Goal: Task Accomplishment & Management: Manage account settings

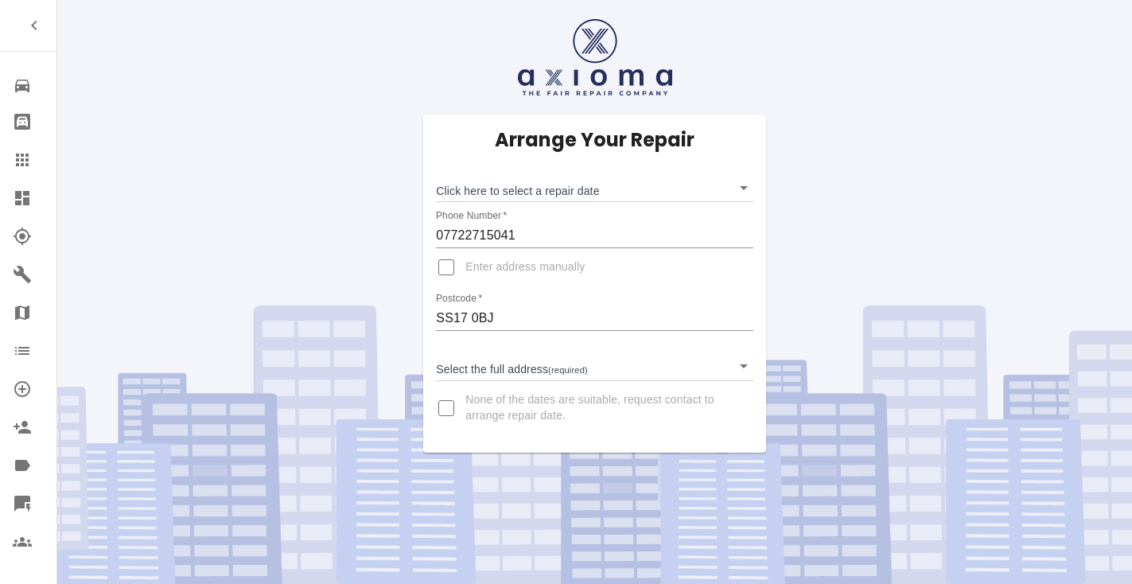
click at [530, 192] on body "Repair home Bodyshop home Claims Dashboard Explorer Garages Map Organization Cr…" at bounding box center [566, 292] width 1132 height 584
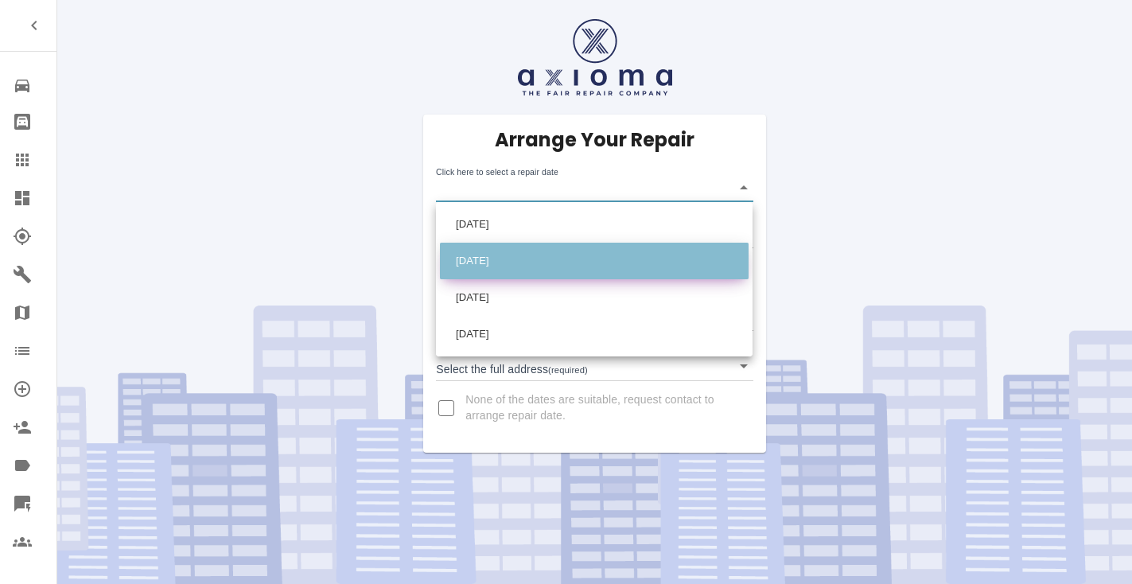
click at [538, 257] on li "Mon Sep 22 2025" at bounding box center [594, 261] width 309 height 37
type input "2025-09-22T00:00:00.000Z"
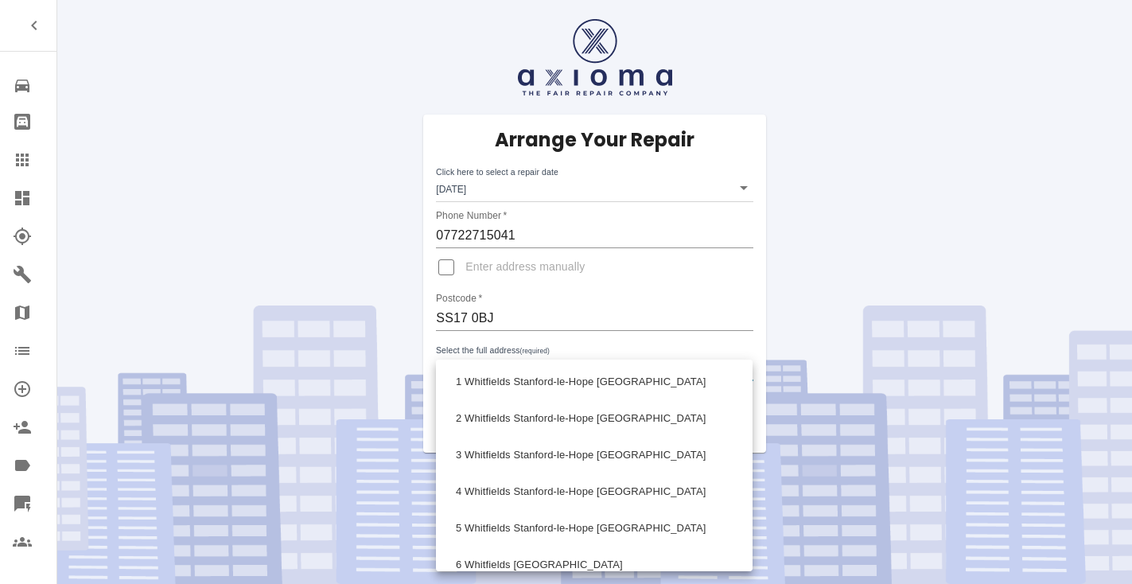
click at [514, 375] on body "Repair home Bodyshop home Claims Dashboard Explorer Garages Map Organization Cr…" at bounding box center [566, 292] width 1132 height 584
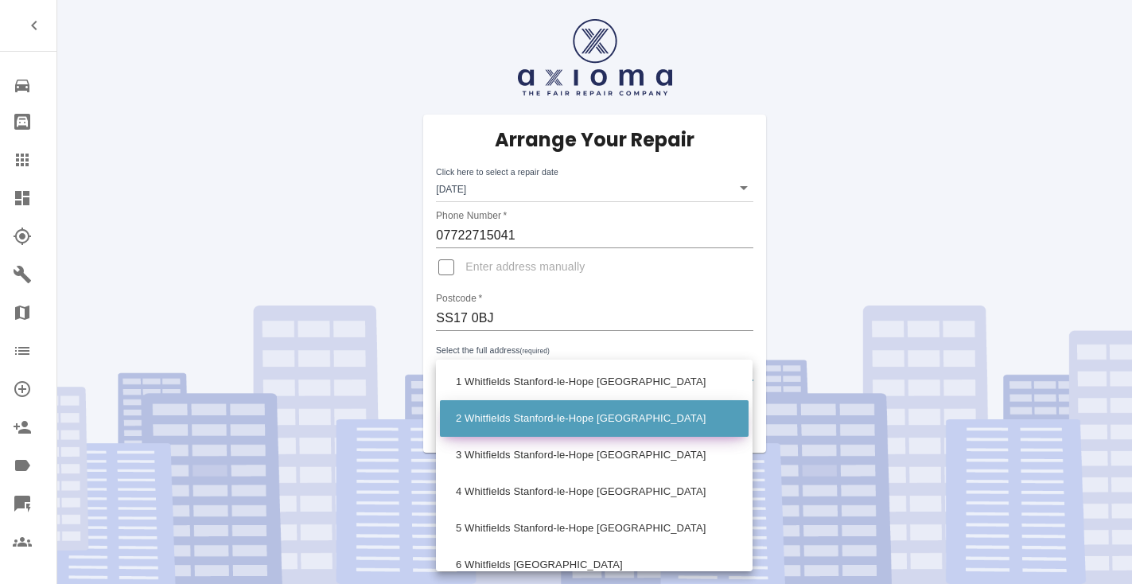
click at [519, 414] on li "2 Whitfields Stanford-le-Hope Essex" at bounding box center [594, 418] width 309 height 37
type input "2 Whitfields Stanford-le-Hope Essex"
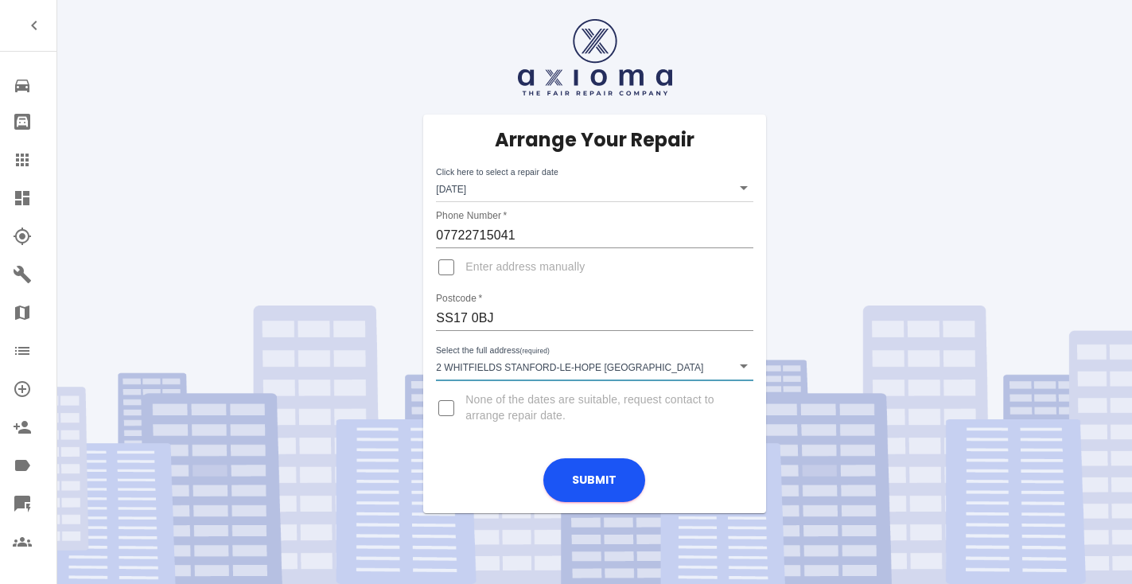
click at [446, 265] on input "Enter address manually" at bounding box center [446, 267] width 38 height 38
checkbox input "true"
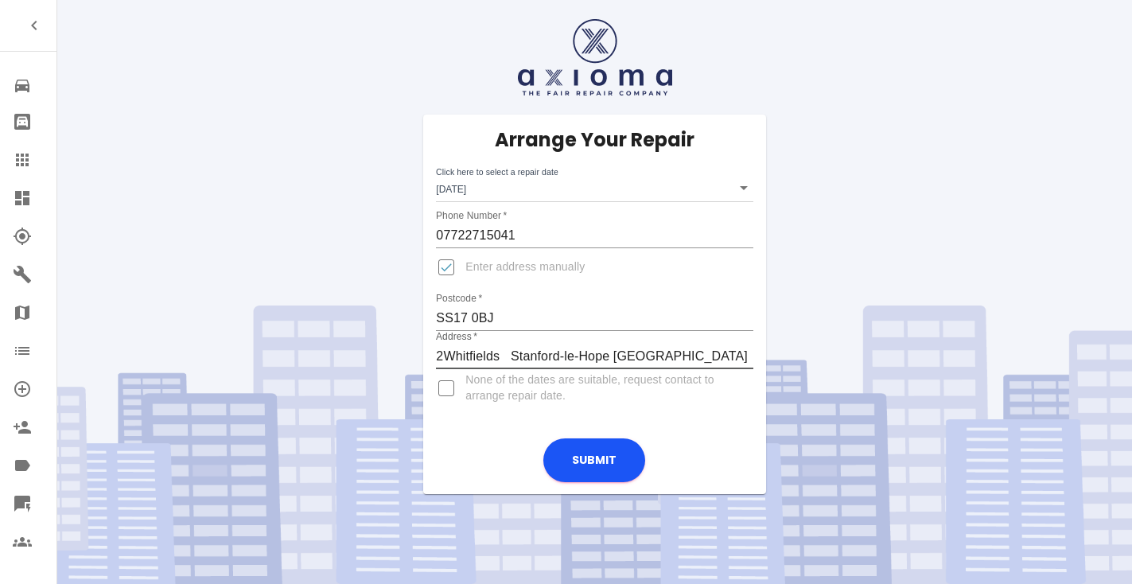
type input "Whitfields Stanford-le-Hope Essex"
click at [445, 272] on input "Enter address manually" at bounding box center [446, 267] width 38 height 38
checkbox input "false"
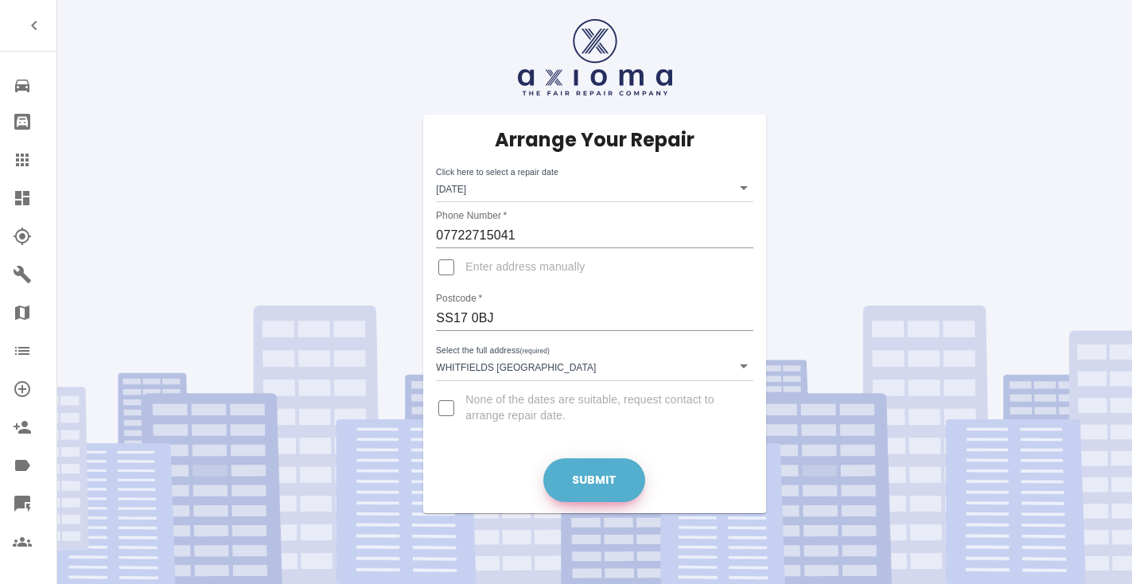
click at [573, 458] on button "Submit" at bounding box center [594, 480] width 102 height 44
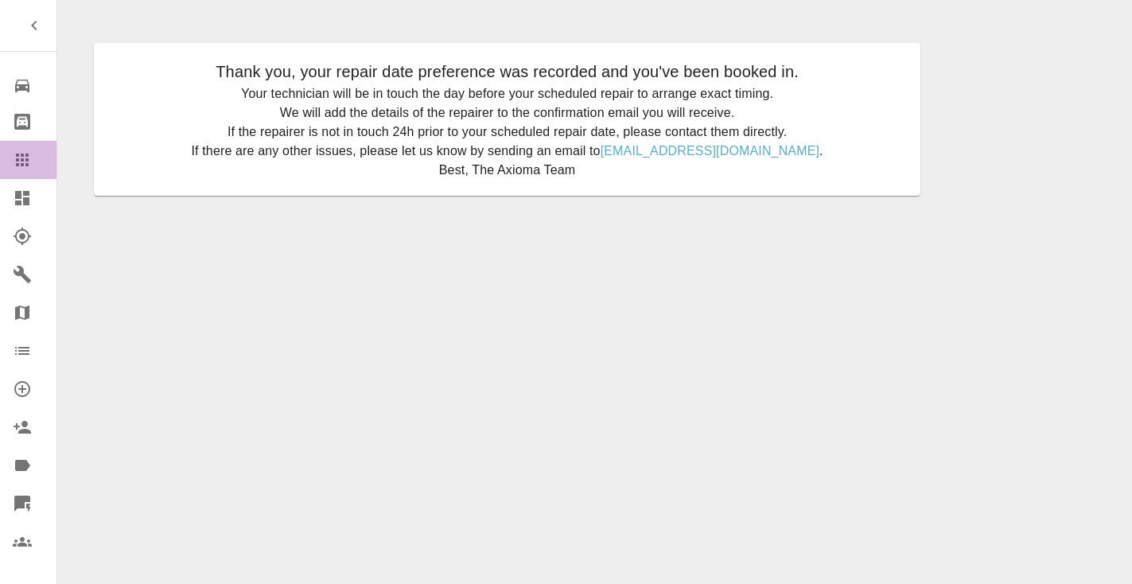
click at [14, 165] on icon at bounding box center [22, 159] width 19 height 19
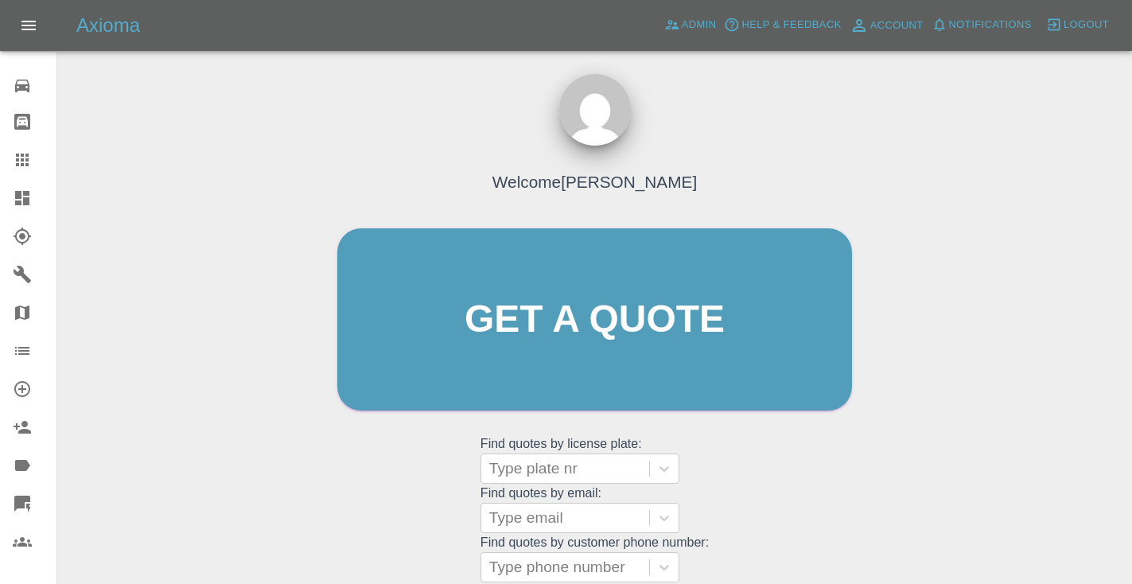
click at [786, 506] on div "Welcome Castro Get a quote Get a quote Find quotes by license plate: Type plate…" at bounding box center [594, 350] width 548 height 480
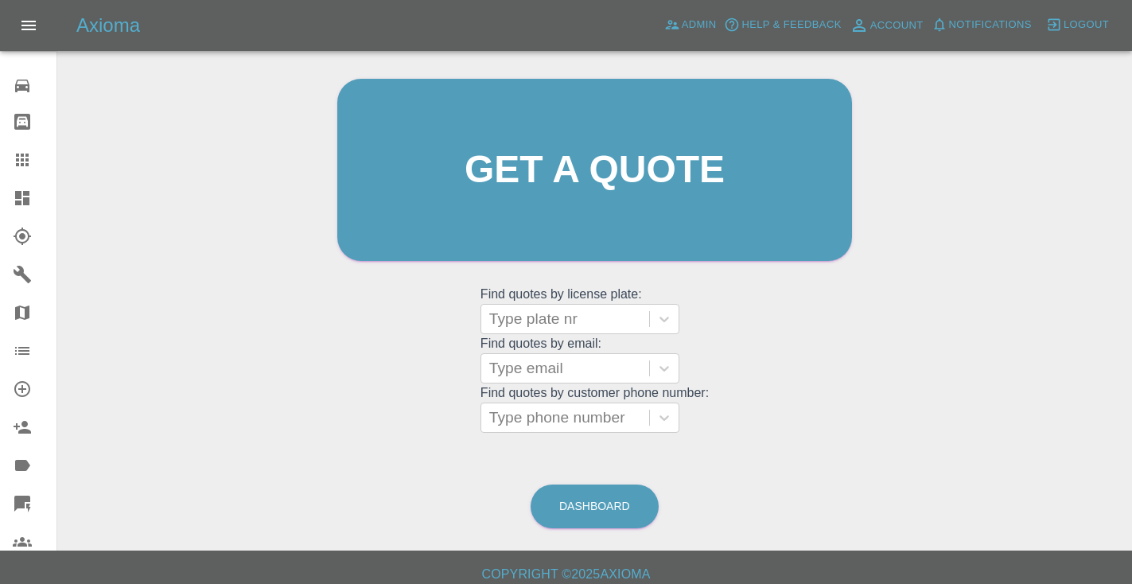
scroll to position [160, 0]
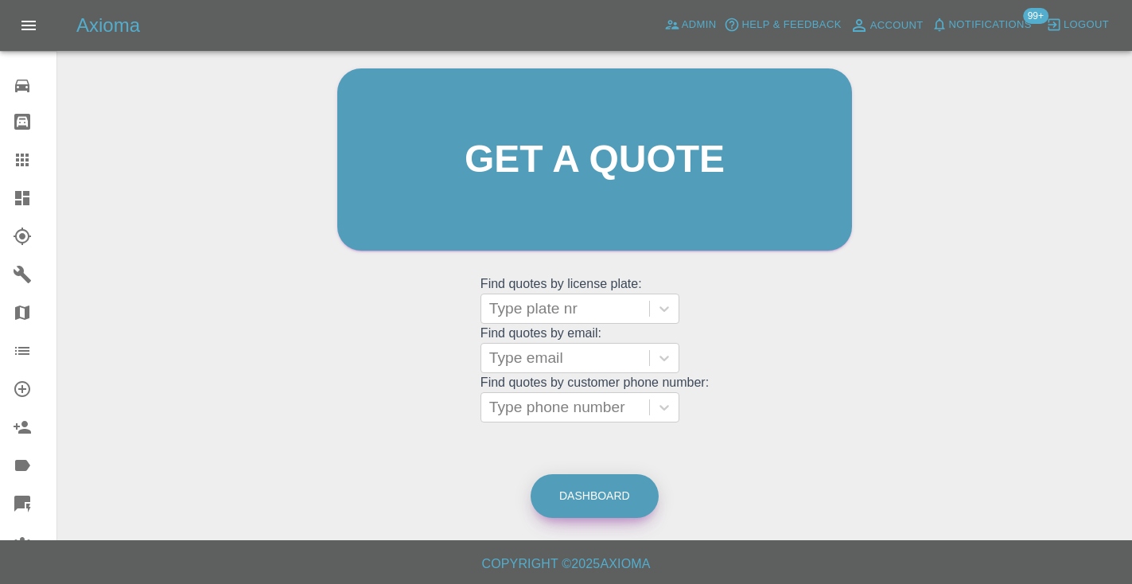
click at [608, 476] on link "Dashboard" at bounding box center [594, 496] width 128 height 44
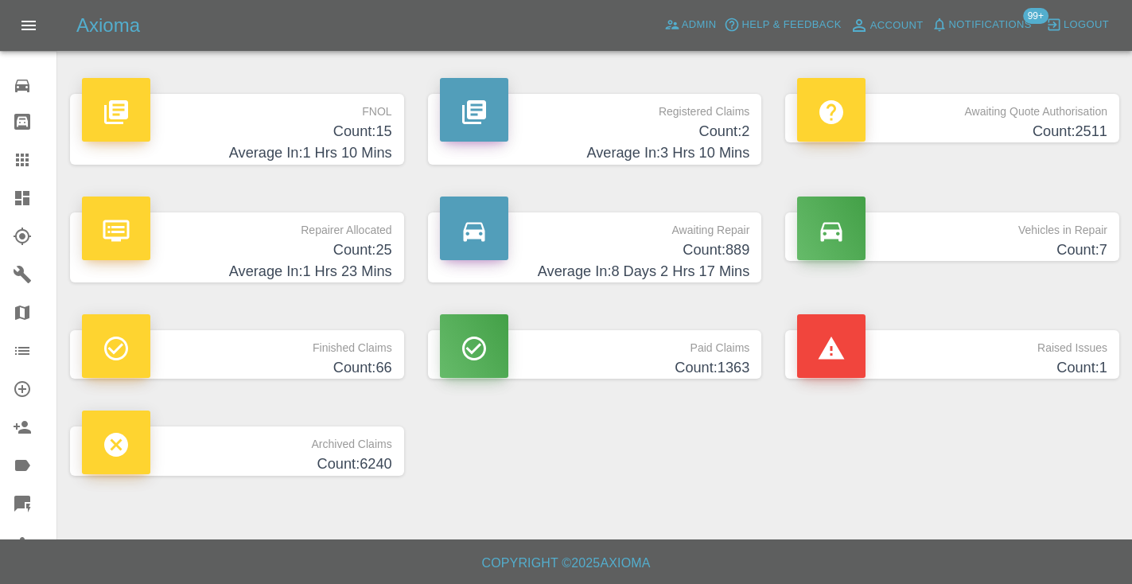
click at [694, 253] on h4 "Count: 889" at bounding box center [595, 249] width 310 height 21
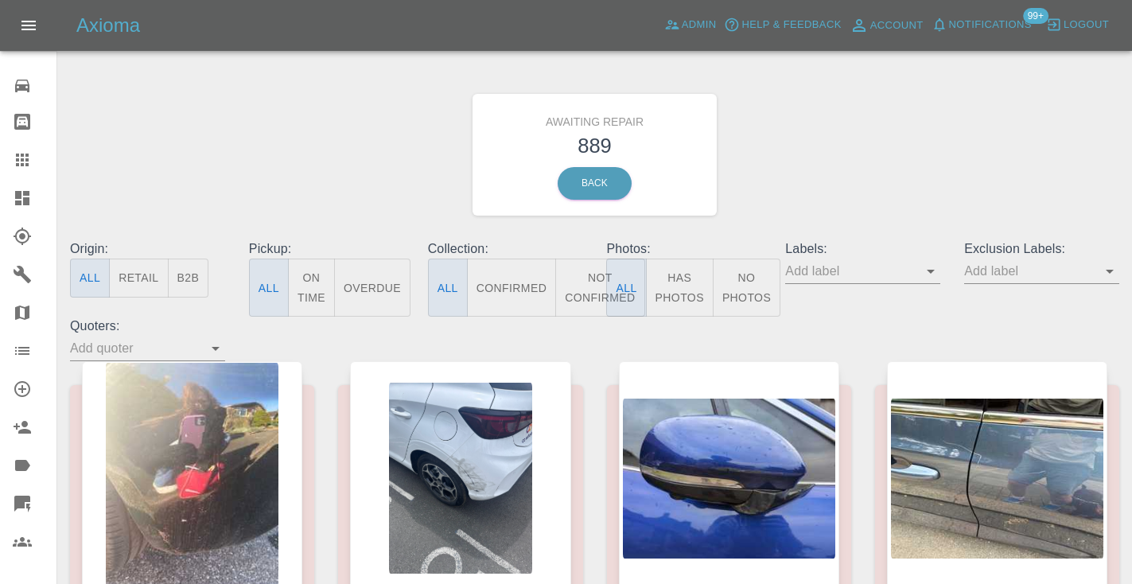
click at [584, 283] on button "Not Confirmed" at bounding box center [599, 287] width 89 height 58
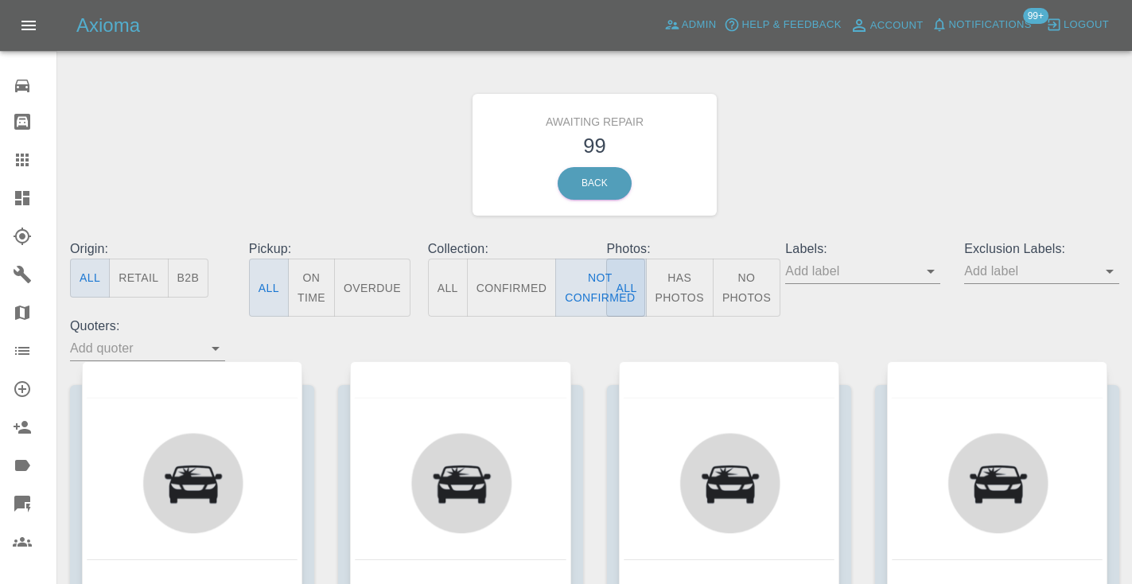
click at [866, 173] on div "Awaiting Repair 99 Back" at bounding box center [594, 154] width 1073 height 169
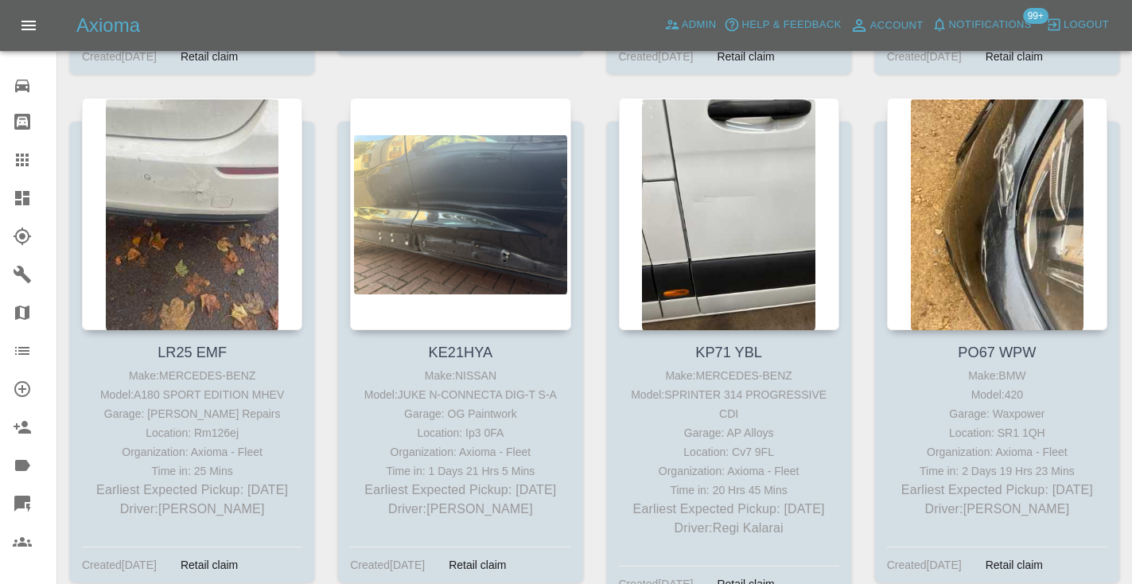
scroll to position [4450, 0]
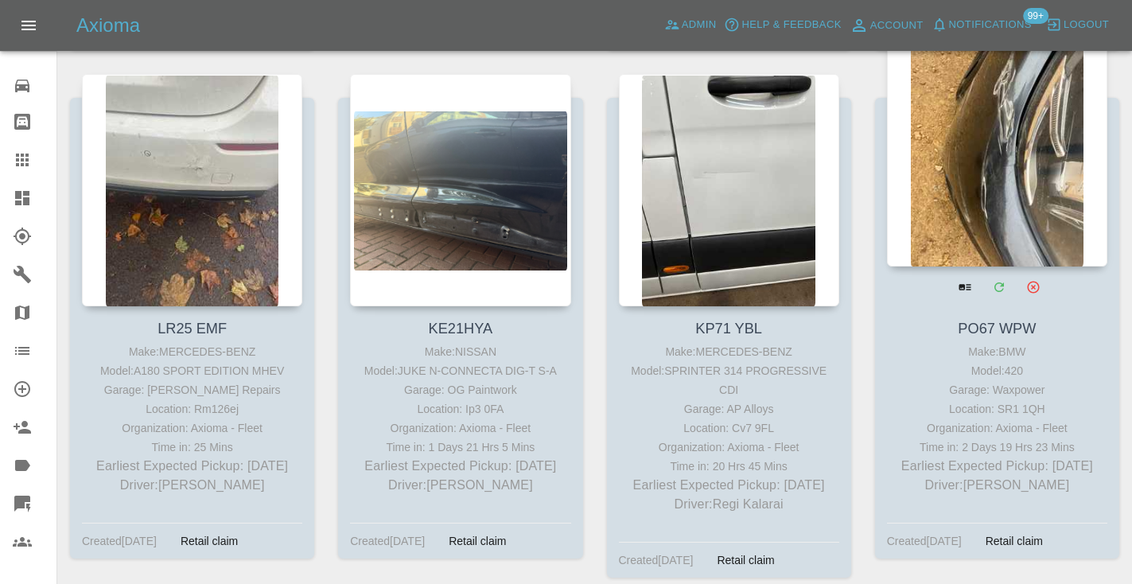
click at [1016, 150] on div at bounding box center [997, 150] width 220 height 232
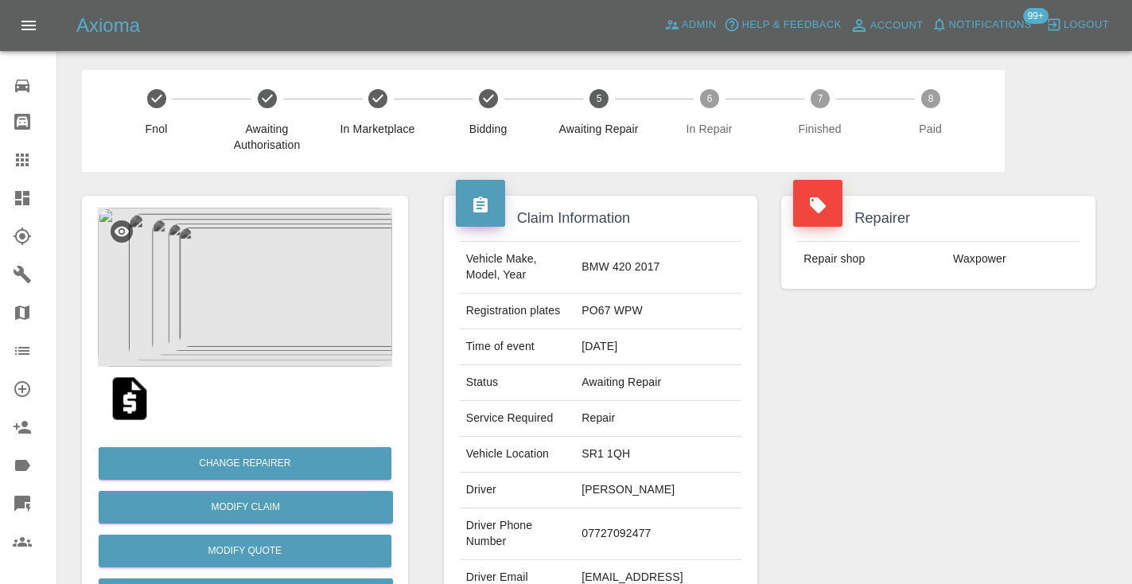
click at [646, 517] on td "07727092477" at bounding box center [658, 534] width 166 height 52
copy td "07727092477"
click at [984, 409] on div "Repairer Repair shop Waxpower" at bounding box center [938, 409] width 338 height 475
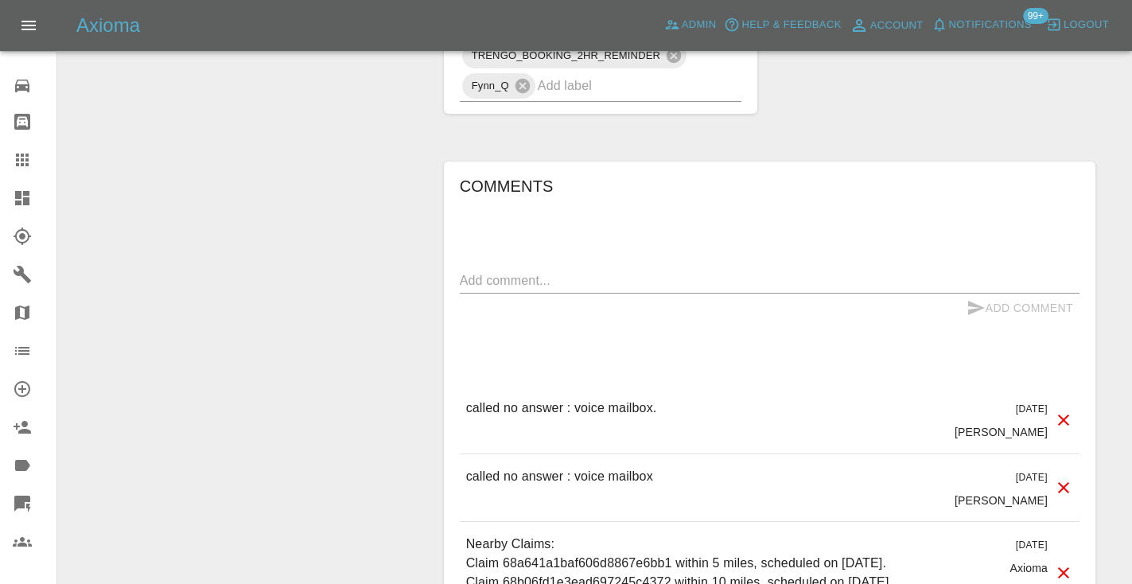
scroll to position [1225, 0]
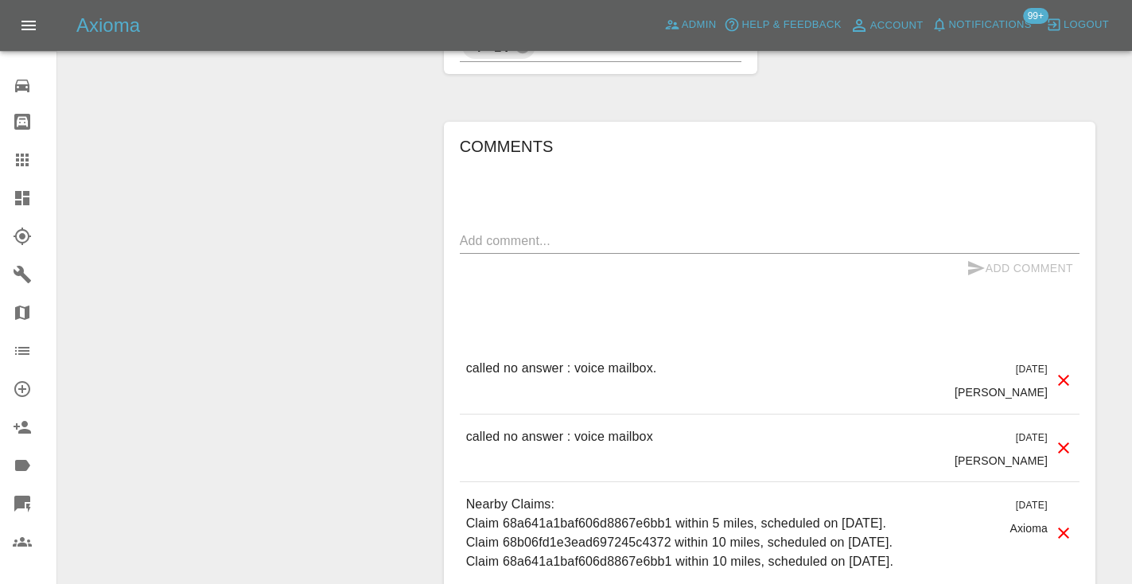
click at [548, 231] on textarea at bounding box center [769, 240] width 619 height 18
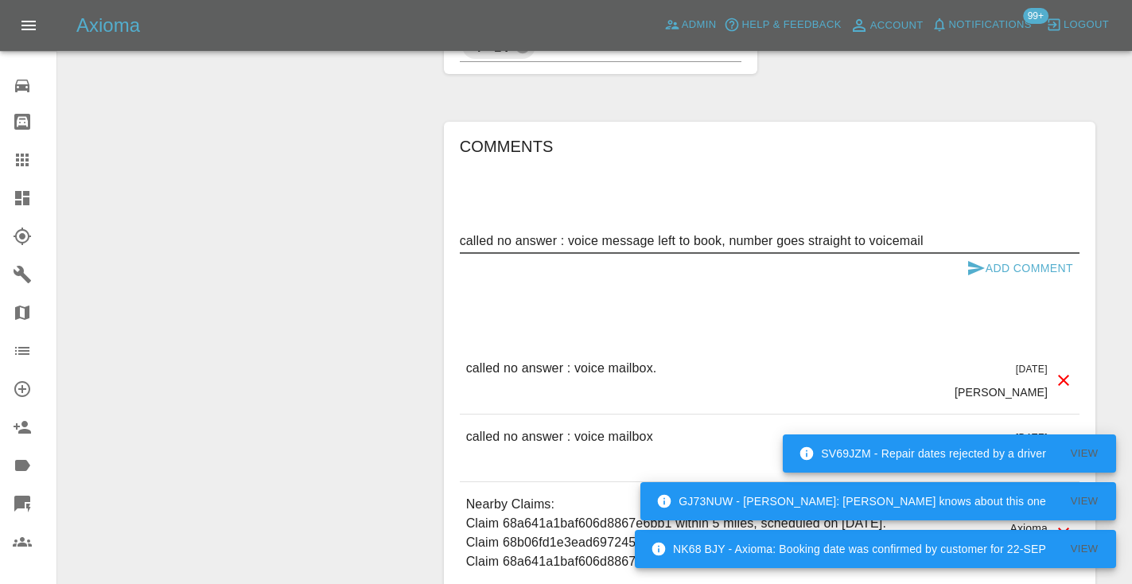
type textarea "called no answer : voice message left to book, number goes straight to voicemail"
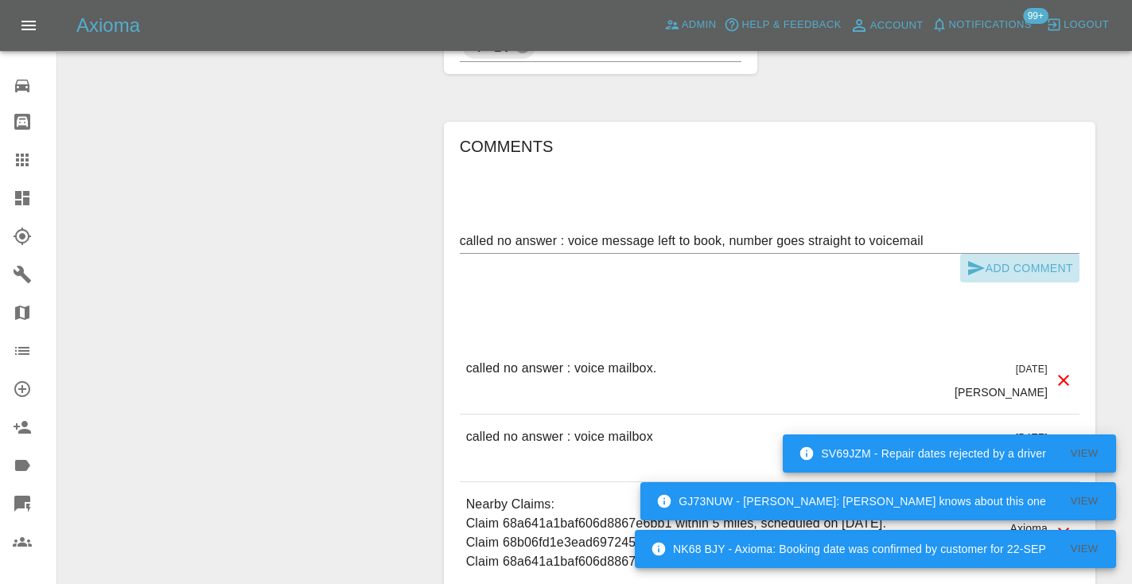
click at [974, 261] on icon "submit" at bounding box center [976, 268] width 17 height 14
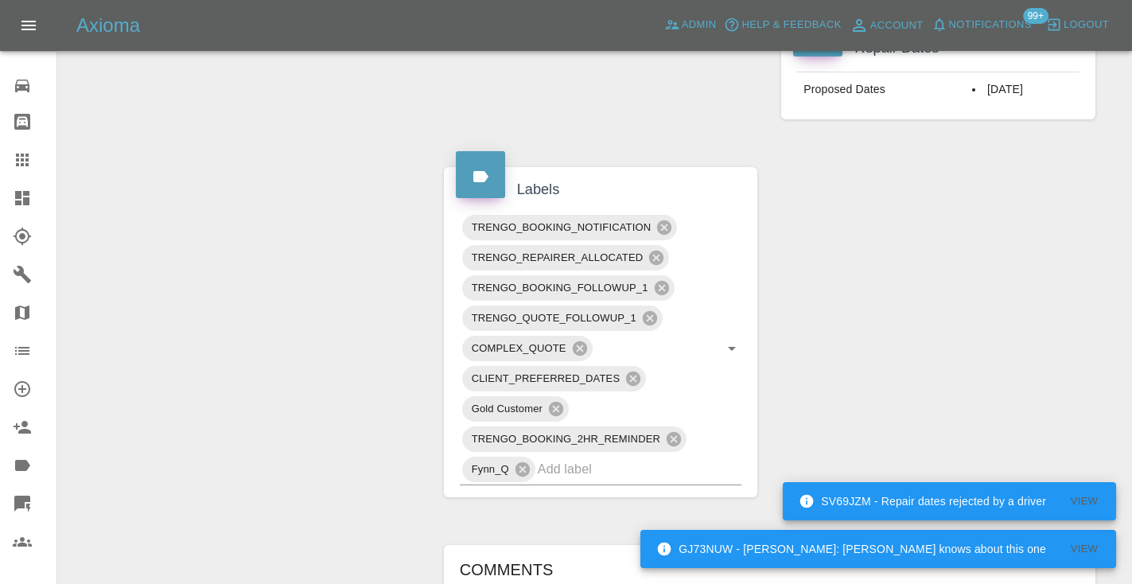
scroll to position [760, 0]
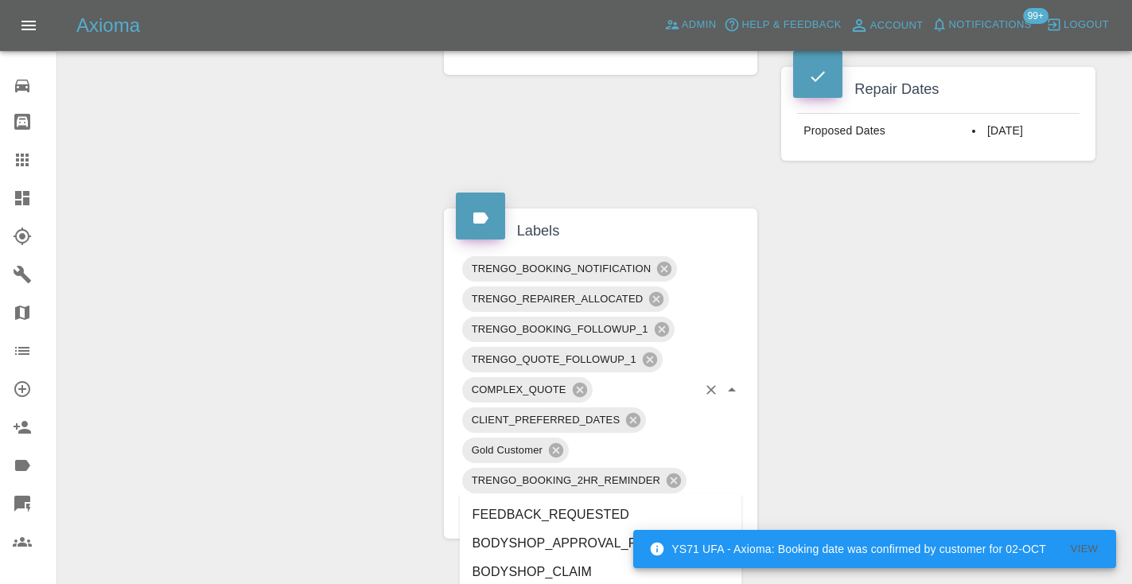
click at [560, 498] on input "text" at bounding box center [618, 510] width 160 height 25
type input "customer_"
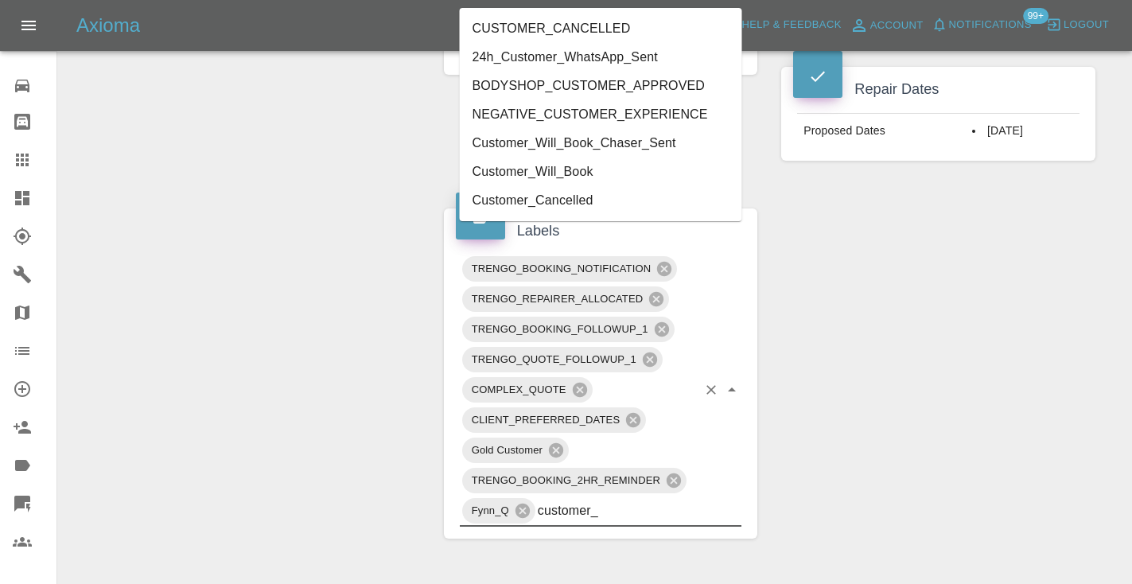
click at [490, 168] on li "Customer_Will_Book" at bounding box center [601, 171] width 282 height 29
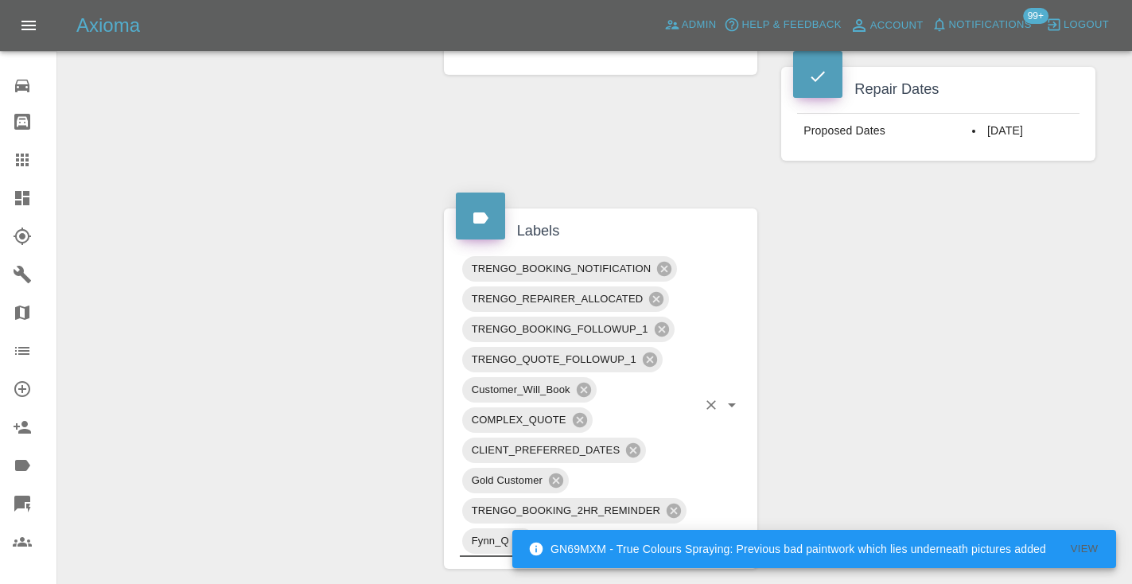
click at [794, 197] on div "Claim Information Vehicle Make, Model, Year BMW 420 2017 Registration plates PO…" at bounding box center [769, 361] width 675 height 1899
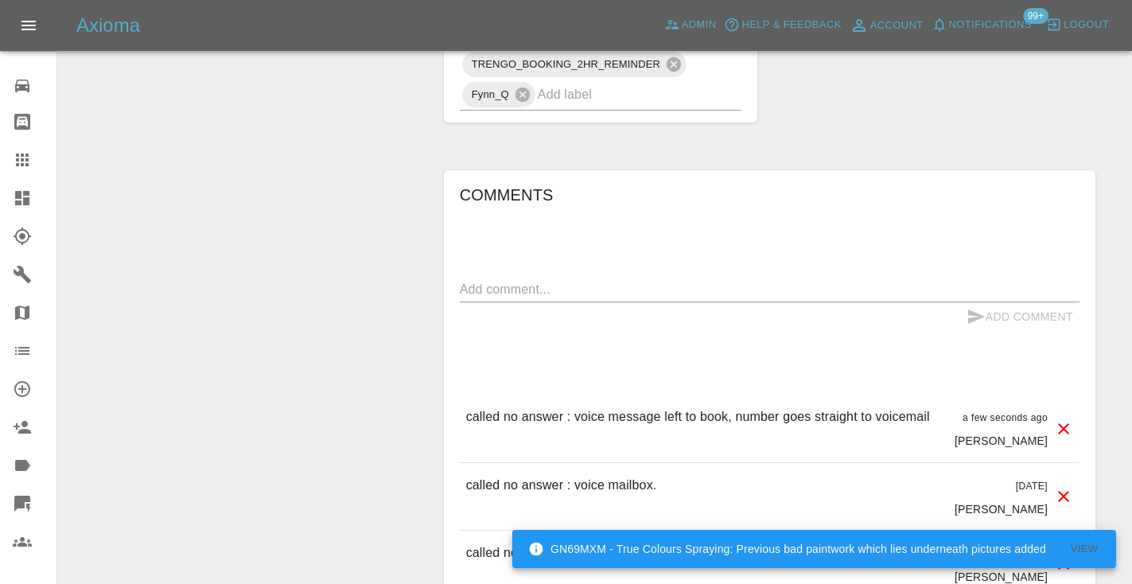
scroll to position [1245, 0]
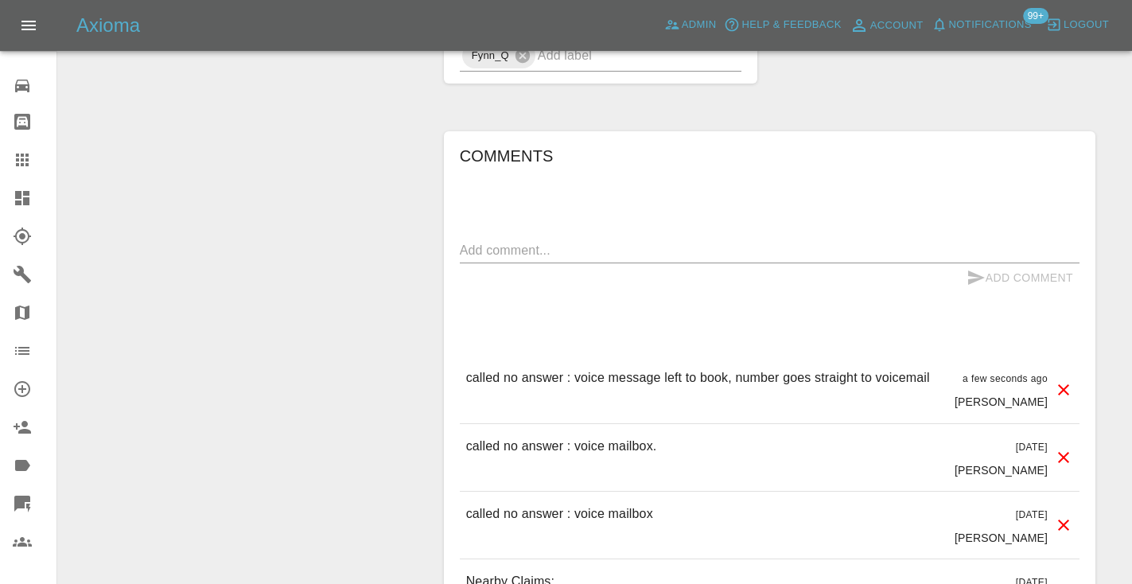
click at [32, 164] on div at bounding box center [35, 159] width 45 height 19
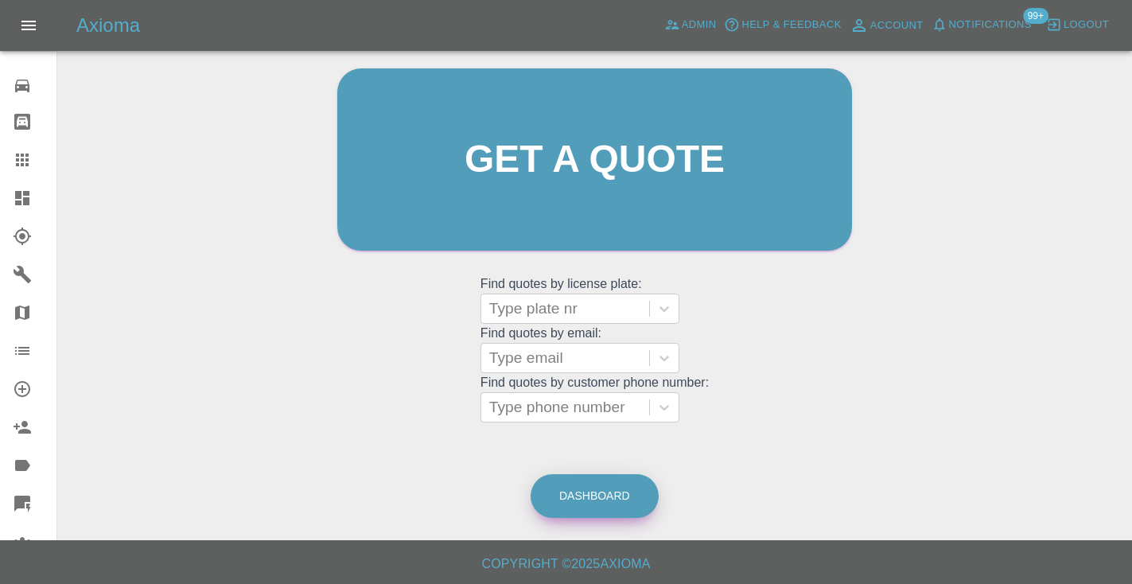
click at [588, 504] on link "Dashboard" at bounding box center [594, 496] width 128 height 44
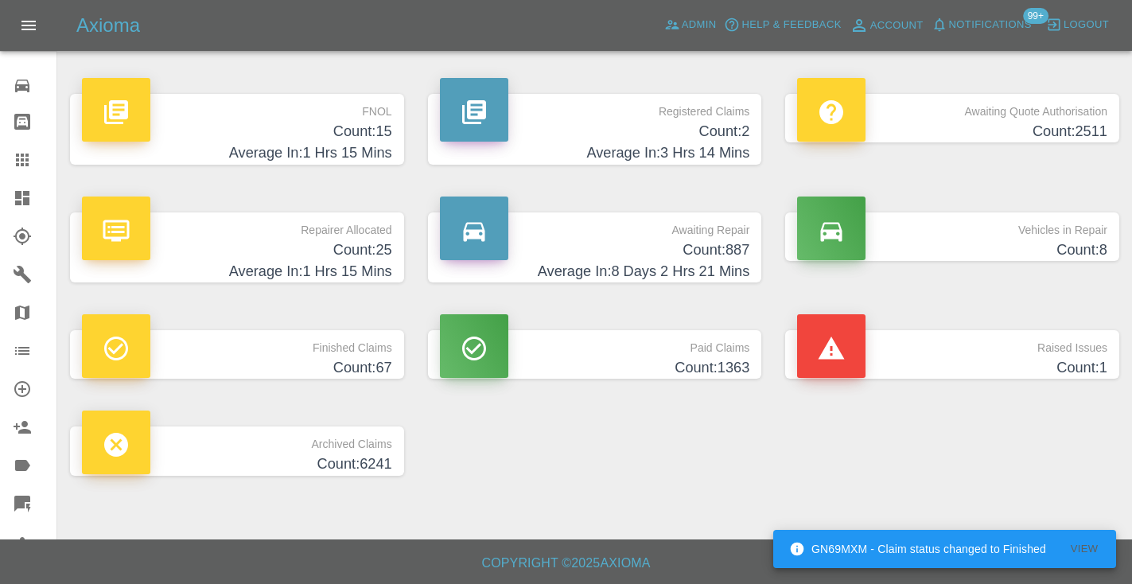
click at [712, 248] on h4 "Count: 887" at bounding box center [595, 249] width 310 height 21
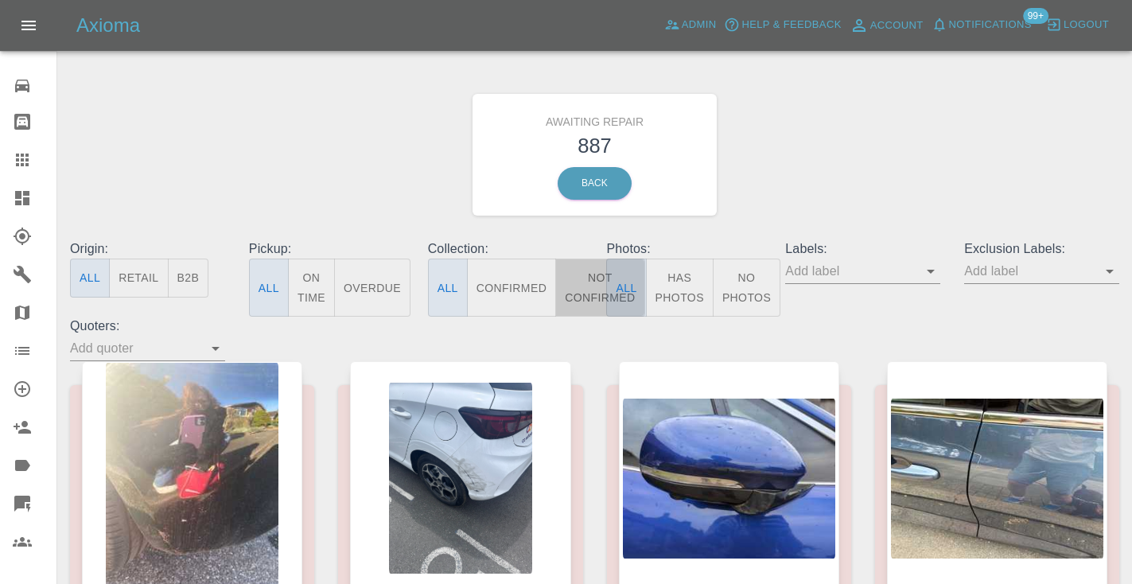
click at [593, 280] on button "Not Confirmed" at bounding box center [599, 287] width 89 height 58
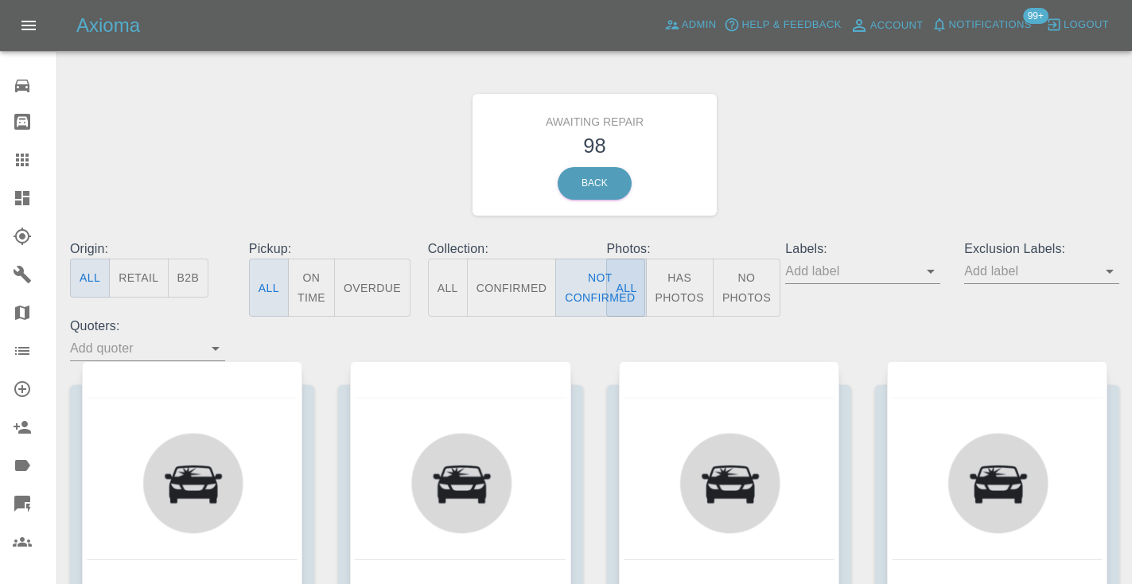
click at [844, 181] on div "Awaiting Repair 98 Back" at bounding box center [594, 154] width 1073 height 169
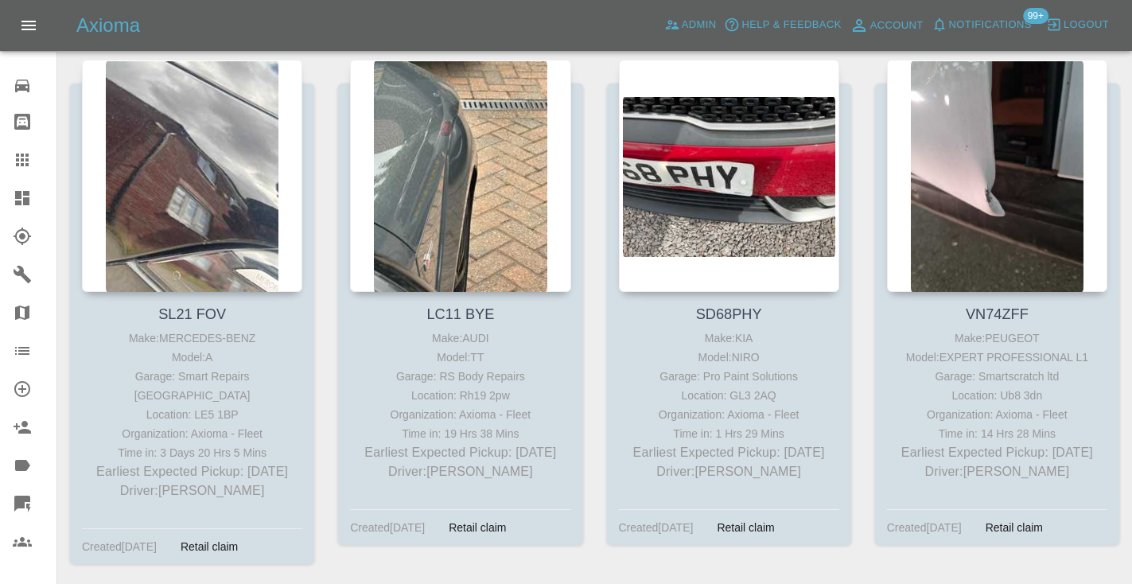
scroll to position [5505, 0]
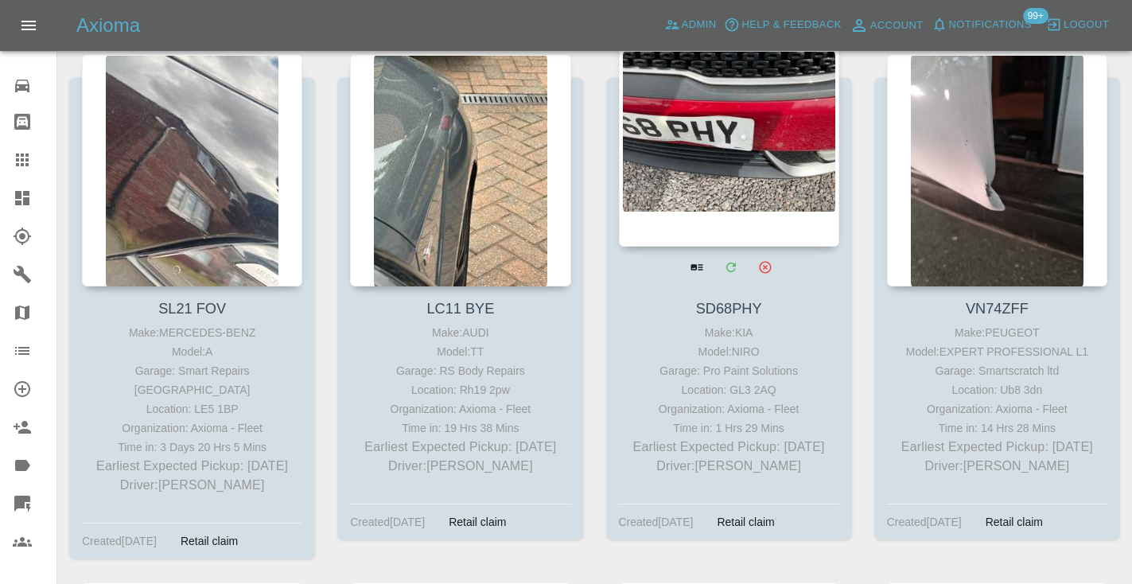
click at [768, 113] on div at bounding box center [729, 130] width 220 height 232
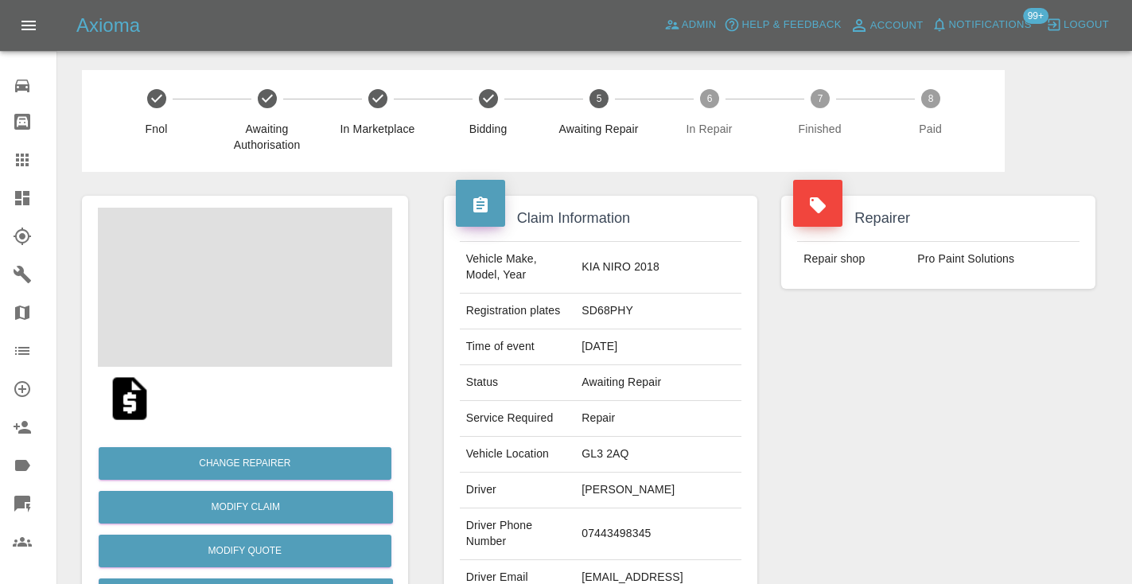
click at [635, 521] on td "07443498345" at bounding box center [658, 534] width 166 height 52
copy td "07443498345"
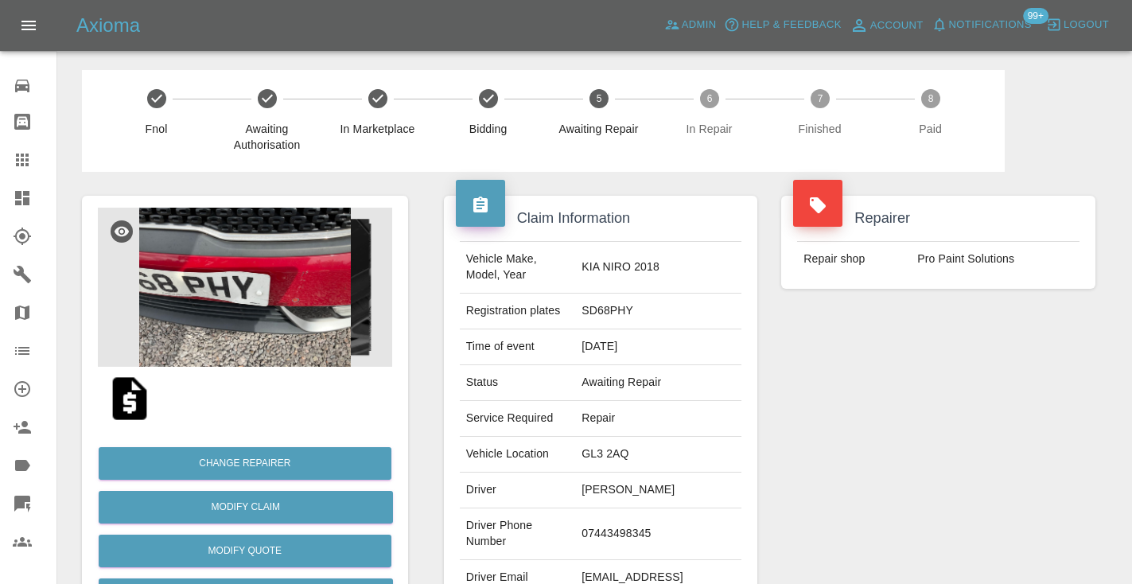
click at [1002, 386] on div "Repairer Repair shop Pro Paint Solutions" at bounding box center [938, 409] width 338 height 475
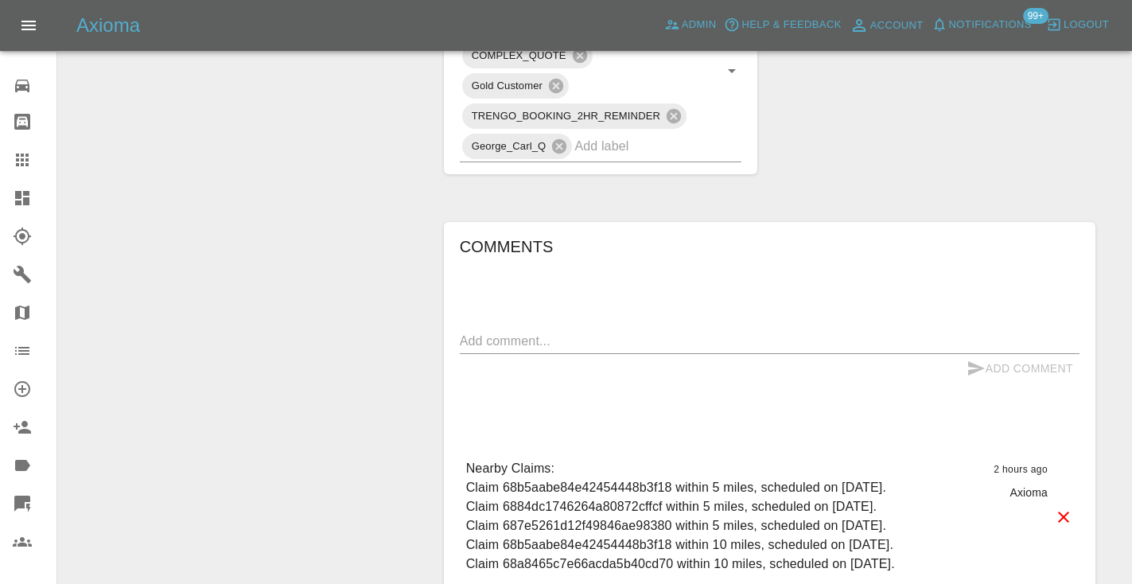
scroll to position [1021, 0]
click at [495, 331] on textarea at bounding box center [769, 340] width 619 height 18
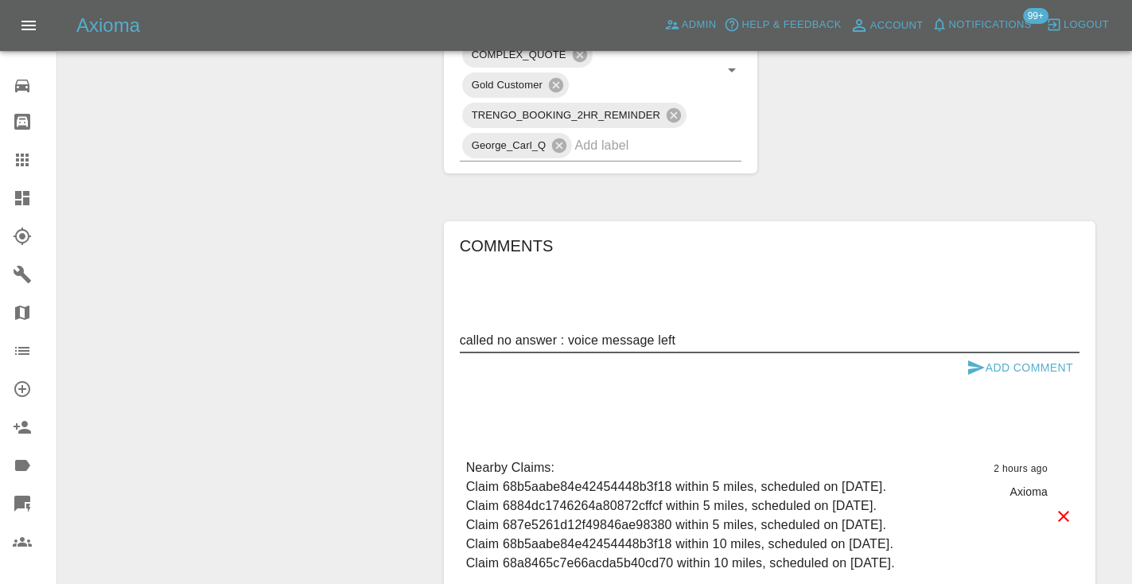
type textarea "called no answer : voice message left"
click at [979, 358] on icon "submit" at bounding box center [975, 367] width 19 height 19
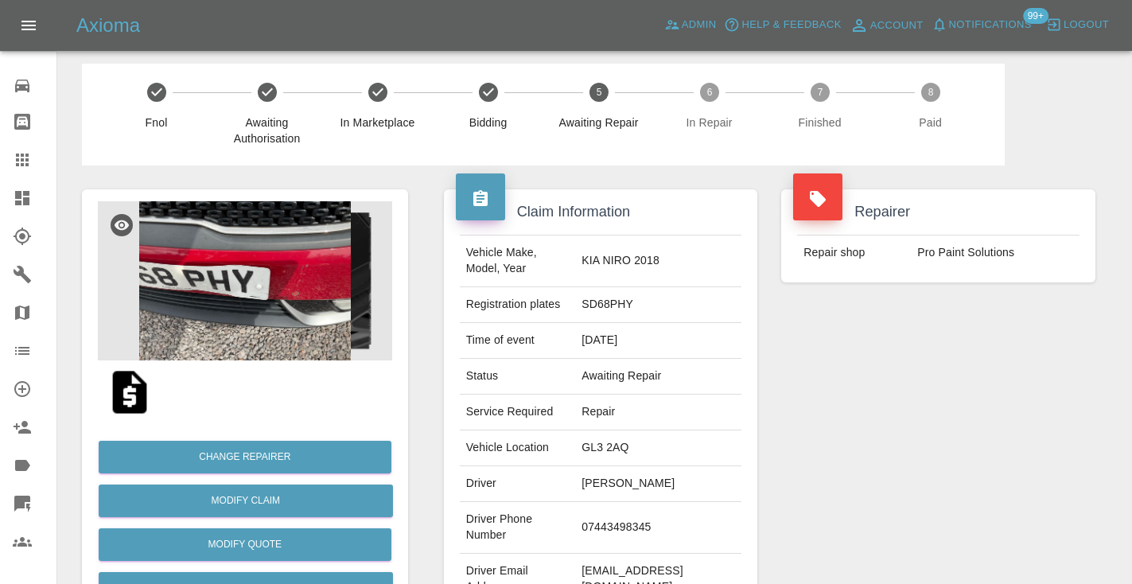
scroll to position [0, 0]
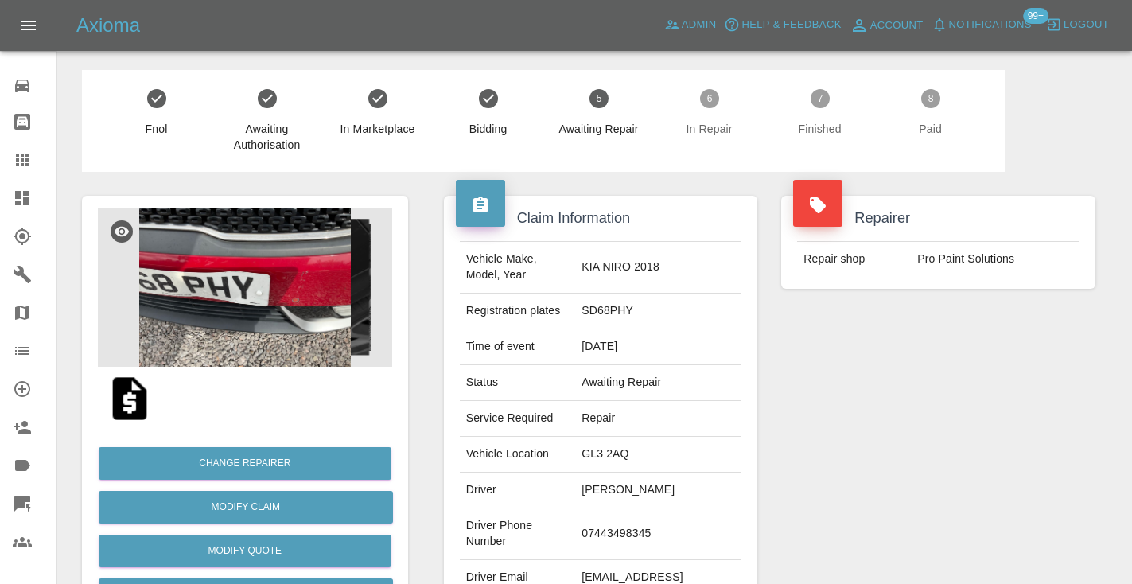
click at [19, 165] on icon at bounding box center [22, 159] width 13 height 13
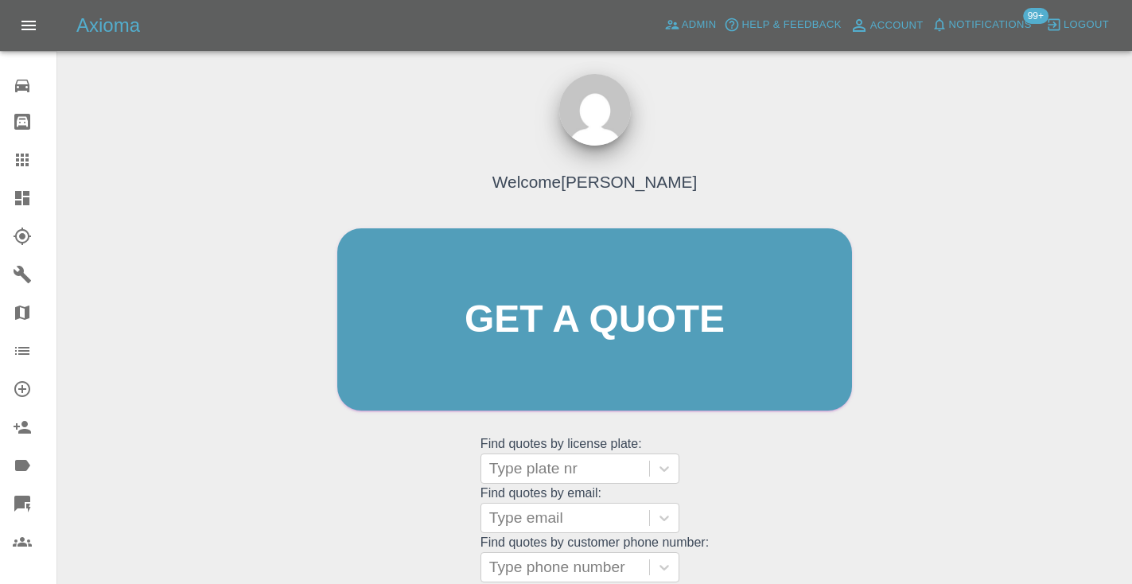
click at [740, 473] on div "Welcome Castro Get a quote Get a quote Find quotes by license plate: Type plate…" at bounding box center [594, 350] width 548 height 480
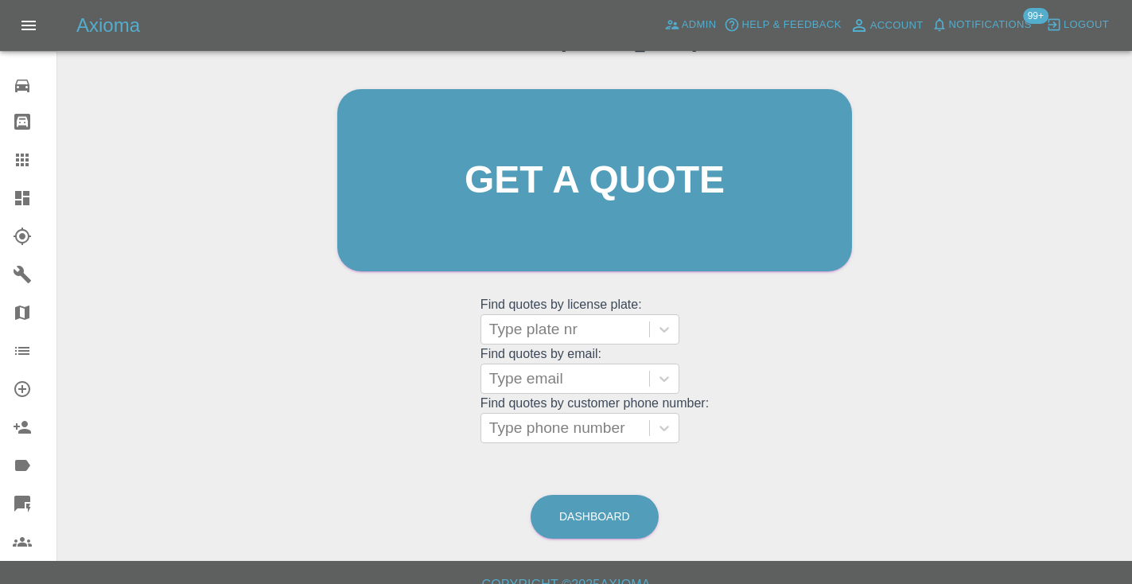
scroll to position [145, 0]
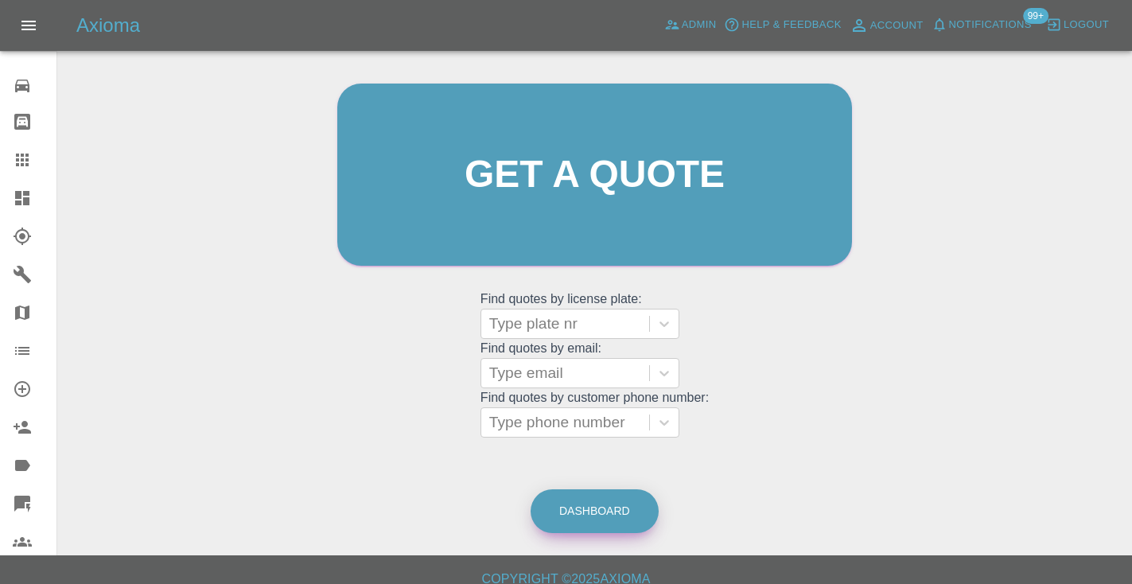
click at [568, 513] on link "Dashboard" at bounding box center [594, 511] width 128 height 44
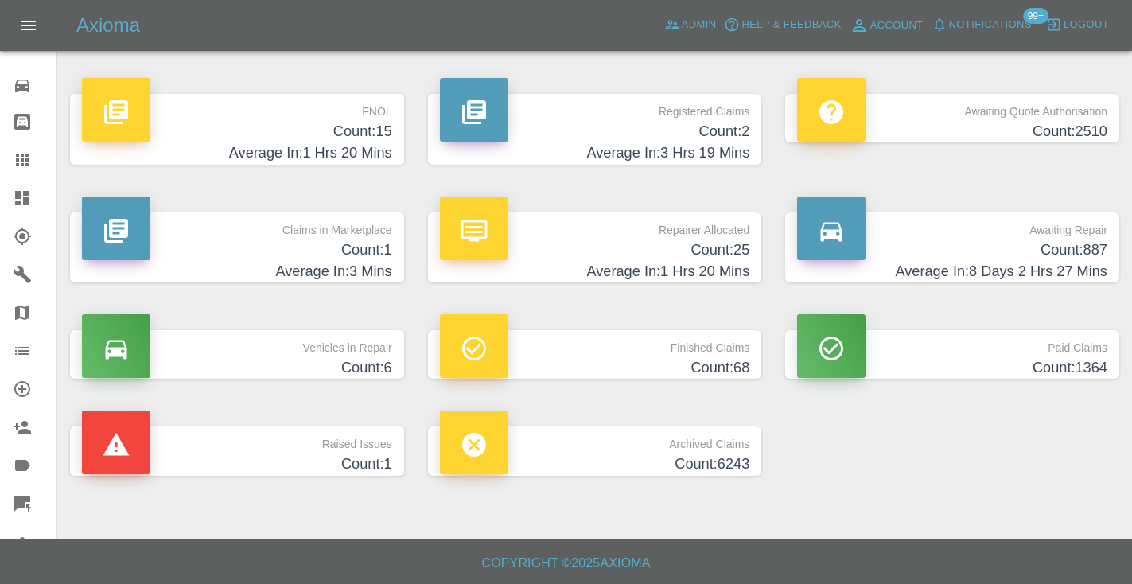
click at [1089, 272] on h4 "Average In: 8 Days 2 Hrs 27 Mins" at bounding box center [952, 271] width 310 height 21
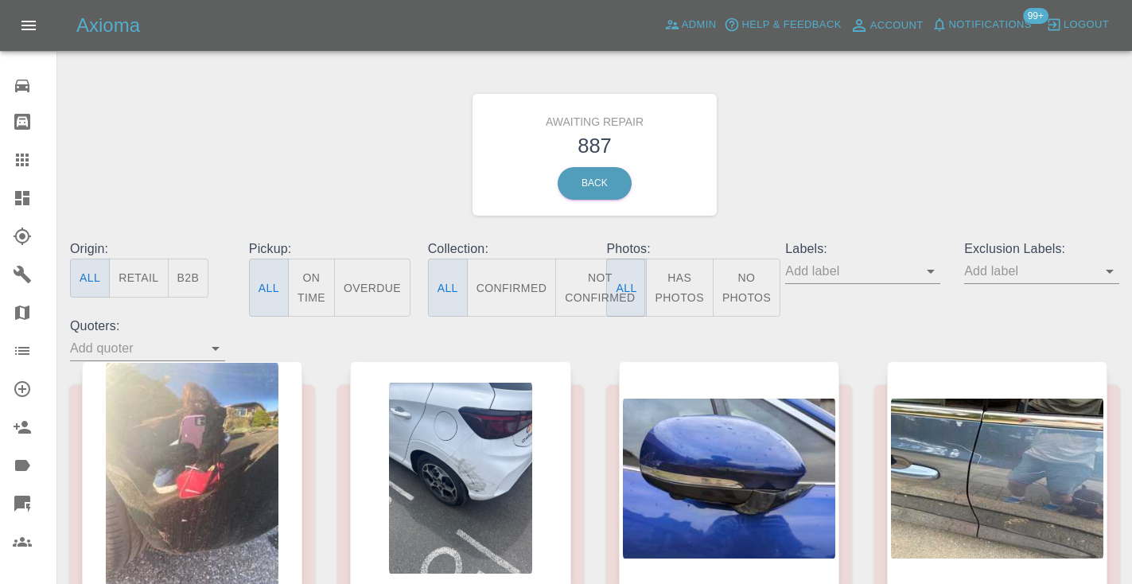
click at [575, 270] on button "Not Confirmed" at bounding box center [599, 287] width 89 height 58
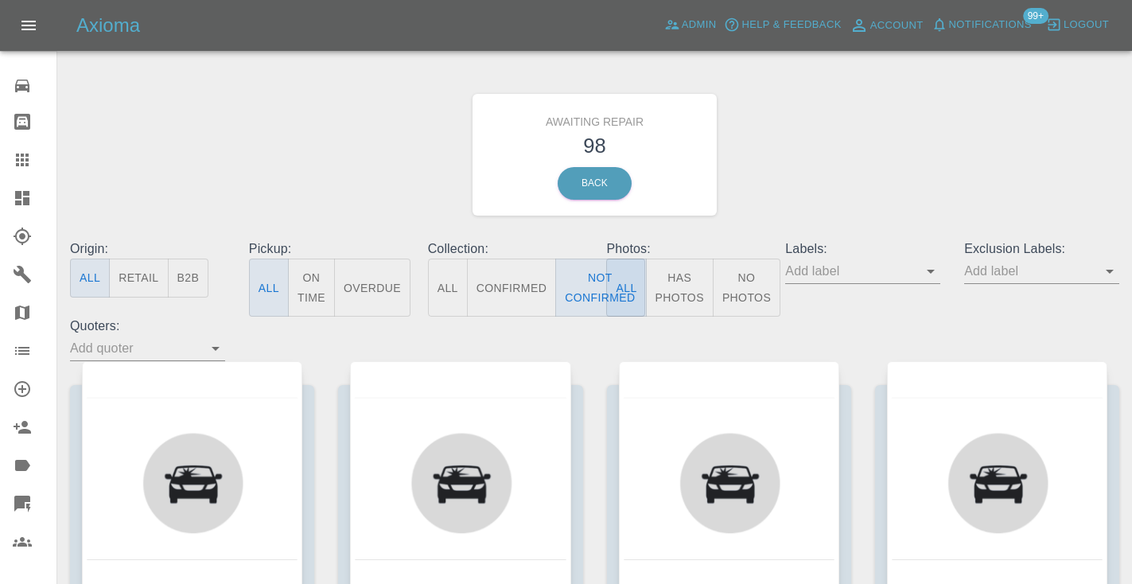
click at [836, 173] on div "Awaiting Repair 98 Back" at bounding box center [594, 154] width 1073 height 169
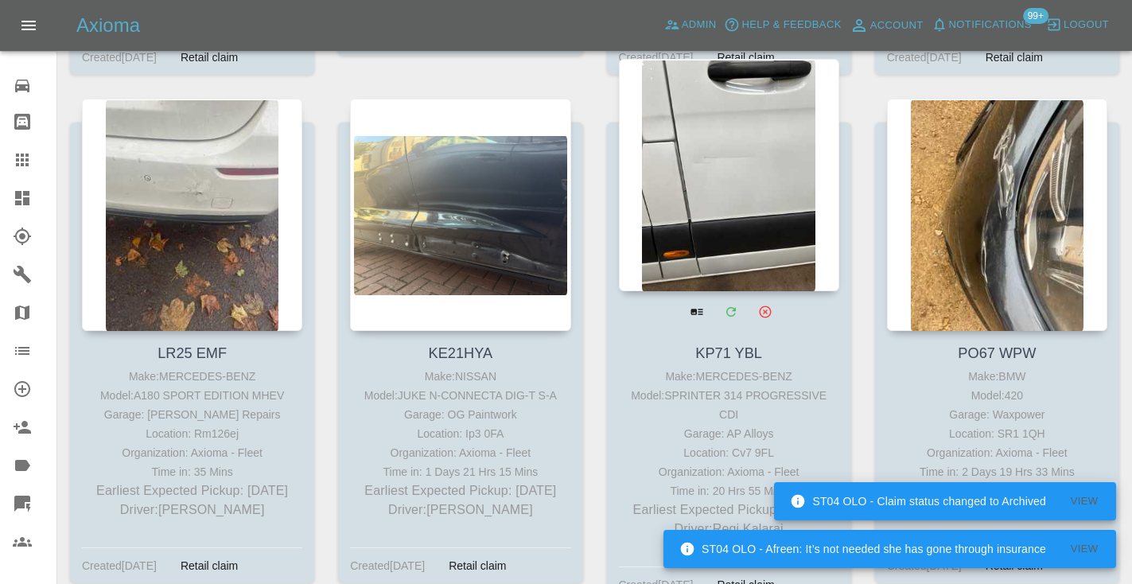
scroll to position [4426, 0]
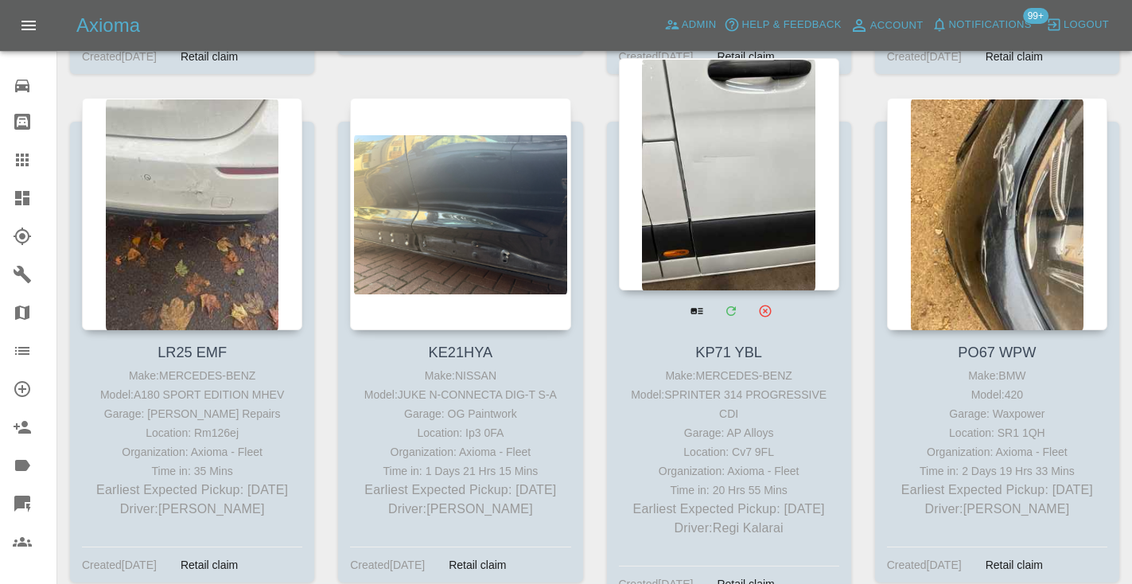
click at [724, 141] on div at bounding box center [729, 174] width 220 height 232
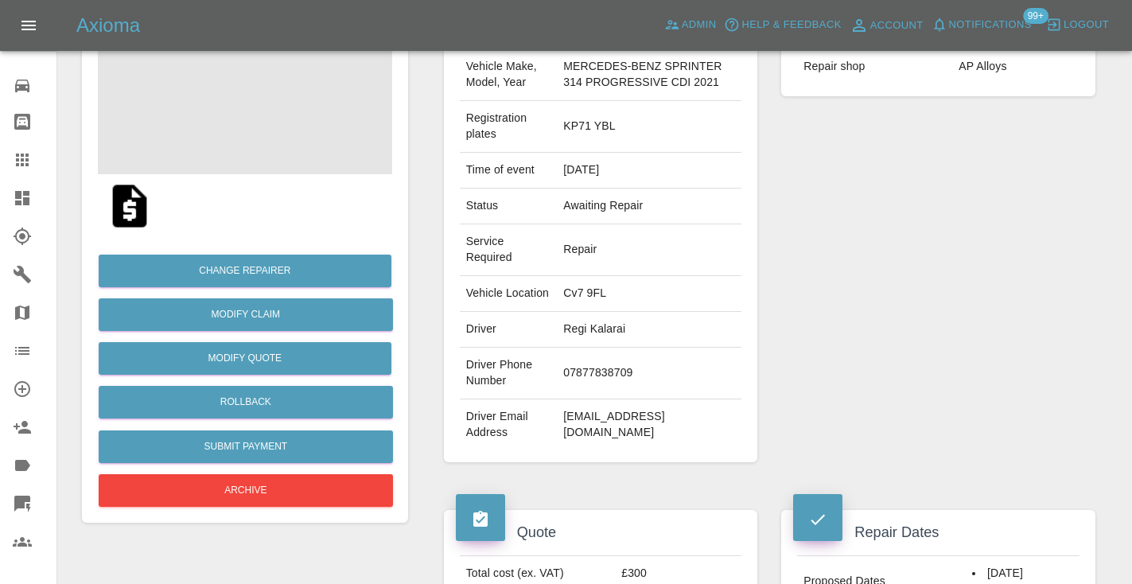
scroll to position [205, 0]
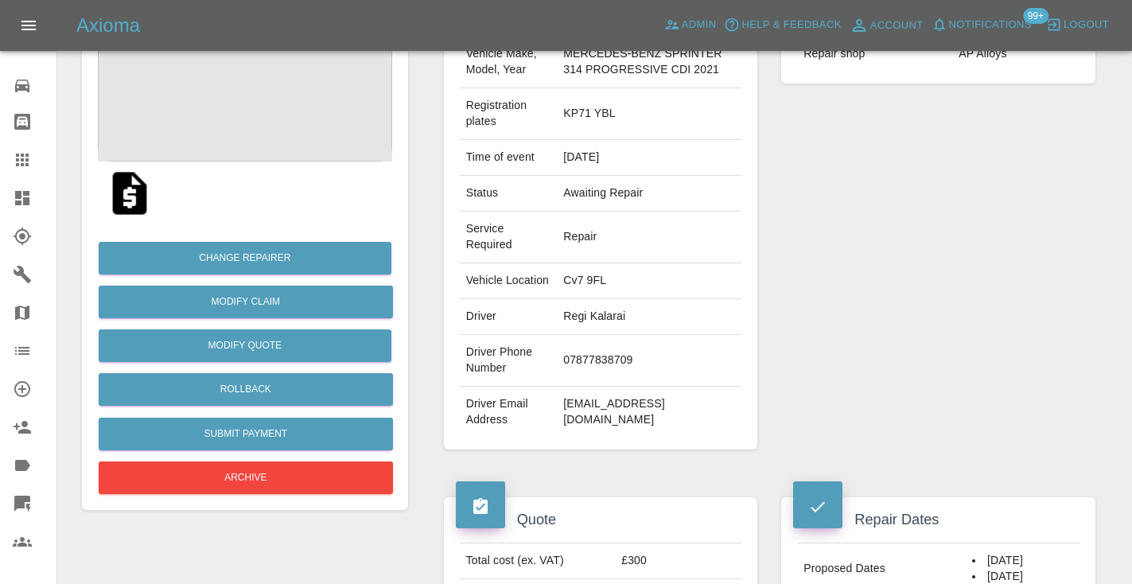
click at [606, 379] on td "07877838709" at bounding box center [649, 361] width 184 height 52
copy td "07877838709"
click at [850, 270] on div "Repairer Repair shop AP Alloys" at bounding box center [938, 220] width 338 height 507
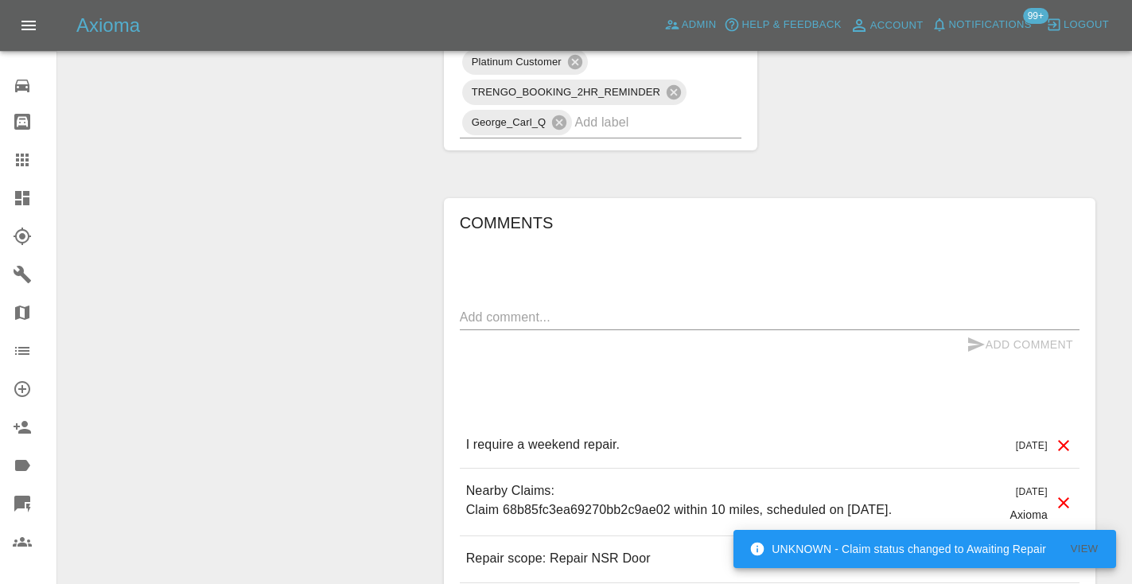
scroll to position [1132, 0]
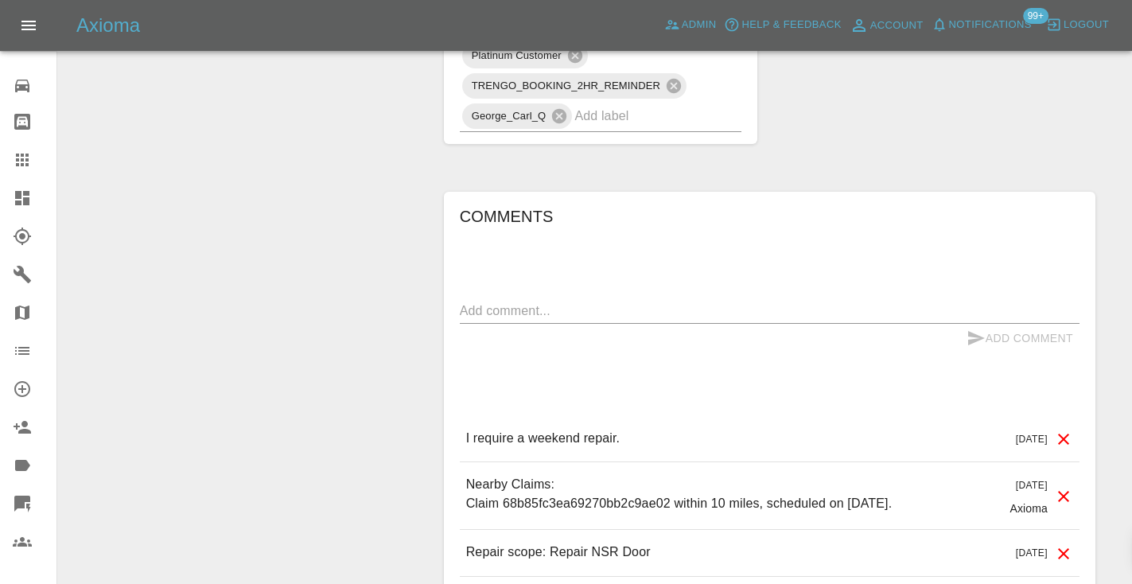
click at [496, 320] on textarea at bounding box center [769, 310] width 619 height 18
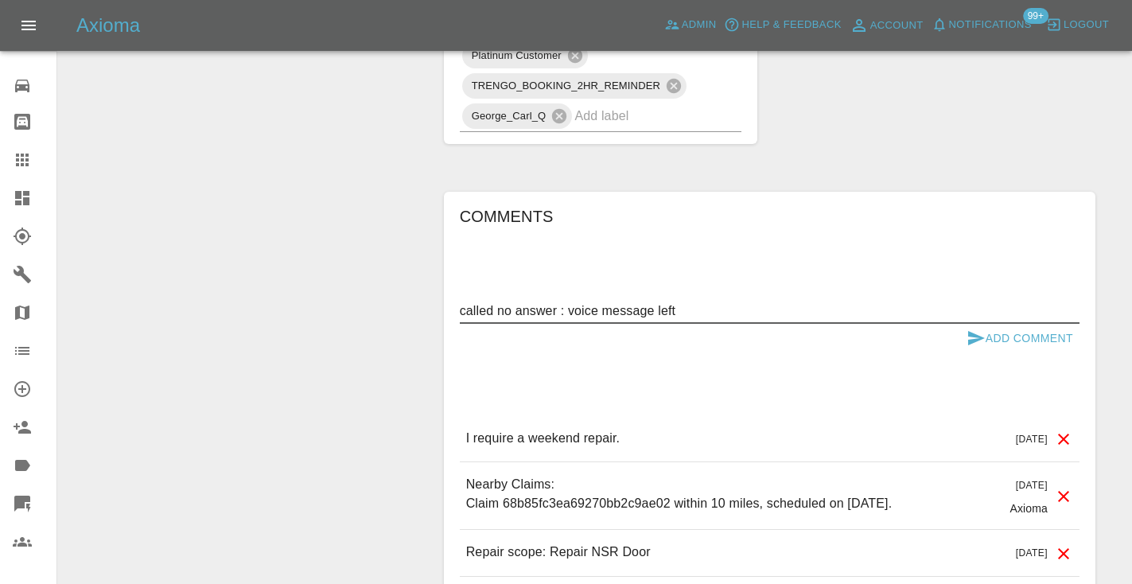
type textarea "called no answer : voice message left"
click at [992, 353] on button "Add Comment" at bounding box center [1019, 338] width 119 height 29
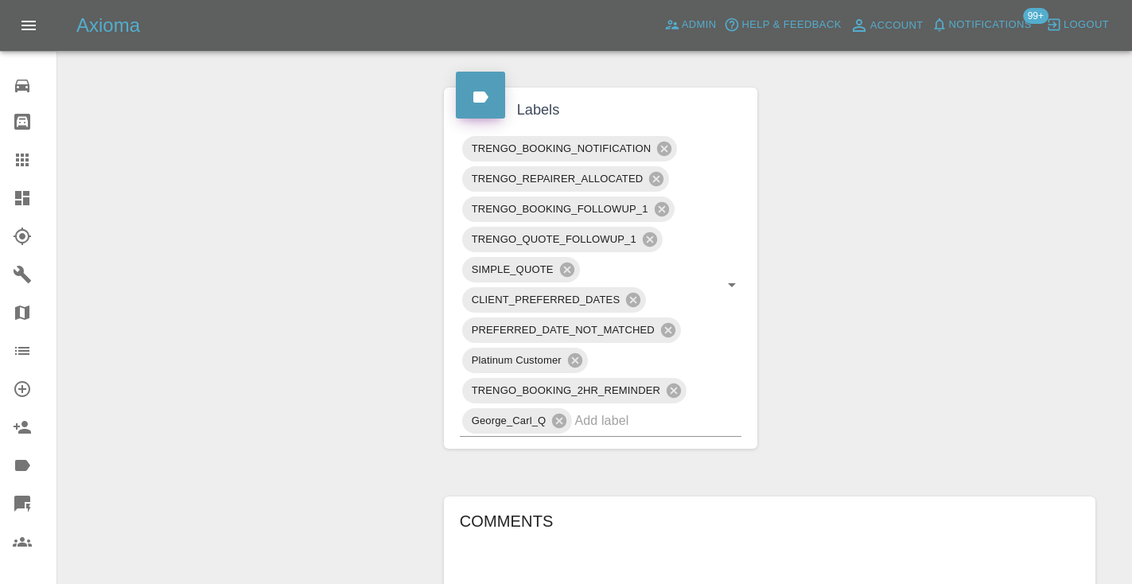
scroll to position [833, 0]
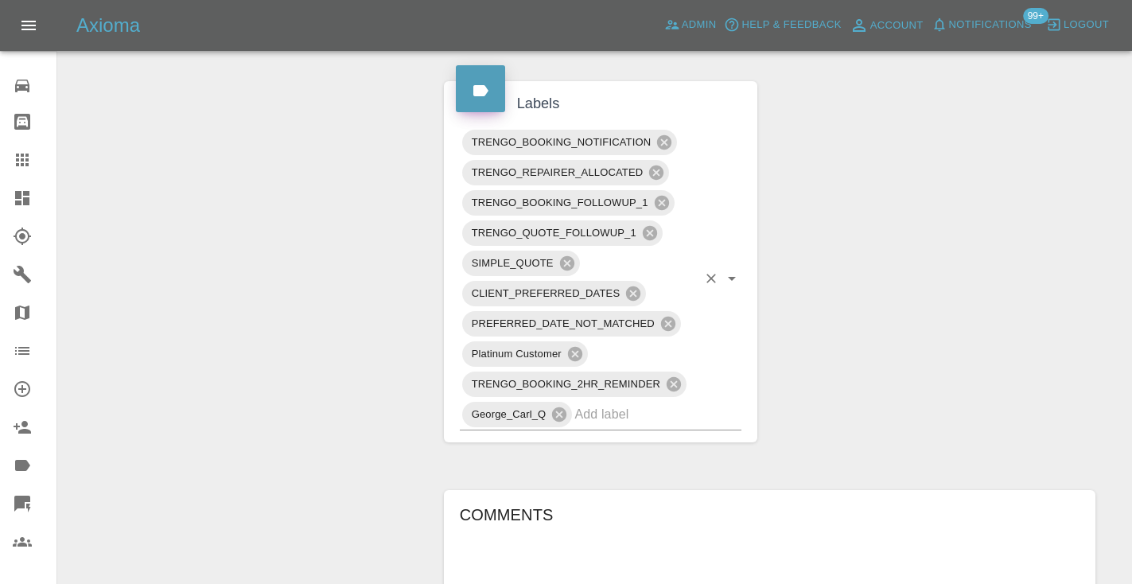
click at [603, 426] on input "text" at bounding box center [635, 414] width 122 height 25
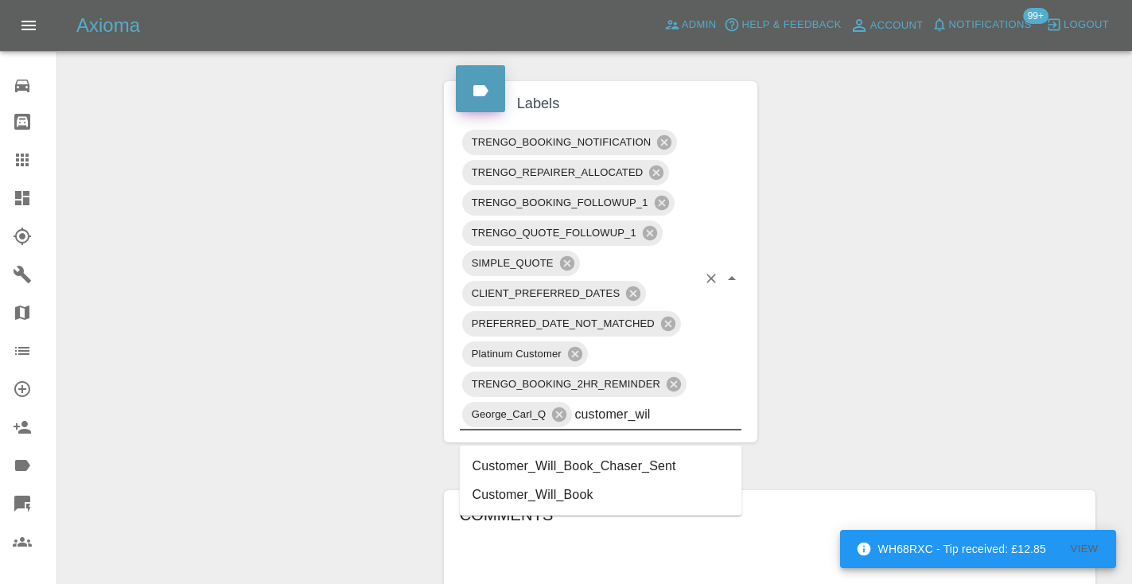
type input "customer_will"
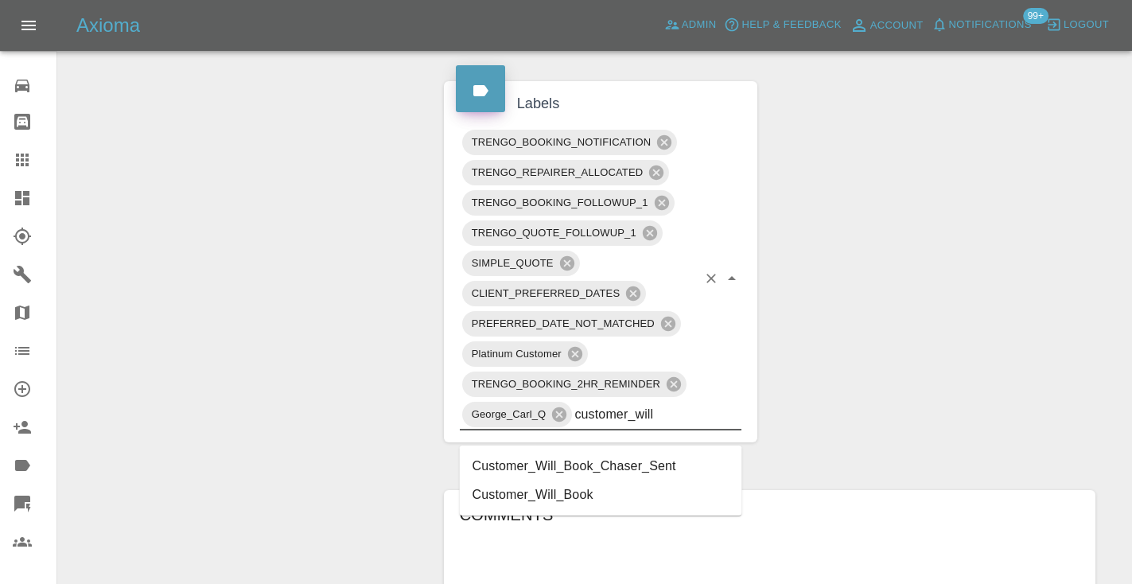
click at [594, 491] on li "Customer_Will_Book" at bounding box center [601, 494] width 282 height 29
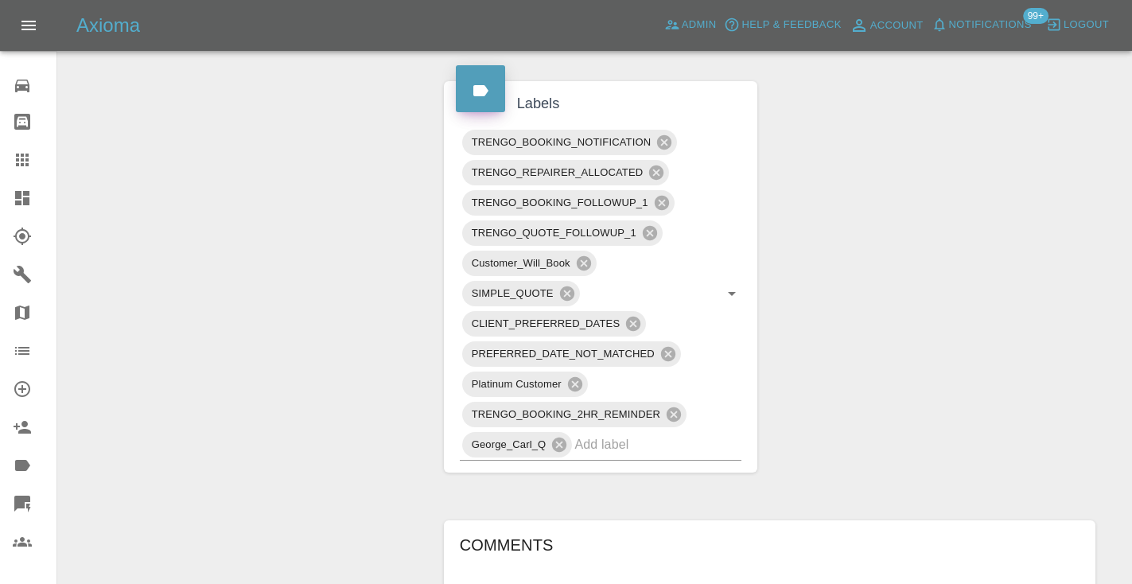
click at [383, 274] on div "Change Repairer Modify Claim Modify Quote Rollback Submit Payment Archive" at bounding box center [245, 195] width 350 height 1715
click at [313, 282] on div "Change Repairer Modify Claim Modify Quote Rollback Submit Payment Archive" at bounding box center [245, 195] width 350 height 1715
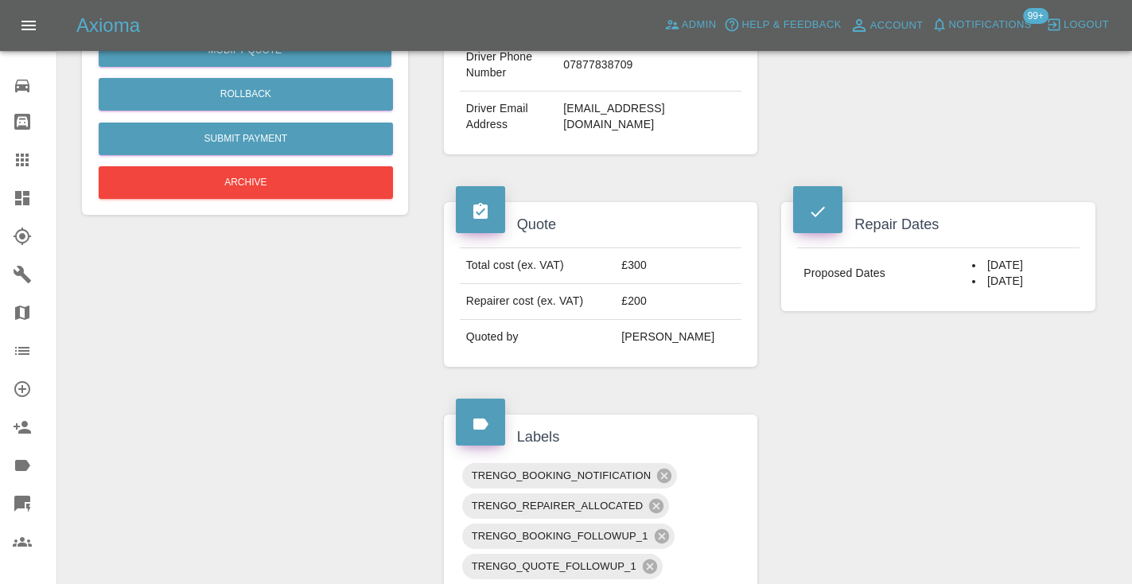
scroll to position [498, 0]
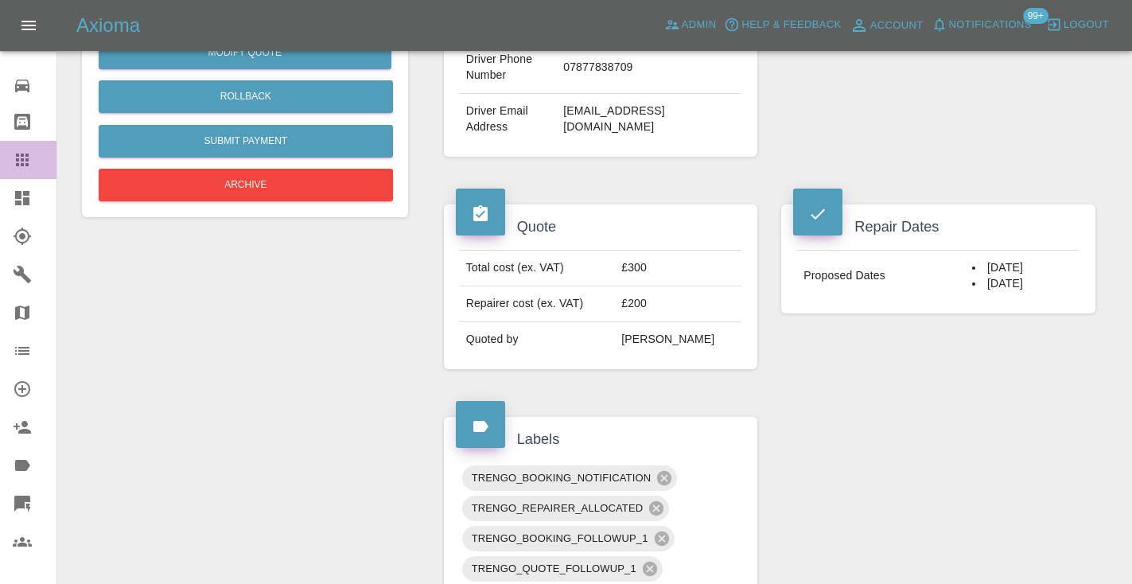
click at [31, 156] on icon at bounding box center [22, 159] width 19 height 19
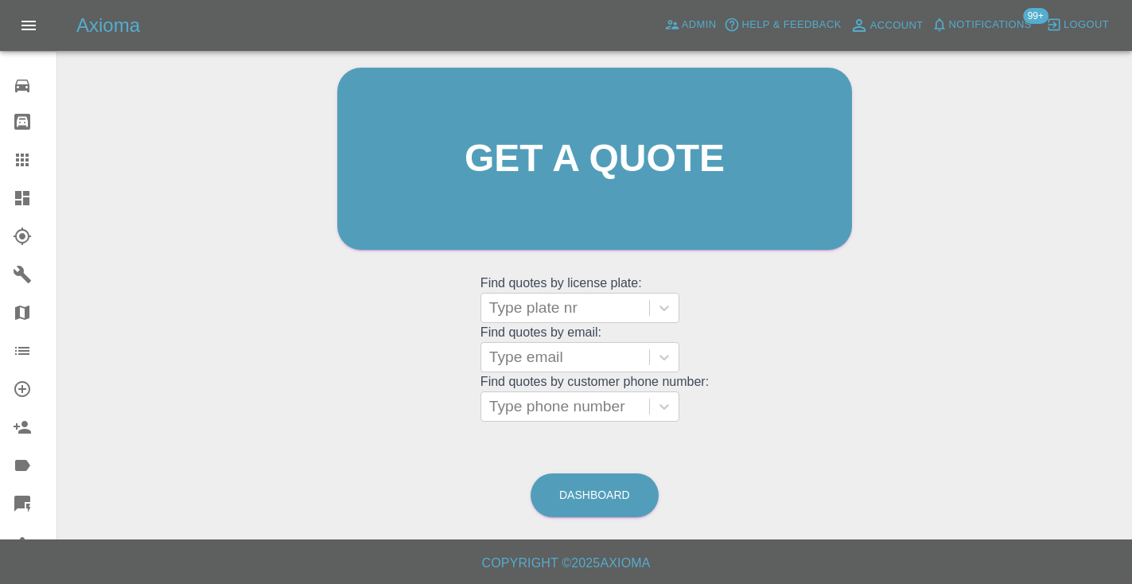
scroll to position [160, 0]
click at [605, 493] on link "Dashboard" at bounding box center [594, 496] width 128 height 44
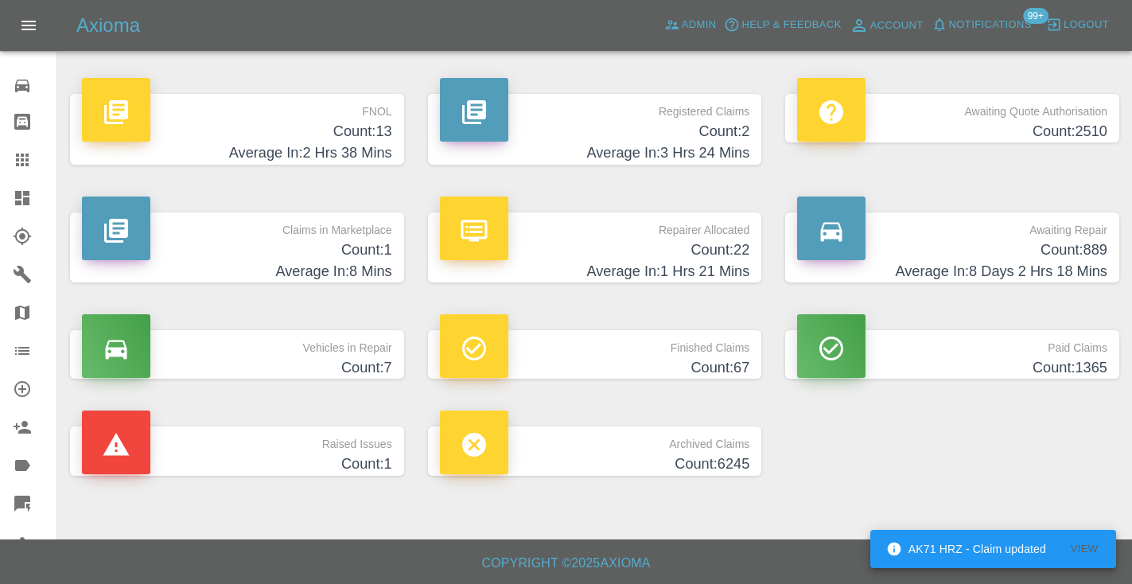
click at [1086, 239] on h4 "Count: 889" at bounding box center [952, 249] width 310 height 21
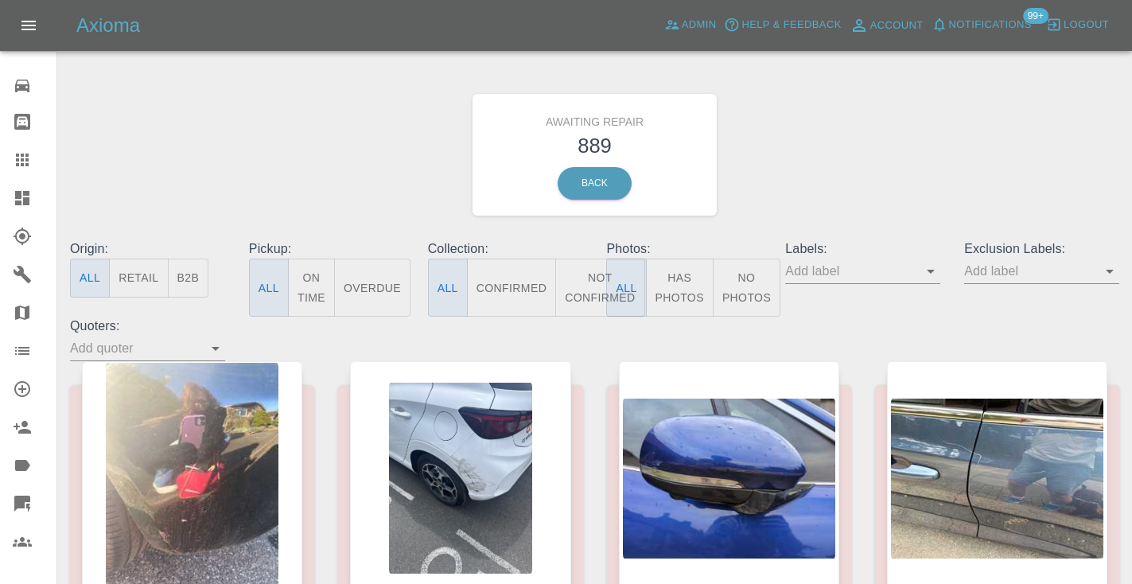
click at [598, 281] on button "Not Confirmed" at bounding box center [599, 287] width 89 height 58
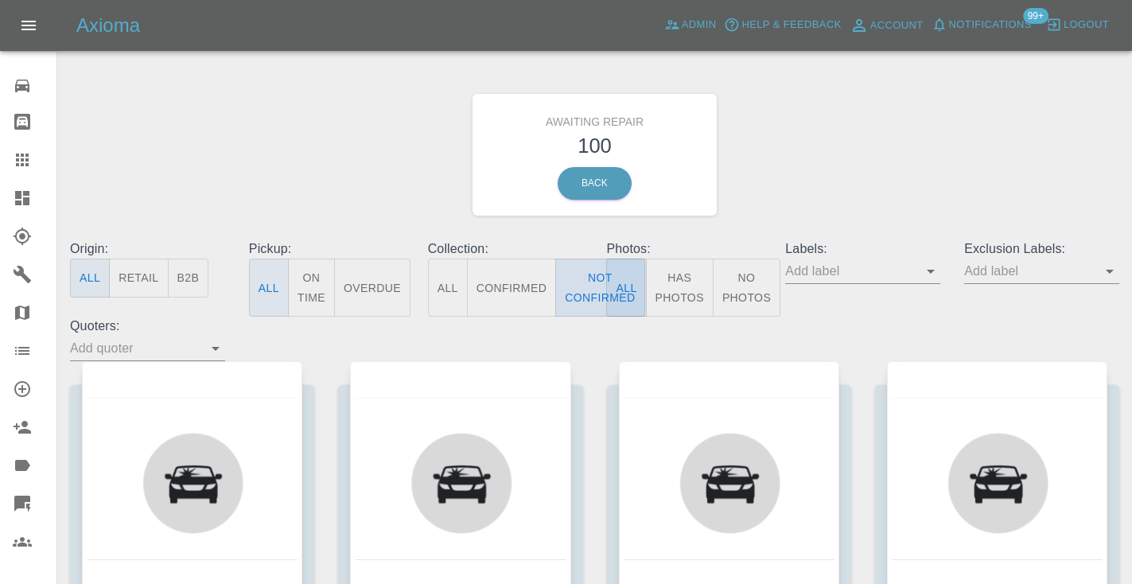
type button "false"
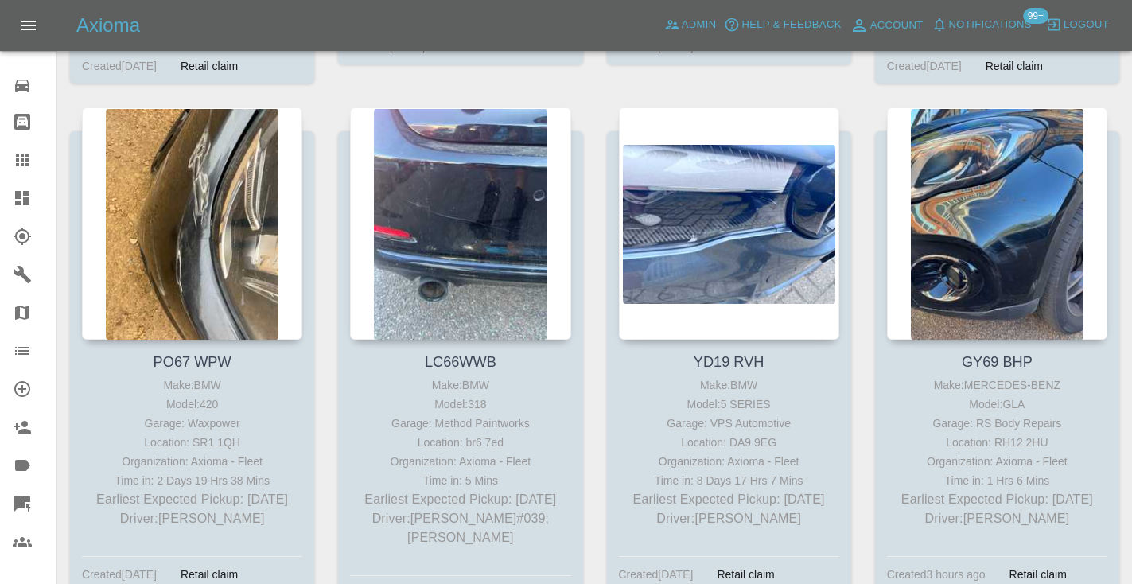
scroll to position [4967, 0]
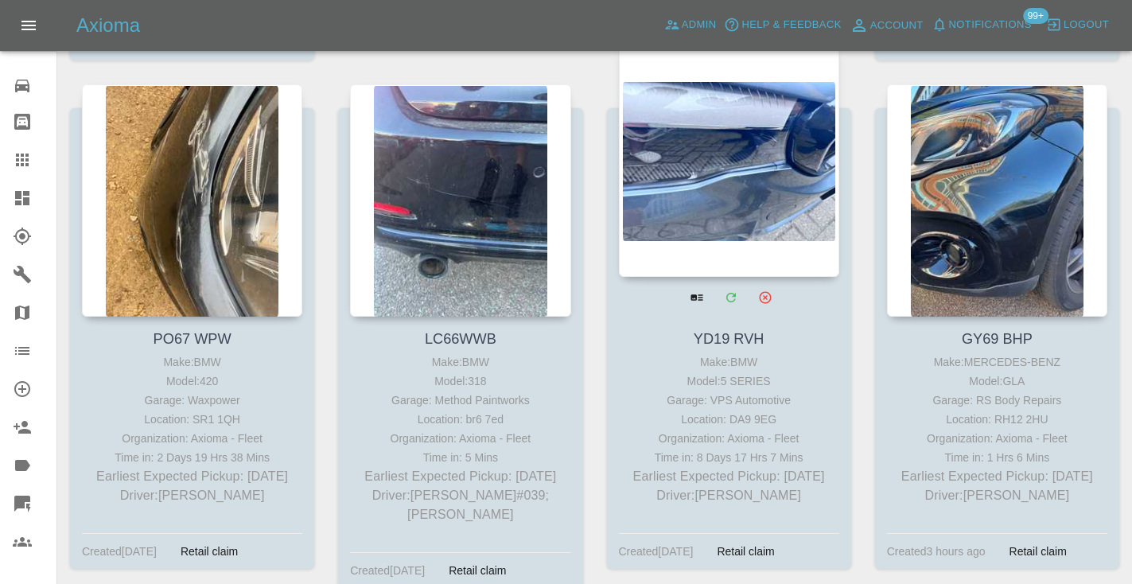
click at [724, 156] on div at bounding box center [729, 161] width 220 height 232
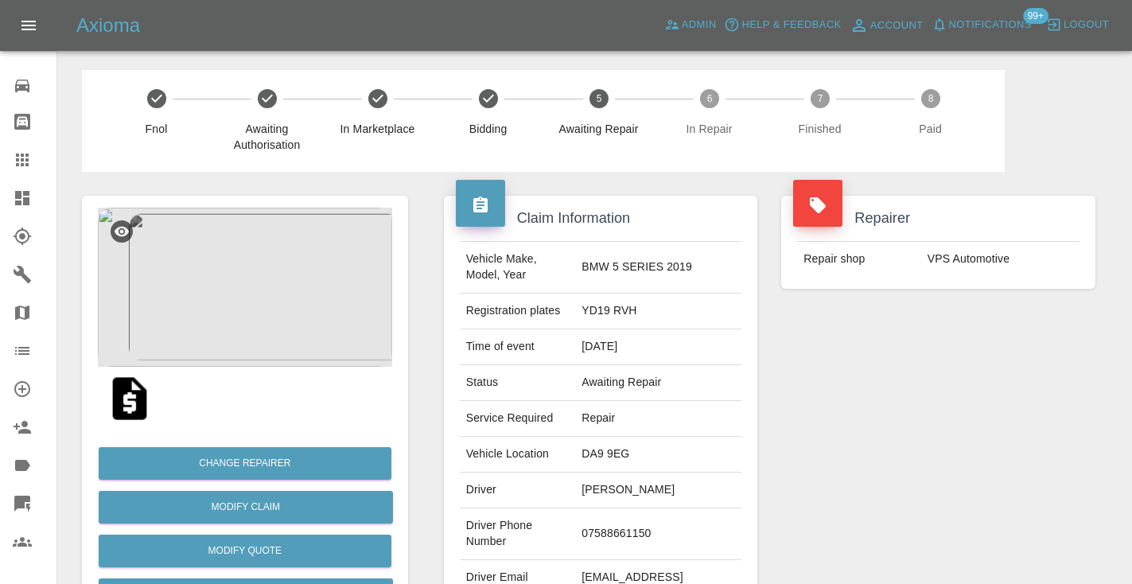
click at [621, 538] on td "07588661150" at bounding box center [658, 534] width 166 height 52
copy td "07588661150"
click at [914, 423] on div "Repairer Repair shop VPS Automotive" at bounding box center [938, 409] width 338 height 475
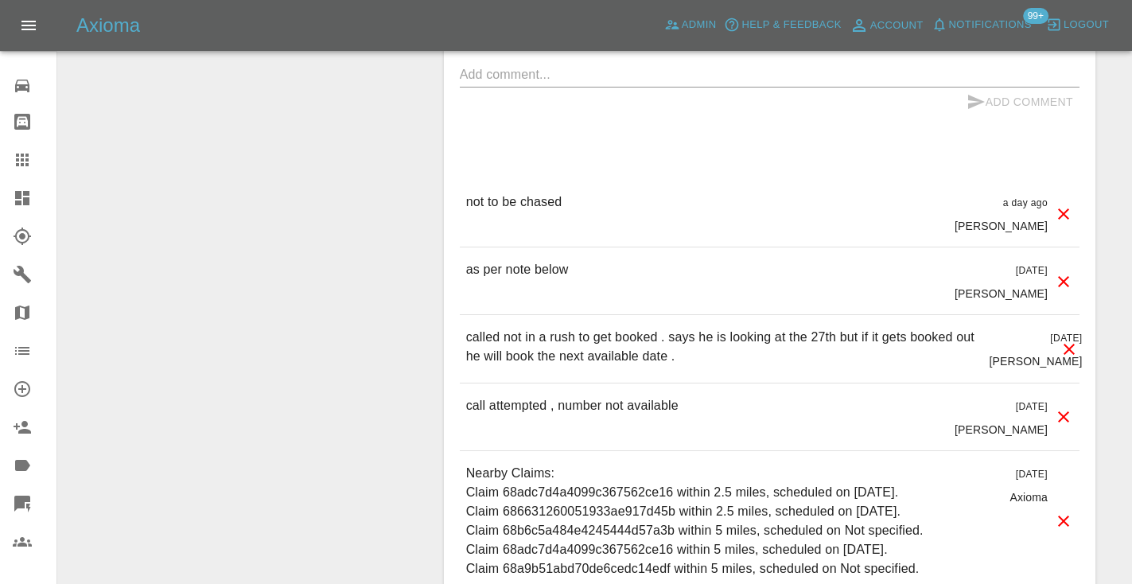
scroll to position [1586, 0]
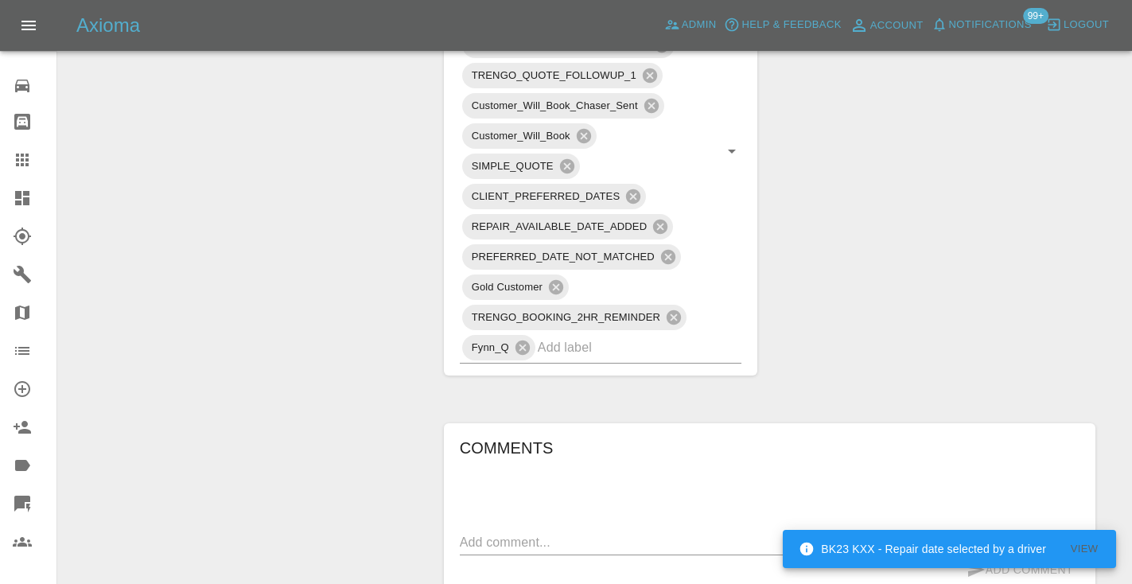
scroll to position [1064, 0]
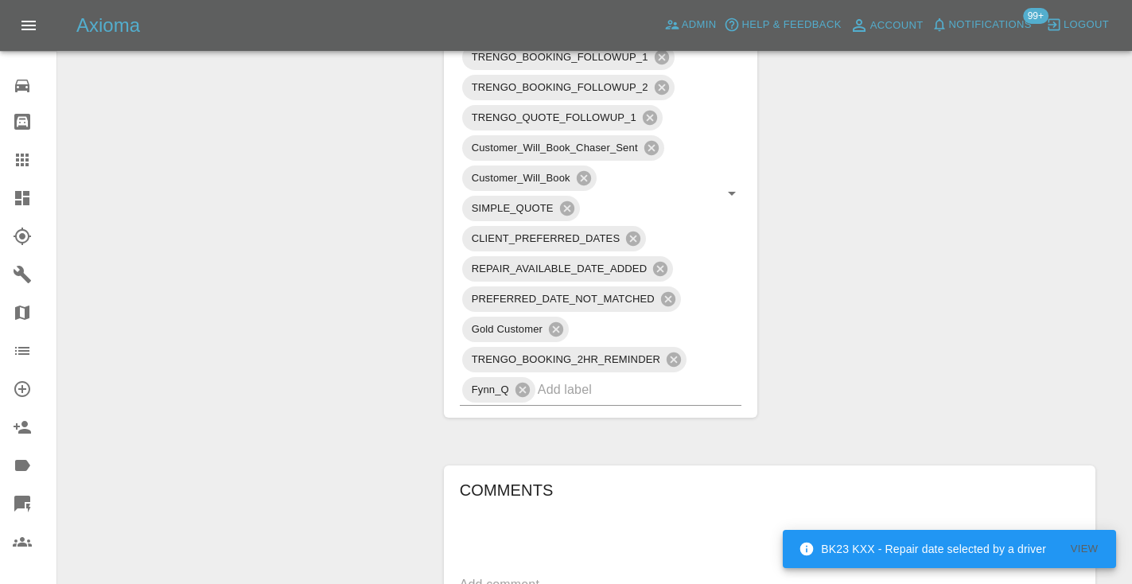
click at [21, 158] on icon at bounding box center [22, 159] width 13 height 13
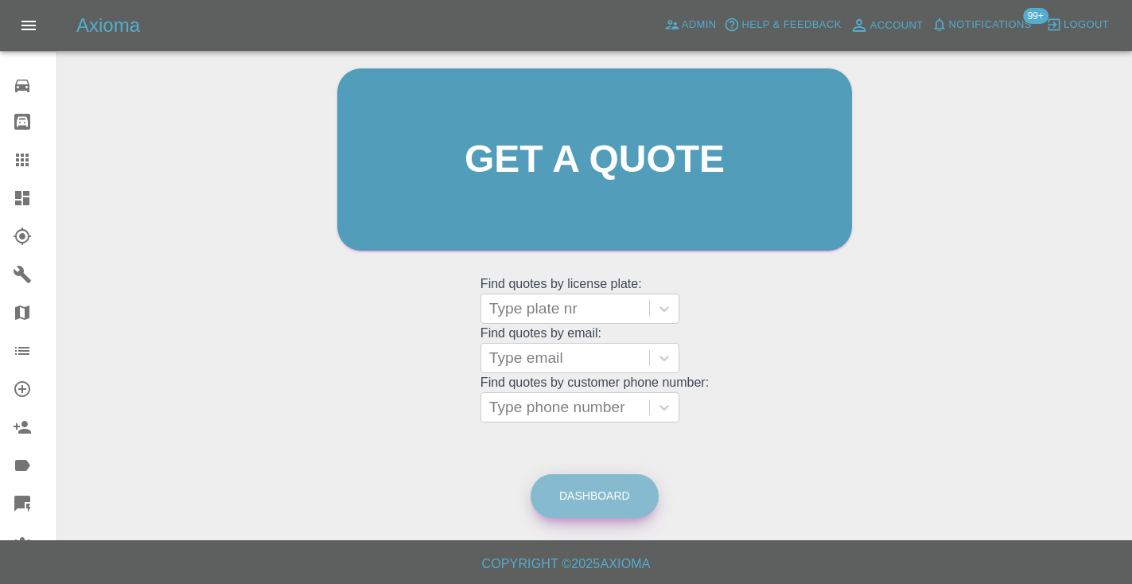
click at [623, 503] on link "Dashboard" at bounding box center [594, 496] width 128 height 44
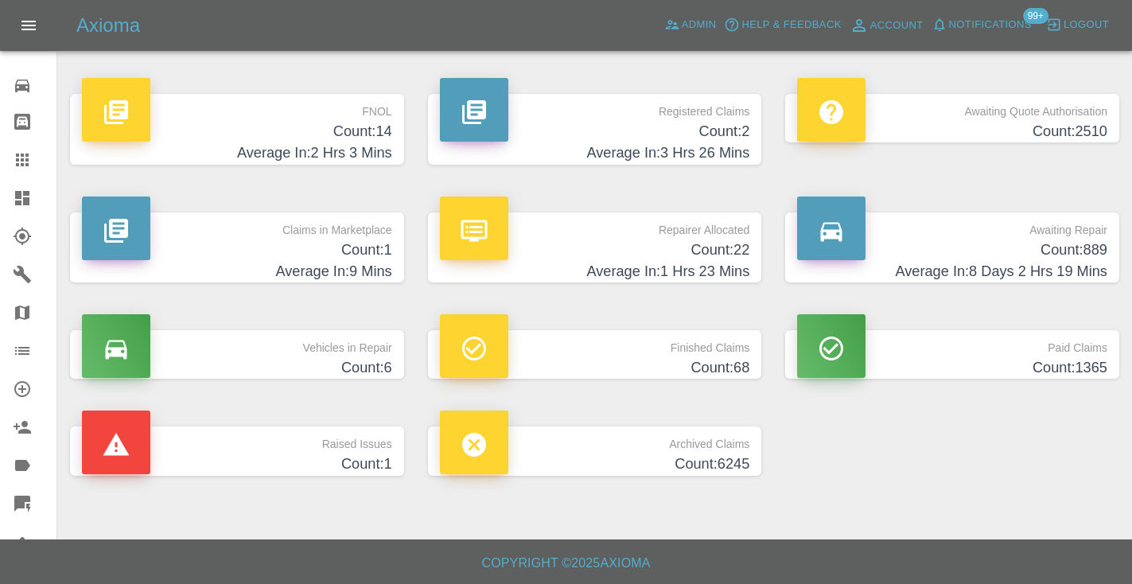
click at [1062, 254] on h4 "Count: 889" at bounding box center [952, 249] width 310 height 21
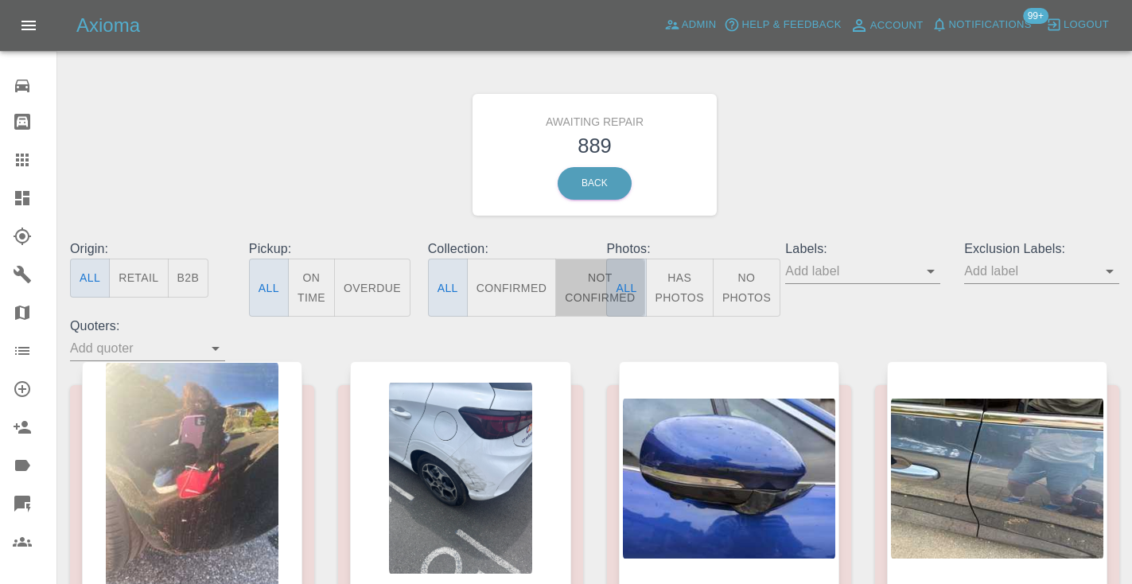
click at [590, 287] on button "Not Confirmed" at bounding box center [599, 287] width 89 height 58
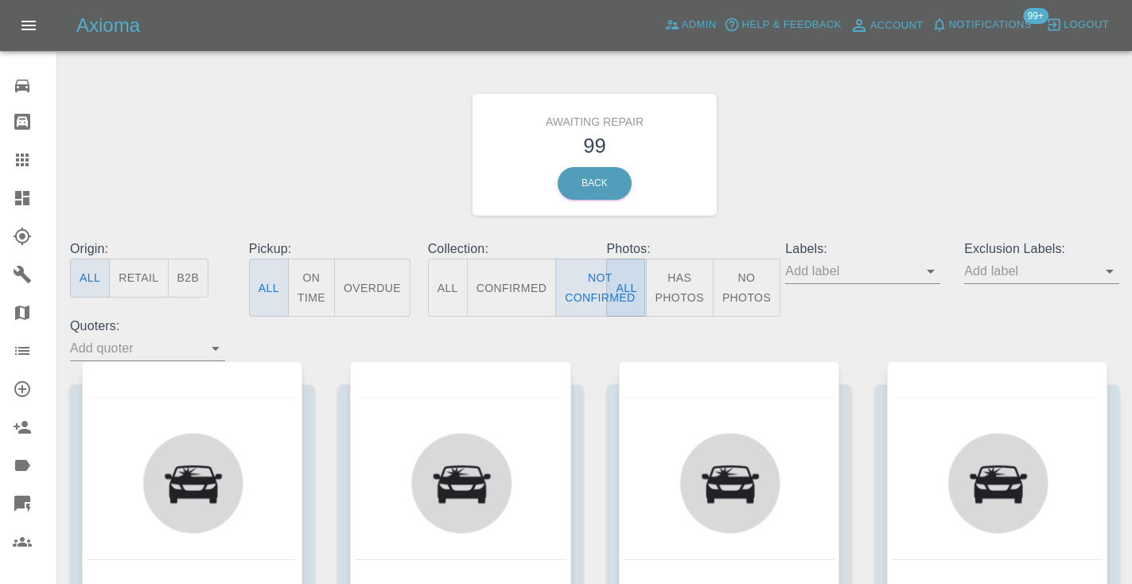
click at [807, 165] on div "Awaiting Repair 99 Back" at bounding box center [594, 154] width 1073 height 169
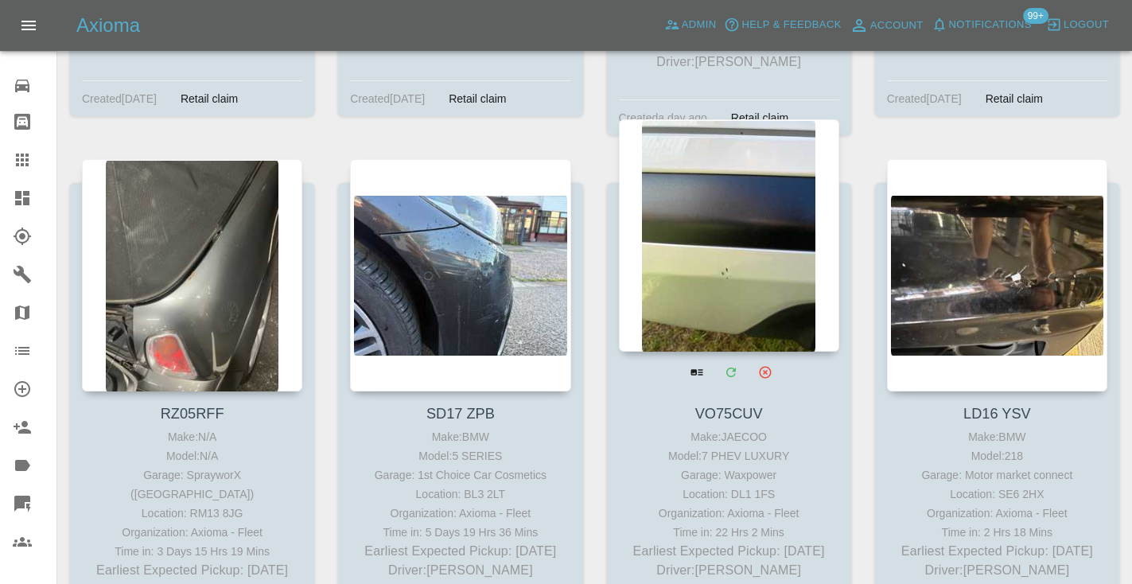
scroll to position [9092, 0]
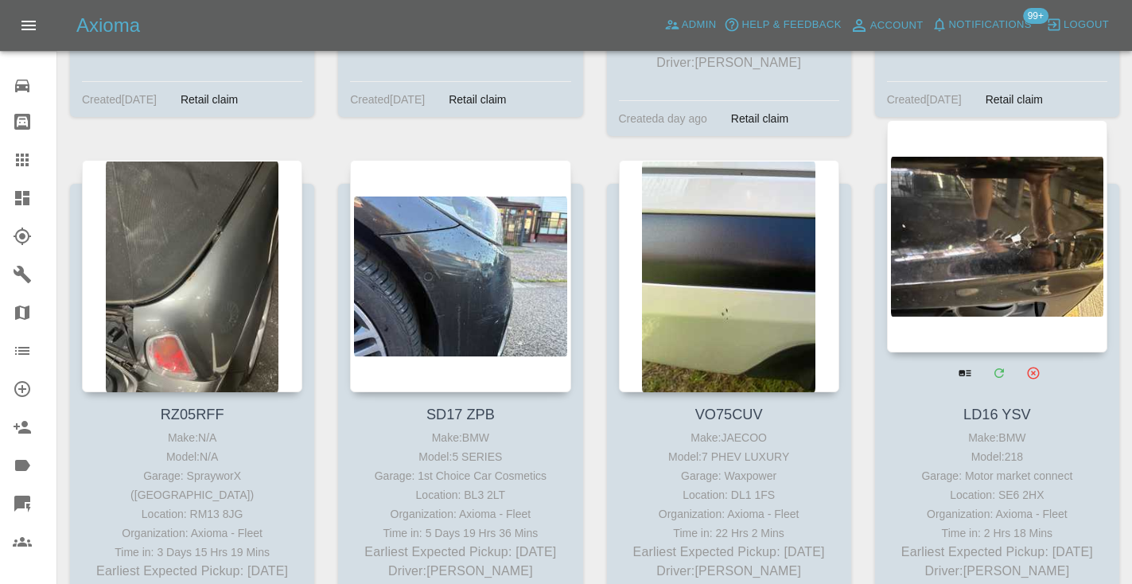
click at [1004, 134] on div at bounding box center [997, 236] width 220 height 232
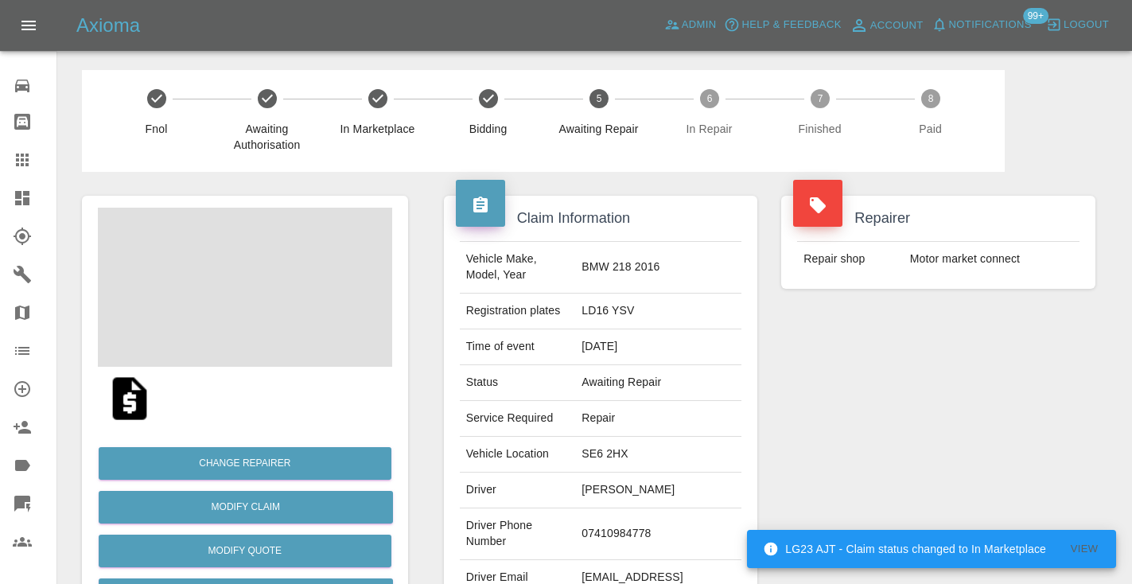
click at [654, 514] on td "07410984778" at bounding box center [658, 534] width 166 height 52
copy td "07410984778"
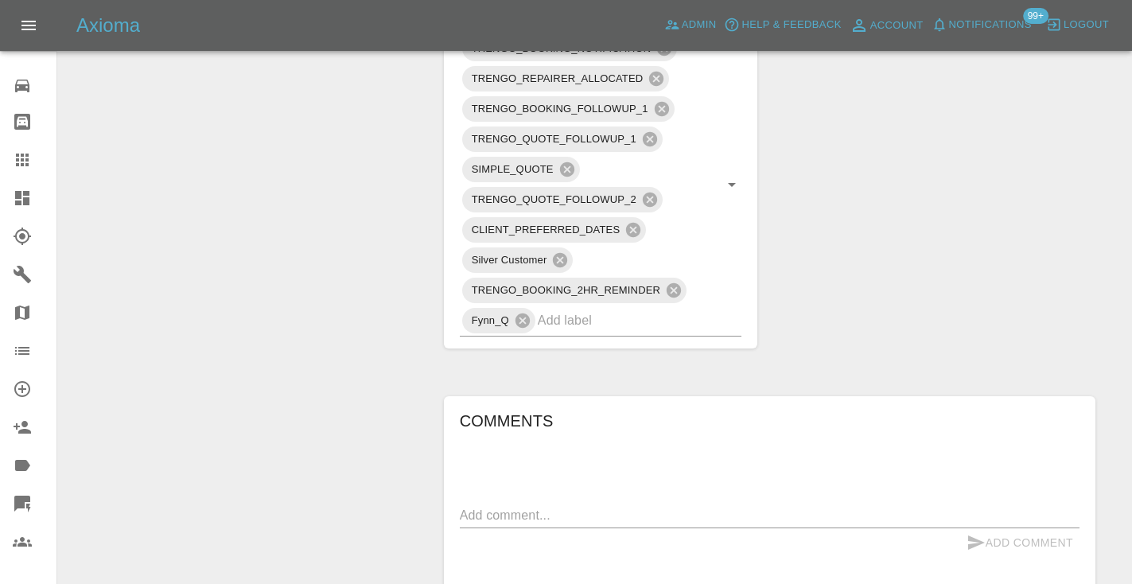
scroll to position [988, 0]
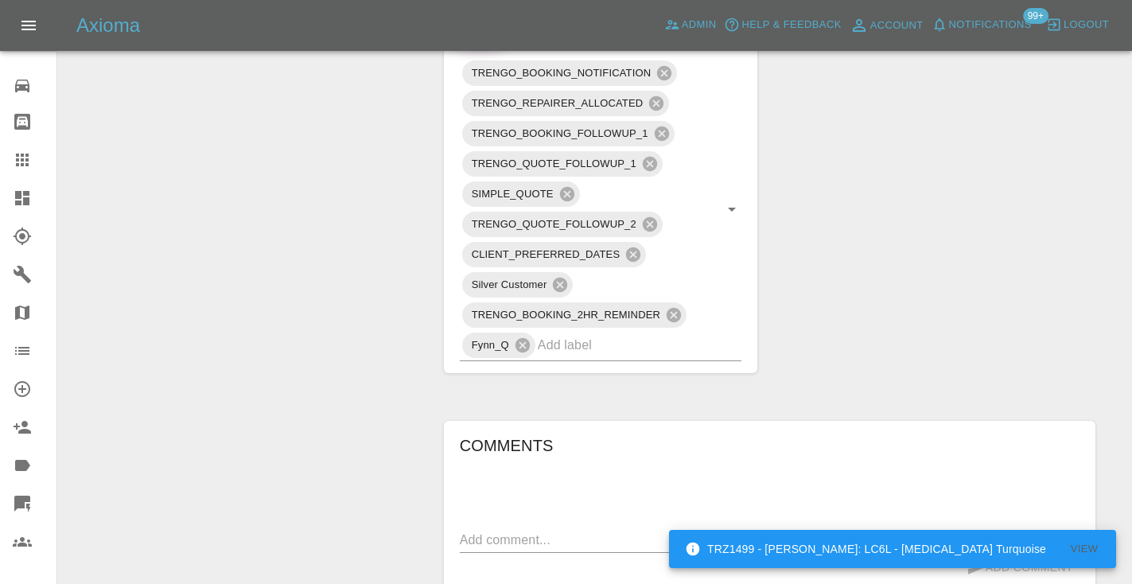
click at [999, 293] on div "Claim Information Vehicle Make, Model, Year BMW 218 2016 Registration plates LD…" at bounding box center [769, 150] width 675 height 1932
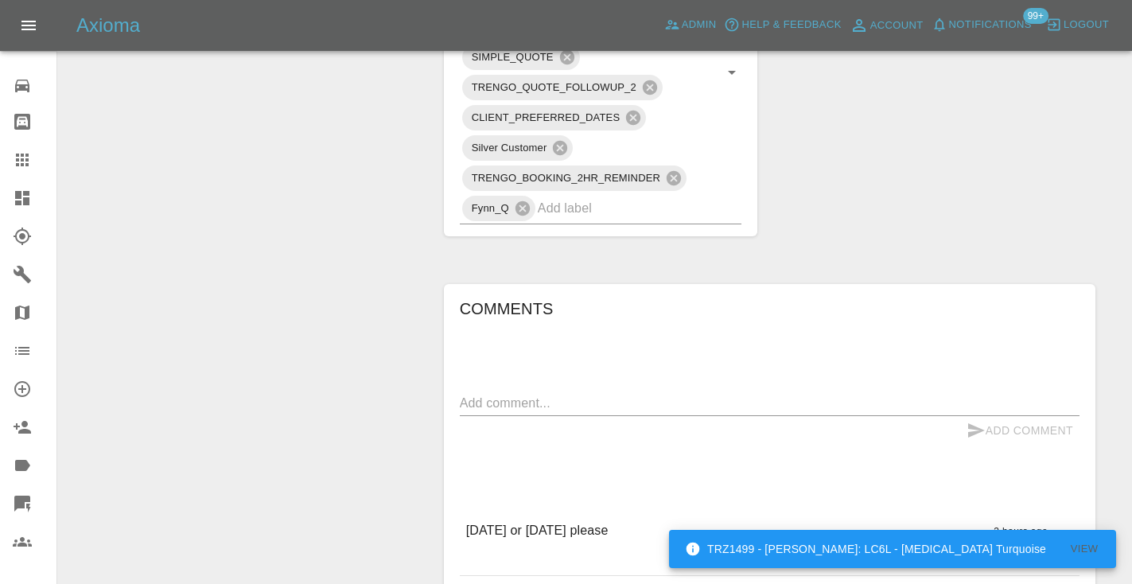
scroll to position [1166, 0]
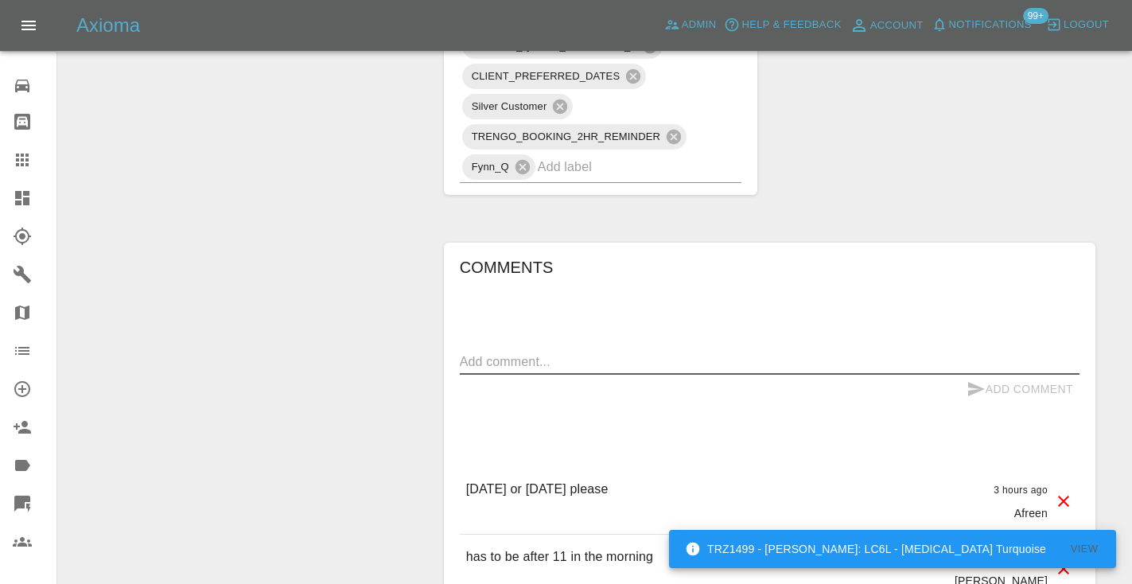
click at [513, 352] on textarea at bounding box center [769, 361] width 619 height 18
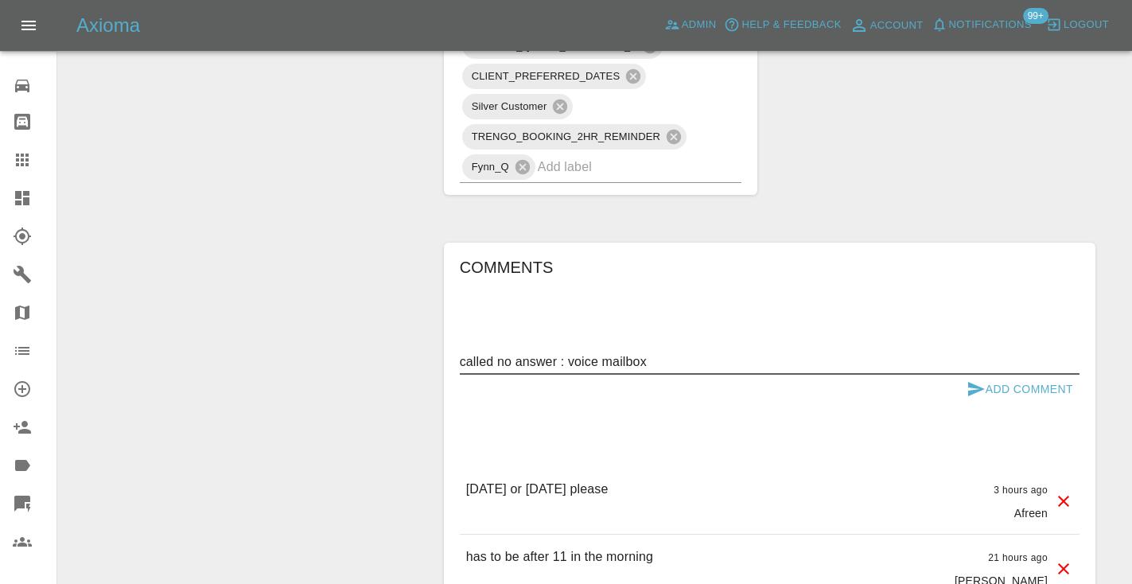
type textarea "called no answer : voice mailbox"
click at [983, 375] on button "Add Comment" at bounding box center [1019, 389] width 119 height 29
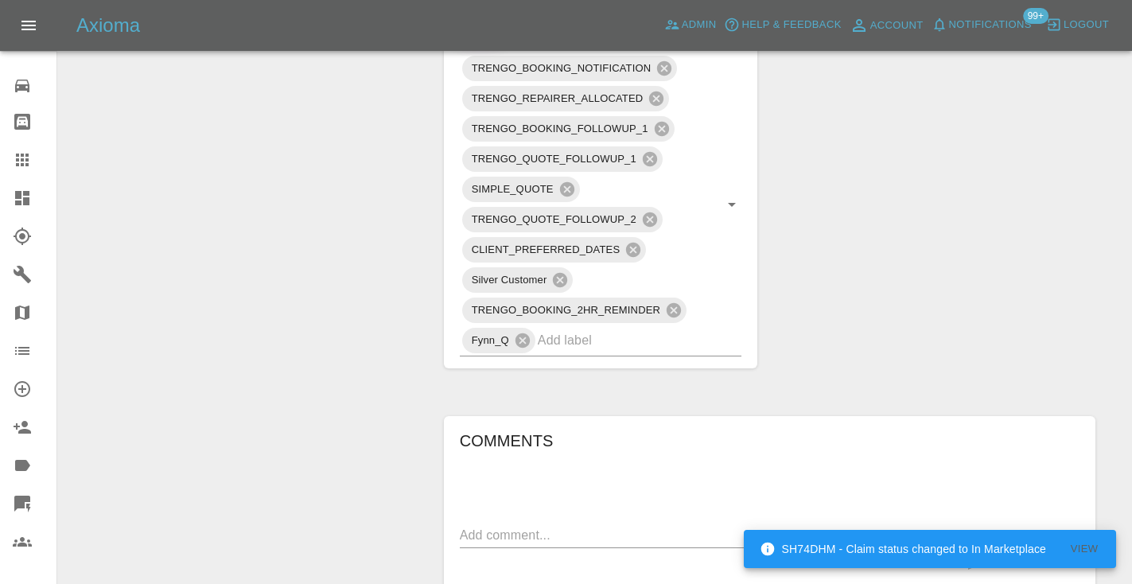
scroll to position [969, 0]
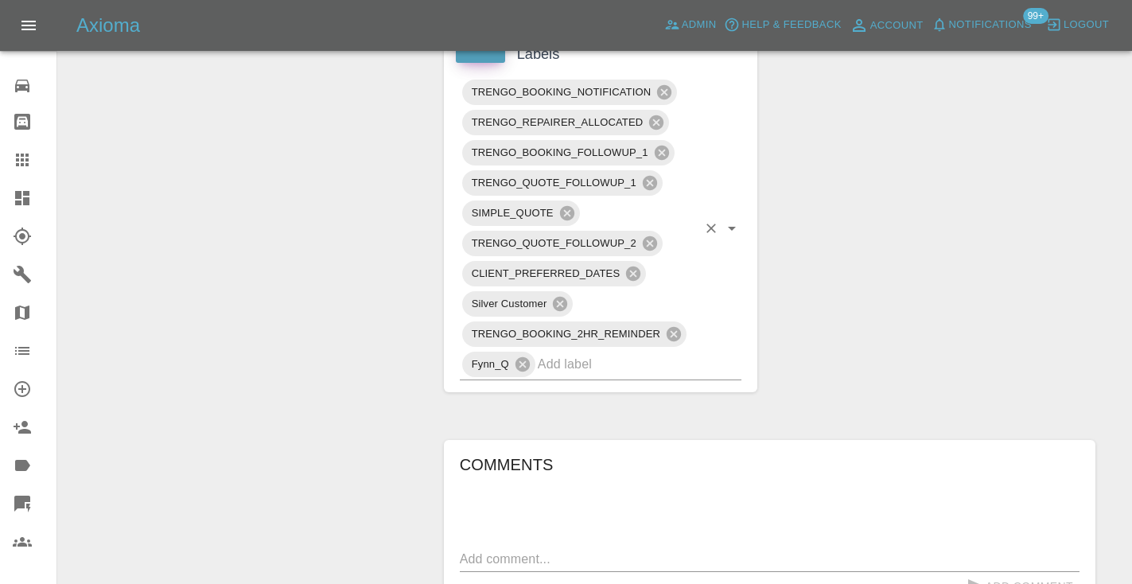
click at [554, 351] on input "text" at bounding box center [618, 363] width 160 height 25
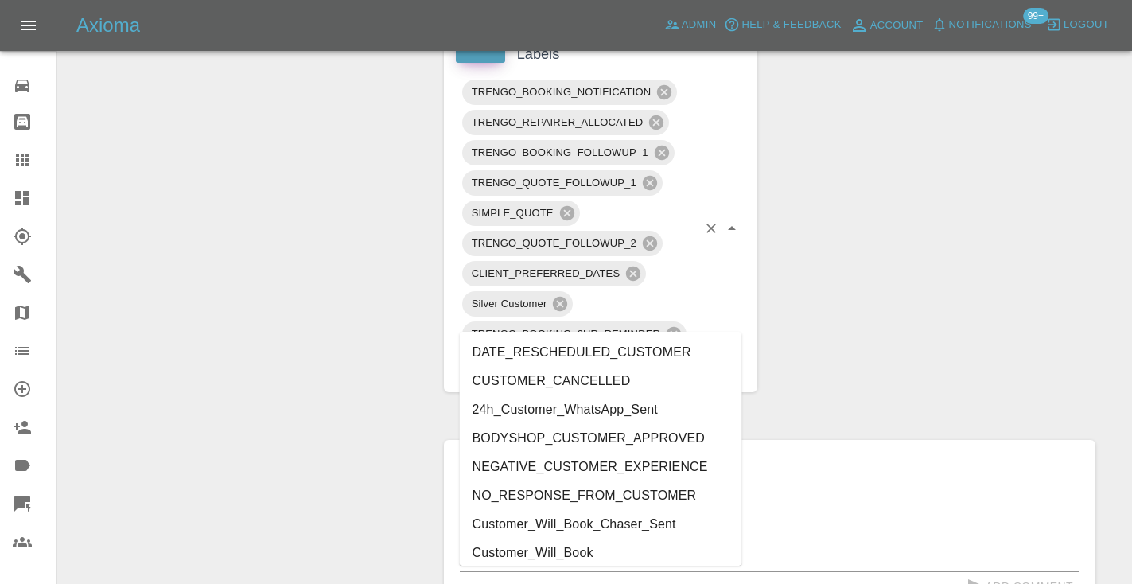
type input "cust"
click at [544, 545] on li "Customer_Will_Book" at bounding box center [601, 552] width 282 height 29
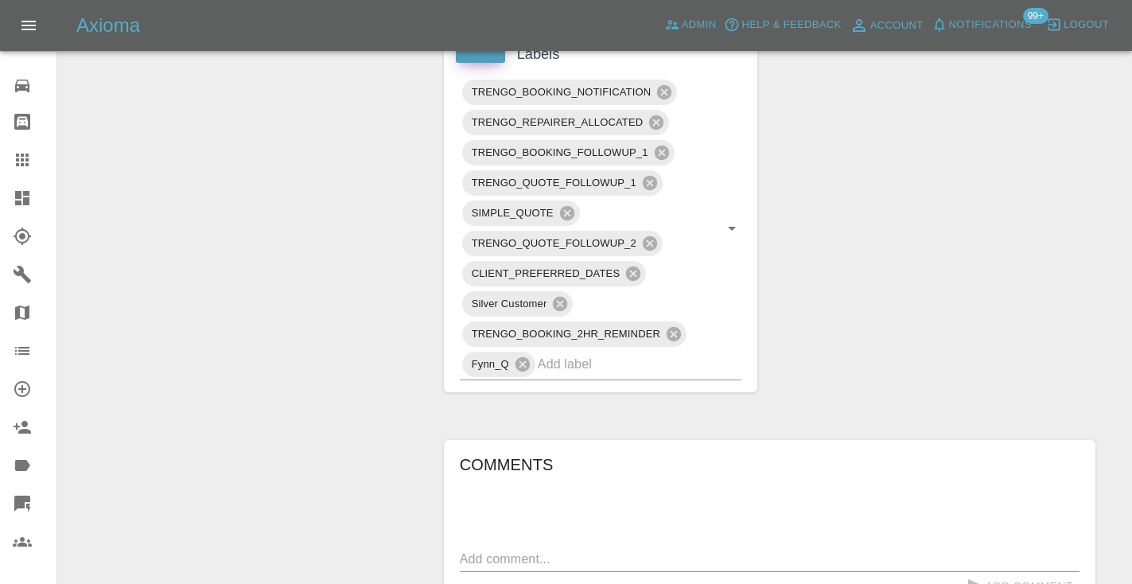
click at [361, 310] on div "Change Repairer Modify Claim Modify Quote Rollback Submit Payment Archive" at bounding box center [245, 203] width 350 height 2000
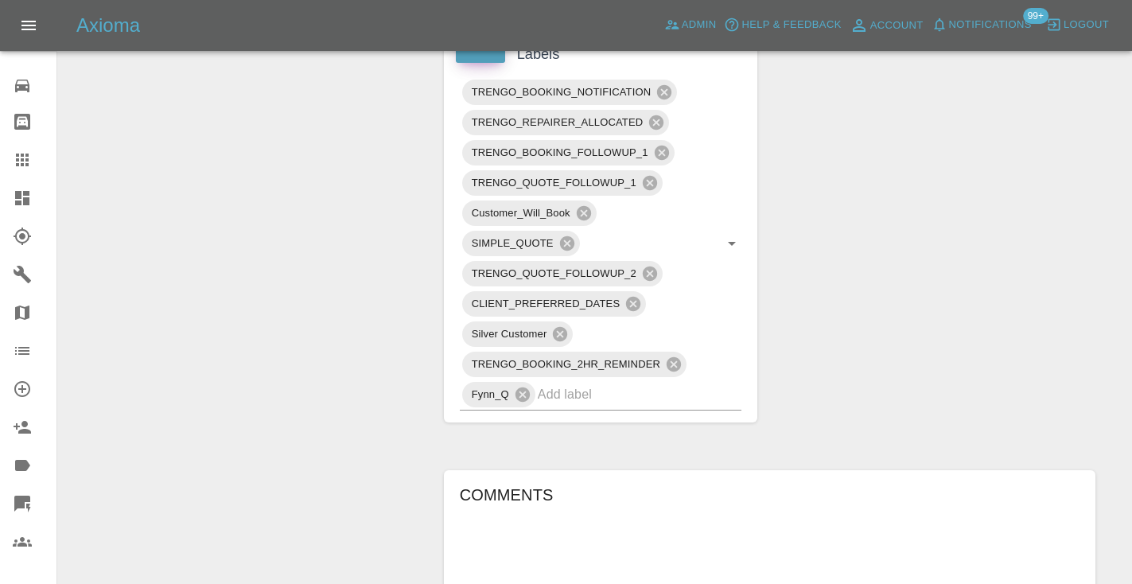
click at [366, 310] on div "Change Repairer Modify Claim Modify Quote Rollback Submit Payment Archive" at bounding box center [245, 218] width 350 height 2030
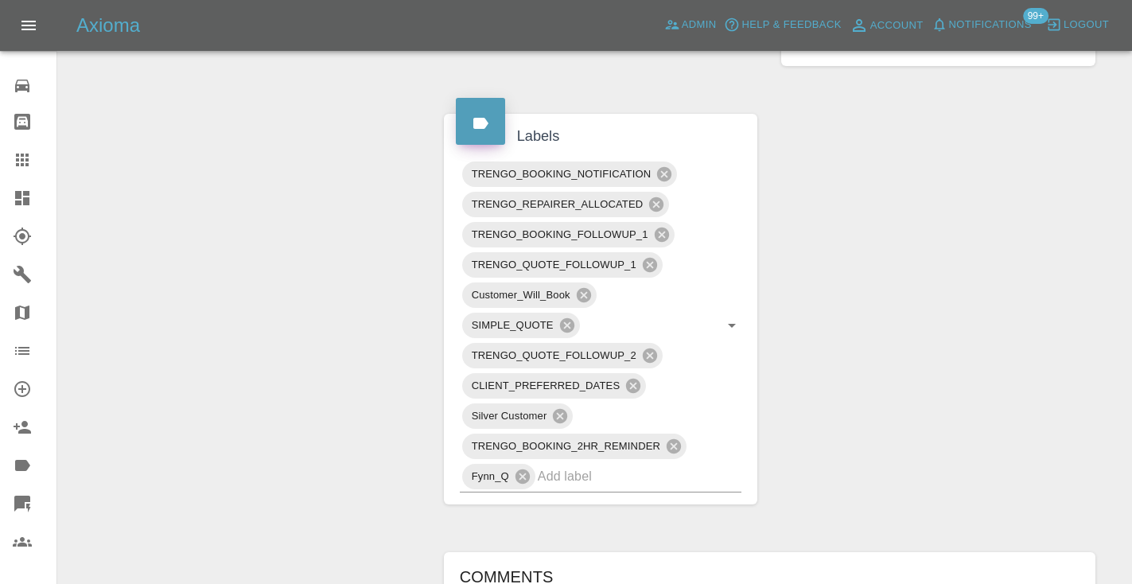
scroll to position [886, 0]
click at [19, 173] on link "Claims" at bounding box center [28, 160] width 56 height 38
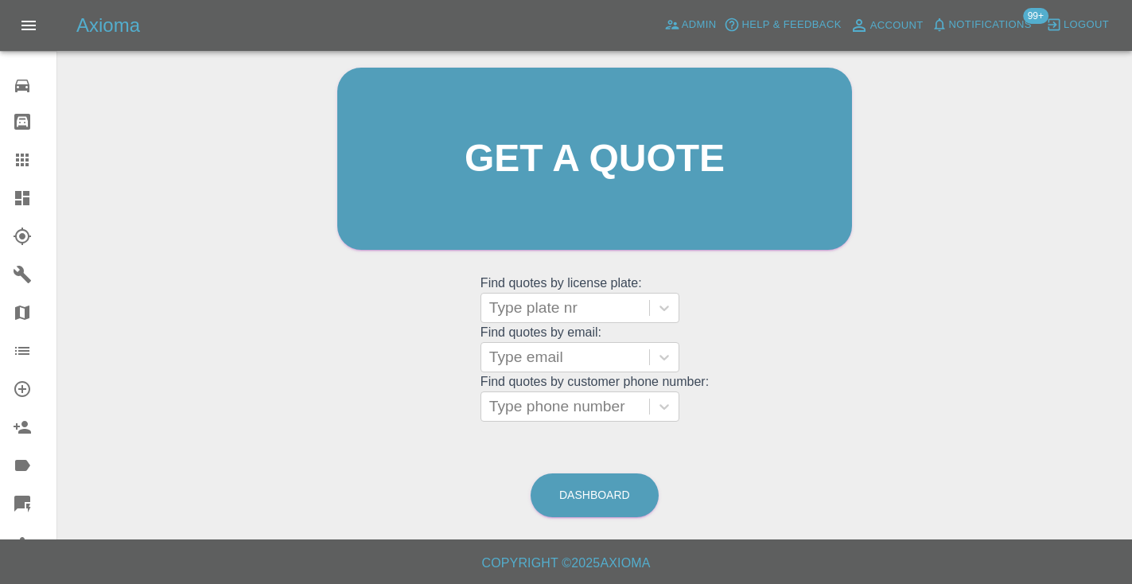
scroll to position [107, 0]
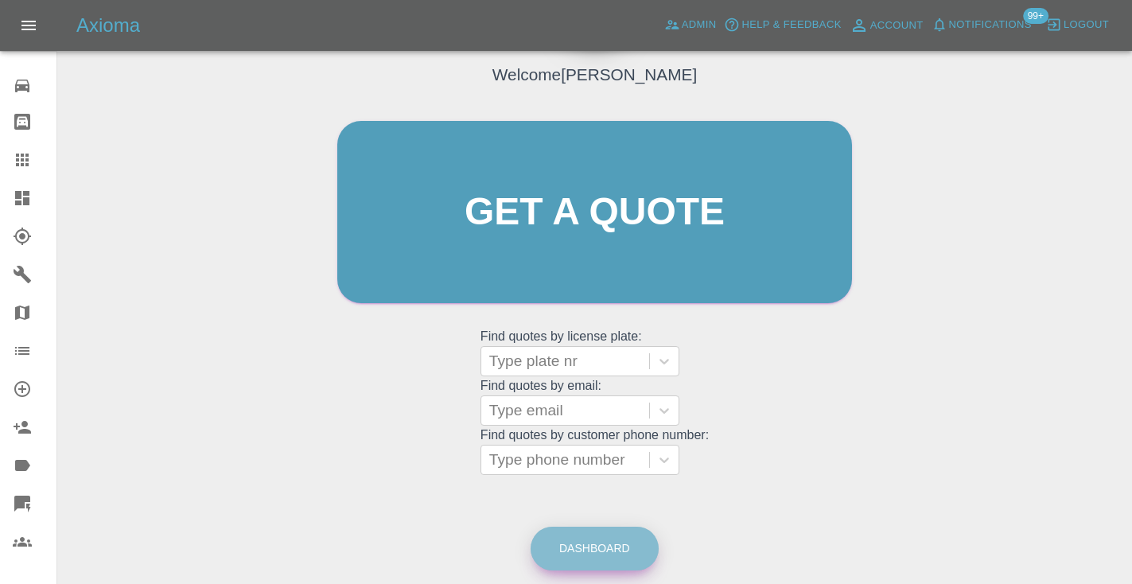
click at [611, 545] on link "Dashboard" at bounding box center [594, 548] width 128 height 44
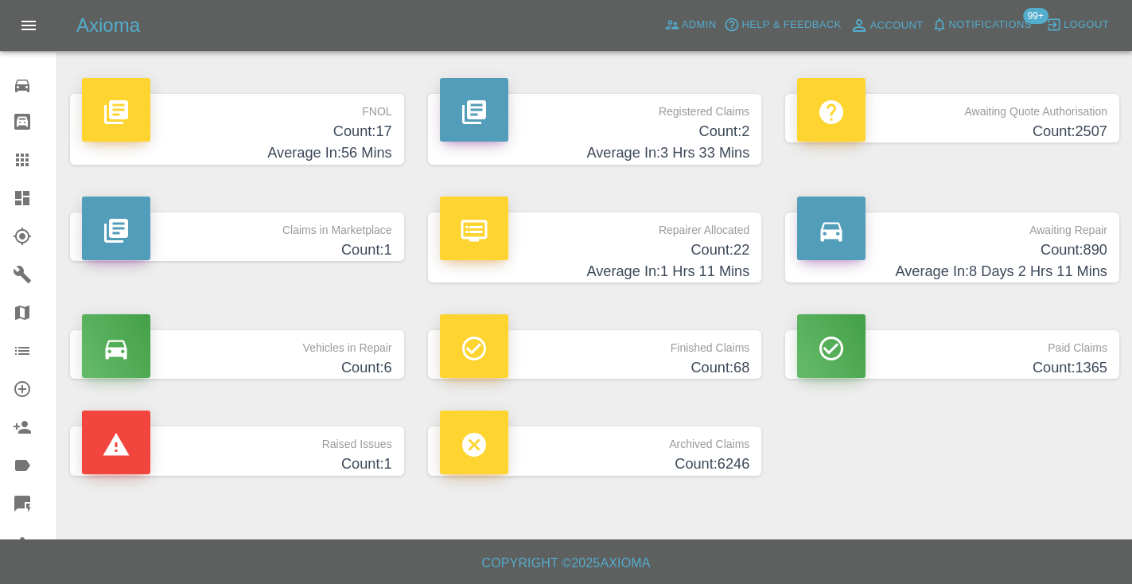
click at [1083, 243] on h4 "Count: 890" at bounding box center [952, 249] width 310 height 21
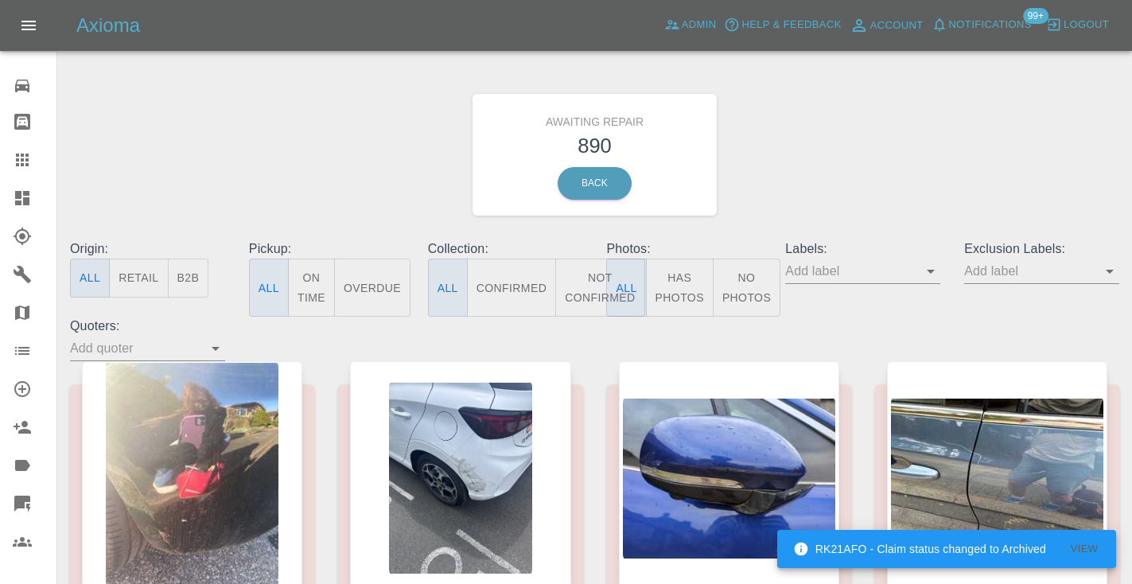
click at [576, 279] on button "Not Confirmed" at bounding box center [599, 287] width 89 height 58
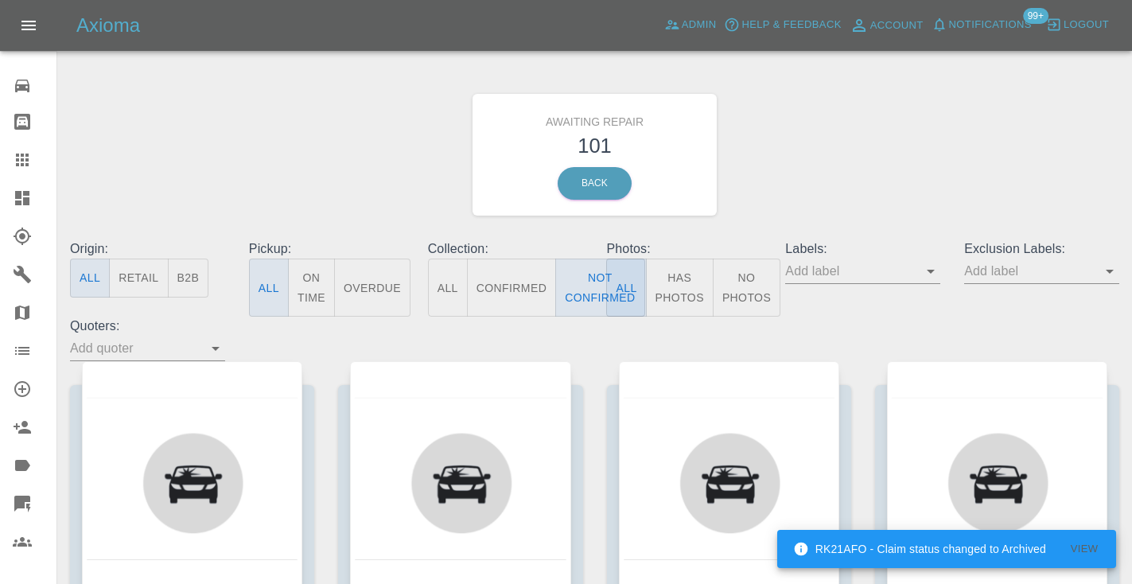
click at [867, 166] on div "Awaiting Repair 101 Back" at bounding box center [594, 154] width 1073 height 169
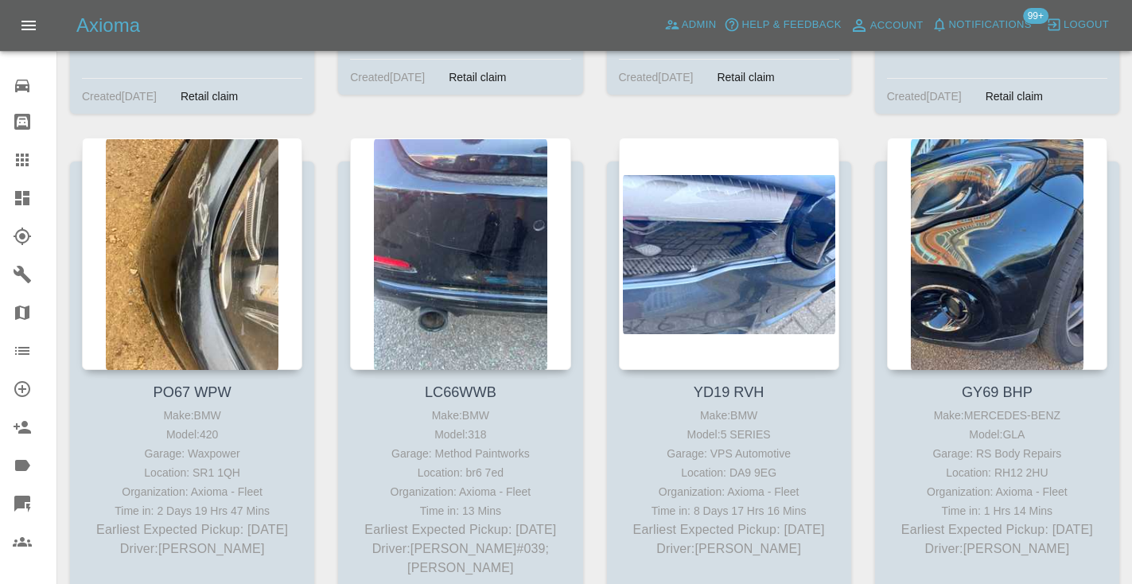
scroll to position [4911, 0]
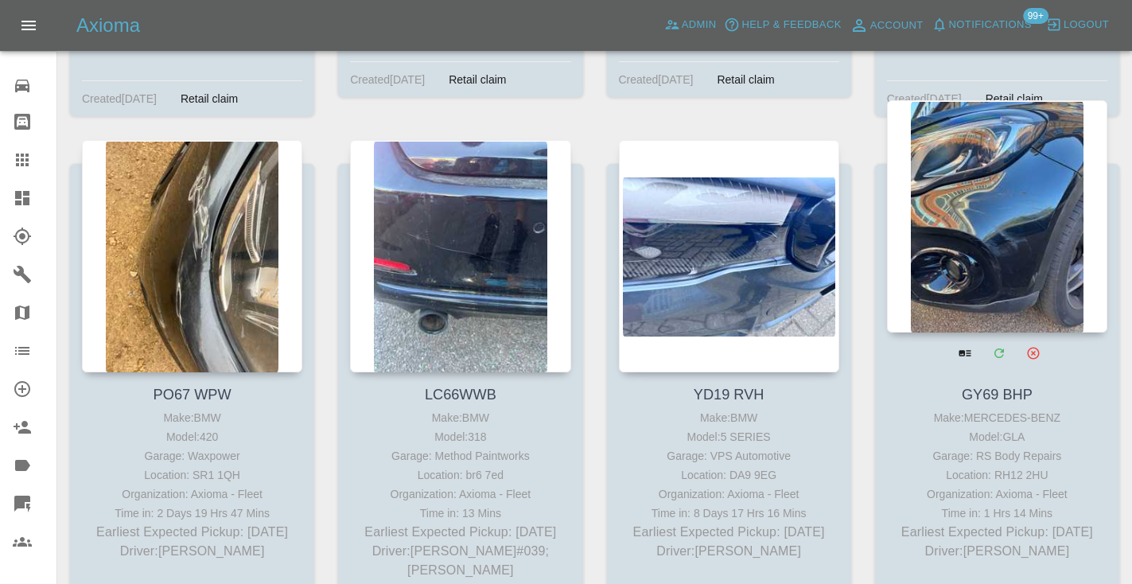
click at [959, 207] on div at bounding box center [997, 216] width 220 height 232
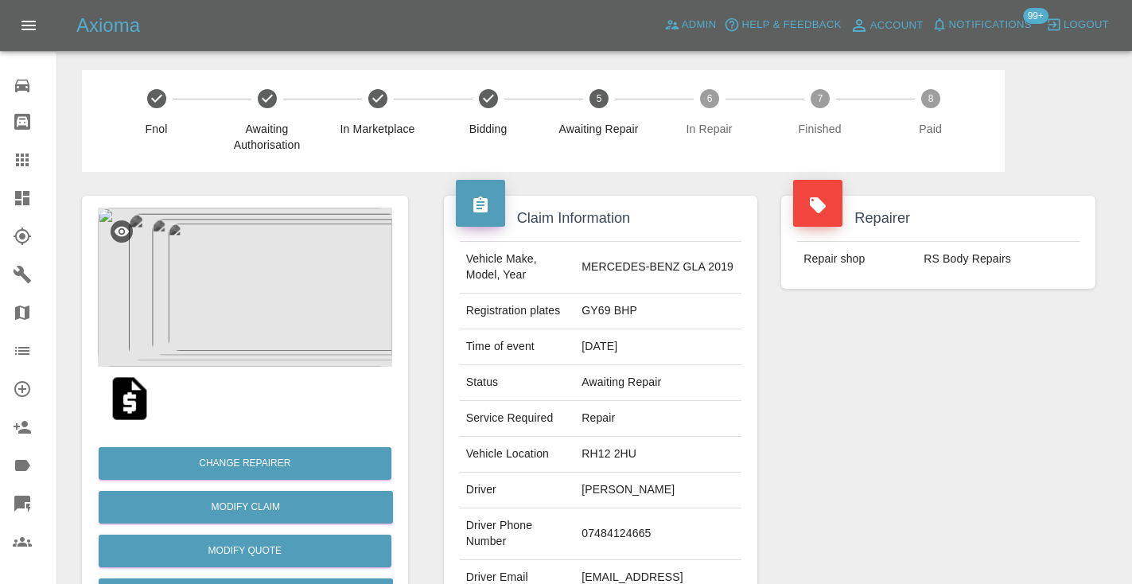
click at [650, 514] on td "07484124665" at bounding box center [658, 534] width 166 height 52
copy td "07484124665"
click at [1052, 389] on div "Repairer Repair shop RS Body Repairs" at bounding box center [938, 409] width 338 height 475
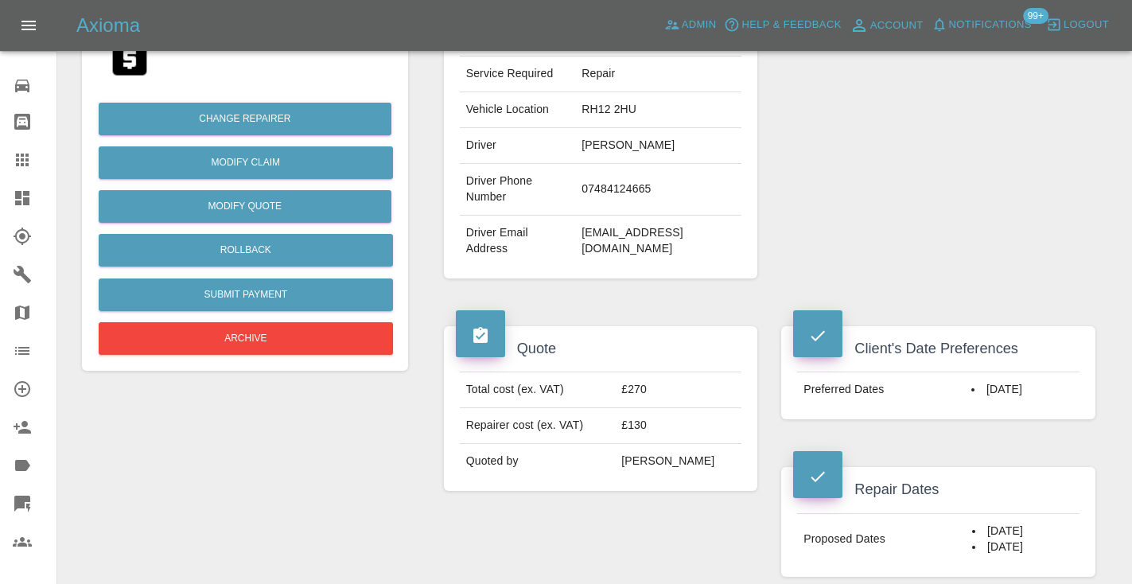
scroll to position [341, 0]
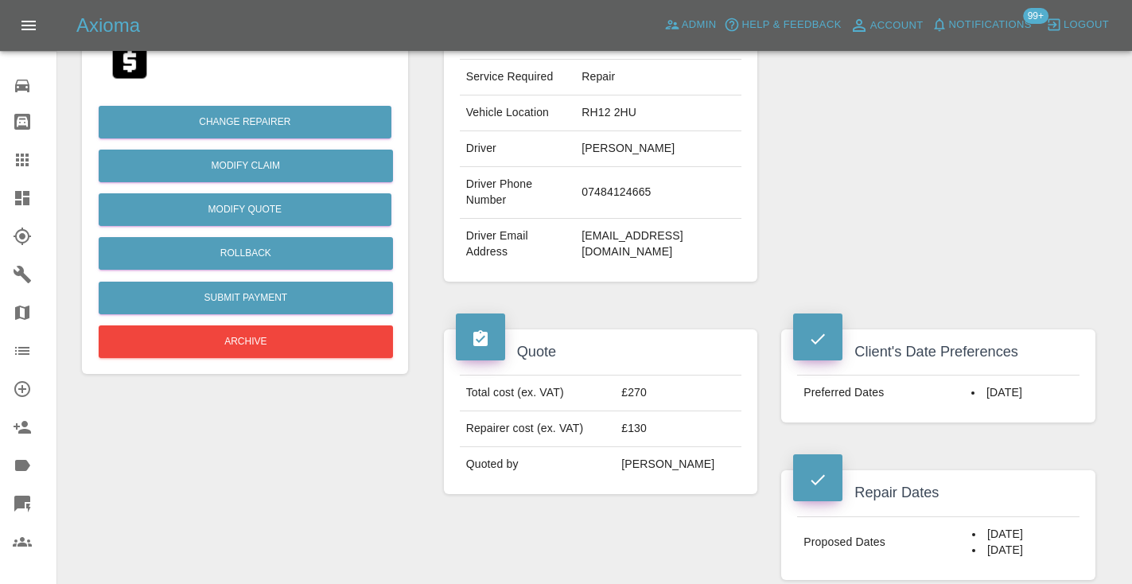
click at [987, 200] on div "Repairer Repair shop RS Body Repairs" at bounding box center [938, 68] width 338 height 475
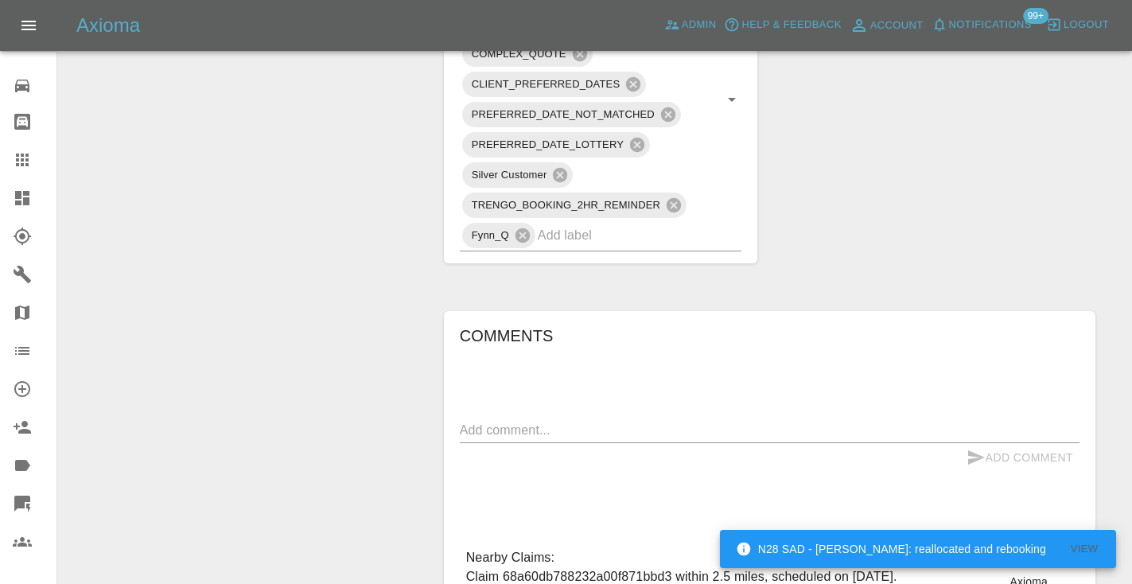
scroll to position [1127, 0]
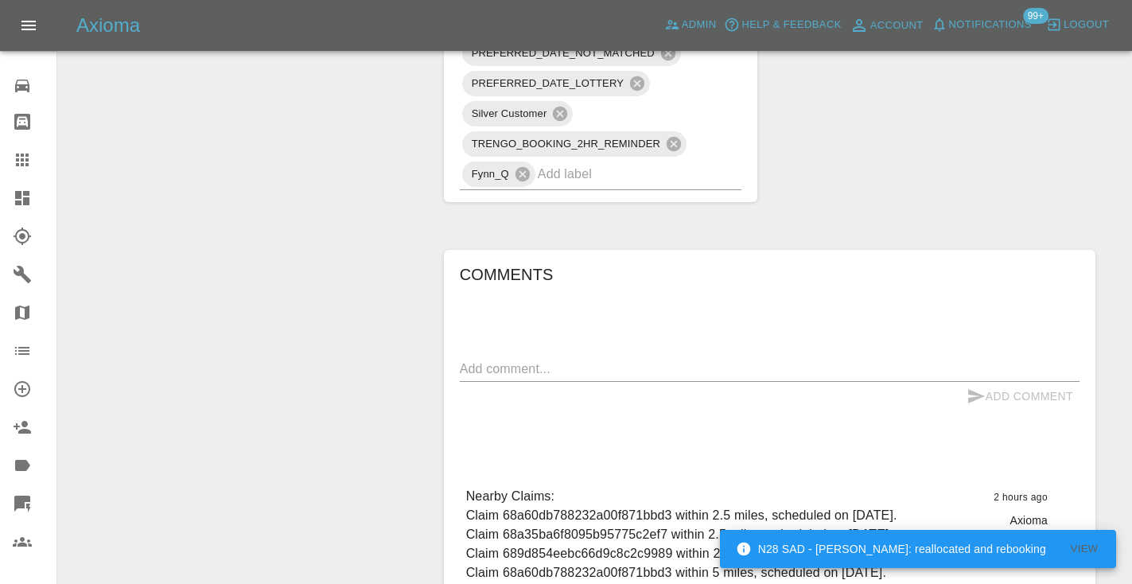
click at [473, 359] on textarea at bounding box center [769, 368] width 619 height 18
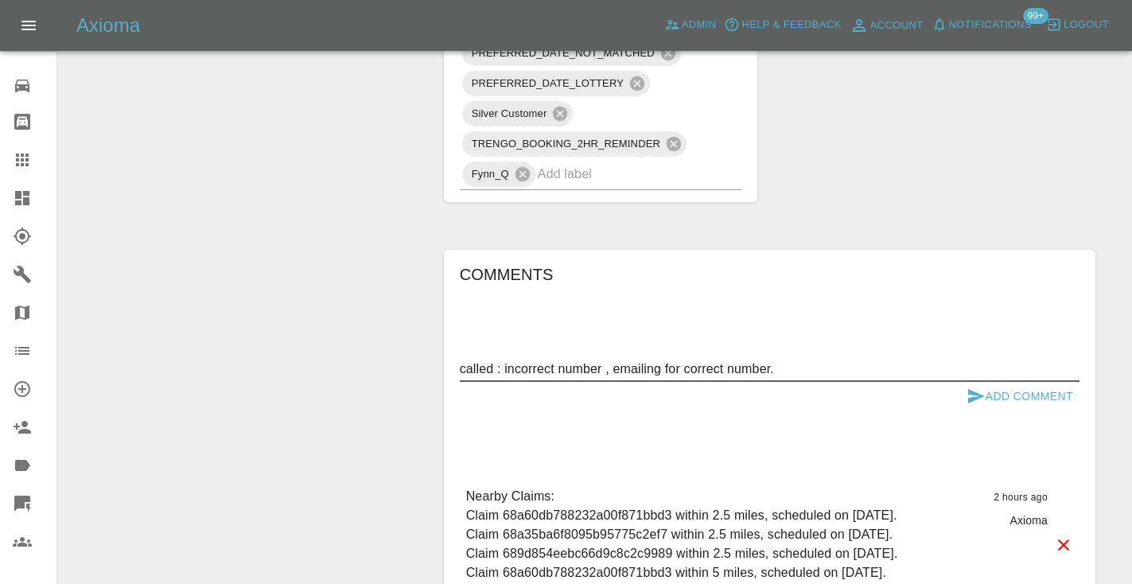
type textarea "called : incorrect number , emailing for correct number."
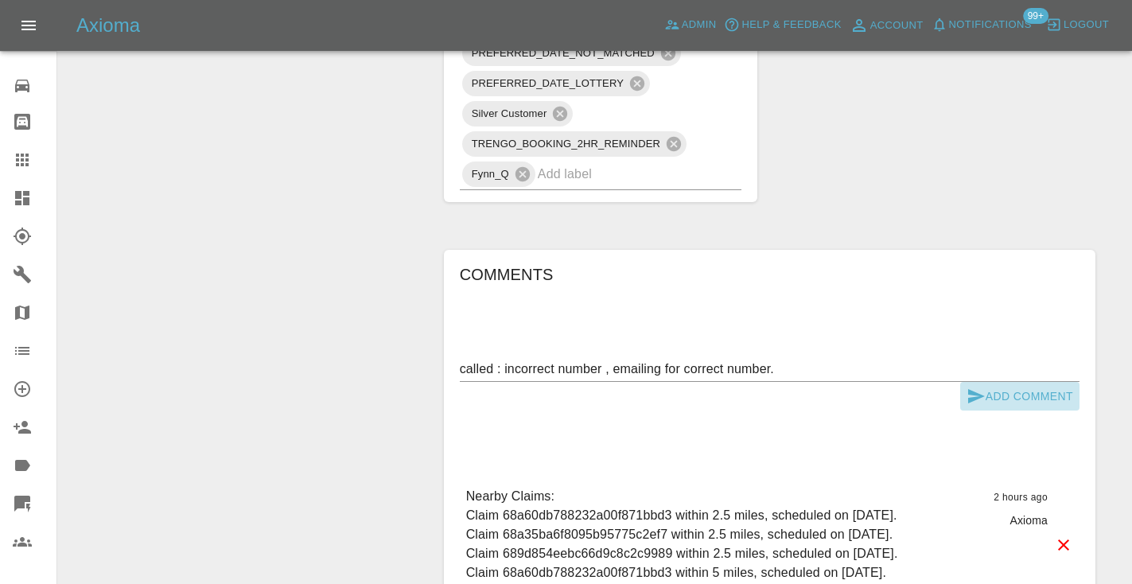
click at [977, 386] on icon "submit" at bounding box center [975, 395] width 19 height 19
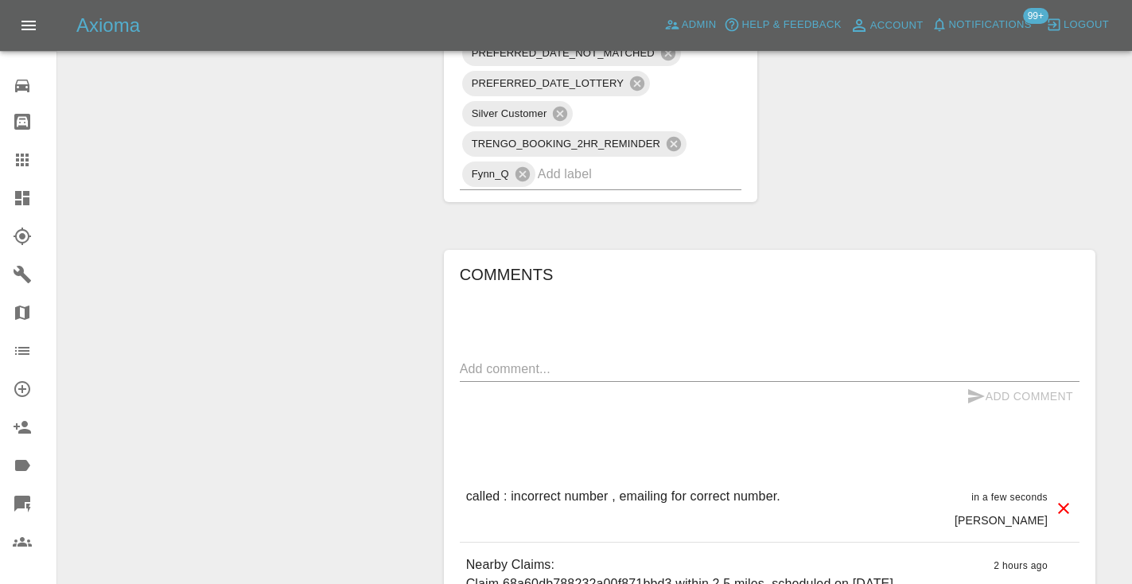
click at [25, 166] on icon at bounding box center [22, 159] width 19 height 19
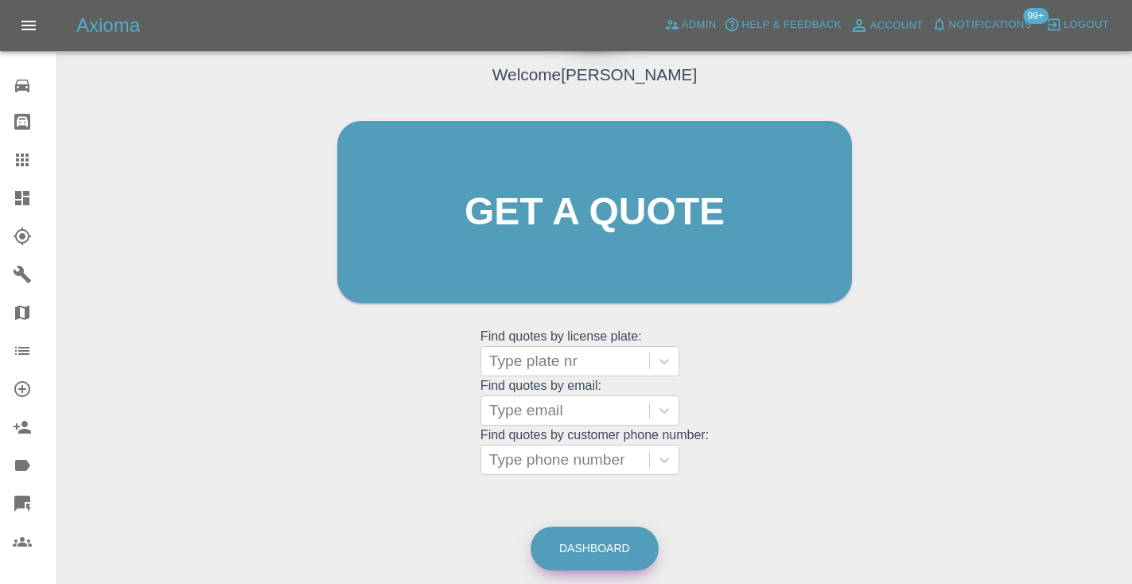
click at [630, 541] on link "Dashboard" at bounding box center [594, 548] width 128 height 44
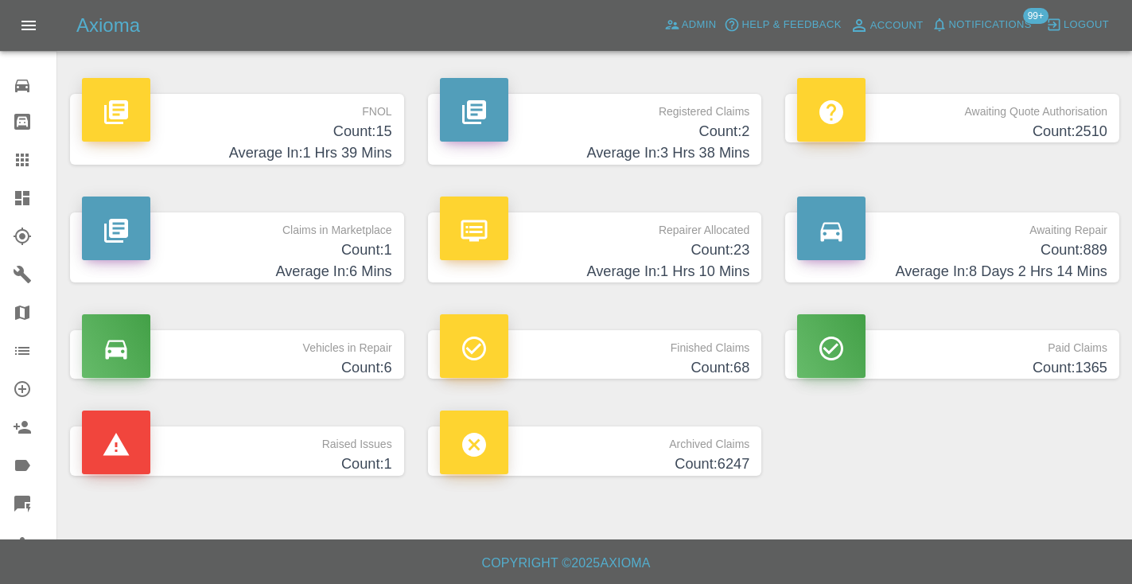
click at [1058, 245] on h4 "Count: 889" at bounding box center [952, 249] width 310 height 21
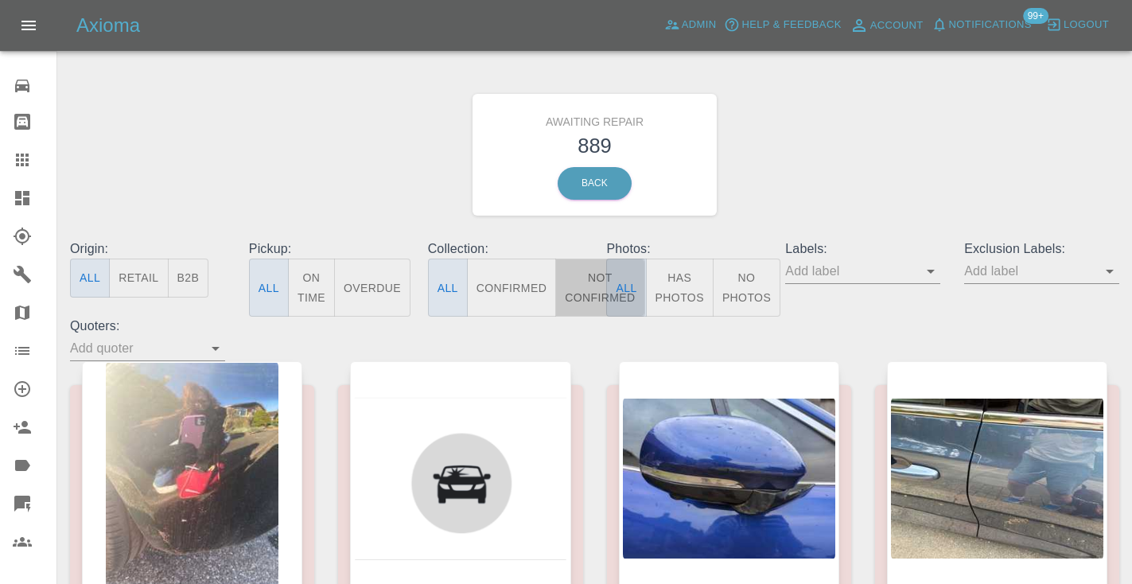
click at [592, 274] on button "Not Confirmed" at bounding box center [599, 287] width 89 height 58
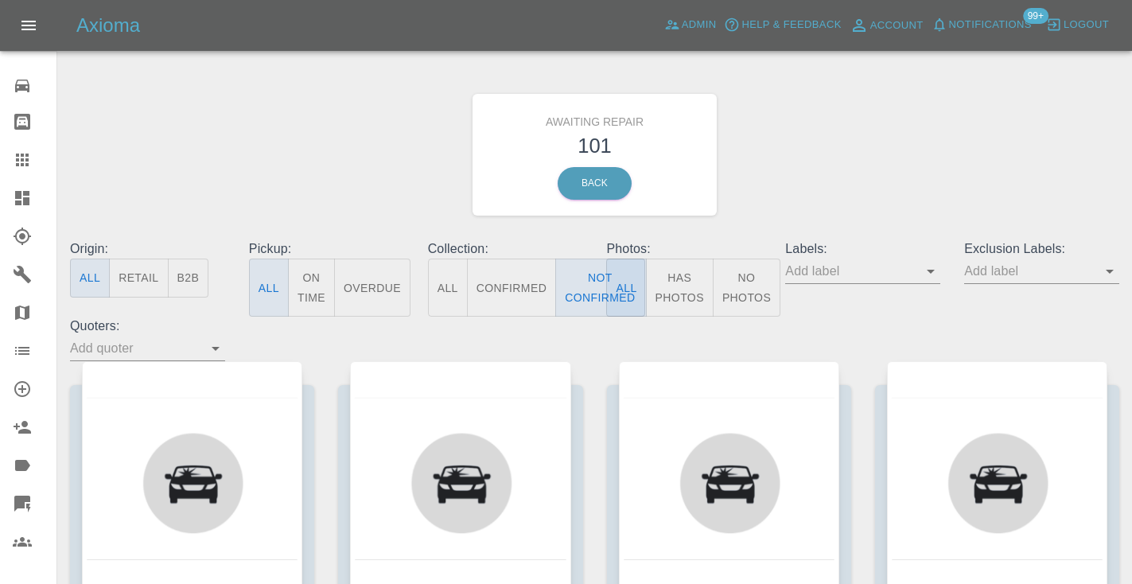
click at [796, 172] on div "Awaiting Repair 101 Back" at bounding box center [594, 154] width 1073 height 169
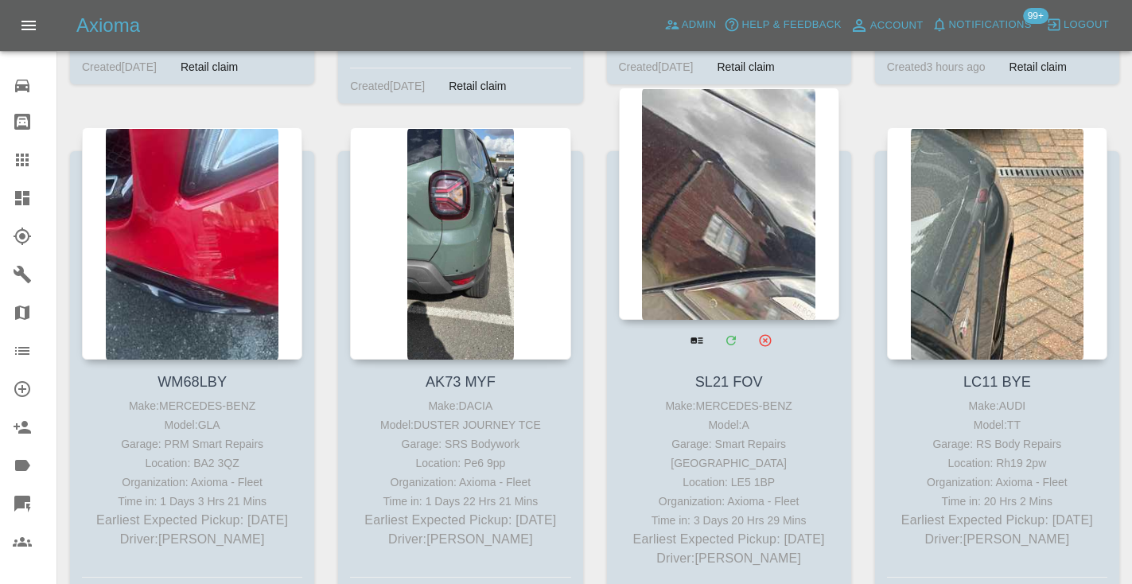
scroll to position [5446, 0]
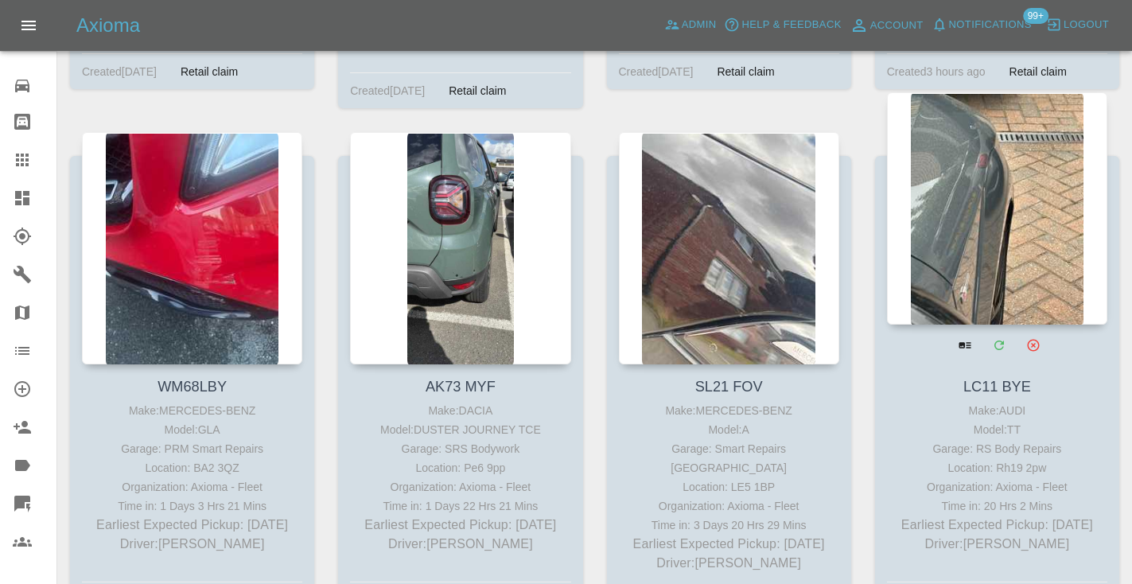
click at [967, 157] on div at bounding box center [997, 208] width 220 height 232
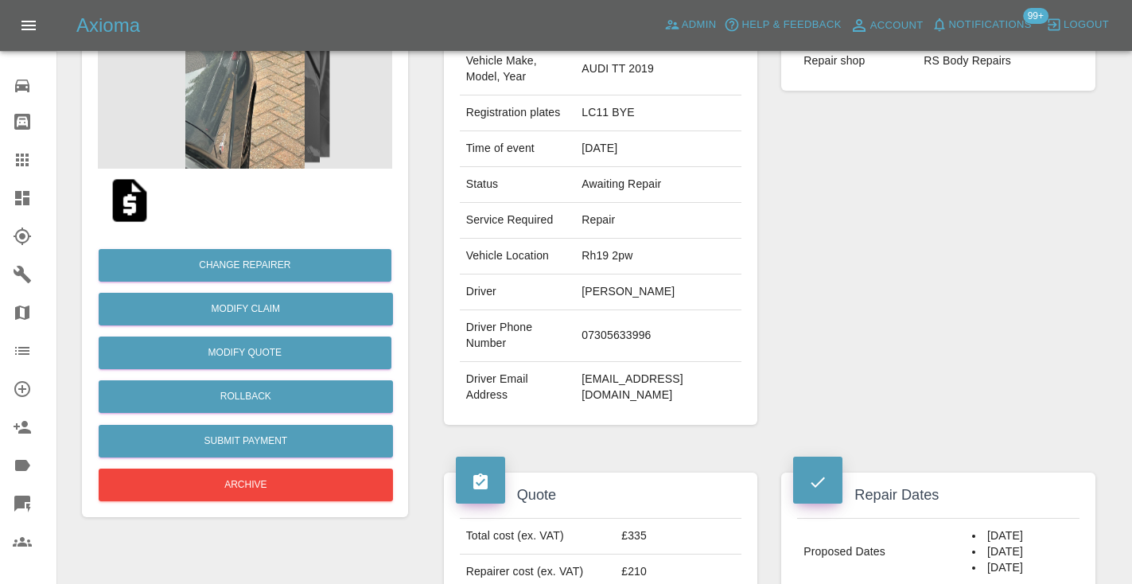
scroll to position [200, 0]
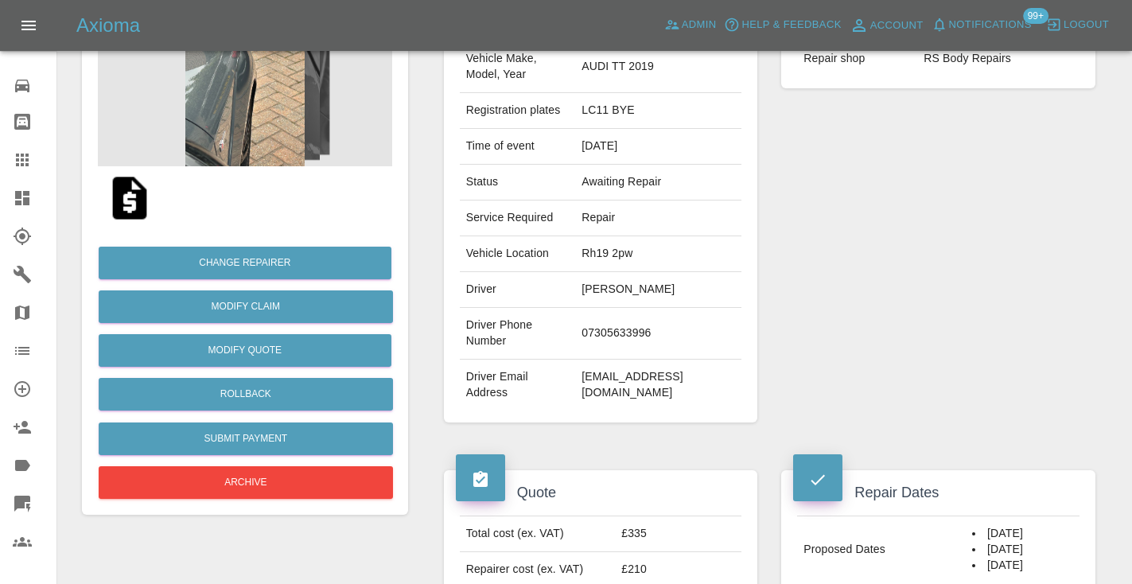
click at [604, 330] on td "07305633996" at bounding box center [658, 334] width 166 height 52
copy td "07305633996"
click at [1081, 203] on div "Repairer Repair shop RS Body Repairs" at bounding box center [938, 208] width 338 height 475
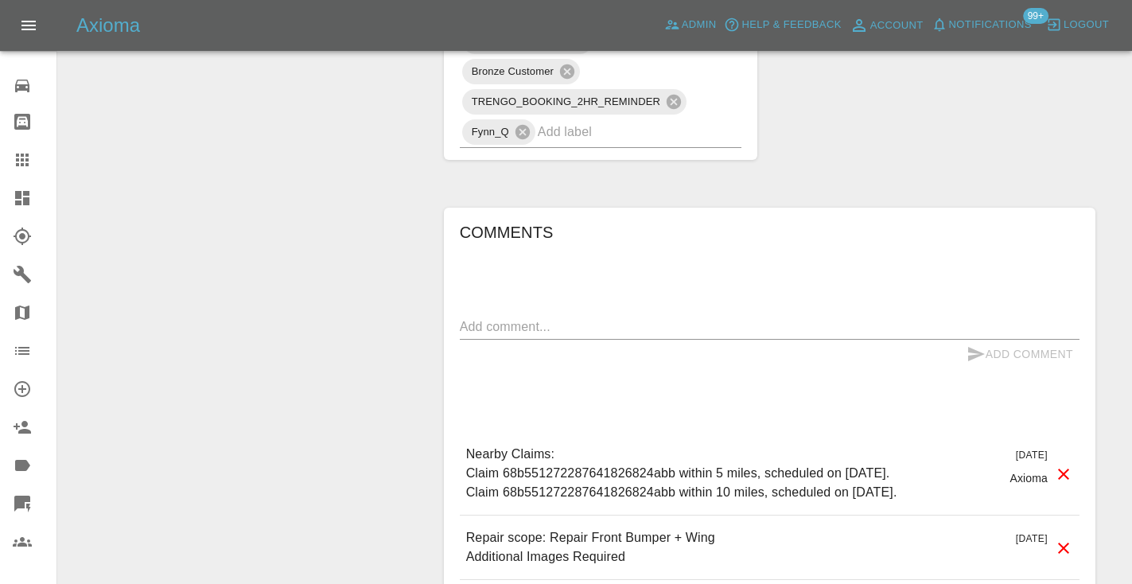
scroll to position [1028, 0]
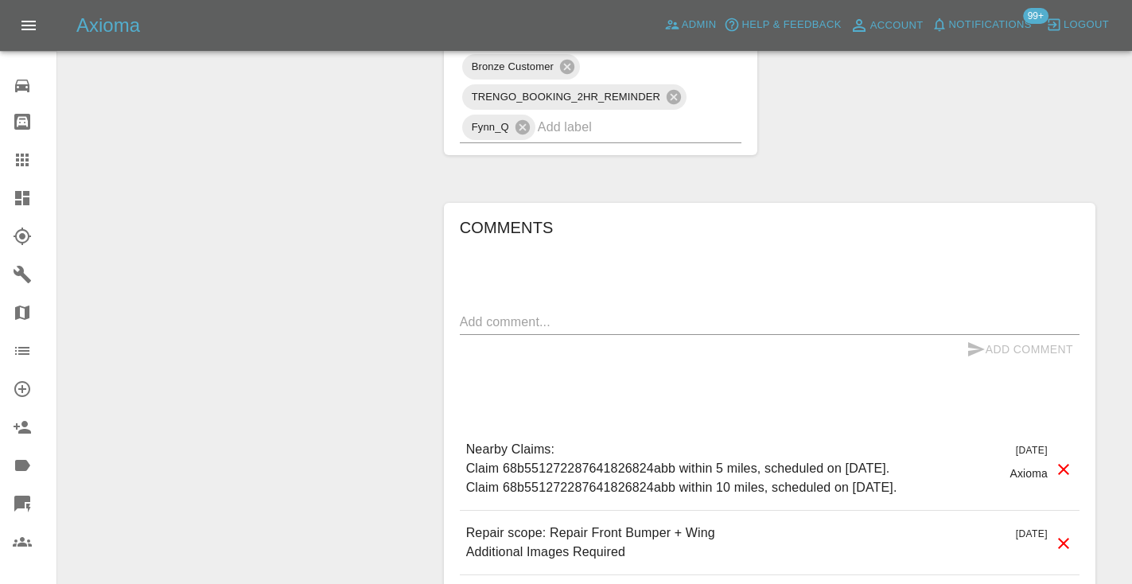
click at [496, 332] on div "x" at bounding box center [769, 321] width 619 height 25
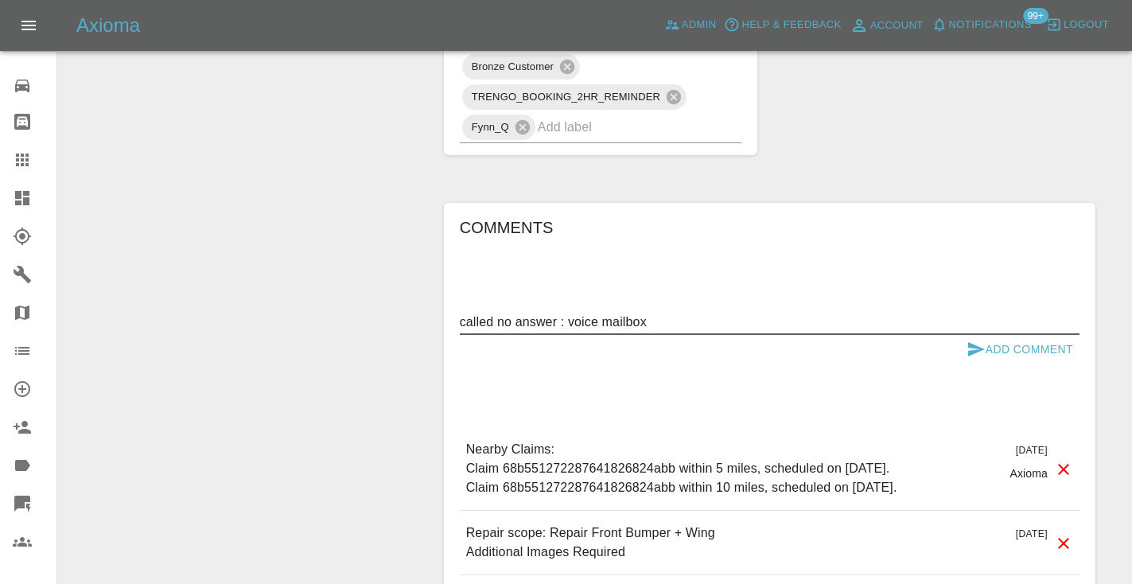
type textarea "called no answer : voice mailbox"
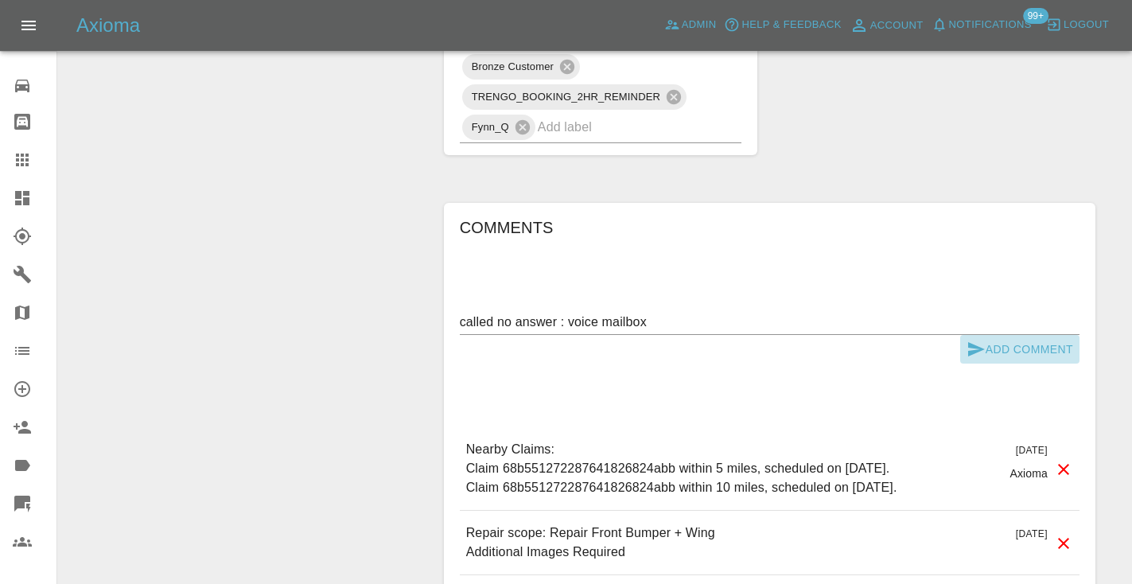
click at [971, 354] on icon "submit" at bounding box center [976, 349] width 17 height 14
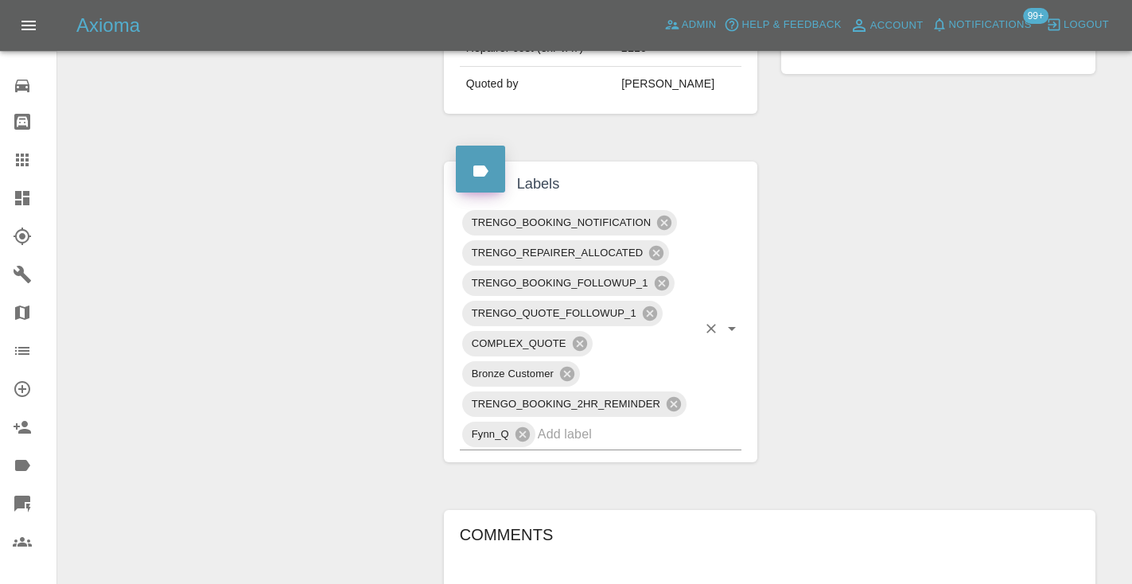
scroll to position [727, 0]
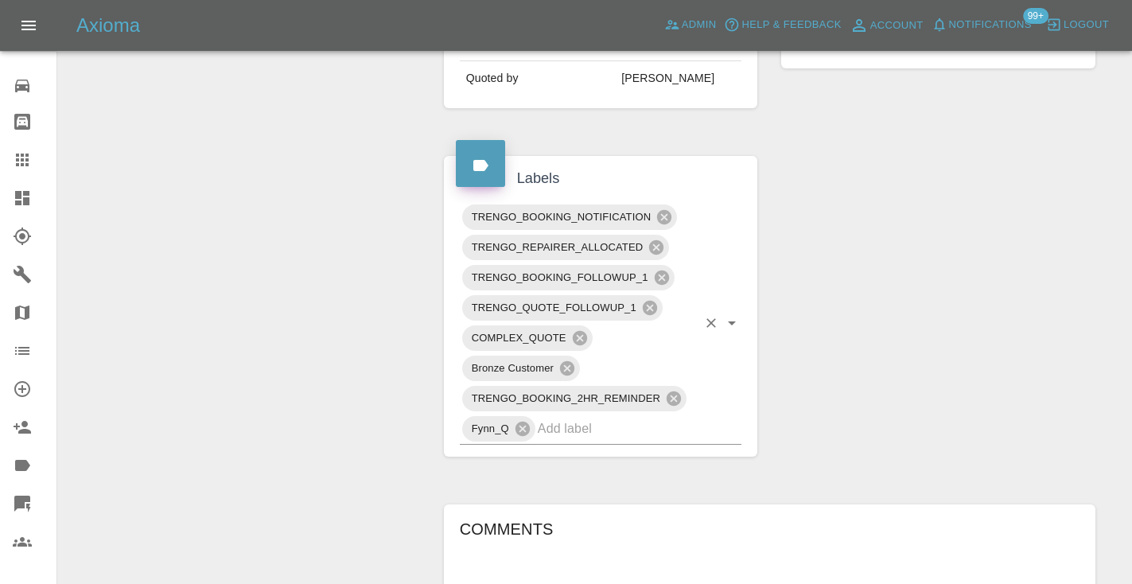
click at [588, 426] on input "text" at bounding box center [618, 428] width 160 height 25
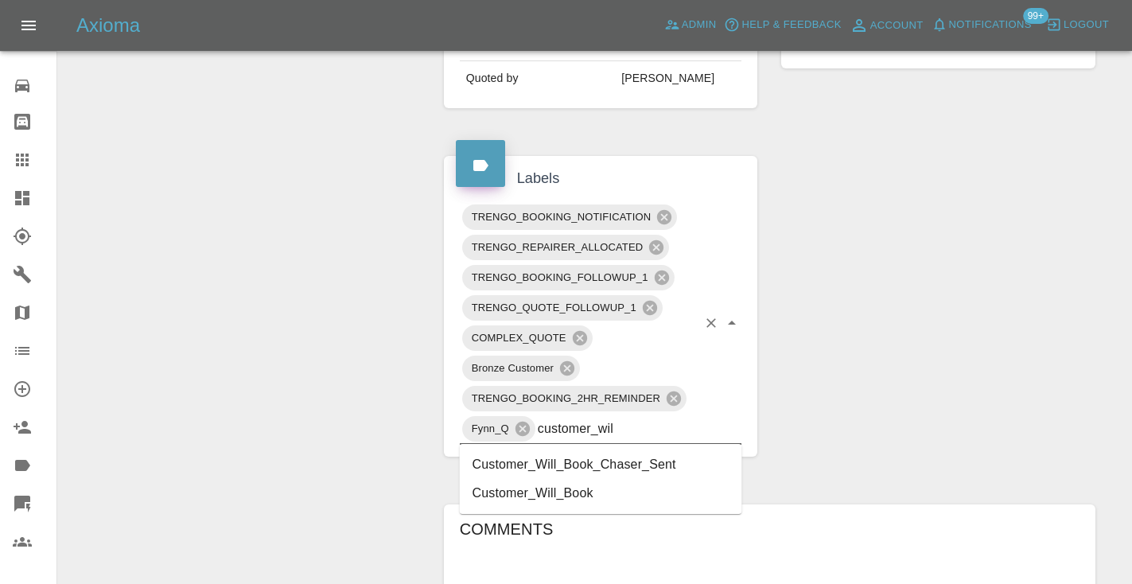
type input "customer_will"
click at [604, 495] on li "Customer_Will_Book" at bounding box center [601, 493] width 282 height 29
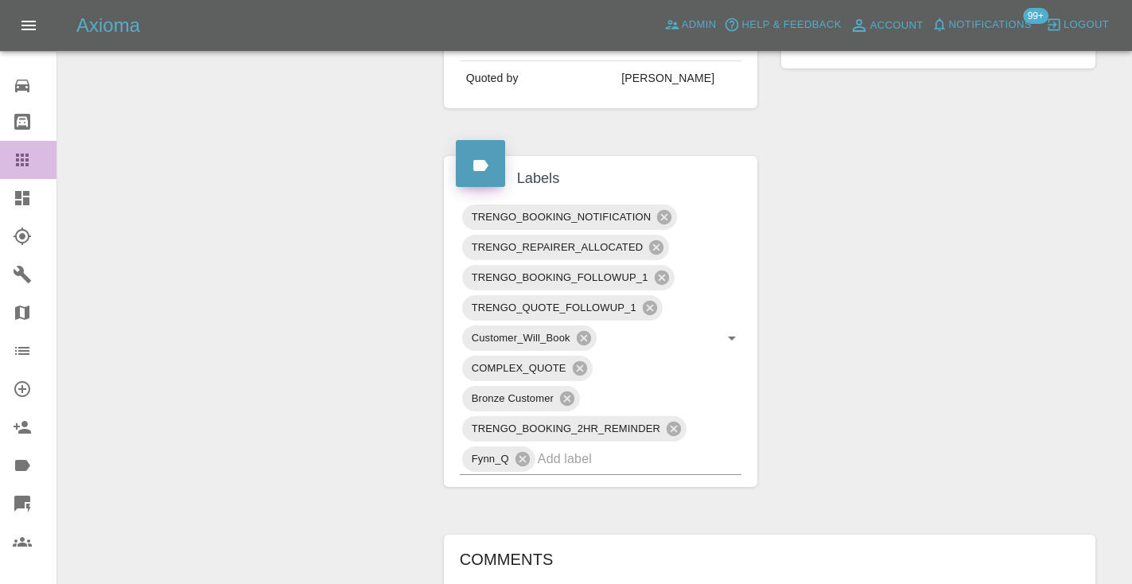
click at [24, 165] on icon at bounding box center [22, 159] width 13 height 13
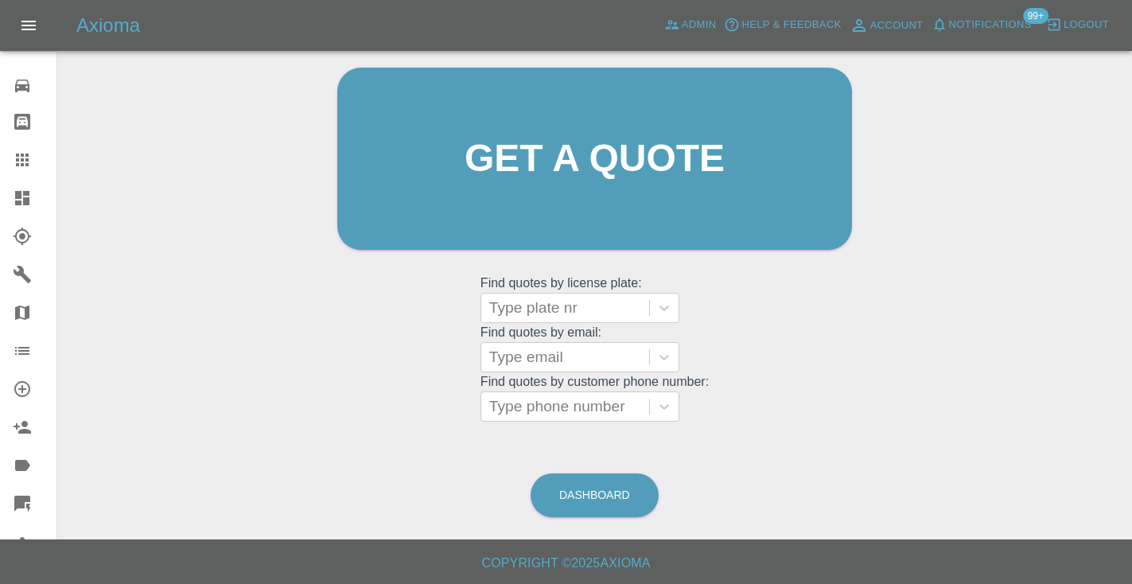
scroll to position [160, 0]
click at [625, 499] on link "Dashboard" at bounding box center [594, 496] width 128 height 44
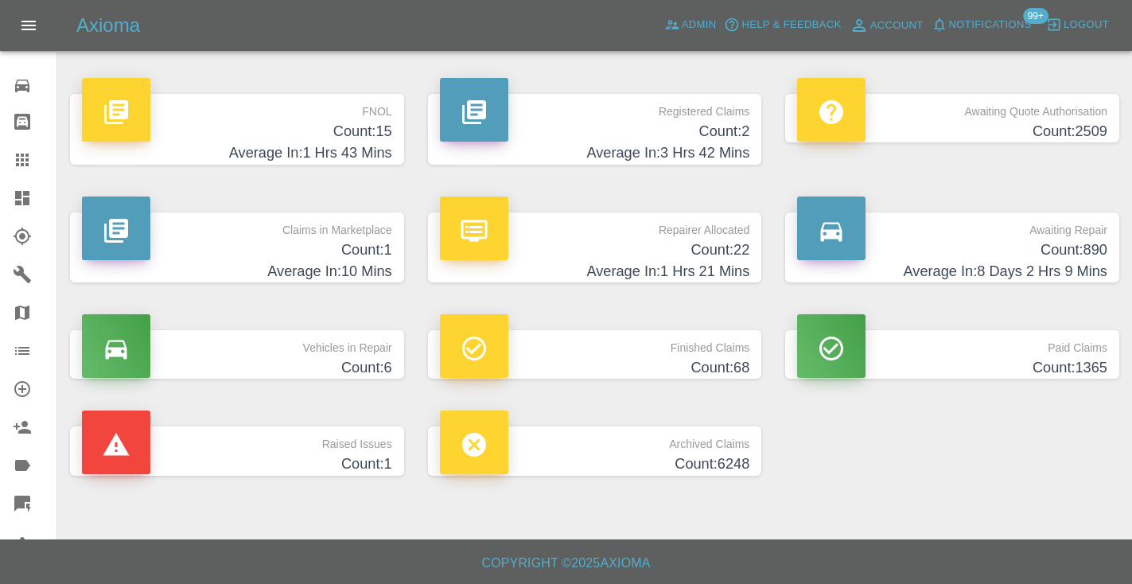
click at [1100, 267] on h4 "Average In: 8 Days 2 Hrs 9 Mins" at bounding box center [952, 271] width 310 height 21
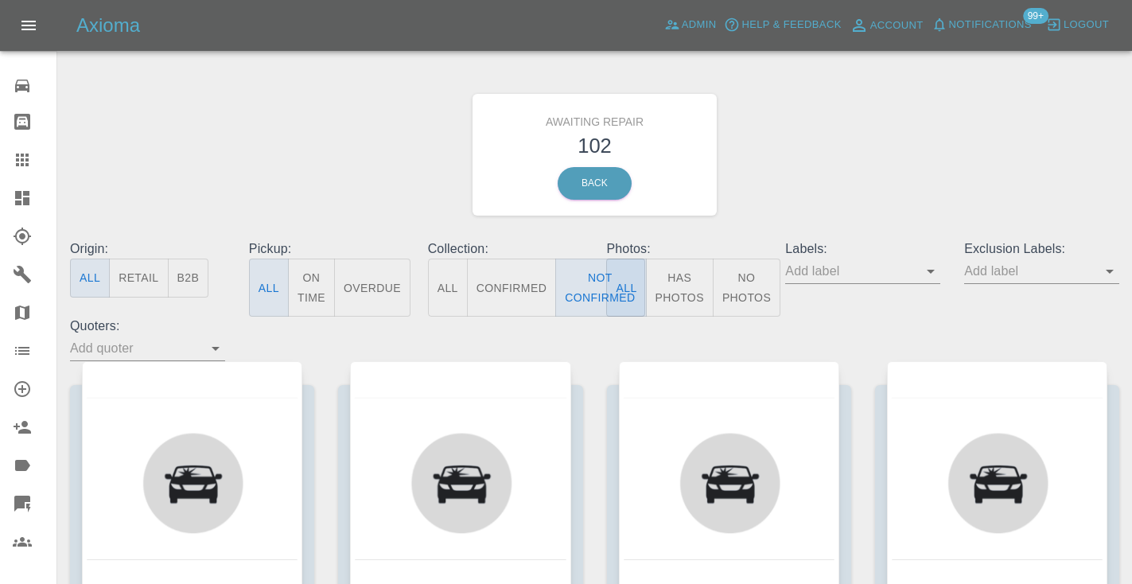
click at [833, 189] on div "Awaiting Repair 102 Back" at bounding box center [594, 154] width 1073 height 169
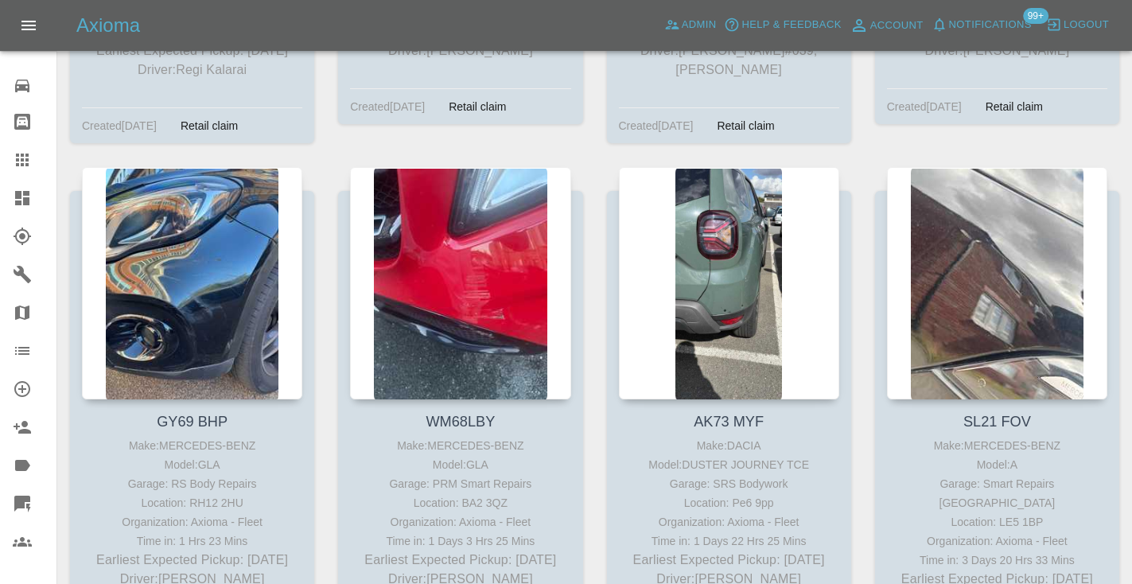
scroll to position [5454, 0]
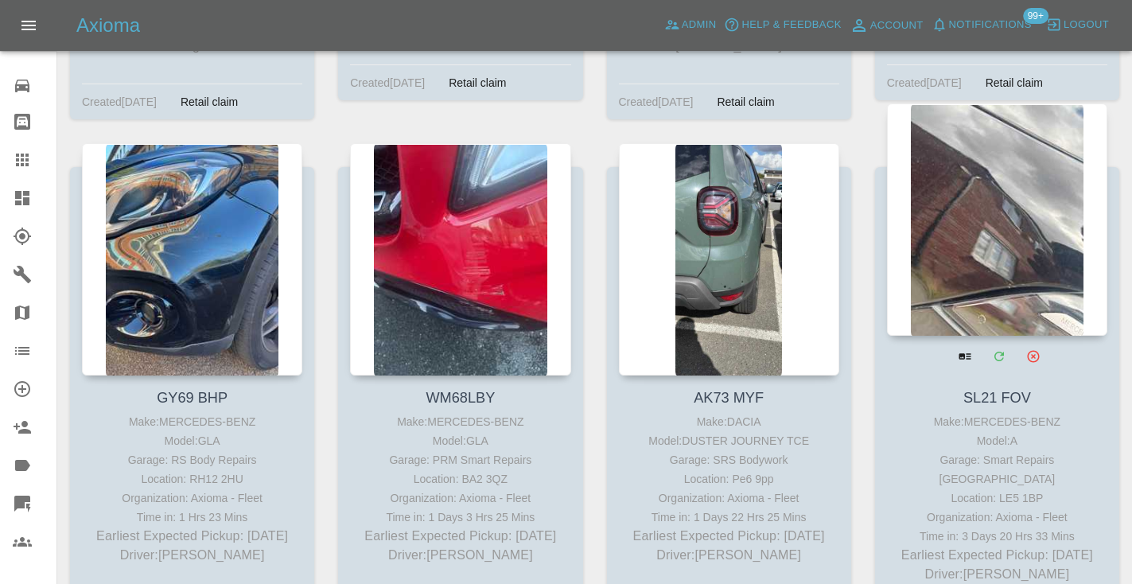
click at [999, 159] on div at bounding box center [997, 219] width 220 height 232
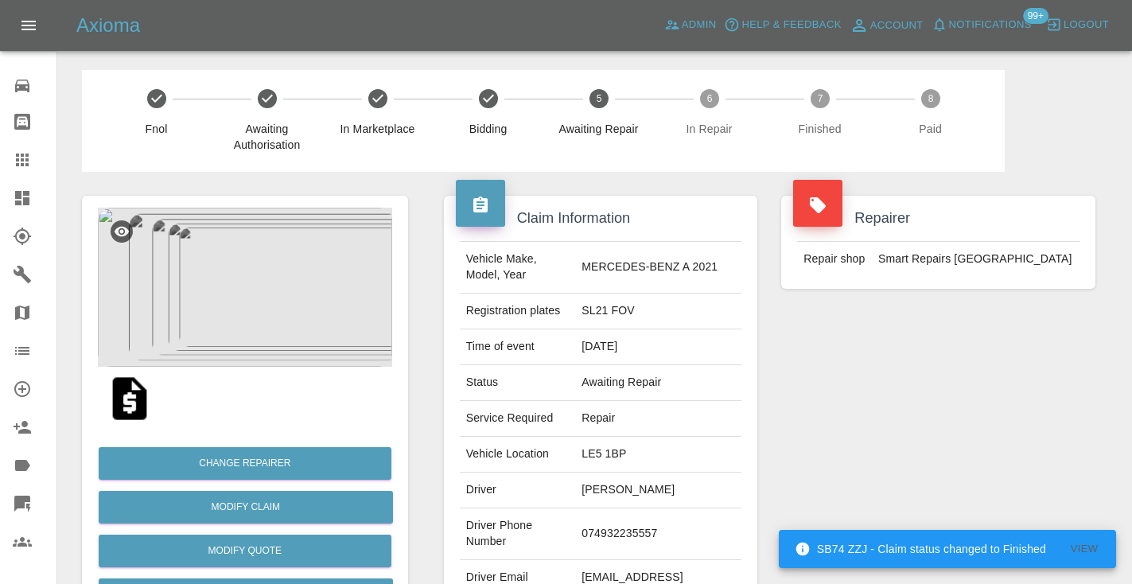
click at [662, 518] on td "074932235557" at bounding box center [658, 534] width 166 height 52
copy td "074932235557"
click at [893, 421] on div "Repairer Repair shop Smart Repairs Midlands" at bounding box center [938, 409] width 338 height 475
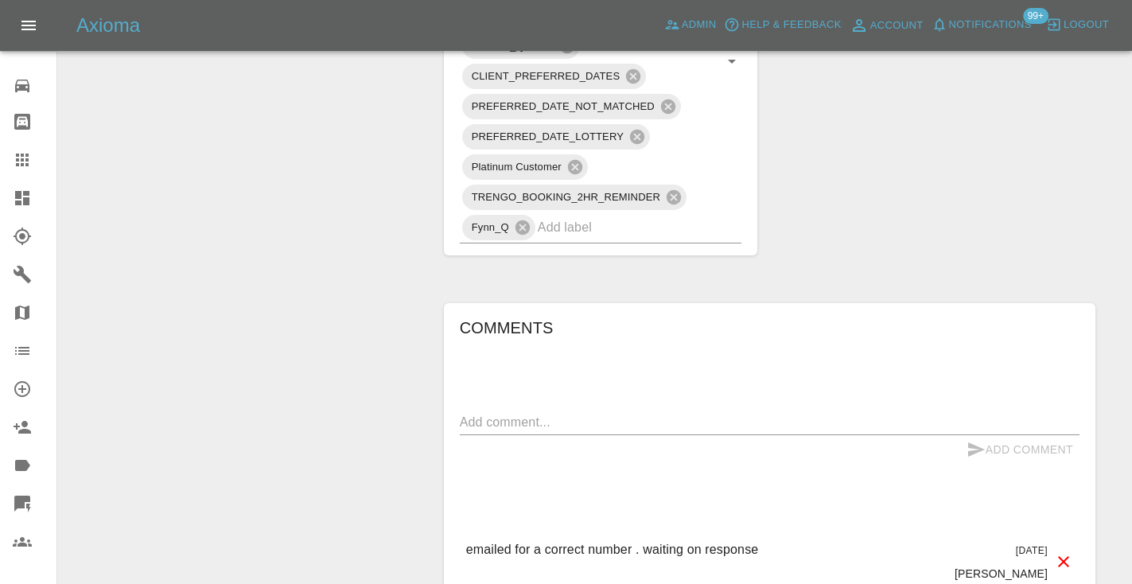
scroll to position [1172, 0]
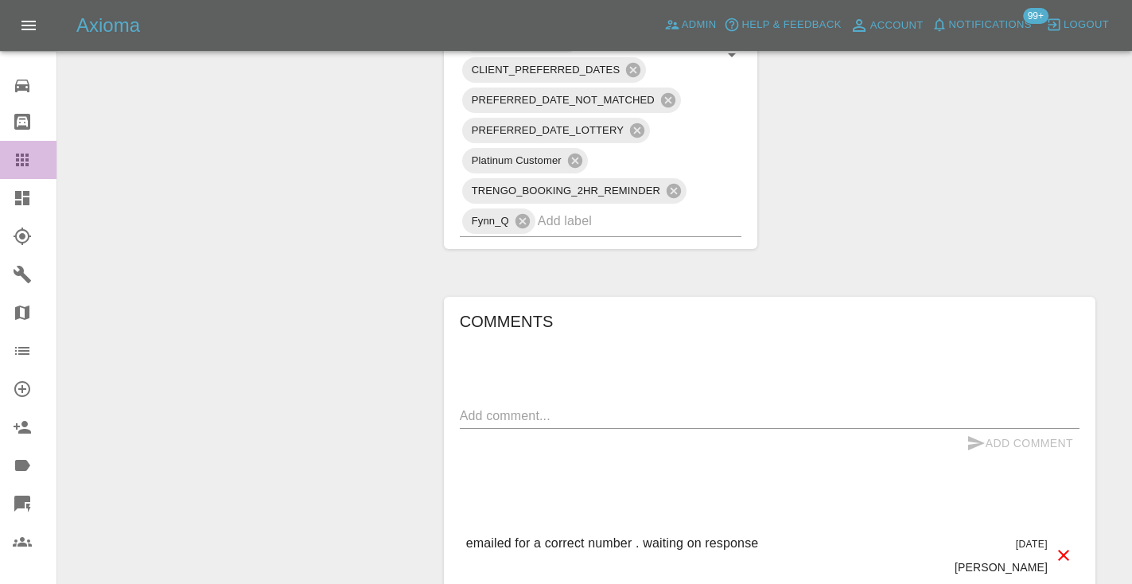
click at [21, 166] on icon at bounding box center [22, 159] width 13 height 13
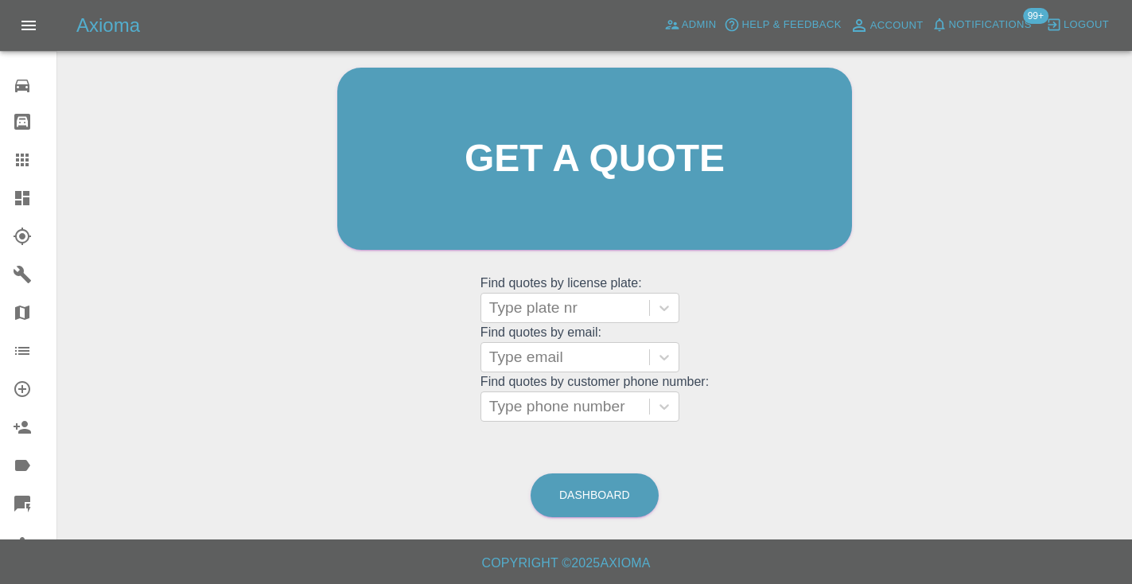
scroll to position [107, 0]
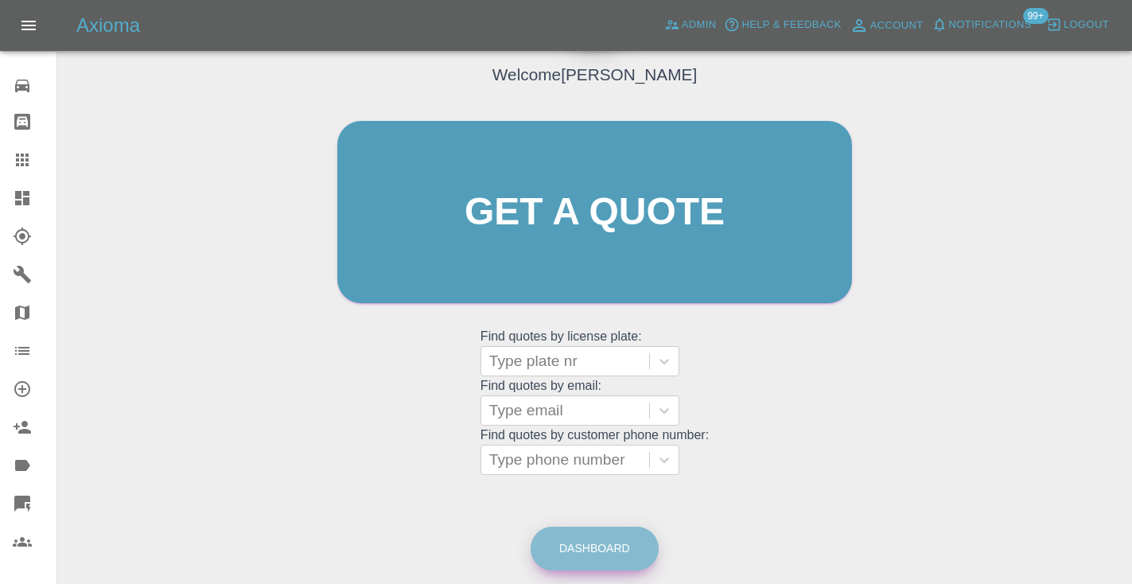
click at [588, 536] on link "Dashboard" at bounding box center [594, 548] width 128 height 44
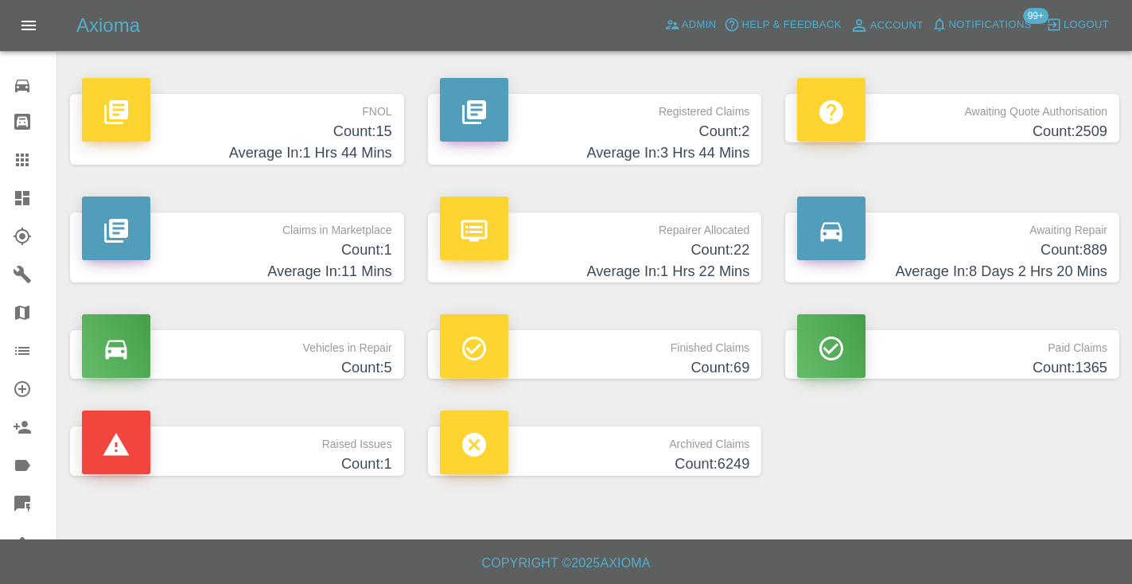
click at [1035, 269] on h4 "Average In: 8 Days 2 Hrs 20 Mins" at bounding box center [952, 271] width 310 height 21
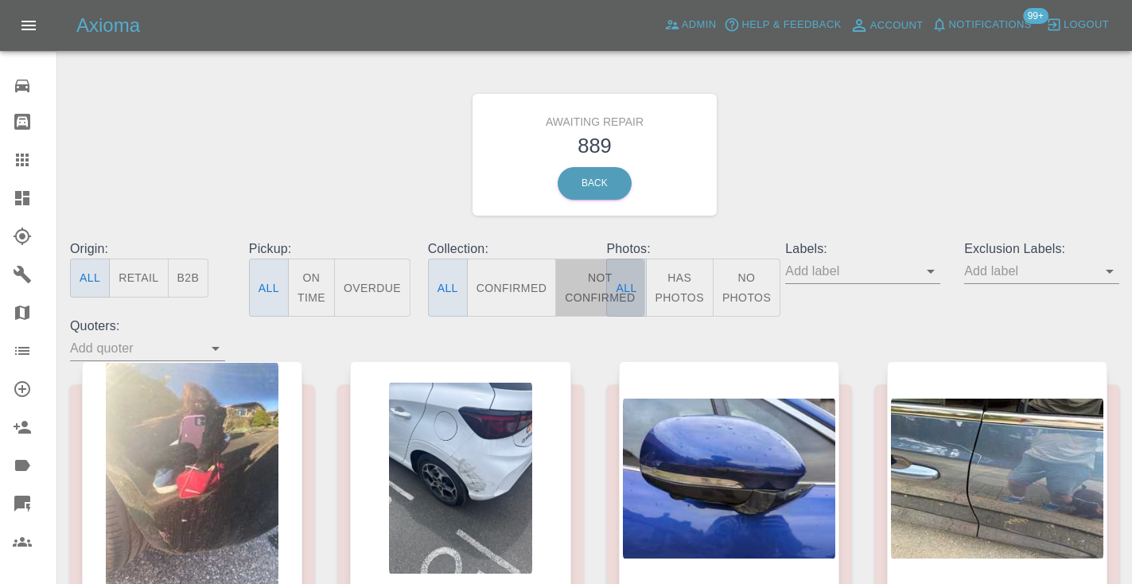
click at [576, 292] on button "Not Confirmed" at bounding box center [599, 287] width 89 height 58
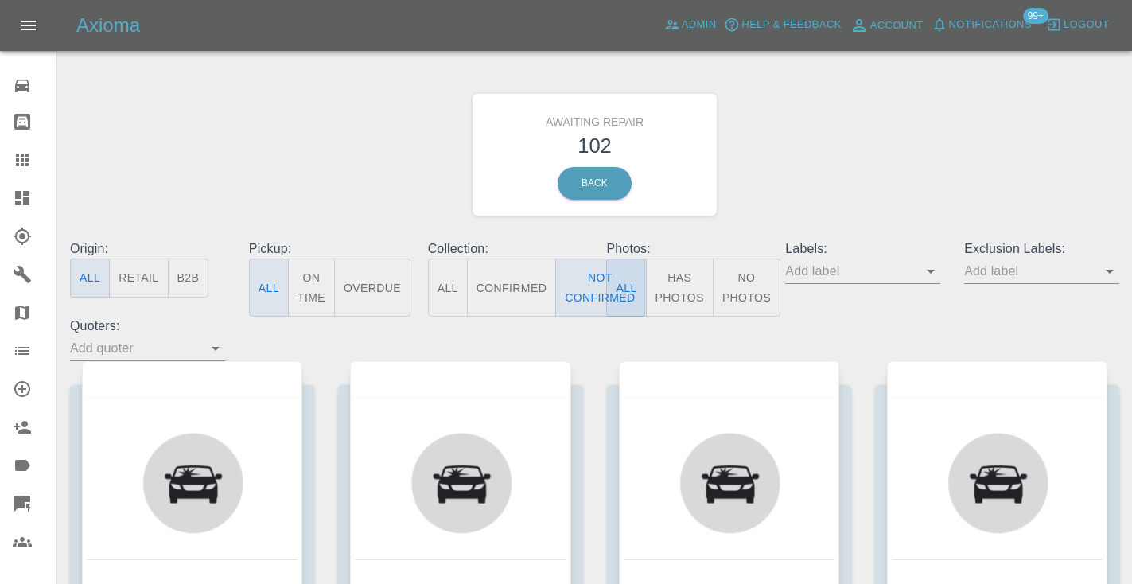
click at [902, 181] on div "Awaiting Repair 102 Back" at bounding box center [594, 154] width 1073 height 169
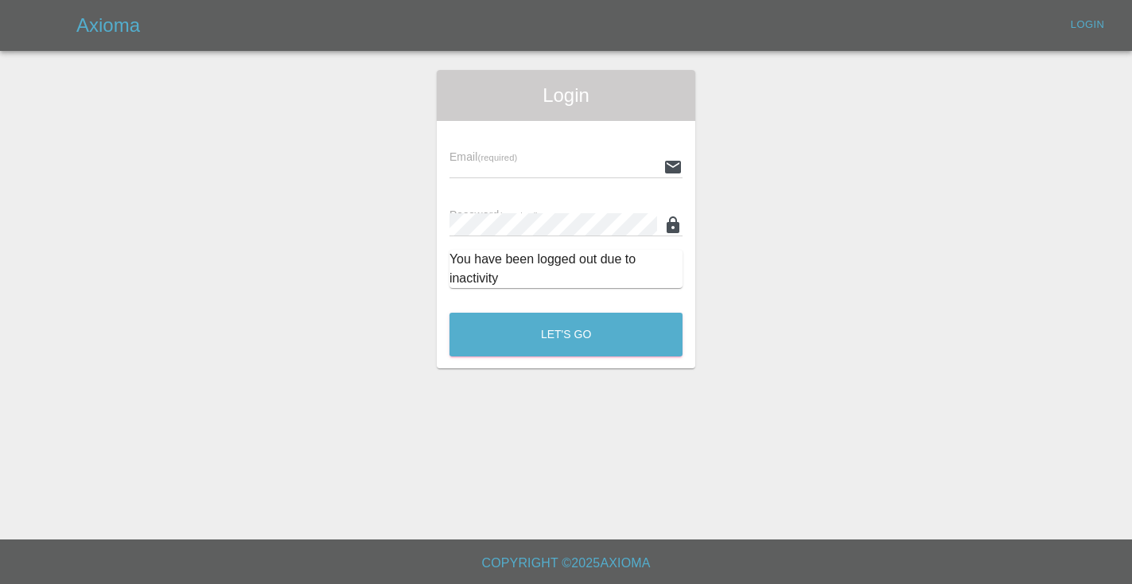
scroll to position [848, 0]
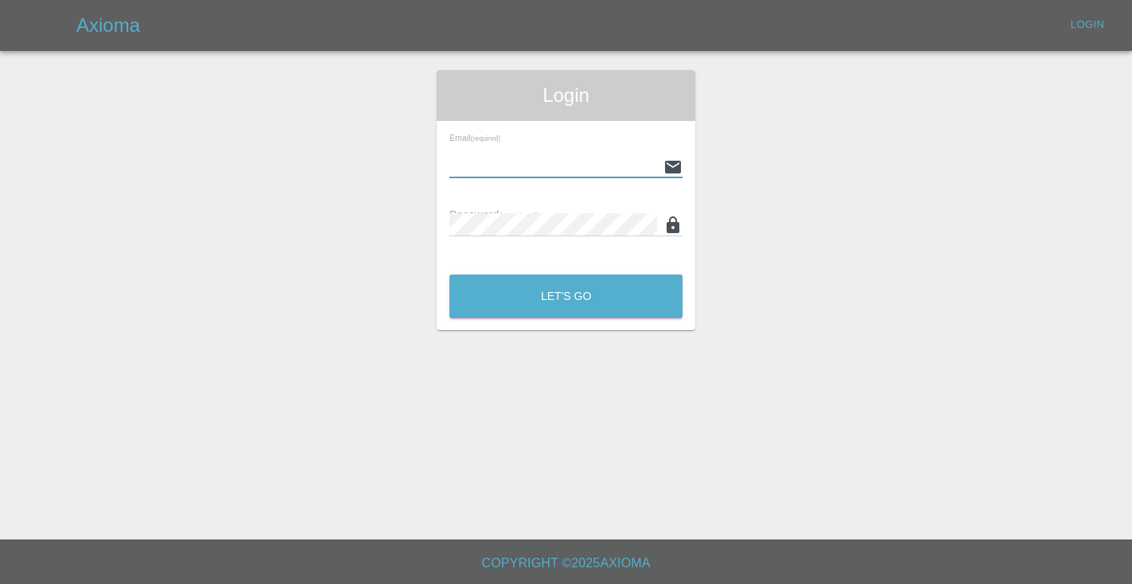
type input "Castrokhonqwana@gmail.com"
click at [565, 296] on button "Let's Go" at bounding box center [565, 296] width 233 height 44
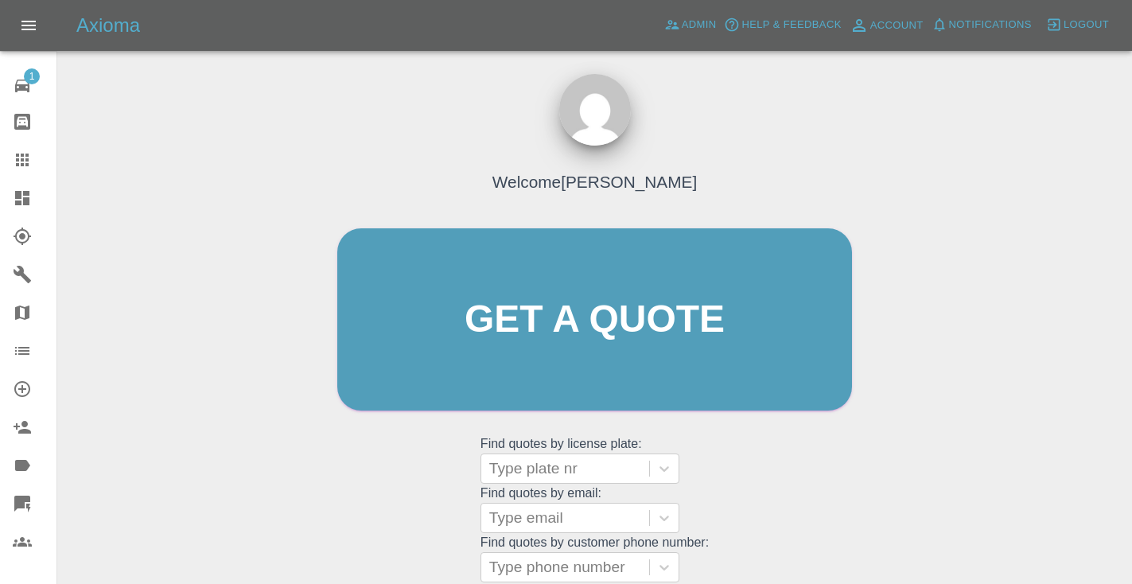
click at [753, 484] on div "Welcome Castro Get a quote Get a quote Find quotes by license plate: Type plate…" at bounding box center [594, 350] width 548 height 480
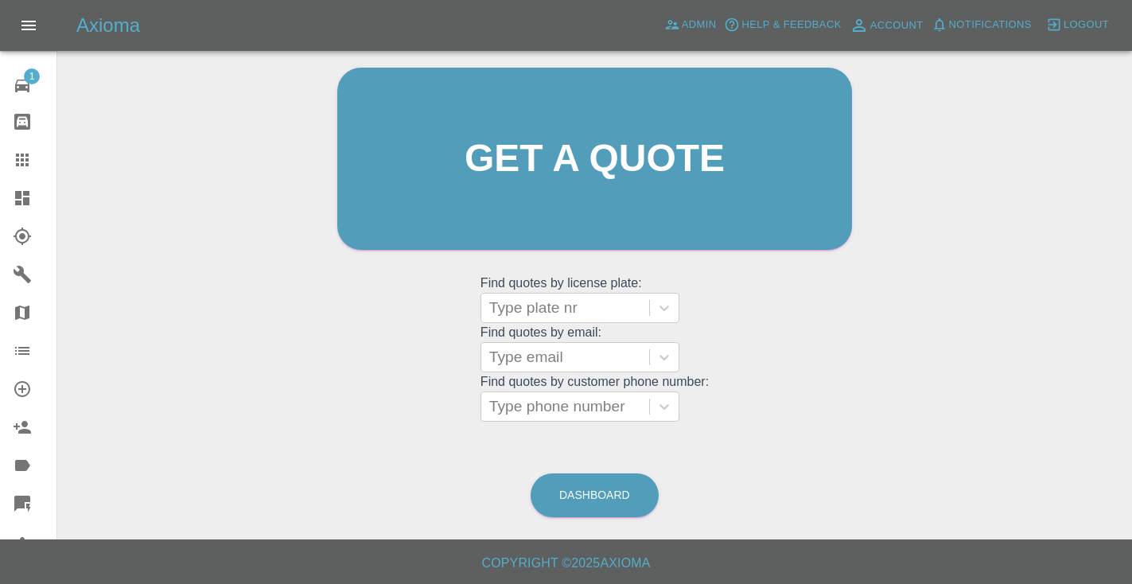
scroll to position [160, 0]
click at [571, 493] on link "Dashboard" at bounding box center [594, 496] width 128 height 44
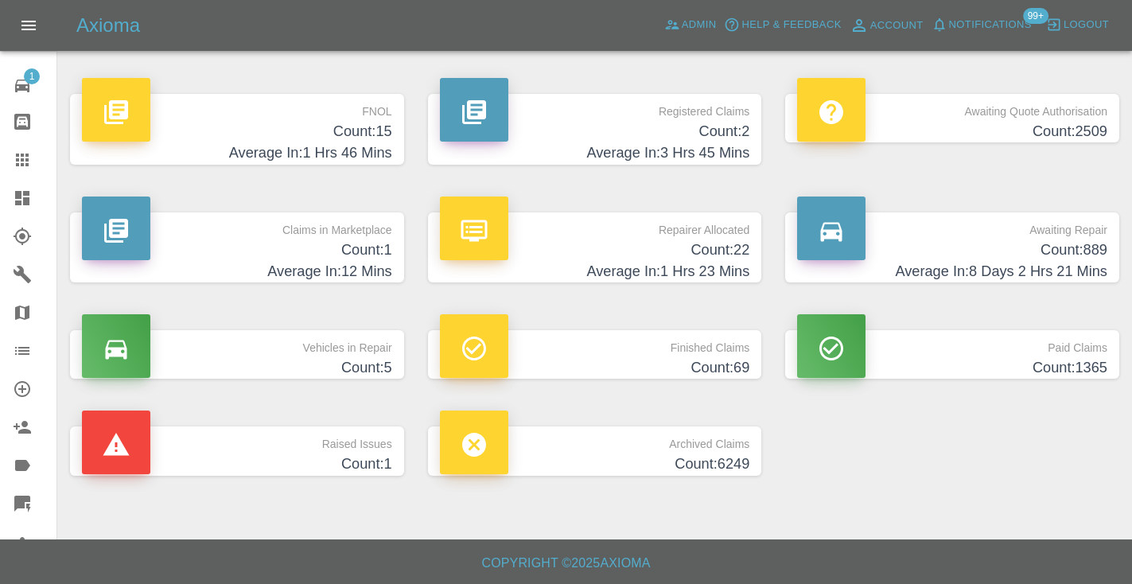
click at [1070, 246] on h4 "Count: 889" at bounding box center [952, 249] width 310 height 21
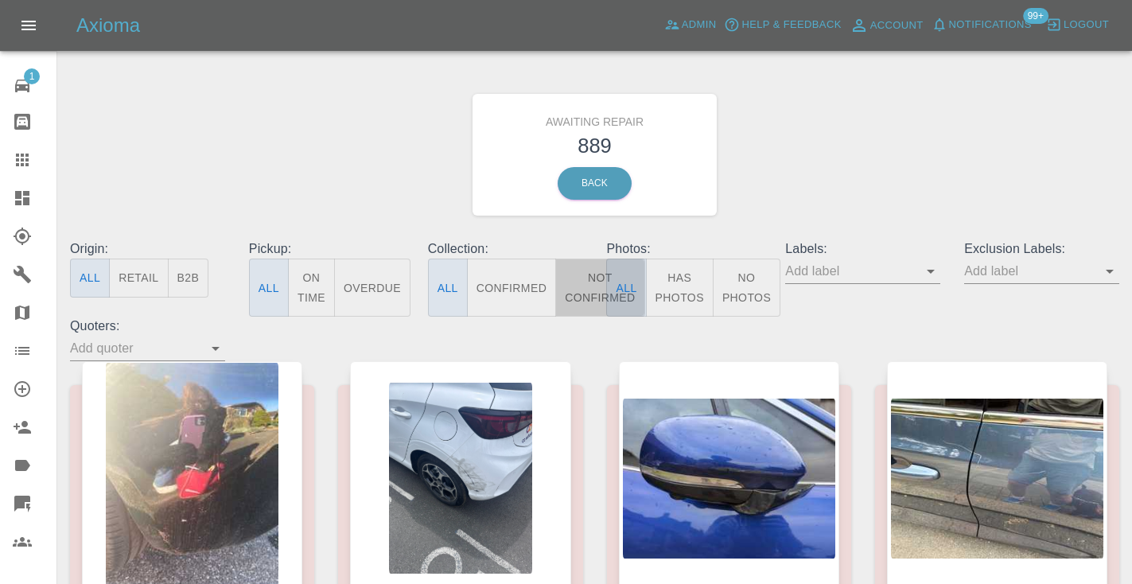
click at [579, 295] on button "Not Confirmed" at bounding box center [599, 287] width 89 height 58
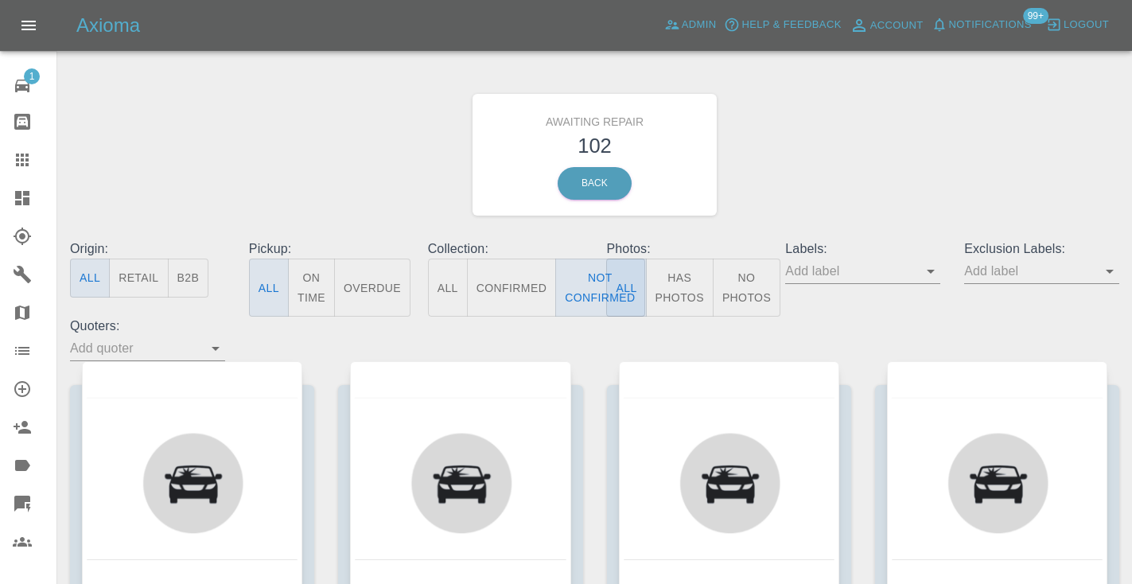
click at [859, 142] on div "Awaiting Repair 102 Back" at bounding box center [594, 154] width 1073 height 169
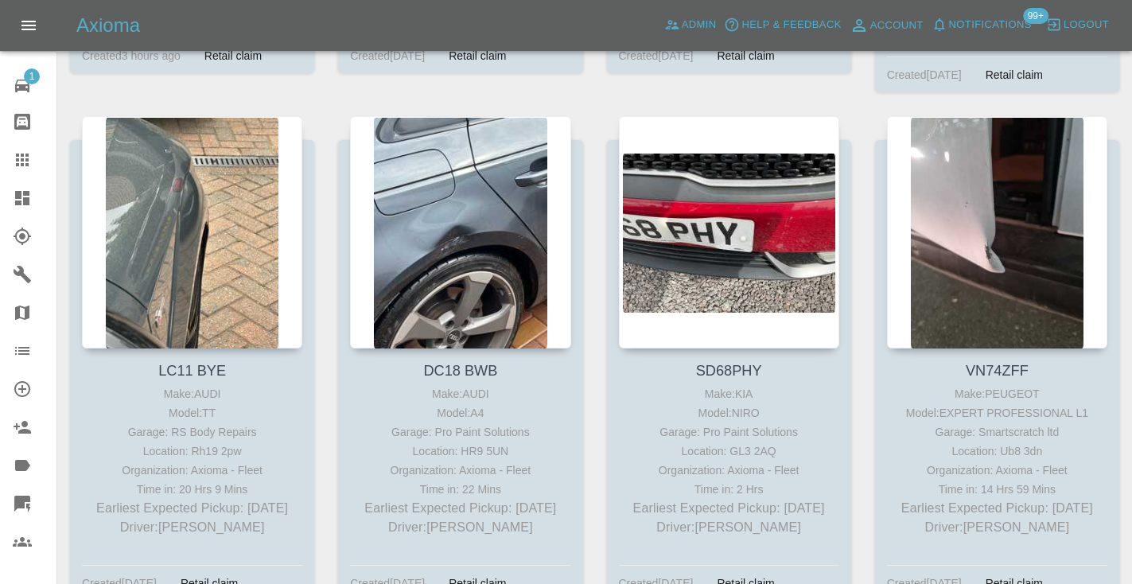
scroll to position [5984, 0]
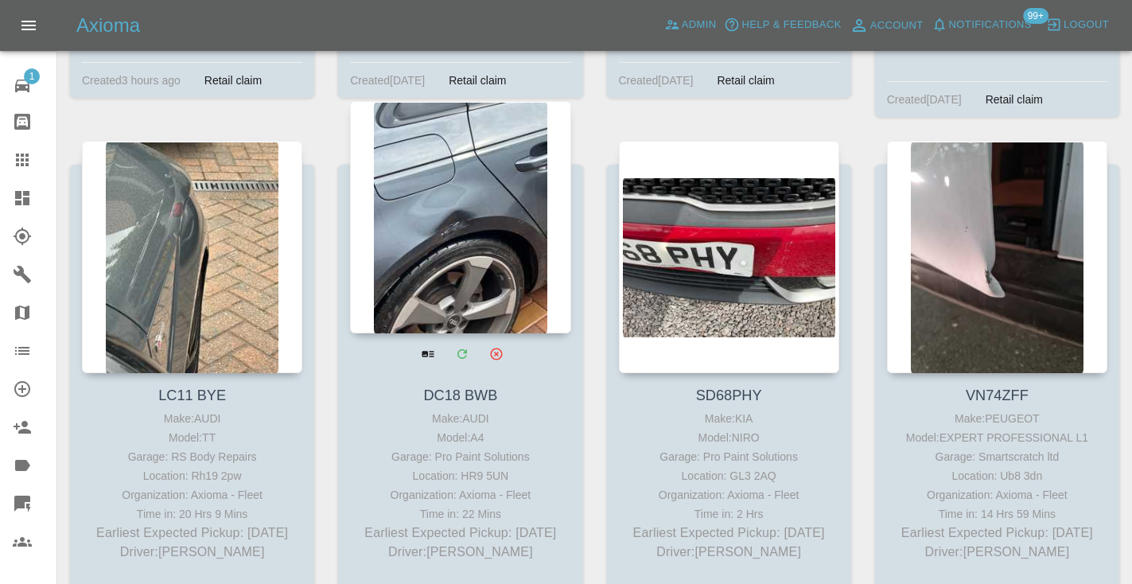
click at [472, 199] on div at bounding box center [460, 217] width 220 height 232
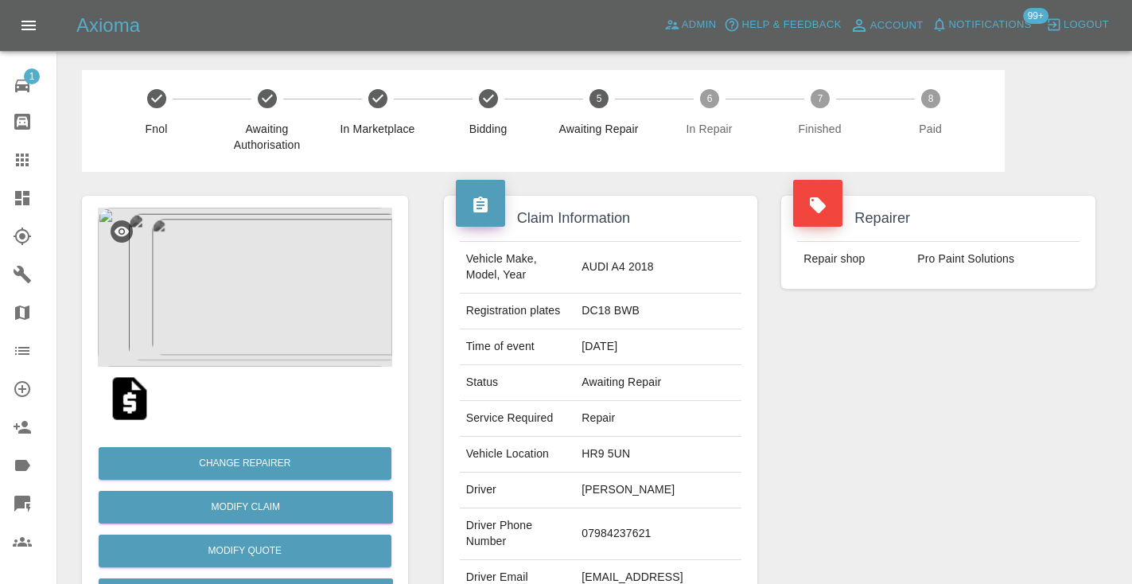
click at [659, 510] on td "07984237621" at bounding box center [658, 534] width 166 height 52
copy td "07984237621"
click at [944, 401] on div "Repairer Repair shop Pro Paint Solutions" at bounding box center [938, 409] width 338 height 475
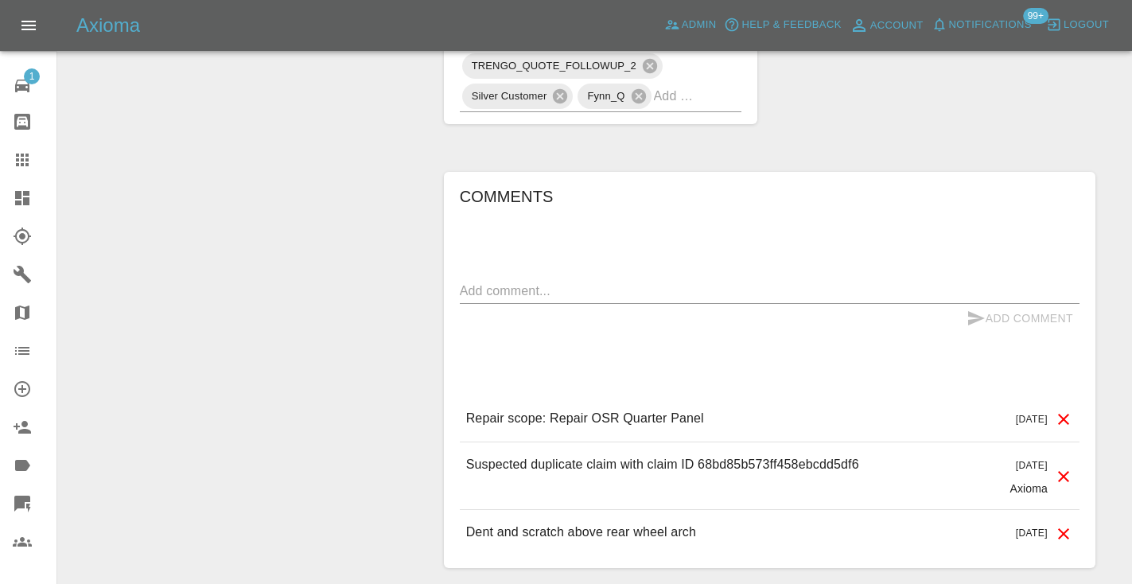
scroll to position [1166, 0]
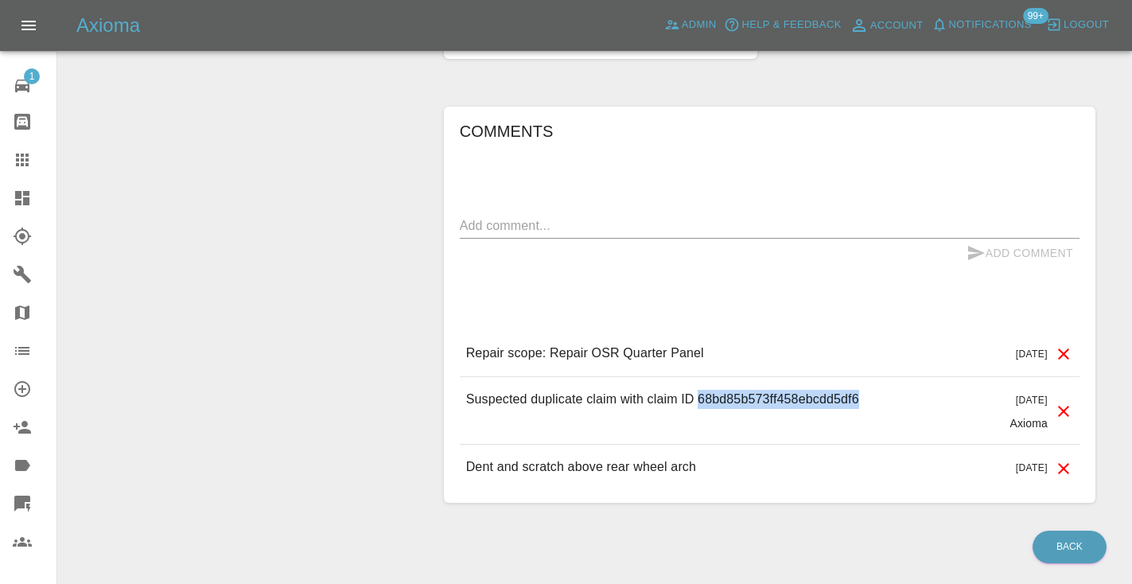
drag, startPoint x: 861, startPoint y: 351, endPoint x: 698, endPoint y: 347, distance: 163.0
click at [698, 377] on div "Suspected duplicate claim with claim ID 68bd85b573ff458ebcdd5df6 5 days ago Axi…" at bounding box center [769, 410] width 619 height 67
copy p "68bd85b573ff458ebcdd5df6"
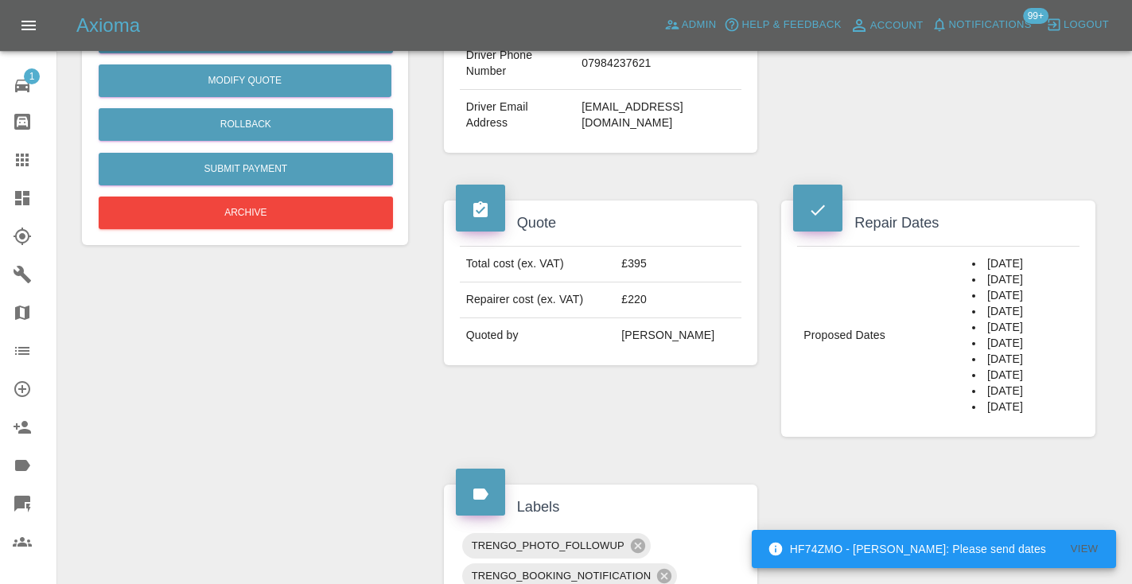
scroll to position [456, 0]
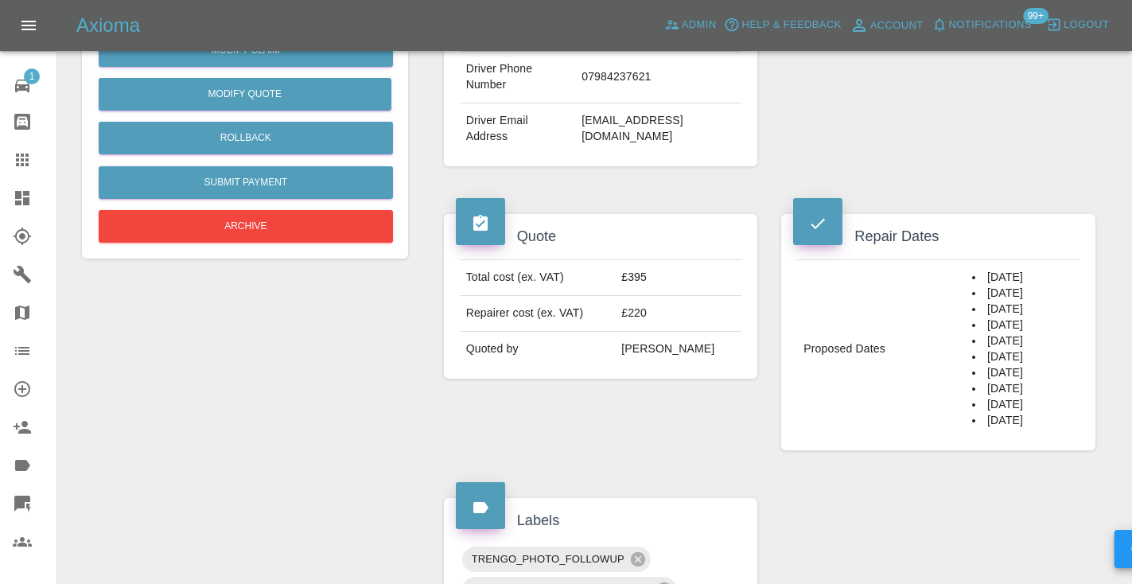
click at [662, 398] on div "Quote Total cost (ex. VAT) £395 Repairer cost (ex. VAT) £220 Quoted by Alex Ken…" at bounding box center [601, 332] width 338 height 284
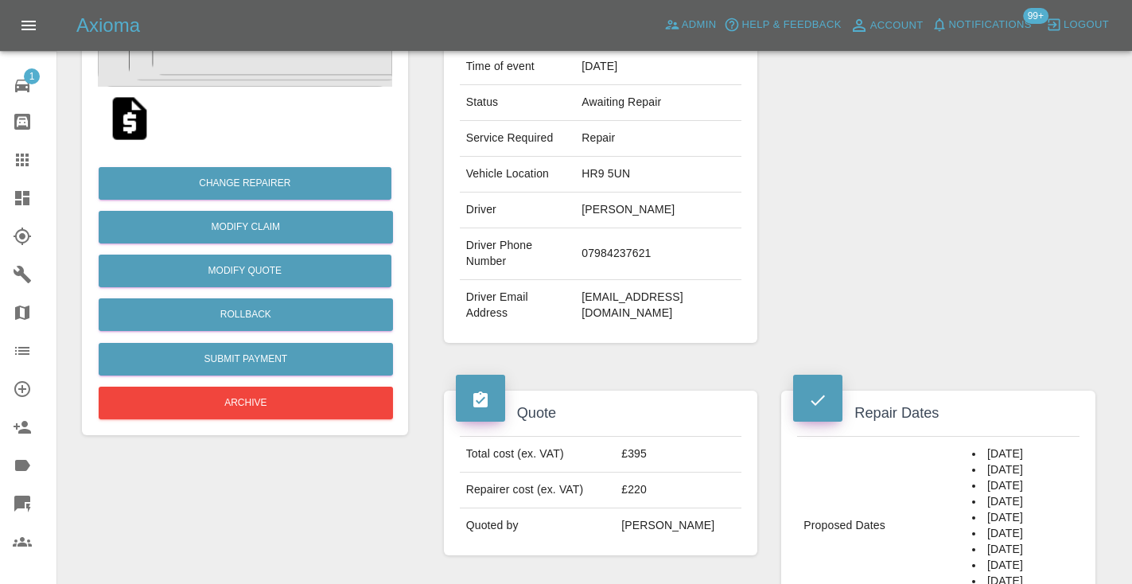
scroll to position [256, 0]
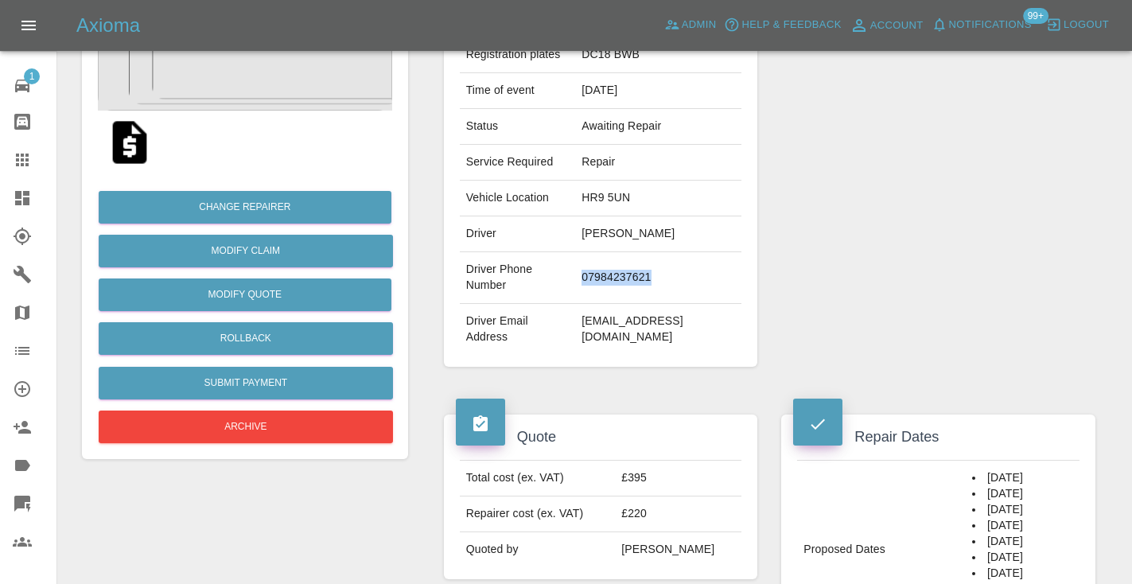
drag, startPoint x: 700, startPoint y: 254, endPoint x: 623, endPoint y: 253, distance: 77.1
click at [623, 253] on td "07984237621" at bounding box center [658, 278] width 166 height 52
copy td "07984237621"
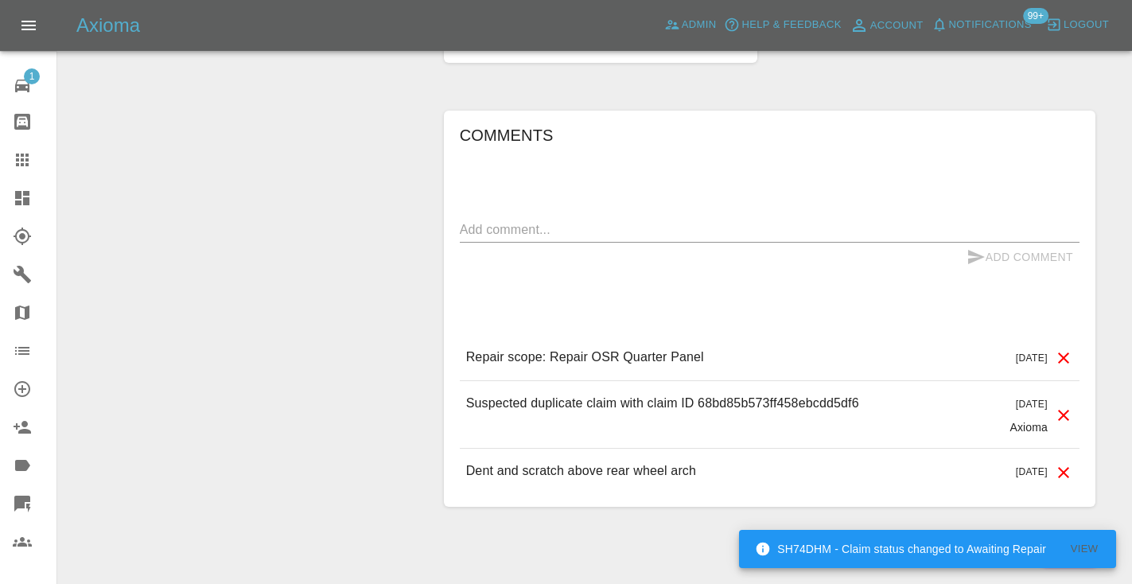
scroll to position [1164, 0]
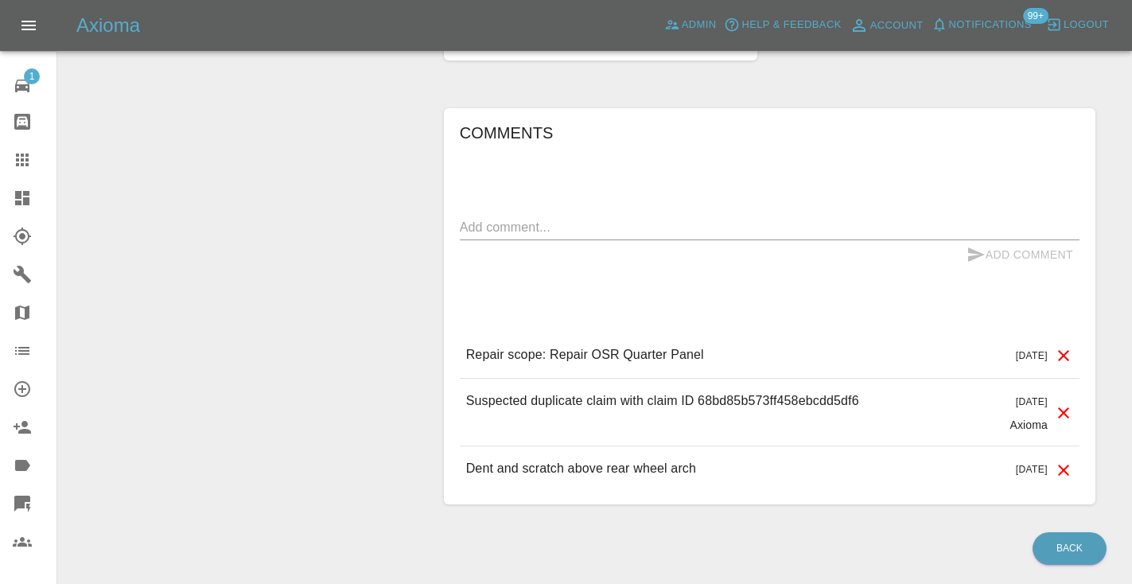
click at [522, 215] on div "x" at bounding box center [769, 227] width 619 height 25
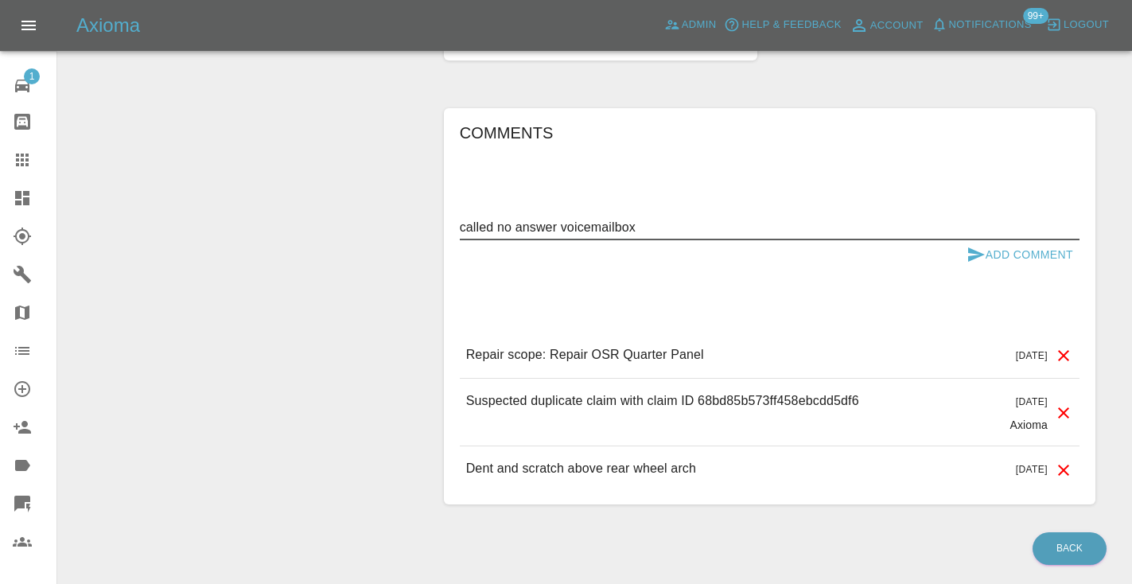
type textarea "called no answer voicemailbox"
click at [968, 245] on icon "submit" at bounding box center [975, 254] width 19 height 19
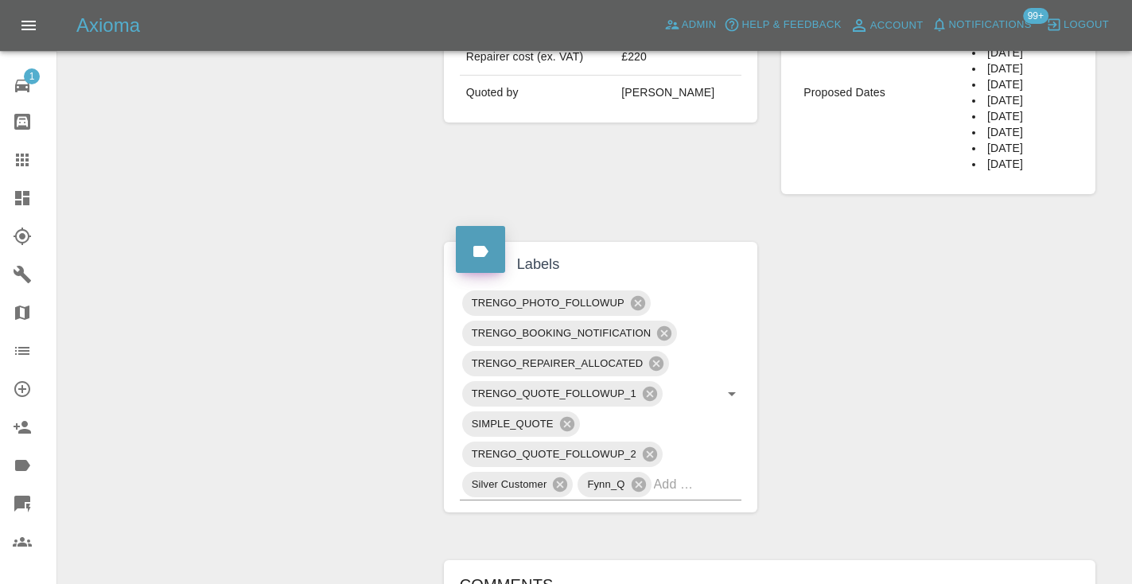
scroll to position [714, 0]
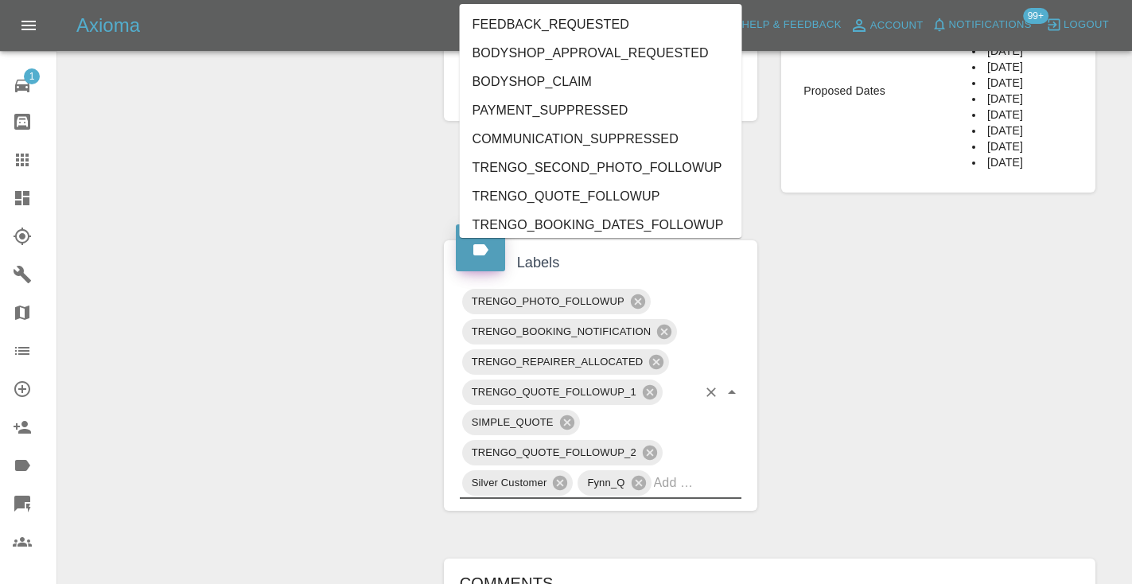
click at [677, 470] on input "text" at bounding box center [676, 482] width 44 height 25
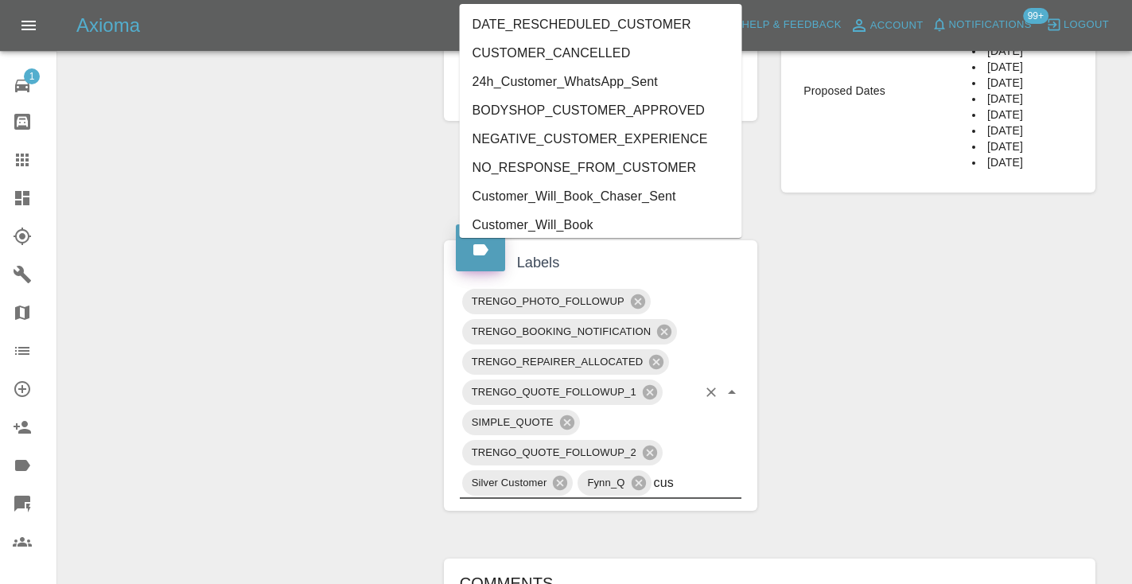
type input "cust"
click at [584, 225] on li "Customer_Will_Book" at bounding box center [601, 225] width 282 height 29
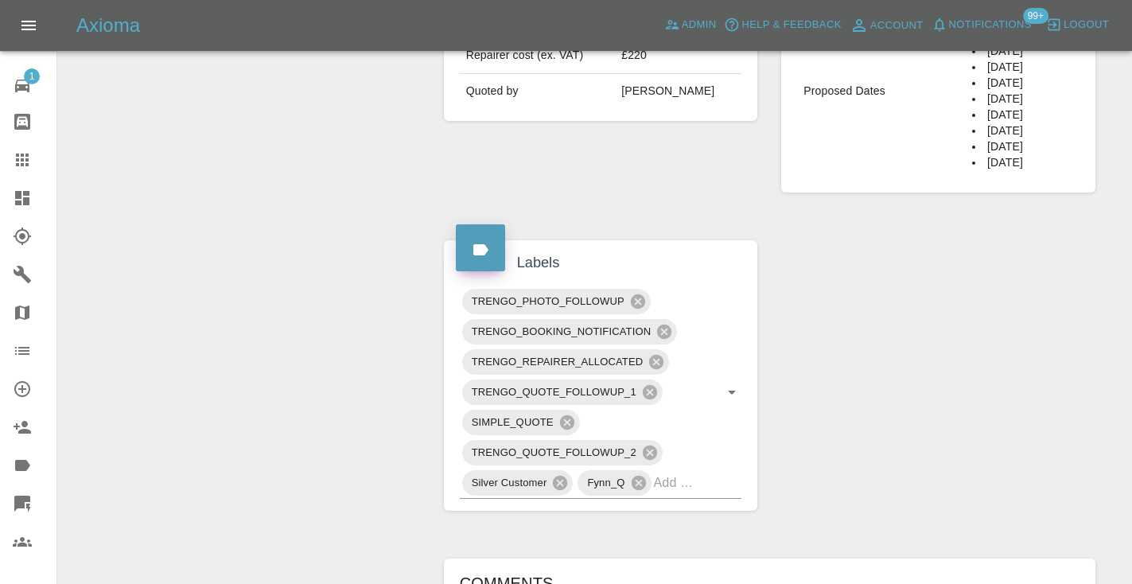
click at [251, 191] on div "Change Repairer Modify Claim Modify Quote Rollback Submit Payment Archive" at bounding box center [245, 252] width 350 height 1588
click at [39, 167] on div at bounding box center [35, 159] width 45 height 19
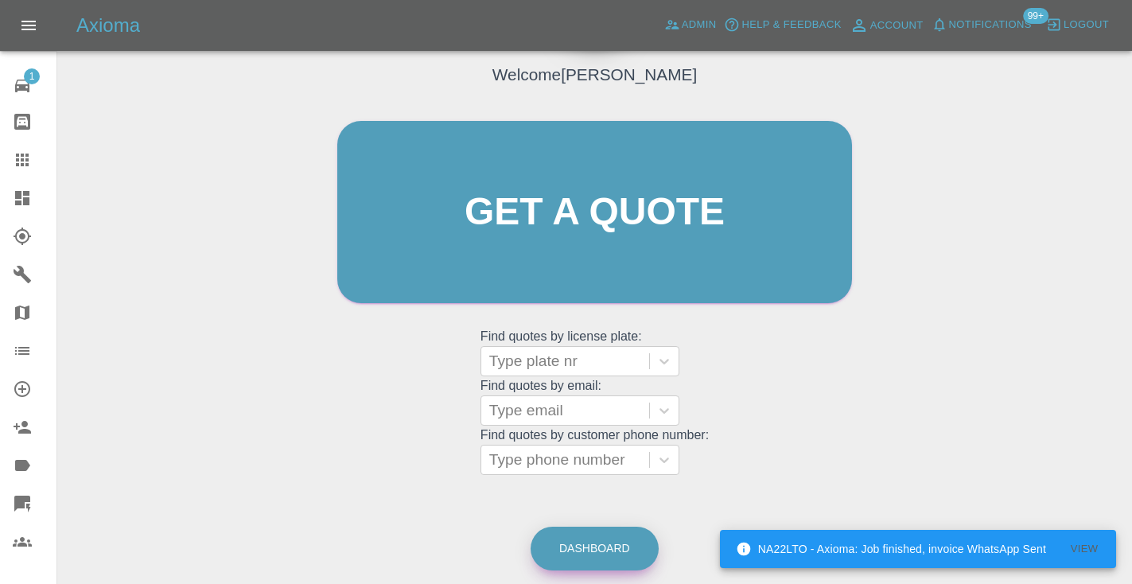
click at [610, 547] on link "Dashboard" at bounding box center [594, 548] width 128 height 44
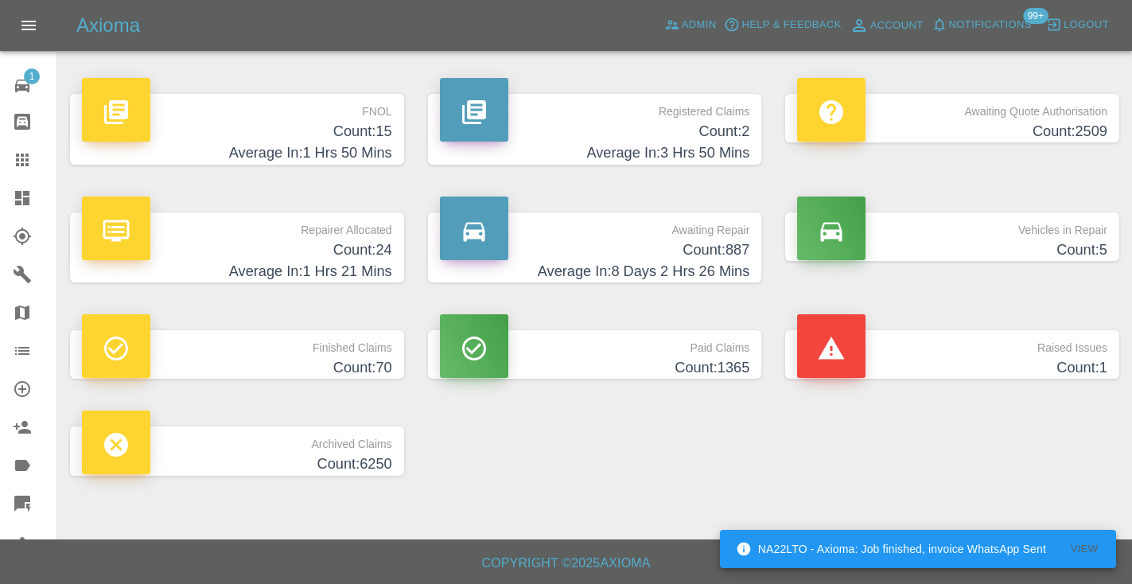
click at [688, 243] on h4 "Count: 887" at bounding box center [595, 249] width 310 height 21
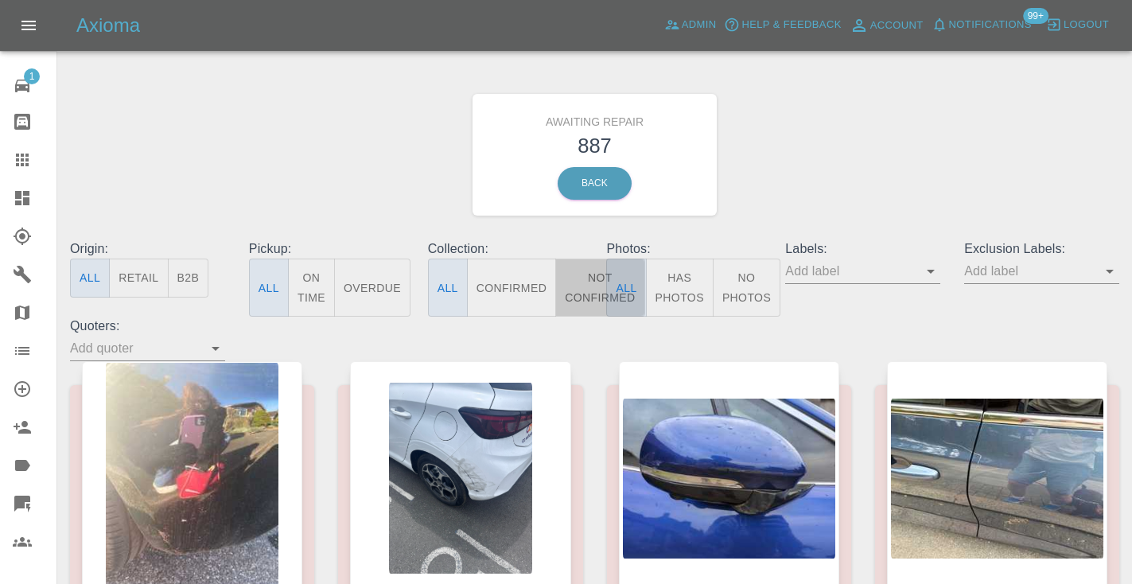
click at [592, 281] on button "Not Confirmed" at bounding box center [599, 287] width 89 height 58
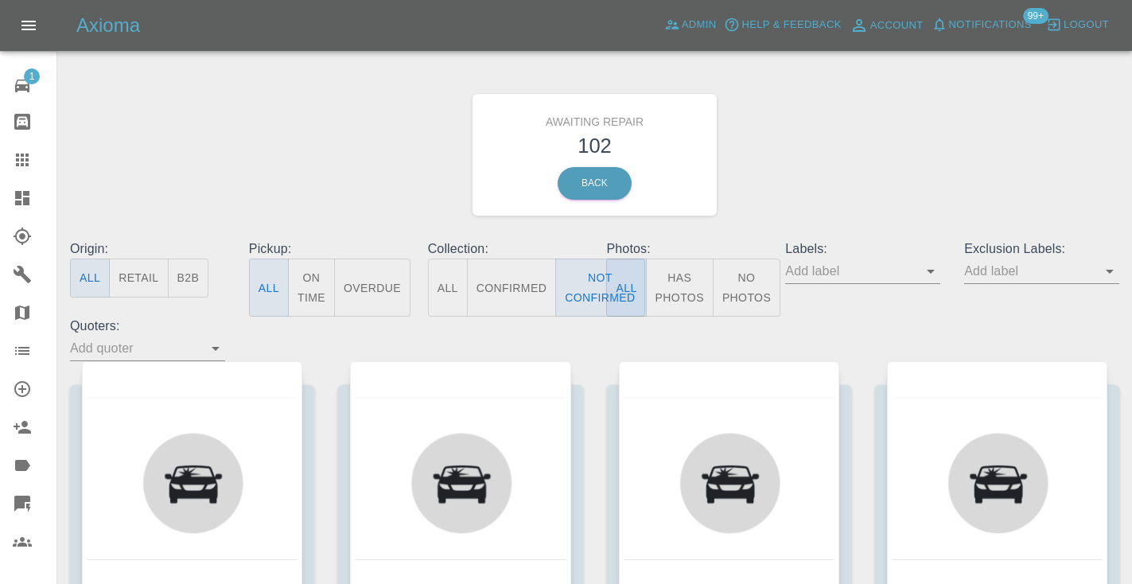
click at [891, 137] on div "Awaiting Repair 102 Back" at bounding box center [594, 154] width 1073 height 169
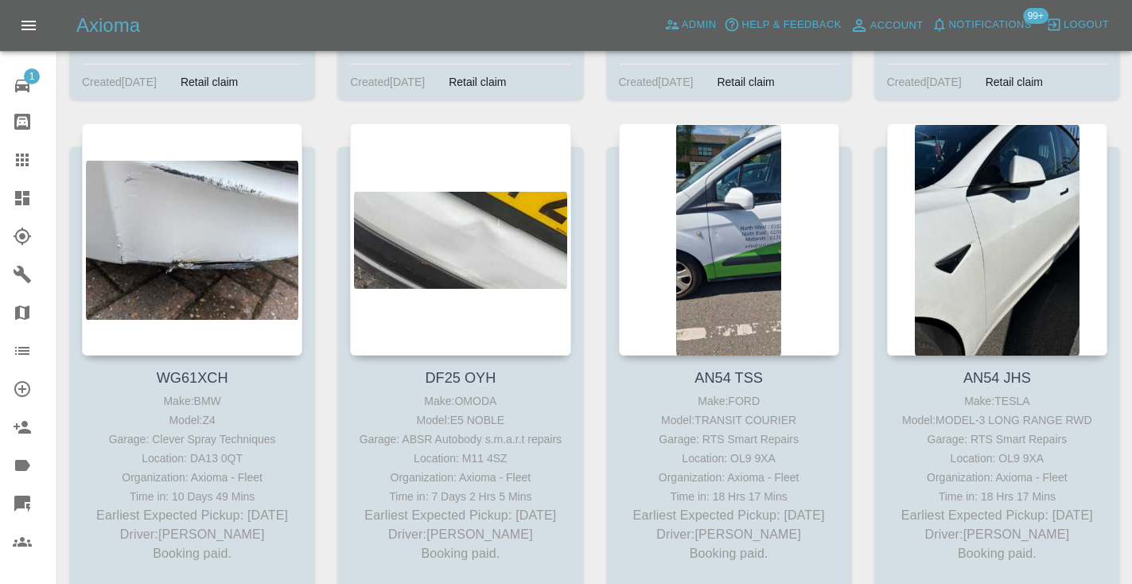
scroll to position [6511, 0]
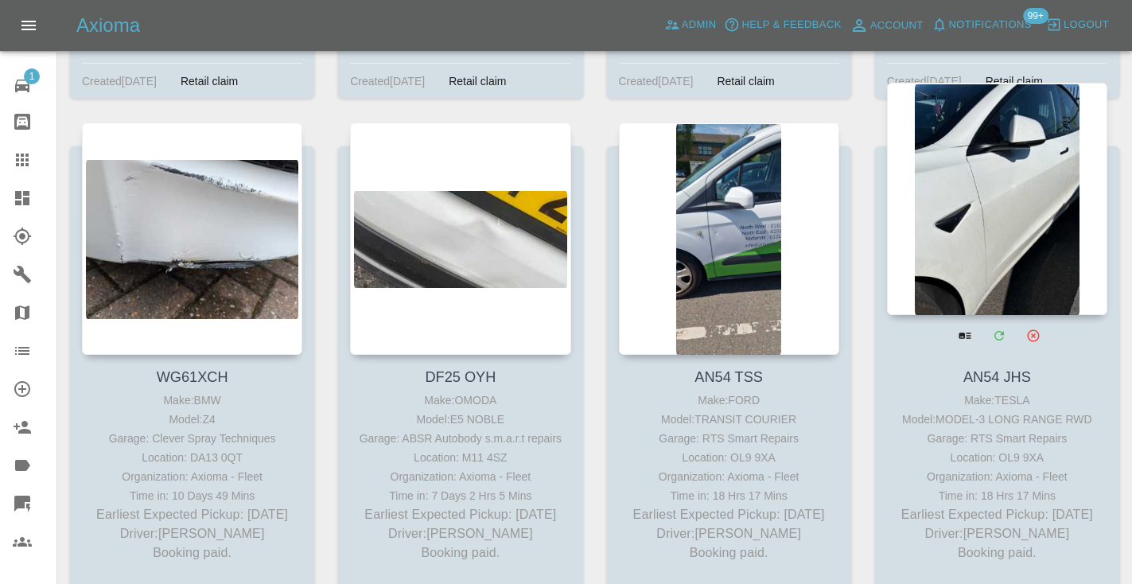
click at [1000, 170] on div at bounding box center [997, 199] width 220 height 232
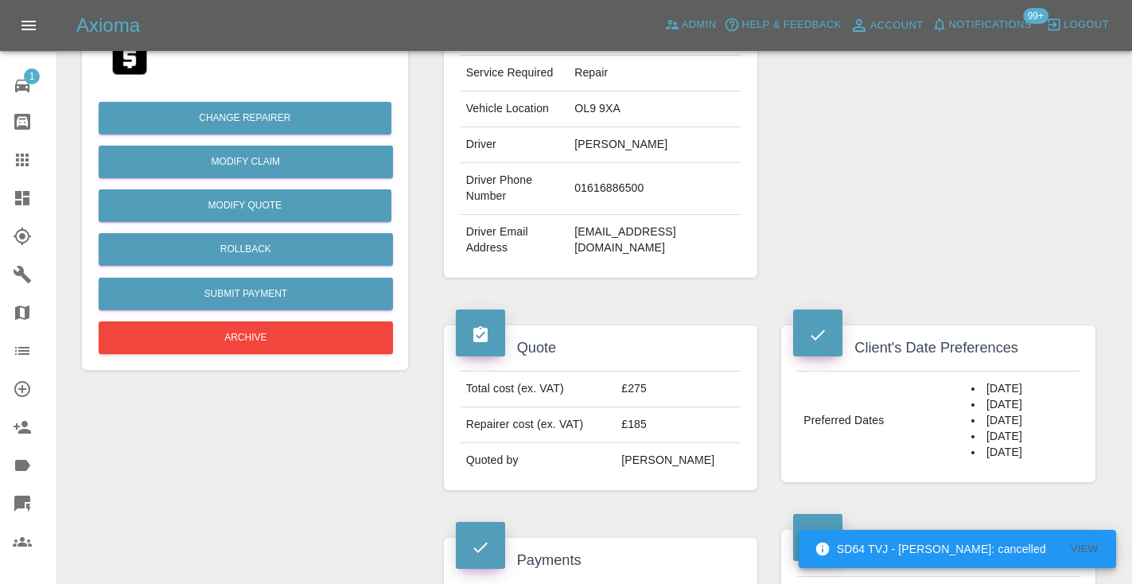
scroll to position [332, 0]
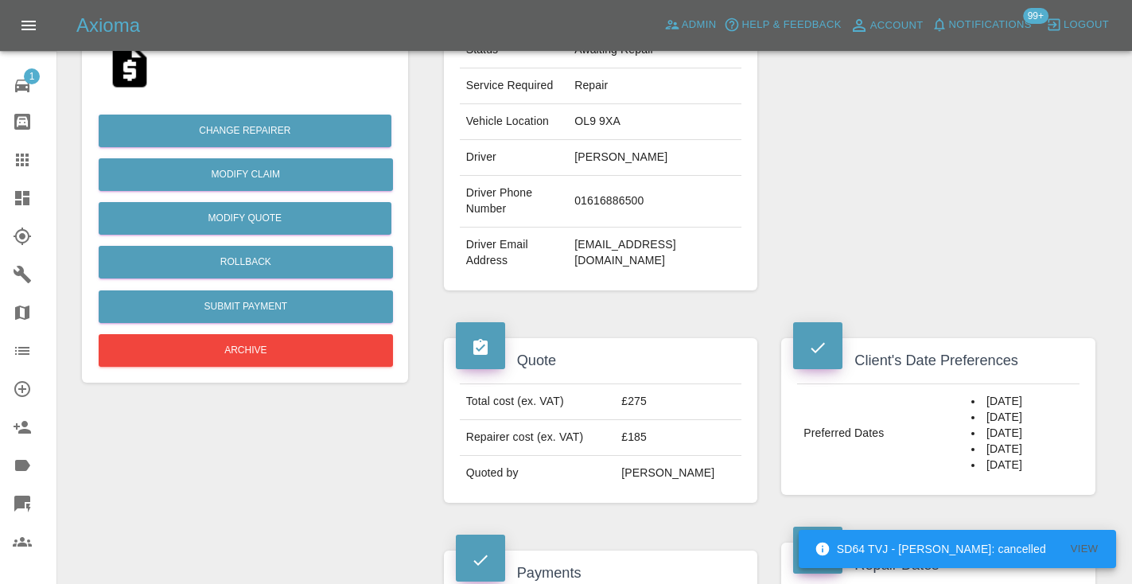
click at [27, 156] on icon at bounding box center [22, 159] width 13 height 13
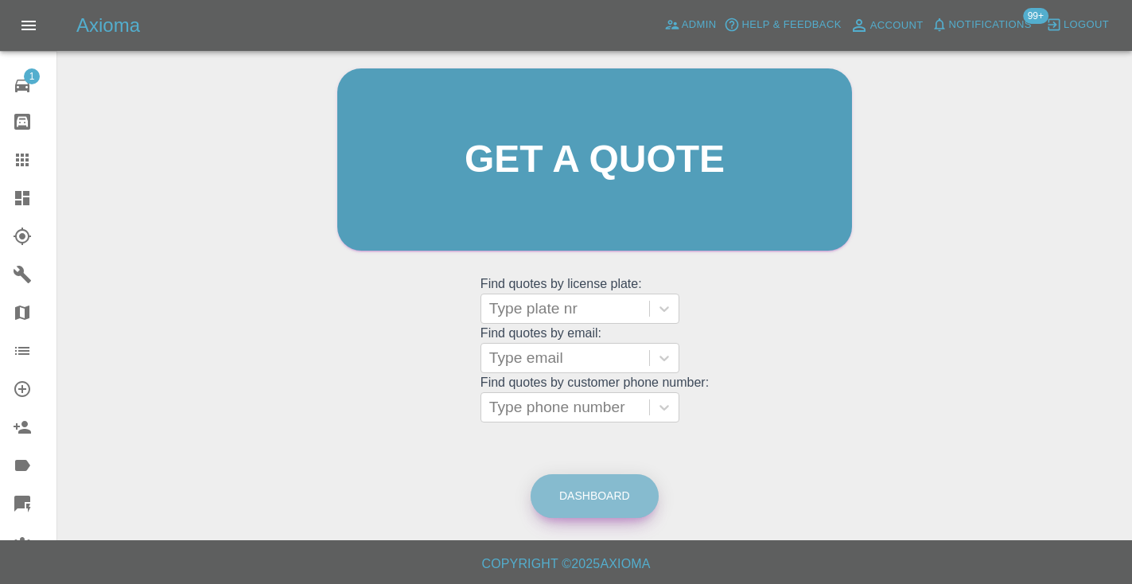
click at [595, 486] on link "Dashboard" at bounding box center [594, 496] width 128 height 44
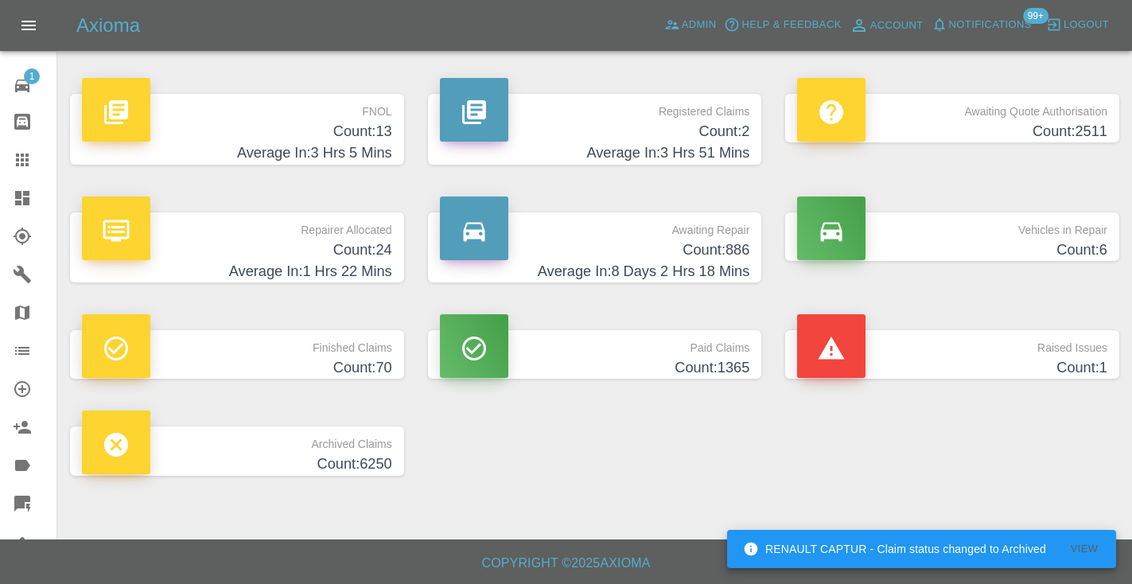
click at [715, 254] on h4 "Count: 886" at bounding box center [595, 249] width 310 height 21
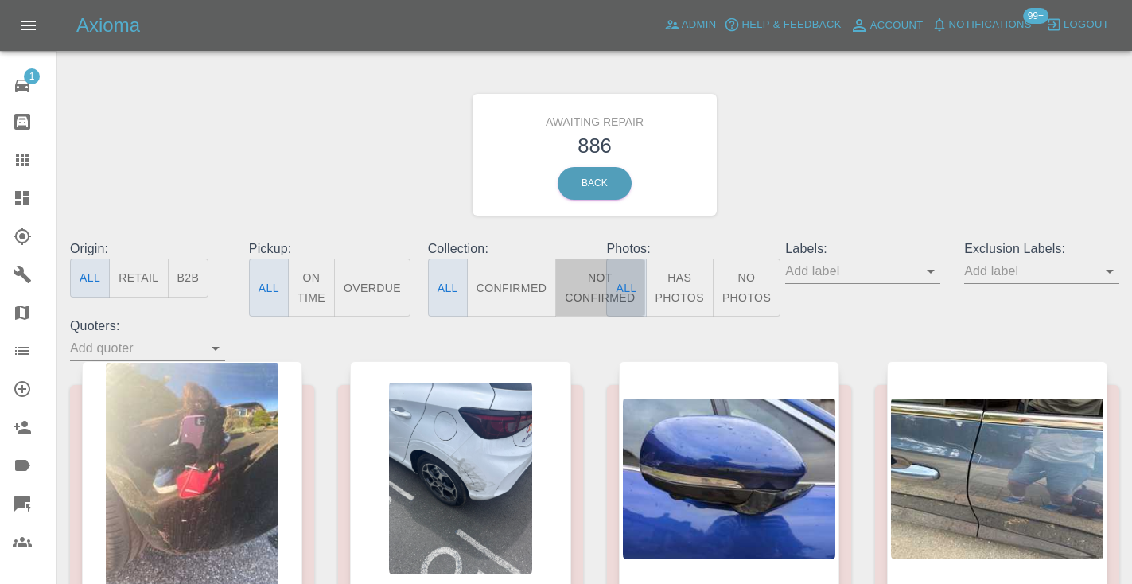
click at [584, 289] on button "Not Confirmed" at bounding box center [599, 287] width 89 height 58
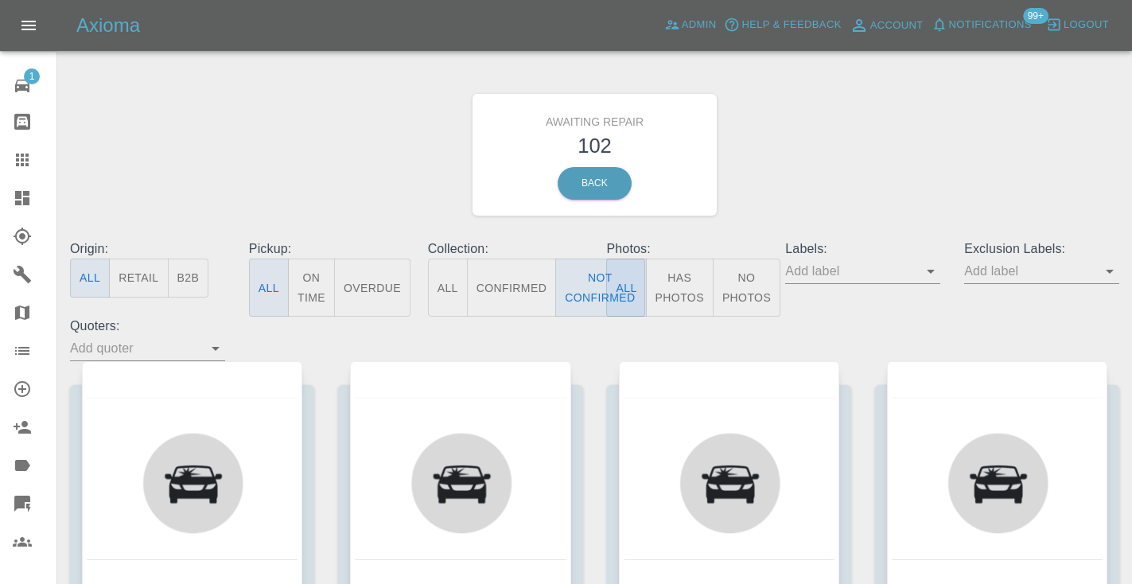
click at [795, 186] on div "Awaiting Repair 102 Back" at bounding box center [594, 154] width 1073 height 169
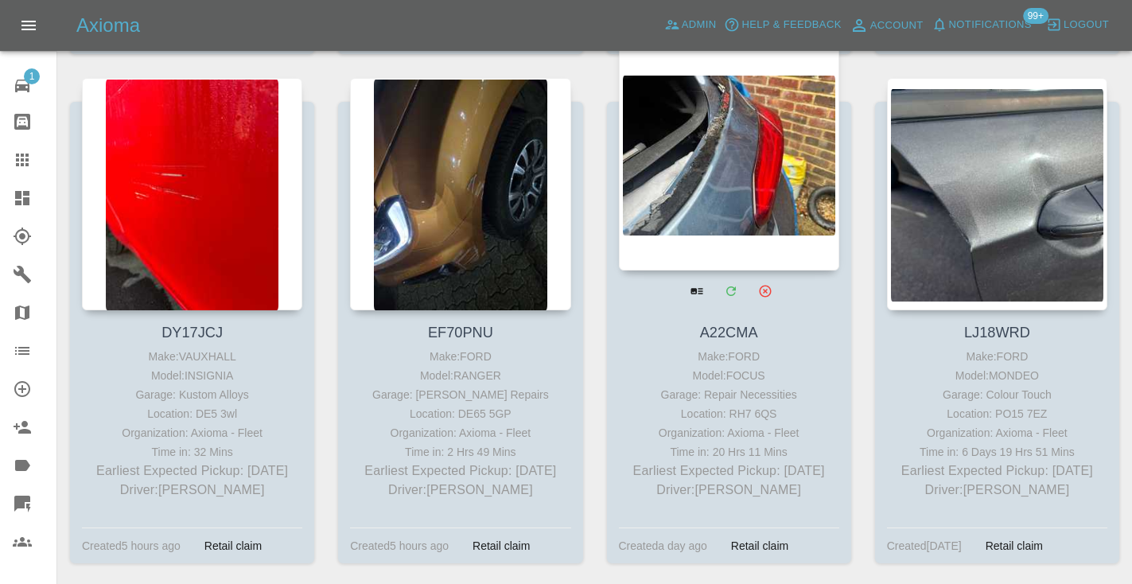
scroll to position [7057, 0]
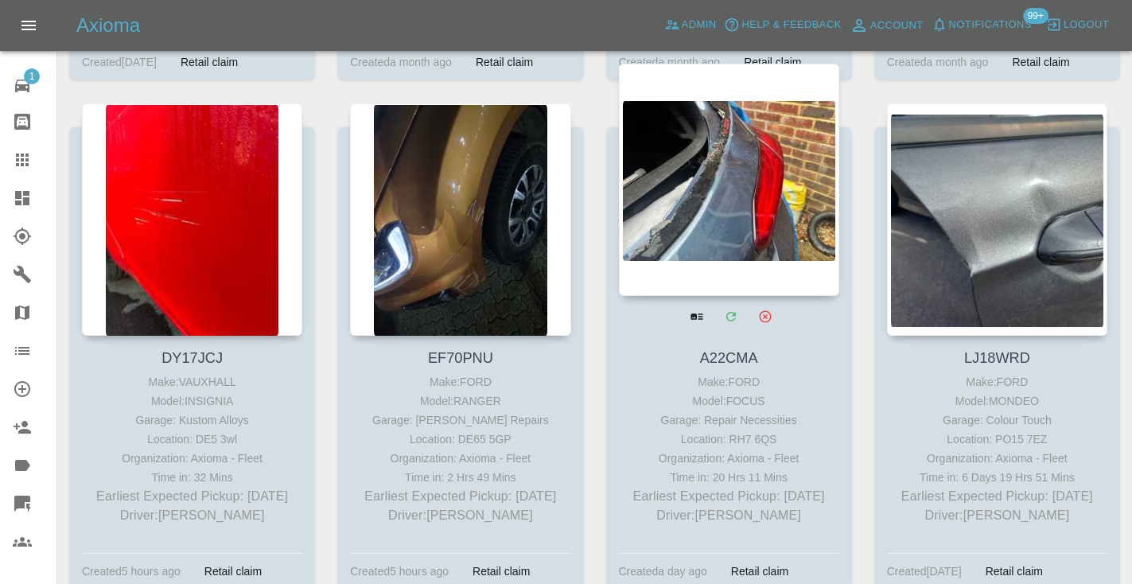
click at [716, 126] on div at bounding box center [729, 180] width 220 height 232
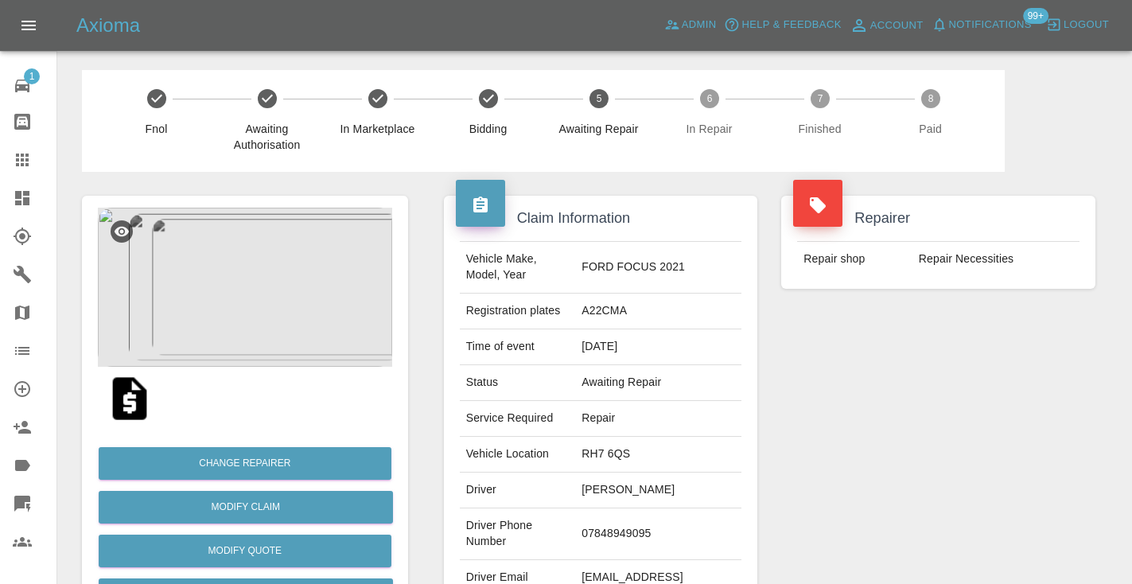
click at [606, 530] on td "07848949095" at bounding box center [658, 534] width 166 height 52
copy td "07848949095"
click at [967, 498] on div "Repairer Repair shop Repair Necessities" at bounding box center [938, 409] width 338 height 475
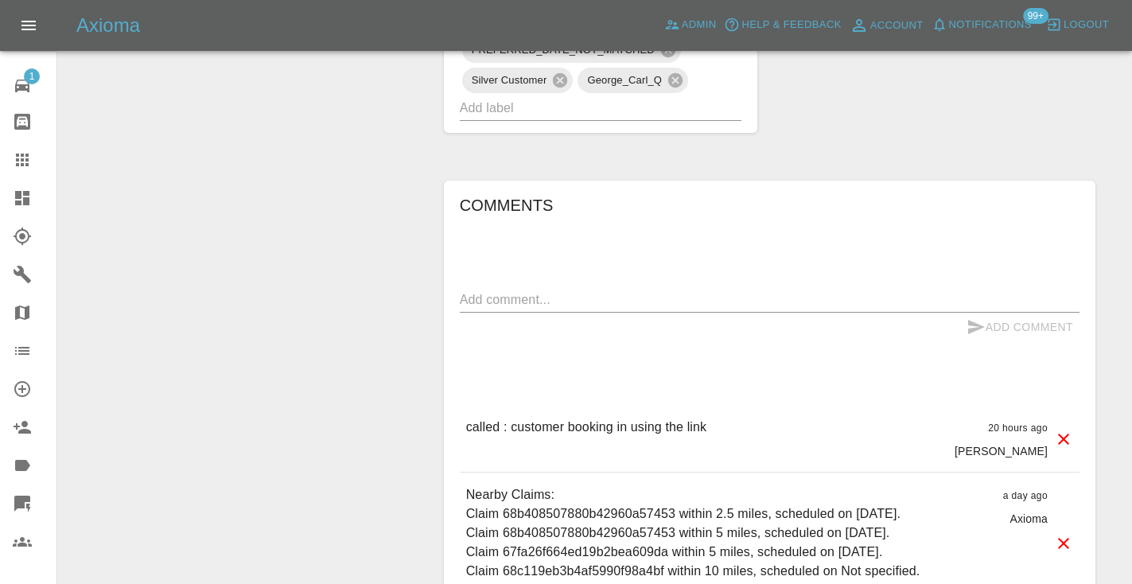
scroll to position [1264, 0]
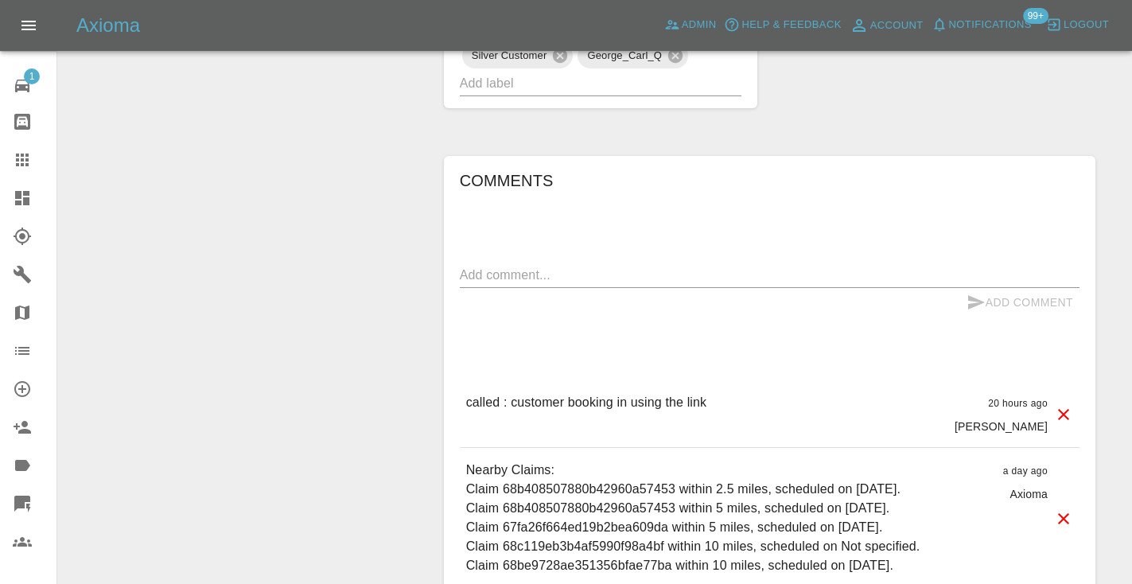
click at [533, 281] on textarea at bounding box center [769, 275] width 619 height 18
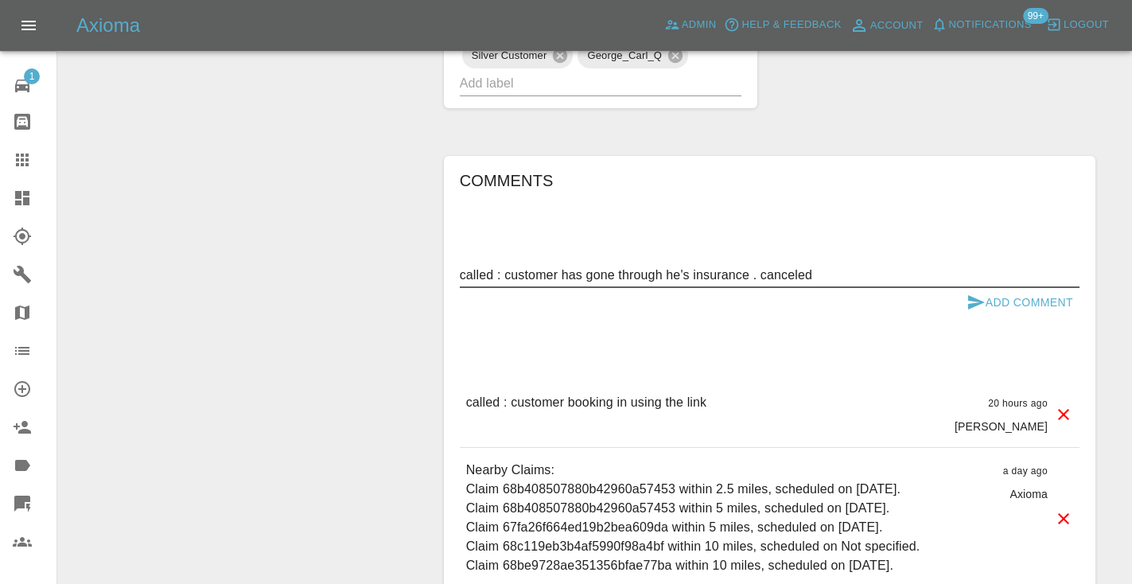
type textarea "called : customer has gone through he's insurance . canceled"
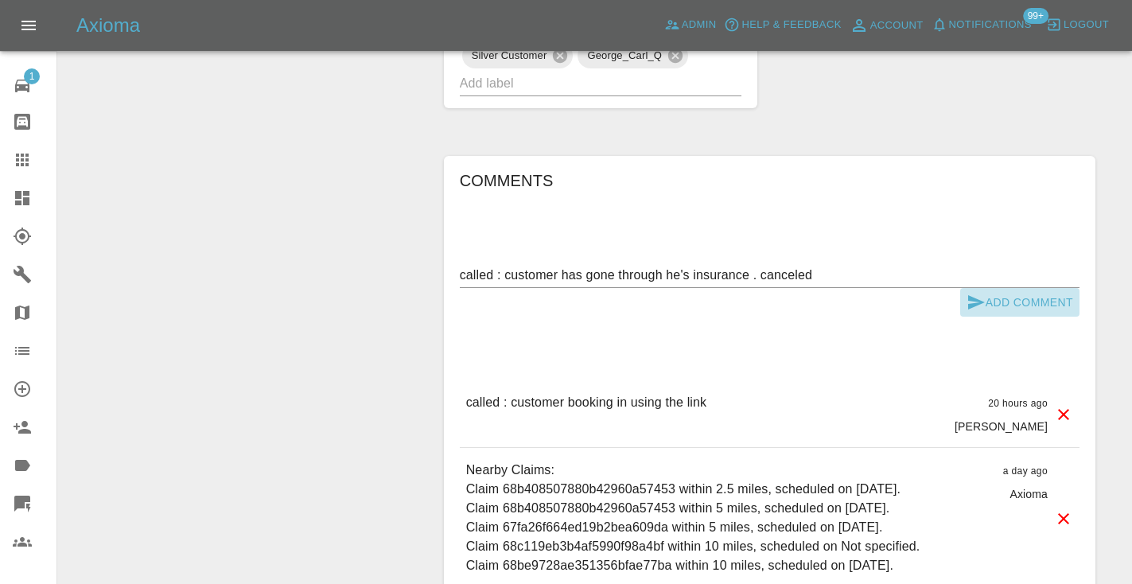
click at [995, 297] on button "Add Comment" at bounding box center [1019, 302] width 119 height 29
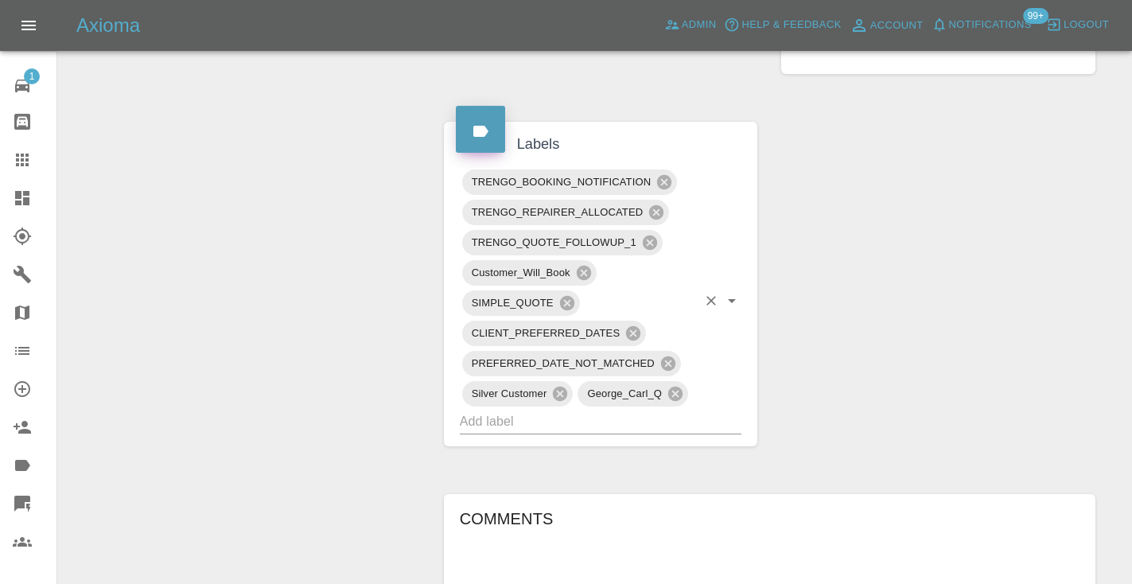
scroll to position [924, 0]
click at [497, 424] on input "text" at bounding box center [579, 423] width 238 height 25
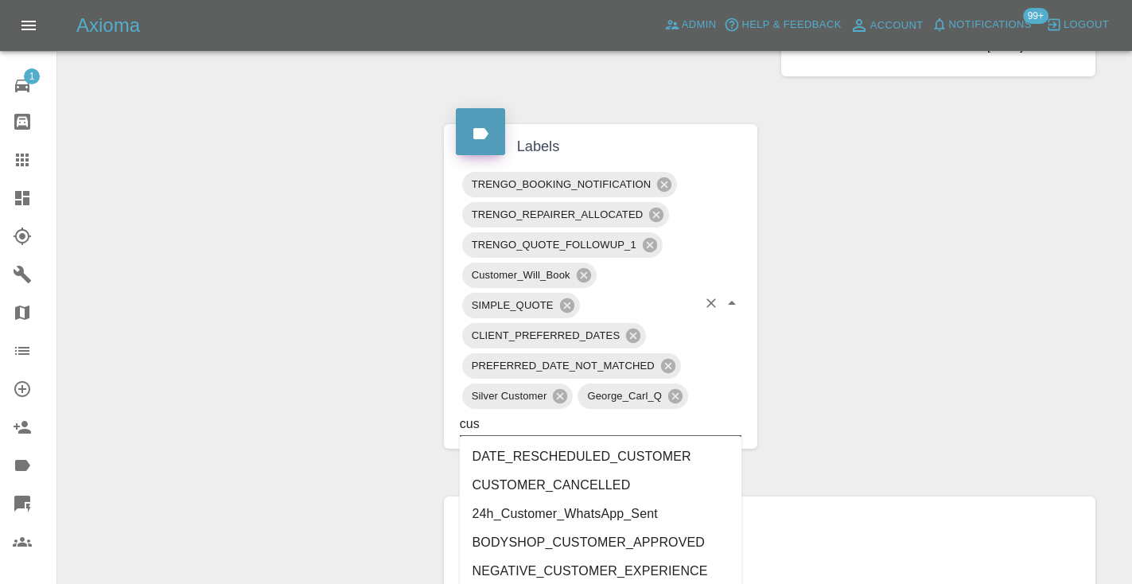
type input "cust"
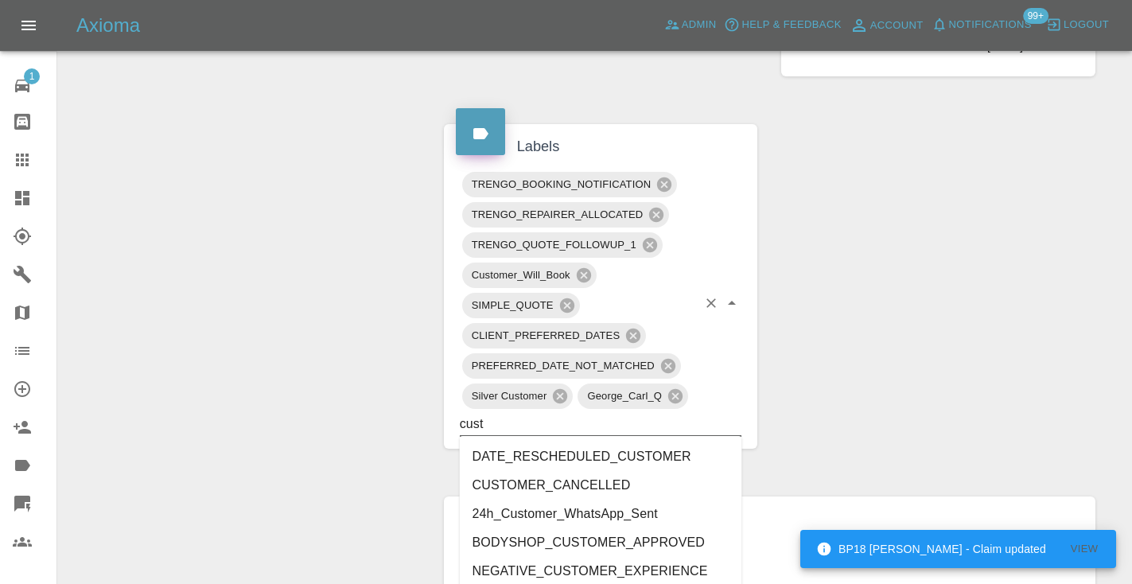
click at [511, 486] on li "CUSTOMER_CANCELLED" at bounding box center [601, 485] width 282 height 29
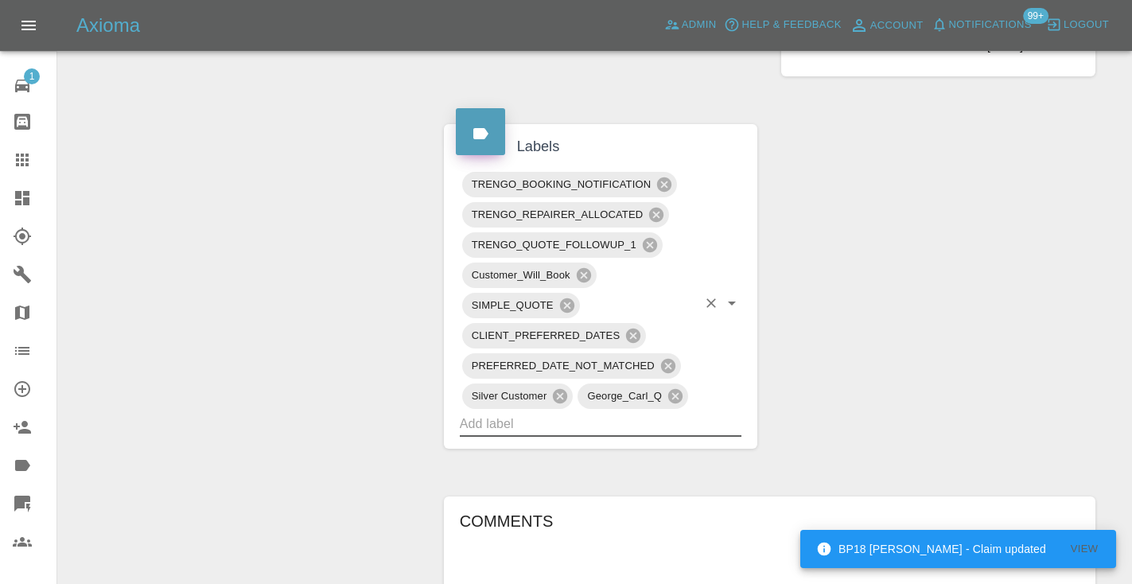
click at [321, 276] on div "Change Repairer Modify Claim Modify Quote Rollback Submit Payment Archive" at bounding box center [245, 229] width 350 height 1962
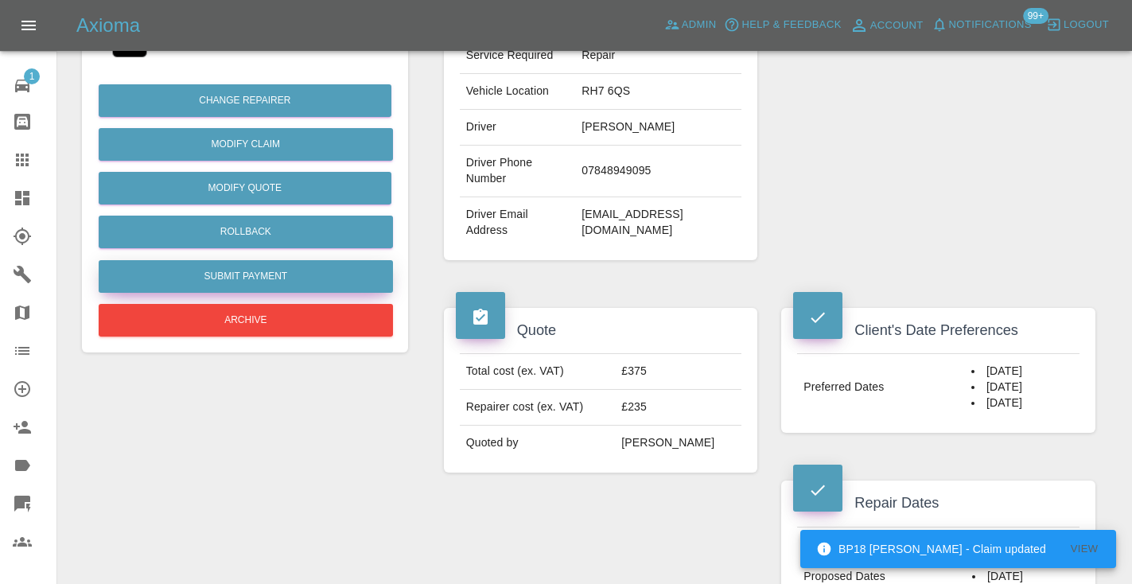
scroll to position [356, 0]
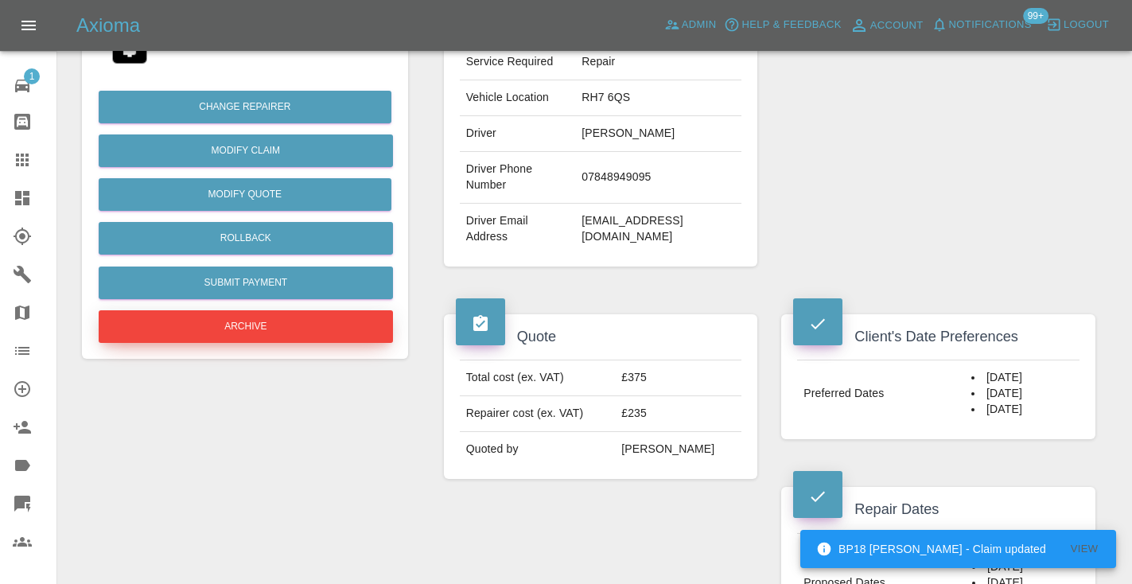
click at [292, 325] on button "Archive" at bounding box center [246, 326] width 294 height 33
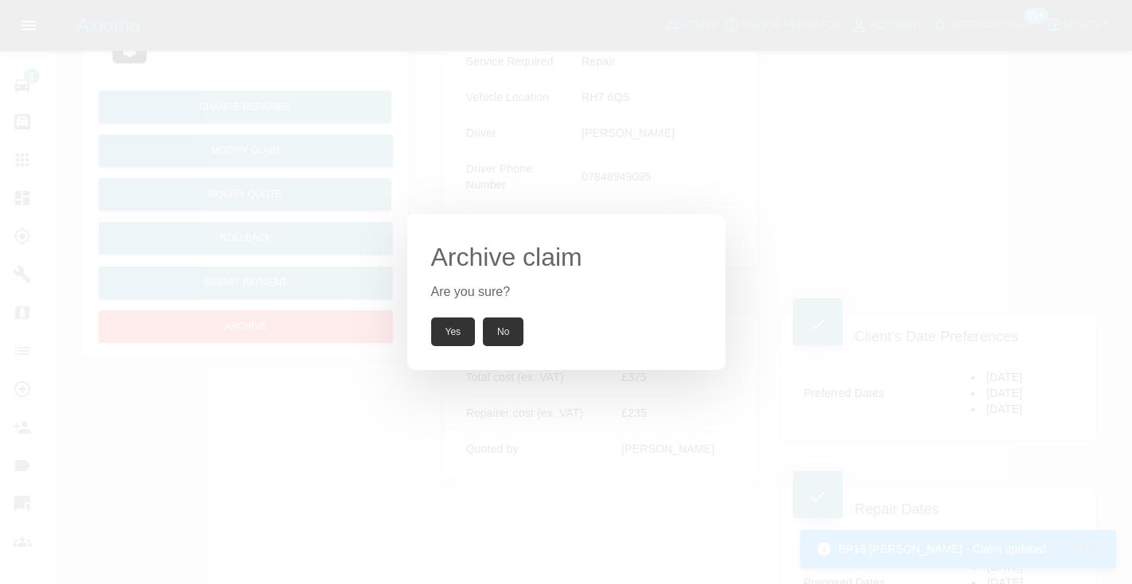
click at [454, 319] on button "Yes" at bounding box center [453, 331] width 45 height 29
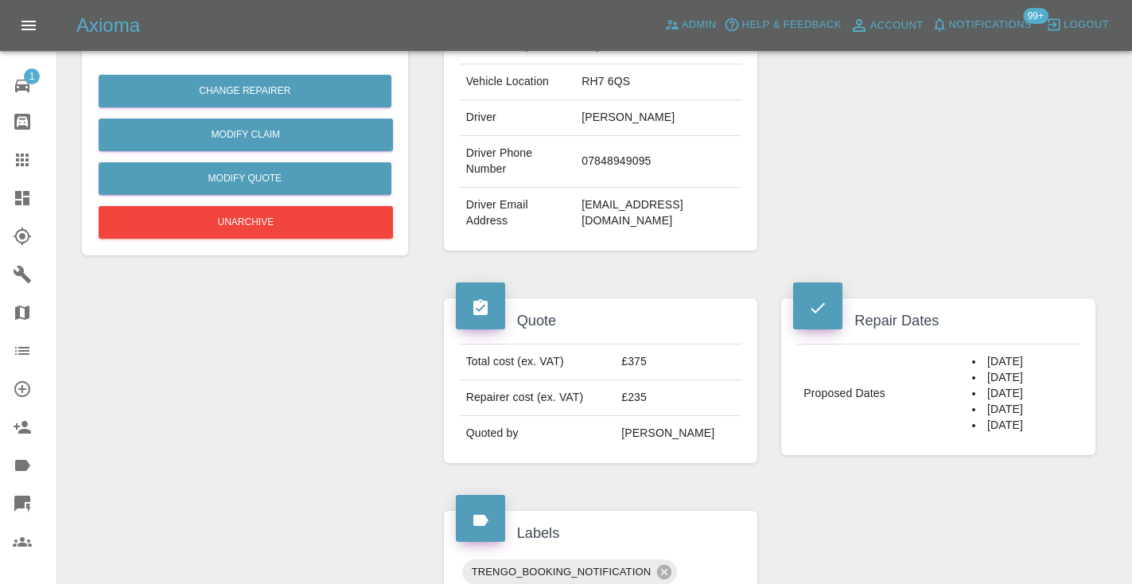
click at [25, 164] on icon at bounding box center [22, 159] width 19 height 19
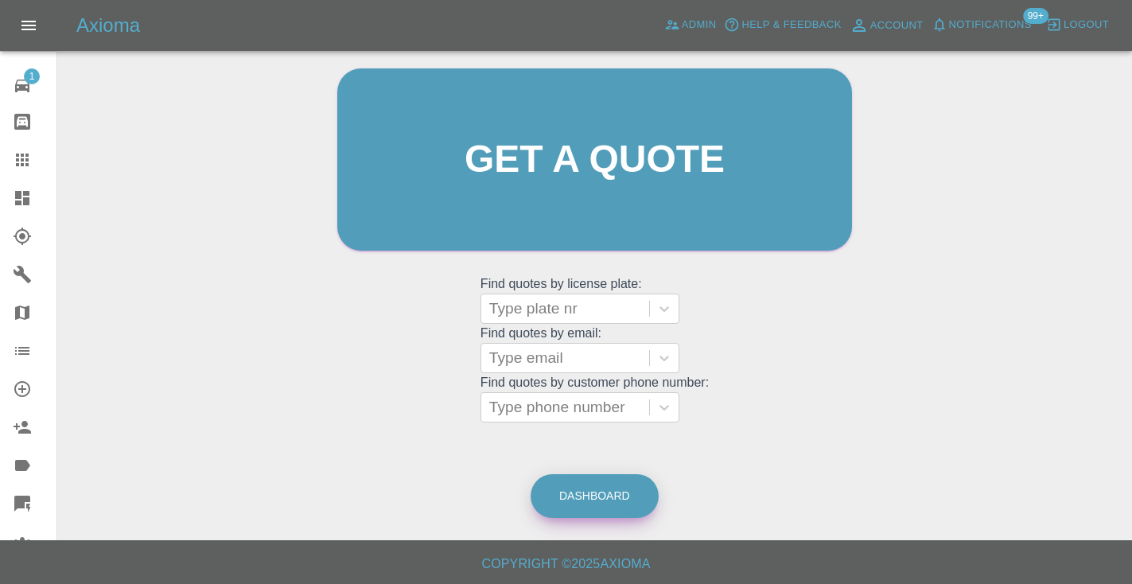
click at [587, 491] on link "Dashboard" at bounding box center [594, 496] width 128 height 44
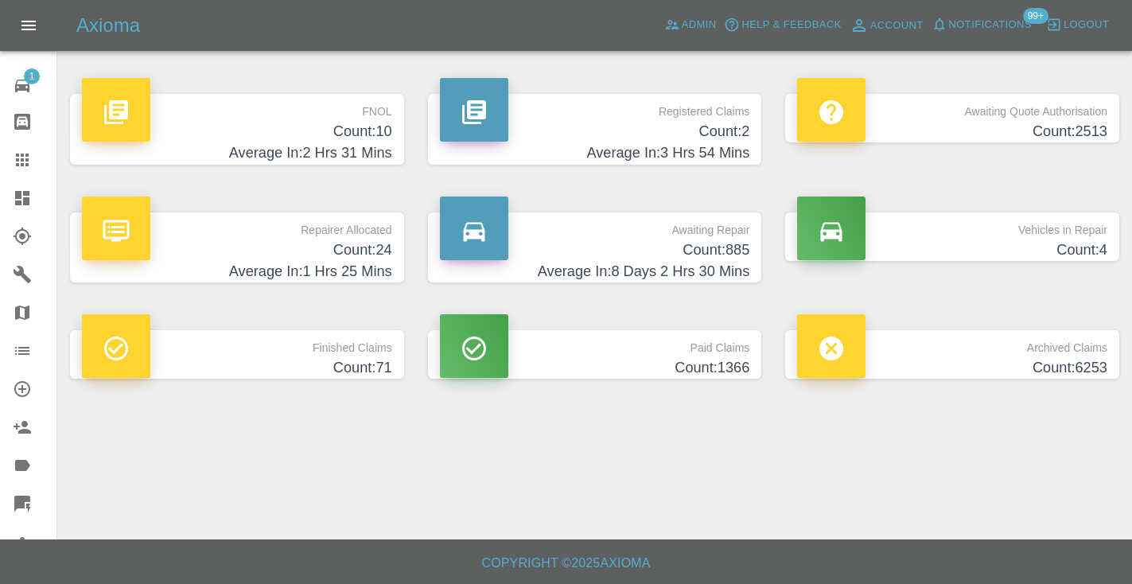
click at [31, 158] on icon at bounding box center [22, 159] width 19 height 19
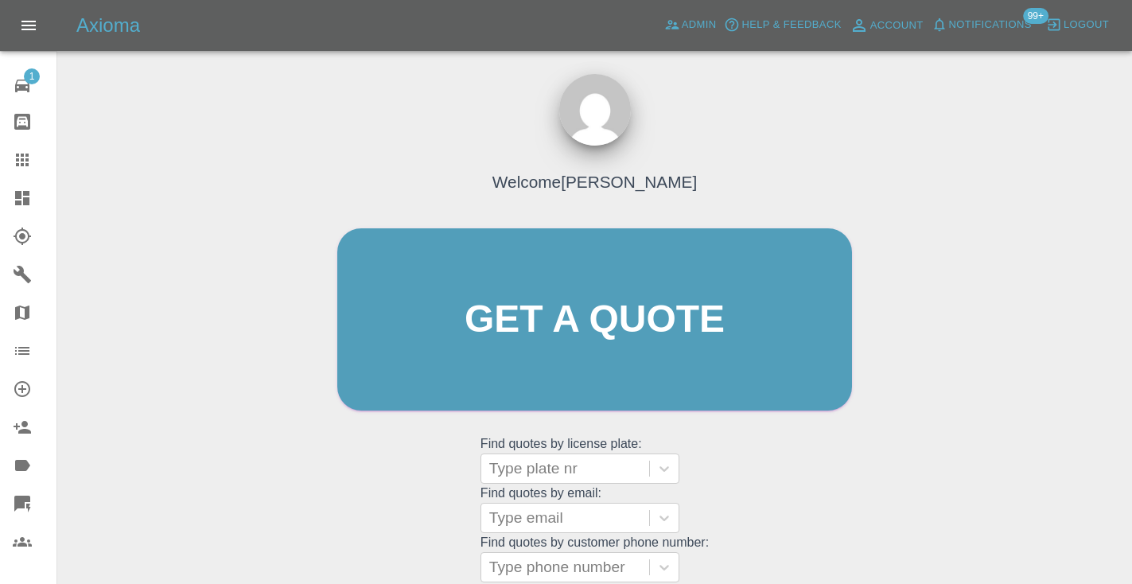
click at [752, 458] on div "Welcome [PERSON_NAME] Get a quote Get a quote Find quotes by license plate: Typ…" at bounding box center [594, 350] width 548 height 480
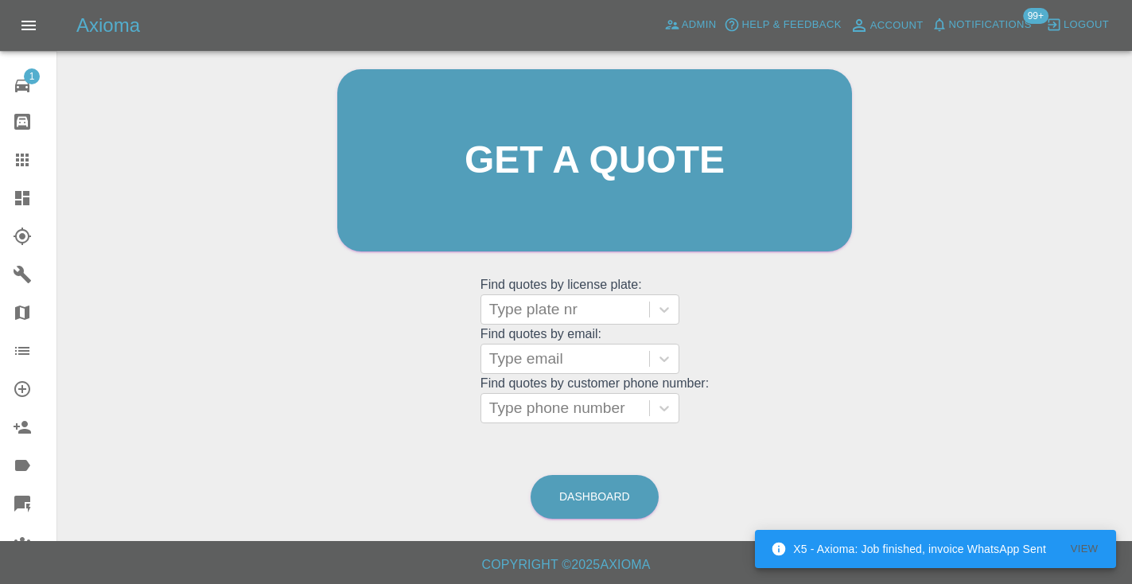
scroll to position [161, 0]
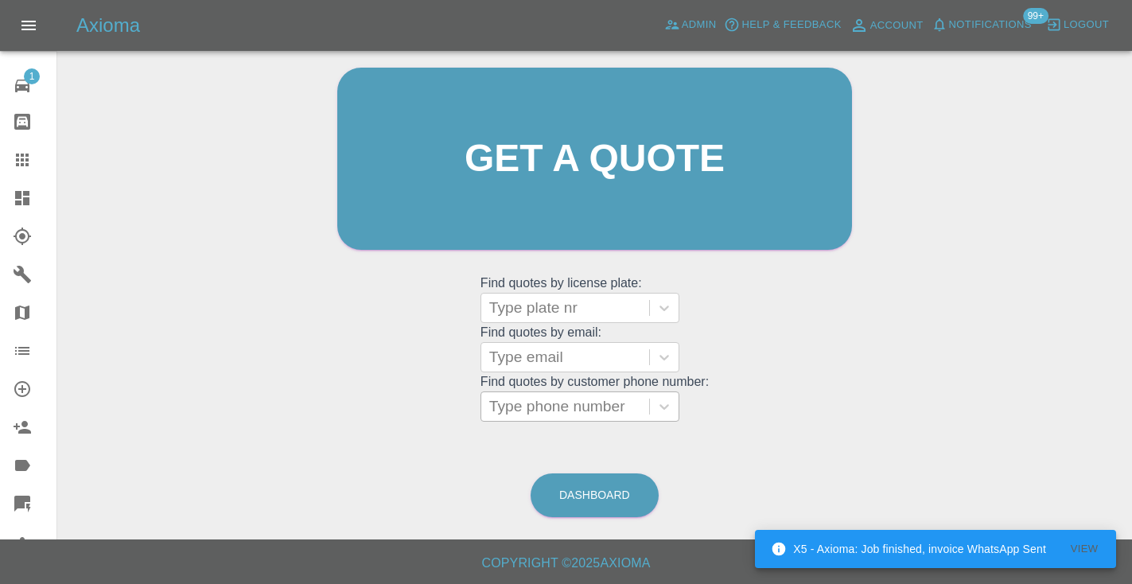
click at [594, 404] on div "Type phone number" at bounding box center [565, 406] width 152 height 19
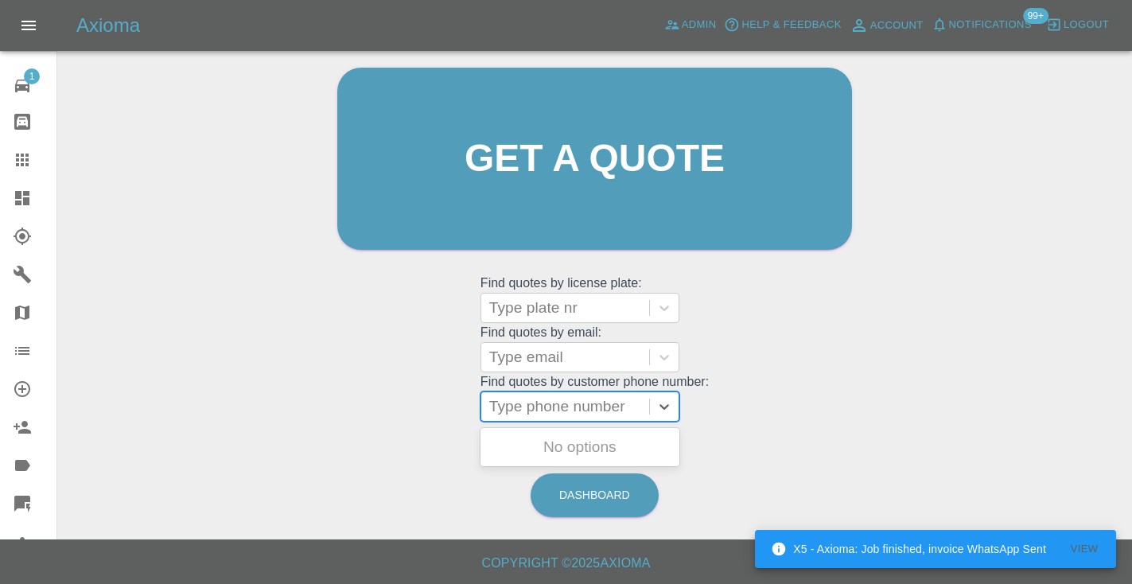
paste input "07437176675"
type input "07437176675"
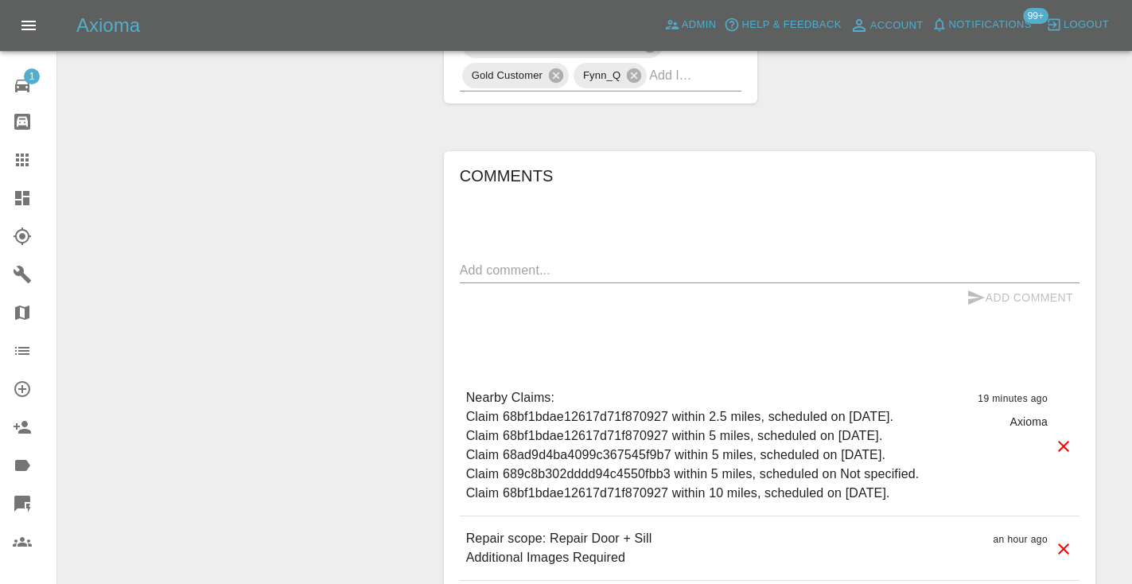
scroll to position [941, 0]
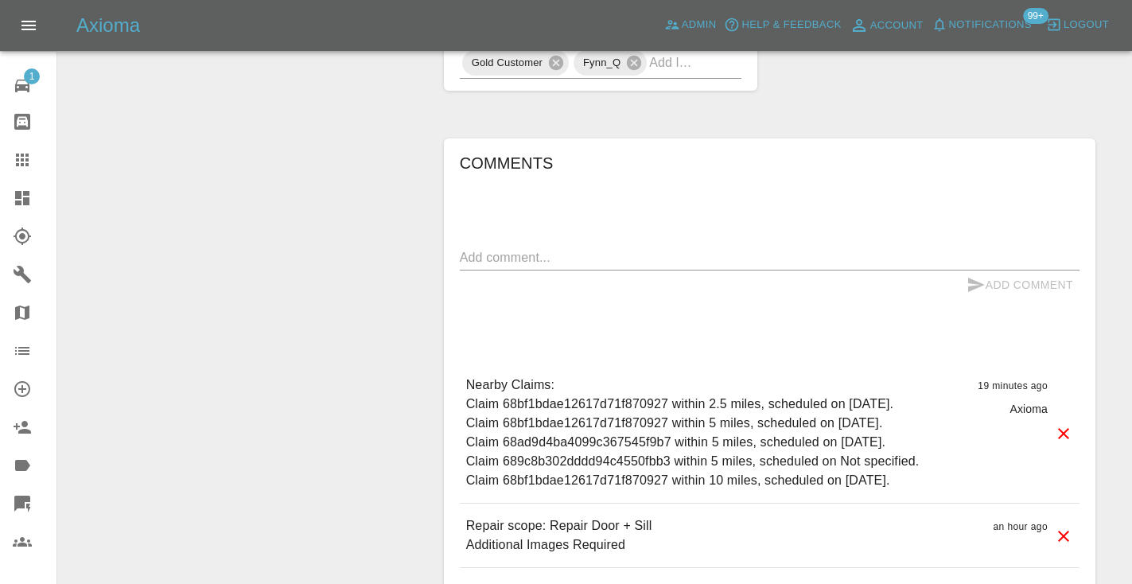
click at [530, 251] on textarea at bounding box center [769, 257] width 619 height 18
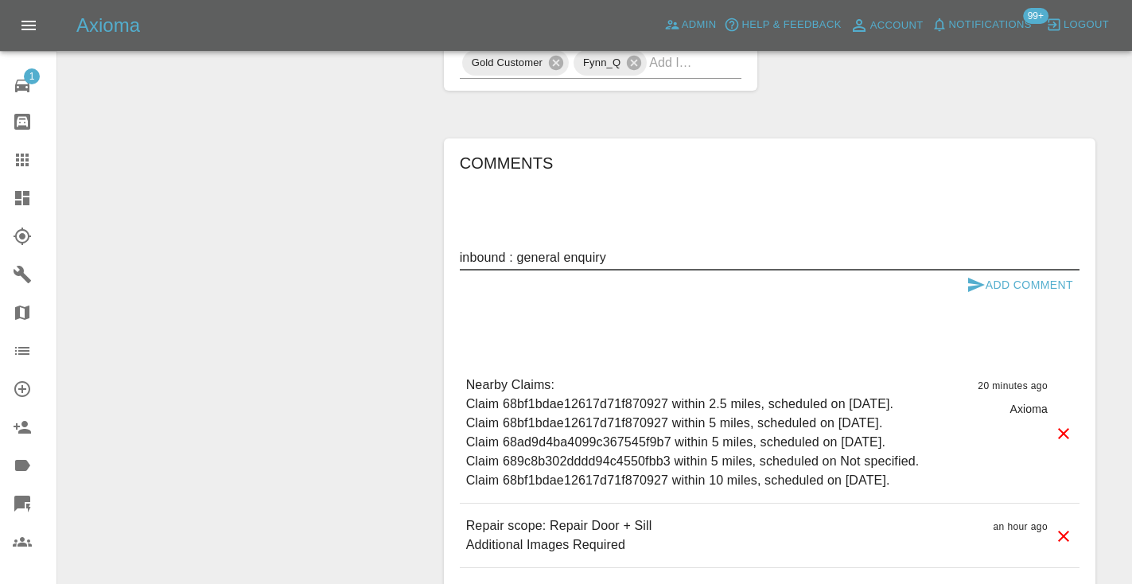
type textarea "inbound : general enquiry"
click at [986, 282] on button "Add Comment" at bounding box center [1019, 284] width 119 height 29
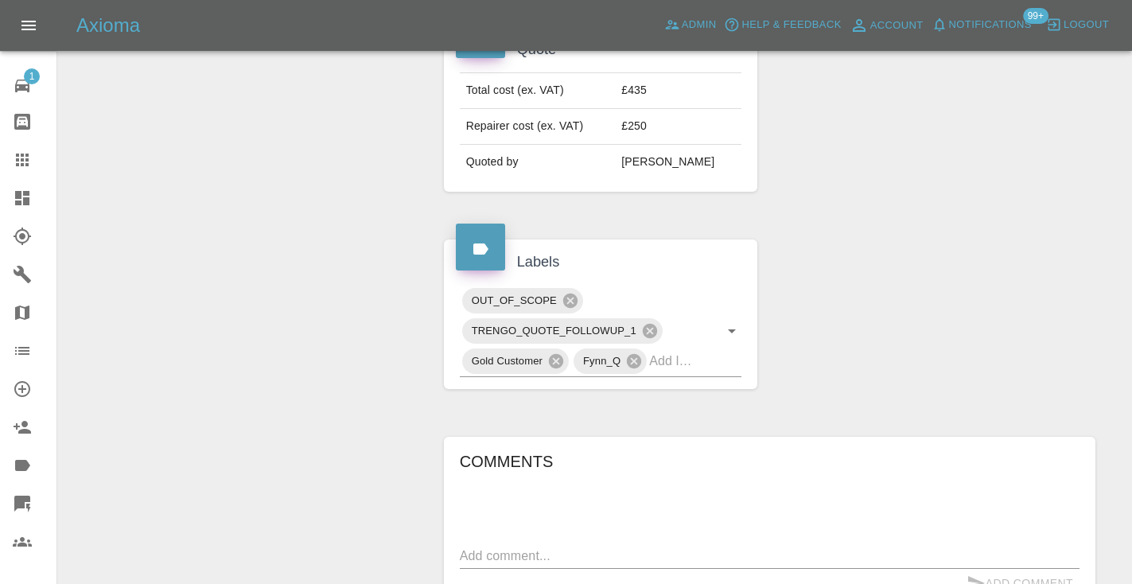
scroll to position [630, 0]
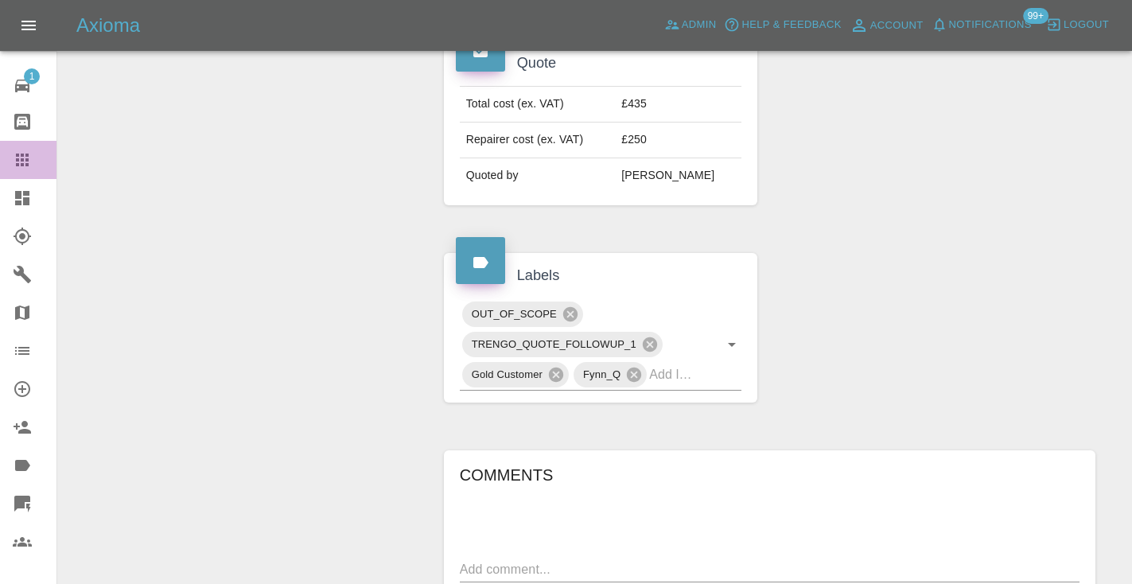
click at [15, 163] on icon at bounding box center [22, 159] width 19 height 19
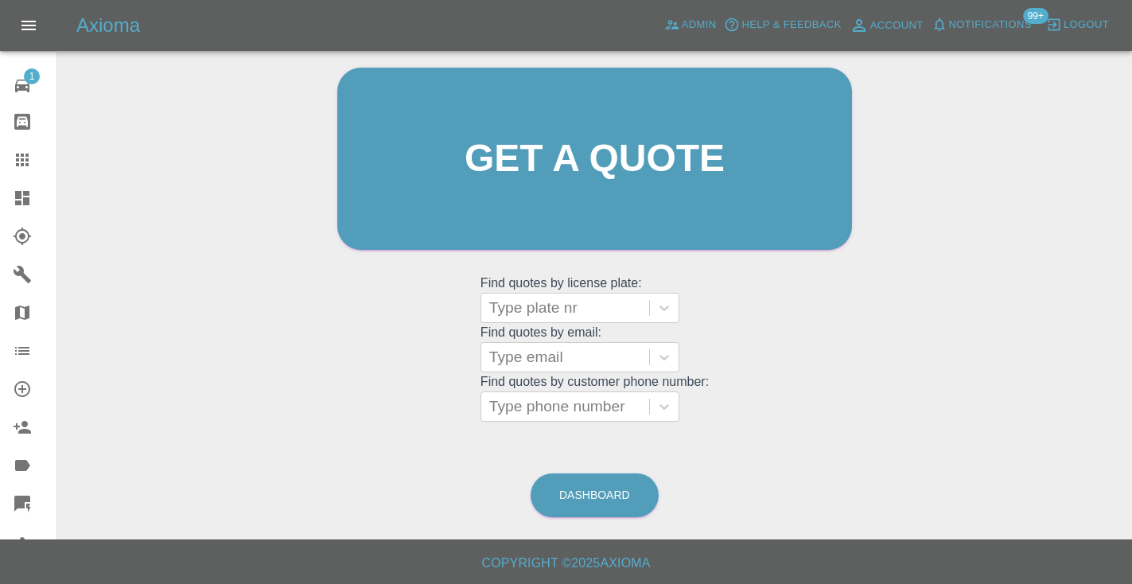
scroll to position [160, 0]
click at [596, 495] on link "Dashboard" at bounding box center [594, 496] width 128 height 44
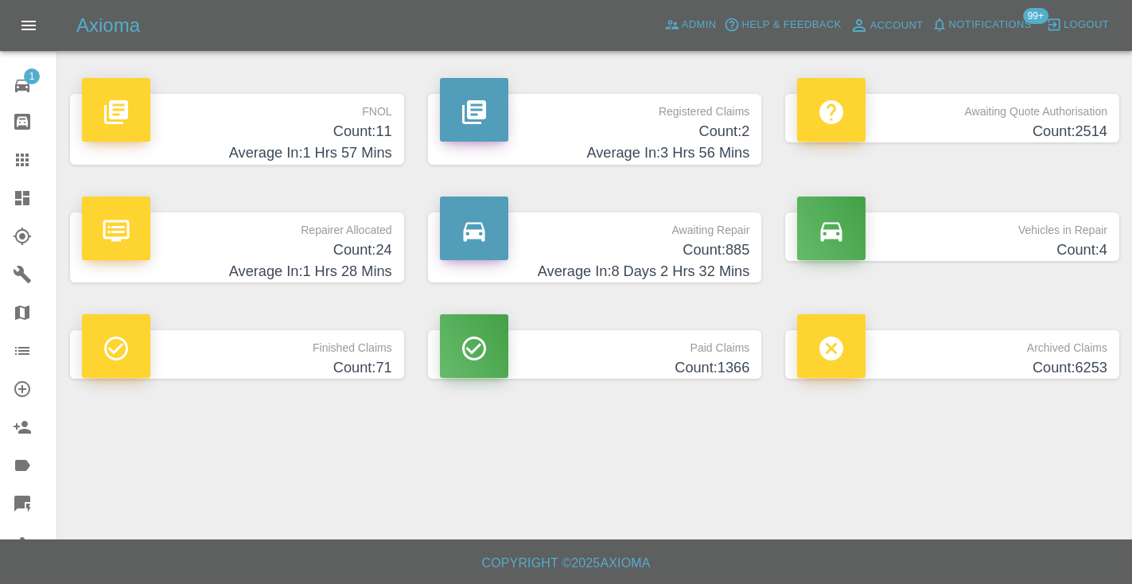
click at [719, 244] on h4 "Count: 885" at bounding box center [595, 249] width 310 height 21
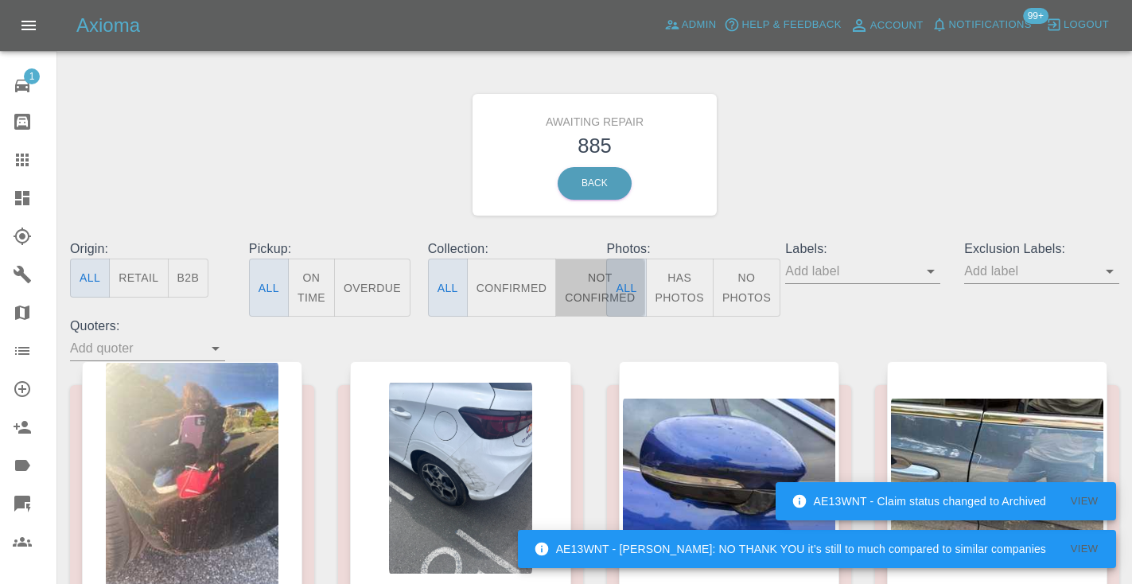
click at [590, 278] on button "Not Confirmed" at bounding box center [599, 287] width 89 height 58
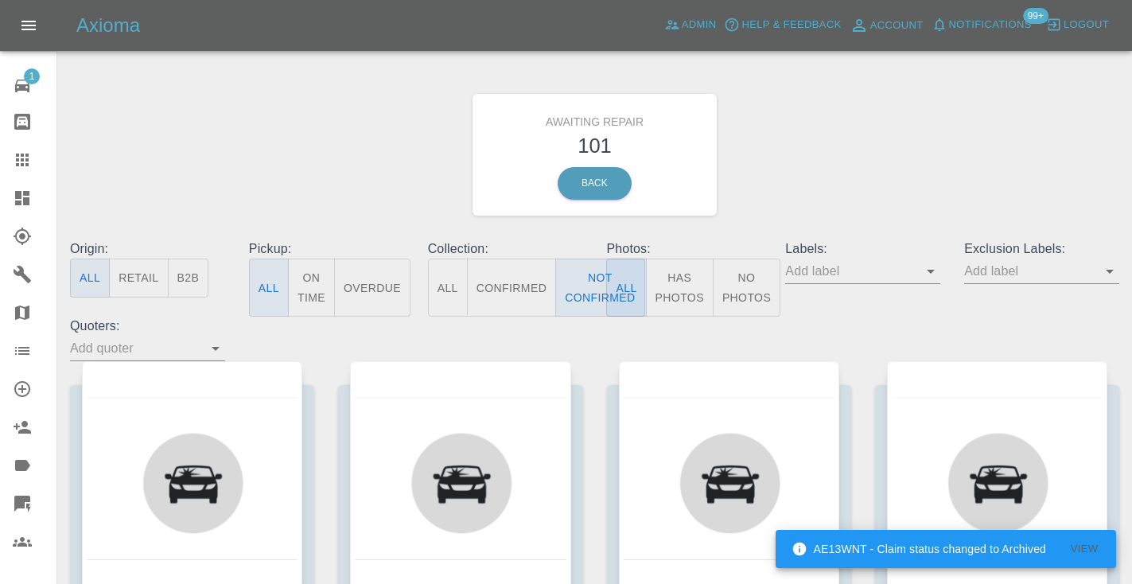
click at [860, 161] on div "Awaiting Repair 101 Back" at bounding box center [594, 154] width 1073 height 169
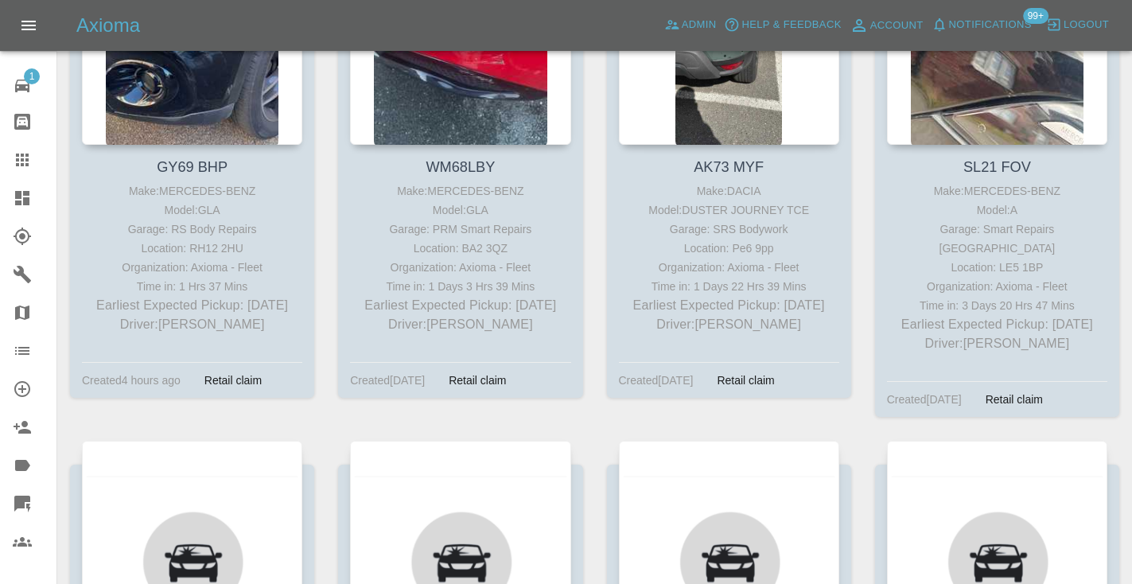
scroll to position [5800, 0]
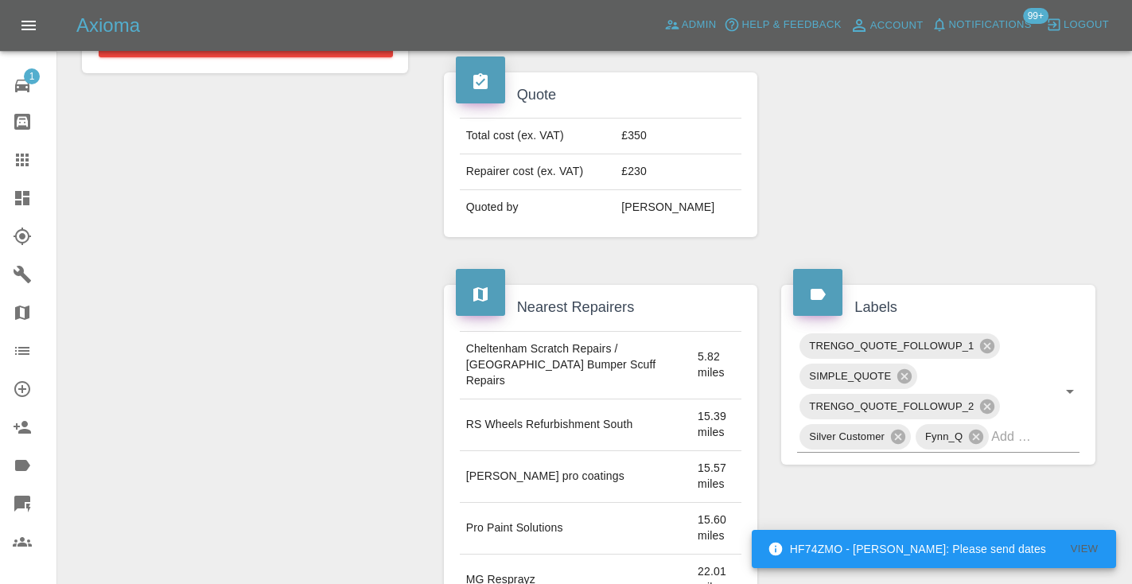
scroll to position [600, 0]
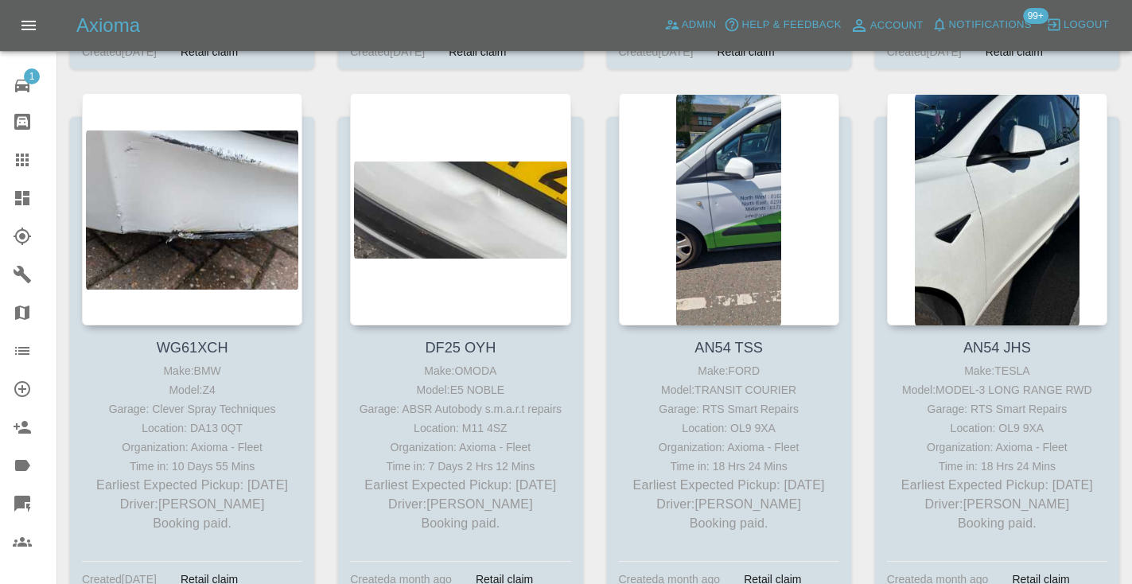
scroll to position [6563, 0]
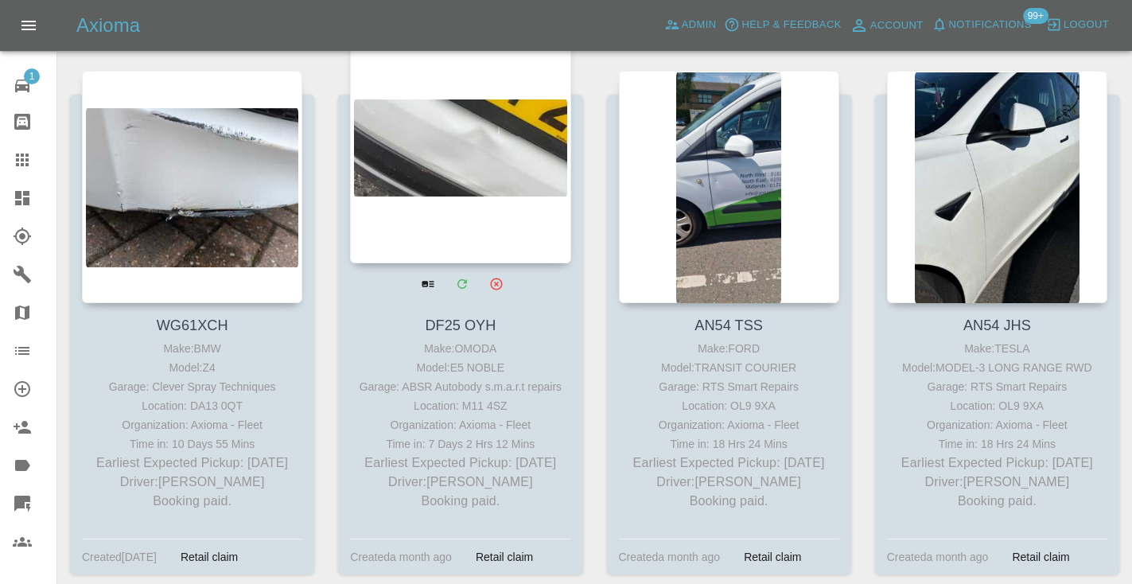
click at [479, 121] on div at bounding box center [460, 147] width 220 height 232
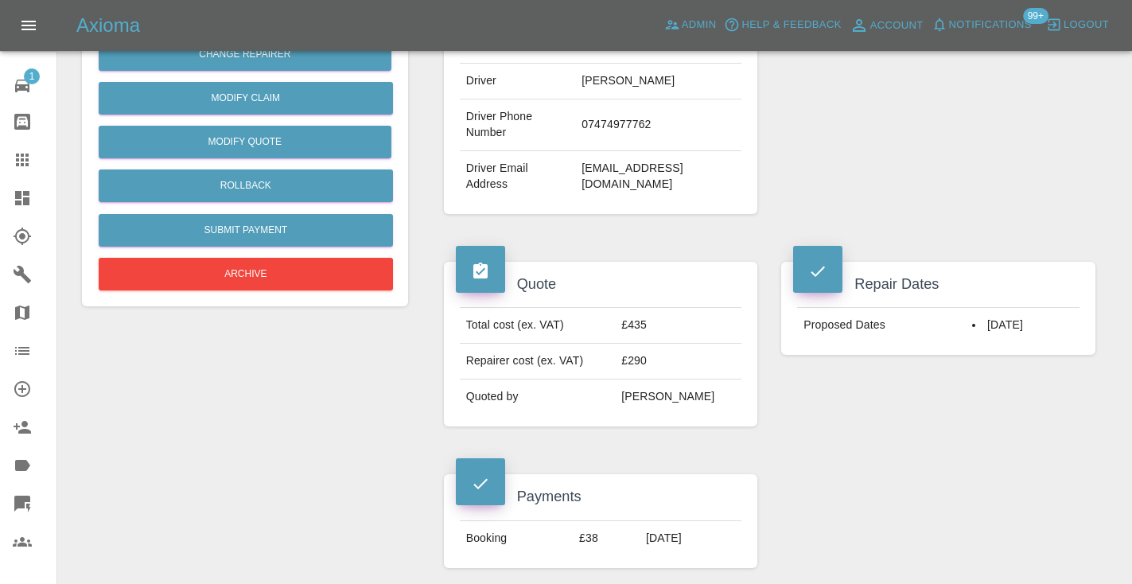
scroll to position [402, 0]
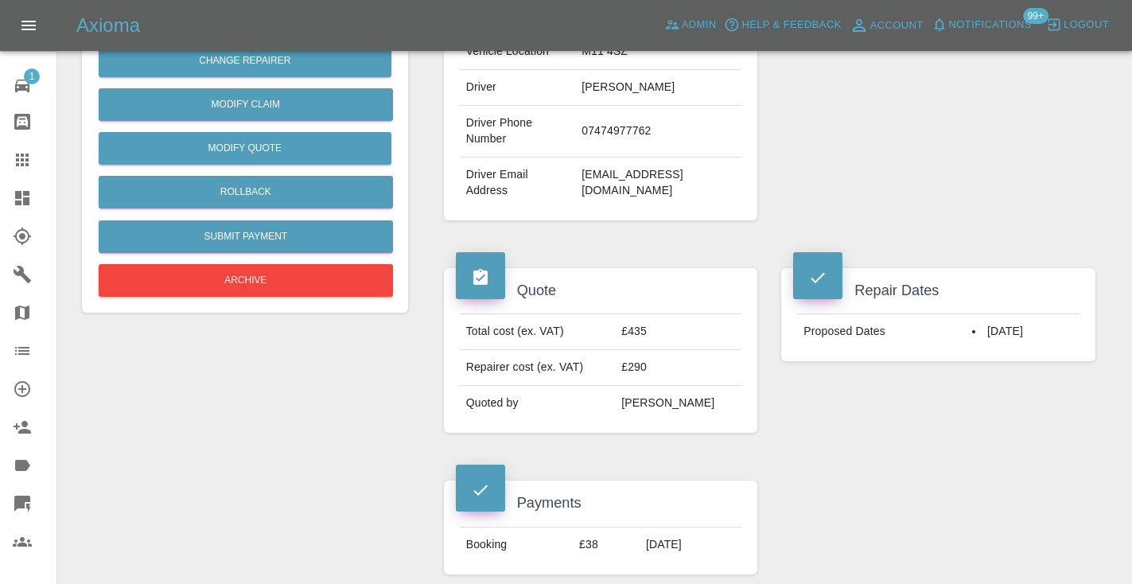
click at [660, 131] on td "07474977762" at bounding box center [658, 132] width 166 height 52
click at [660, 125] on td "07474977762" at bounding box center [658, 132] width 166 height 52
copy td "07474977762"
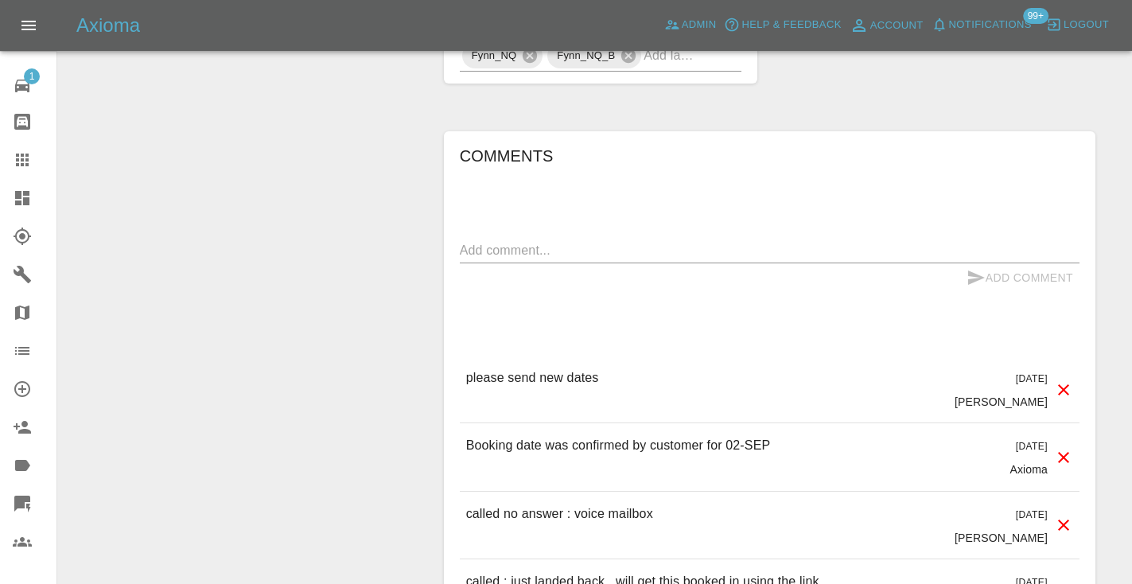
scroll to position [1357, 0]
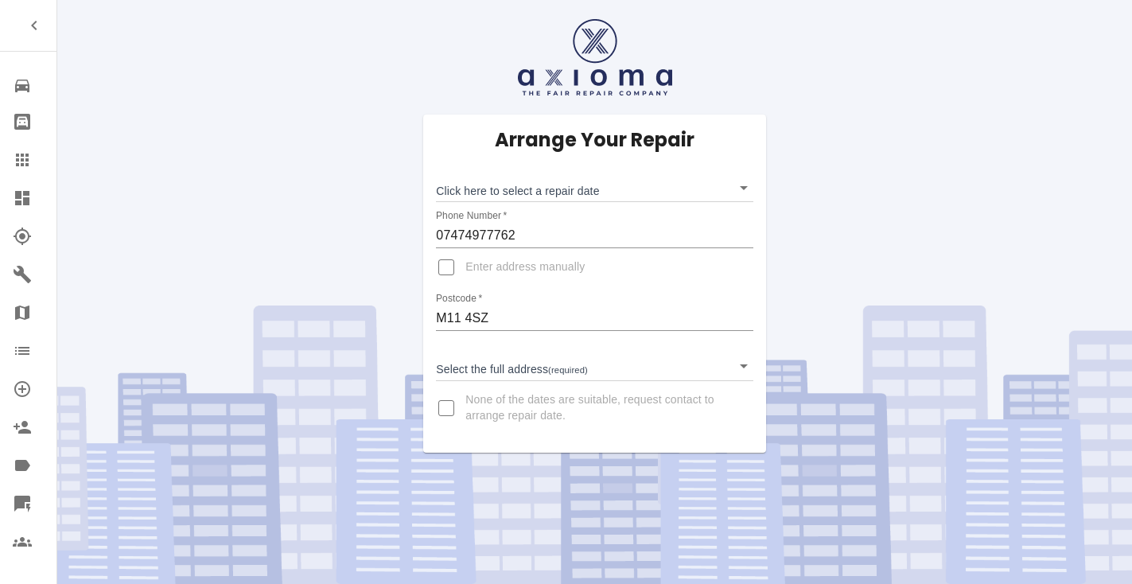
click at [484, 187] on body "Repair home Bodyshop home Claims Dashboard Explorer Garages Map Organization Cr…" at bounding box center [566, 292] width 1132 height 584
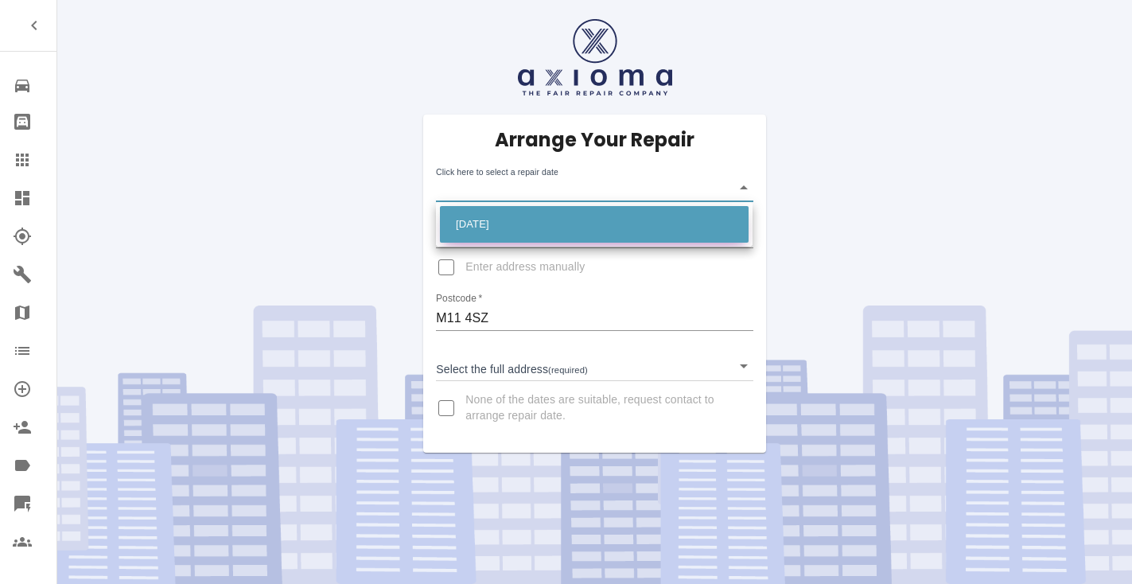
click at [490, 216] on li "Mon Sep 22 2025" at bounding box center [594, 224] width 309 height 37
type input "2025-09-22T00:00:00.000Z"
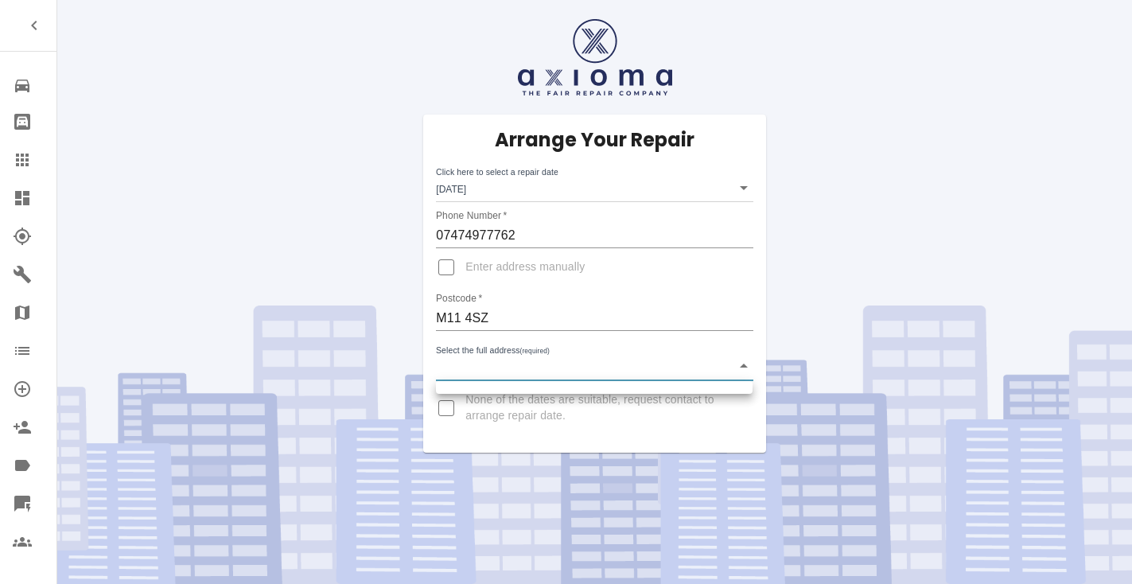
click at [490, 362] on body "Repair home Bodyshop home Claims Dashboard Explorer Garages Map Organization Cr…" at bounding box center [566, 292] width 1132 height 584
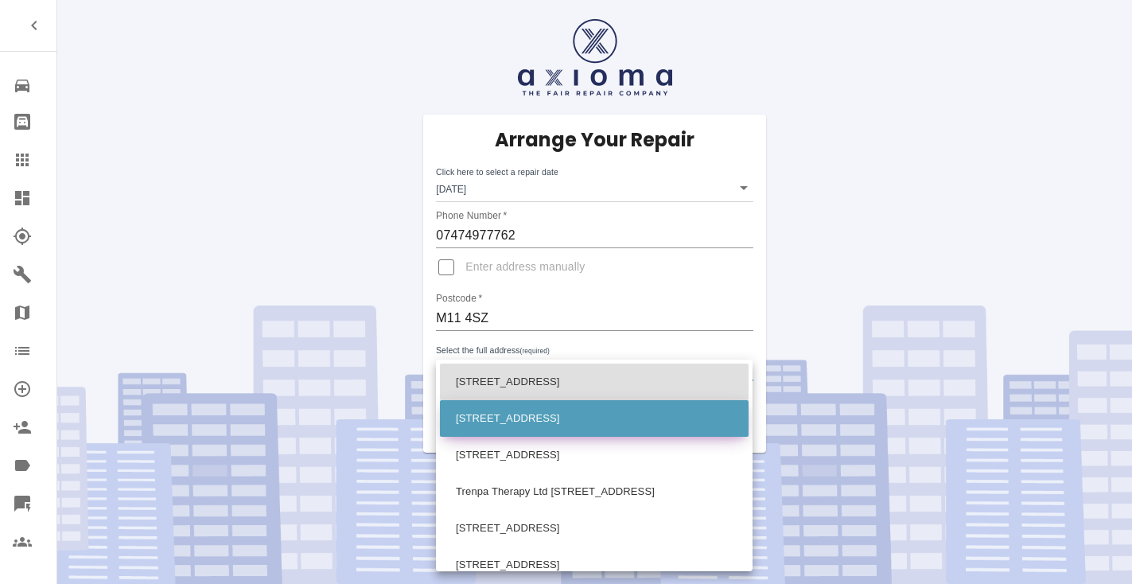
click at [488, 421] on li "3 Sable Way Manchester" at bounding box center [594, 418] width 309 height 37
type input "3 Sable Way Manchester"
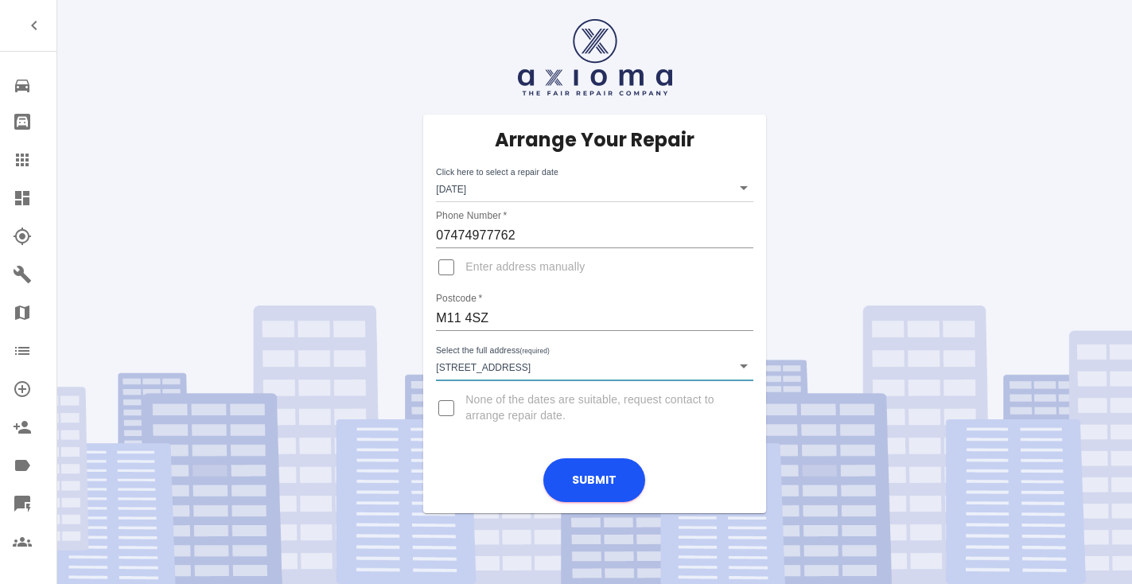
click at [447, 262] on input "Enter address manually" at bounding box center [446, 267] width 38 height 38
checkbox input "true"
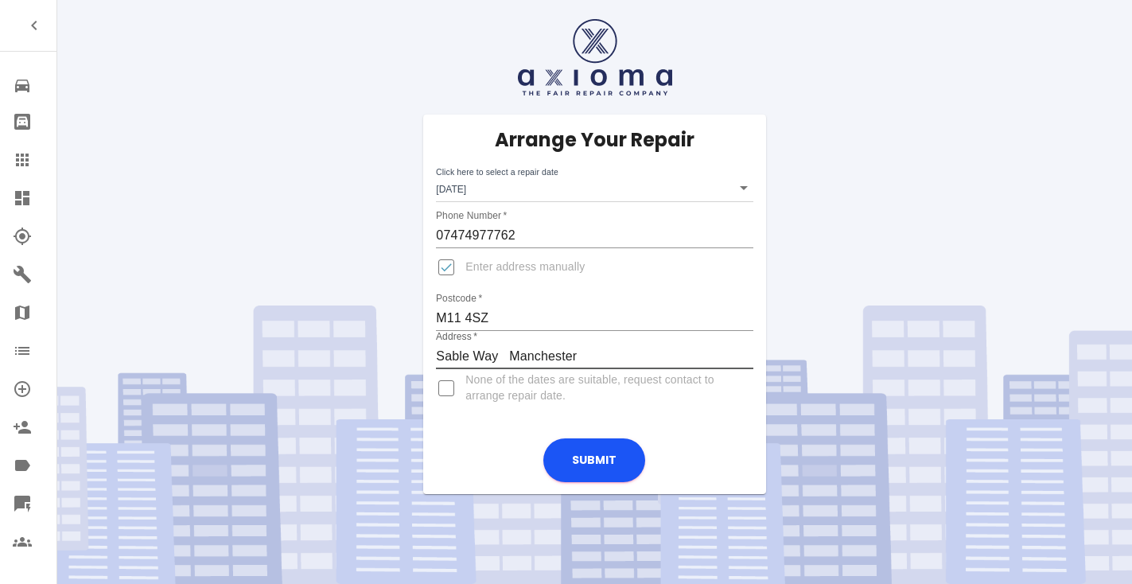
type input "Sable Way Manchester"
click at [447, 270] on input "Enter address manually" at bounding box center [446, 267] width 38 height 38
checkbox input "false"
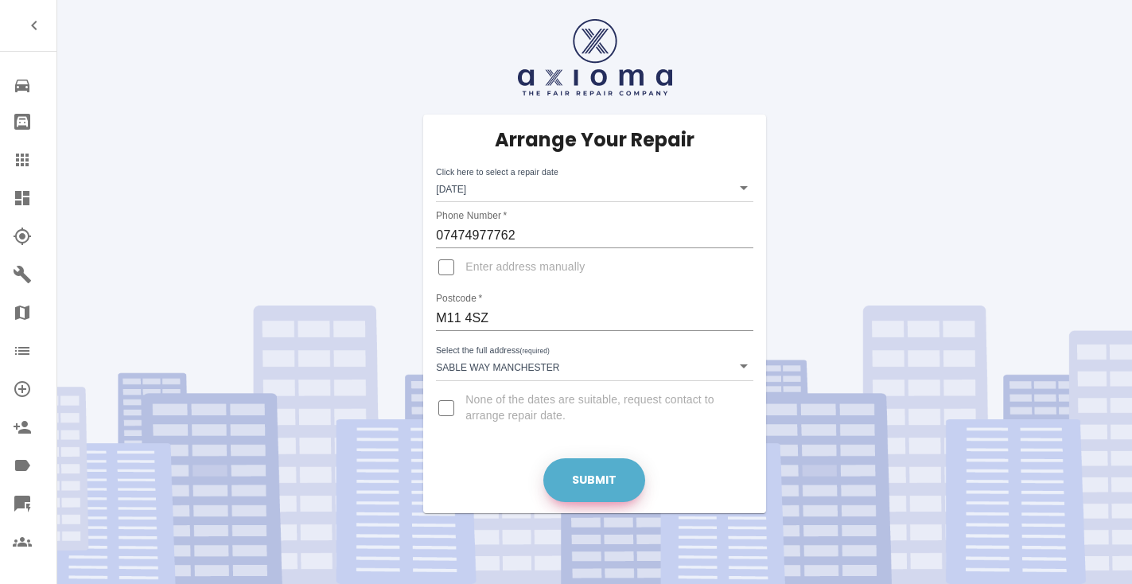
click at [599, 473] on button "Submit" at bounding box center [594, 480] width 102 height 44
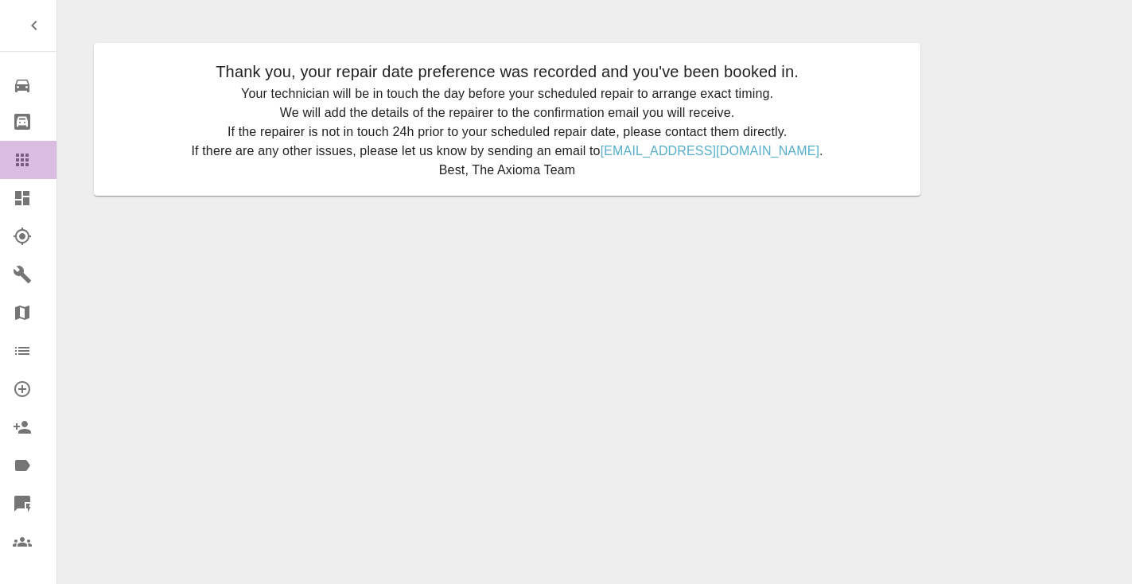
click at [22, 162] on icon at bounding box center [22, 159] width 19 height 19
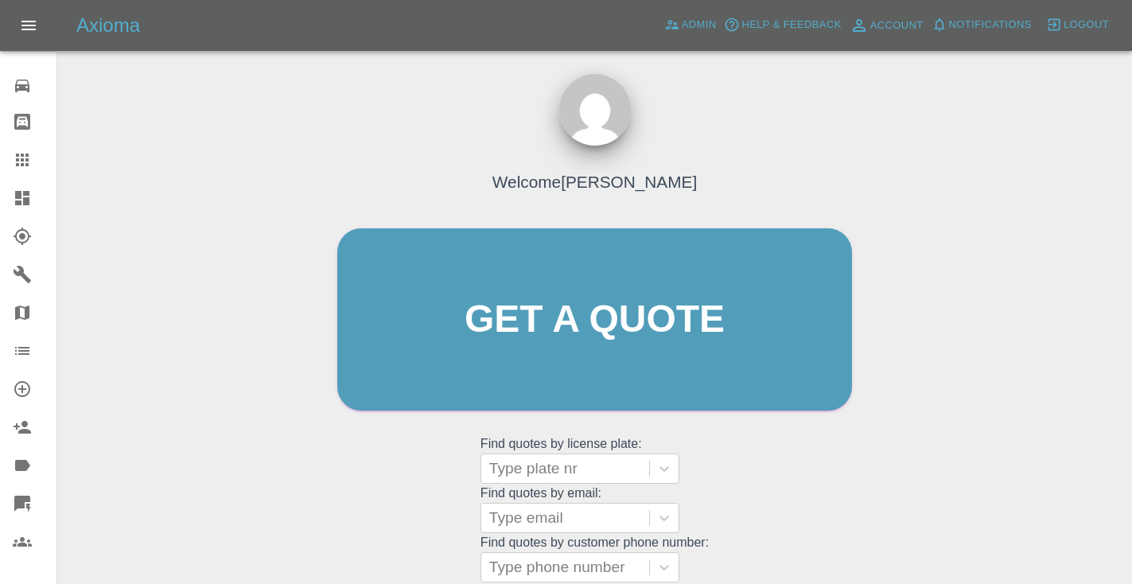
click at [774, 452] on div "Welcome [PERSON_NAME] Get a quote Get a quote Find quotes by license plate: Typ…" at bounding box center [594, 350] width 548 height 480
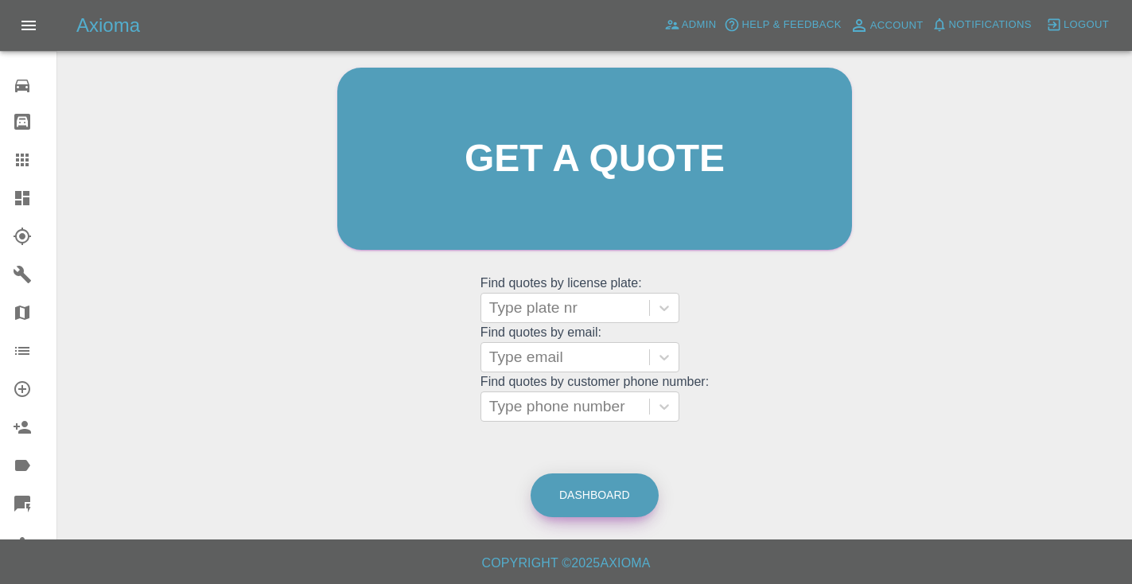
scroll to position [160, 0]
click at [587, 496] on link "Dashboard" at bounding box center [594, 496] width 128 height 44
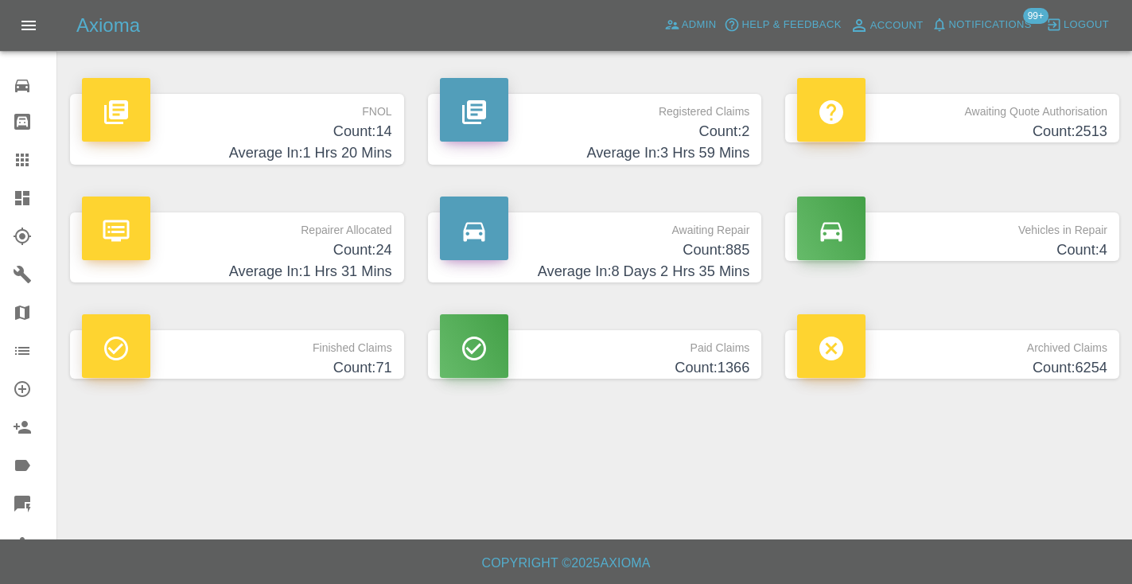
click at [716, 253] on h4 "Count: 885" at bounding box center [595, 249] width 310 height 21
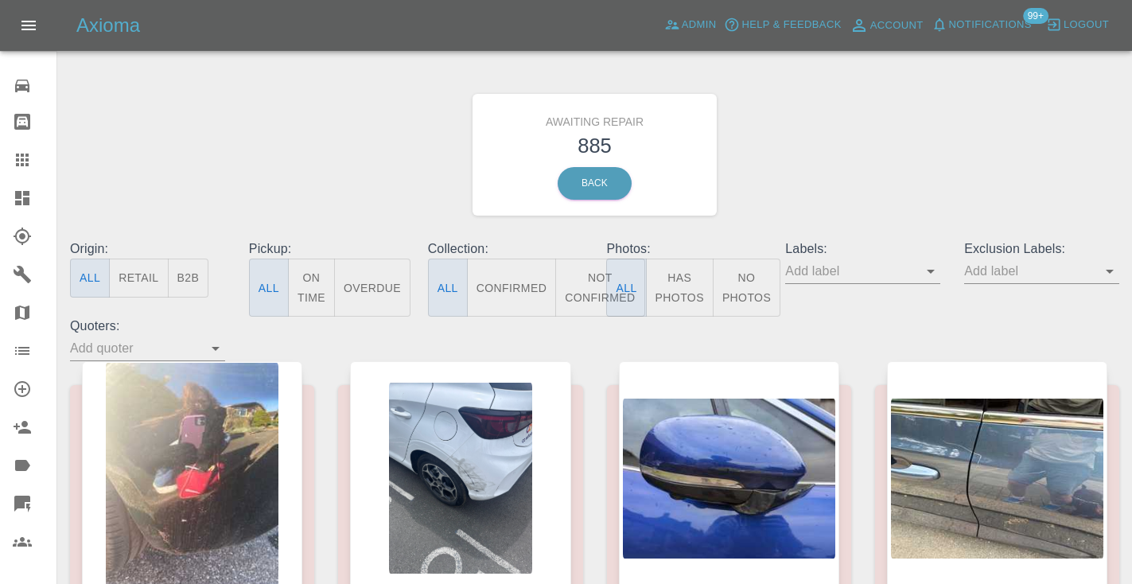
click at [580, 292] on button "Not Confirmed" at bounding box center [599, 287] width 89 height 58
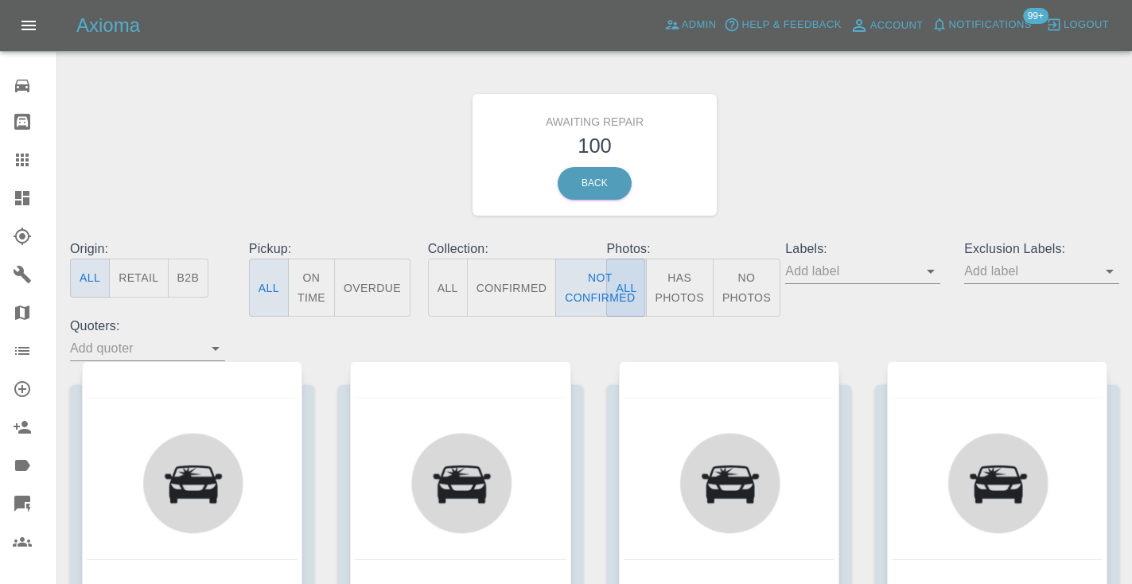
click at [767, 208] on div "Awaiting Repair 100 Back" at bounding box center [594, 154] width 1073 height 169
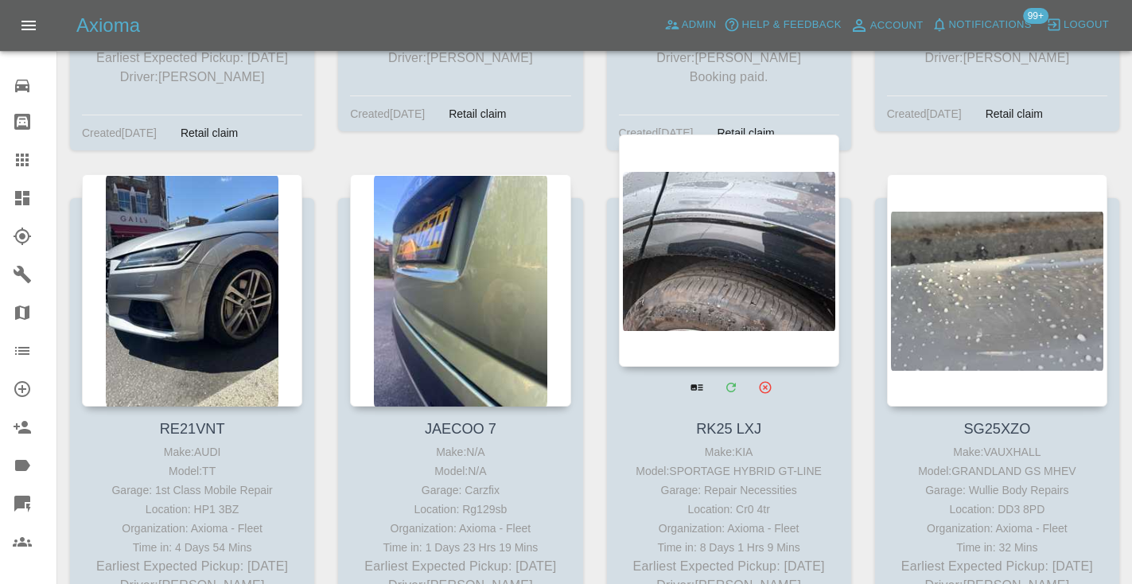
scroll to position [8043, 0]
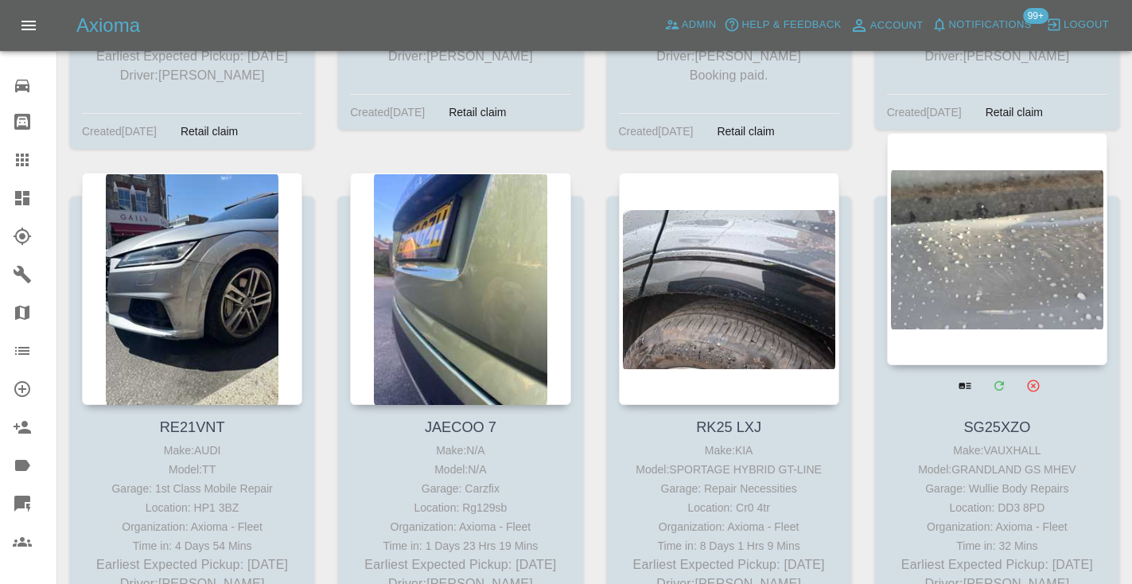
click at [1035, 206] on div at bounding box center [997, 249] width 220 height 232
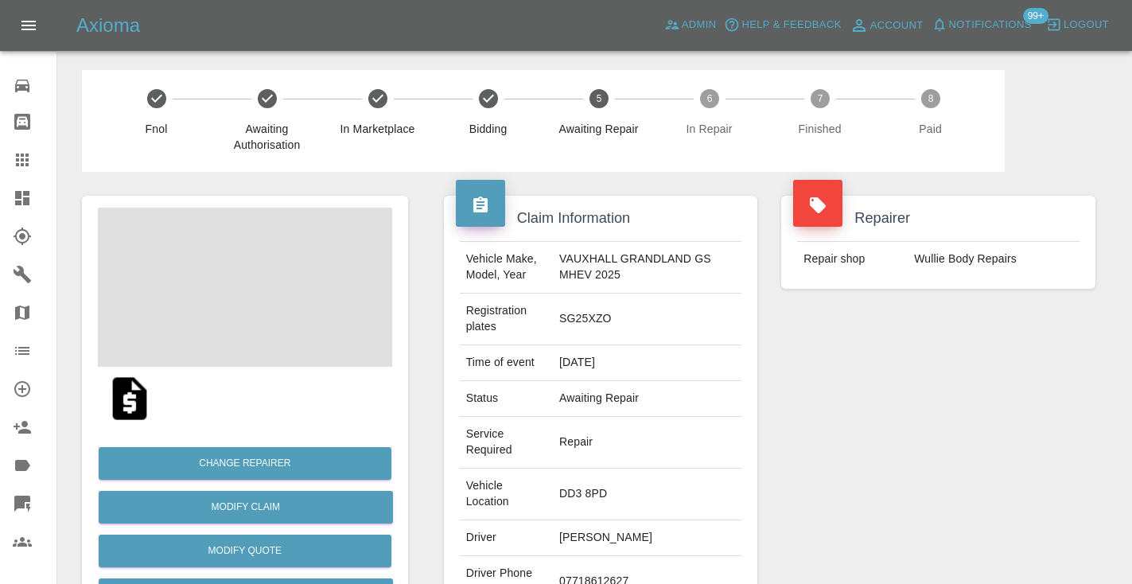
click at [615, 556] on td "07718612627" at bounding box center [647, 582] width 188 height 52
click at [612, 556] on td "07718612627" at bounding box center [647, 582] width 188 height 52
copy td "07718612627"
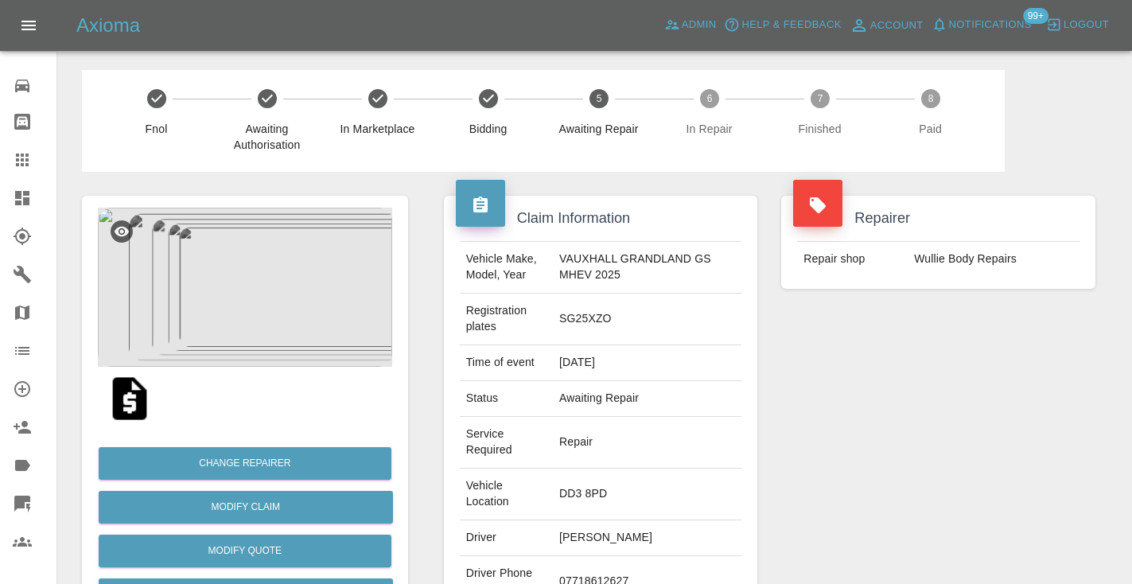
click at [814, 408] on div "Repairer Repair shop Wullie Body Repairs" at bounding box center [938, 449] width 338 height 554
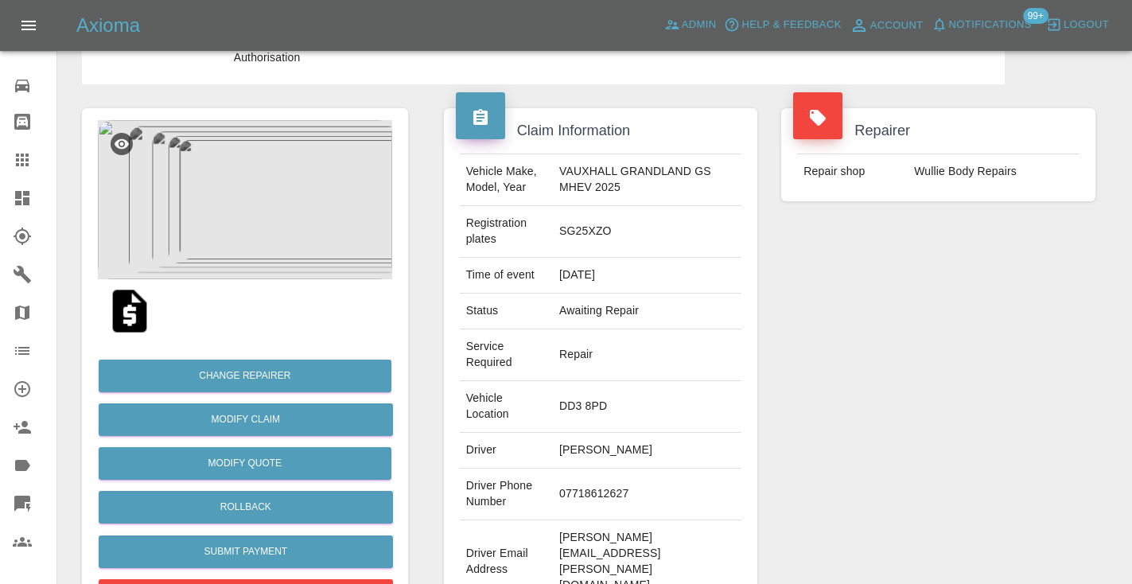
scroll to position [85, 0]
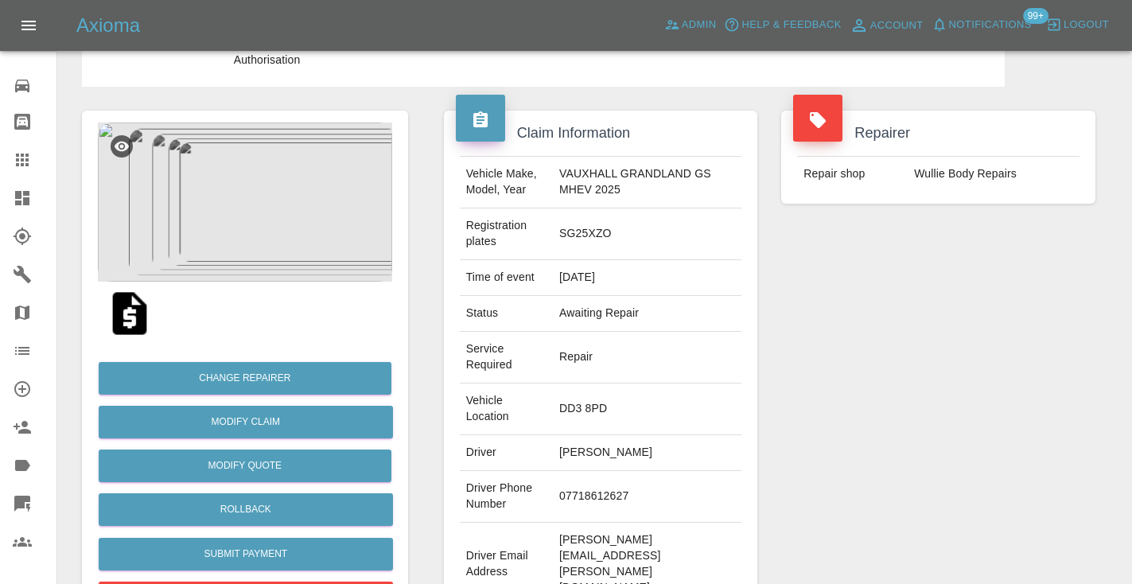
click at [922, 344] on div "Repairer Repair shop Wullie Body Repairs" at bounding box center [938, 364] width 338 height 554
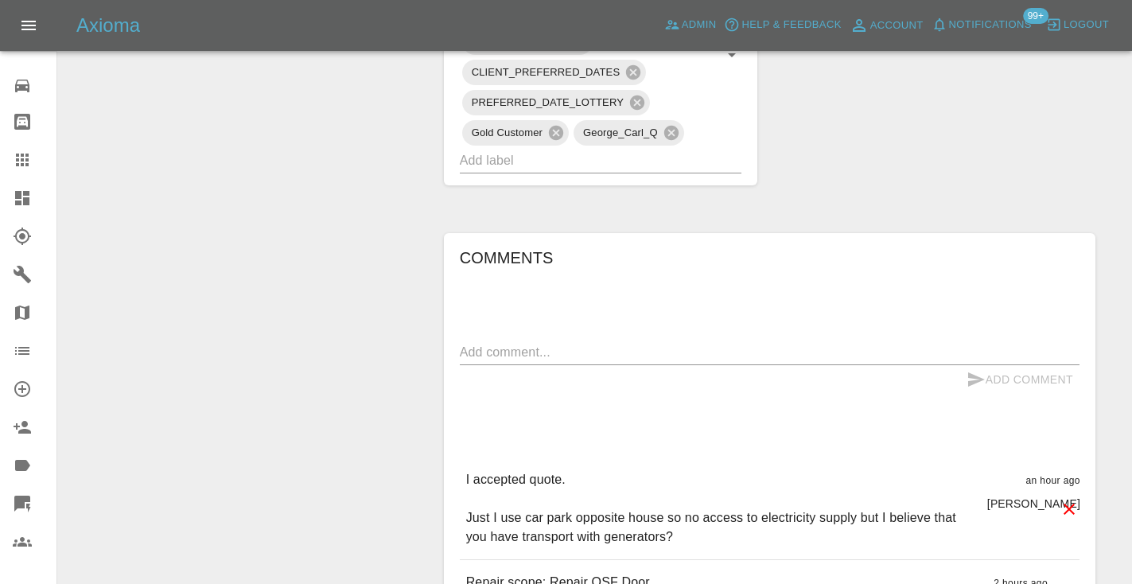
scroll to position [1147, 0]
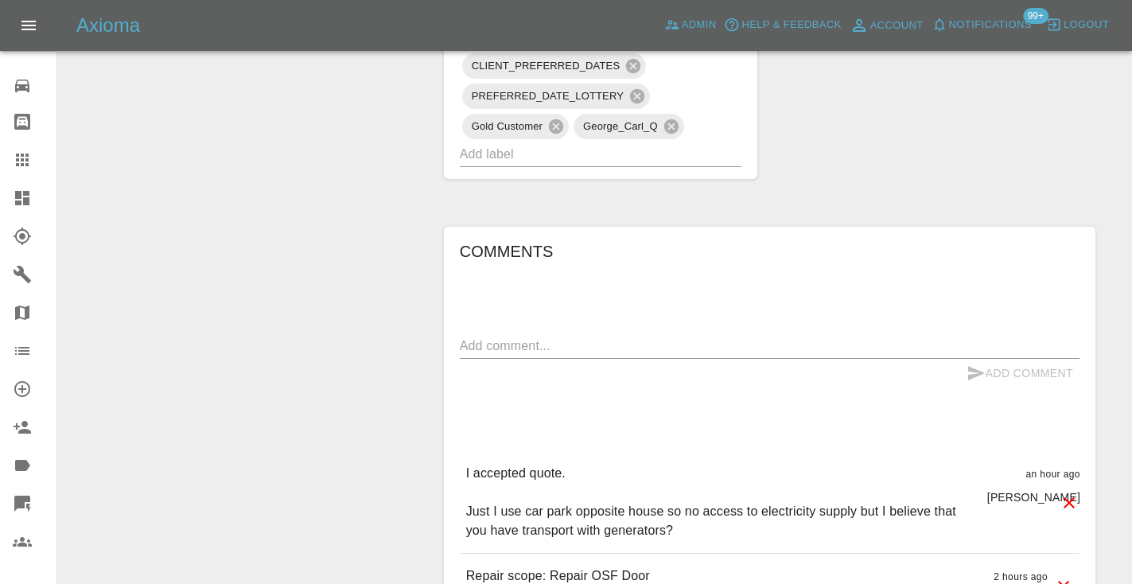
click at [497, 333] on div "x" at bounding box center [769, 345] width 619 height 25
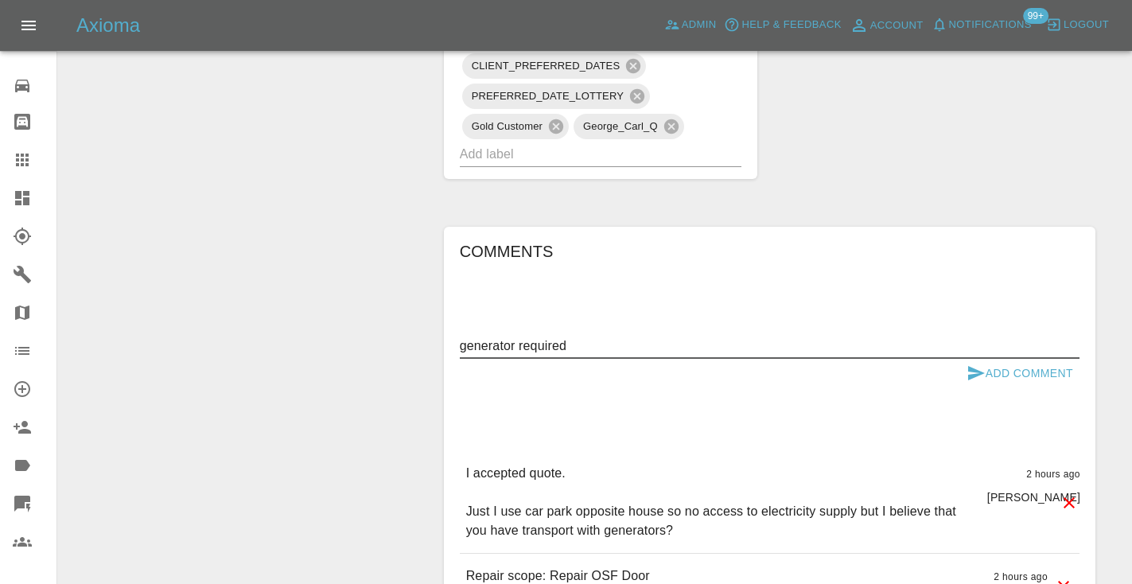
type textarea "generator required"
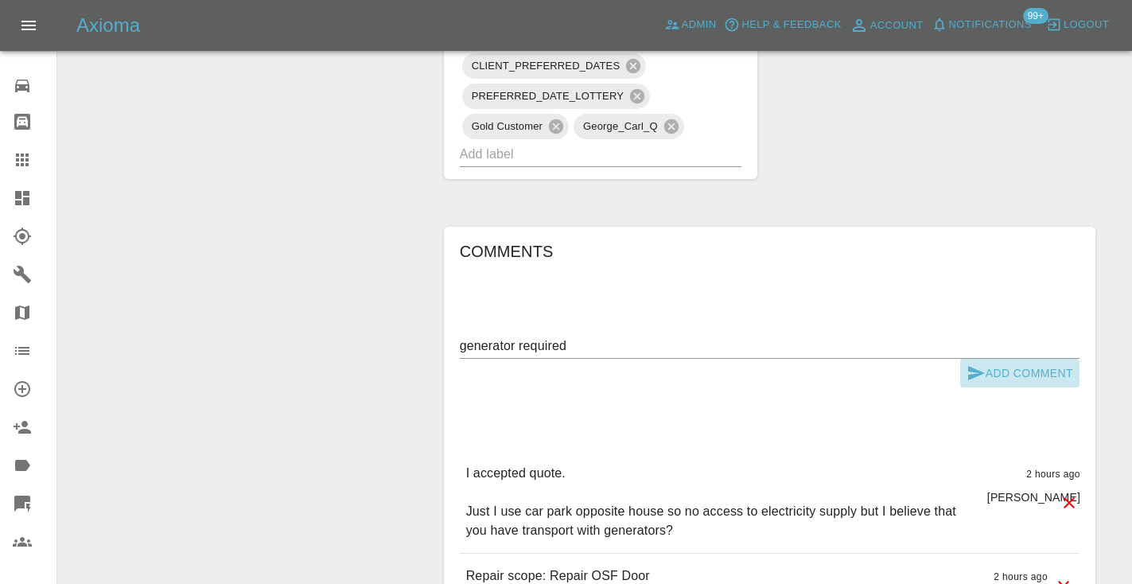
click at [976, 366] on icon "submit" at bounding box center [976, 373] width 17 height 14
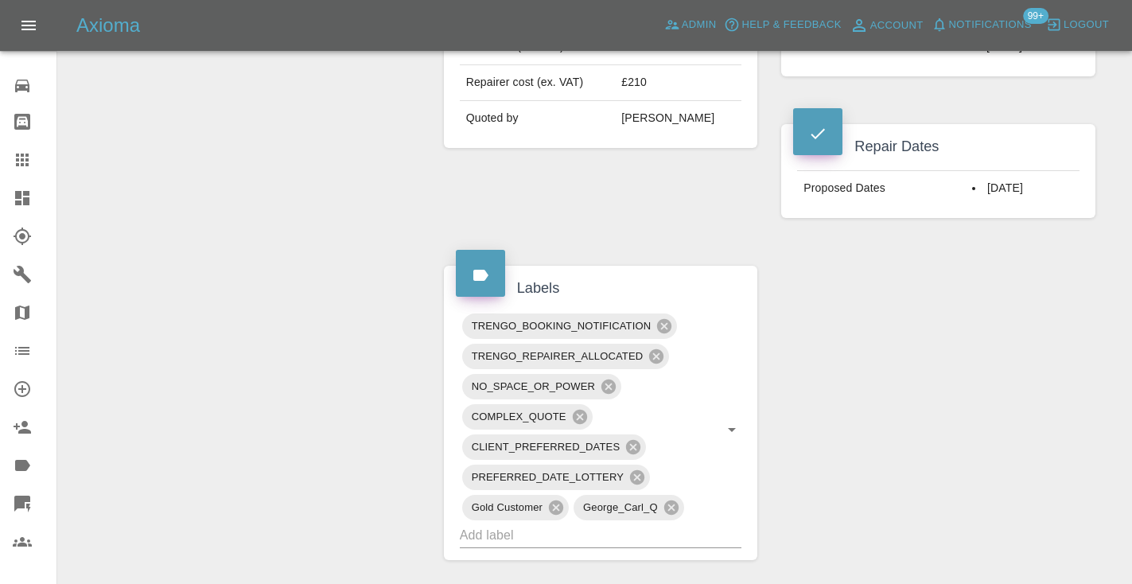
scroll to position [753, 0]
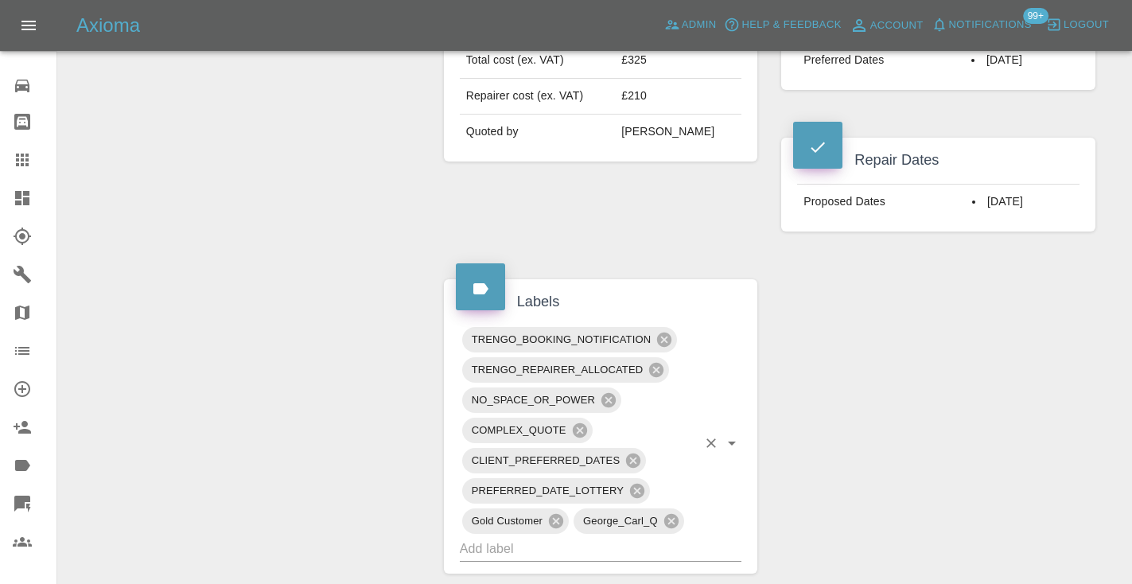
click input "text"
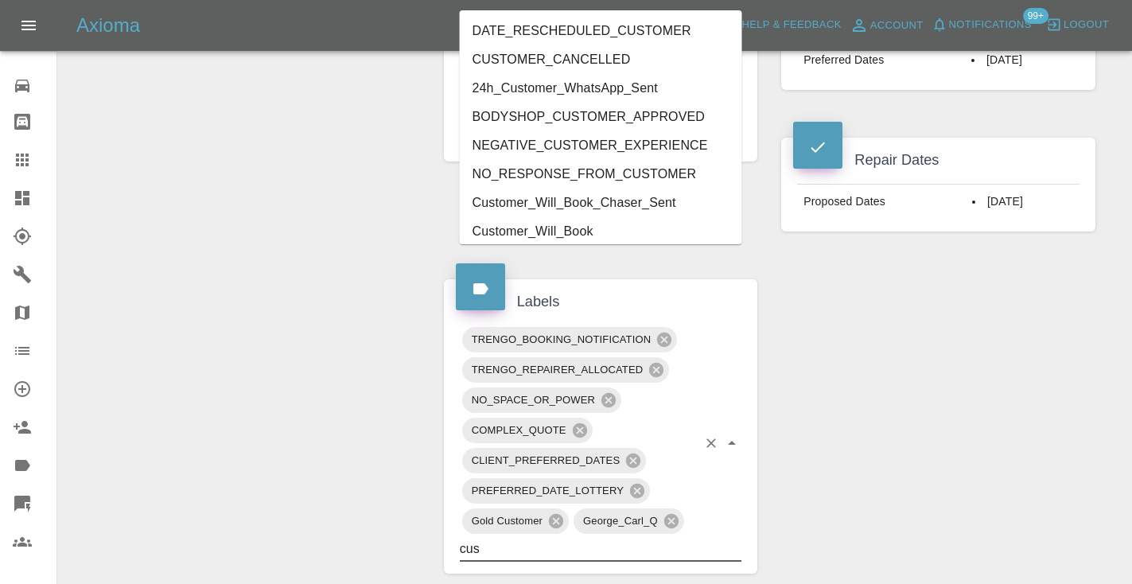
type input "cust"
click li "Customer_Will_Book"
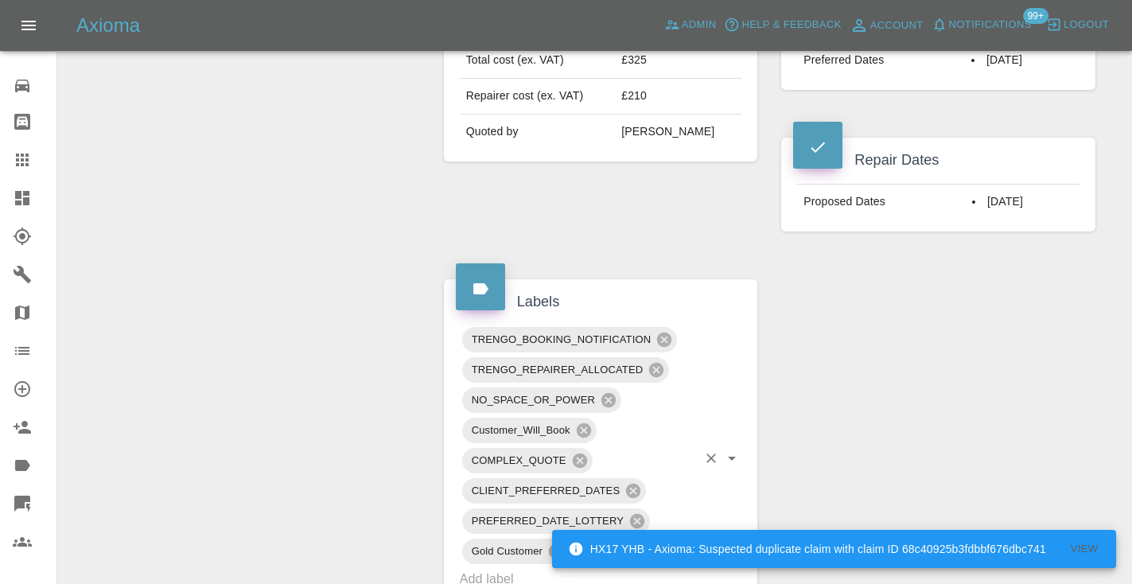
click div "Change Repairer Modify Claim Modify Quote Rollback Submit Payment Archive"
click link "Claims"
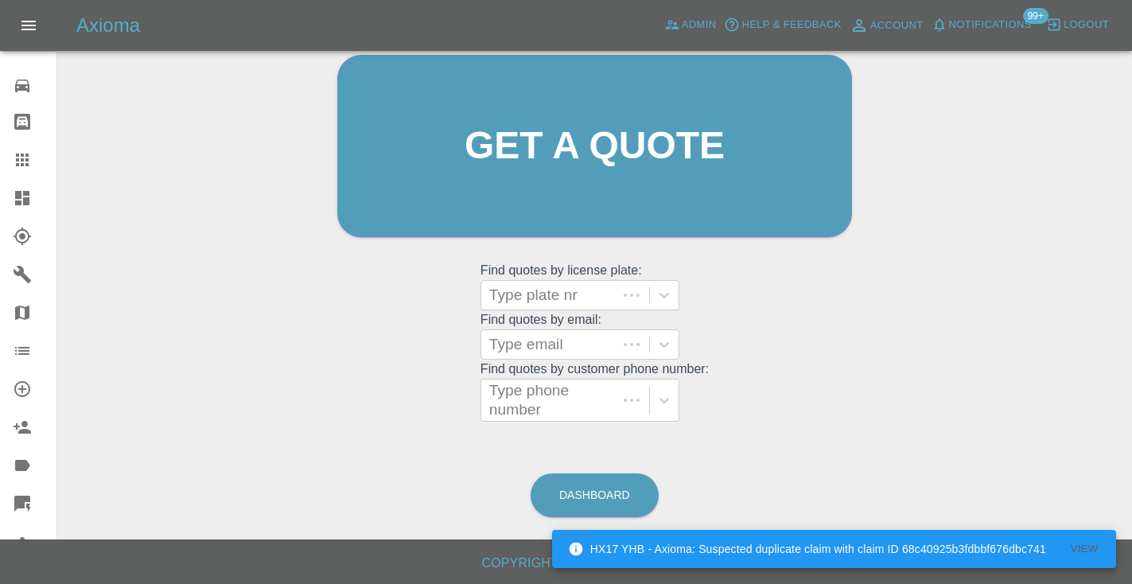
scroll to position [107, 0]
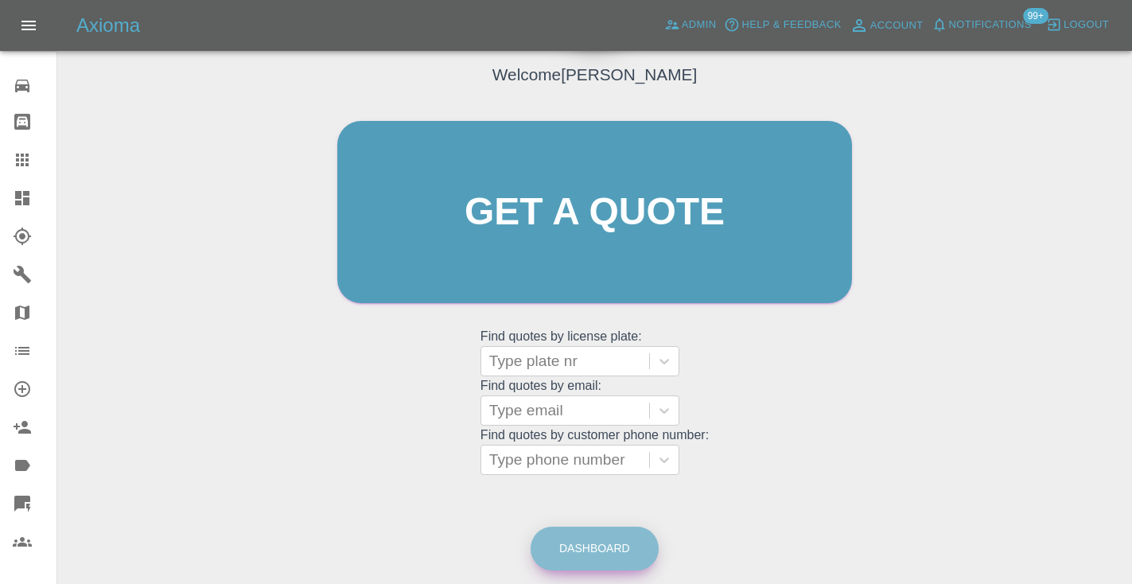
click link "Dashboard"
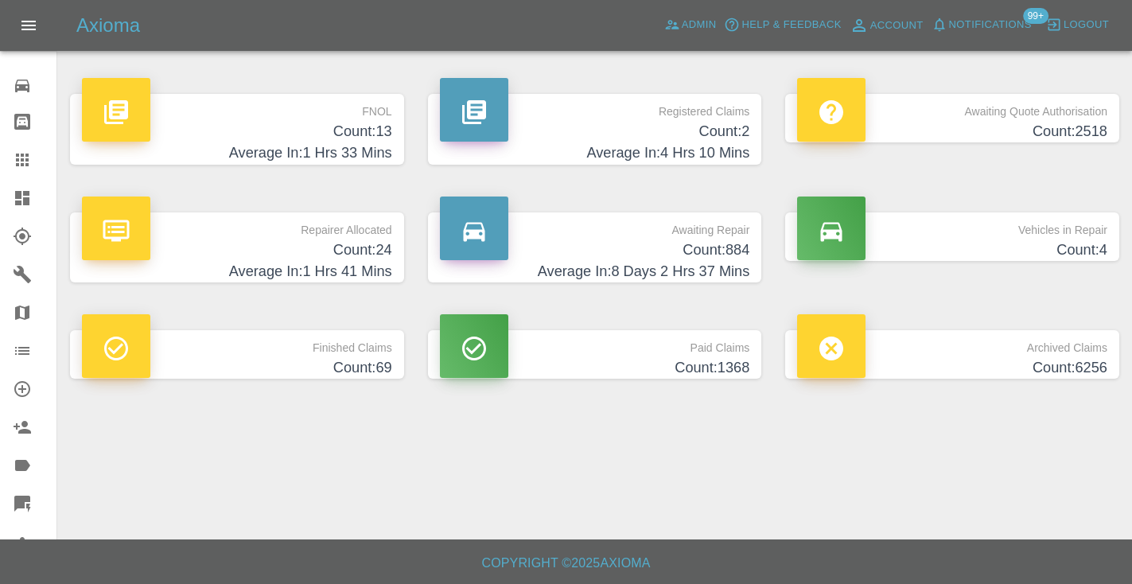
click h4 "Count: 884"
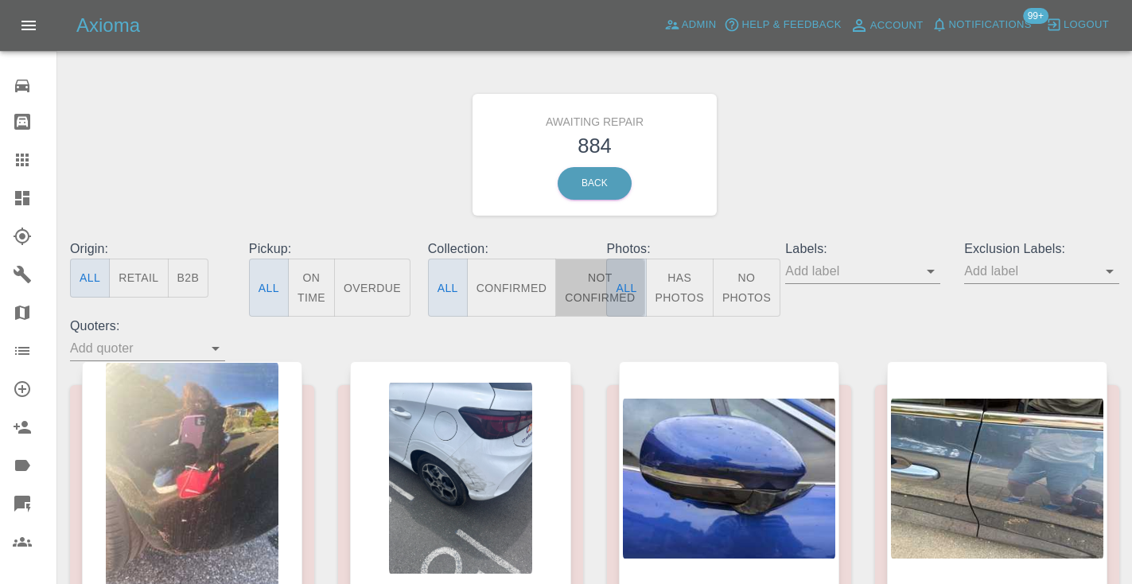
click button "Not Confirmed"
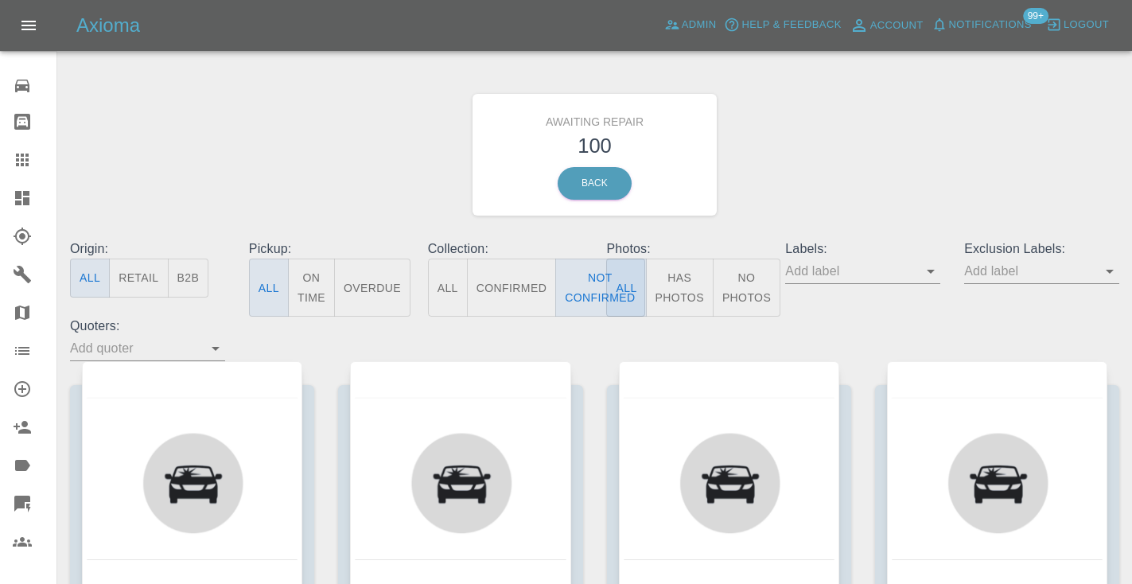
click div "Awaiting Repair 100 Back"
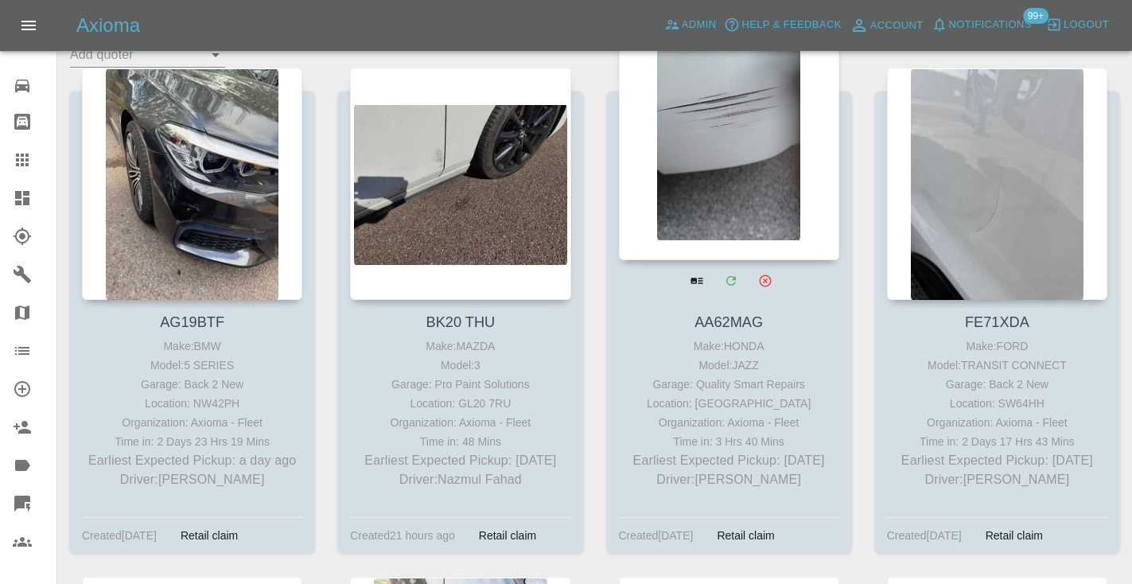
scroll to position [267, 0]
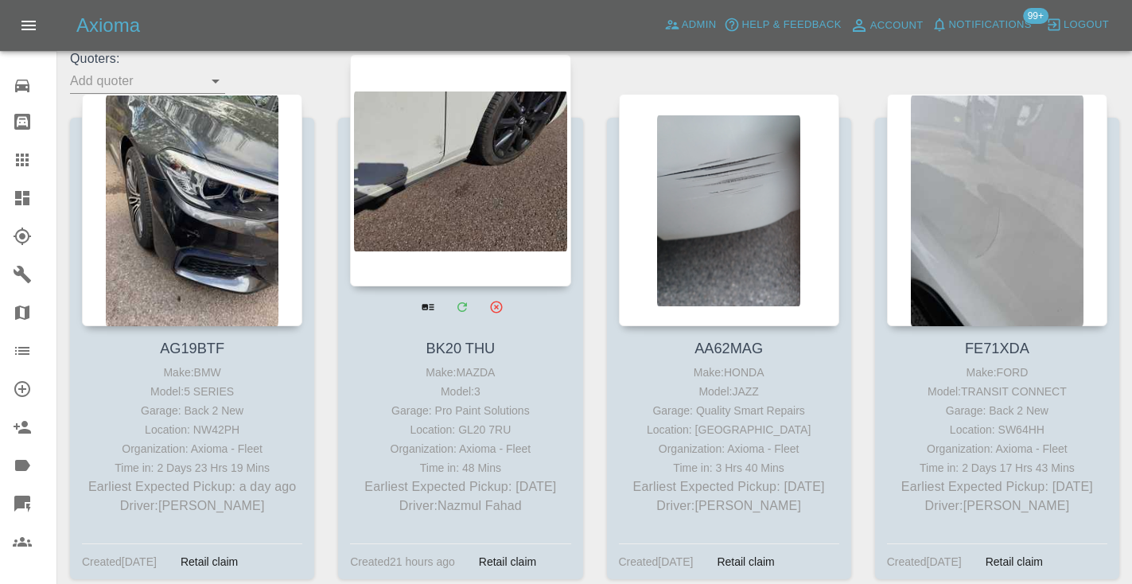
click div
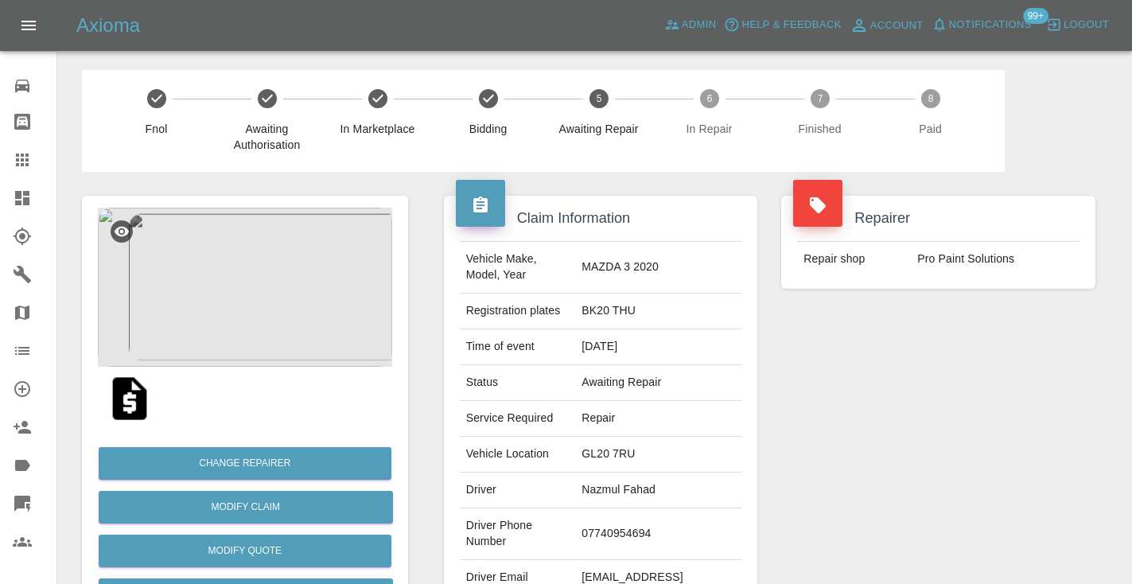
click td "07740954694"
copy td "07740954694"
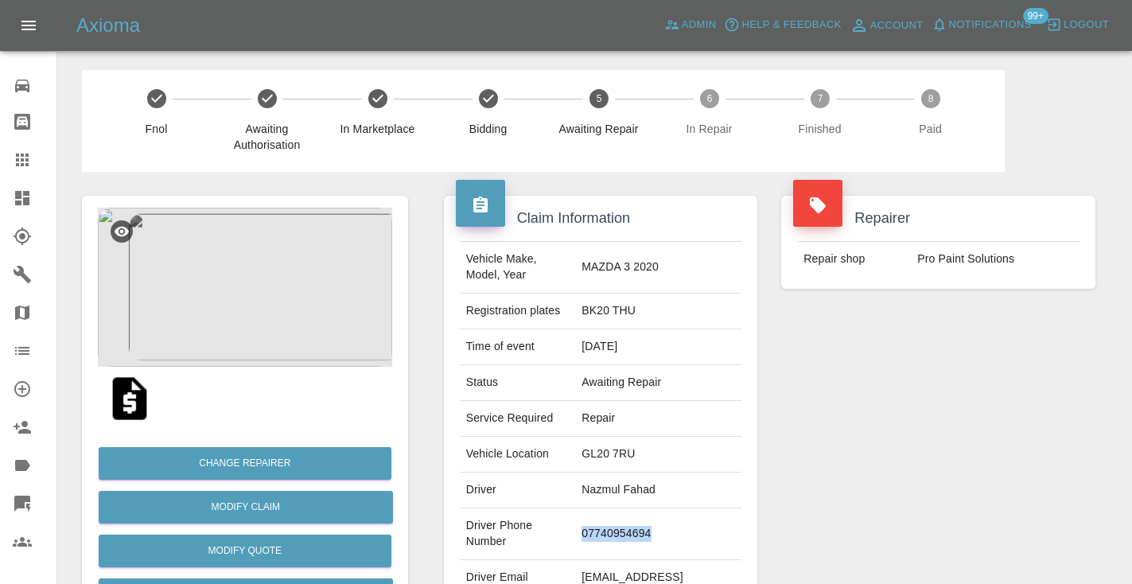
click div "Repairer Repair shop Pro Paint Solutions"
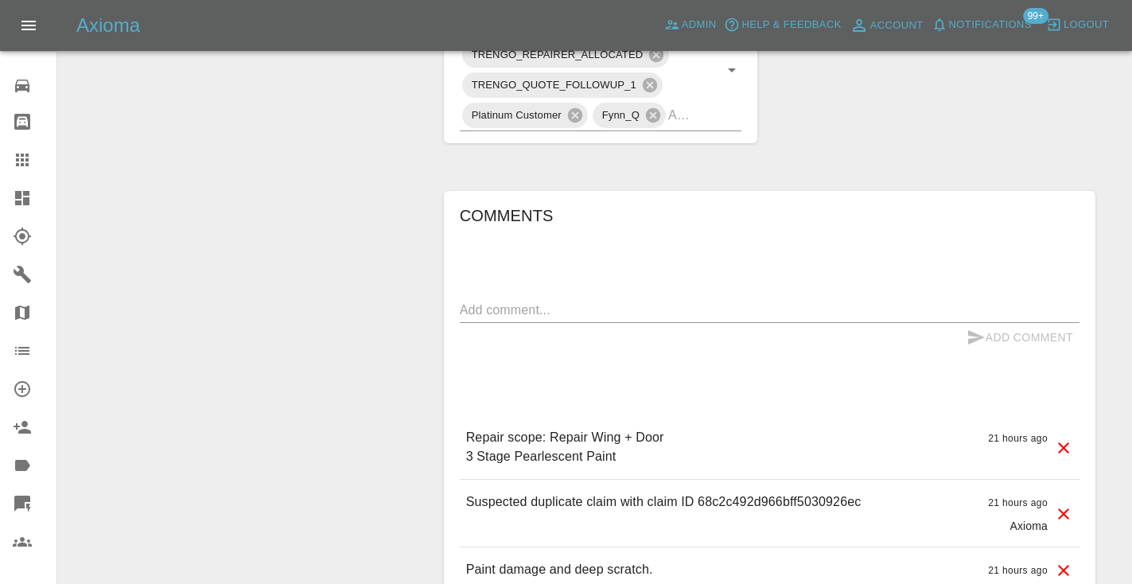
scroll to position [948, 0]
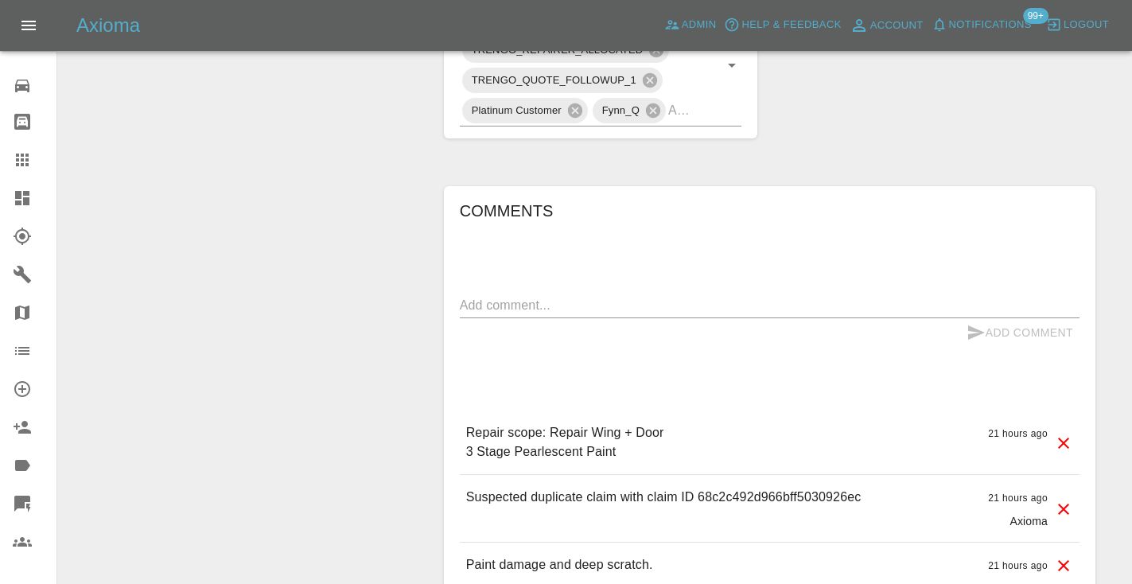
click textarea
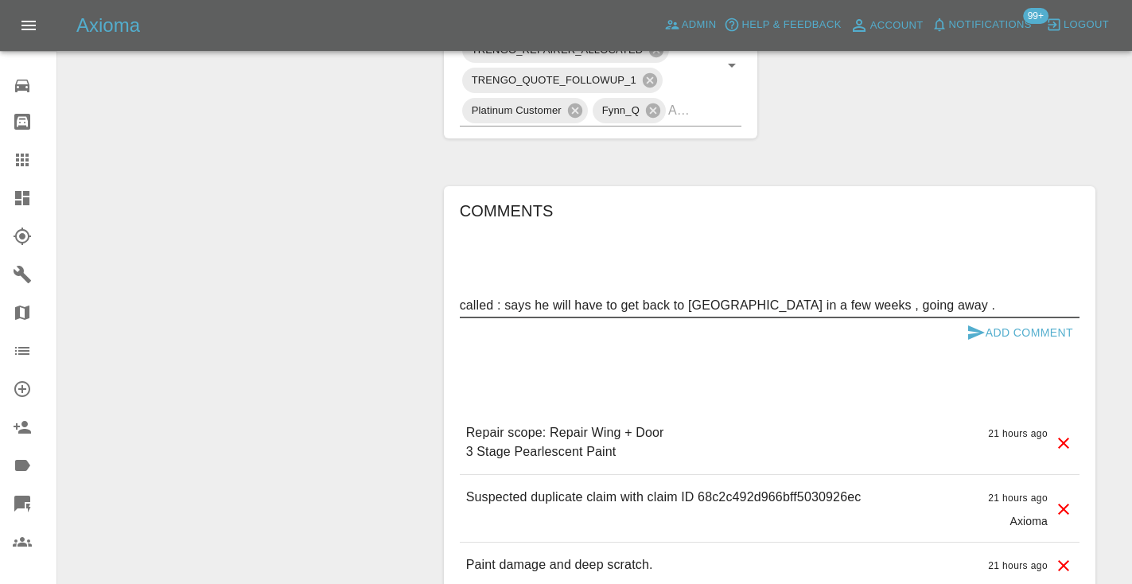
type textarea "called : says he will have to get back to us in a few weeks , going away ."
click icon "submit"
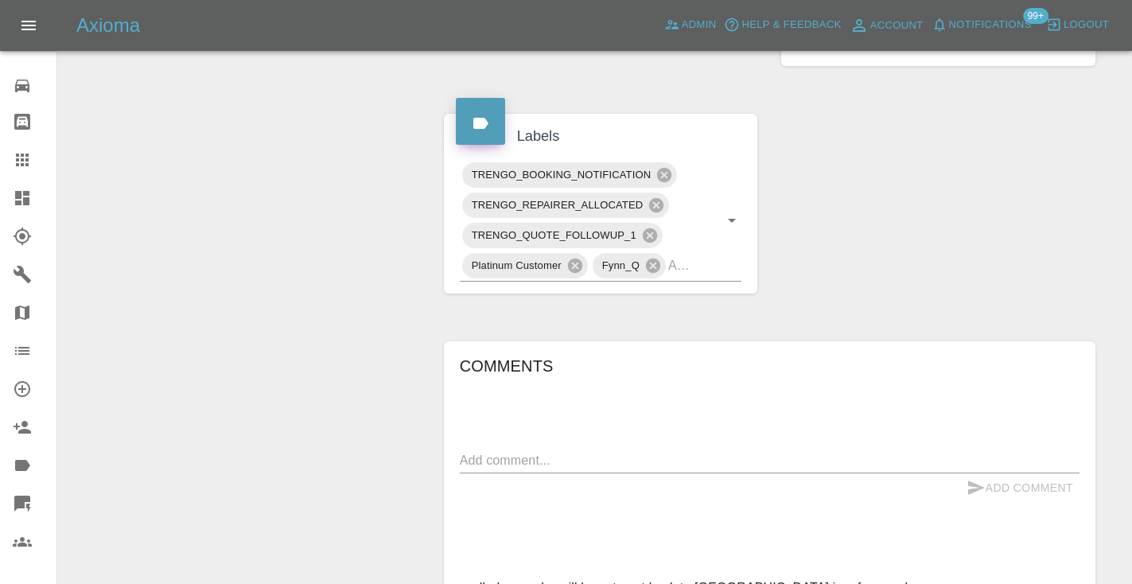
scroll to position [780, 0]
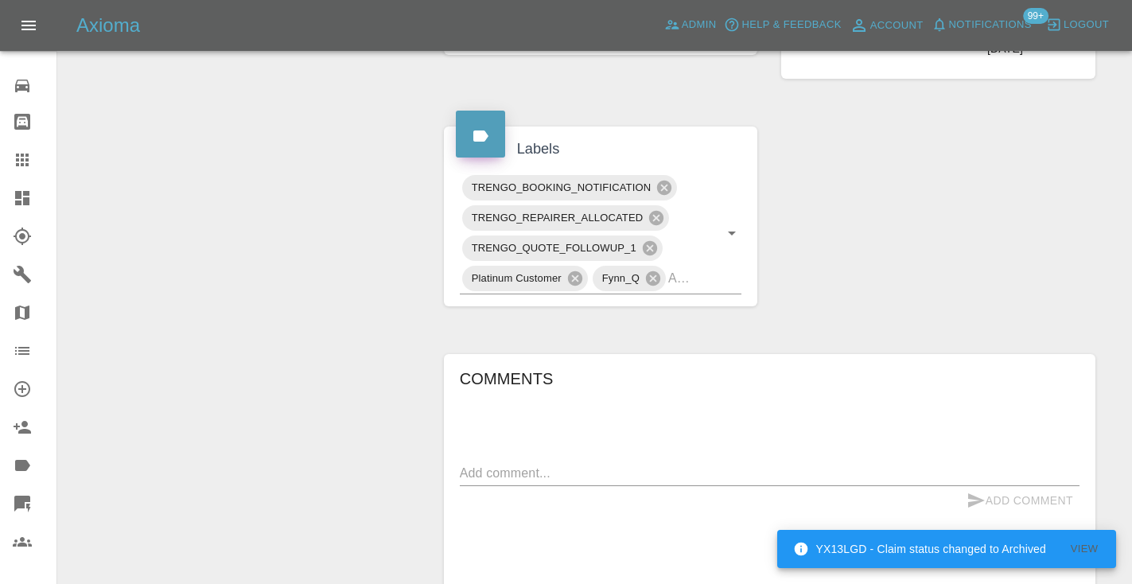
click icon
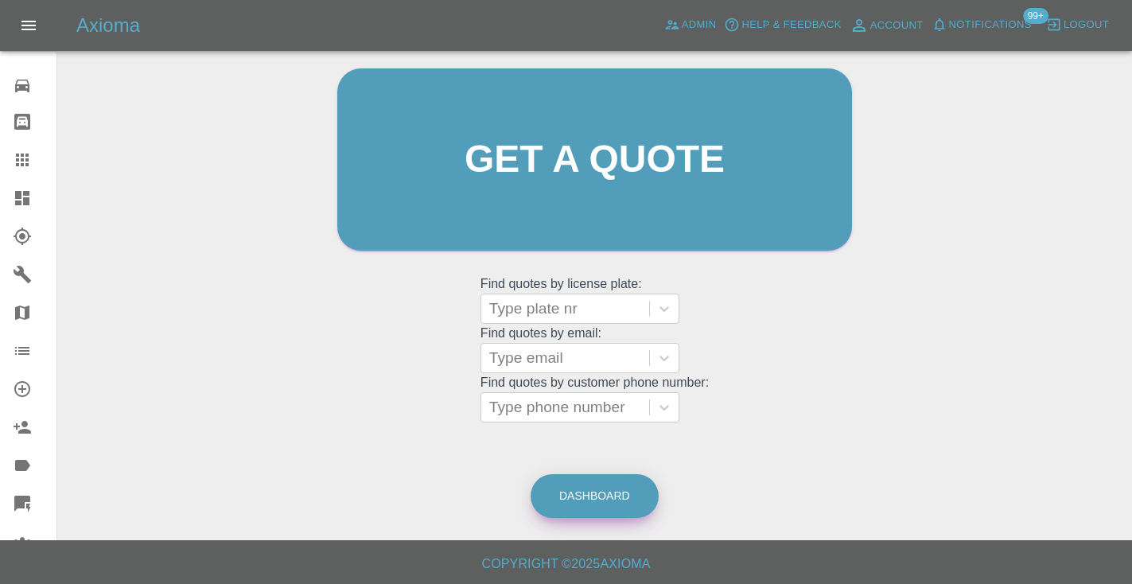
click link "Dashboard"
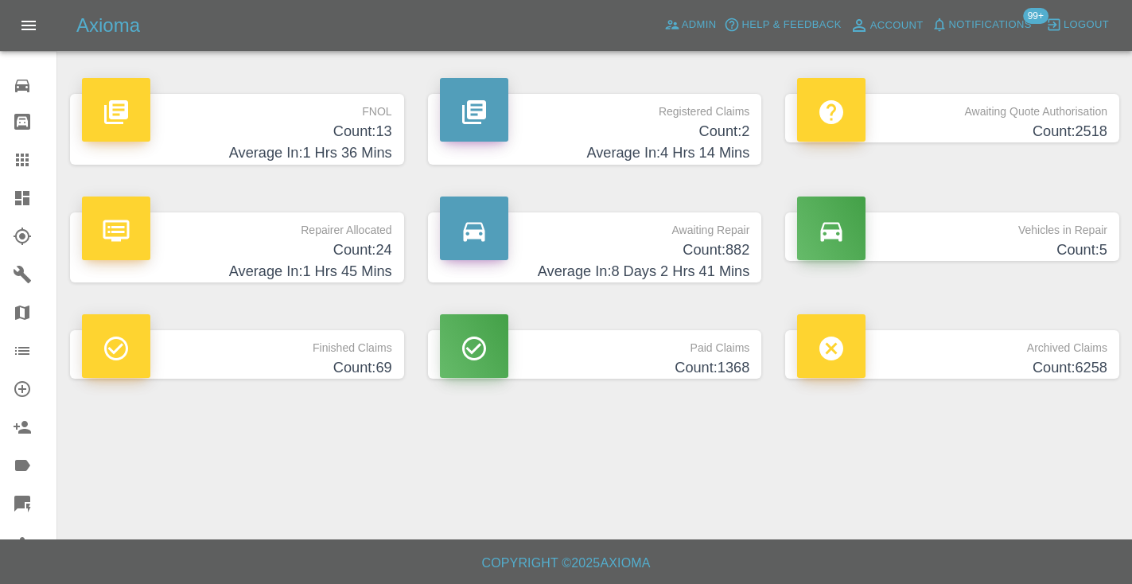
click p "Awaiting Repair"
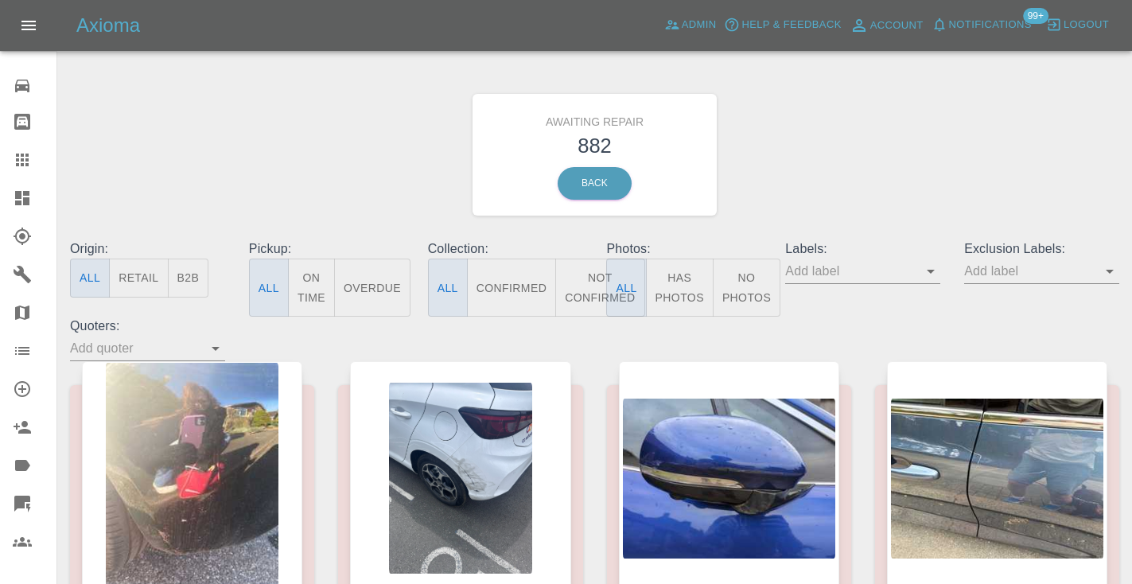
click button "Not Confirmed"
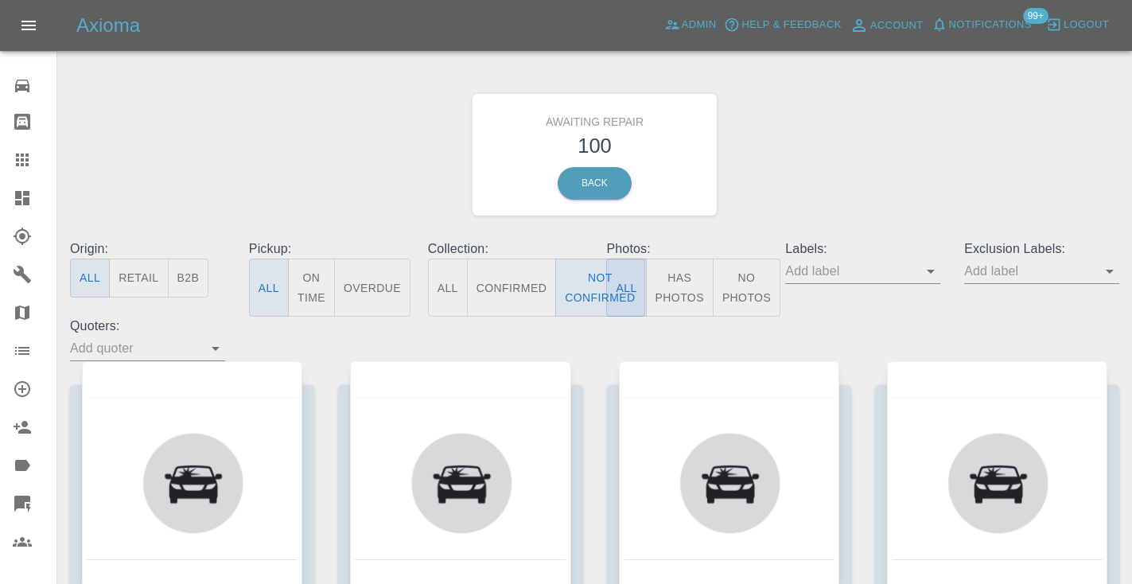
click div "Awaiting Repair 100 Back"
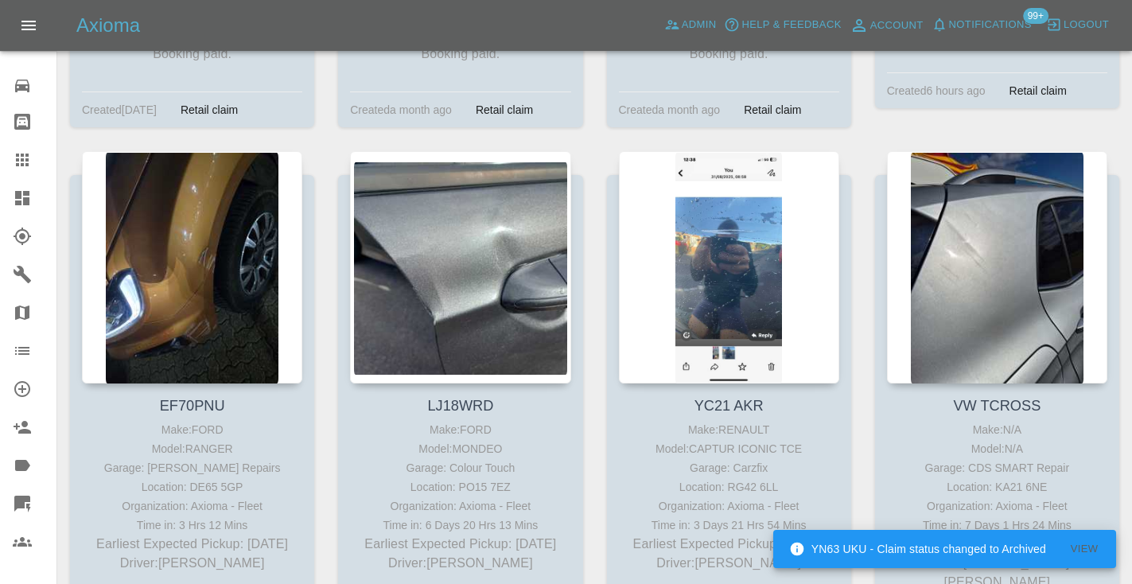
scroll to position [7051, 0]
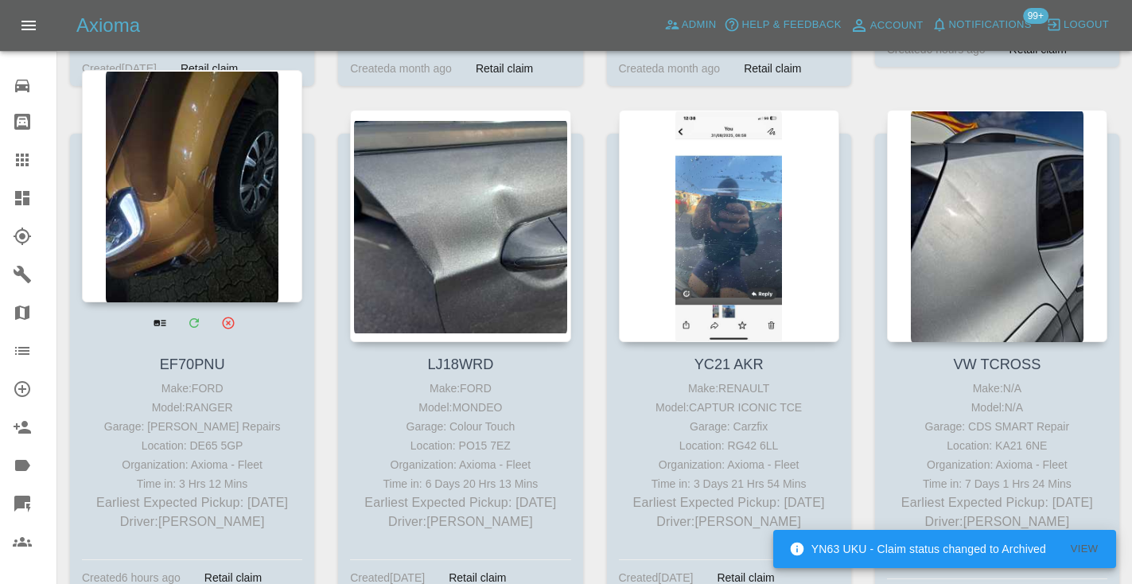
click div
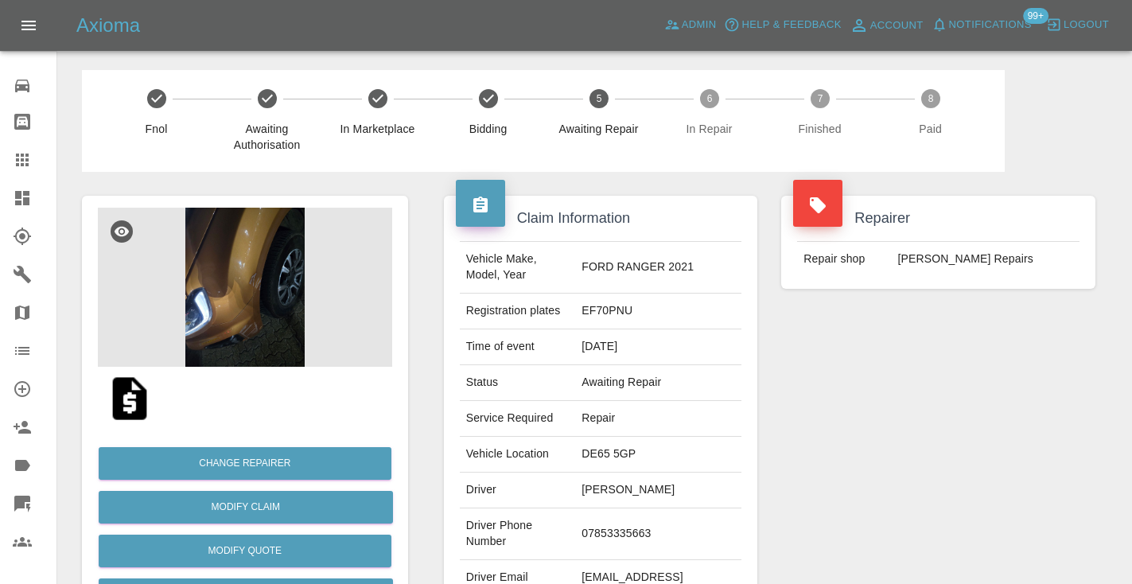
click td "07853335663"
copy td "07853335663"
click div "Repairer Repair shop CJ Smart Repairs"
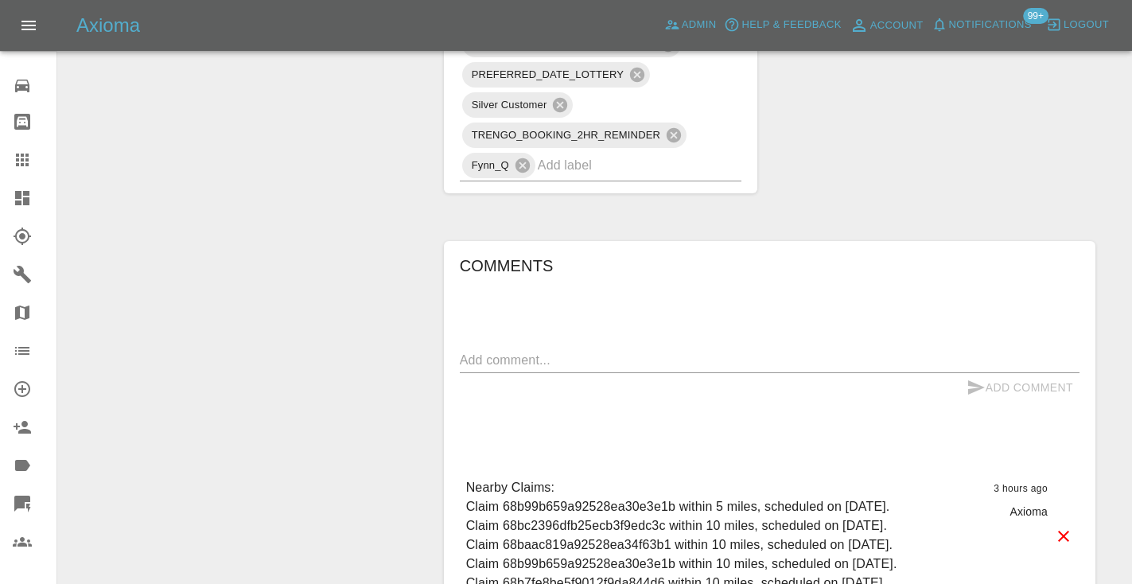
scroll to position [1194, 0]
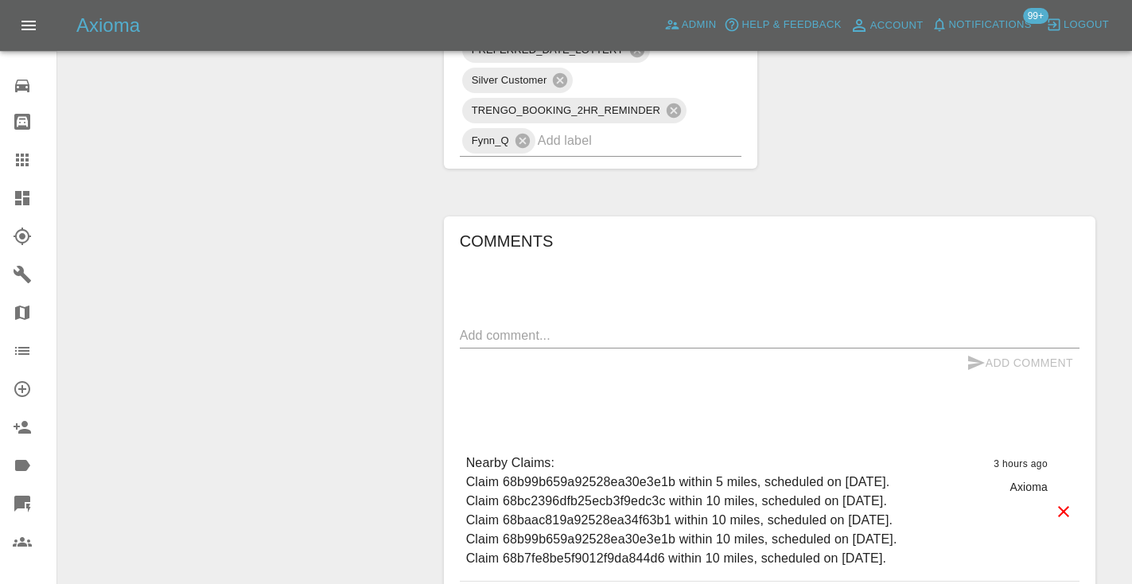
click div "x"
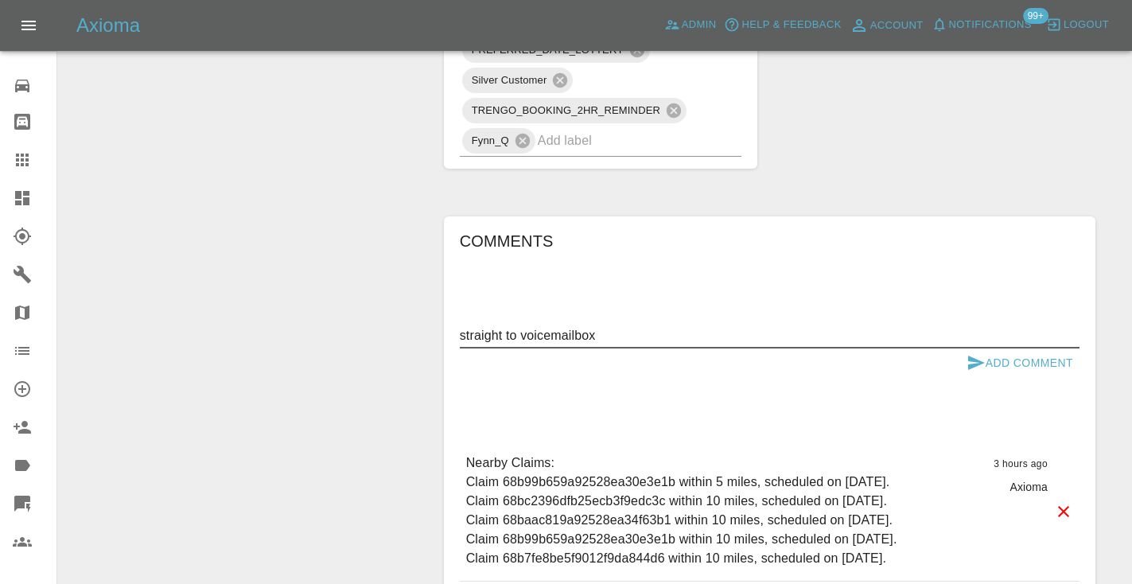
type textarea "straight to voicemailbox"
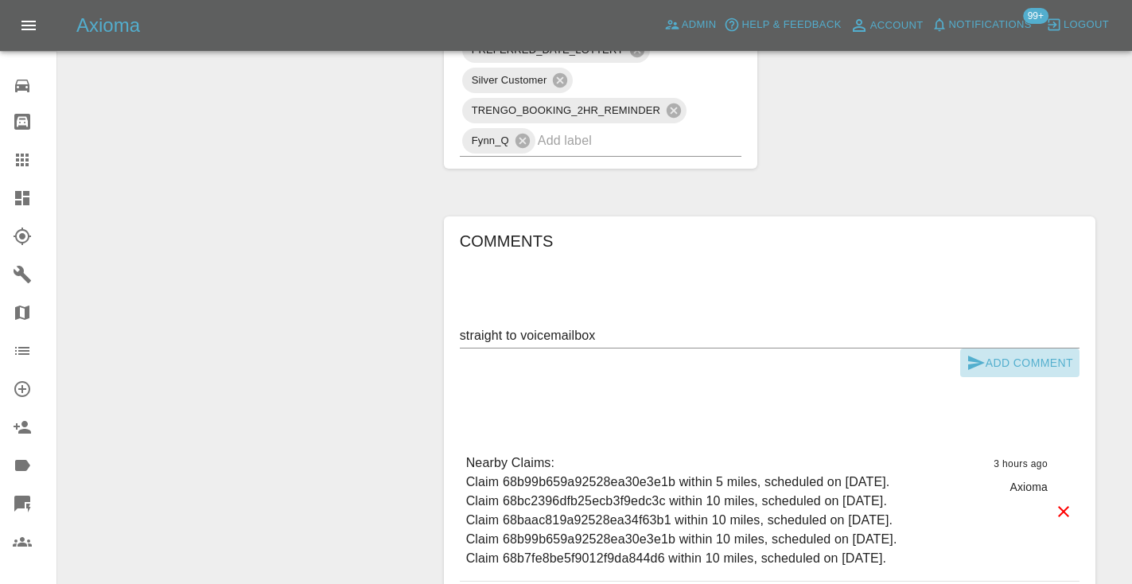
click icon "submit"
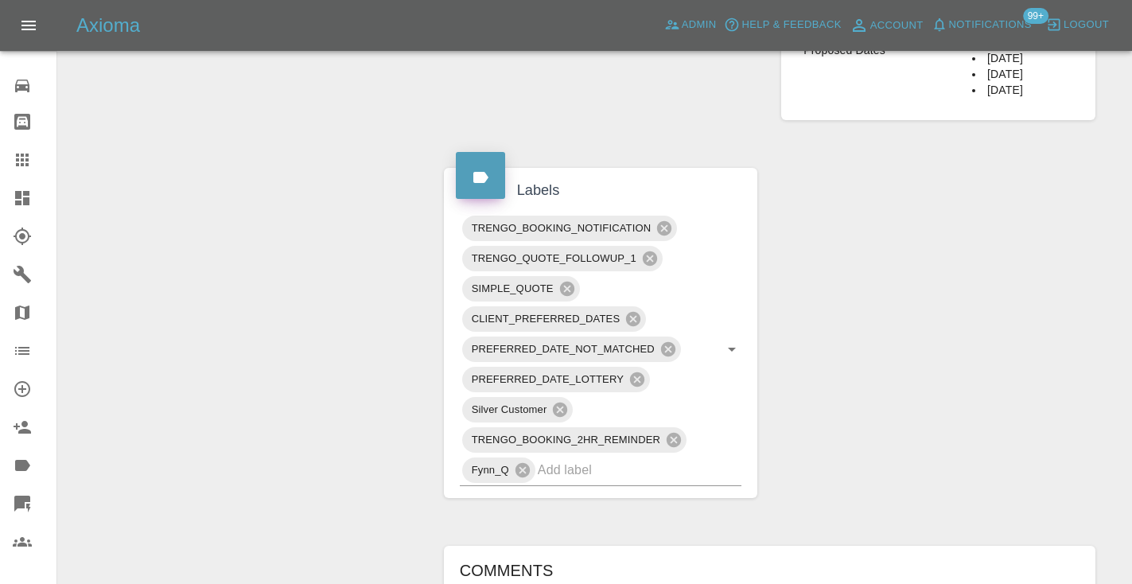
scroll to position [871, 0]
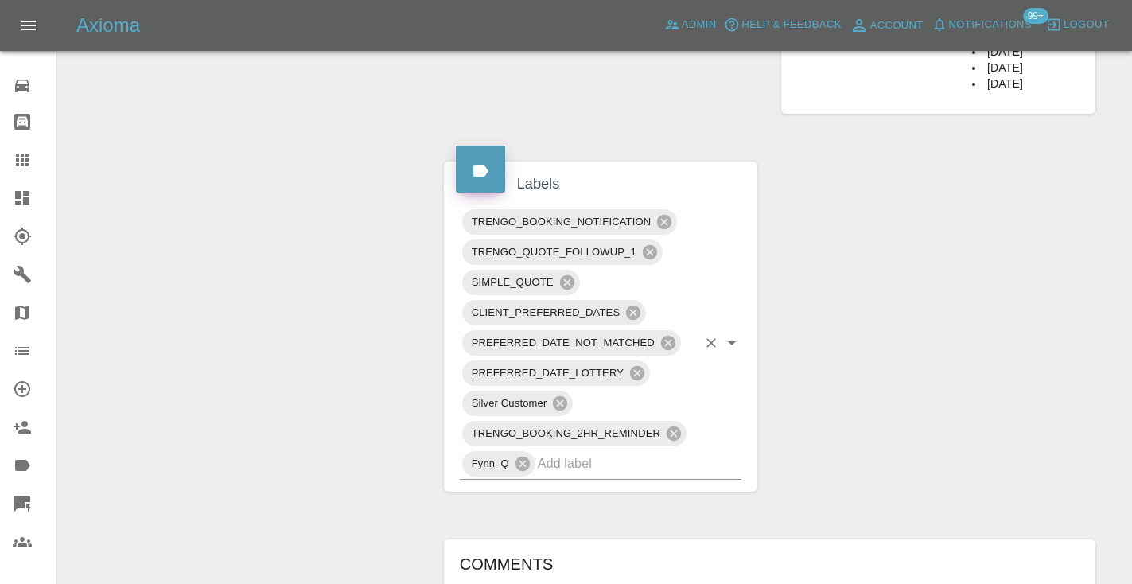
click input "text"
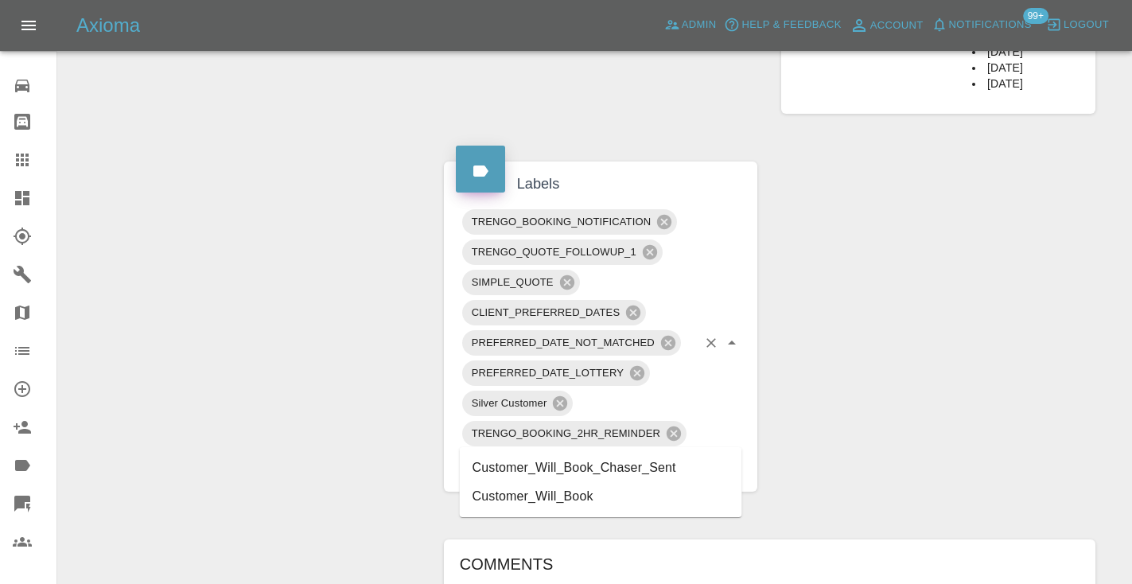
type input "customer_will"
click li "Customer_Will_Book"
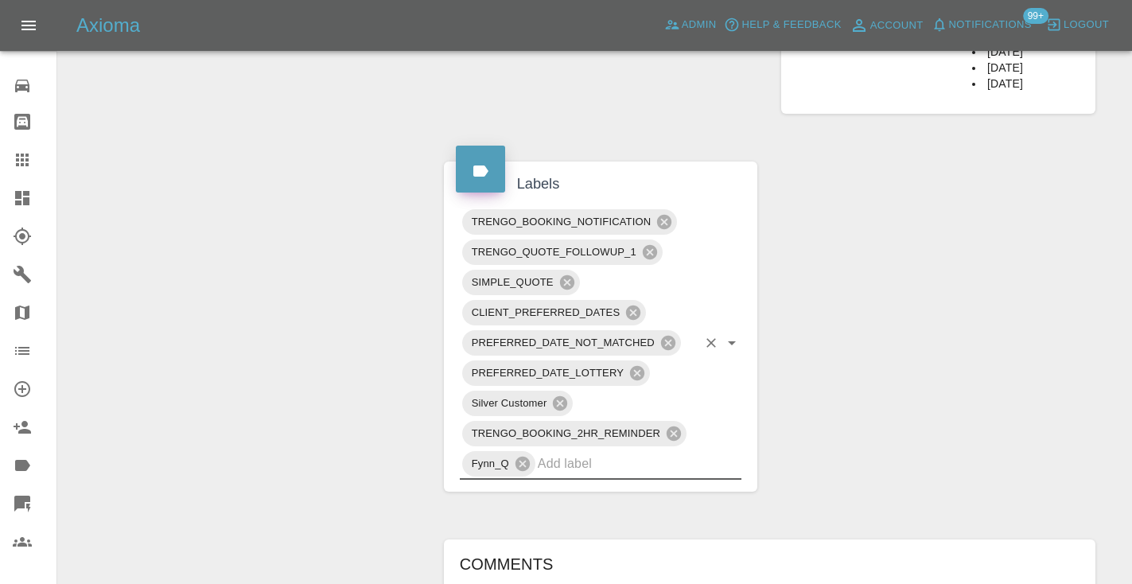
click icon
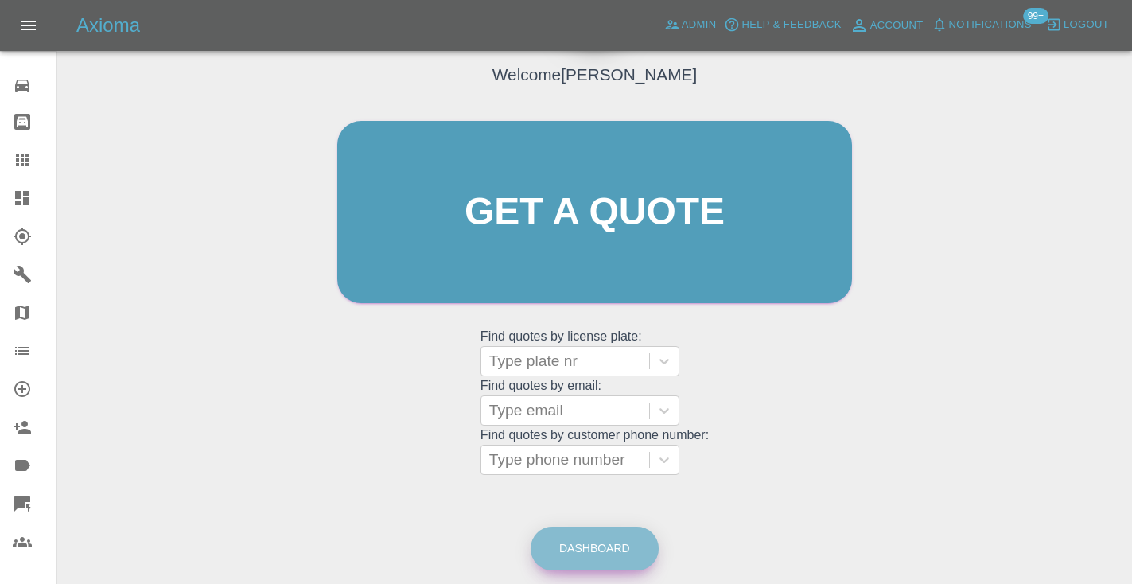
click link "Dashboard"
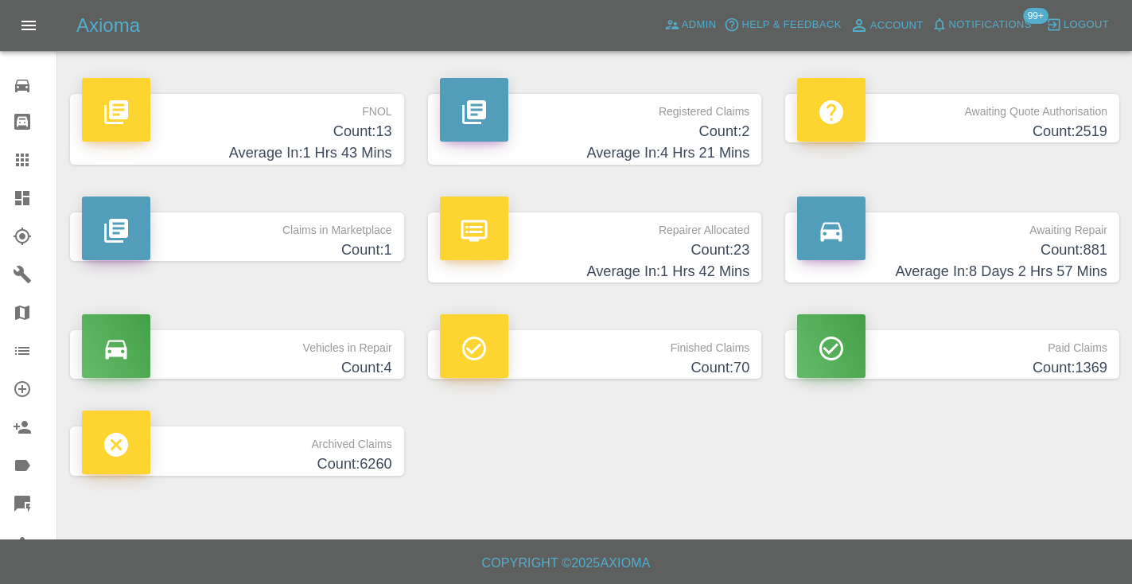
click h4 "Average In: 8 Days 2 Hrs 57 Mins"
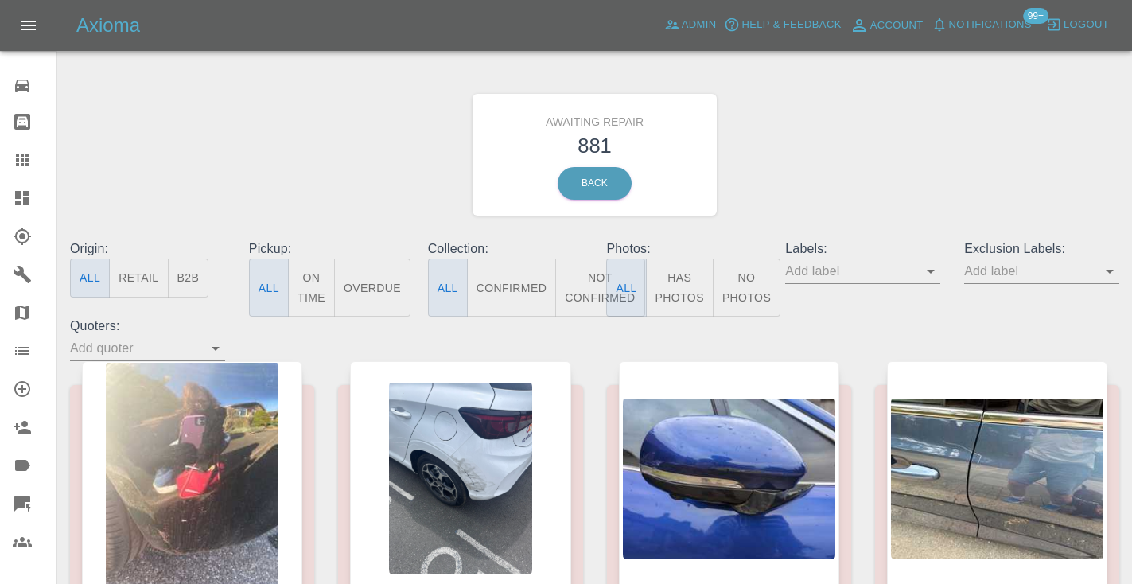
click button "Not Confirmed"
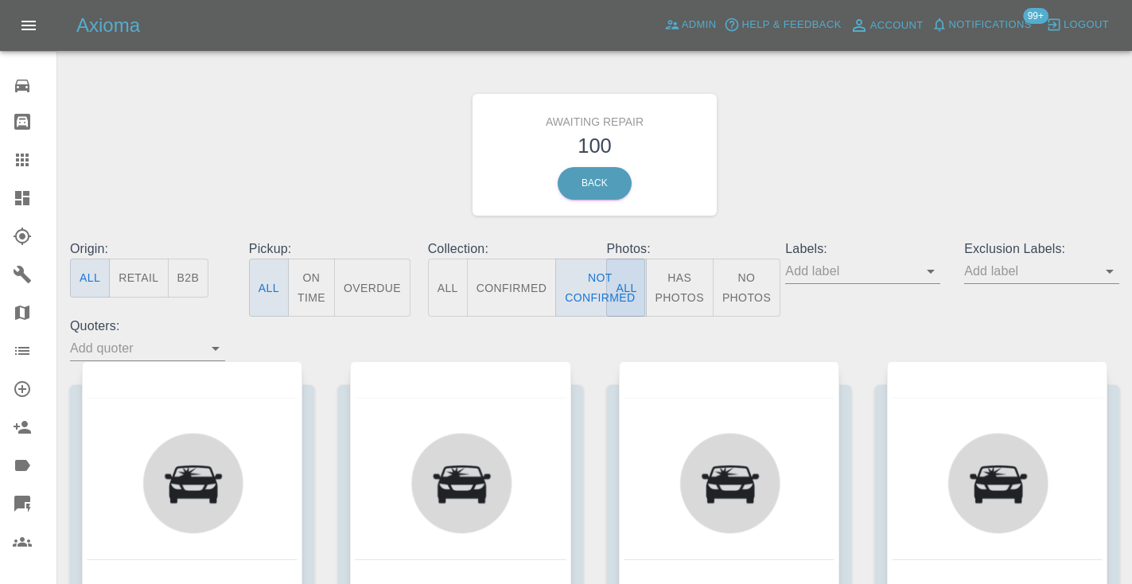
click div "Awaiting Repair 100 Back"
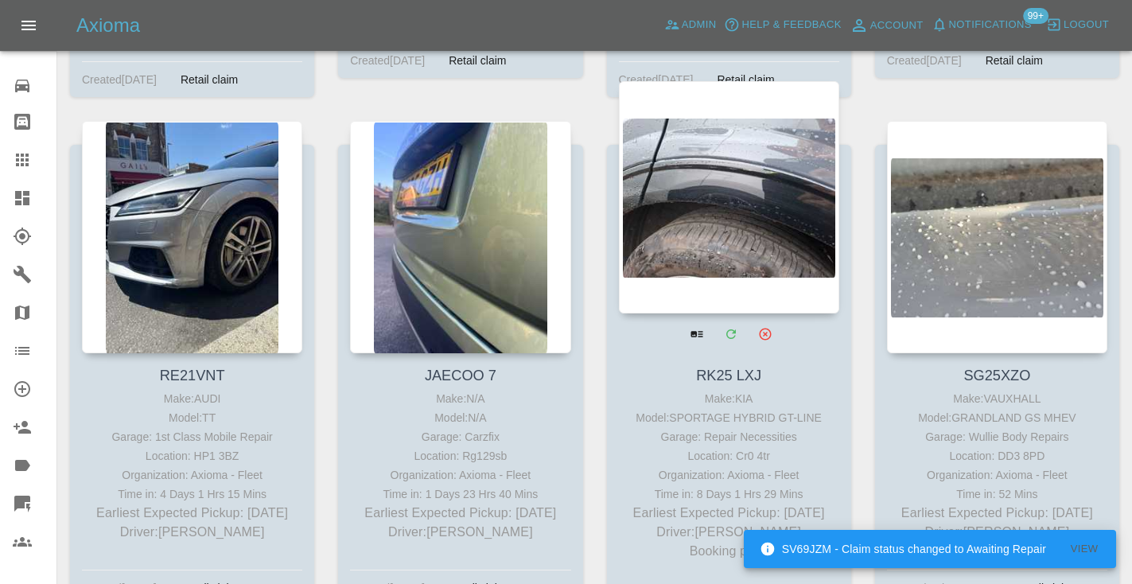
scroll to position [8088, 0]
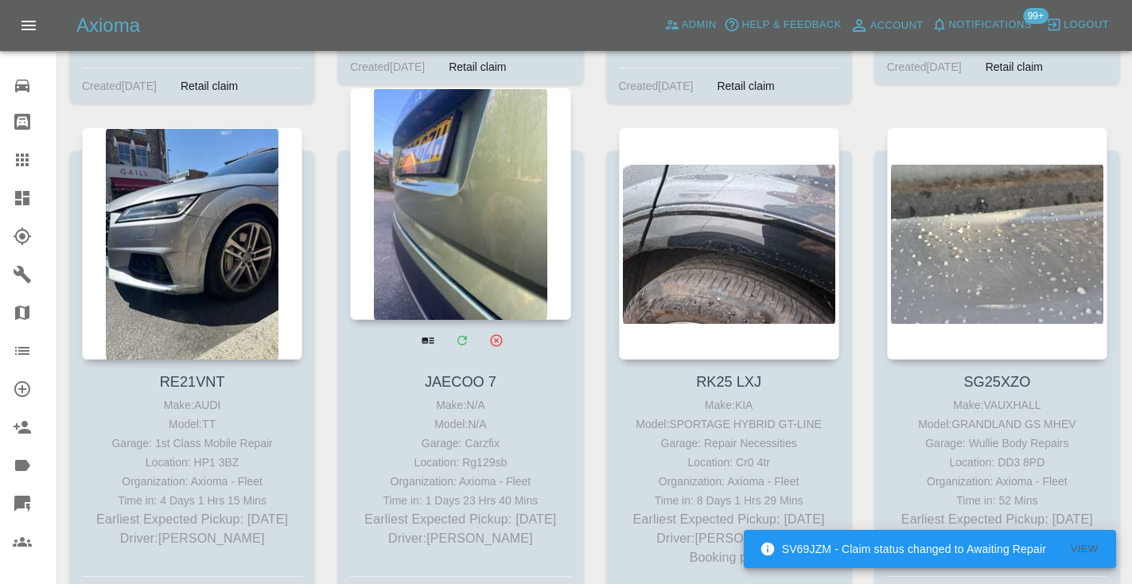
click div
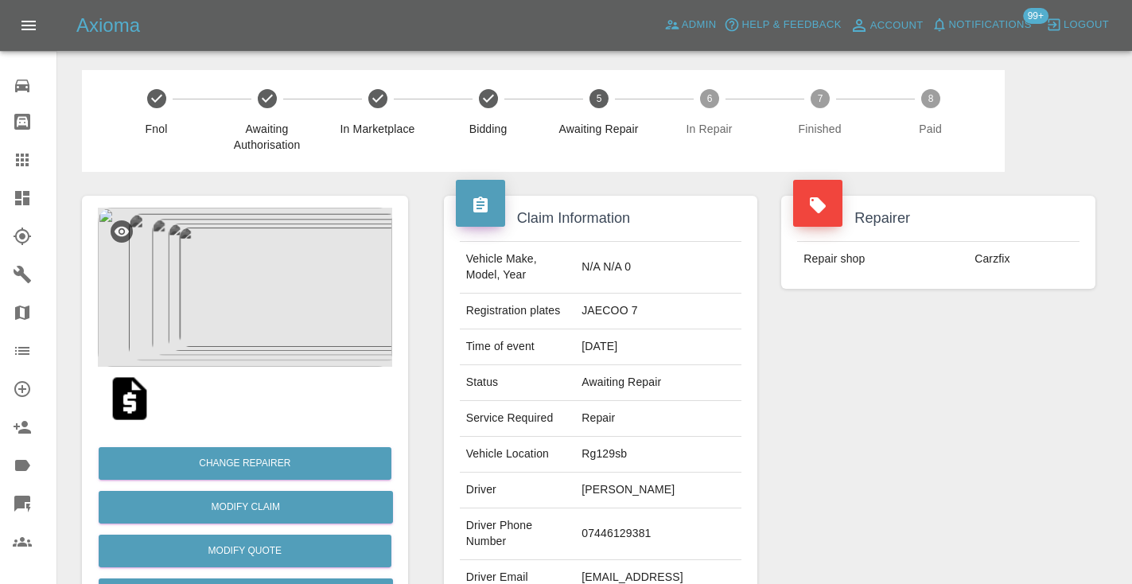
click at [607, 521] on td "07446129381" at bounding box center [658, 534] width 166 height 52
copy td "07446129381"
click at [909, 391] on div "Repairer Repair shop Carzfix" at bounding box center [938, 409] width 338 height 475
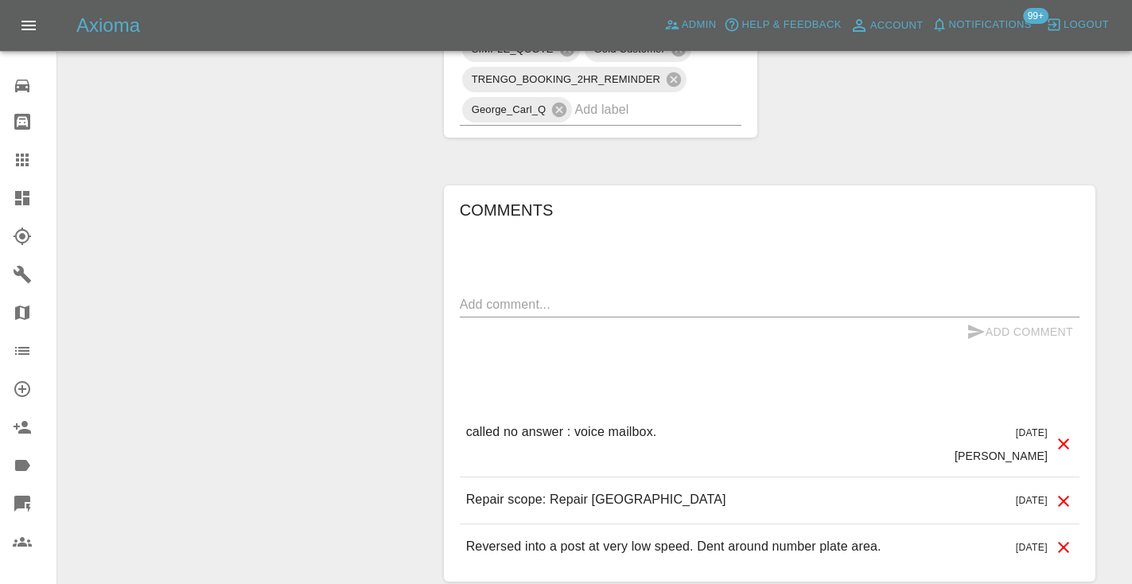
scroll to position [1085, 0]
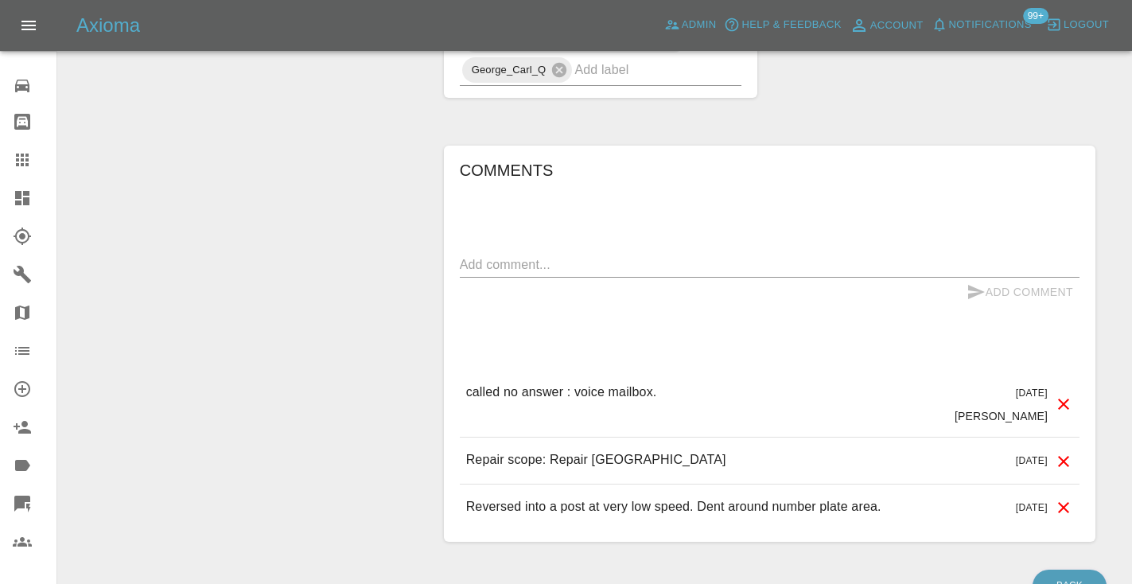
click at [512, 255] on textarea at bounding box center [769, 264] width 619 height 18
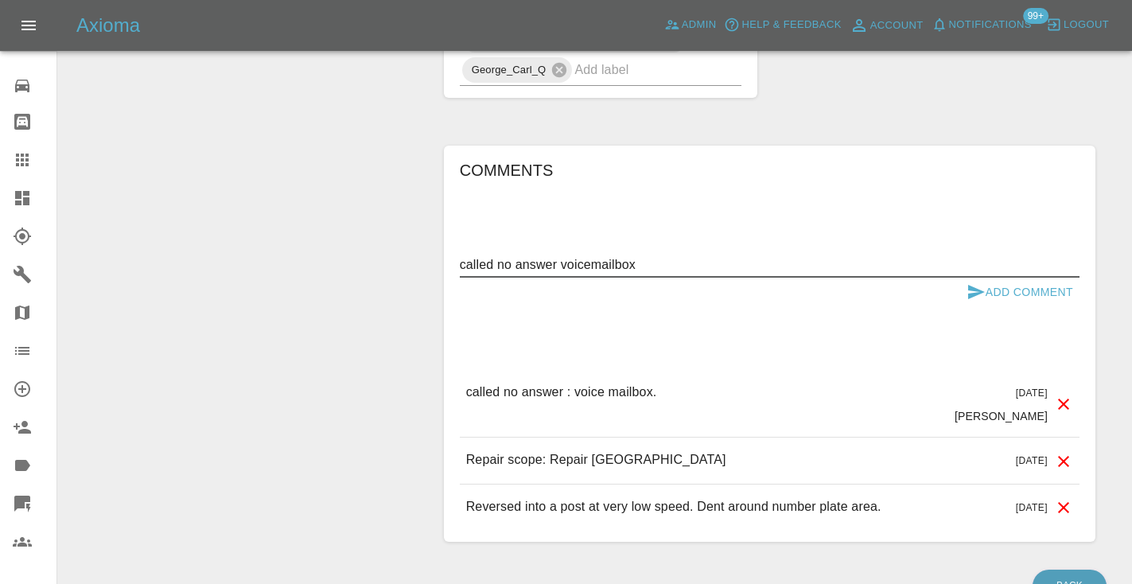
type textarea "called no answer voicemailbox"
click at [980, 285] on icon "submit" at bounding box center [976, 292] width 17 height 14
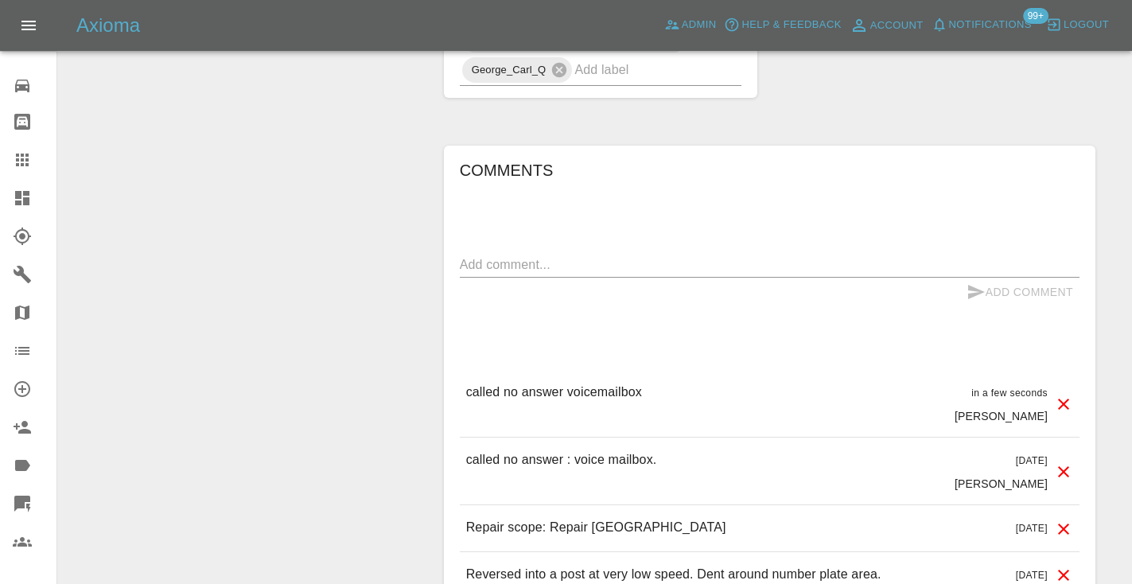
click at [22, 164] on icon at bounding box center [22, 159] width 13 height 13
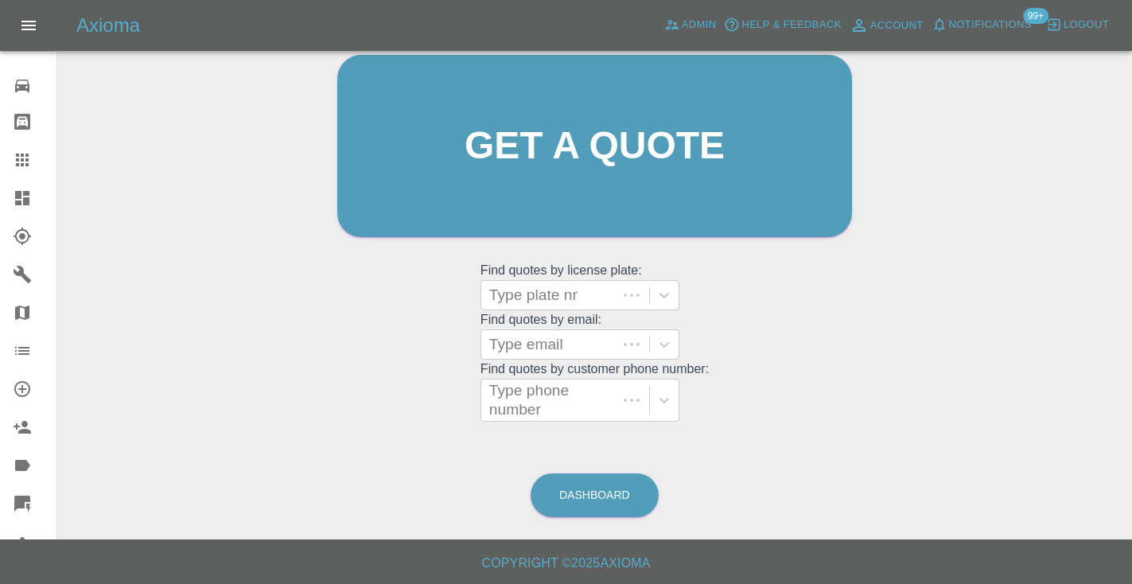
scroll to position [107, 0]
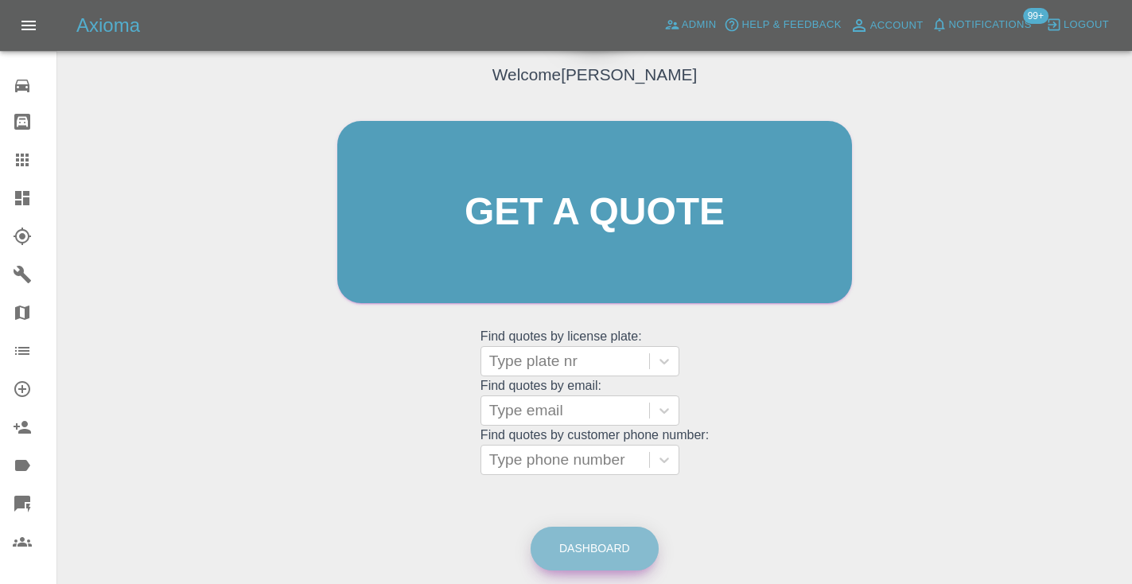
click at [623, 545] on link "Dashboard" at bounding box center [594, 548] width 128 height 44
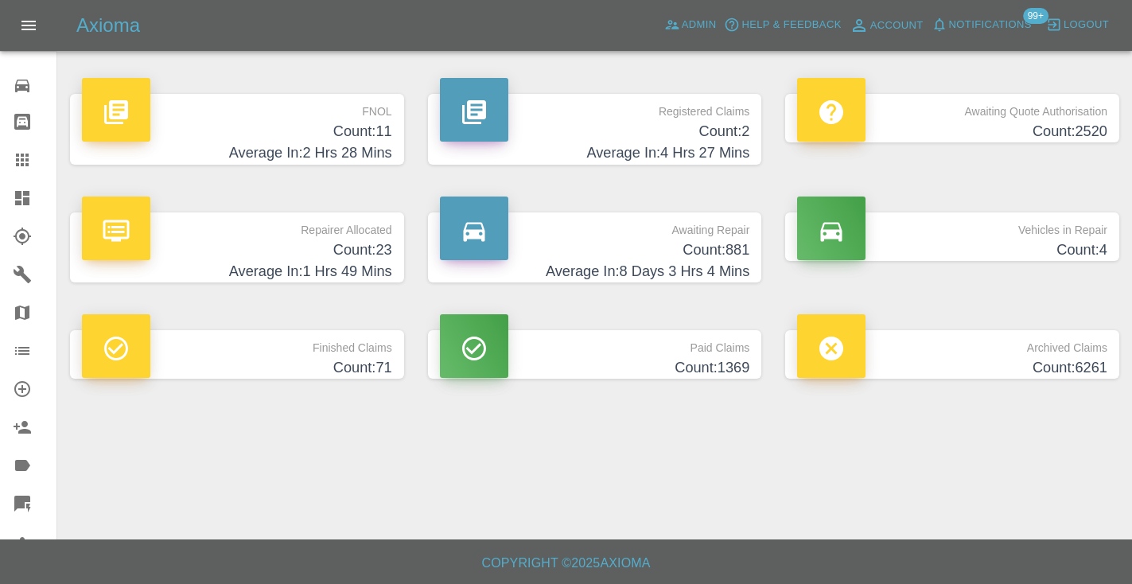
click at [719, 258] on h4 "Count: 881" at bounding box center [595, 249] width 310 height 21
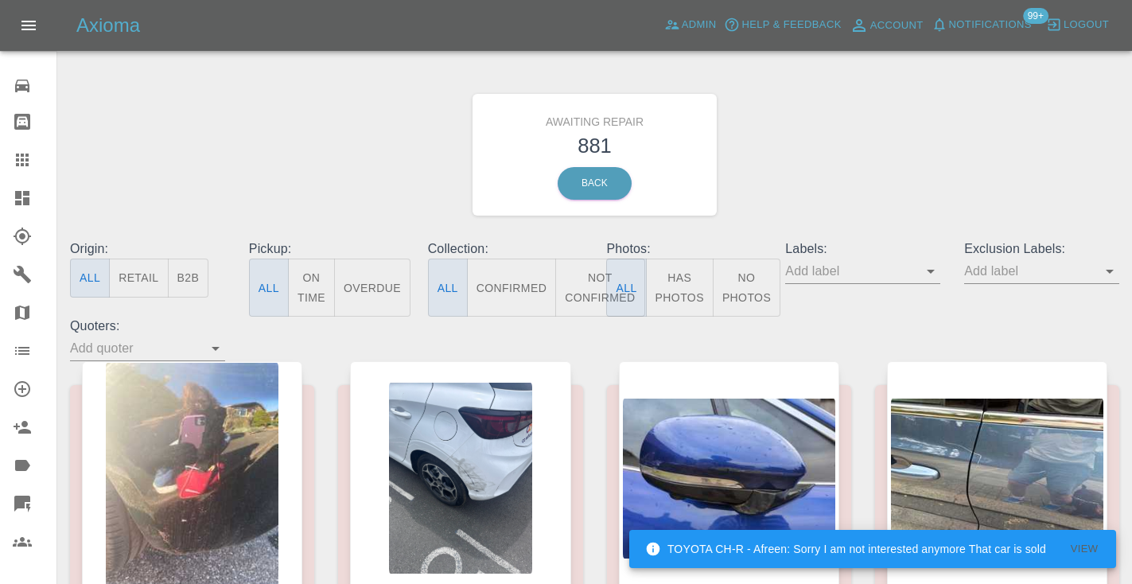
click at [581, 293] on button "Not Confirmed" at bounding box center [599, 287] width 89 height 58
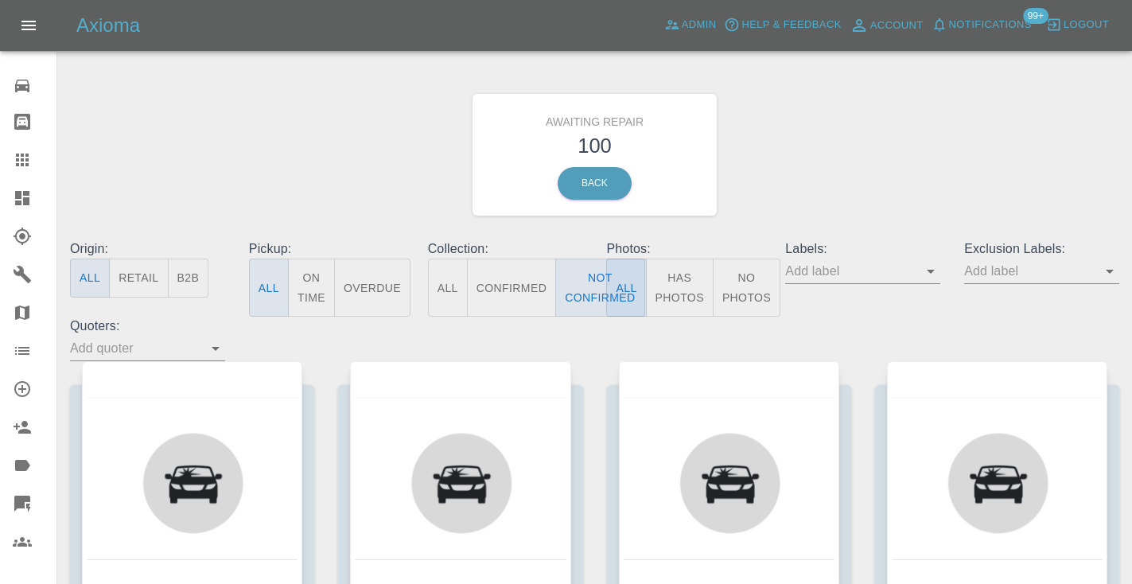
click at [836, 181] on div "Awaiting Repair 100 Back" at bounding box center [594, 154] width 1073 height 169
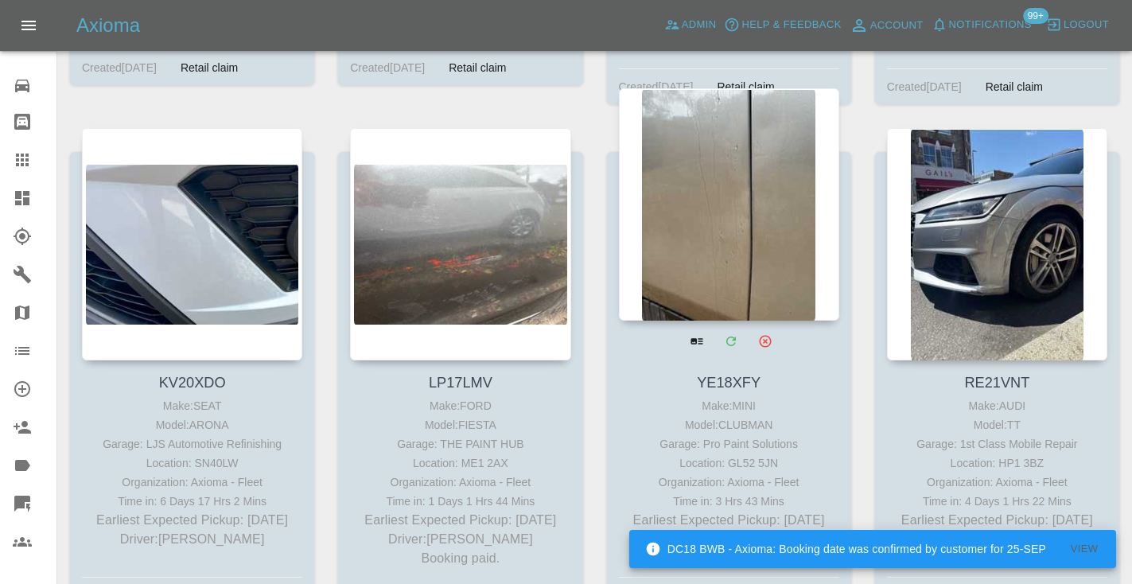
scroll to position [7575, 0]
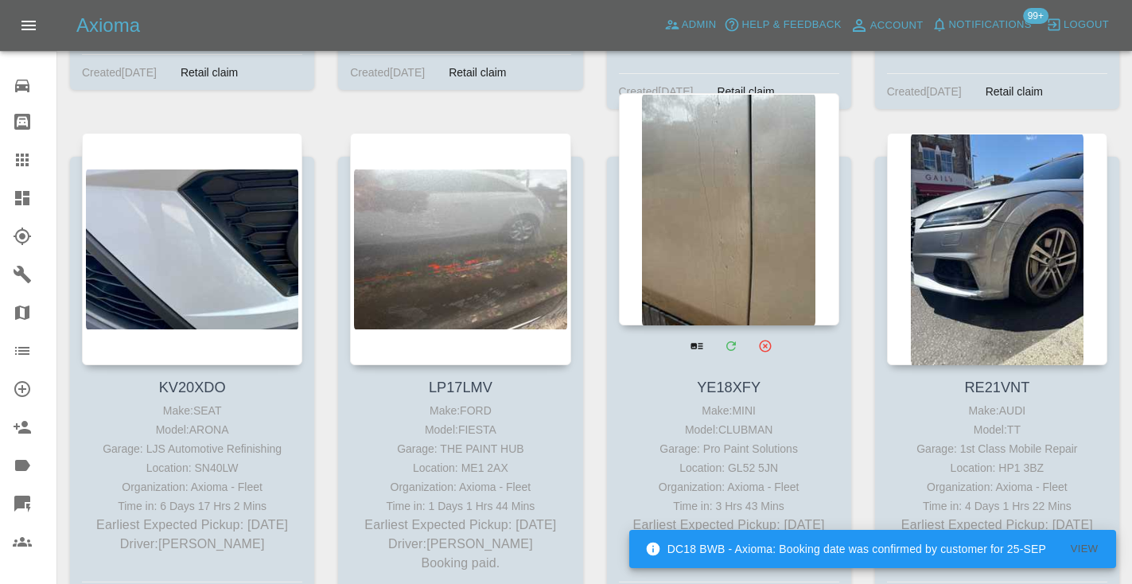
click at [737, 165] on div at bounding box center [729, 209] width 220 height 232
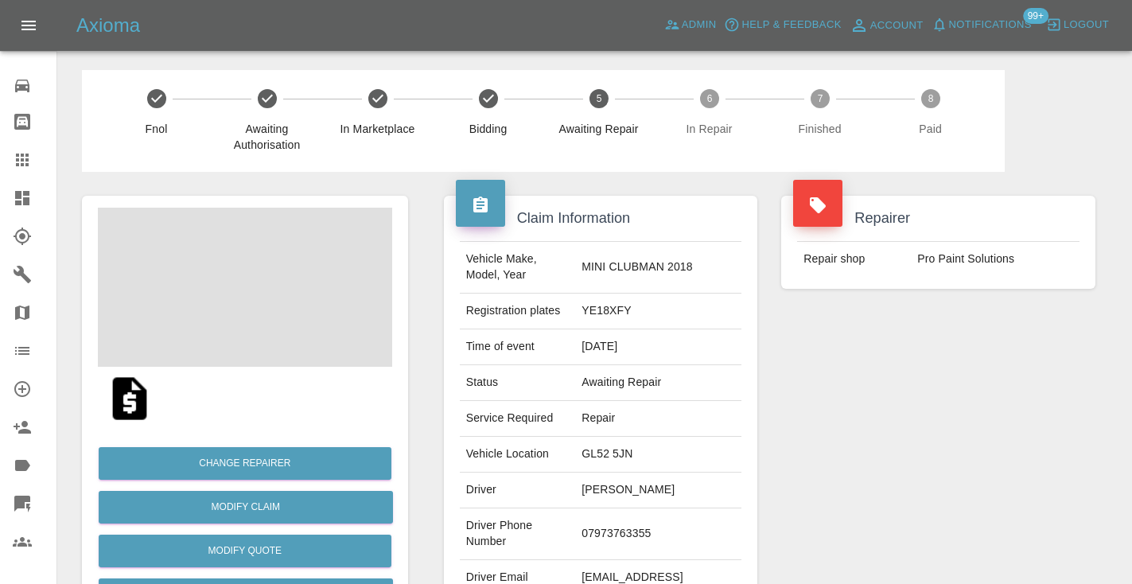
click at [642, 522] on td "07973763355" at bounding box center [658, 534] width 166 height 52
copy td "07973763355"
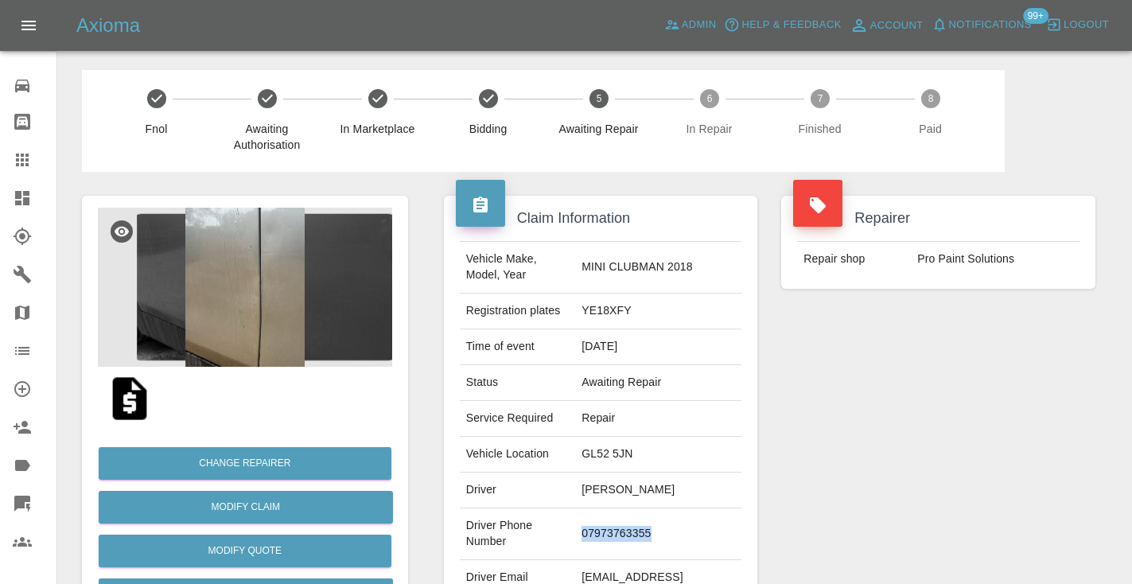
click at [871, 424] on div "Repairer Repair shop Pro Paint Solutions" at bounding box center [938, 409] width 338 height 475
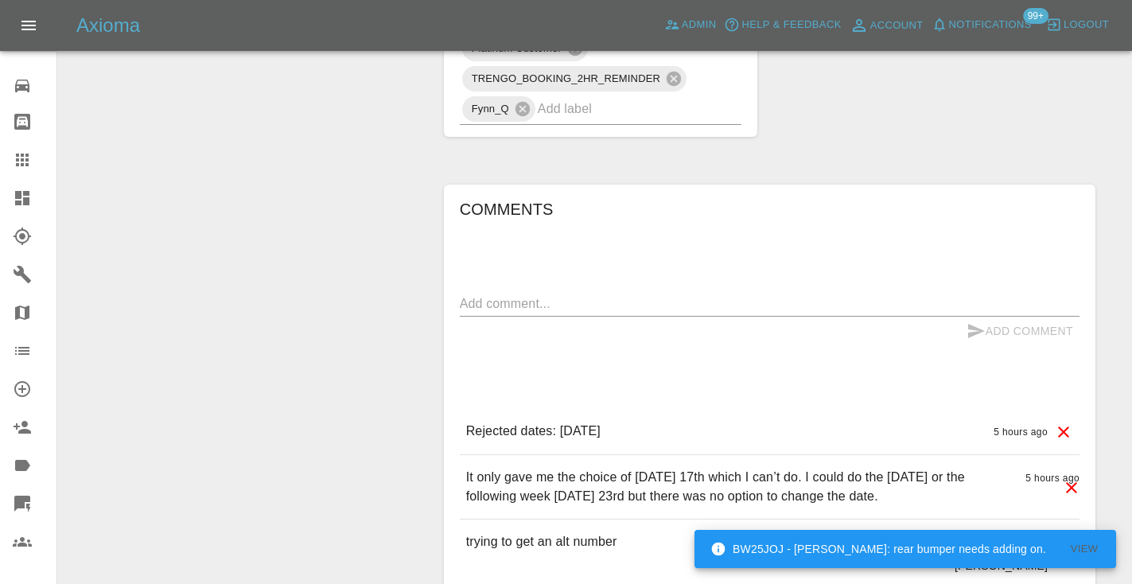
scroll to position [1198, 0]
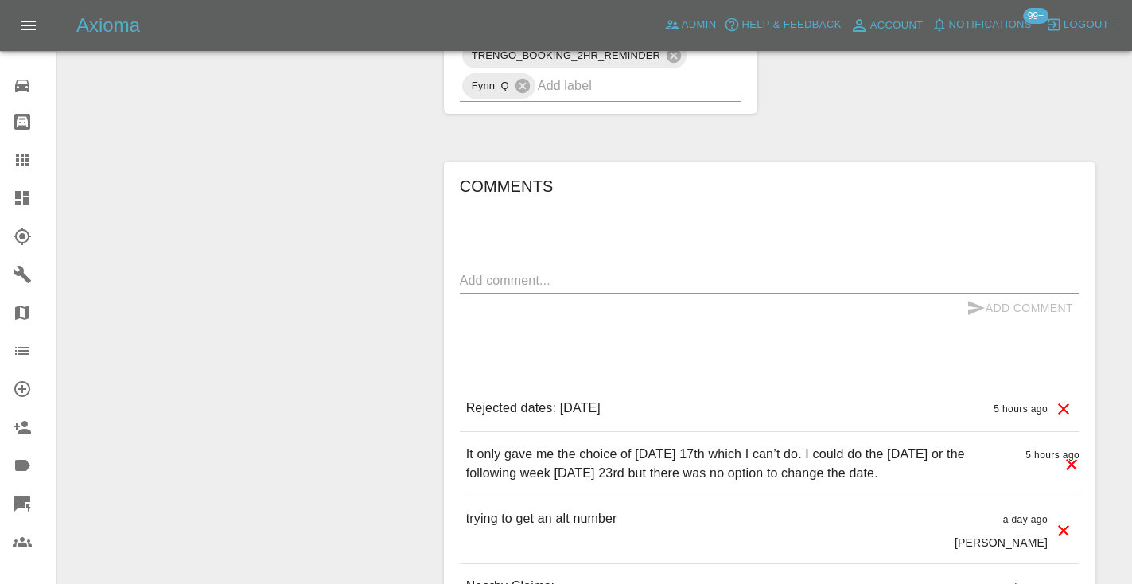
click at [515, 271] on textarea at bounding box center [769, 280] width 619 height 18
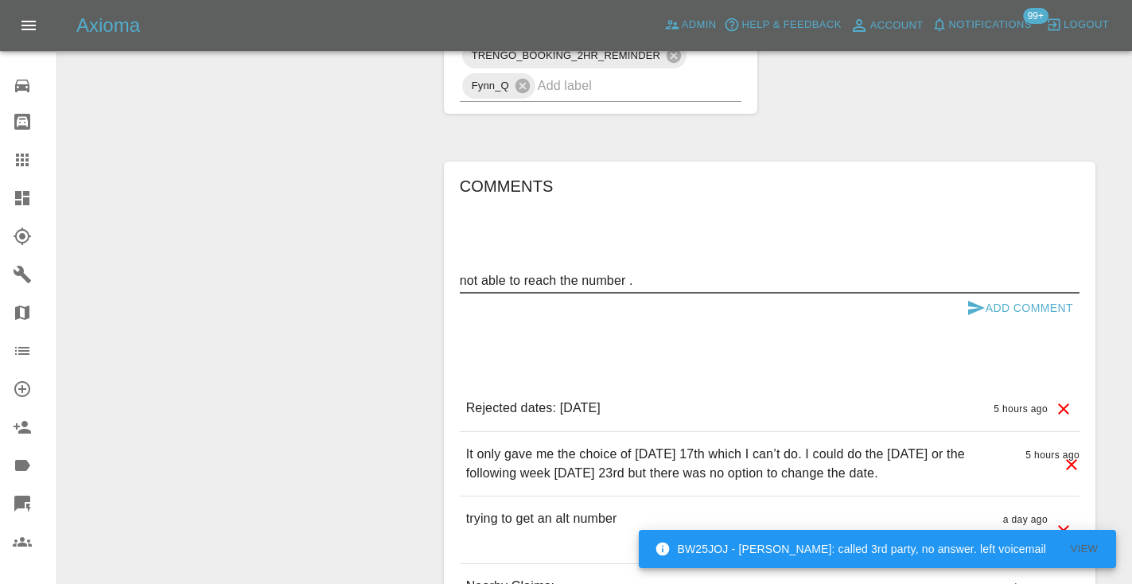
type textarea "not able to reach the number ."
click at [976, 298] on icon "submit" at bounding box center [975, 307] width 19 height 19
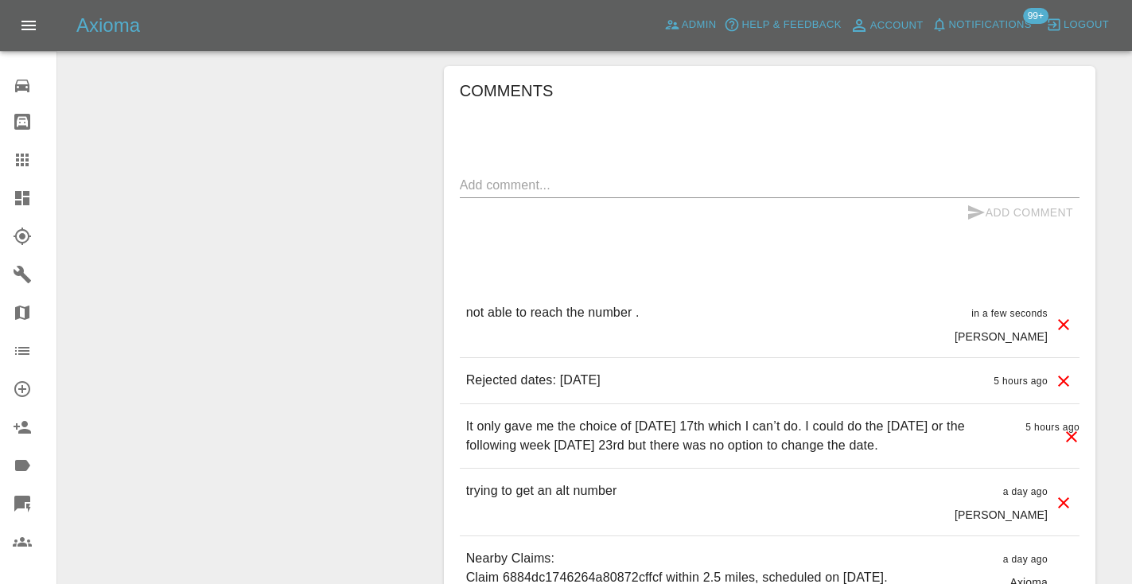
scroll to position [1357, 0]
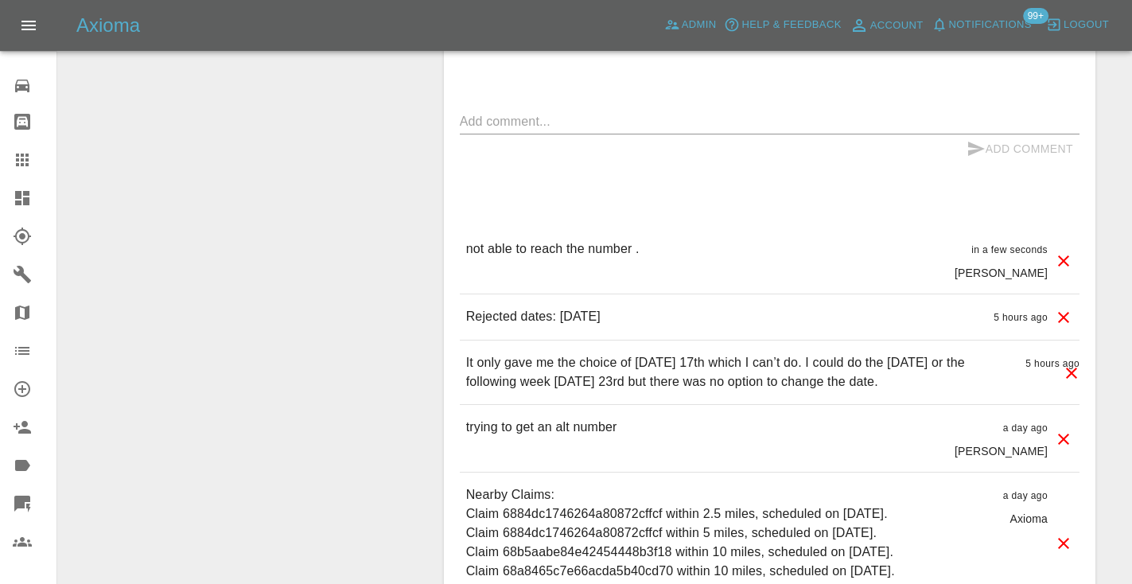
click at [7, 165] on link "Claims" at bounding box center [28, 160] width 56 height 38
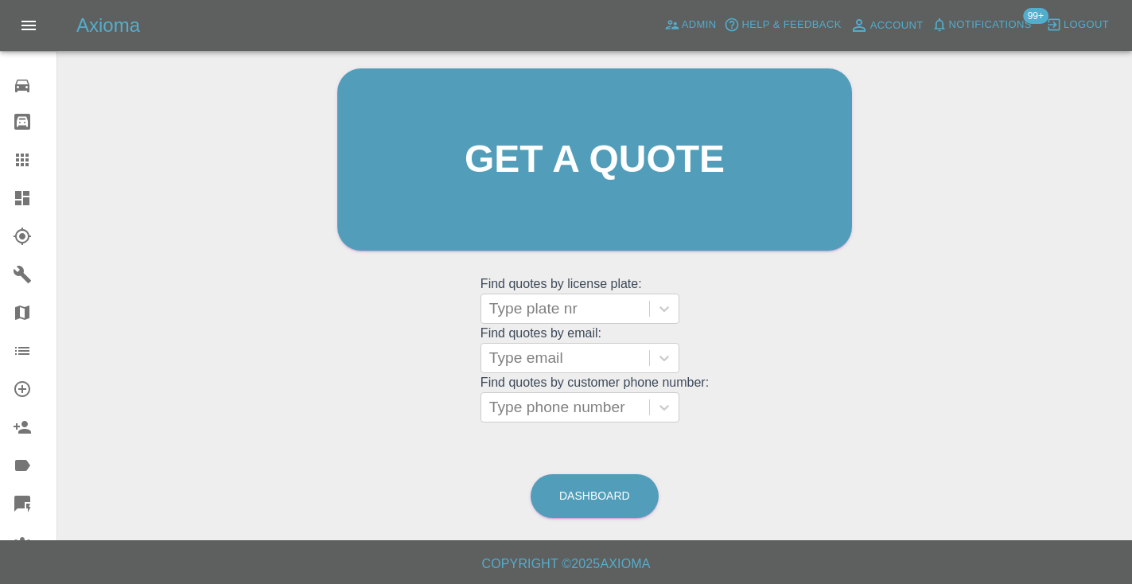
click at [602, 472] on div "Dashboard" at bounding box center [595, 496] width 130 height 52
click at [619, 493] on link "Dashboard" at bounding box center [594, 496] width 128 height 44
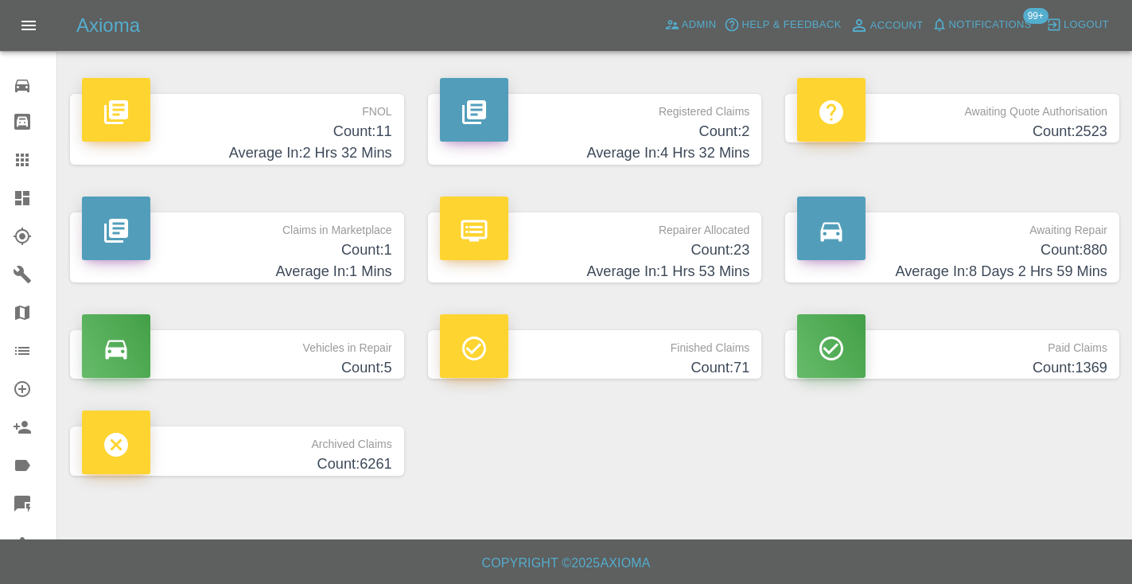
click at [1045, 247] on h4 "Count: 880" at bounding box center [952, 249] width 310 height 21
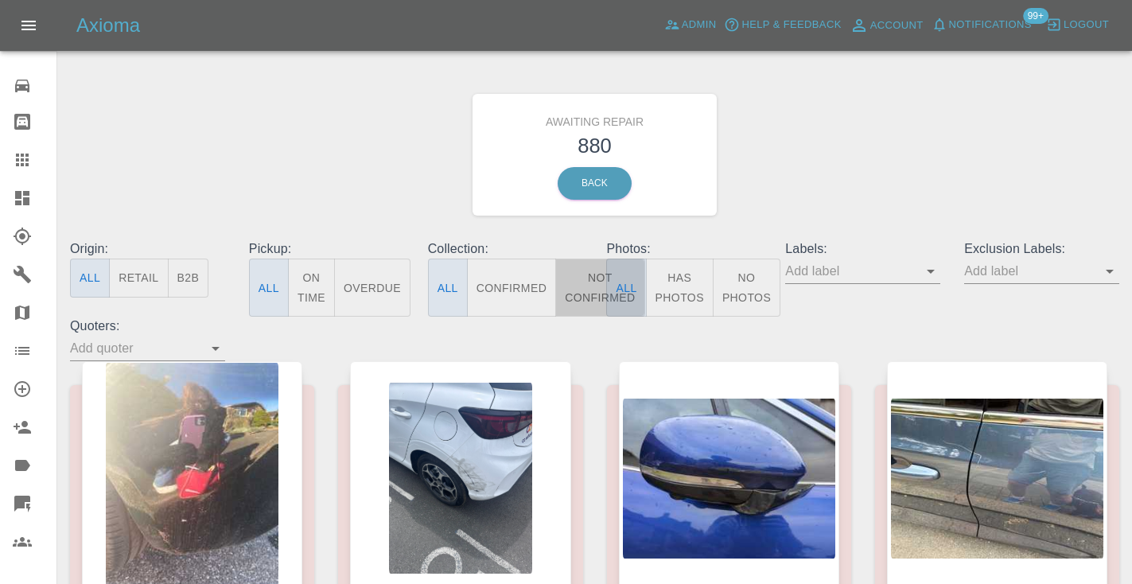
click at [587, 287] on button "Not Confirmed" at bounding box center [599, 287] width 89 height 58
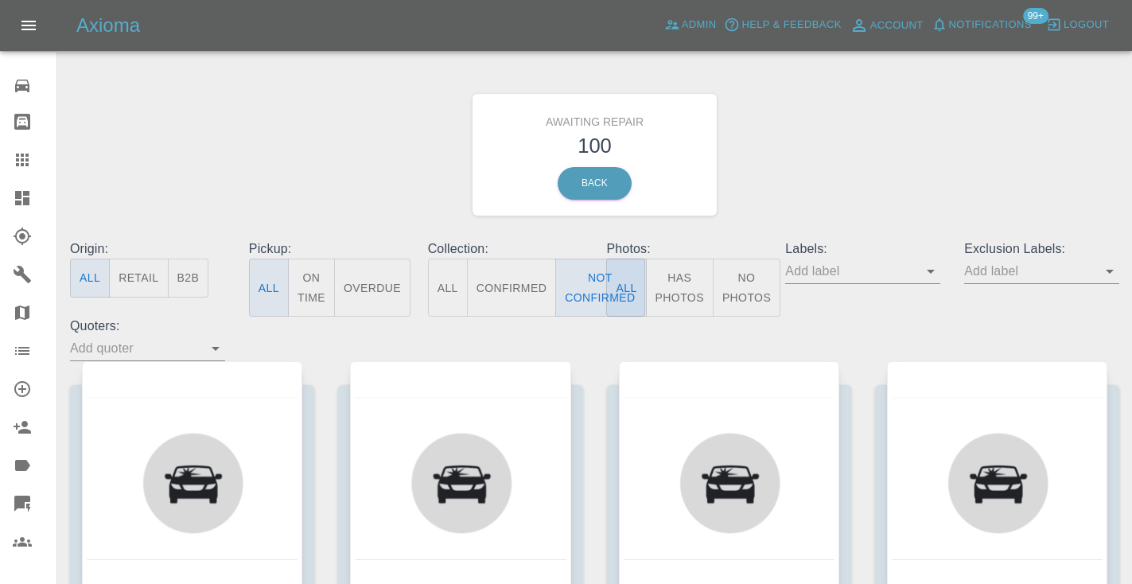
click at [850, 201] on div "Awaiting Repair 100 Back" at bounding box center [594, 154] width 1073 height 169
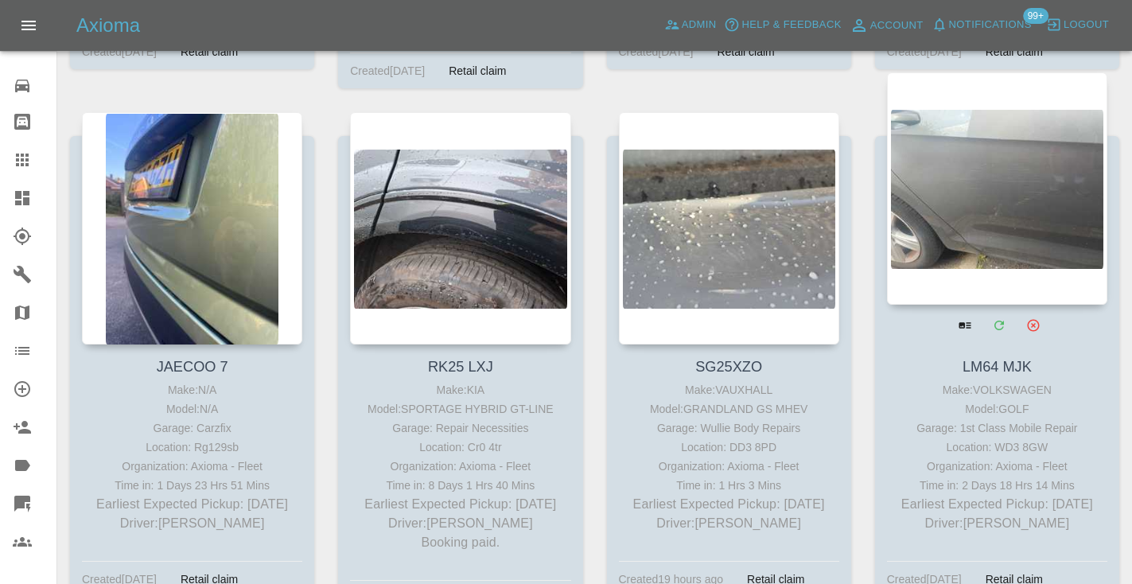
scroll to position [8114, 0]
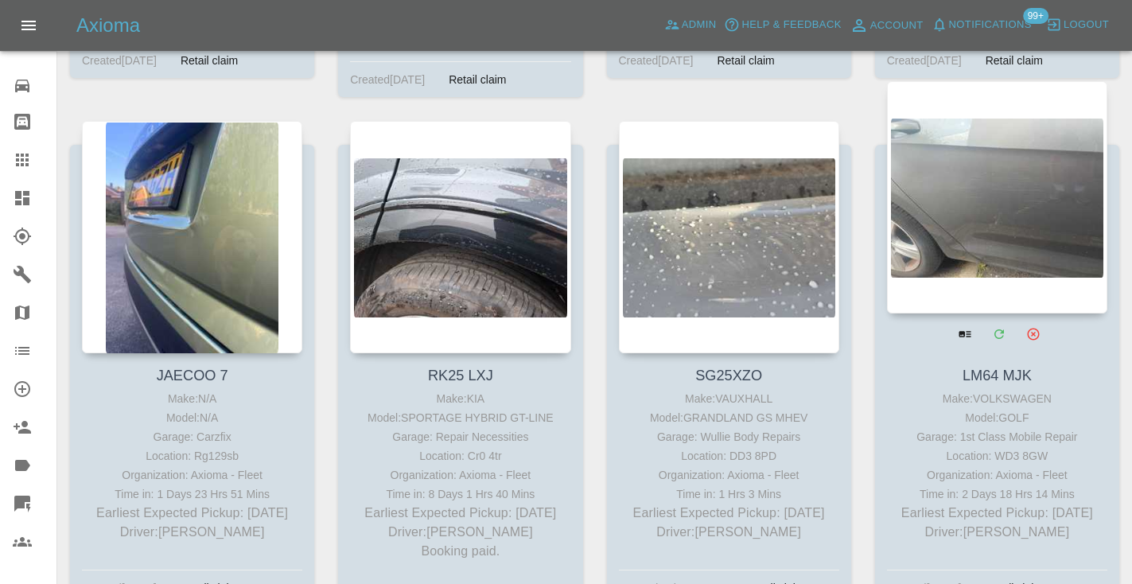
click at [1007, 130] on div at bounding box center [997, 197] width 220 height 232
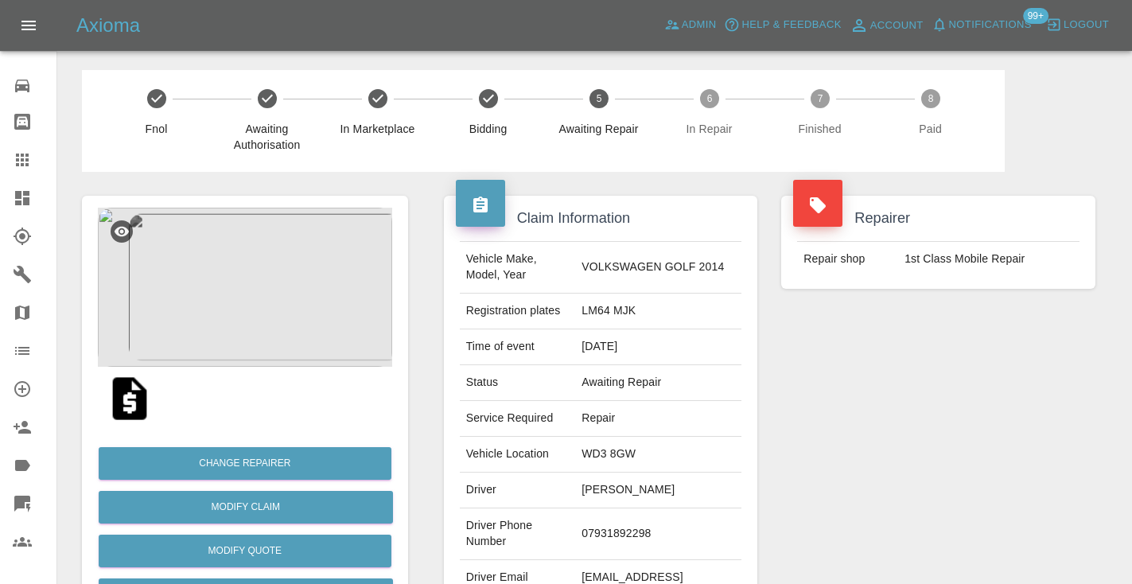
click at [645, 522] on td "07931892298" at bounding box center [658, 534] width 166 height 52
copy td "07931892298"
click at [1058, 347] on div "Repairer Repair shop 1st Class Mobile Repair" at bounding box center [938, 409] width 338 height 475
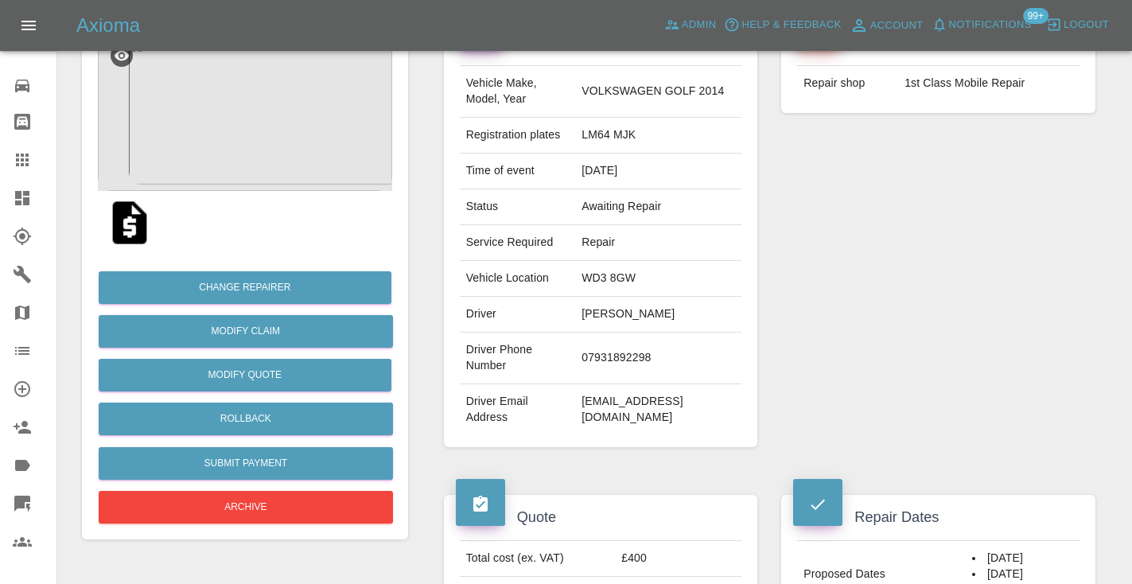
scroll to position [169, 0]
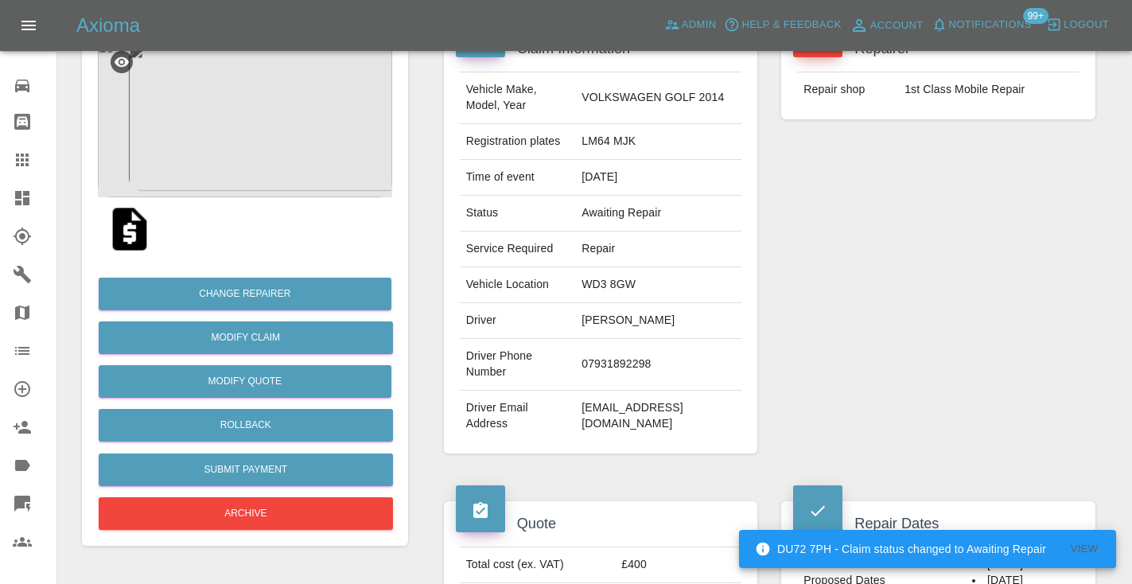
click at [635, 355] on td "07931892298" at bounding box center [658, 365] width 166 height 52
copy td "07931892298"
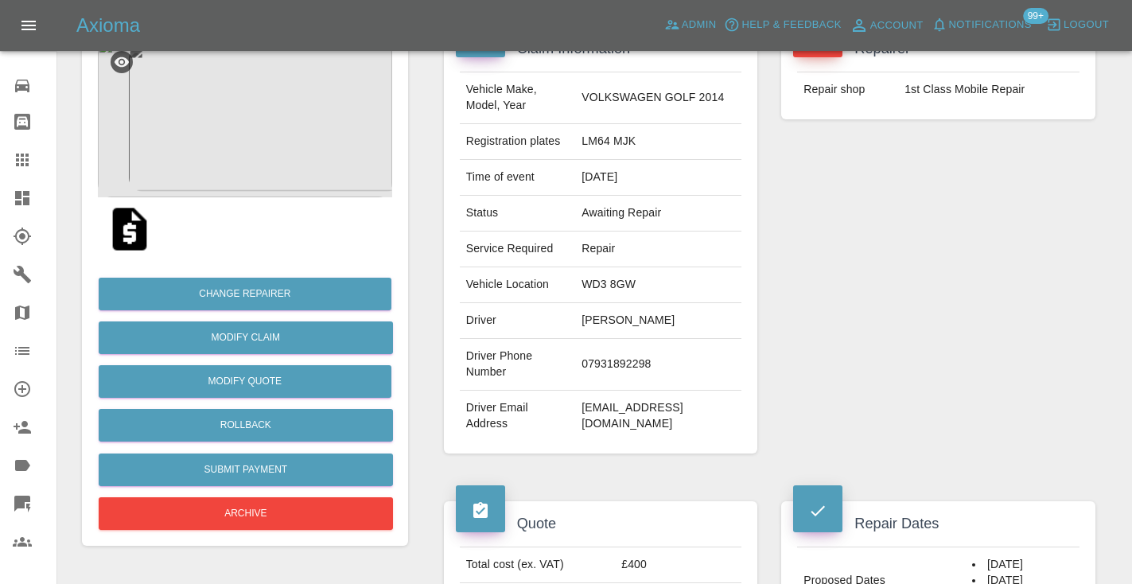
click at [867, 387] on div "Repairer Repair shop 1st Class Mobile Repair" at bounding box center [938, 239] width 338 height 475
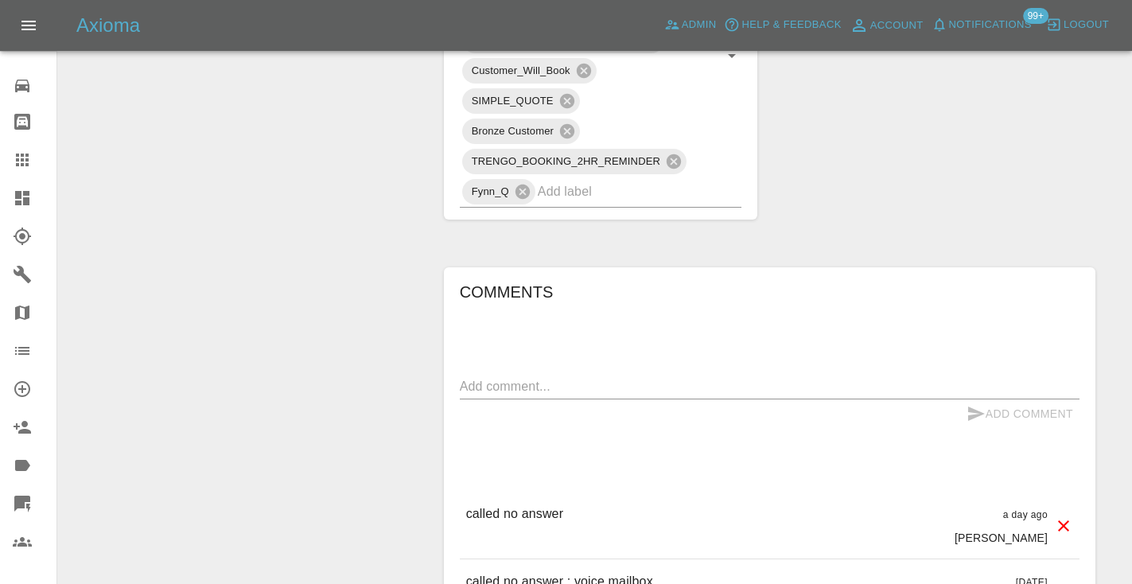
scroll to position [1036, 0]
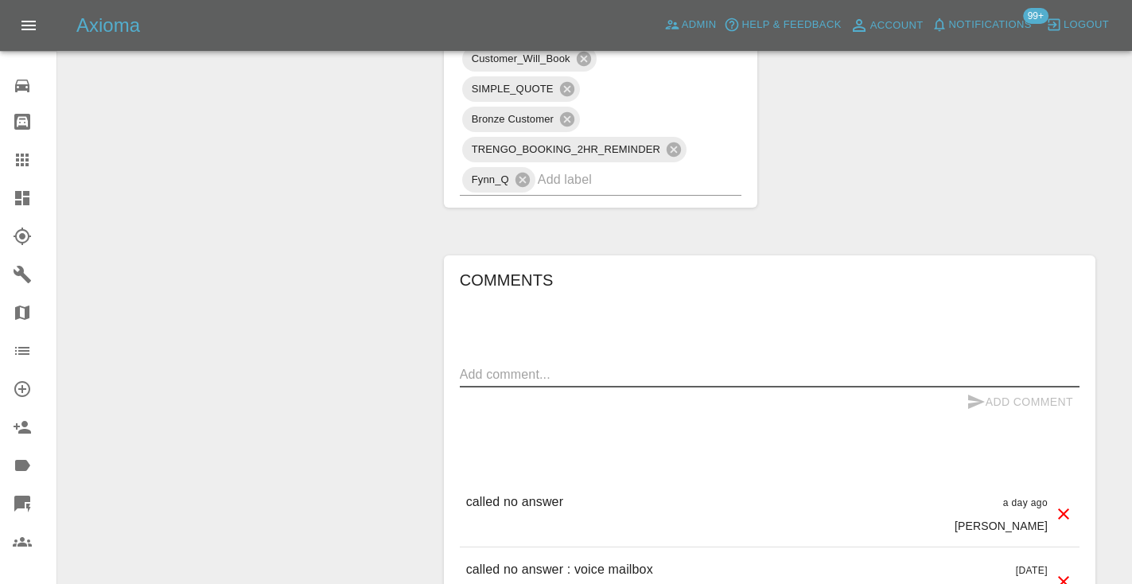
click at [492, 365] on textarea at bounding box center [769, 374] width 619 height 18
type textarea "called no answer"
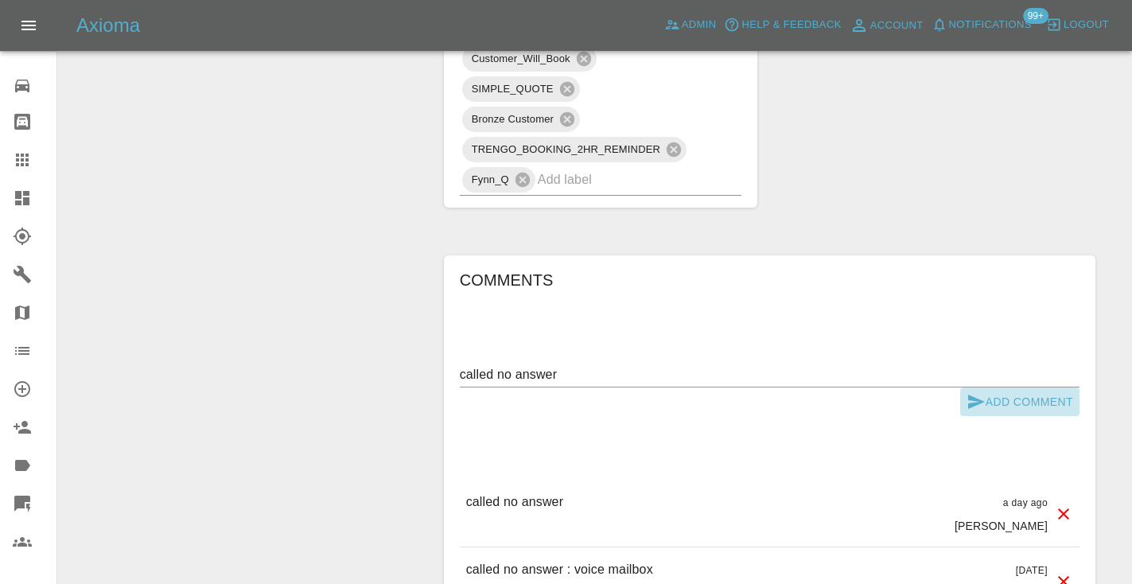
click at [983, 392] on icon "submit" at bounding box center [975, 401] width 19 height 19
click at [21, 160] on icon at bounding box center [22, 159] width 13 height 13
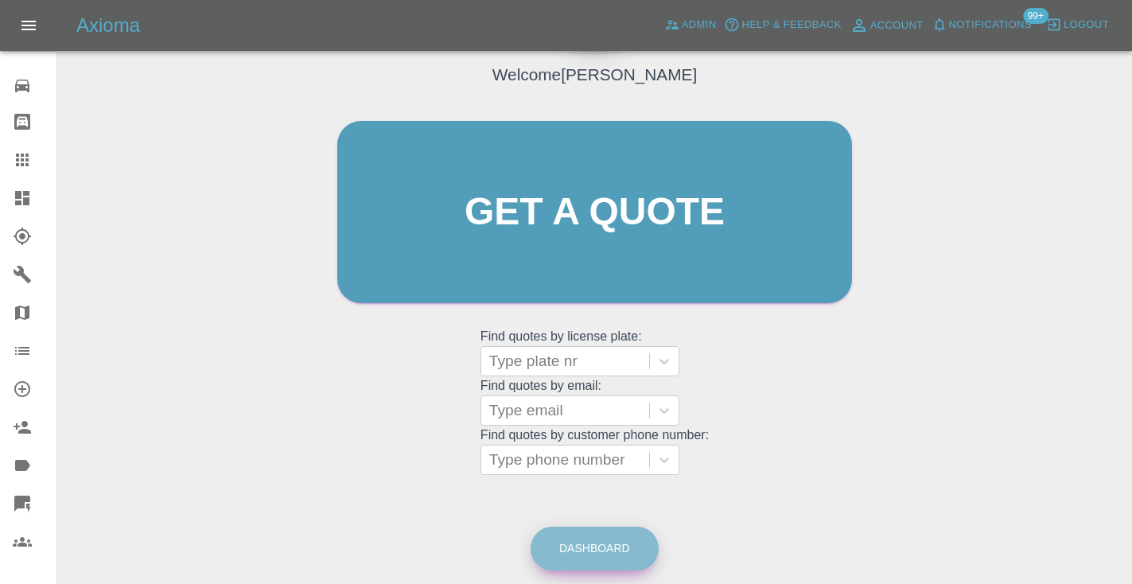
click at [619, 536] on link "Dashboard" at bounding box center [594, 548] width 128 height 44
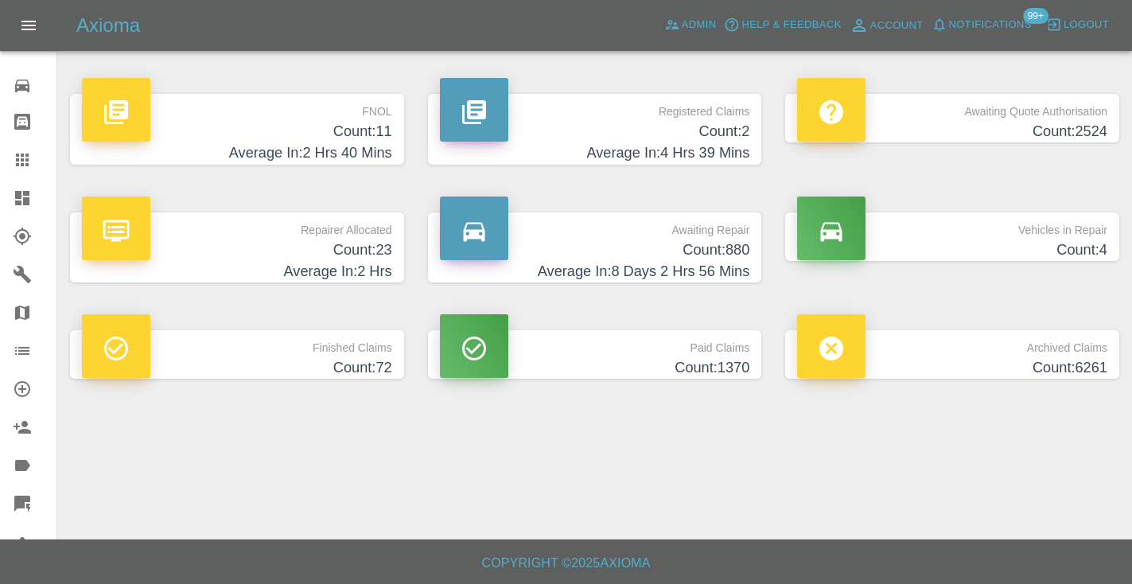
click at [705, 243] on h4 "Count: 880" at bounding box center [595, 249] width 310 height 21
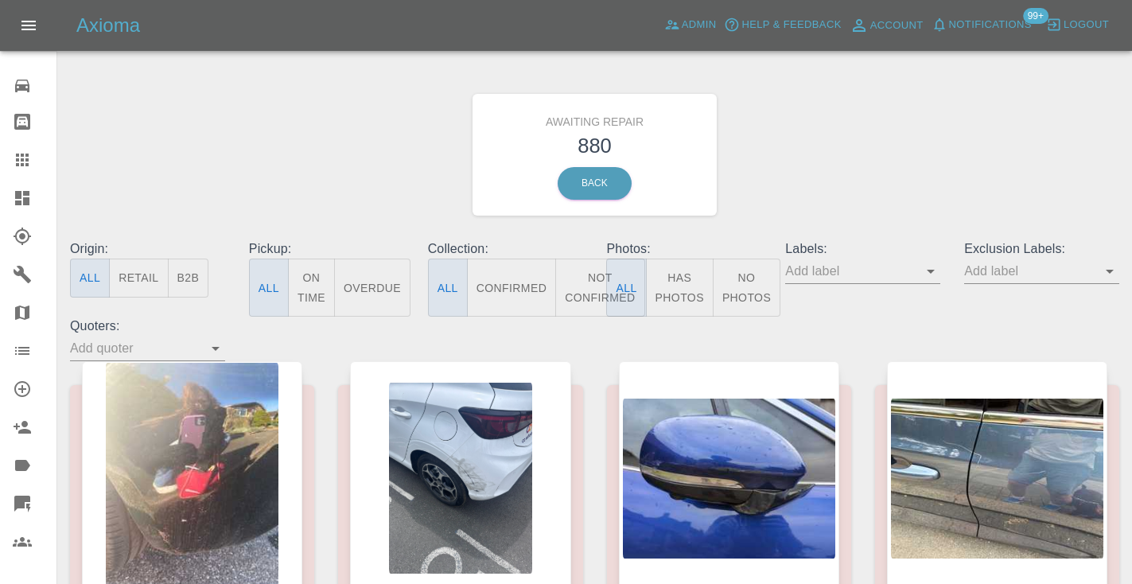
click at [592, 289] on button "Not Confirmed" at bounding box center [599, 287] width 89 height 58
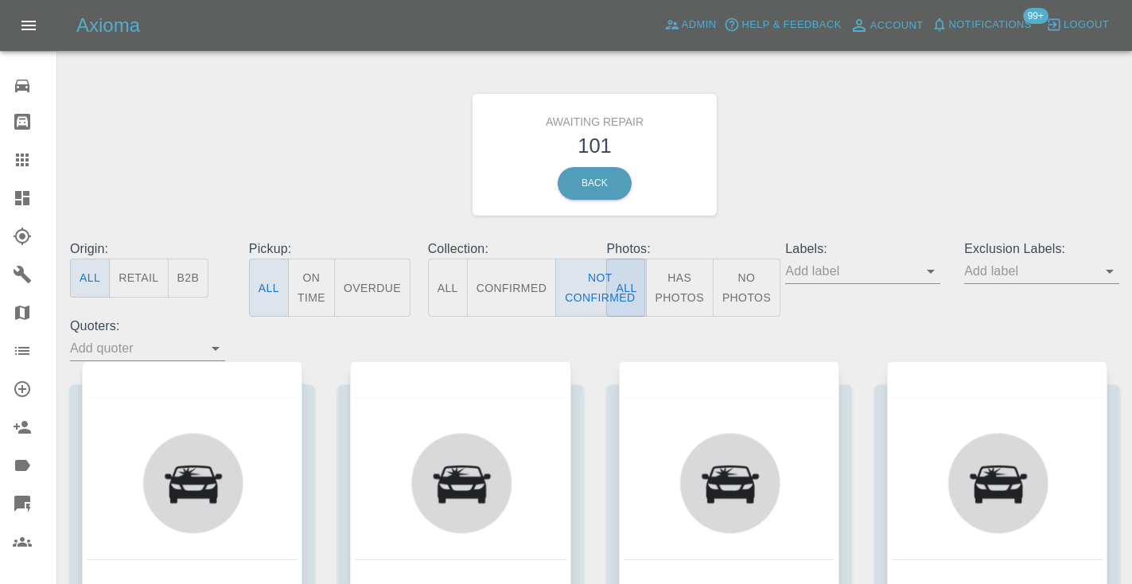
click at [864, 173] on div "Awaiting Repair 101 Back" at bounding box center [594, 154] width 1073 height 169
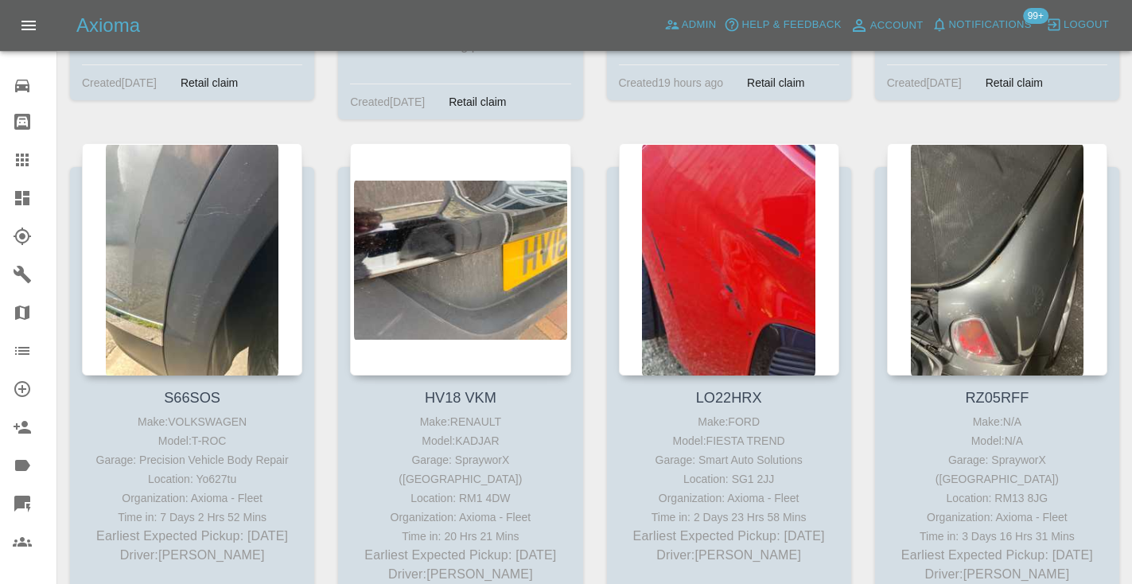
scroll to position [8620, 0]
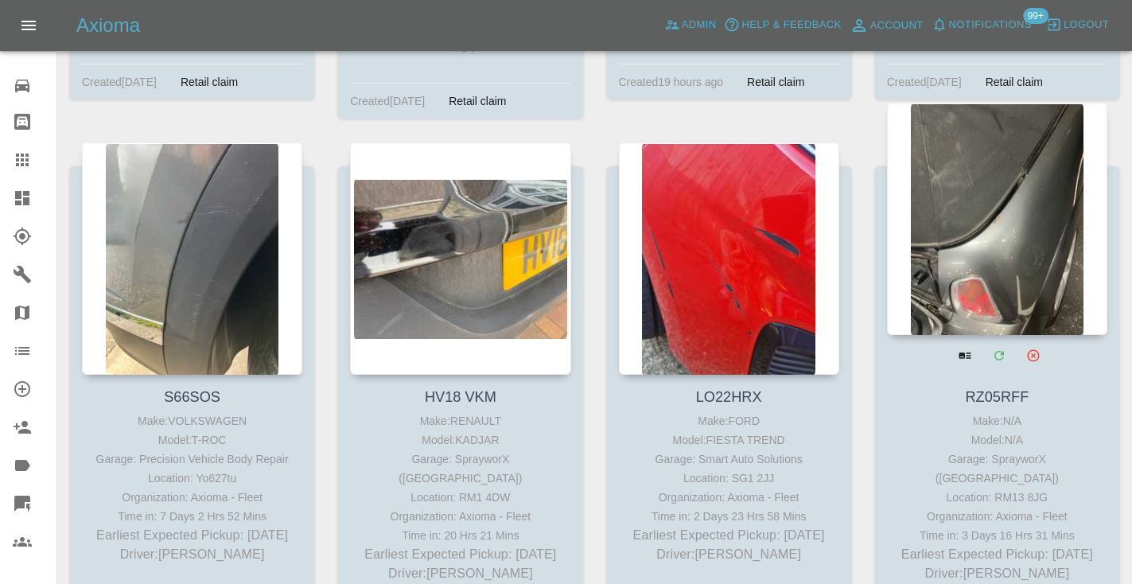
click at [983, 198] on div at bounding box center [997, 219] width 220 height 232
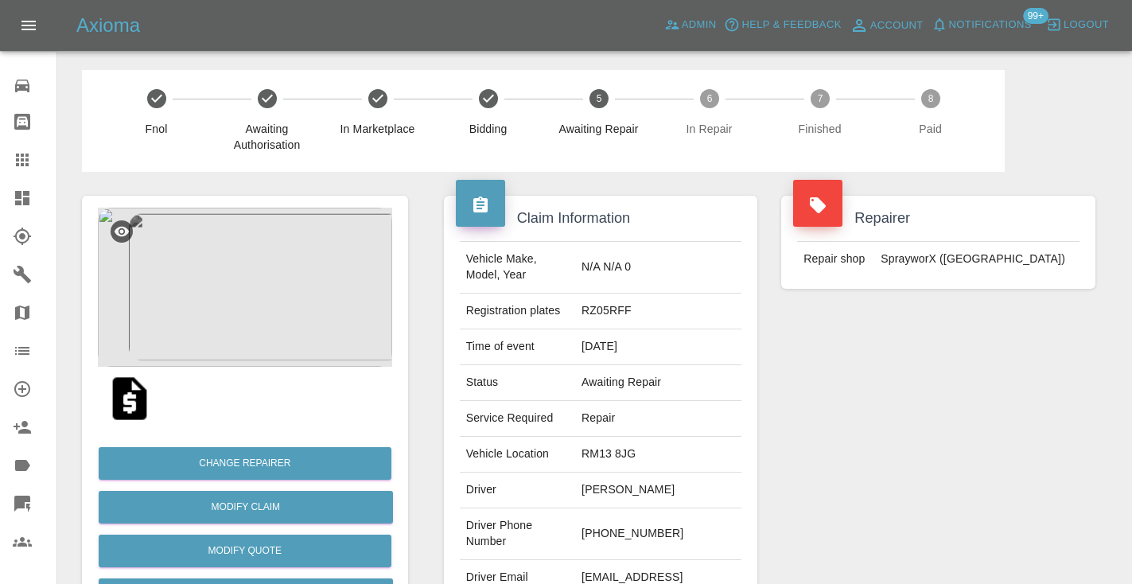
drag, startPoint x: 680, startPoint y: 531, endPoint x: 608, endPoint y: 530, distance: 71.6
click at [608, 530] on td "+44 7842 474232" at bounding box center [658, 534] width 166 height 52
copy td "7842 474232"
click at [889, 456] on div "Repairer Repair shop SprayworX (Kent)" at bounding box center [938, 409] width 338 height 475
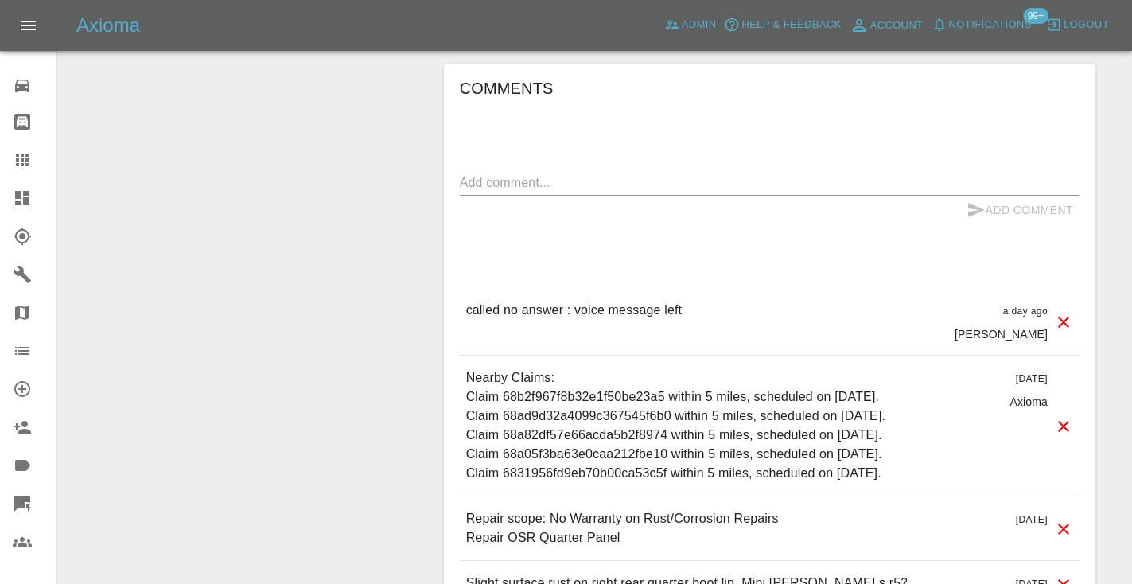
scroll to position [1559, 0]
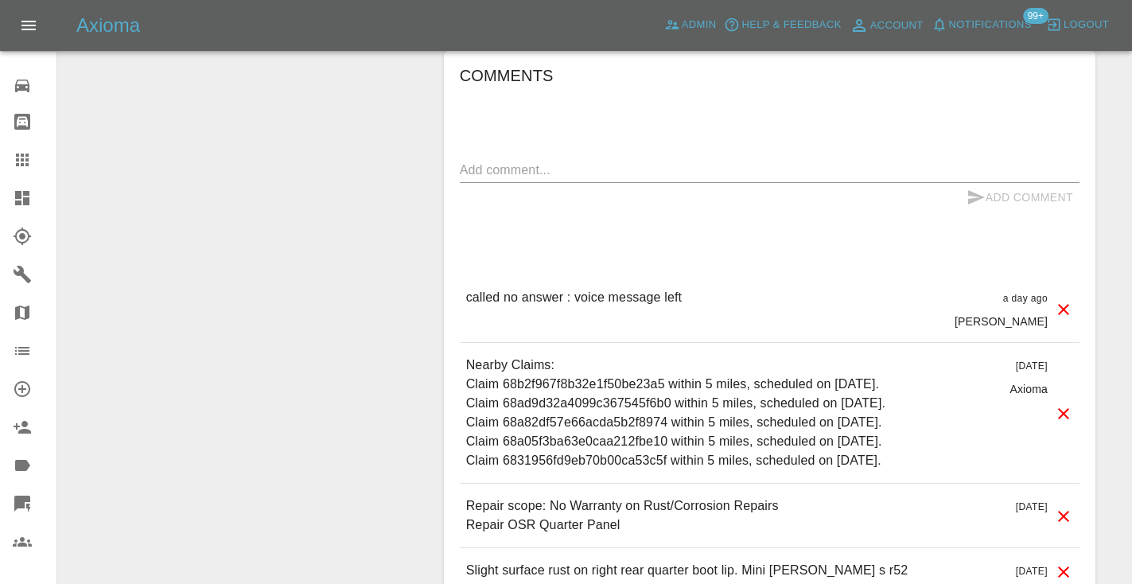
click at [514, 161] on textarea at bounding box center [769, 170] width 619 height 18
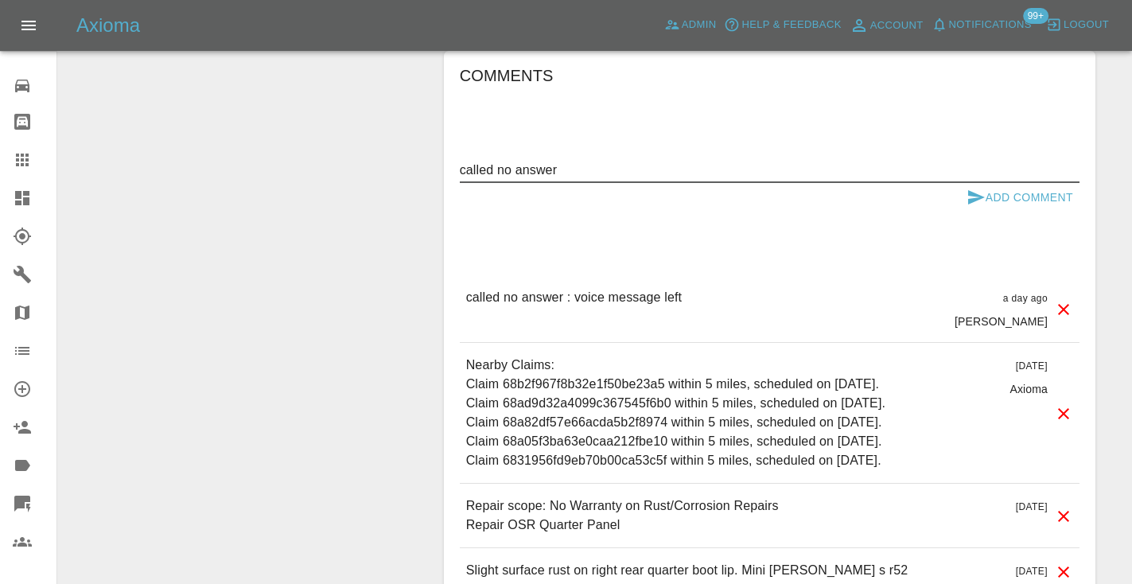
type textarea "called no answer"
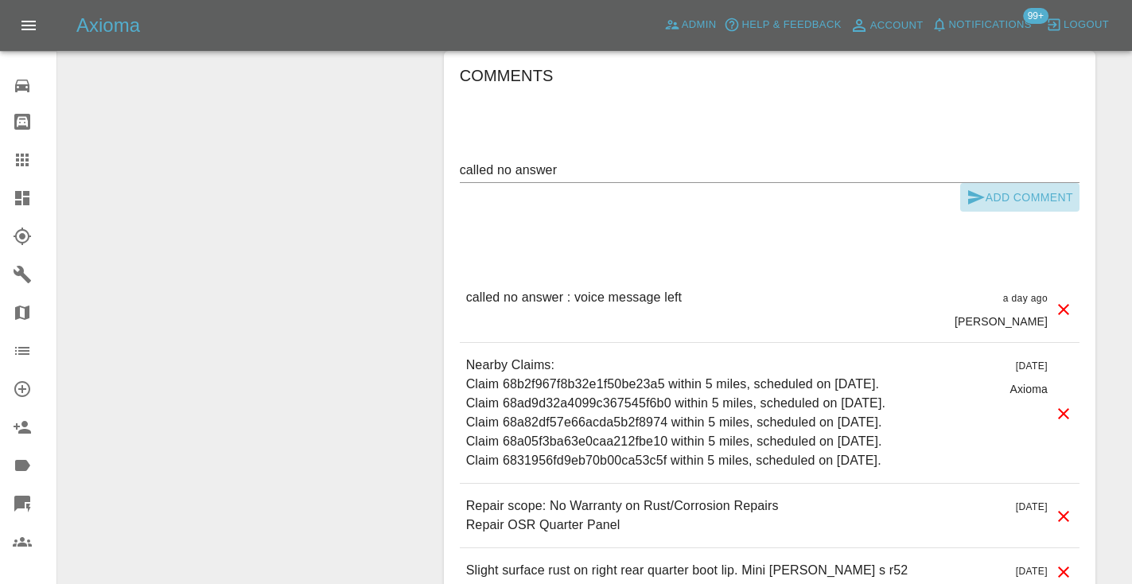
click at [1000, 183] on button "Add Comment" at bounding box center [1019, 197] width 119 height 29
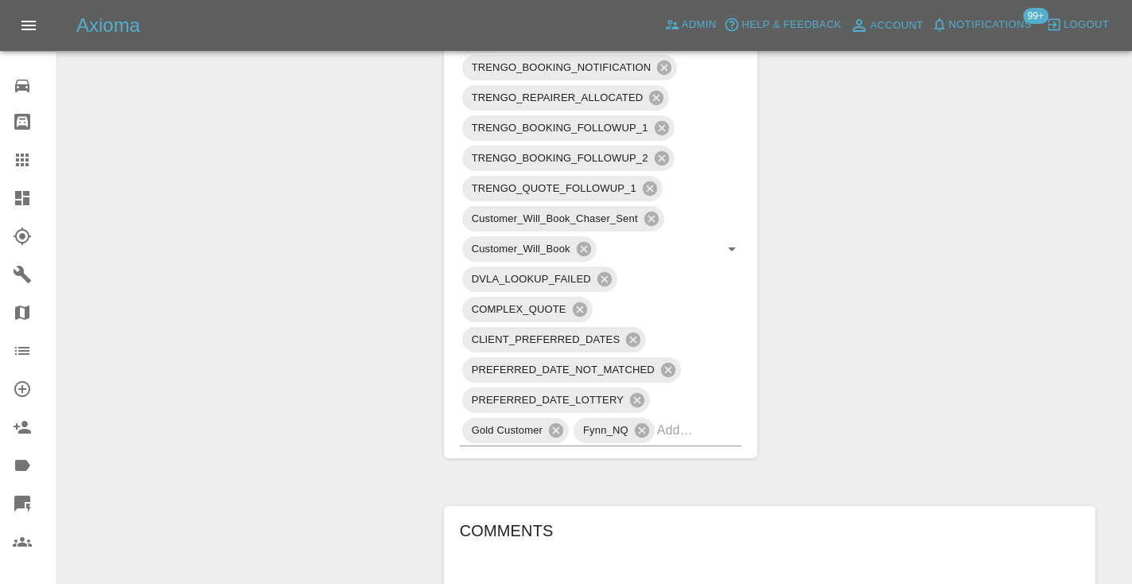
scroll to position [1102, 0]
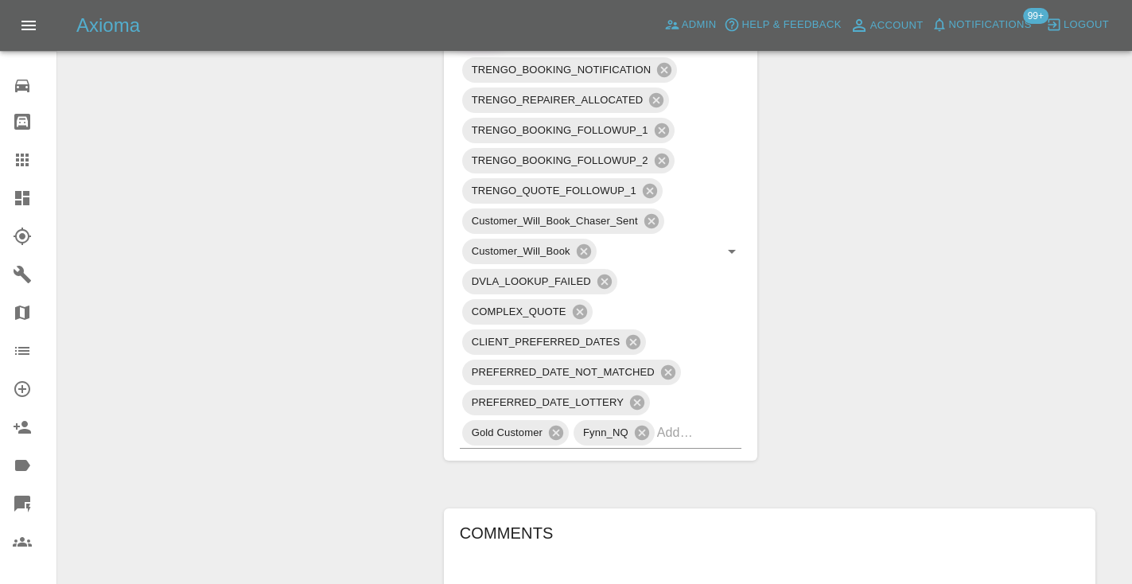
click at [27, 152] on icon at bounding box center [22, 159] width 19 height 19
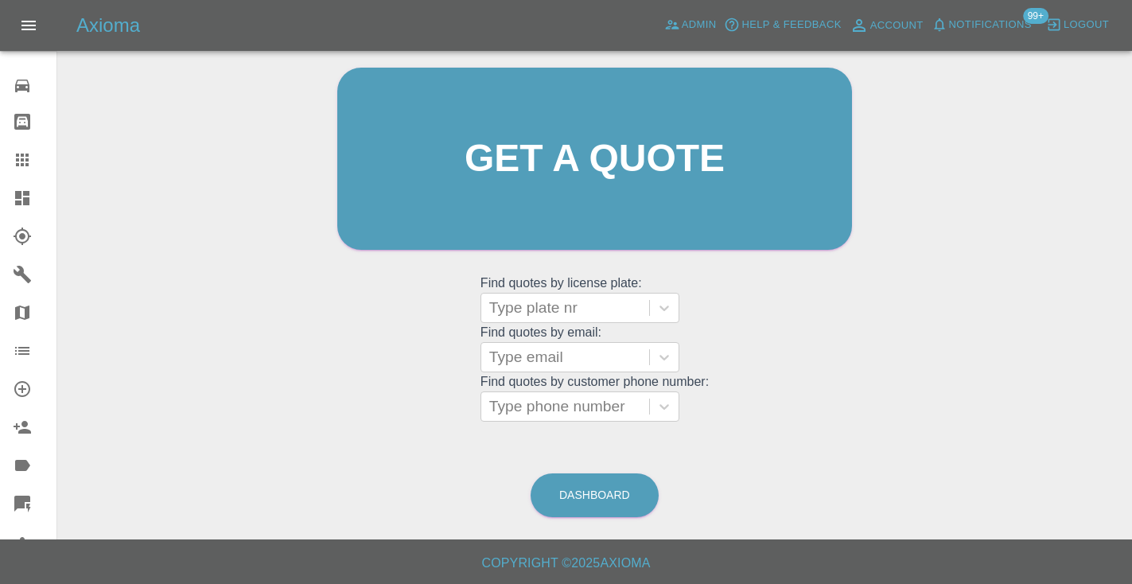
scroll to position [160, 0]
click at [620, 487] on link "Dashboard" at bounding box center [594, 496] width 128 height 44
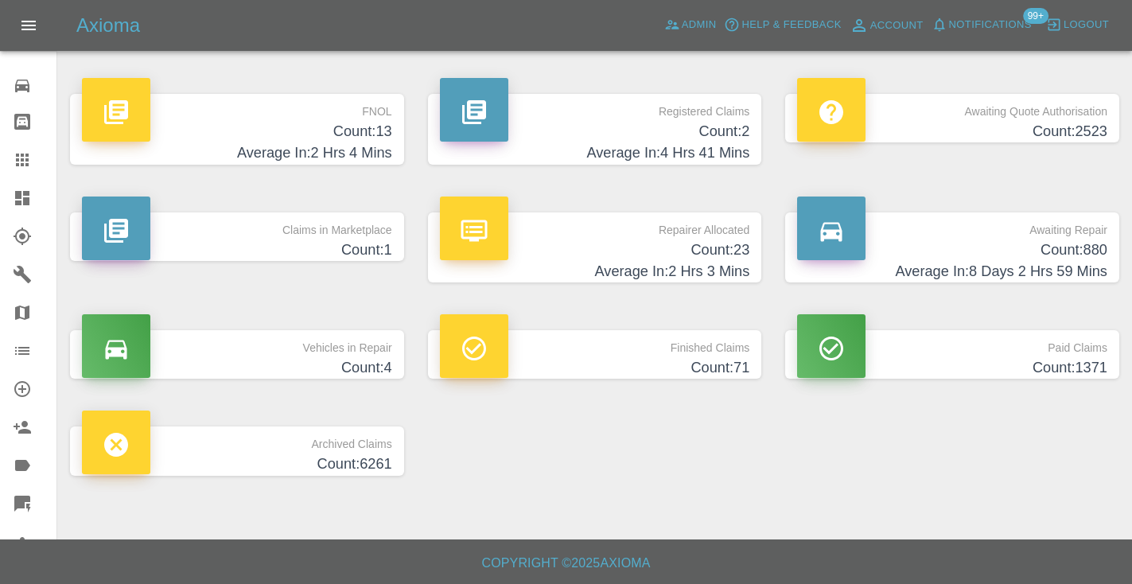
click at [1004, 243] on h4 "Count: 880" at bounding box center [952, 249] width 310 height 21
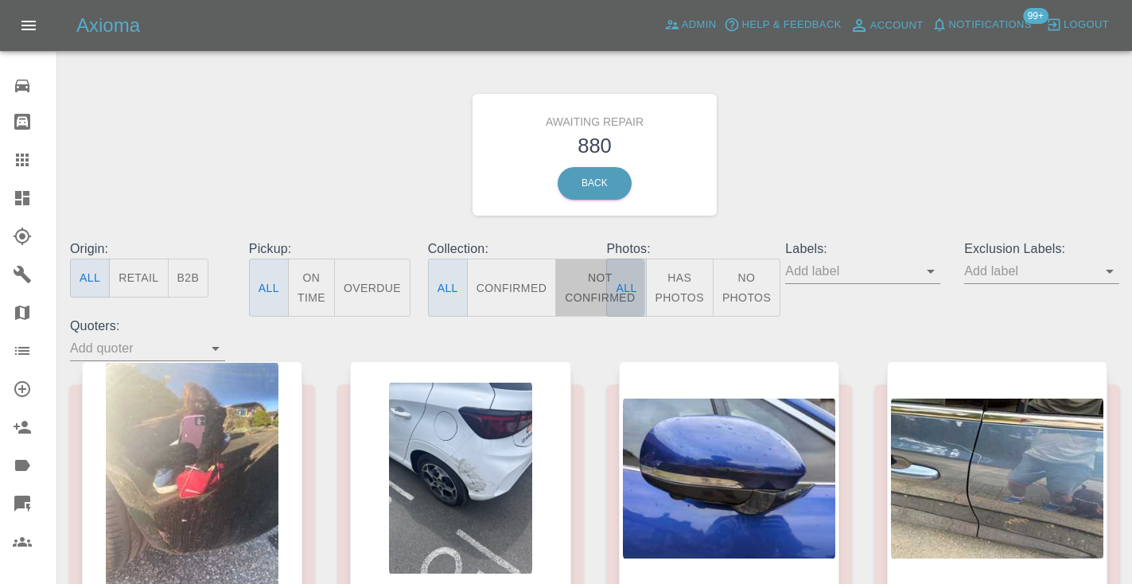
click at [593, 281] on button "Not Confirmed" at bounding box center [599, 287] width 89 height 58
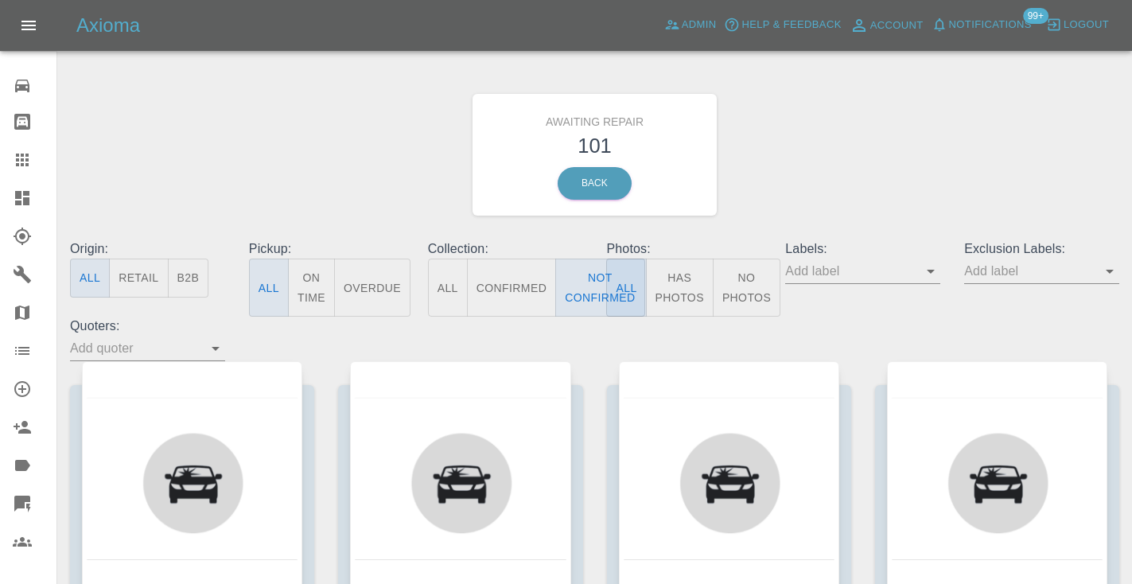
click at [847, 170] on div "Awaiting Repair 101 Back" at bounding box center [594, 154] width 1073 height 169
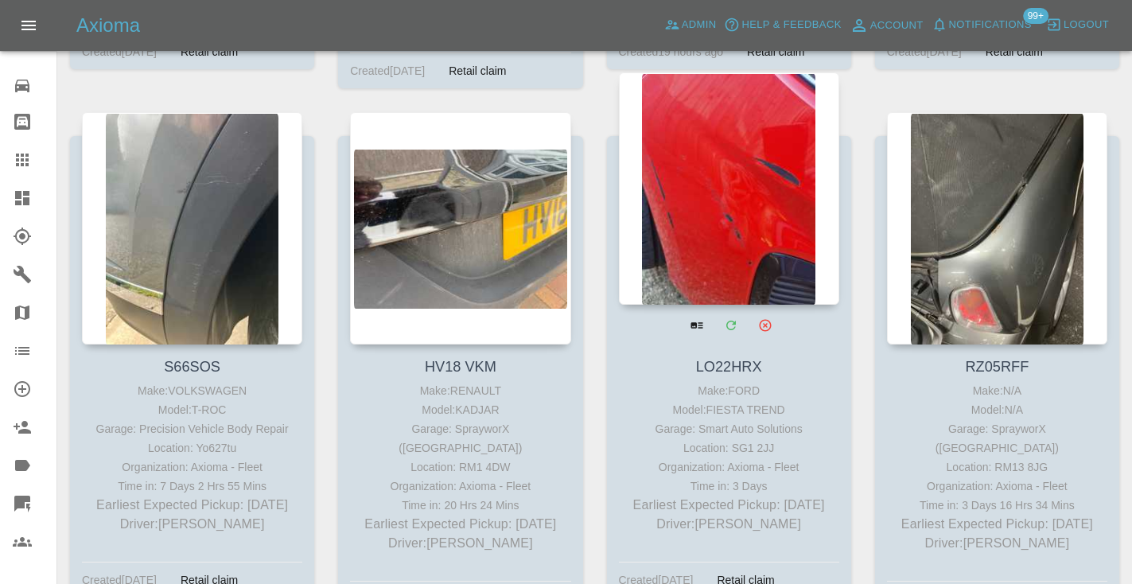
scroll to position [8636, 0]
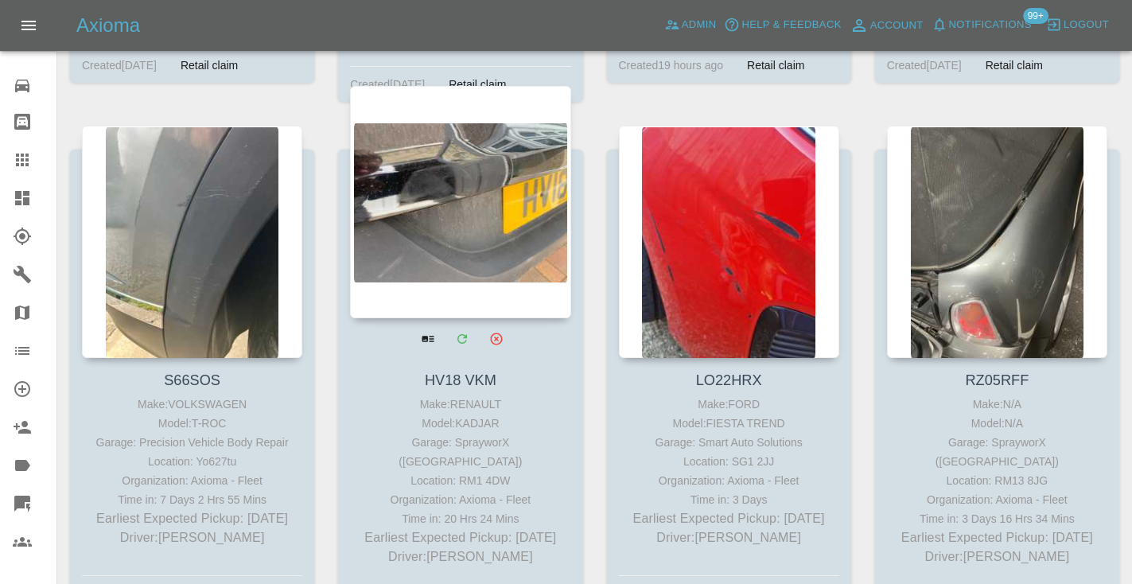
click at [469, 148] on div at bounding box center [460, 202] width 220 height 232
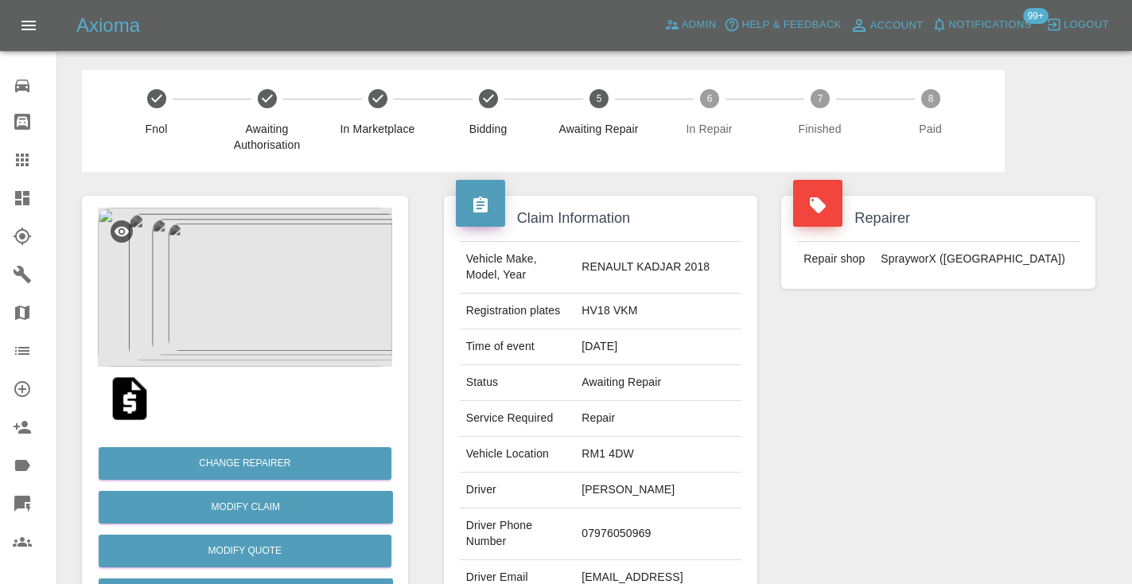
click at [658, 524] on td "07976050969" at bounding box center [658, 534] width 166 height 52
copy td "07976050969"
click at [1043, 319] on div "Repairer Repair shop SprayworX (Kent)" at bounding box center [938, 409] width 338 height 475
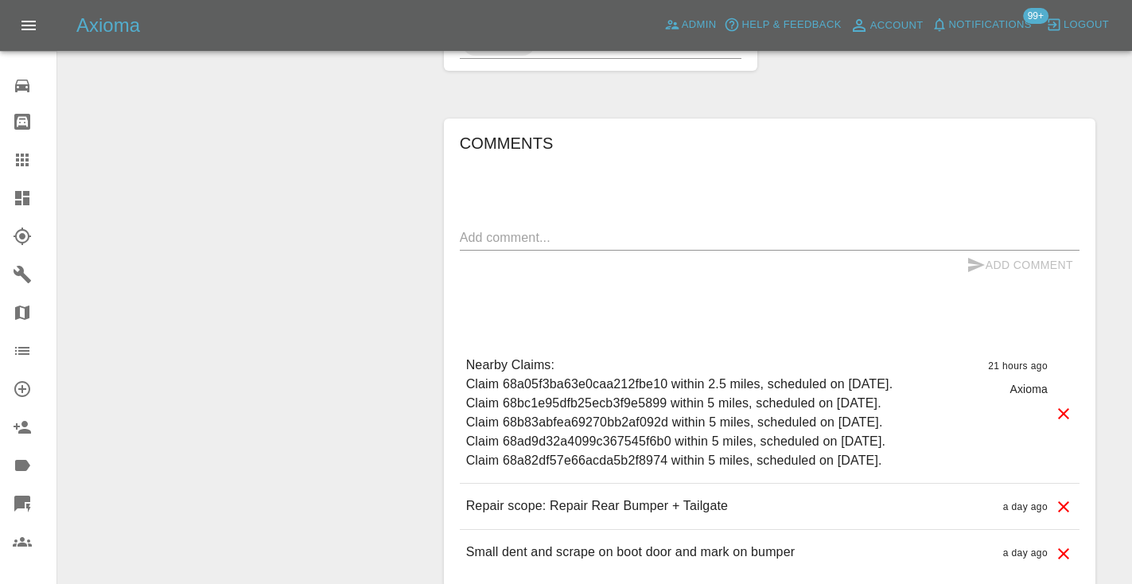
scroll to position [1172, 0]
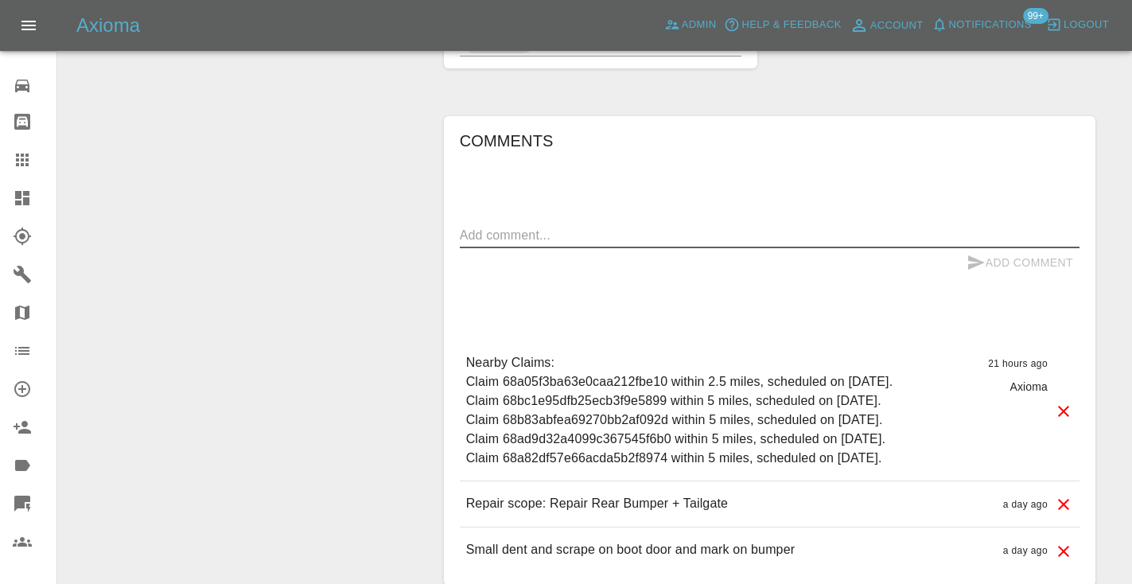
click at [561, 226] on textarea at bounding box center [769, 235] width 619 height 18
type textarea "called no answer : voicemailbox"
click at [990, 248] on button "Add Comment" at bounding box center [1019, 262] width 119 height 29
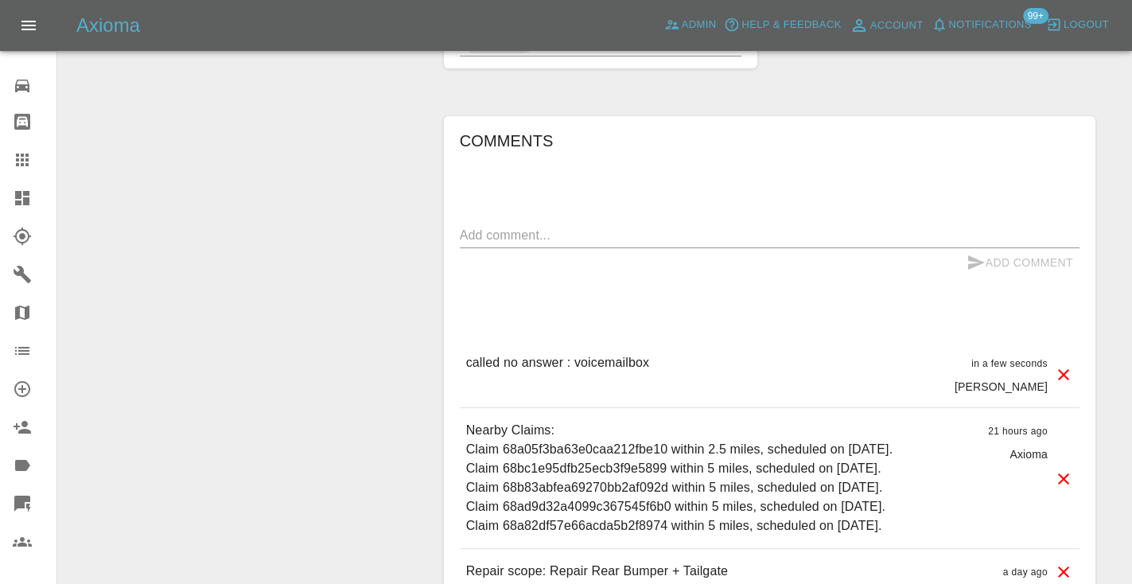
click at [33, 165] on div at bounding box center [35, 159] width 45 height 19
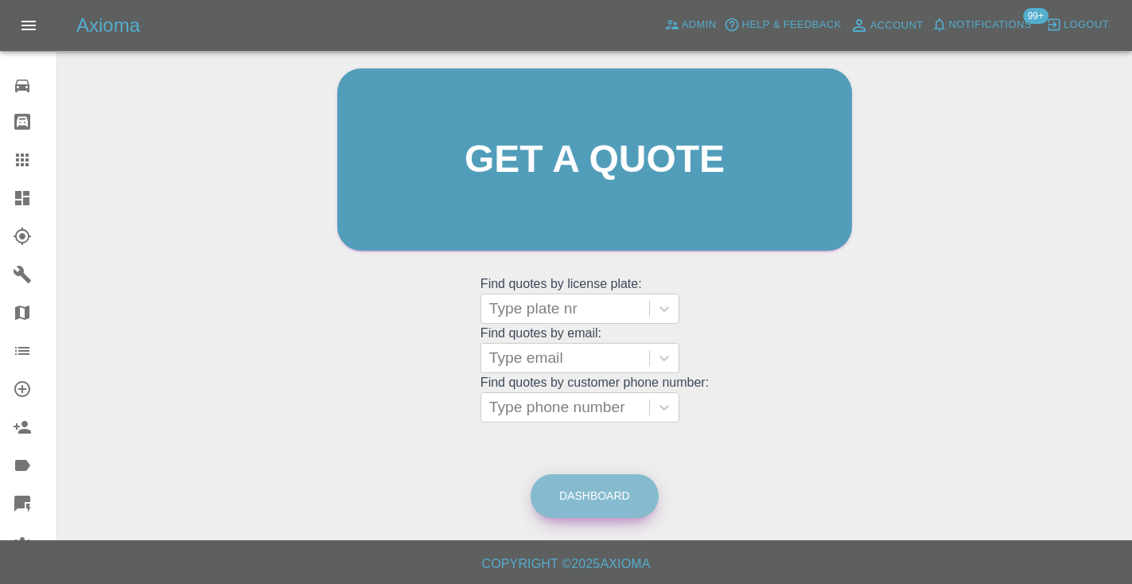
click at [563, 486] on link "Dashboard" at bounding box center [594, 496] width 128 height 44
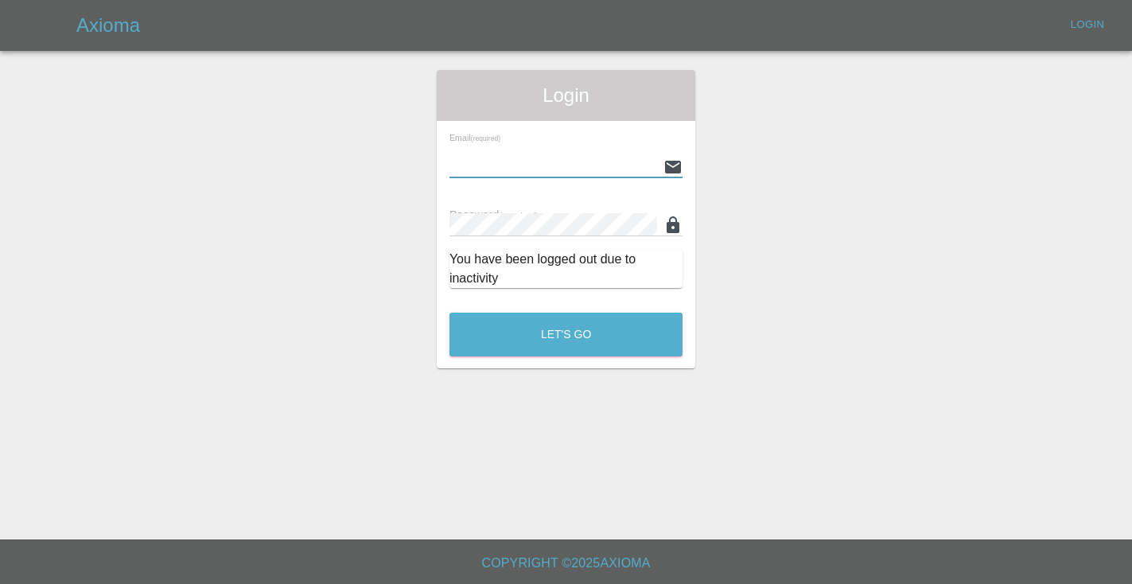
type input "Castrokhonqwana@gmail.com"
click at [565, 334] on button "Let's Go" at bounding box center [565, 335] width 233 height 44
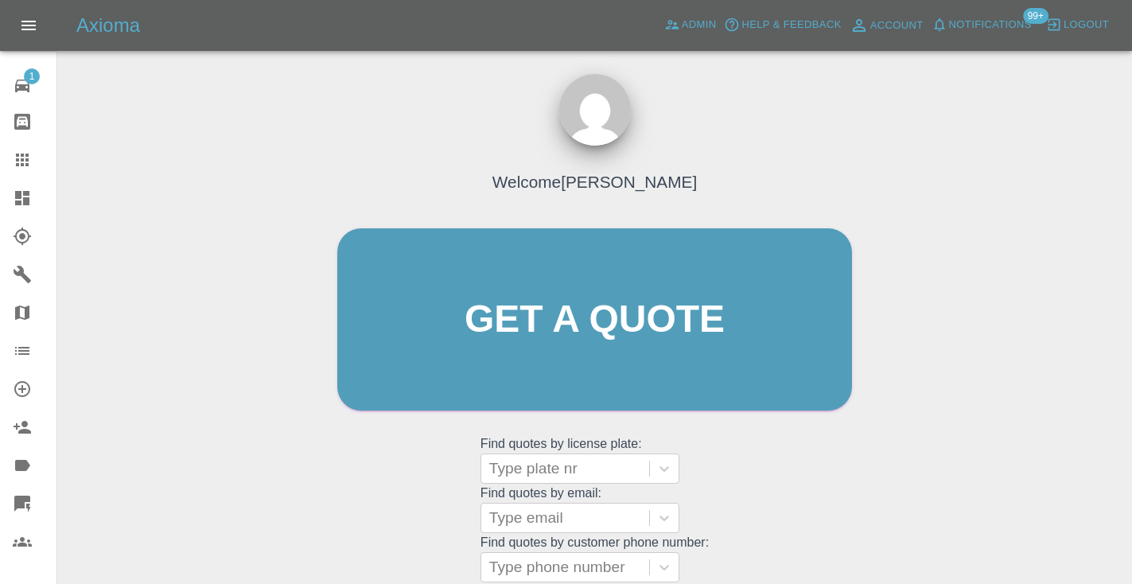
click at [743, 462] on div "Welcome Castro Get a quote Get a quote Find quotes by license plate: Type plate…" at bounding box center [594, 350] width 548 height 480
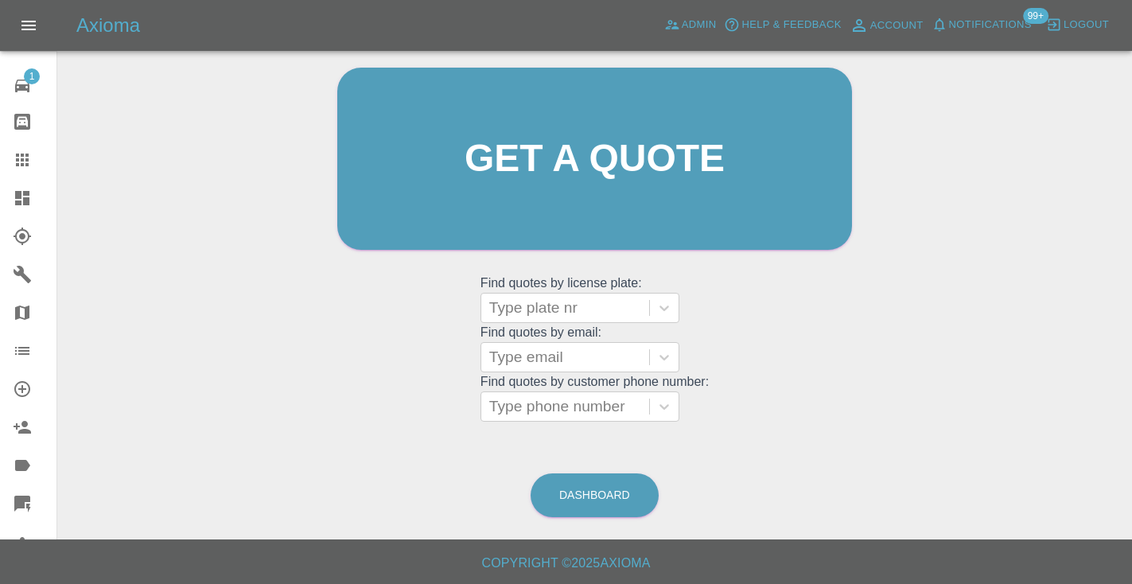
scroll to position [160, 0]
click at [598, 486] on link "Dashboard" at bounding box center [594, 496] width 128 height 44
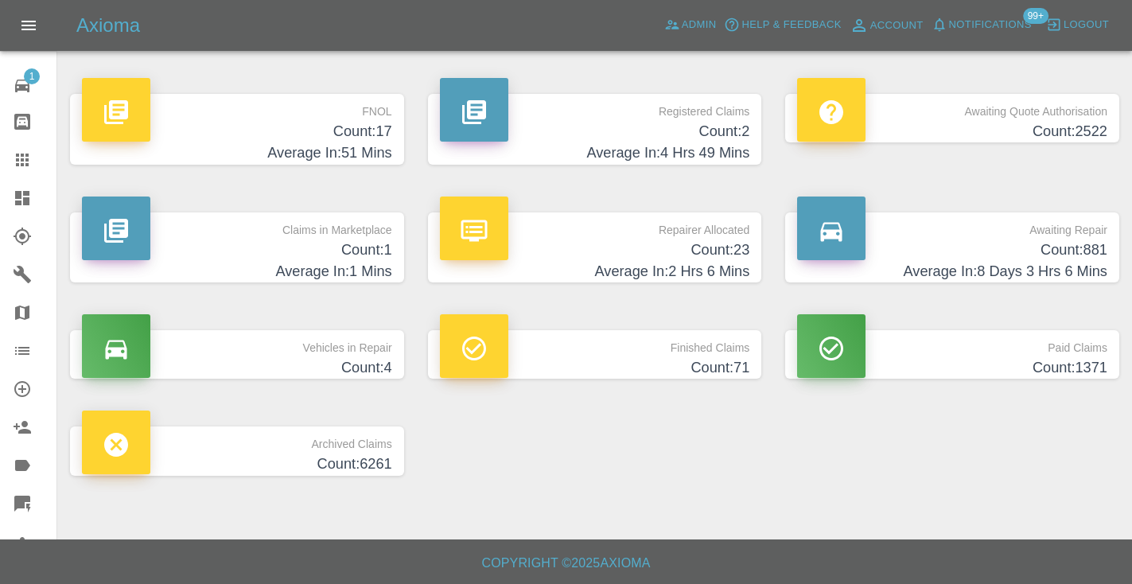
click at [1035, 239] on h4 "Count: 881" at bounding box center [952, 249] width 310 height 21
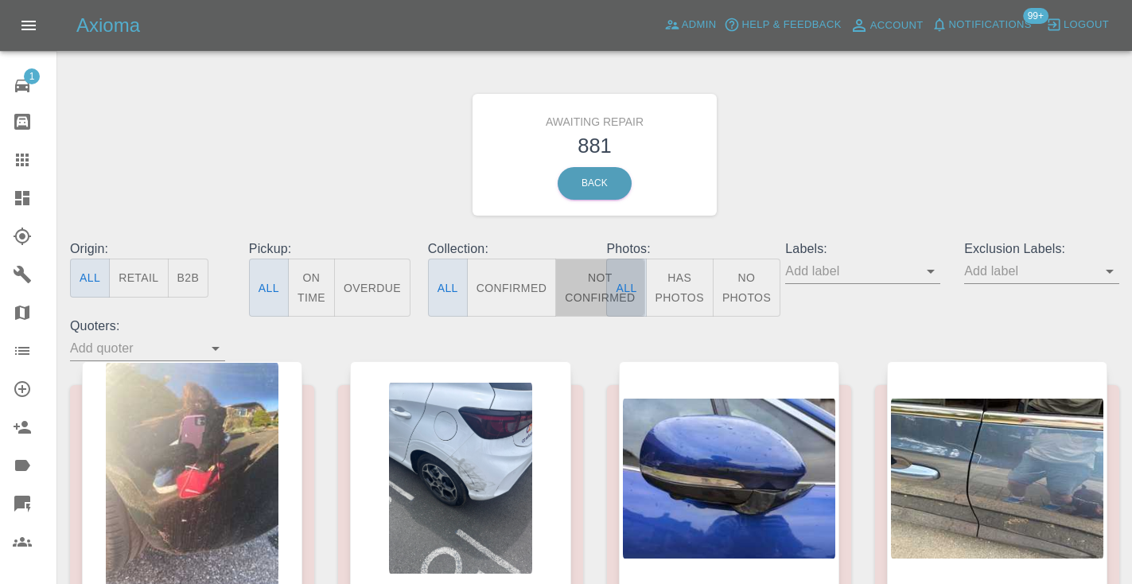
click at [580, 289] on button "Not Confirmed" at bounding box center [599, 287] width 89 height 58
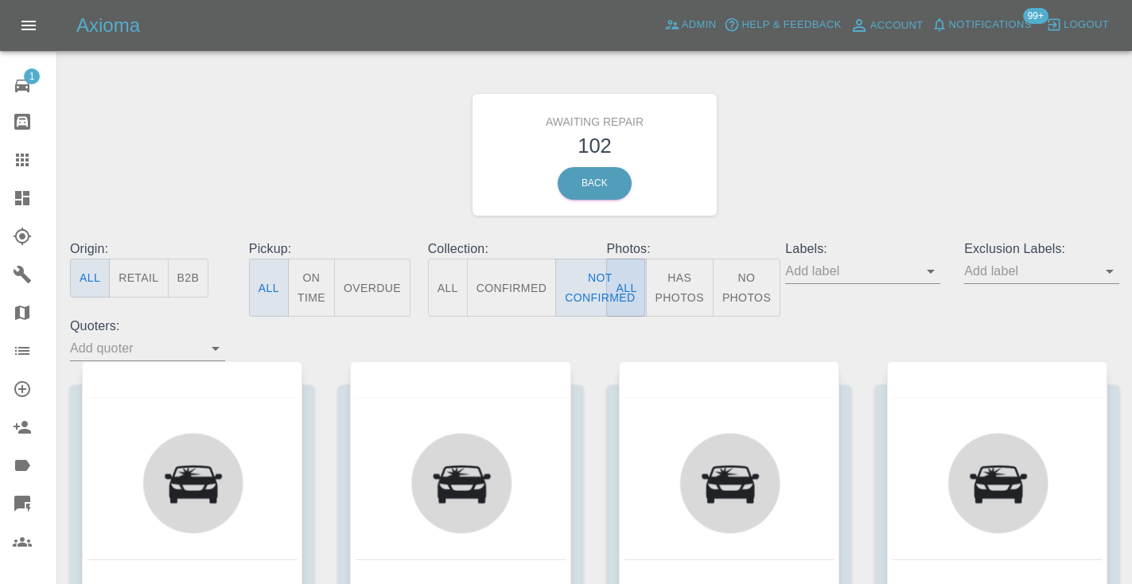
click at [798, 140] on div "Awaiting Repair 102 Back" at bounding box center [594, 154] width 1073 height 169
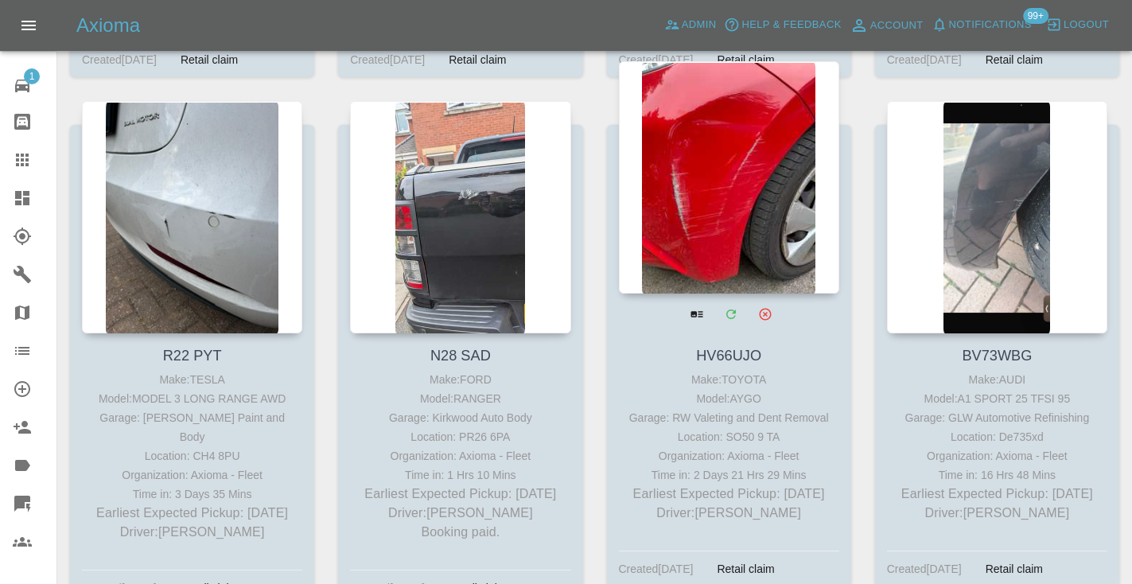
scroll to position [1791, 0]
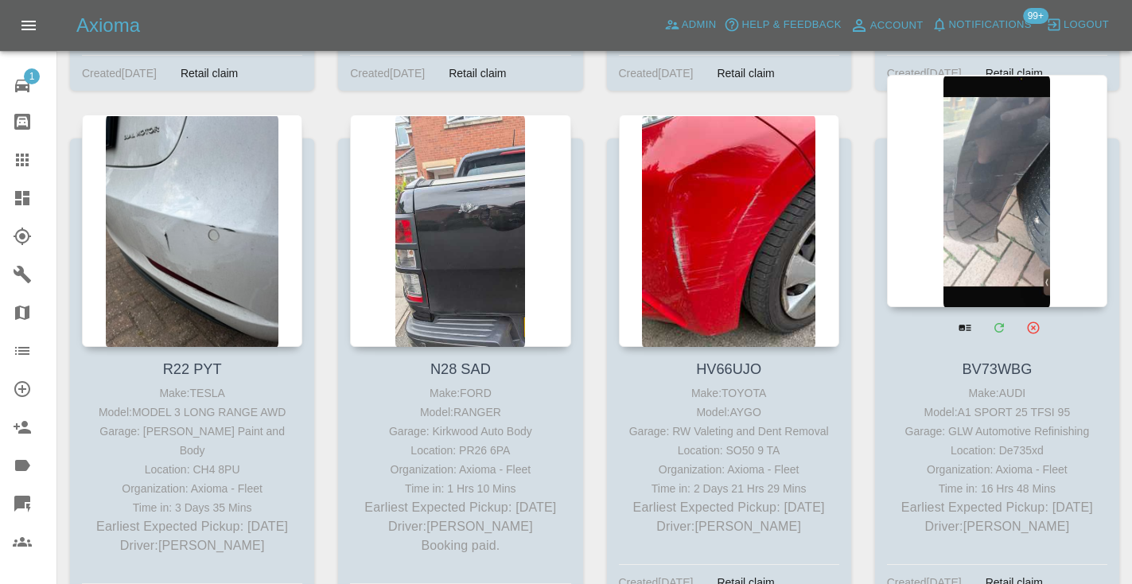
click at [1011, 249] on div at bounding box center [997, 191] width 220 height 232
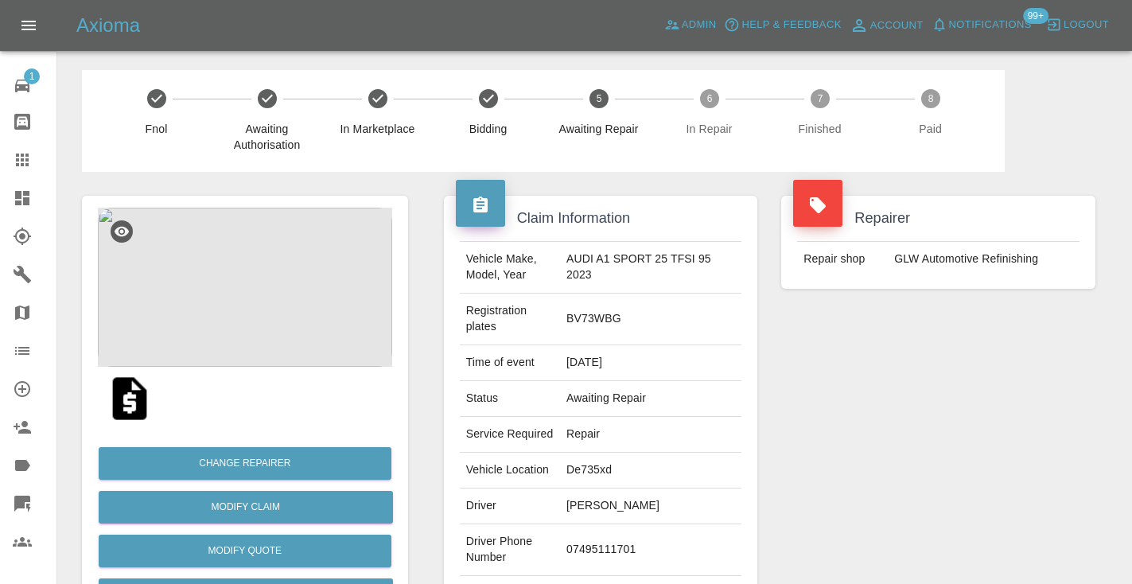
click at [644, 524] on td "07495111701" at bounding box center [650, 550] width 181 height 52
copy td "07495111701"
click at [934, 426] on div "Repairer Repair shop GLW Automotive Refinishing" at bounding box center [938, 425] width 338 height 507
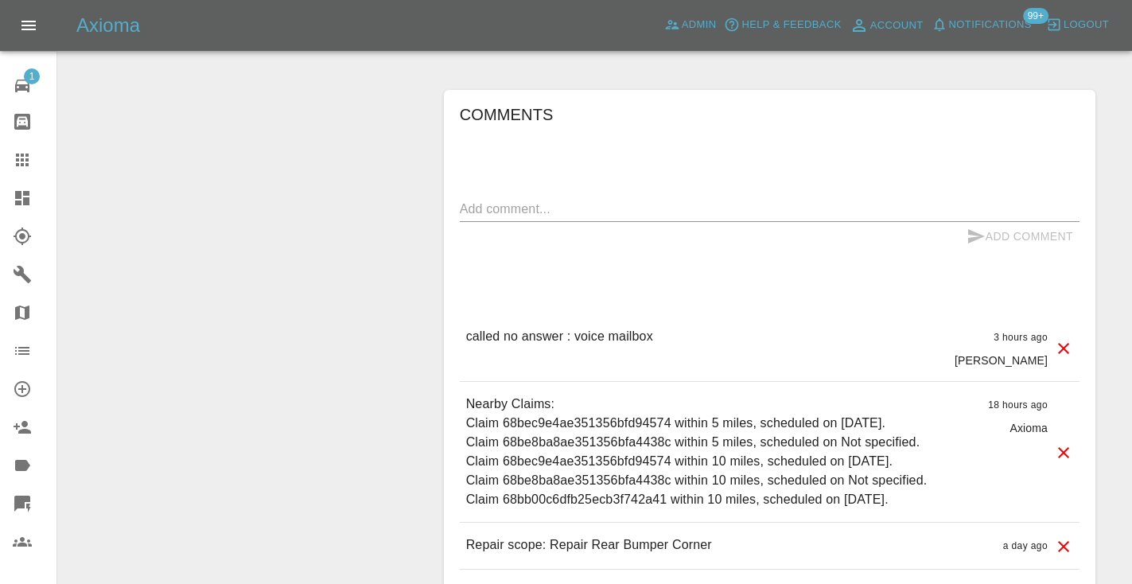
scroll to position [1373, 0]
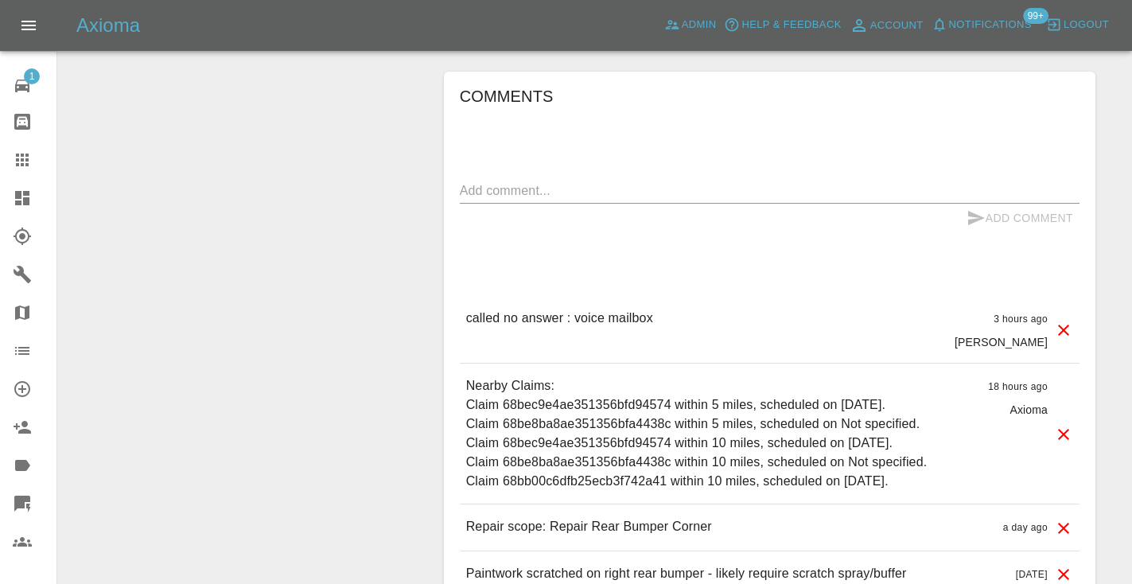
click at [508, 178] on div "x" at bounding box center [769, 190] width 619 height 25
type textarea "no answer"
click at [980, 208] on icon "submit" at bounding box center [975, 217] width 19 height 19
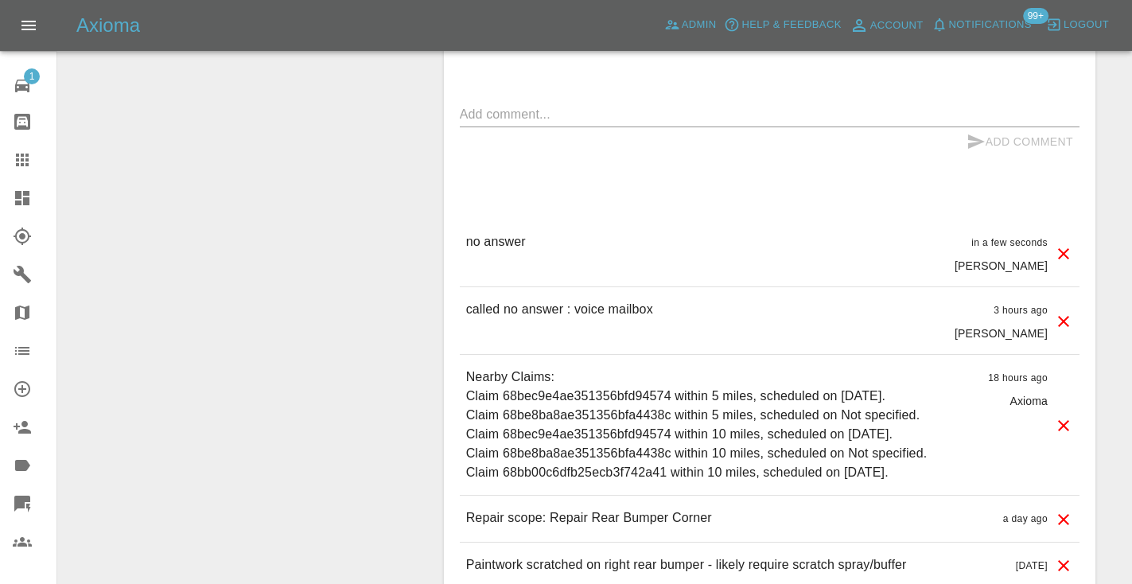
scroll to position [1453, 0]
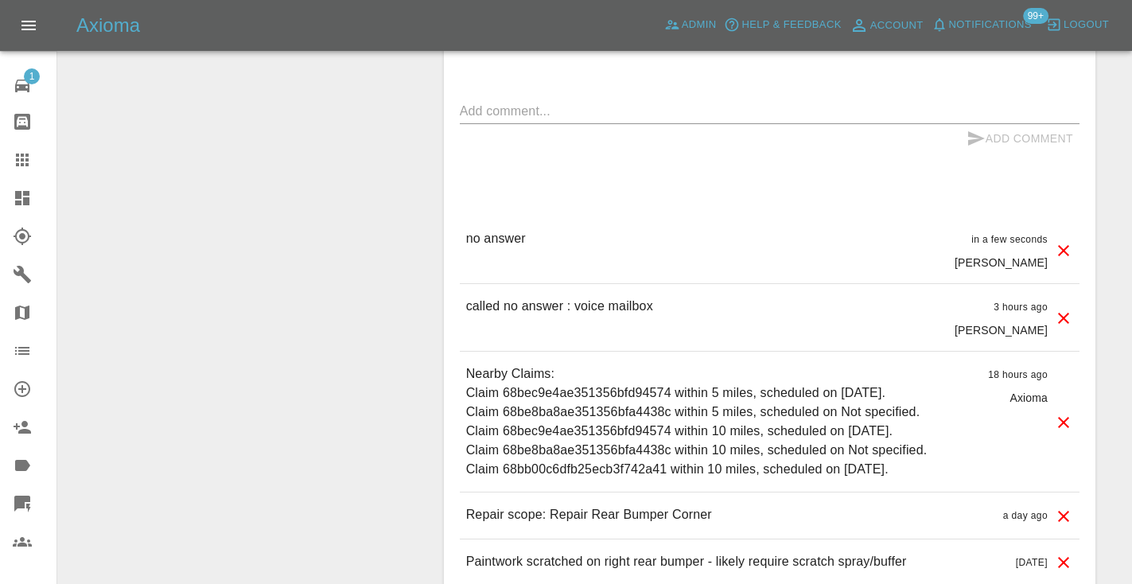
click at [35, 154] on div at bounding box center [35, 159] width 45 height 19
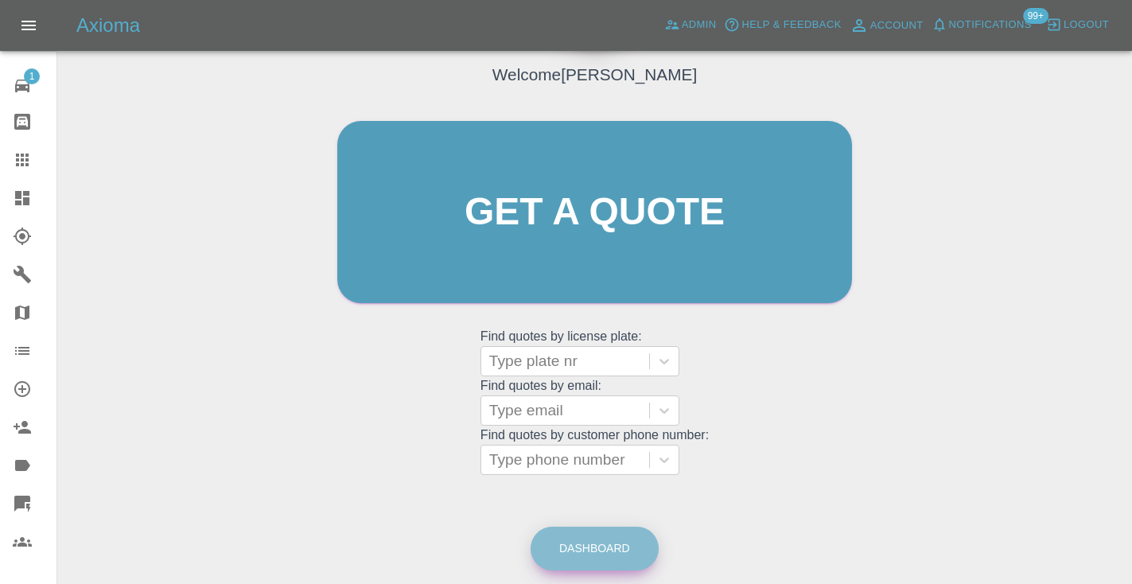
click at [580, 534] on link "Dashboard" at bounding box center [594, 548] width 128 height 44
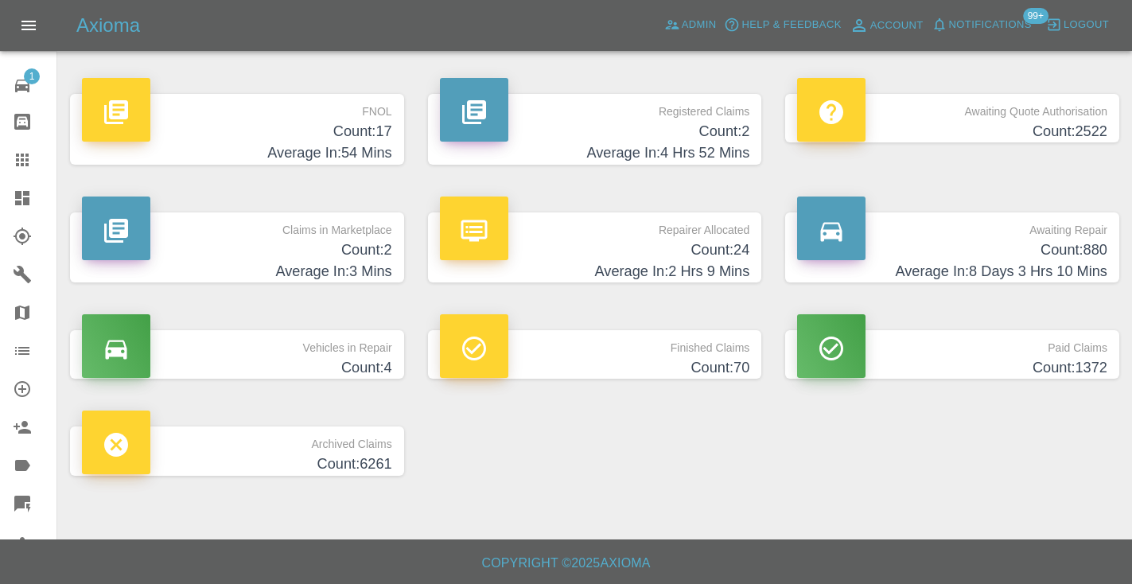
click at [1089, 255] on h4 "Count: 880" at bounding box center [952, 249] width 310 height 21
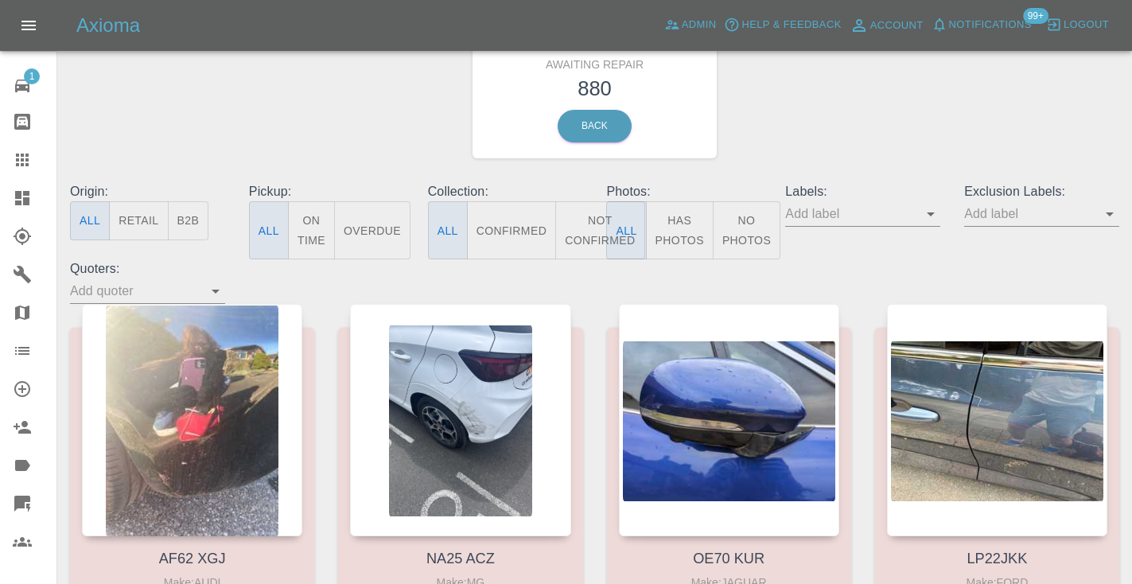
scroll to position [93, 0]
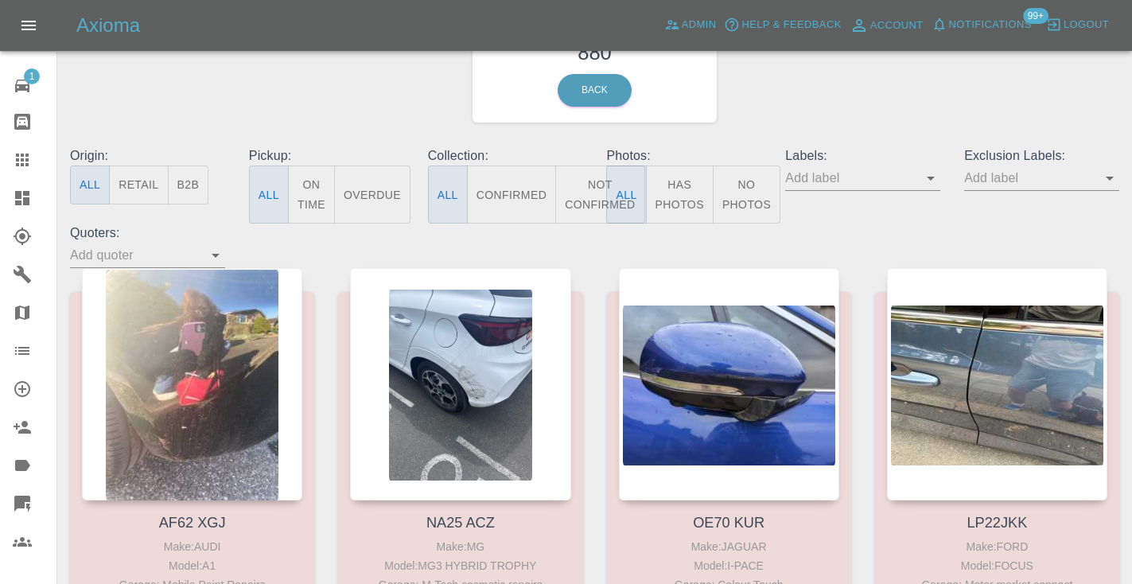
click at [583, 189] on button "Not Confirmed" at bounding box center [599, 194] width 89 height 58
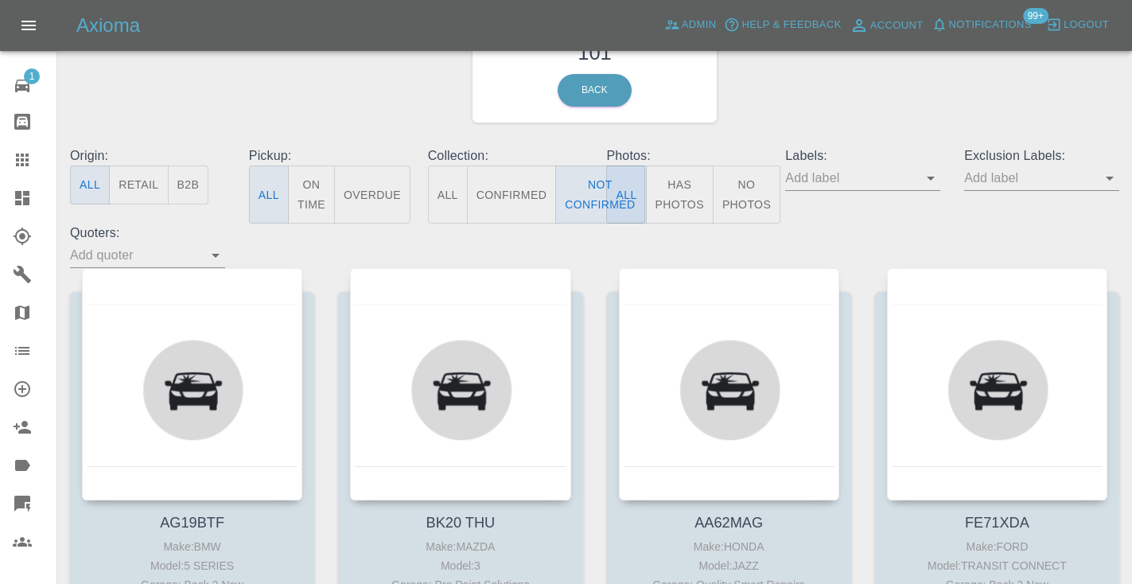
type button "false"
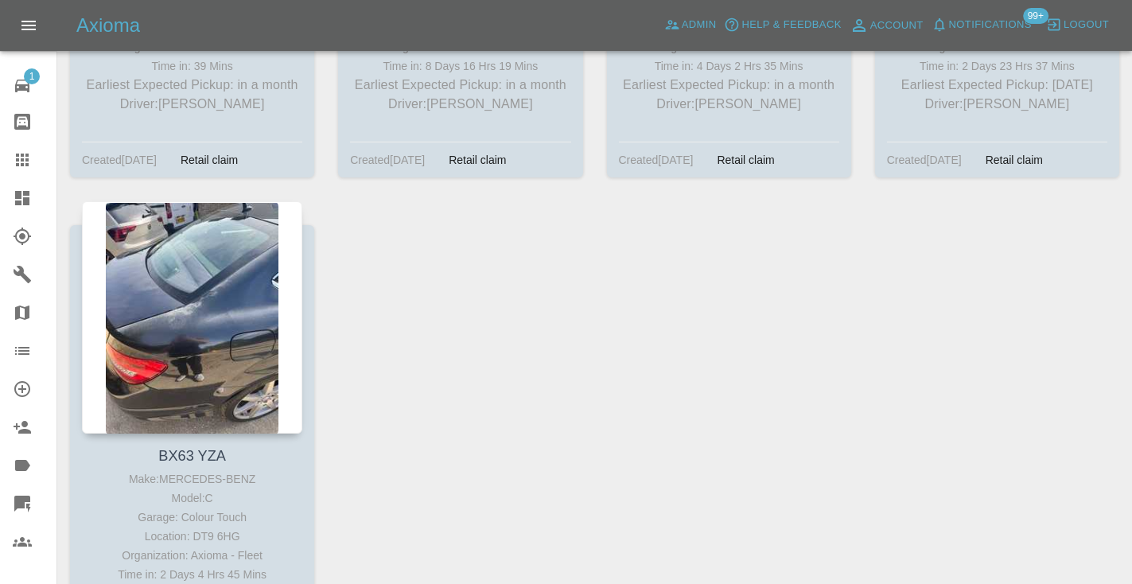
scroll to position [13245, 0]
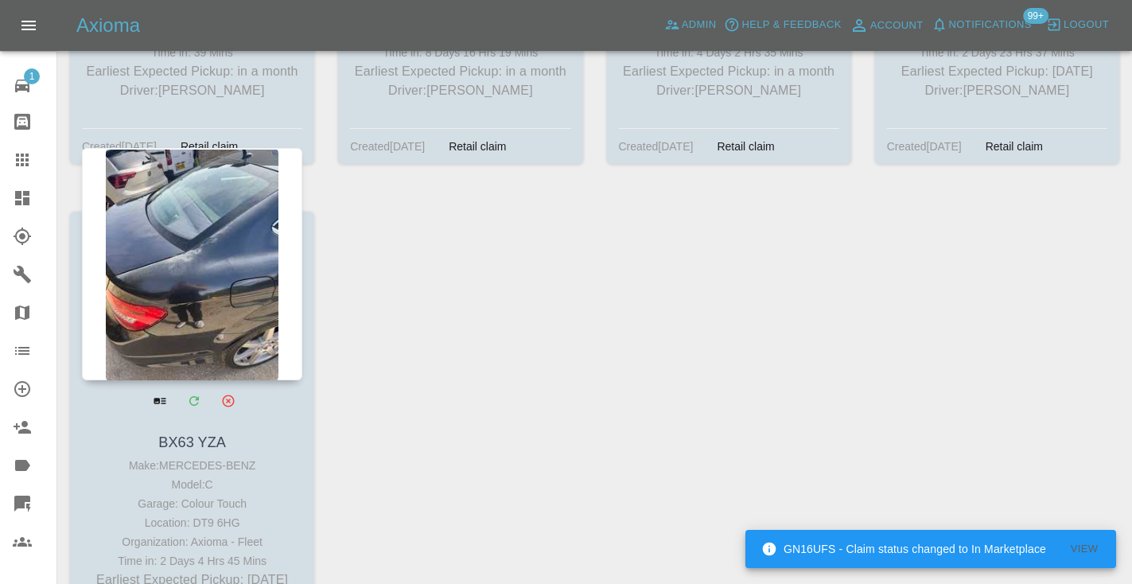
click at [250, 182] on div at bounding box center [192, 264] width 220 height 232
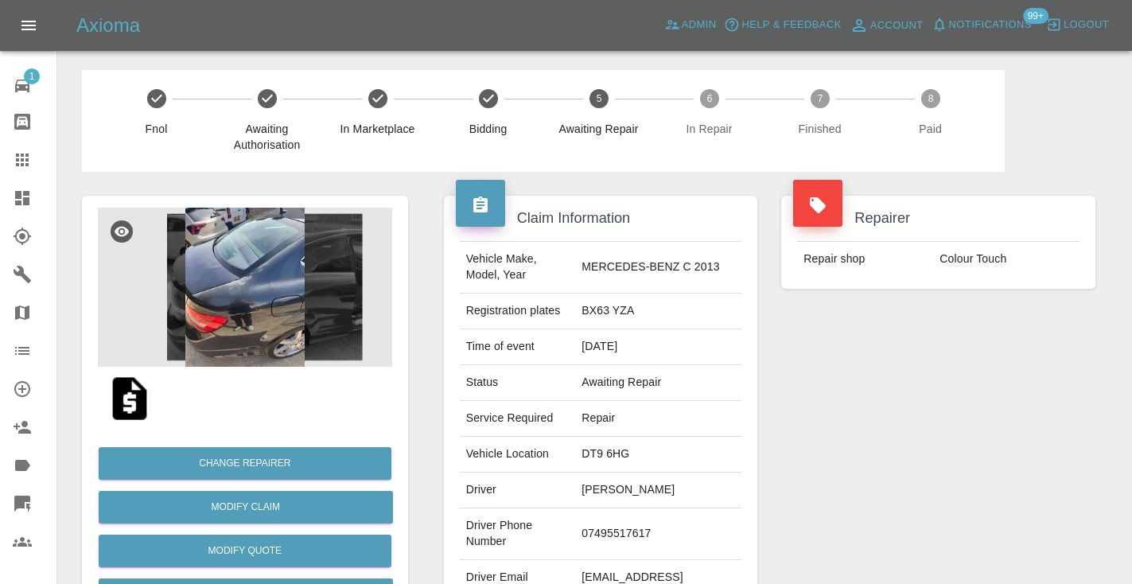
click at [641, 525] on td "07495517617" at bounding box center [658, 534] width 166 height 52
copy td "07495517617"
click at [918, 433] on div "Repairer Repair shop Colour Touch" at bounding box center [938, 409] width 338 height 475
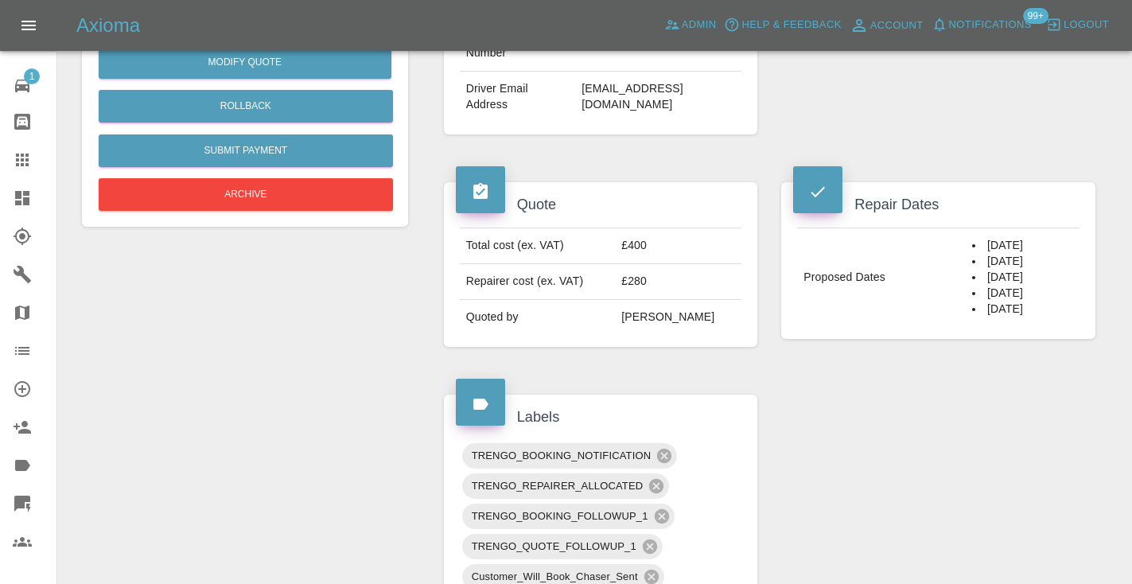
scroll to position [511, 0]
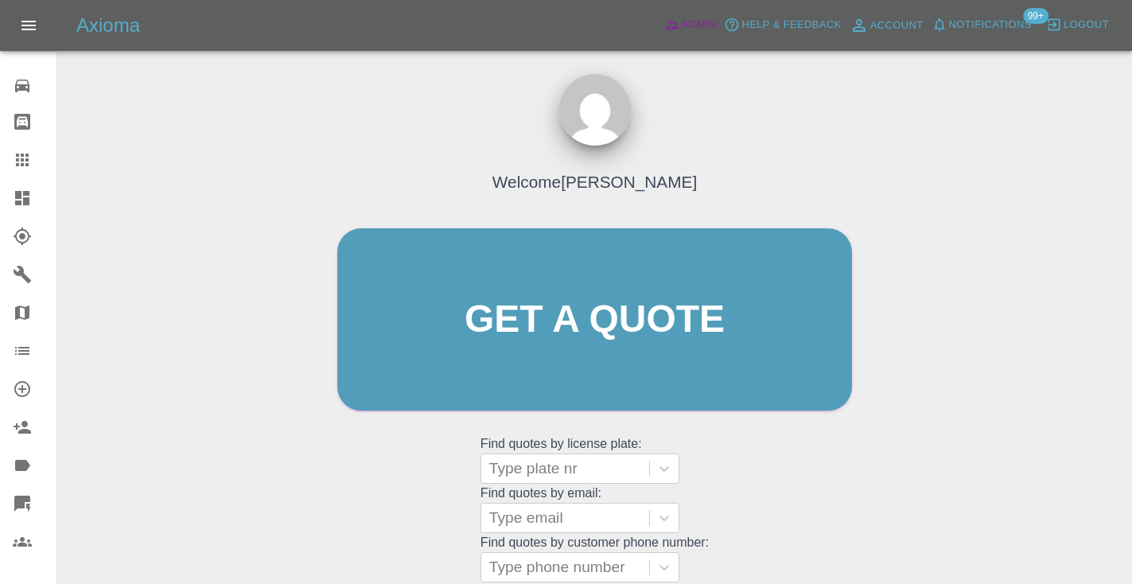
click at [681, 27] on span "Admin" at bounding box center [698, 25] width 35 height 18
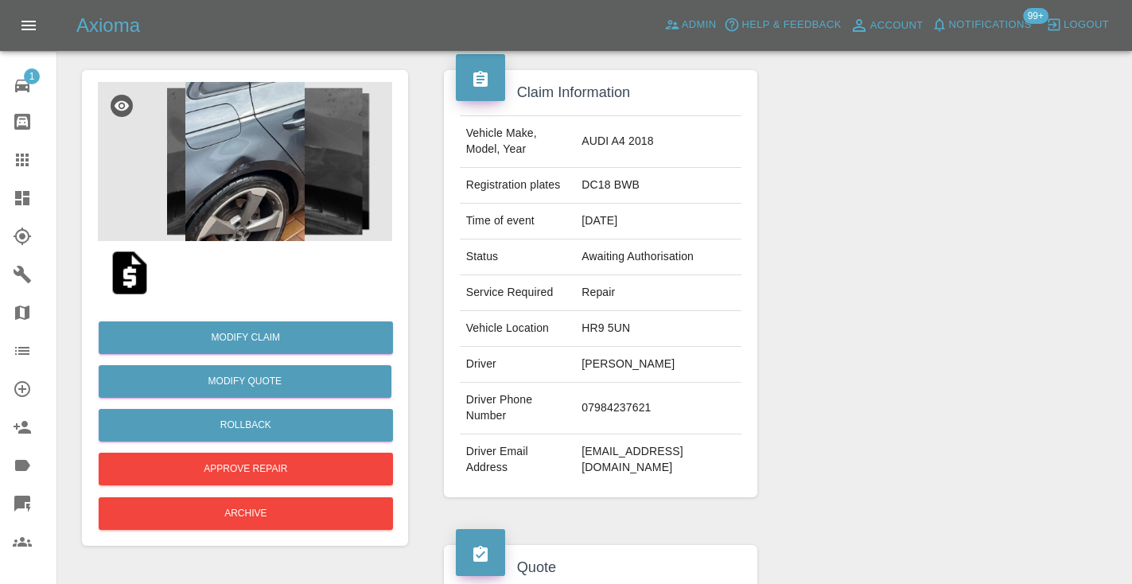
scroll to position [138, 0]
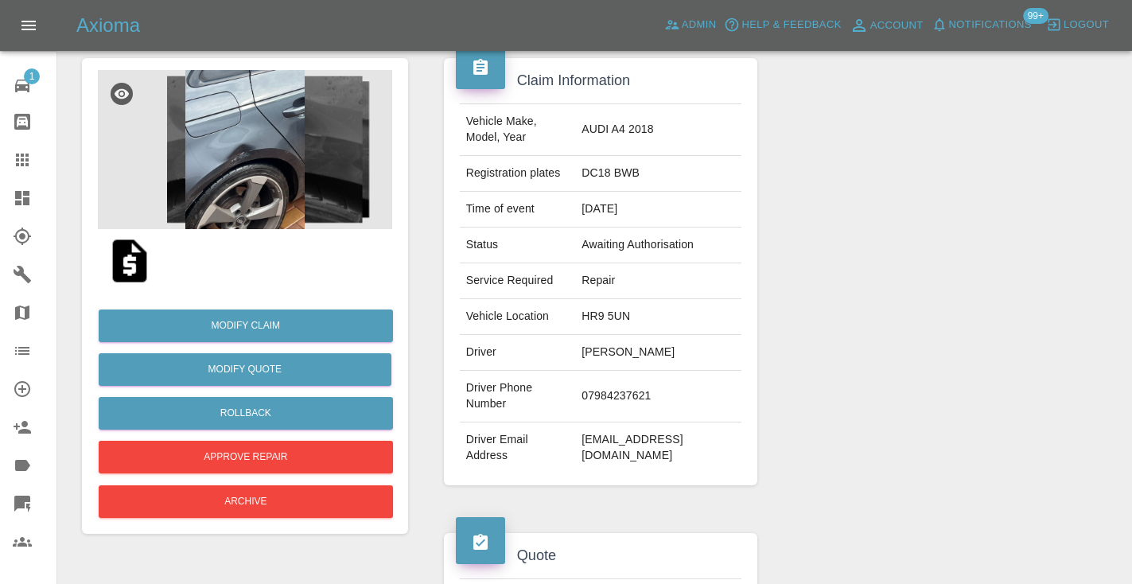
click at [953, 343] on div at bounding box center [938, 271] width 338 height 475
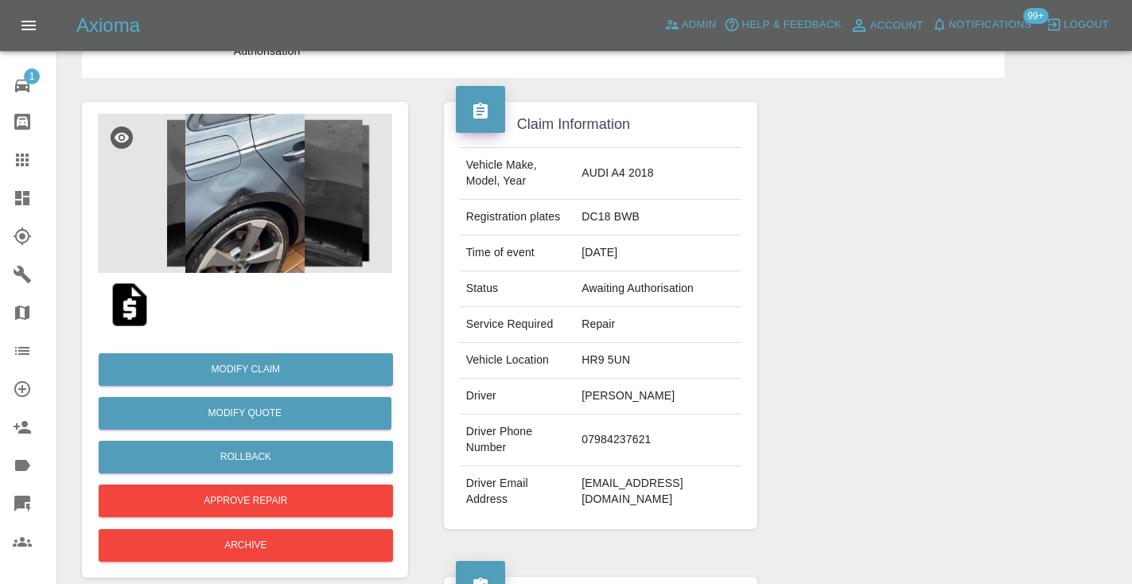
scroll to position [80, 0]
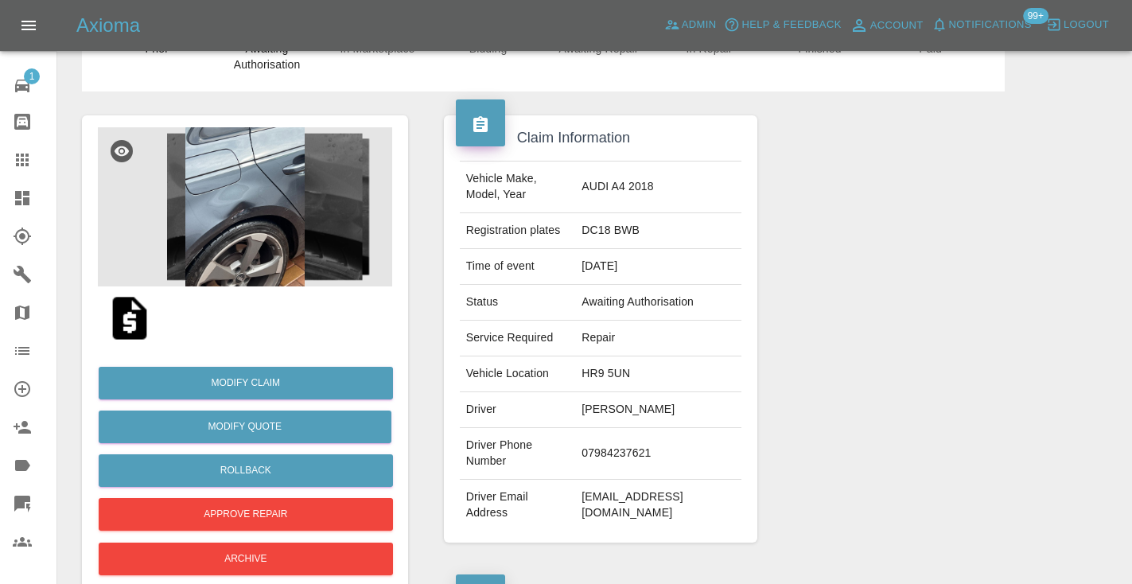
click at [652, 428] on td "07984237621" at bounding box center [658, 454] width 166 height 52
copy td "07984237621"
click at [945, 400] on div at bounding box center [938, 328] width 338 height 475
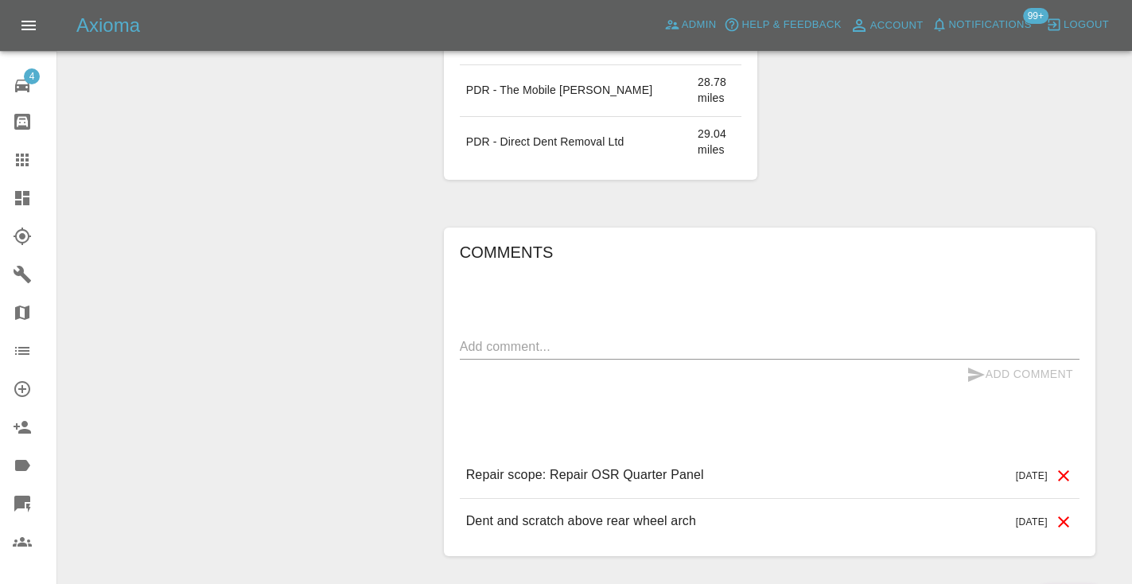
scroll to position [1295, 0]
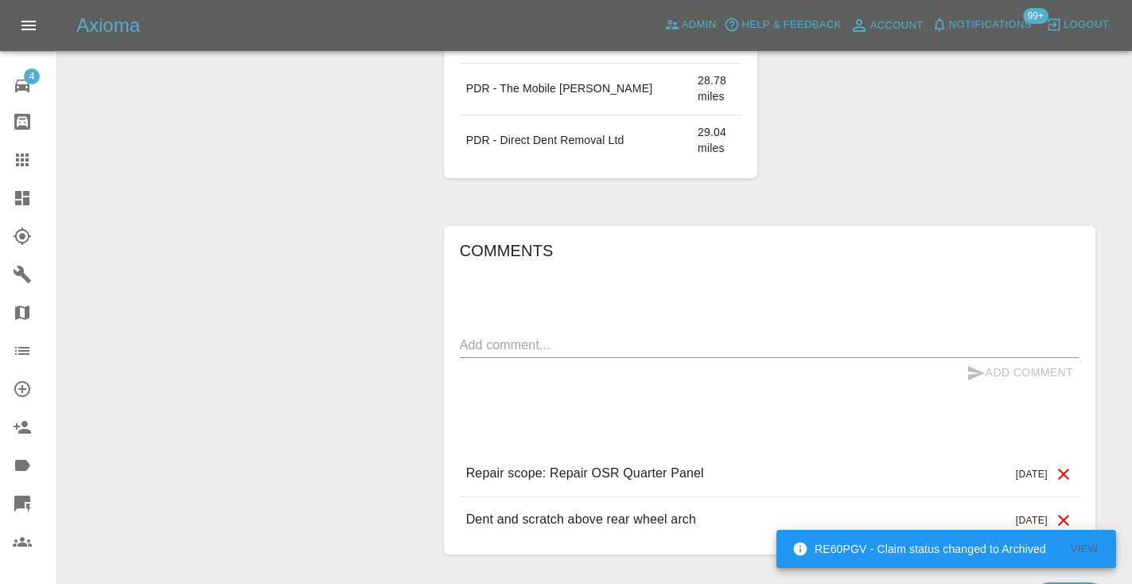
click at [10, 159] on link "Claims" at bounding box center [28, 160] width 56 height 38
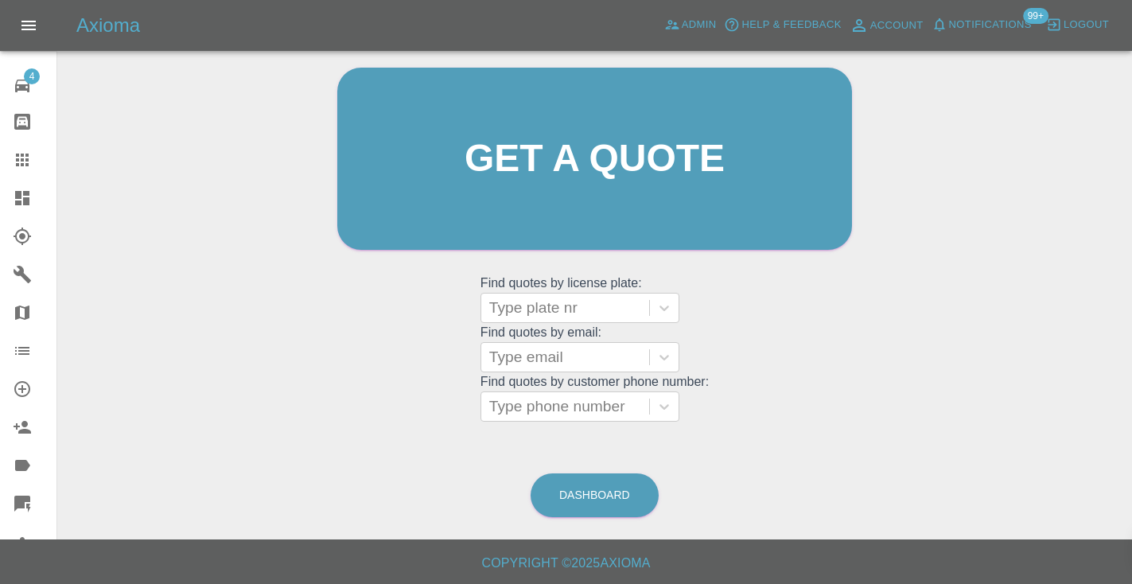
scroll to position [160, 0]
click at [588, 495] on link "Dashboard" at bounding box center [594, 496] width 128 height 44
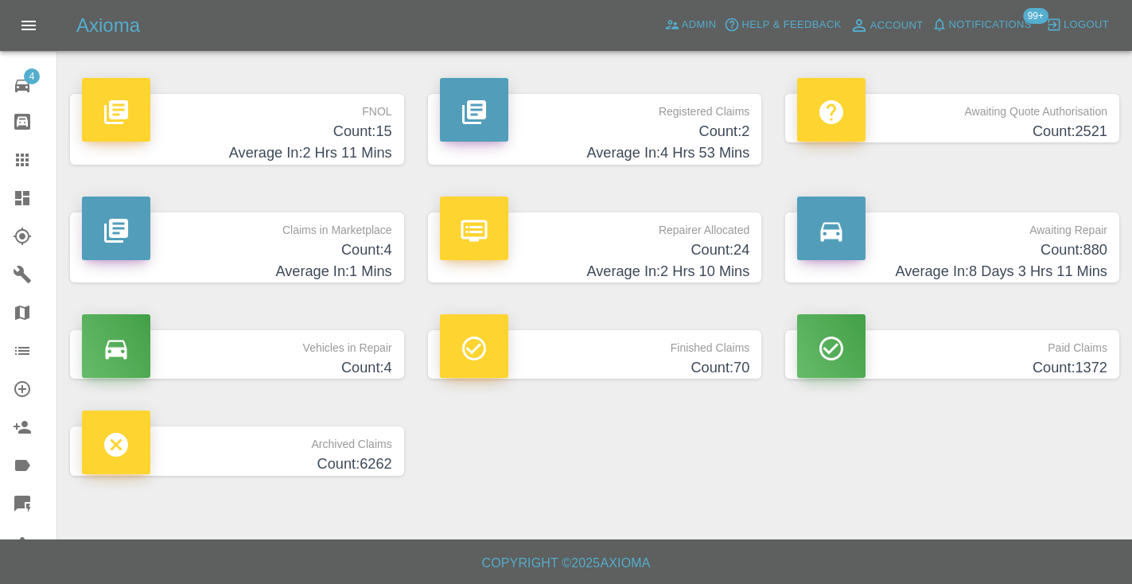
click at [1065, 243] on h4 "Count: 880" at bounding box center [952, 249] width 310 height 21
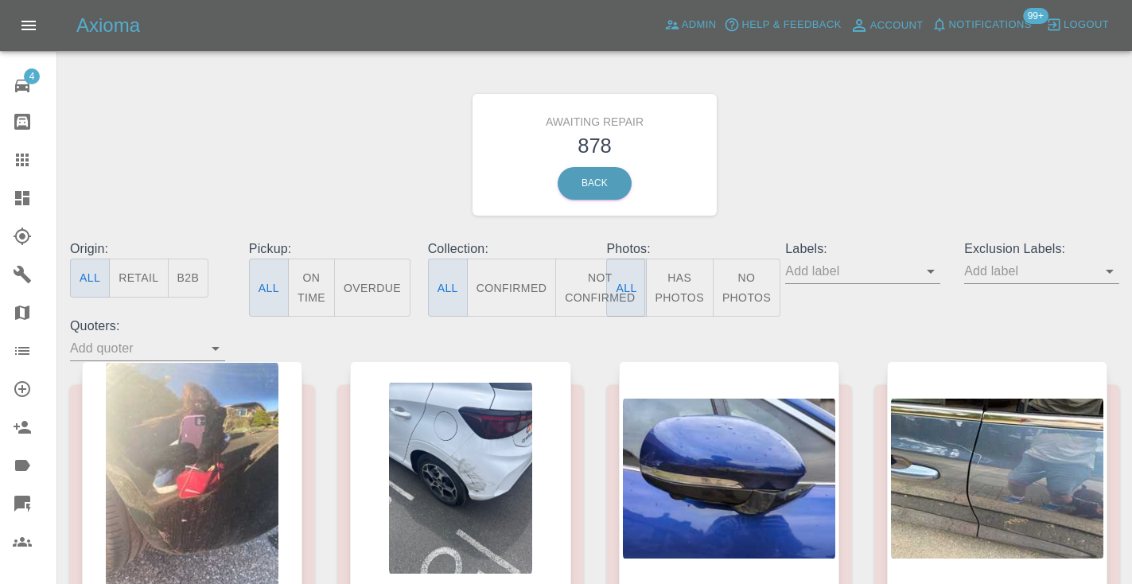
click at [568, 286] on button "Not Confirmed" at bounding box center [599, 287] width 89 height 58
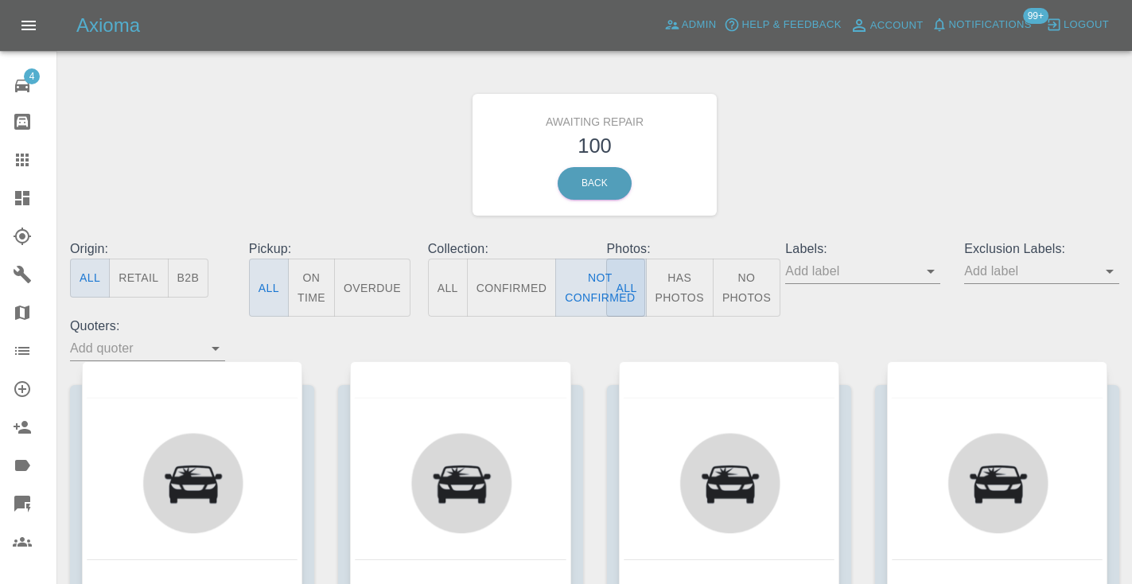
click at [876, 188] on div "Awaiting Repair 100 Back" at bounding box center [594, 154] width 1073 height 169
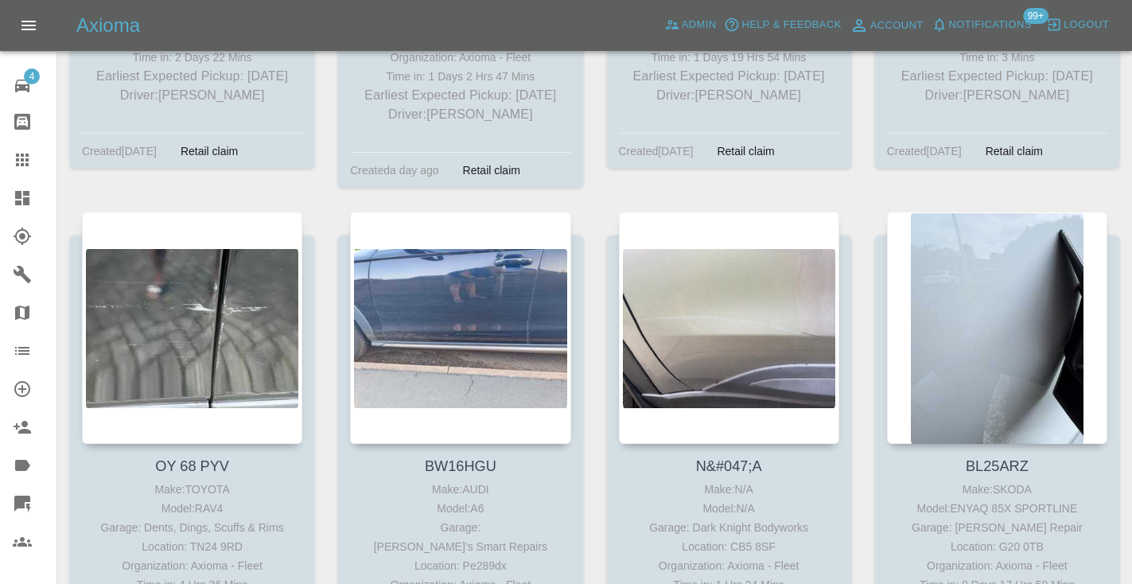
scroll to position [10090, 0]
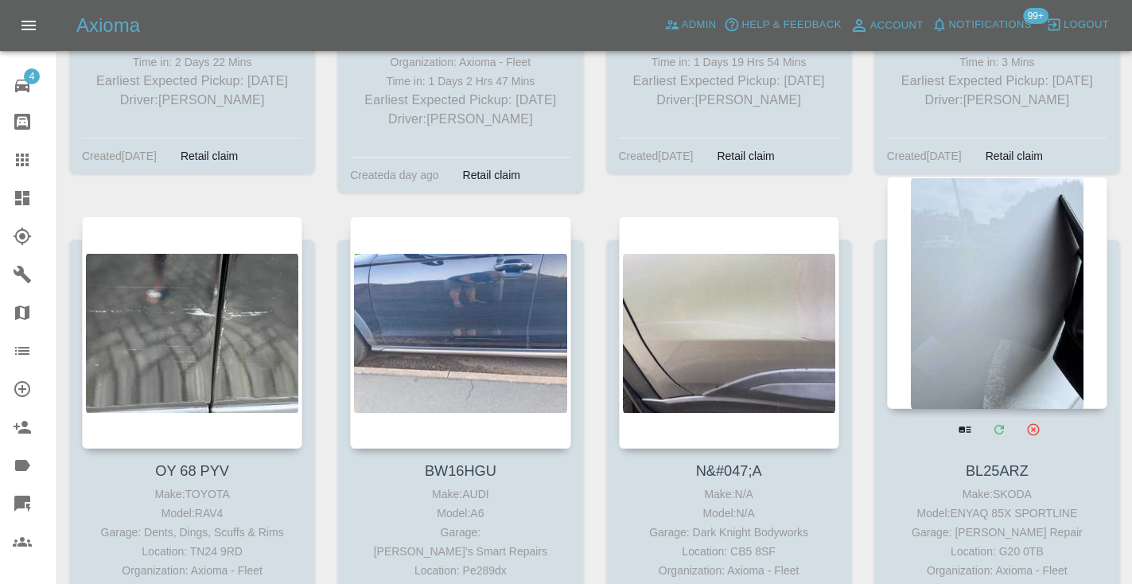
click at [963, 204] on div at bounding box center [997, 293] width 220 height 232
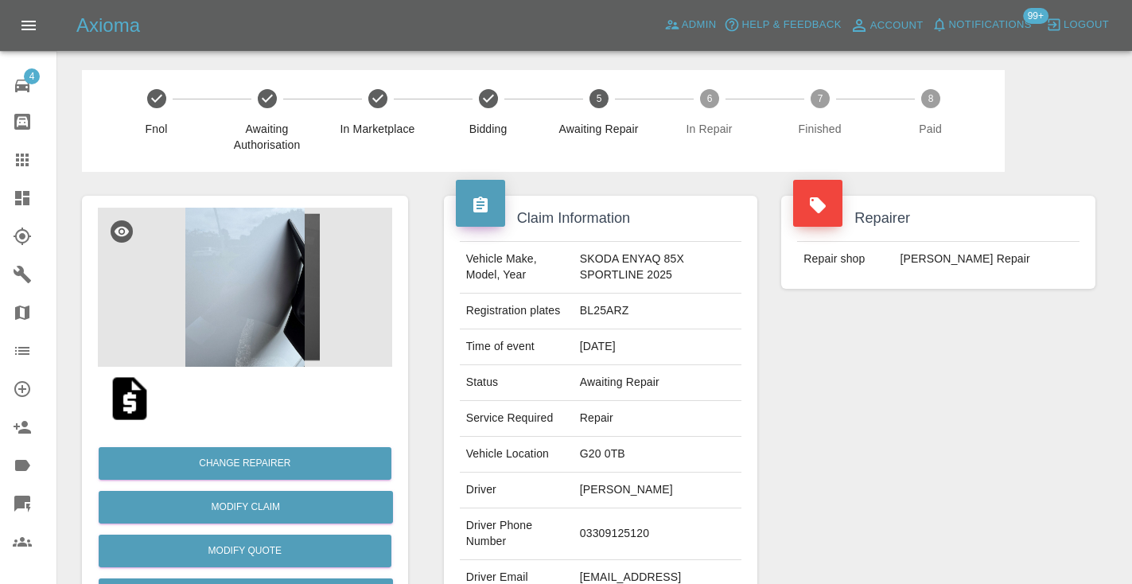
click at [636, 530] on td "03309125120" at bounding box center [657, 534] width 169 height 52
copy td "03309125120"
click at [866, 413] on div "Repairer Repair shop SL Dent Repair" at bounding box center [938, 409] width 338 height 475
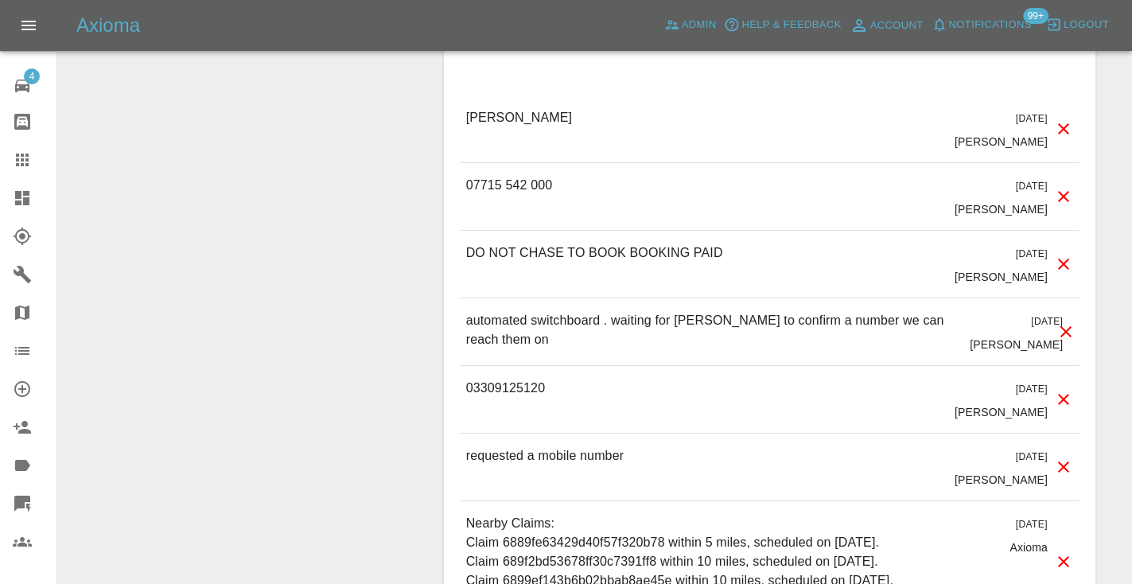
scroll to position [1667, 0]
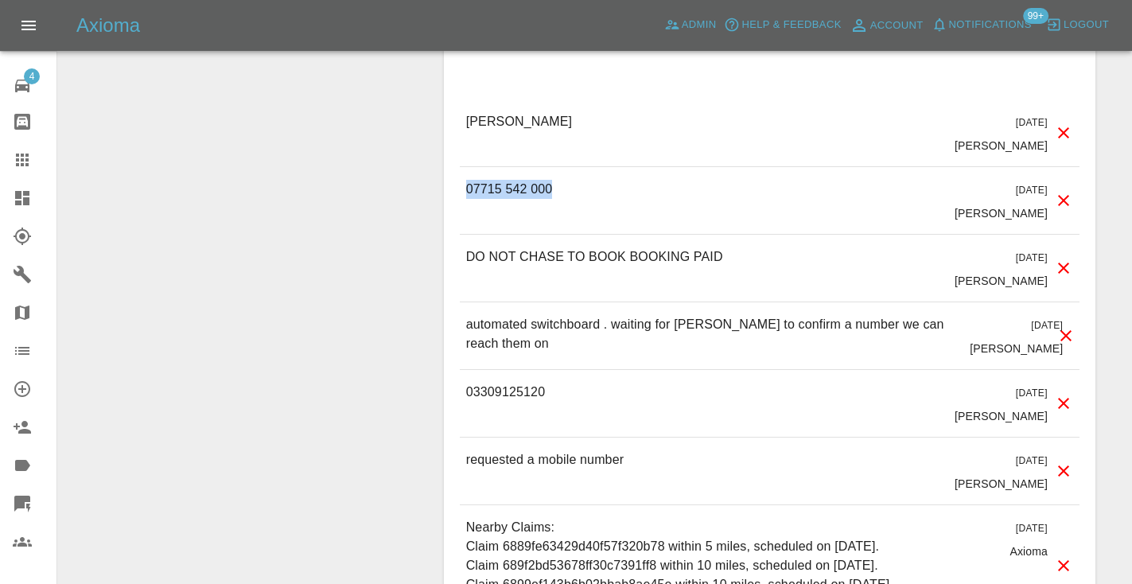
drag, startPoint x: 561, startPoint y: 190, endPoint x: 464, endPoint y: 181, distance: 97.5
click at [464, 181] on div "07715 542 000 2 days ago George Creedon" at bounding box center [769, 200] width 619 height 67
copy p "07715 542 000"
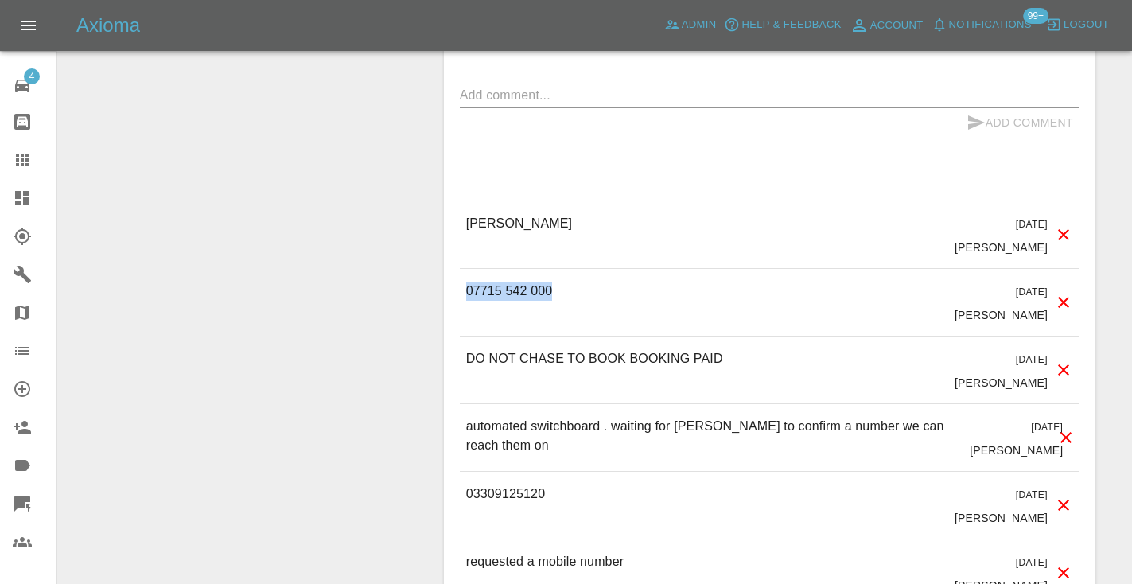
scroll to position [1561, 0]
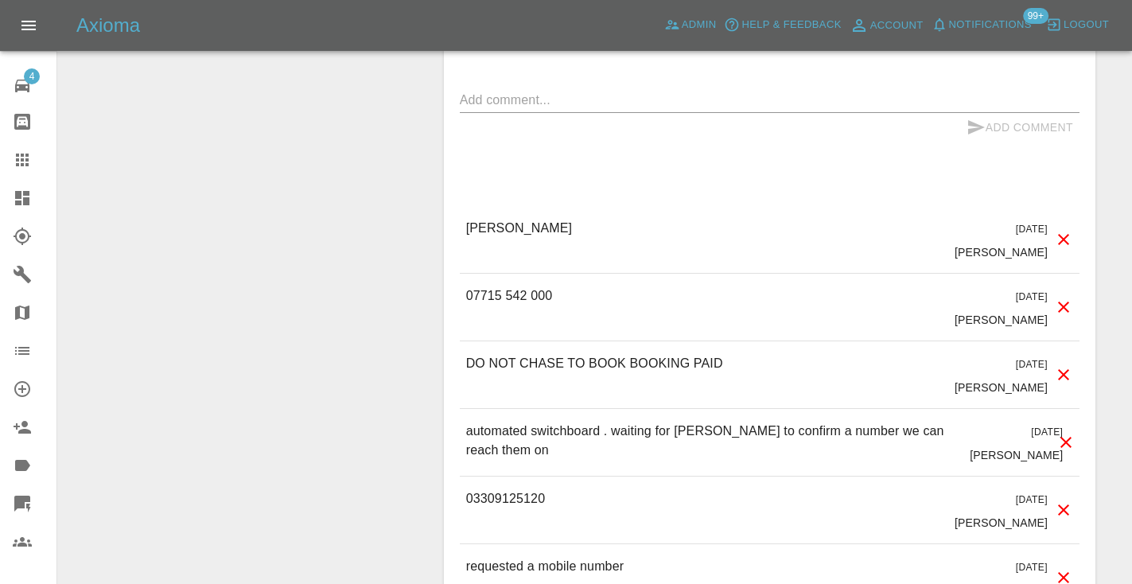
click at [534, 165] on div "Comments x Add Comment stuart 2 days ago George Creedon stuart 2 days ago Georg…" at bounding box center [769, 409] width 619 height 832
click at [477, 103] on textarea at bounding box center [769, 100] width 619 height 18
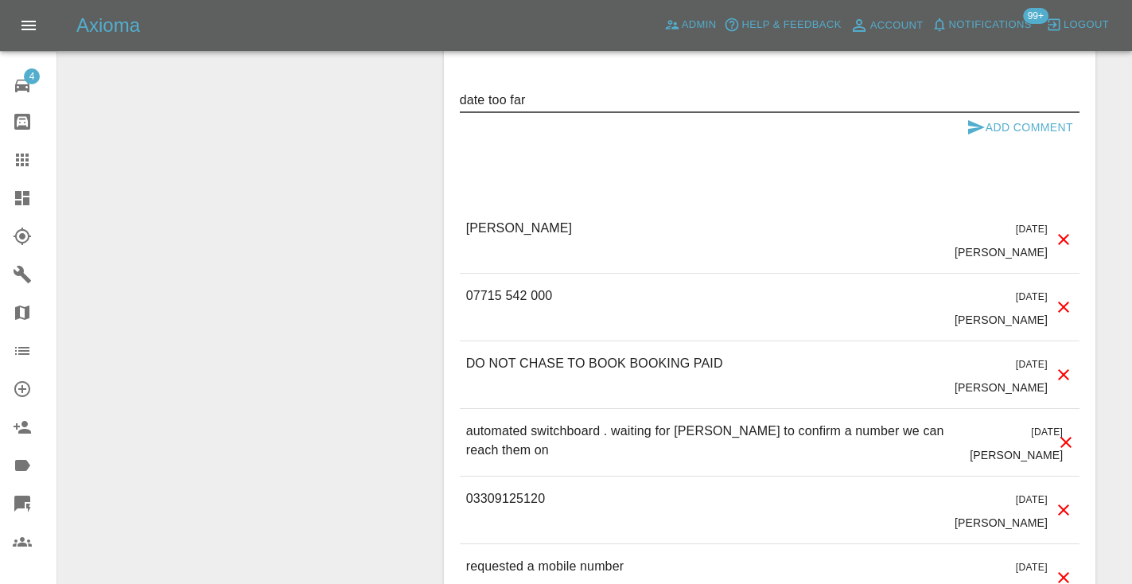
type textarea "date too far"
click at [992, 111] on div "date too far x" at bounding box center [769, 99] width 619 height 25
click at [966, 131] on icon "submit" at bounding box center [975, 127] width 19 height 19
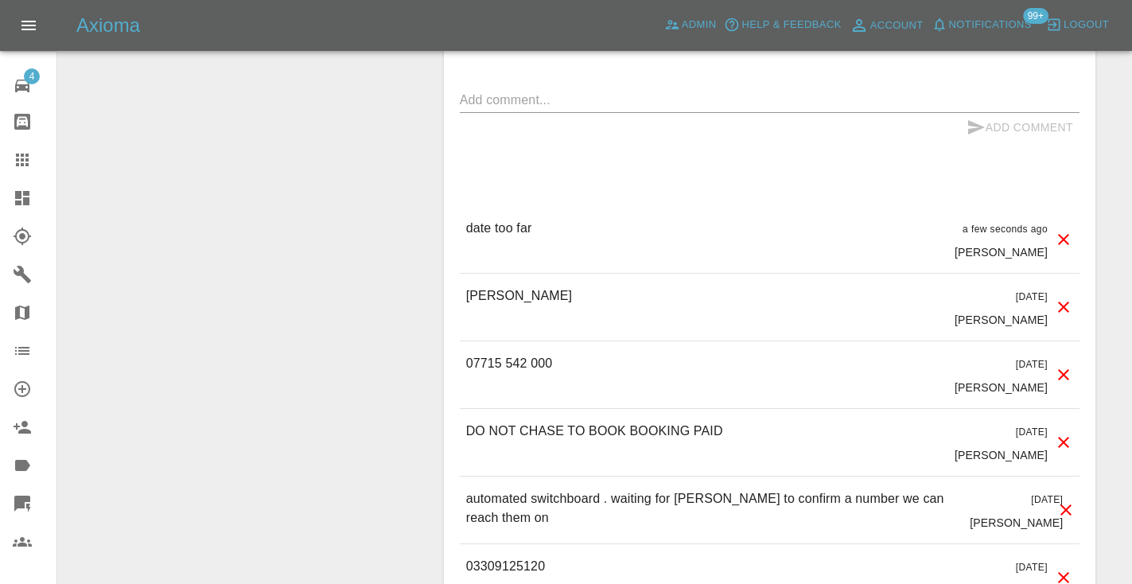
click at [31, 165] on icon at bounding box center [22, 159] width 19 height 19
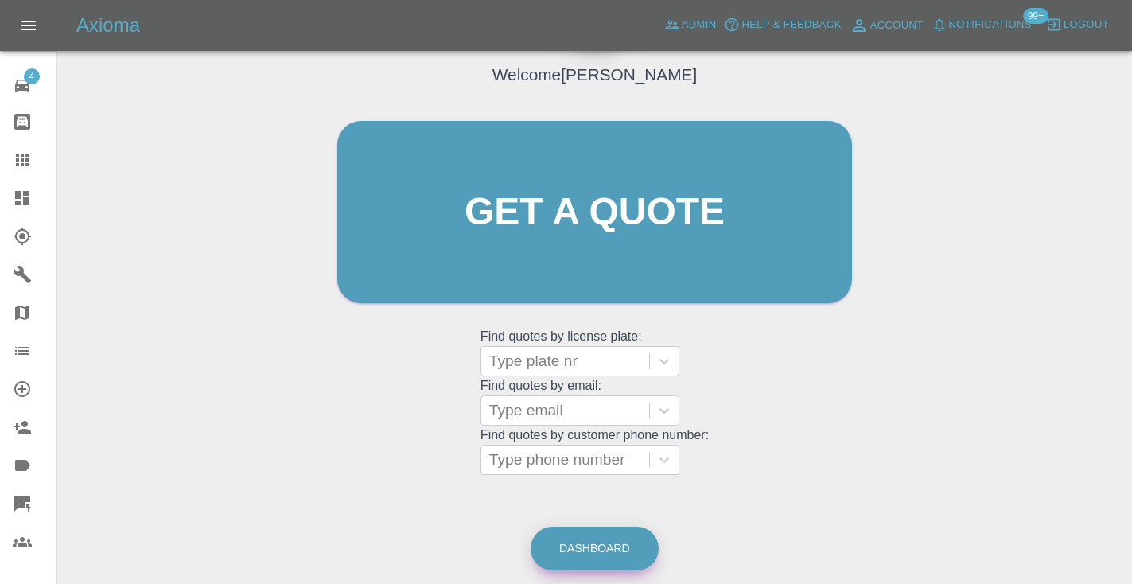
click at [582, 540] on link "Dashboard" at bounding box center [594, 548] width 128 height 44
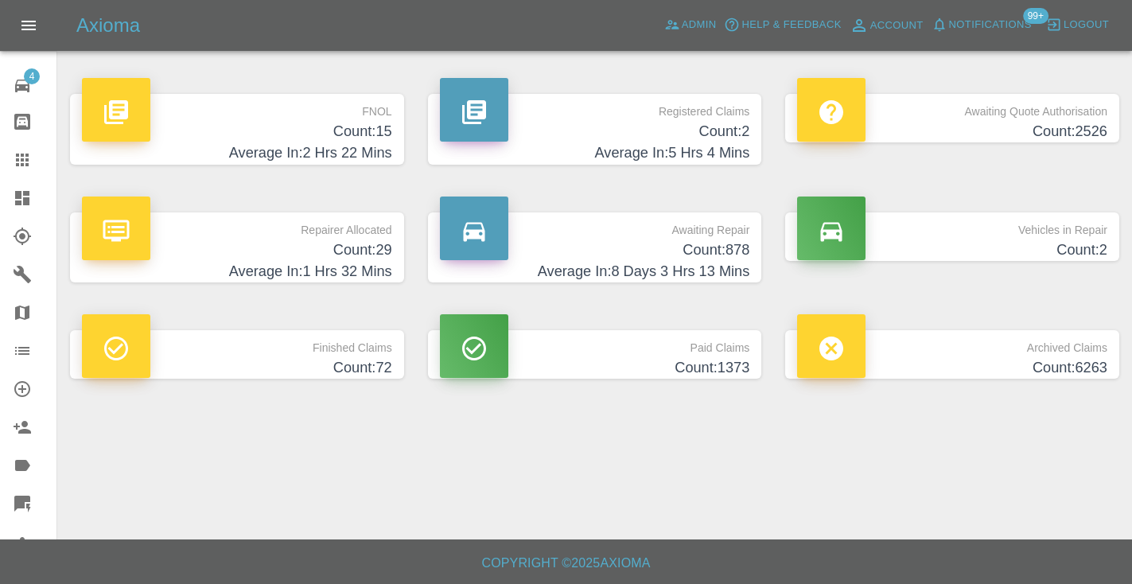
click at [708, 250] on h4 "Count: 878" at bounding box center [595, 249] width 310 height 21
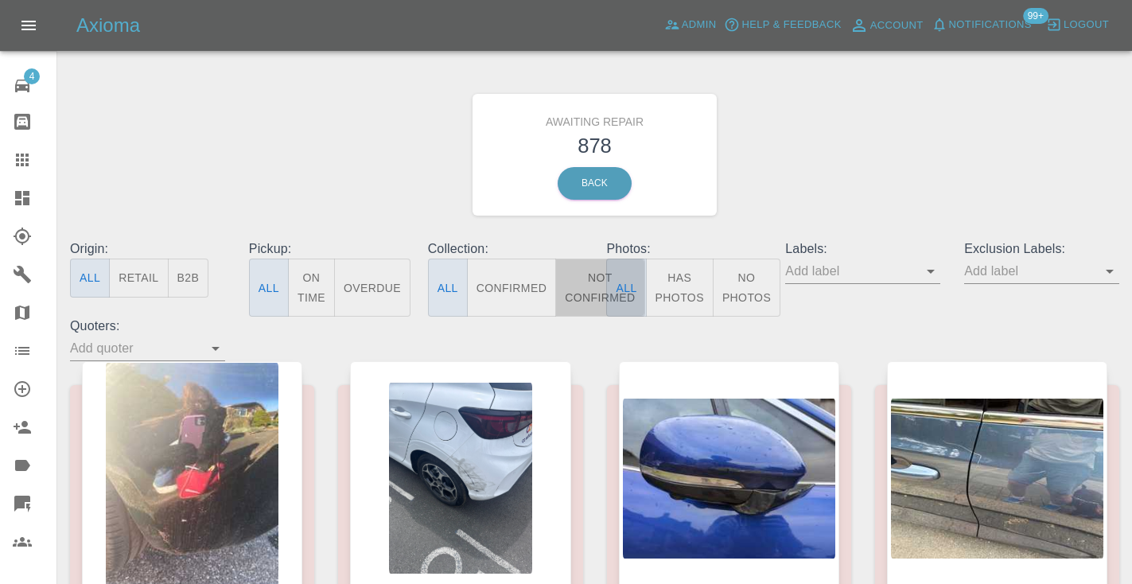
click at [585, 286] on button "Not Confirmed" at bounding box center [599, 287] width 89 height 58
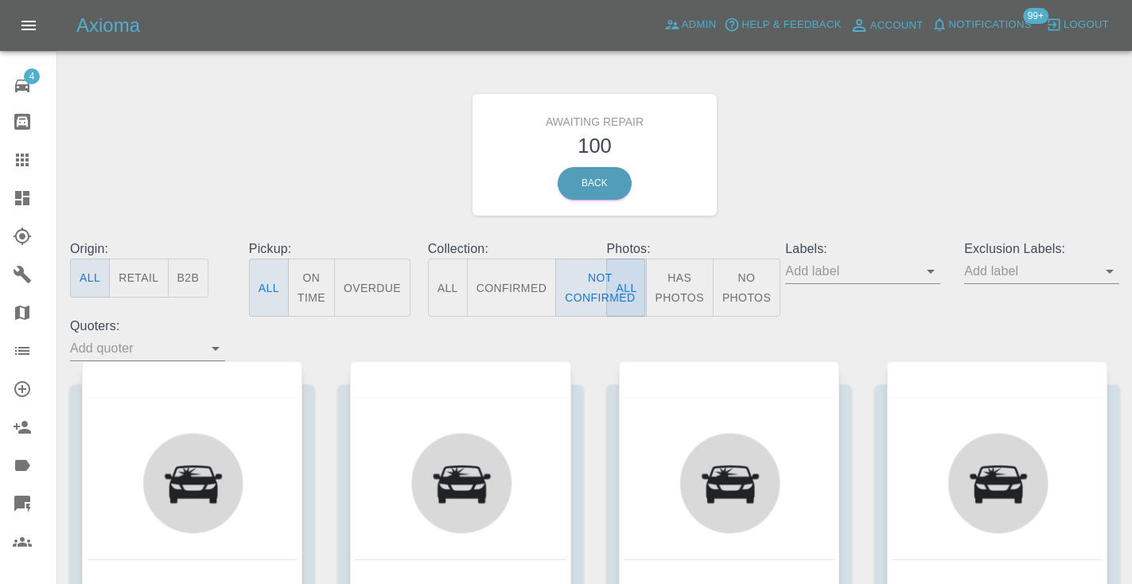
click at [932, 135] on div "Awaiting Repair 100 Back" at bounding box center [594, 154] width 1073 height 169
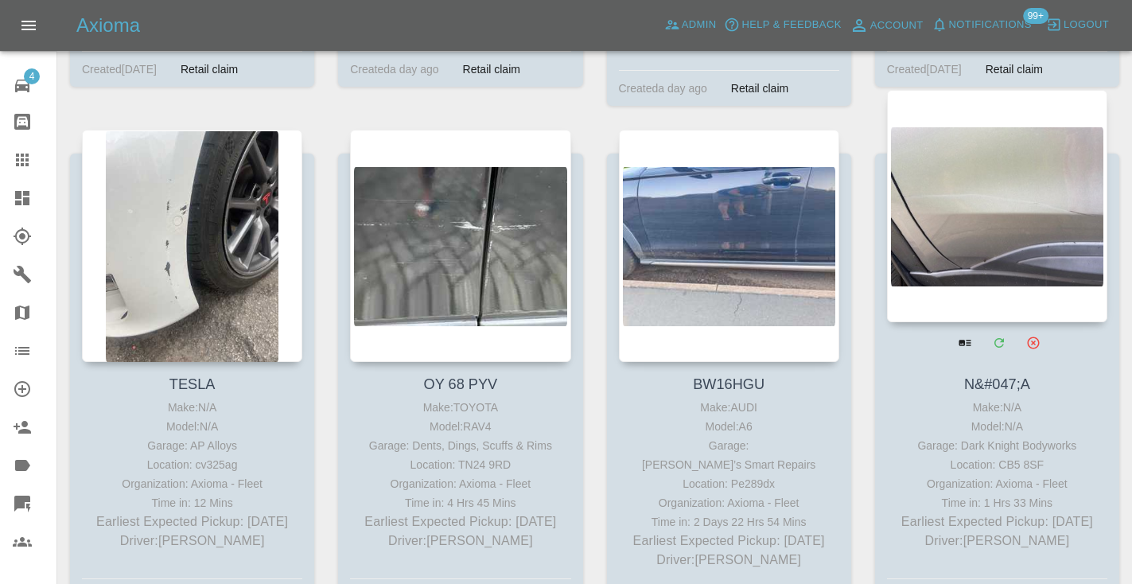
scroll to position [10182, 0]
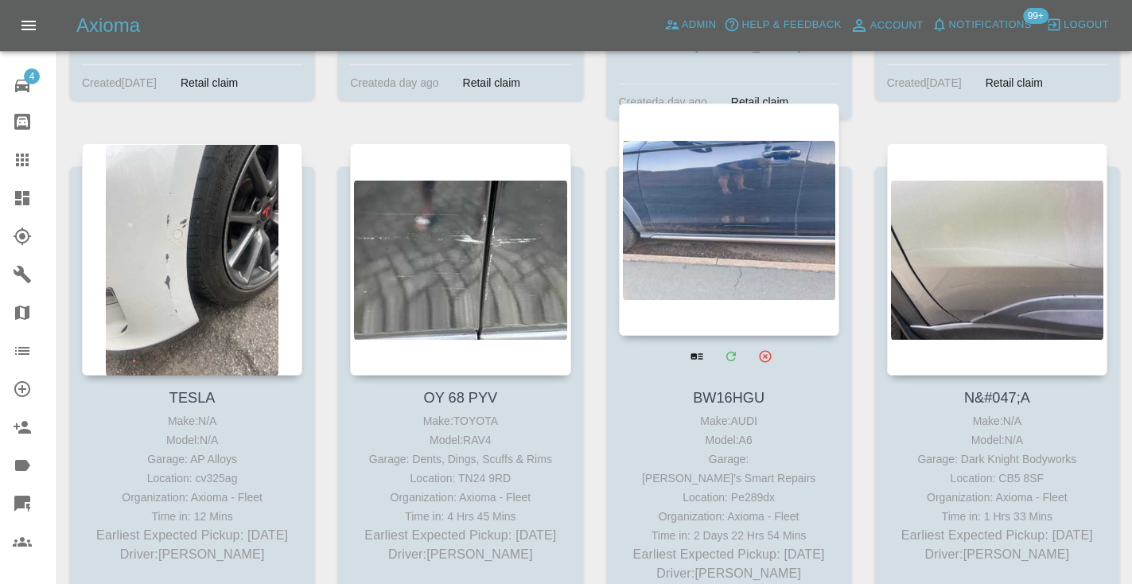
click at [775, 136] on div at bounding box center [729, 219] width 220 height 232
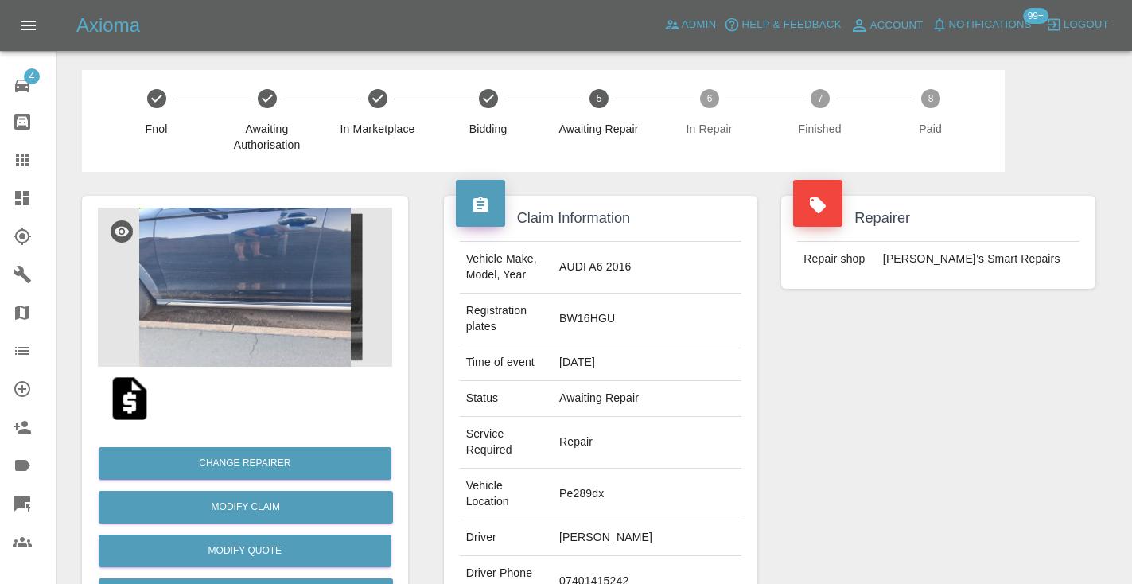
click at [640, 556] on td "07401415242" at bounding box center [647, 582] width 188 height 52
copy td "07401415242"
click at [836, 408] on div "Repairer Repair shop Freddie’s Smart Repairs" at bounding box center [938, 449] width 338 height 554
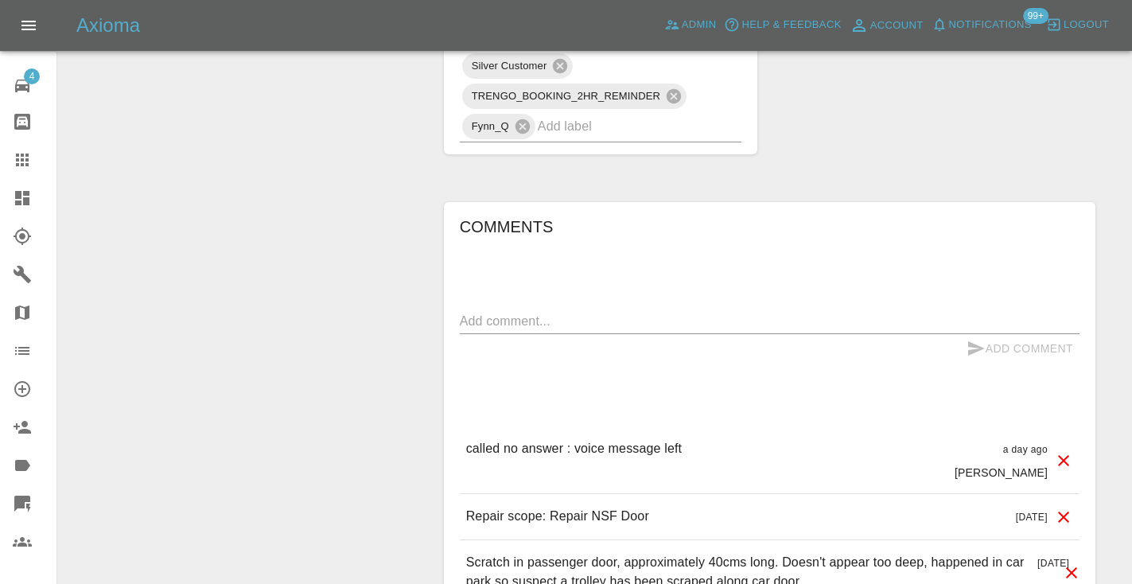
scroll to position [1163, 0]
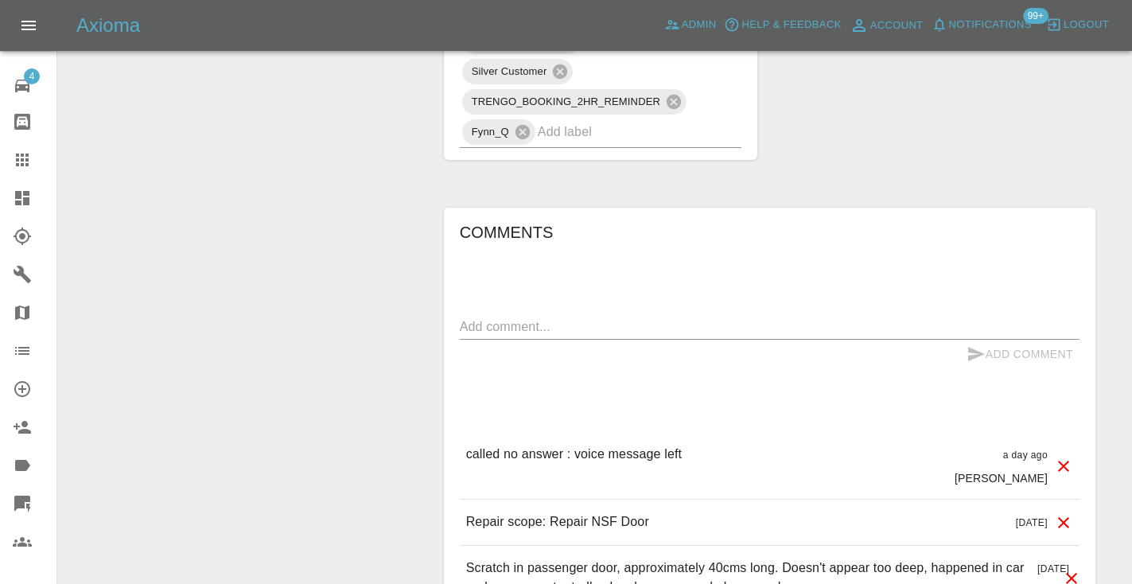
click at [518, 317] on textarea at bounding box center [769, 326] width 619 height 18
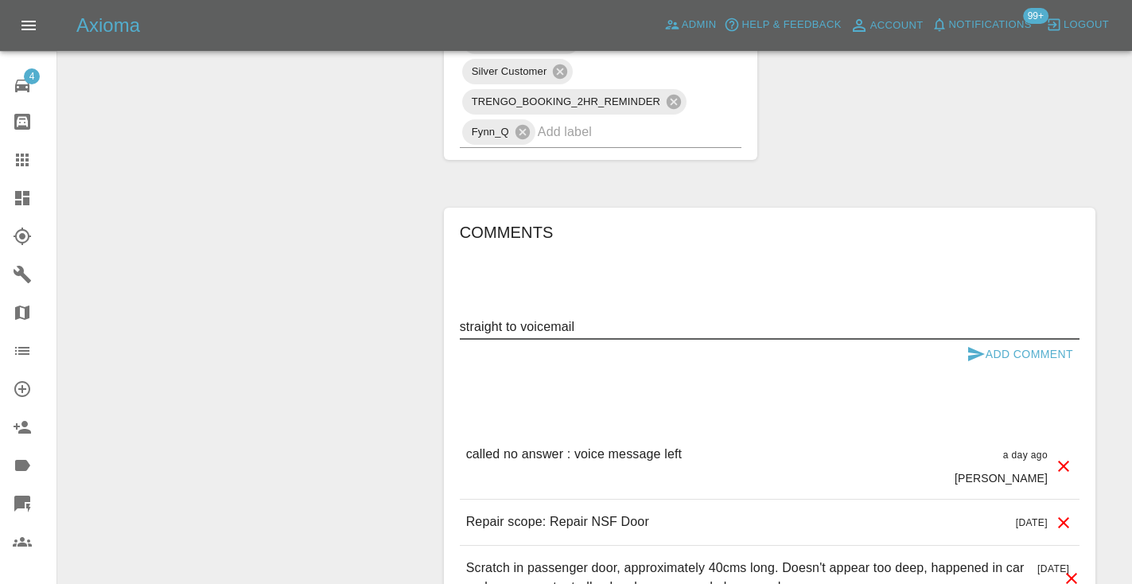
type textarea "straight to voicemail"
click at [978, 347] on icon "submit" at bounding box center [976, 354] width 17 height 14
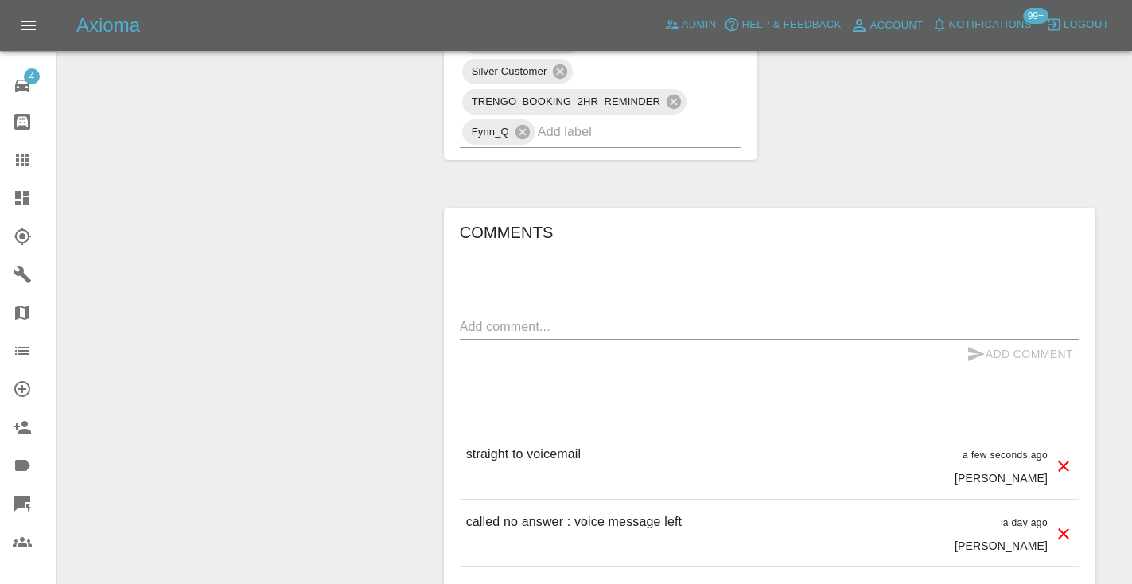
click at [29, 166] on icon at bounding box center [22, 159] width 13 height 13
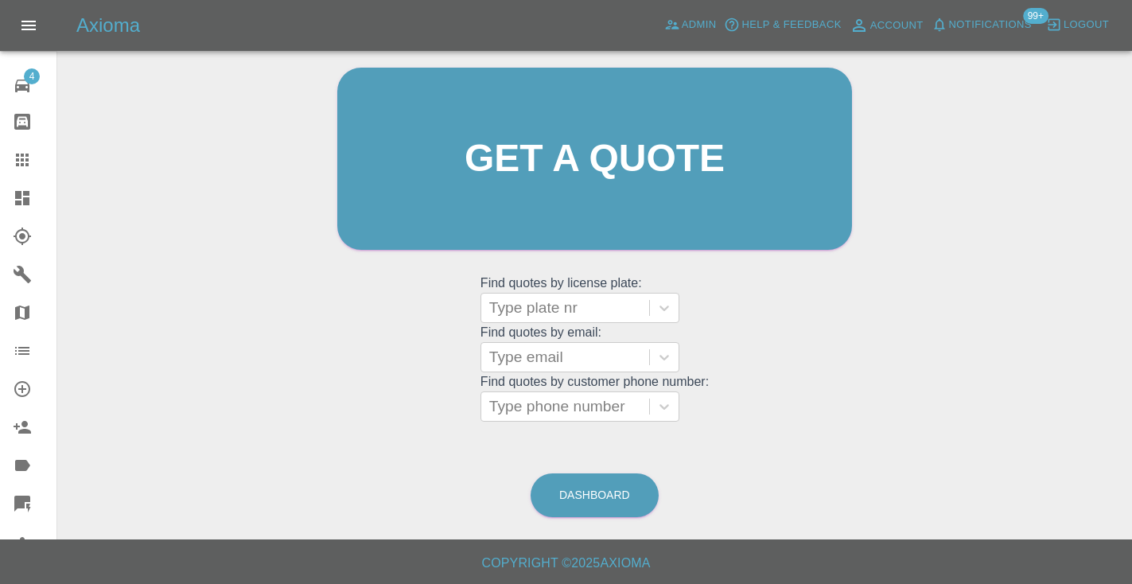
scroll to position [160, 0]
click at [589, 489] on link "Dashboard" at bounding box center [594, 496] width 128 height 44
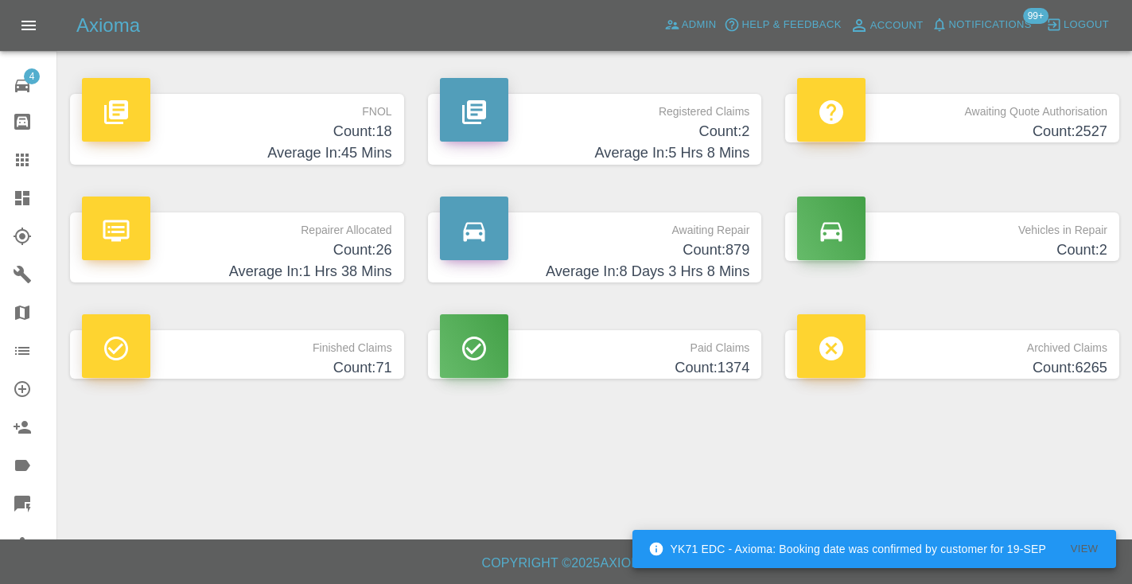
click at [732, 264] on h4 "Average In: 8 Days 3 Hrs 8 Mins" at bounding box center [595, 271] width 310 height 21
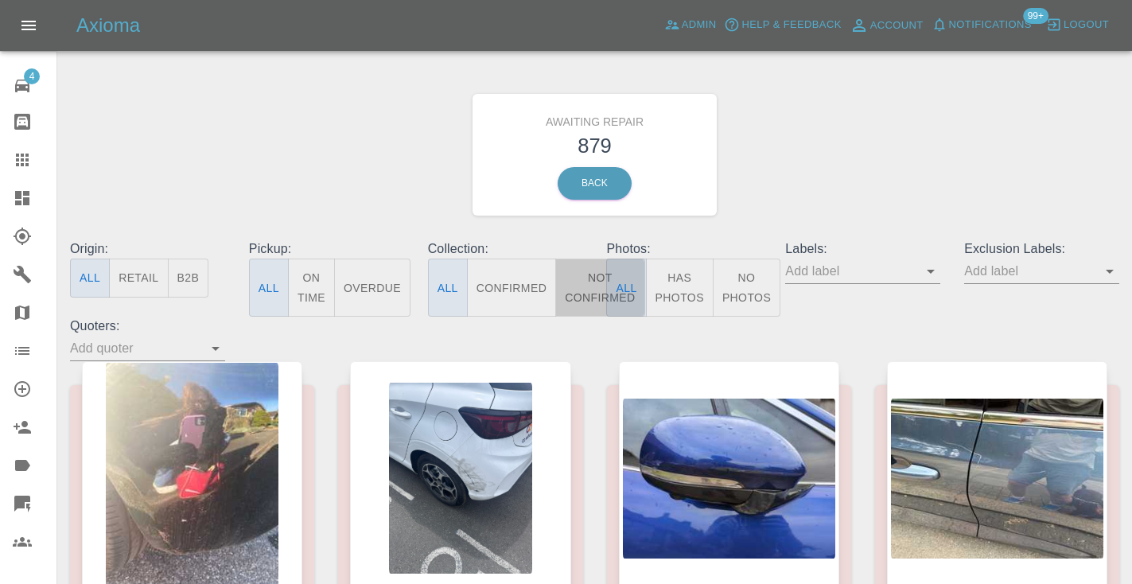
click at [586, 287] on button "Not Confirmed" at bounding box center [599, 287] width 89 height 58
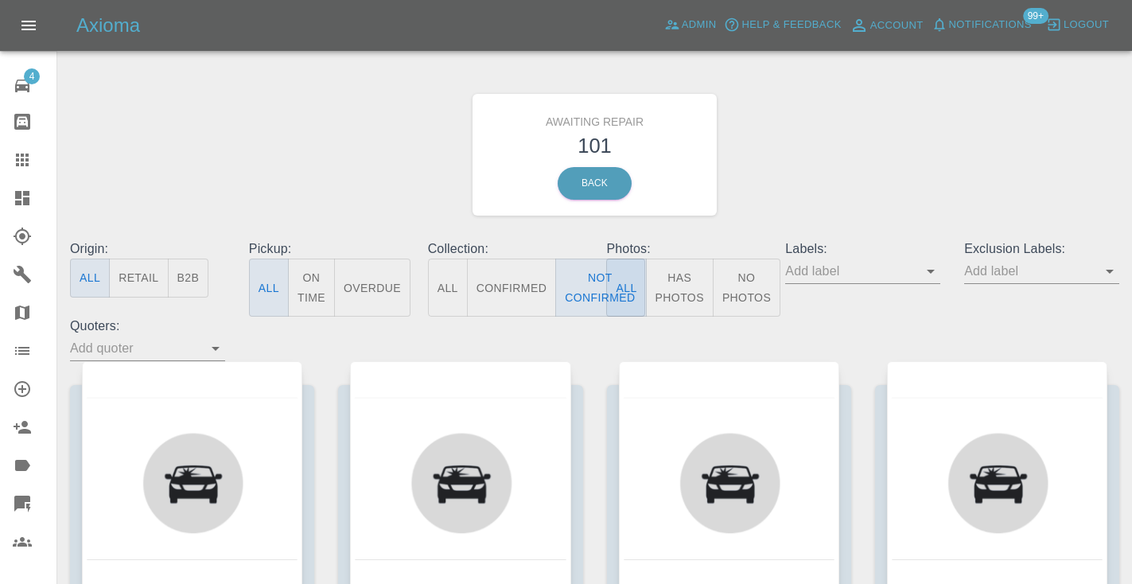
click at [883, 156] on div "Awaiting Repair 101 Back" at bounding box center [594, 154] width 1073 height 169
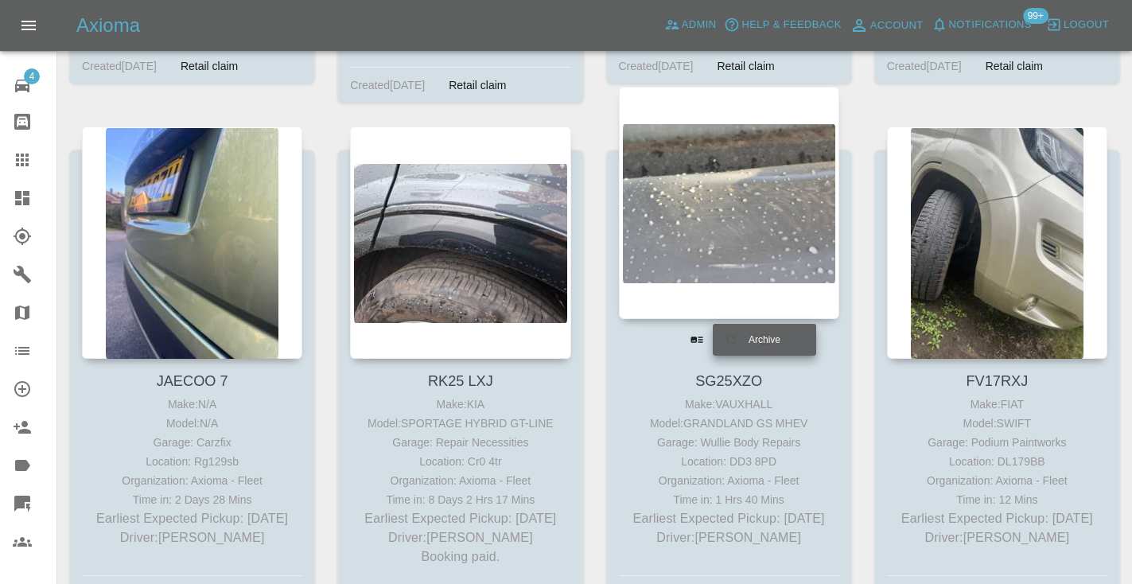
scroll to position [8085, 0]
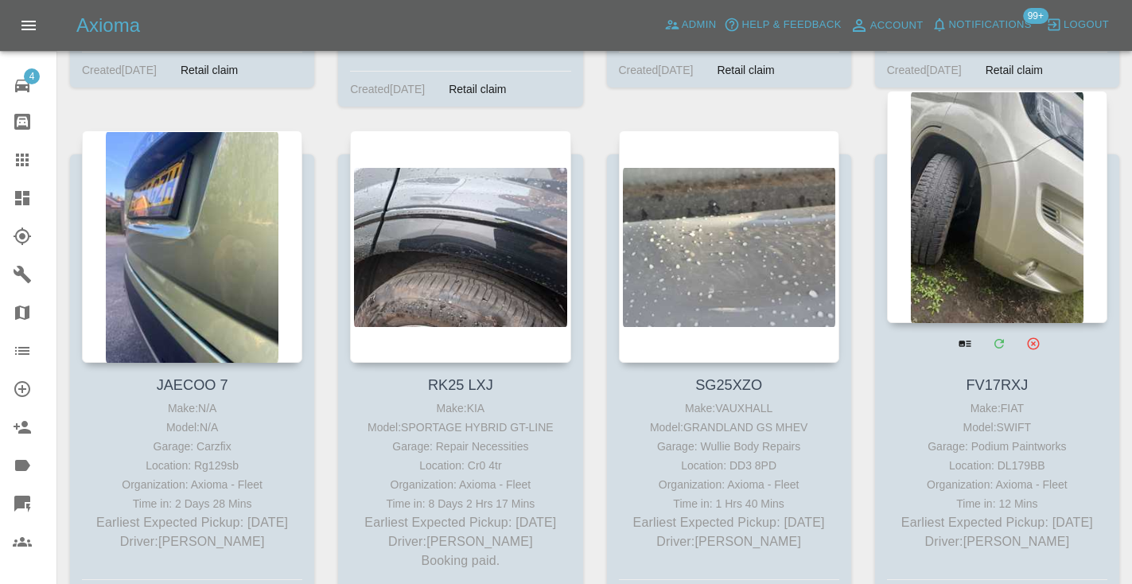
click at [995, 170] on div at bounding box center [997, 207] width 220 height 232
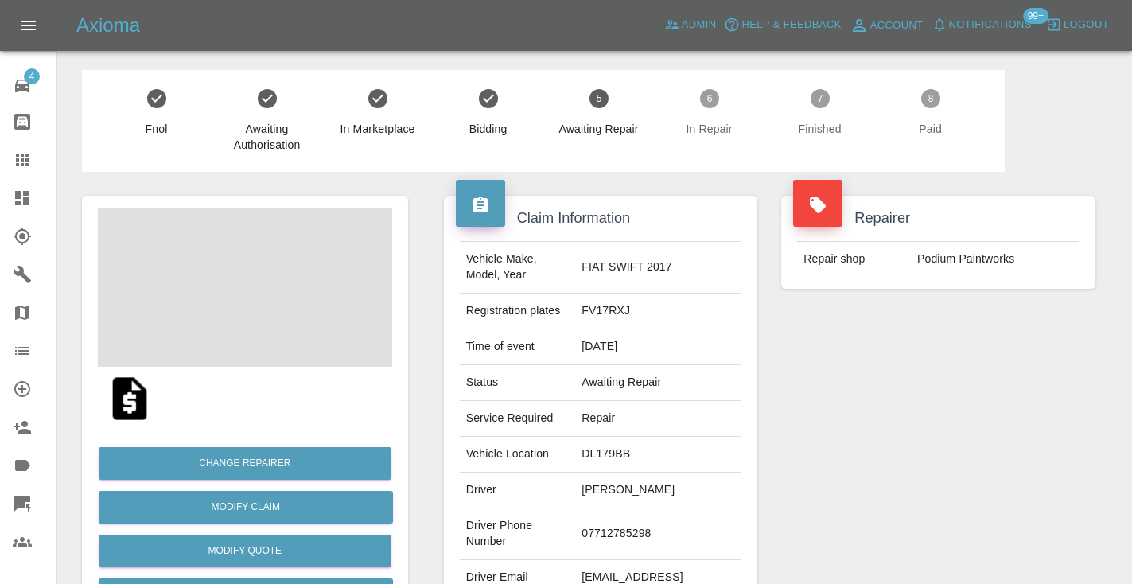
click at [618, 523] on td "07712785298" at bounding box center [658, 534] width 166 height 52
copy td "07712785298"
click at [823, 415] on div "Repairer Repair shop Podium Paintworks" at bounding box center [938, 409] width 338 height 475
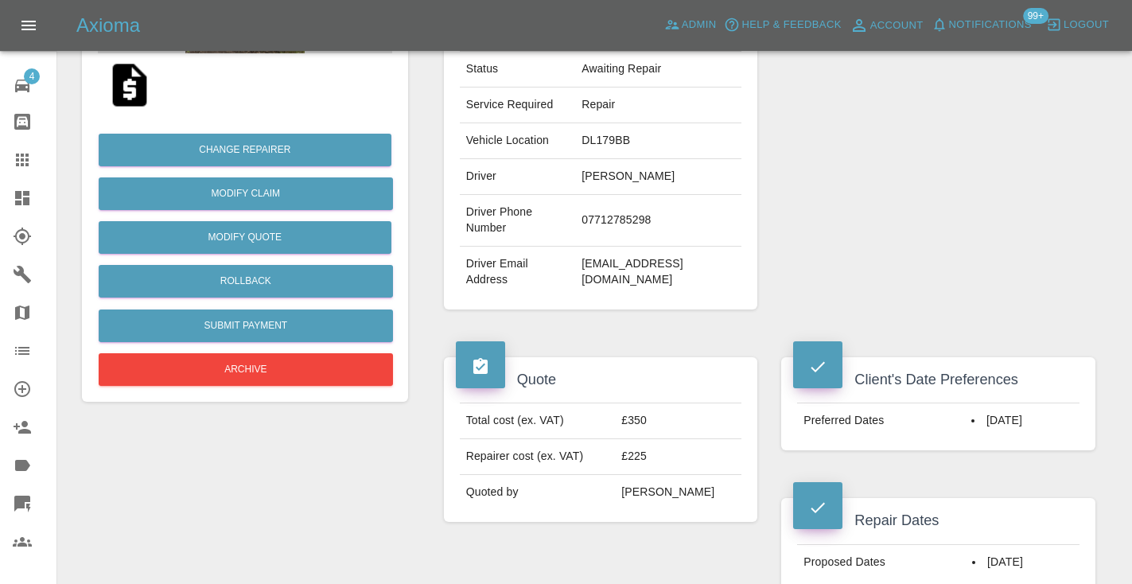
scroll to position [307, 0]
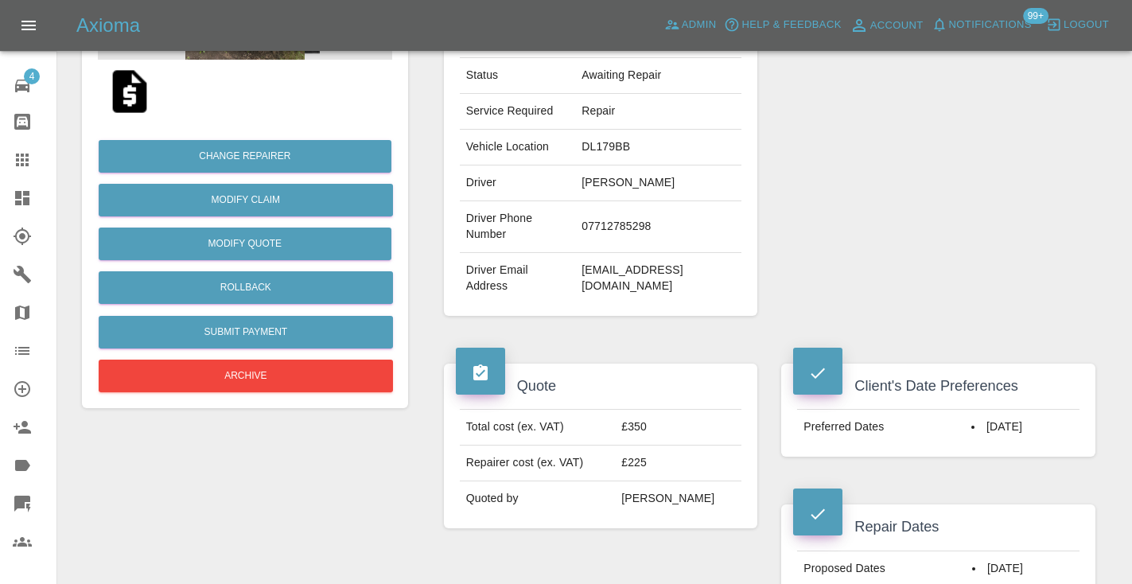
click at [996, 242] on div "Repairer Repair shop Podium Paintworks" at bounding box center [938, 102] width 338 height 475
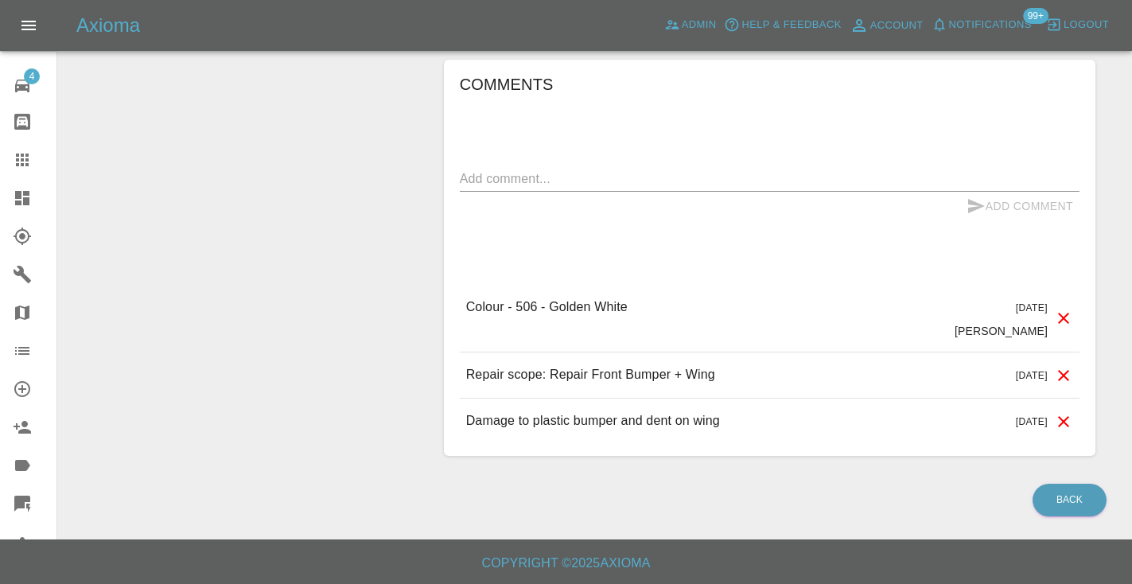
scroll to position [1330, 0]
click at [492, 183] on textarea at bounding box center [769, 179] width 619 height 18
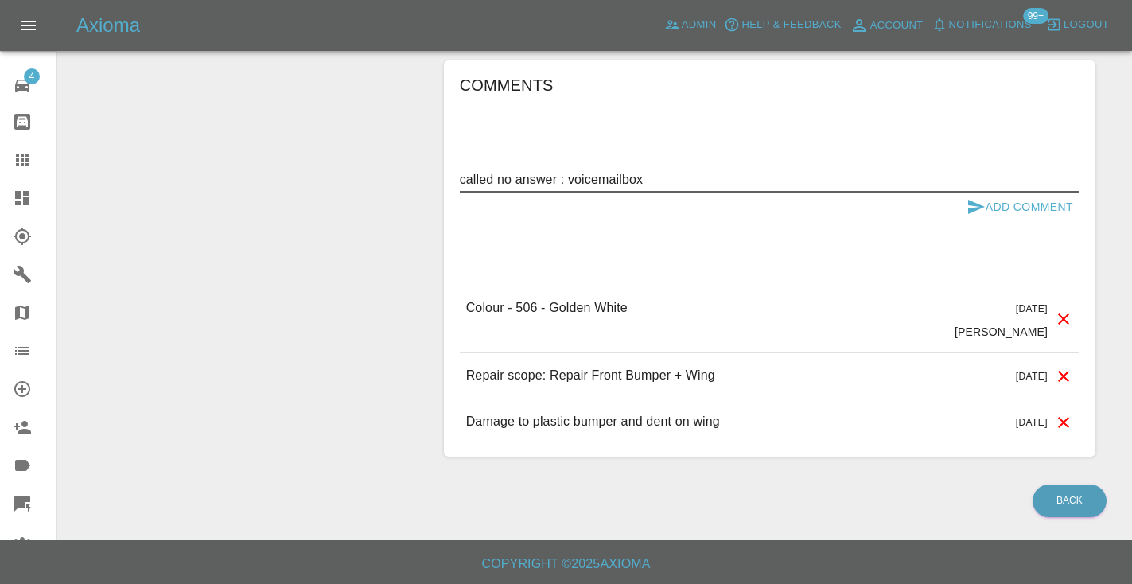
drag, startPoint x: 695, startPoint y: 183, endPoint x: 567, endPoint y: 181, distance: 128.0
click at [567, 181] on textarea "called no answer : voicemailbox" at bounding box center [769, 179] width 619 height 18
type textarea "called no answer : customer hung up"
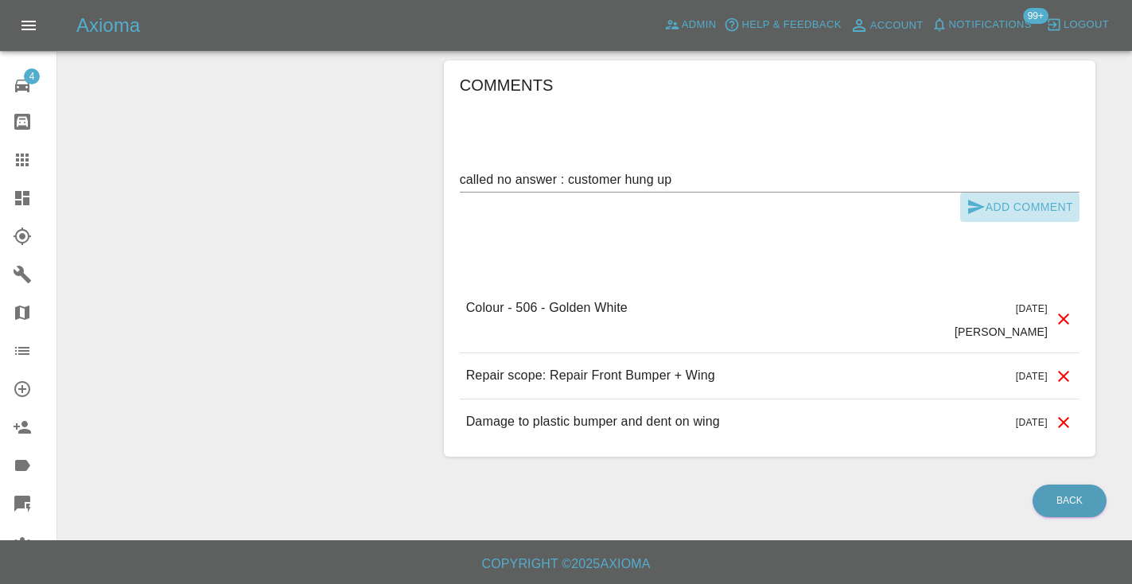
click at [969, 203] on icon "submit" at bounding box center [976, 207] width 17 height 14
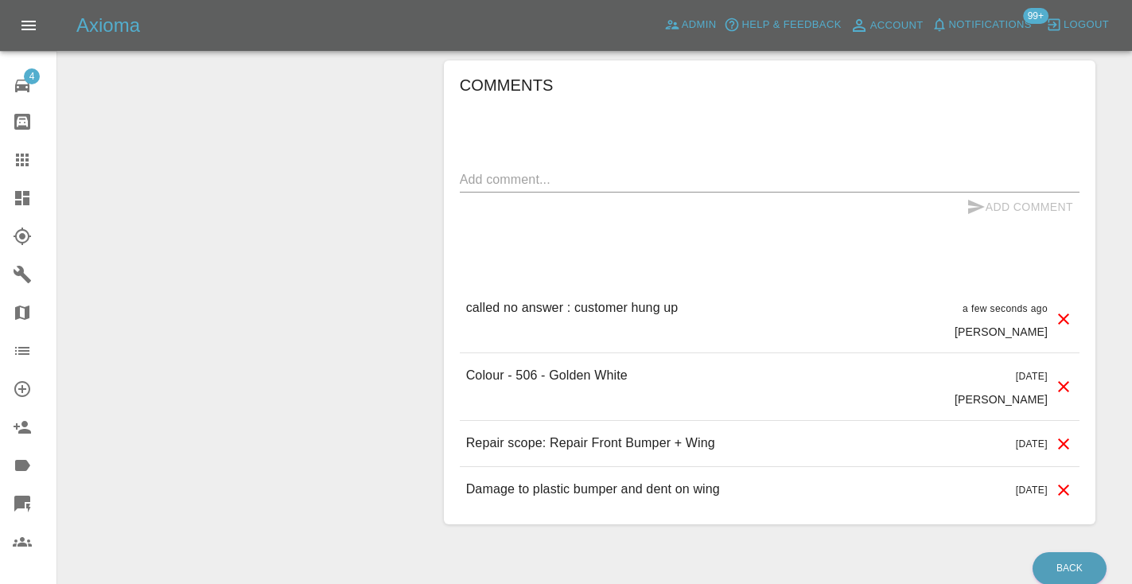
click at [26, 159] on icon at bounding box center [22, 159] width 13 height 13
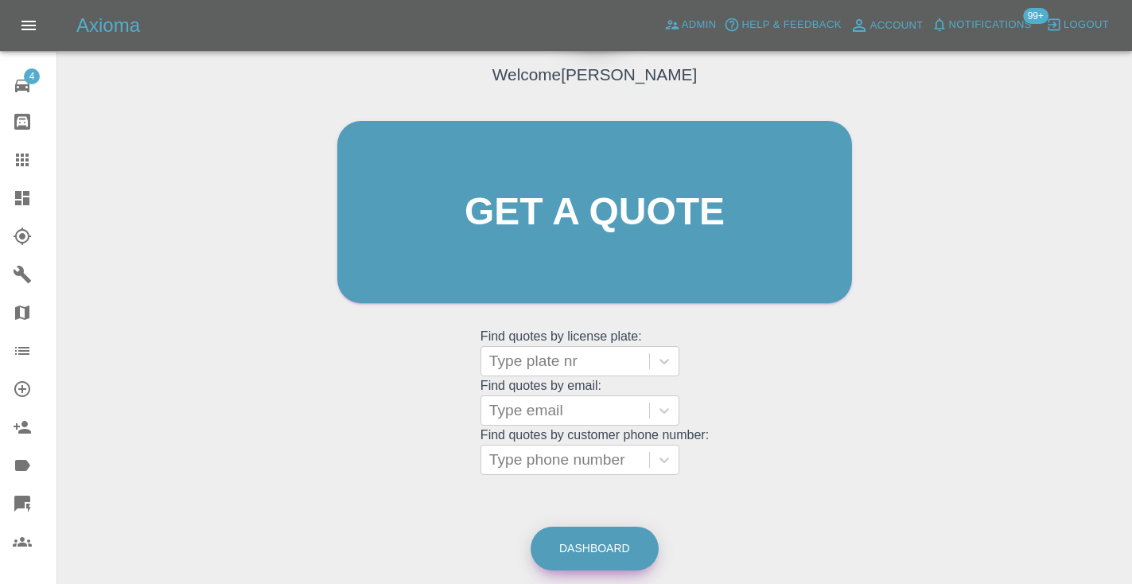
click at [593, 543] on link "Dashboard" at bounding box center [594, 548] width 128 height 44
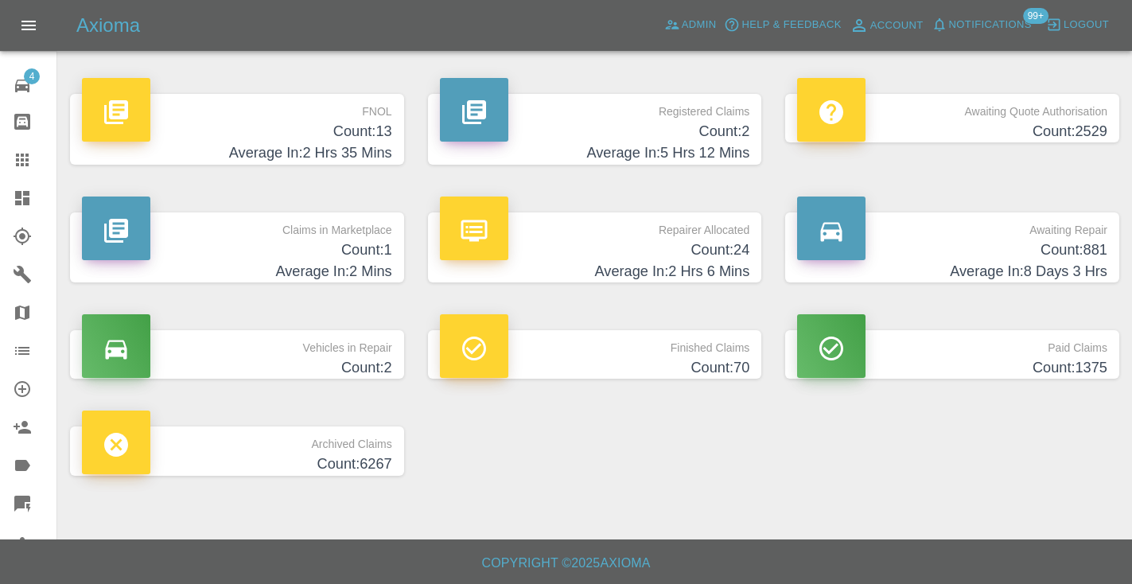
click at [1060, 262] on h4 "Average In: 8 Days 3 Hrs" at bounding box center [952, 271] width 310 height 21
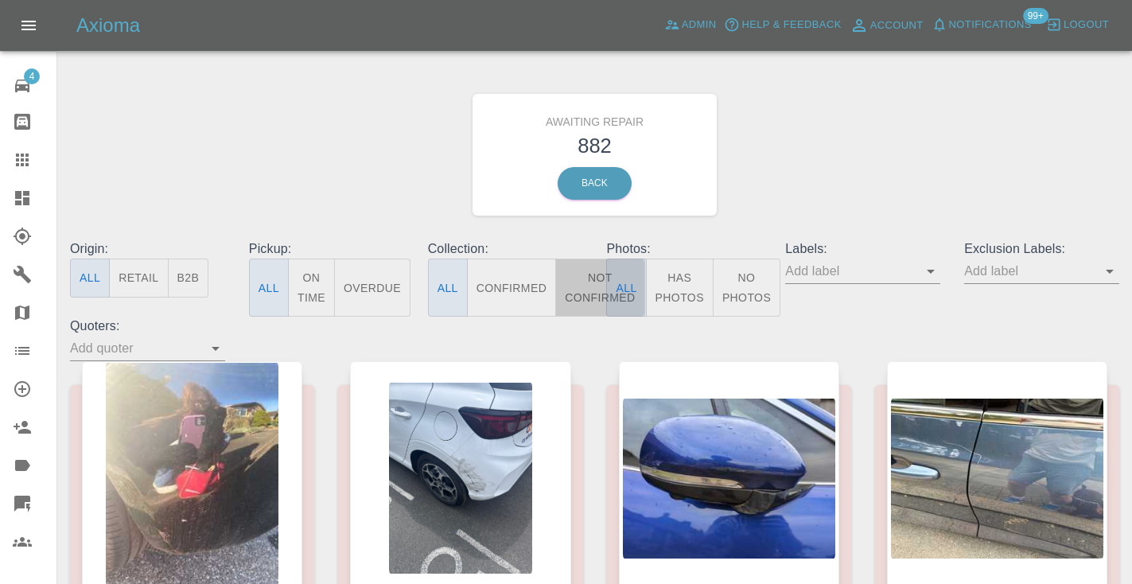
click at [594, 278] on button "Not Confirmed" at bounding box center [599, 287] width 89 height 58
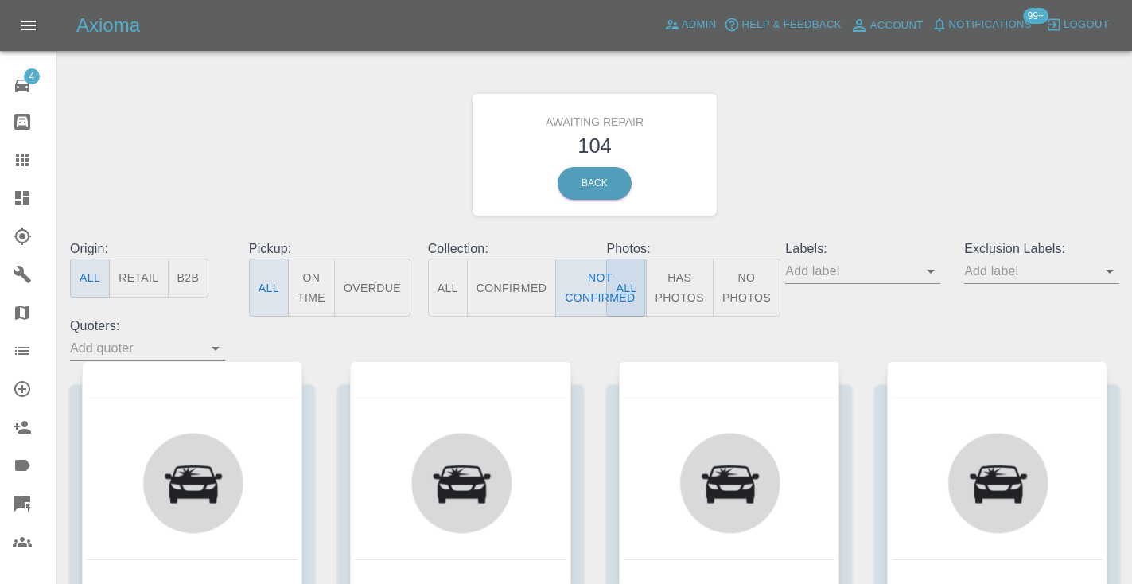
click at [856, 141] on div "Awaiting Repair 104 Back" at bounding box center [594, 154] width 1073 height 169
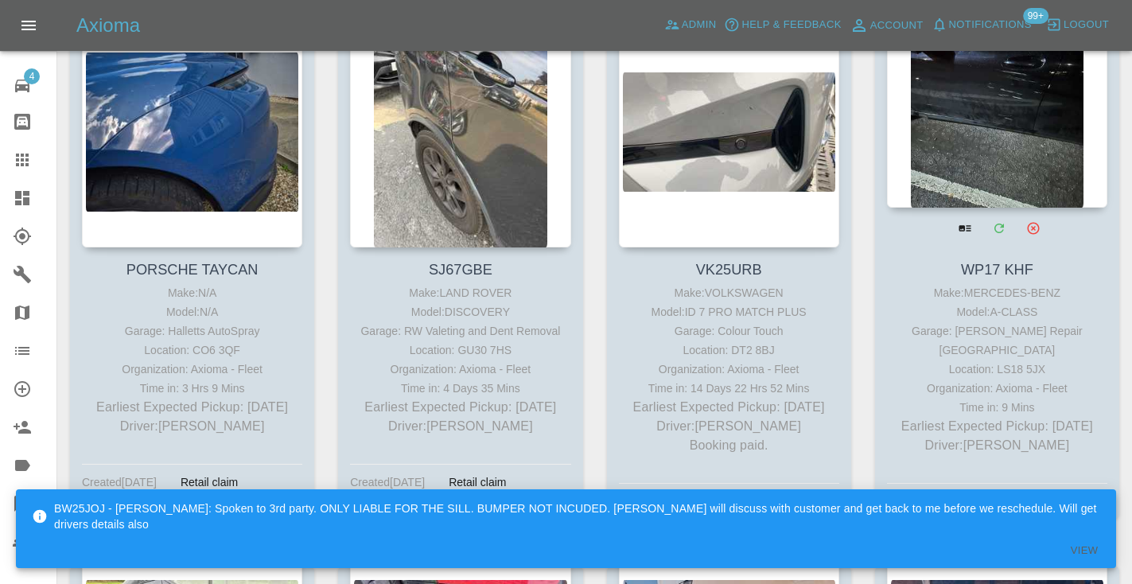
scroll to position [845, 0]
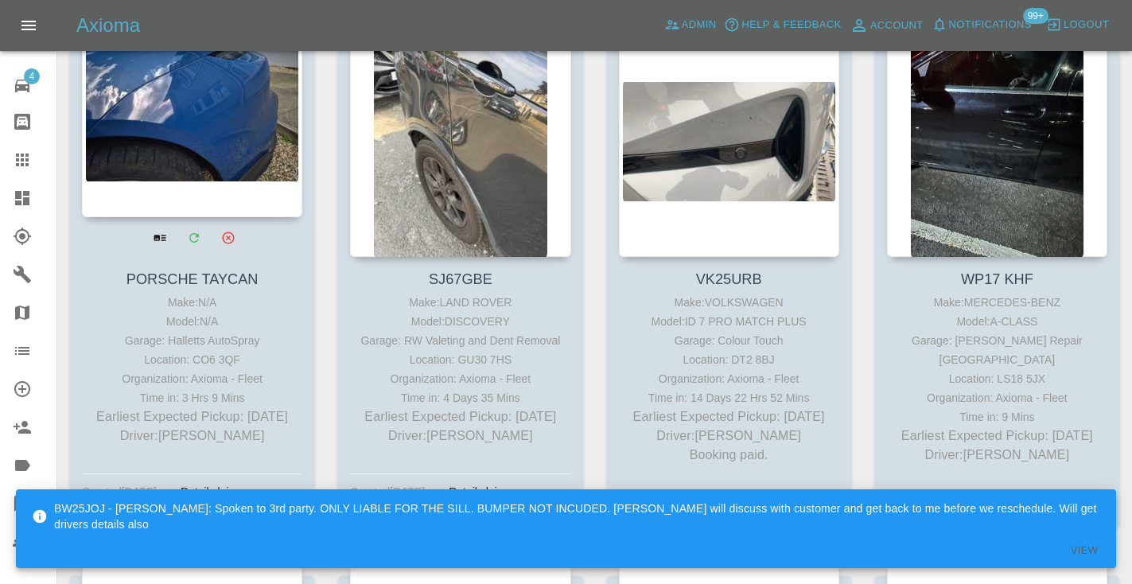
click at [223, 142] on div at bounding box center [192, 101] width 220 height 232
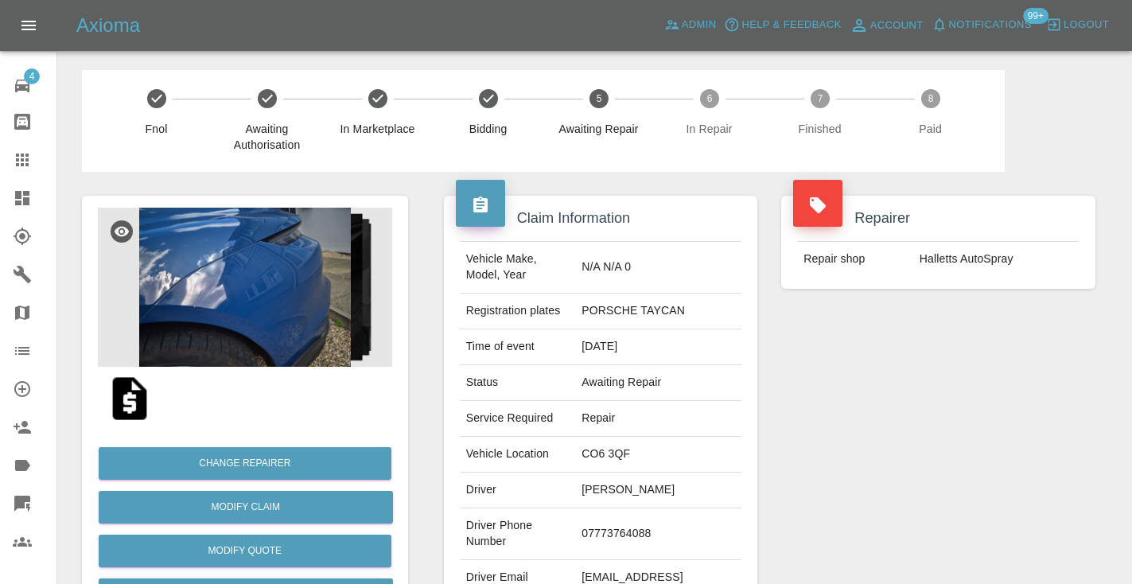
click at [654, 526] on td "07773764088" at bounding box center [658, 534] width 166 height 52
copy td "07773764088"
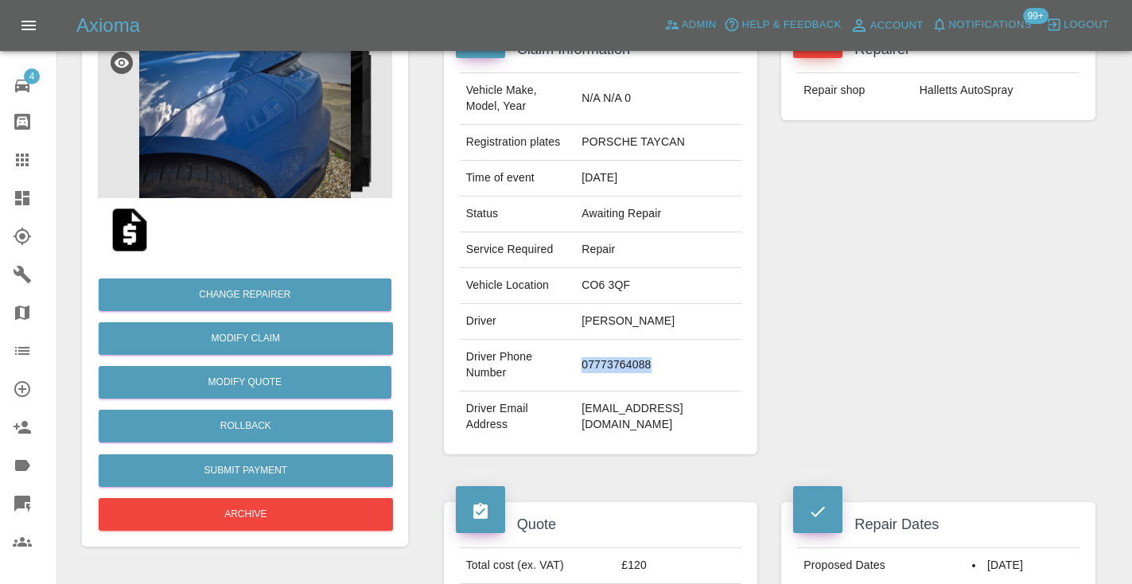
scroll to position [171, 0]
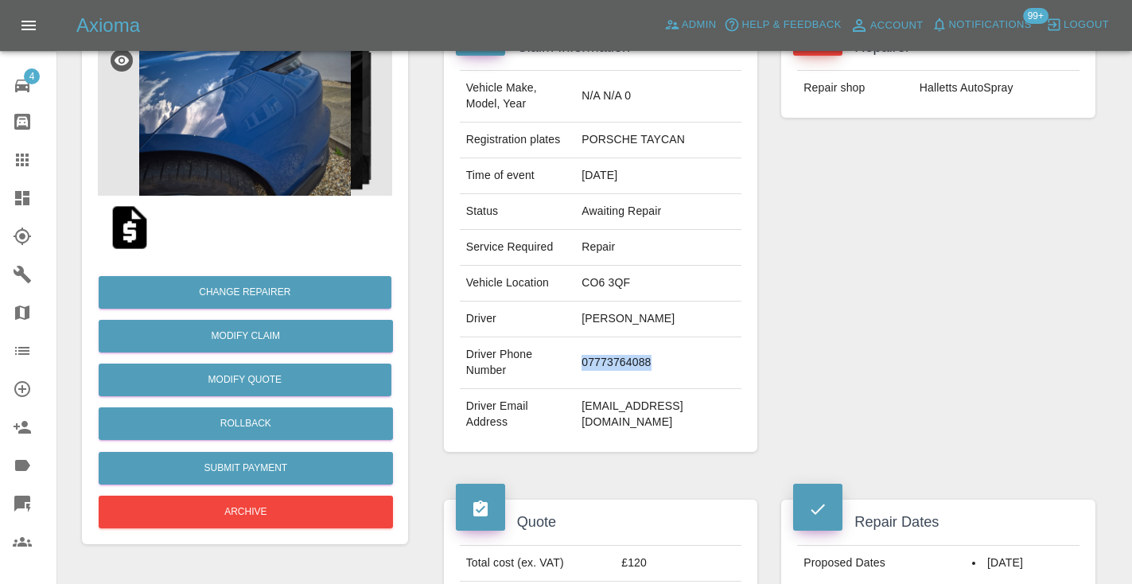
click at [657, 354] on td "07773764088" at bounding box center [658, 363] width 166 height 52
click at [1012, 315] on div "Repairer Repair shop Halletts AutoSpray" at bounding box center [938, 238] width 338 height 475
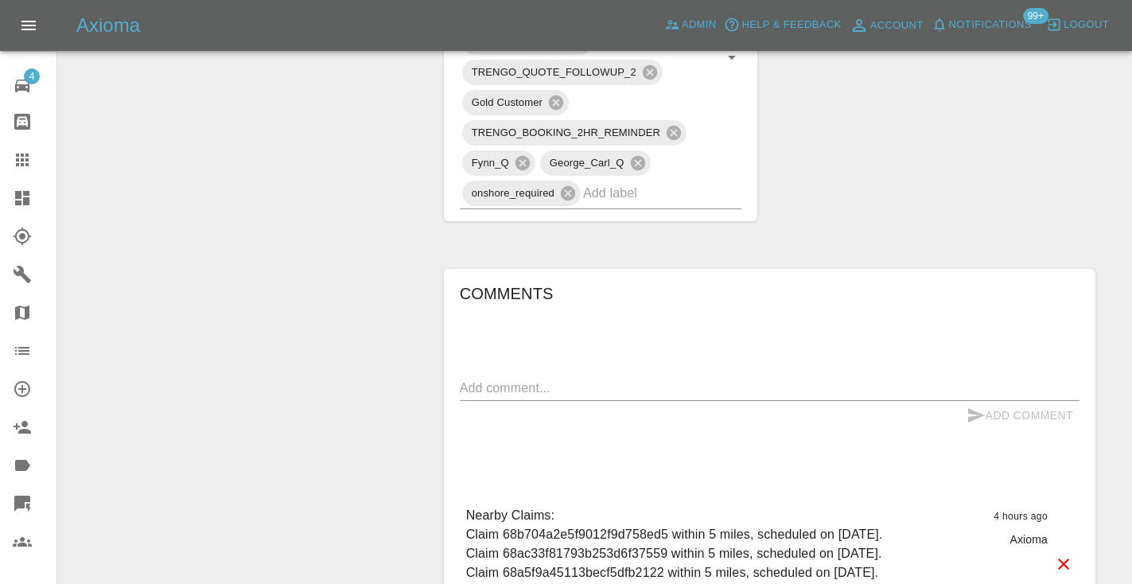
scroll to position [1030, 0]
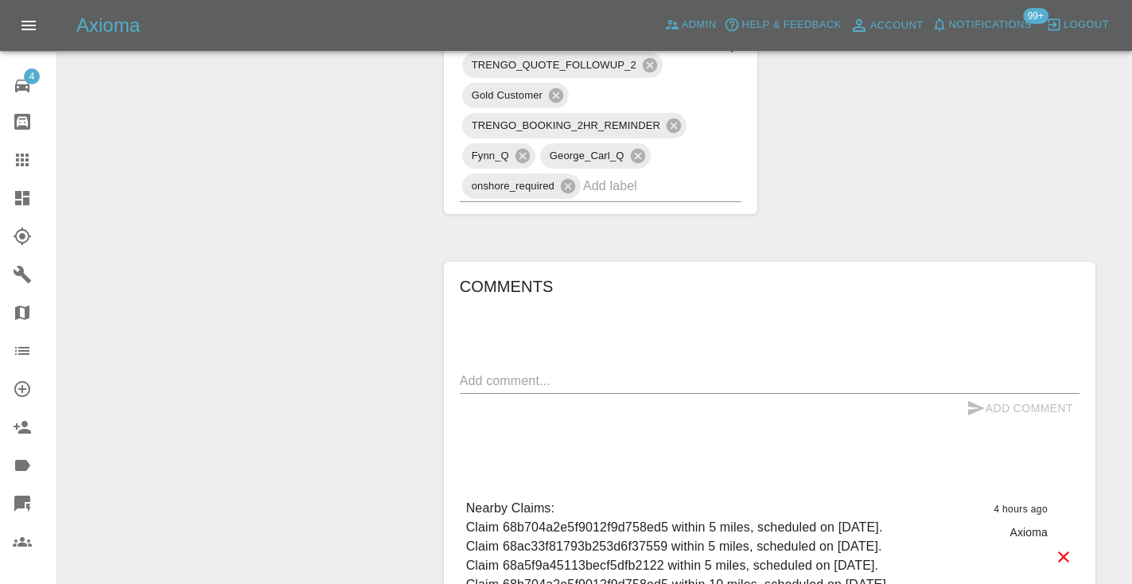
click at [504, 371] on textarea at bounding box center [769, 380] width 619 height 18
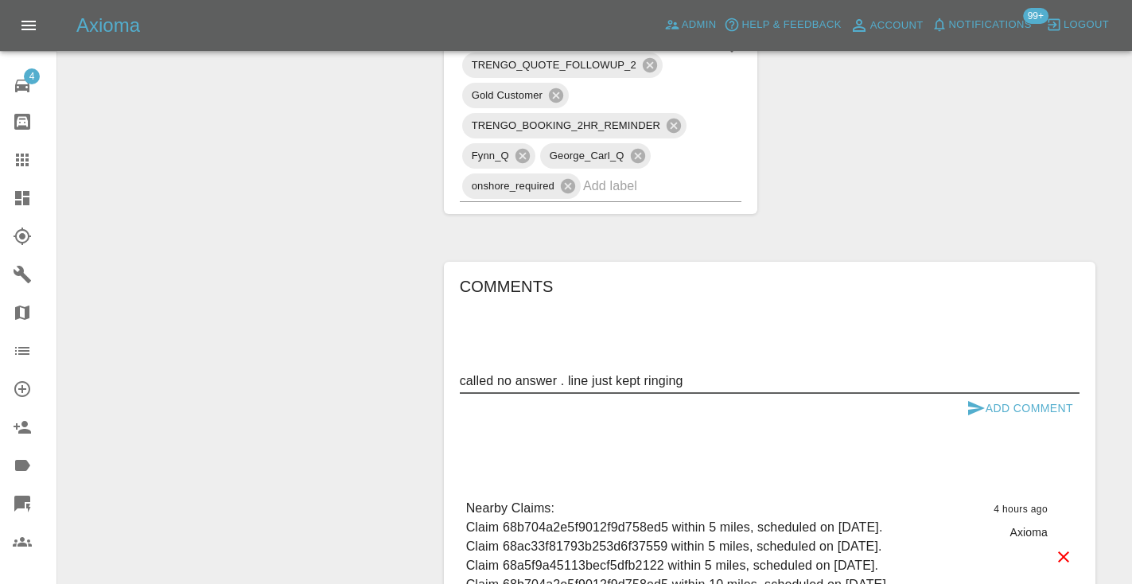
type textarea "called no answer . line just kept ringing"
click at [972, 401] on icon "submit" at bounding box center [976, 408] width 17 height 14
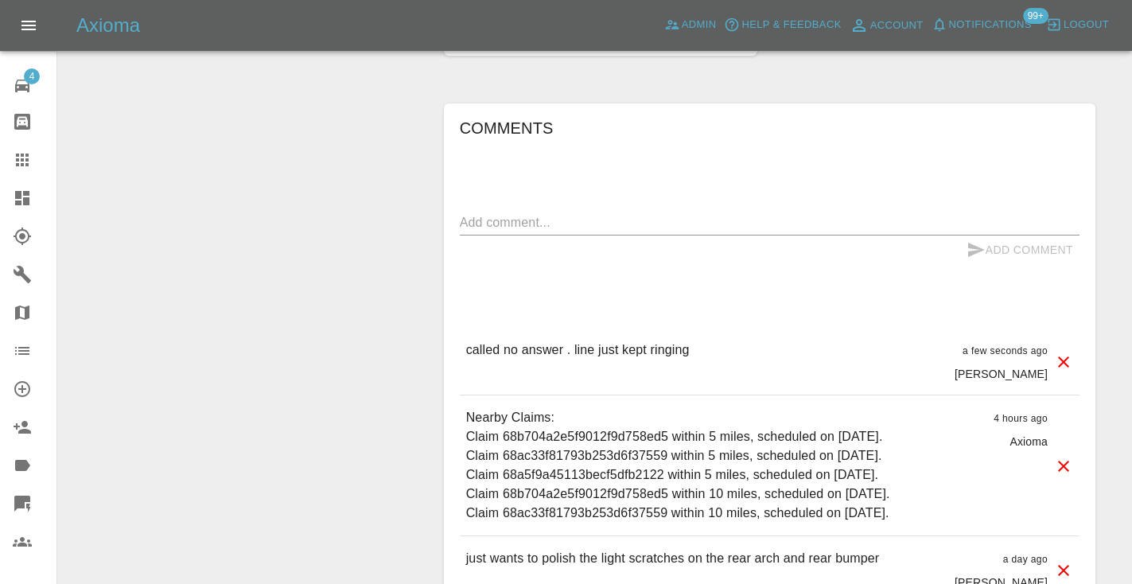
scroll to position [1190, 0]
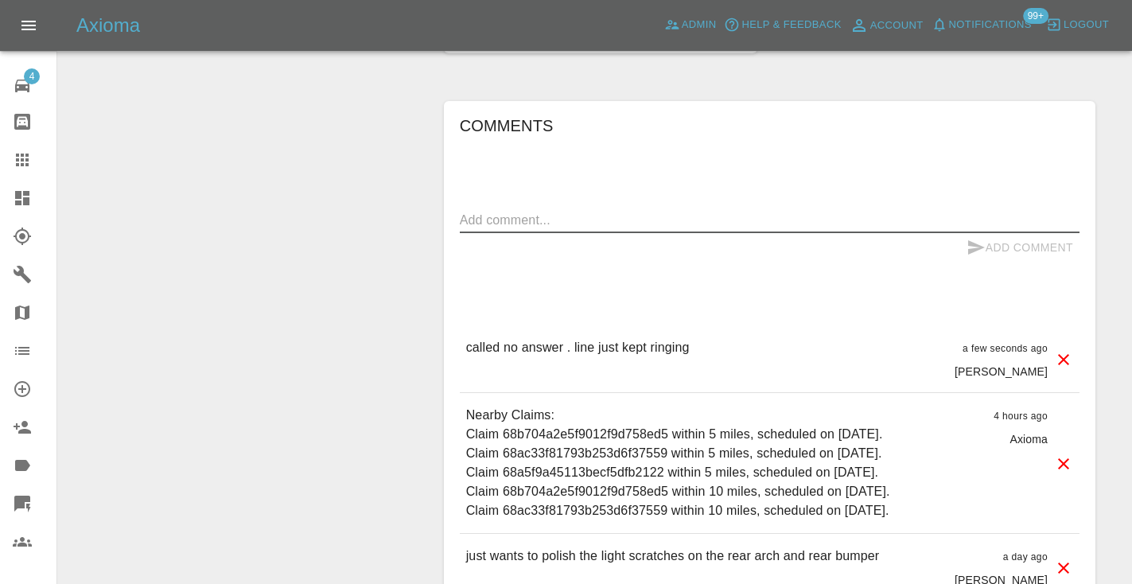
click at [476, 211] on textarea at bounding box center [769, 220] width 619 height 18
type textarea "called : booking the 15th , just getting details"
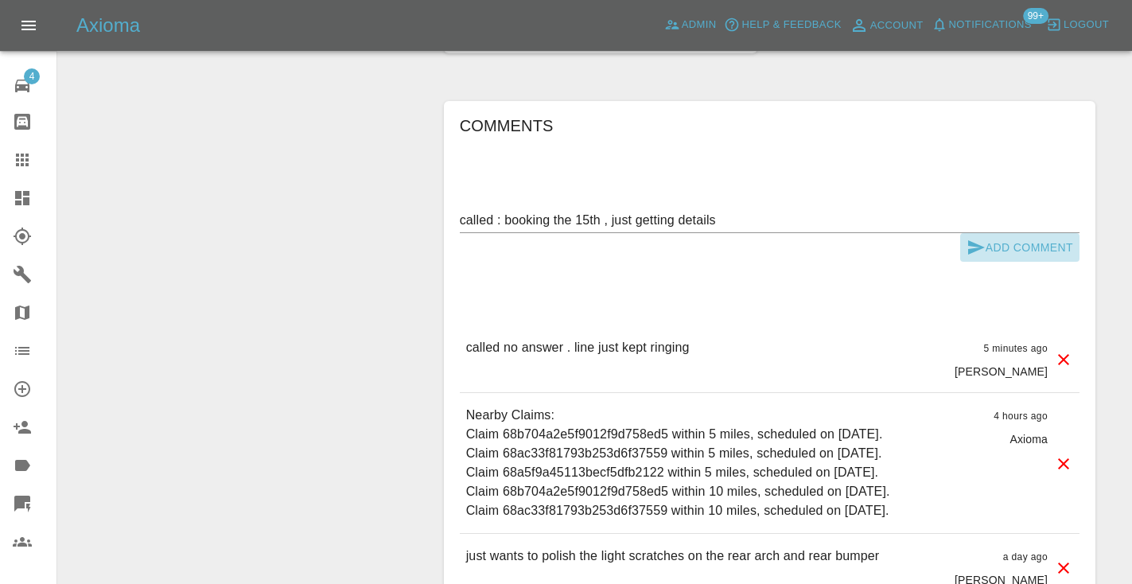
click at [979, 240] on icon "submit" at bounding box center [976, 247] width 17 height 14
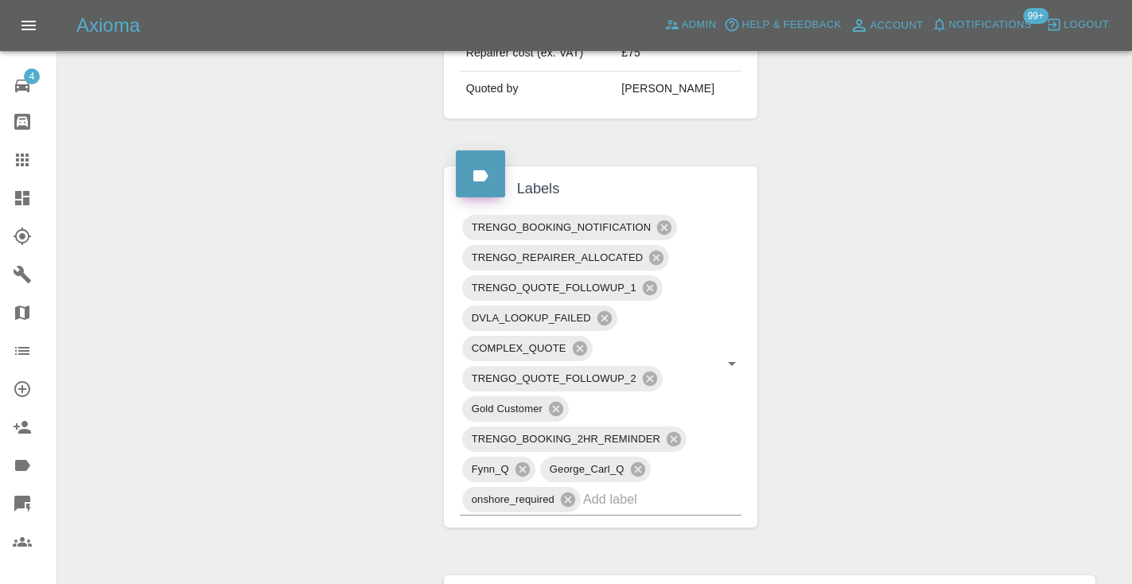
scroll to position [717, 0]
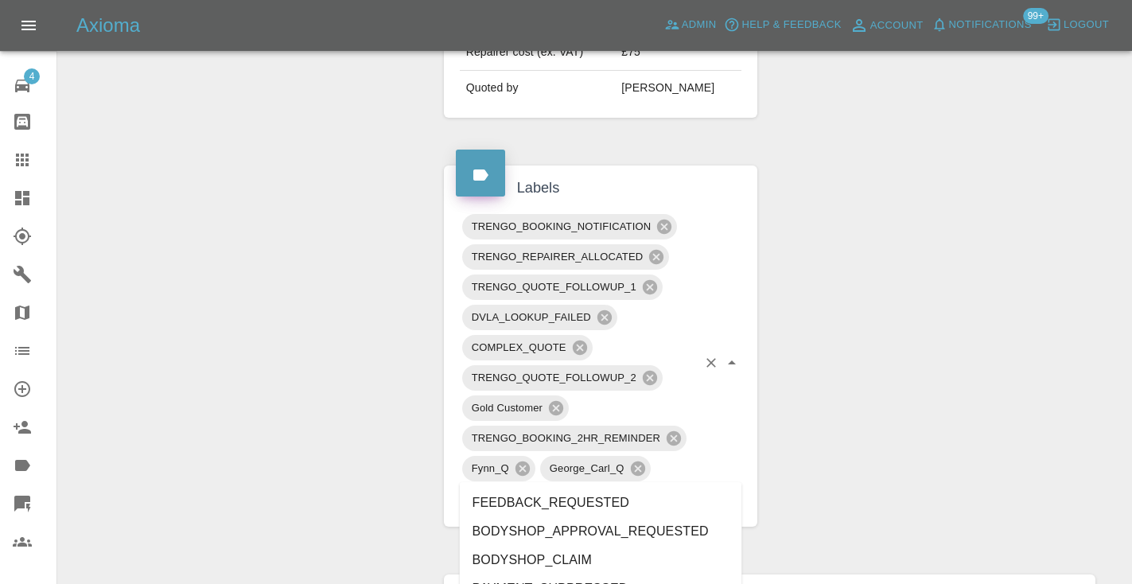
click at [632, 486] on input "text" at bounding box center [640, 498] width 114 height 25
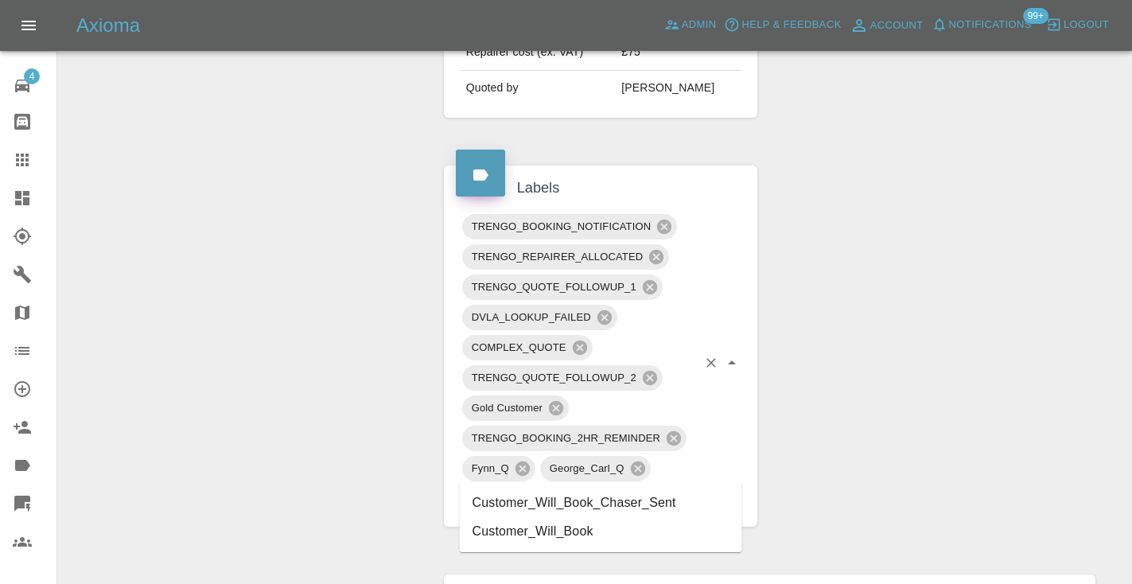
type input "customer_will"
click at [557, 530] on li "Customer_Will_Book" at bounding box center [601, 531] width 282 height 29
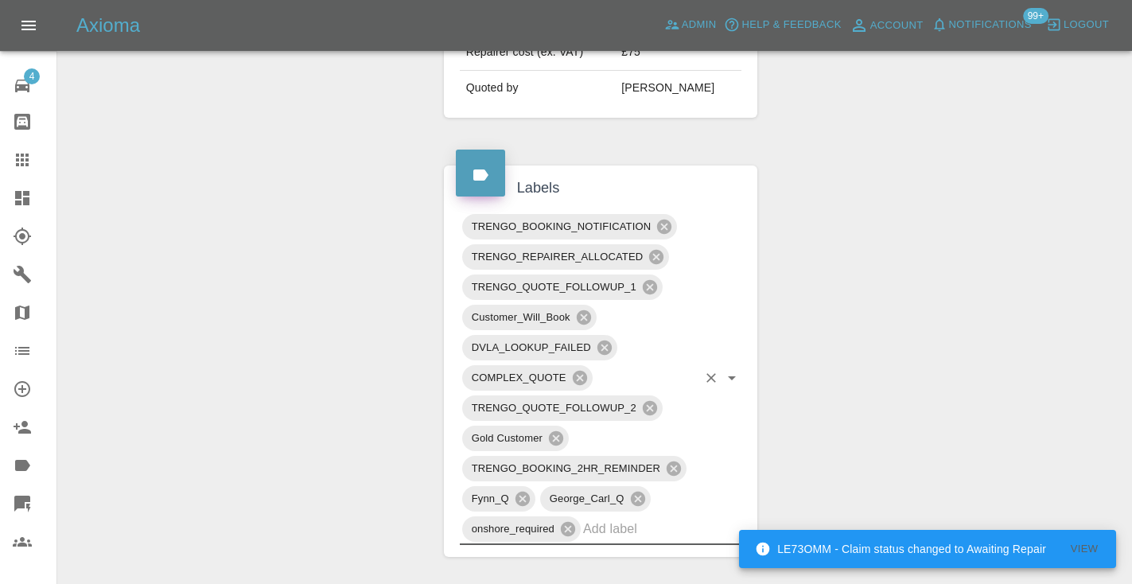
click at [20, 162] on icon at bounding box center [22, 159] width 19 height 19
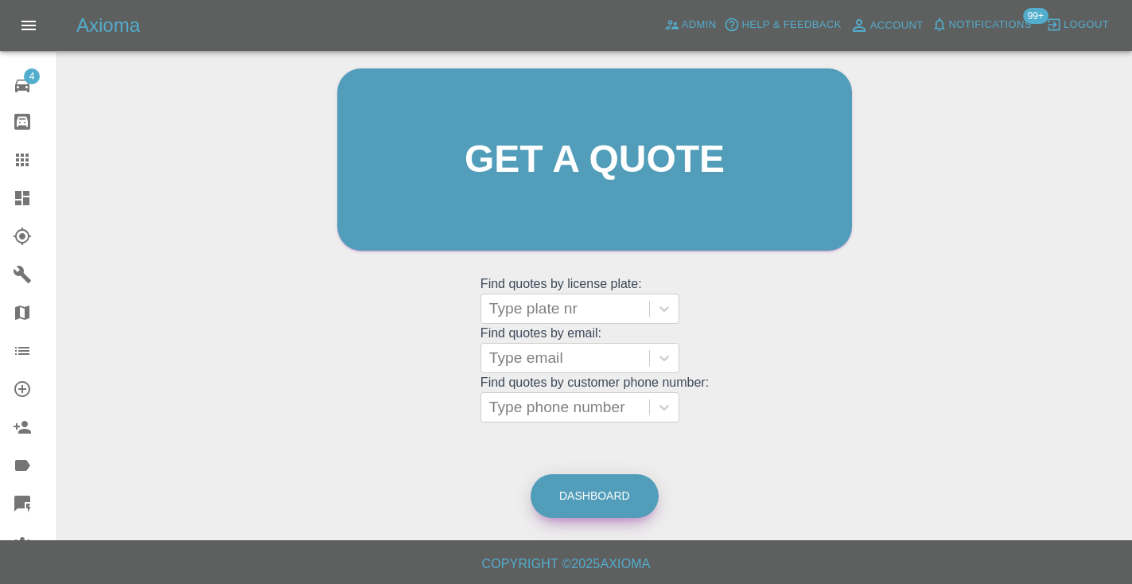
click at [570, 491] on link "Dashboard" at bounding box center [594, 496] width 128 height 44
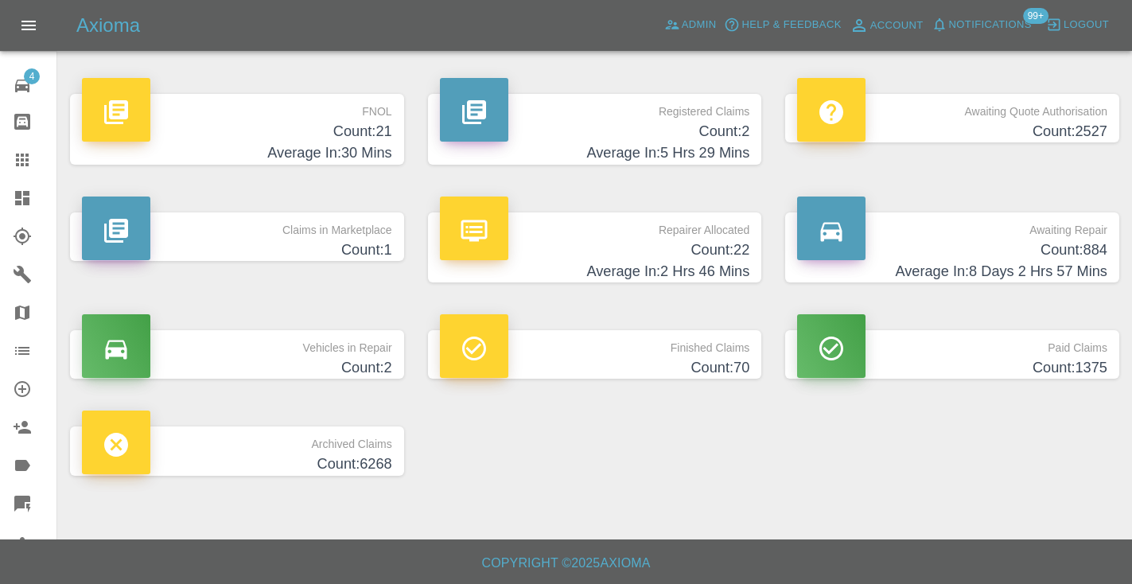
click at [1054, 239] on h4 "Count: 884" at bounding box center [952, 249] width 310 height 21
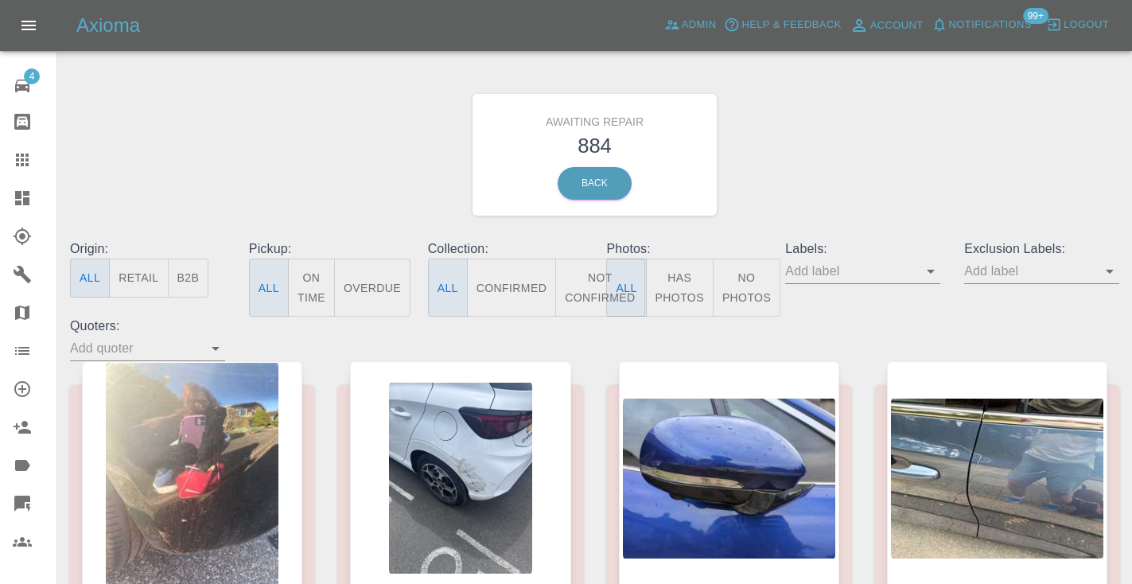
click at [587, 289] on button "Not Confirmed" at bounding box center [599, 287] width 89 height 58
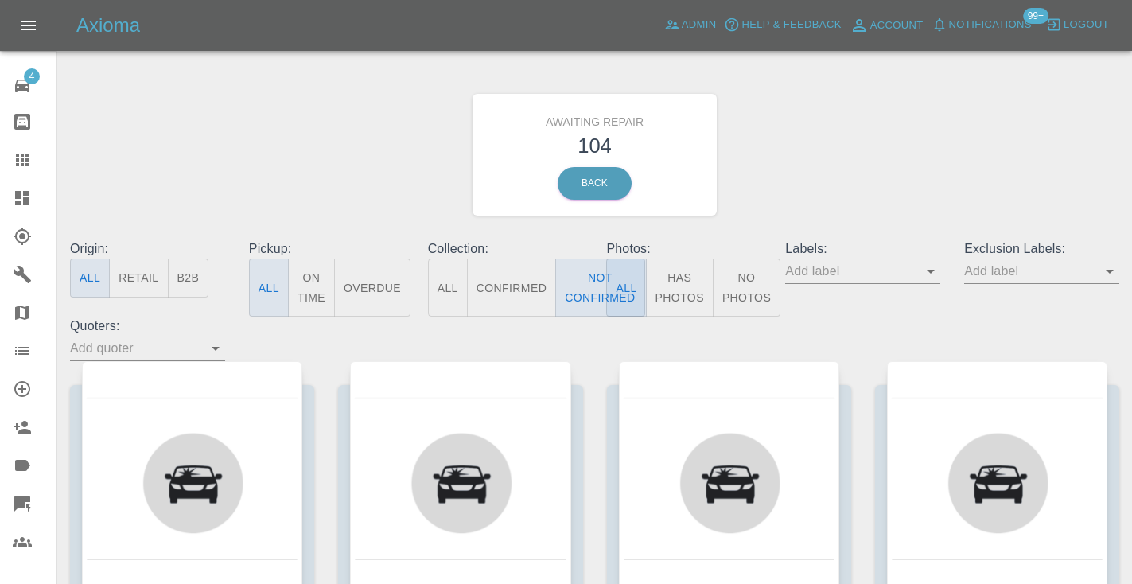
click at [851, 146] on div "Awaiting Repair 104 Back" at bounding box center [594, 154] width 1073 height 169
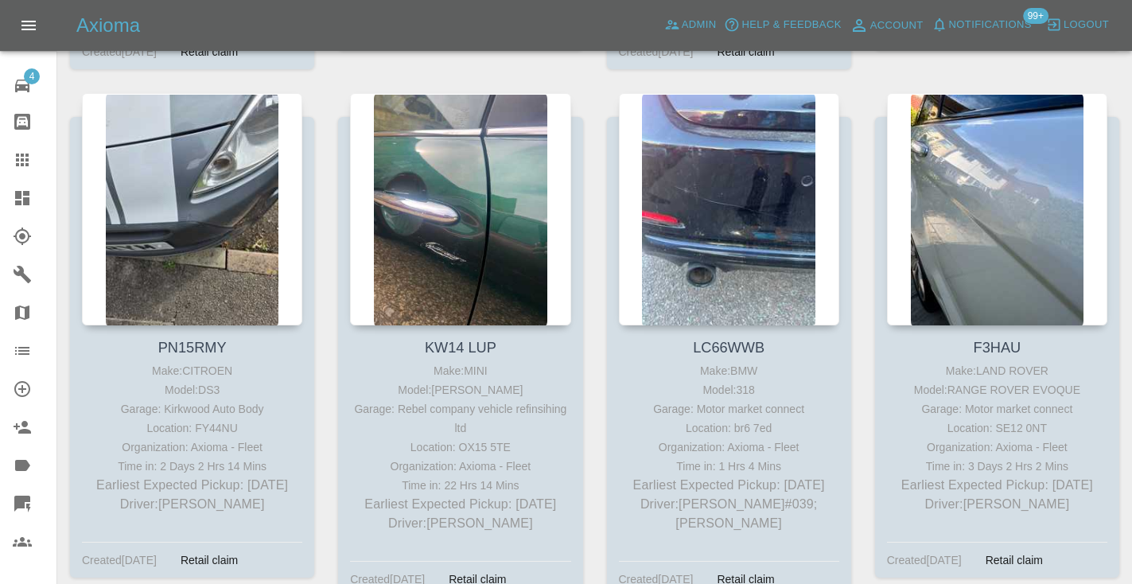
scroll to position [3929, 0]
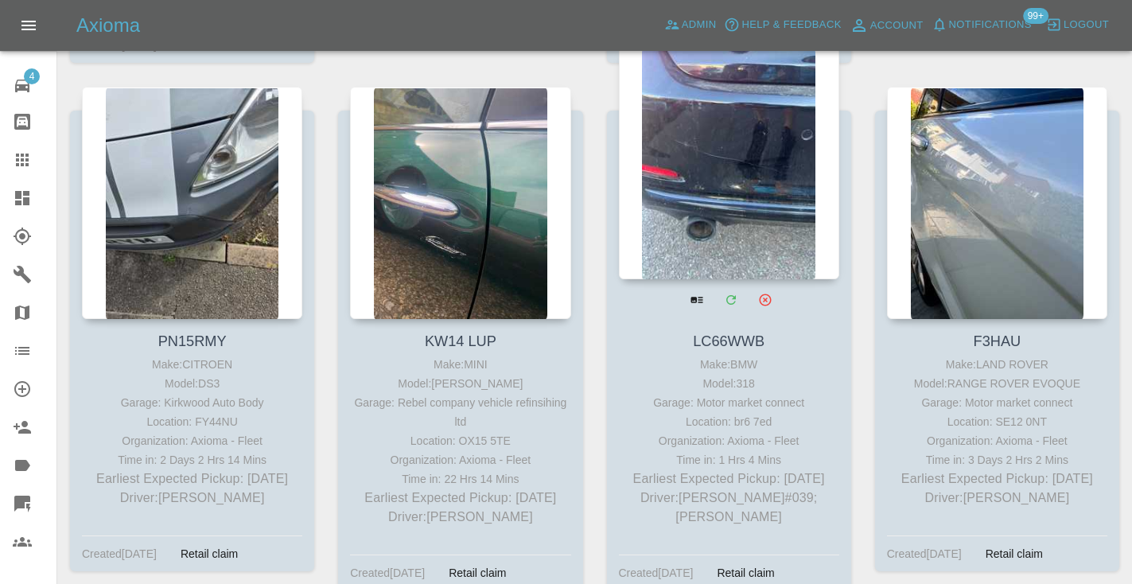
click at [751, 153] on div at bounding box center [729, 163] width 220 height 232
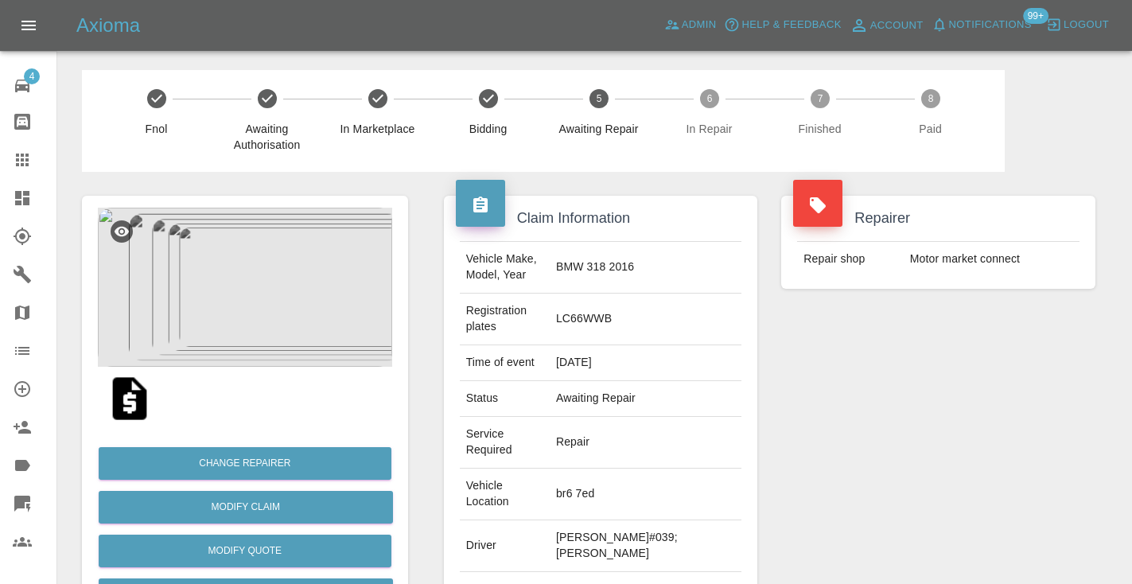
copy td "07517114752"
click at [890, 442] on div "Repairer Repair shop Motor market connect" at bounding box center [938, 457] width 338 height 570
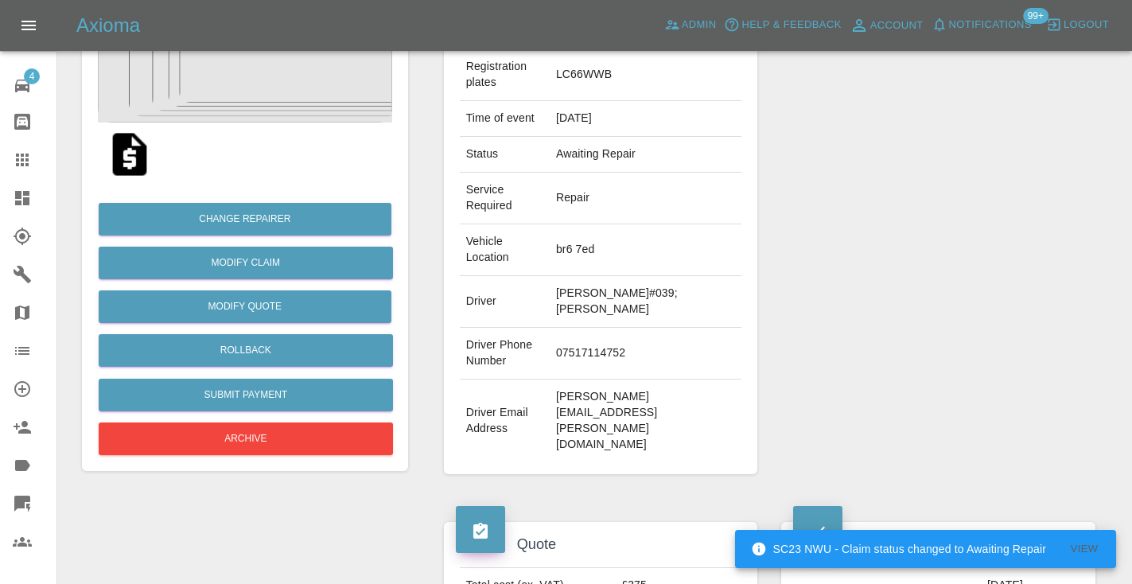
scroll to position [285, 0]
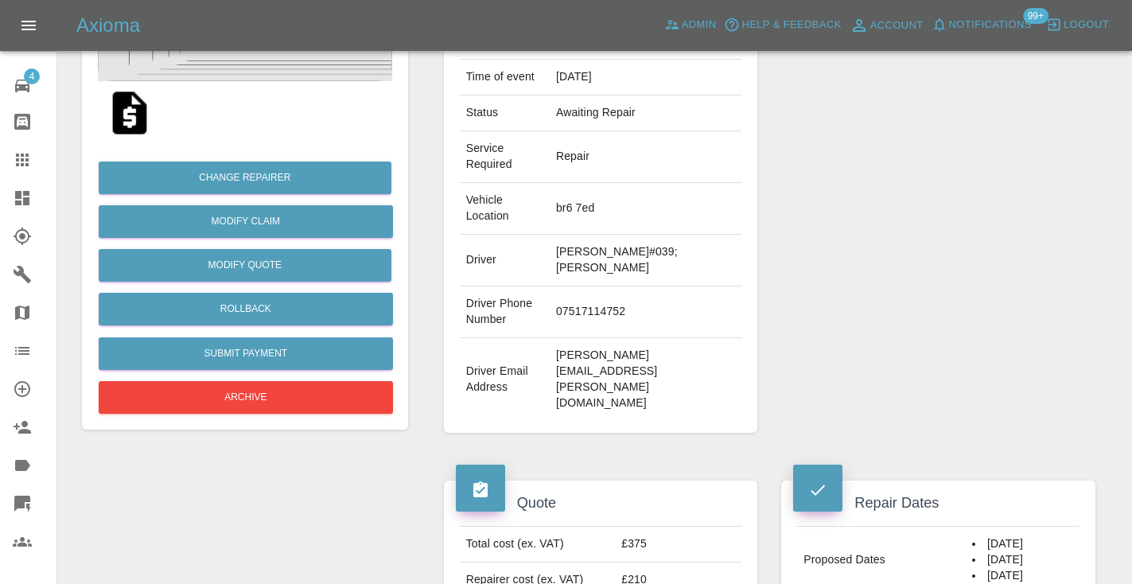
click at [980, 187] on div "Repairer Repair shop Motor market connect" at bounding box center [938, 171] width 338 height 570
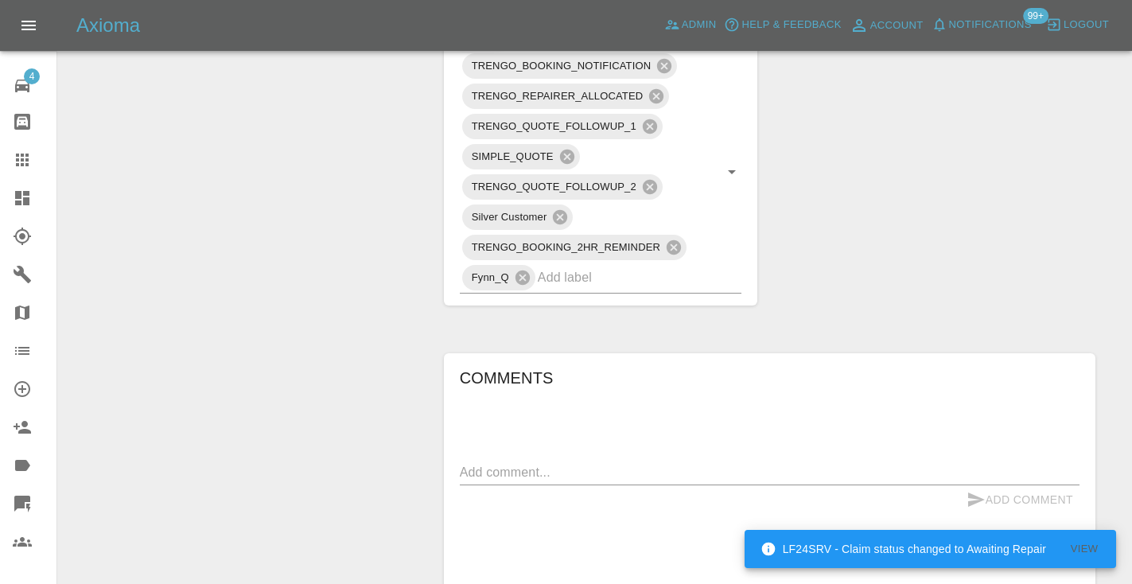
scroll to position [976, 0]
click at [518, 460] on textarea at bounding box center [769, 469] width 619 height 18
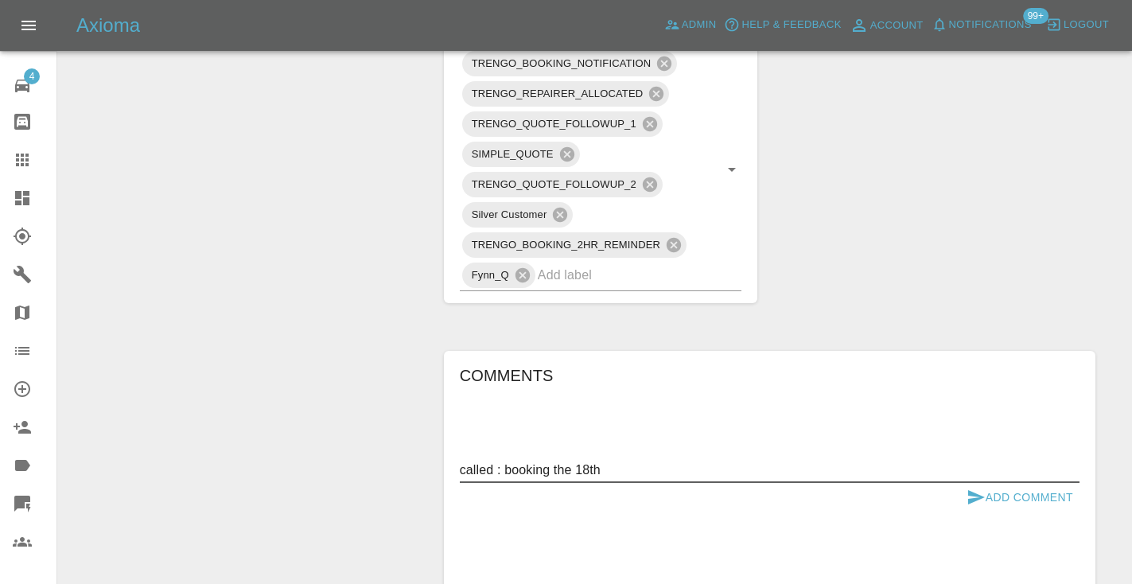
type textarea "called : booking the 18th"
click at [977, 490] on icon "submit" at bounding box center [976, 497] width 17 height 14
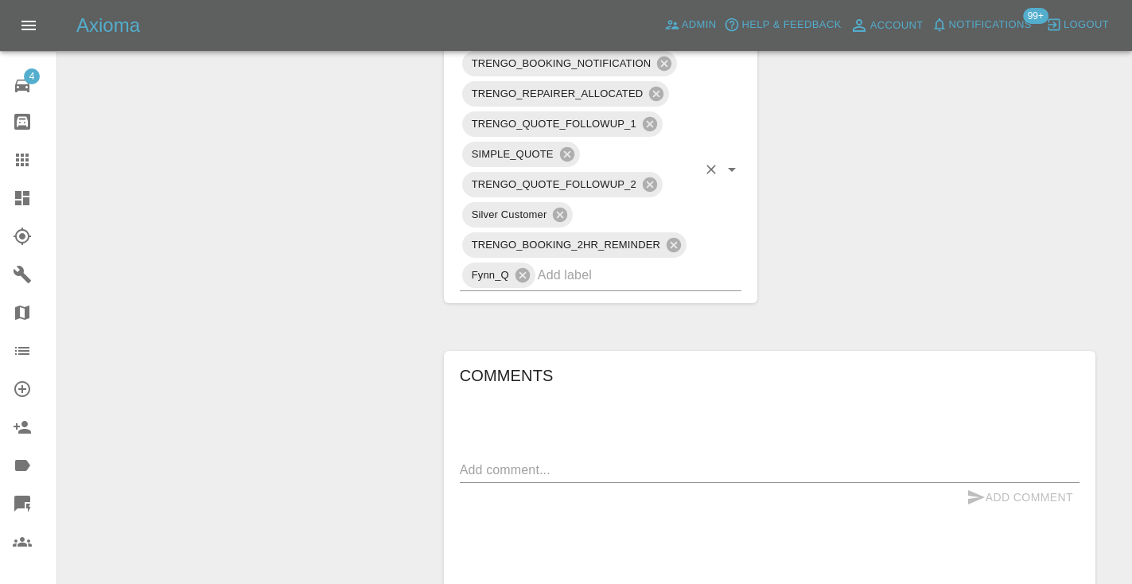
click at [627, 262] on input "text" at bounding box center [618, 274] width 160 height 25
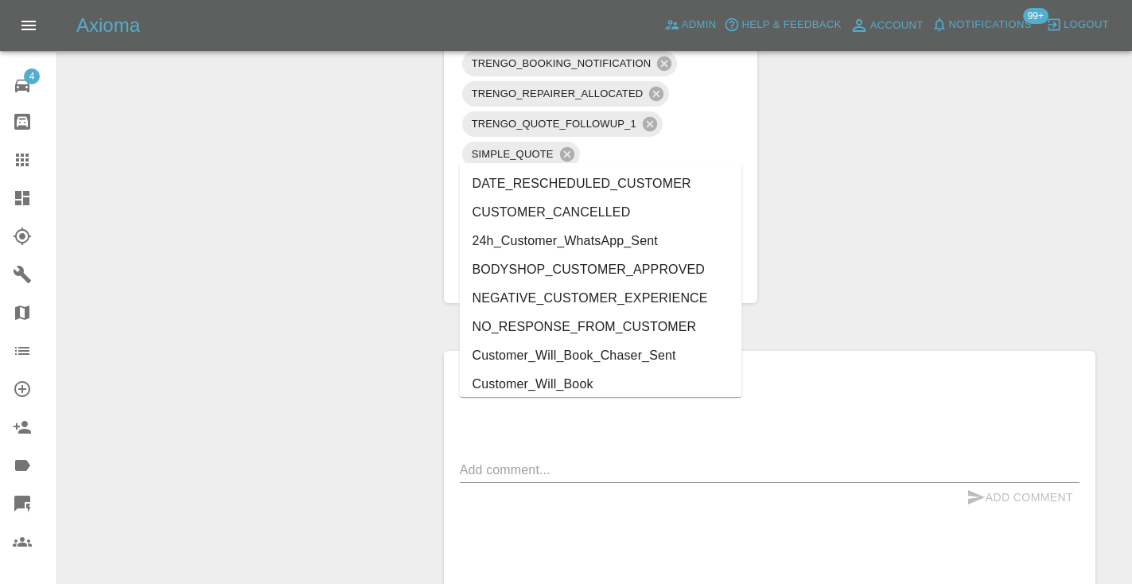
type input "cust"
click at [589, 382] on li "Customer_Will_Book" at bounding box center [601, 384] width 282 height 29
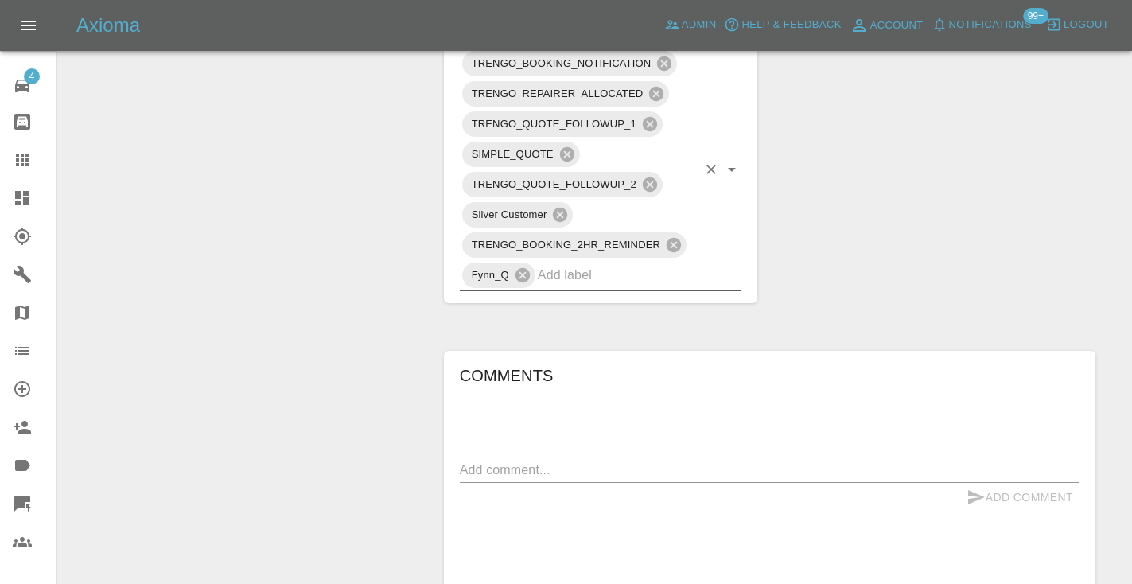
click at [319, 286] on div "Change Repairer Modify Claim Modify Quote Rollback Submit Payment Archive" at bounding box center [245, 17] width 350 height 1642
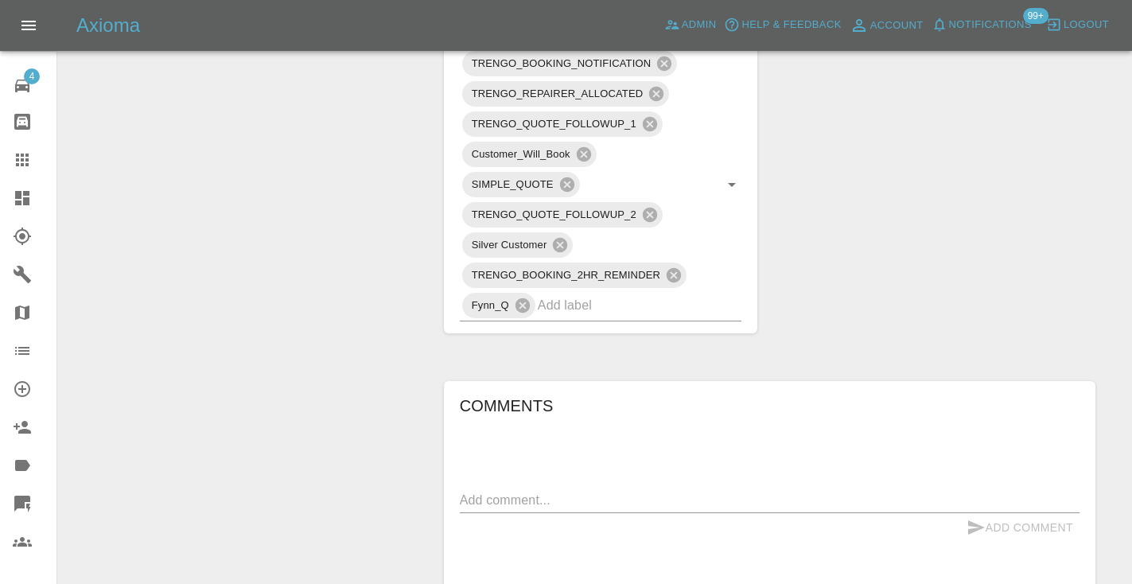
click at [363, 207] on div "Change Repairer Modify Claim Modify Quote Rollback Submit Payment Archive" at bounding box center [245, 32] width 350 height 1672
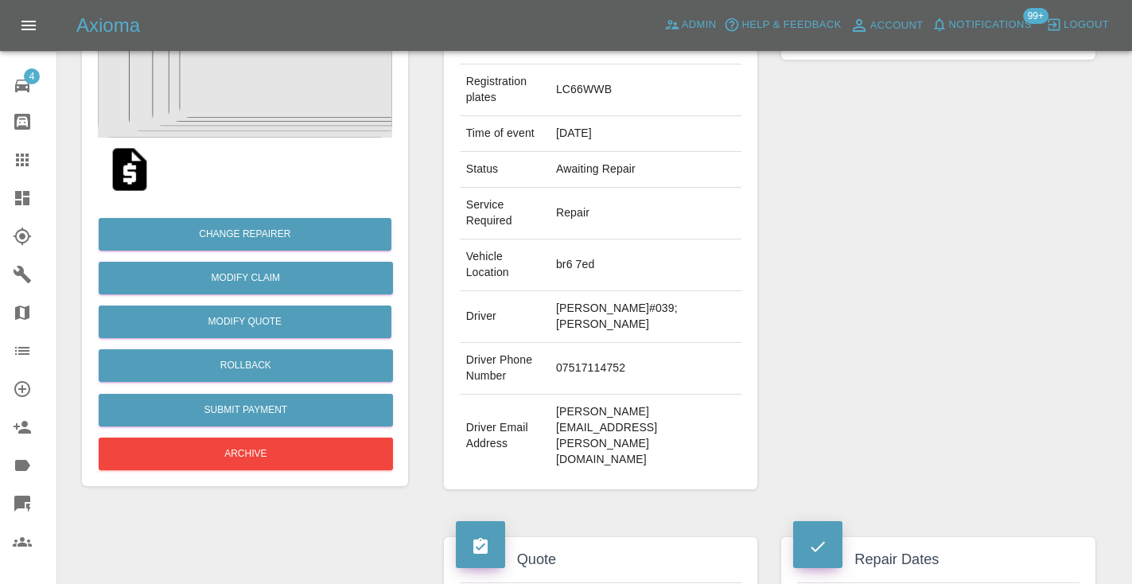
scroll to position [188, 0]
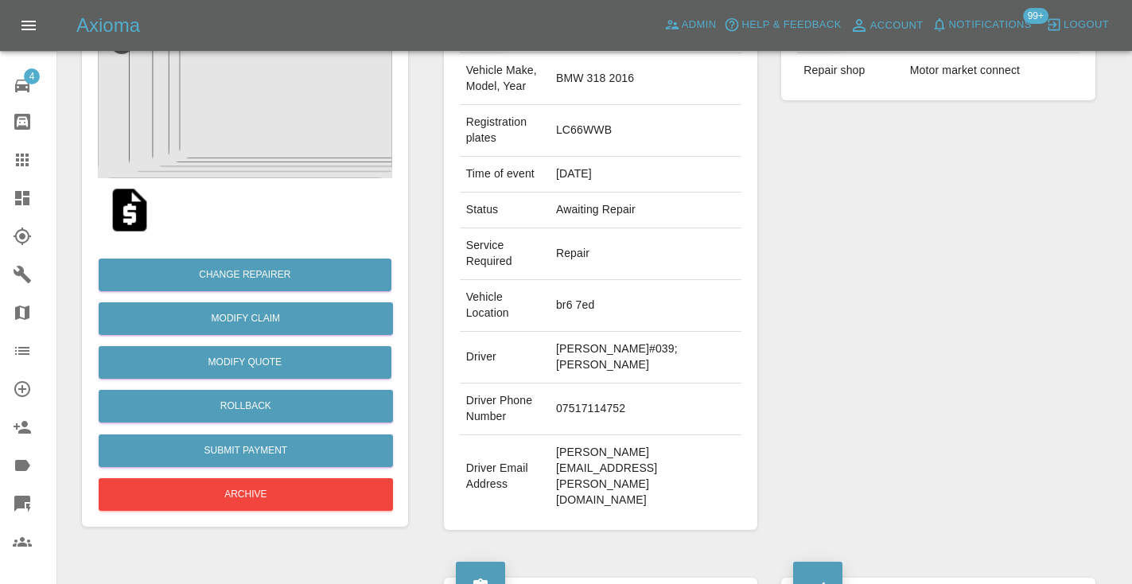
click at [857, 336] on div "Repairer Repair shop Motor market connect" at bounding box center [938, 268] width 338 height 570
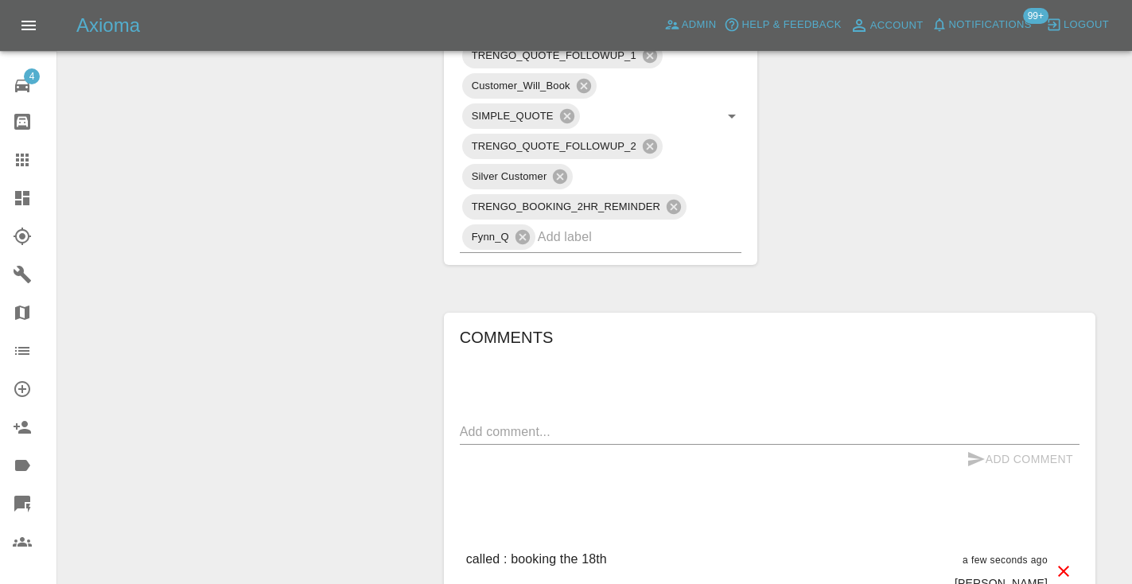
scroll to position [1046, 0]
click at [510, 420] on textarea at bounding box center [769, 429] width 619 height 18
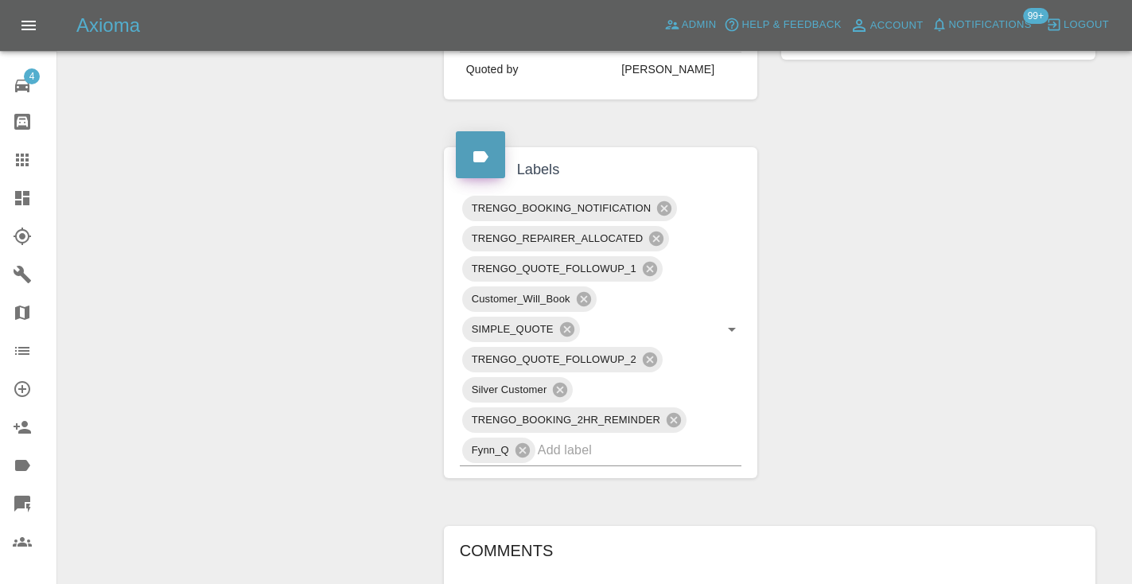
scroll to position [808, 0]
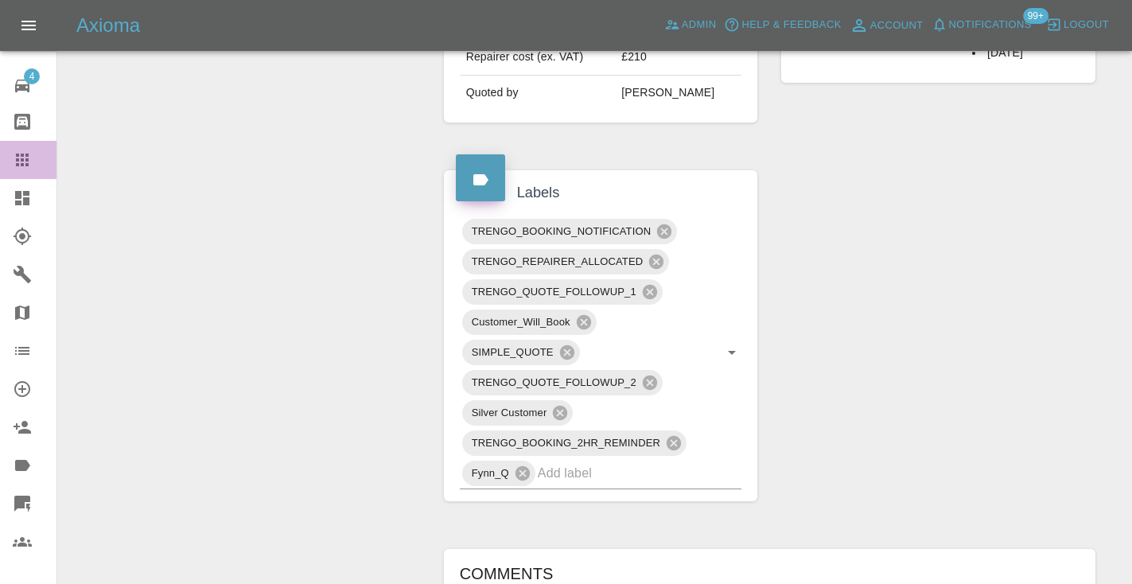
click at [29, 162] on icon at bounding box center [22, 159] width 19 height 19
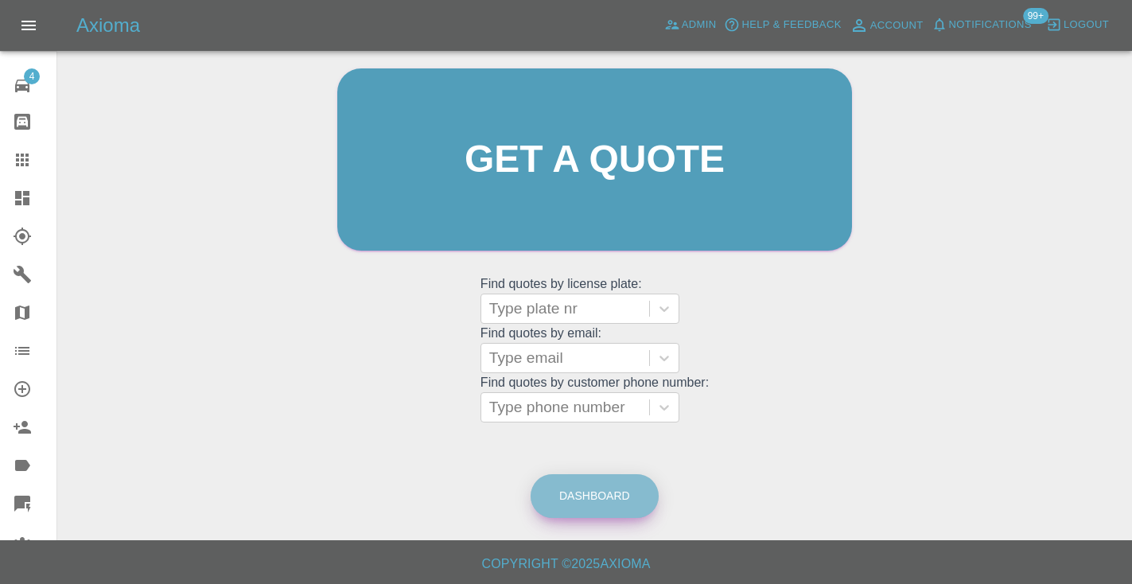
click at [563, 507] on link "Dashboard" at bounding box center [594, 496] width 128 height 44
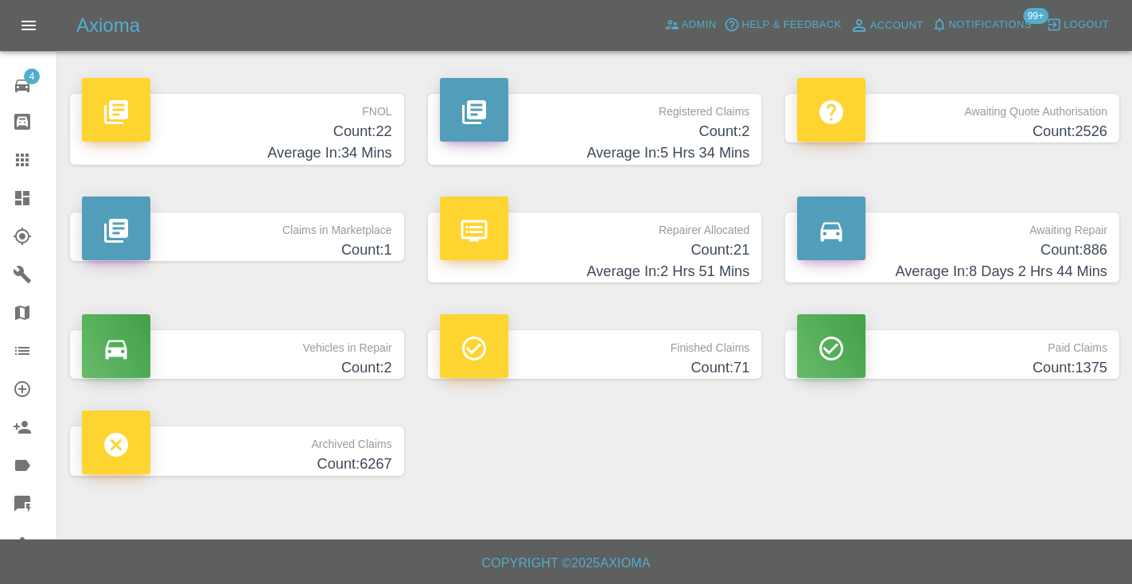
click at [1047, 244] on h4 "Count: 886" at bounding box center [952, 249] width 310 height 21
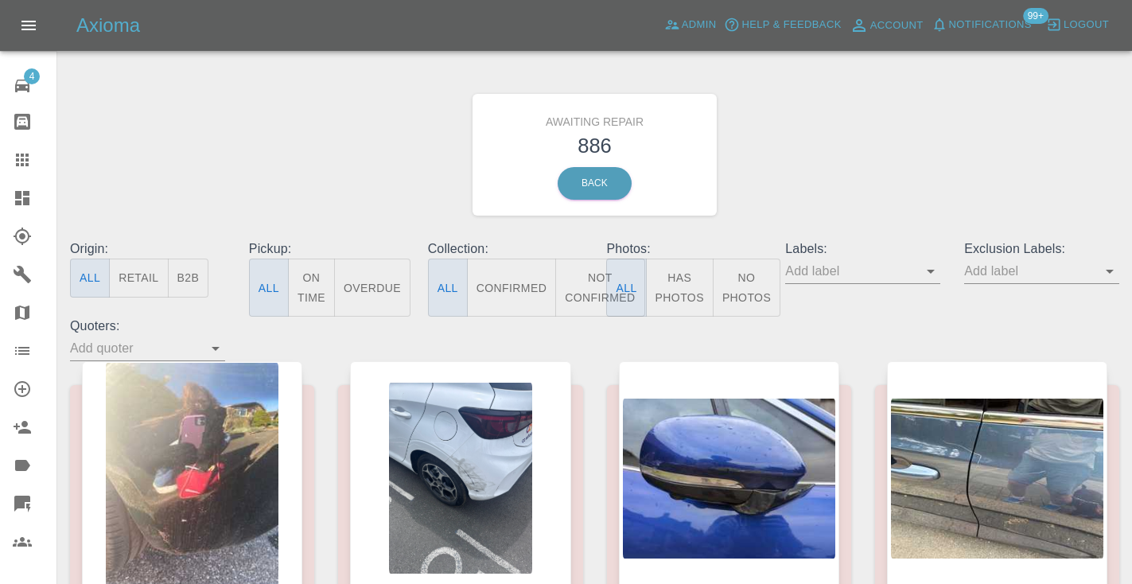
click at [589, 287] on button "Not Confirmed" at bounding box center [599, 287] width 89 height 58
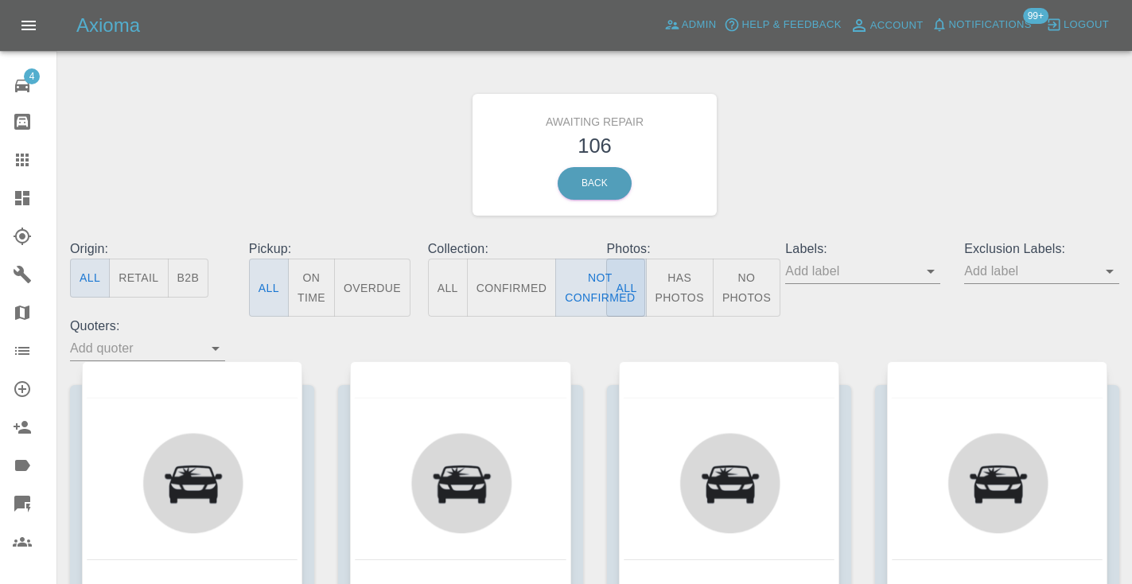
click at [920, 138] on div "Awaiting Repair 106 Back" at bounding box center [594, 154] width 1073 height 169
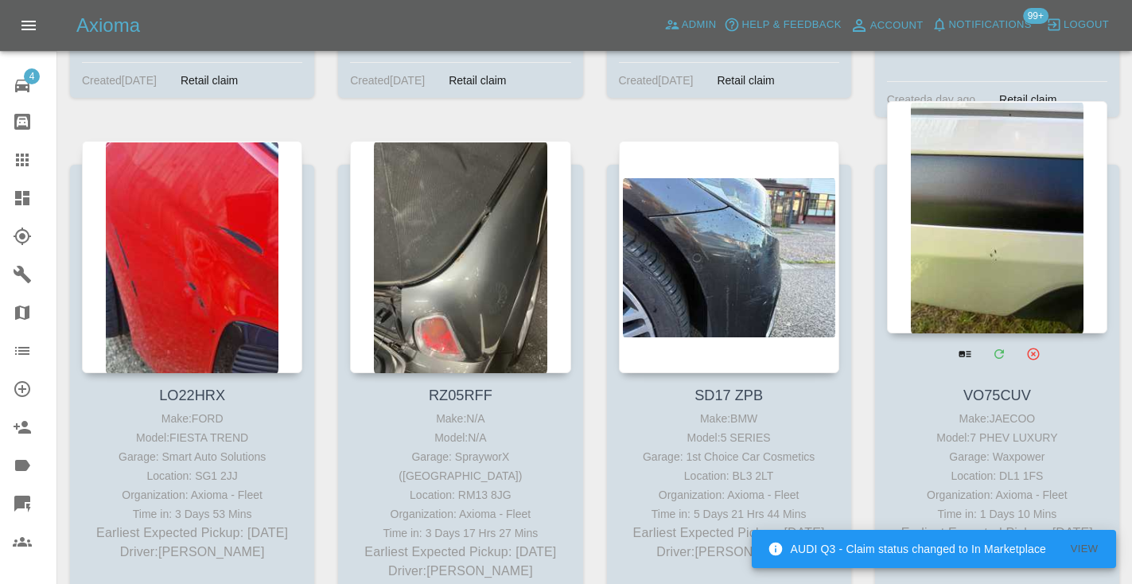
scroll to position [9648, 0]
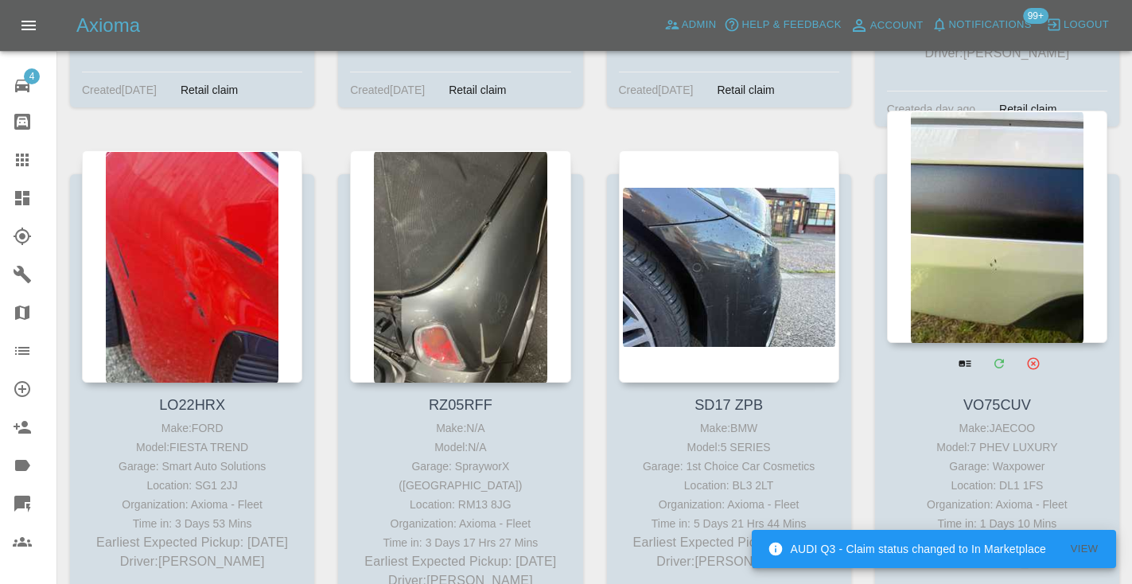
click at [1014, 139] on div at bounding box center [997, 227] width 220 height 232
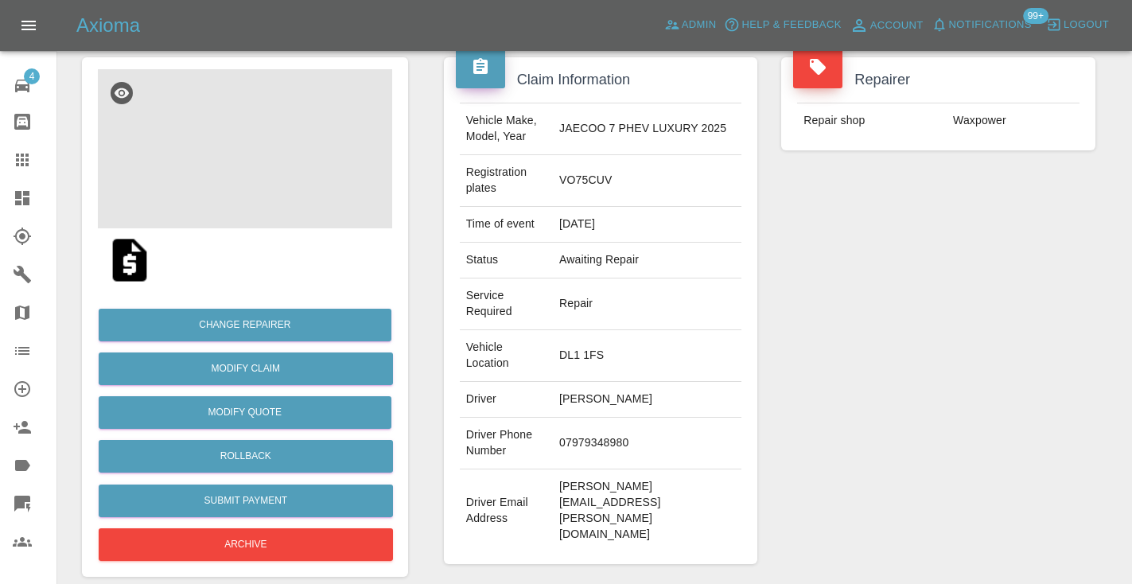
scroll to position [180, 0]
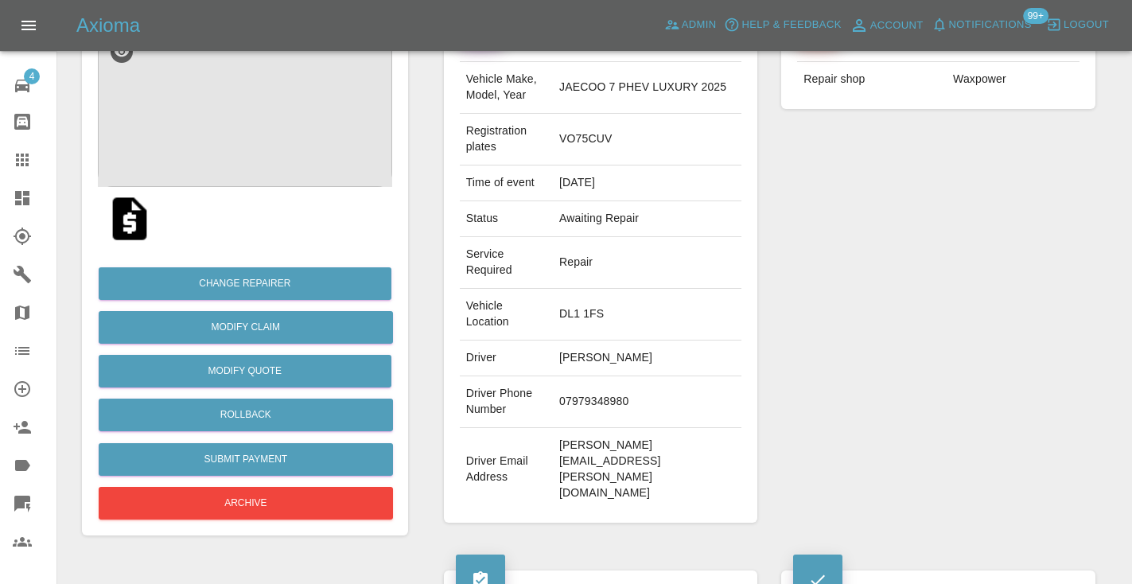
click at [591, 400] on td "07979348980" at bounding box center [647, 402] width 188 height 52
copy td "07979348980"
click at [1000, 413] on div "Repairer Repair shop Waxpower" at bounding box center [938, 269] width 338 height 554
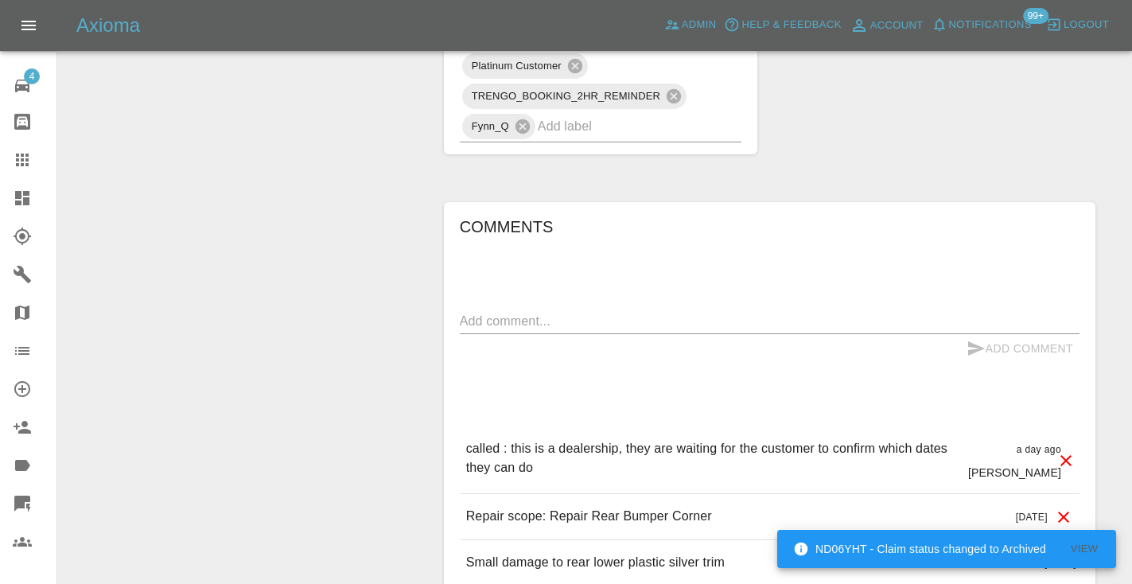
scroll to position [1121, 0]
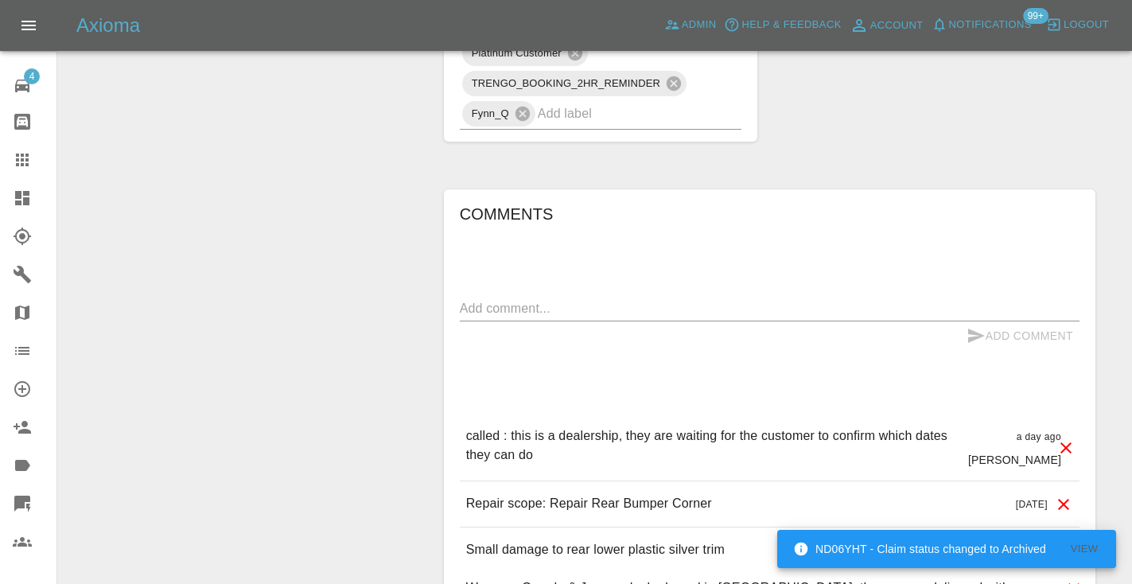
click at [477, 299] on textarea at bounding box center [769, 308] width 619 height 18
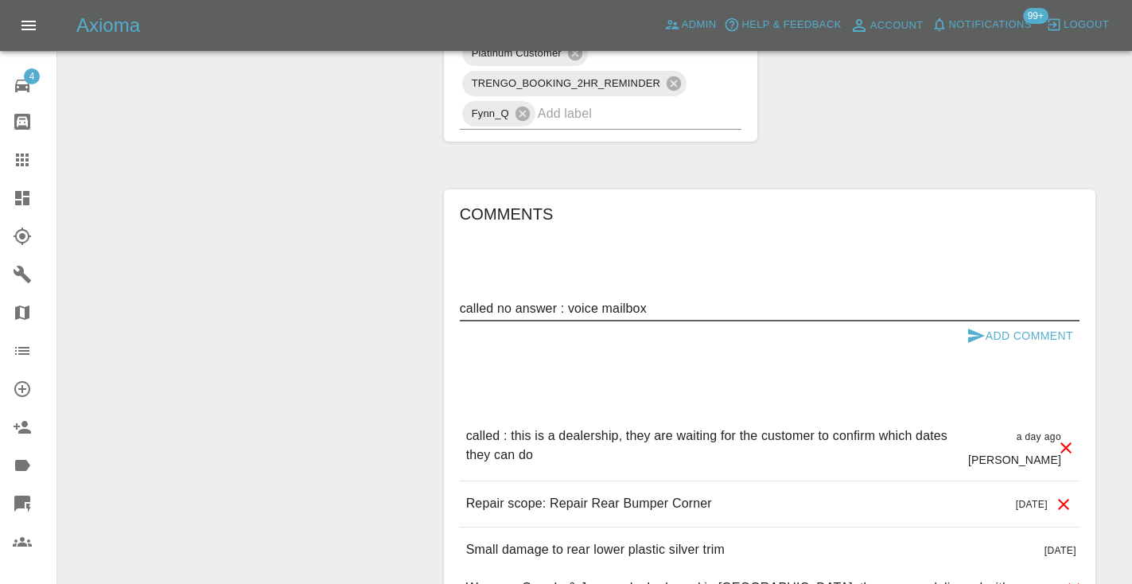
type textarea "called no answer : voice mailbox"
click at [953, 321] on div "Add Comment" at bounding box center [769, 335] width 619 height 29
click at [986, 321] on button "Add Comment" at bounding box center [1019, 335] width 119 height 29
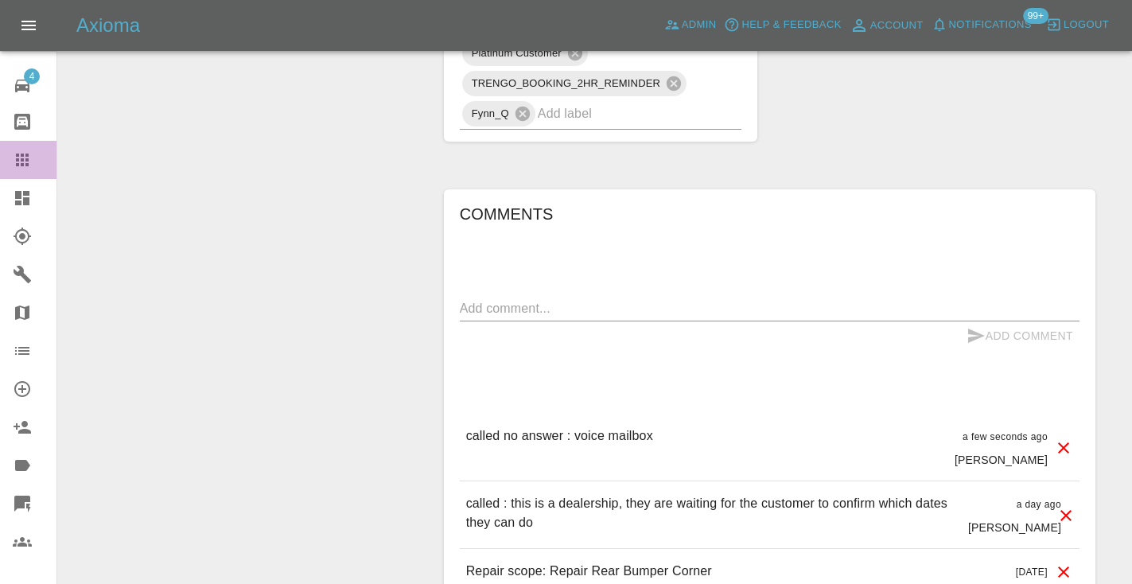
click at [25, 162] on icon at bounding box center [22, 159] width 19 height 19
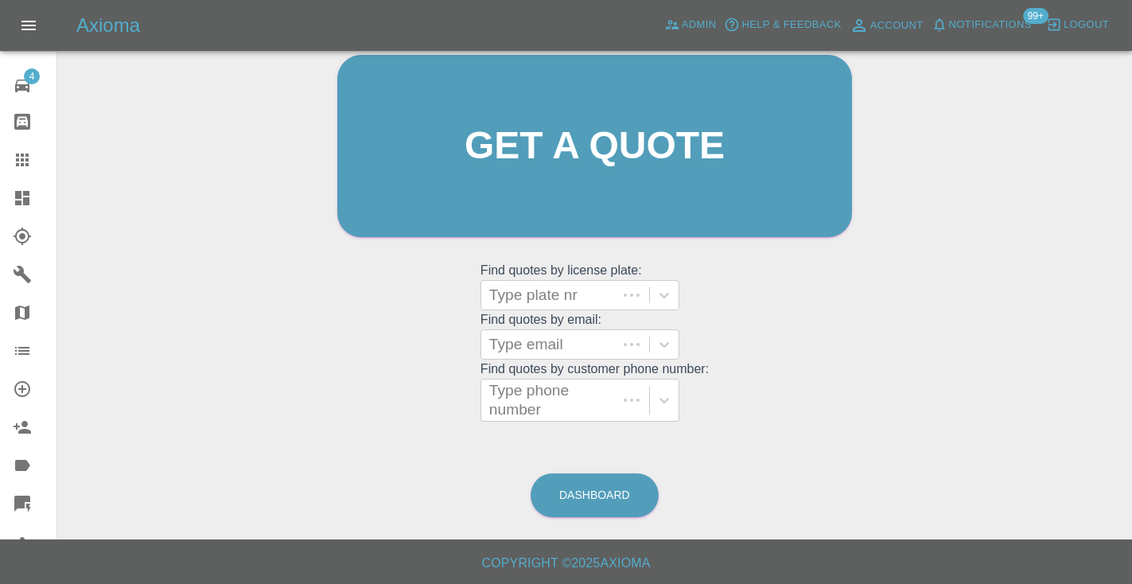
scroll to position [160, 0]
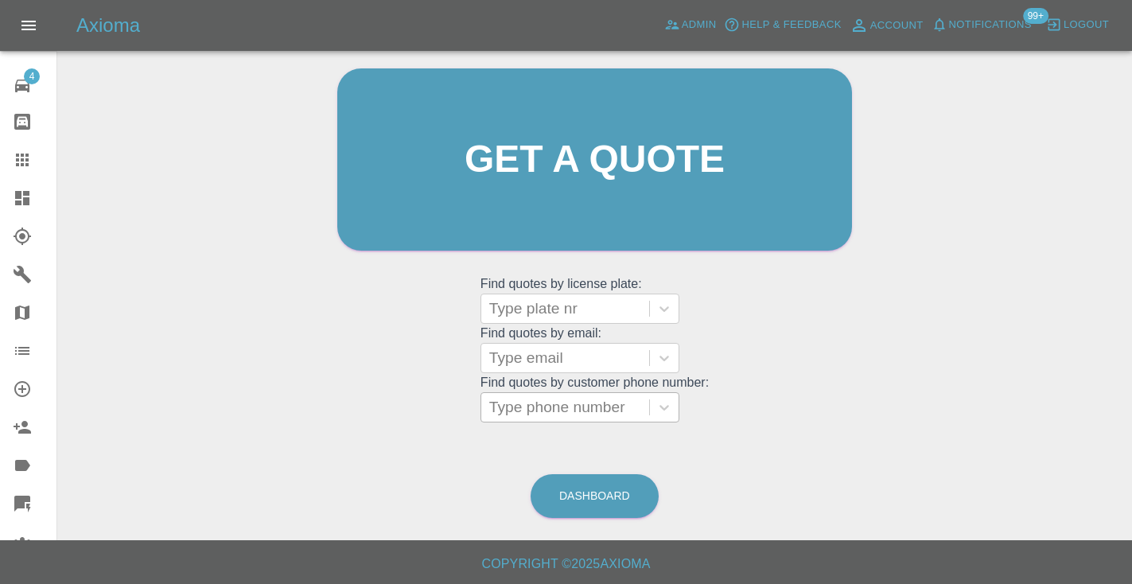
click at [527, 408] on div "Type phone number" at bounding box center [565, 407] width 152 height 19
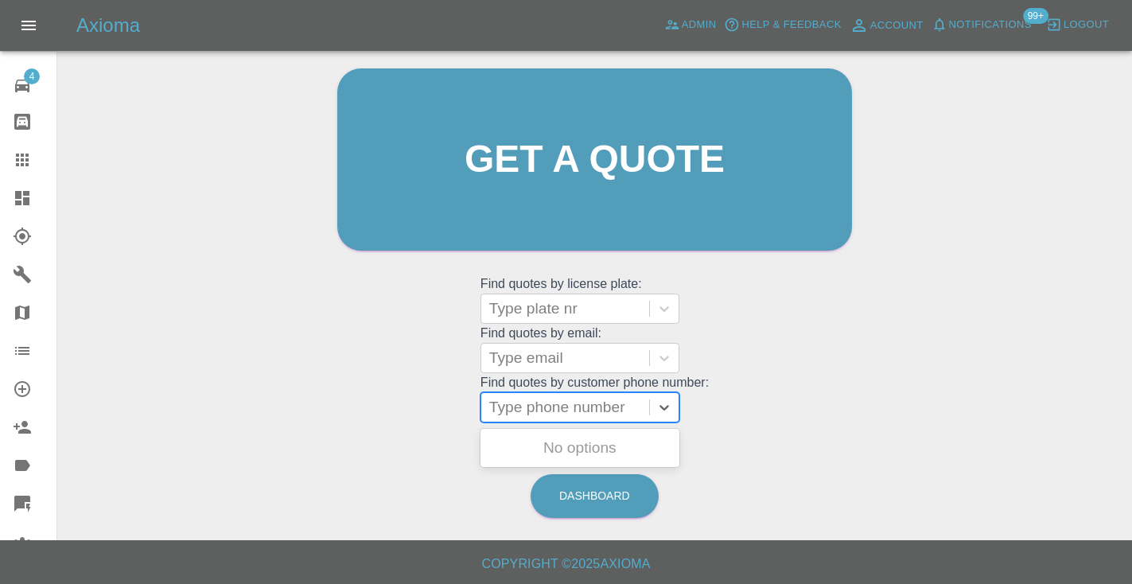
paste input "07379344751"
type input "07379344751"
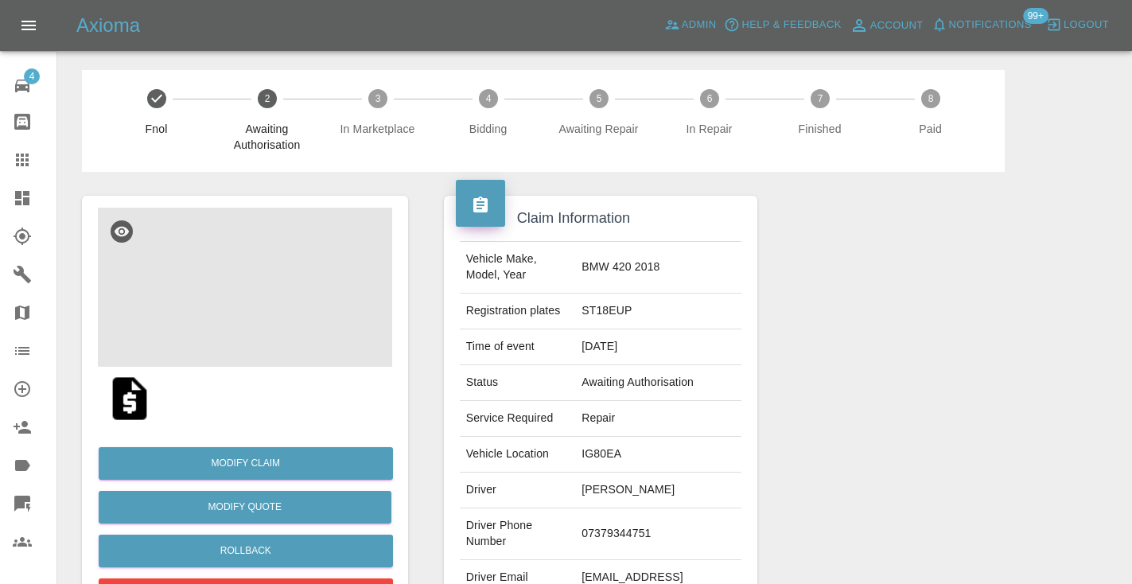
click at [278, 299] on img at bounding box center [245, 287] width 294 height 159
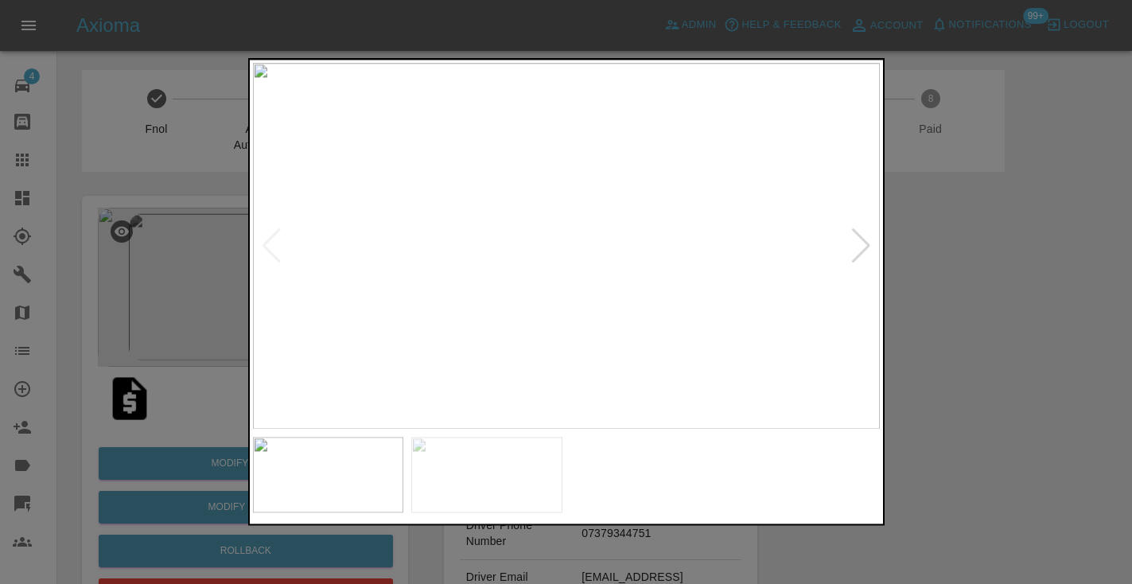
click at [1094, 215] on div at bounding box center [566, 292] width 1132 height 584
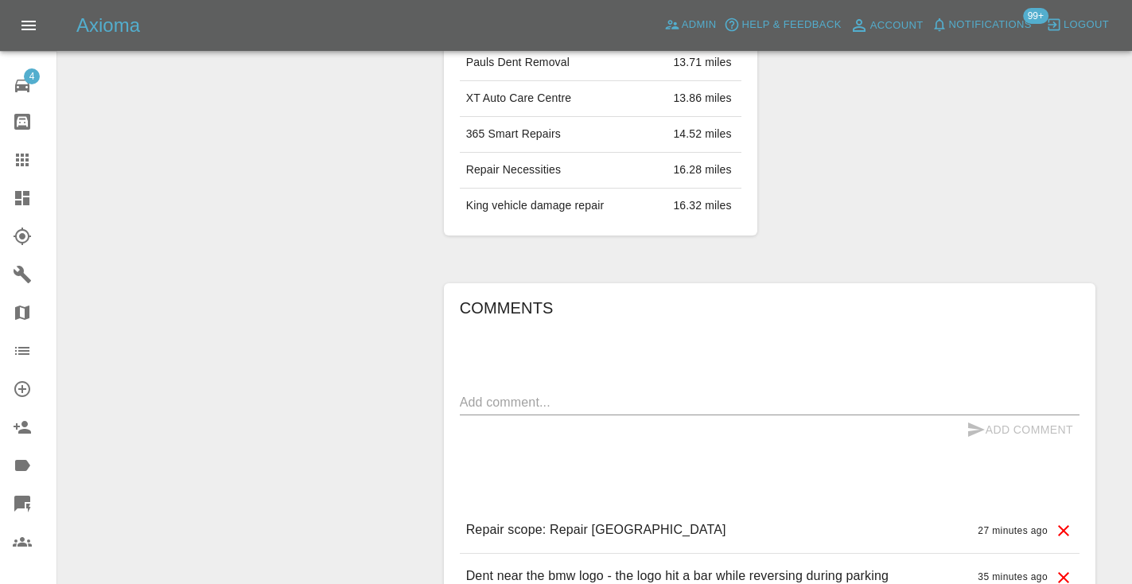
scroll to position [1059, 0]
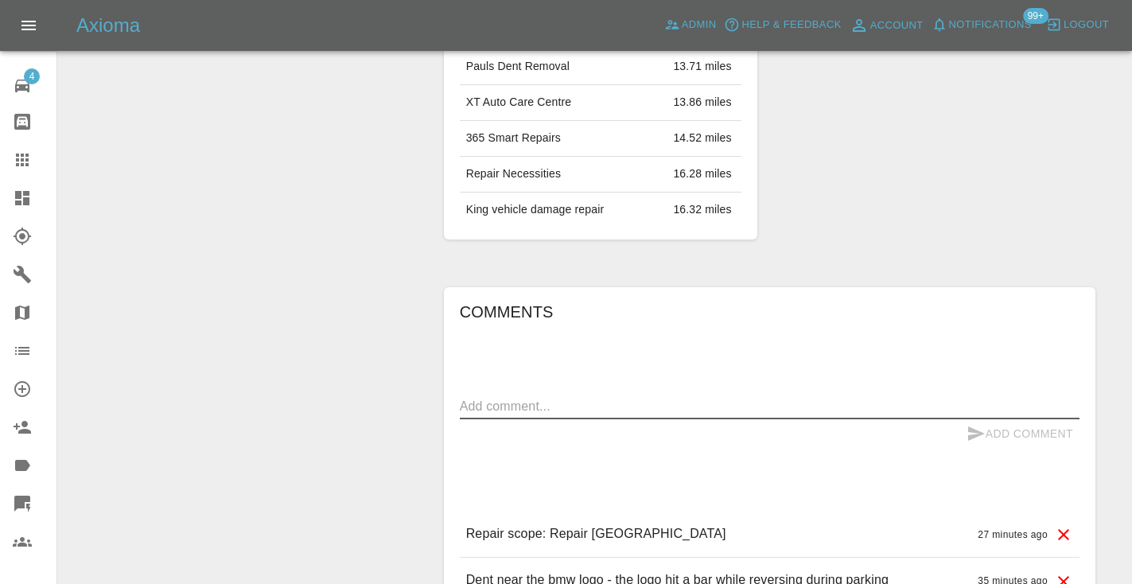
click at [564, 397] on textarea at bounding box center [769, 406] width 619 height 18
type textarea "c"
type textarea "inbound : sending one more photo to be added to the quote"
click at [981, 424] on icon "submit" at bounding box center [975, 433] width 19 height 19
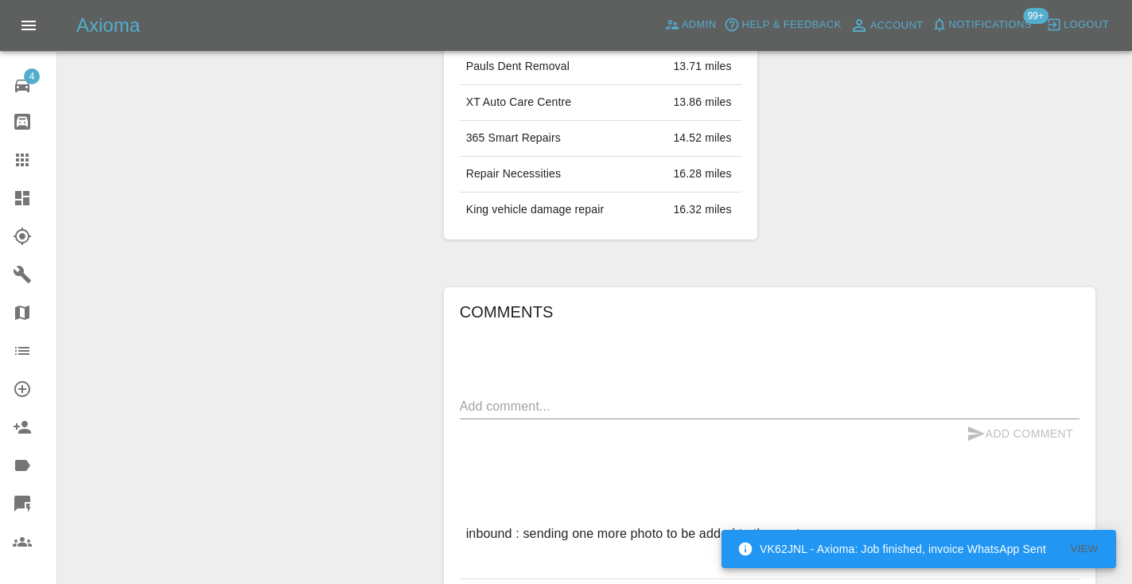
click at [891, 165] on div "Labels TRENGO_QUOTE_FOLLOWUP_1 SIMPLE_QUOTE Gold Customer Fynn_Q" at bounding box center [938, 31] width 338 height 463
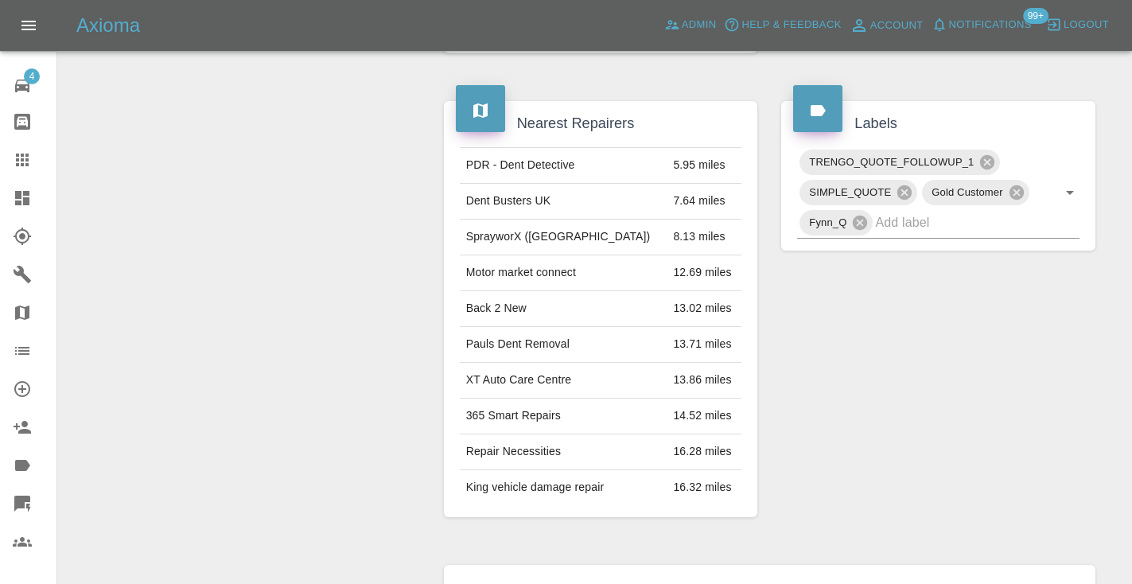
scroll to position [782, 0]
click at [20, 162] on icon at bounding box center [22, 159] width 19 height 19
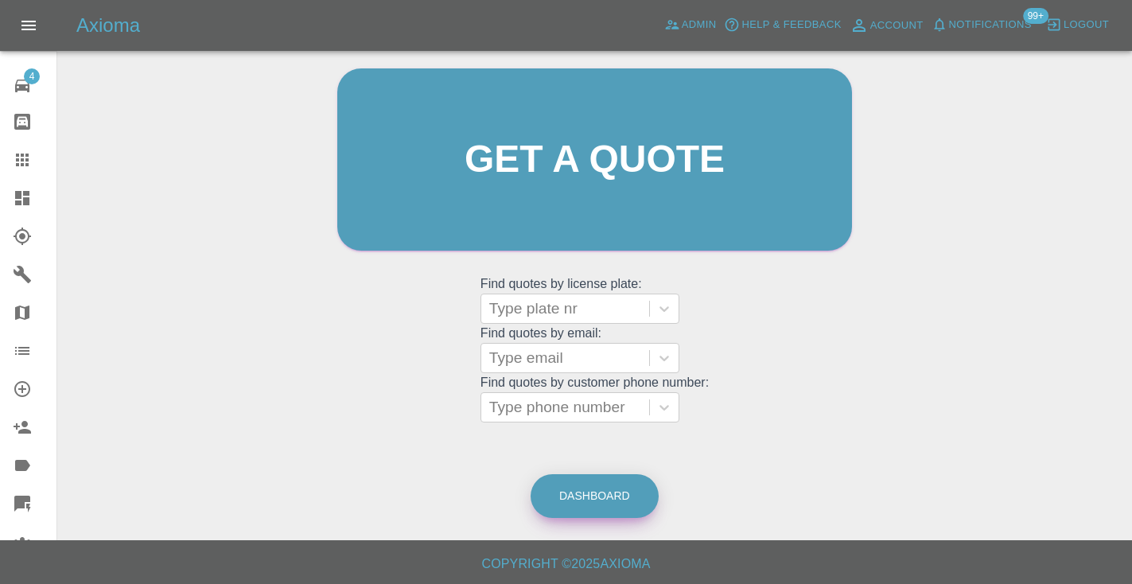
click at [606, 500] on link "Dashboard" at bounding box center [594, 496] width 128 height 44
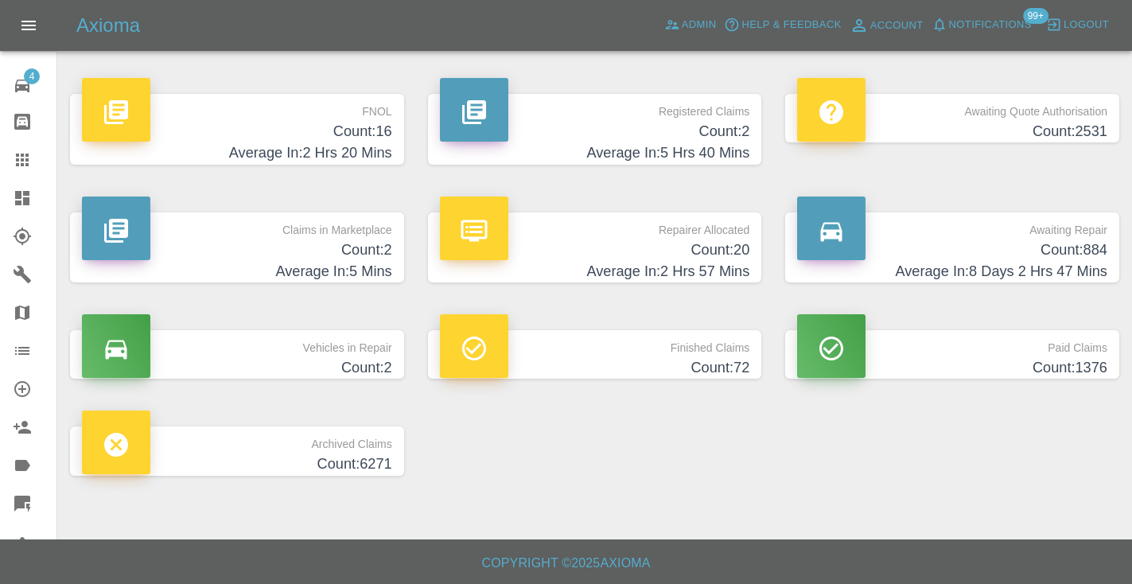
click at [1016, 256] on h4 "Count: 884" at bounding box center [952, 249] width 310 height 21
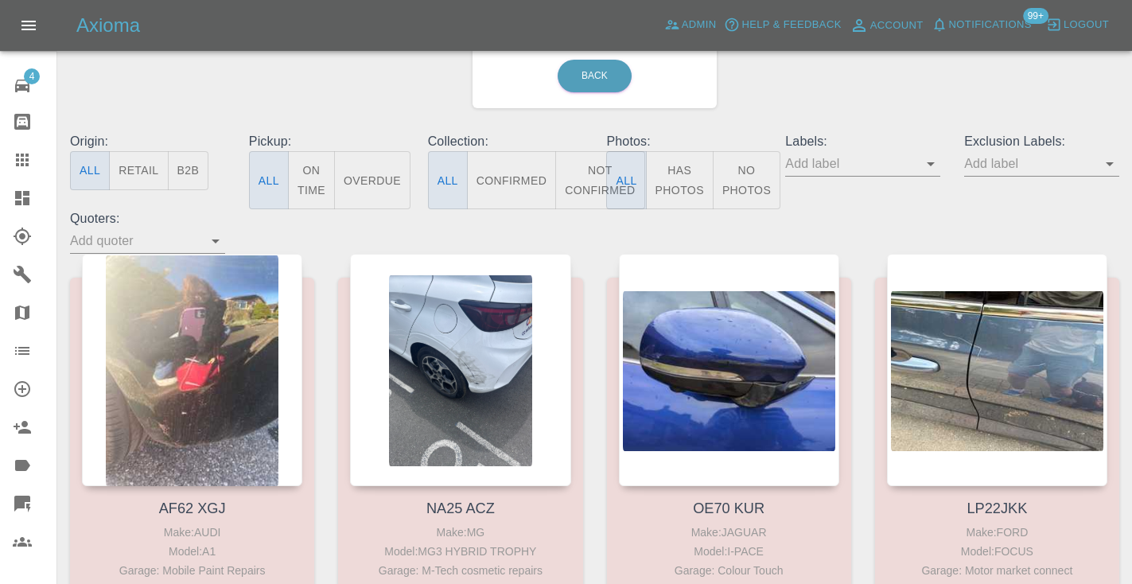
scroll to position [109, 0]
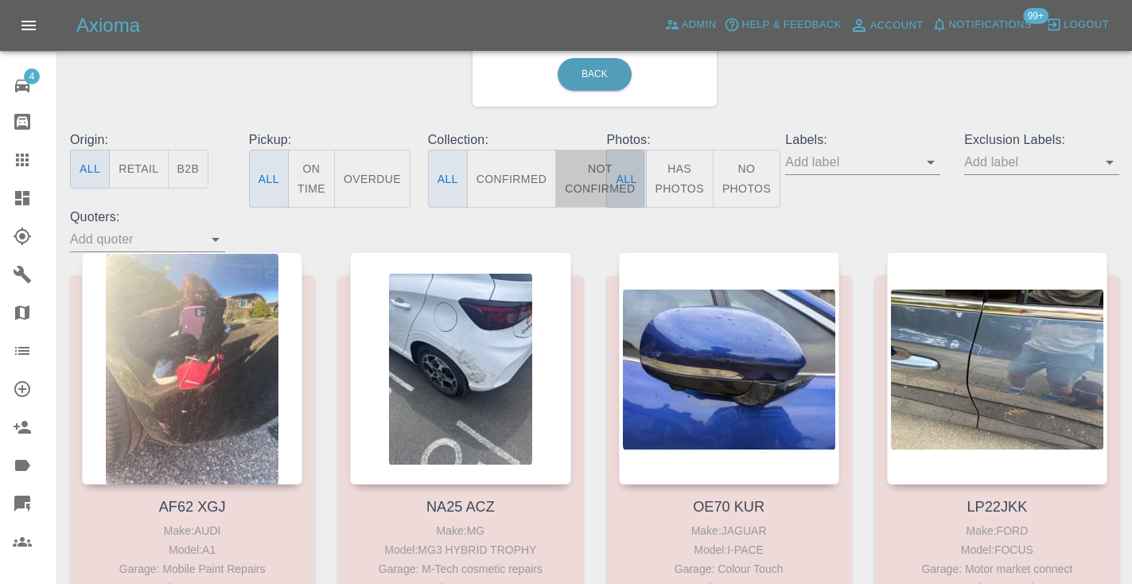
click at [584, 172] on button "Not Confirmed" at bounding box center [599, 178] width 89 height 58
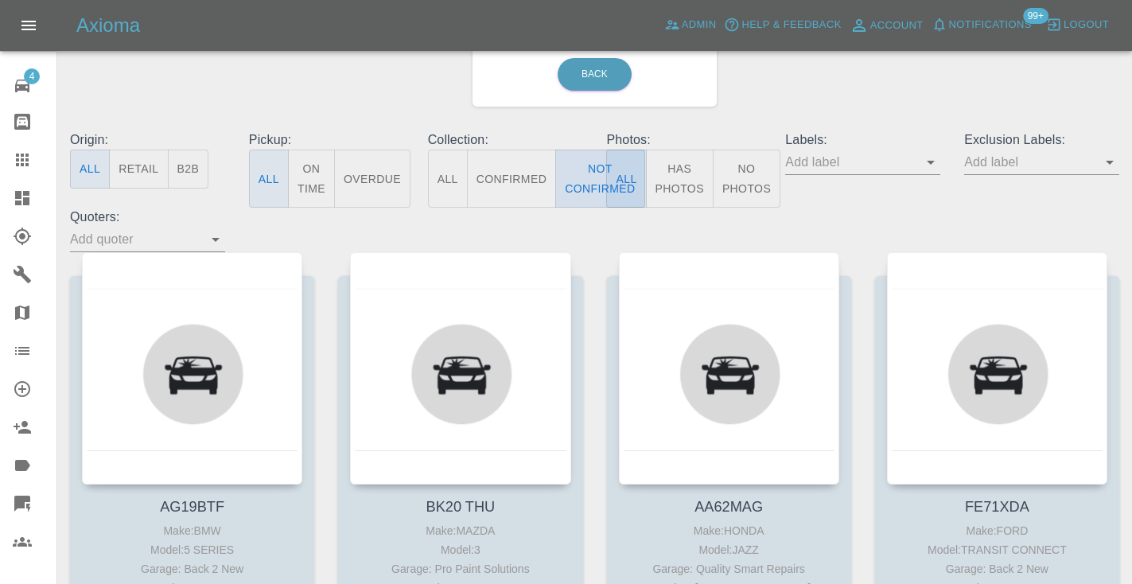
type button "false"
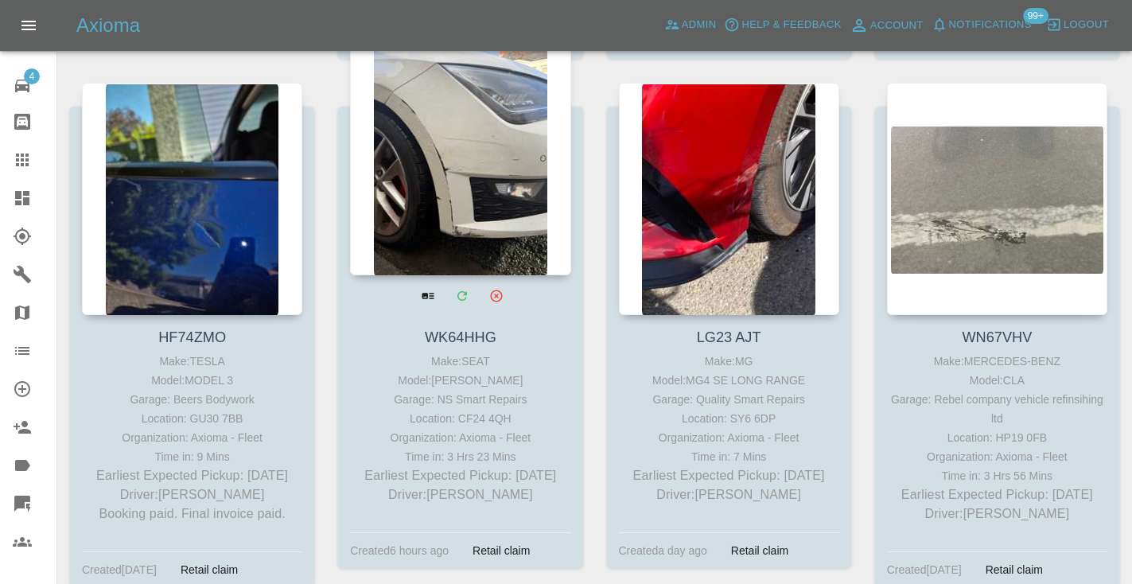
scroll to position [3379, 0]
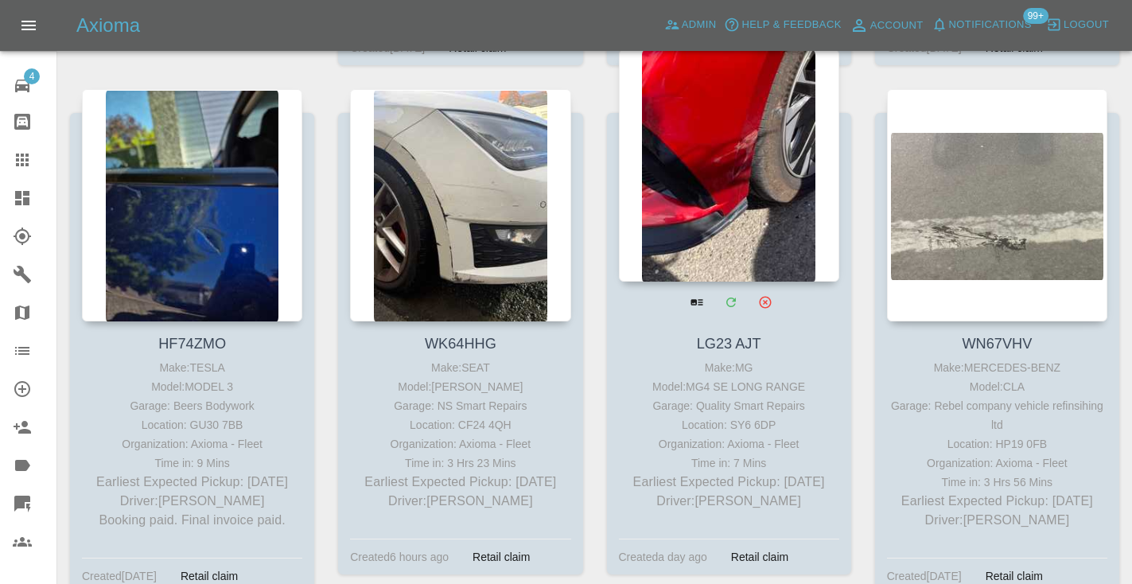
click at [721, 226] on div at bounding box center [729, 165] width 220 height 232
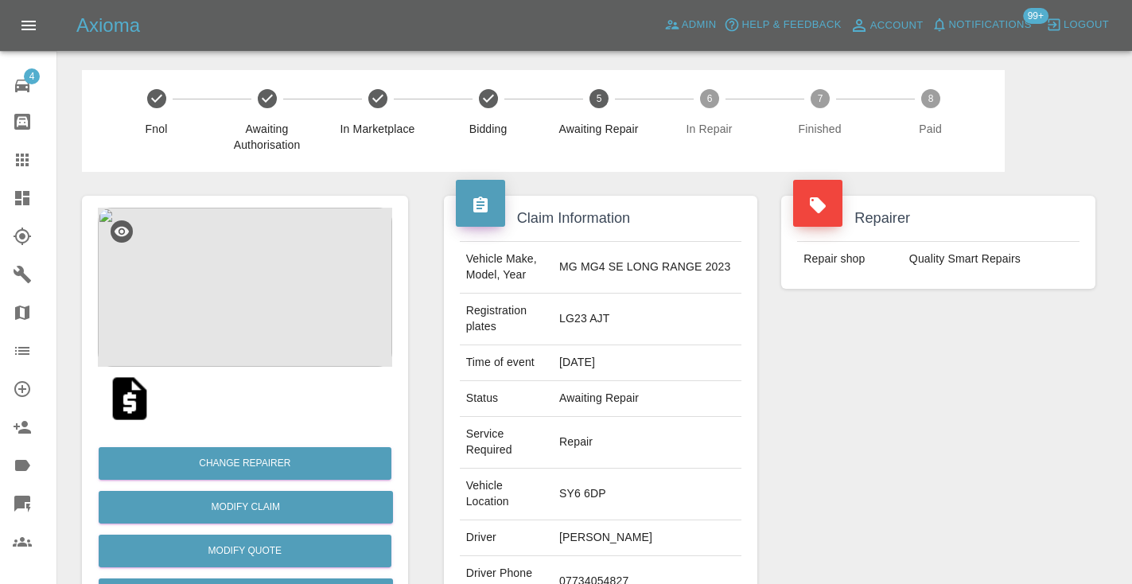
click at [622, 556] on td "07734054827" at bounding box center [647, 582] width 188 height 52
copy td "07734054827"
click at [913, 449] on div "Repairer Repair shop Quality Smart Repairs" at bounding box center [938, 449] width 338 height 554
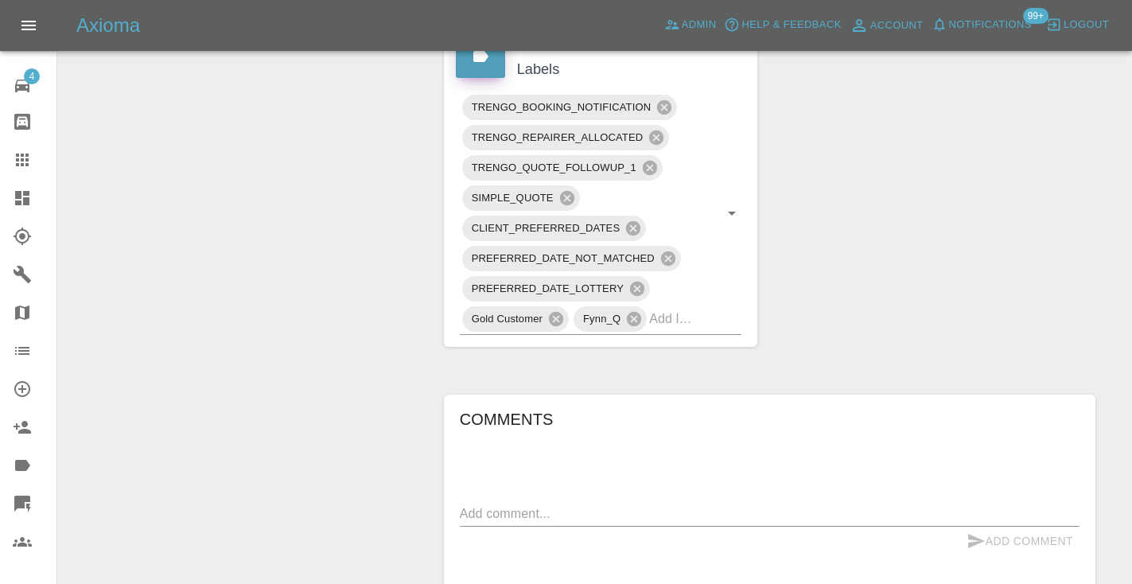
scroll to position [1025, 0]
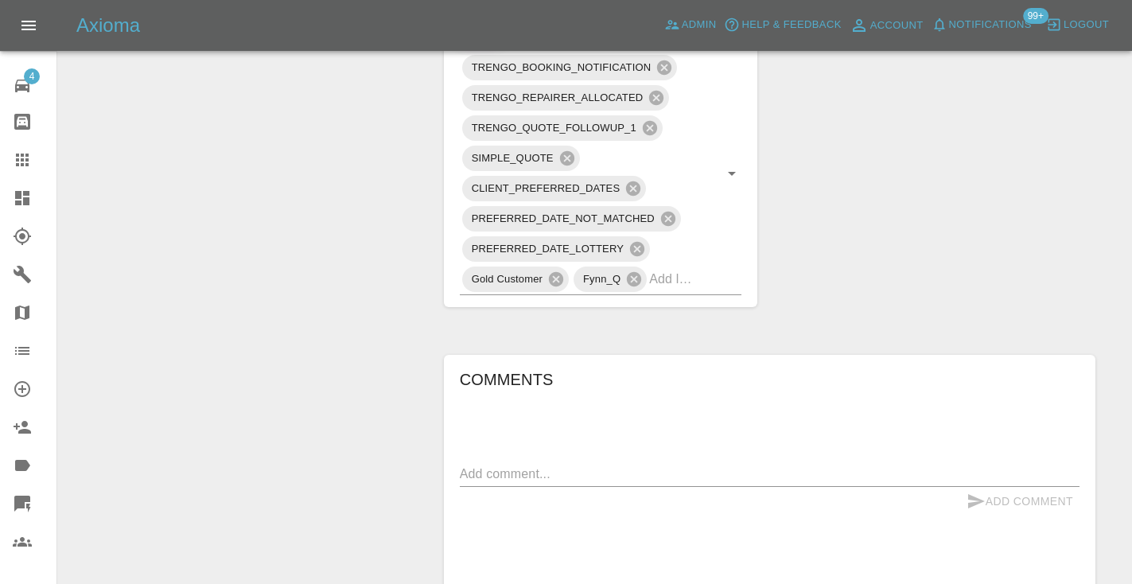
click at [518, 464] on textarea at bounding box center [769, 473] width 619 height 18
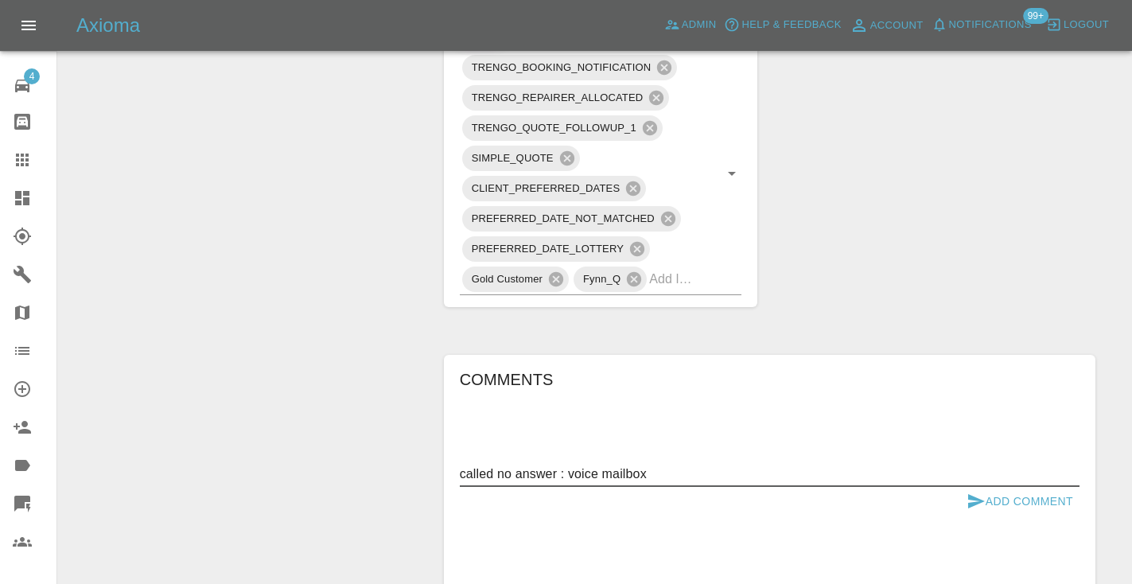
type textarea "called no answer : voice mailbox"
click at [987, 487] on button "Add Comment" at bounding box center [1019, 501] width 119 height 29
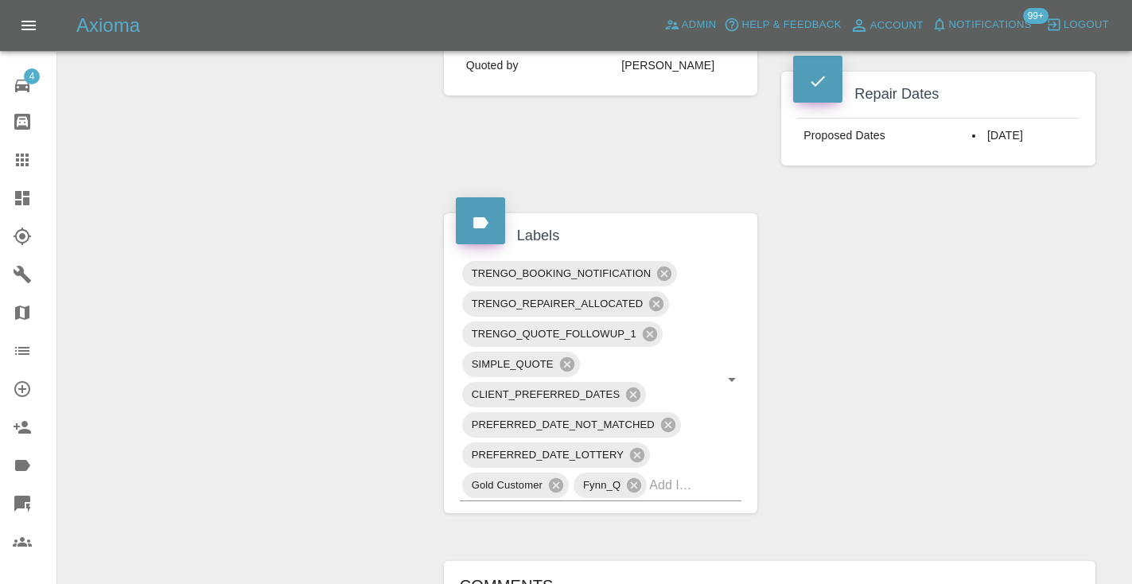
scroll to position [817, 0]
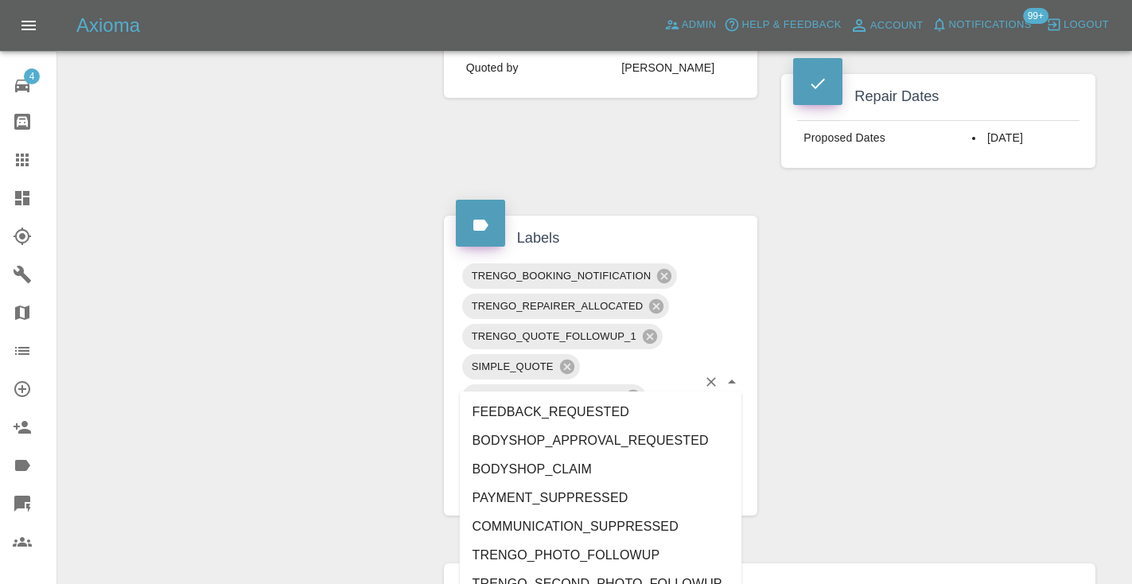
click at [677, 475] on input "text" at bounding box center [673, 487] width 48 height 25
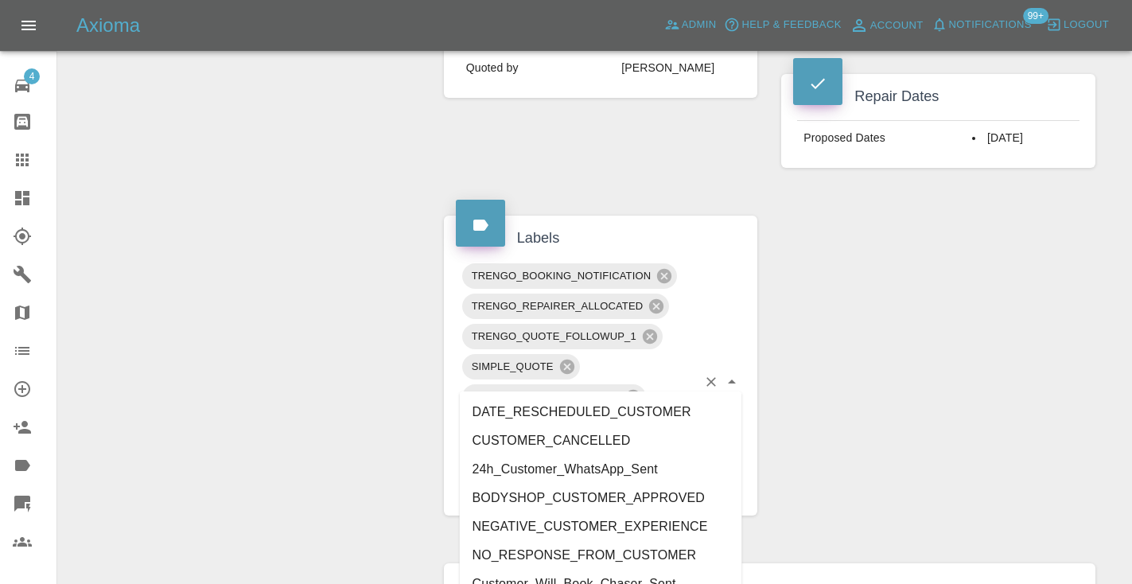
type input "customer_"
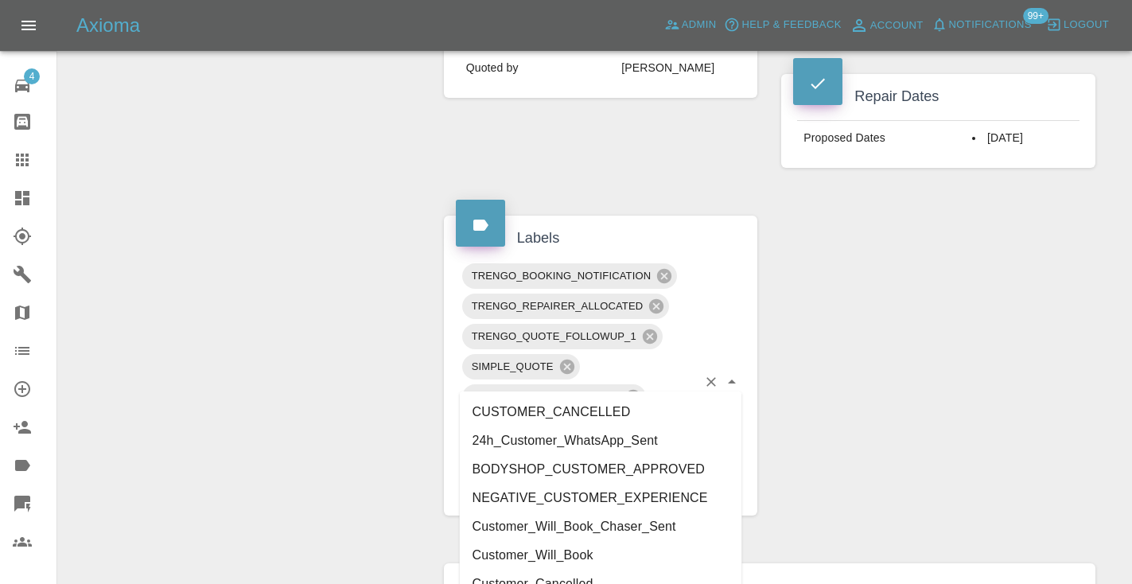
click at [506, 553] on li "Customer_Will_Book" at bounding box center [601, 555] width 282 height 29
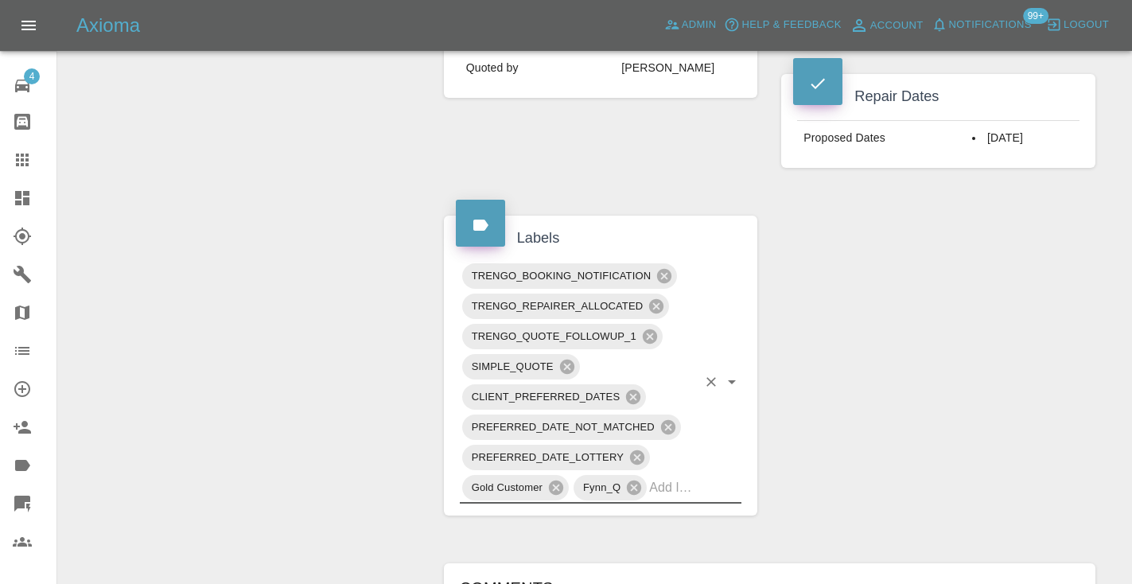
click at [312, 382] on div "Change Repairer Modify Claim Modify Quote Rollback Submit Payment Archive" at bounding box center [245, 169] width 350 height 1628
click at [21, 158] on icon at bounding box center [22, 159] width 13 height 13
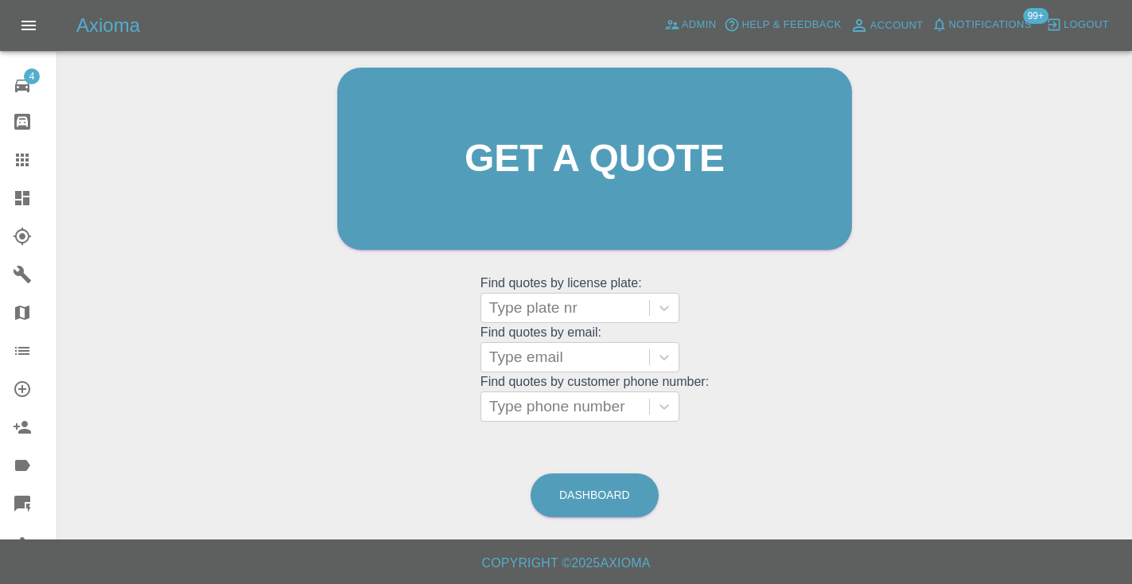
scroll to position [160, 0]
click at [582, 498] on link "Dashboard" at bounding box center [594, 496] width 128 height 44
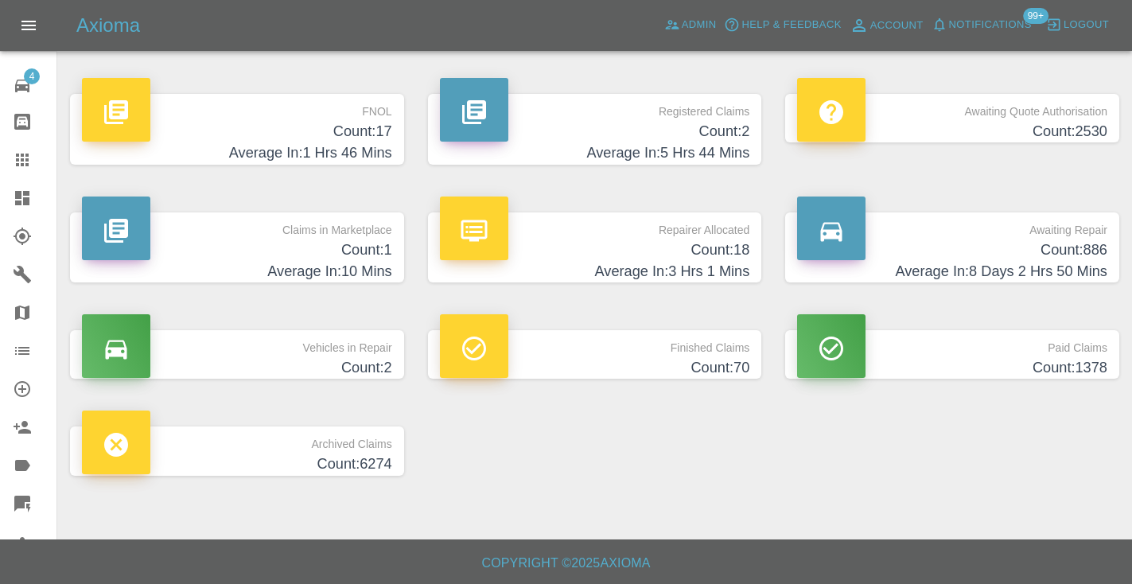
click at [1055, 254] on h4 "Count: 886" at bounding box center [952, 249] width 310 height 21
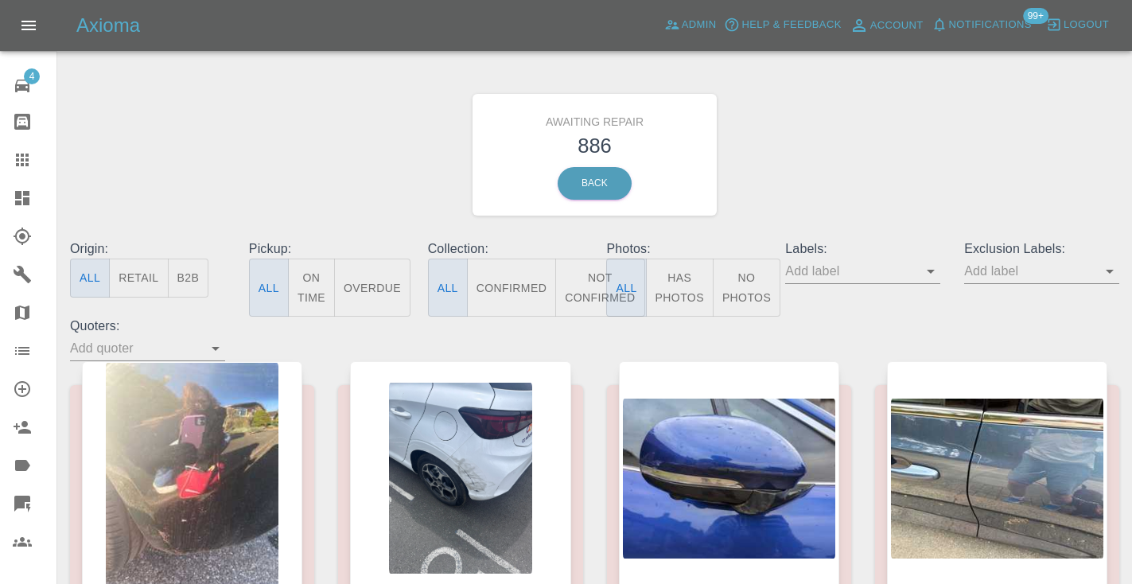
click at [576, 285] on button "Not Confirmed" at bounding box center [599, 287] width 89 height 58
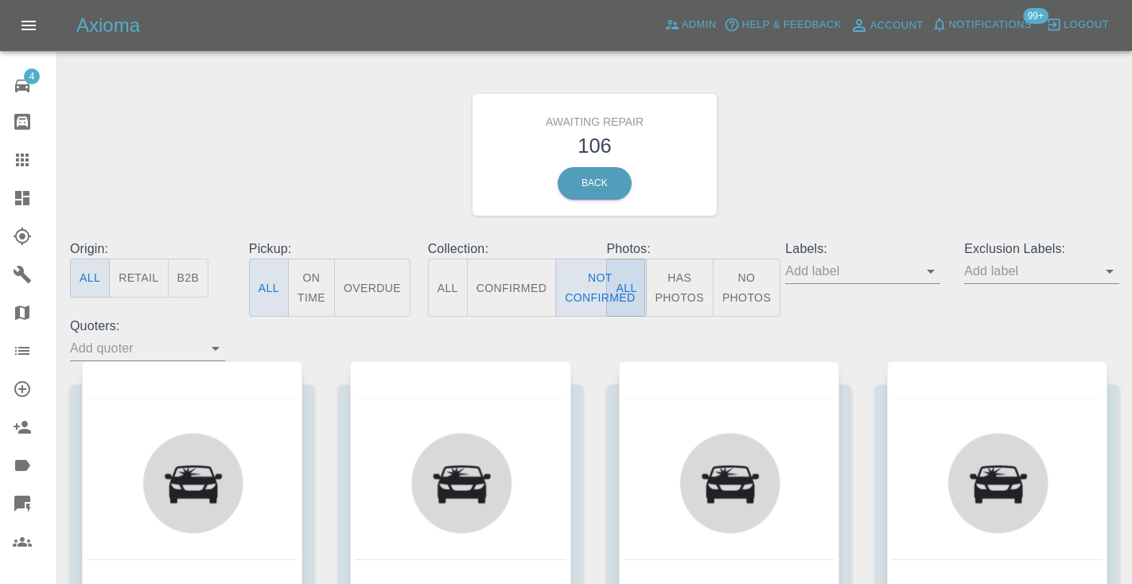
click at [885, 188] on div "Awaiting Repair 106 Back" at bounding box center [594, 154] width 1073 height 169
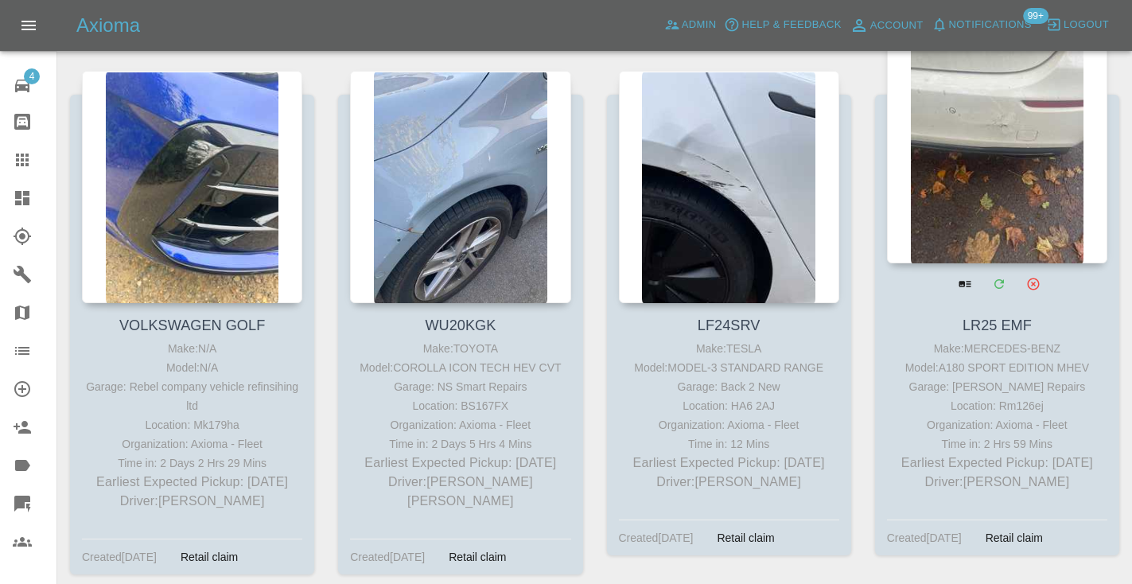
scroll to position [4434, 0]
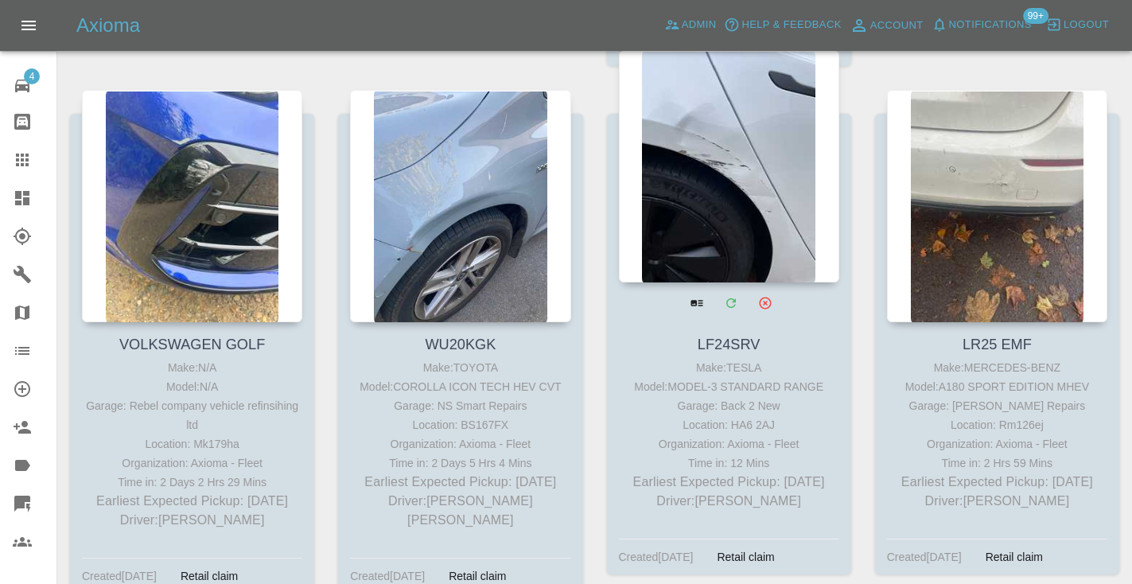
click at [759, 212] on div at bounding box center [729, 166] width 220 height 232
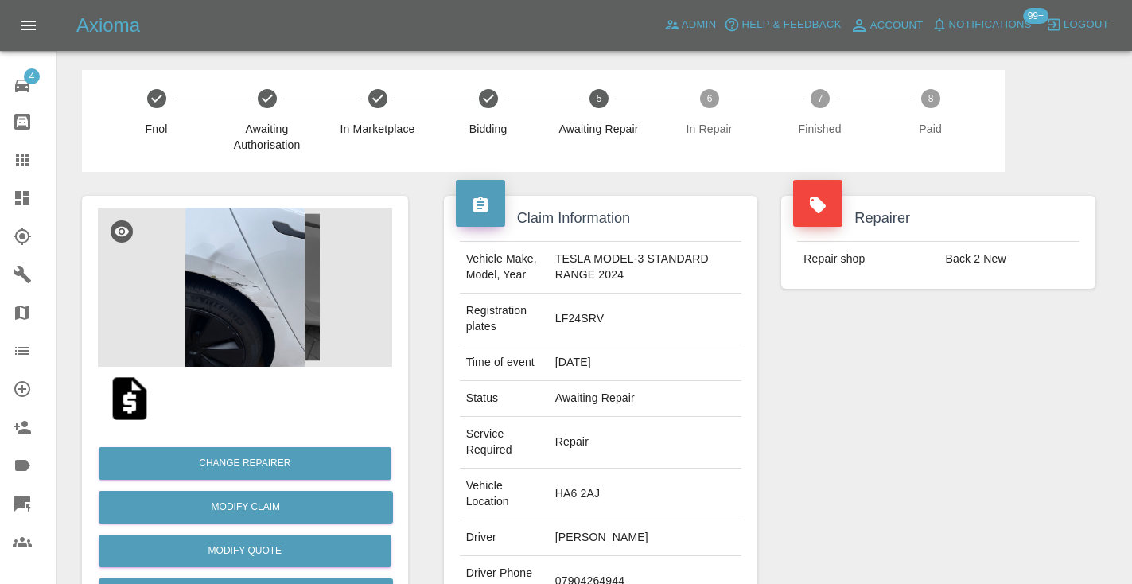
click at [608, 556] on td "07904264944" at bounding box center [645, 582] width 193 height 52
copy td "07904264944"
click at [903, 357] on div "Repairer Repair shop Back 2 New" at bounding box center [938, 457] width 338 height 570
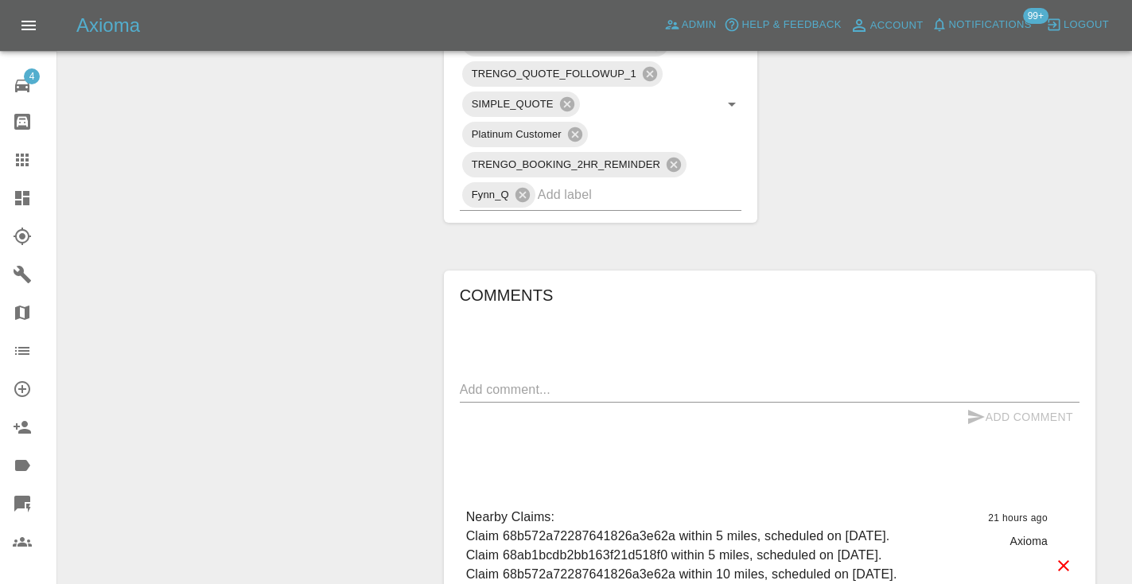
scroll to position [1028, 0]
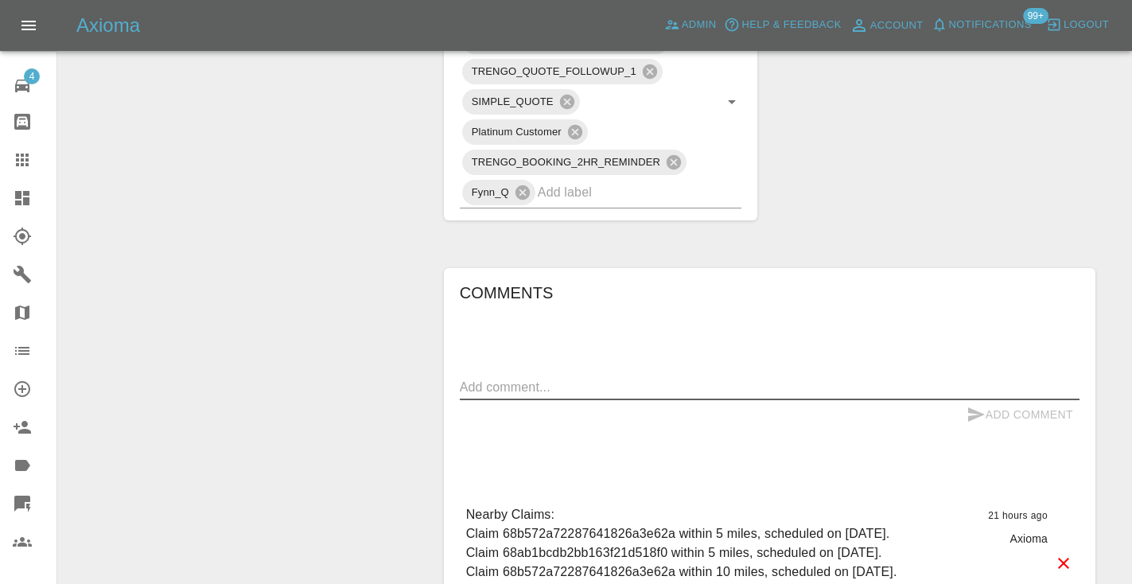
click at [565, 378] on textarea at bounding box center [769, 387] width 619 height 18
type textarea "called no answer"
click at [978, 407] on icon "submit" at bounding box center [976, 414] width 17 height 14
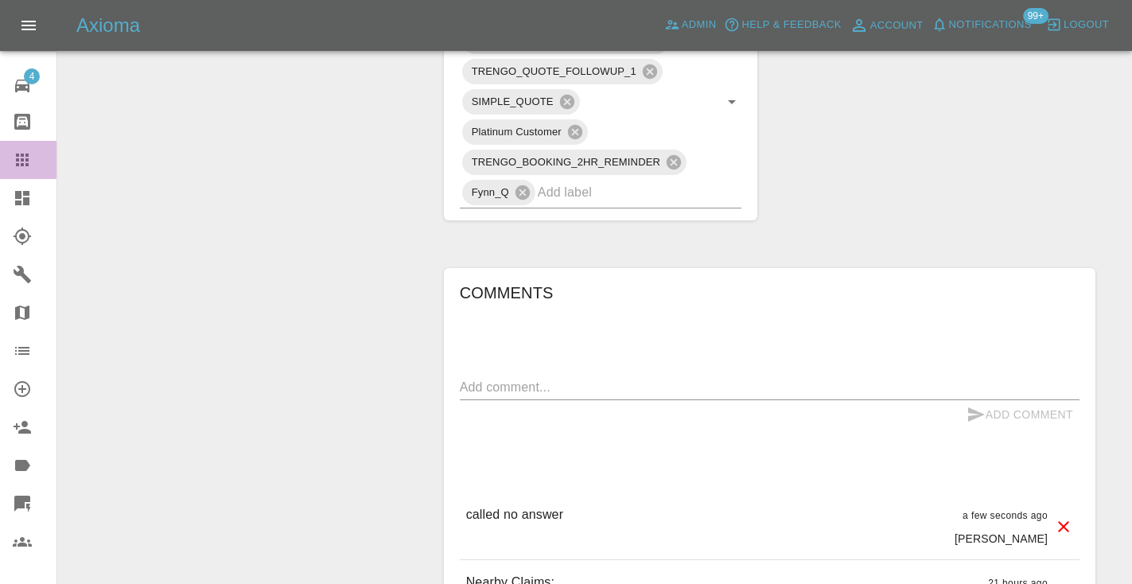
click at [21, 171] on link "Claims" at bounding box center [28, 160] width 56 height 38
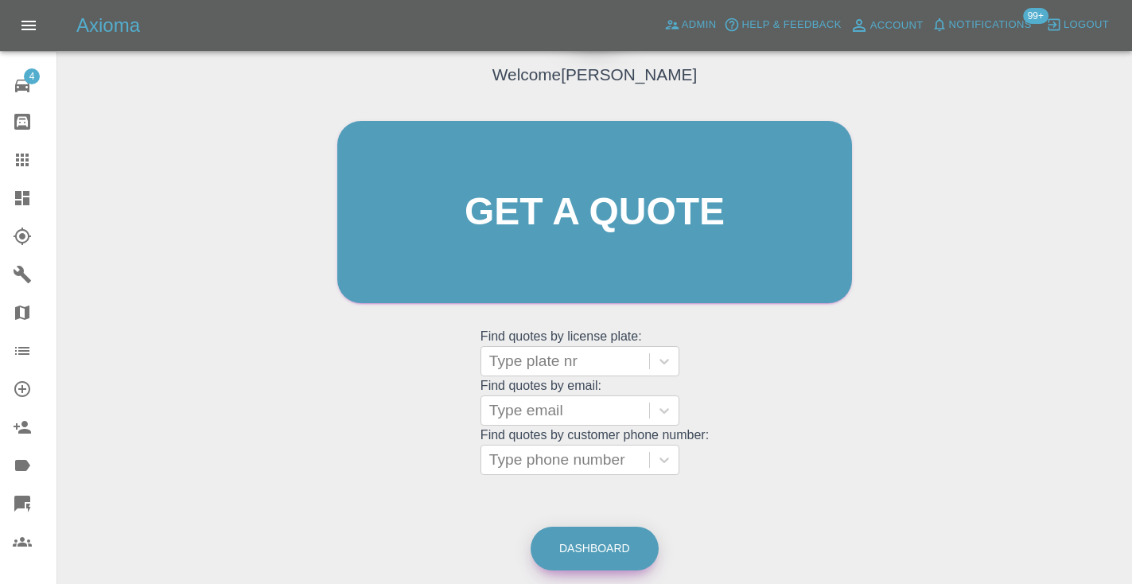
click at [574, 536] on link "Dashboard" at bounding box center [594, 548] width 128 height 44
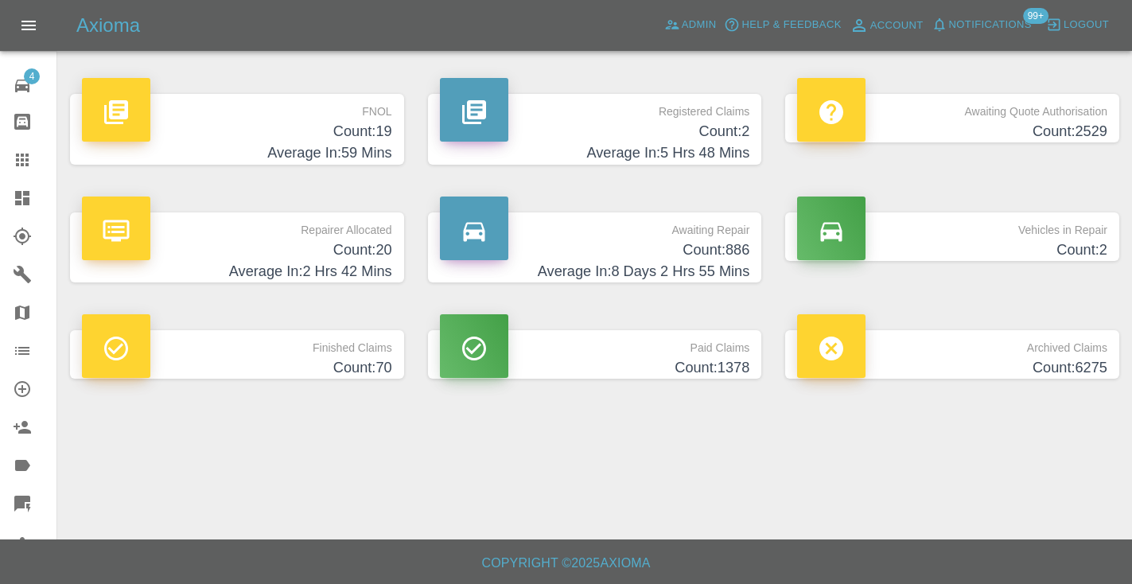
click at [727, 250] on h4 "Count: 886" at bounding box center [595, 249] width 310 height 21
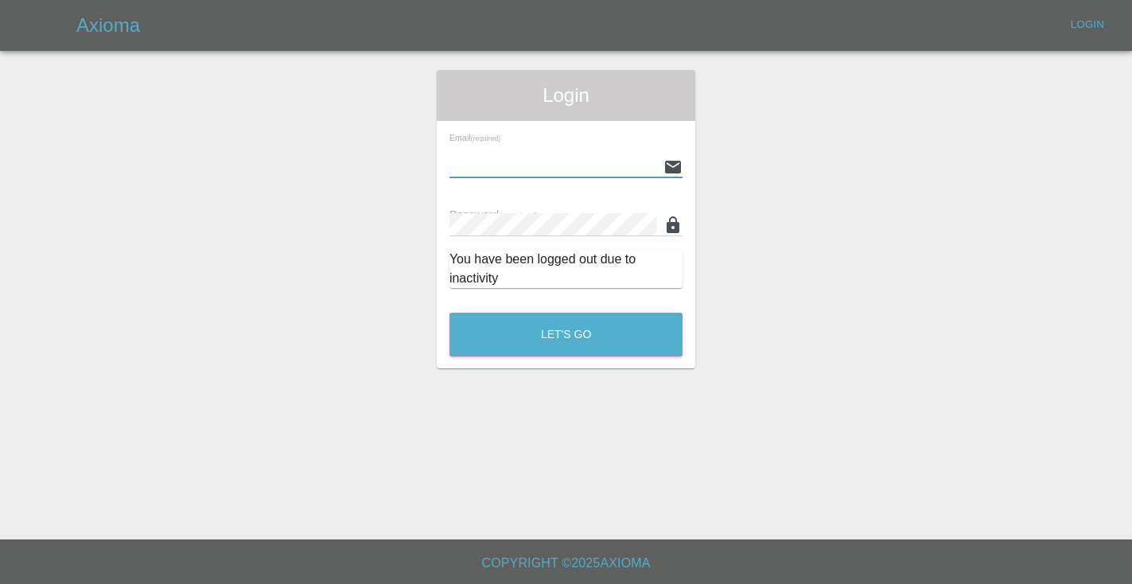
type input "[EMAIL_ADDRESS][DOMAIN_NAME]"
click at [565, 334] on button "Let's Go" at bounding box center [565, 335] width 233 height 44
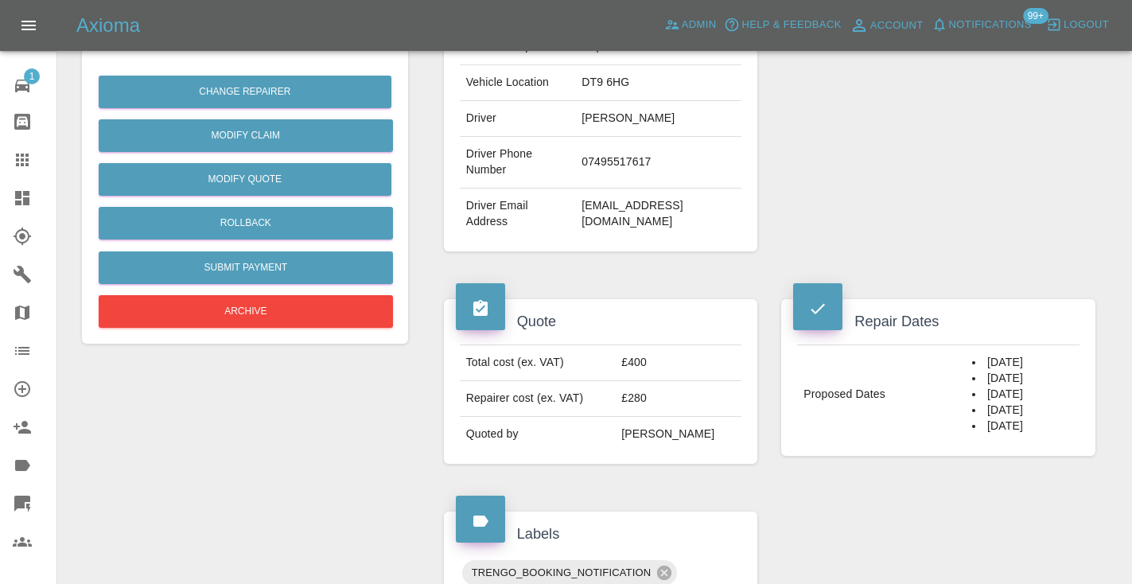
scroll to position [365, 0]
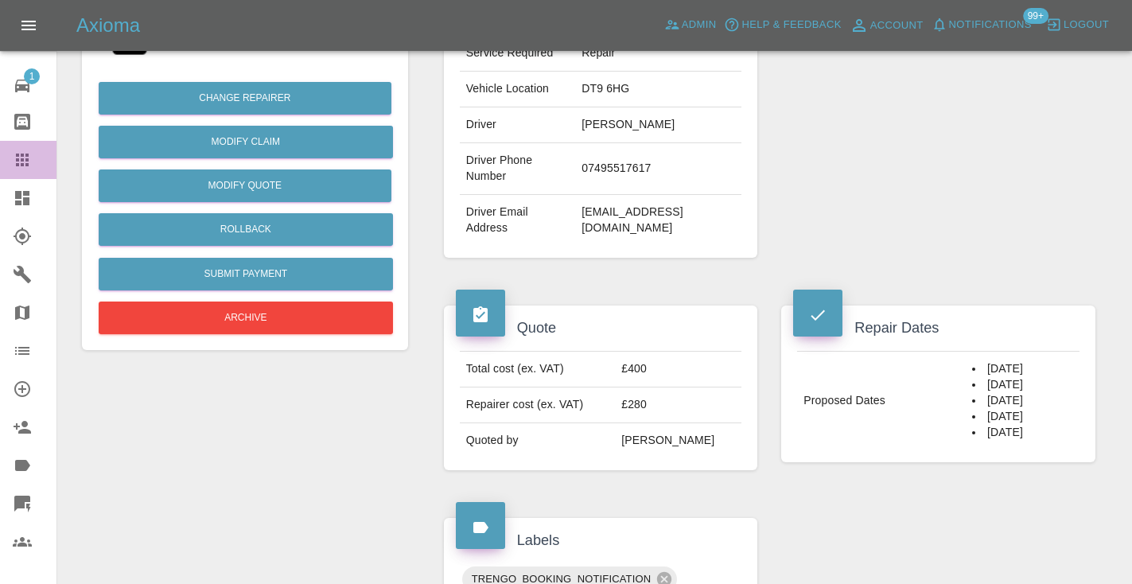
click at [24, 153] on icon at bounding box center [22, 159] width 19 height 19
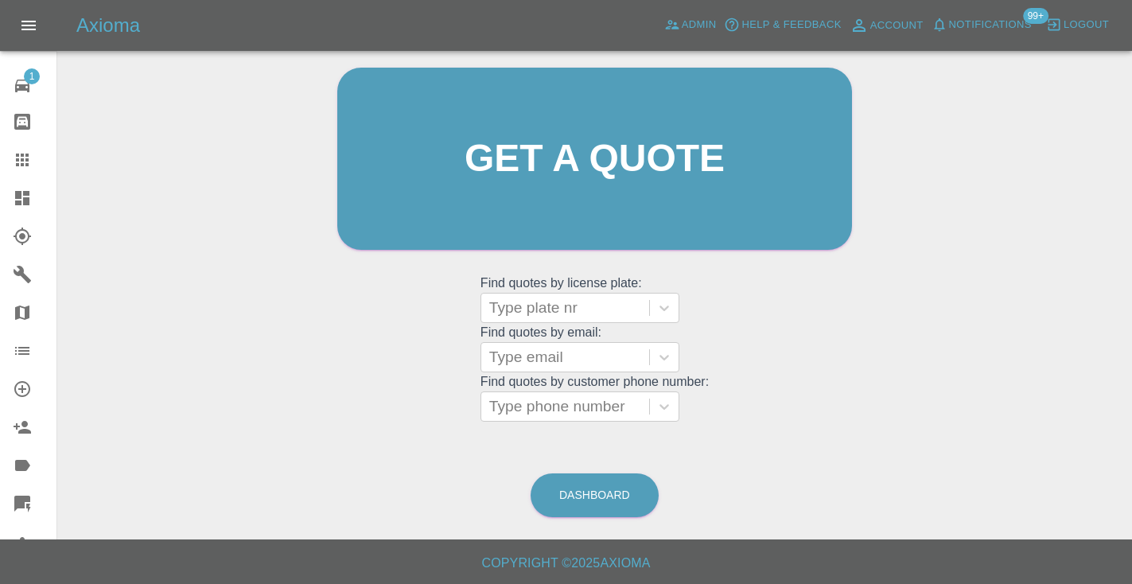
scroll to position [160, 0]
click at [685, 30] on span "Admin" at bounding box center [698, 25] width 35 height 18
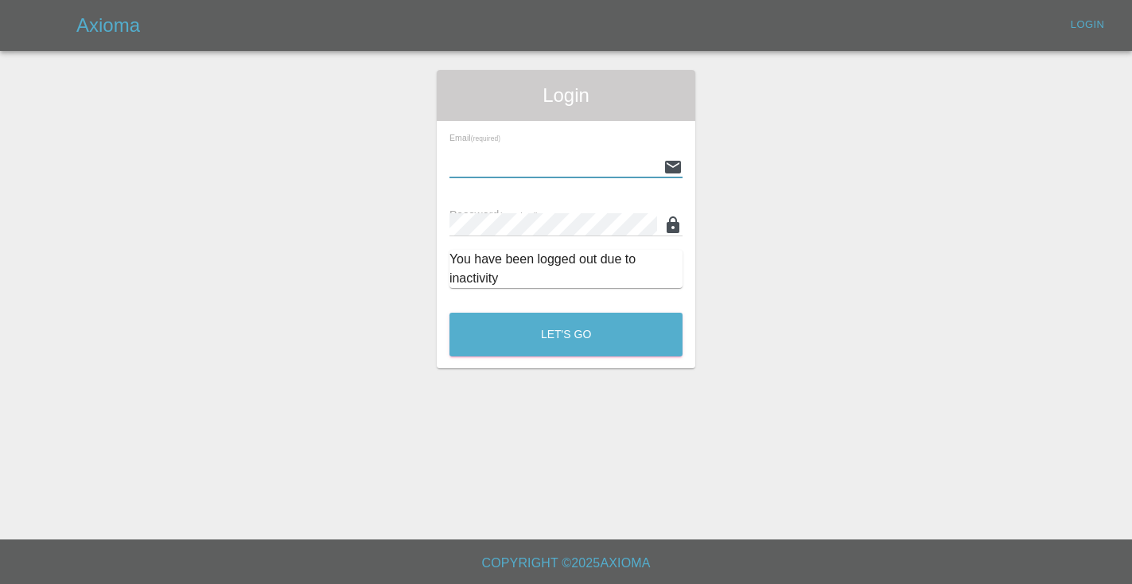
type input "[EMAIL_ADDRESS][DOMAIN_NAME]"
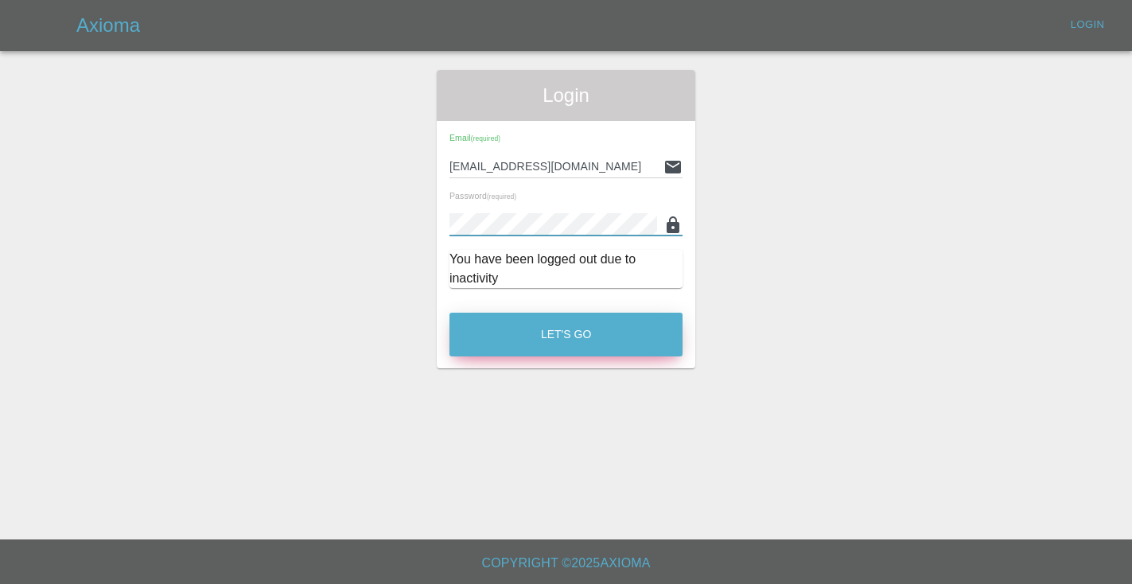
click at [592, 330] on button "Let's Go" at bounding box center [565, 335] width 233 height 44
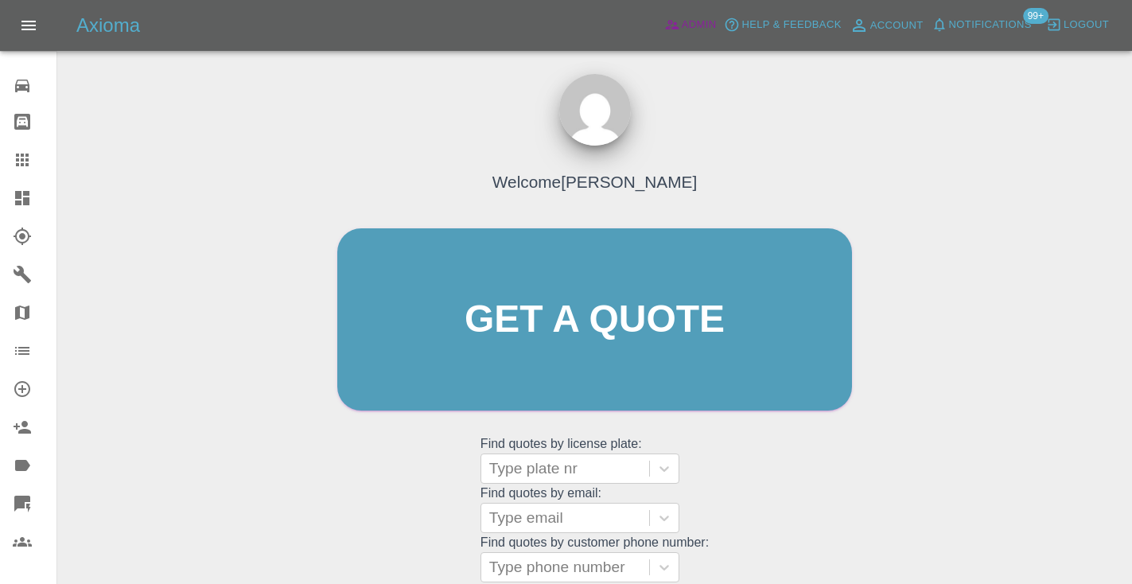
click at [689, 21] on span "Admin" at bounding box center [698, 25] width 35 height 18
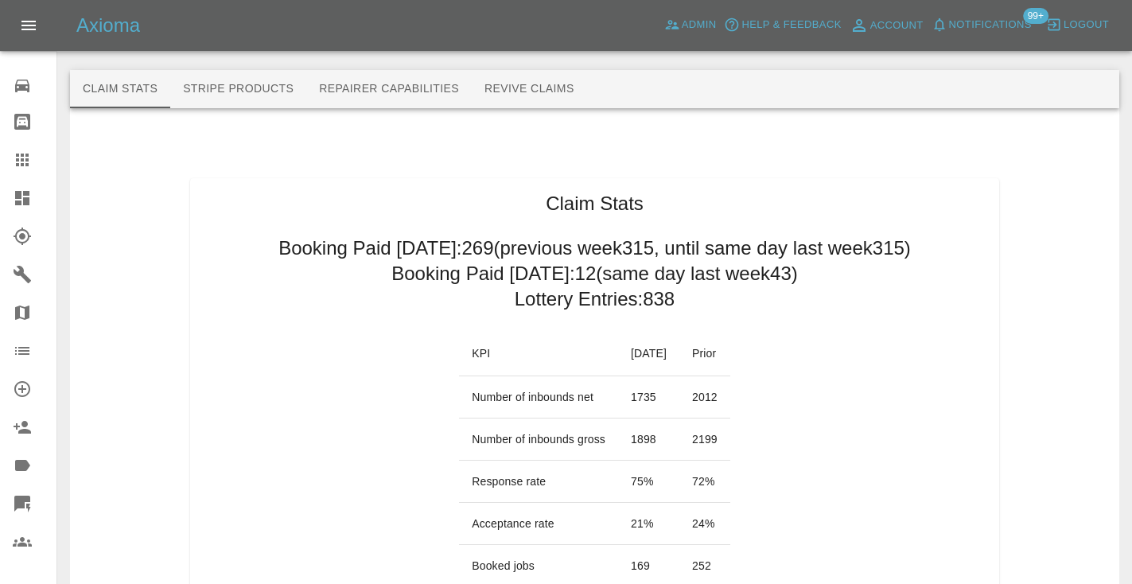
click at [29, 161] on icon at bounding box center [22, 159] width 19 height 19
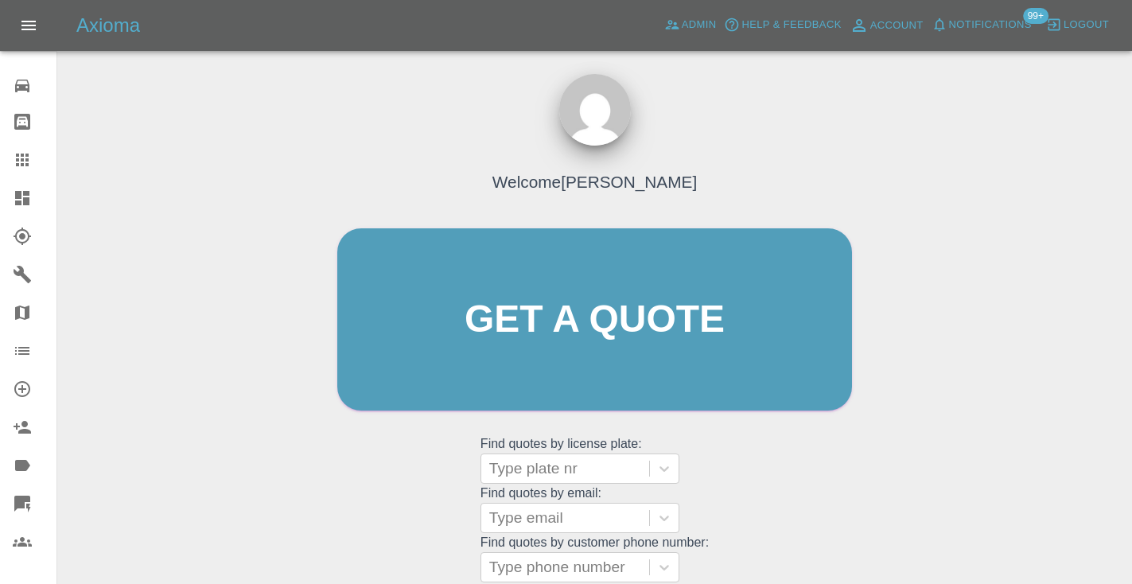
click at [754, 468] on div "Welcome [PERSON_NAME] Get a quote Get a quote Find quotes by license plate: Typ…" at bounding box center [594, 350] width 548 height 480
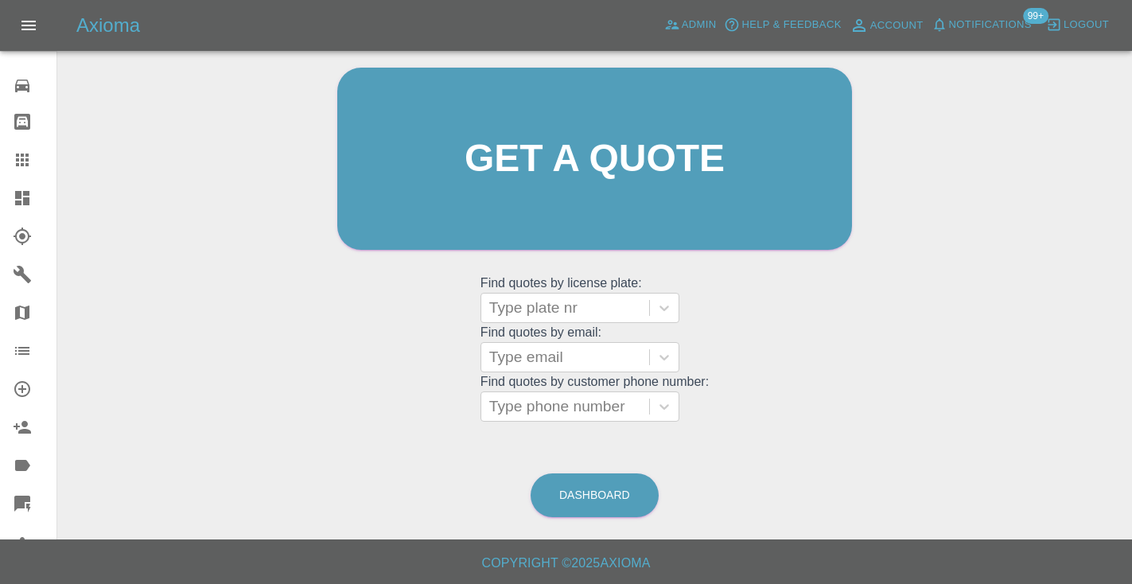
scroll to position [160, 0]
click at [580, 492] on link "Dashboard" at bounding box center [594, 496] width 128 height 44
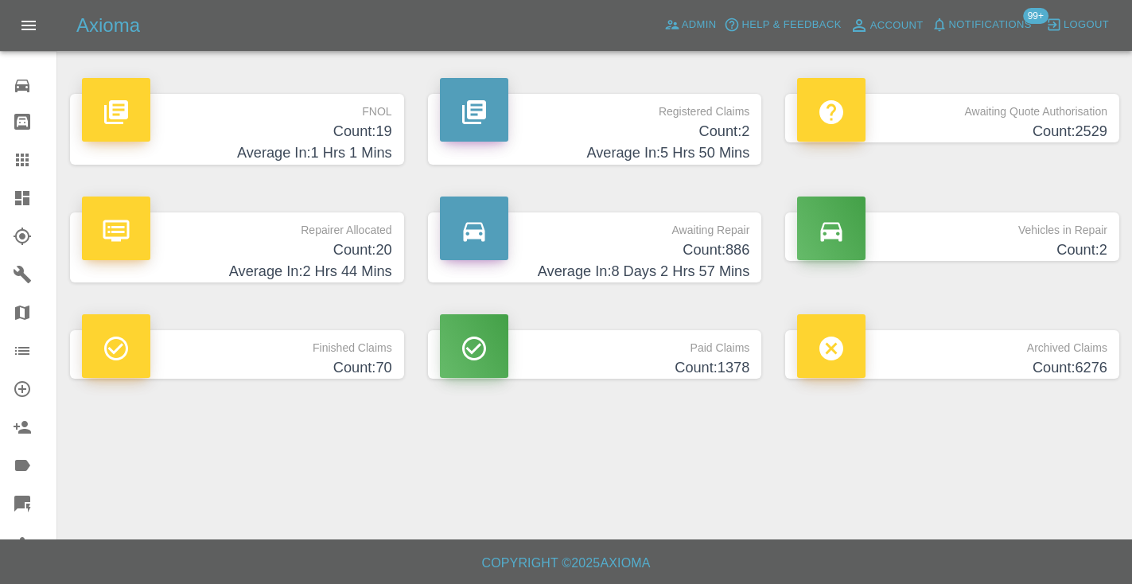
click at [726, 257] on h4 "Count: 886" at bounding box center [595, 249] width 310 height 21
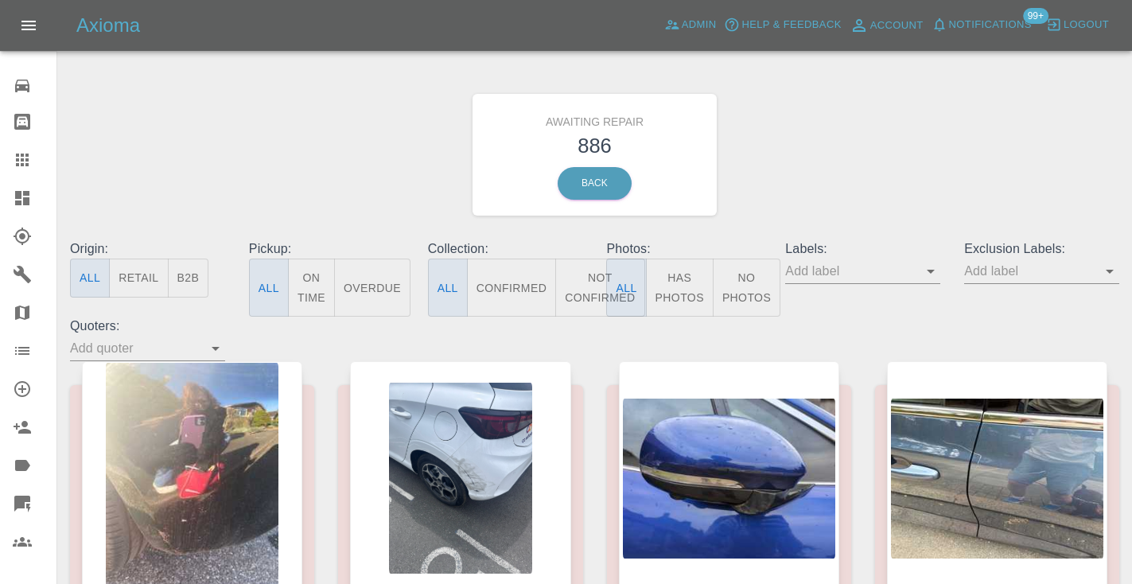
click at [600, 285] on button "Not Confirmed" at bounding box center [599, 287] width 89 height 58
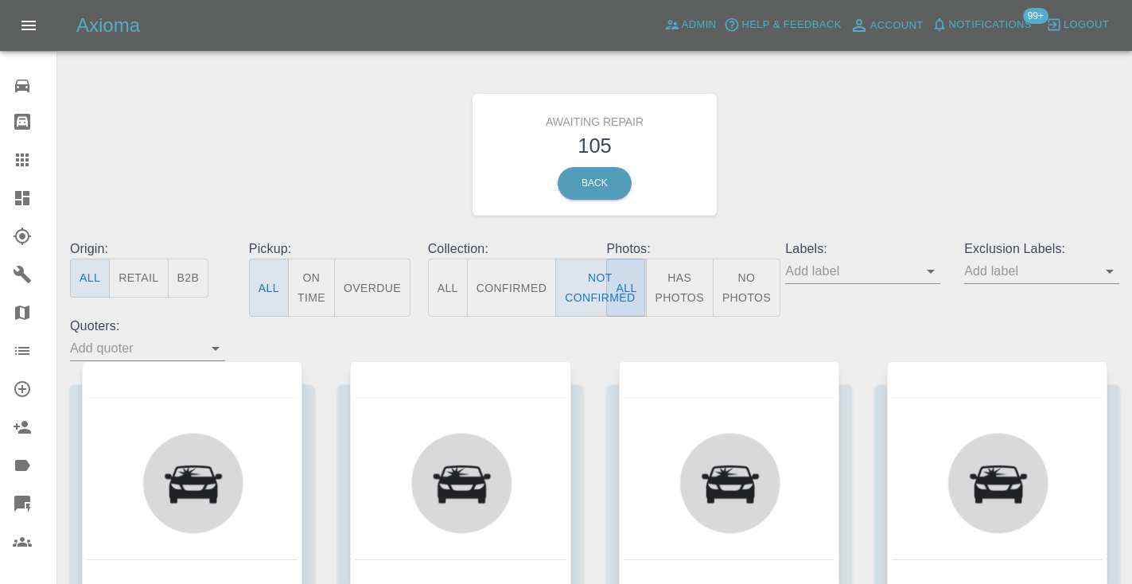
click at [843, 142] on div "Awaiting Repair 105 Back" at bounding box center [594, 154] width 1073 height 169
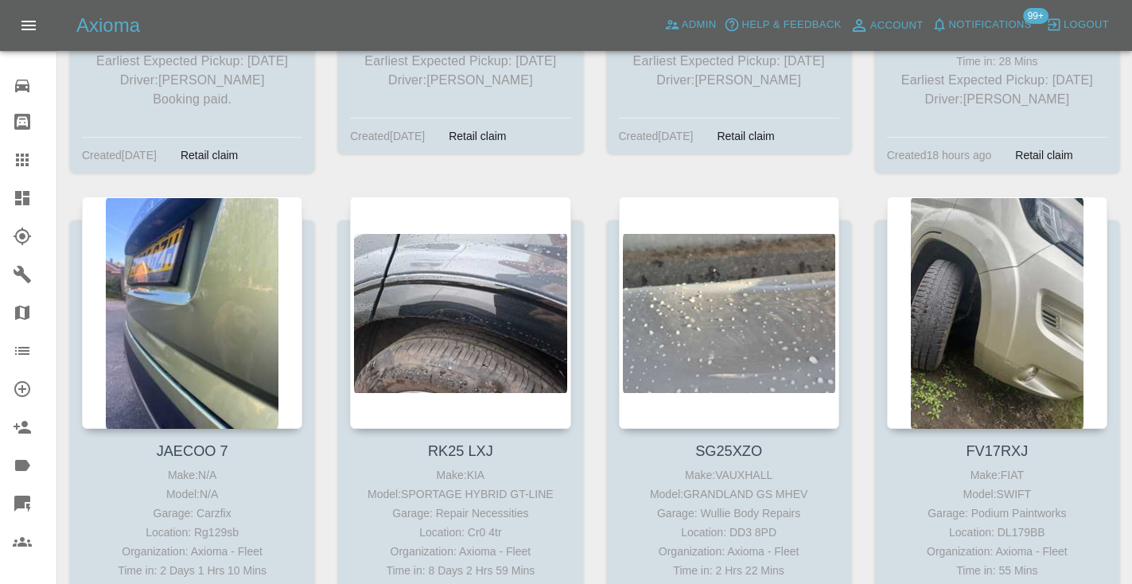
scroll to position [8548, 0]
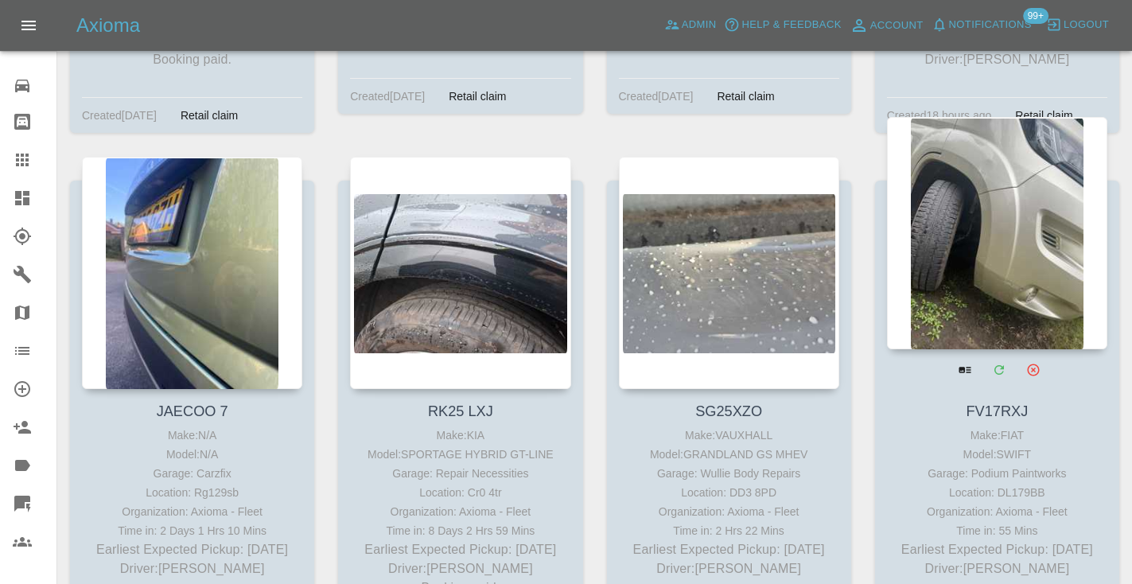
click at [1036, 160] on div at bounding box center [997, 233] width 220 height 232
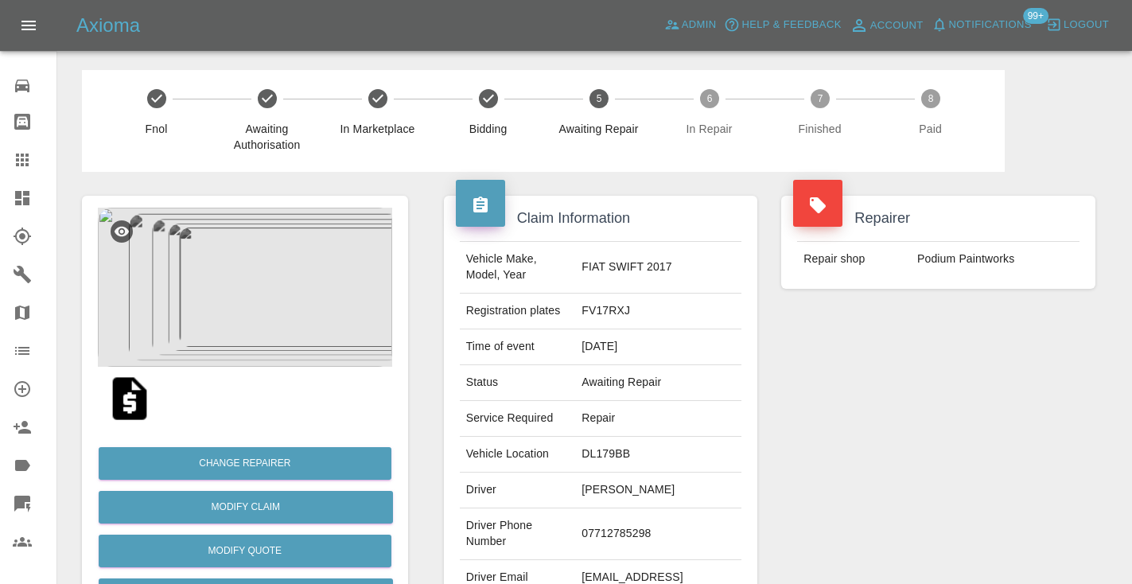
click at [597, 531] on td "07712785298" at bounding box center [658, 534] width 166 height 52
copy td "07712785298"
click at [869, 438] on div "Repairer Repair shop Podium Paintworks" at bounding box center [938, 409] width 338 height 475
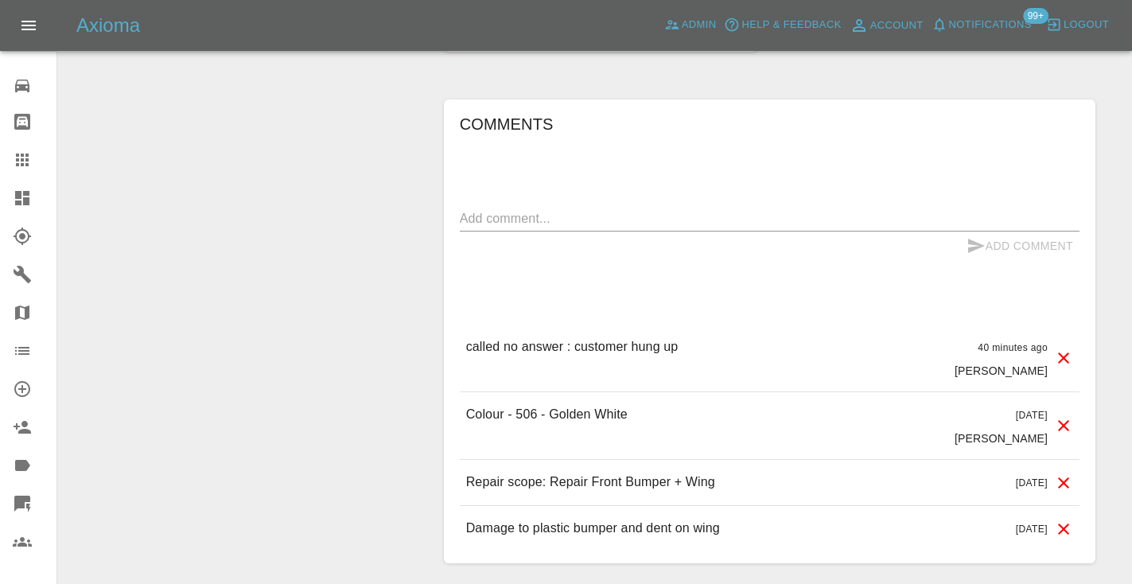
scroll to position [1317, 0]
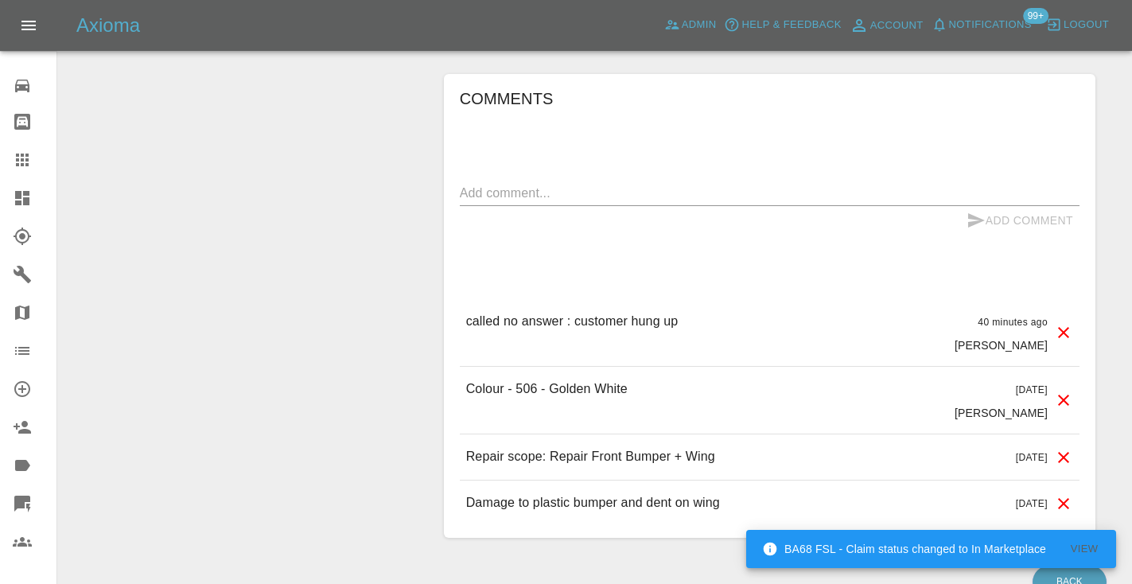
click at [26, 152] on icon at bounding box center [22, 159] width 19 height 19
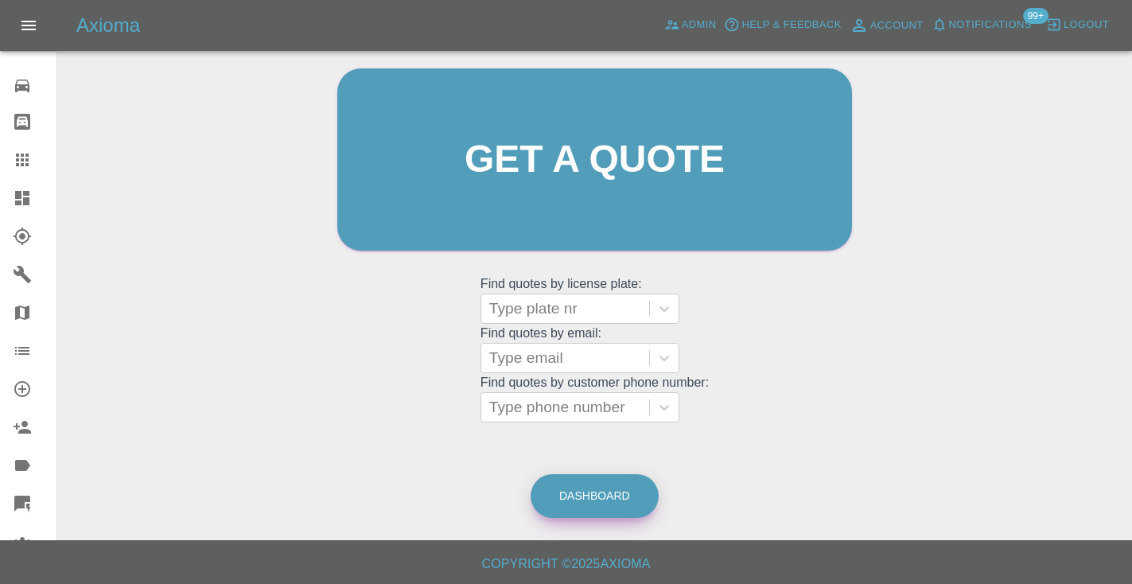
click at [615, 507] on link "Dashboard" at bounding box center [594, 496] width 128 height 44
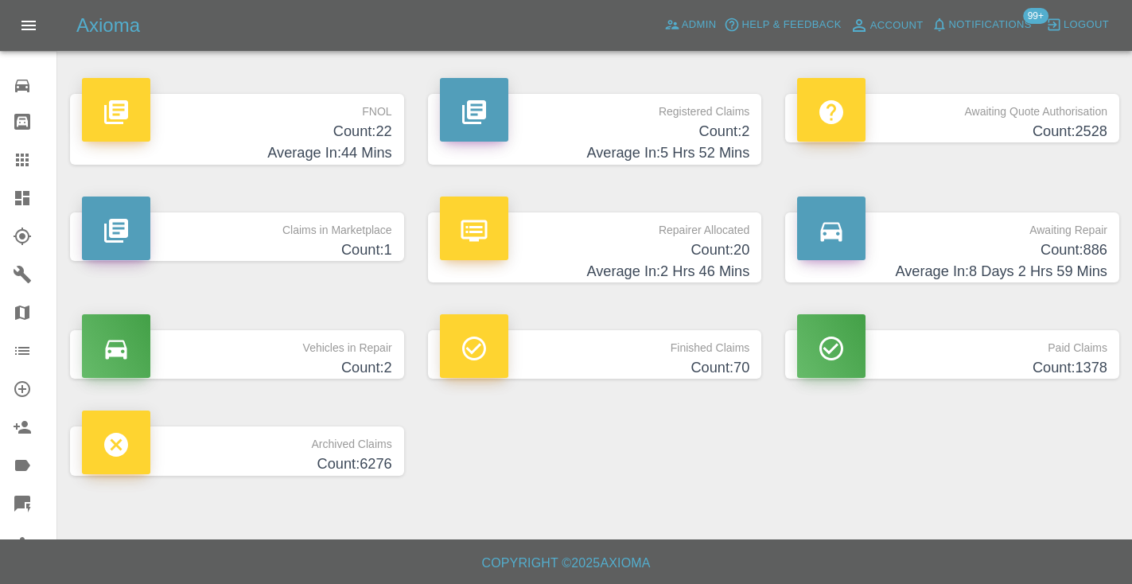
click at [1050, 242] on h4 "Count: 886" at bounding box center [952, 249] width 310 height 21
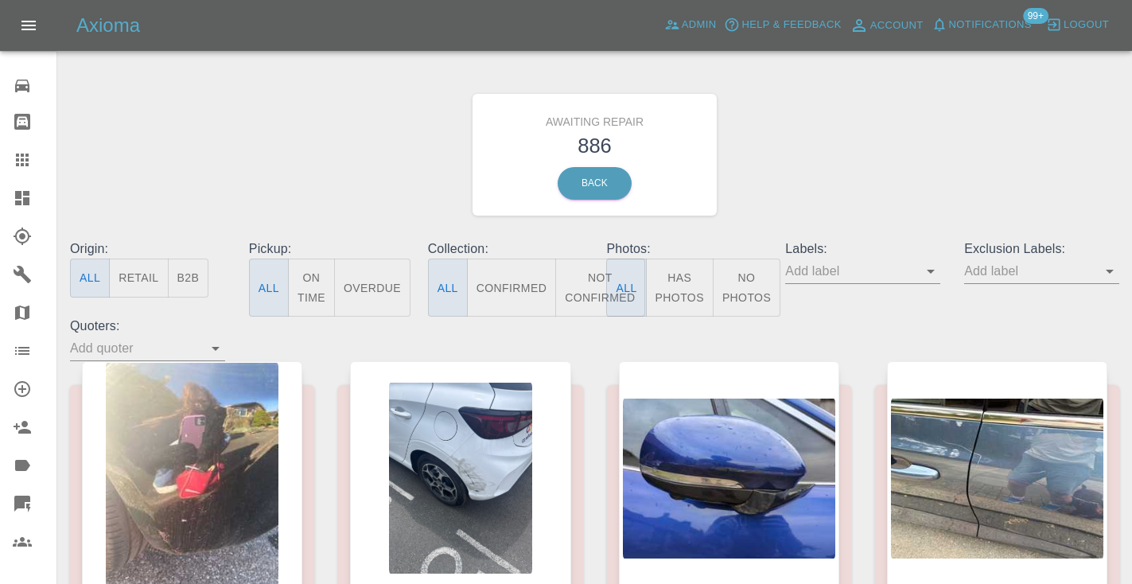
click at [588, 291] on button "Not Confirmed" at bounding box center [599, 287] width 89 height 58
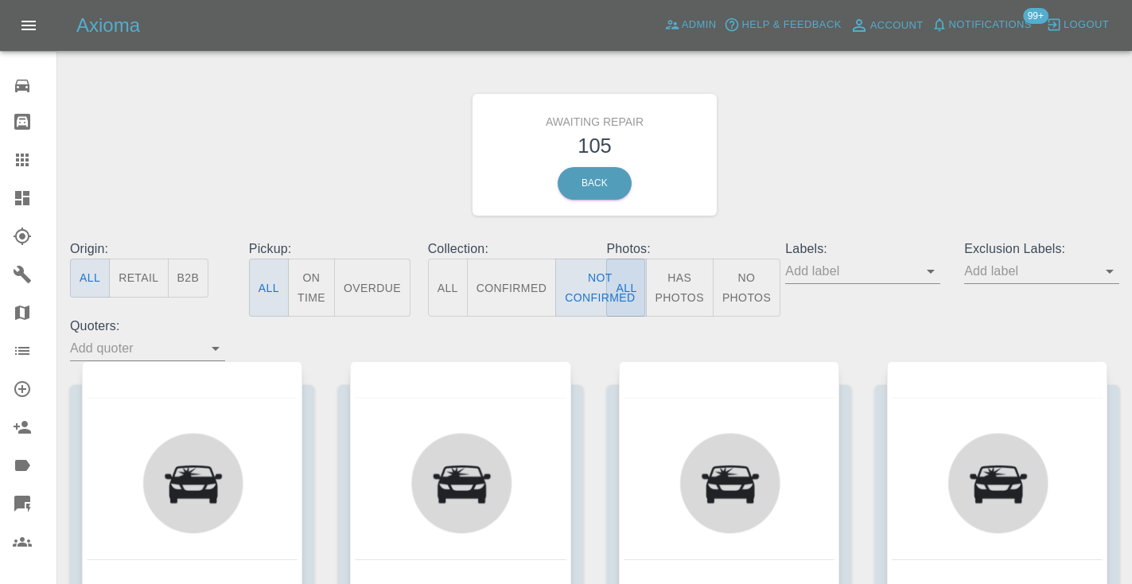
click at [893, 161] on div "Awaiting Repair 105 Back" at bounding box center [594, 154] width 1073 height 169
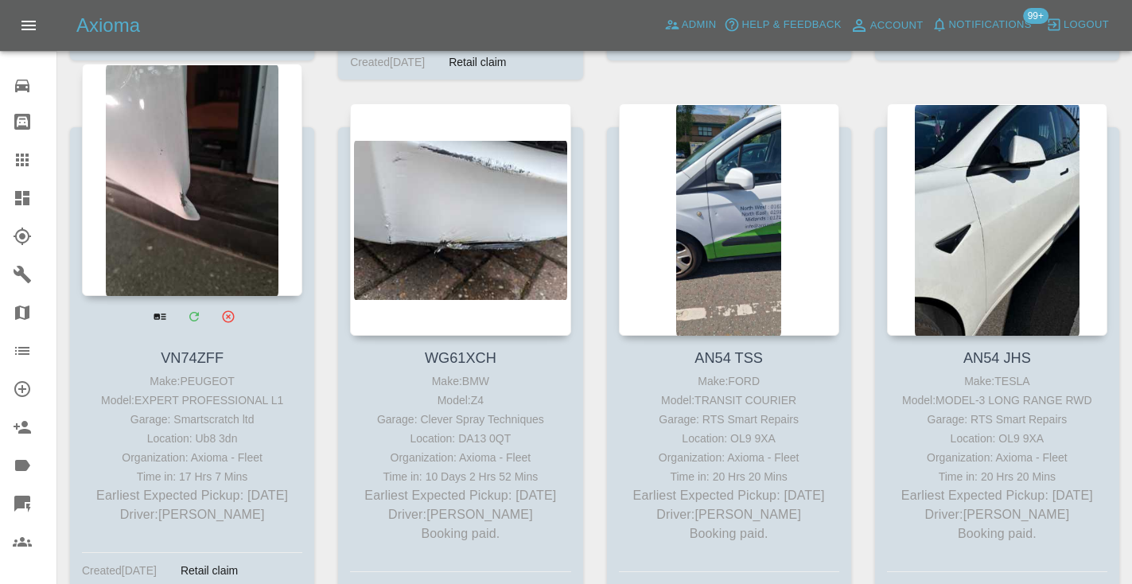
scroll to position [6498, 0]
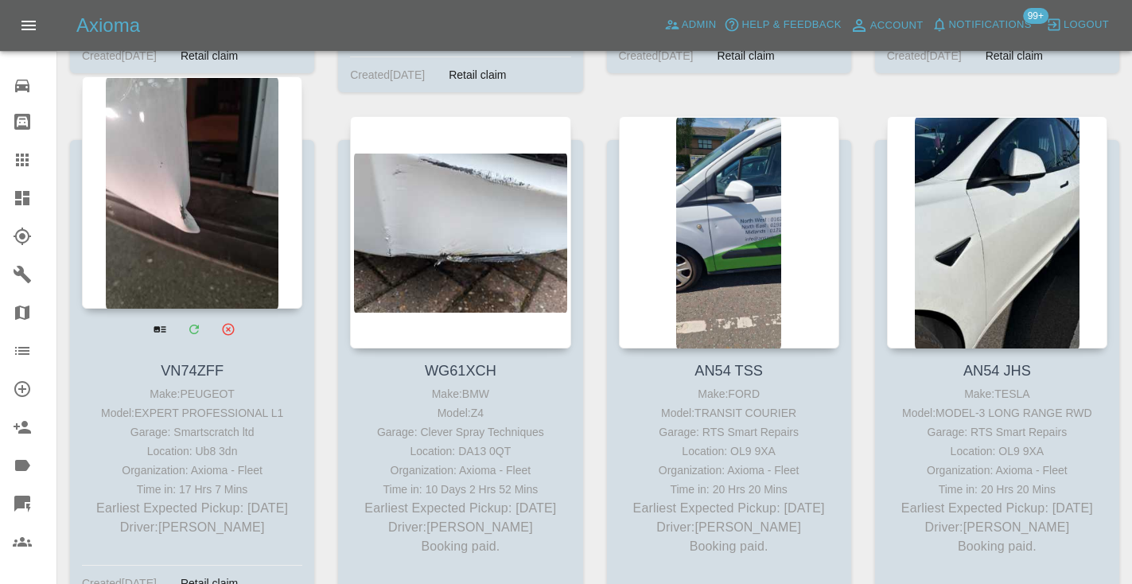
click at [162, 177] on div at bounding box center [192, 192] width 220 height 232
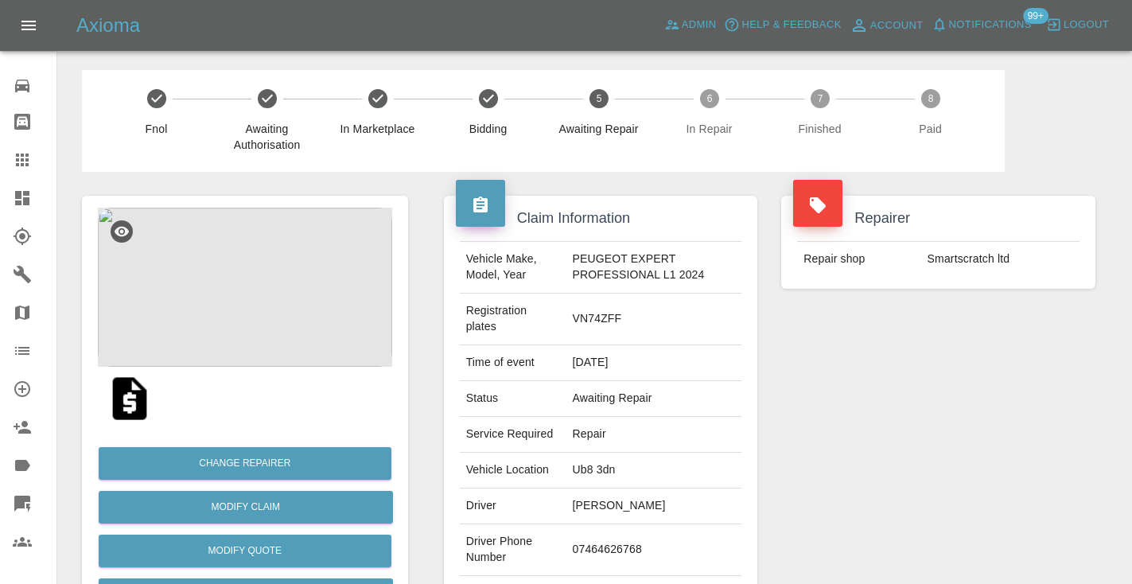
click at [627, 553] on td "07464626768" at bounding box center [654, 550] width 176 height 52
copy td "07464626768"
click at [926, 430] on div "Repairer Repair shop Smartscratch ltd" at bounding box center [938, 417] width 338 height 491
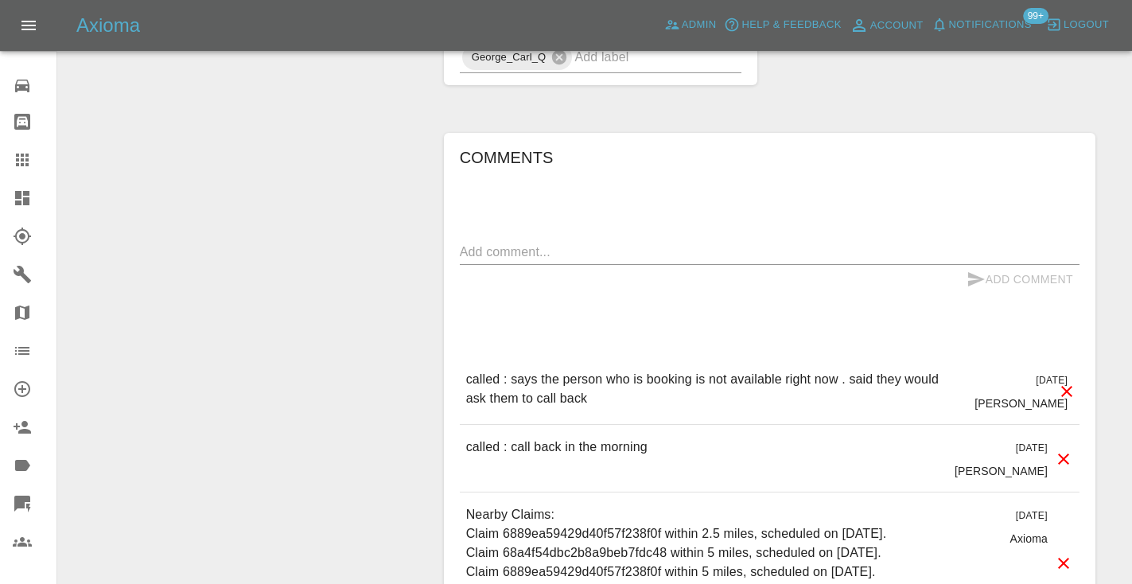
scroll to position [1177, 0]
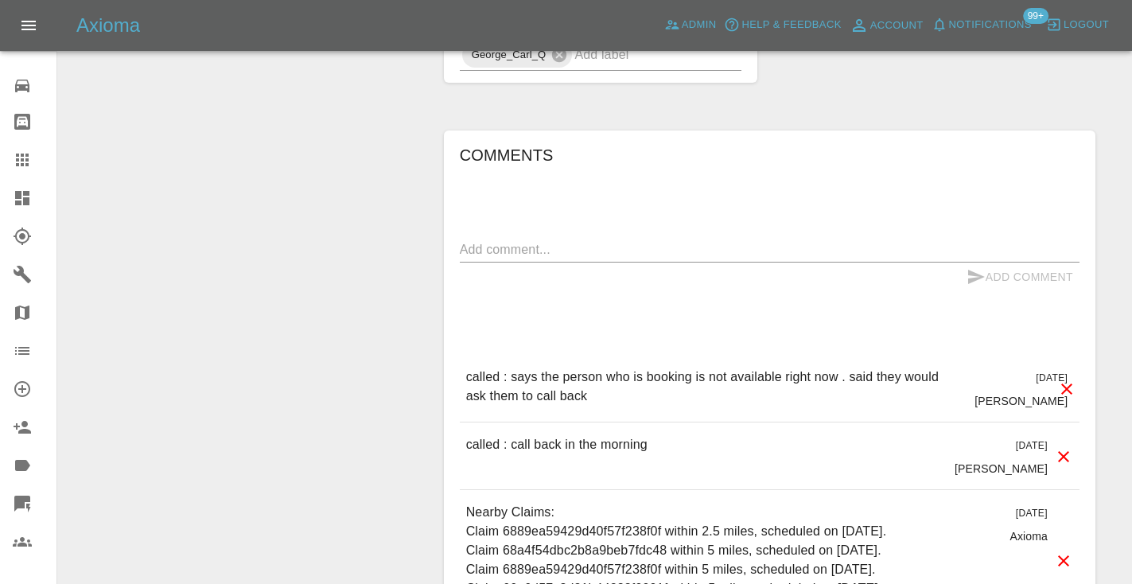
click at [513, 233] on div "Comments x Add Comment called : says the person who is booking is not available…" at bounding box center [769, 432] width 619 height 580
click at [483, 247] on textarea at bounding box center [769, 249] width 619 height 18
type textarea "n/a"
click at [977, 274] on icon "submit" at bounding box center [976, 277] width 17 height 14
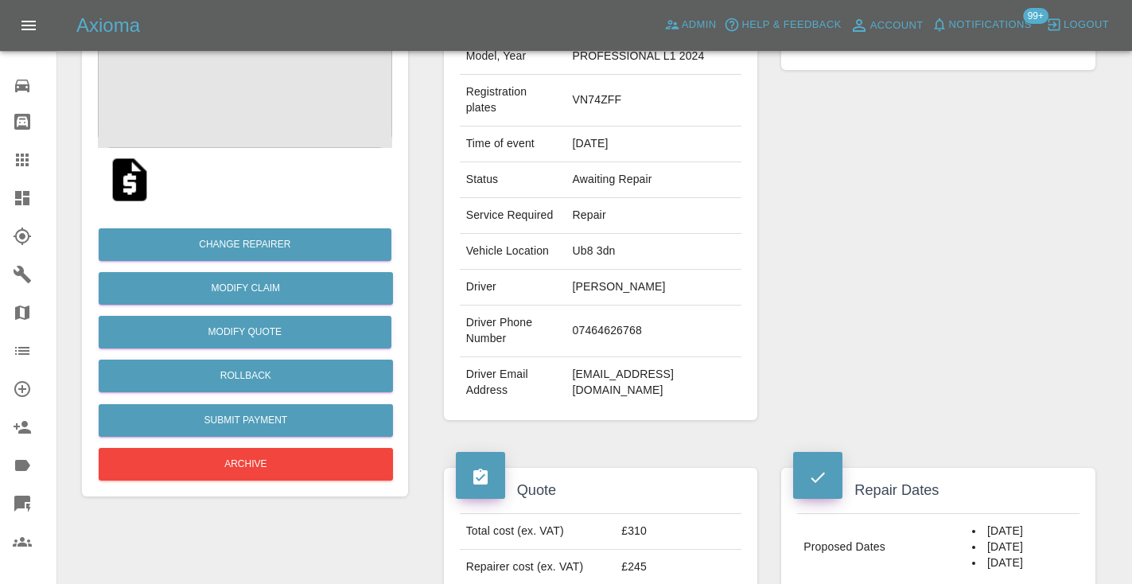
scroll to position [218, 0]
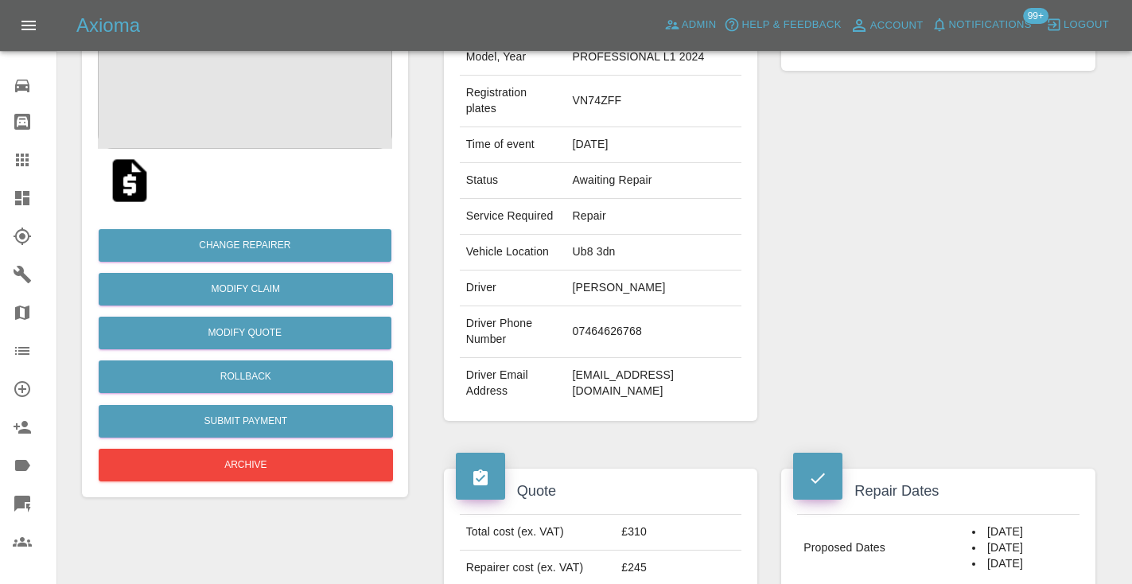
click at [17, 160] on icon at bounding box center [22, 159] width 13 height 13
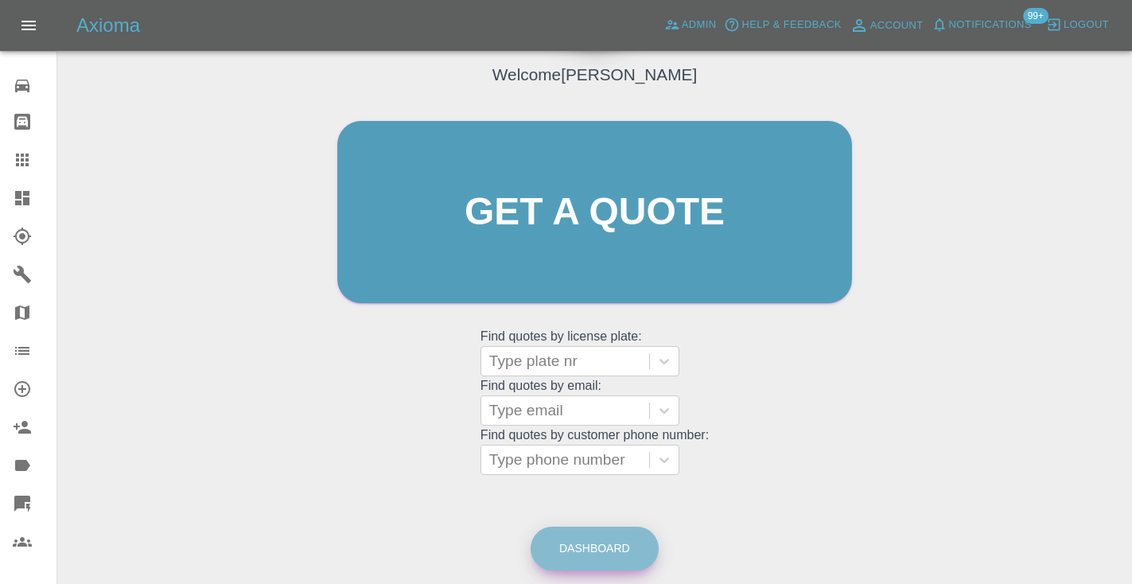
click at [616, 545] on link "Dashboard" at bounding box center [594, 548] width 128 height 44
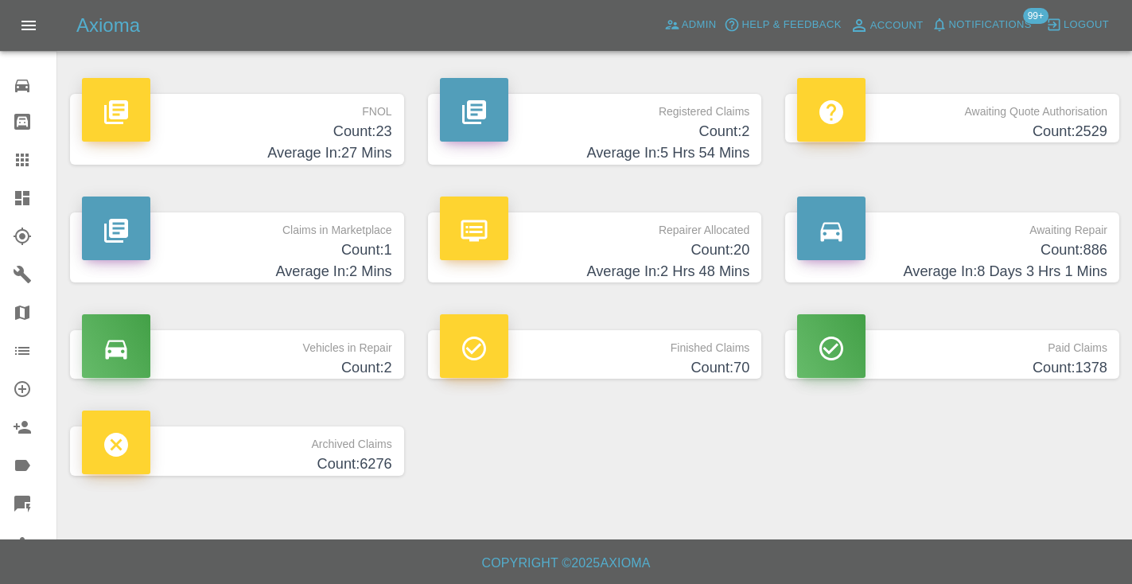
click at [1036, 247] on h4 "Count: 886" at bounding box center [952, 249] width 310 height 21
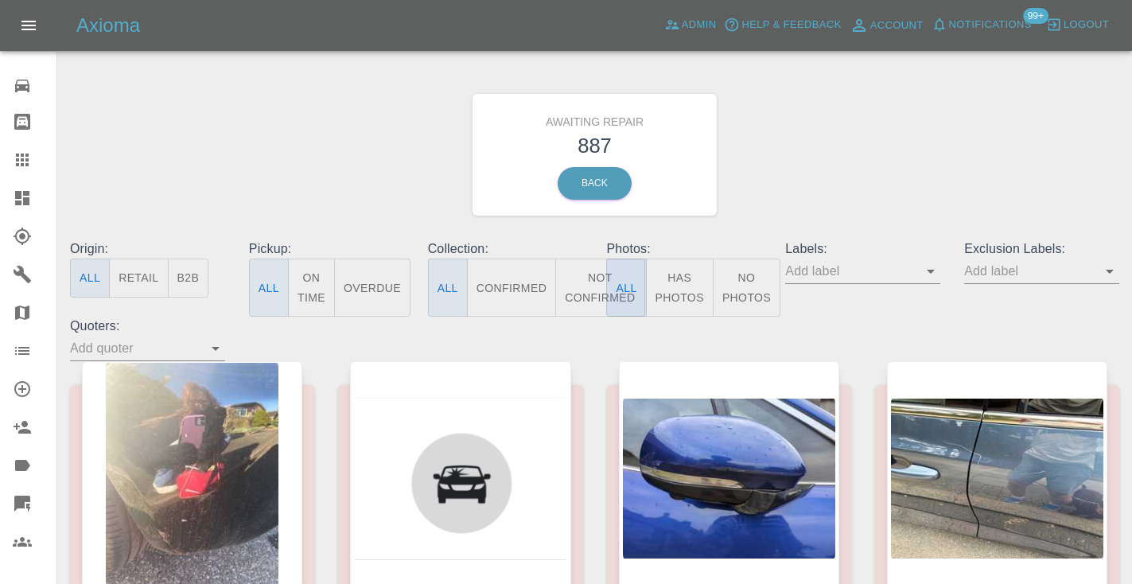
drag, startPoint x: 596, startPoint y: 297, endPoint x: 643, endPoint y: 272, distance: 53.0
click at [596, 297] on button "Not Confirmed" at bounding box center [599, 287] width 89 height 58
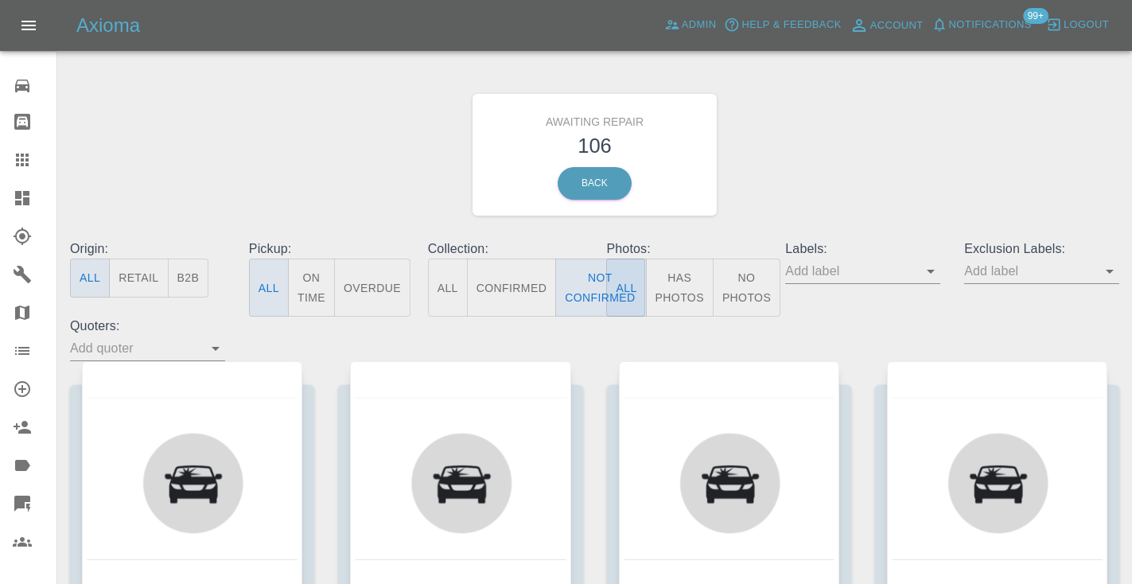
click at [906, 165] on div "Awaiting Repair 106 Back" at bounding box center [594, 154] width 1073 height 169
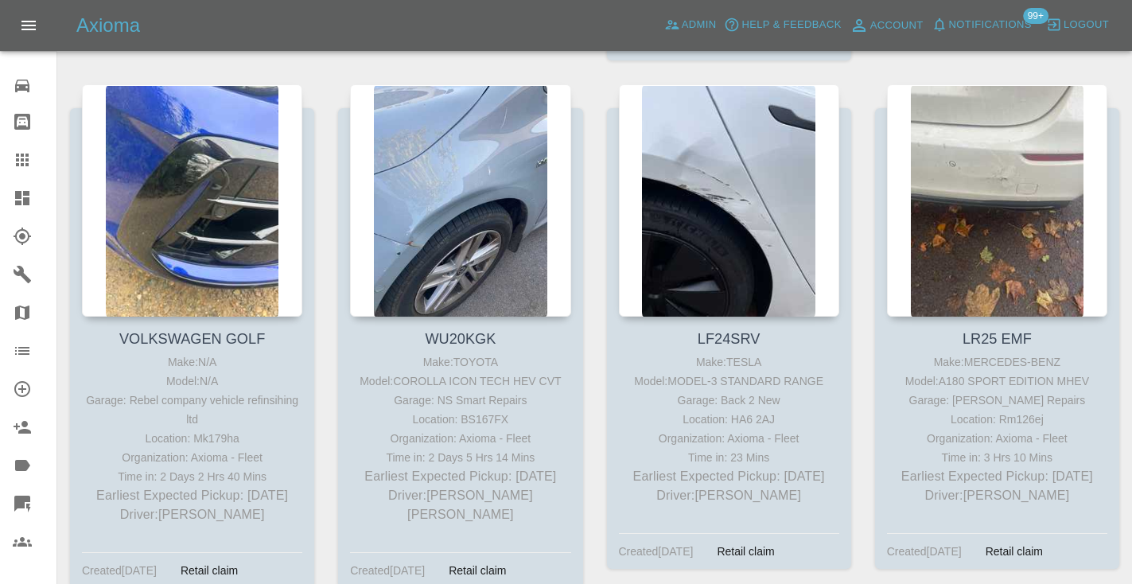
scroll to position [4437, 0]
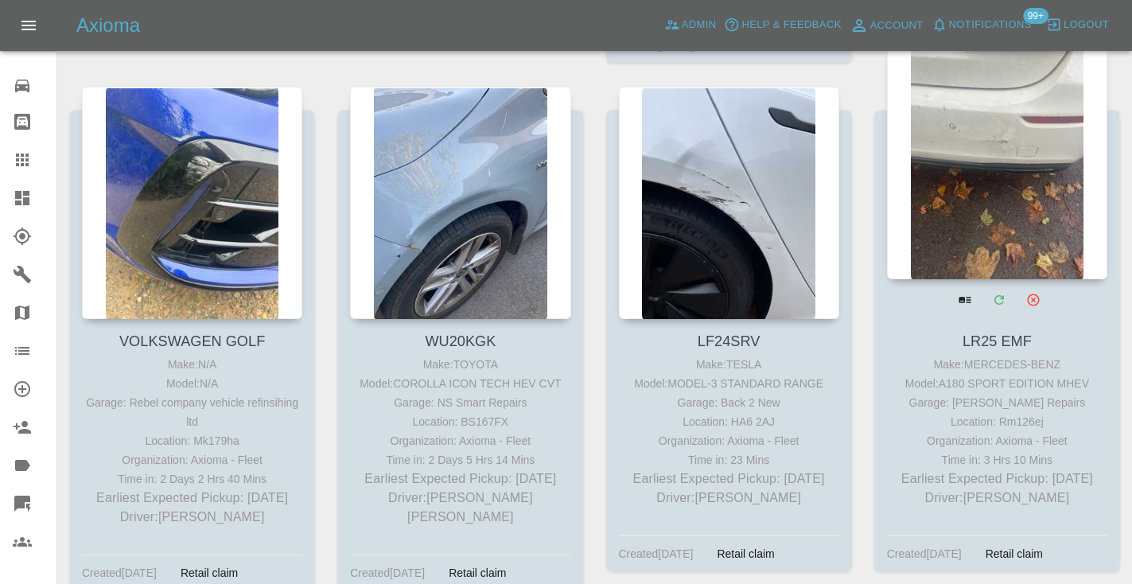
click at [1013, 146] on div at bounding box center [997, 163] width 220 height 232
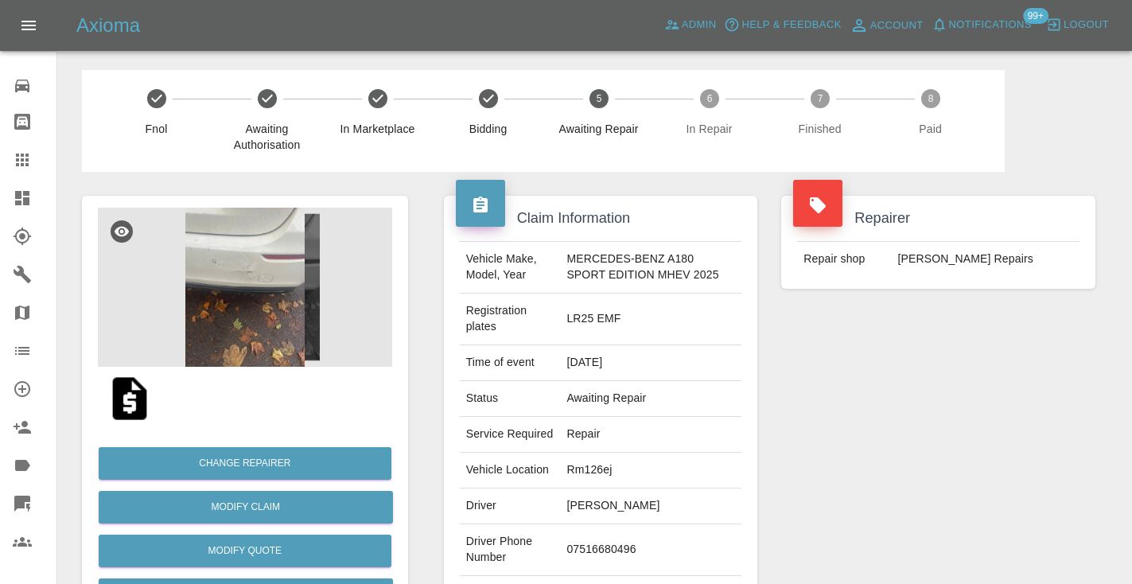
click at [739, 390] on td "Awaiting Repair" at bounding box center [650, 399] width 181 height 36
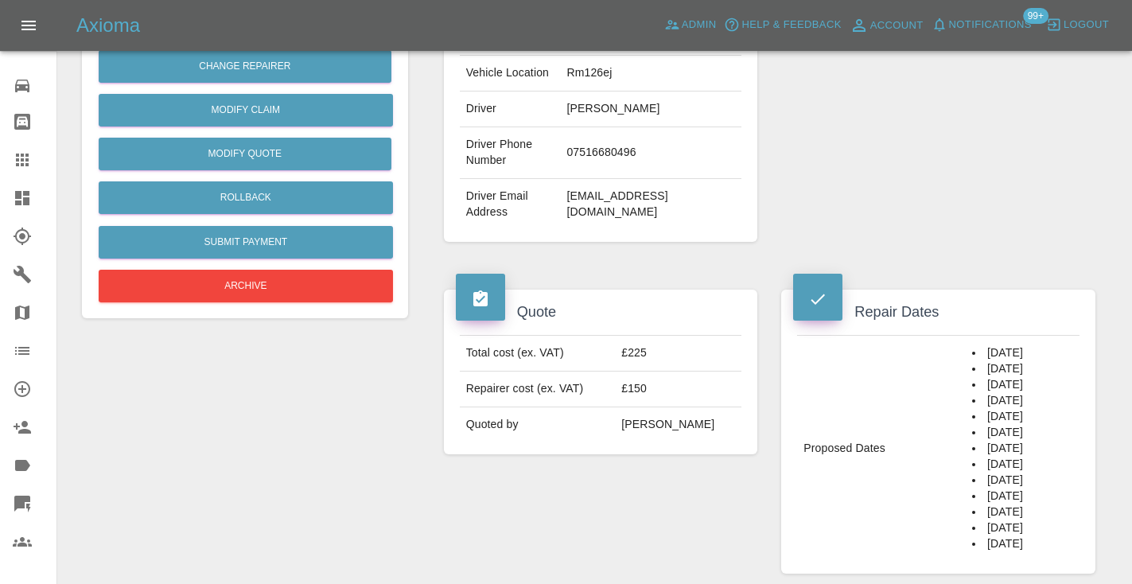
scroll to position [399, 0]
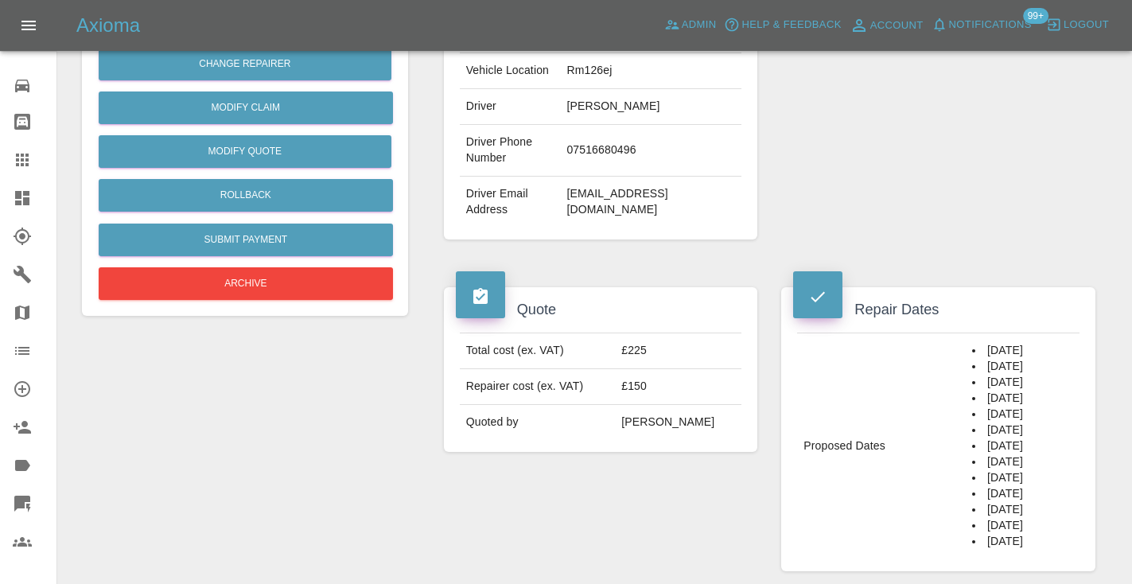
click at [608, 177] on td "07516680496" at bounding box center [650, 151] width 181 height 52
copy td "07516680496"
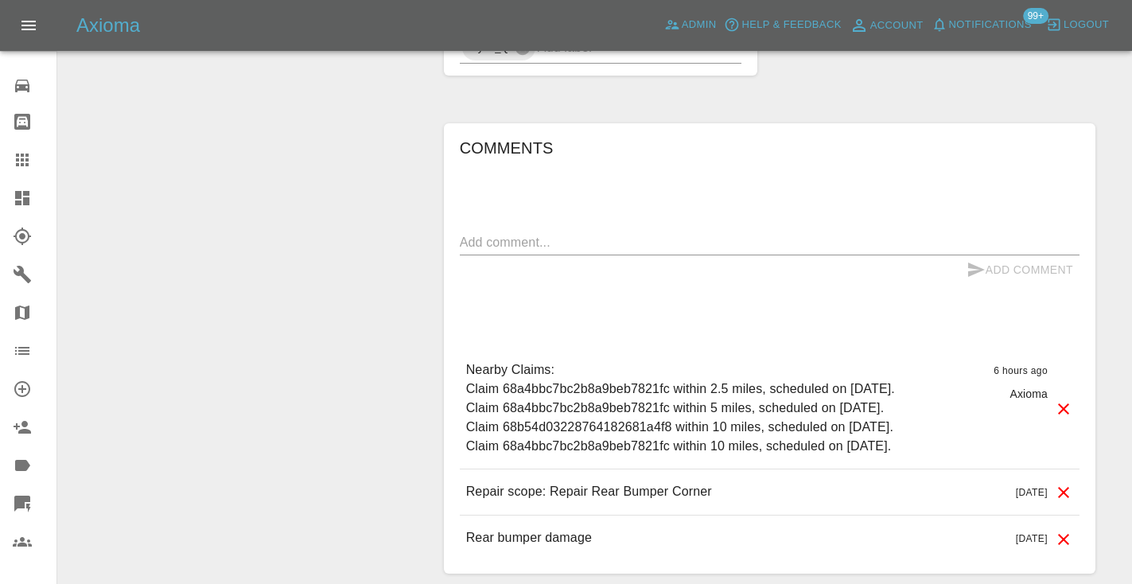
scroll to position [1314, 0]
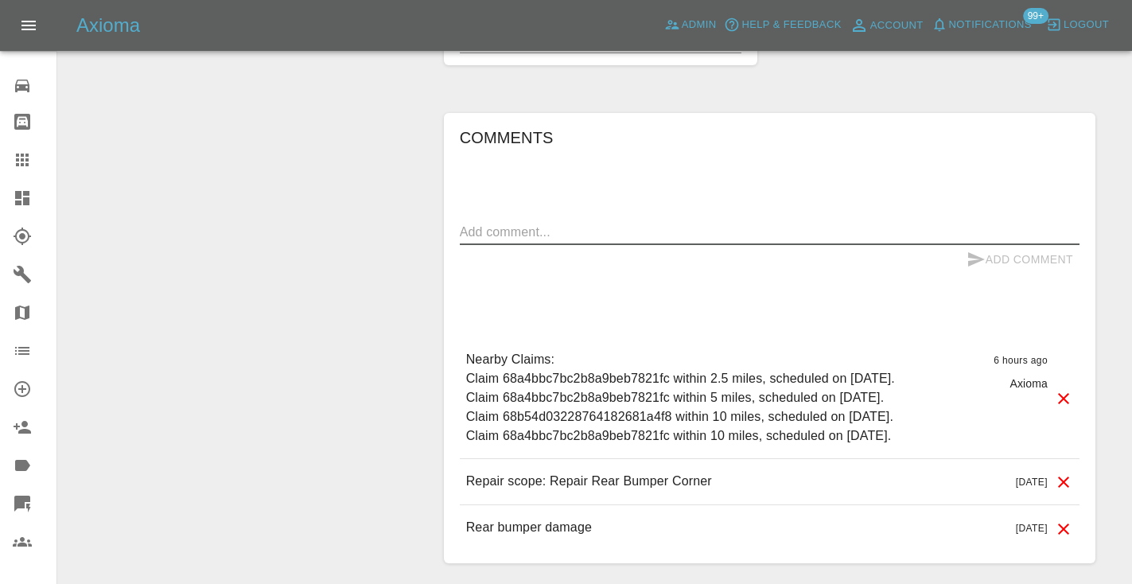
click at [500, 241] on textarea at bounding box center [769, 232] width 619 height 18
type textarea "called no answer : voice mailbox"
click at [969, 266] on icon "submit" at bounding box center [976, 259] width 17 height 14
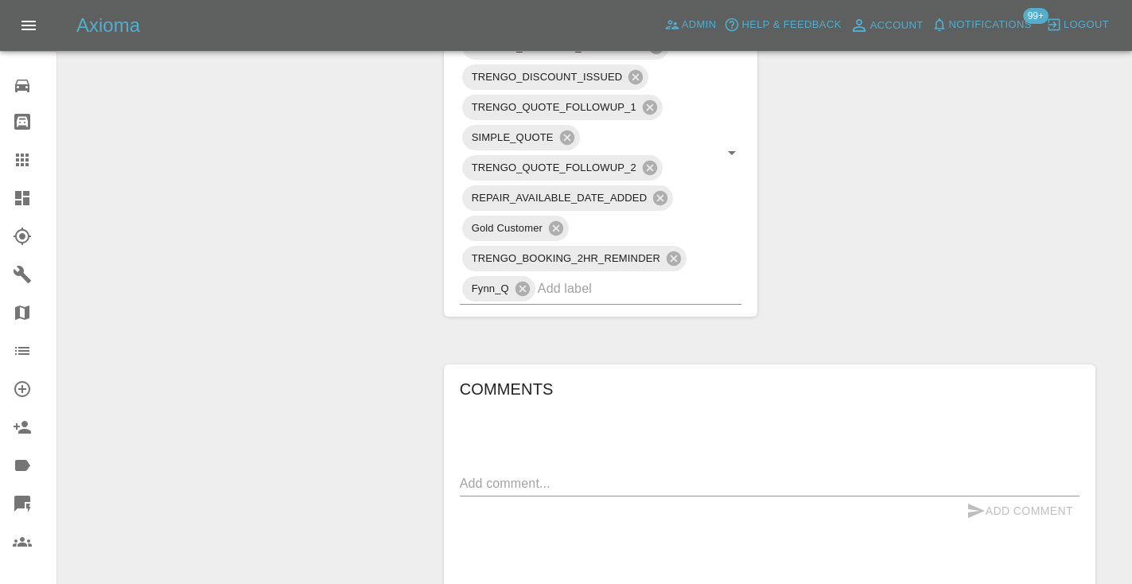
scroll to position [1022, 0]
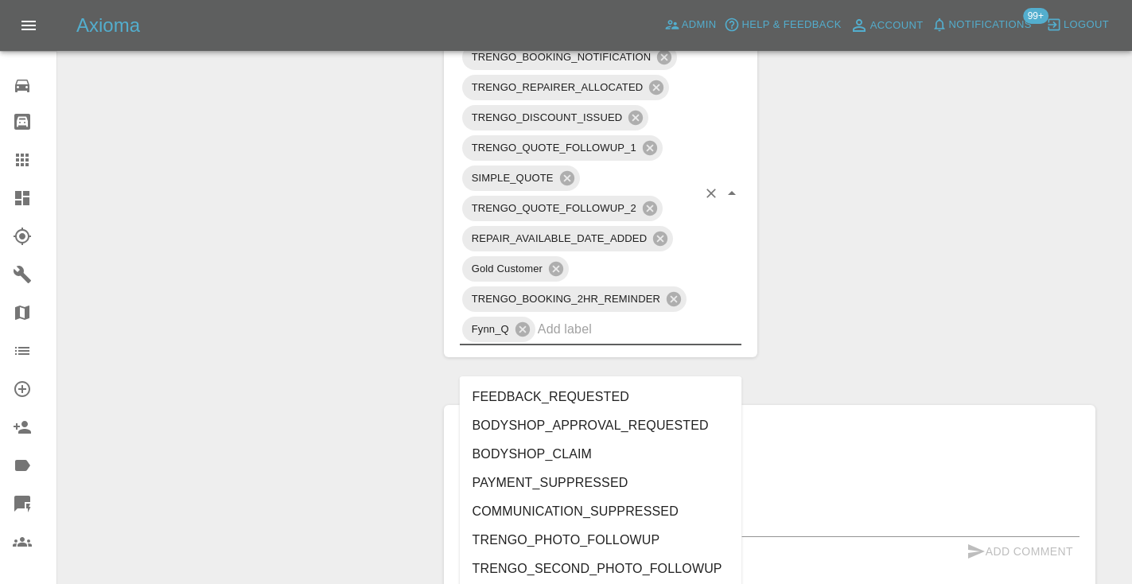
click at [617, 341] on input "text" at bounding box center [618, 328] width 160 height 25
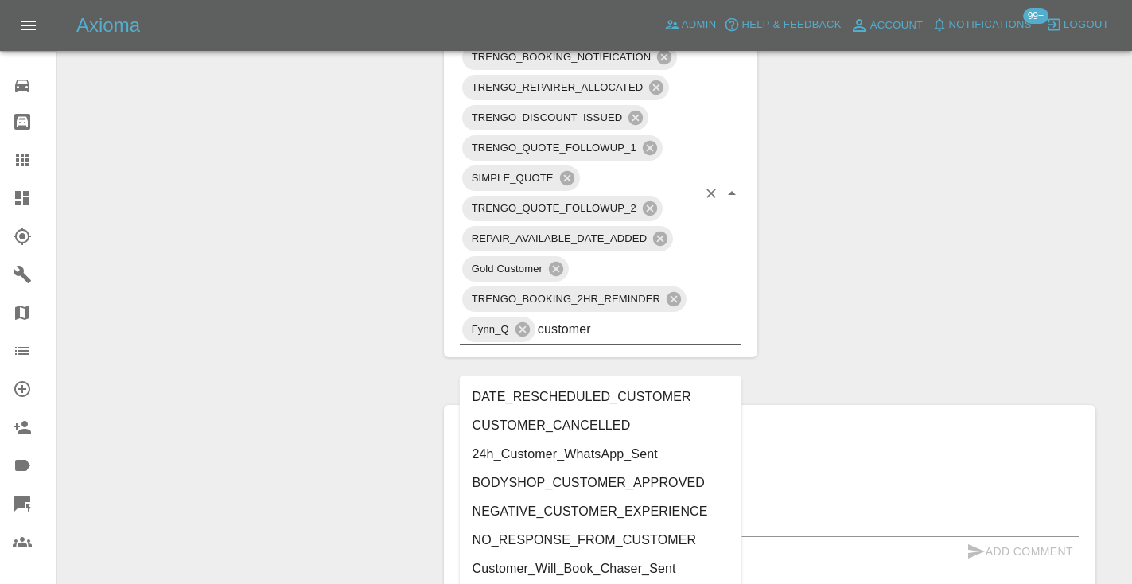
type input "customer_"
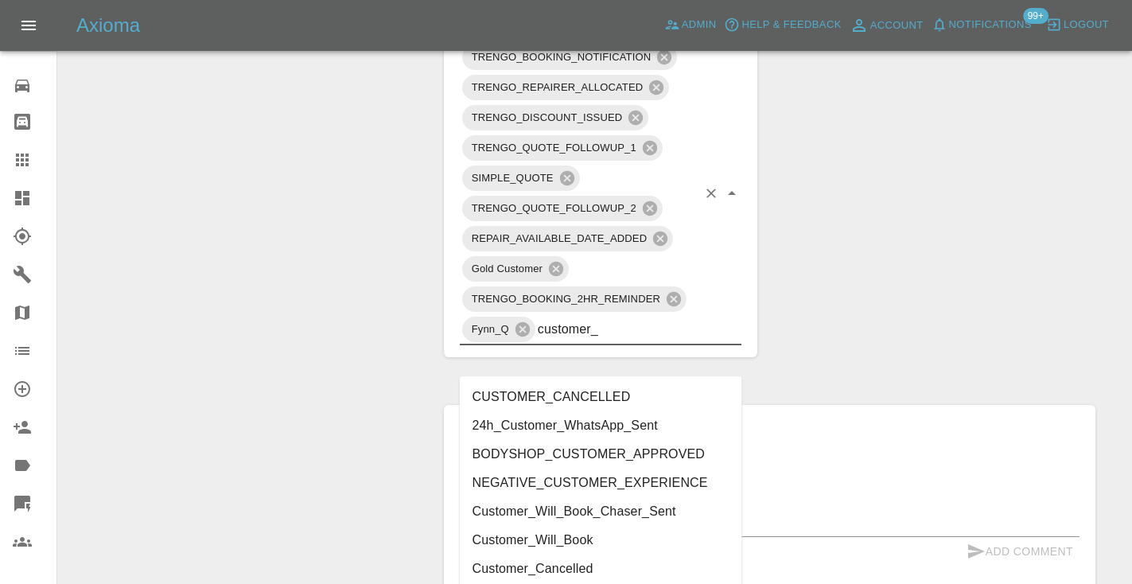
click at [568, 530] on li "Customer_Will_Book" at bounding box center [601, 540] width 282 height 29
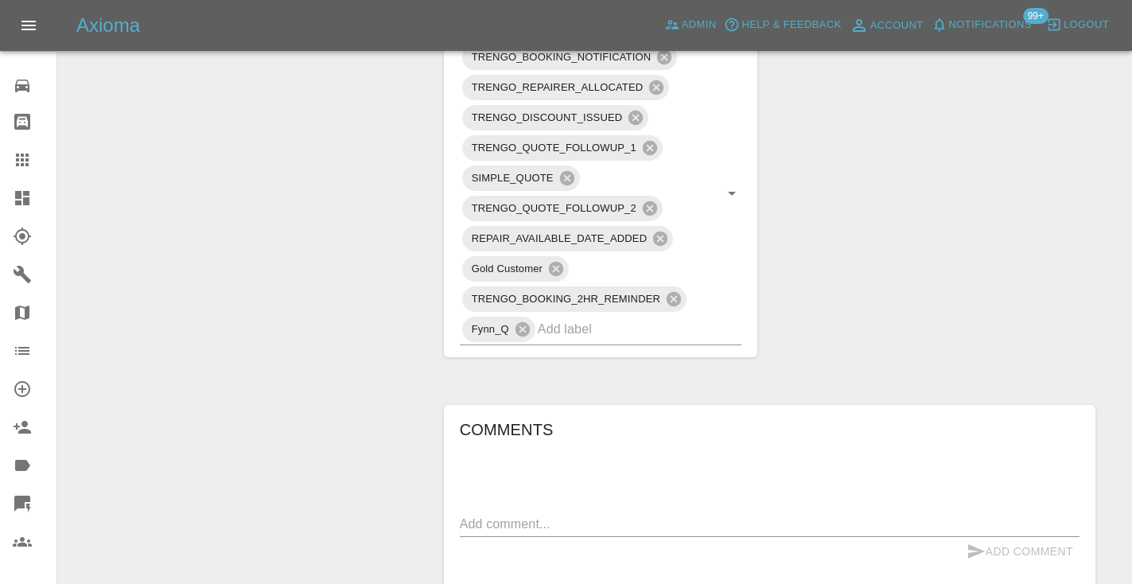
click at [923, 301] on div "Claim Information Vehicle Make, Model, Year MERCEDES-BENZ A180 SPORT EDITION MH…" at bounding box center [769, 48] width 675 height 1796
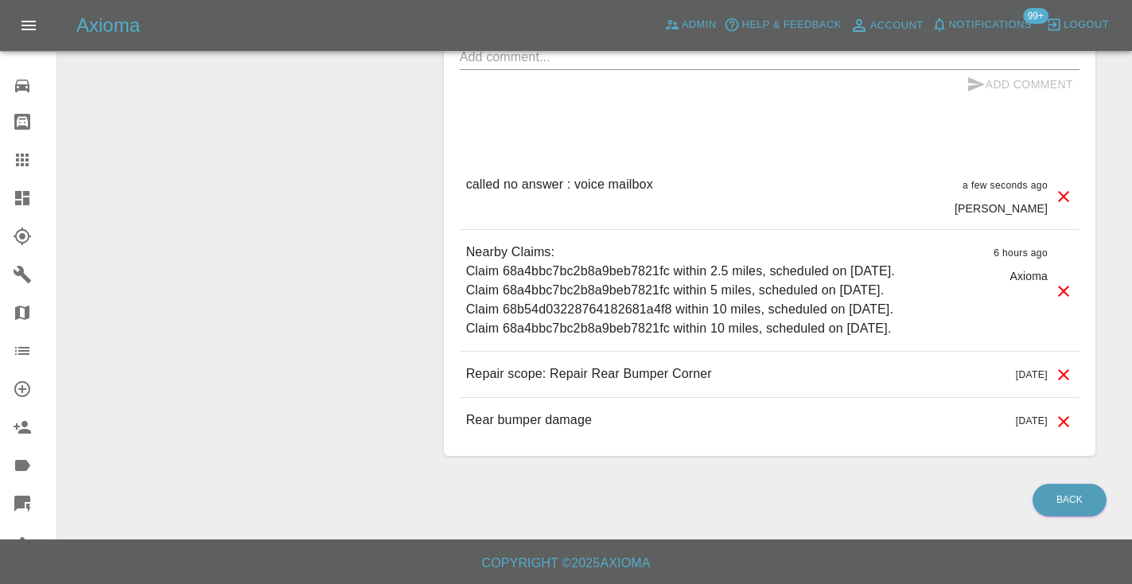
scroll to position [1520, 0]
click at [25, 156] on icon at bounding box center [22, 159] width 13 height 13
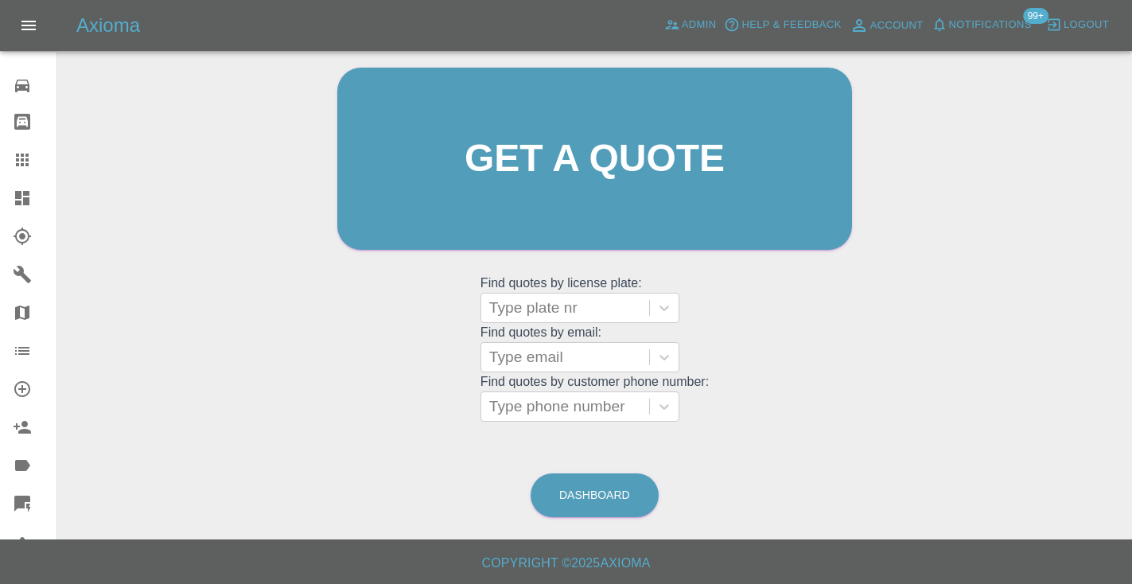
scroll to position [160, 0]
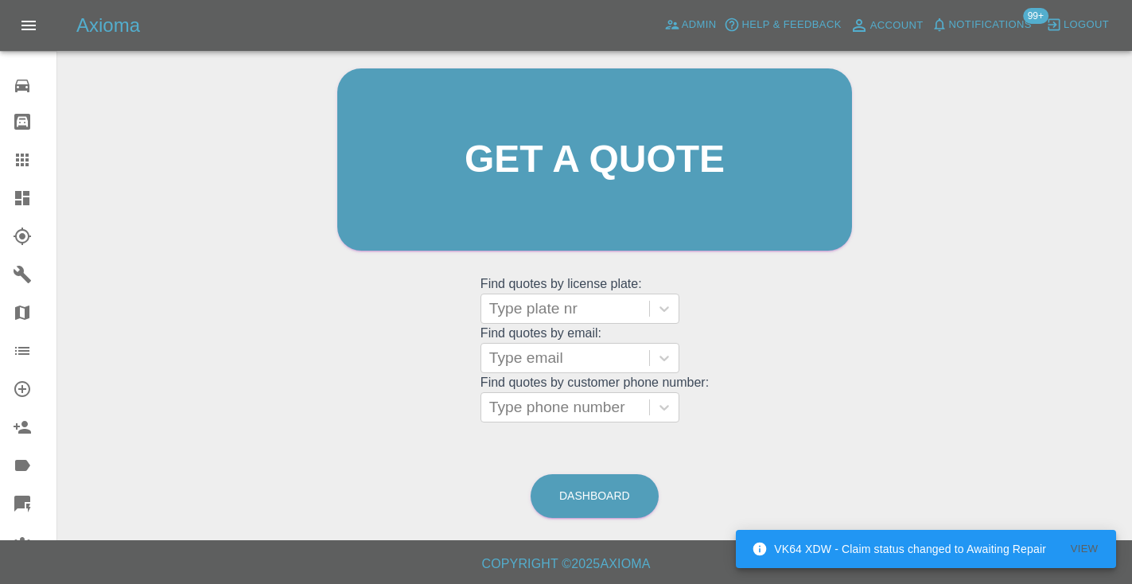
click at [546, 386] on grid "Find quotes by customer phone number: Type phone number" at bounding box center [594, 398] width 228 height 47
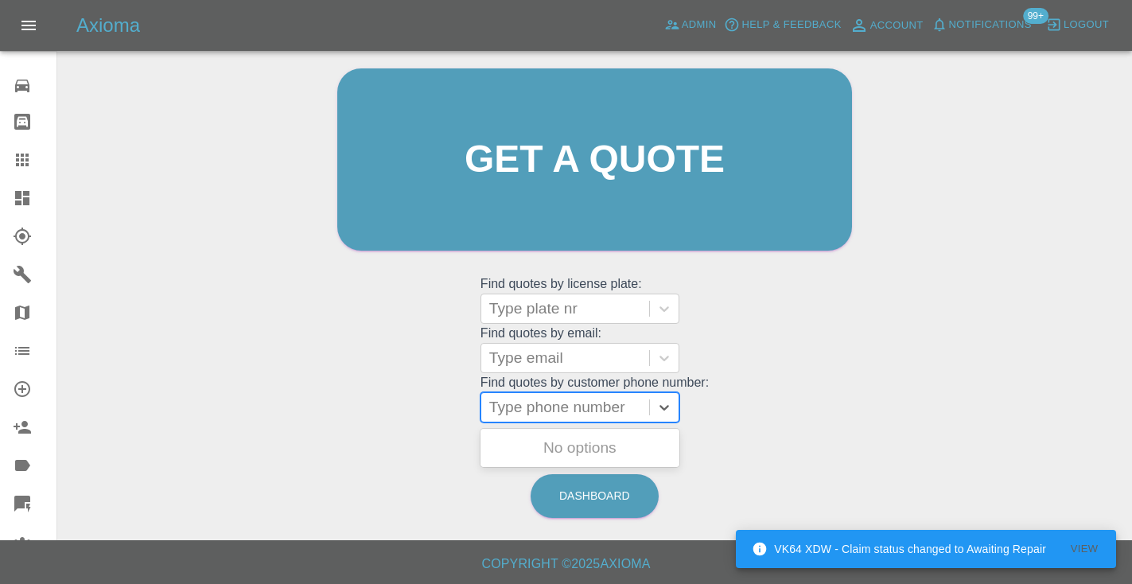
click at [530, 398] on div "Type phone number" at bounding box center [565, 407] width 152 height 19
paste input "07850467730"
type input "07850467730"
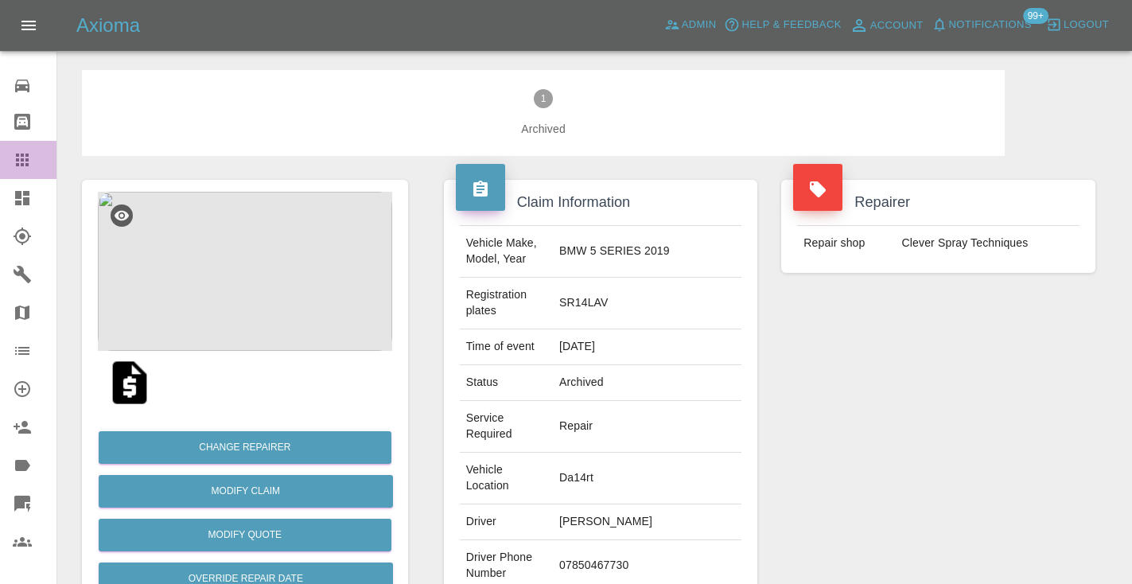
click at [22, 161] on icon at bounding box center [22, 159] width 13 height 13
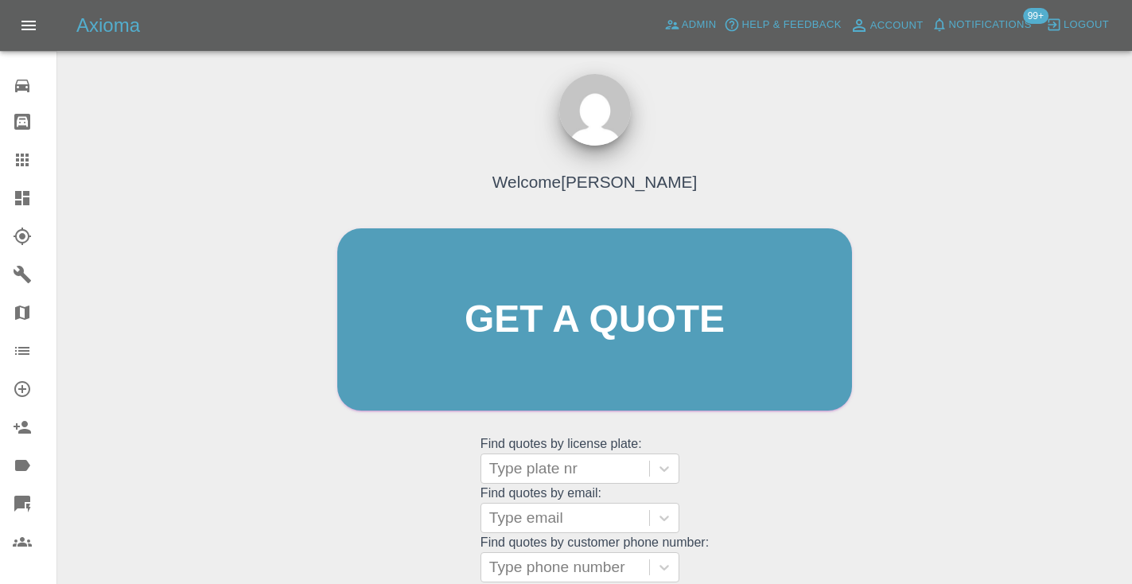
click at [765, 433] on div "Welcome [PERSON_NAME] Get a quote Get a quote Find quotes by license plate: Typ…" at bounding box center [594, 350] width 548 height 480
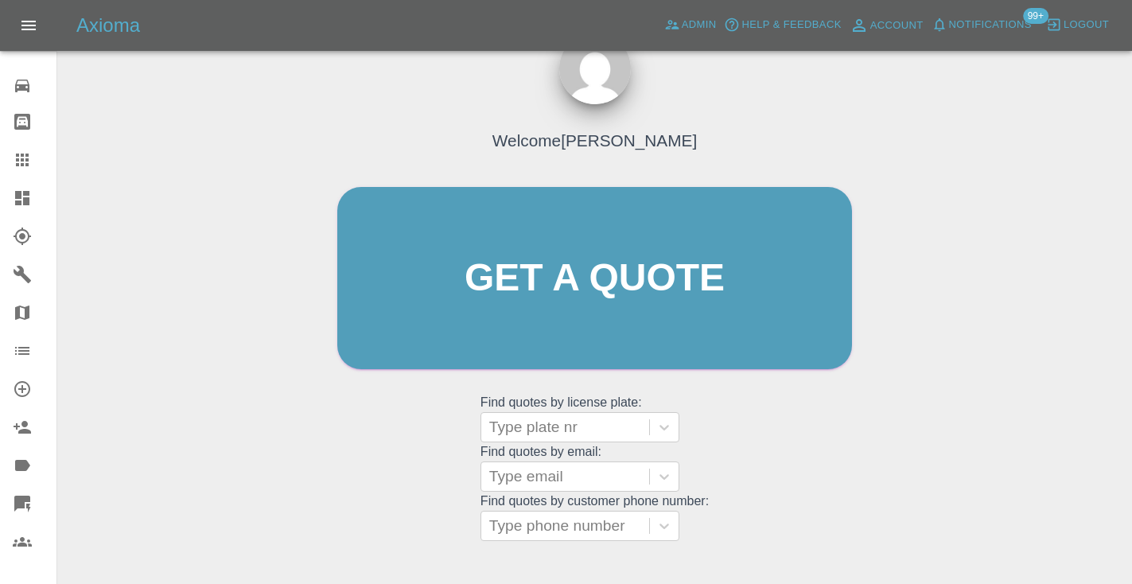
scroll to position [52, 0]
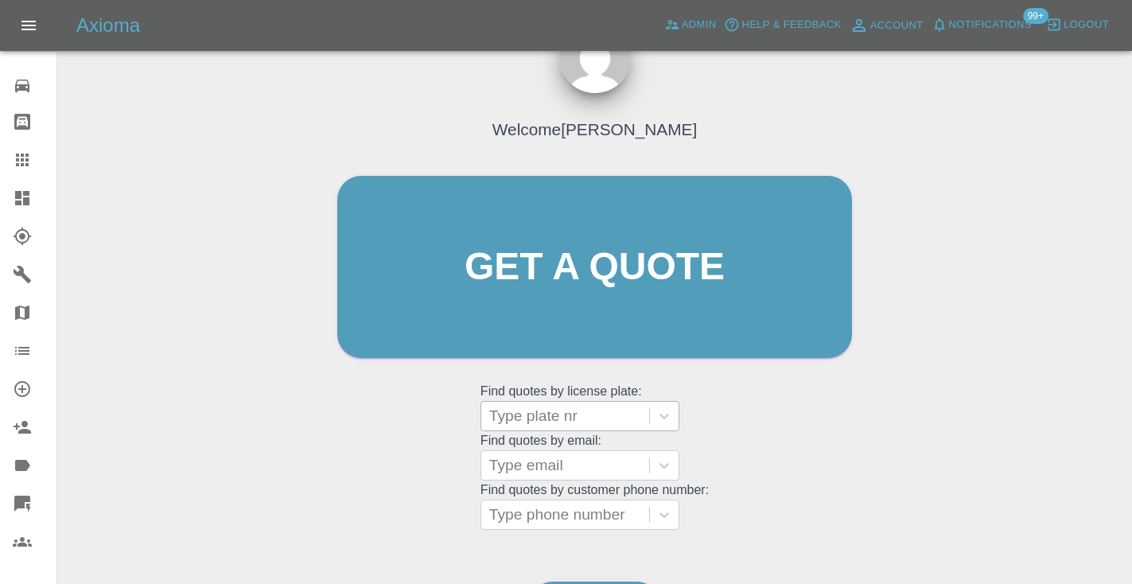
click at [566, 424] on div at bounding box center [565, 416] width 152 height 22
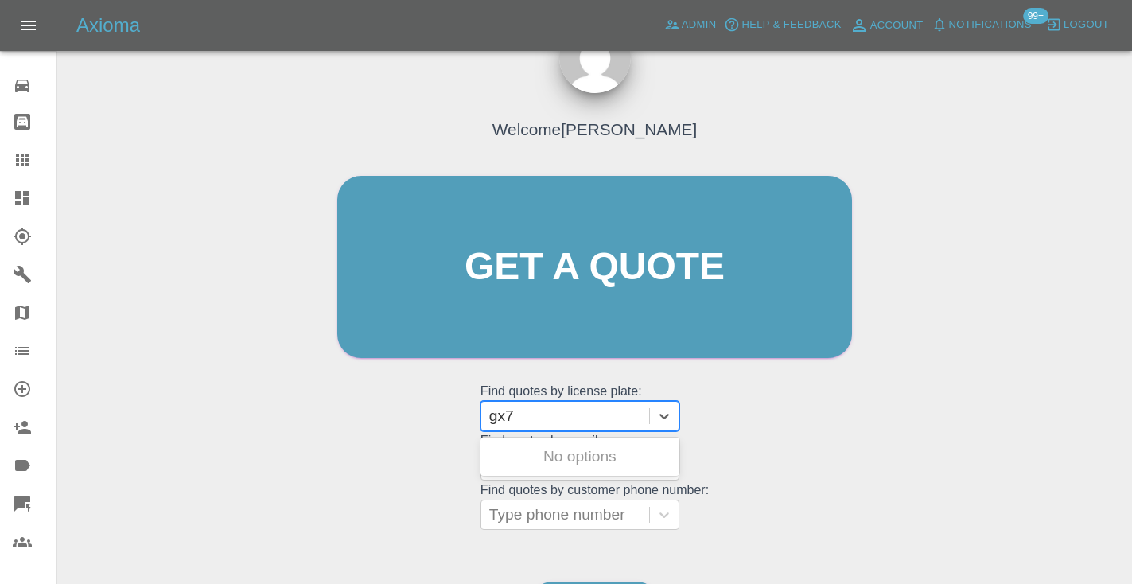
type input "gx75"
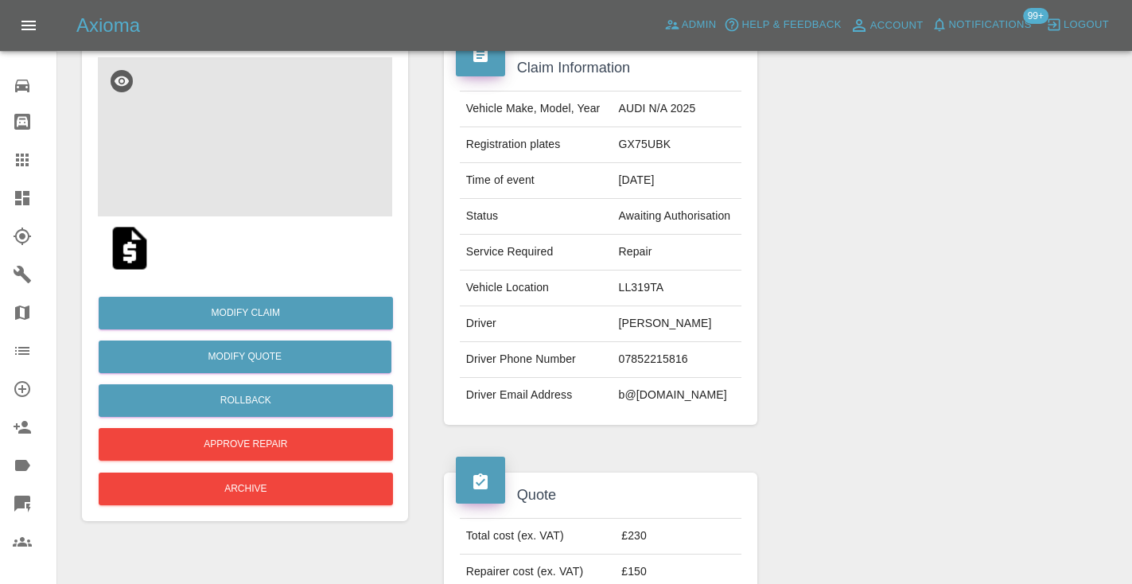
scroll to position [148, 0]
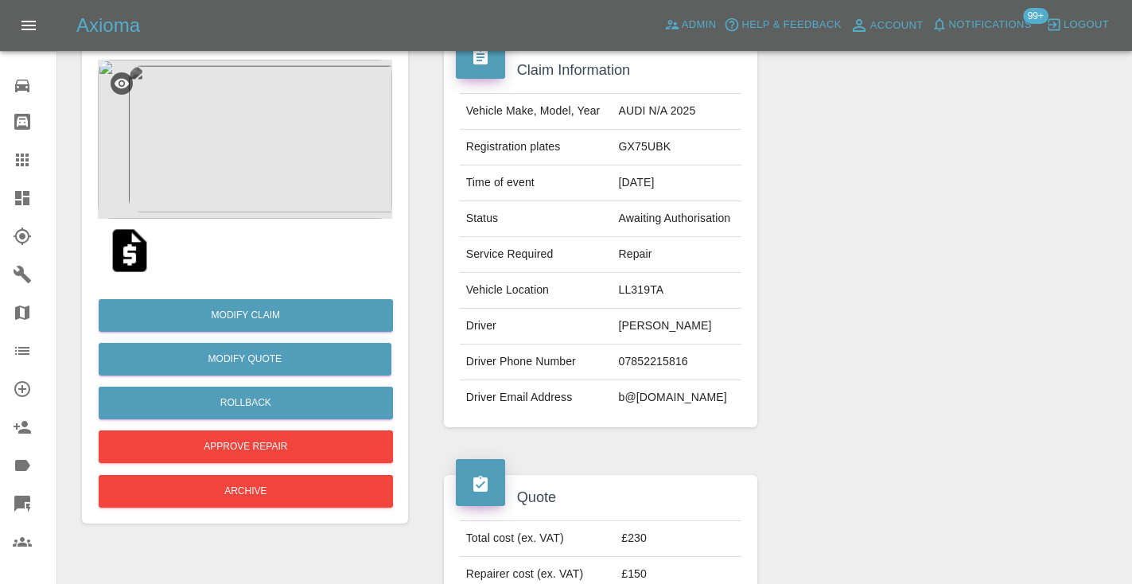
click at [244, 146] on img at bounding box center [245, 139] width 294 height 159
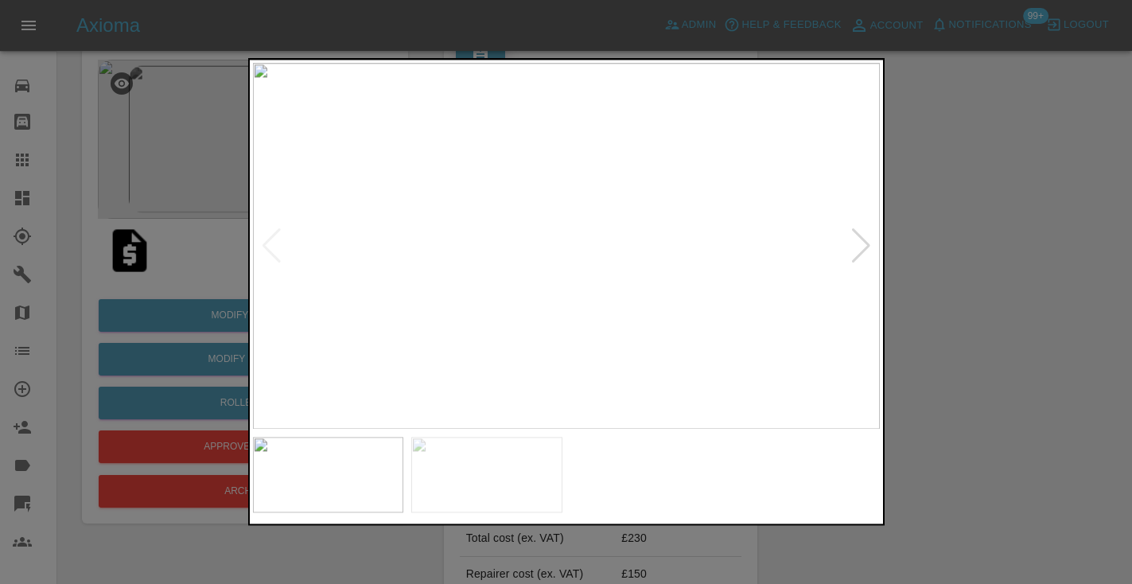
click at [860, 243] on div at bounding box center [860, 245] width 21 height 35
click at [344, 479] on img at bounding box center [328, 475] width 151 height 76
click at [169, 274] on div at bounding box center [566, 292] width 1132 height 584
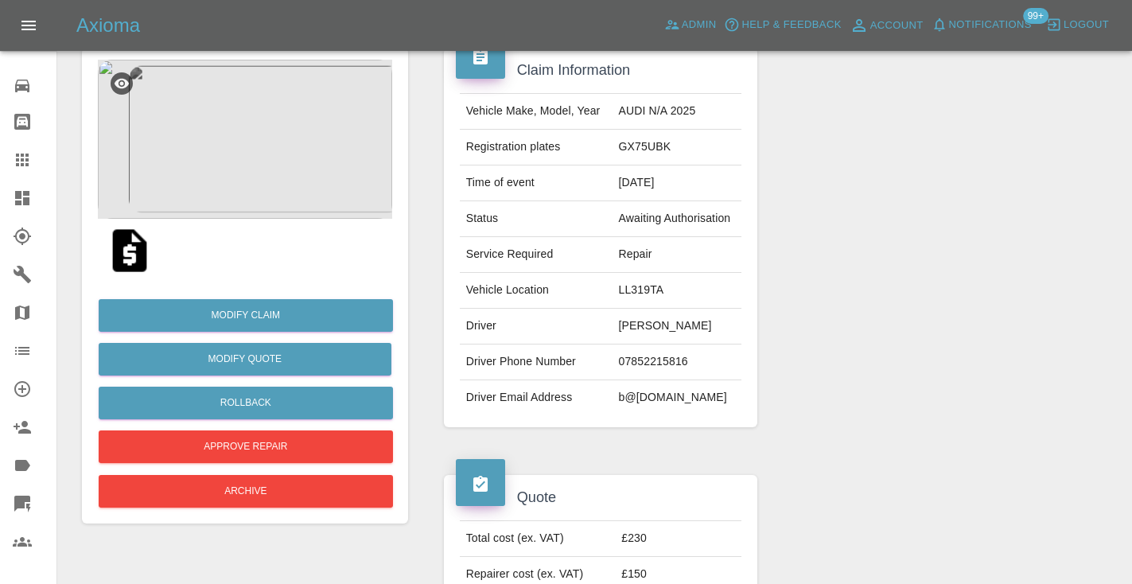
click at [238, 175] on img at bounding box center [245, 139] width 294 height 159
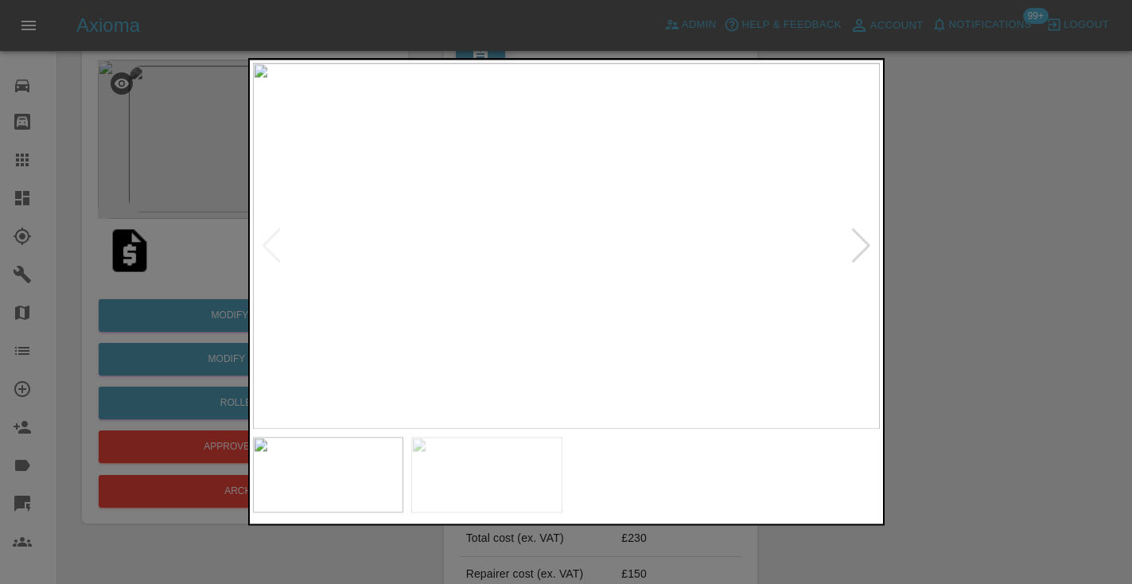
click at [1016, 189] on div at bounding box center [566, 292] width 1132 height 584
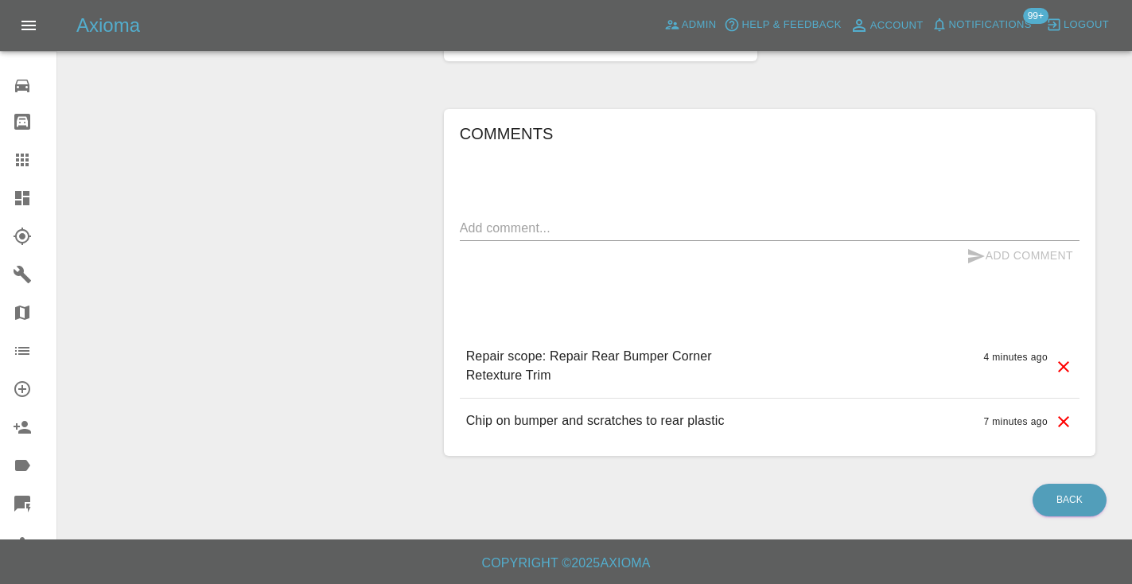
scroll to position [1493, 0]
click at [33, 167] on div at bounding box center [35, 159] width 45 height 19
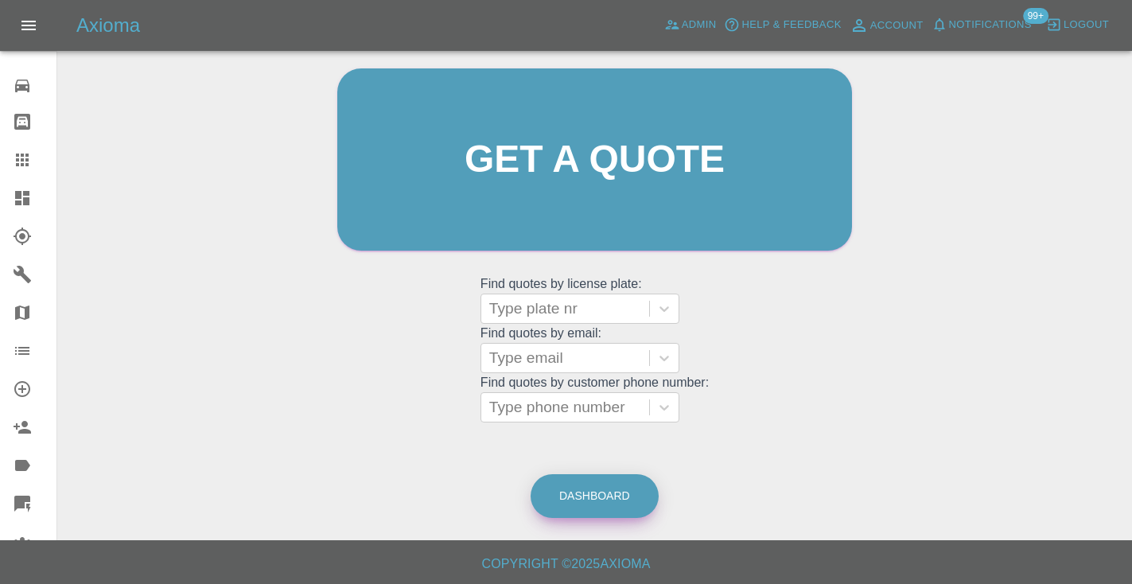
click at [580, 489] on link "Dashboard" at bounding box center [594, 496] width 128 height 44
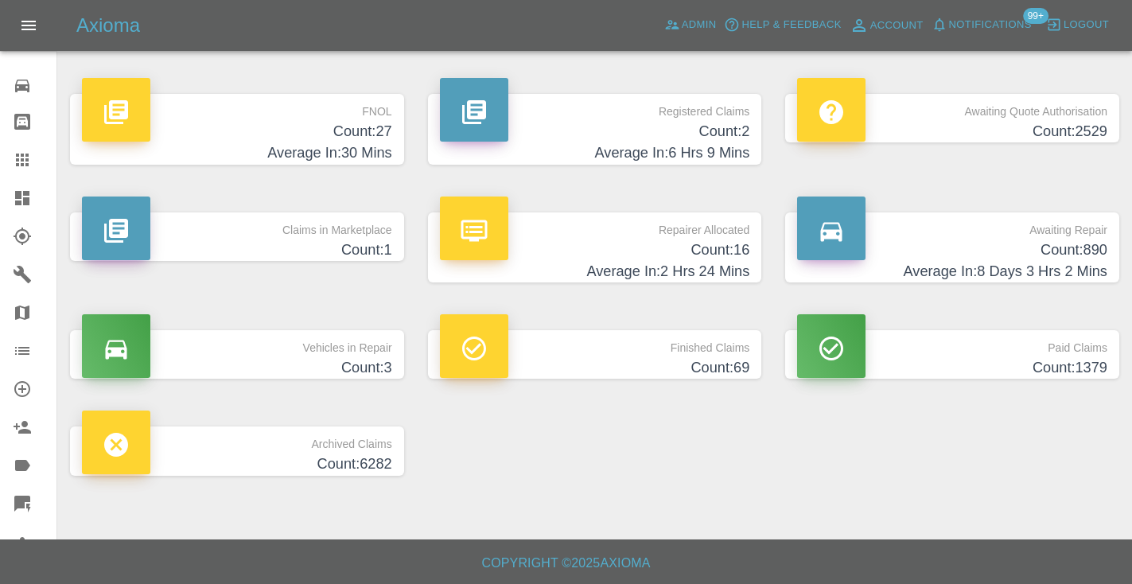
click at [1068, 254] on h4 "Count: 890" at bounding box center [952, 249] width 310 height 21
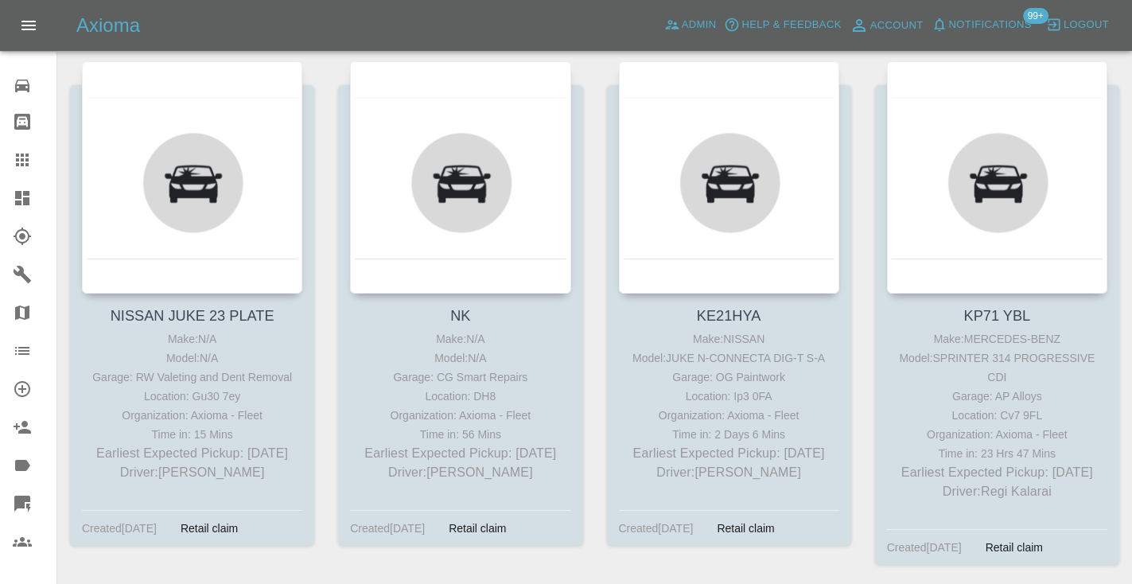
scroll to position [5033, 0]
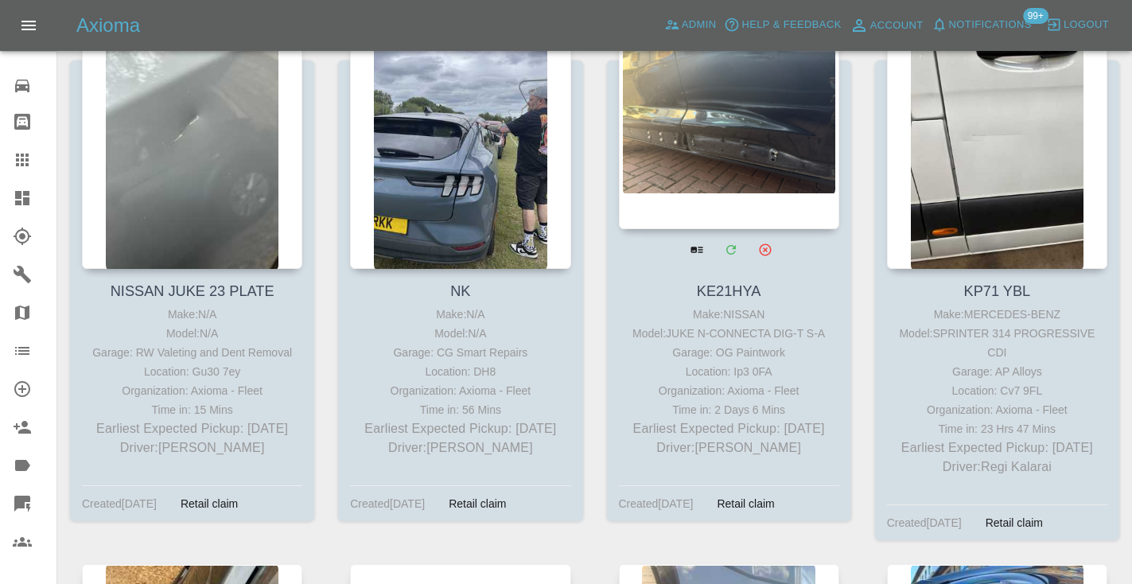
click at [732, 122] on div at bounding box center [729, 113] width 220 height 232
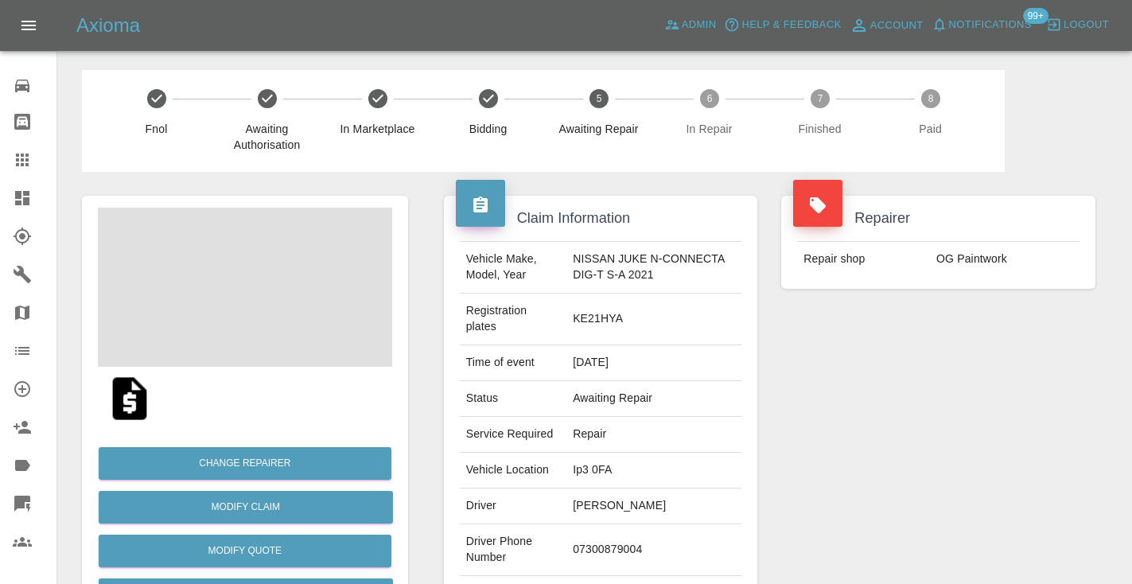
click at [590, 541] on td "07300879004" at bounding box center [653, 550] width 175 height 52
copy td "07300879004"
click at [864, 542] on div "Repairer Repair shop OG Paintwork" at bounding box center [938, 417] width 338 height 491
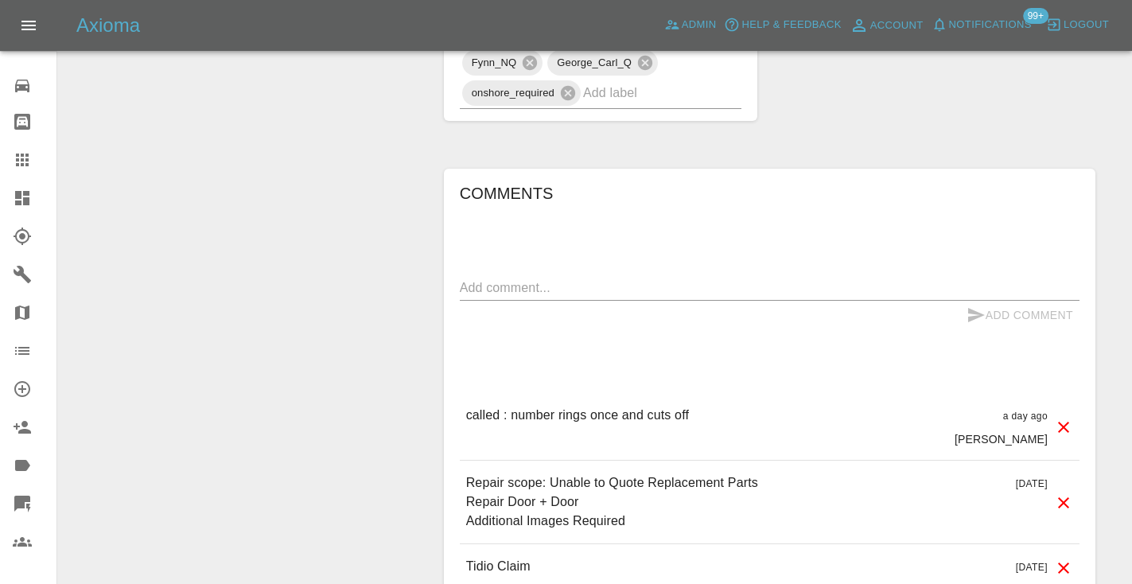
scroll to position [1386, 0]
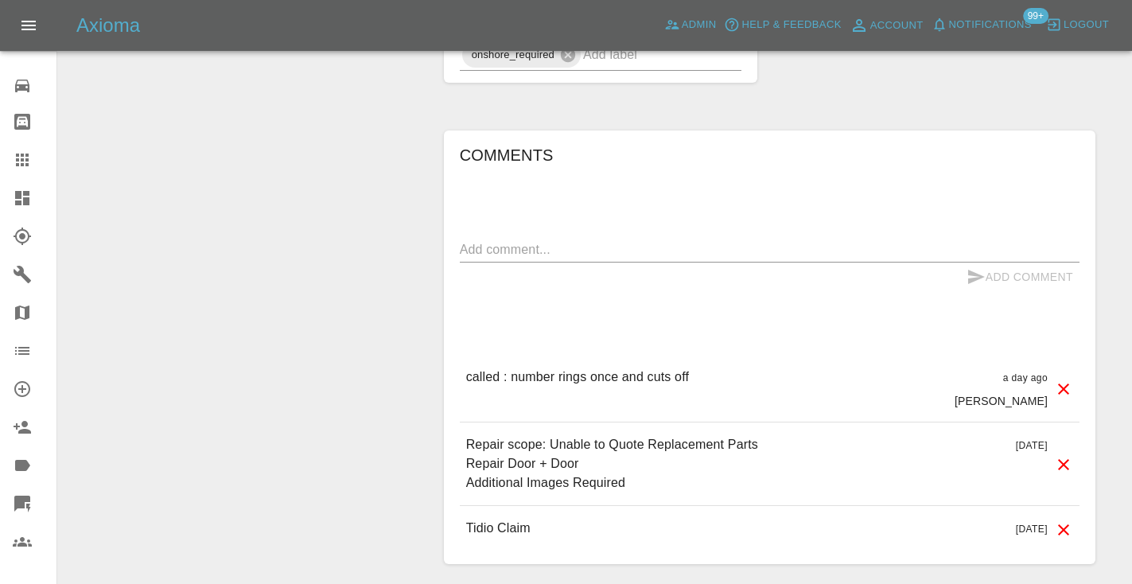
click at [503, 246] on textarea at bounding box center [769, 249] width 619 height 18
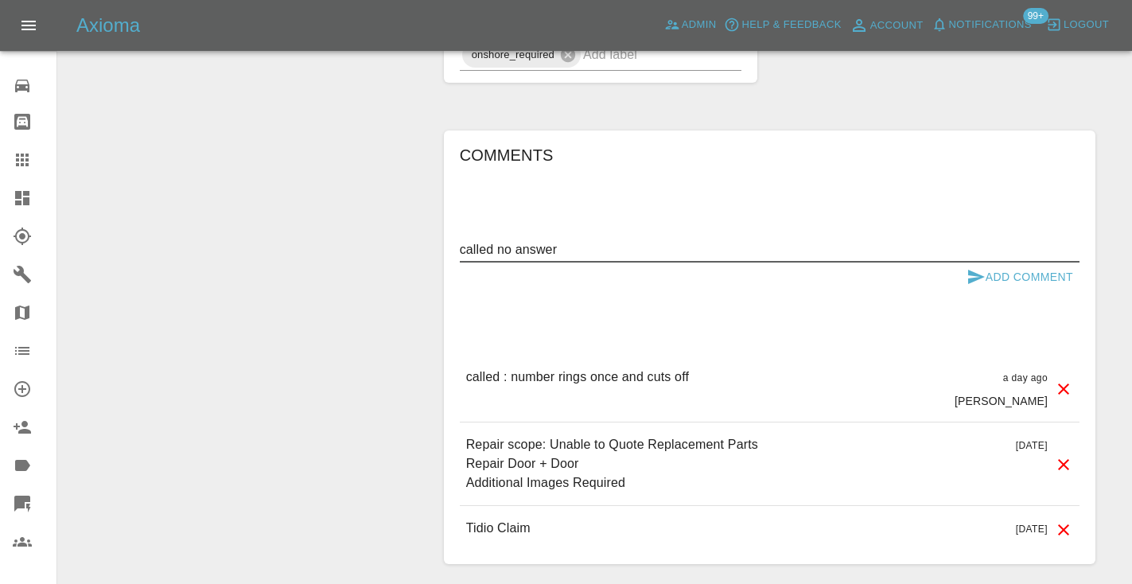
type textarea "called no answer"
click at [972, 272] on icon "submit" at bounding box center [976, 277] width 17 height 14
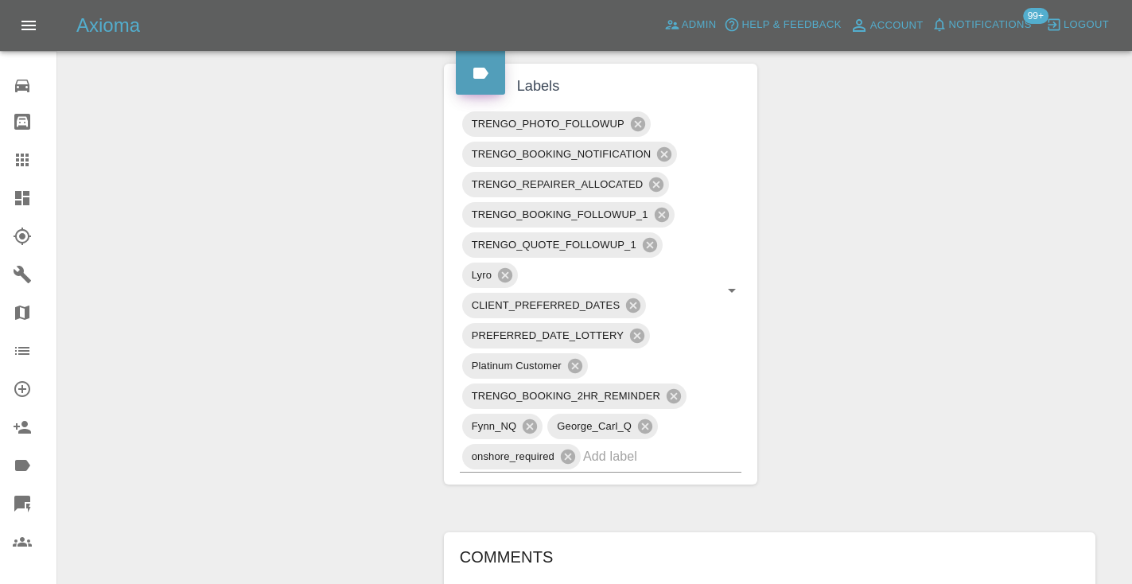
scroll to position [978, 0]
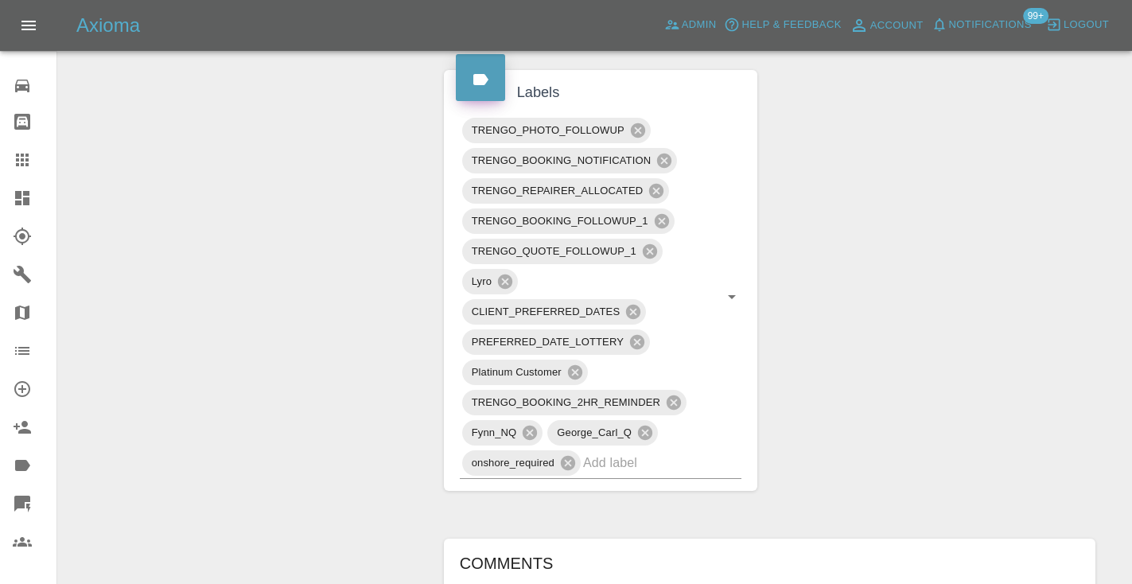
click at [10, 159] on link "Claims" at bounding box center [28, 160] width 56 height 38
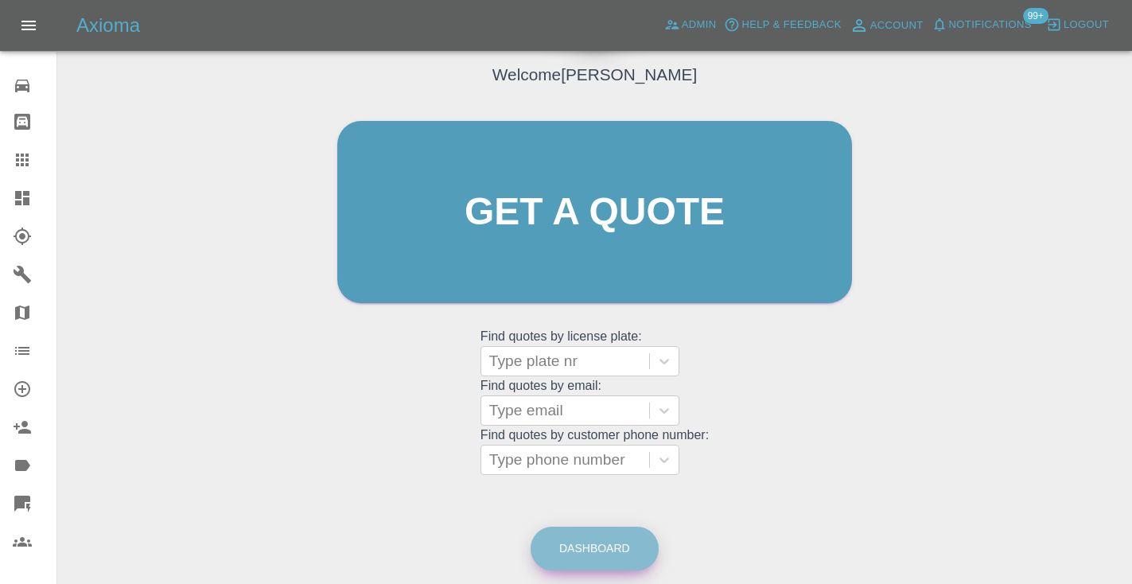
click at [609, 548] on link "Dashboard" at bounding box center [594, 548] width 128 height 44
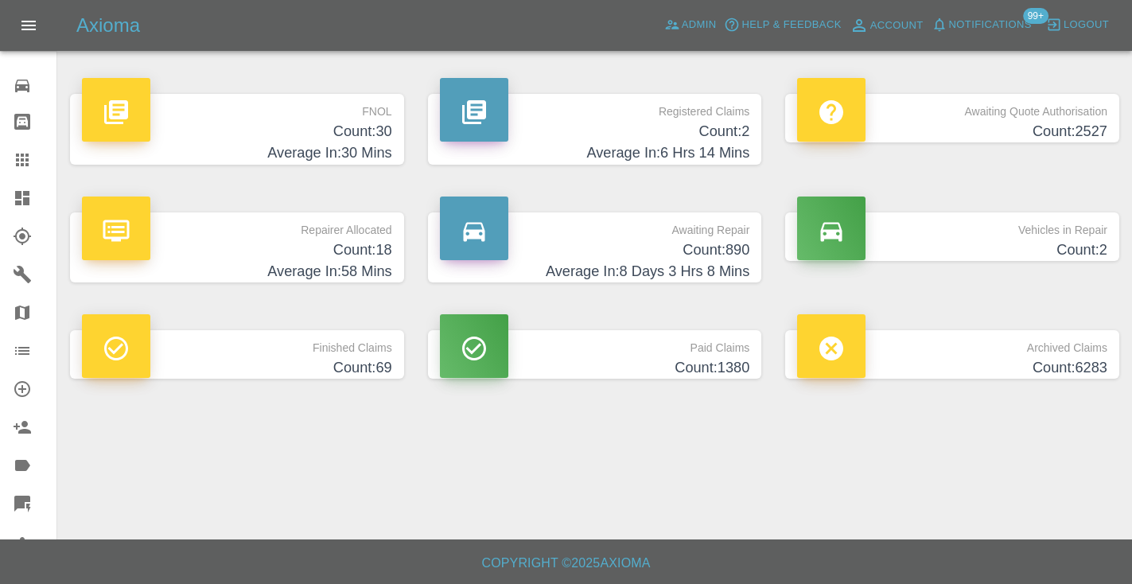
click at [693, 244] on h4 "Count: 890" at bounding box center [595, 249] width 310 height 21
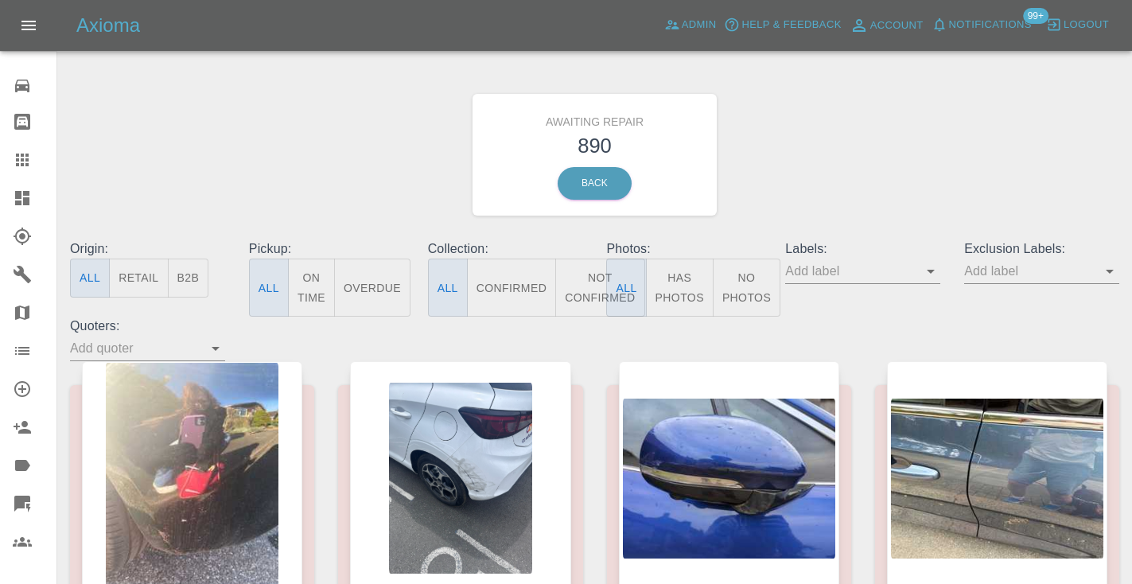
click at [587, 285] on button "Not Confirmed" at bounding box center [599, 287] width 89 height 58
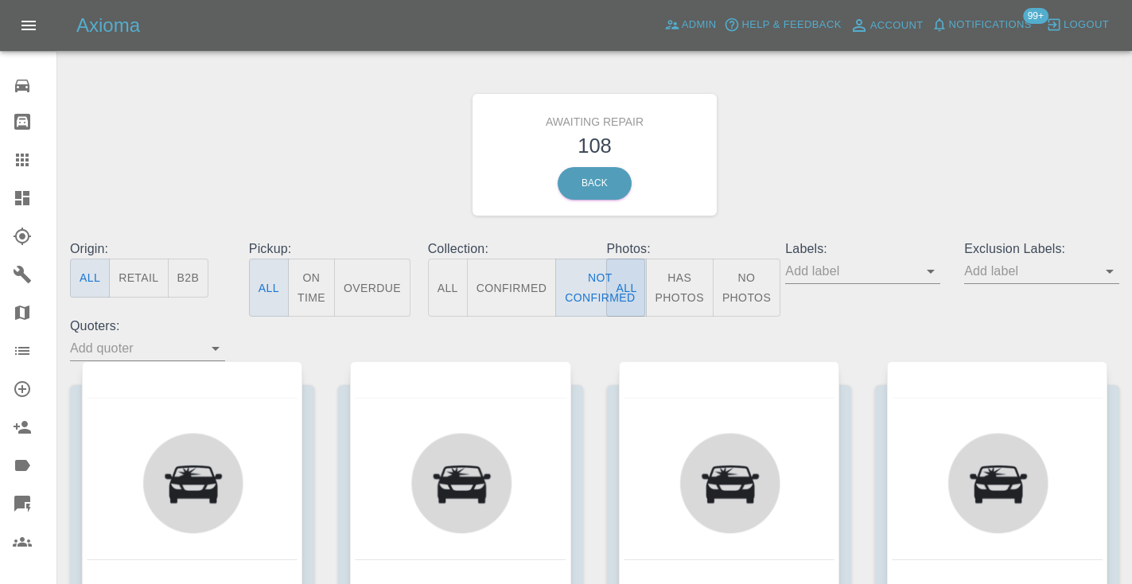
click at [817, 181] on div "Awaiting Repair 108 Back" at bounding box center [594, 154] width 1073 height 169
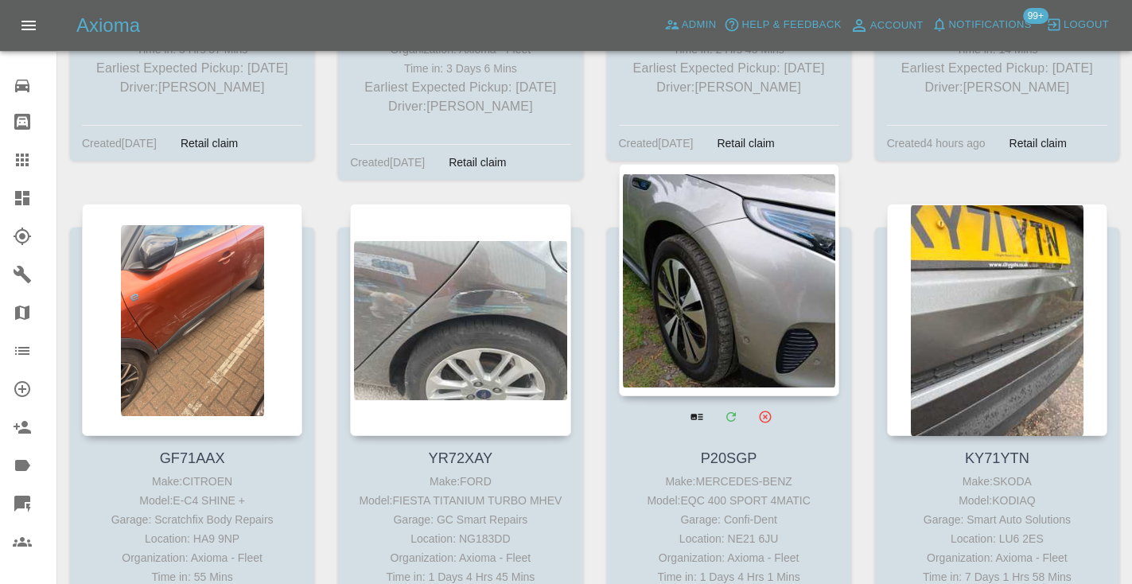
scroll to position [11664, 0]
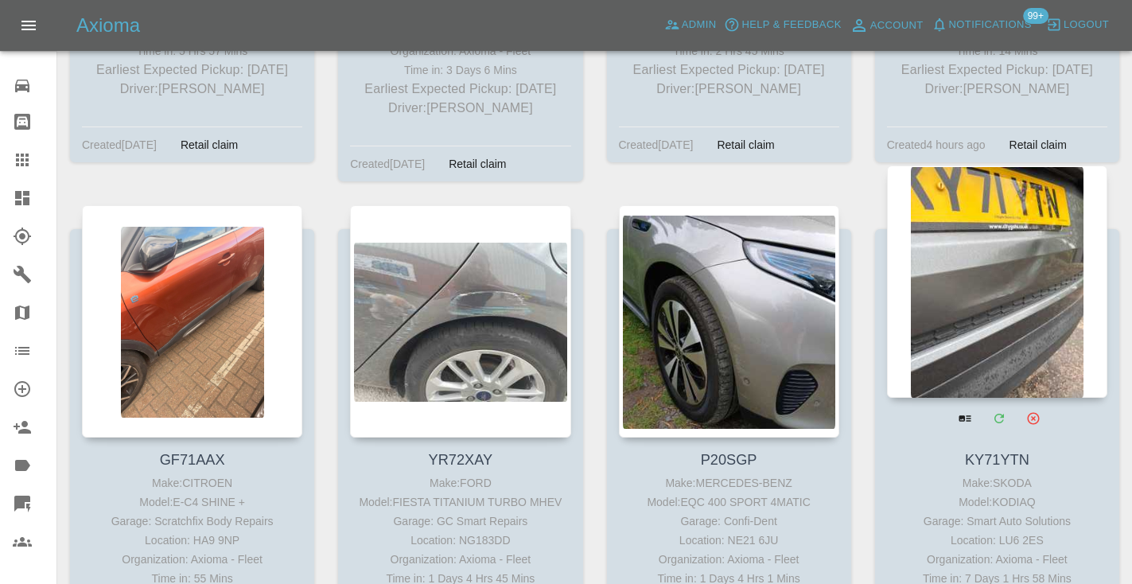
click at [966, 169] on div at bounding box center [997, 281] width 220 height 232
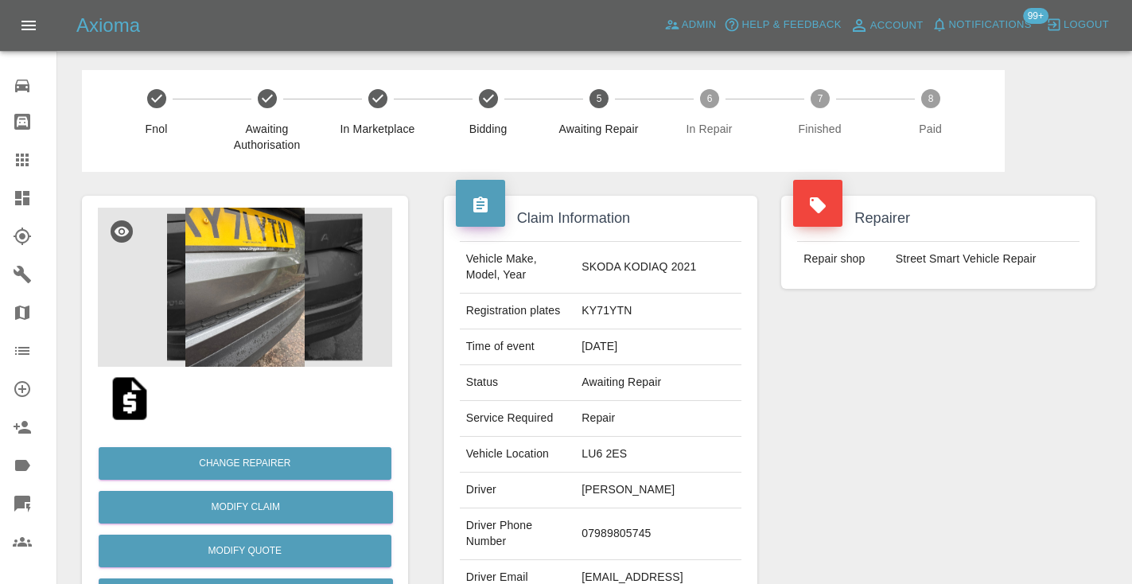
click at [611, 531] on td "07989805745" at bounding box center [658, 534] width 166 height 52
copy td "07989805745"
click at [977, 463] on div "Repairer Repair shop Street Smart Vehicle Repair" at bounding box center [938, 409] width 338 height 475
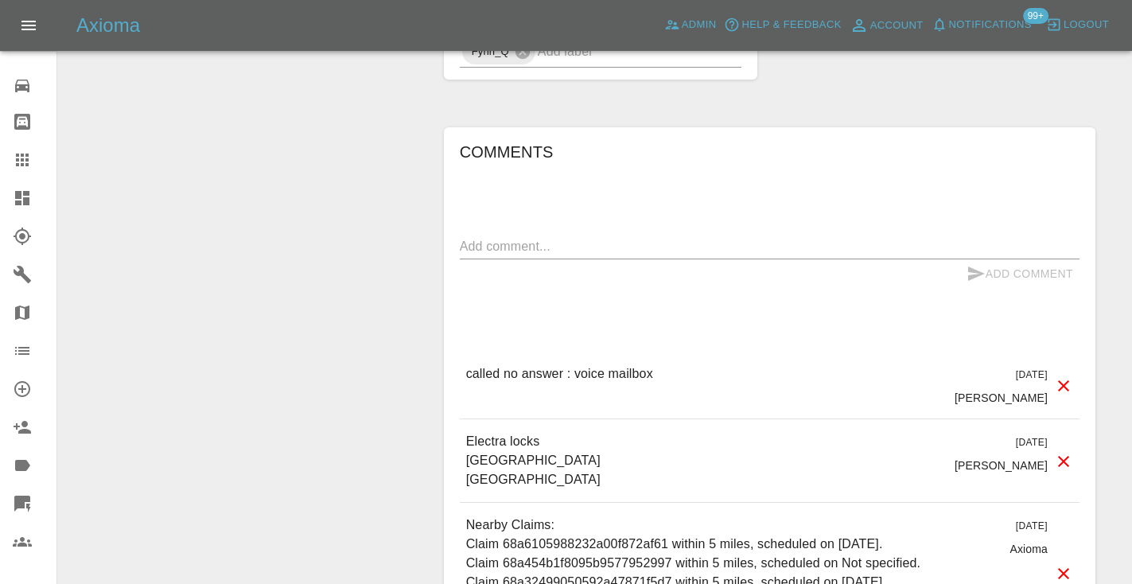
scroll to position [1283, 0]
click at [533, 251] on textarea at bounding box center [769, 248] width 619 height 18
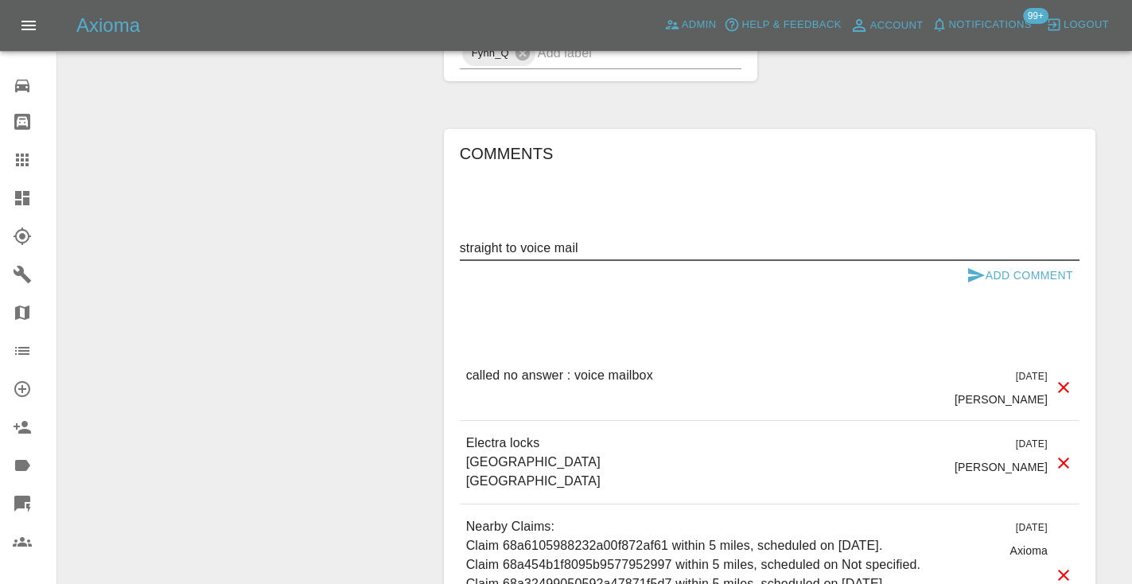
type textarea "straight to voice mail"
click at [971, 279] on icon "submit" at bounding box center [976, 275] width 17 height 14
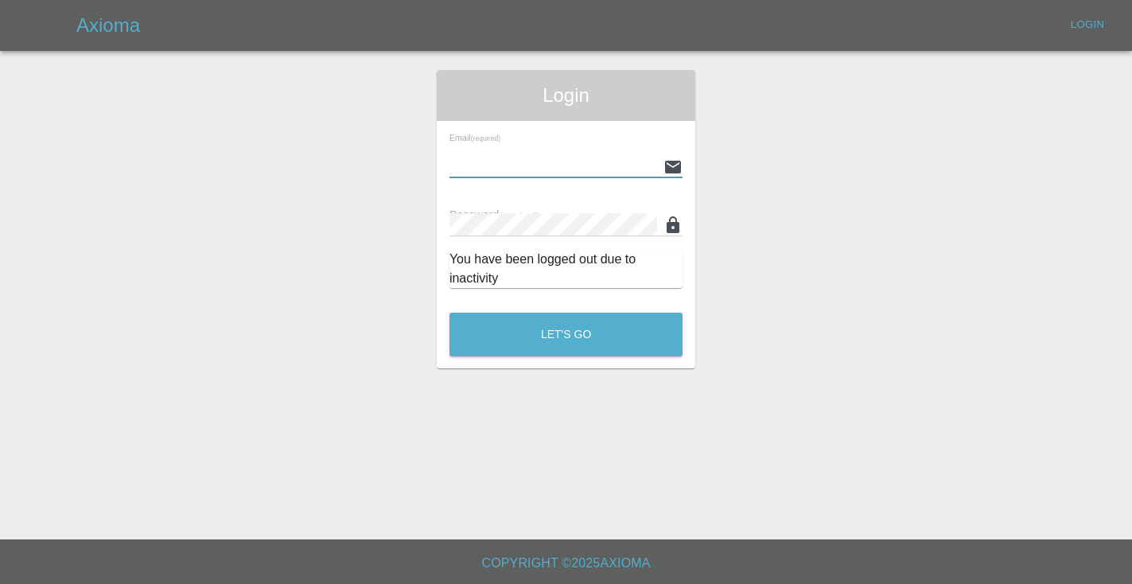
type input "[EMAIL_ADDRESS][DOMAIN_NAME]"
click at [565, 334] on button "Let's Go" at bounding box center [565, 335] width 233 height 44
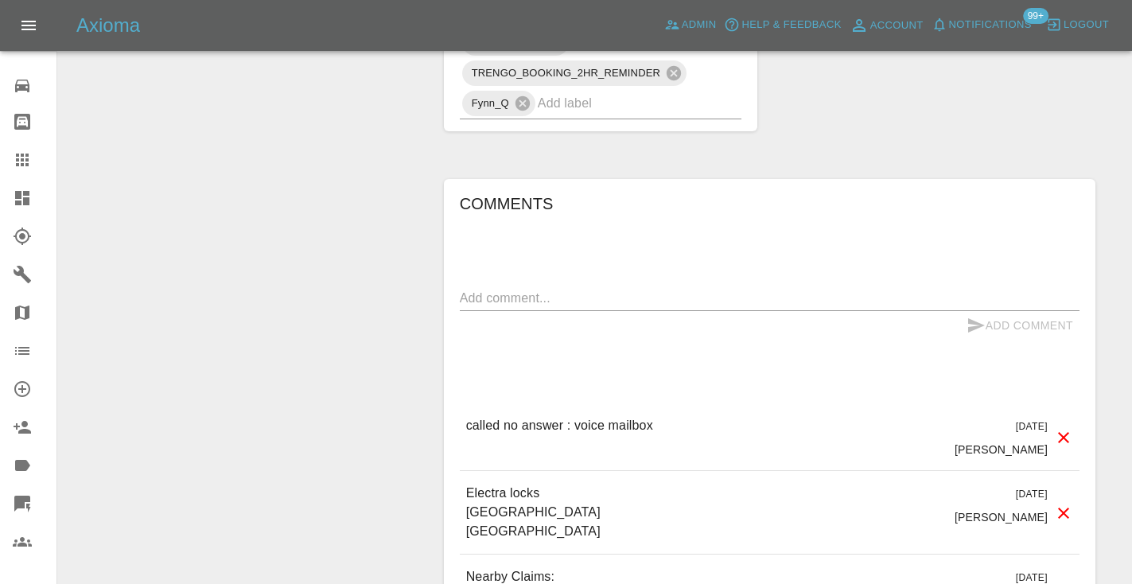
scroll to position [1246, 0]
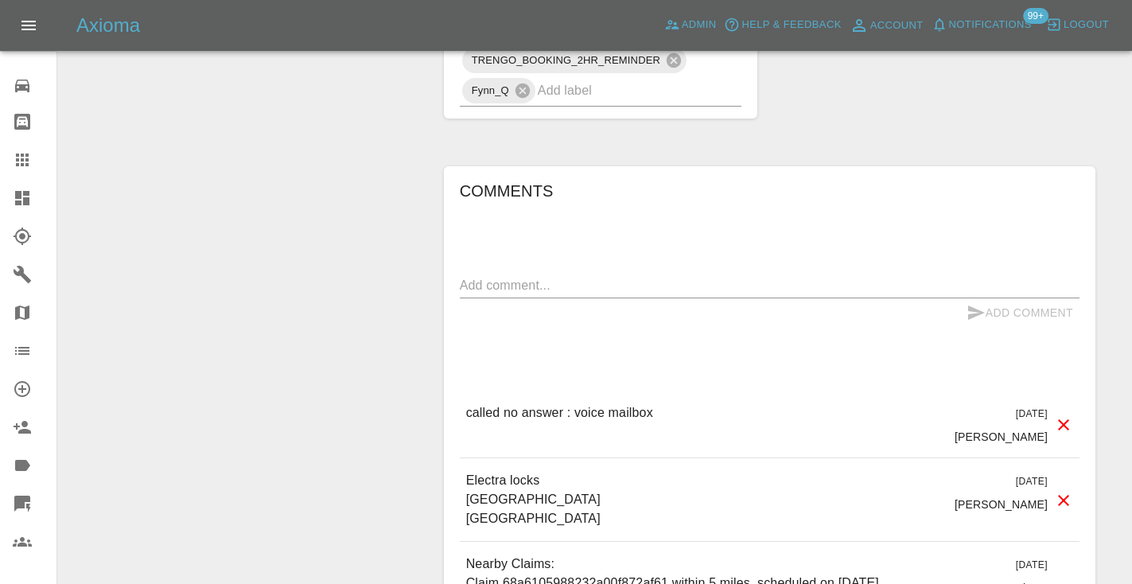
click at [530, 286] on textarea at bounding box center [769, 285] width 619 height 18
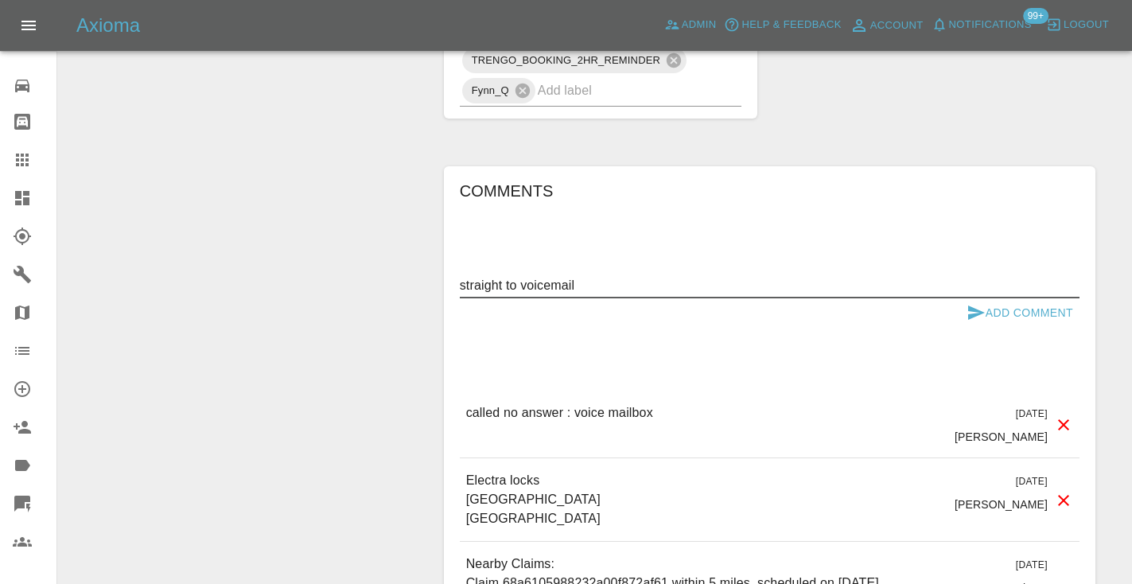
type textarea "straight to voicemail"
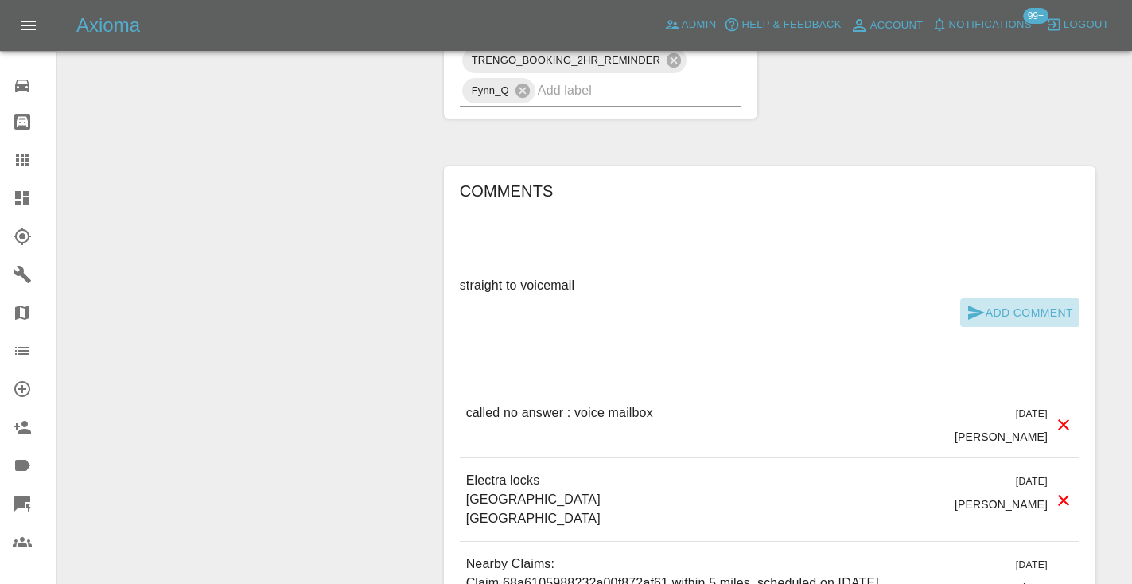
click at [988, 301] on button "Add Comment" at bounding box center [1019, 312] width 119 height 29
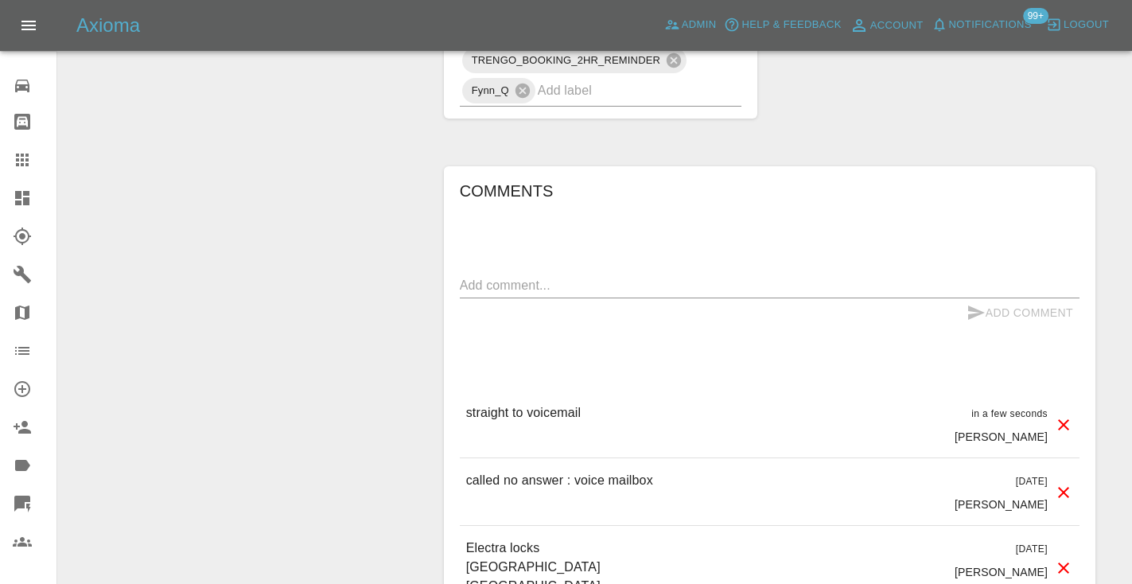
click at [16, 155] on icon at bounding box center [22, 159] width 13 height 13
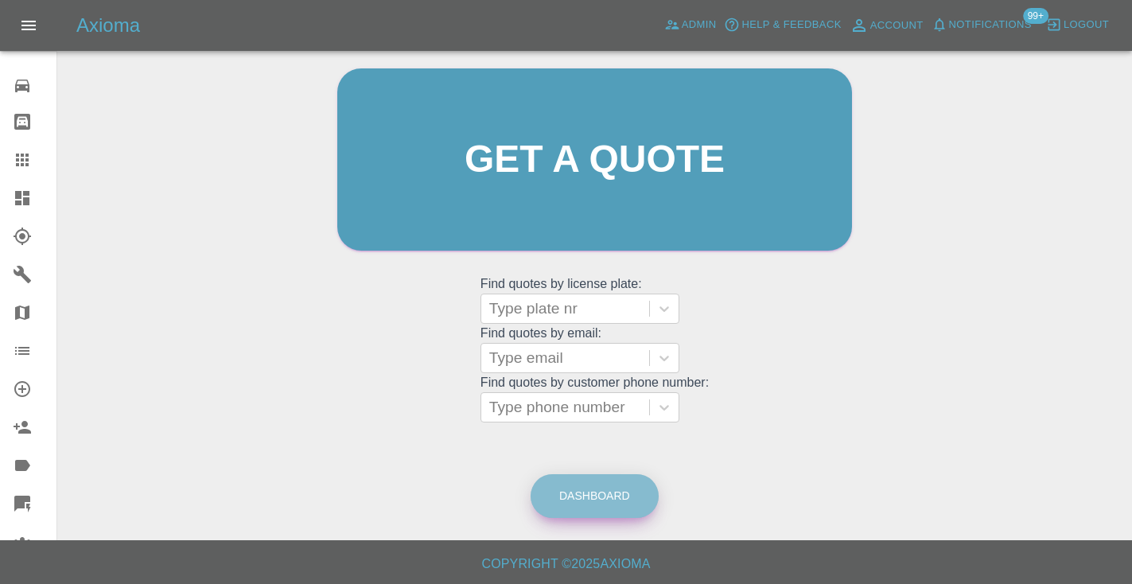
click at [596, 495] on link "Dashboard" at bounding box center [594, 496] width 128 height 44
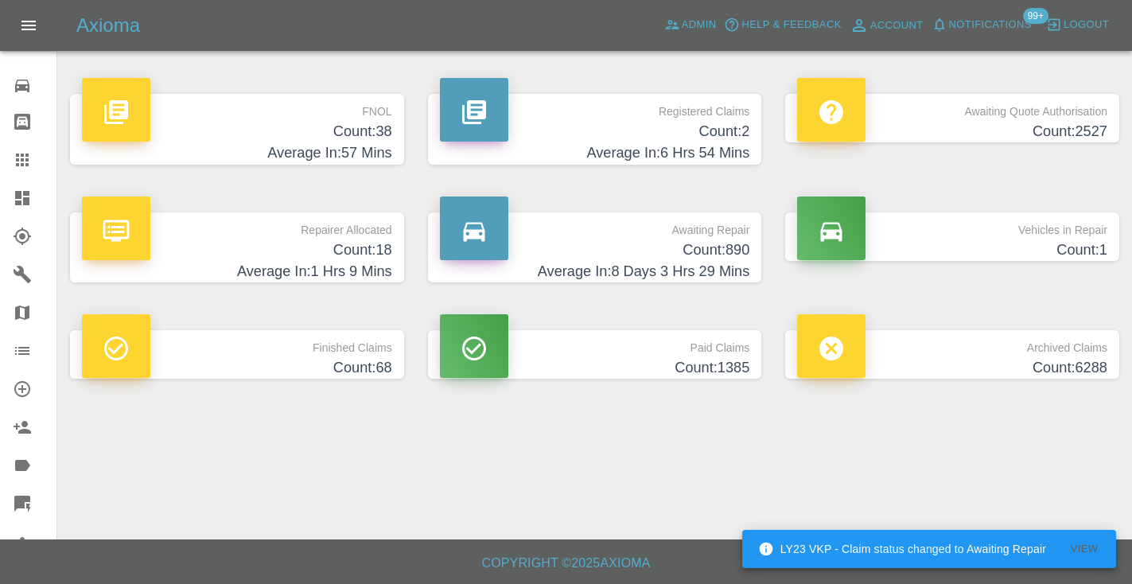
click at [716, 223] on p "Awaiting Repair" at bounding box center [595, 225] width 310 height 27
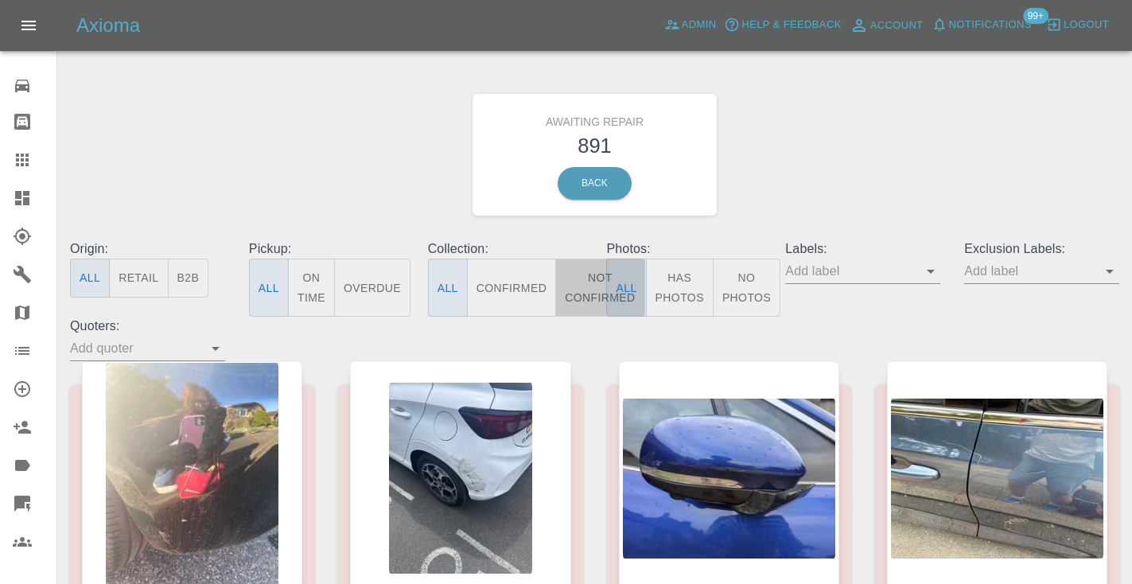
click at [588, 284] on button "Not Confirmed" at bounding box center [599, 287] width 89 height 58
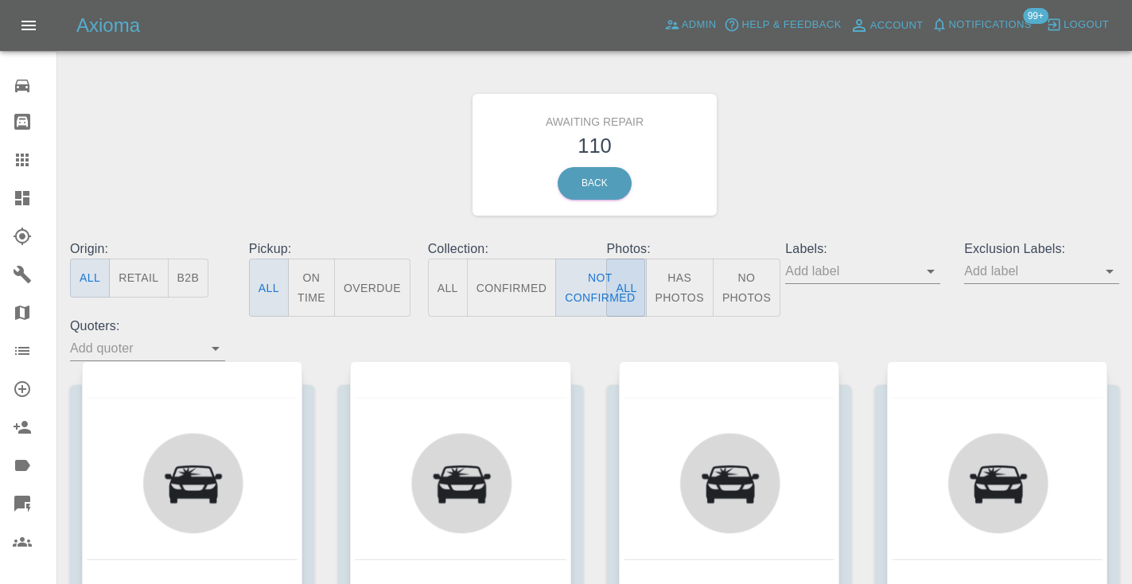
click at [834, 156] on div "Awaiting Repair 110 Back" at bounding box center [594, 154] width 1073 height 169
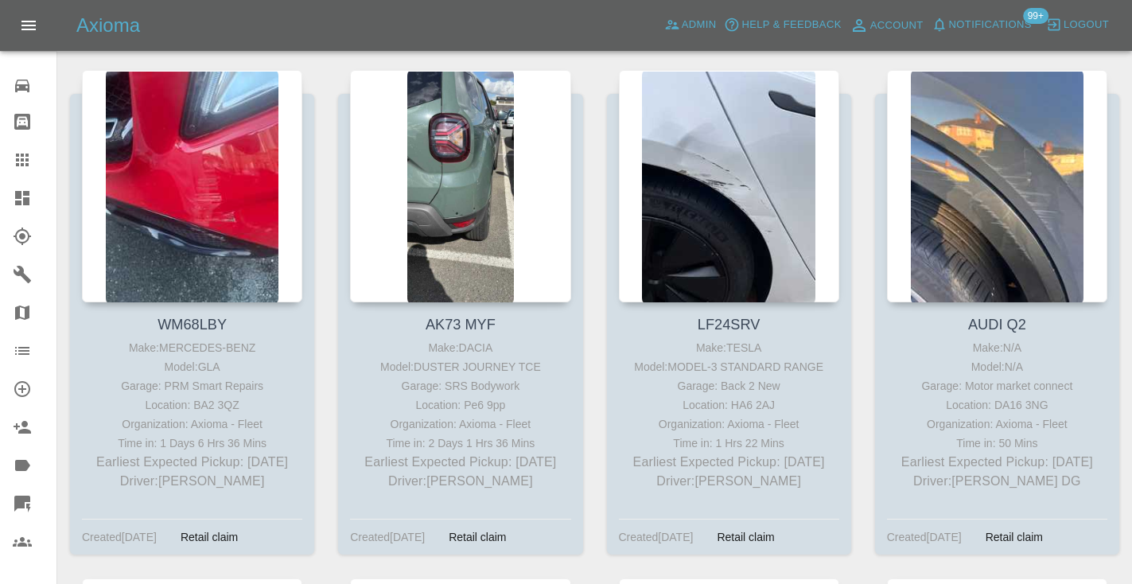
scroll to position [6019, 0]
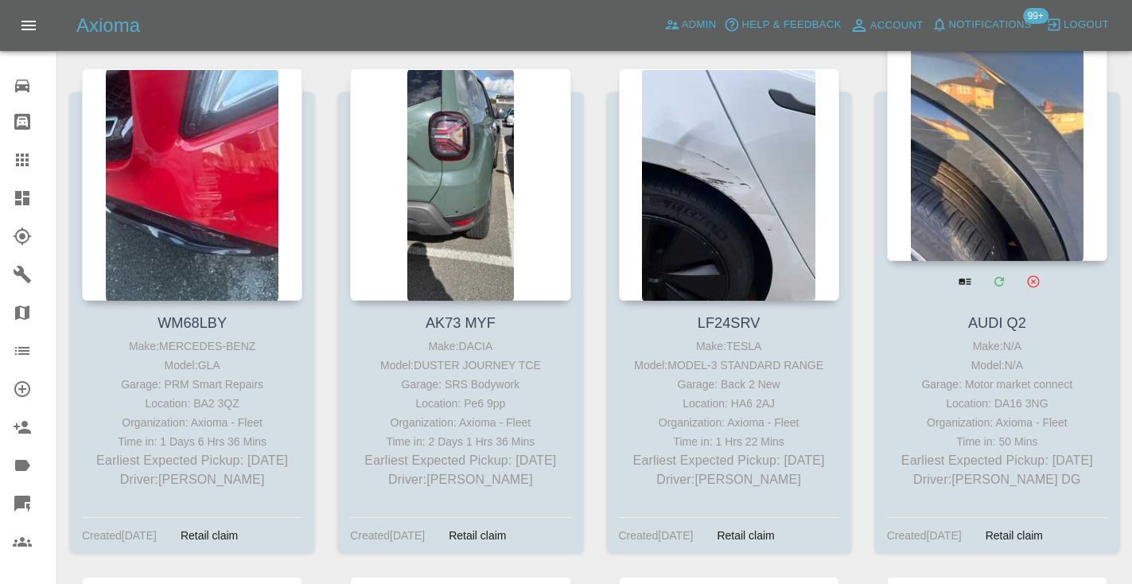
click at [982, 167] on div at bounding box center [997, 145] width 220 height 232
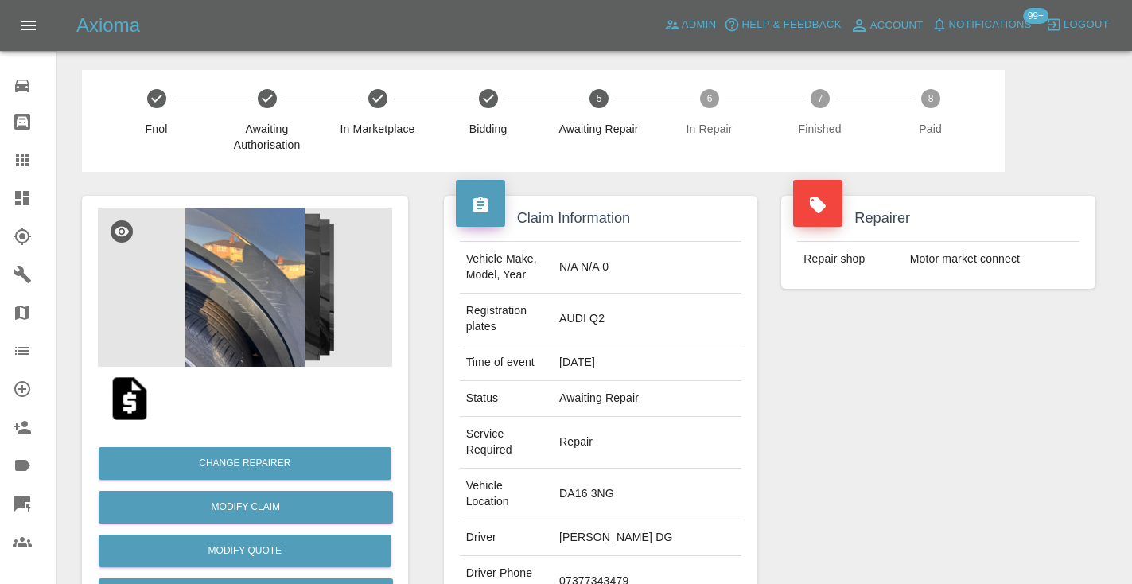
click at [685, 556] on td "07377343479" at bounding box center [647, 582] width 188 height 52
copy td "07377343479"
click at [954, 415] on div "Repairer Repair shop Motor market connect" at bounding box center [938, 449] width 338 height 554
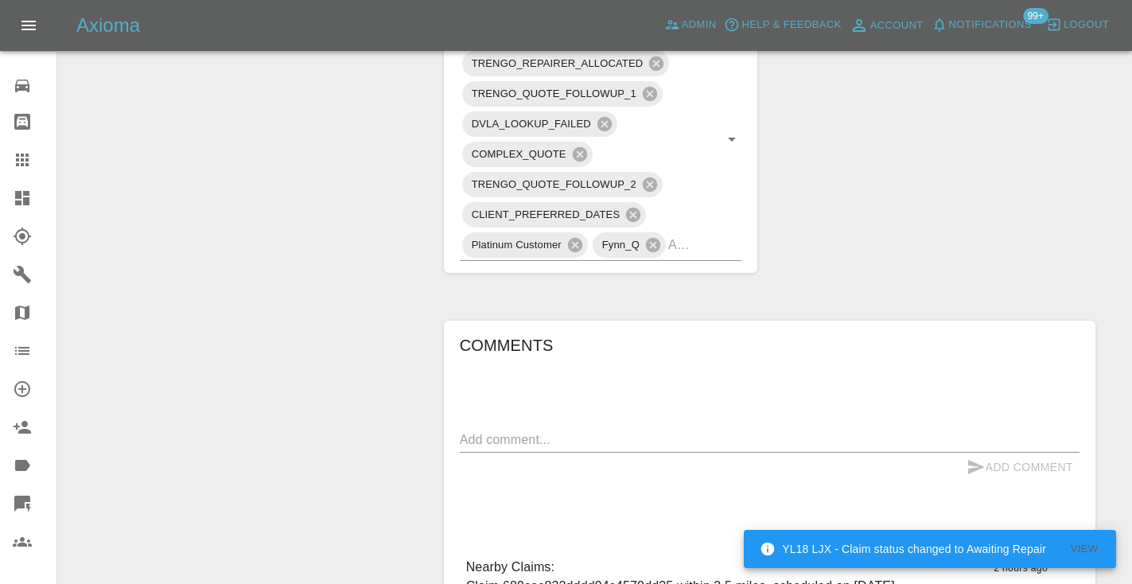
scroll to position [1141, 0]
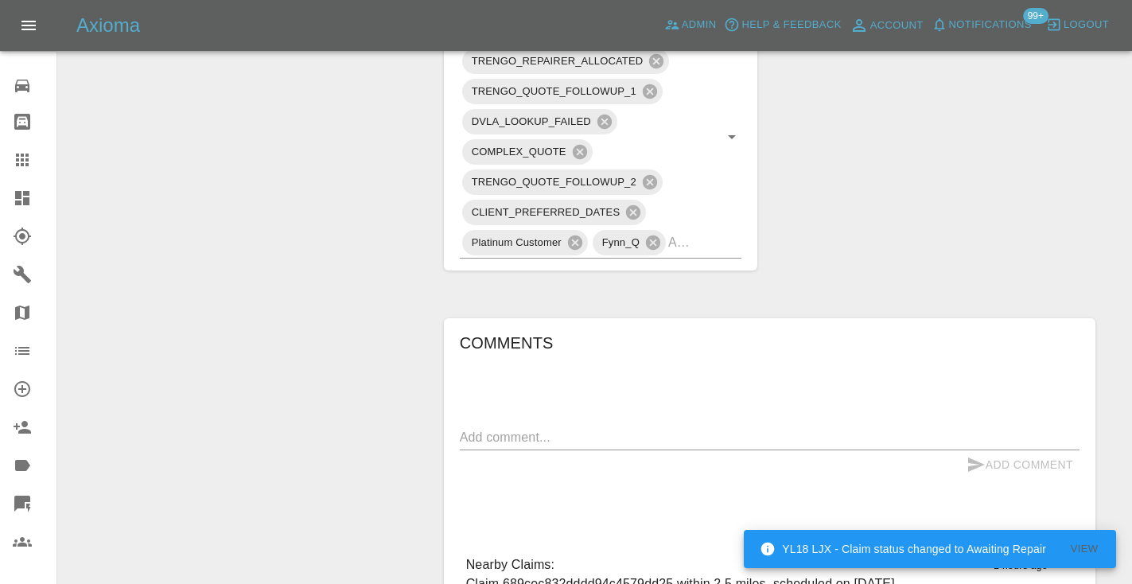
click at [491, 428] on textarea at bounding box center [769, 437] width 619 height 18
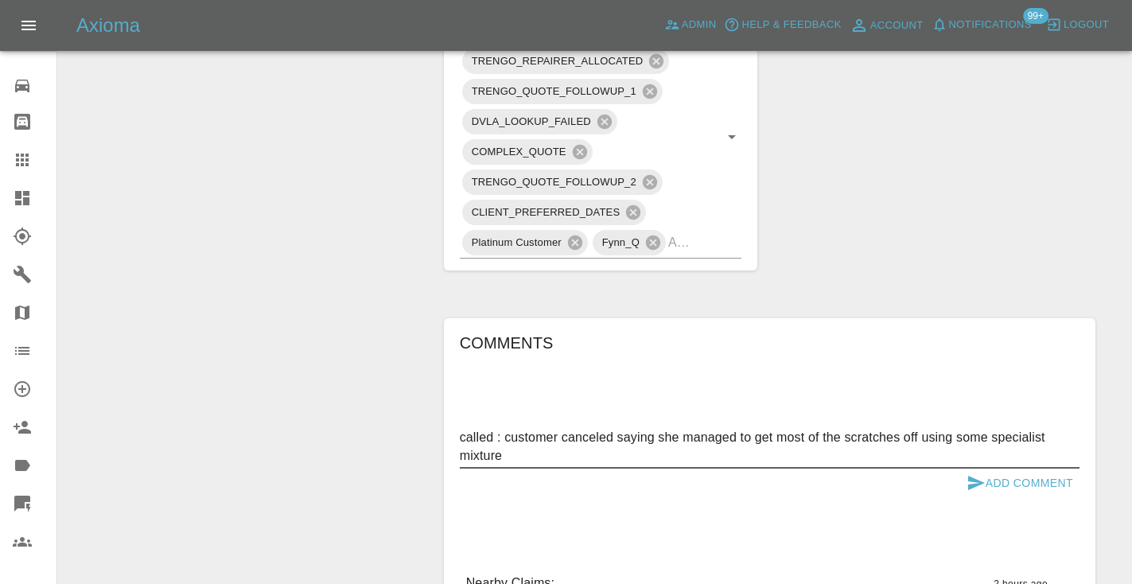
type textarea "called : customer canceled saying she managed to get most of the scratches off …"
click at [992, 468] on button "Add Comment" at bounding box center [1019, 482] width 119 height 29
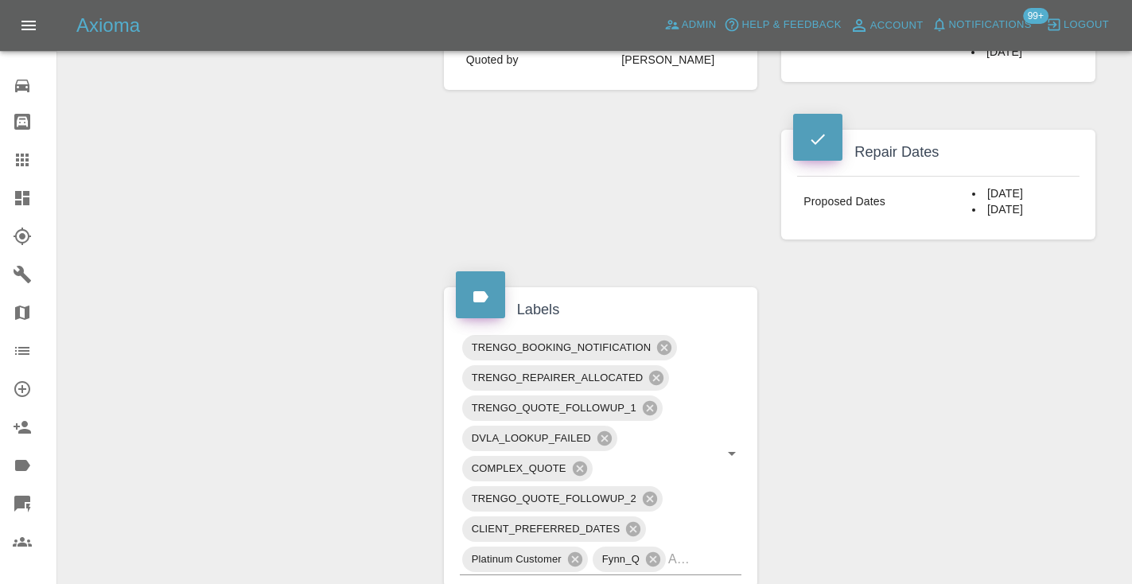
scroll to position [815, 0]
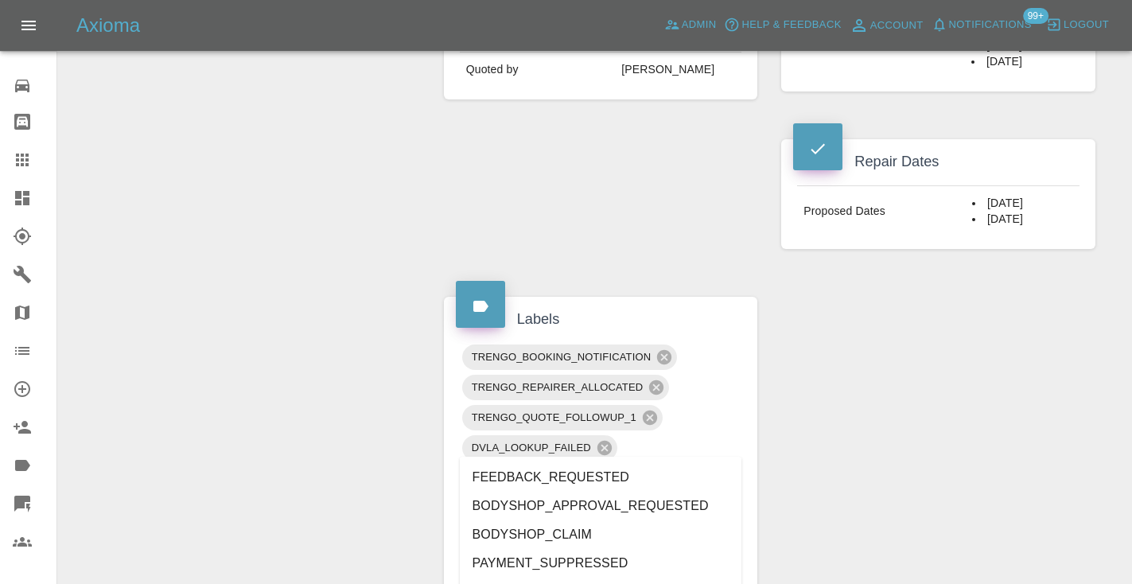
click at [720, 451] on div "TRENGO_BOOKING_NOTIFICATION TRENGO_REPAIRER_ALLOCATED TRENGO_QUOTE_FOLLOWUP_1 D…" at bounding box center [601, 463] width 282 height 243
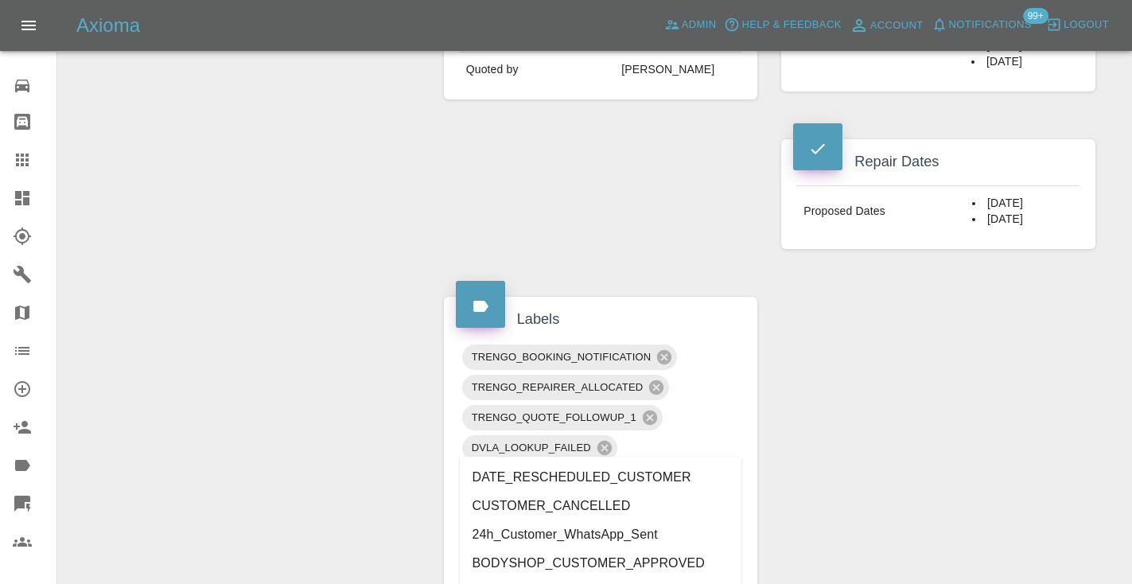
type input "cust"
click at [610, 507] on li "CUSTOMER_CANCELLED" at bounding box center [601, 505] width 282 height 29
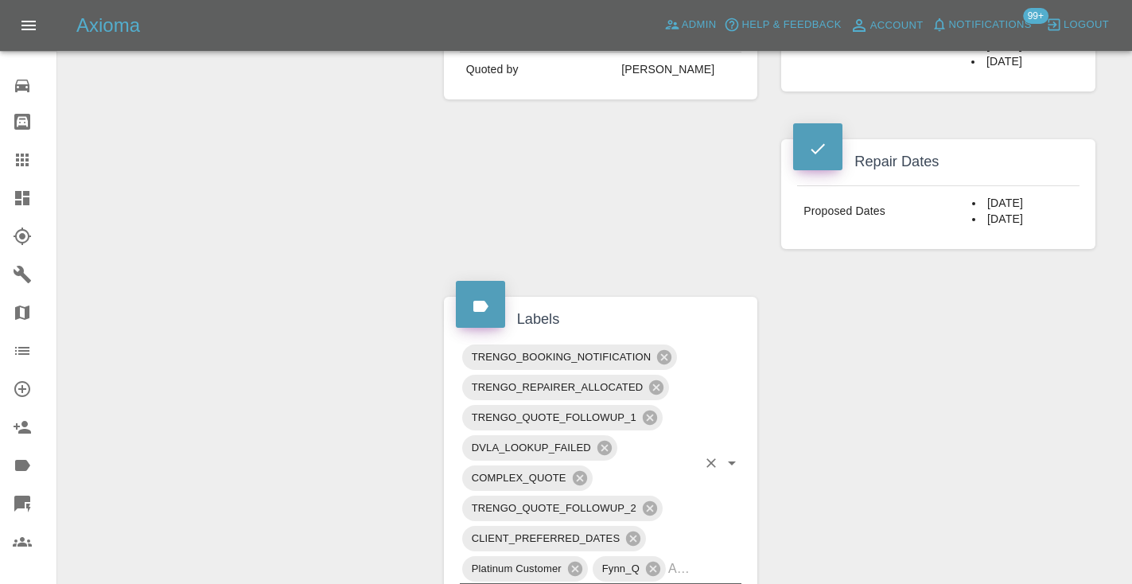
click at [355, 313] on div "Change Repairer Modify Claim Modify Quote Rollback Submit Payment Archive" at bounding box center [245, 299] width 350 height 1884
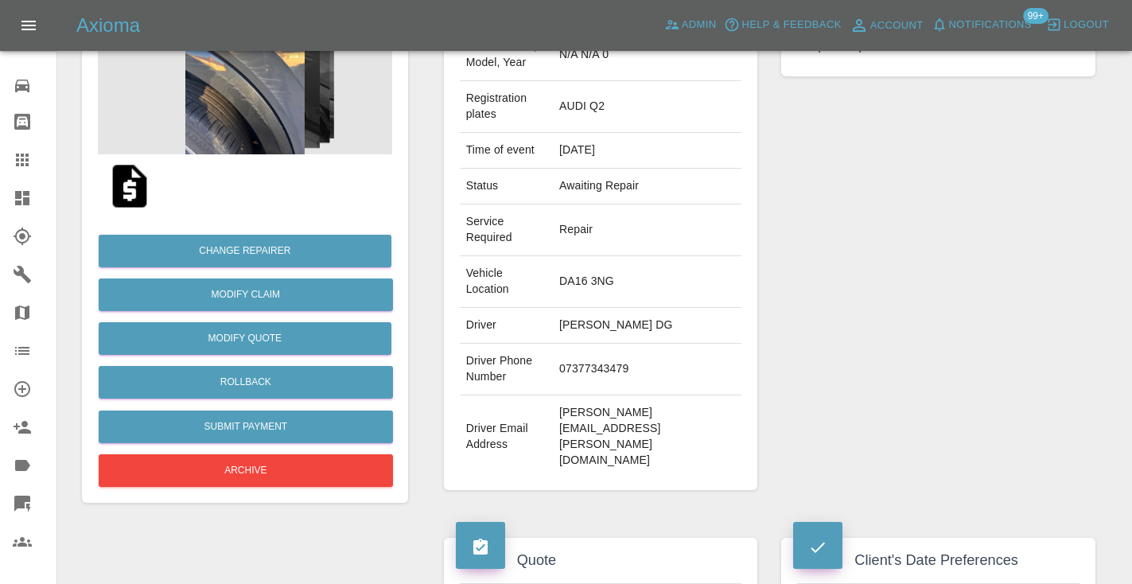
scroll to position [180, 0]
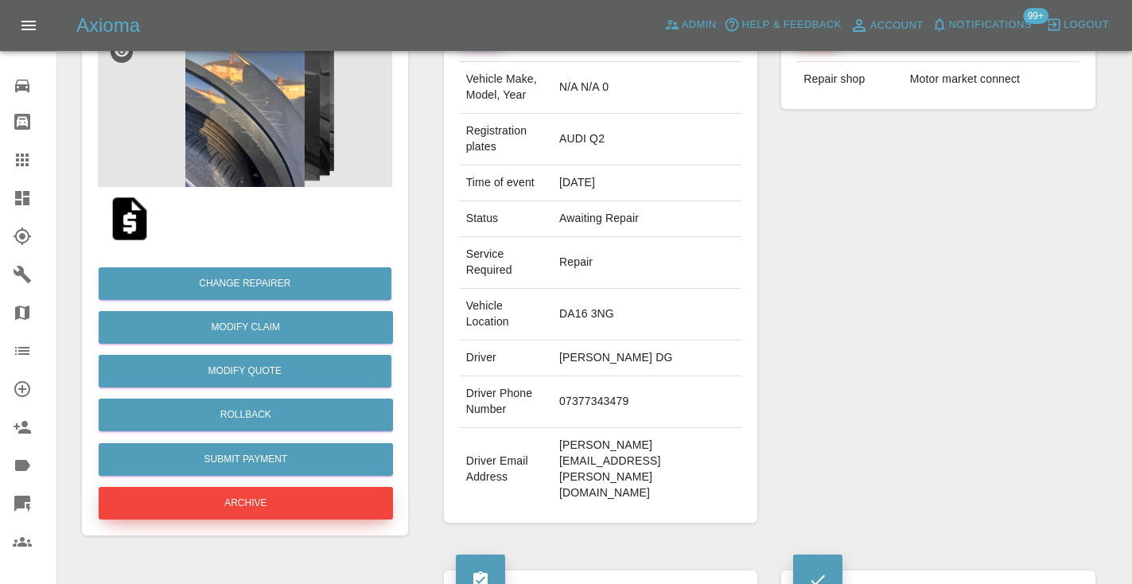
click at [270, 495] on button "Archive" at bounding box center [246, 503] width 294 height 33
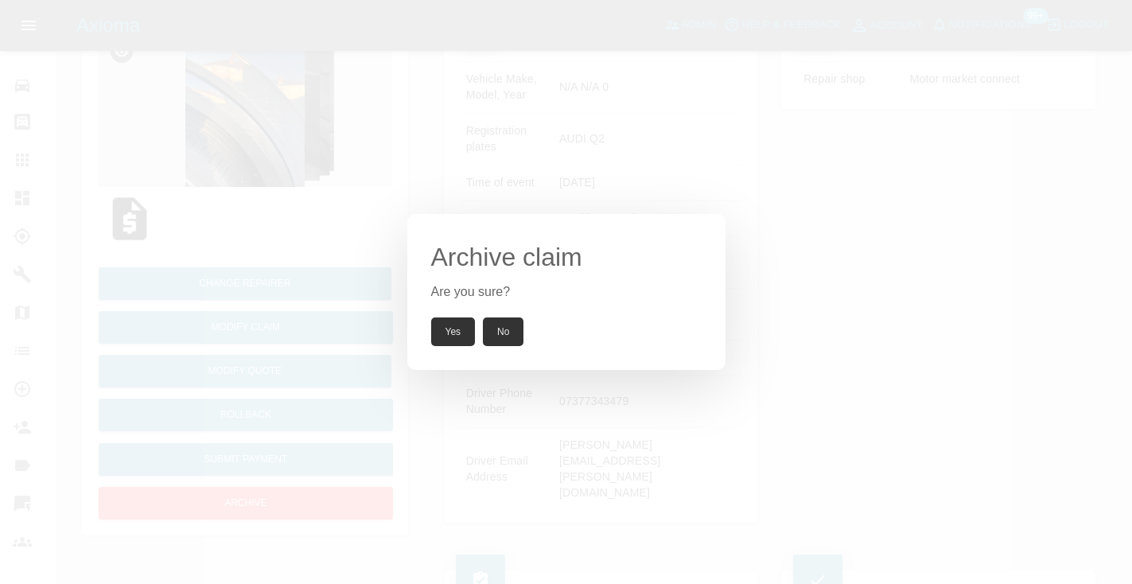
click at [456, 332] on button "Yes" at bounding box center [453, 331] width 45 height 29
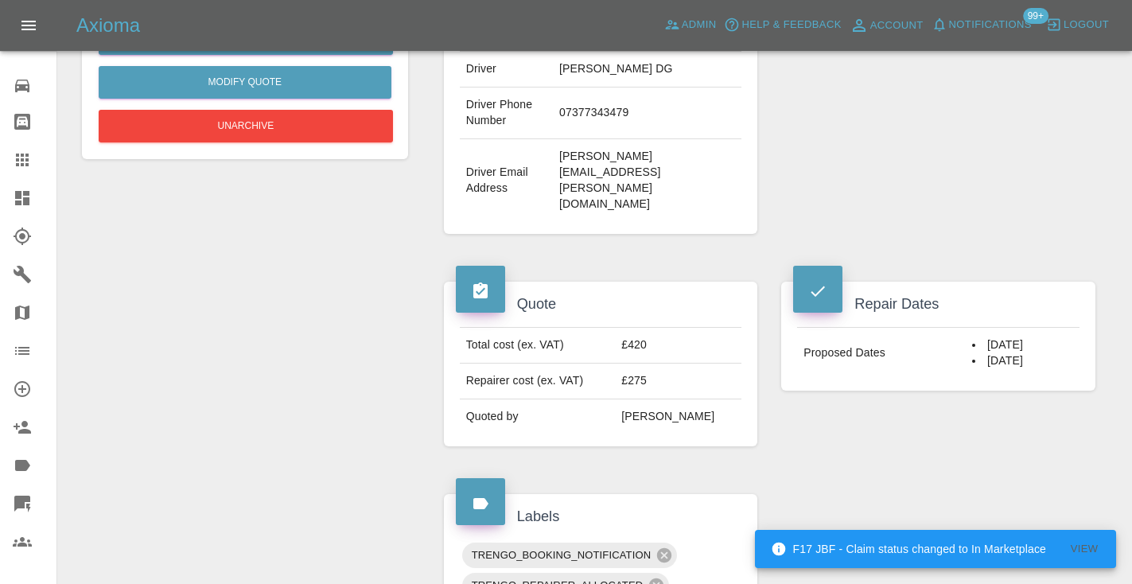
scroll to position [443, 0]
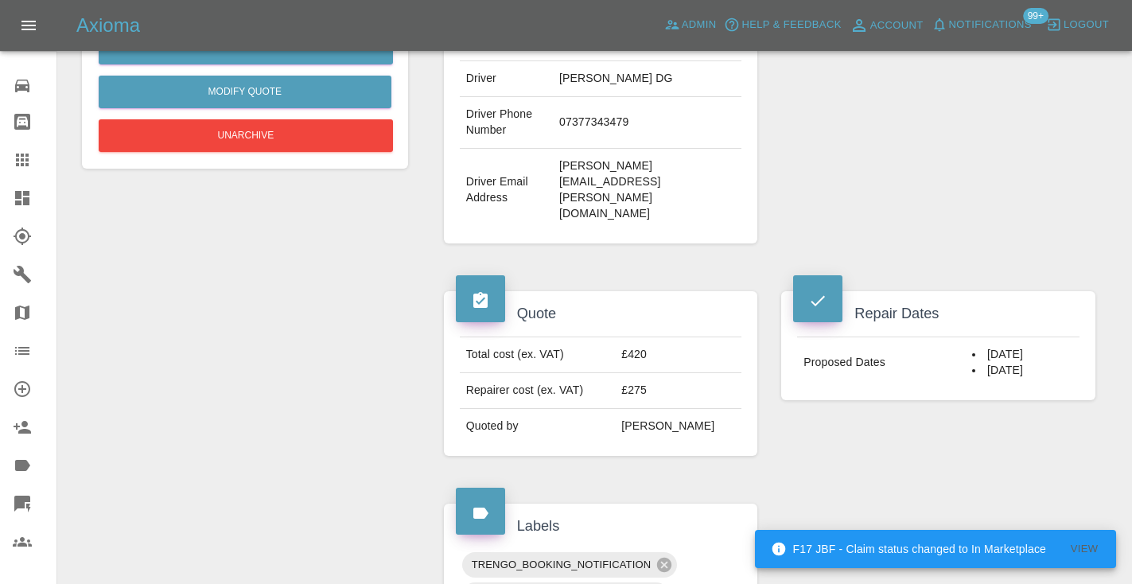
click at [33, 161] on div at bounding box center [35, 159] width 45 height 19
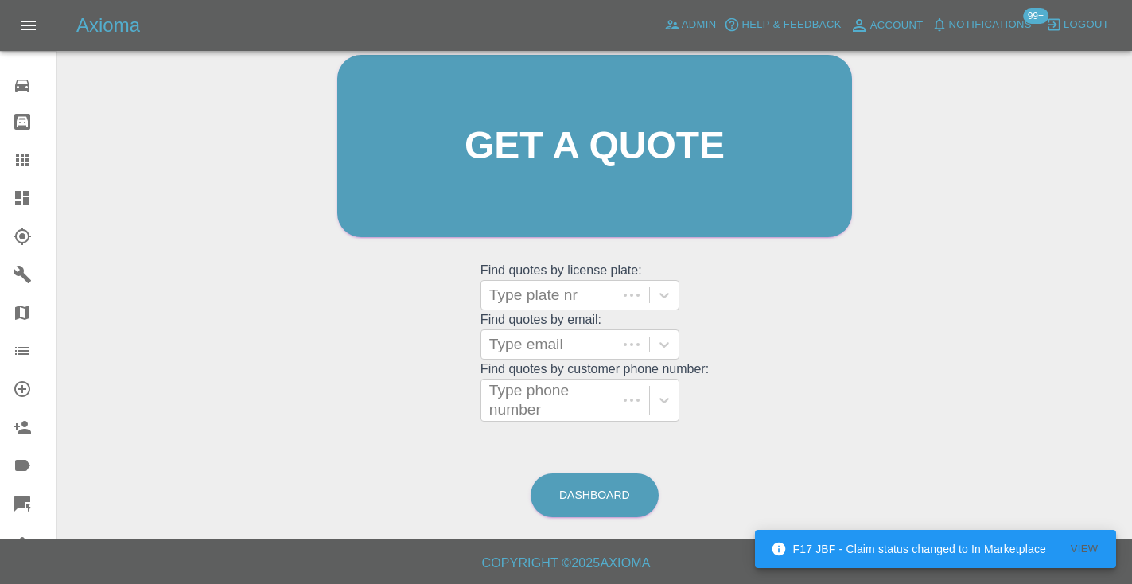
scroll to position [107, 0]
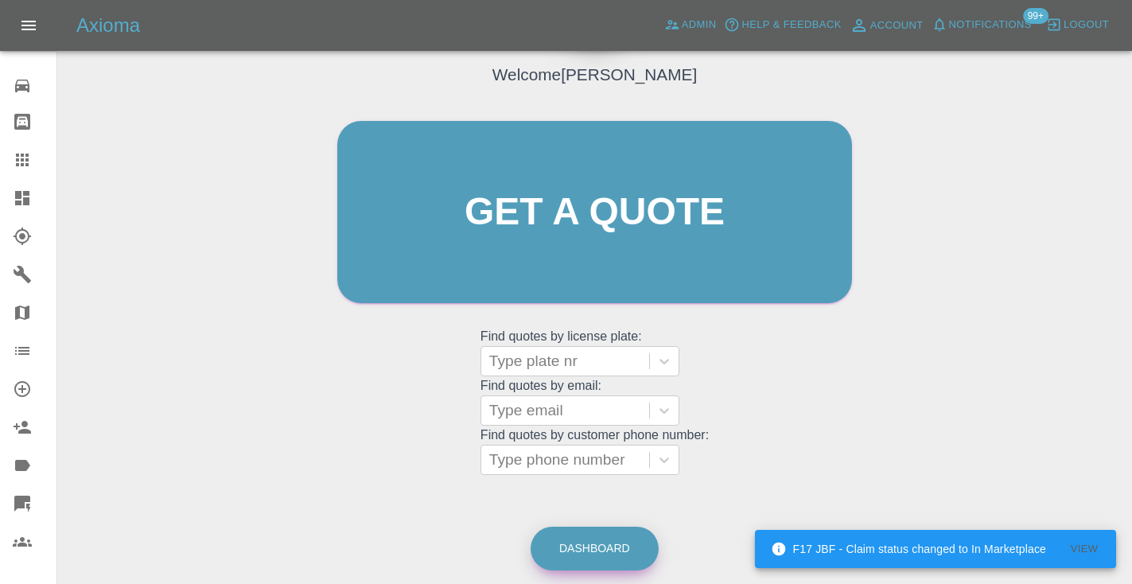
click at [621, 544] on link "Dashboard" at bounding box center [594, 548] width 128 height 44
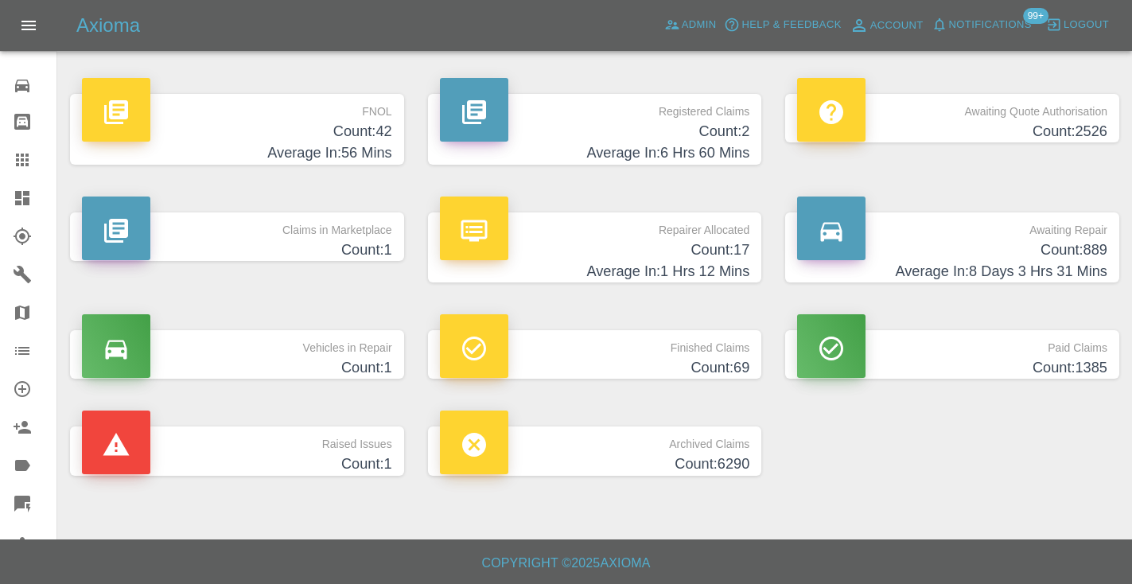
click at [1069, 242] on h4 "Count: 889" at bounding box center [952, 249] width 310 height 21
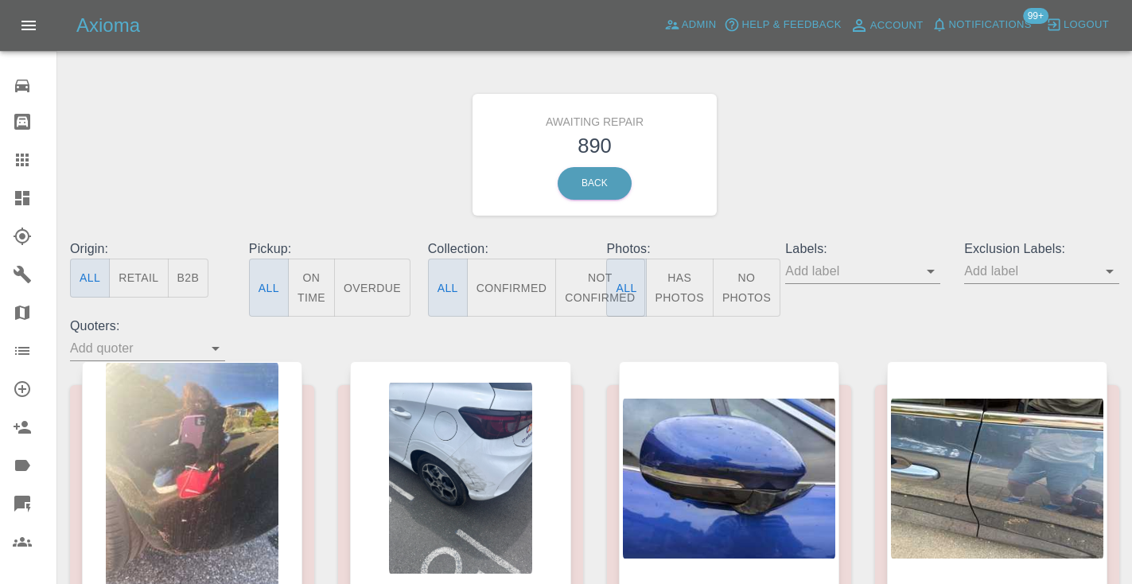
click at [589, 282] on button "Not Confirmed" at bounding box center [599, 287] width 89 height 58
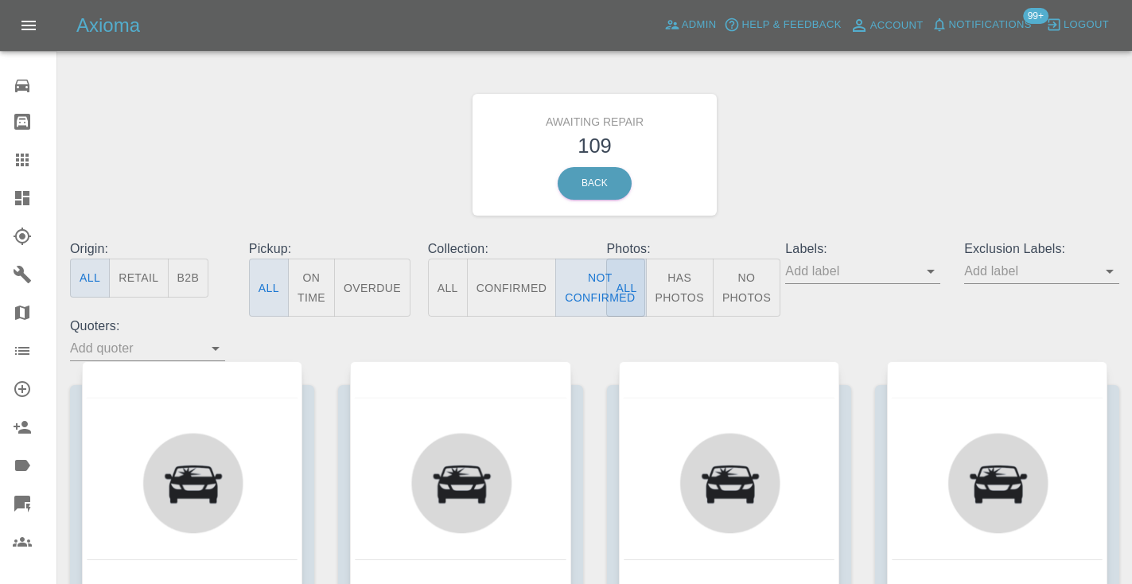
click at [794, 178] on div "Awaiting Repair 109 Back" at bounding box center [594, 154] width 1073 height 169
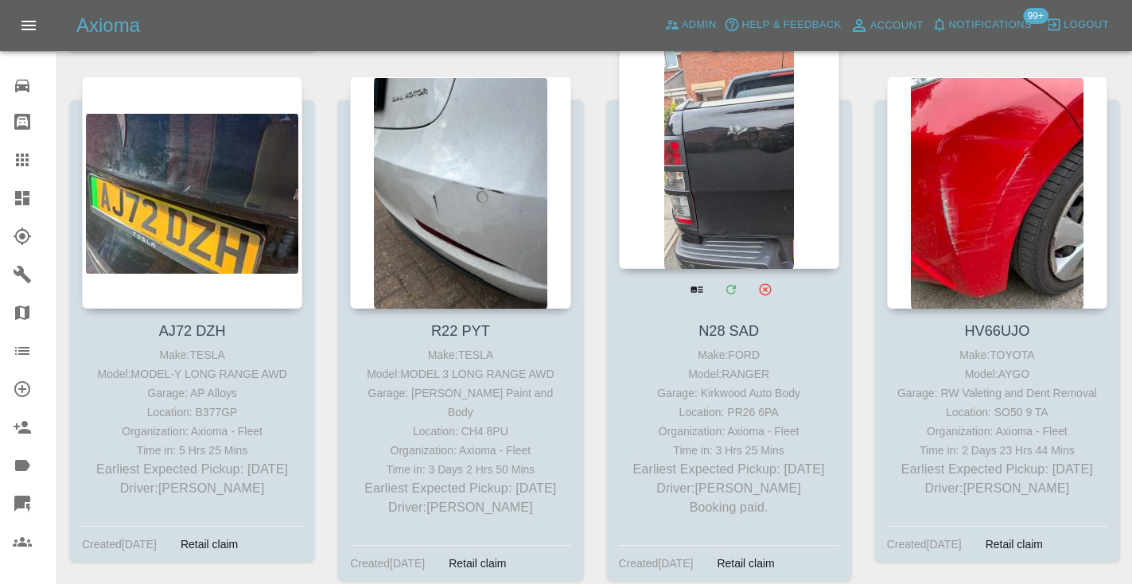
scroll to position [1804, 0]
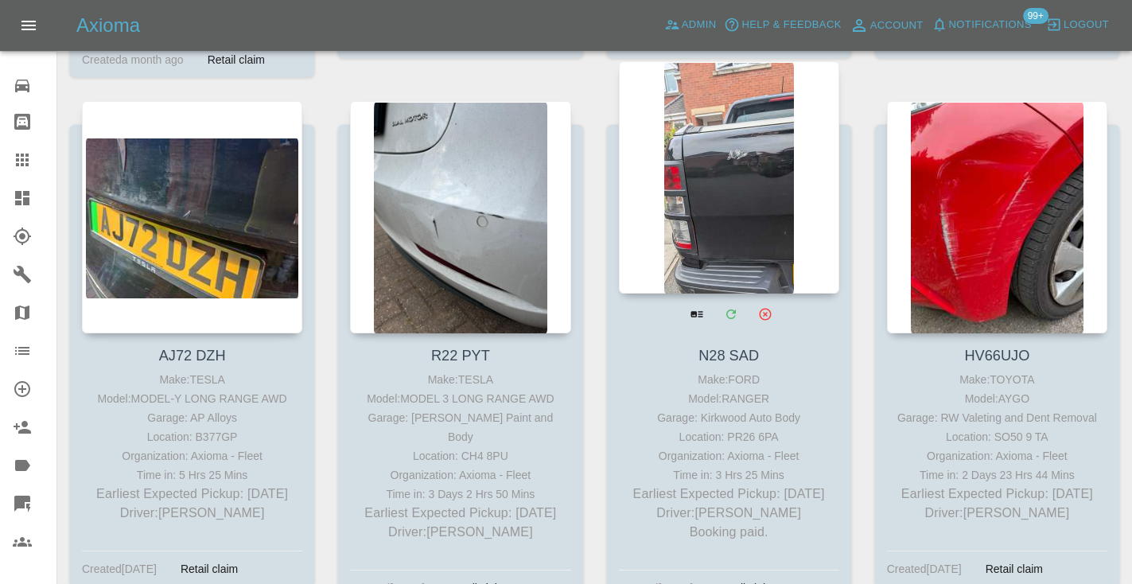
click at [724, 184] on div at bounding box center [729, 177] width 220 height 232
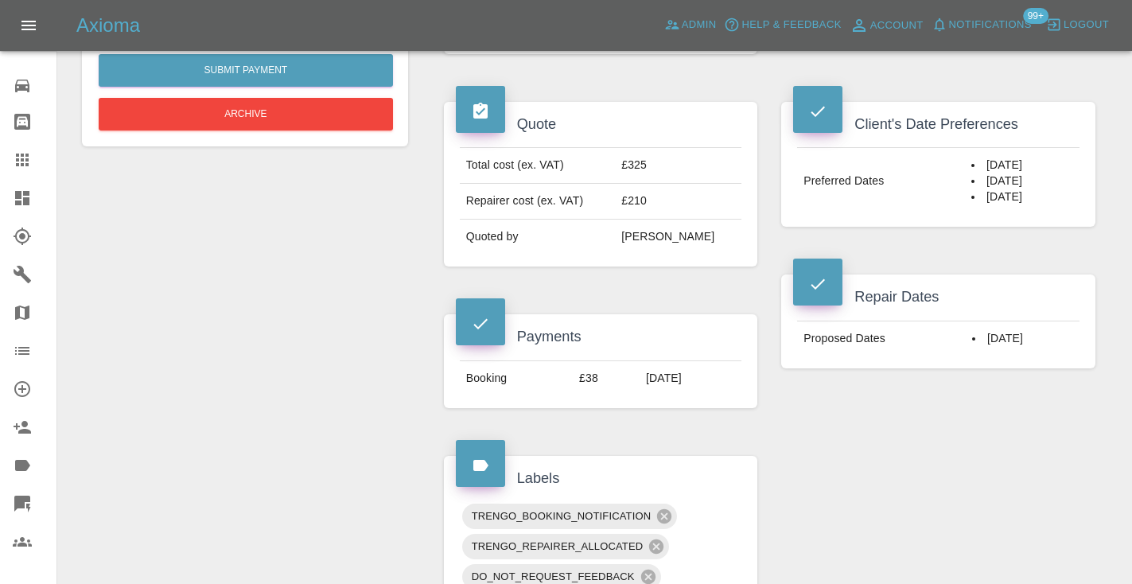
scroll to position [518, 0]
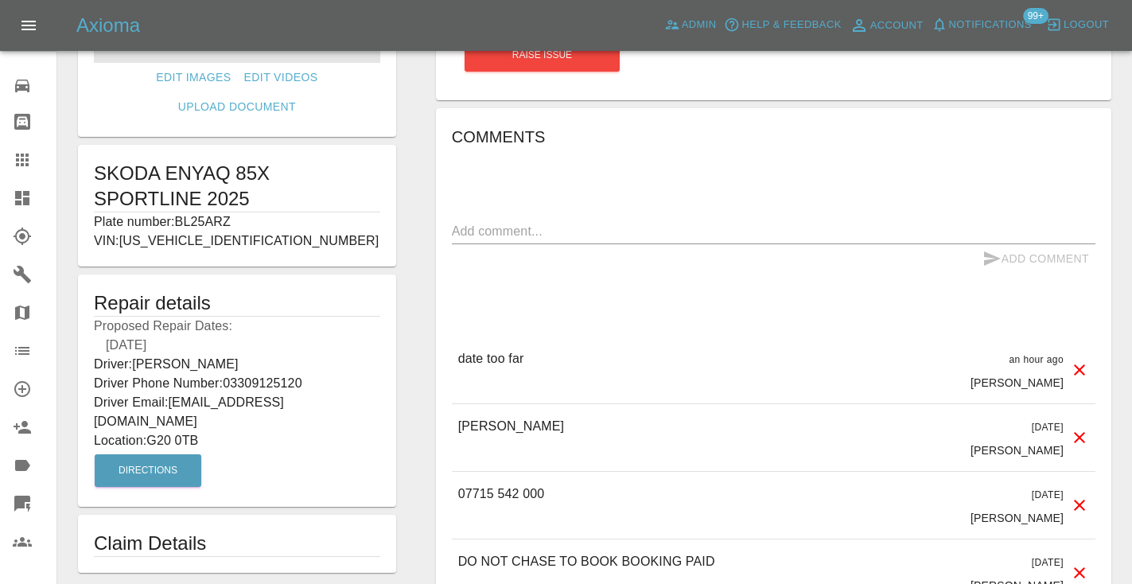
scroll to position [223, 0]
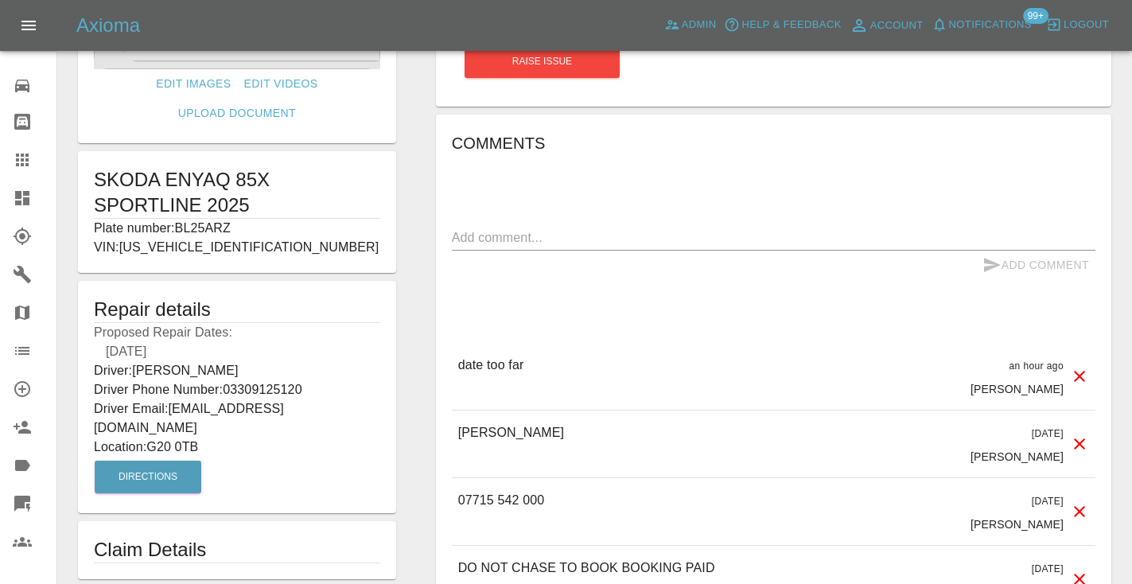
drag, startPoint x: 236, startPoint y: 223, endPoint x: 181, endPoint y: 223, distance: 54.9
click at [181, 223] on p "Plate number: BL25ARZ" at bounding box center [237, 228] width 286 height 19
copy p "BL25ARZ"
click at [19, 150] on icon at bounding box center [22, 159] width 19 height 19
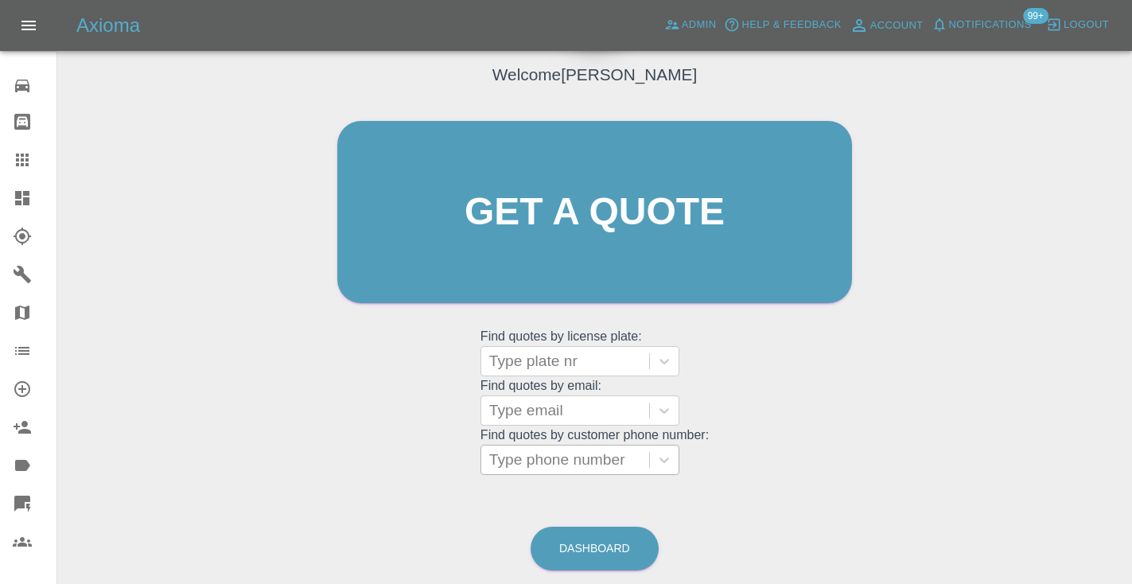
click at [507, 465] on div "Type phone number" at bounding box center [565, 459] width 152 height 19
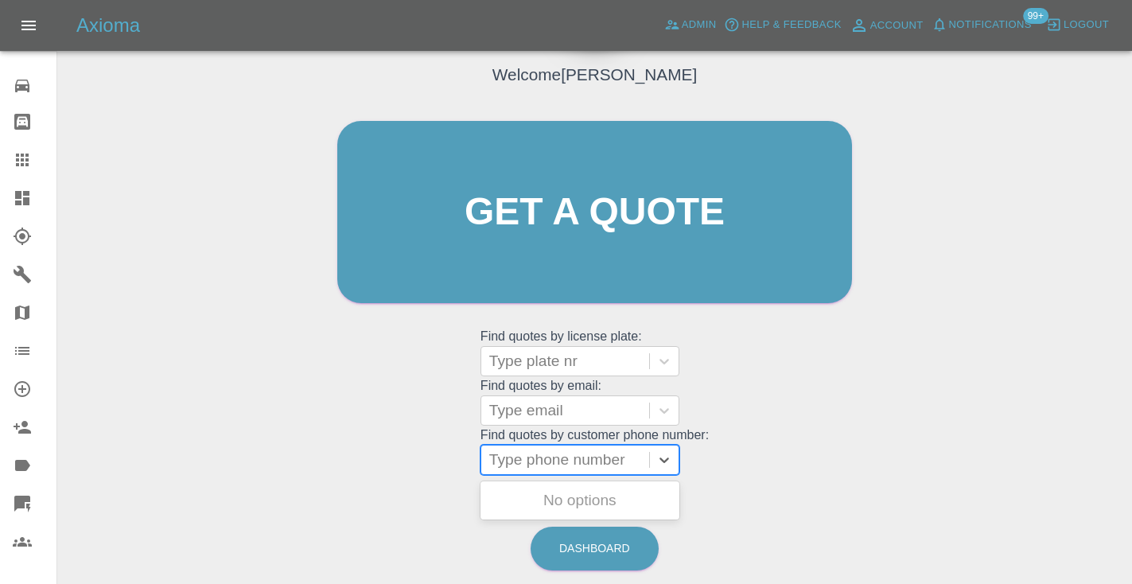
paste input "BL25ARZ"
type input "BL25ARZ"
click at [545, 347] on div "Type plate nr" at bounding box center [565, 361] width 168 height 29
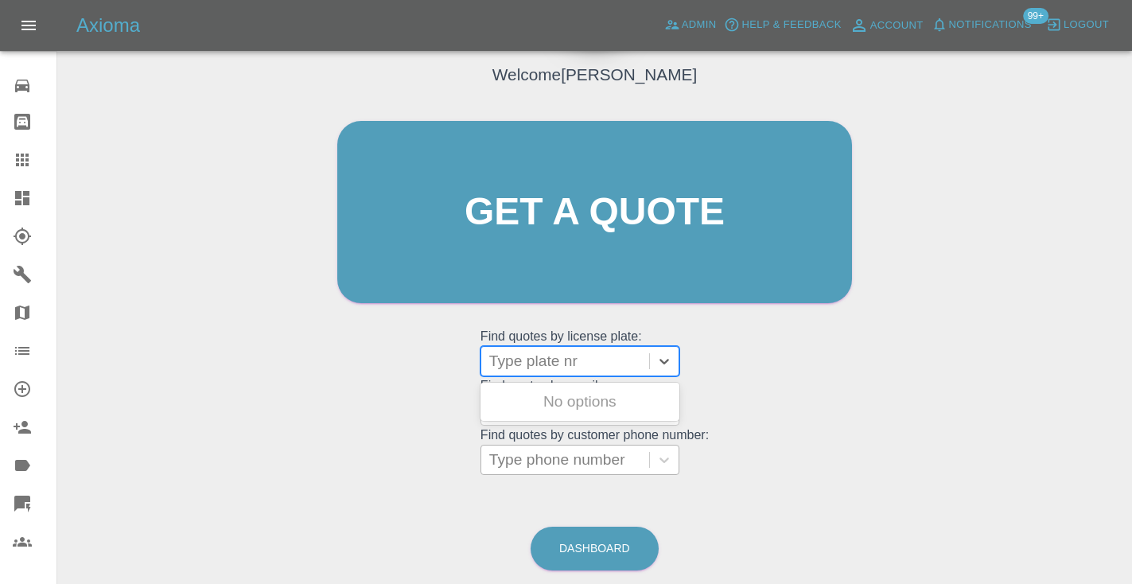
paste input "BL25ARZ"
type input "BL25ARZ"
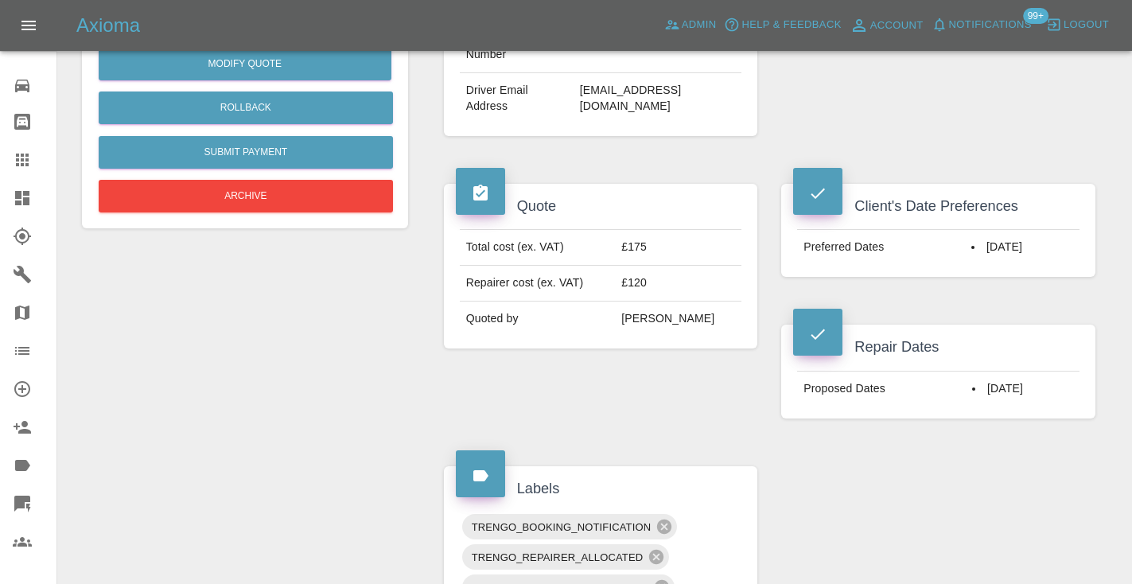
scroll to position [480, 0]
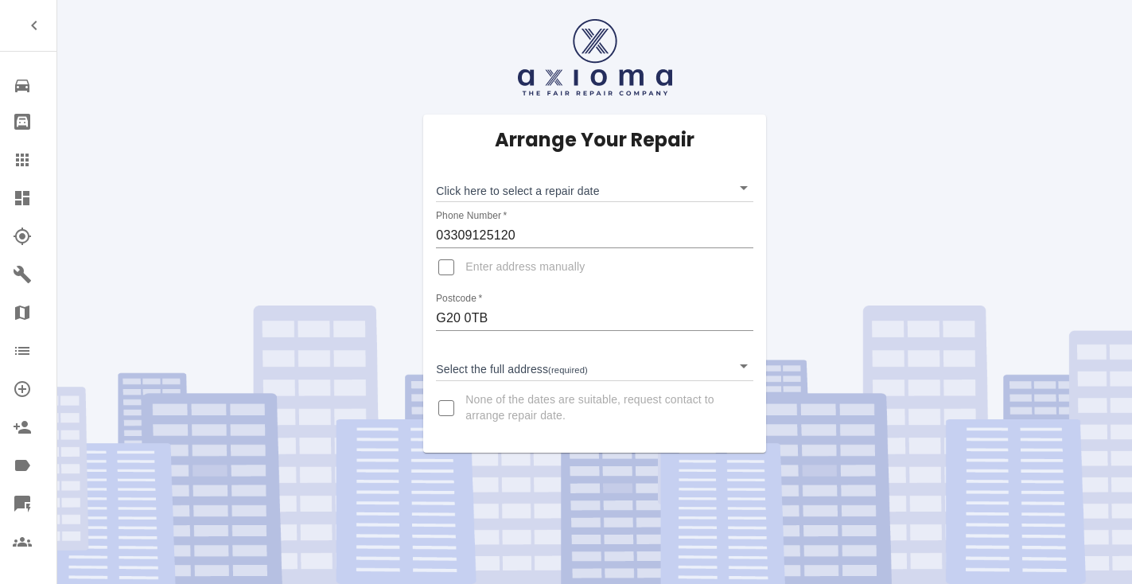
click at [495, 196] on body "Repair home Bodyshop home Claims Dashboard Explorer Garages Map Organization Cr…" at bounding box center [566, 292] width 1132 height 584
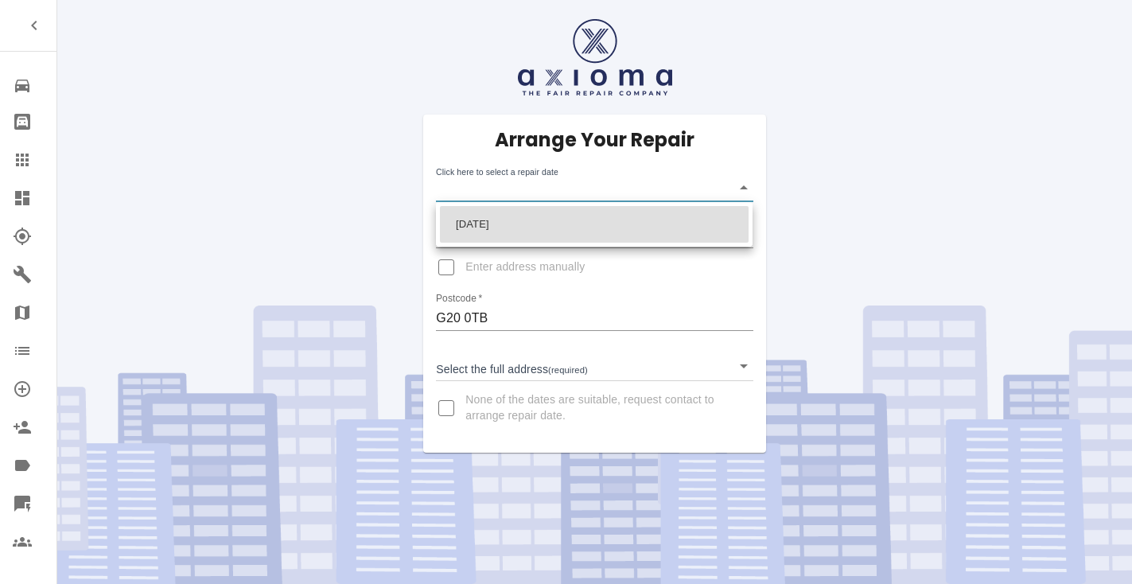
click at [501, 243] on ul "[DATE]" at bounding box center [594, 224] width 316 height 45
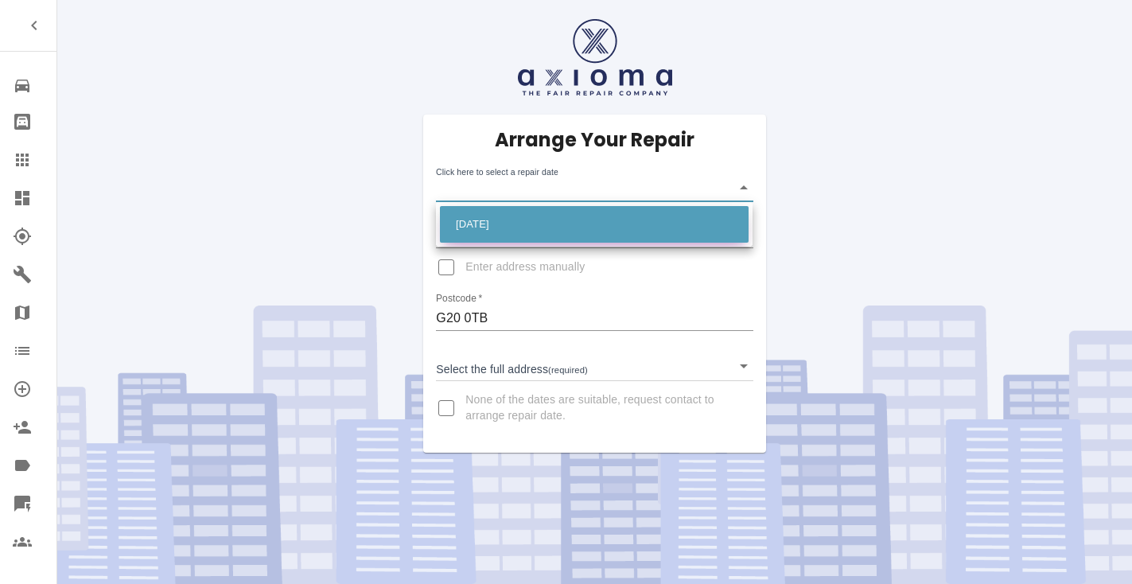
click at [514, 220] on li "[DATE]" at bounding box center [594, 224] width 309 height 37
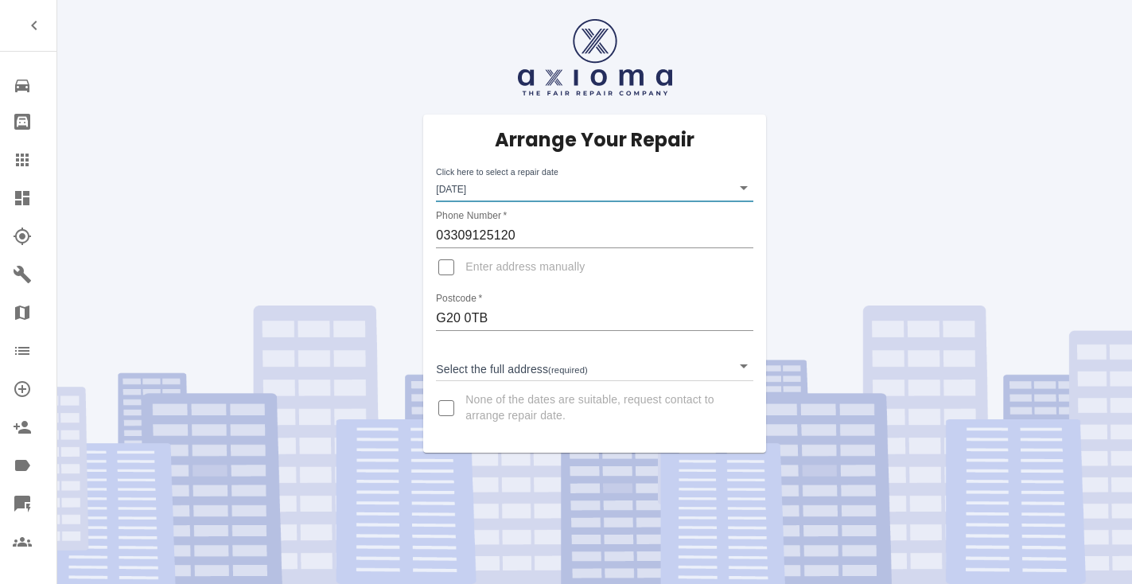
type input "[DATE]T00:00:00.000Z"
click at [494, 355] on body "Repair home Bodyshop home Claims Dashboard Explorer Garages Map Organization Cr…" at bounding box center [566, 292] width 1132 height 584
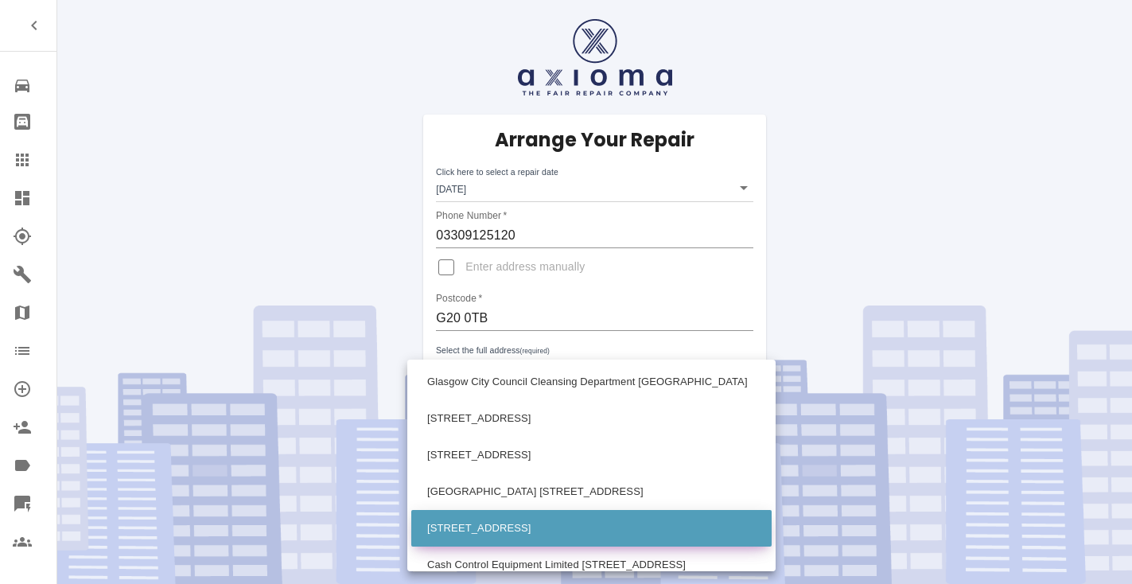
click at [509, 515] on li "[STREET_ADDRESS]" at bounding box center [591, 528] width 360 height 37
type input "[STREET_ADDRESS]"
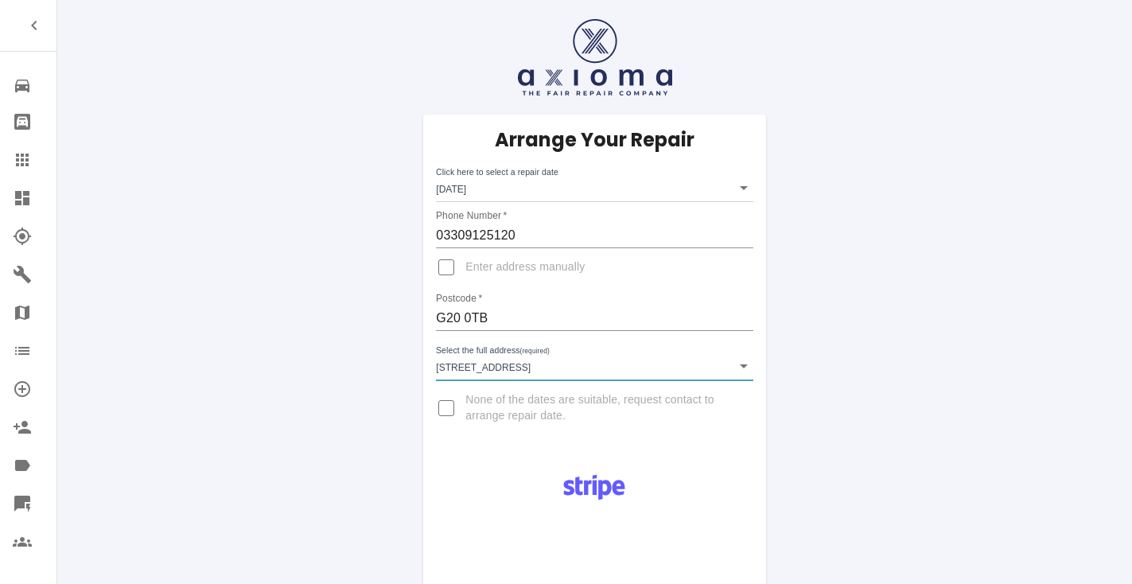
click at [377, 247] on div "Arrange Your Repair Click here to select a repair date [DATE] [DATE]T00:00:00.0…" at bounding box center [594, 594] width 1098 height 1189
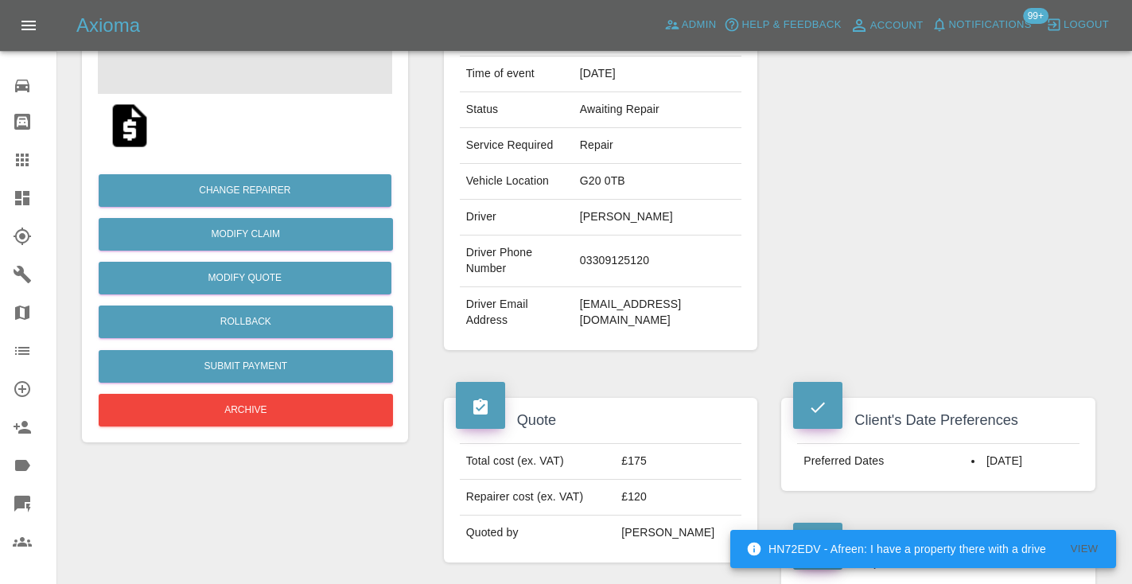
scroll to position [259, 0]
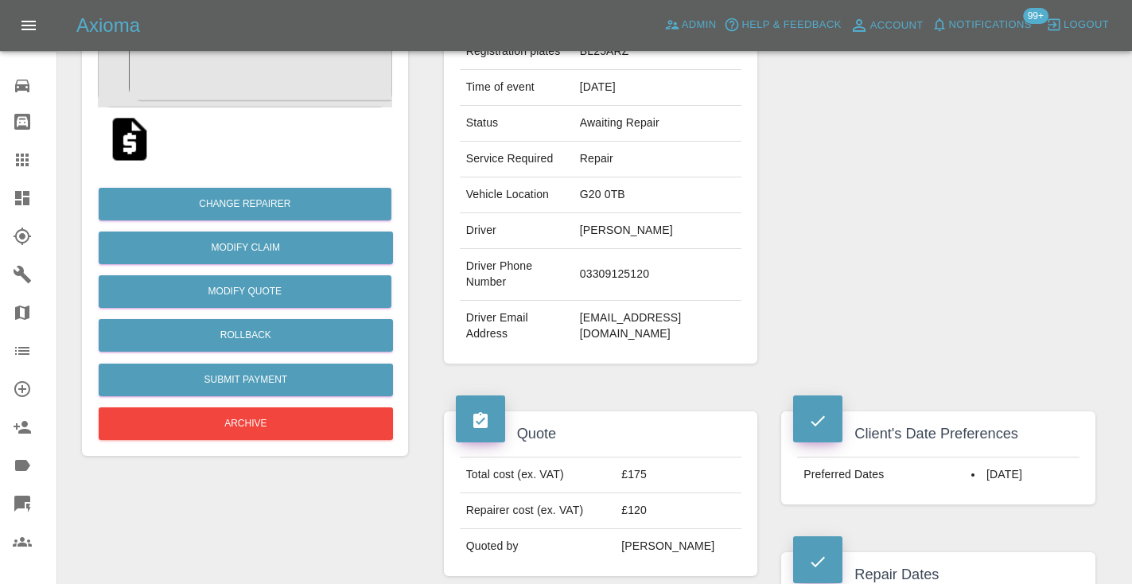
click at [627, 328] on td "[EMAIL_ADDRESS][DOMAIN_NAME]" at bounding box center [657, 326] width 169 height 51
click at [661, 348] on td "[EMAIL_ADDRESS][DOMAIN_NAME]" at bounding box center [657, 326] width 169 height 51
drag, startPoint x: 740, startPoint y: 327, endPoint x: 578, endPoint y: 320, distance: 161.5
click at [578, 320] on td "[EMAIL_ADDRESS][DOMAIN_NAME]" at bounding box center [657, 326] width 169 height 51
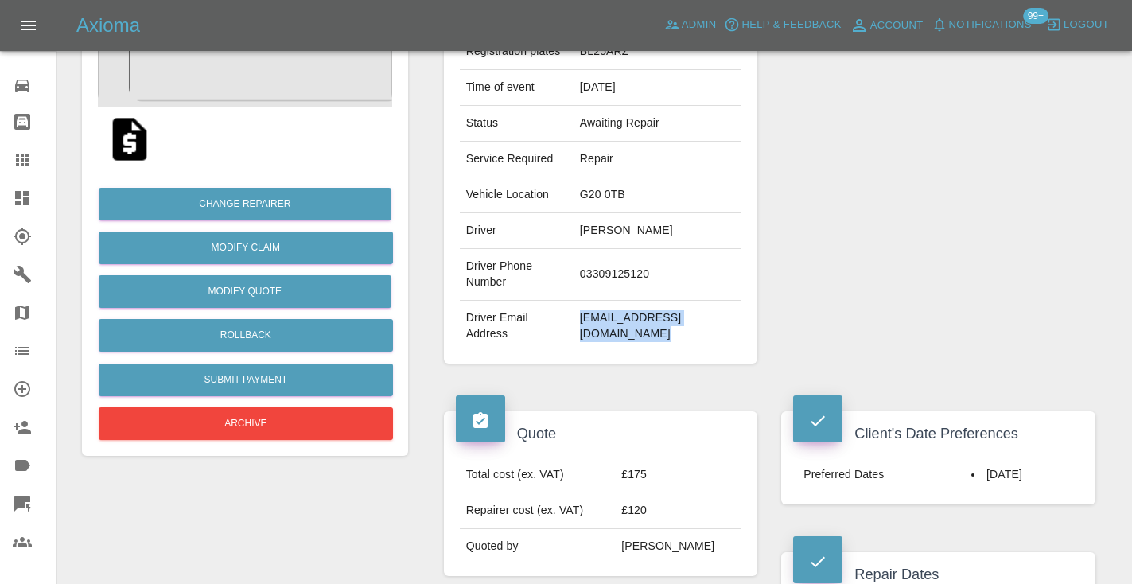
copy td "[EMAIL_ADDRESS][DOMAIN_NAME]"
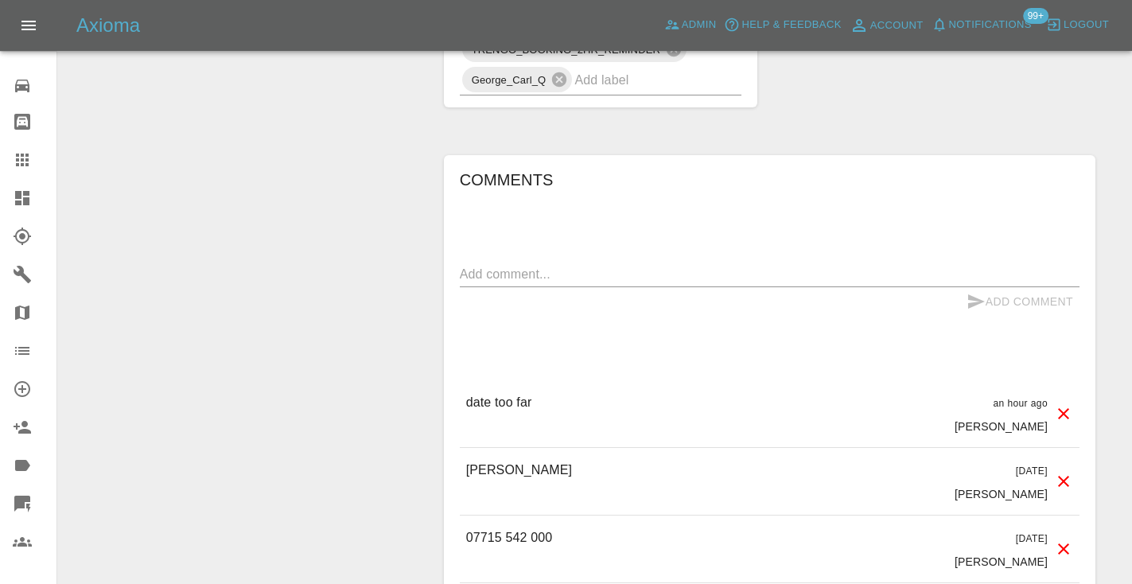
scroll to position [1391, 0]
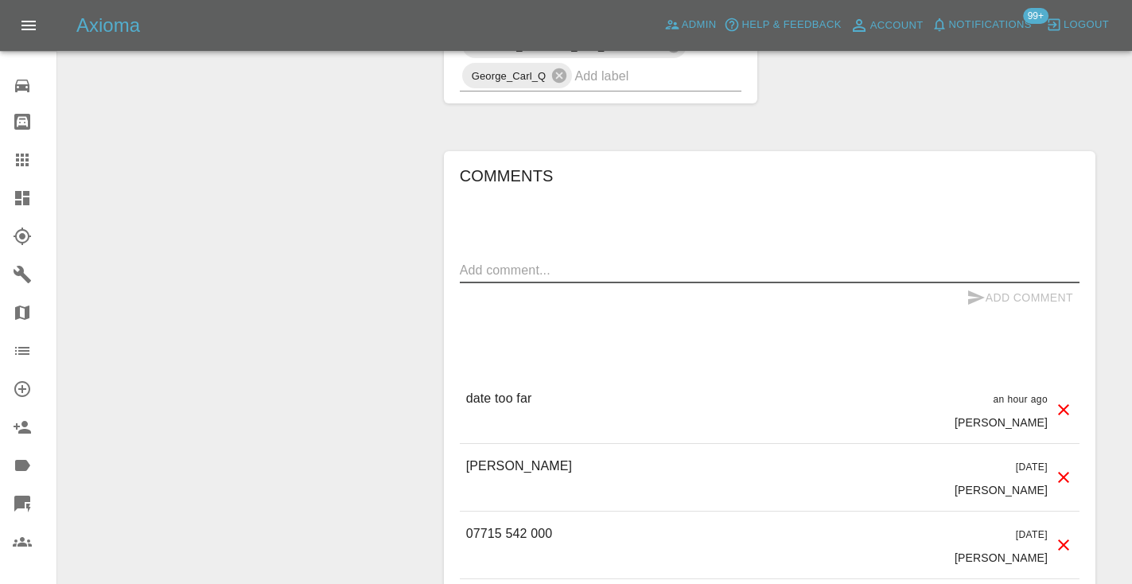
click at [504, 278] on textarea at bounding box center [769, 270] width 619 height 18
click at [20, 158] on icon at bounding box center [22, 159] width 19 height 19
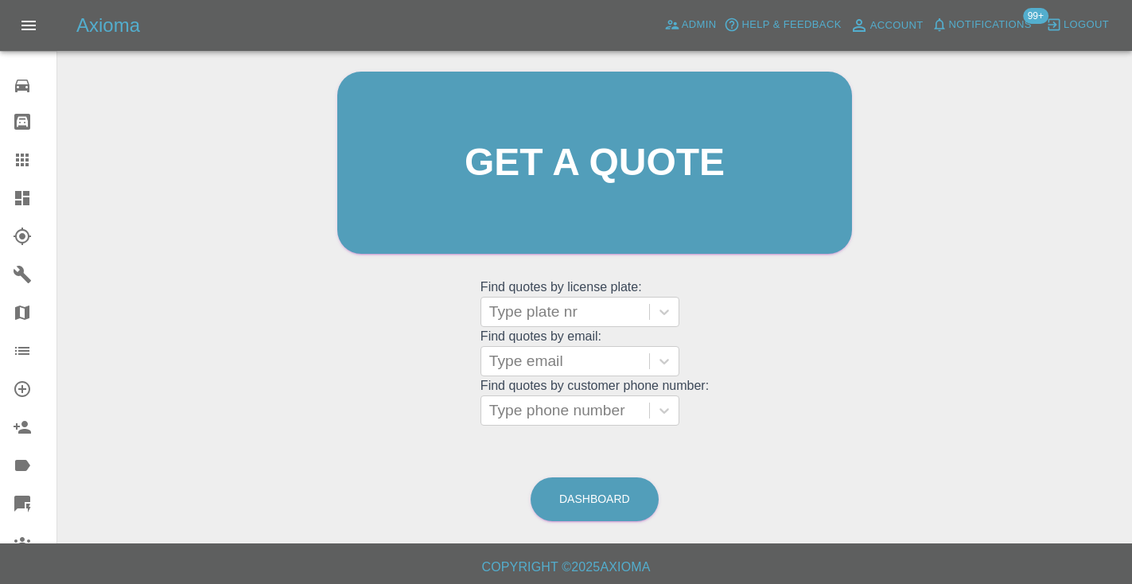
scroll to position [166, 0]
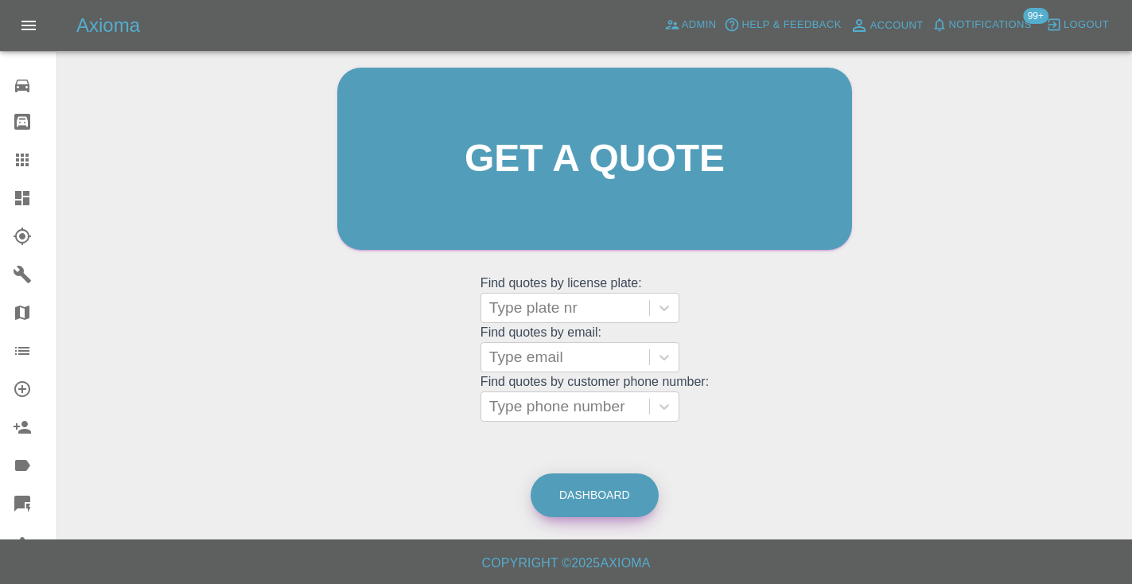
click at [607, 495] on link "Dashboard" at bounding box center [594, 495] width 128 height 44
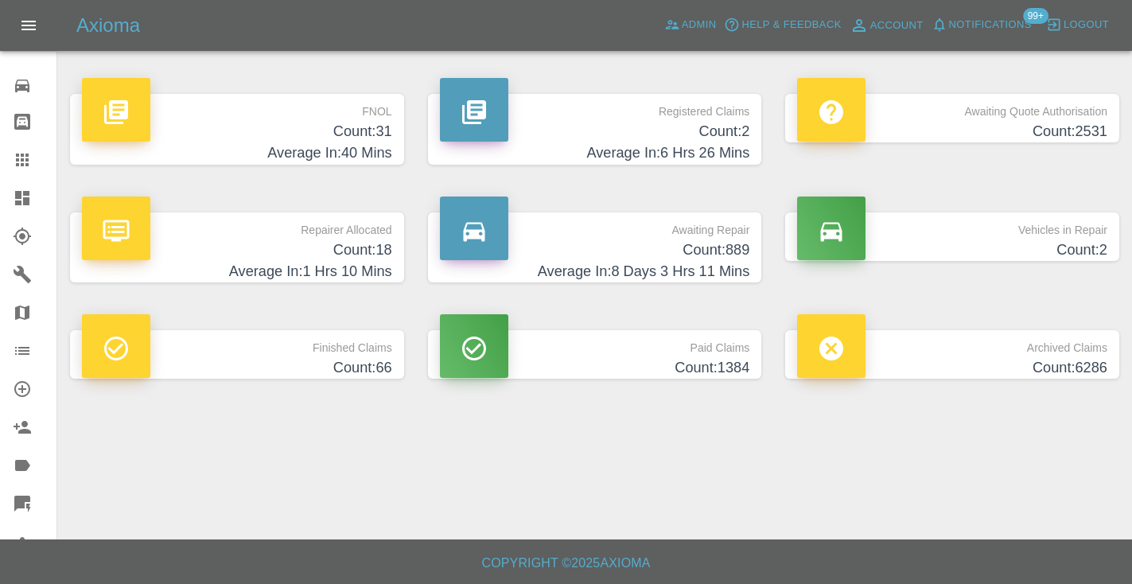
click at [729, 257] on h4 "Count: 889" at bounding box center [595, 249] width 310 height 21
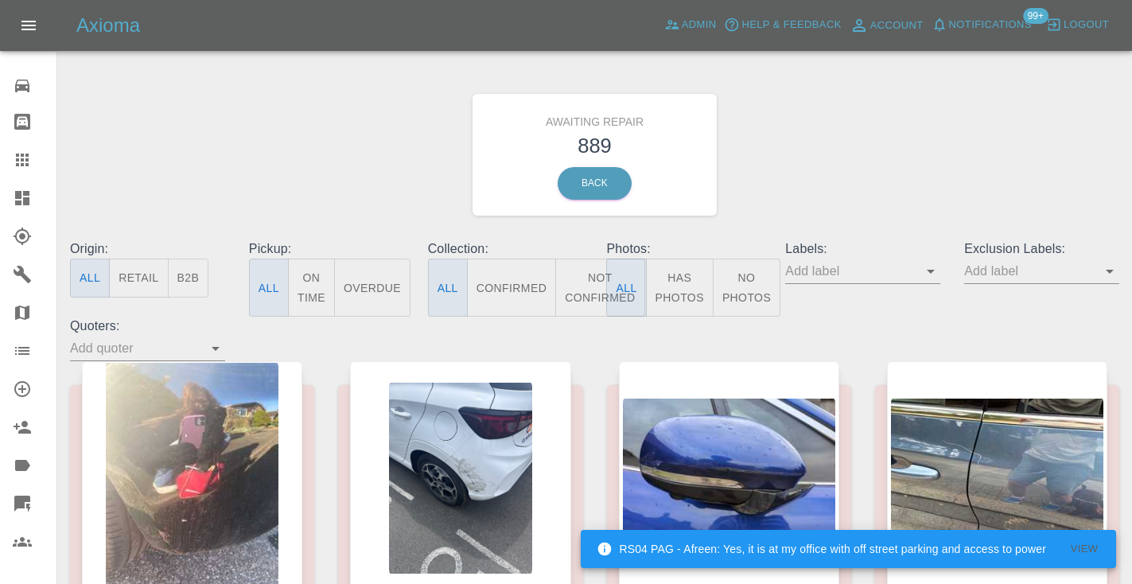
click at [578, 294] on button "Not Confirmed" at bounding box center [599, 287] width 89 height 58
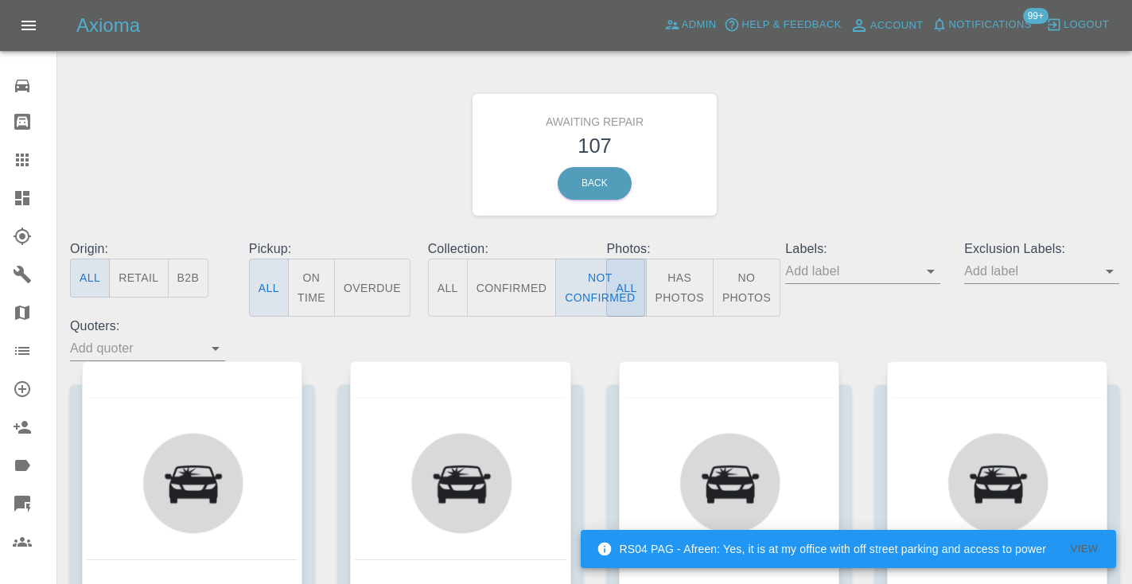
click at [844, 158] on div "Awaiting Repair 107 Back" at bounding box center [594, 154] width 1073 height 169
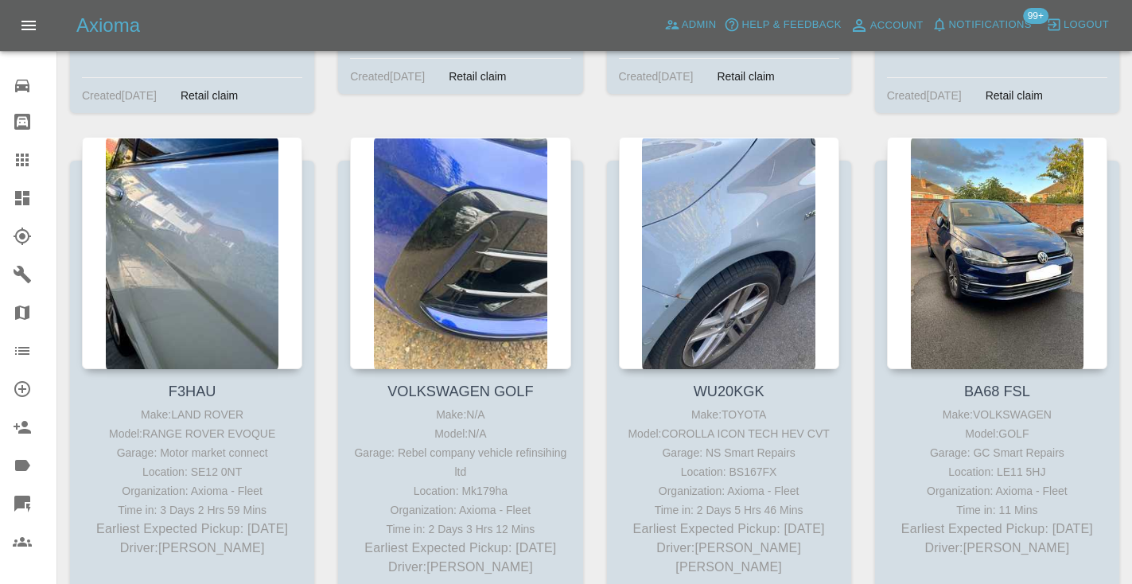
scroll to position [4420, 0]
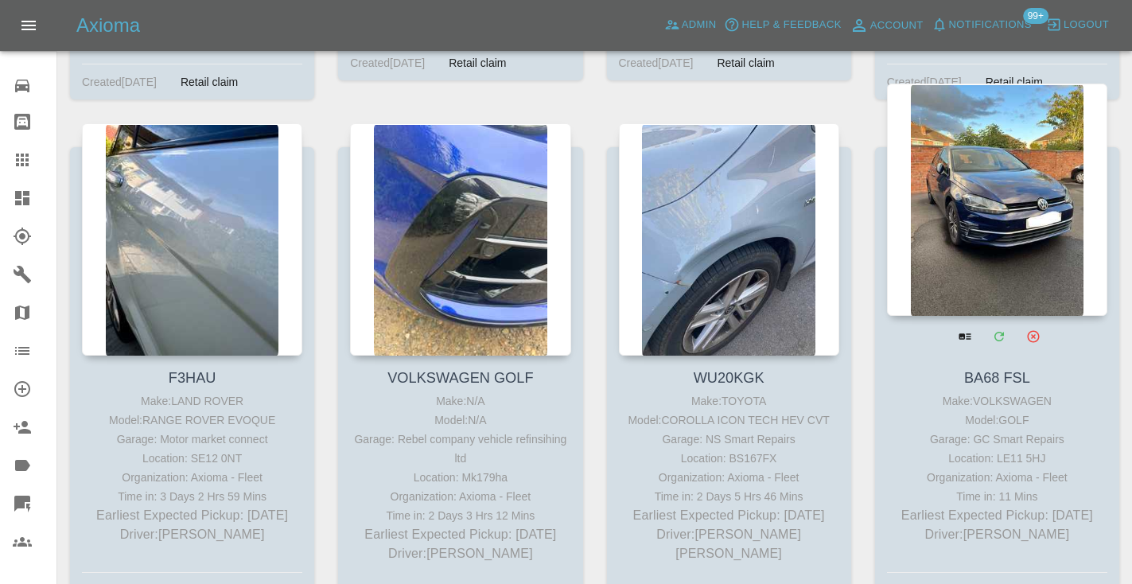
click at [992, 218] on div at bounding box center [997, 199] width 220 height 232
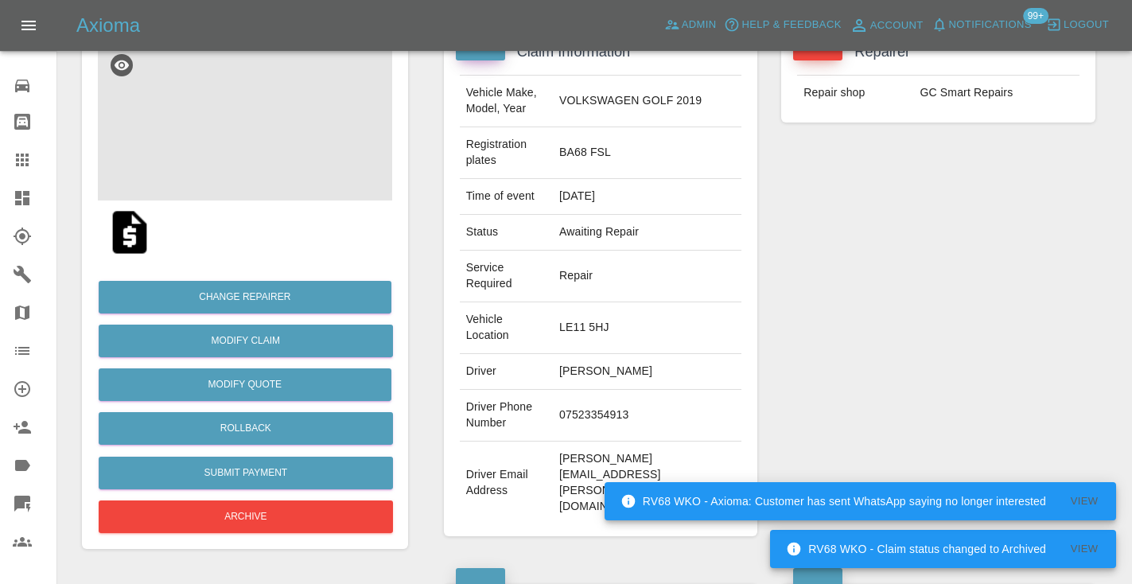
scroll to position [208, 0]
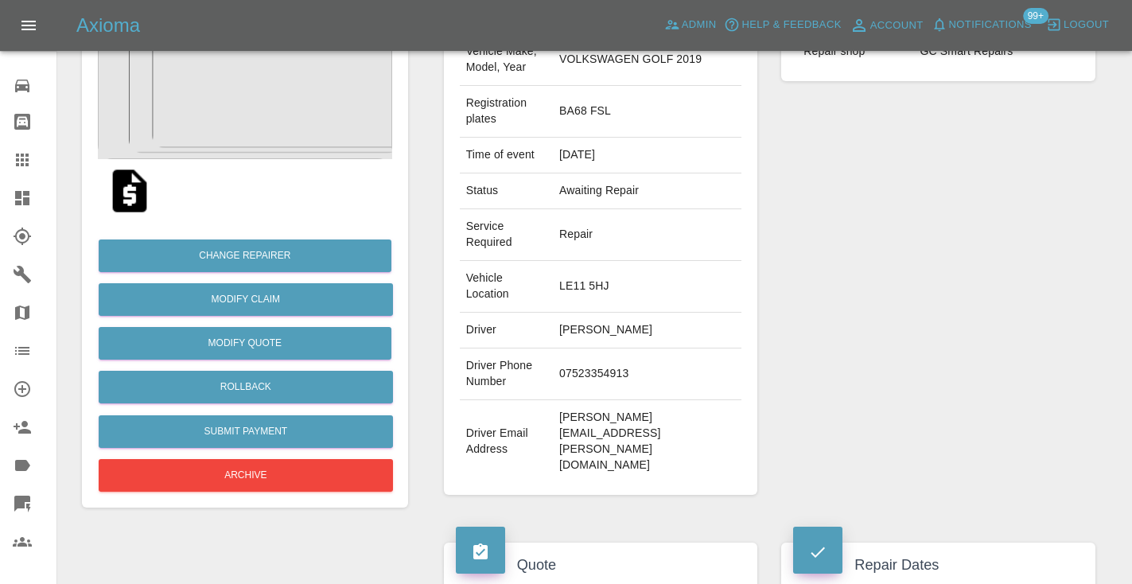
click at [650, 348] on td "07523354913" at bounding box center [647, 374] width 188 height 52
copy td "07523354913"
click at [860, 282] on div "Repairer Repair shop GC Smart Repairs" at bounding box center [938, 241] width 338 height 554
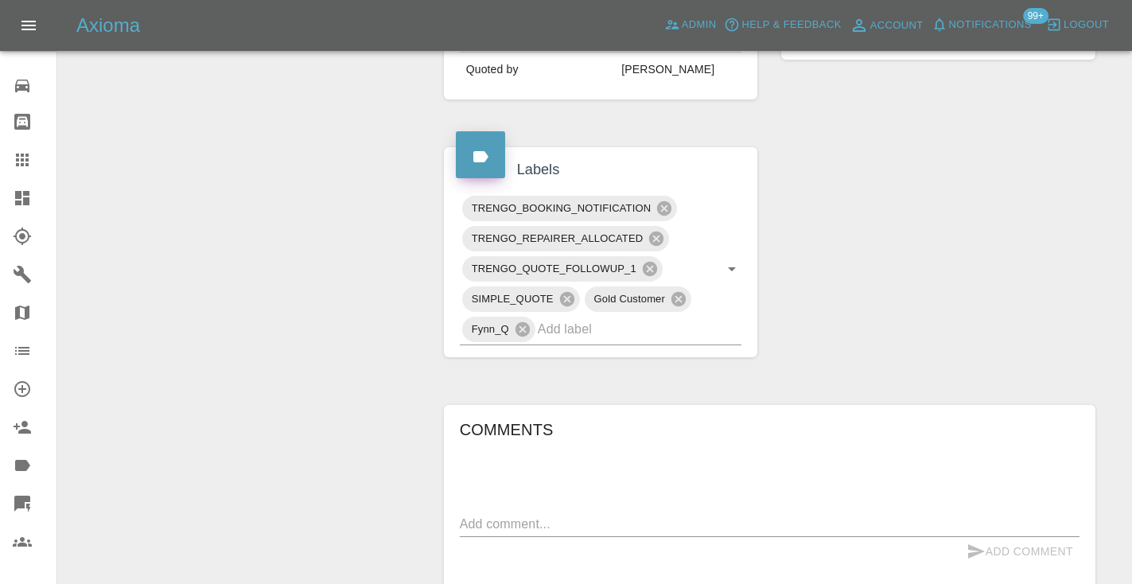
scroll to position [824, 0]
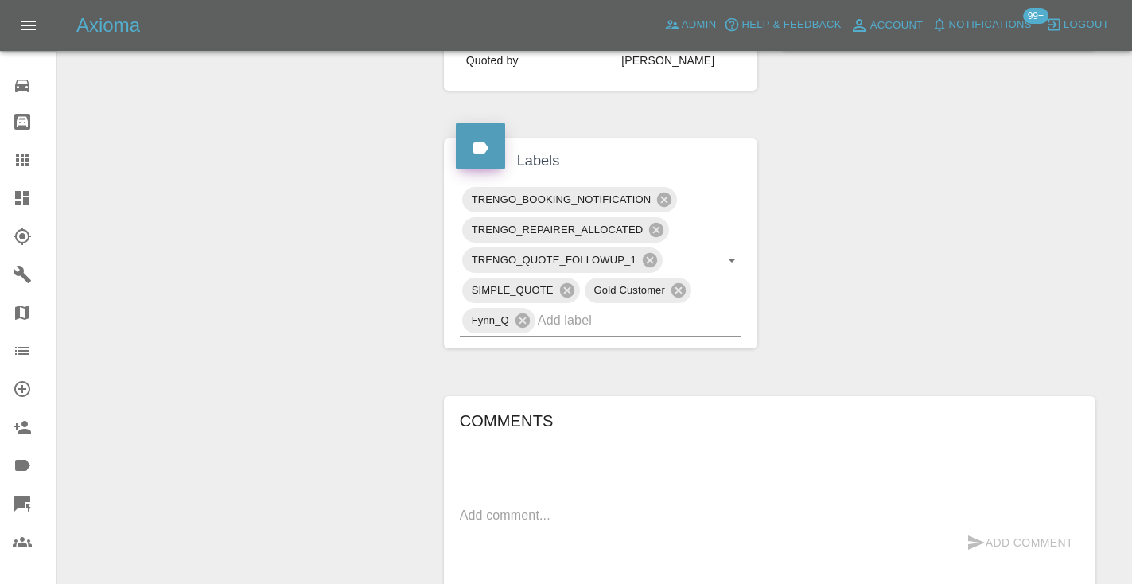
click at [500, 506] on textarea at bounding box center [769, 515] width 619 height 18
type textarea "called no answer : voicemailbox"
click at [986, 528] on button "Add Comment" at bounding box center [1019, 542] width 119 height 29
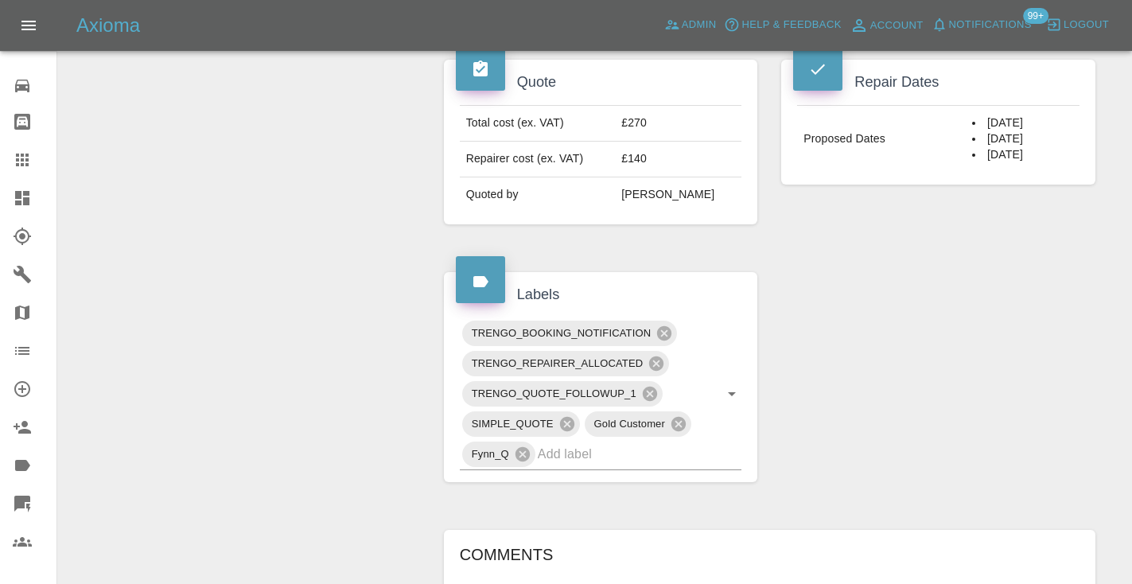
scroll to position [686, 0]
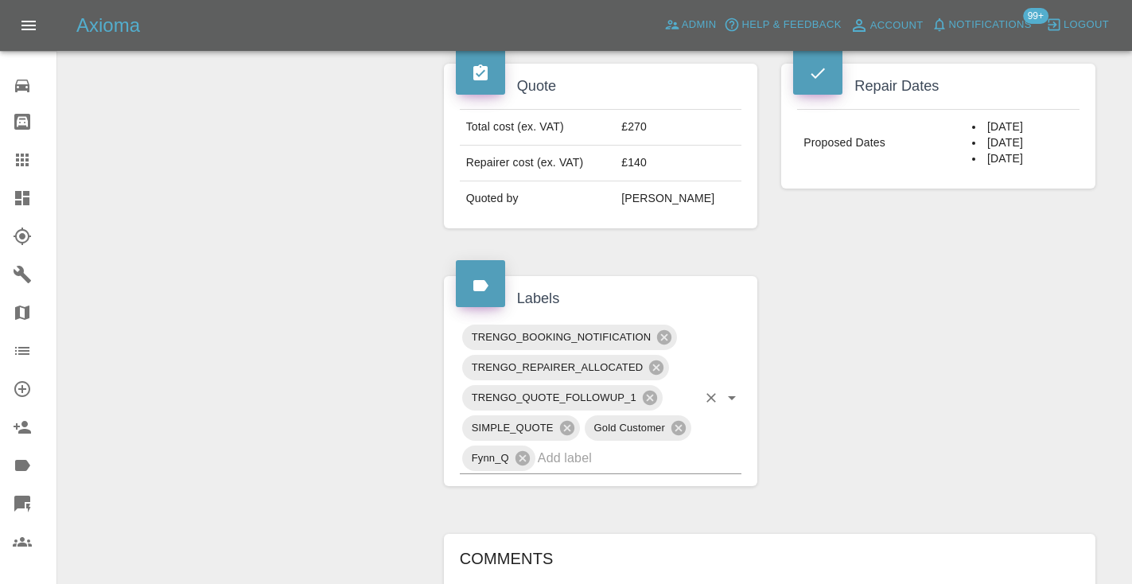
click at [660, 445] on input "text" at bounding box center [618, 457] width 160 height 25
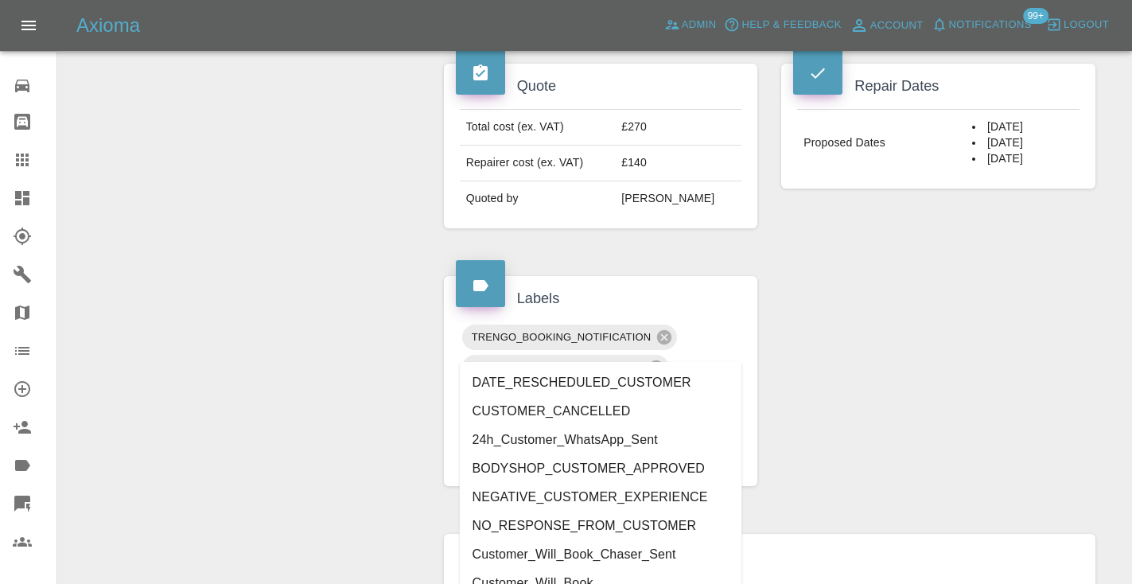
type input "cust"
click at [604, 573] on li "Customer_Will_Book" at bounding box center [601, 583] width 282 height 29
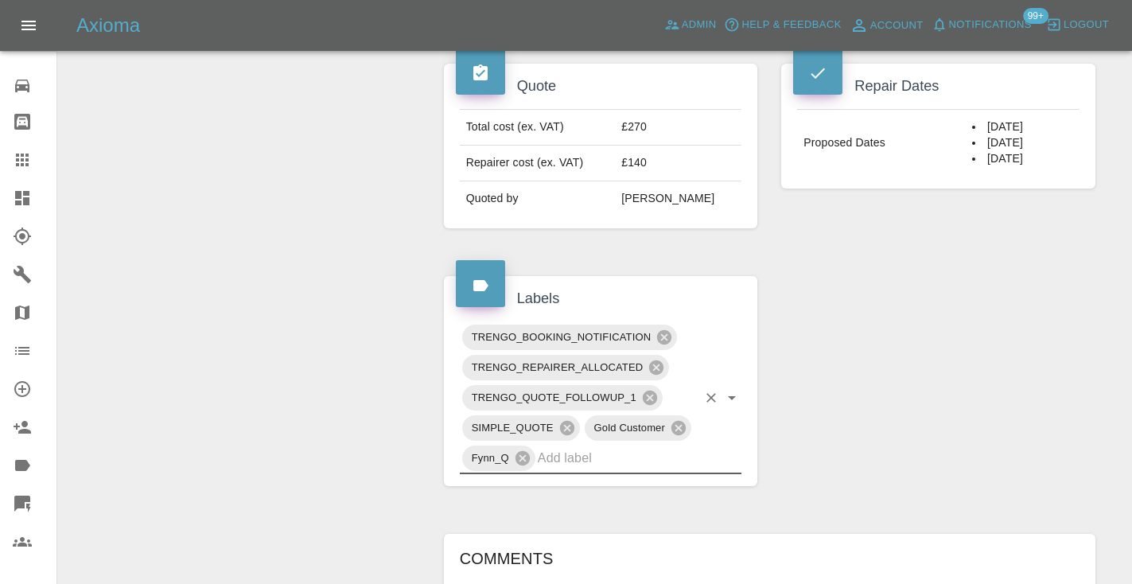
click at [272, 364] on div "Change Repairer Modify Claim Modify Quote Rollback Submit Payment Archive" at bounding box center [245, 228] width 350 height 1485
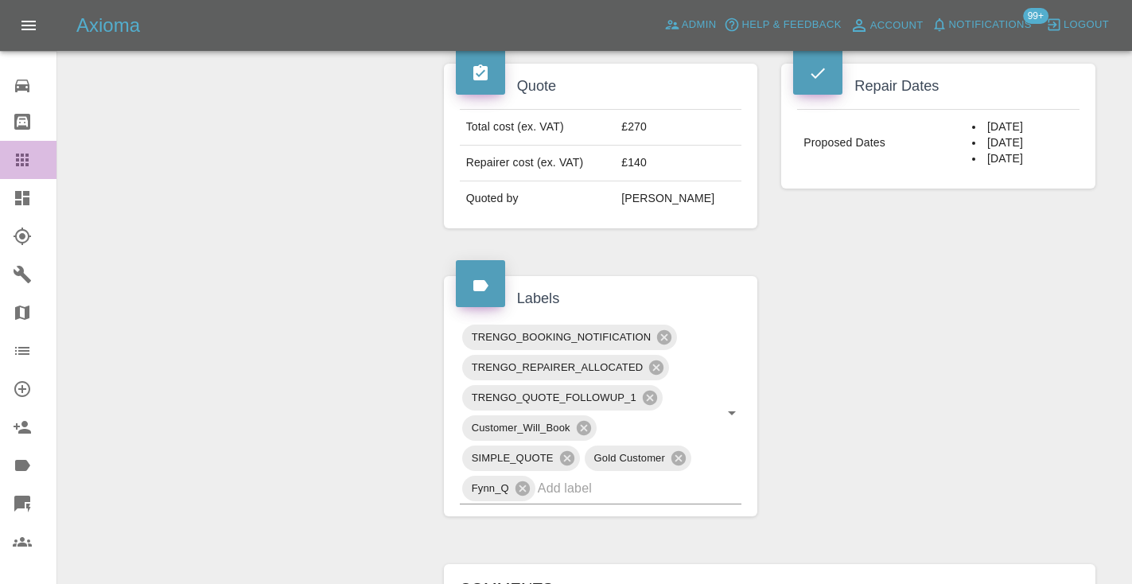
click at [17, 161] on icon at bounding box center [22, 159] width 13 height 13
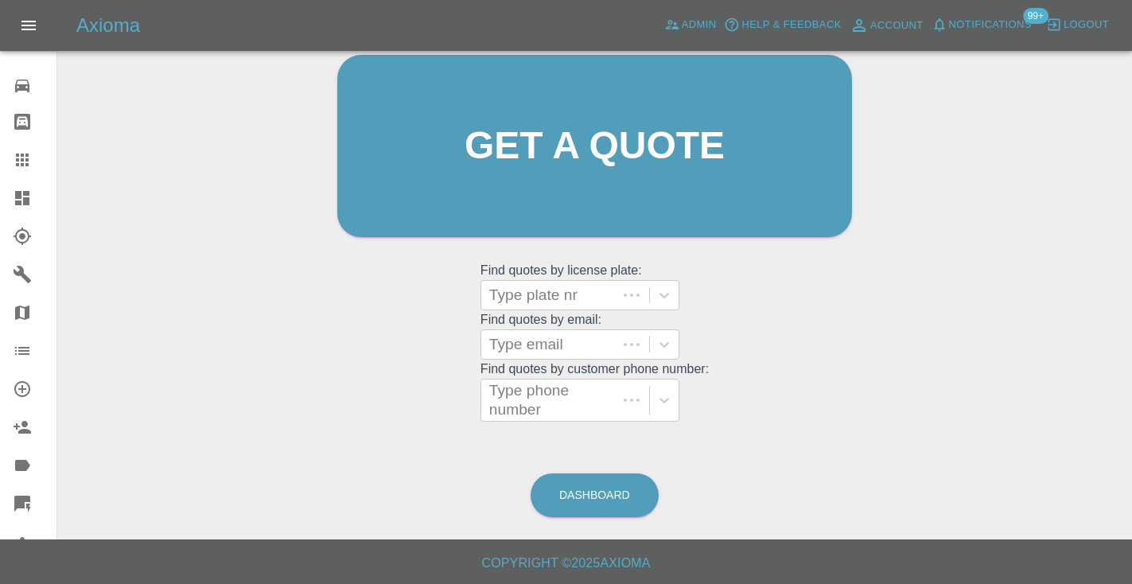
scroll to position [160, 0]
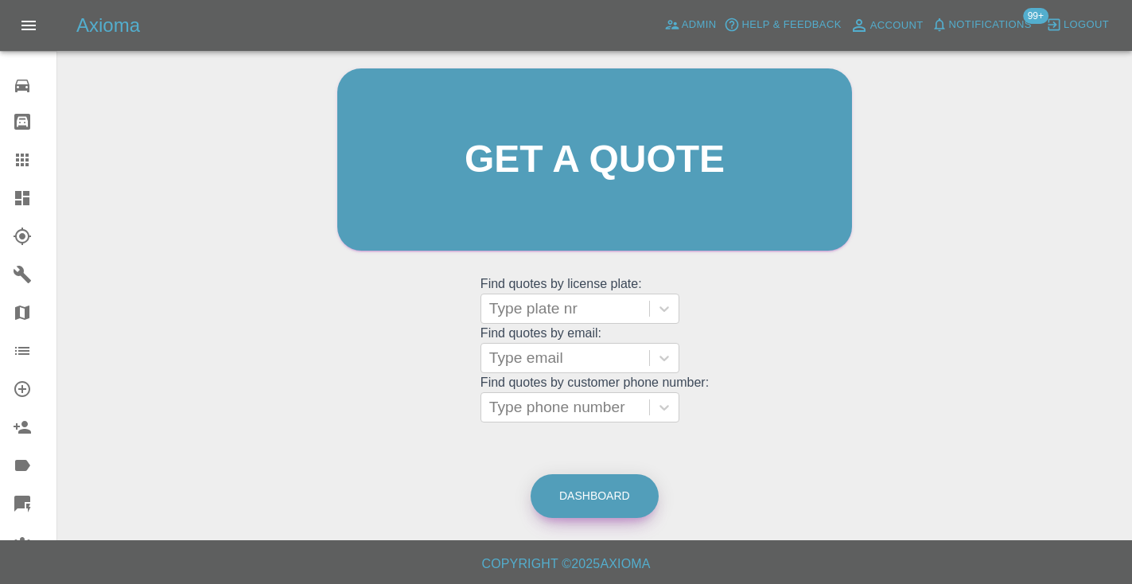
click at [591, 488] on link "Dashboard" at bounding box center [594, 496] width 128 height 44
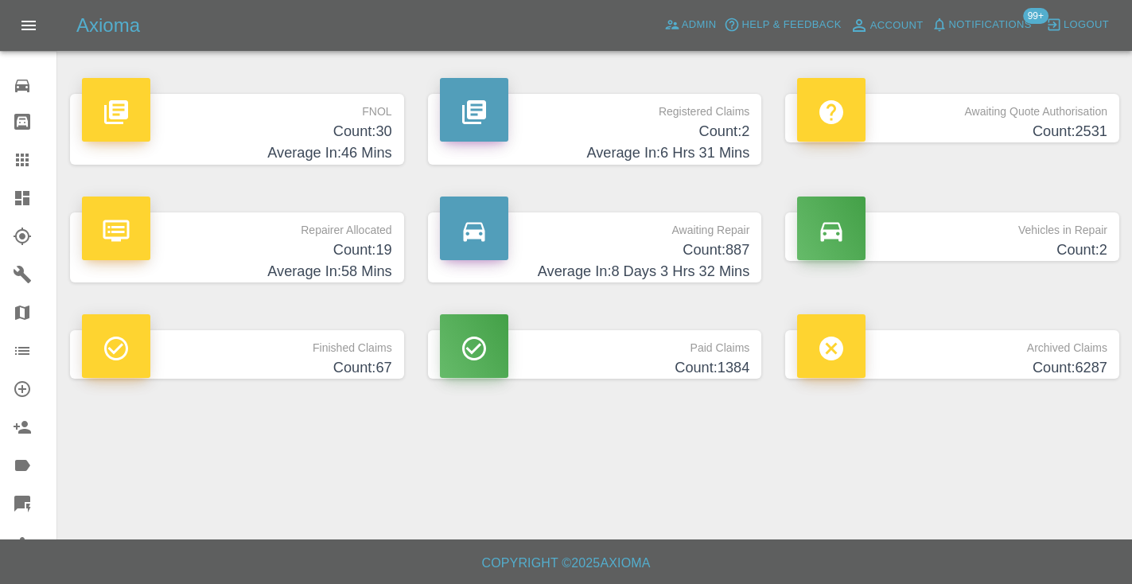
click at [708, 247] on h4 "Count: 887" at bounding box center [595, 249] width 310 height 21
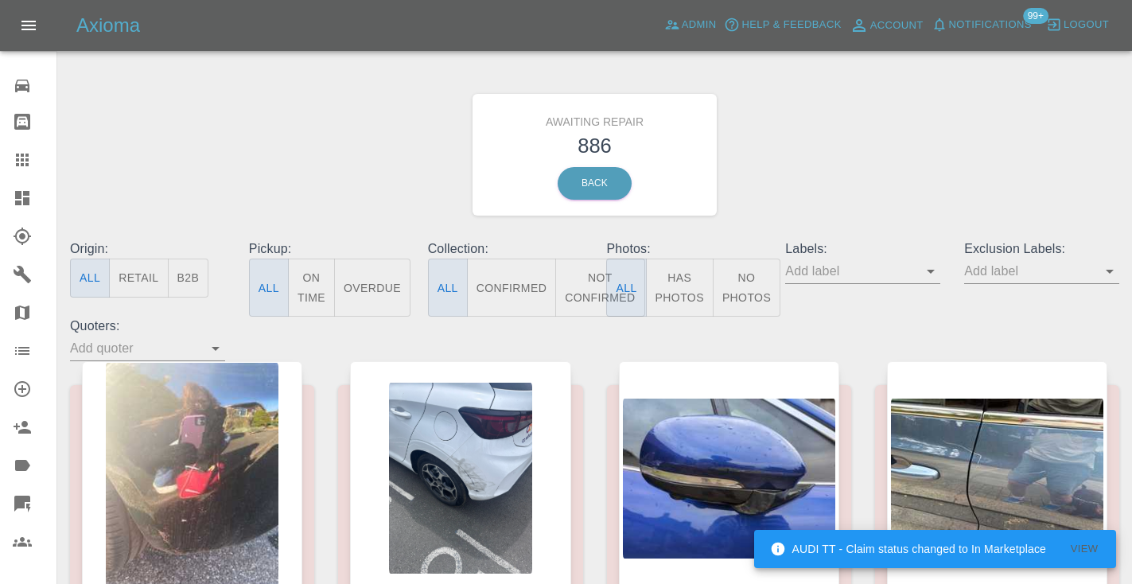
click at [596, 285] on button "Not Confirmed" at bounding box center [599, 287] width 89 height 58
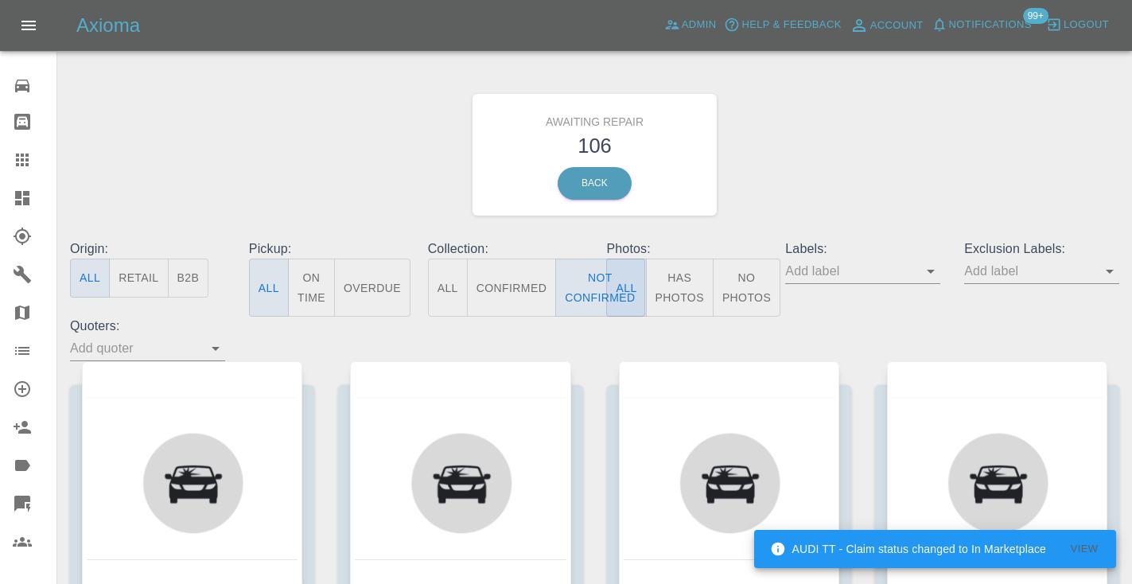
click at [915, 149] on div "Awaiting Repair 106 Back" at bounding box center [594, 154] width 1073 height 169
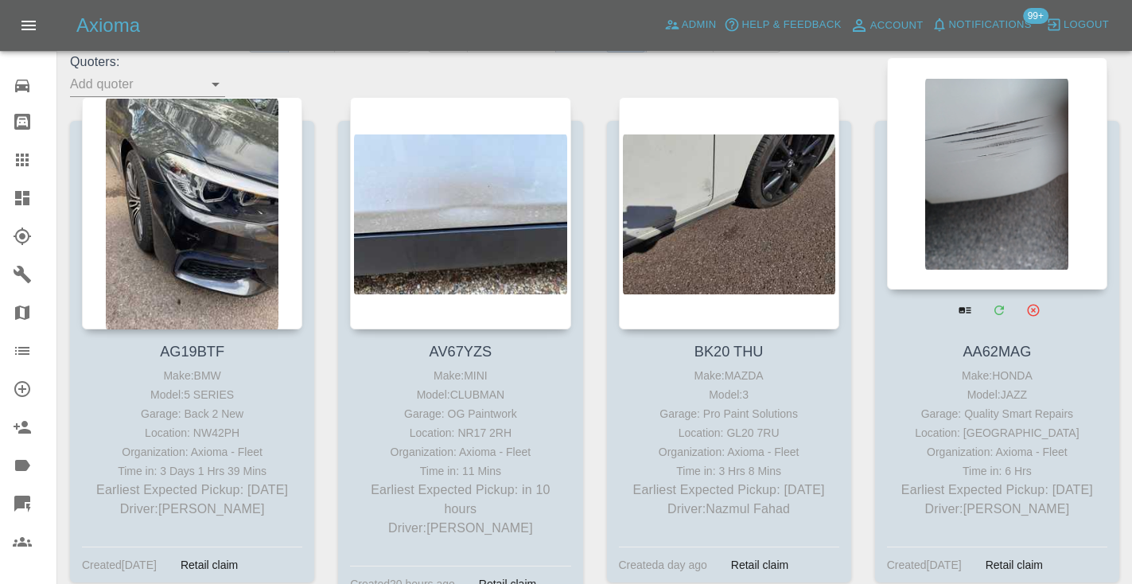
scroll to position [249, 0]
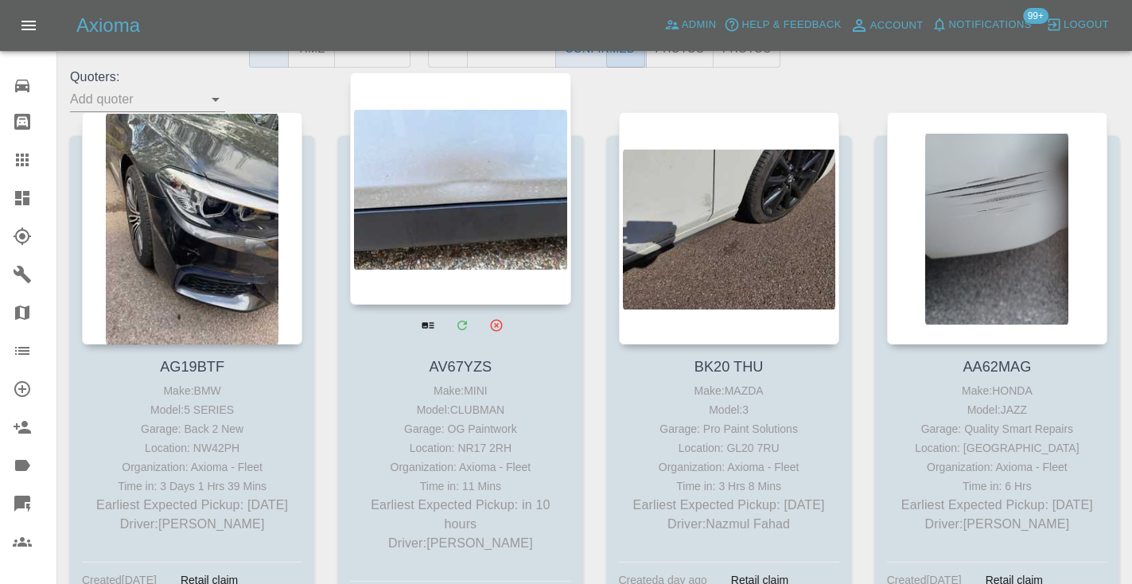
click at [464, 229] on div at bounding box center [460, 188] width 220 height 232
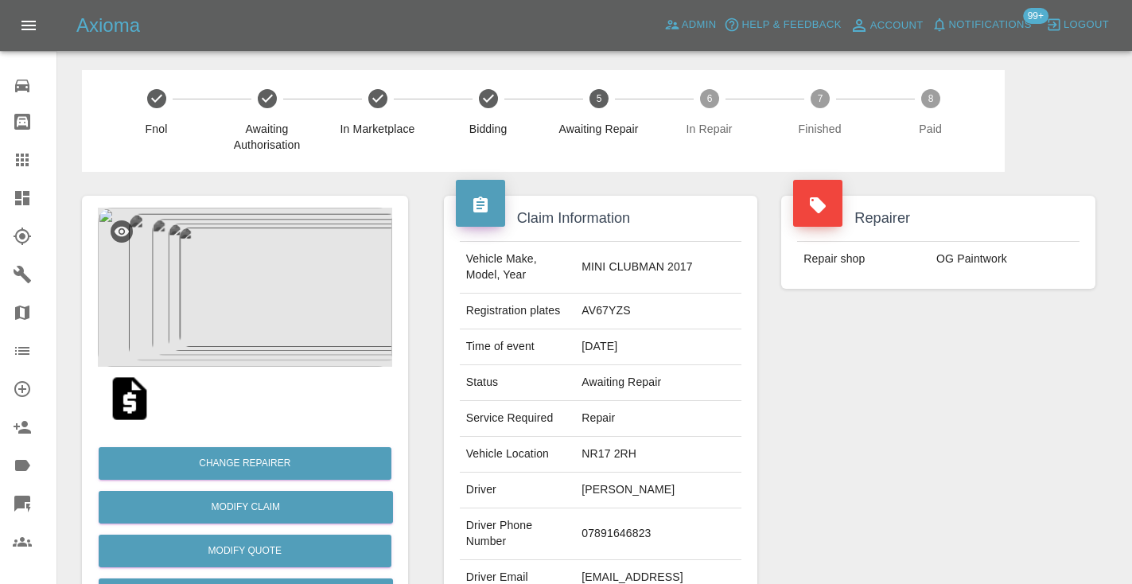
click at [652, 508] on td "07891646823" at bounding box center [658, 534] width 166 height 52
copy td "07891646823"
click at [869, 448] on div "Repairer Repair shop OG Paintwork" at bounding box center [938, 409] width 338 height 475
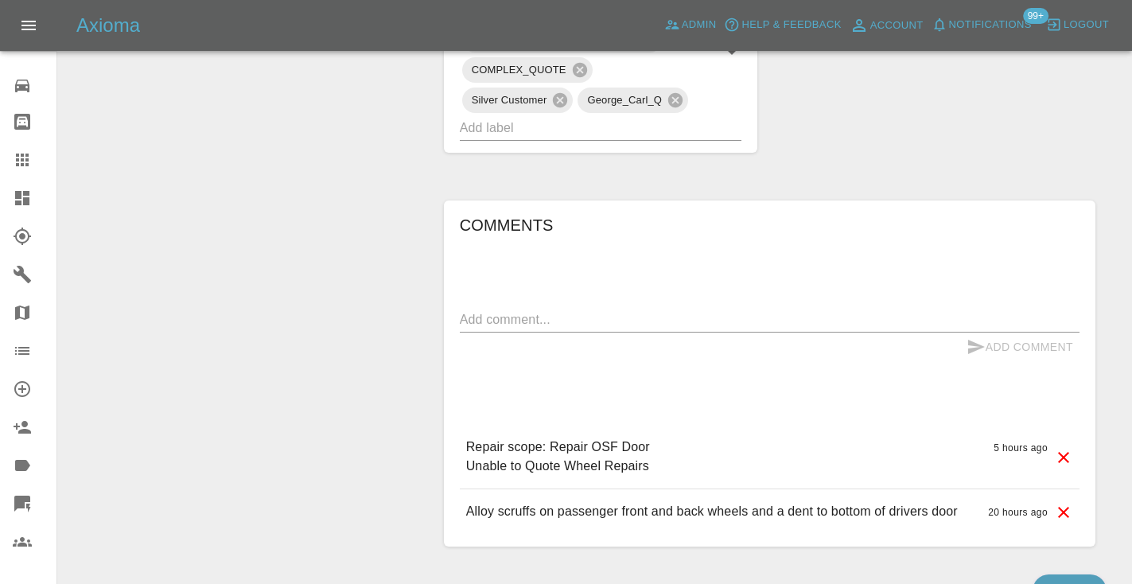
scroll to position [996, 0]
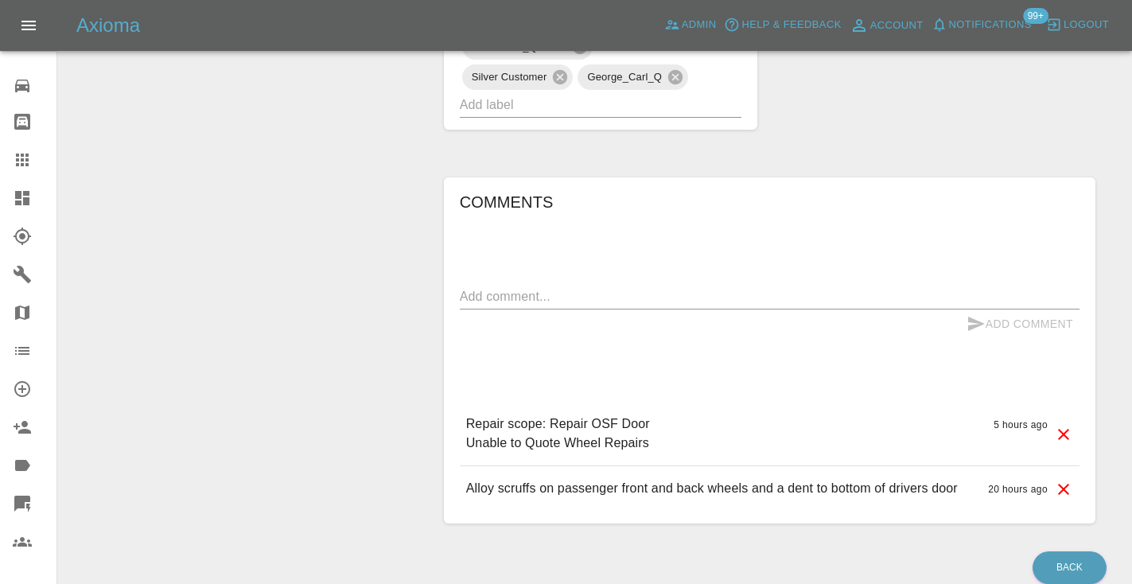
click at [545, 287] on textarea at bounding box center [769, 296] width 619 height 18
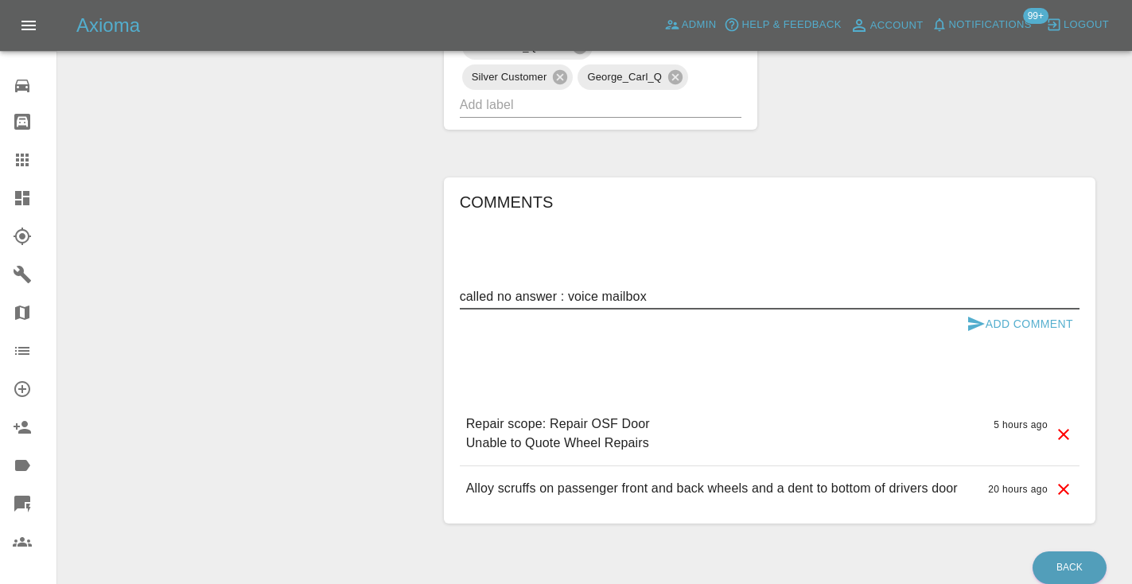
type textarea "called no answer : voice mailbox"
click at [984, 314] on icon "submit" at bounding box center [975, 323] width 19 height 19
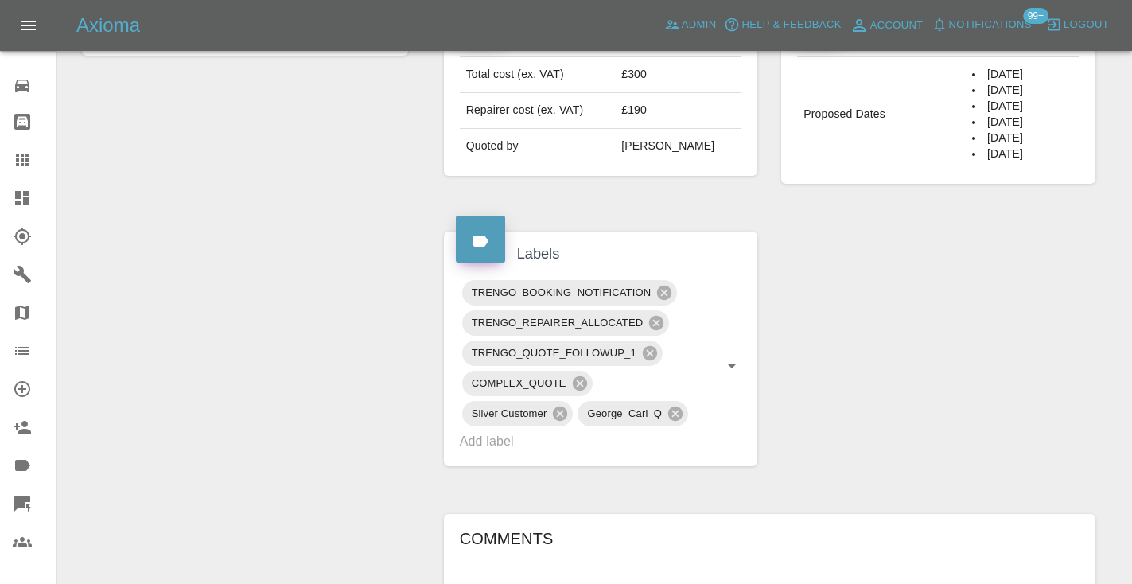
scroll to position [646, 0]
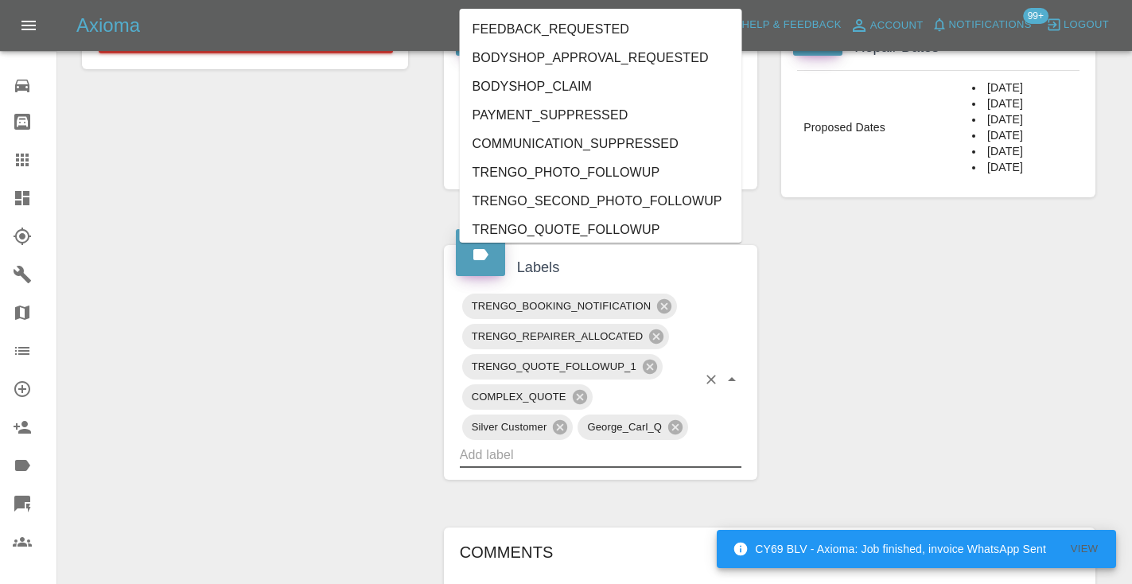
click at [561, 442] on input "text" at bounding box center [579, 454] width 238 height 25
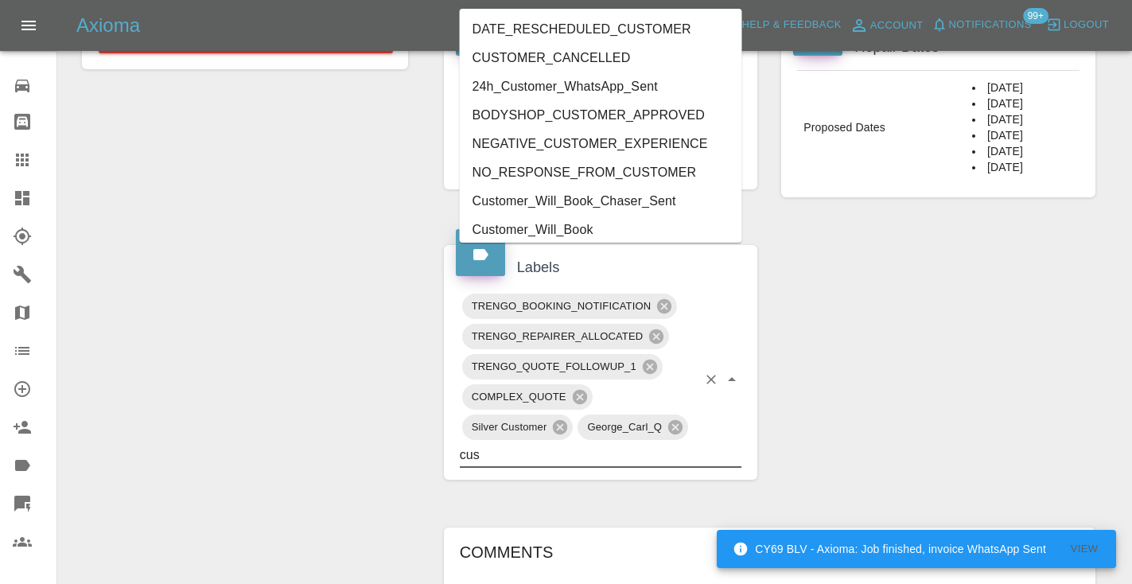
type input "cust"
click at [571, 226] on li "Customer_Will_Book" at bounding box center [601, 229] width 282 height 29
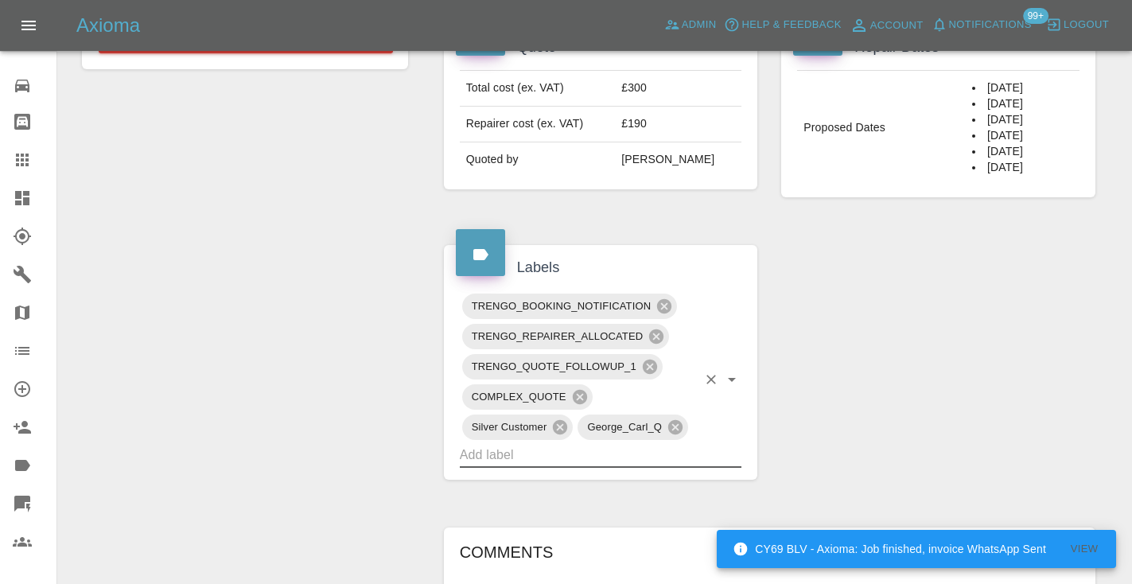
click at [237, 227] on div "Change Repairer Modify Claim Modify Quote Rollback Submit Payment Archive" at bounding box center [245, 245] width 350 height 1438
click at [29, 156] on icon at bounding box center [22, 159] width 19 height 19
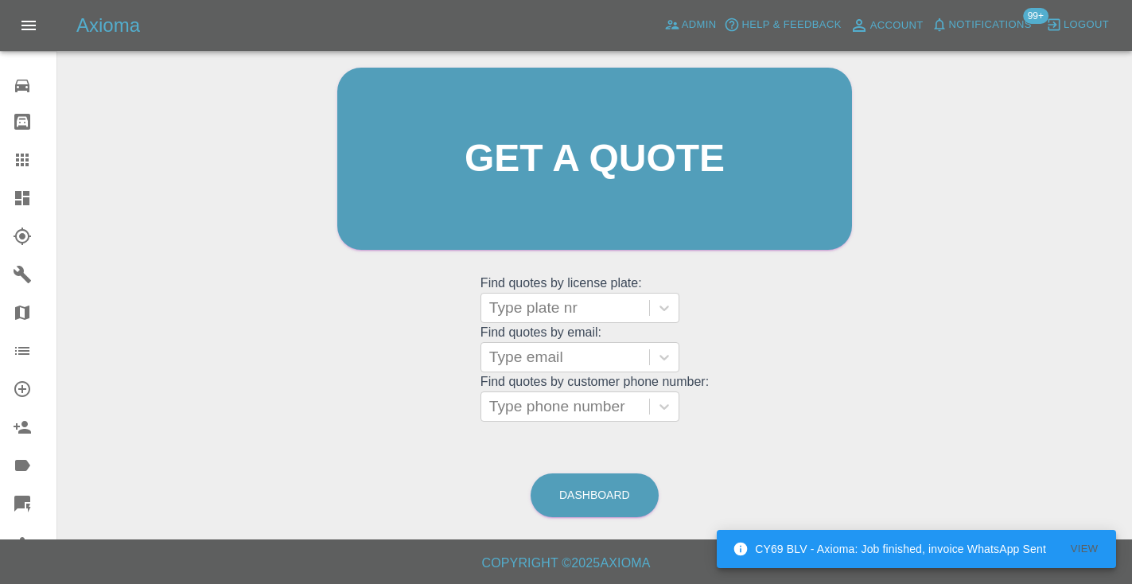
scroll to position [160, 0]
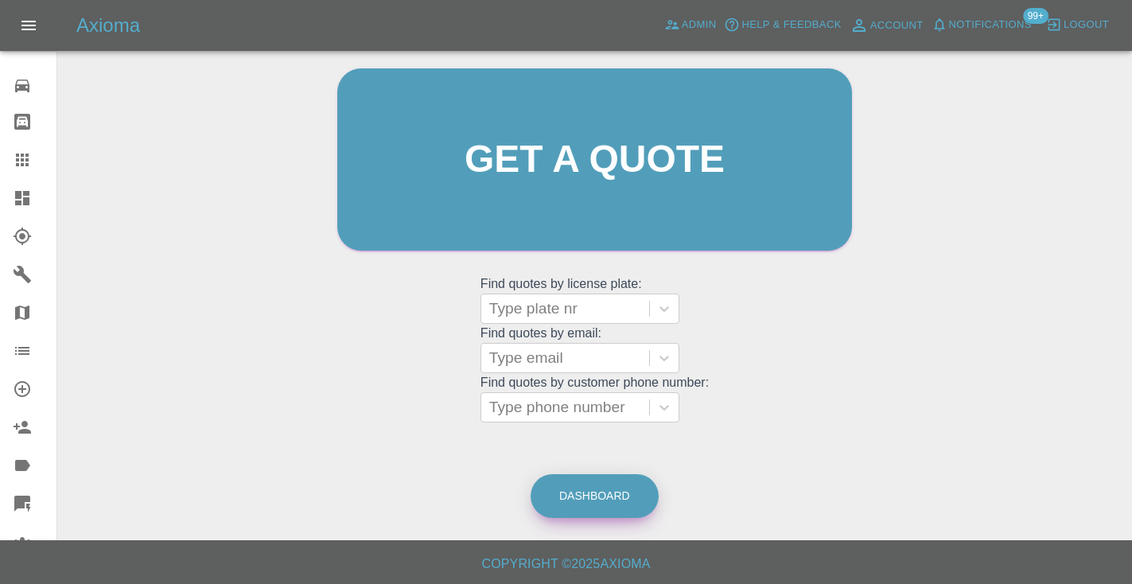
click at [623, 483] on link "Dashboard" at bounding box center [594, 496] width 128 height 44
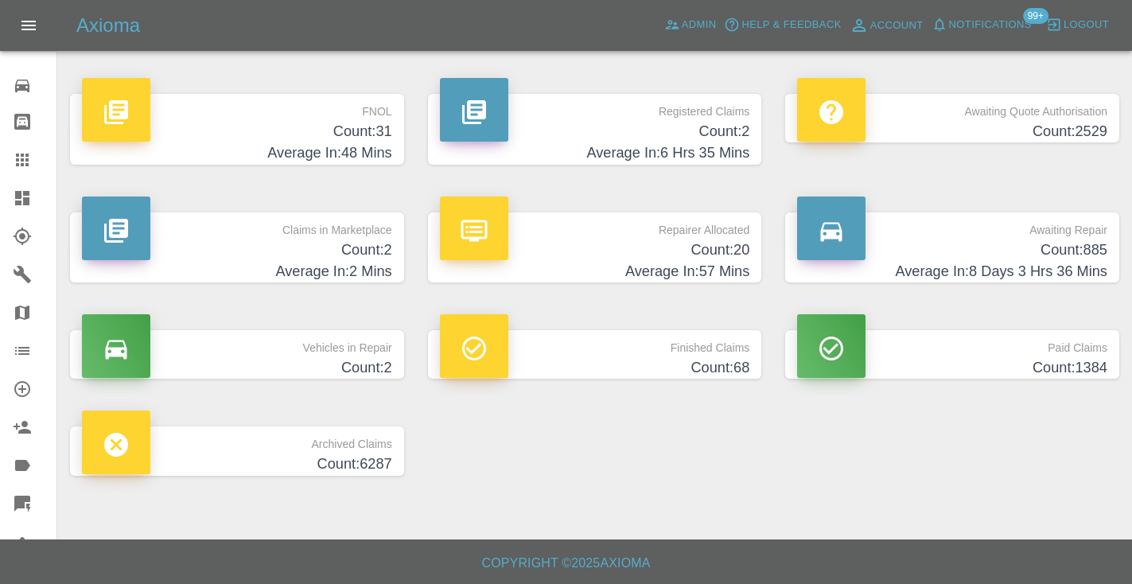
click at [1077, 263] on h4 "Average In: 8 Days 3 Hrs 36 Mins" at bounding box center [952, 271] width 310 height 21
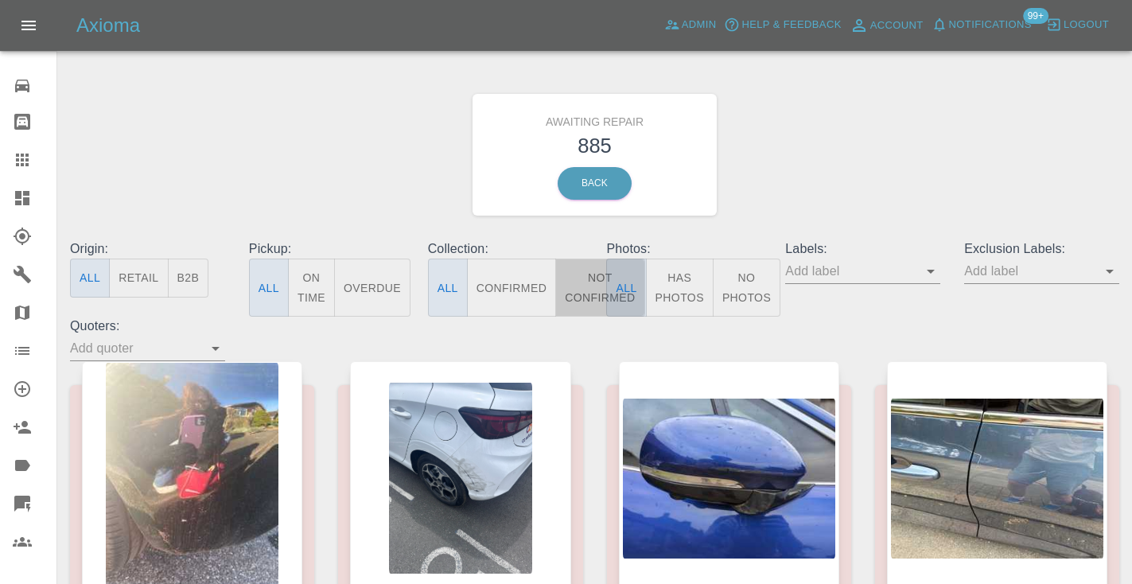
click at [598, 285] on button "Not Confirmed" at bounding box center [599, 287] width 89 height 58
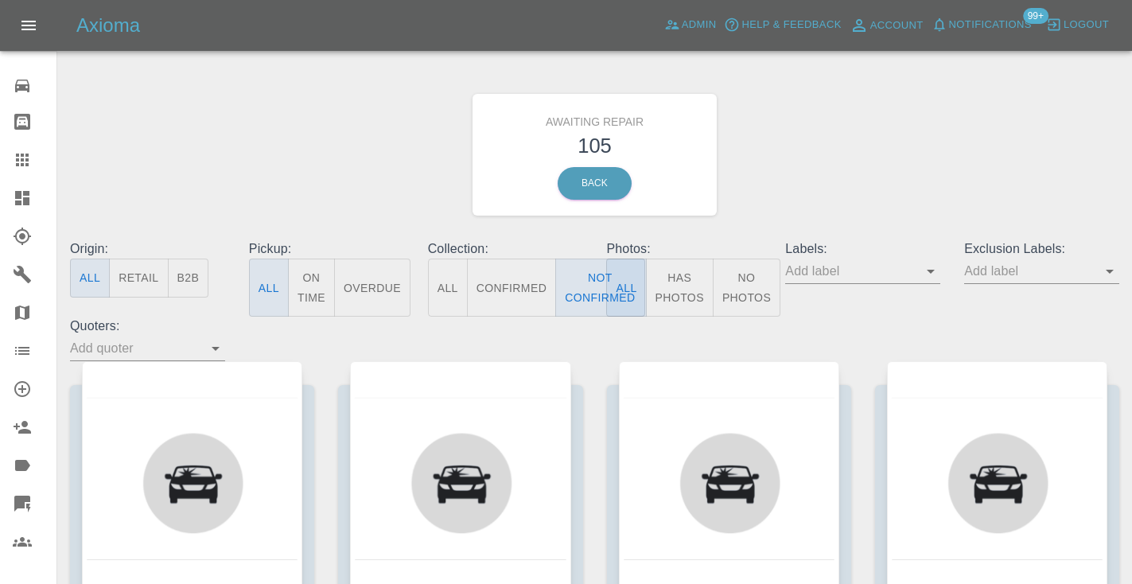
click at [875, 173] on div "Awaiting Repair 105 Back" at bounding box center [594, 154] width 1073 height 169
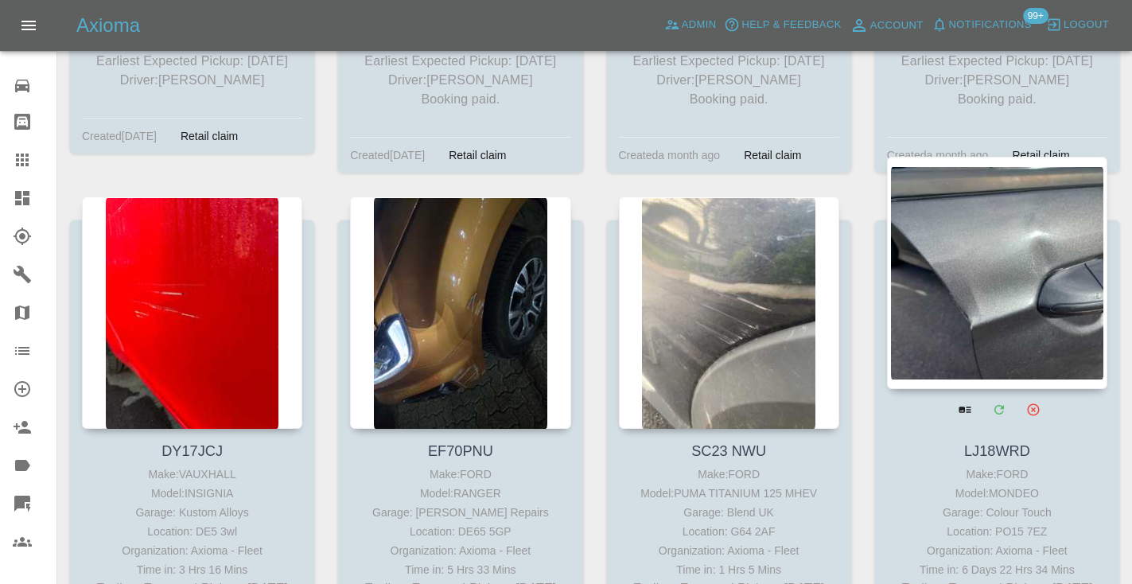
scroll to position [7466, 0]
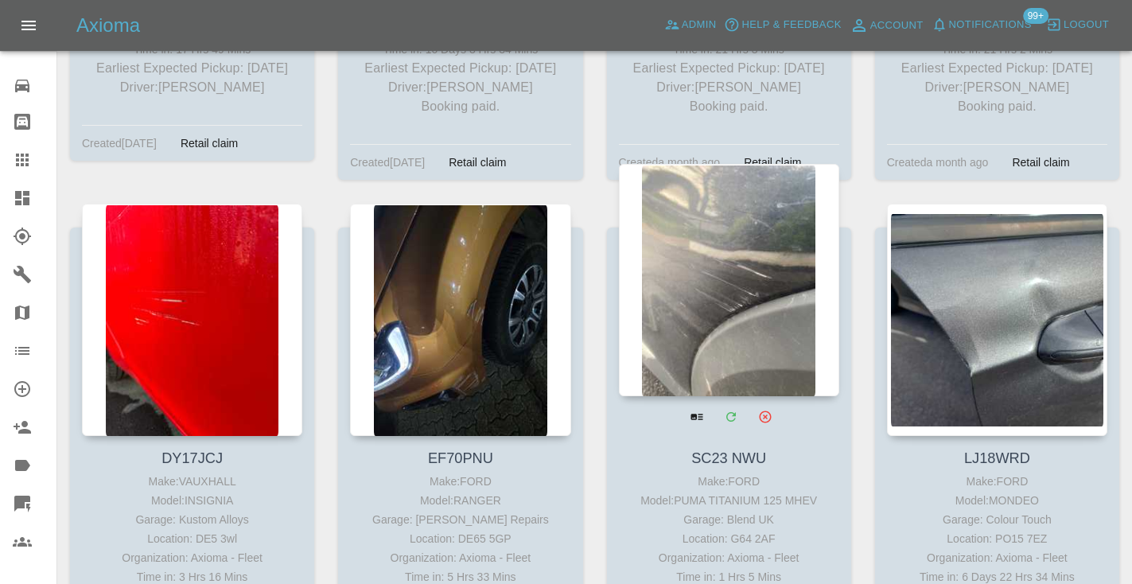
click at [734, 231] on div at bounding box center [729, 280] width 220 height 232
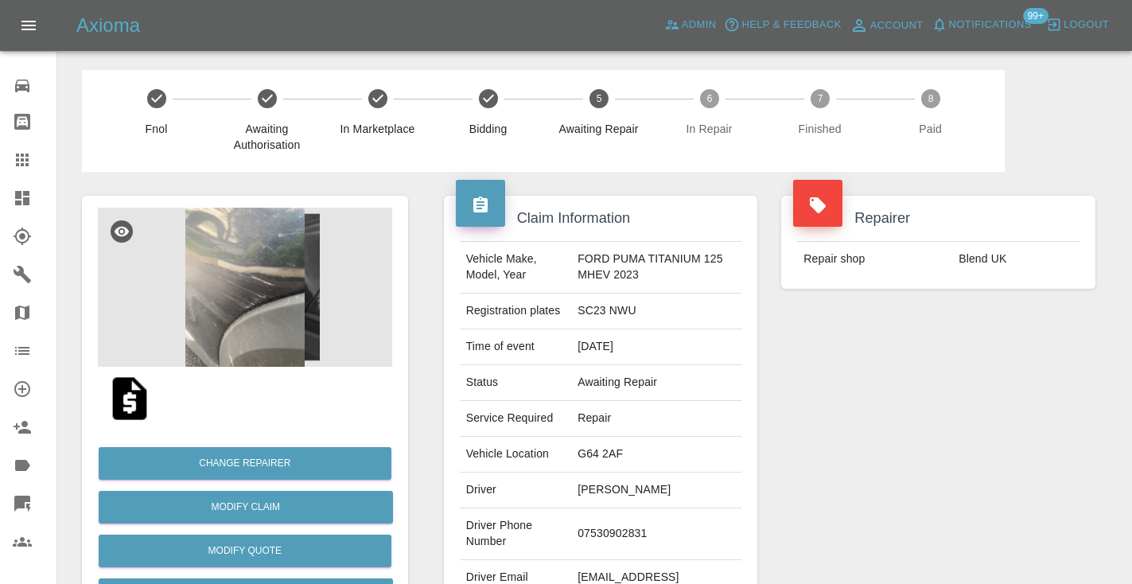
click at [630, 535] on td "07530902831" at bounding box center [656, 534] width 170 height 52
copy td "07530902831"
click at [870, 425] on div "Repairer Repair shop Blend [GEOGRAPHIC_DATA]" at bounding box center [938, 409] width 338 height 475
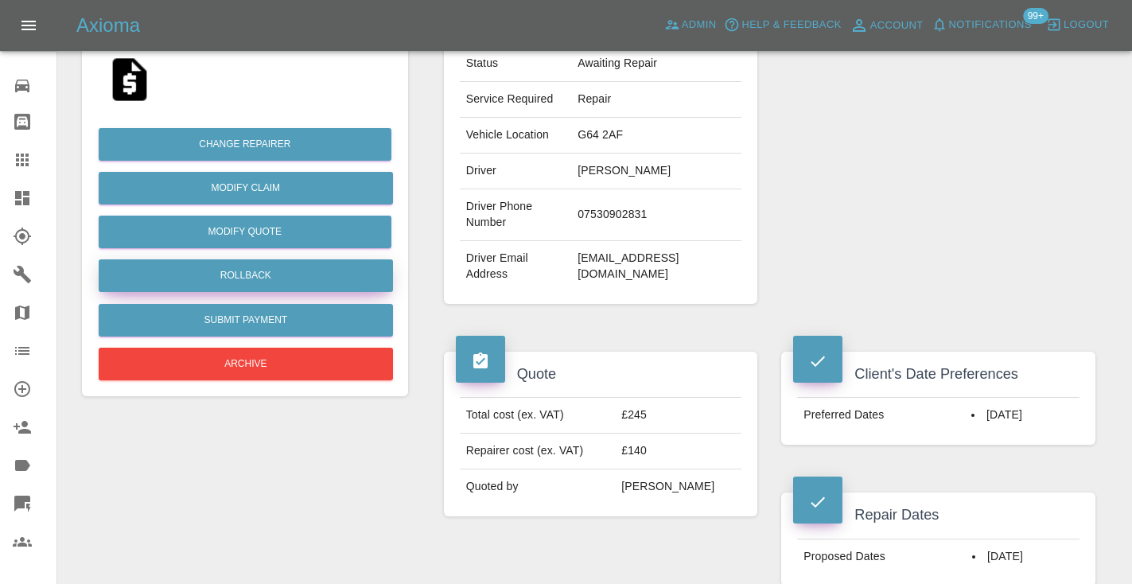
scroll to position [315, 0]
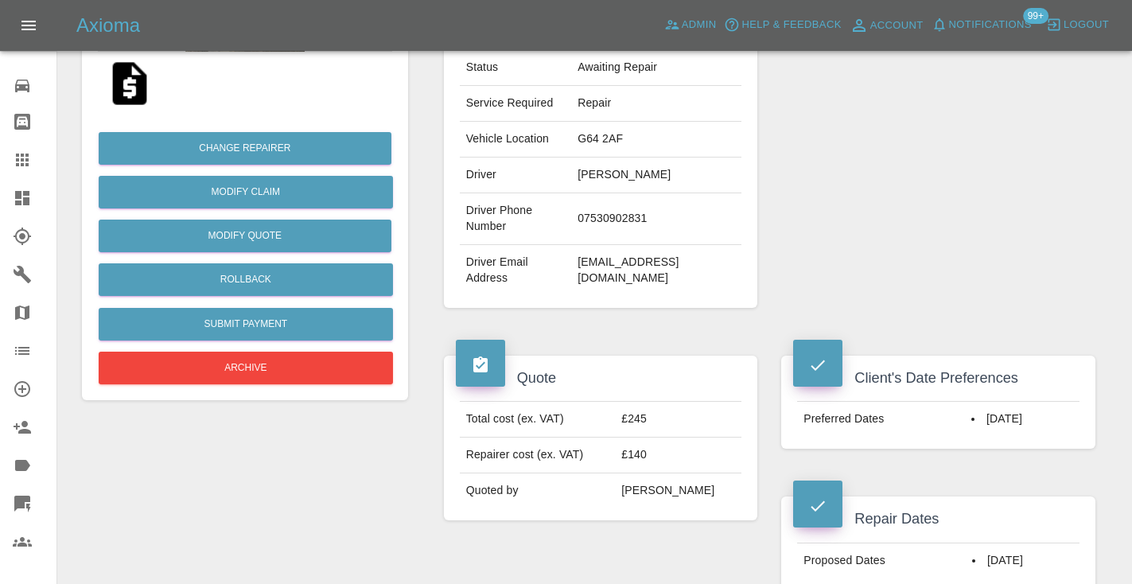
click at [600, 219] on td "07530902831" at bounding box center [656, 219] width 170 height 52
copy td "07530902831"
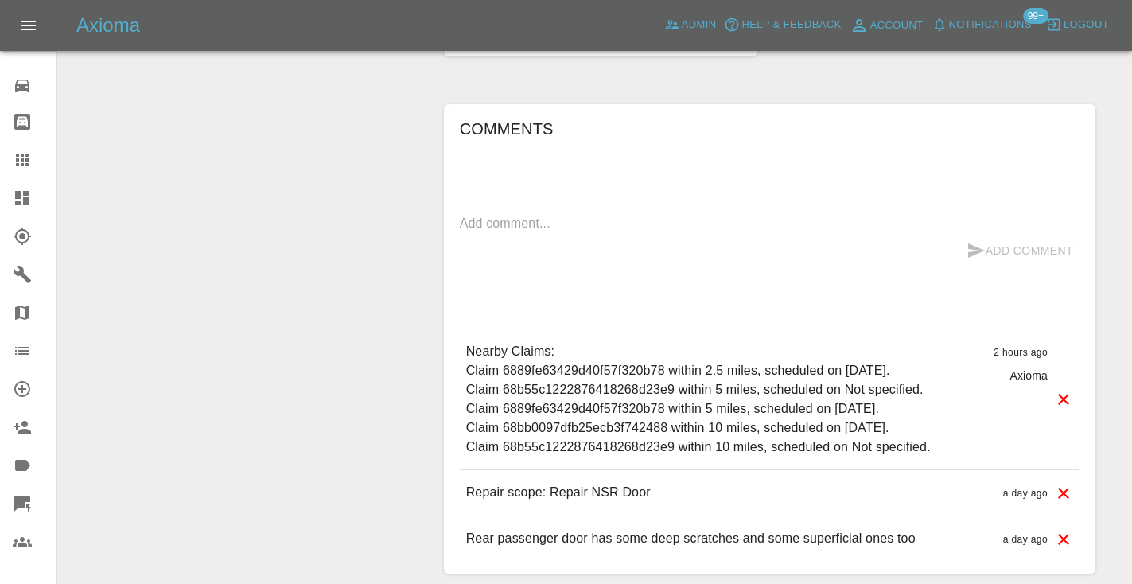
scroll to position [1251, 0]
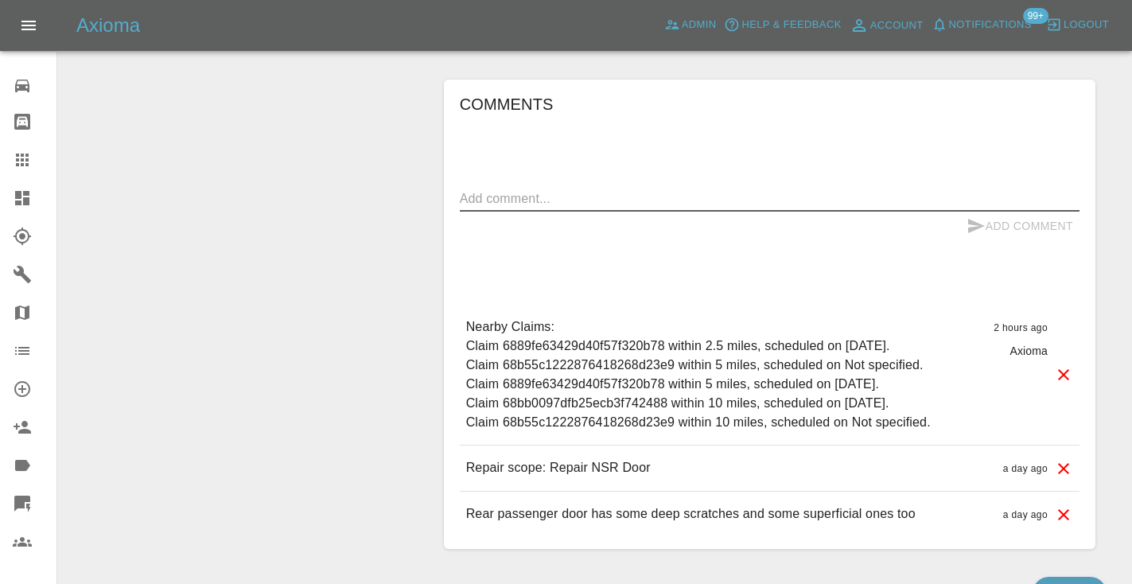
click at [530, 201] on textarea at bounding box center [769, 198] width 619 height 18
type textarea "called no answer"
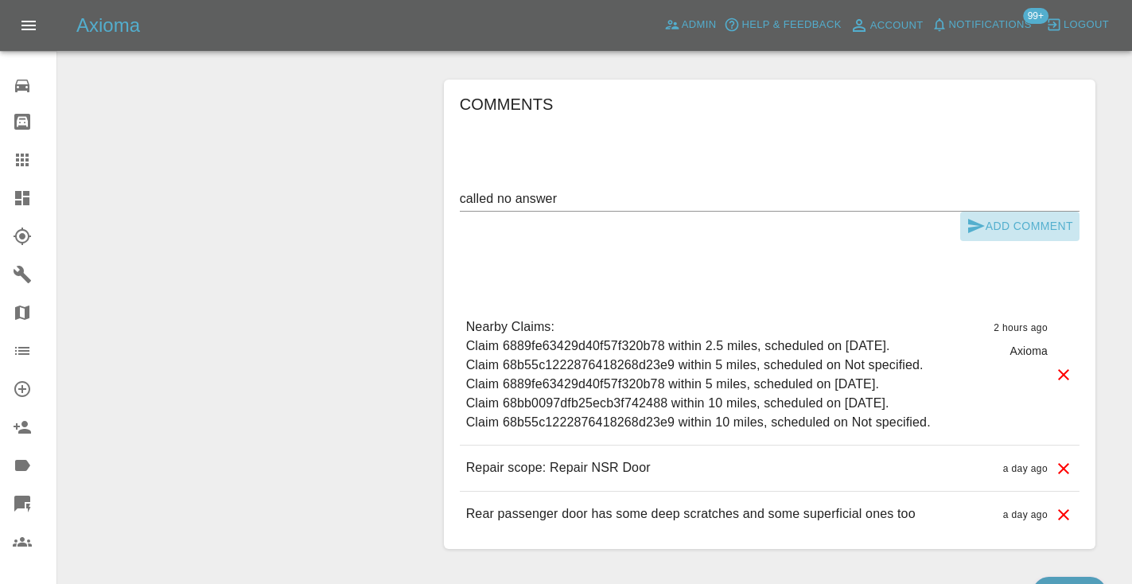
click at [1001, 222] on button "Add Comment" at bounding box center [1019, 226] width 119 height 29
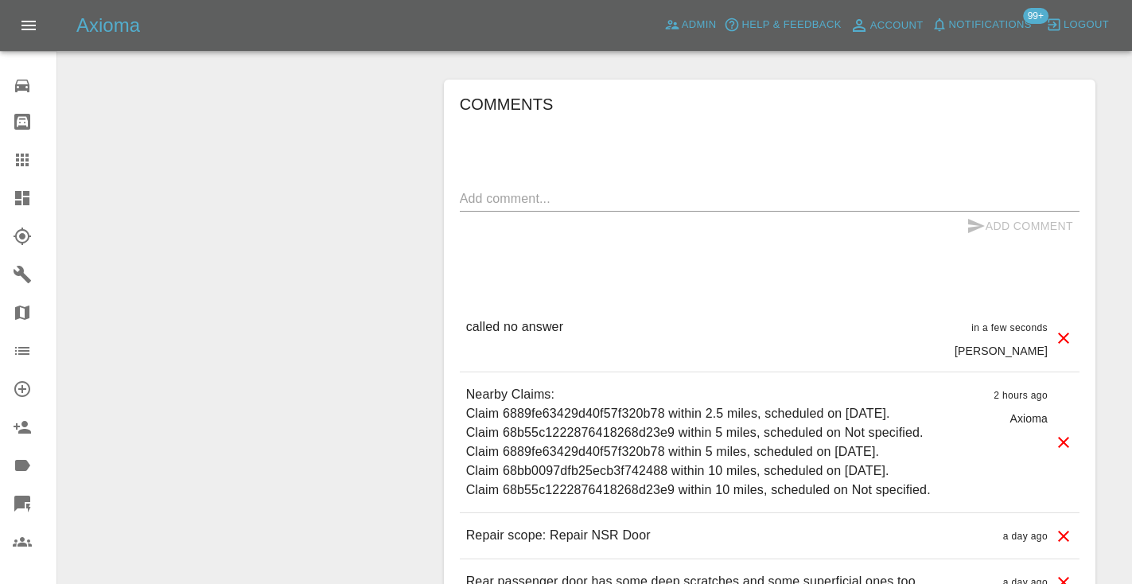
click at [32, 160] on div at bounding box center [35, 159] width 45 height 19
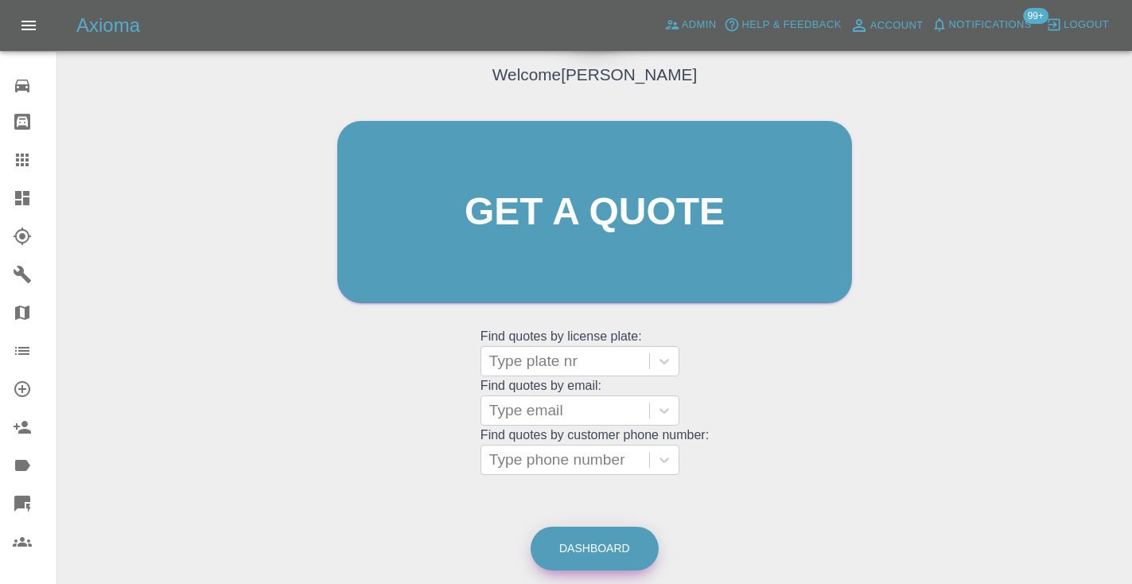
click at [623, 544] on link "Dashboard" at bounding box center [594, 548] width 128 height 44
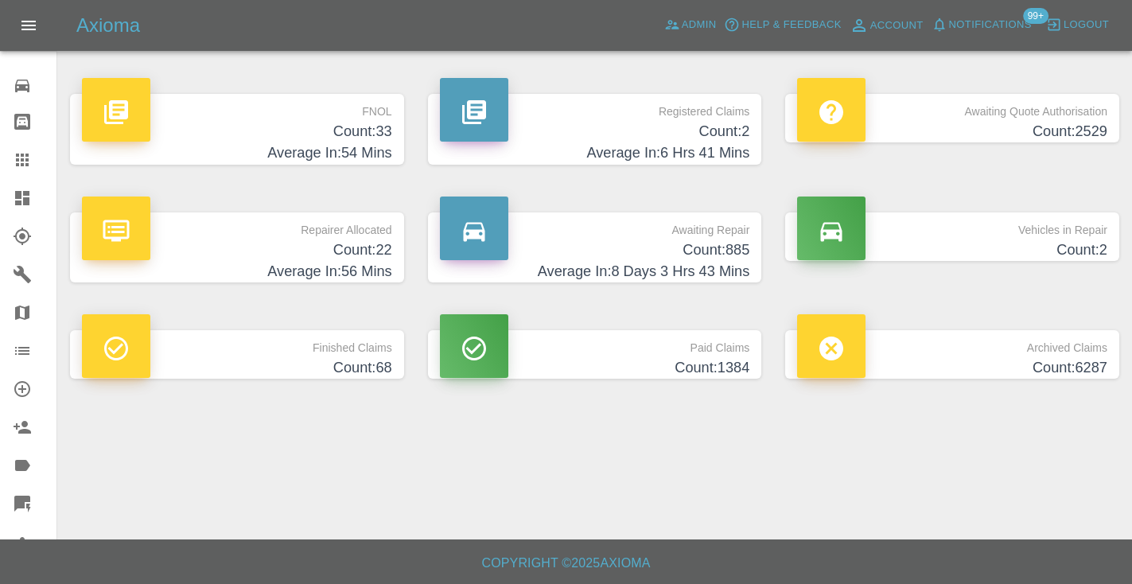
click at [733, 254] on h4 "Count: 885" at bounding box center [595, 249] width 310 height 21
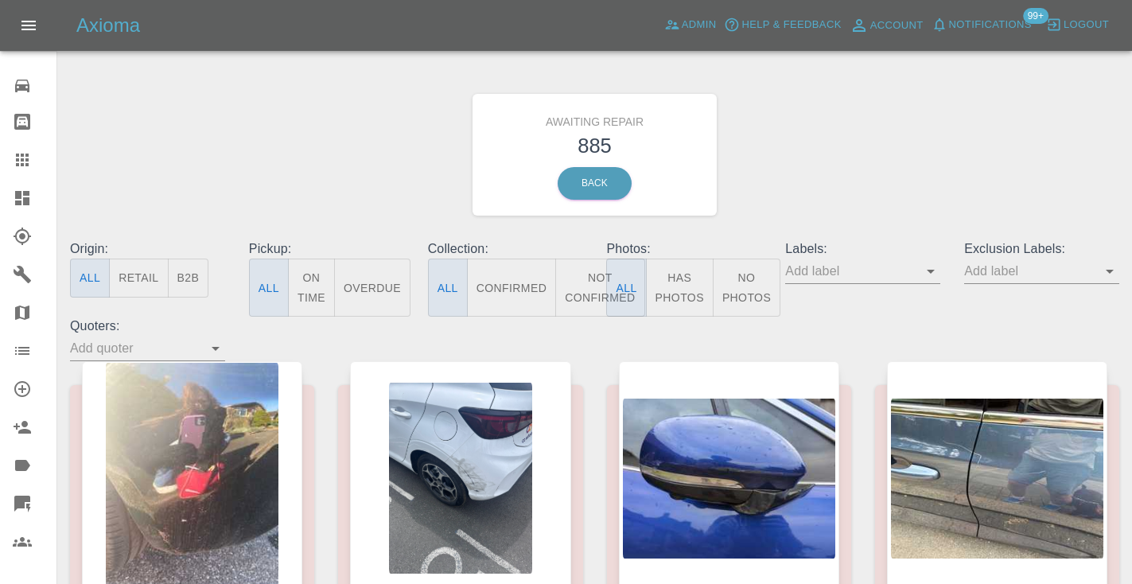
click at [586, 289] on button "Not Confirmed" at bounding box center [599, 287] width 89 height 58
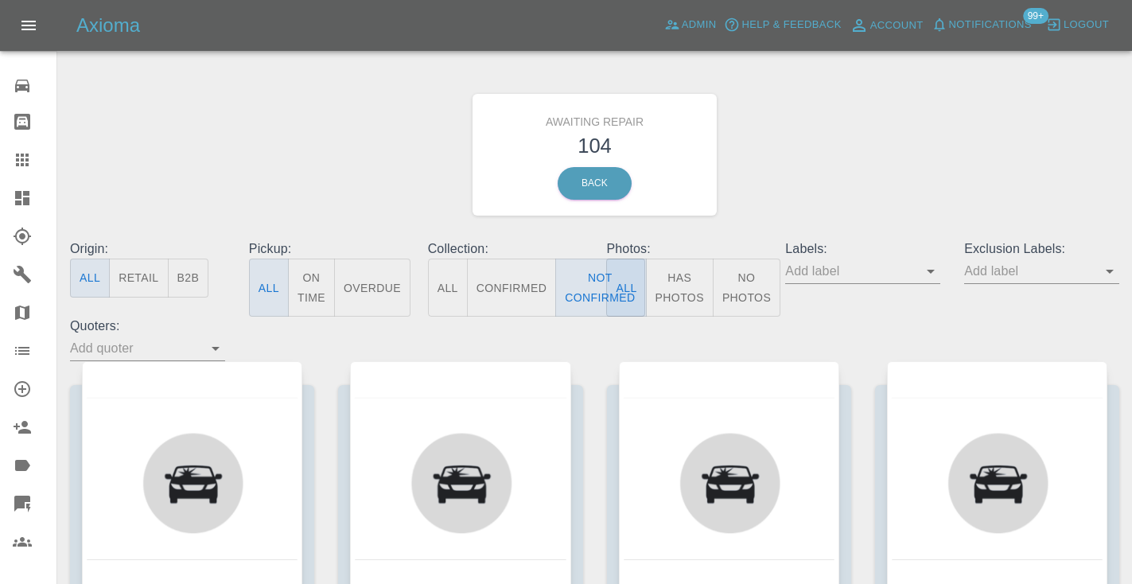
click at [864, 180] on div "Awaiting Repair 104 Back" at bounding box center [594, 154] width 1073 height 169
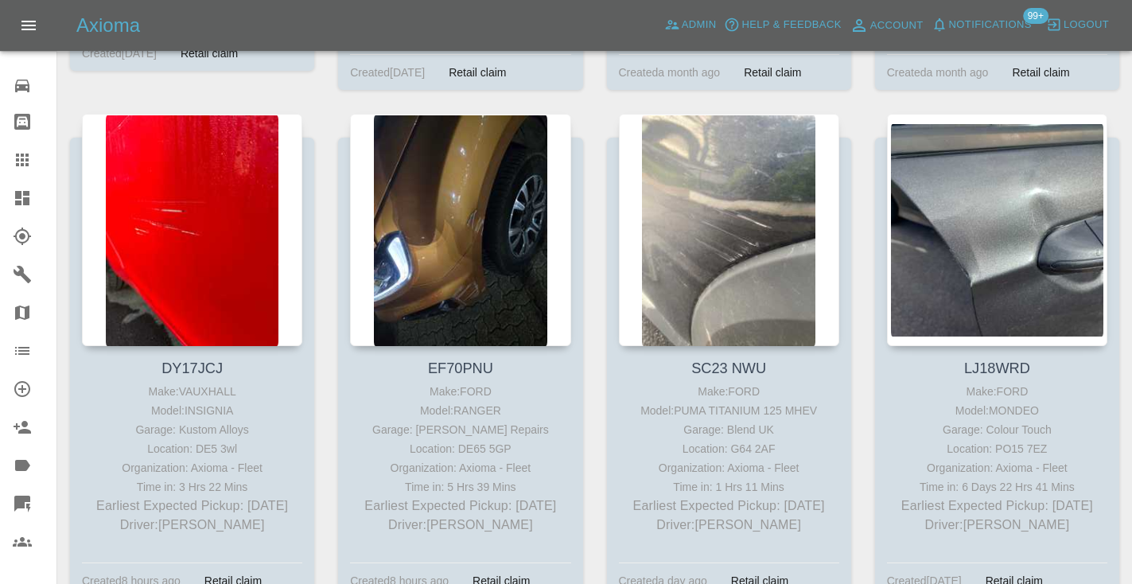
scroll to position [7534, 0]
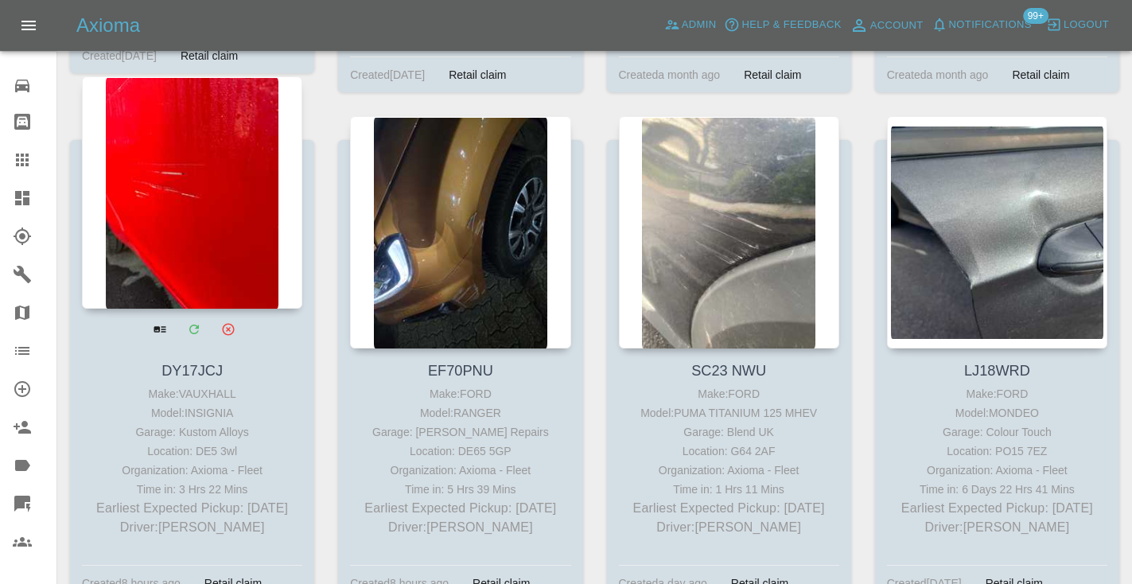
click at [179, 173] on div at bounding box center [192, 192] width 220 height 232
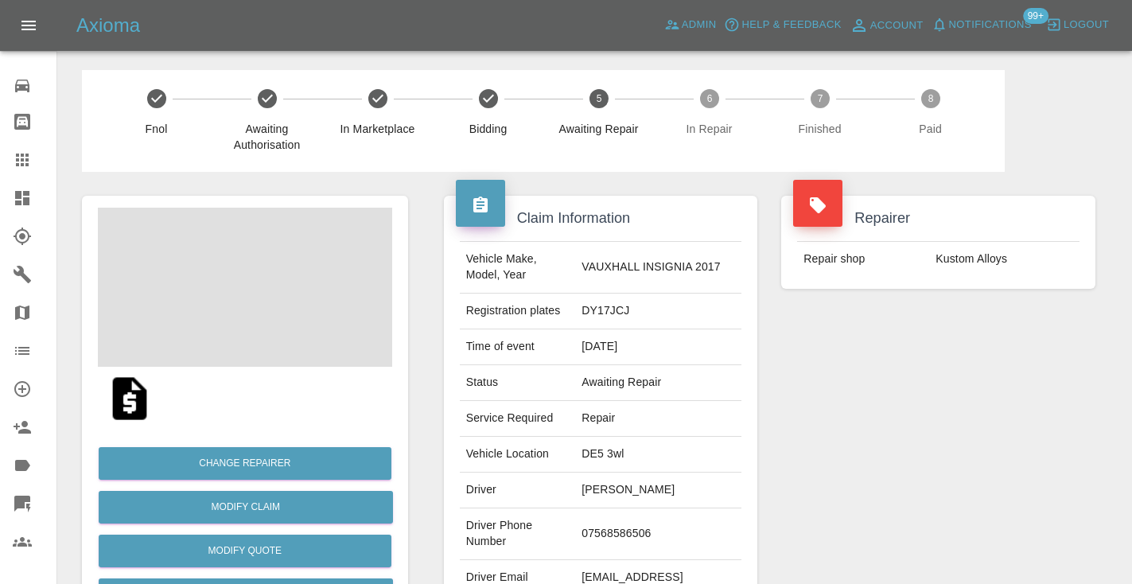
click at [639, 526] on td "07568586506" at bounding box center [658, 534] width 166 height 52
copy td "07568586506"
click at [771, 498] on div "Repairer Repair shop Kustom Alloys" at bounding box center [938, 409] width 338 height 475
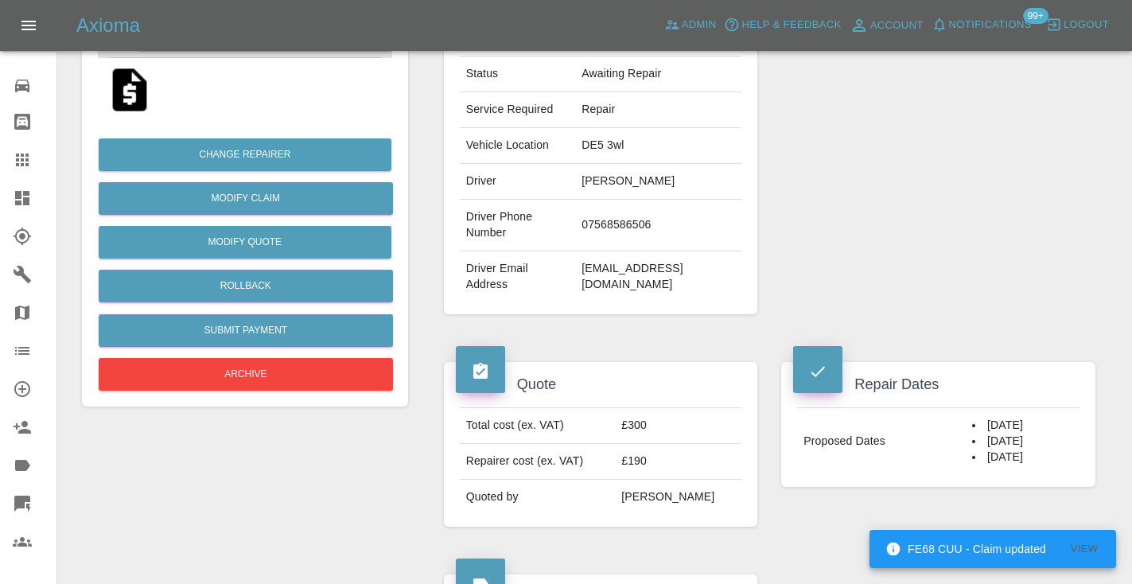
scroll to position [278, 0]
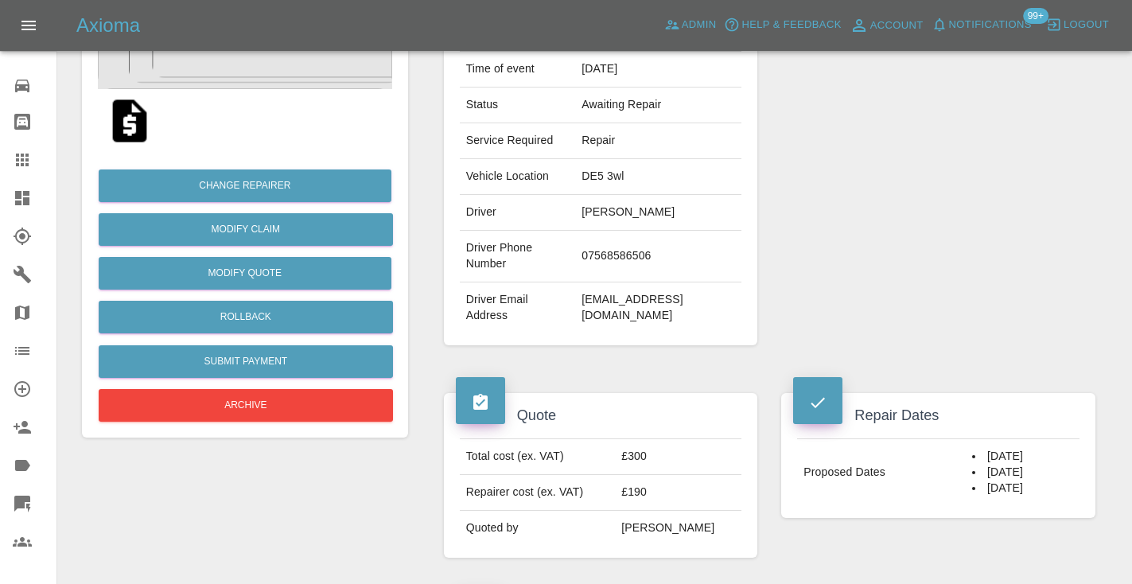
click at [639, 252] on td "07568586506" at bounding box center [658, 257] width 166 height 52
copy td "07568586506"
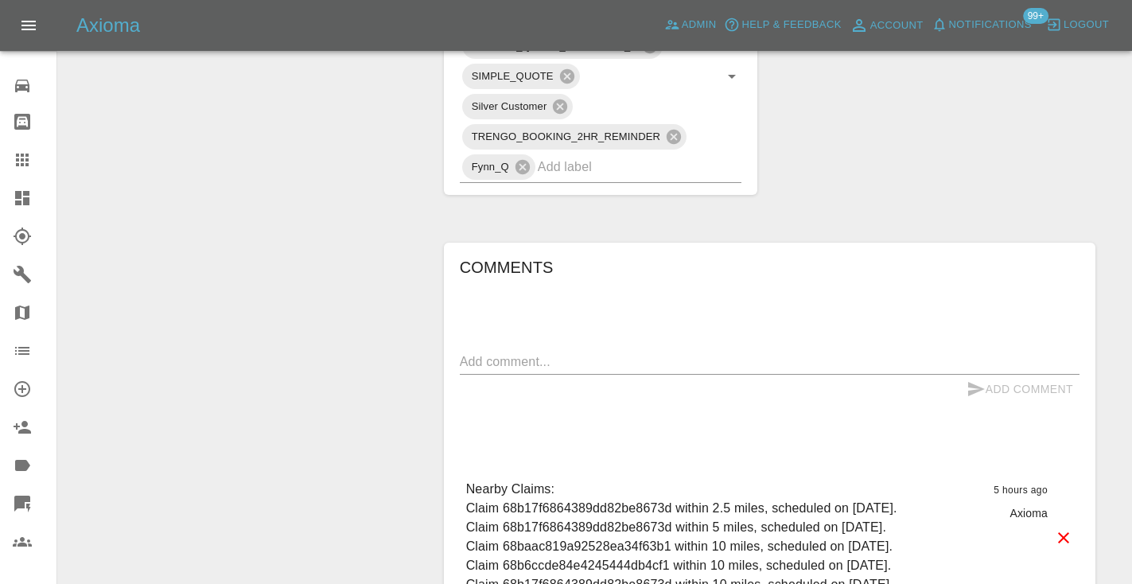
scroll to position [968, 0]
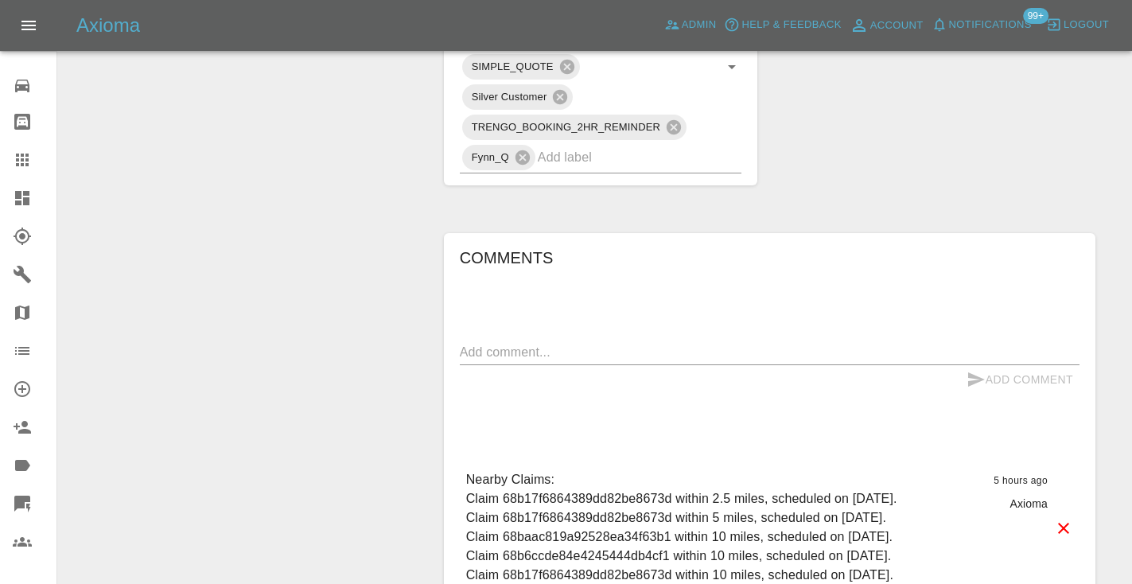
click at [545, 340] on div "x" at bounding box center [769, 352] width 619 height 25
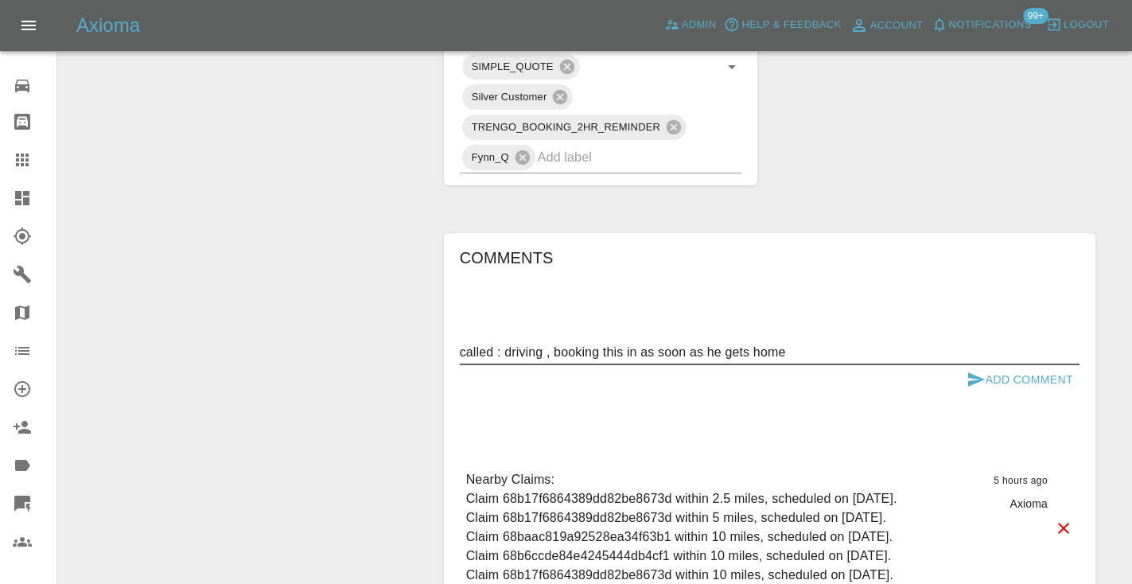
type textarea "called : driving , booking this in as soon as he gets home"
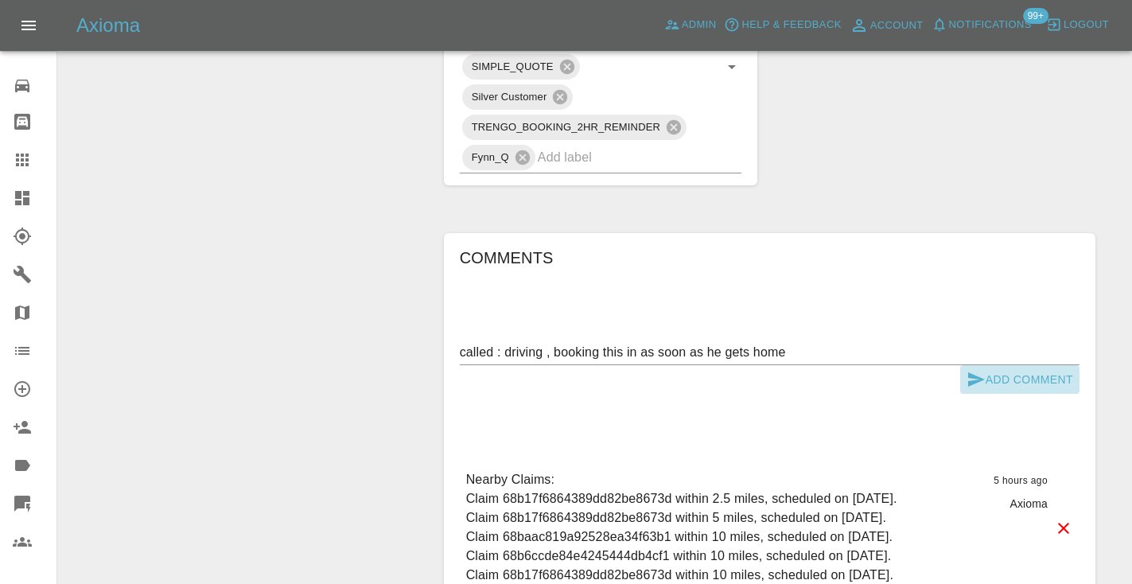
click at [968, 372] on icon "submit" at bounding box center [976, 379] width 17 height 14
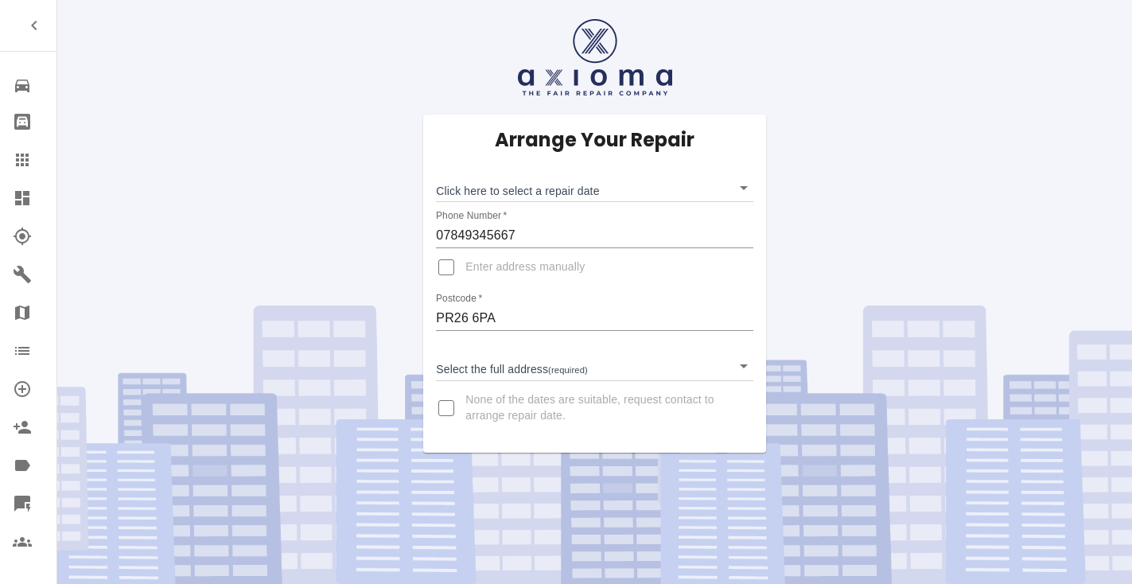
click at [551, 190] on body "Repair home Bodyshop home Claims Dashboard Explorer Garages Map Organization Cr…" at bounding box center [566, 292] width 1132 height 584
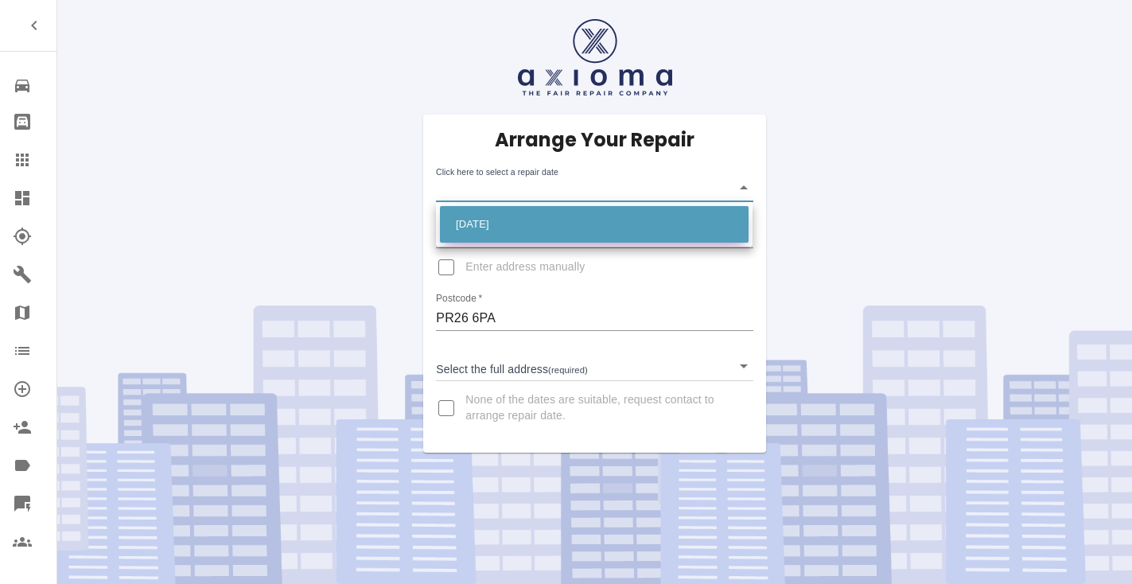
click at [542, 223] on li "[DATE]" at bounding box center [594, 224] width 309 height 37
type input "[DATE]T00:00:00.000Z"
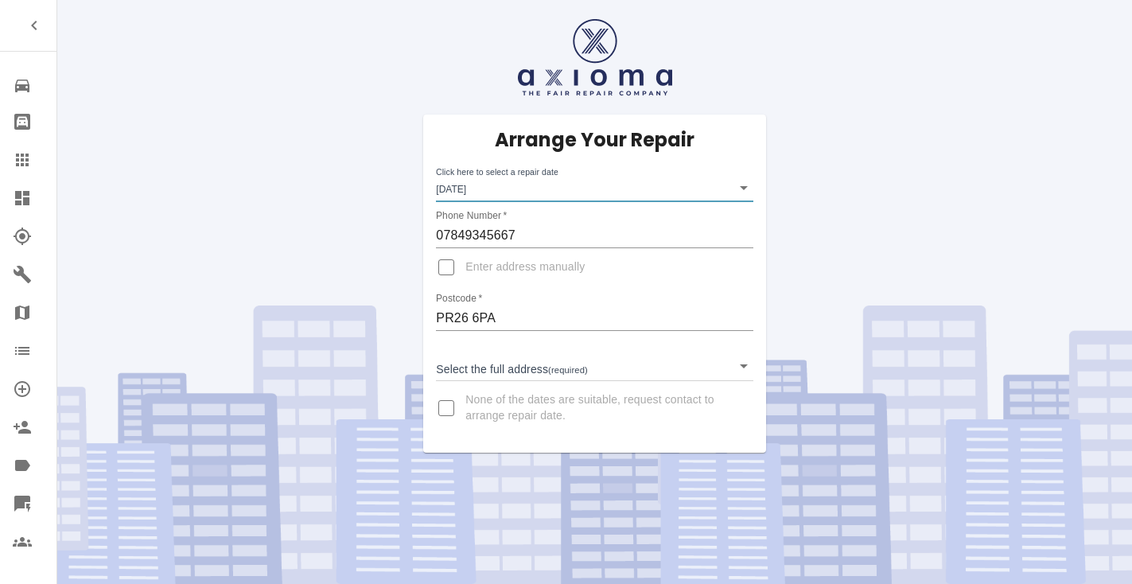
click at [511, 355] on body "Repair home Bodyshop home Claims Dashboard Explorer Garages Map Organization Cr…" at bounding box center [566, 292] width 1132 height 584
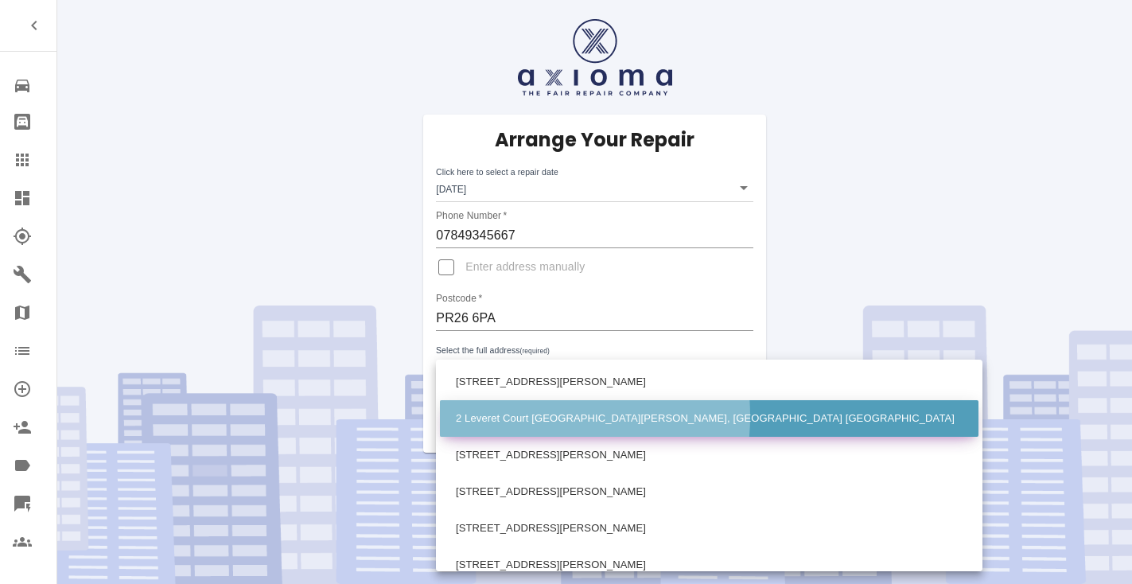
click at [508, 416] on li "2 Leveret Court [GEOGRAPHIC_DATA][PERSON_NAME], [GEOGRAPHIC_DATA] [GEOGRAPHIC_D…" at bounding box center [709, 418] width 538 height 37
type input "2 Leveret Court [GEOGRAPHIC_DATA][PERSON_NAME], [GEOGRAPHIC_DATA] [GEOGRAPHIC_D…"
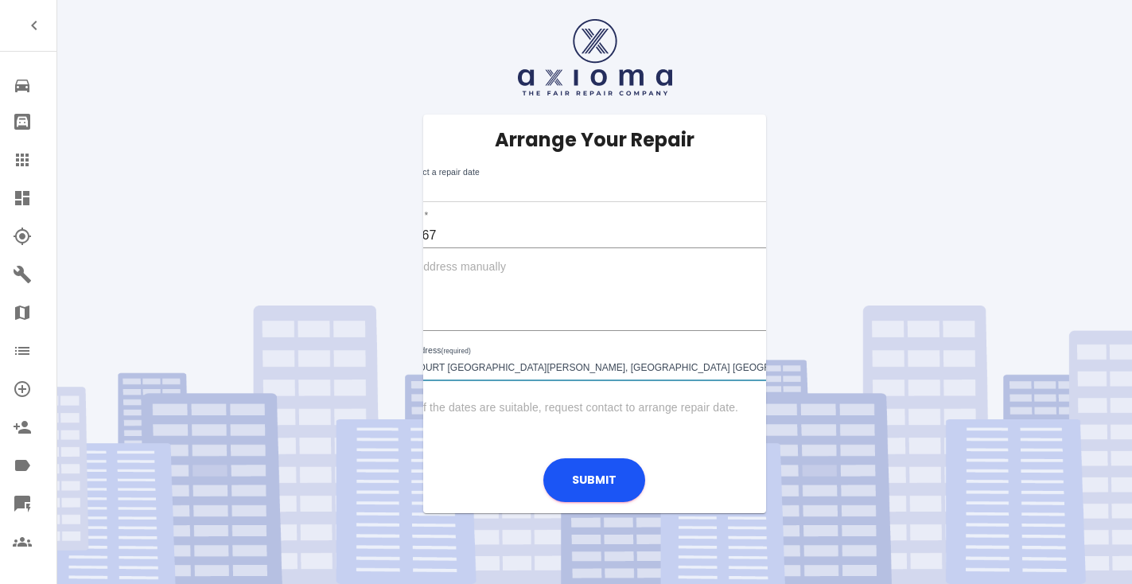
click at [386, 263] on input "Enter address manually" at bounding box center [367, 267] width 38 height 38
checkbox input "true"
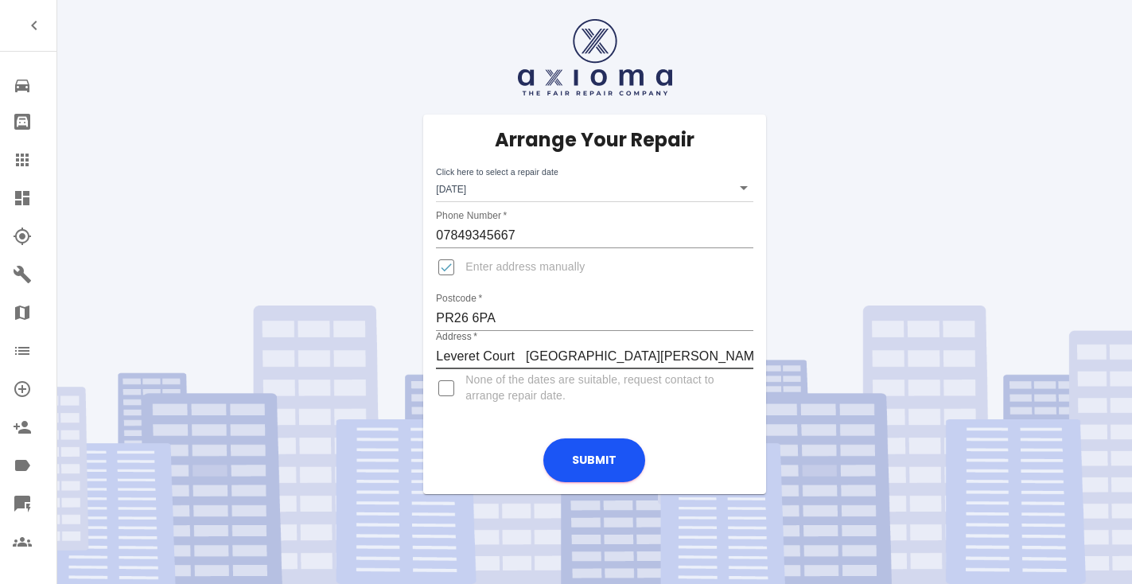
type input "Leveret Court [GEOGRAPHIC_DATA][PERSON_NAME], [GEOGRAPHIC_DATA] [GEOGRAPHIC_DAT…"
click at [447, 270] on input "Enter address manually" at bounding box center [446, 267] width 38 height 38
checkbox input "false"
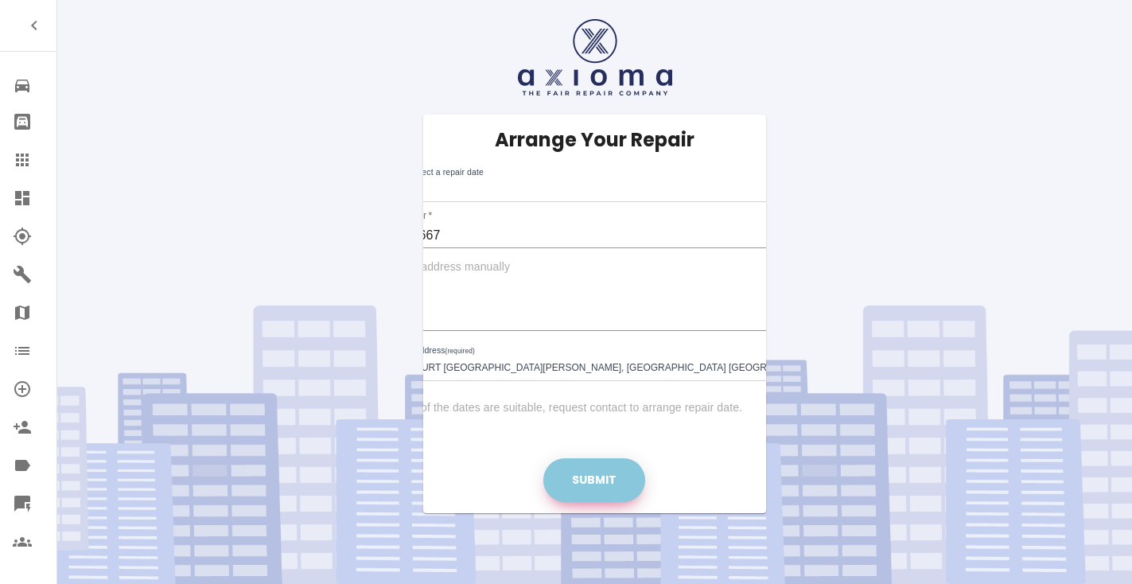
click at [587, 475] on button "Submit" at bounding box center [594, 480] width 102 height 44
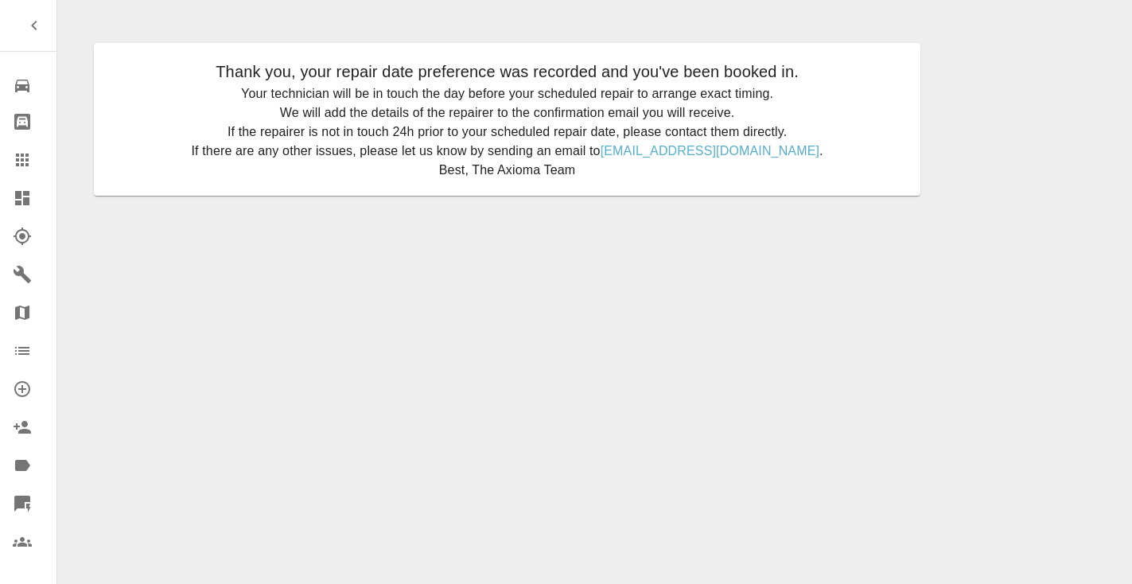
click at [29, 161] on icon at bounding box center [22, 159] width 13 height 13
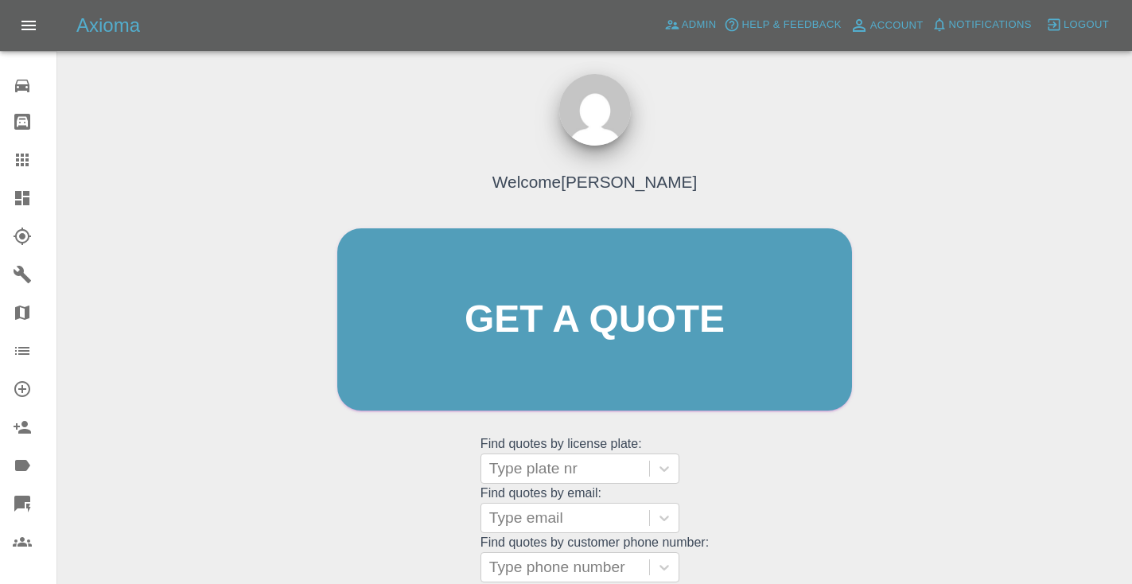
click at [794, 494] on div "Welcome [PERSON_NAME] Get a quote Get a quote Find quotes by license plate: Typ…" at bounding box center [594, 350] width 548 height 480
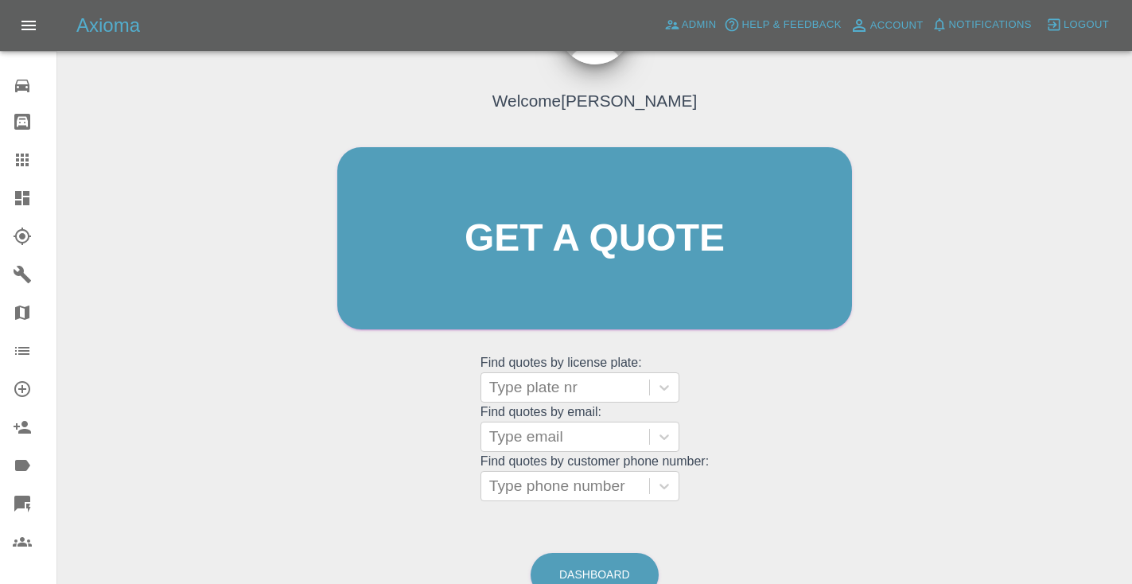
scroll to position [161, 0]
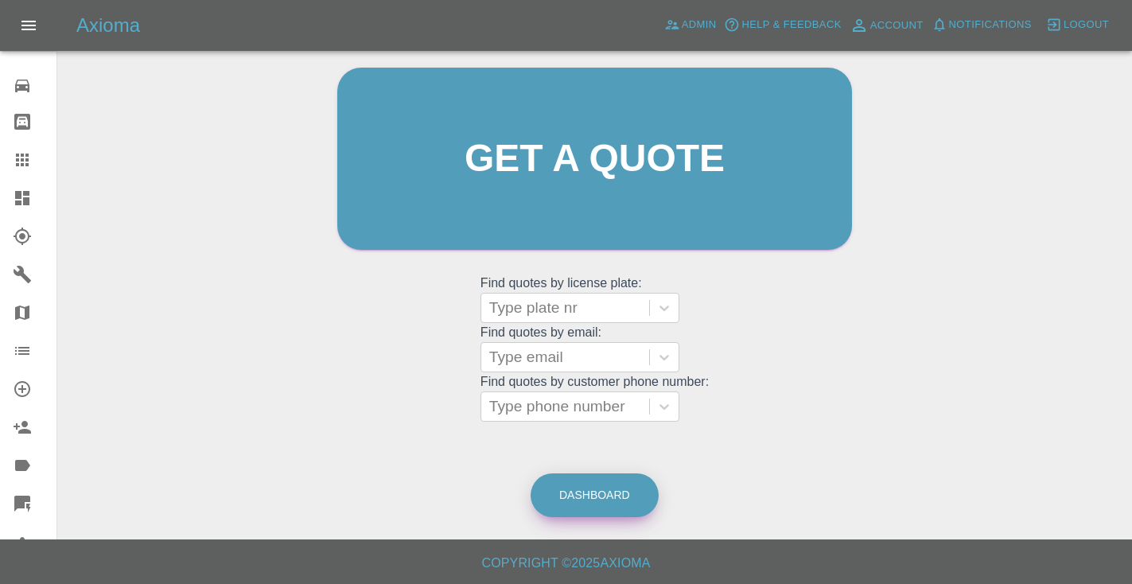
click at [586, 493] on link "Dashboard" at bounding box center [594, 495] width 128 height 44
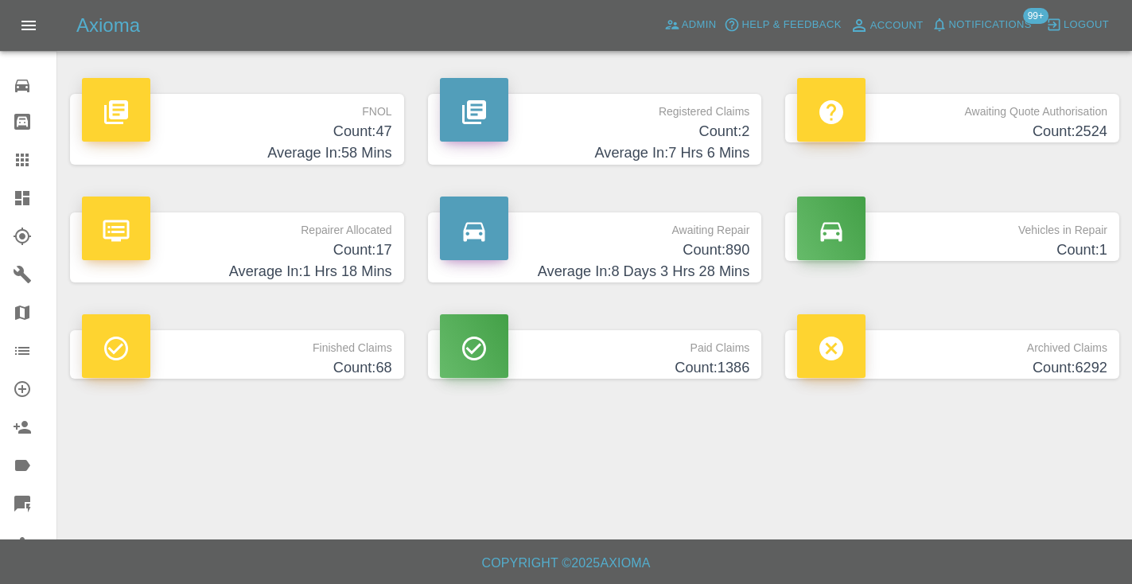
click at [10, 153] on link "Claims" at bounding box center [28, 160] width 56 height 38
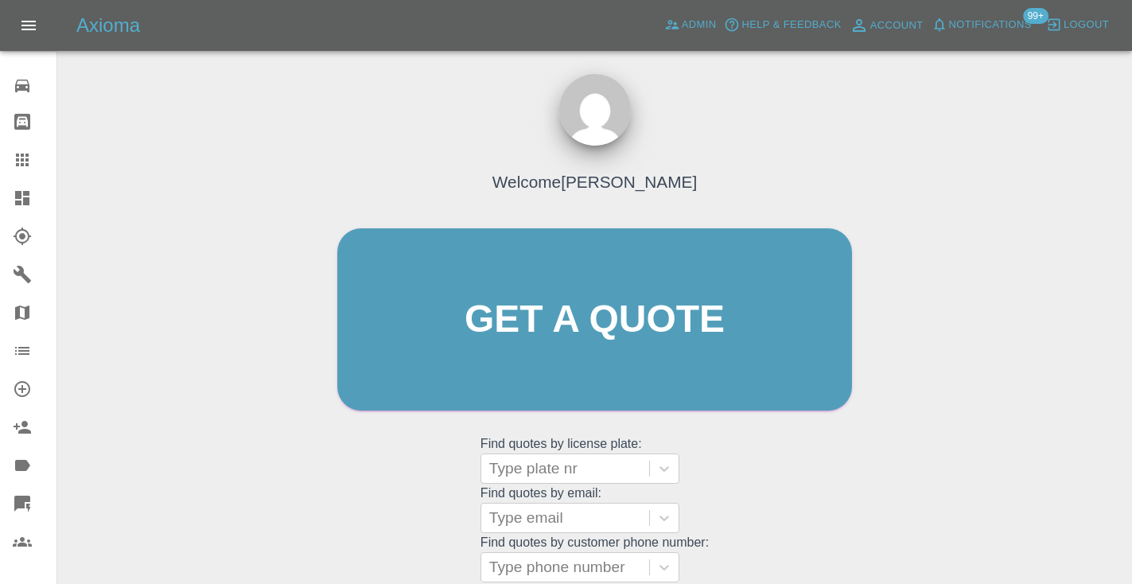
click at [798, 487] on div "Welcome [PERSON_NAME] Get a quote Get a quote Find quotes by license plate: Typ…" at bounding box center [594, 350] width 548 height 480
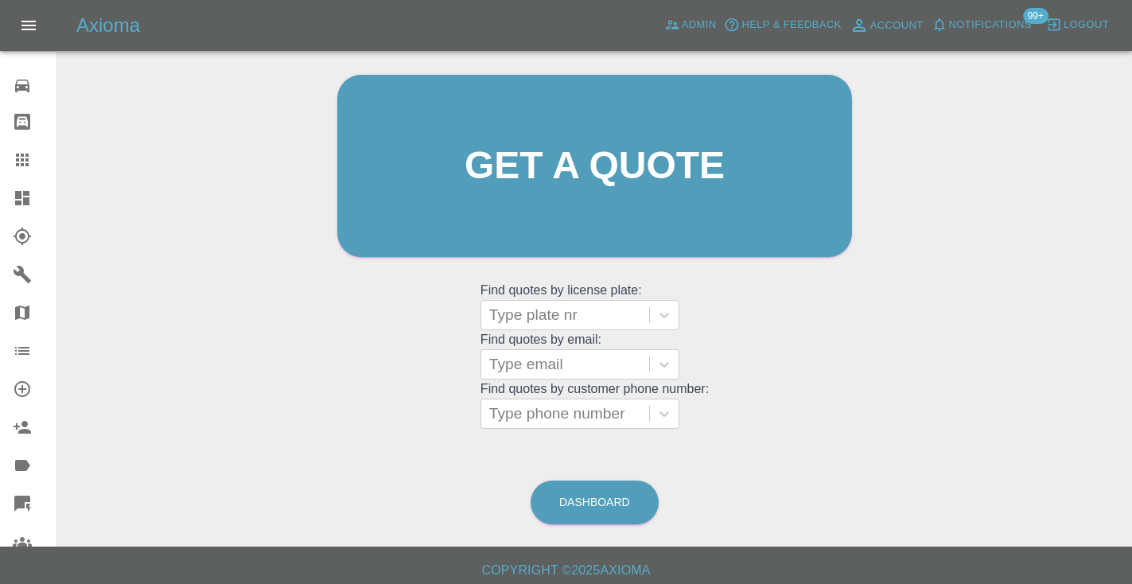
scroll to position [160, 0]
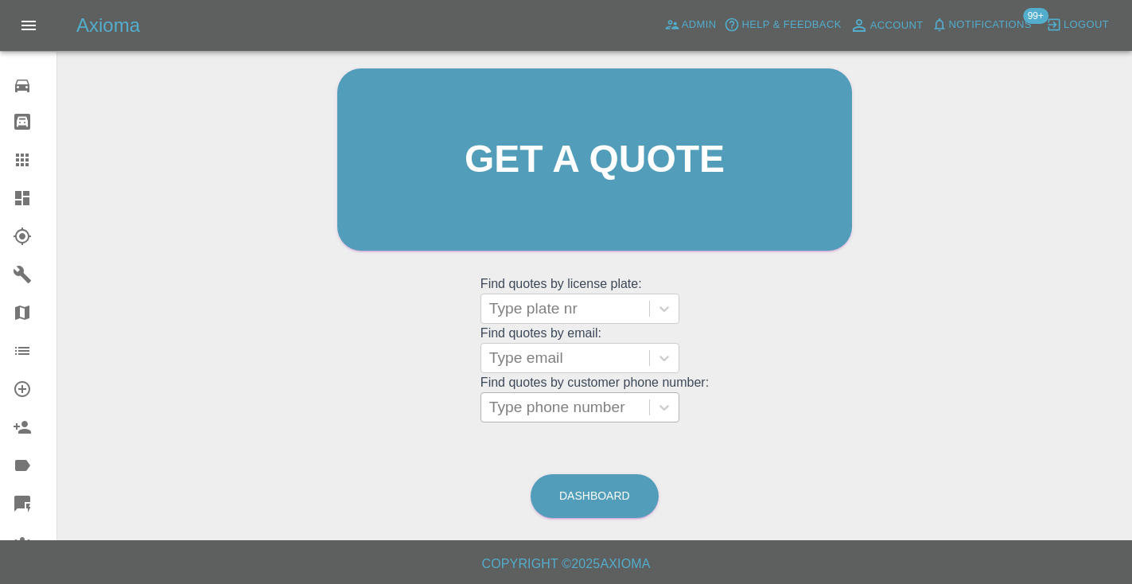
click at [582, 413] on div "Type phone number" at bounding box center [565, 407] width 152 height 19
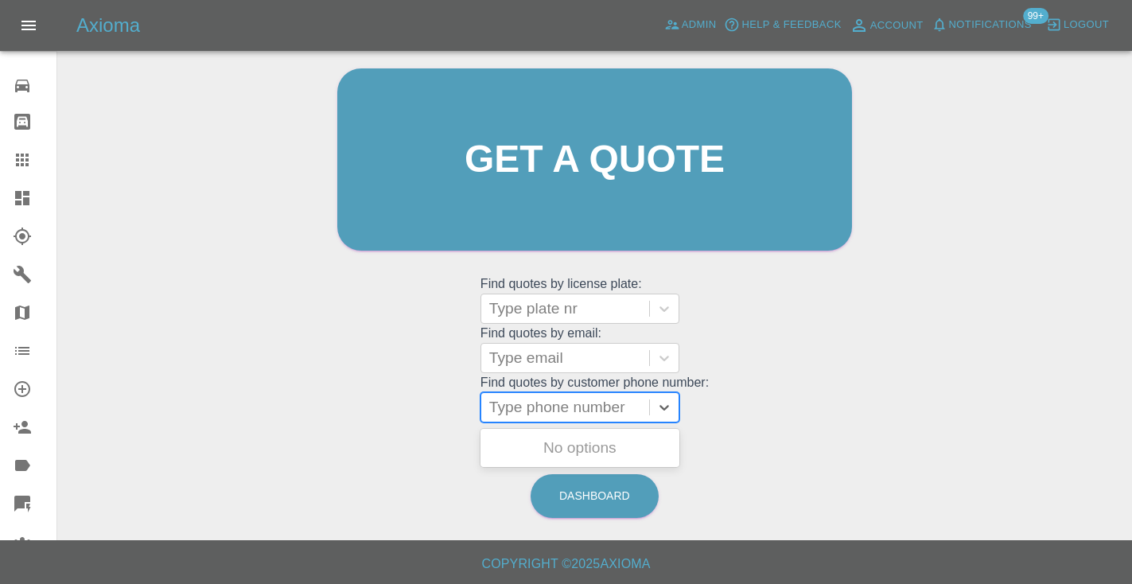
paste input "07443498345"
type input "07443498345"
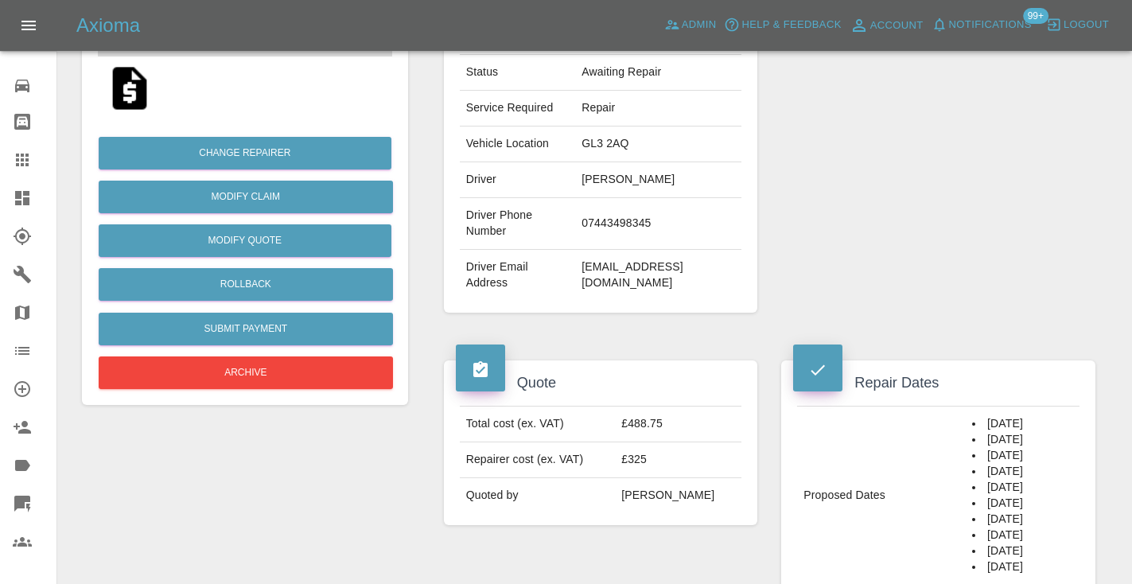
scroll to position [318, 0]
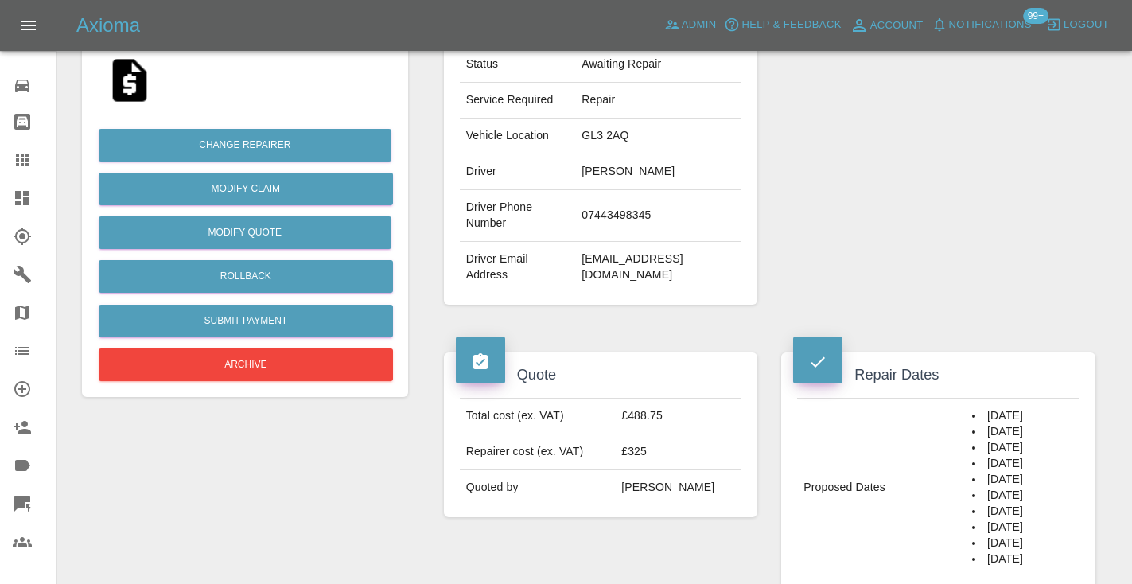
click at [661, 206] on td "07443498345" at bounding box center [658, 216] width 166 height 52
copy td "07443498345"
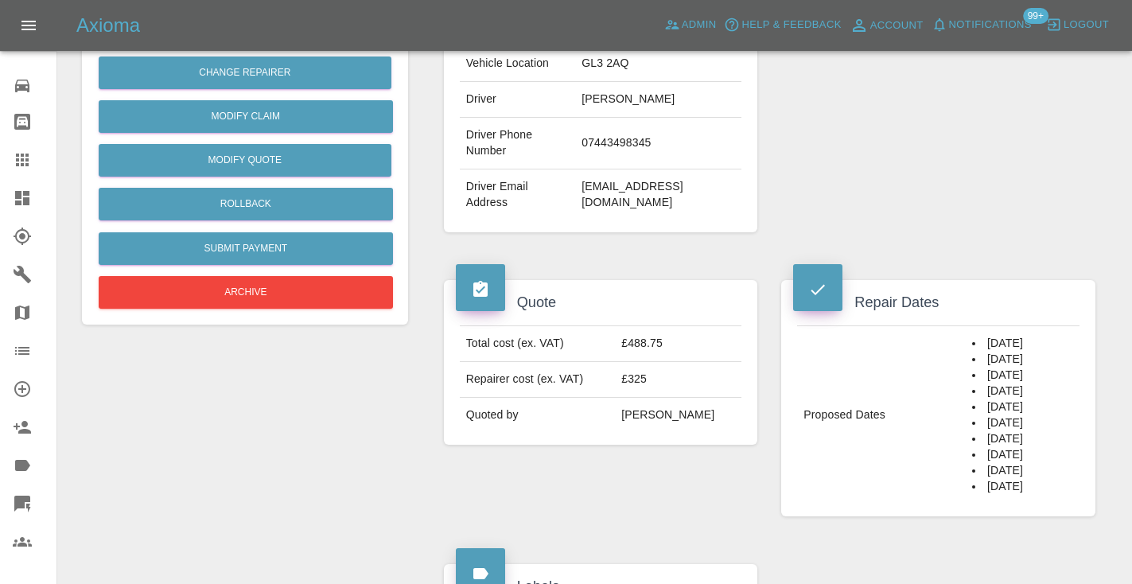
scroll to position [316, 0]
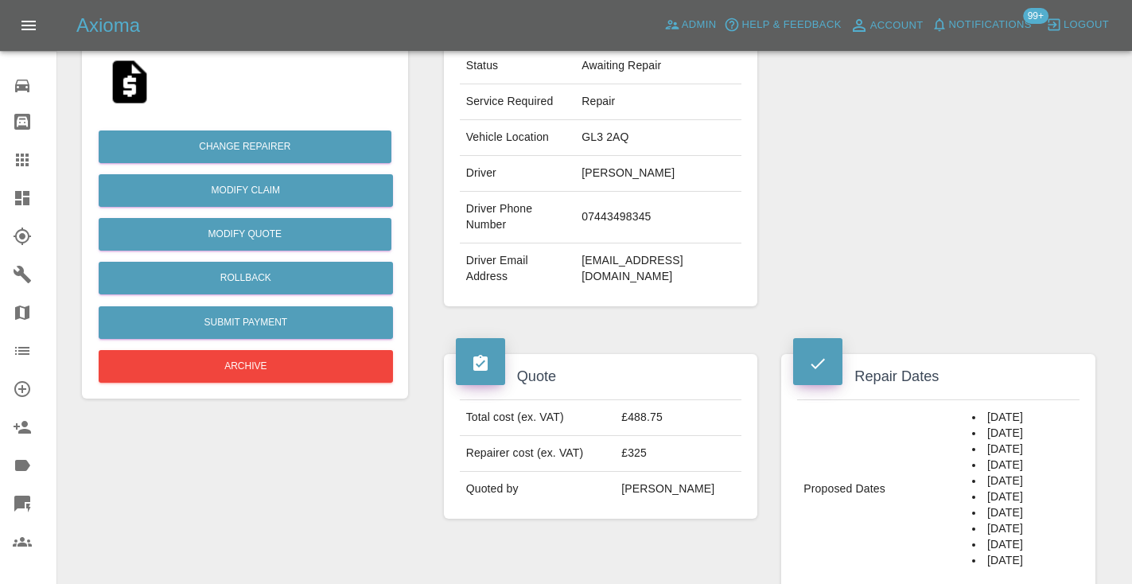
click at [608, 210] on td "07443498345" at bounding box center [658, 218] width 166 height 52
copy td "07443498345"
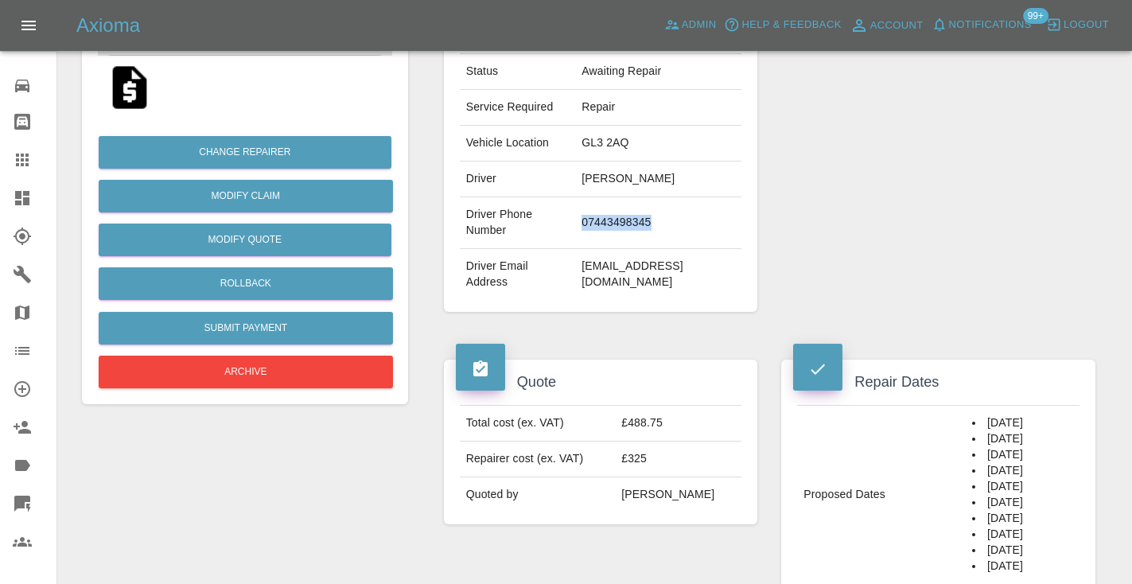
scroll to position [309, 0]
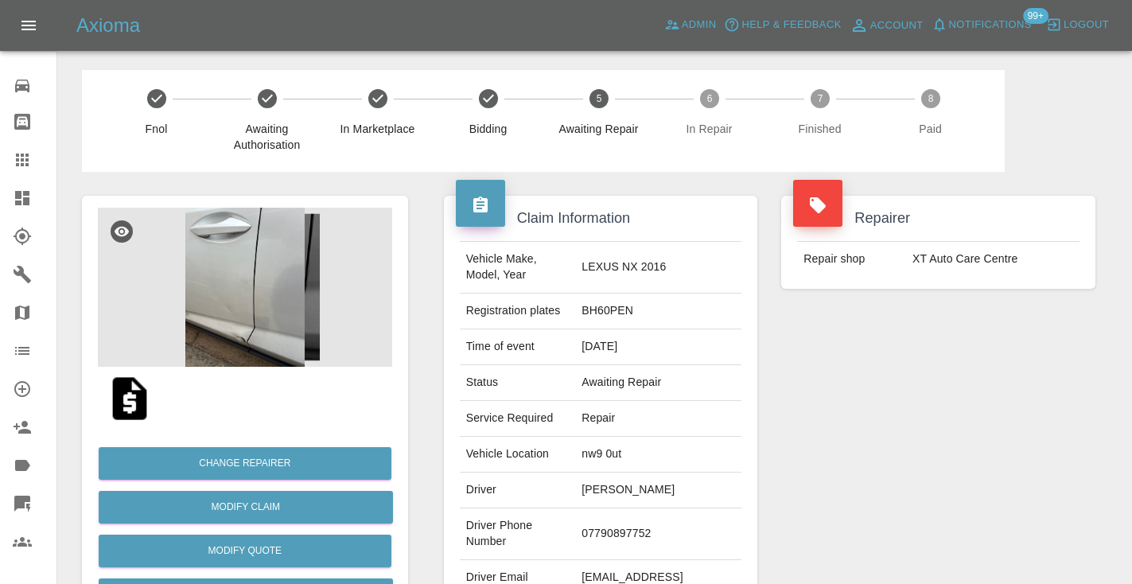
click at [662, 511] on td "07790897752" at bounding box center [658, 534] width 166 height 52
copy td "07790897752"
click at [898, 439] on div "Repairer Repair shop XT Auto Care Centre" at bounding box center [938, 409] width 338 height 475
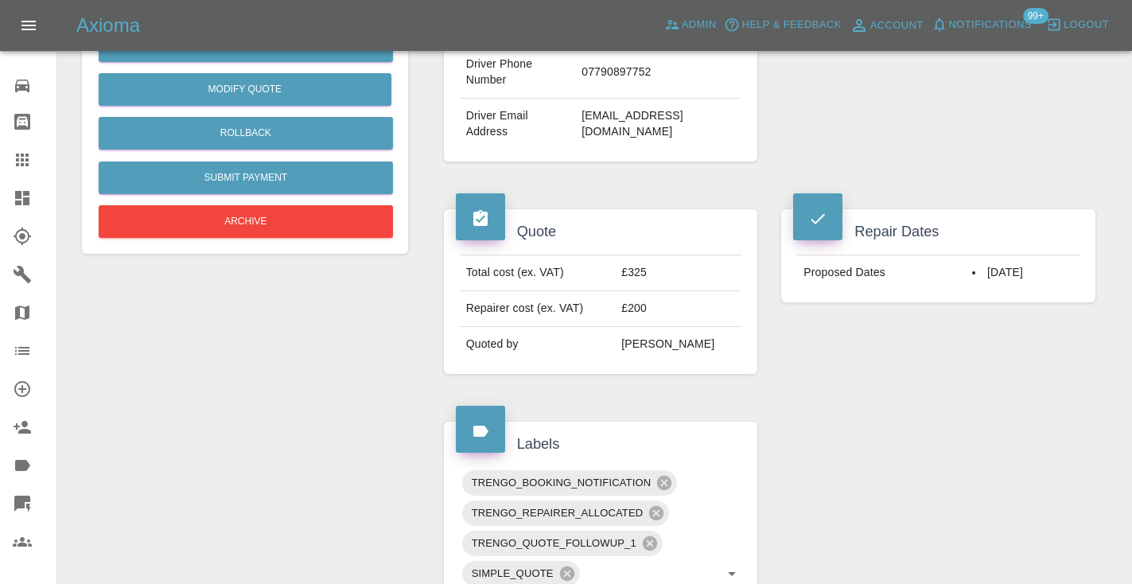
scroll to position [452, 0]
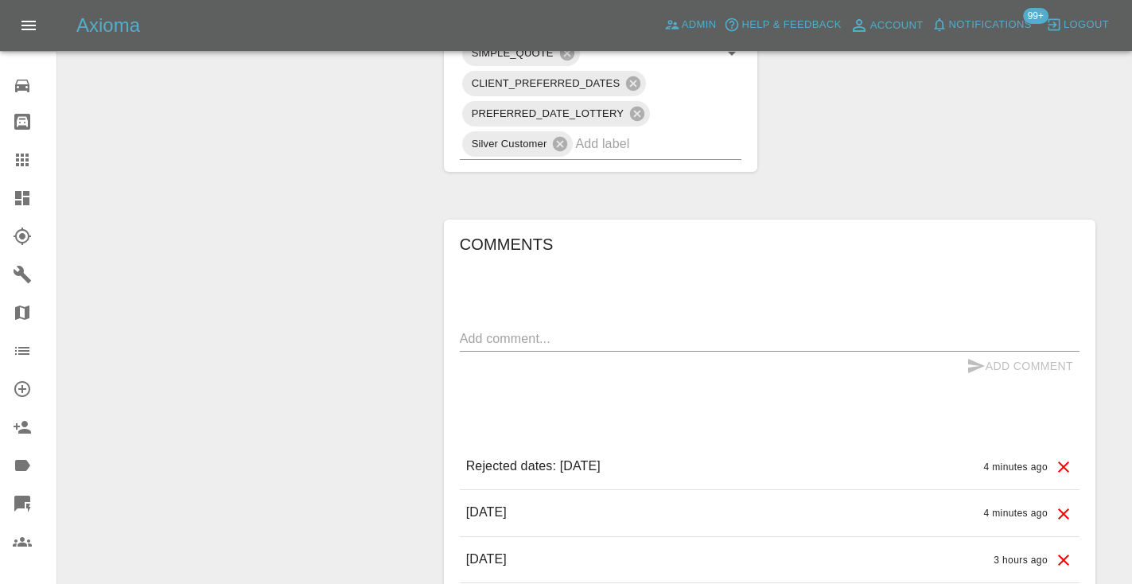
scroll to position [991, 0]
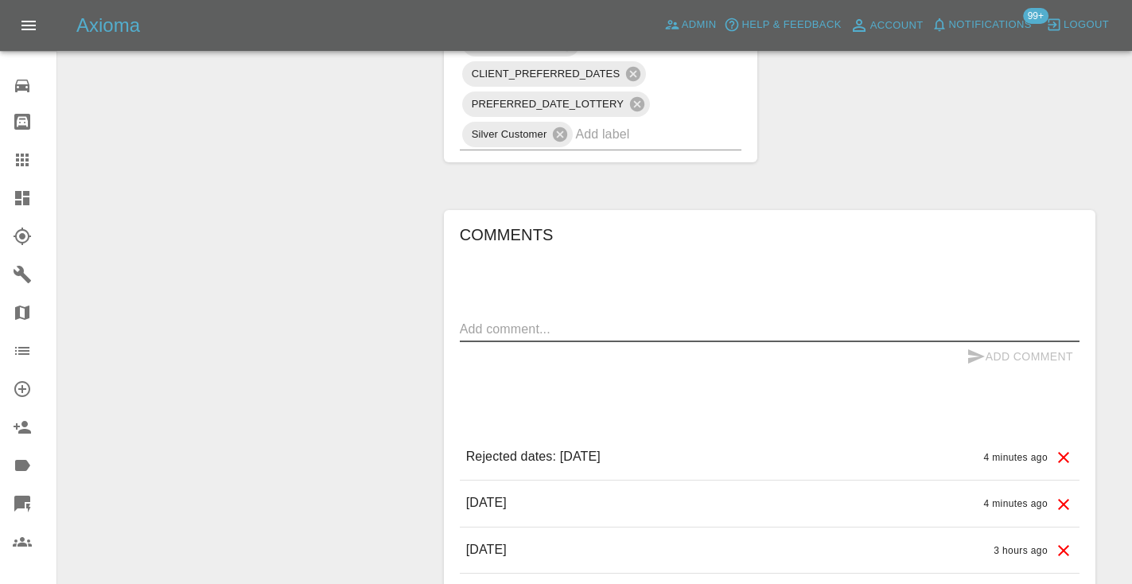
click at [489, 320] on textarea at bounding box center [769, 329] width 619 height 18
type textarea "booking 30th"
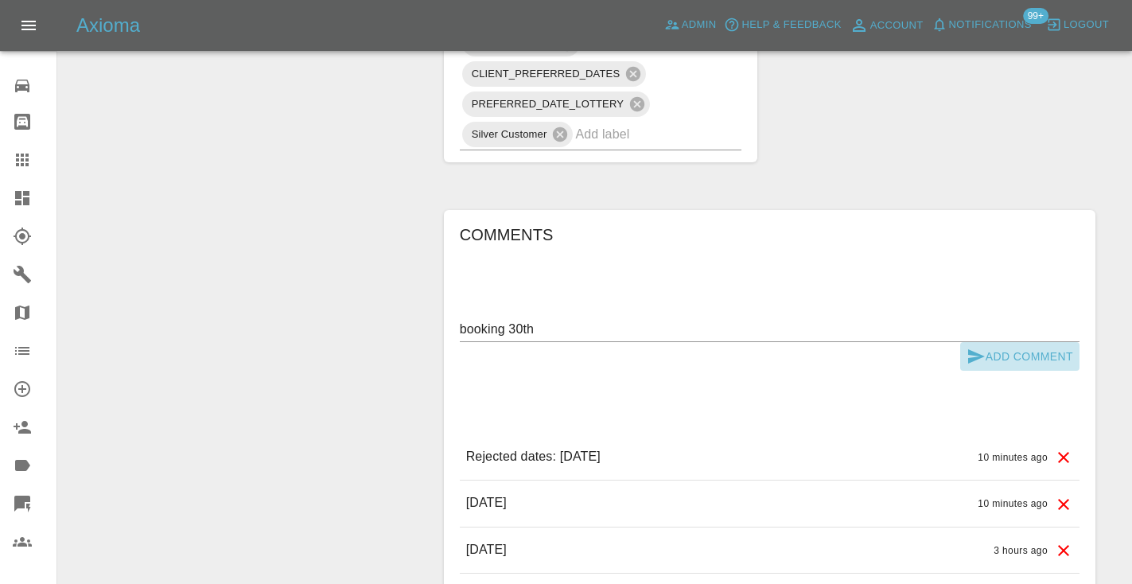
click at [1018, 342] on button "Add Comment" at bounding box center [1019, 356] width 119 height 29
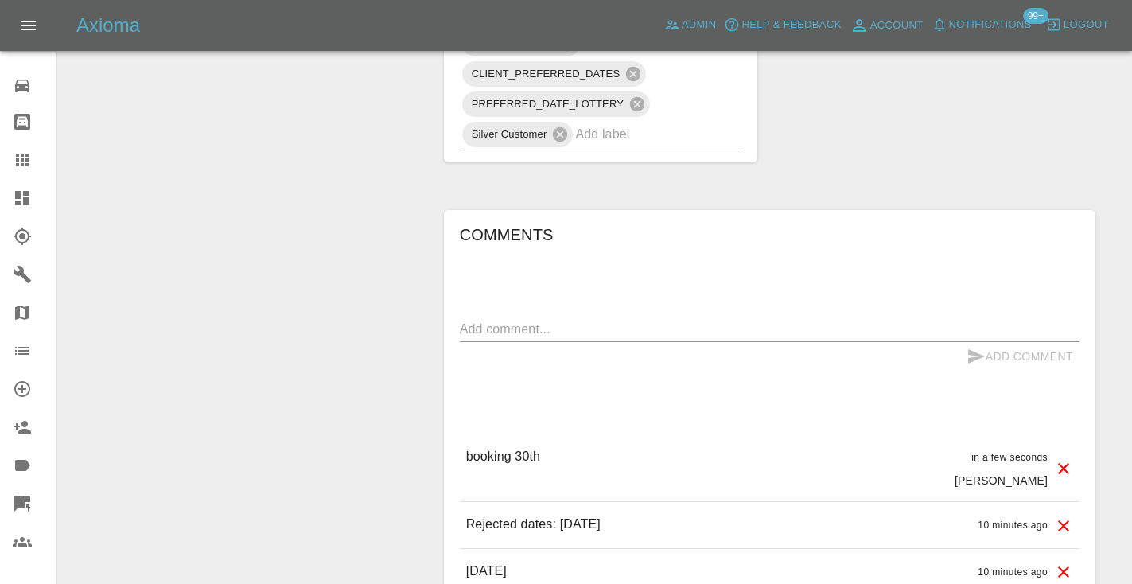
click at [949, 82] on div "Claim Information Vehicle Make, Model, Year LEXUS NX 2016 Registration plates B…" at bounding box center [769, 9] width 675 height 1656
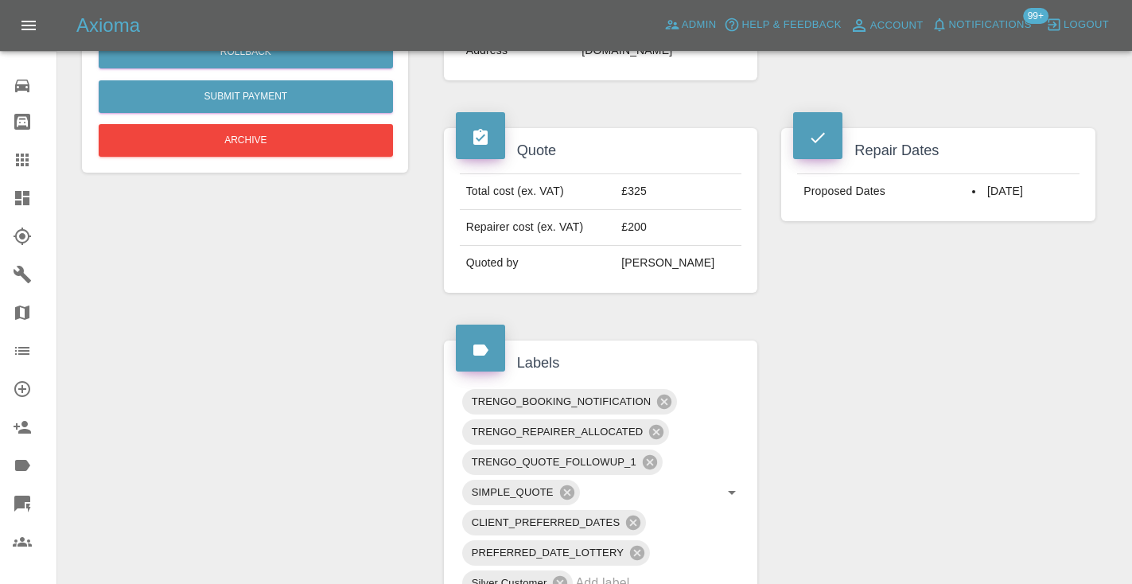
scroll to position [547, 0]
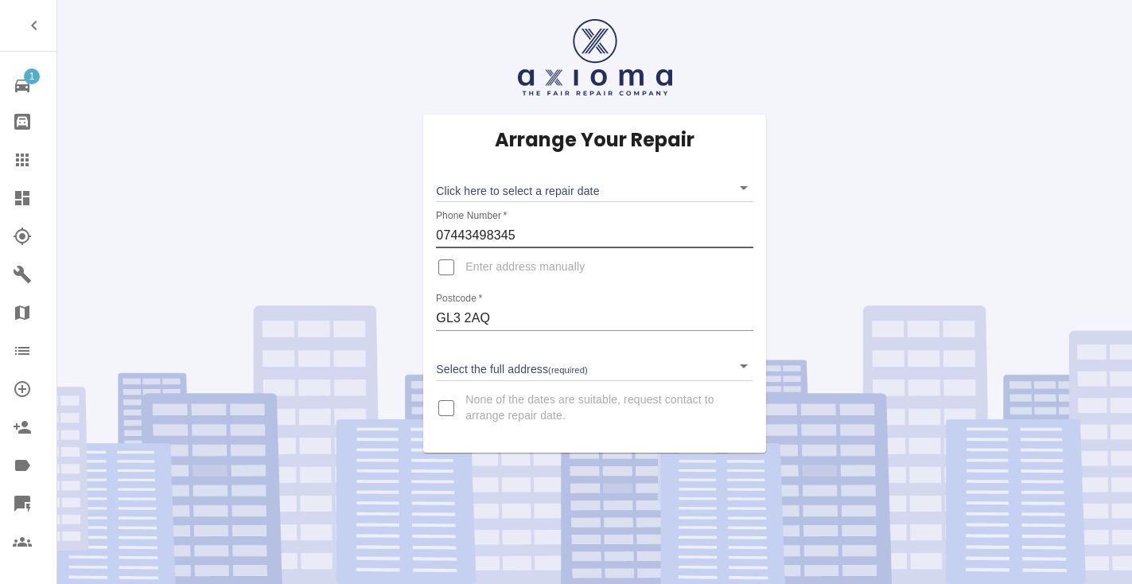
click at [493, 228] on input "07443498345" at bounding box center [594, 235] width 316 height 25
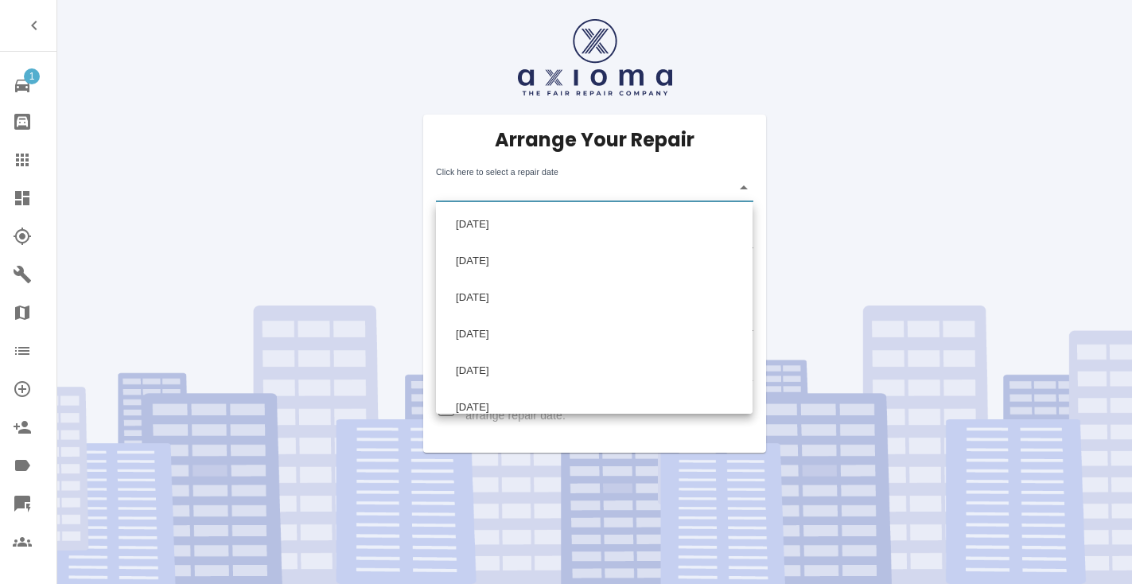
click at [516, 192] on body "1 Repair home Bodyshop home Claims Dashboard Explorer Garages Map Organization …" at bounding box center [566, 292] width 1132 height 584
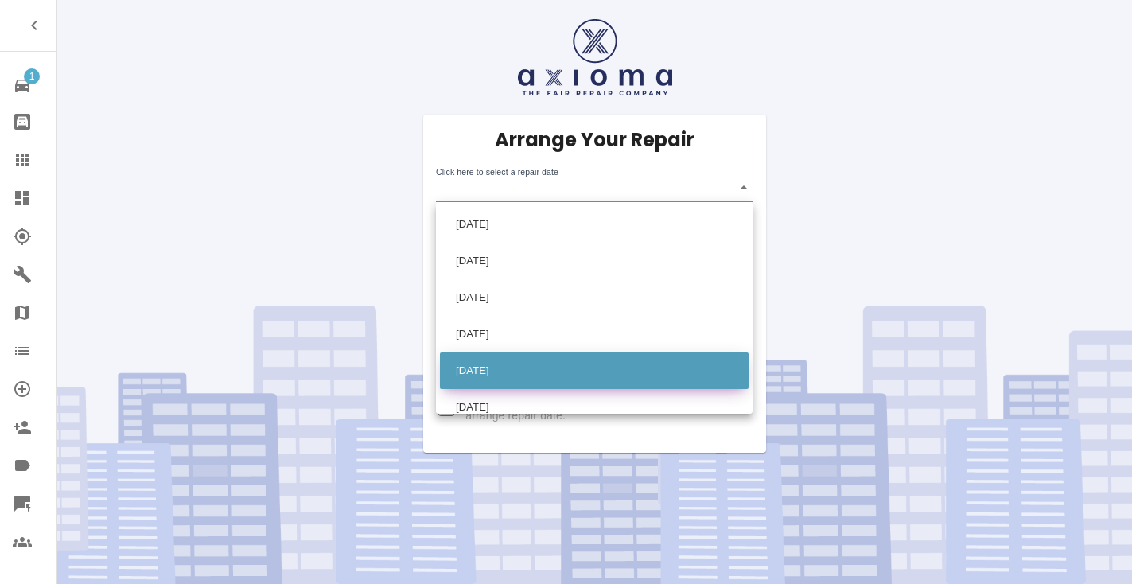
click at [496, 363] on li "[DATE]" at bounding box center [594, 370] width 309 height 37
type input "[DATE]T00:00:00.000Z"
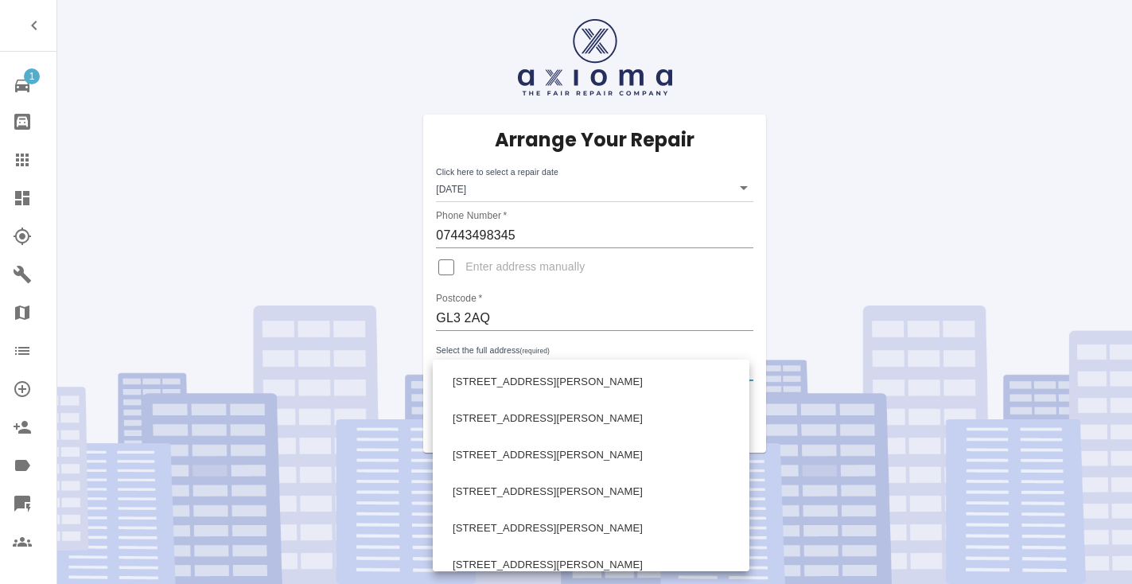
click at [472, 361] on body "1 Repair home Bodyshop home Claims Dashboard Explorer Garages Map Organization …" at bounding box center [566, 292] width 1132 height 584
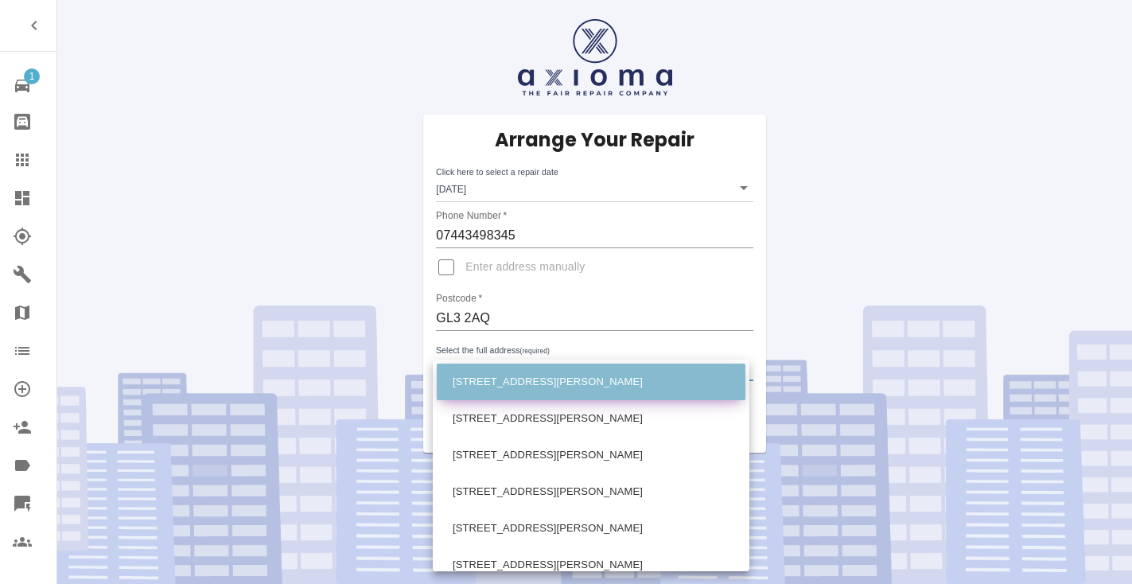
click at [471, 384] on li "[STREET_ADDRESS][PERSON_NAME]" at bounding box center [591, 381] width 309 height 37
type input "[STREET_ADDRESS][PERSON_NAME]"
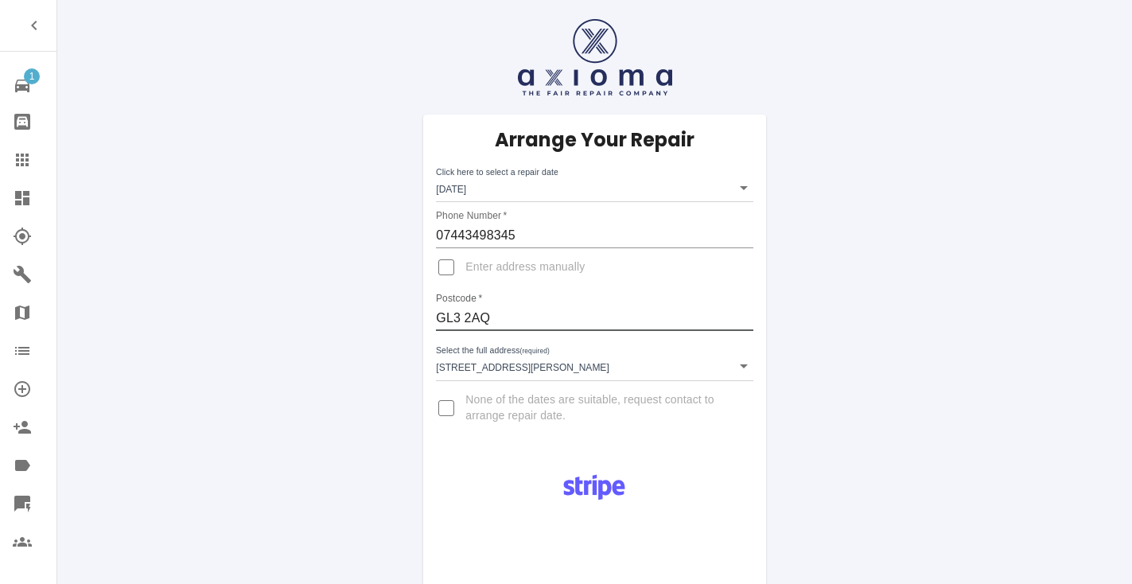
click at [472, 315] on input "GL3 2AQ" at bounding box center [594, 317] width 316 height 25
click at [728, 430] on div "Arrange Your Repair Click here to select a repair date [DATE] [DATE]T00:00:00.0…" at bounding box center [594, 284] width 342 height 338
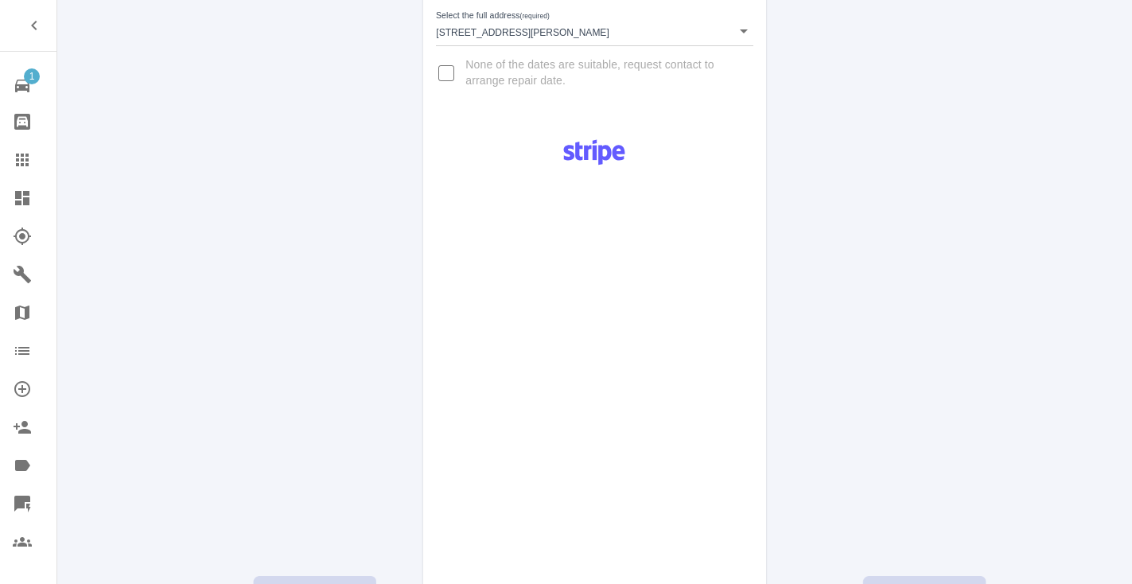
scroll to position [348, 0]
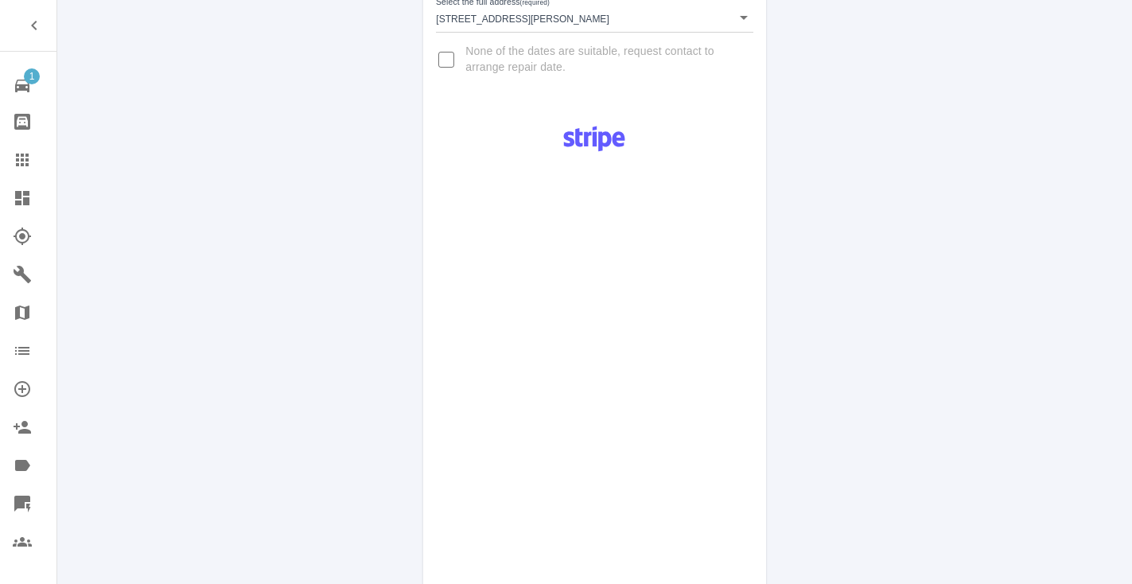
click at [744, 346] on div "Pay £38 Booking Fee" at bounding box center [594, 408] width 342 height 592
click at [746, 496] on div "Pay £38 Booking Fee" at bounding box center [594, 408] width 342 height 592
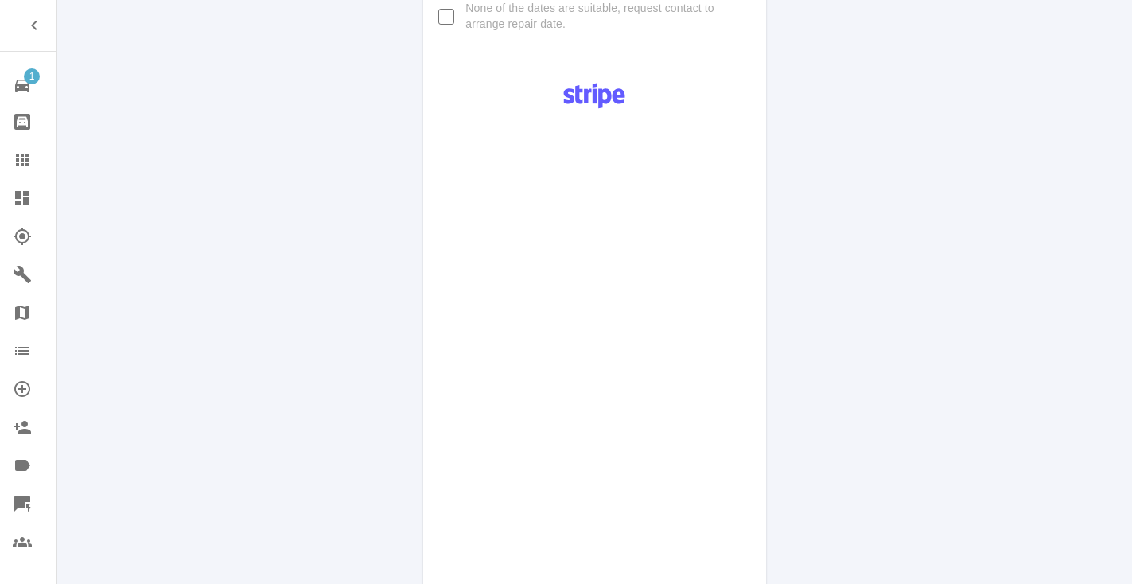
scroll to position [809, 0]
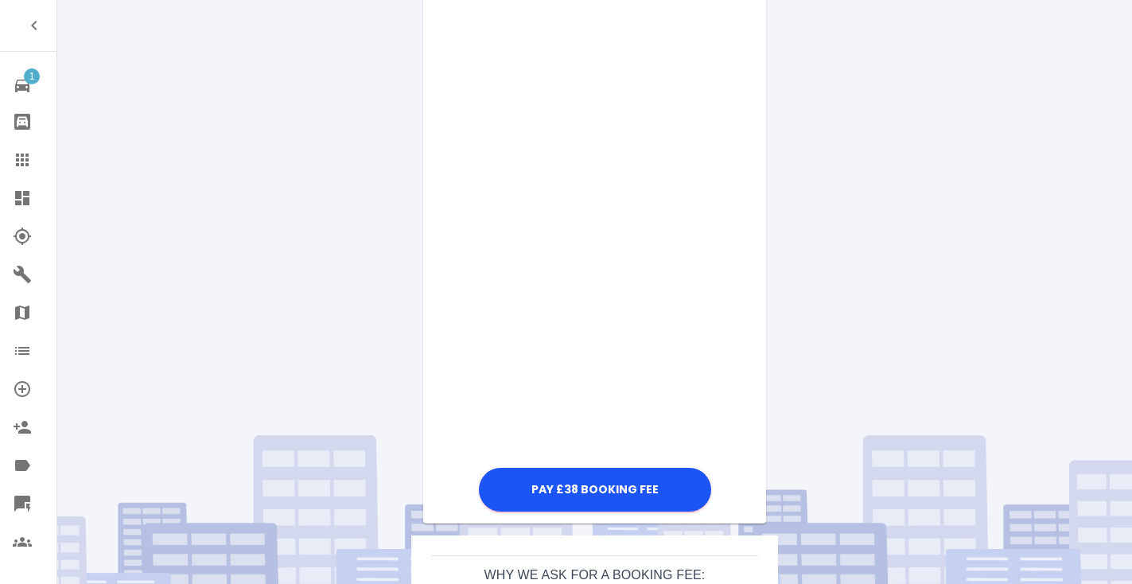
click at [741, 173] on div "Pay £38 Booking Fee" at bounding box center [594, 84] width 342 height 864
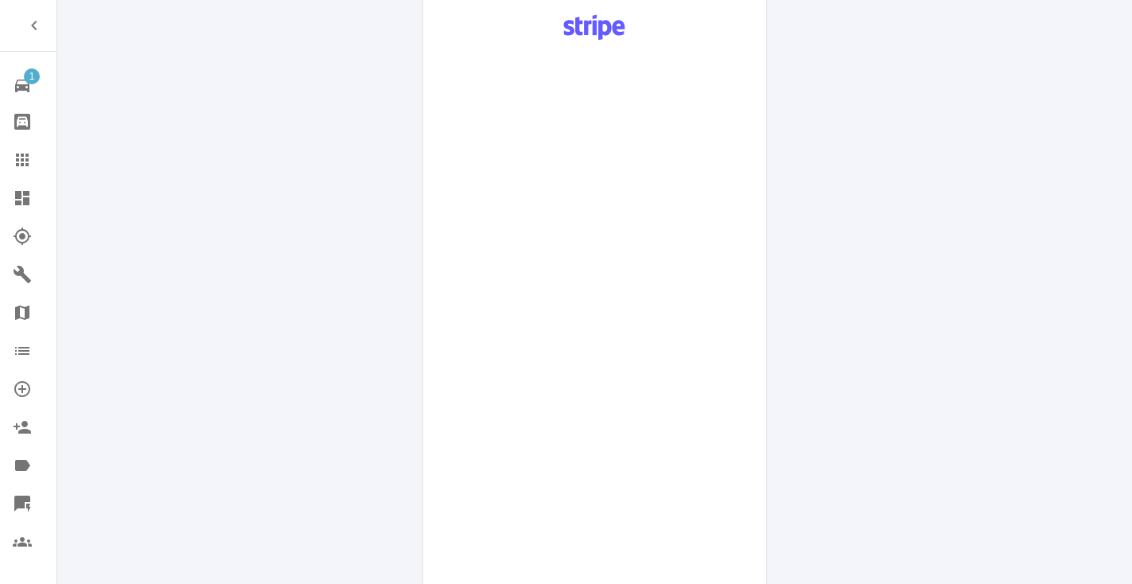
scroll to position [456, 0]
click at [742, 280] on div "Pay £38 Booking Fee" at bounding box center [594, 437] width 342 height 864
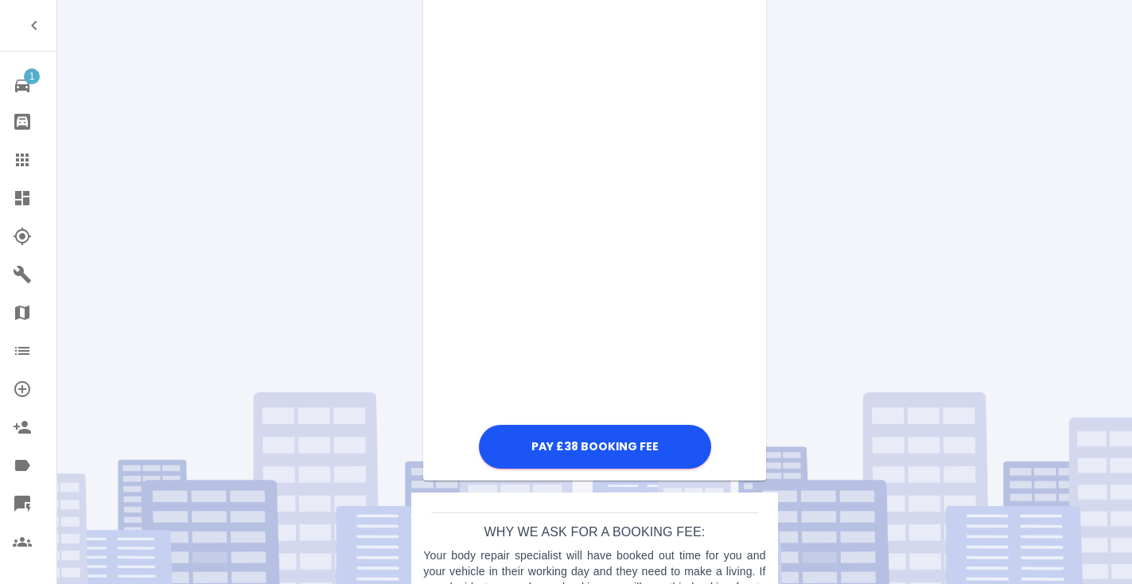
scroll to position [856, 0]
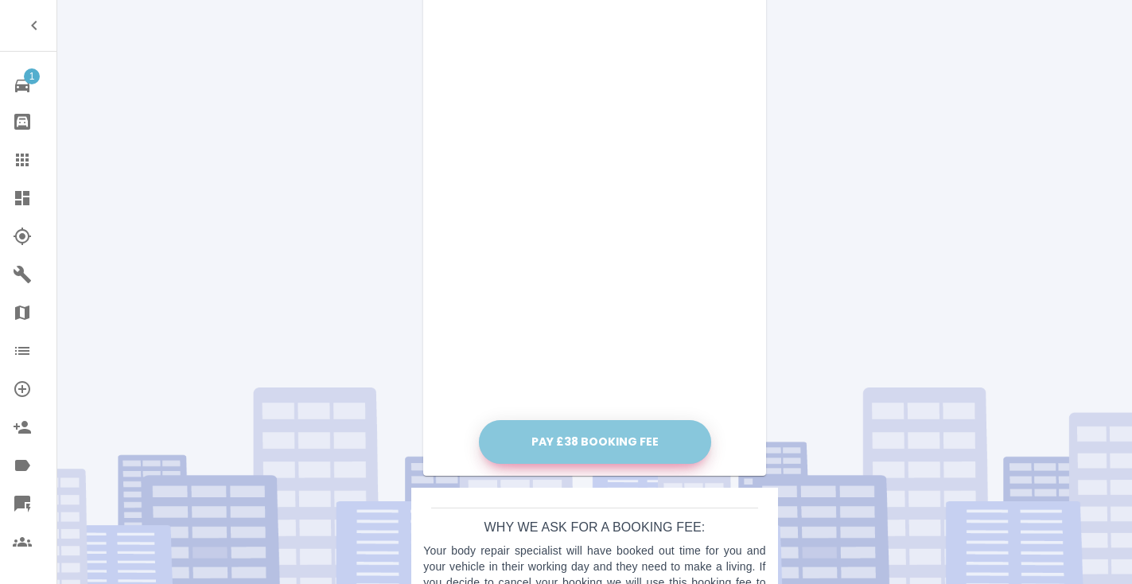
click at [571, 429] on button "Pay £38 Booking Fee" at bounding box center [595, 442] width 232 height 44
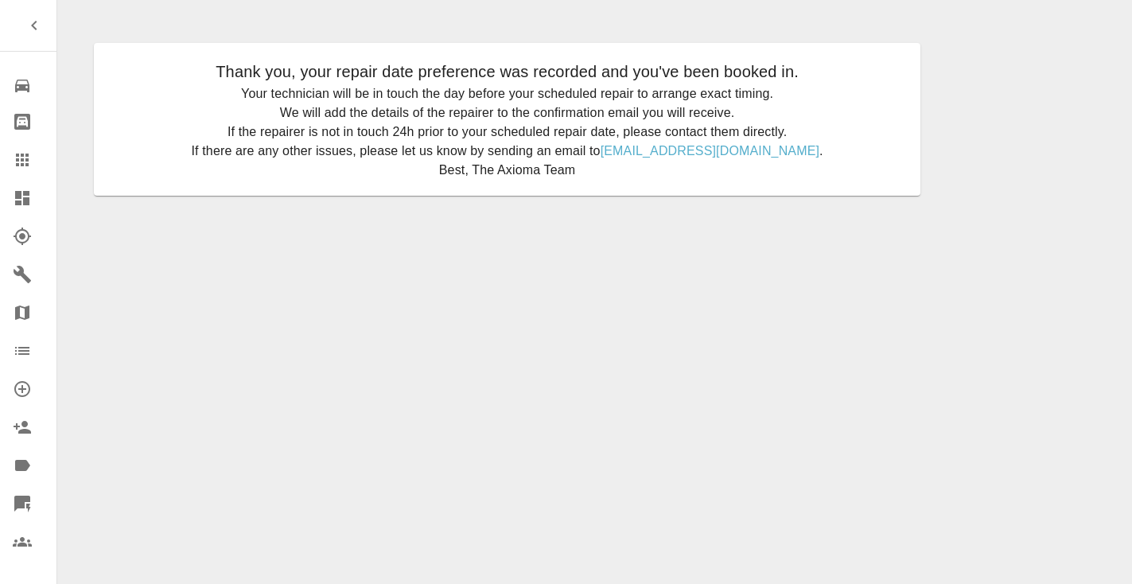
click at [33, 160] on div at bounding box center [35, 159] width 45 height 19
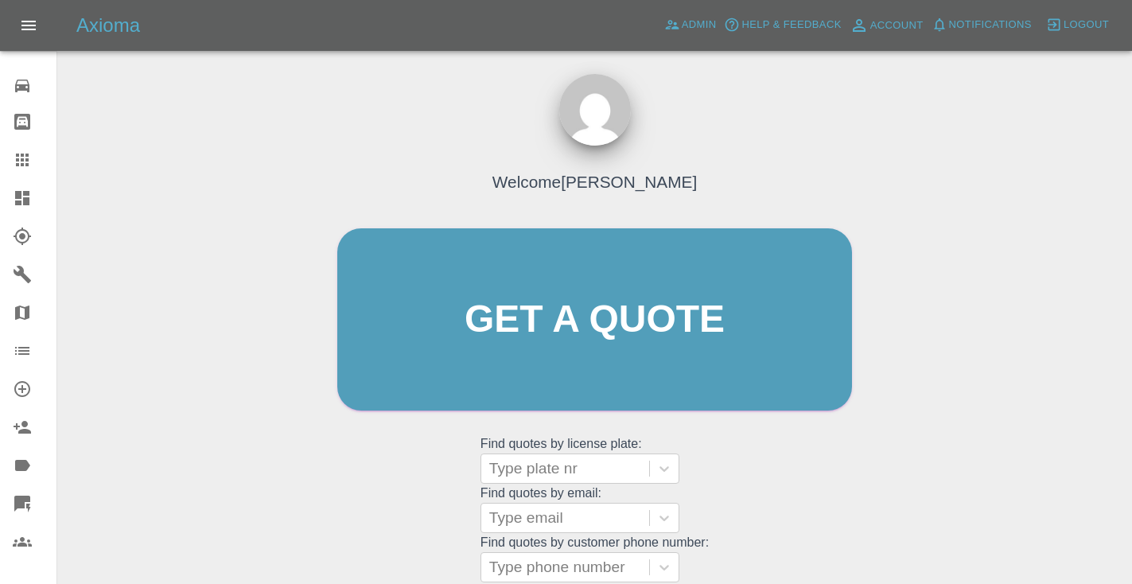
click at [712, 490] on div "Welcome [PERSON_NAME] Get a quote Get a quote Find quotes by license plate: Typ…" at bounding box center [594, 350] width 548 height 480
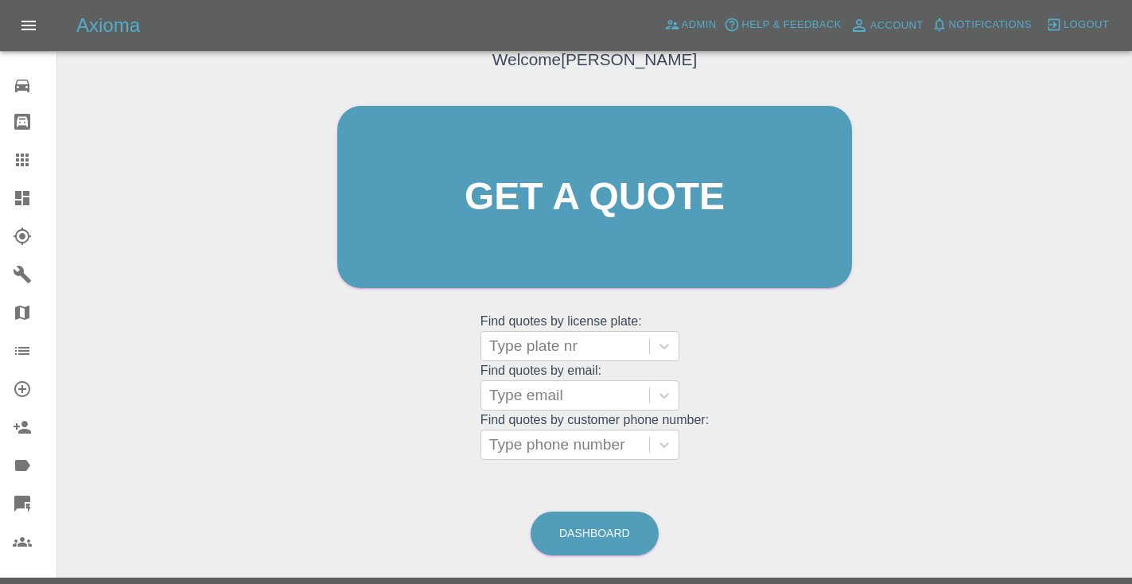
scroll to position [126, 0]
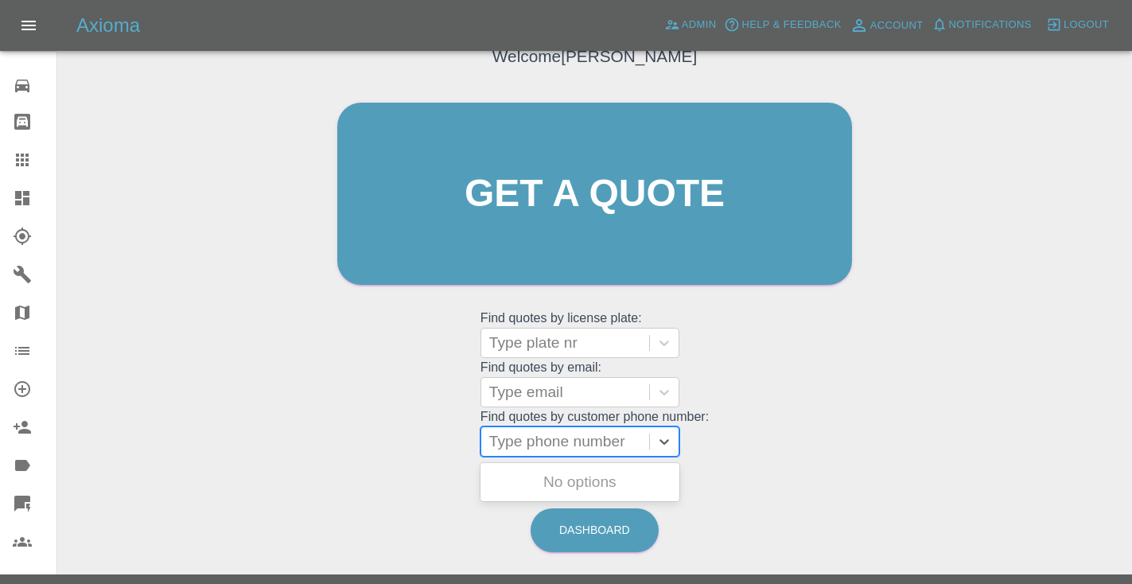
click at [504, 442] on div "Type phone number" at bounding box center [565, 441] width 152 height 19
paste input "07790897752"
type input "07790897752"
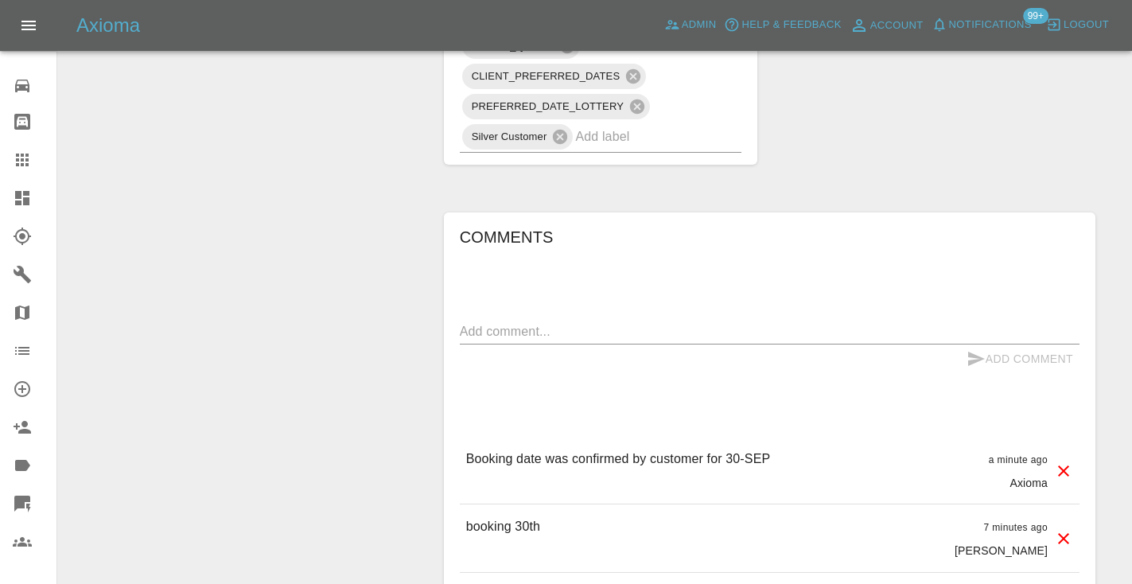
scroll to position [1178, 0]
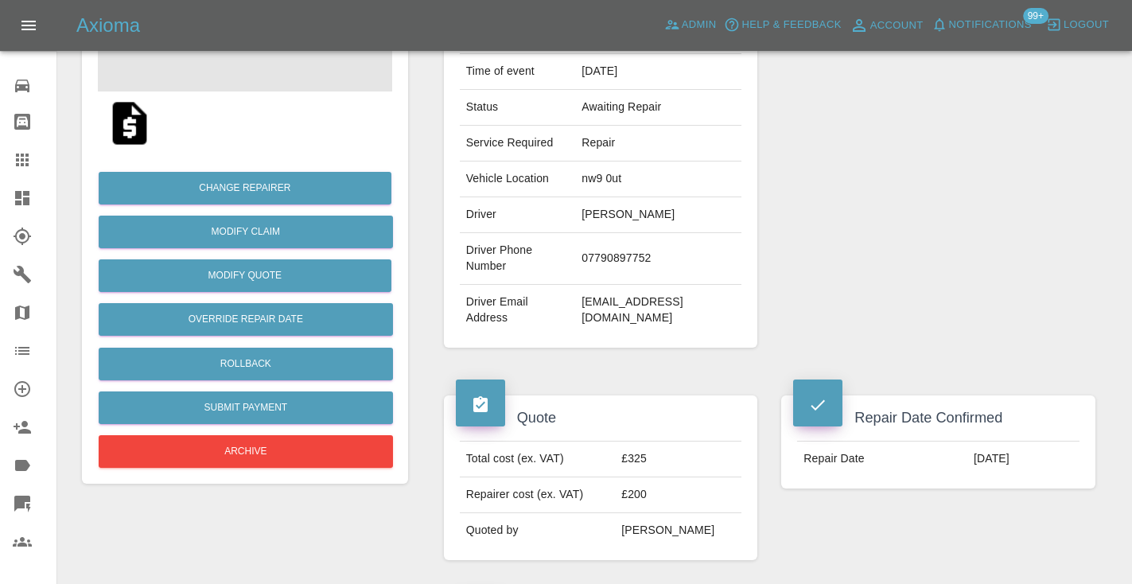
scroll to position [308, 0]
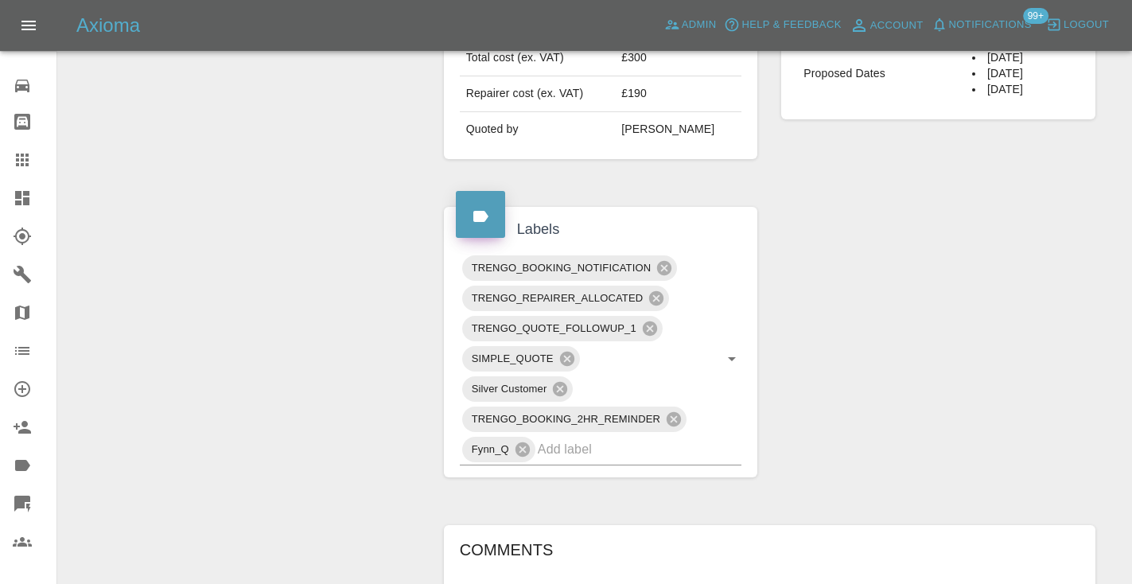
scroll to position [674, 0]
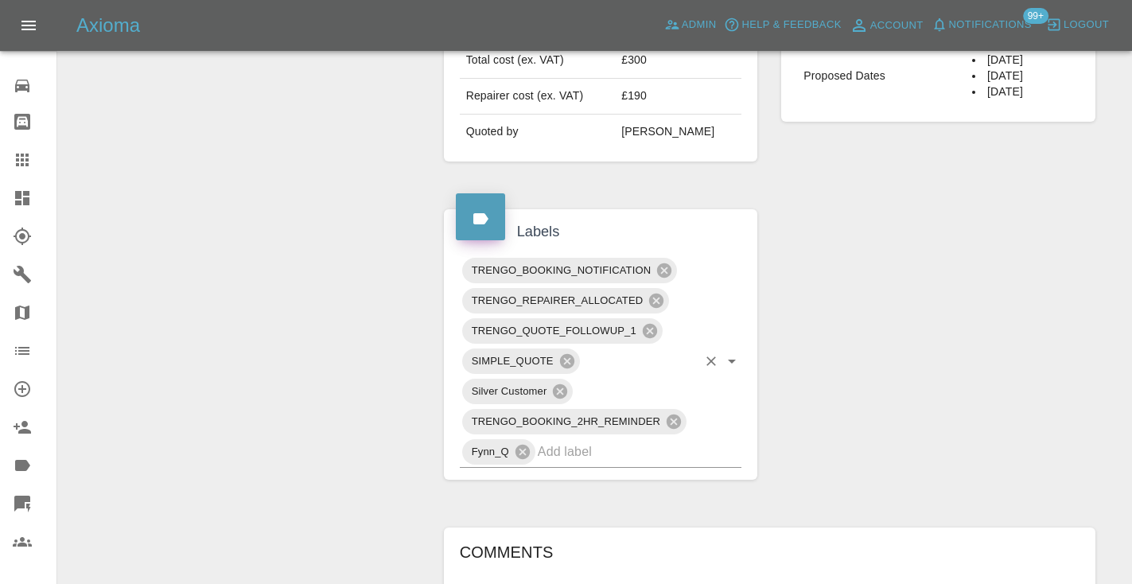
click at [561, 439] on input "text" at bounding box center [618, 451] width 160 height 25
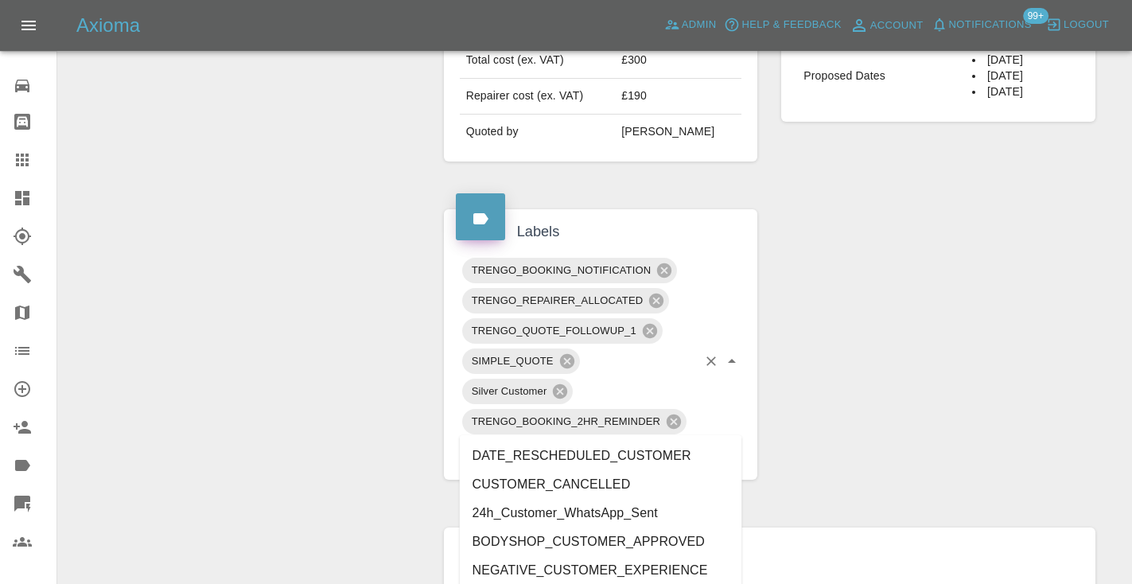
type input "customer_"
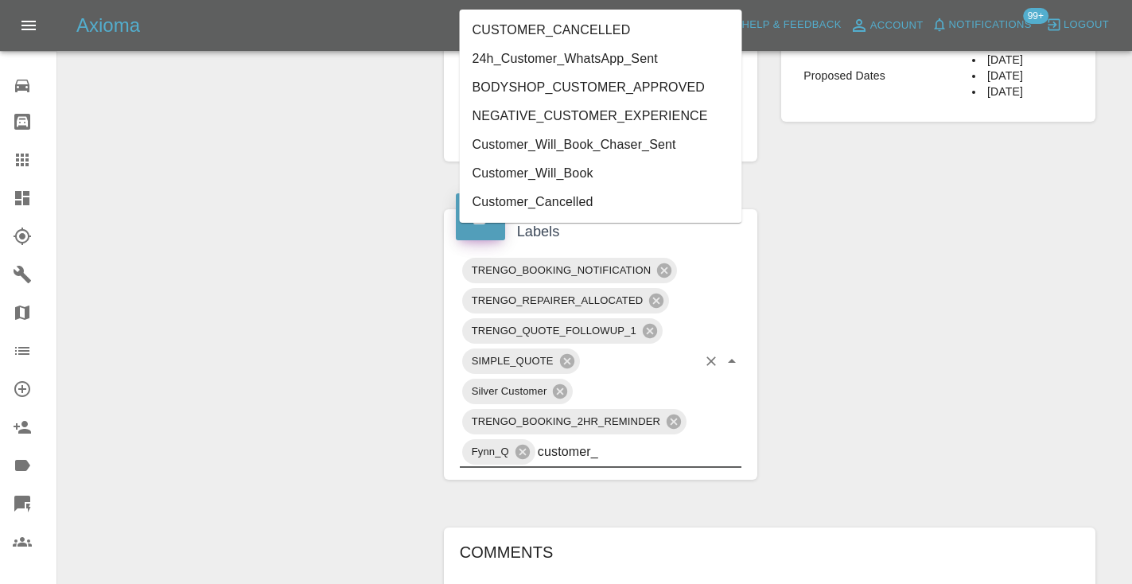
click at [545, 166] on li "Customer_Will_Book" at bounding box center [601, 173] width 282 height 29
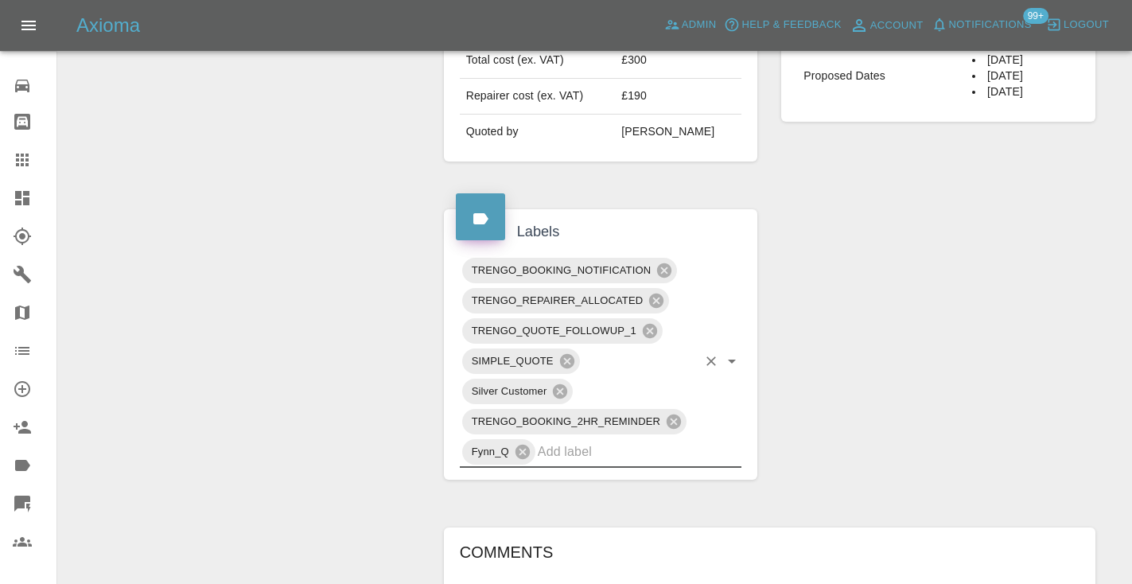
click at [301, 219] on div "Change Repairer Modify Claim Modify Quote Rollback Submit Payment Archive" at bounding box center [245, 293] width 350 height 1590
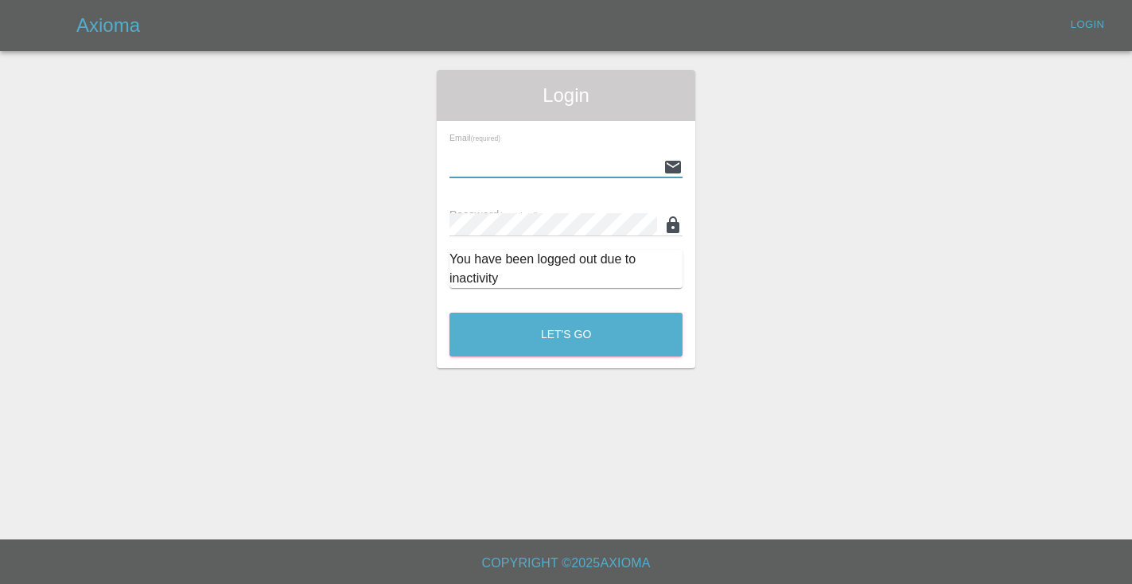
type input "[EMAIL_ADDRESS][DOMAIN_NAME]"
click at [565, 334] on button "Let's Go" at bounding box center [565, 335] width 233 height 44
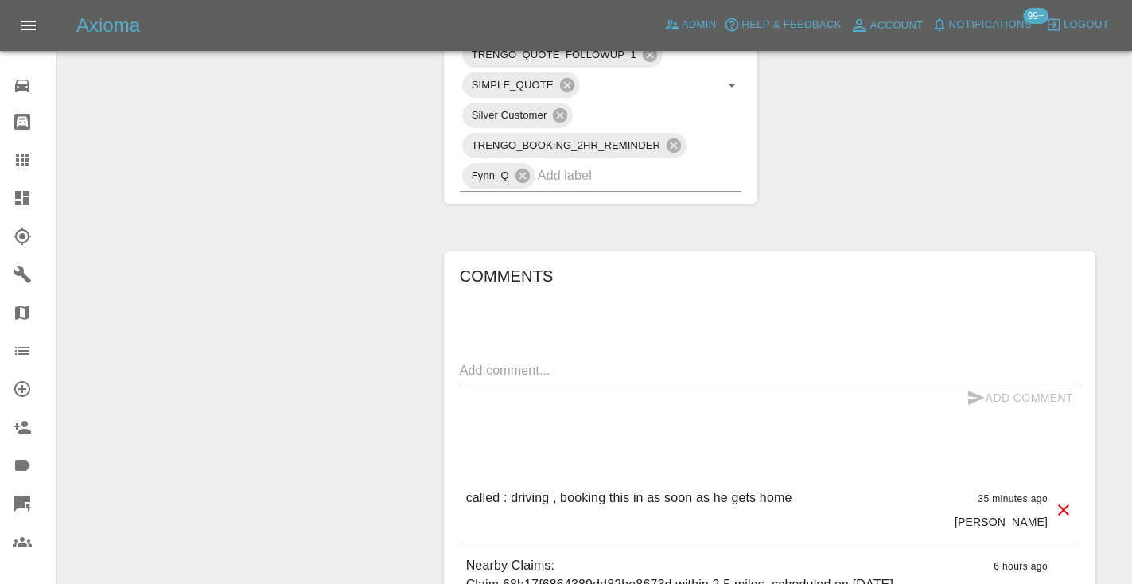
scroll to position [953, 0]
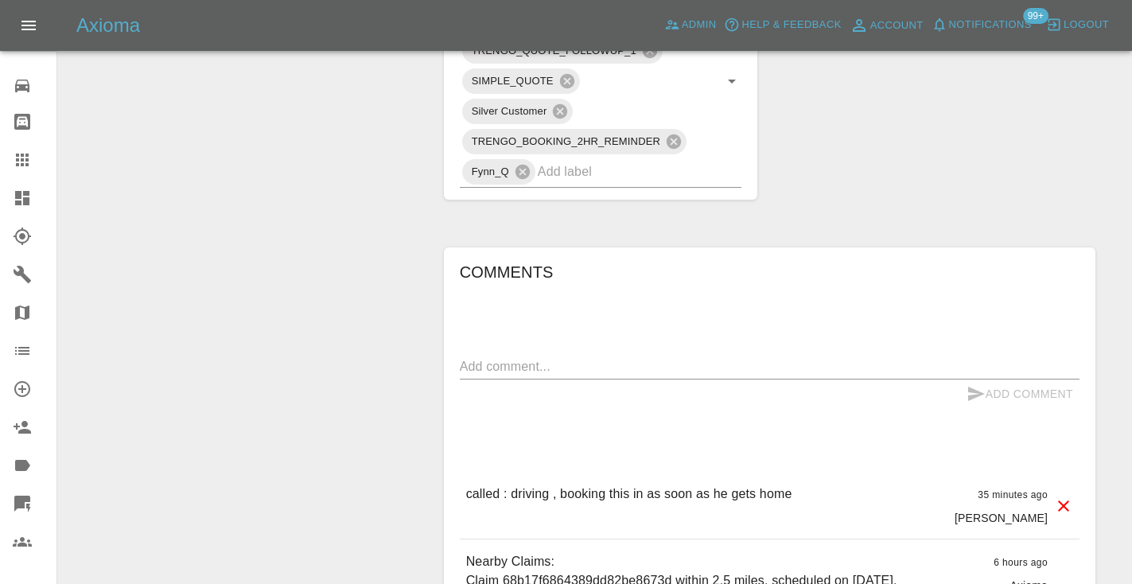
click at [503, 354] on div "x" at bounding box center [769, 366] width 619 height 25
type textarea "c"
click at [370, 135] on div "Change Repairer Modify Claim Modify Quote Rollback Submit Payment Archive" at bounding box center [245, 13] width 350 height 1590
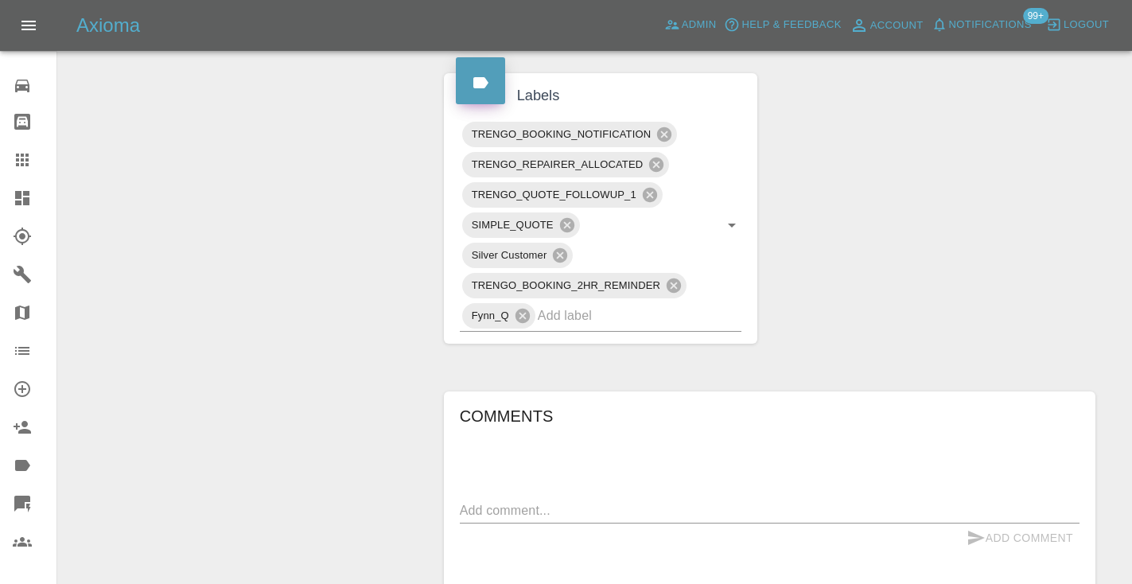
scroll to position [800, 0]
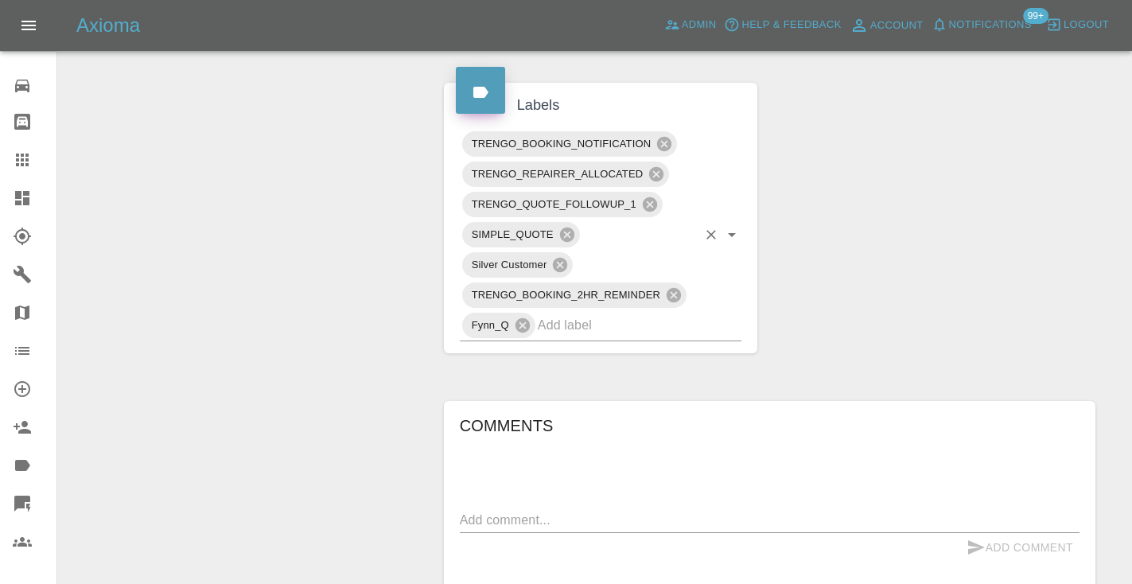
click at [581, 313] on input "text" at bounding box center [618, 325] width 160 height 25
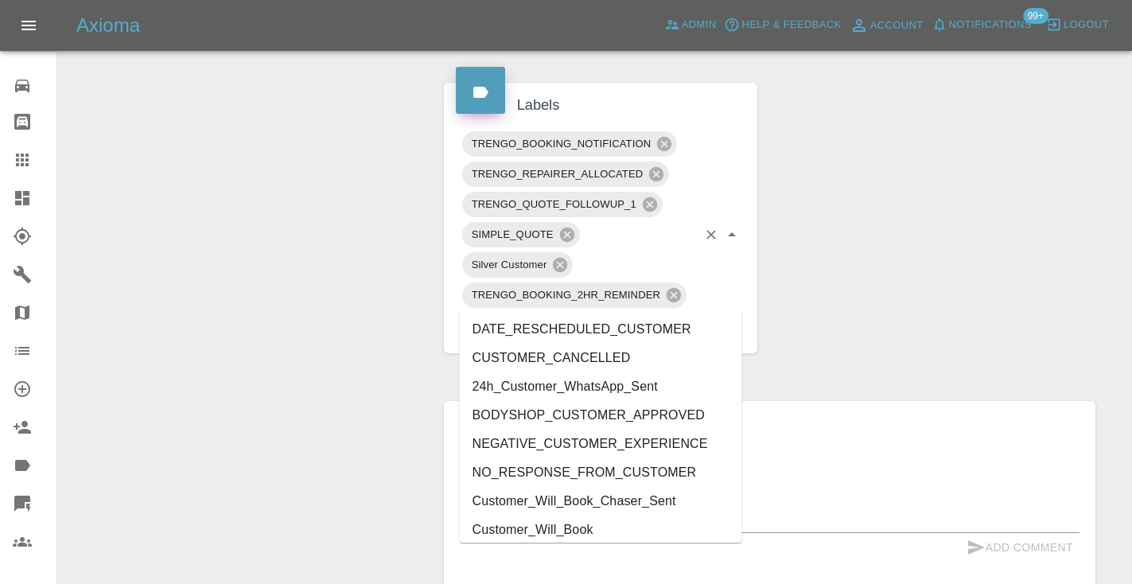
type input "cust"
click at [608, 528] on li "Customer_Will_Book" at bounding box center [601, 529] width 282 height 29
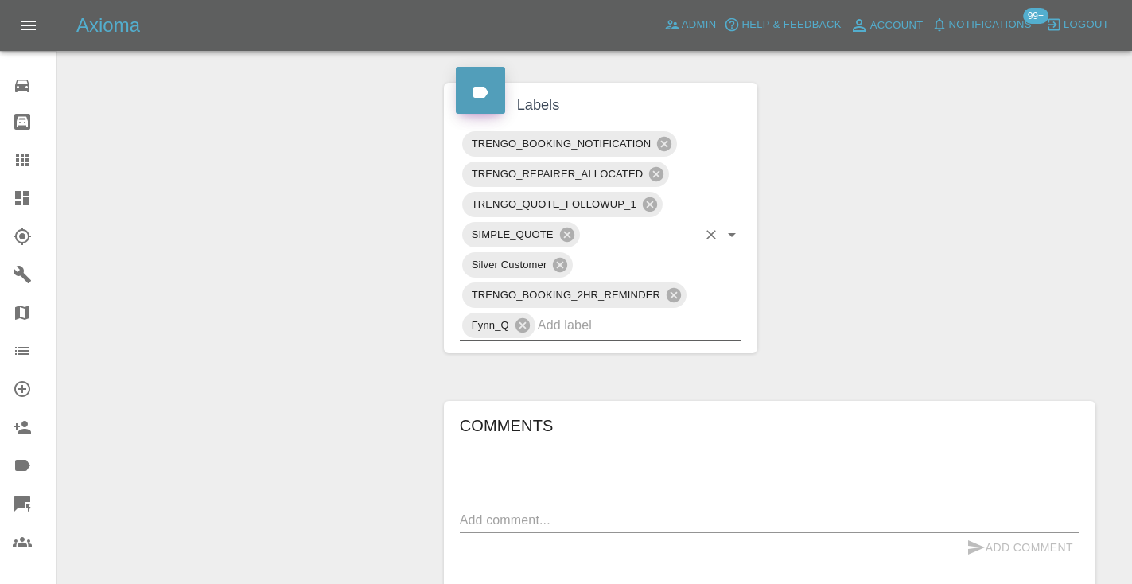
click at [342, 360] on div "Change Repairer Modify Claim Modify Quote Rollback Submit Payment Archive" at bounding box center [245, 167] width 350 height 1590
click at [21, 149] on link "Claims" at bounding box center [28, 160] width 56 height 38
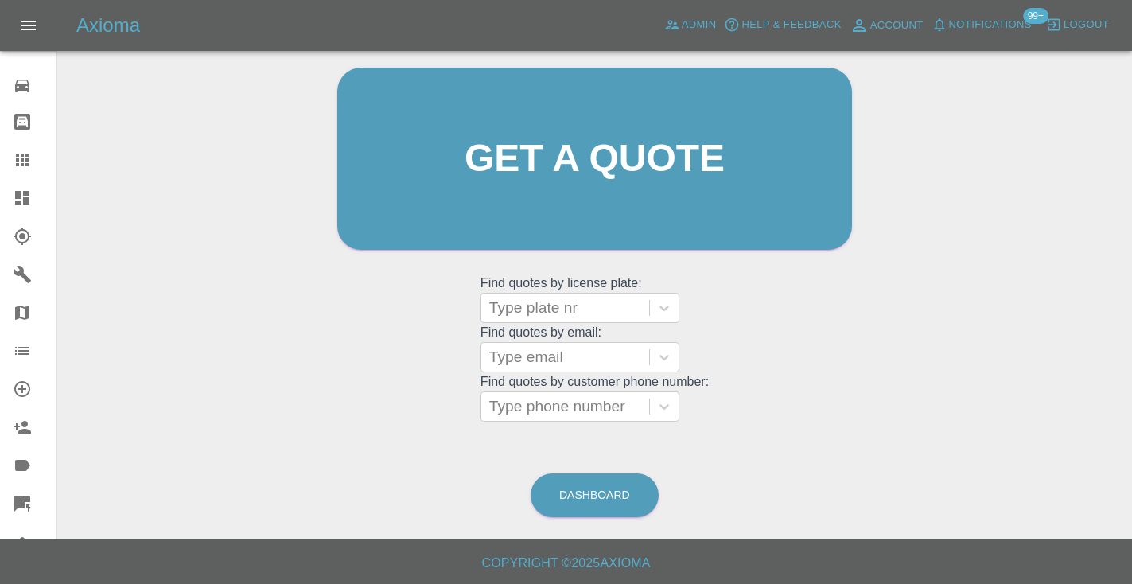
scroll to position [160, 0]
click at [596, 489] on link "Dashboard" at bounding box center [594, 496] width 128 height 44
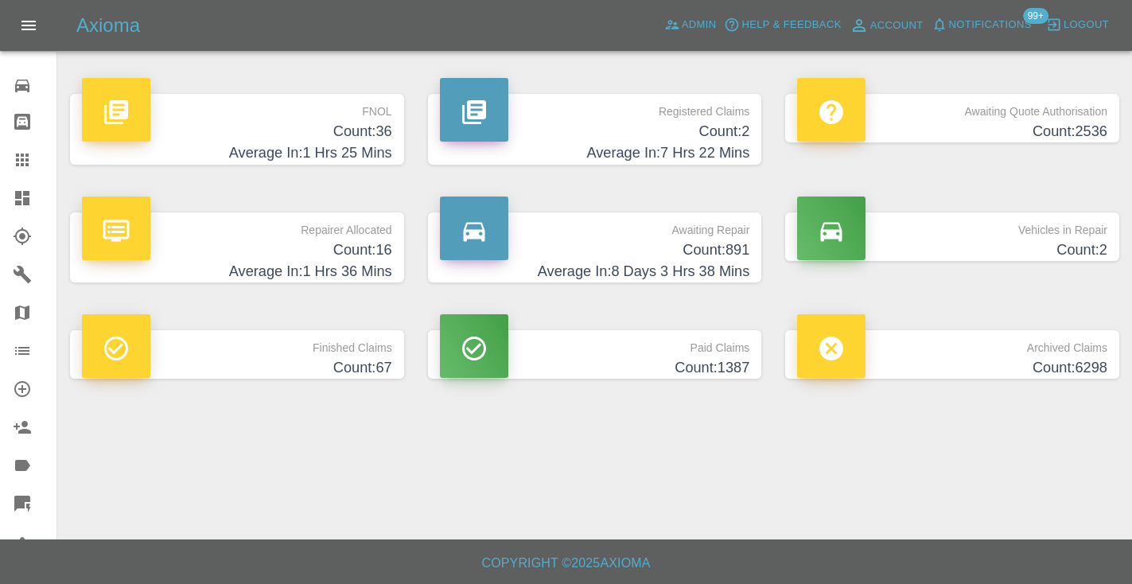
click at [719, 231] on p "Awaiting Repair" at bounding box center [595, 225] width 310 height 27
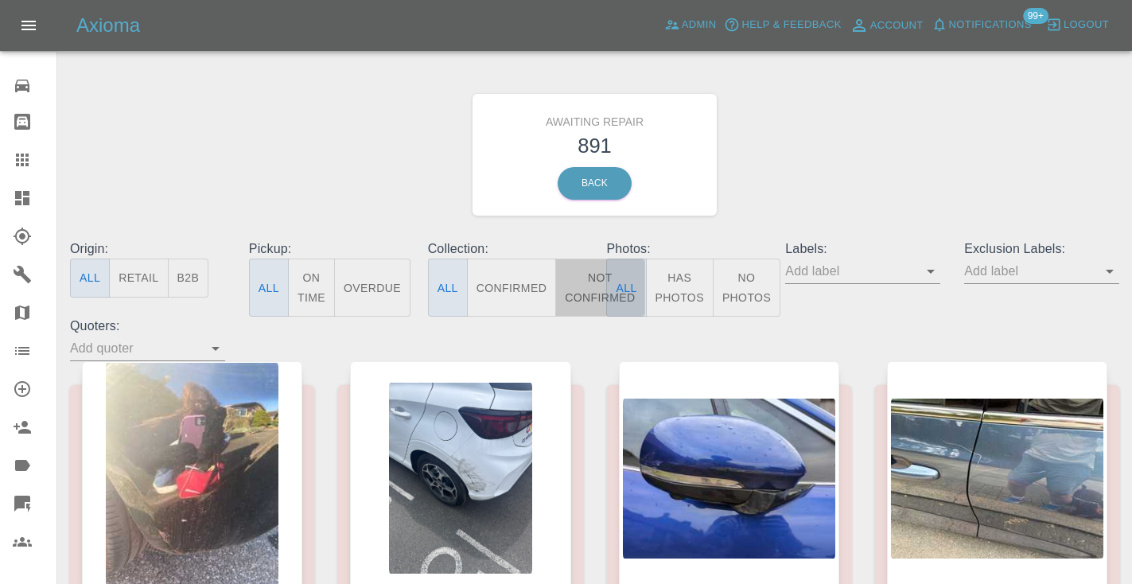
click at [581, 273] on button "Not Confirmed" at bounding box center [599, 287] width 89 height 58
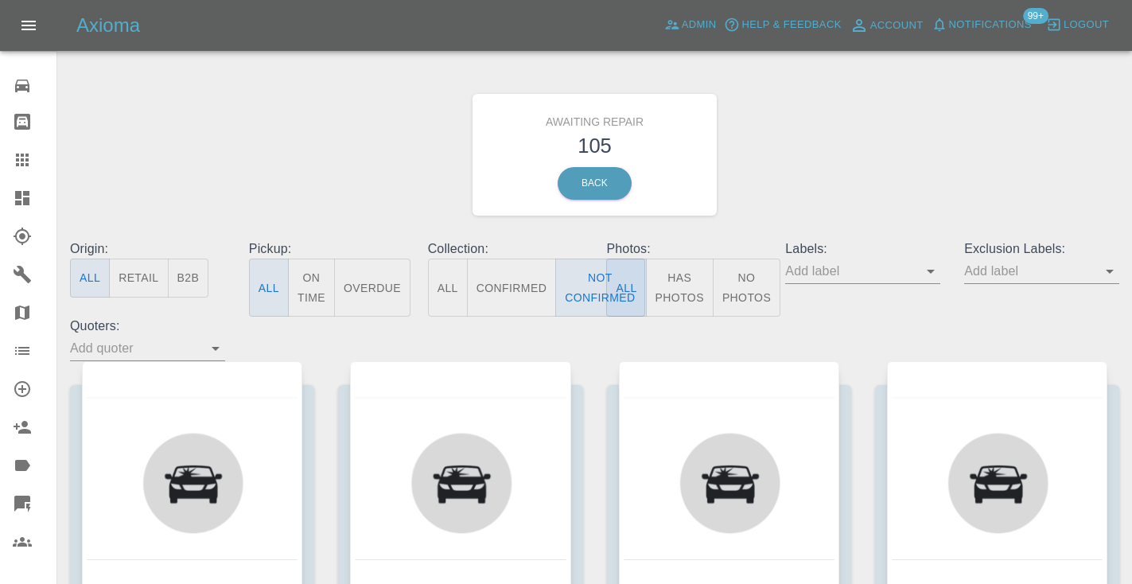
click at [827, 196] on div "Awaiting Repair 105 Back" at bounding box center [594, 154] width 1073 height 169
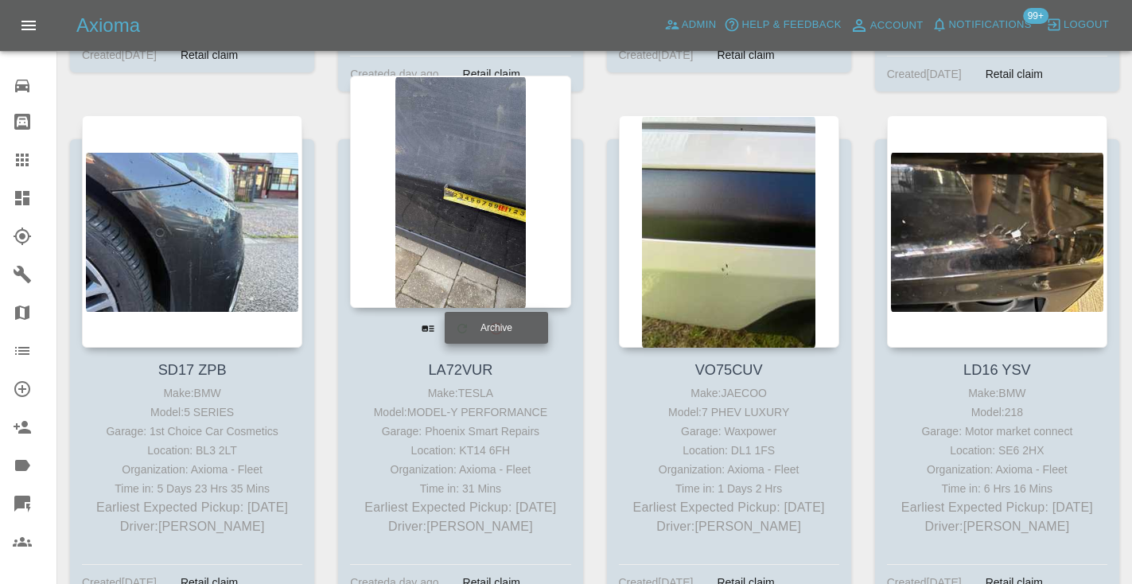
scroll to position [10130, 0]
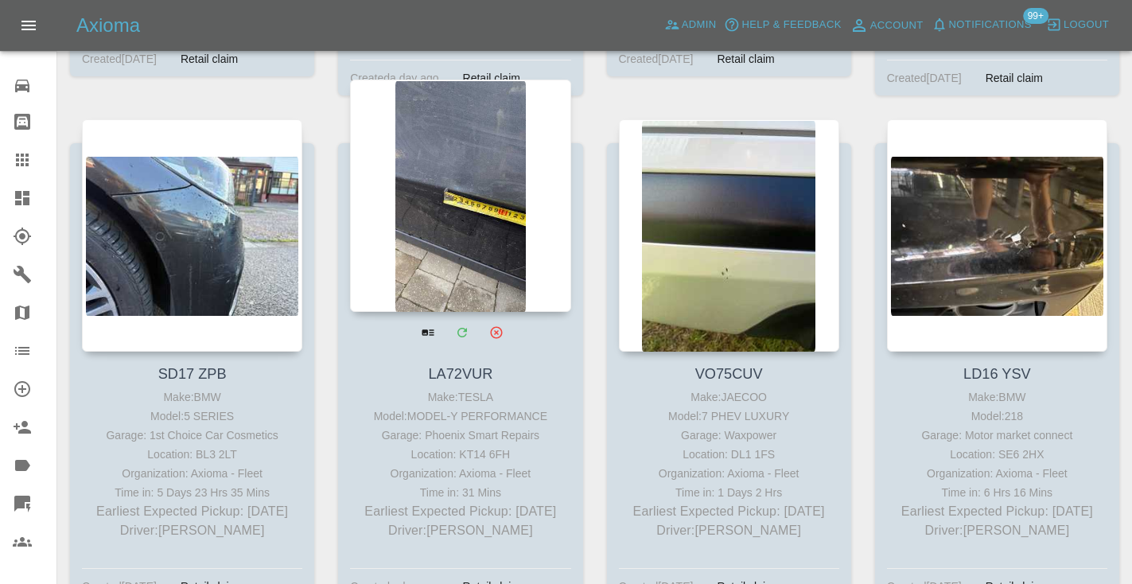
click at [453, 150] on div at bounding box center [460, 196] width 220 height 232
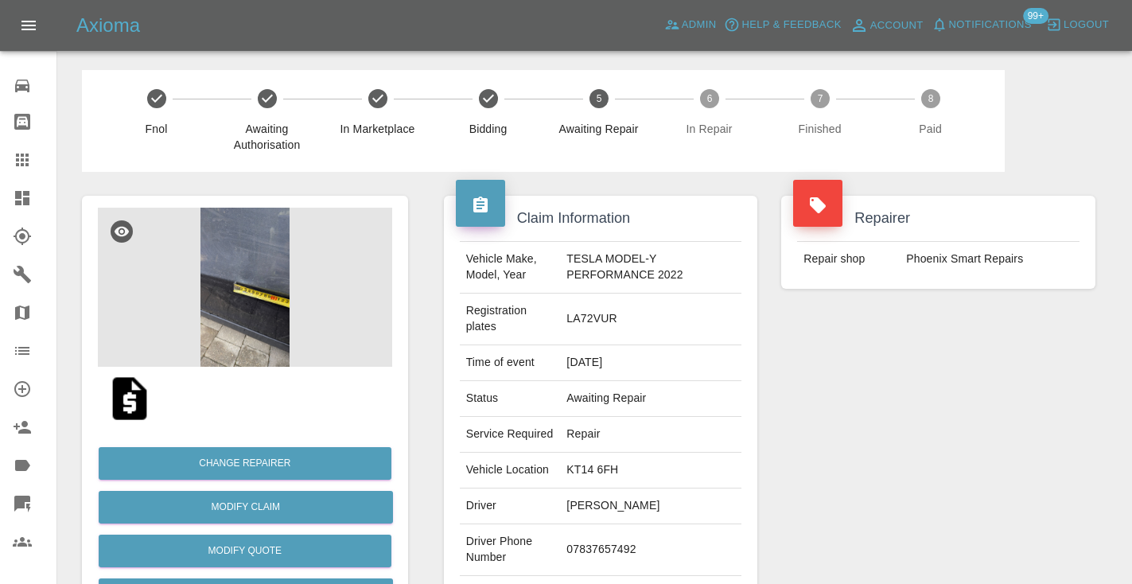
click at [621, 534] on td "07837657492" at bounding box center [650, 550] width 181 height 52
copy td "07837657492"
click at [826, 464] on div "Repairer Repair shop Phoenix Smart Repairs" at bounding box center [938, 425] width 338 height 507
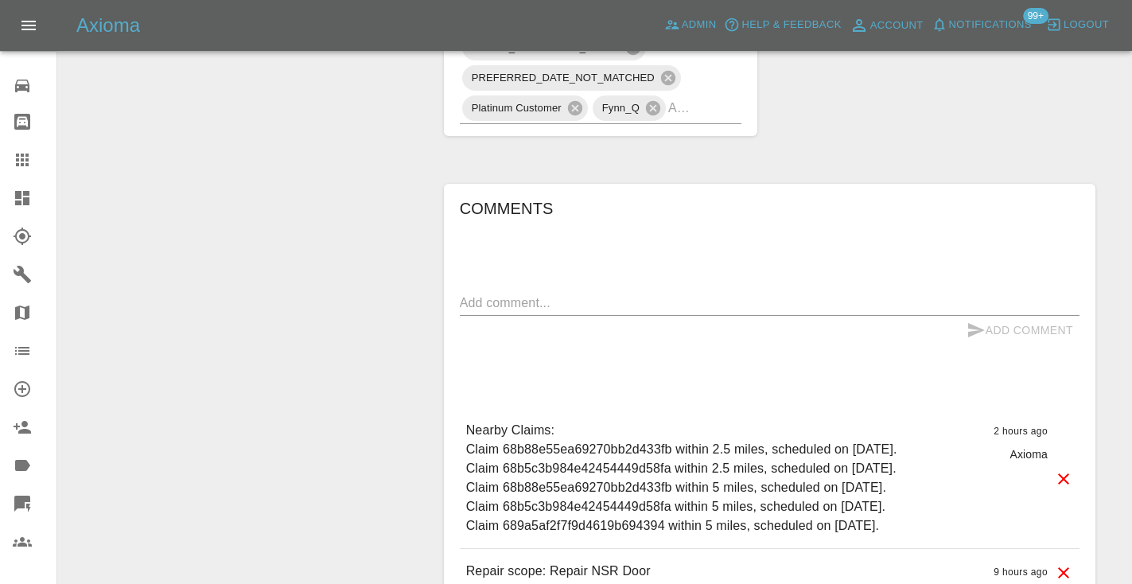
scroll to position [1214, 0]
click at [510, 289] on div "x" at bounding box center [769, 301] width 619 height 25
type textarea "called no answer : straight to voicemail"
click at [973, 320] on icon "submit" at bounding box center [975, 329] width 19 height 19
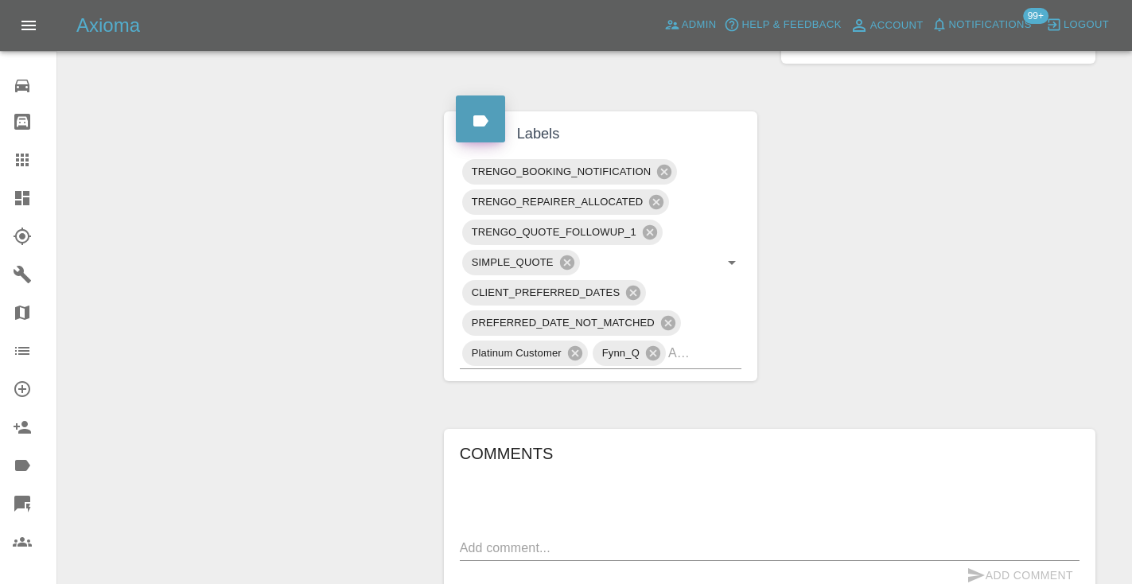
scroll to position [881, 0]
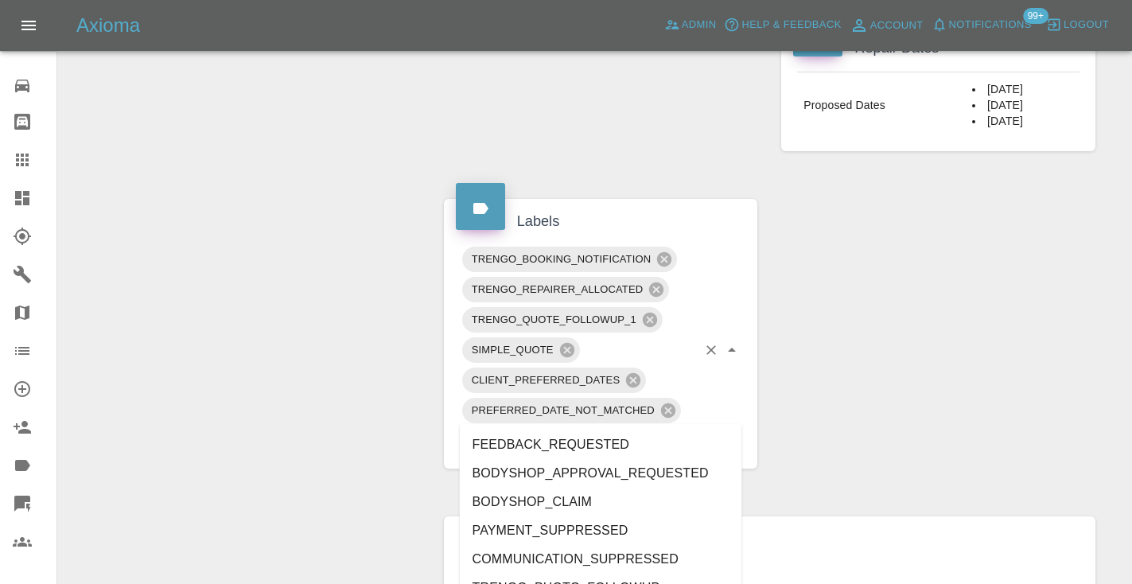
click at [687, 428] on input "text" at bounding box center [682, 440] width 29 height 25
type input "customer_w"
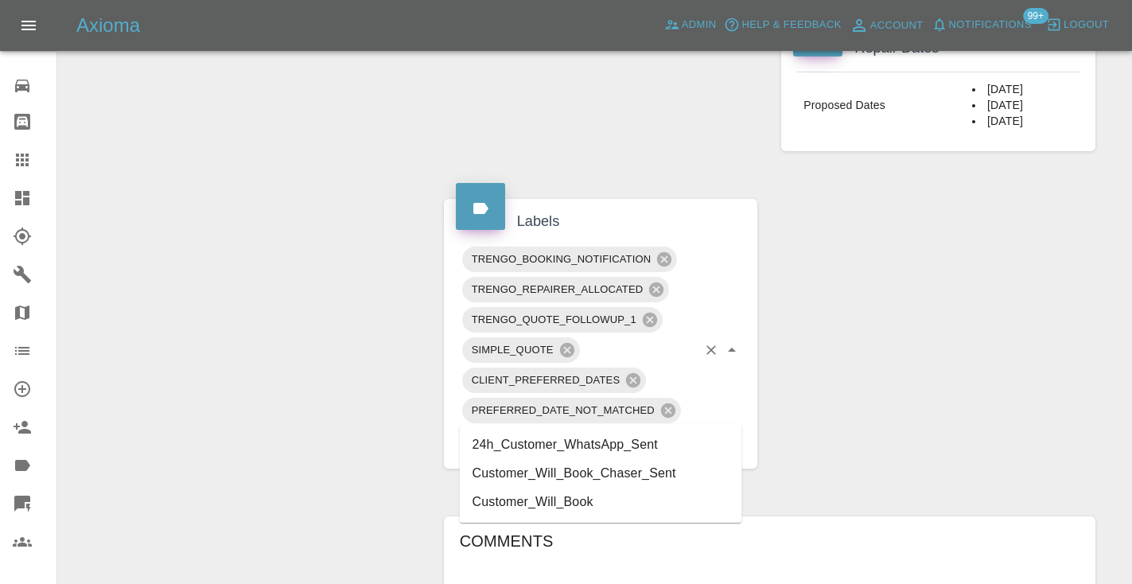
click at [564, 495] on li "Customer_Will_Book" at bounding box center [601, 501] width 282 height 29
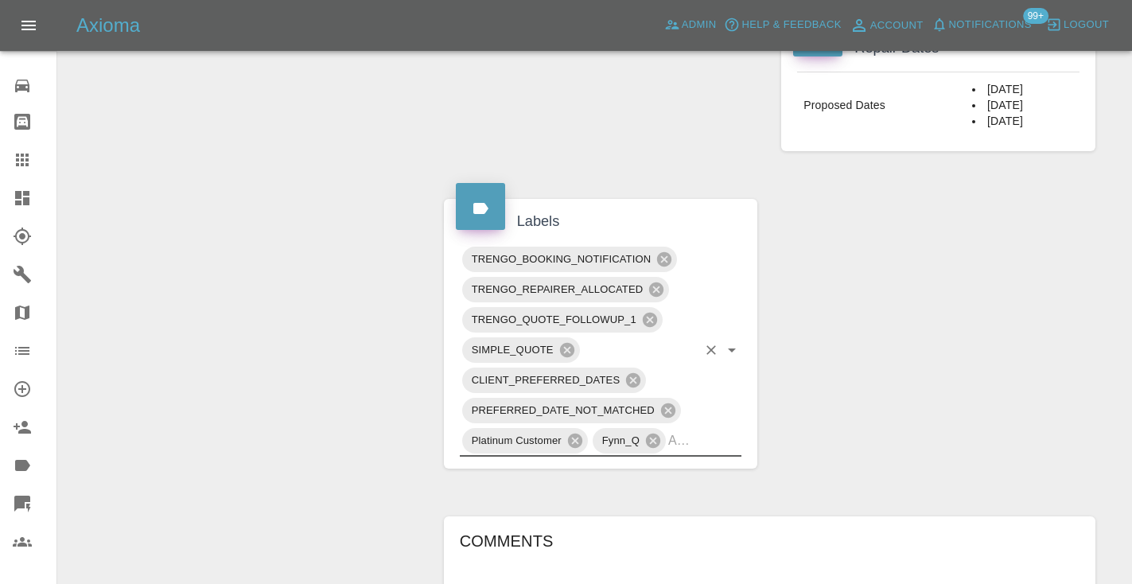
click at [331, 345] on div "Change Repairer Modify Claim Modify Quote Rollback Submit Payment Archive" at bounding box center [245, 218] width 350 height 1854
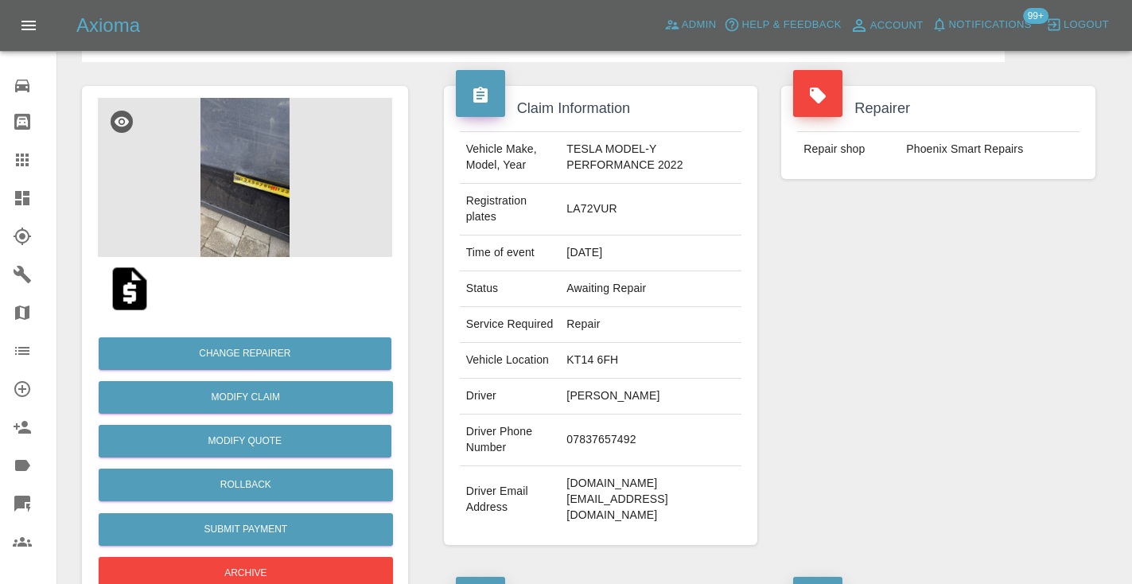
scroll to position [107, 0]
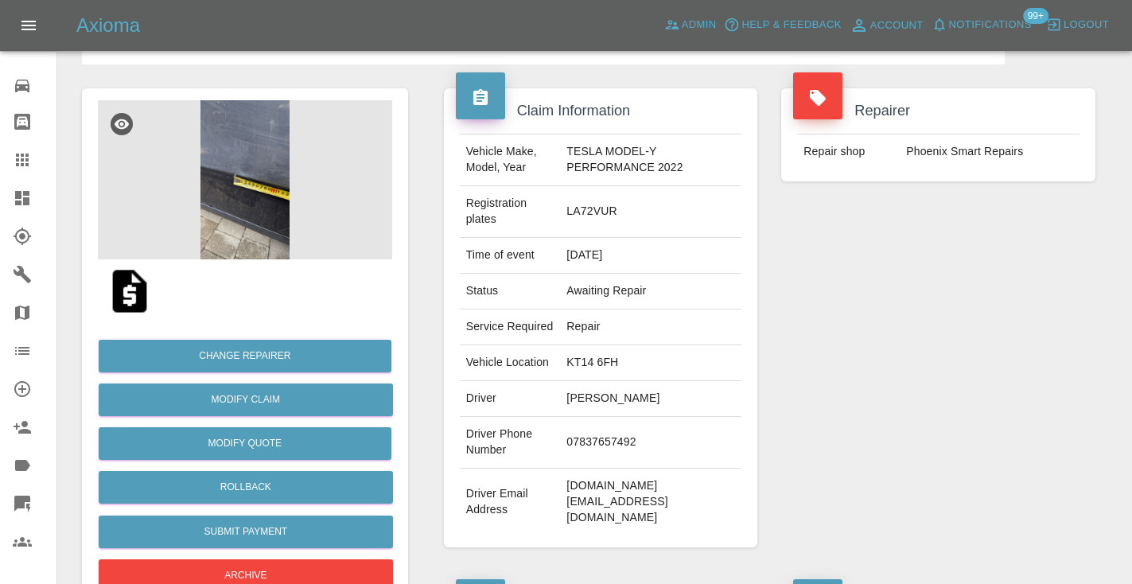
click at [21, 165] on icon at bounding box center [22, 159] width 13 height 13
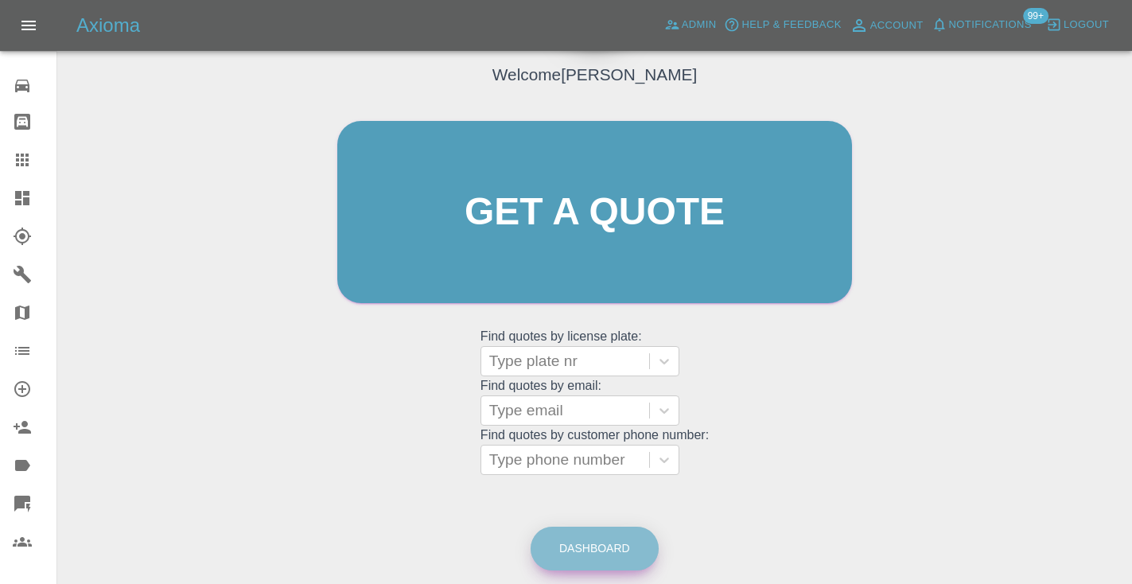
click at [616, 548] on link "Dashboard" at bounding box center [594, 548] width 128 height 44
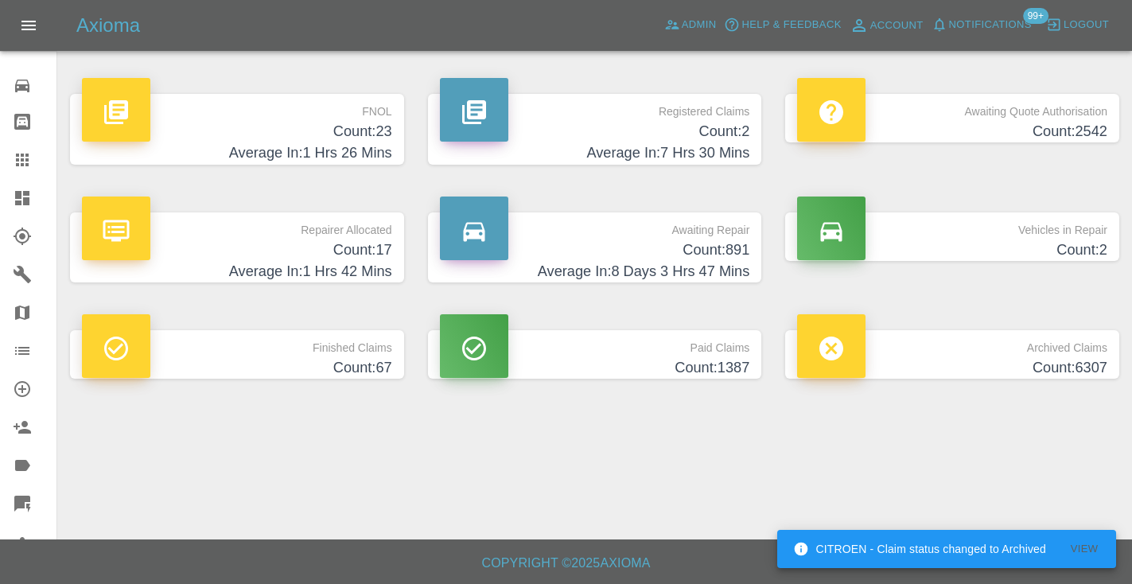
click at [736, 248] on h4 "Count: 891" at bounding box center [595, 249] width 310 height 21
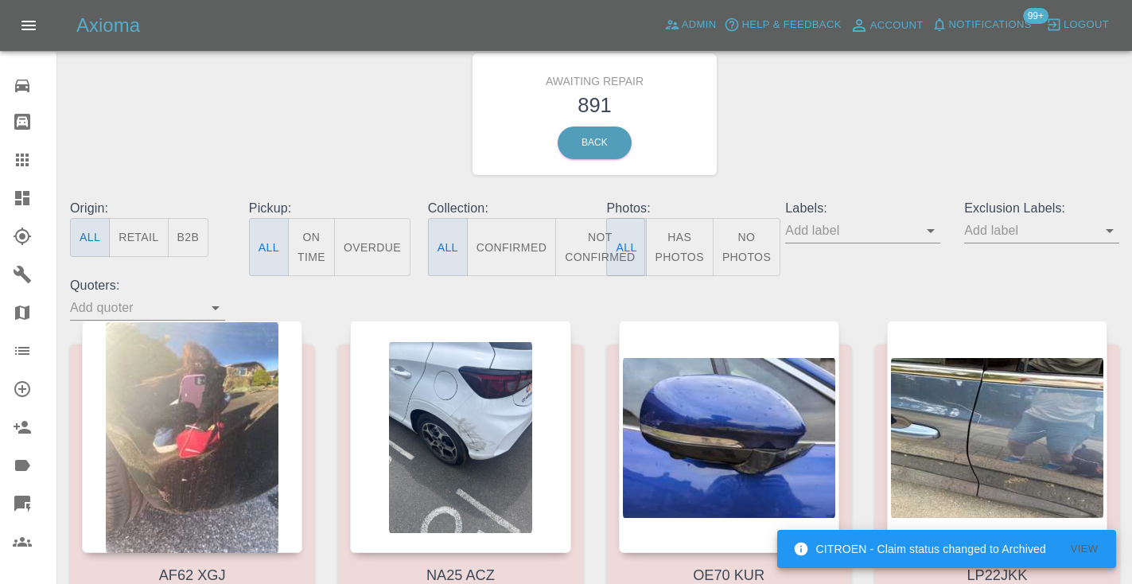
scroll to position [43, 0]
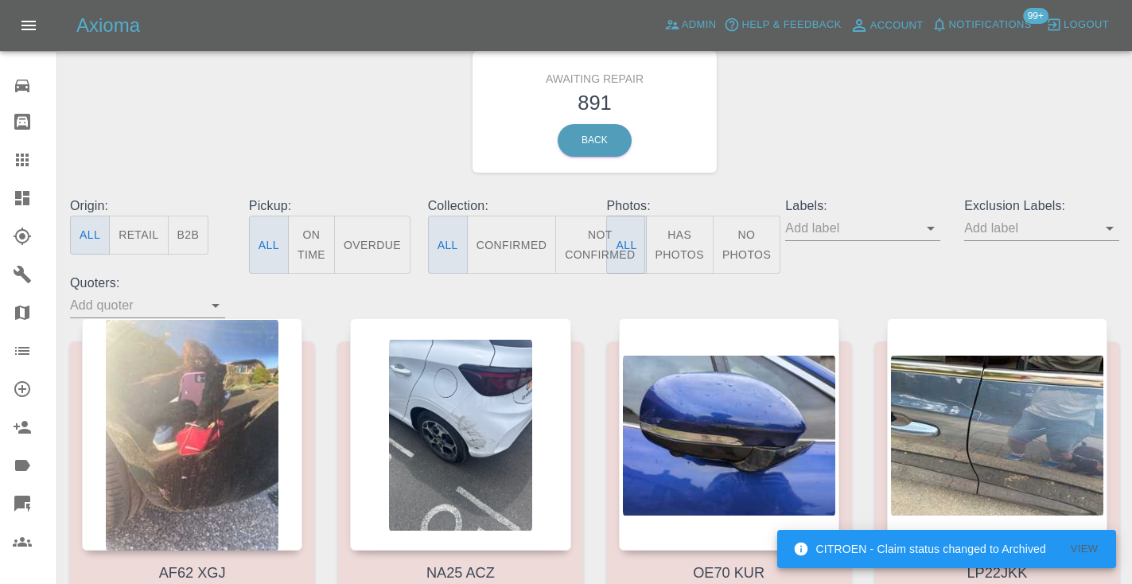
click at [588, 249] on button "Not Confirmed" at bounding box center [599, 244] width 89 height 58
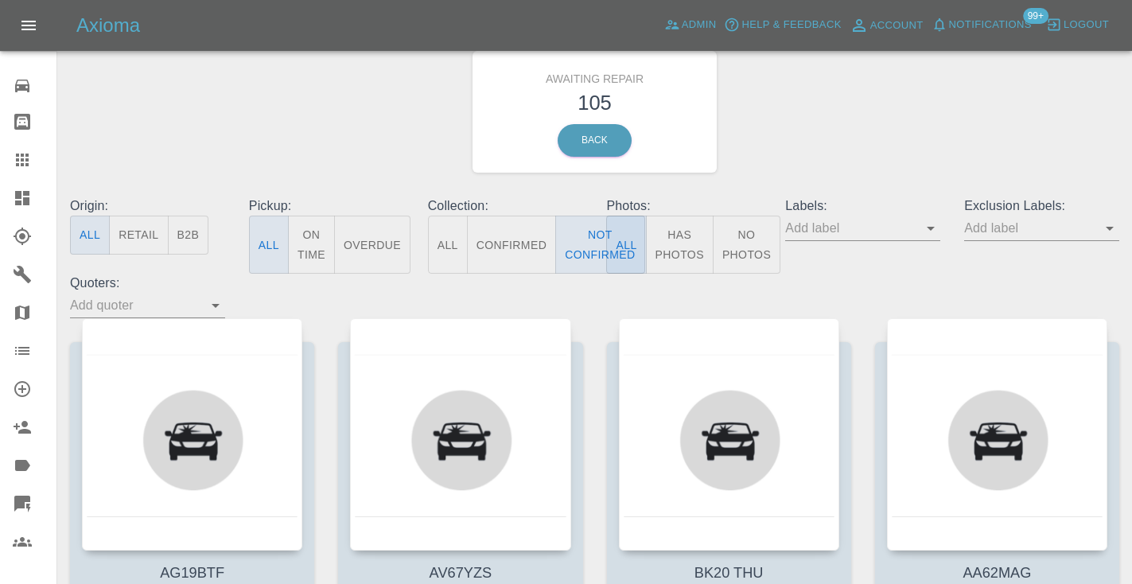
click at [776, 157] on div "Awaiting Repair 105 Back" at bounding box center [594, 111] width 1073 height 169
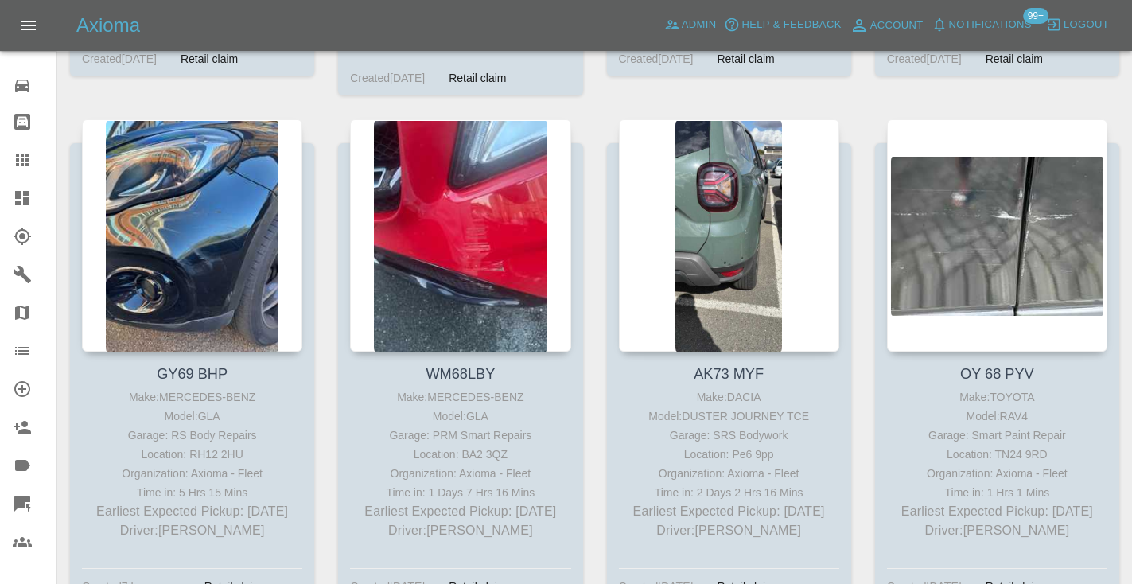
scroll to position [5962, 0]
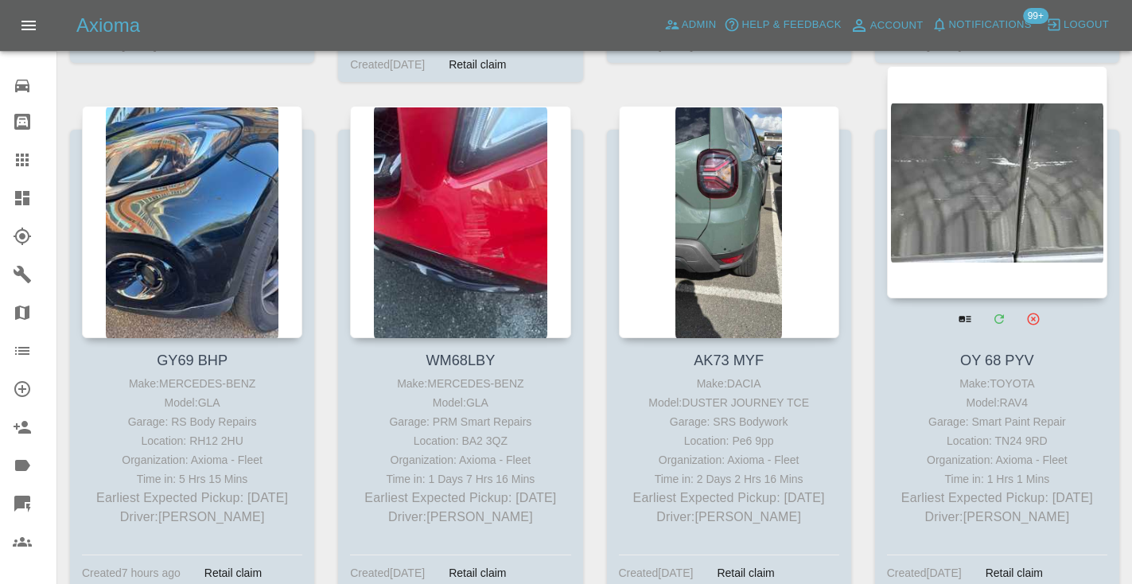
click at [1025, 197] on div at bounding box center [997, 182] width 220 height 232
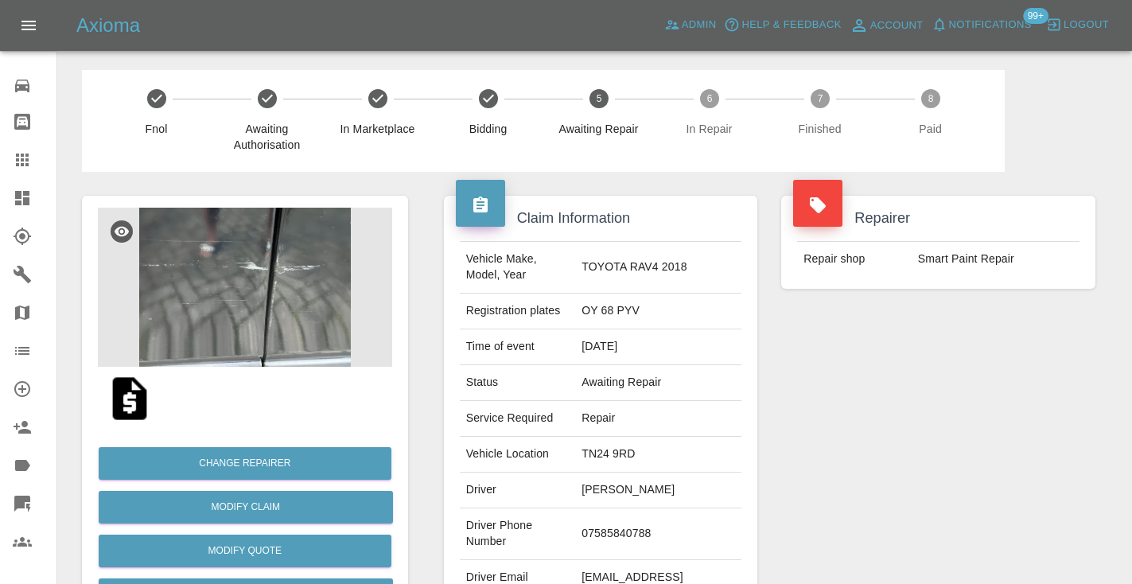
click at [653, 511] on td "07585840788" at bounding box center [658, 534] width 166 height 52
copy td "07585840788"
click at [973, 410] on div "Repairer Repair shop Smart Paint Repair" at bounding box center [938, 409] width 338 height 475
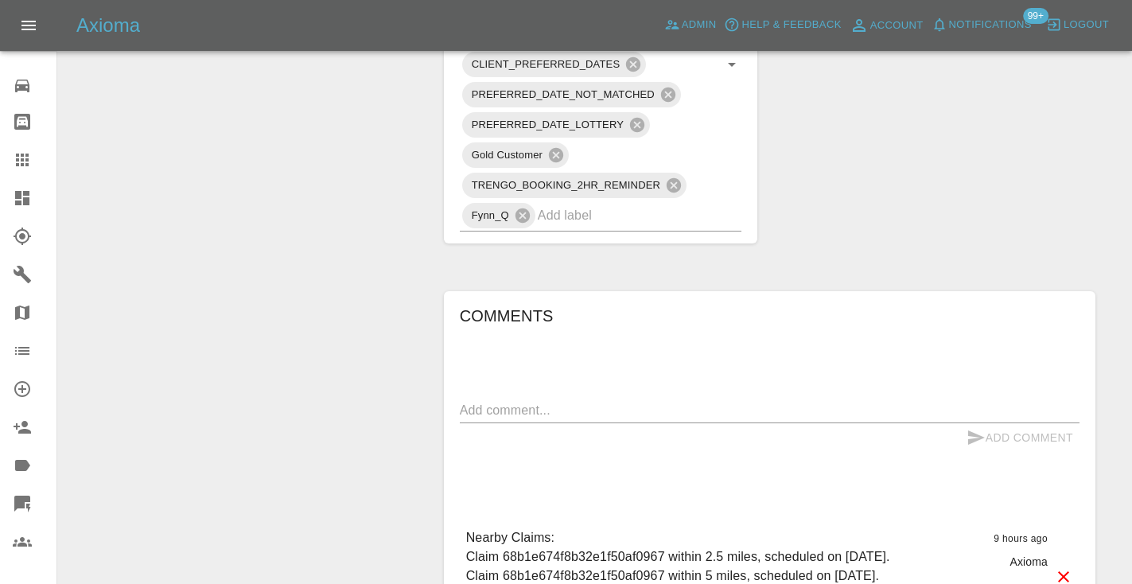
scroll to position [1132, 0]
click at [506, 400] on textarea at bounding box center [769, 409] width 619 height 18
type textarea "called : booking the 22nd"
click at [980, 427] on icon "submit" at bounding box center [975, 436] width 19 height 19
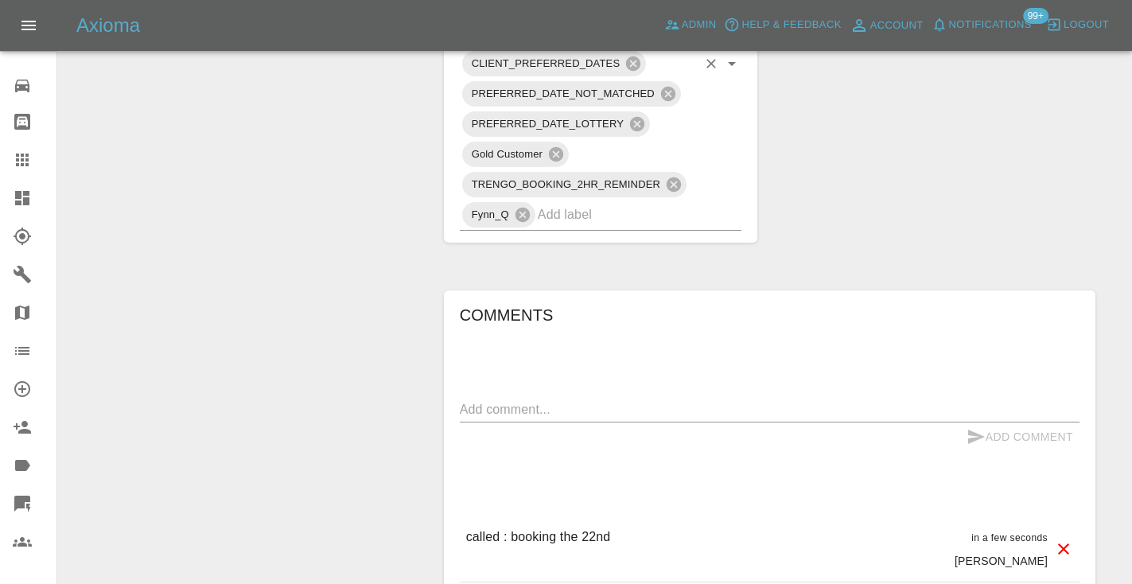
click at [596, 202] on input "text" at bounding box center [618, 214] width 160 height 25
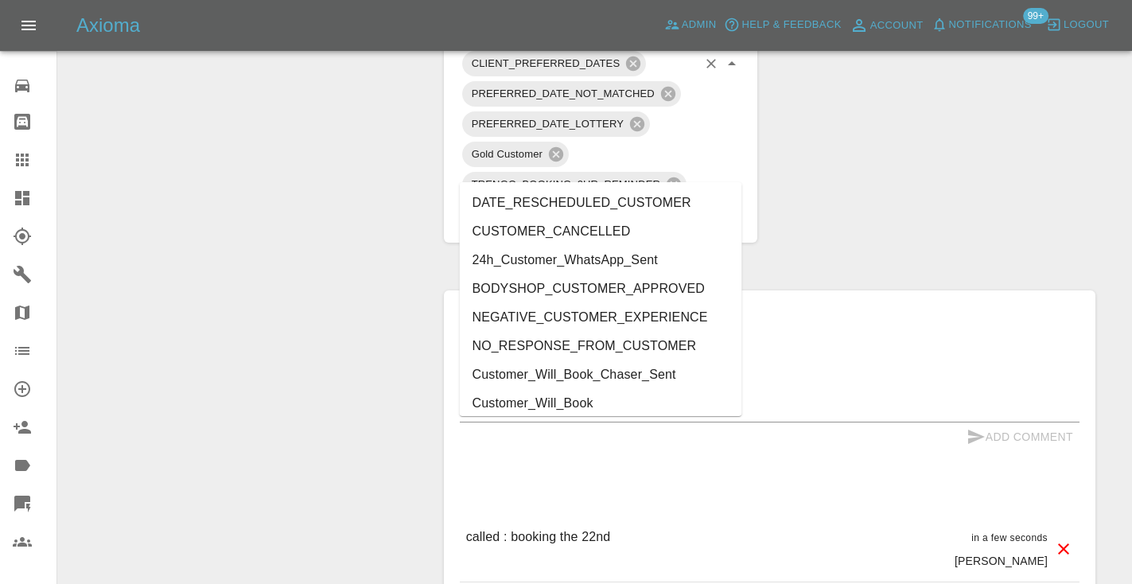
type input "cust"
click at [587, 409] on li "Customer_Will_Book" at bounding box center [601, 403] width 282 height 29
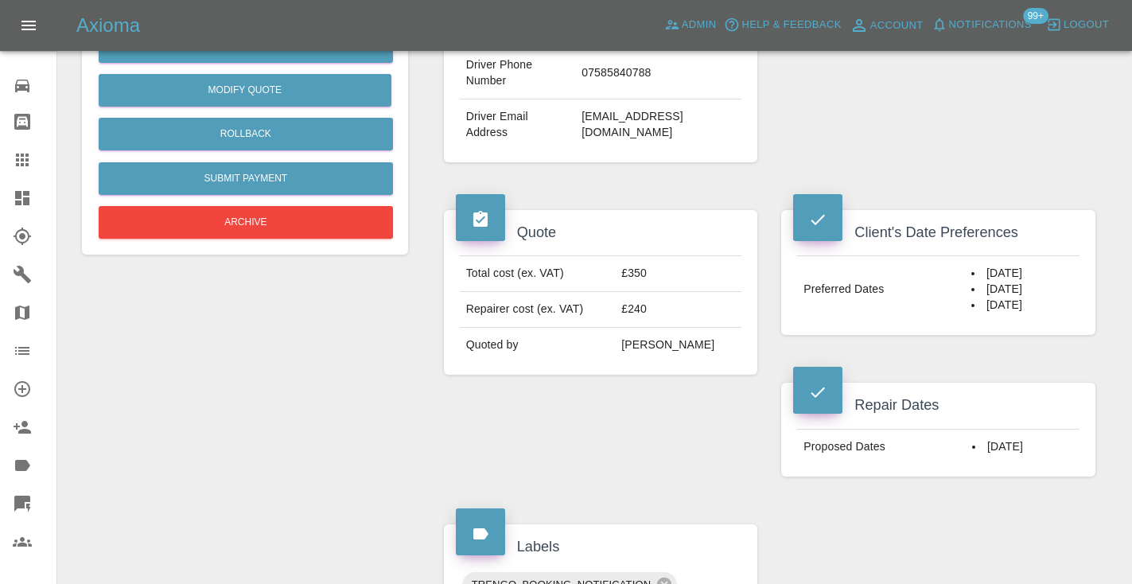
scroll to position [464, 0]
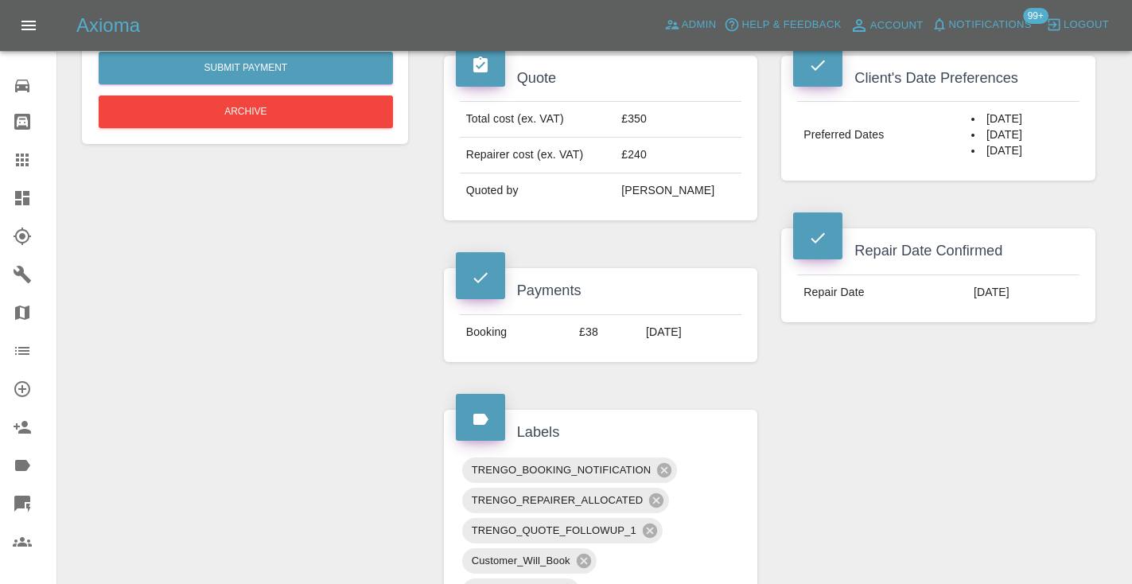
scroll to position [611, 0]
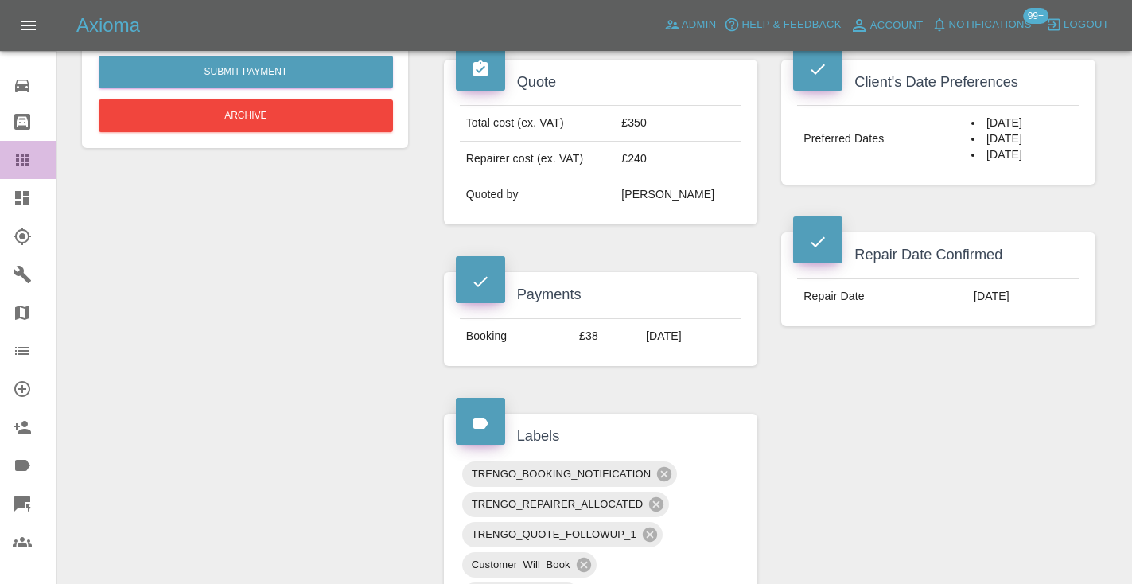
click at [29, 157] on icon at bounding box center [22, 159] width 13 height 13
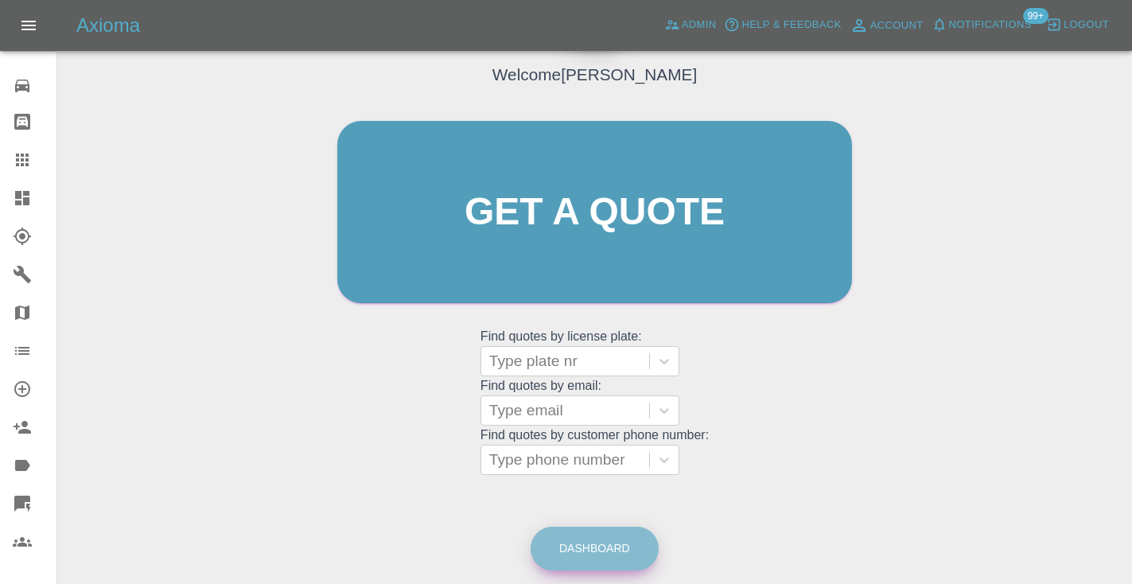
click at [636, 556] on link "Dashboard" at bounding box center [594, 548] width 128 height 44
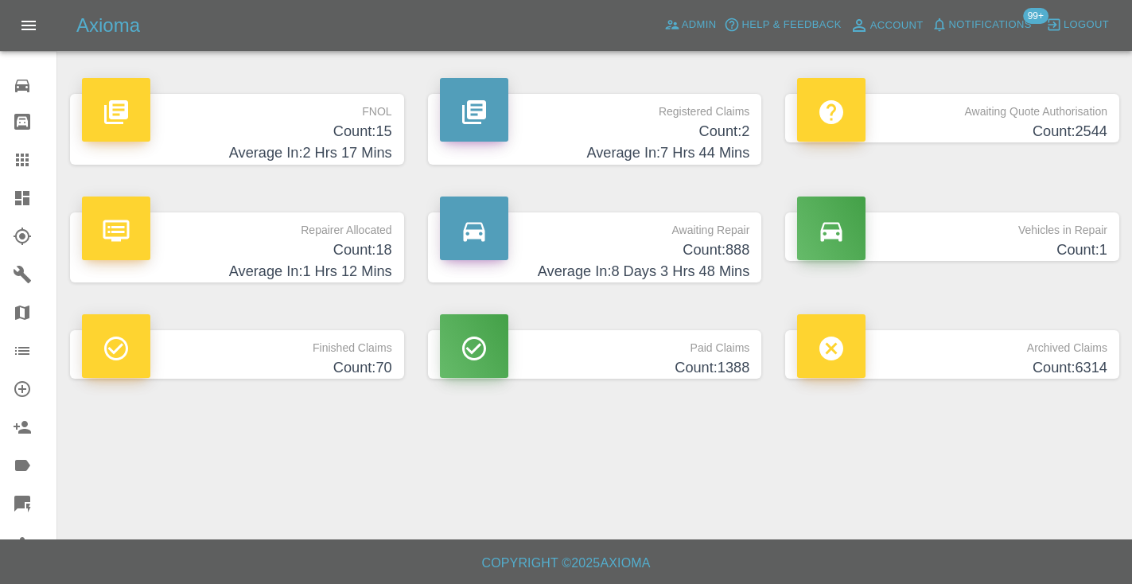
click at [721, 264] on h4 "Average In: 8 Days 3 Hrs 48 Mins" at bounding box center [595, 271] width 310 height 21
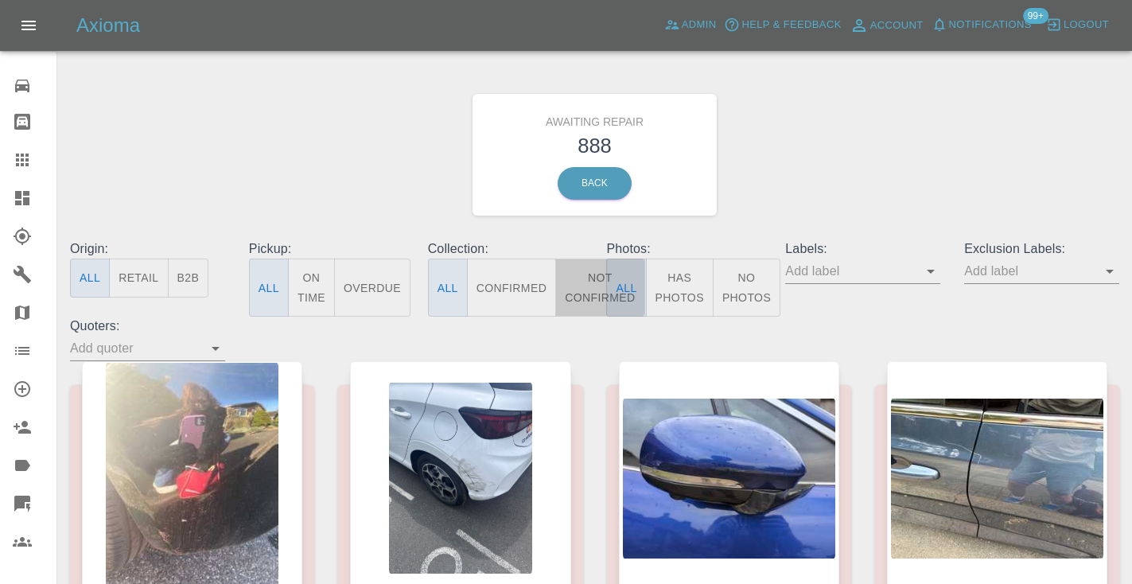
click at [585, 297] on button "Not Confirmed" at bounding box center [599, 287] width 89 height 58
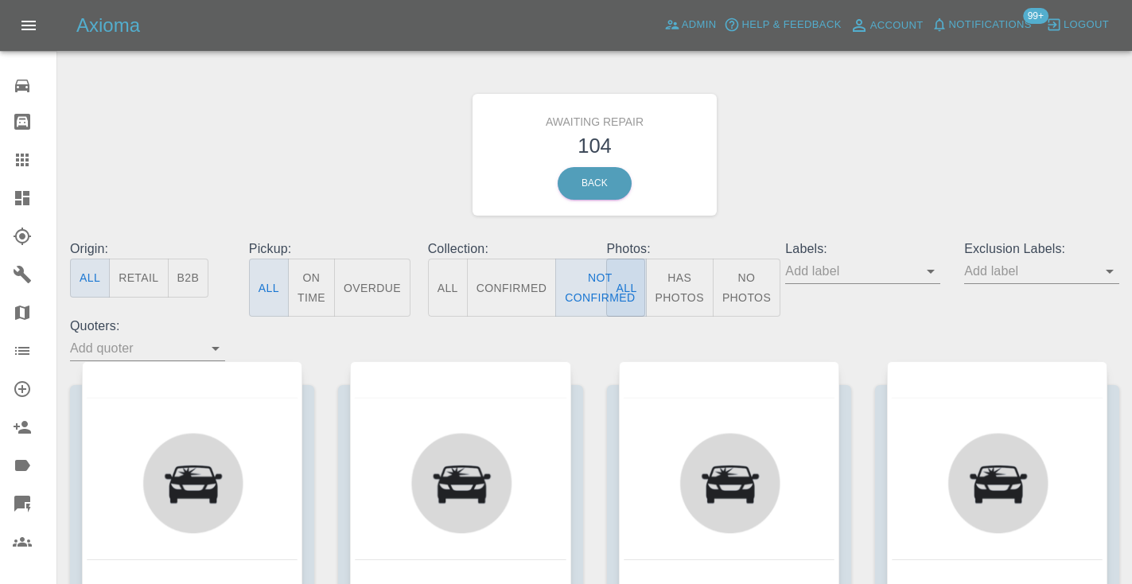
click at [731, 216] on div "Awaiting Repair 104 Back" at bounding box center [594, 154] width 1073 height 169
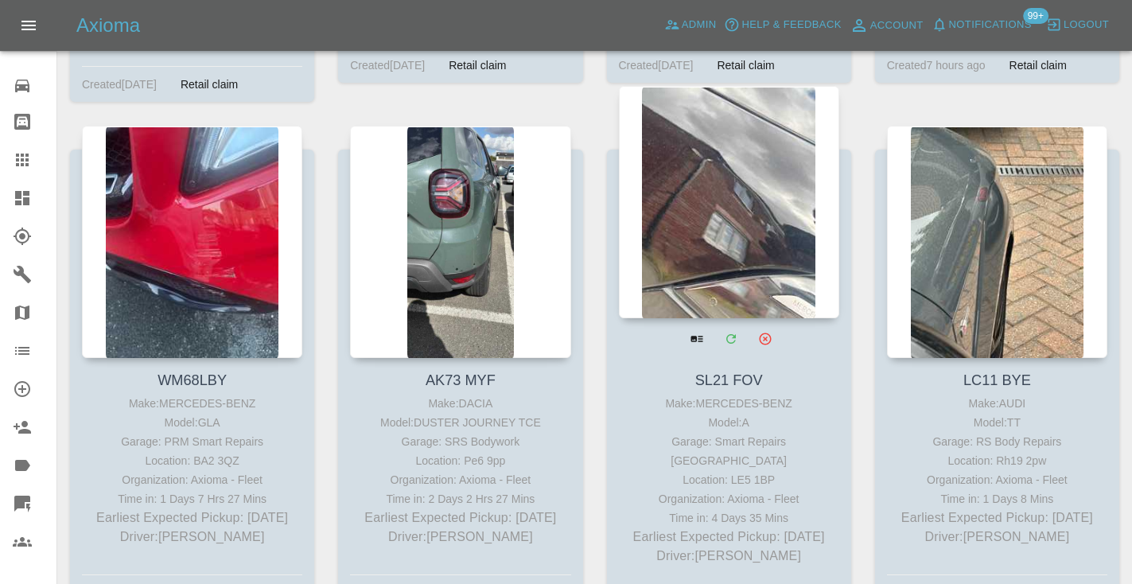
scroll to position [5957, 0]
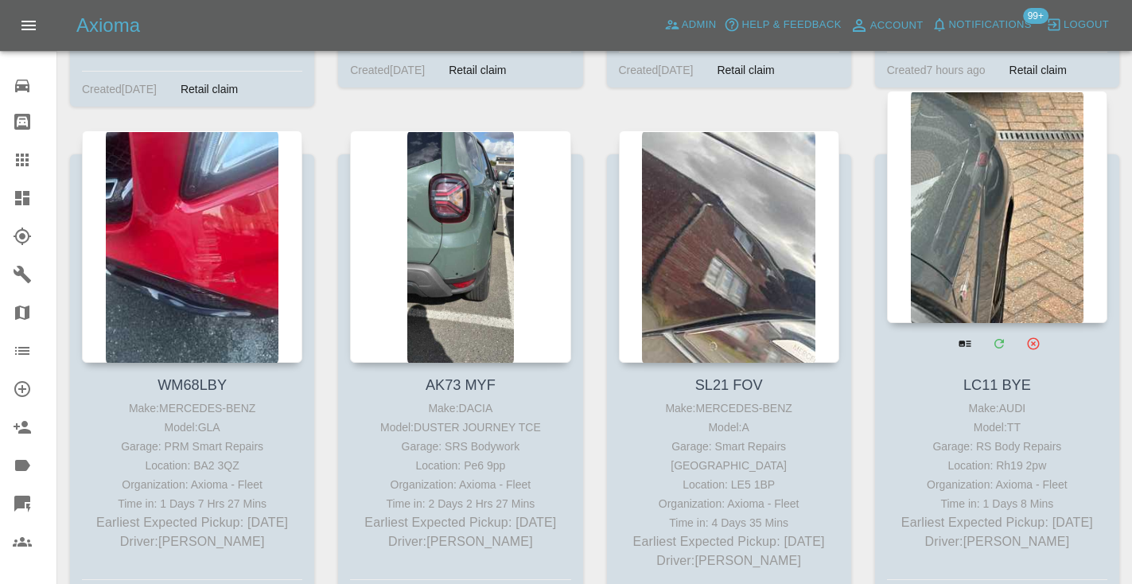
click at [944, 181] on div at bounding box center [997, 207] width 220 height 232
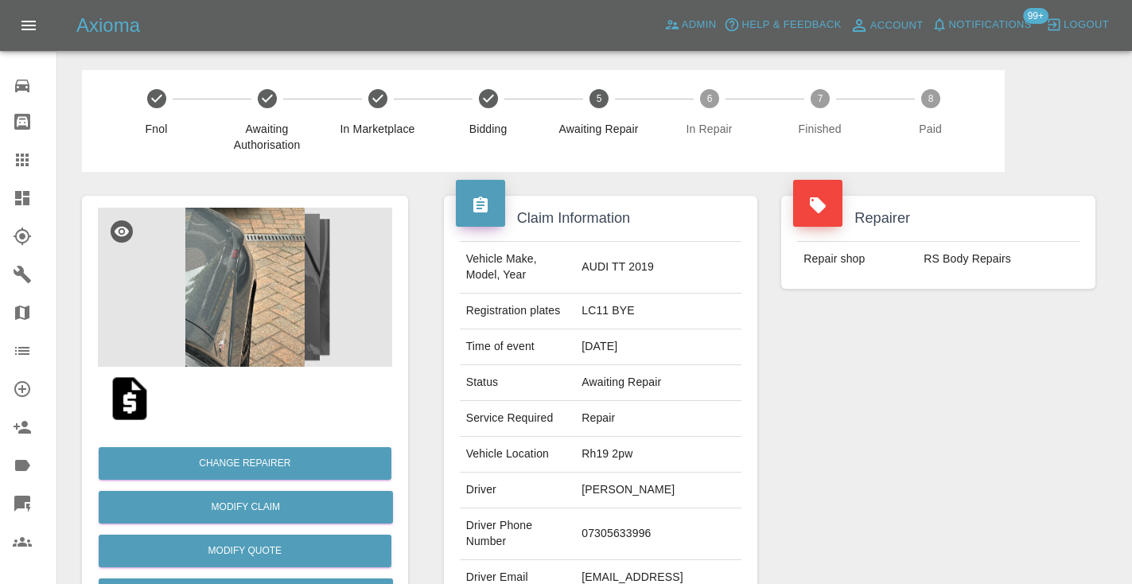
click at [597, 526] on td "07305633996" at bounding box center [658, 534] width 166 height 52
copy td "07305633996"
click at [886, 398] on div "Repairer Repair shop RS Body Repairs" at bounding box center [938, 409] width 338 height 475
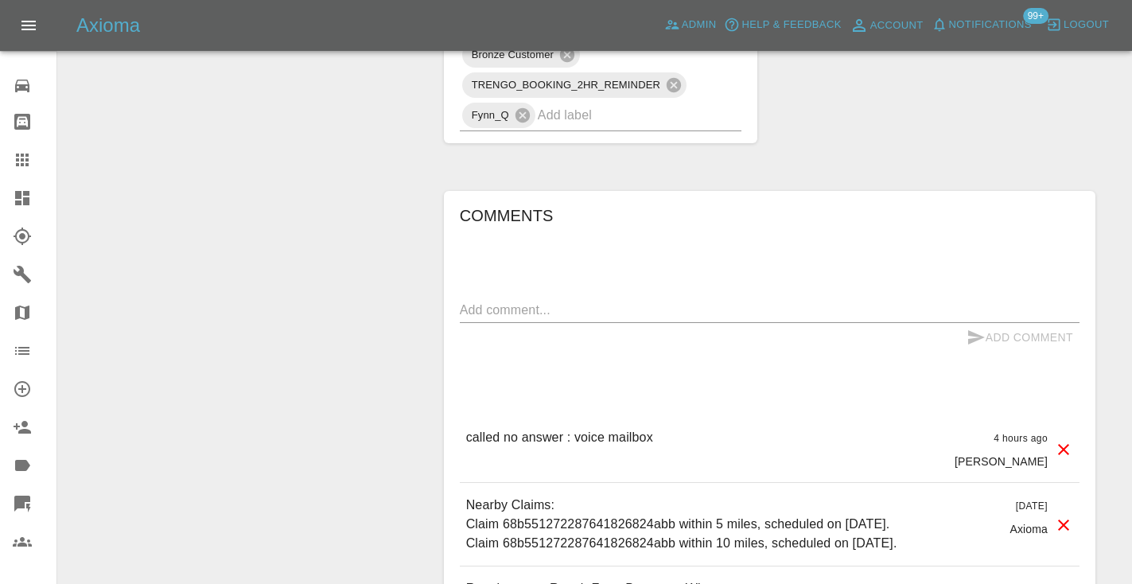
scroll to position [1073, 0]
click at [511, 308] on textarea at bounding box center [769, 307] width 619 height 18
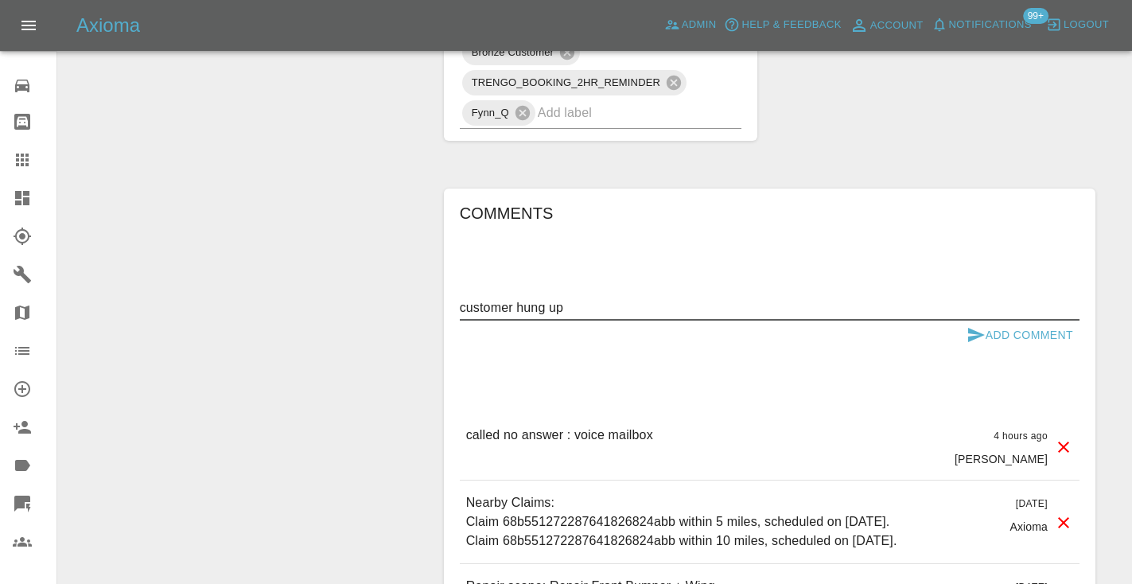
type textarea "customer hung up"
click at [968, 327] on icon "submit" at bounding box center [975, 334] width 19 height 19
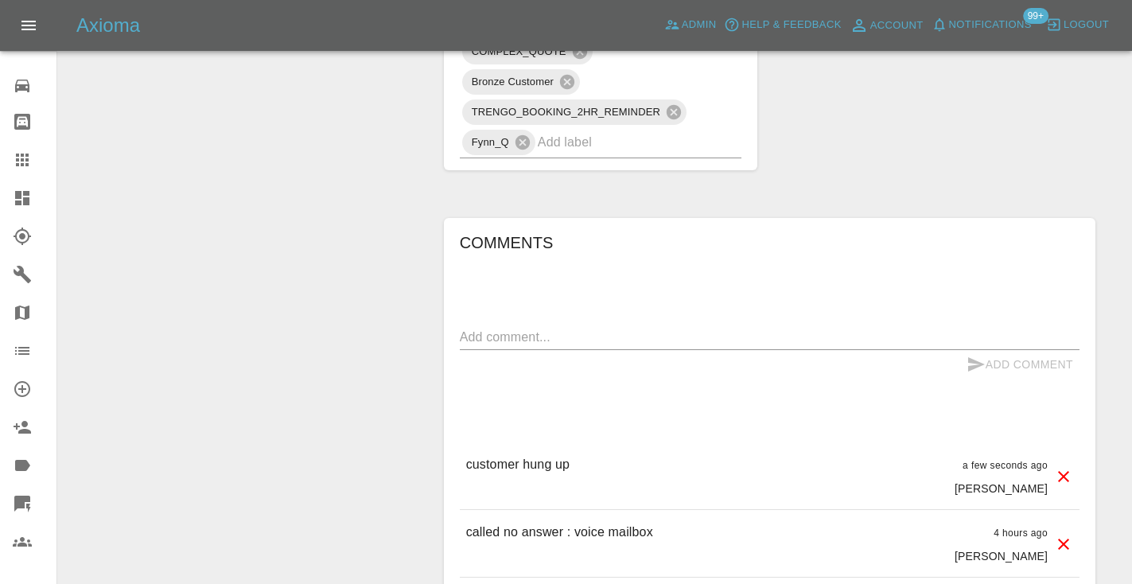
scroll to position [1039, 0]
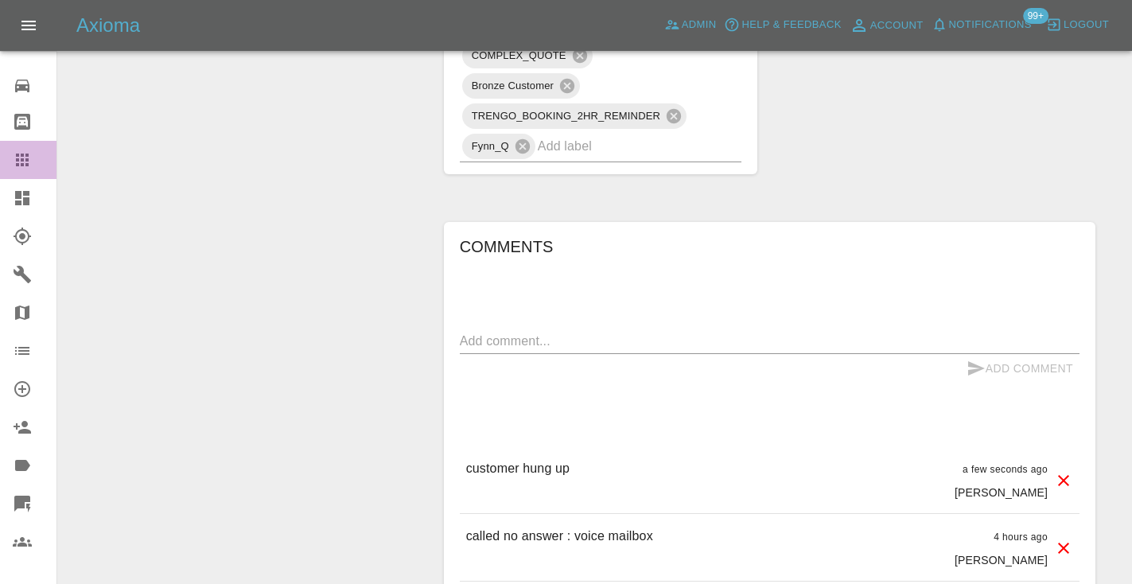
click at [38, 157] on div at bounding box center [35, 159] width 45 height 19
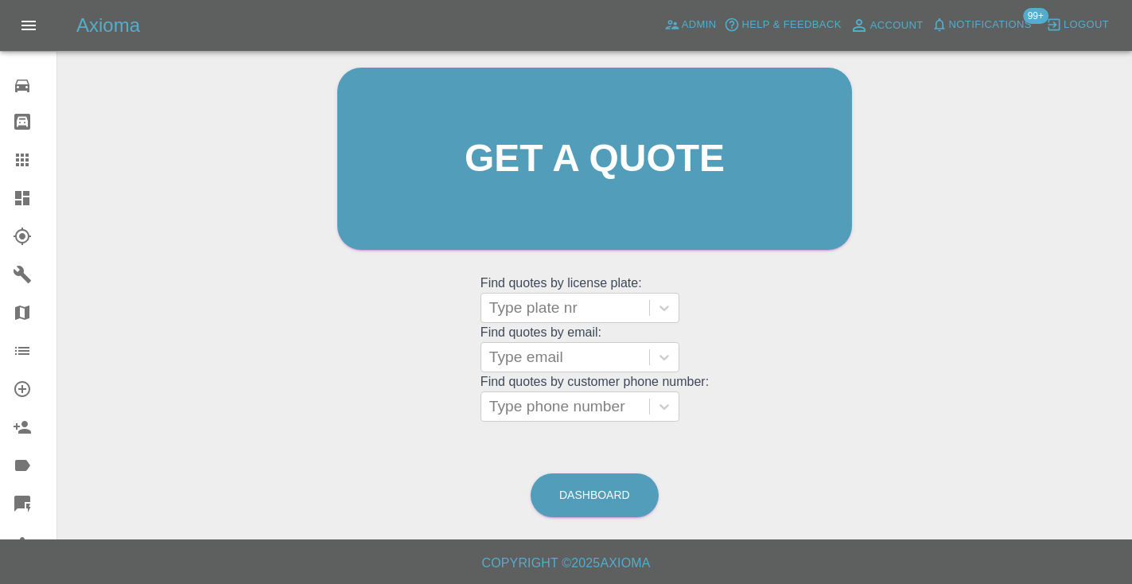
scroll to position [107, 0]
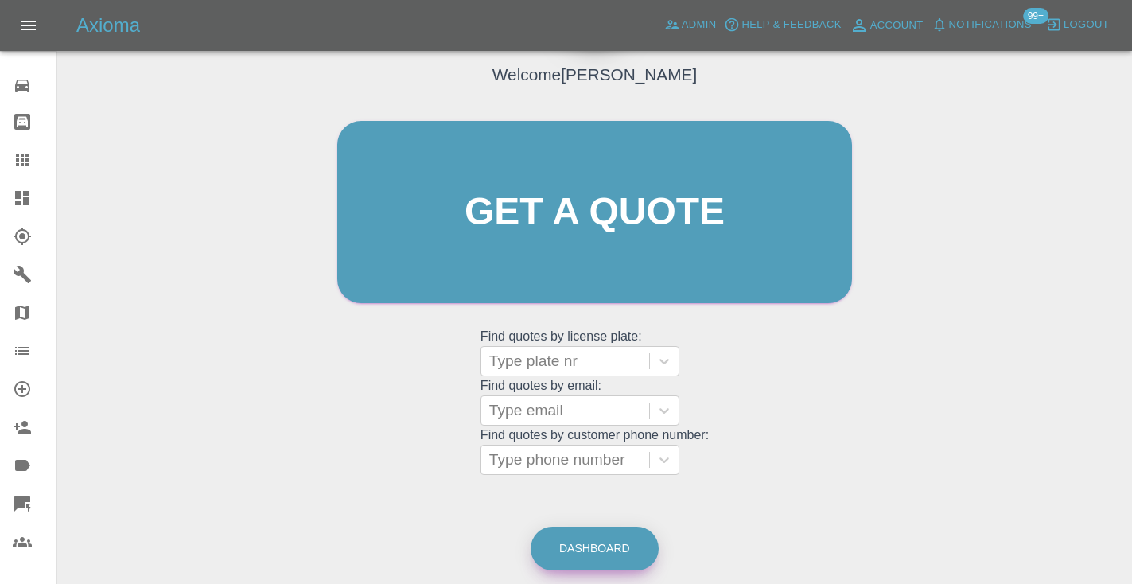
click at [611, 539] on link "Dashboard" at bounding box center [594, 548] width 128 height 44
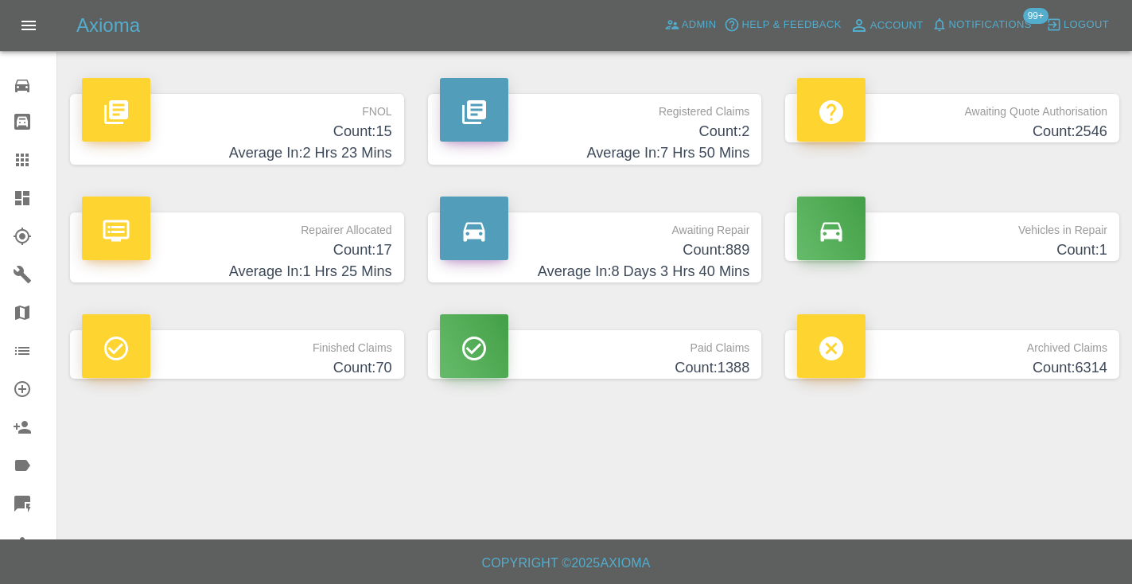
click at [736, 250] on h4 "Count: 889" at bounding box center [595, 249] width 310 height 21
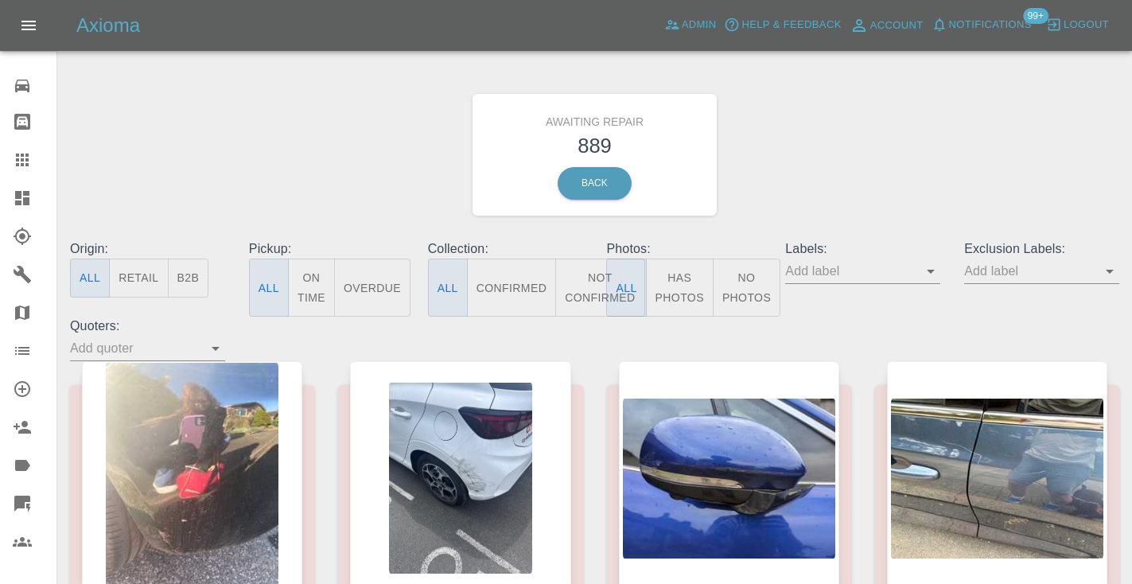
click at [595, 285] on button "Not Confirmed" at bounding box center [599, 287] width 89 height 58
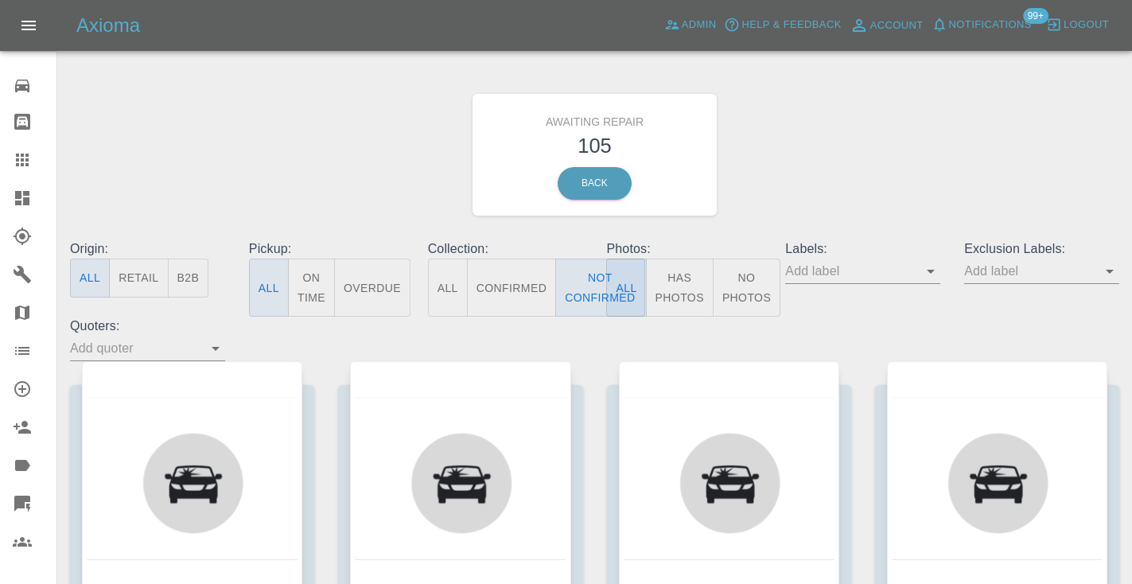
click at [846, 151] on div "Awaiting Repair 105 Back" at bounding box center [594, 154] width 1073 height 169
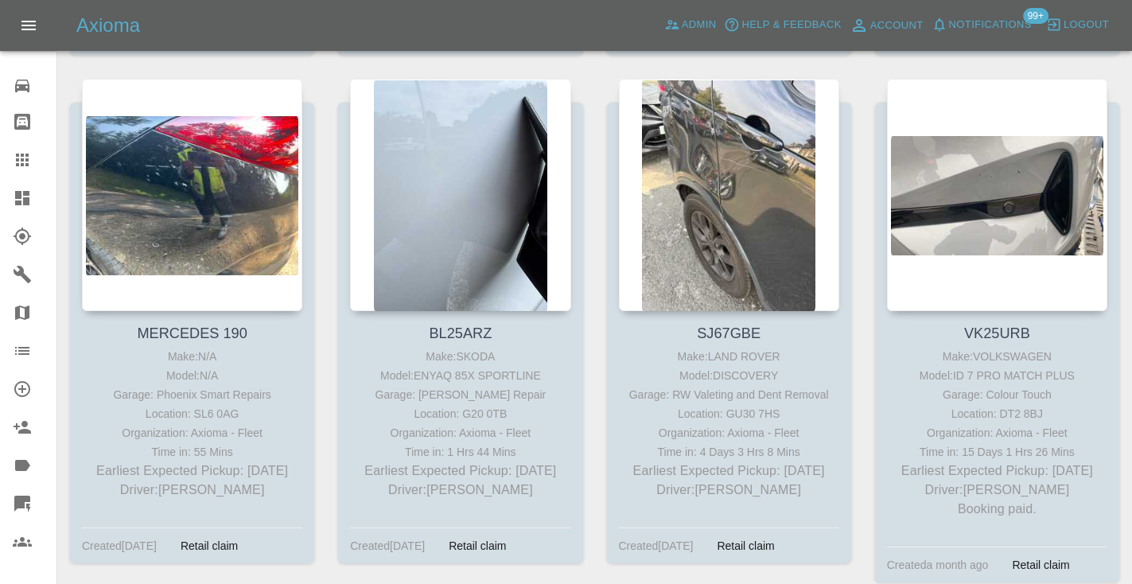
scroll to position [814, 0]
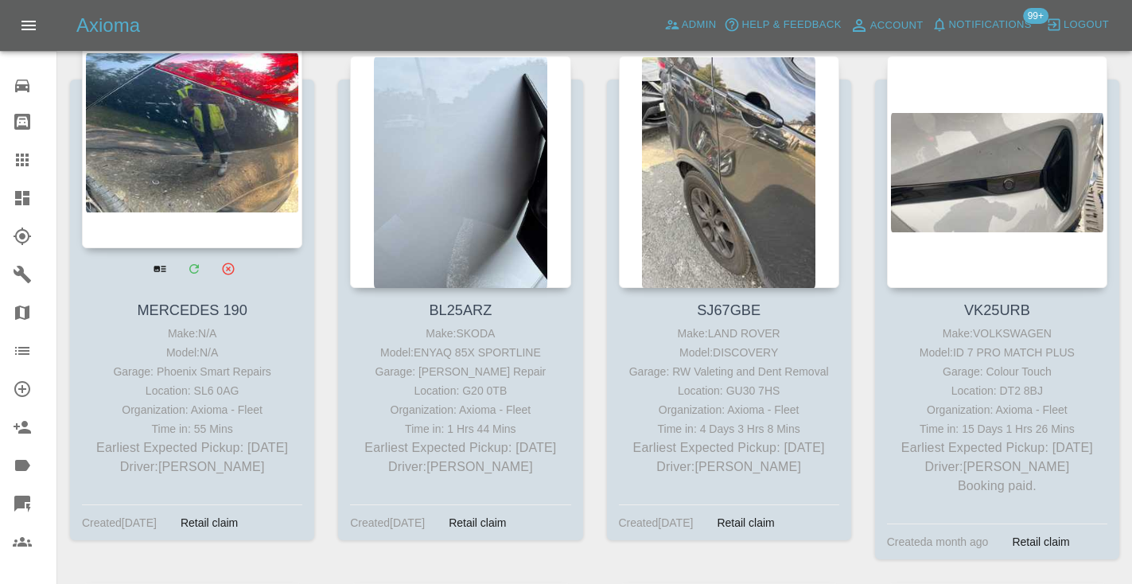
click at [212, 226] on div at bounding box center [192, 132] width 220 height 232
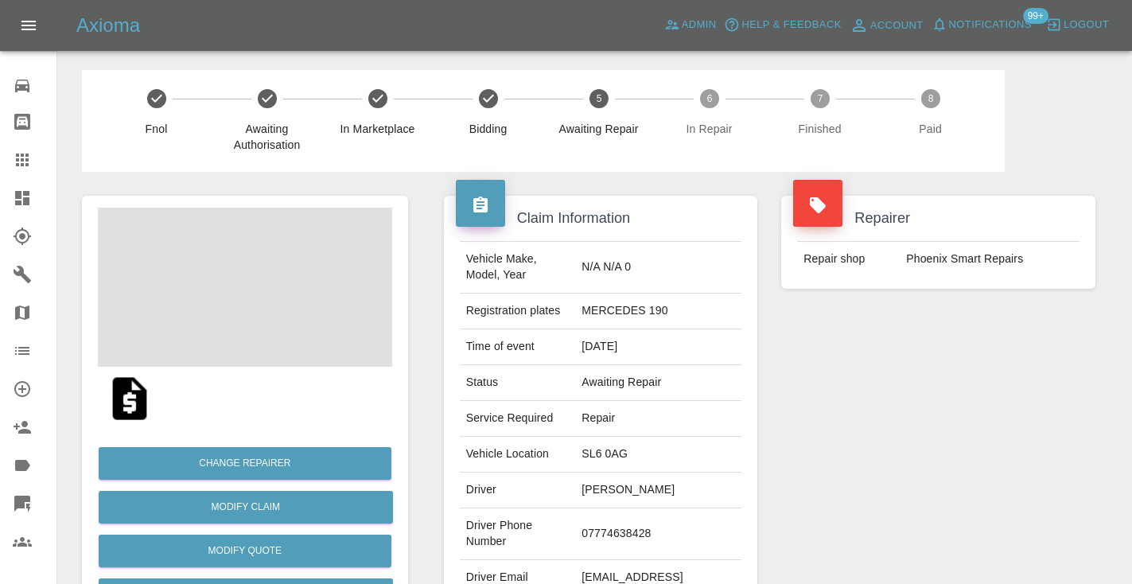
click at [639, 508] on td "07774638428" at bounding box center [658, 534] width 166 height 52
copy td "07774638428"
click at [938, 379] on div "Repairer Repair shop Phoenix Smart Repairs" at bounding box center [938, 409] width 338 height 475
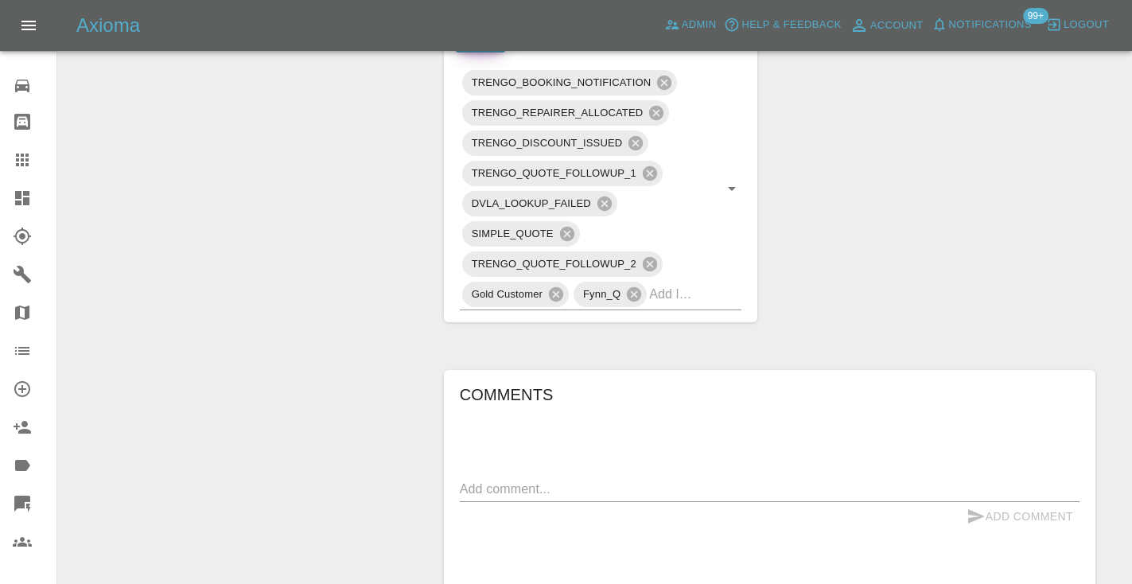
scroll to position [891, 0]
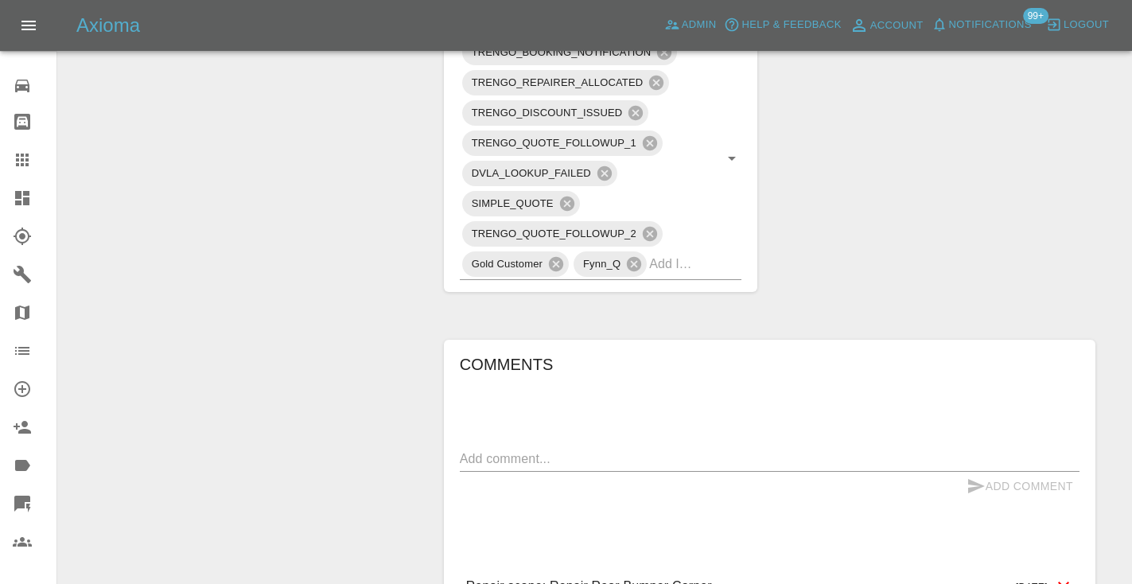
click at [527, 392] on div "Comments x Add Comment Repair scope: Repair Rear Bumper Corner 7 days ago Repai…" at bounding box center [769, 503] width 619 height 305
click at [502, 446] on div "x" at bounding box center [769, 458] width 619 height 25
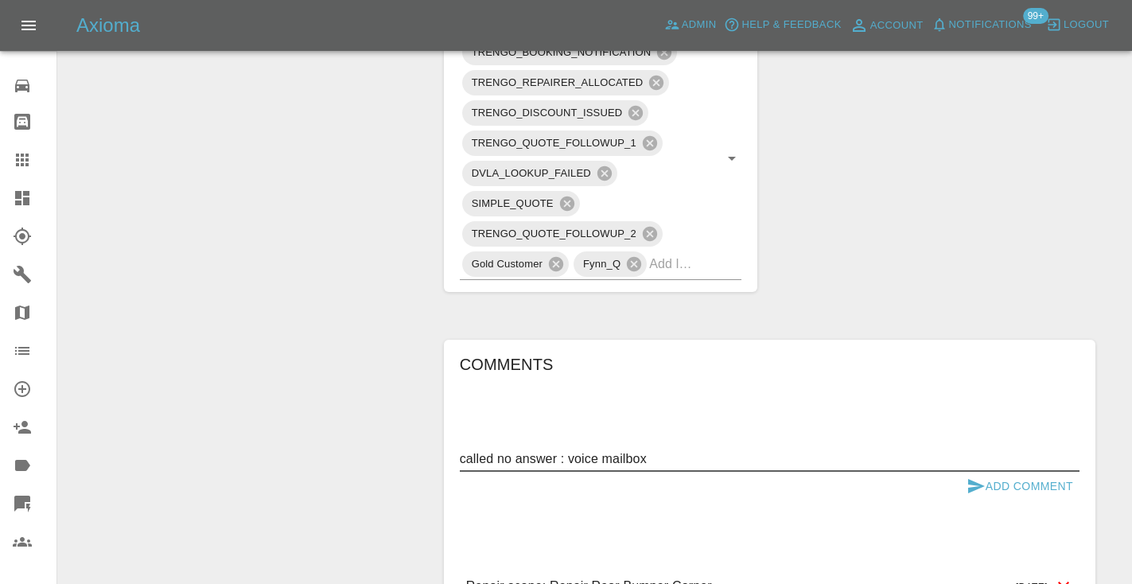
type textarea "called no answer : voice mailbox"
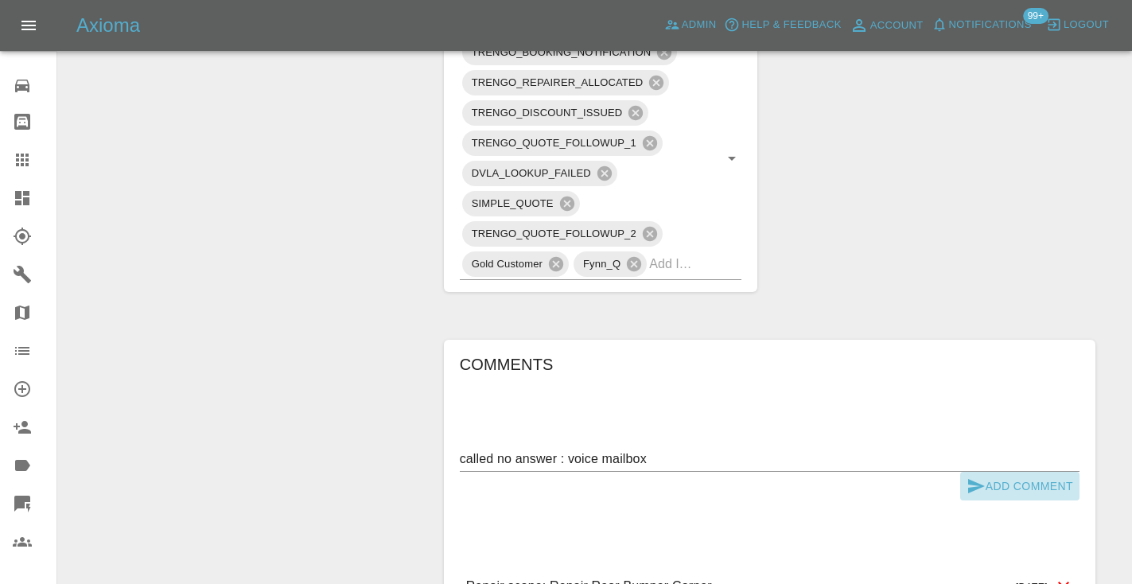
click at [975, 479] on icon "submit" at bounding box center [976, 486] width 17 height 14
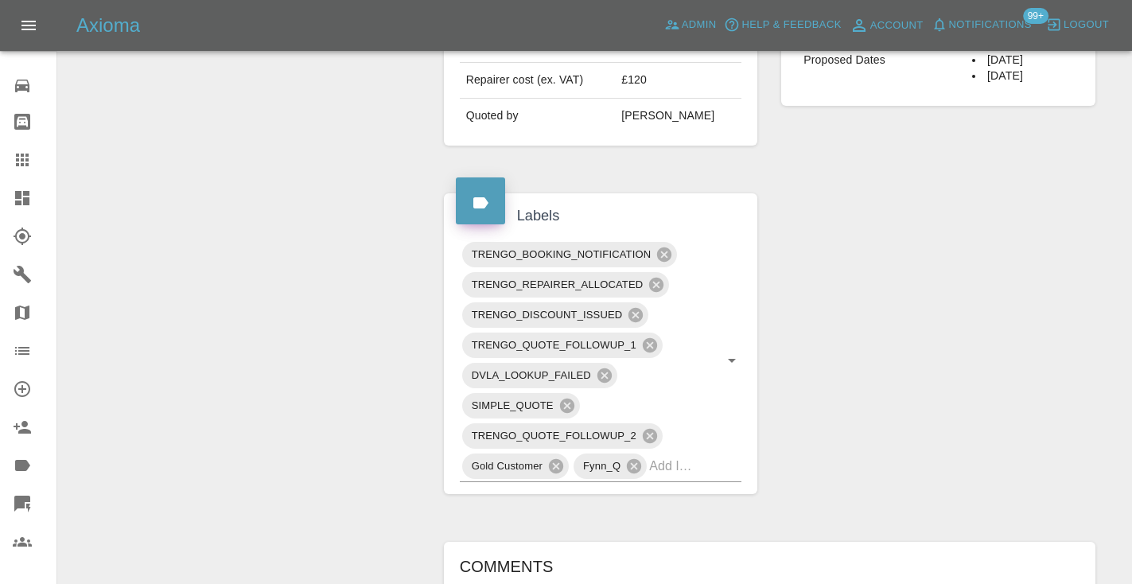
scroll to position [685, 0]
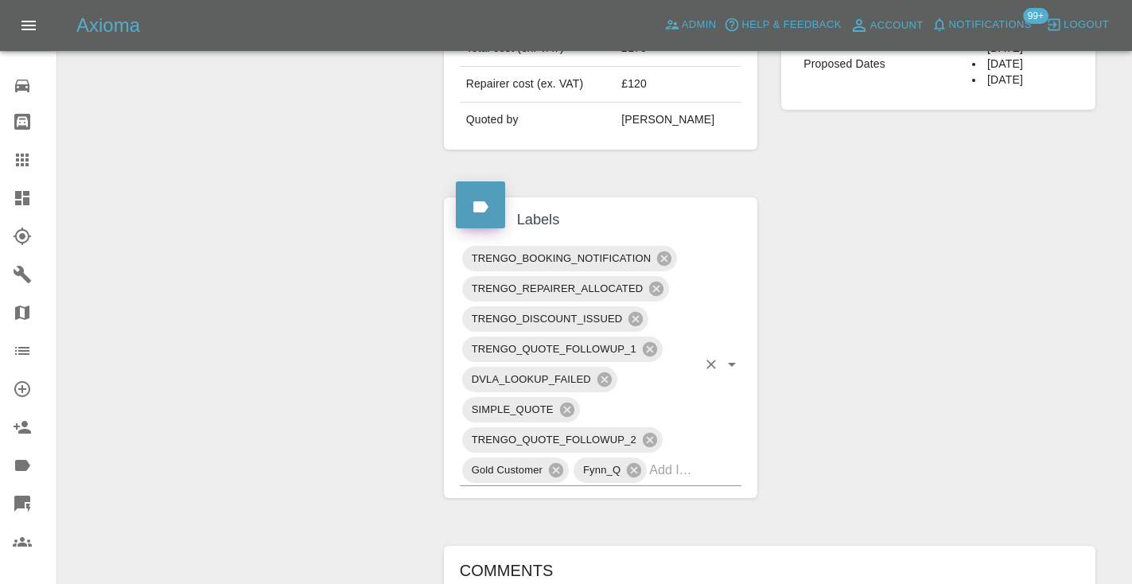
click at [705, 429] on div "TRENGO_BOOKING_NOTIFICATION TRENGO_REPAIRER_ALLOCATED TRENGO_DISCOUNT_ISSUED TR…" at bounding box center [601, 364] width 282 height 243
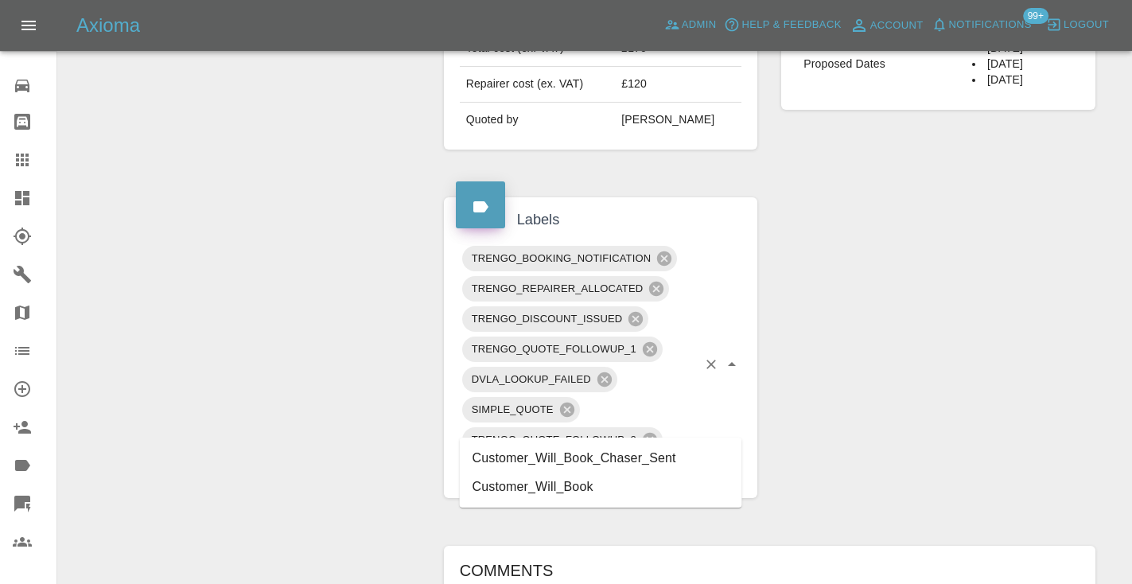
type input "customer_will"
click at [580, 487] on li "Customer_Will_Book" at bounding box center [601, 486] width 282 height 29
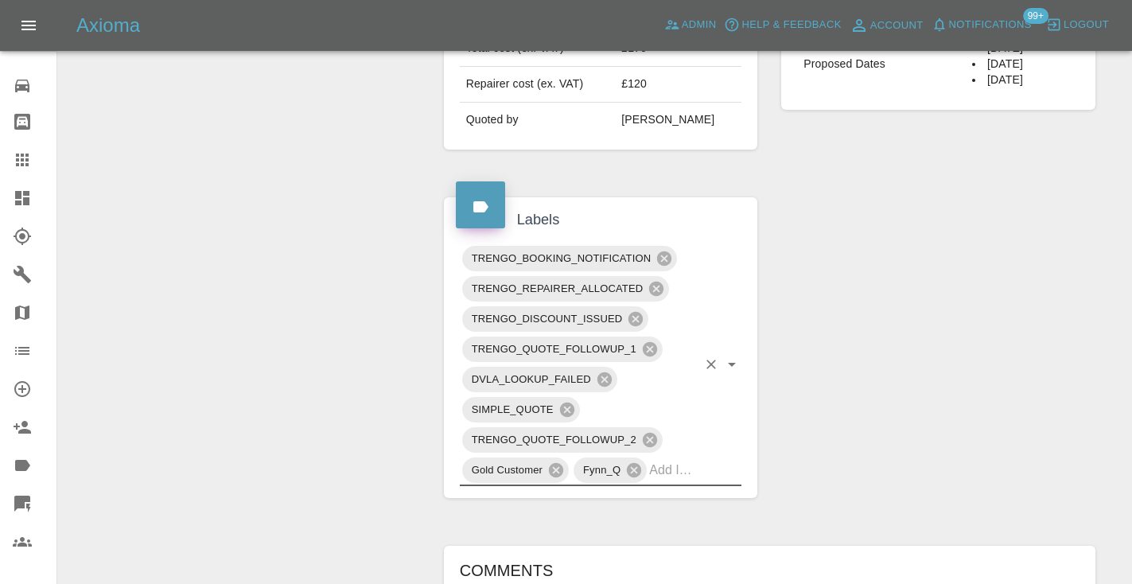
click at [280, 309] on div "Change Repairer Modify Claim Modify Quote Rollback Submit Payment Archive" at bounding box center [245, 225] width 350 height 1479
click at [32, 164] on div at bounding box center [35, 159] width 45 height 19
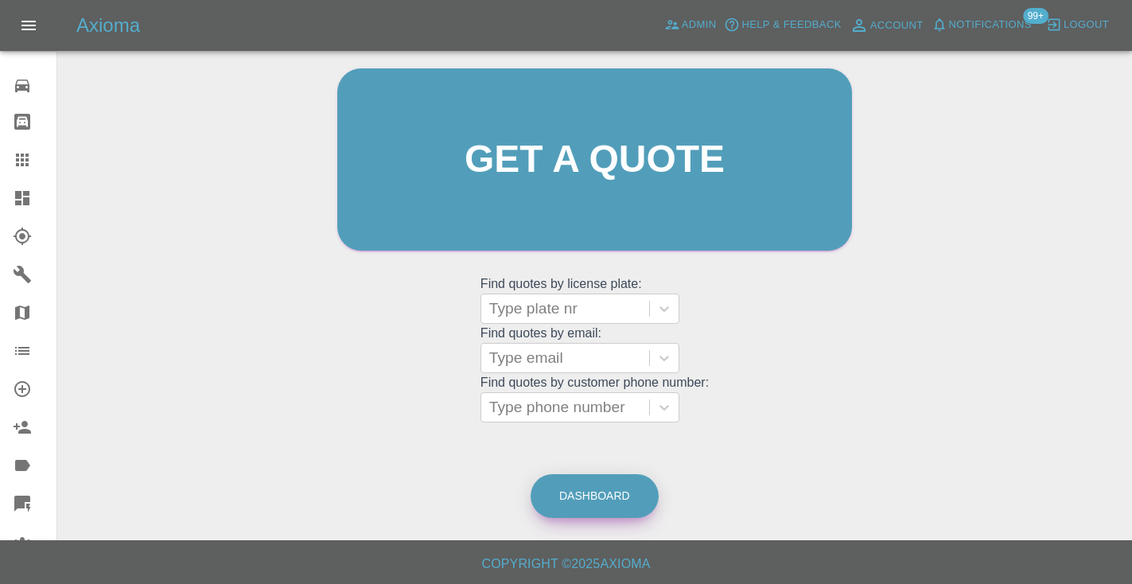
click at [582, 491] on link "Dashboard" at bounding box center [594, 496] width 128 height 44
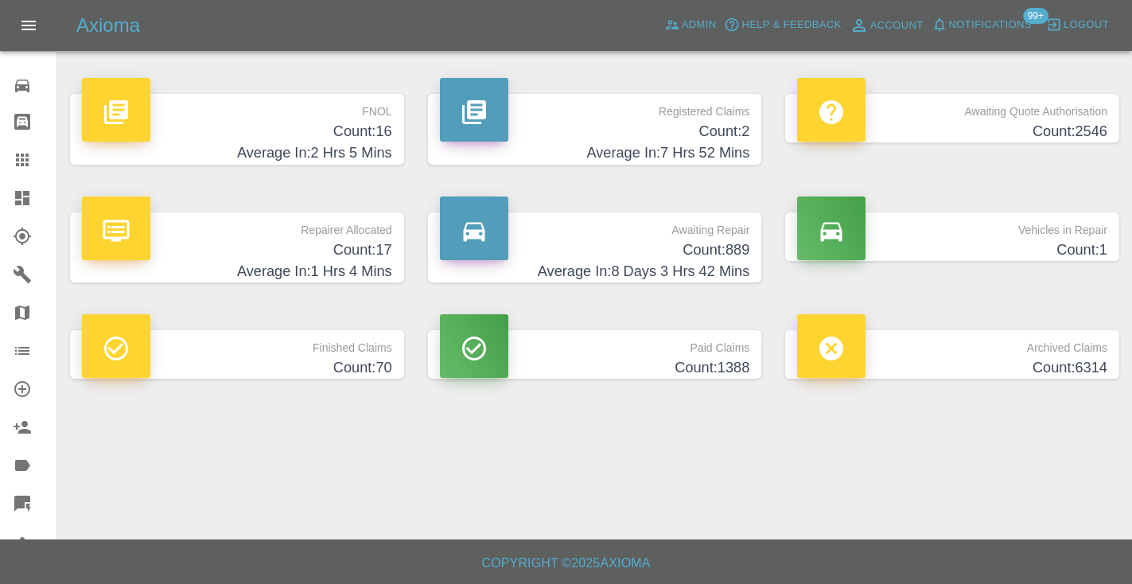
click at [708, 242] on h4 "Count: 889" at bounding box center [595, 249] width 310 height 21
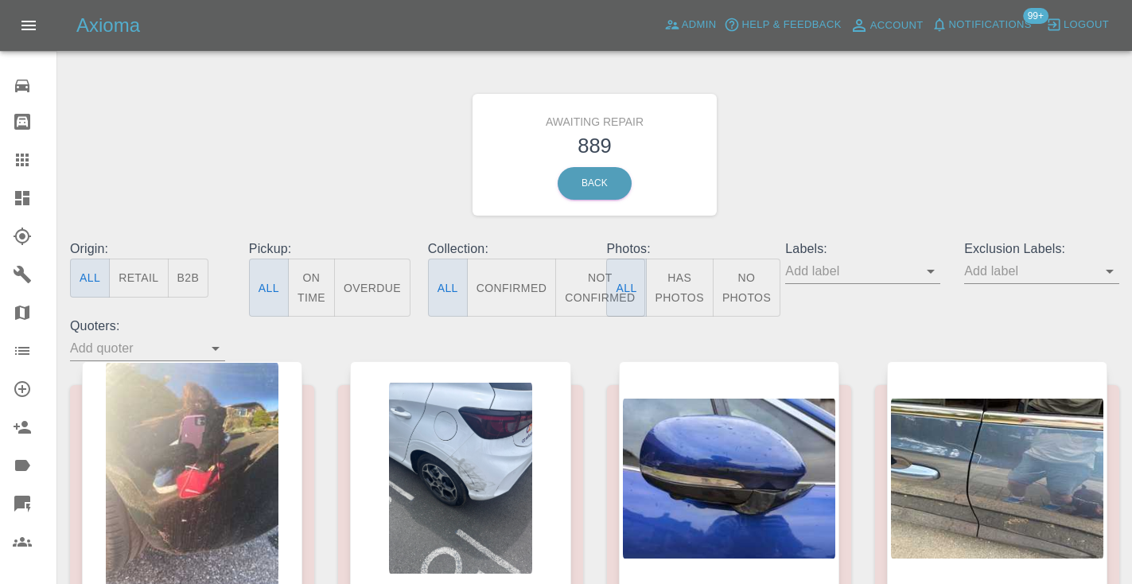
click at [592, 270] on button "Not Confirmed" at bounding box center [599, 287] width 89 height 58
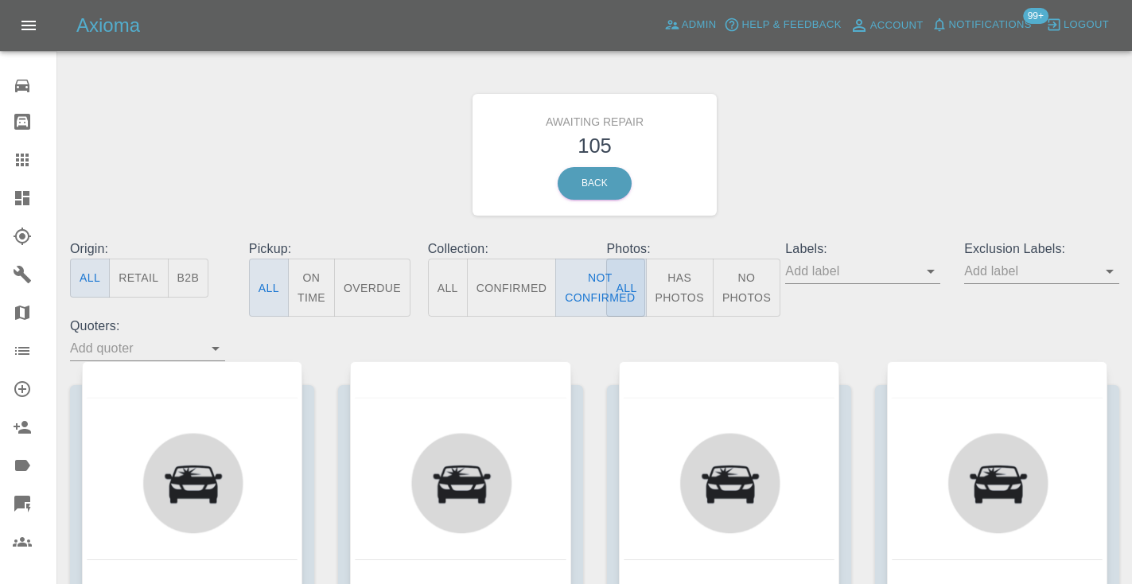
click at [818, 188] on div "Awaiting Repair 105 Back" at bounding box center [594, 154] width 1073 height 169
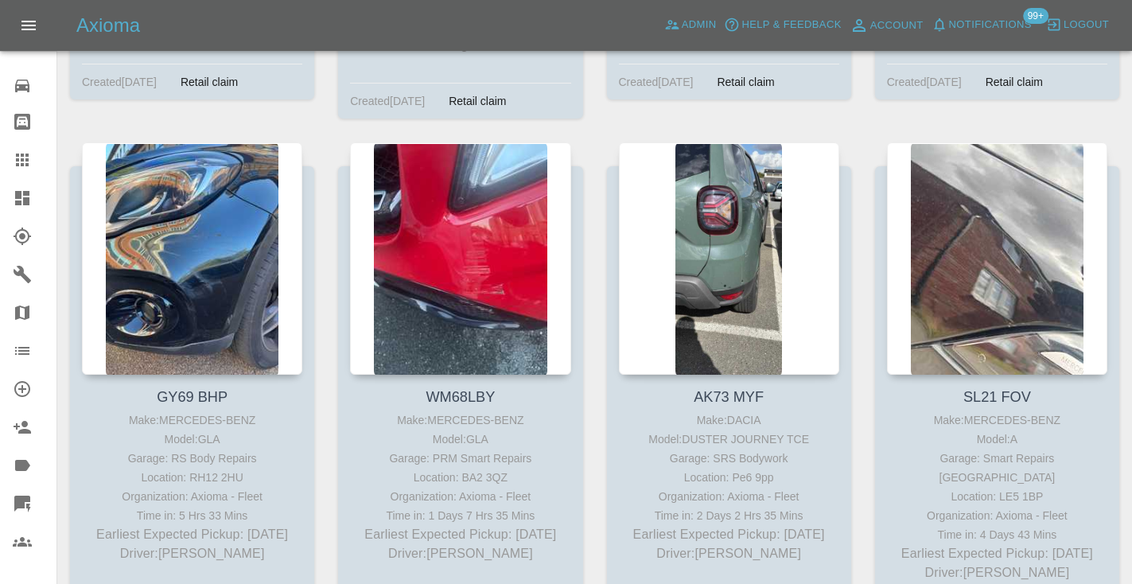
scroll to position [5935, 0]
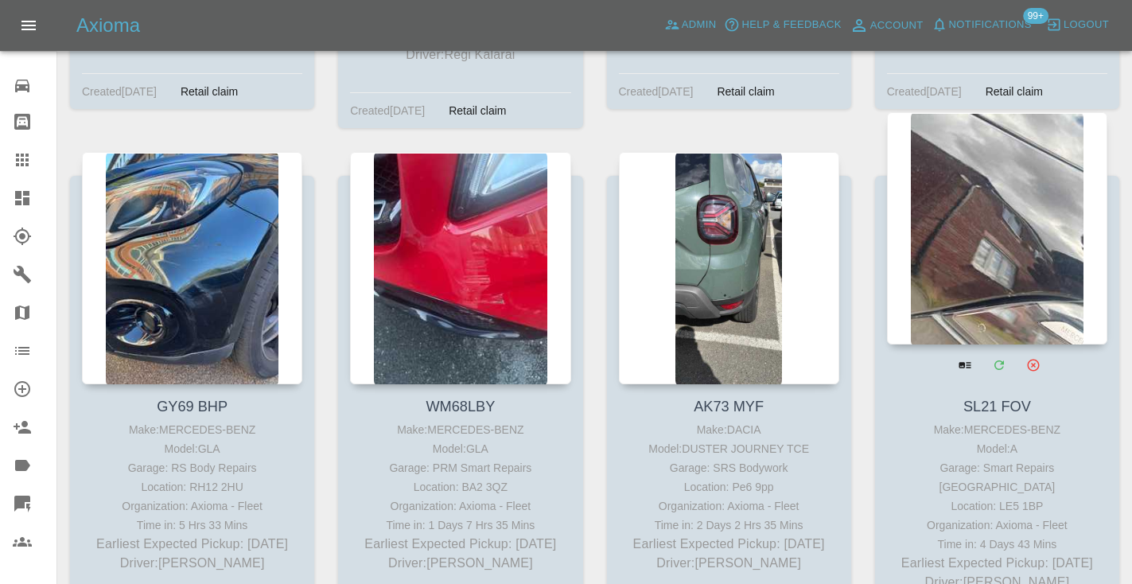
click at [965, 253] on div at bounding box center [997, 228] width 220 height 232
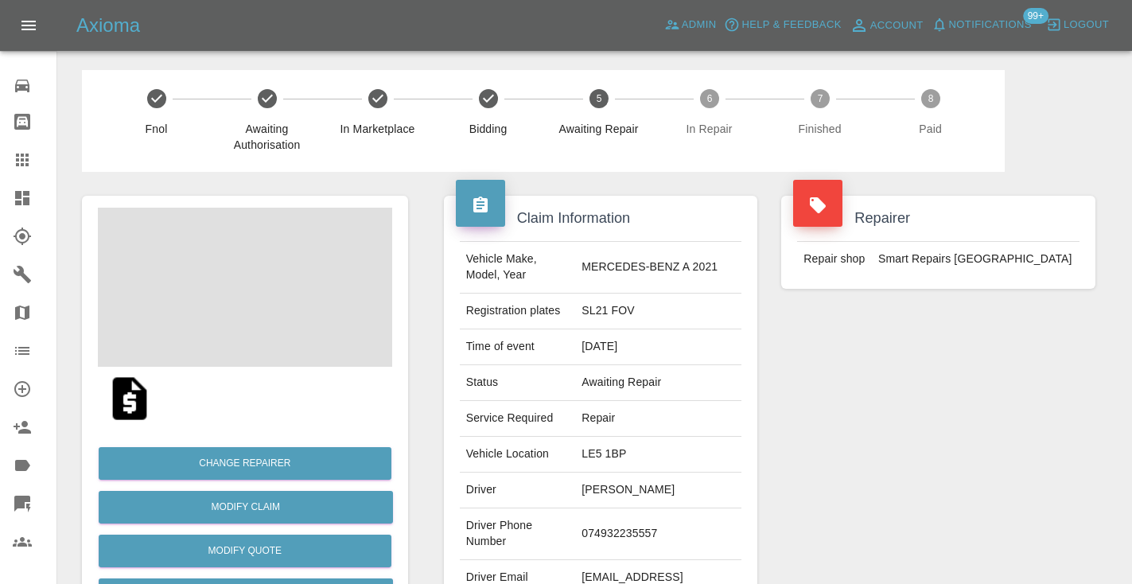
click at [640, 527] on td "074932235557" at bounding box center [658, 534] width 166 height 52
copy td "074932235557"
click at [866, 433] on div "Repairer Repair shop Smart Repairs Midlands" at bounding box center [938, 409] width 338 height 475
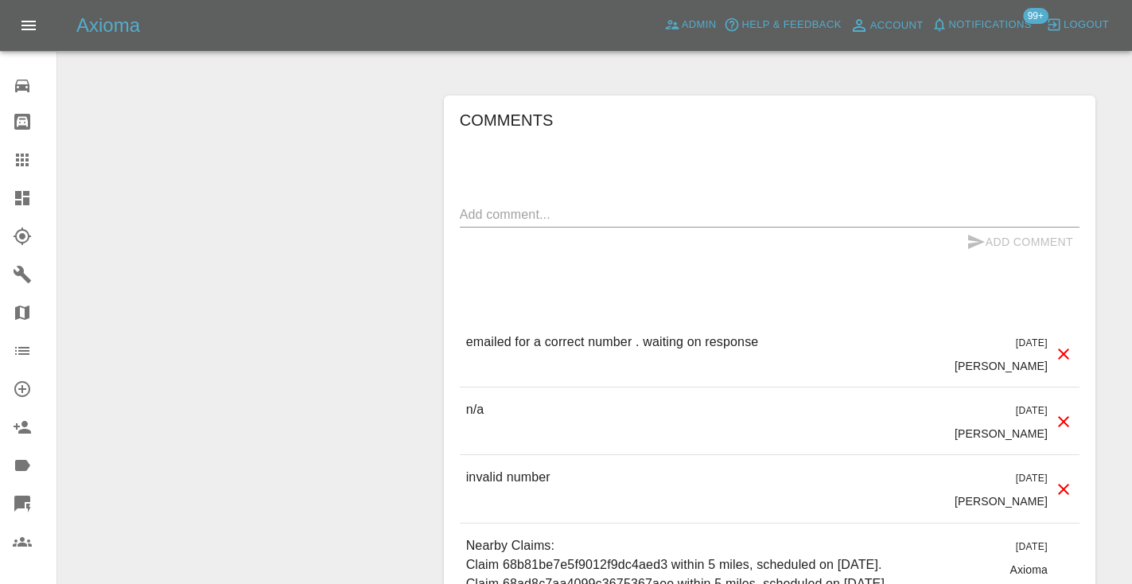
scroll to position [1374, 0]
click at [14, 169] on link "Claims" at bounding box center [28, 160] width 56 height 38
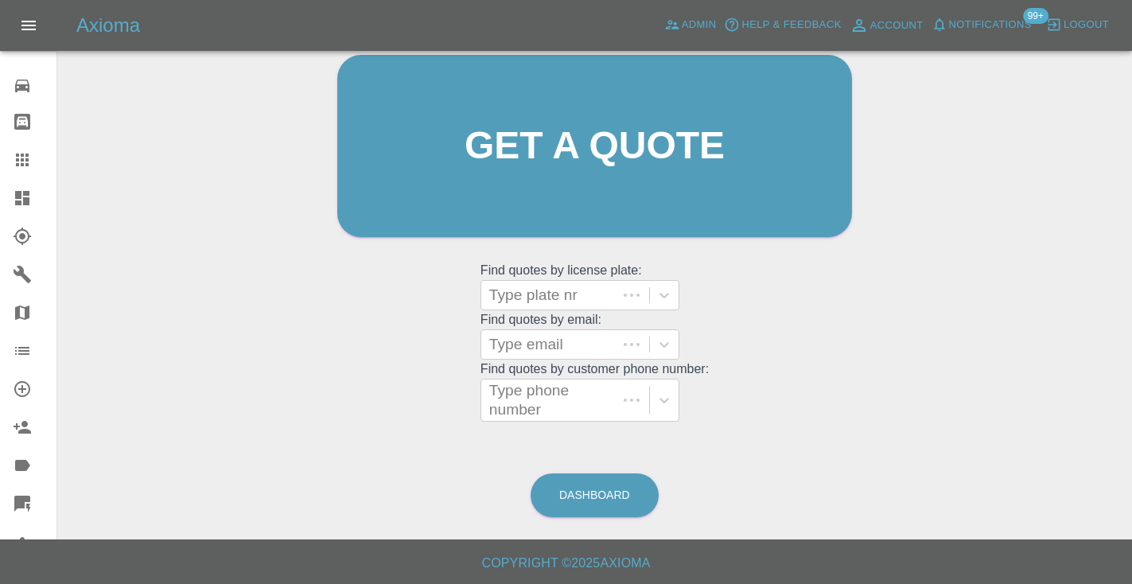
scroll to position [160, 0]
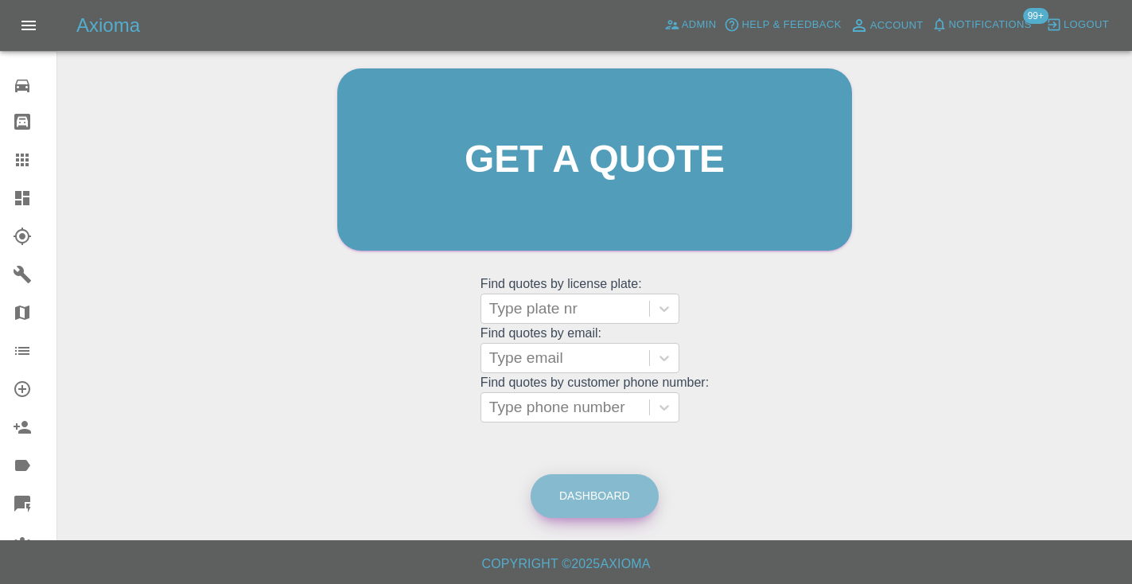
click at [621, 478] on link "Dashboard" at bounding box center [594, 496] width 128 height 44
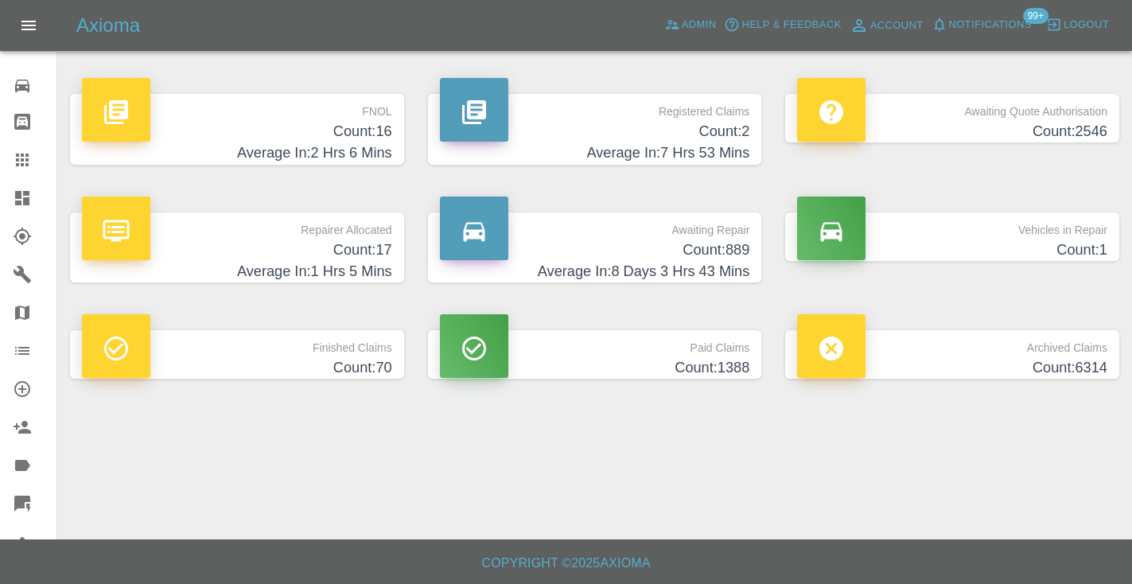
click at [730, 231] on p "Awaiting Repair" at bounding box center [595, 225] width 310 height 27
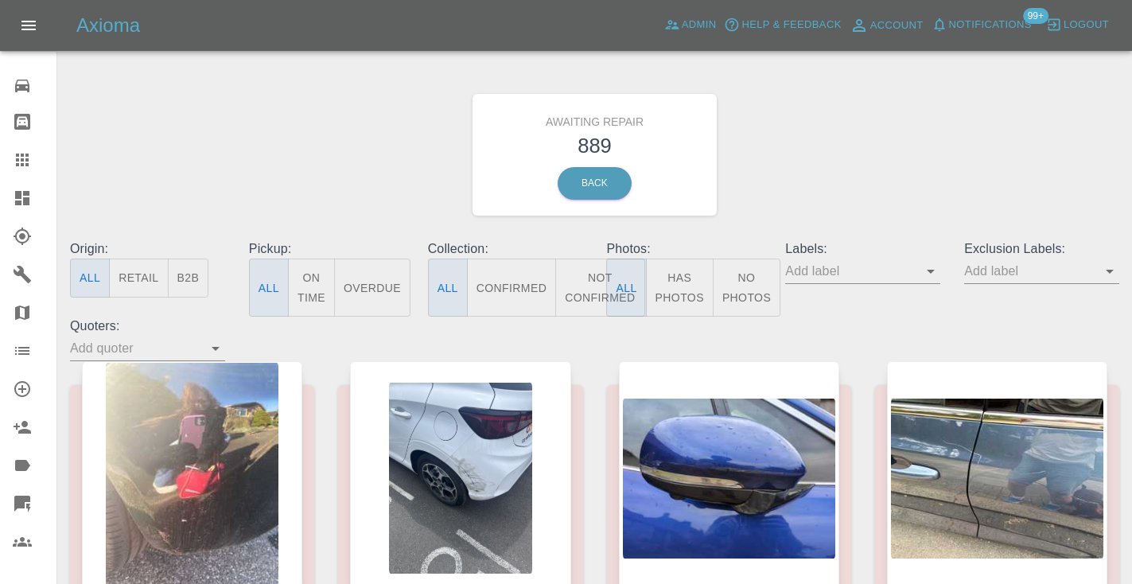
click at [604, 271] on button "Not Confirmed" at bounding box center [599, 287] width 89 height 58
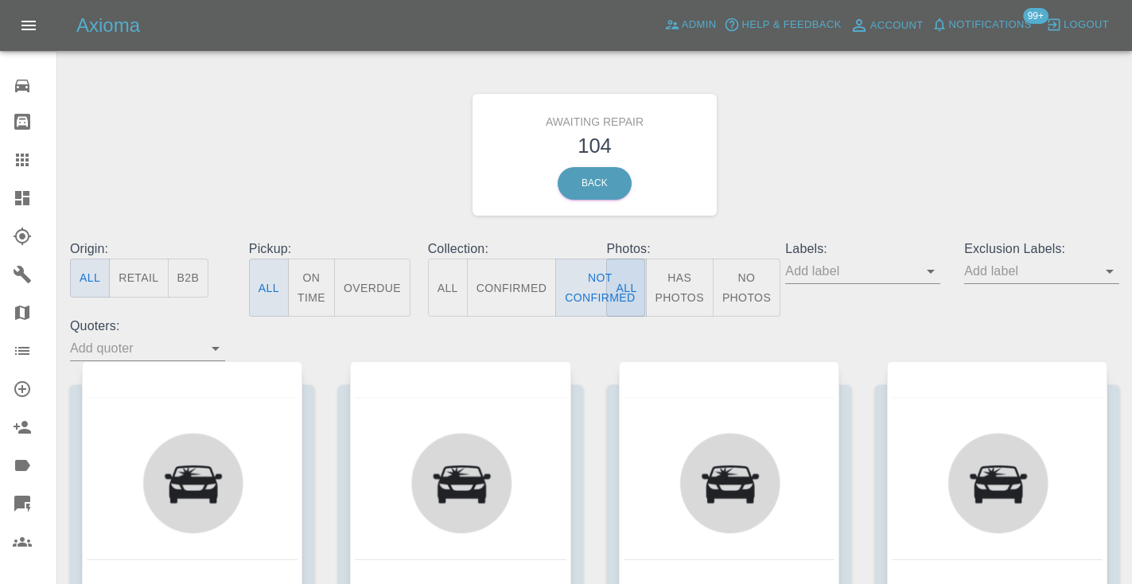
click at [833, 168] on div "Awaiting Repair 104 Back" at bounding box center [594, 154] width 1073 height 169
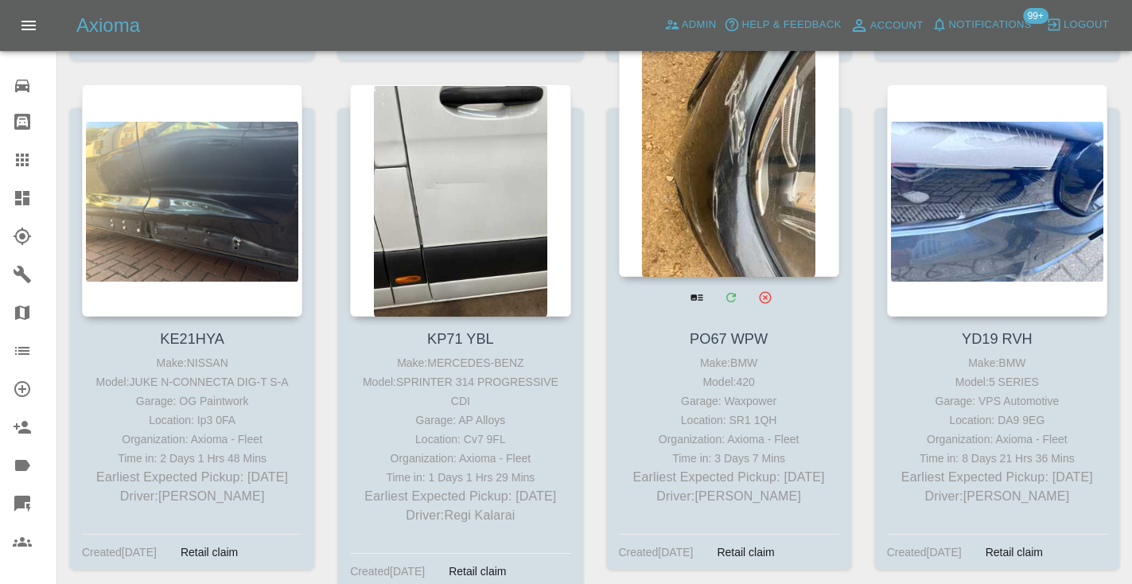
scroll to position [5474, 0]
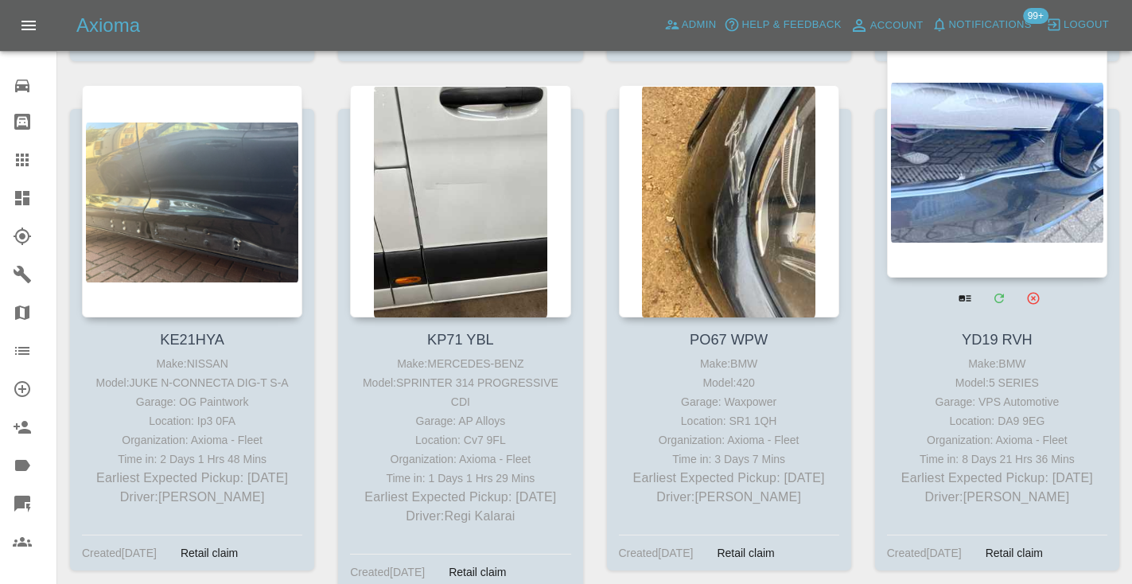
click at [1053, 164] on div at bounding box center [997, 161] width 220 height 232
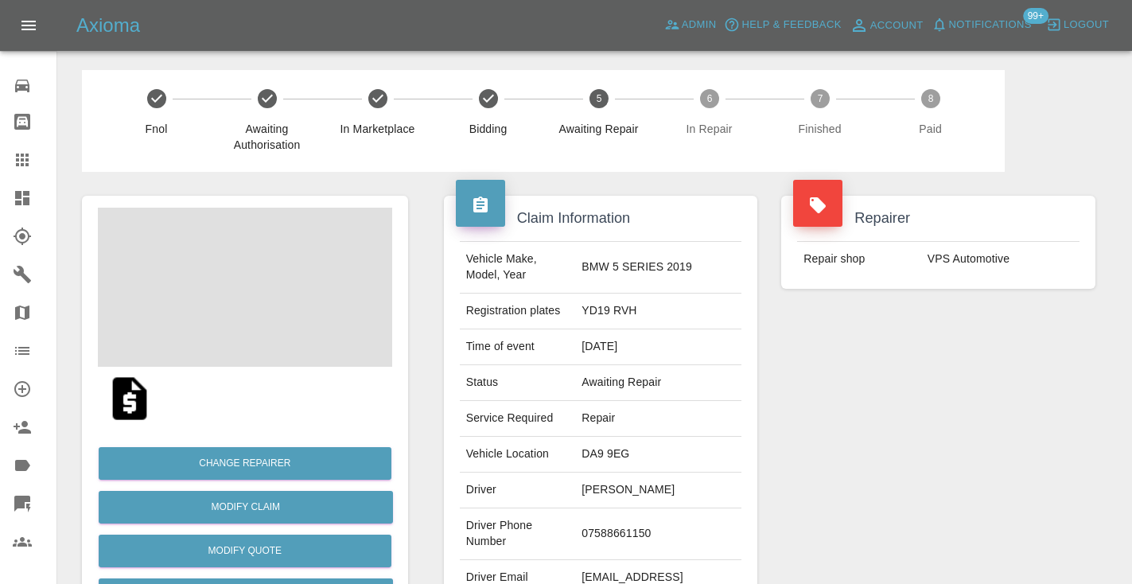
click at [609, 534] on td "07588661150" at bounding box center [658, 534] width 166 height 52
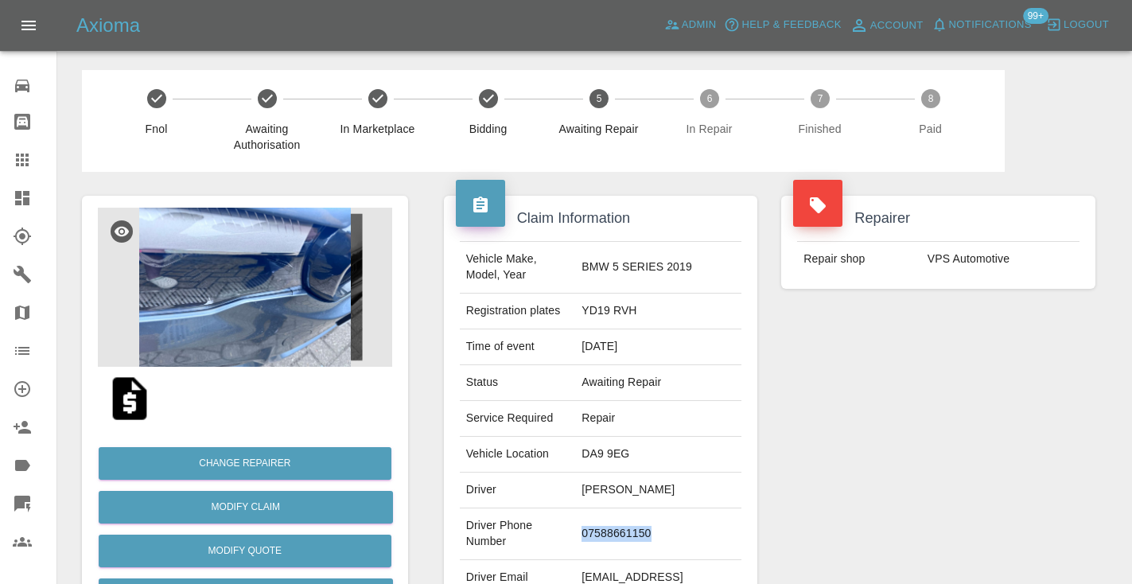
copy td "07588661150"
click at [859, 469] on div "Repairer Repair shop VPS Automotive" at bounding box center [938, 409] width 338 height 475
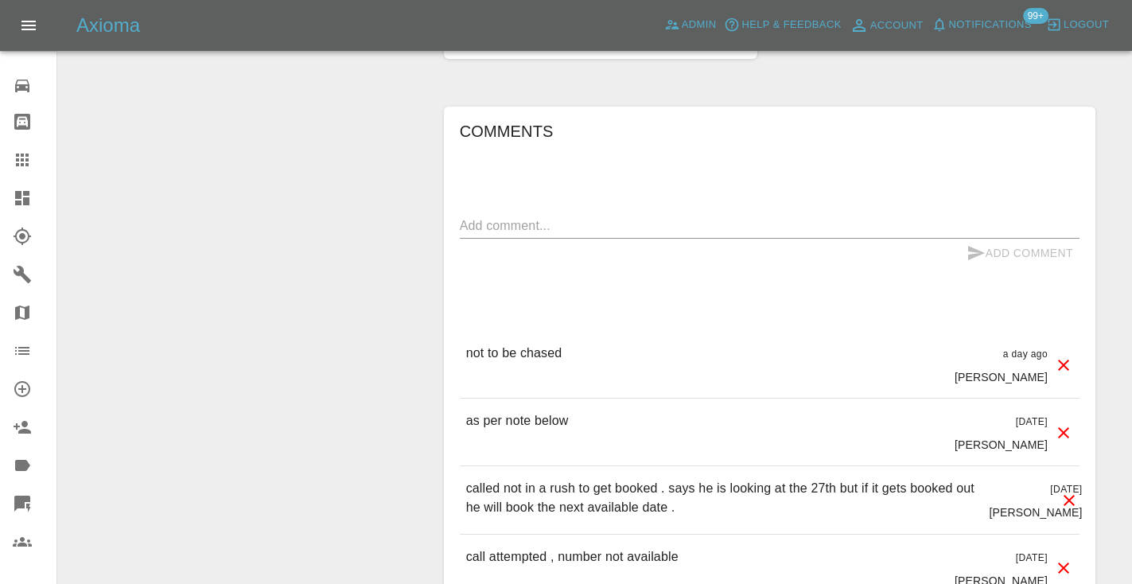
scroll to position [1427, 0]
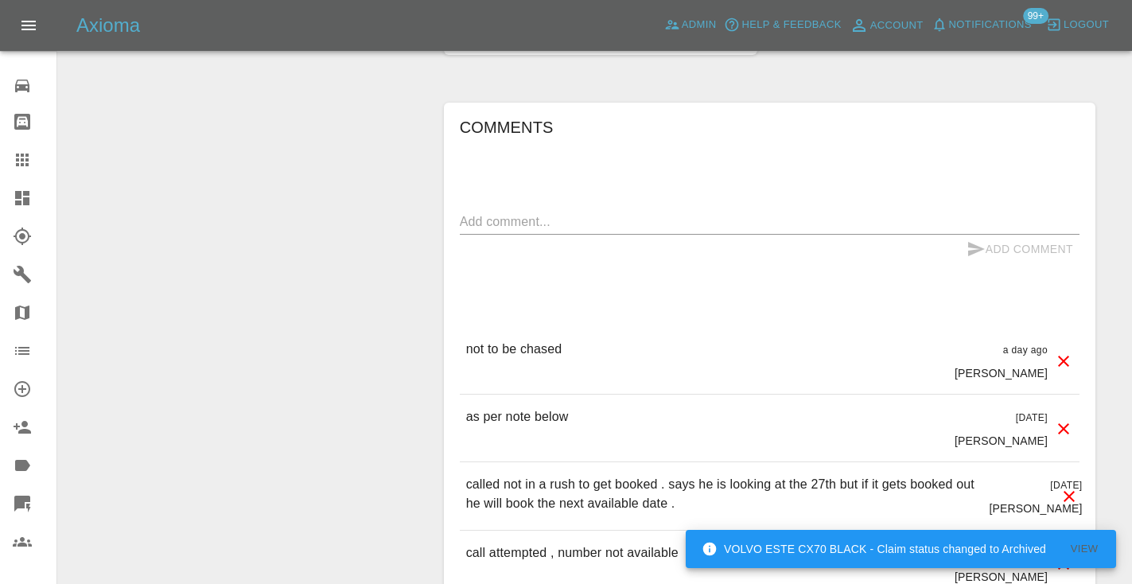
click at [46, 158] on div at bounding box center [35, 159] width 45 height 19
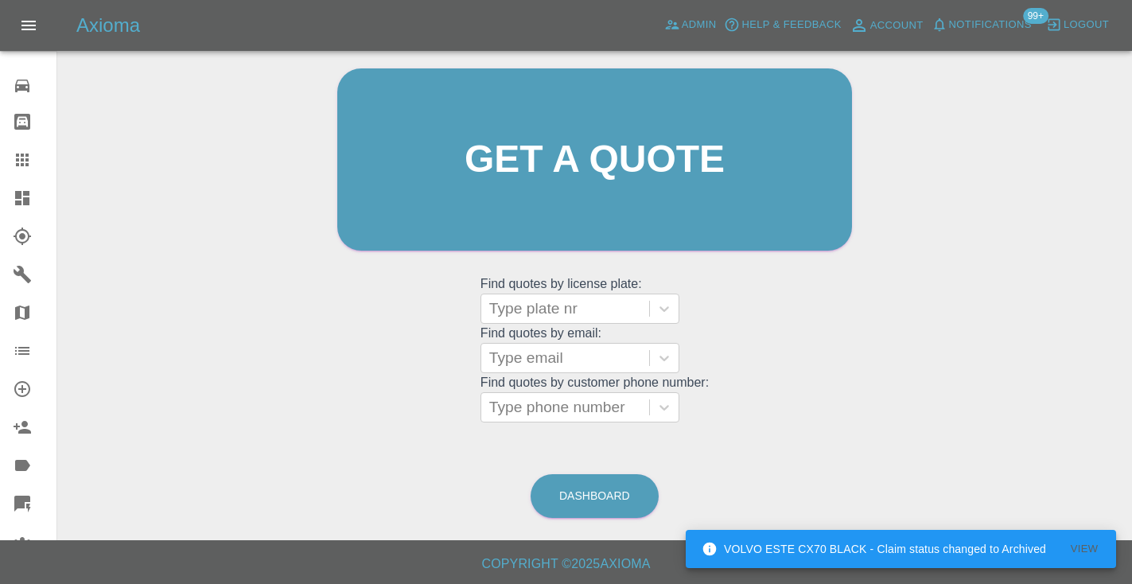
click at [587, 471] on div "Dashboard" at bounding box center [595, 496] width 130 height 52
click at [588, 483] on link "Dashboard" at bounding box center [594, 496] width 128 height 44
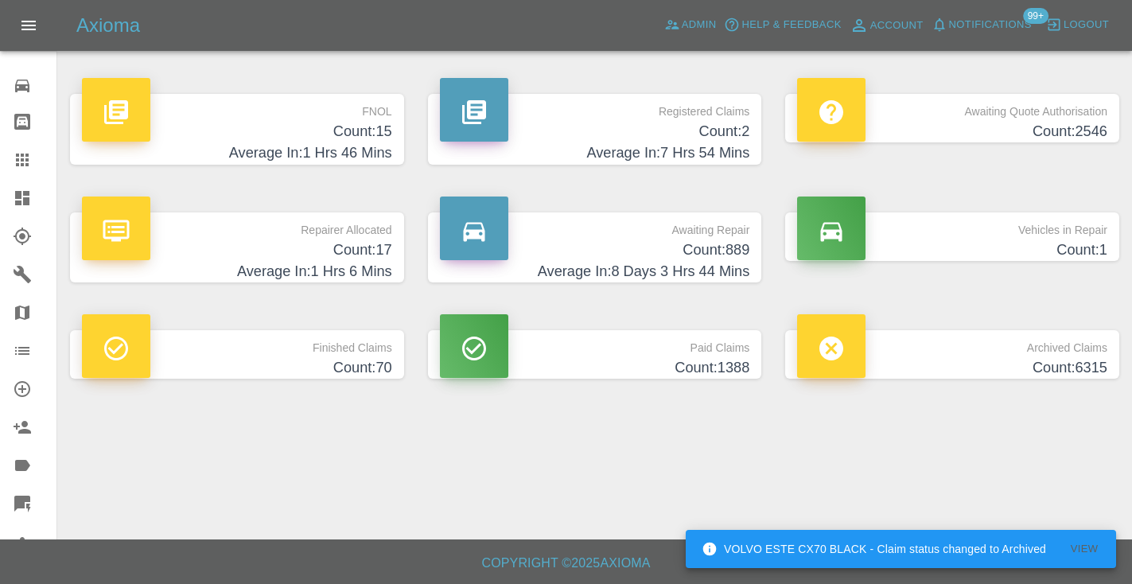
click at [701, 261] on h4 "Average In: 8 Days 3 Hrs 44 Mins" at bounding box center [595, 271] width 310 height 21
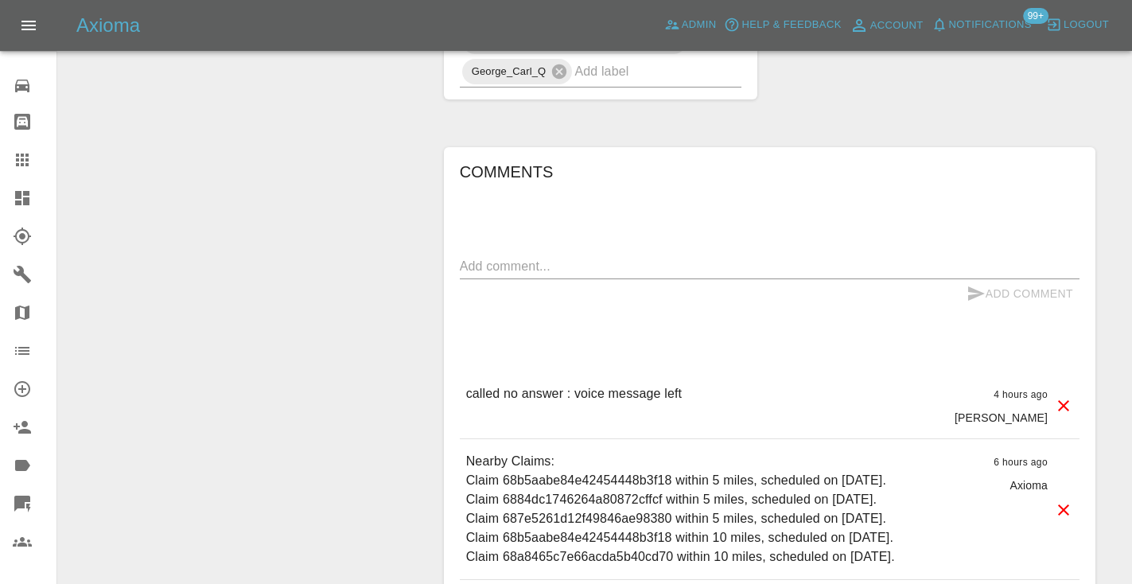
scroll to position [1097, 0]
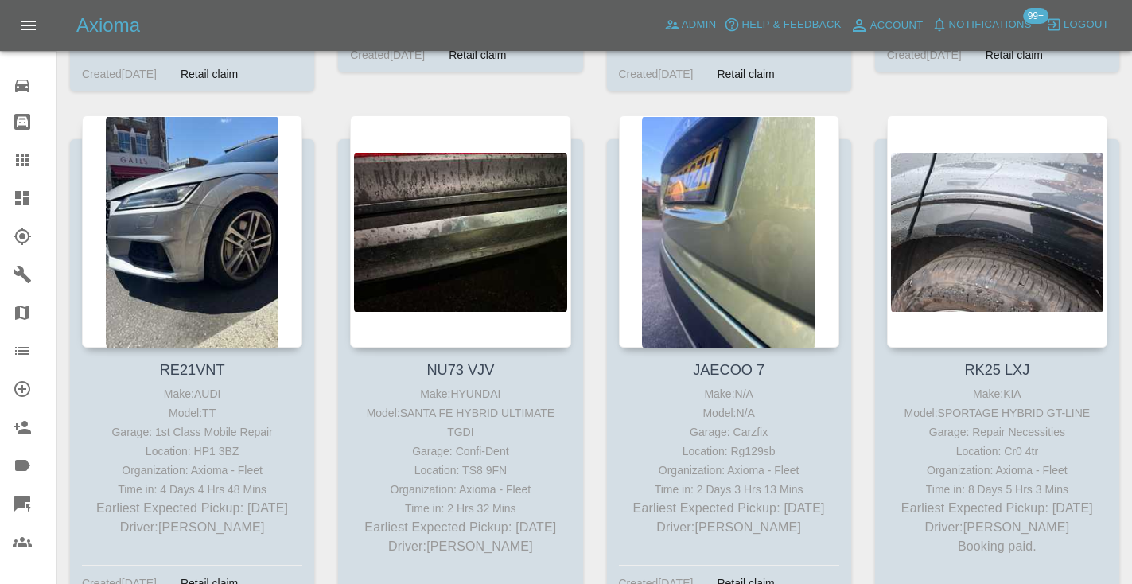
scroll to position [8615, 0]
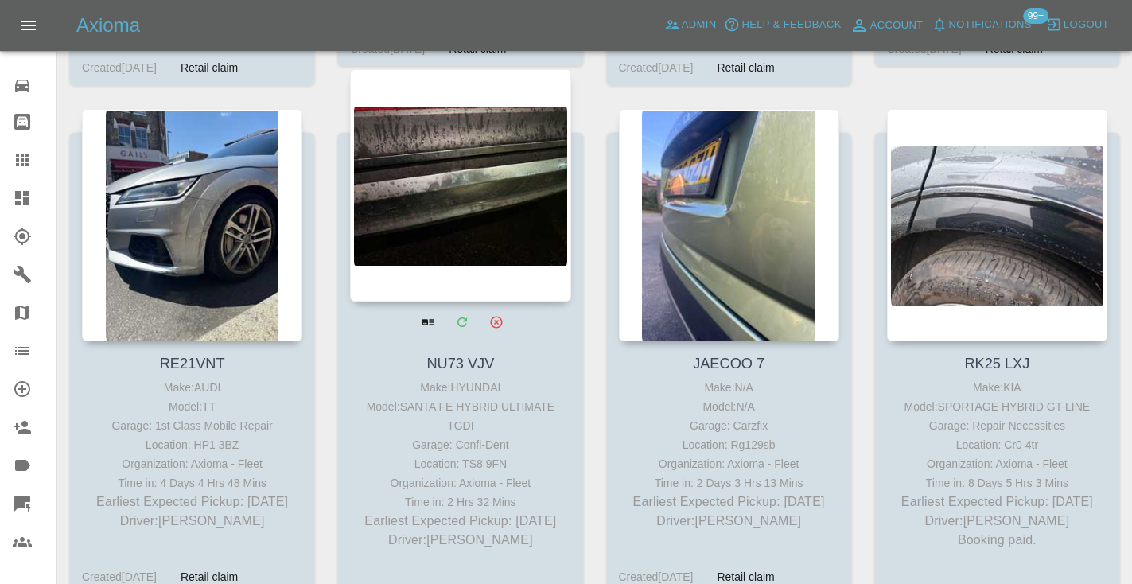
click at [437, 145] on div at bounding box center [460, 185] width 220 height 232
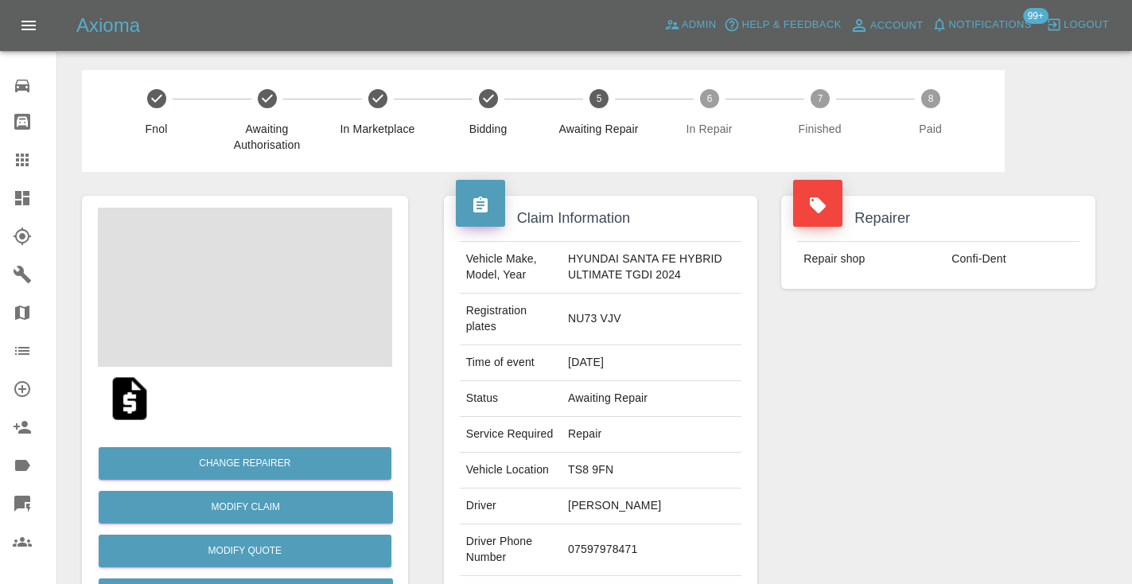
click at [594, 565] on td "07597978471" at bounding box center [651, 550] width 180 height 52
copy td "07597978471"
click at [942, 455] on div "Repairer Repair shop Confi-Dent" at bounding box center [938, 417] width 338 height 491
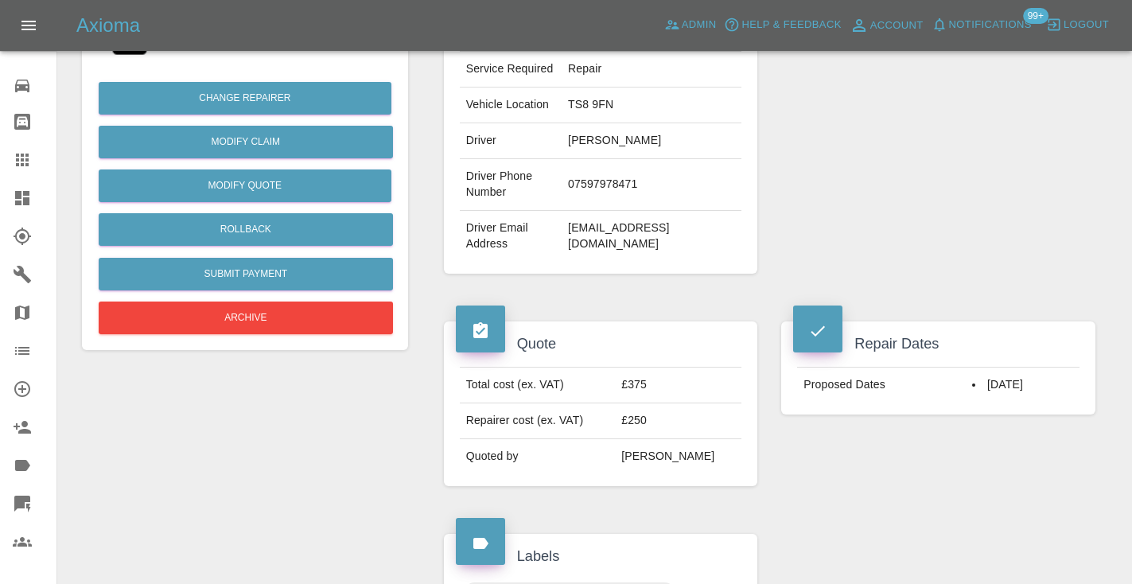
scroll to position [359, 0]
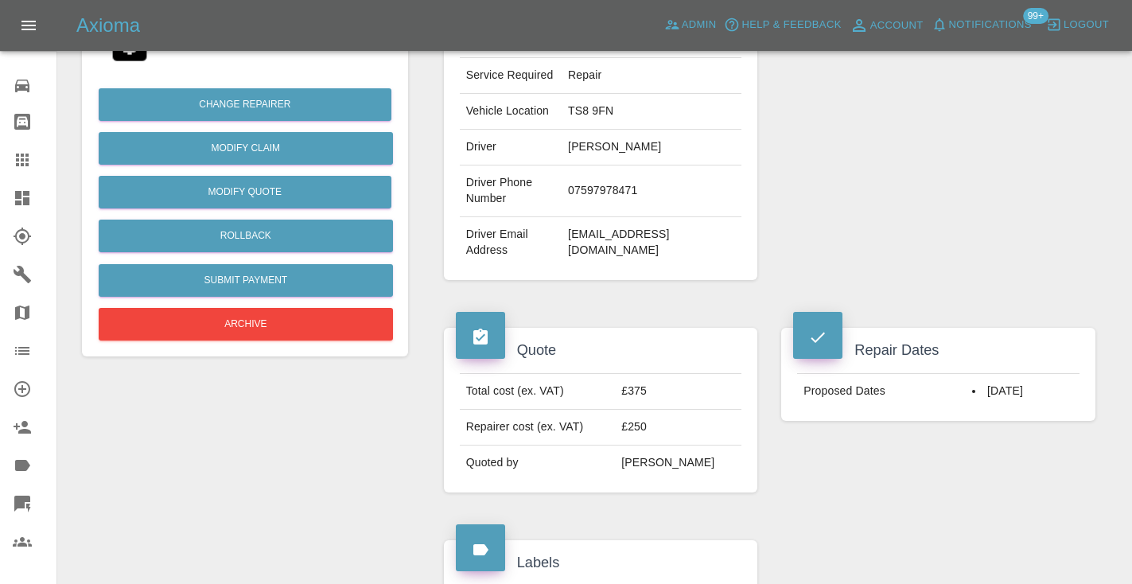
click at [950, 494] on div "Repair Dates Proposed Dates [DATE]" at bounding box center [938, 410] width 338 height 212
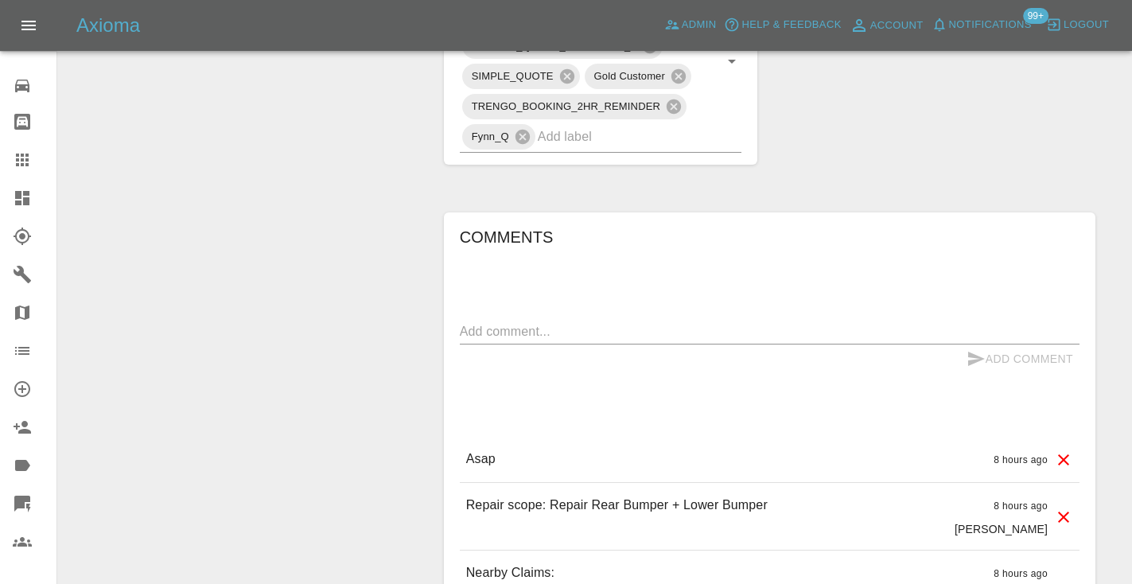
scroll to position [992, 0]
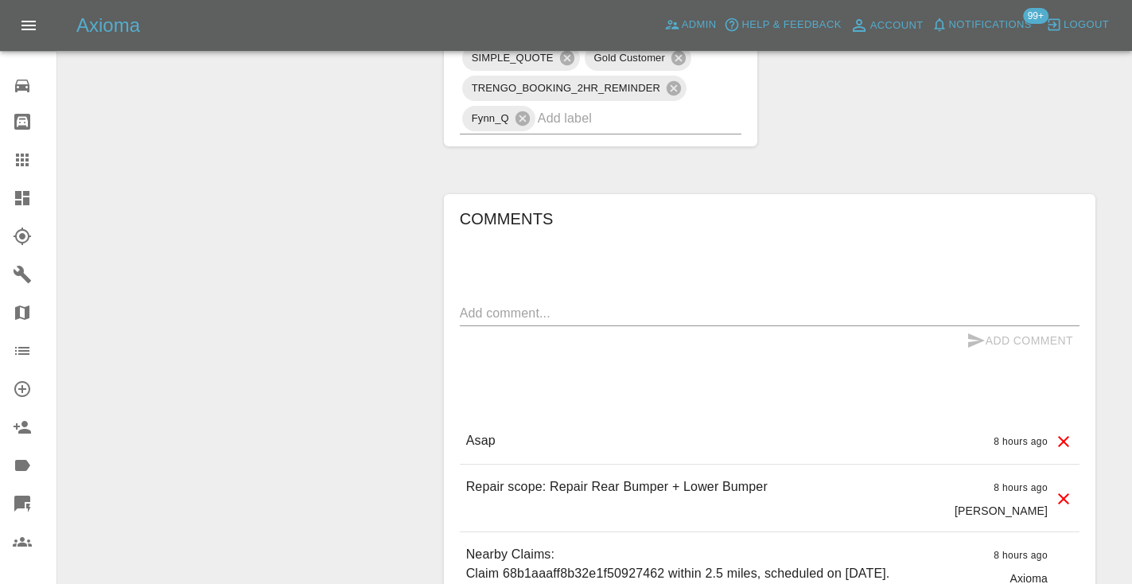
click at [576, 130] on input "text" at bounding box center [618, 118] width 160 height 25
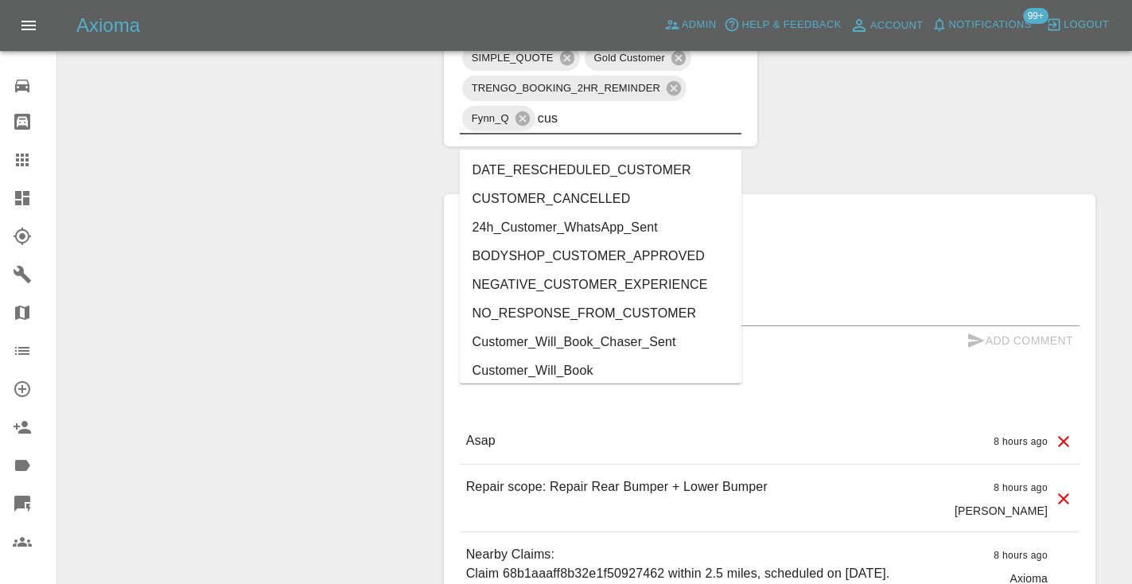
type input "cust"
click at [569, 368] on li "Customer_Will_Book" at bounding box center [601, 370] width 282 height 29
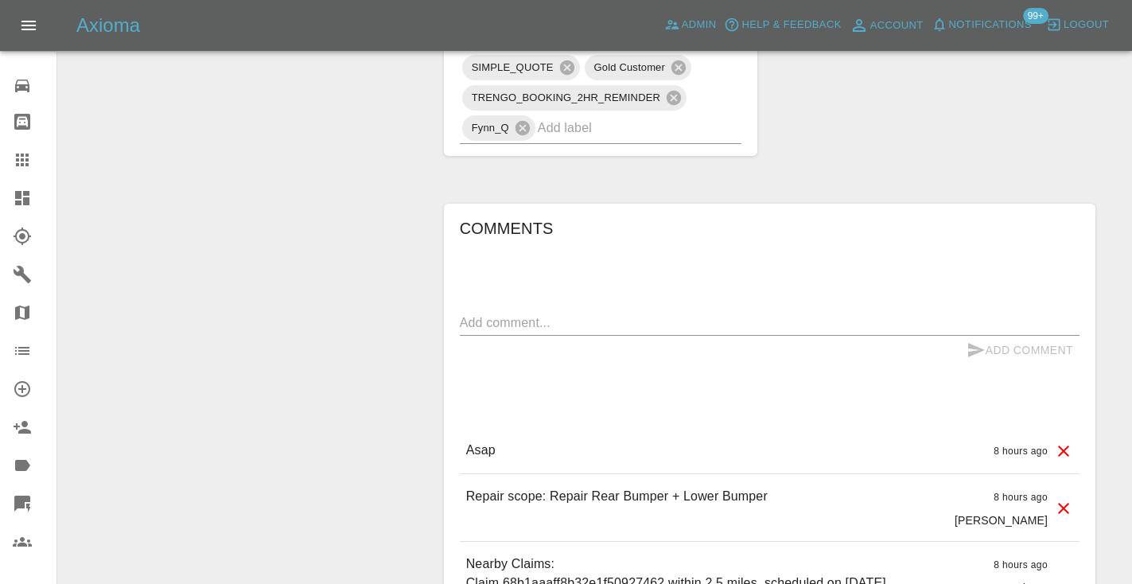
scroll to position [1062, 0]
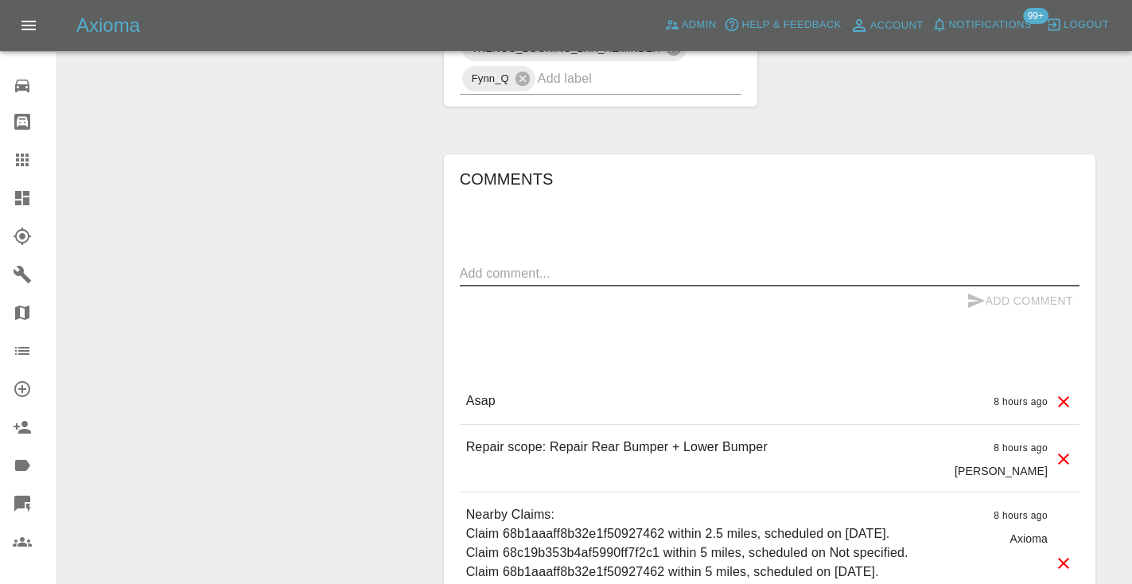
click at [488, 282] on textarea at bounding box center [769, 273] width 619 height 18
type textarea "next week dates"
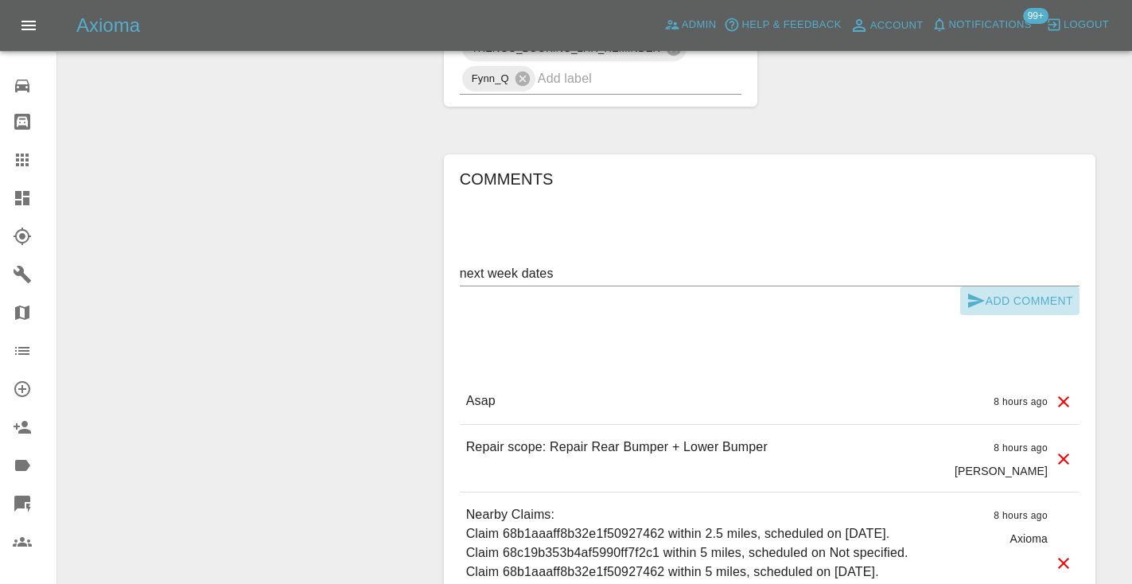
click at [971, 310] on icon "submit" at bounding box center [975, 300] width 19 height 19
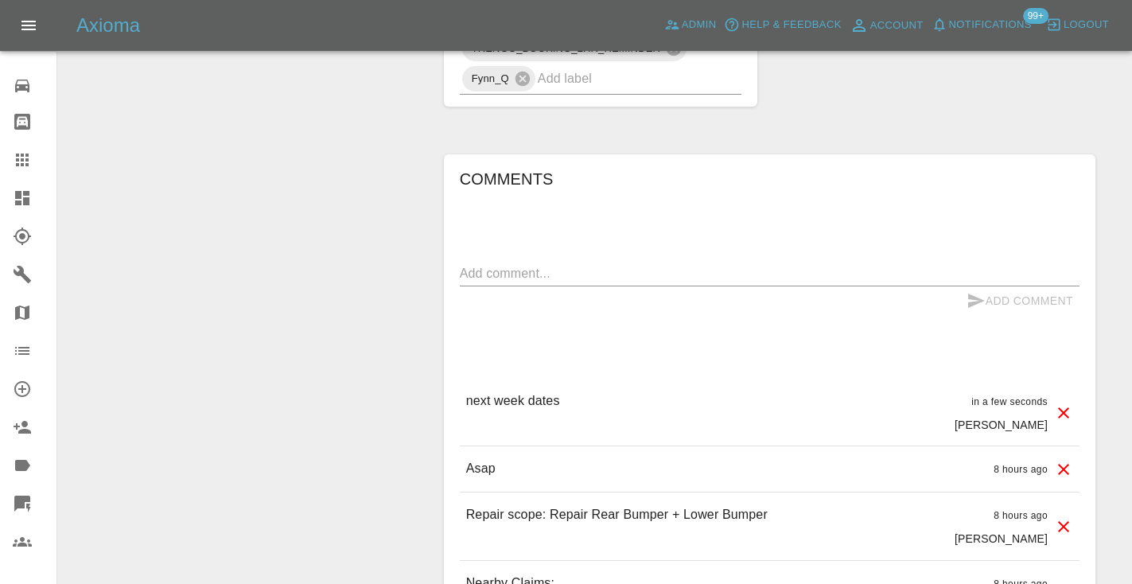
click at [29, 159] on icon at bounding box center [22, 159] width 19 height 19
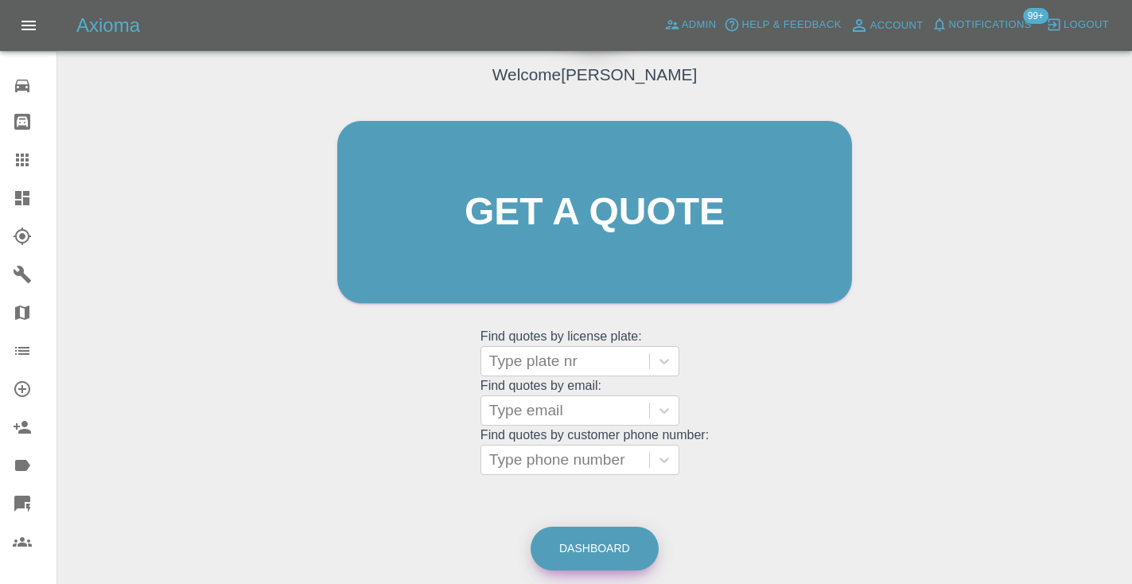
click at [591, 529] on link "Dashboard" at bounding box center [594, 548] width 128 height 44
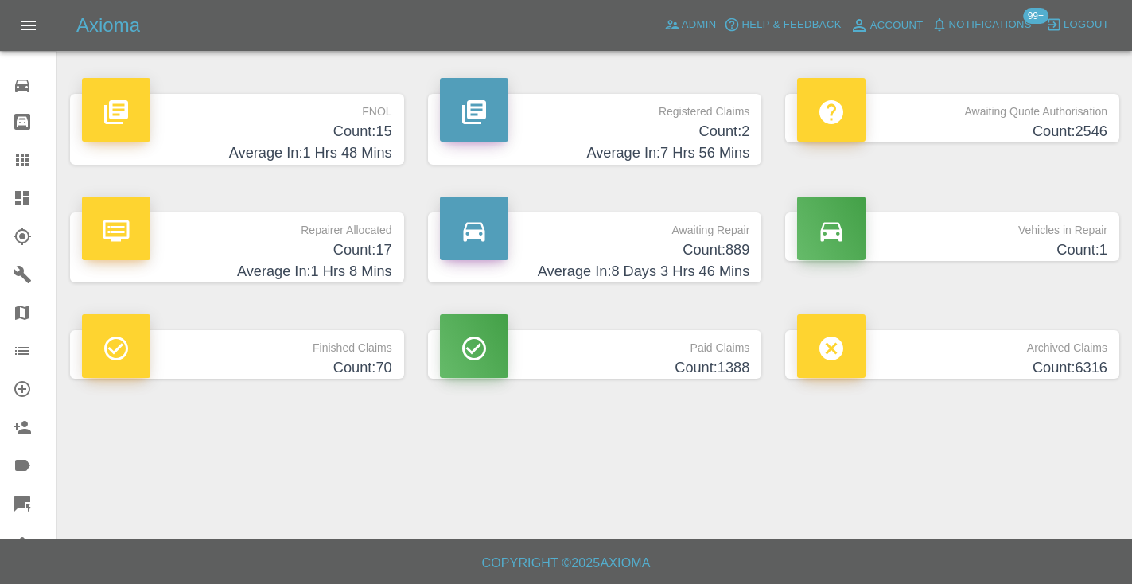
click at [685, 234] on p "Awaiting Repair" at bounding box center [595, 225] width 310 height 27
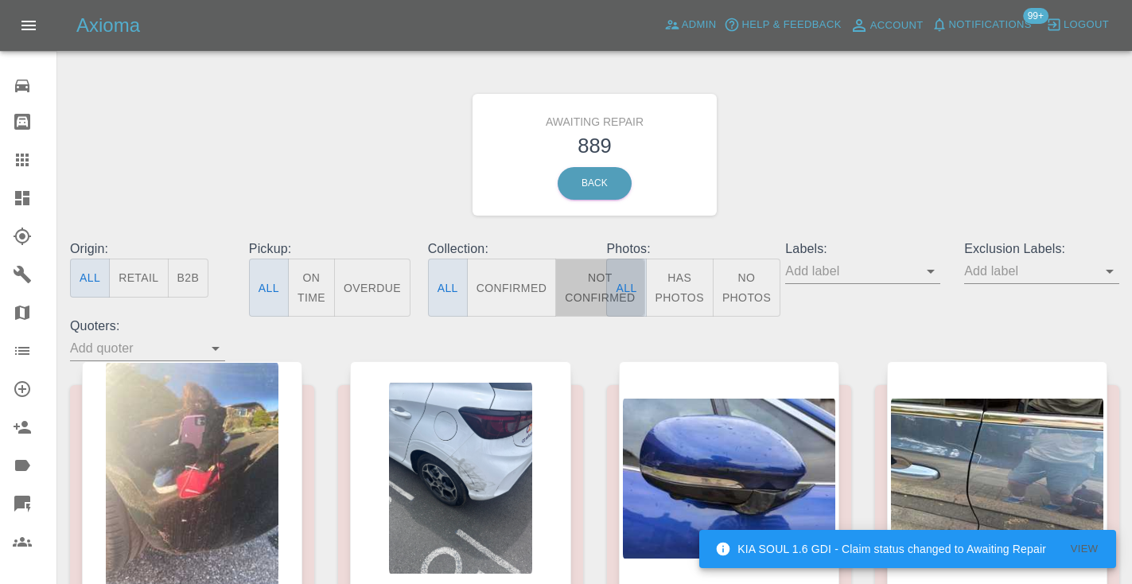
click at [581, 277] on button "Not Confirmed" at bounding box center [599, 287] width 89 height 58
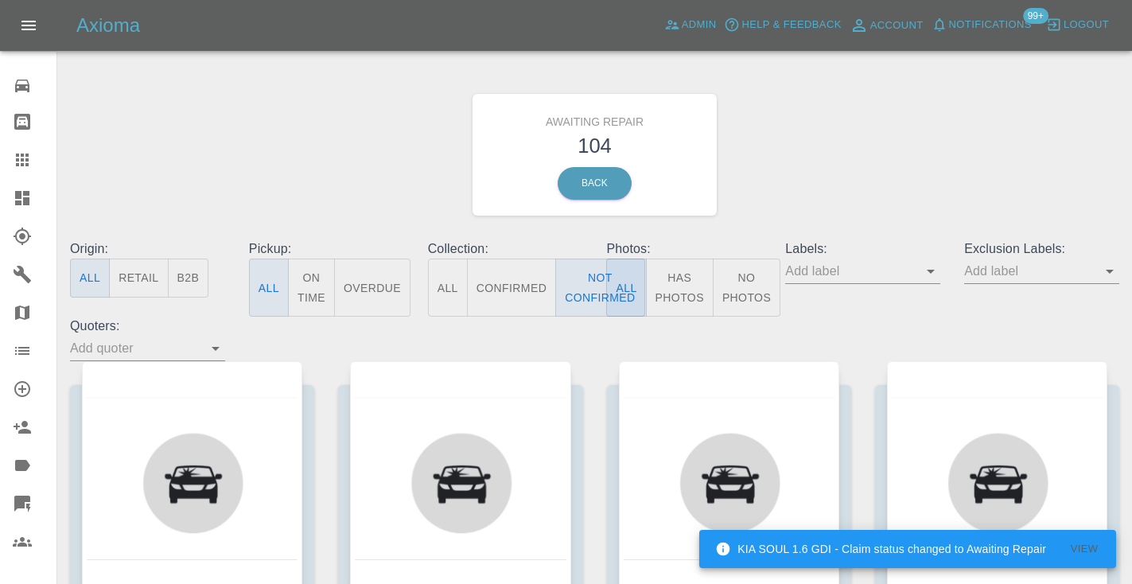
click at [857, 161] on div "Awaiting Repair 104 Back" at bounding box center [594, 154] width 1073 height 169
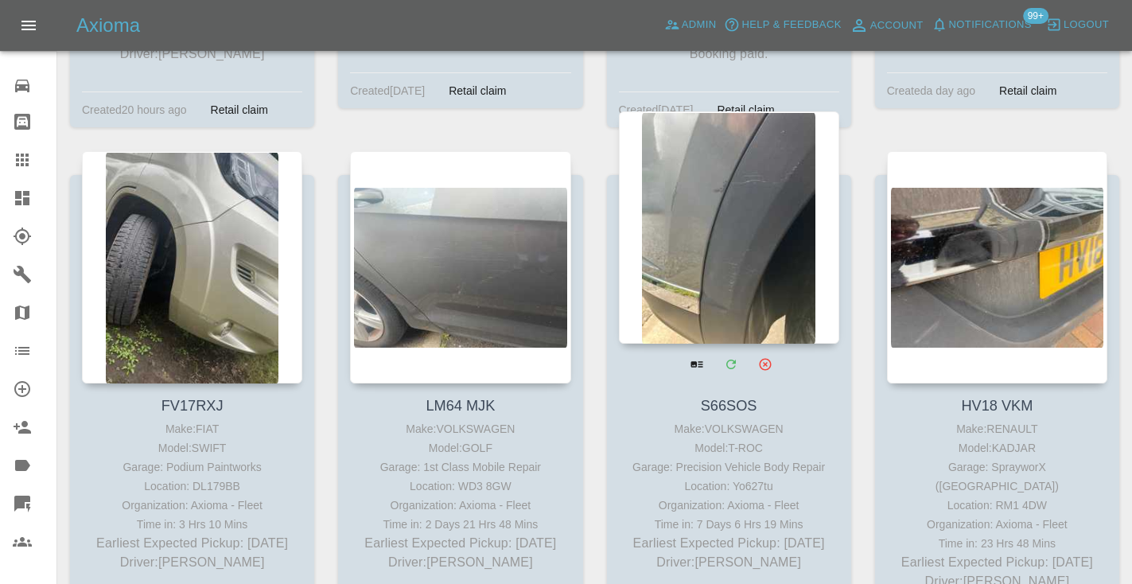
scroll to position [9083, 0]
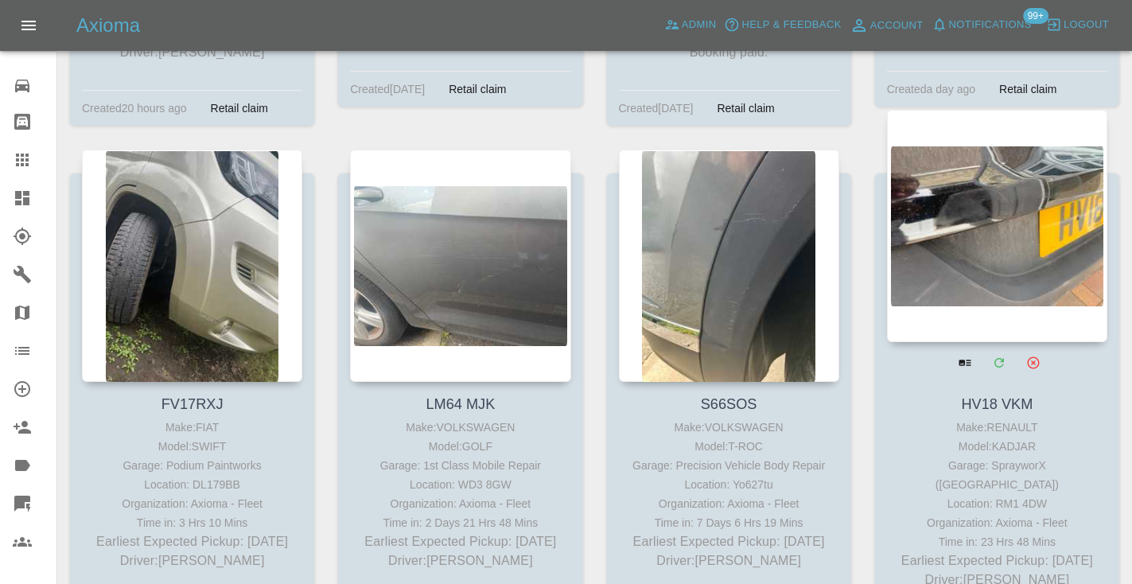
click at [933, 156] on div at bounding box center [997, 226] width 220 height 232
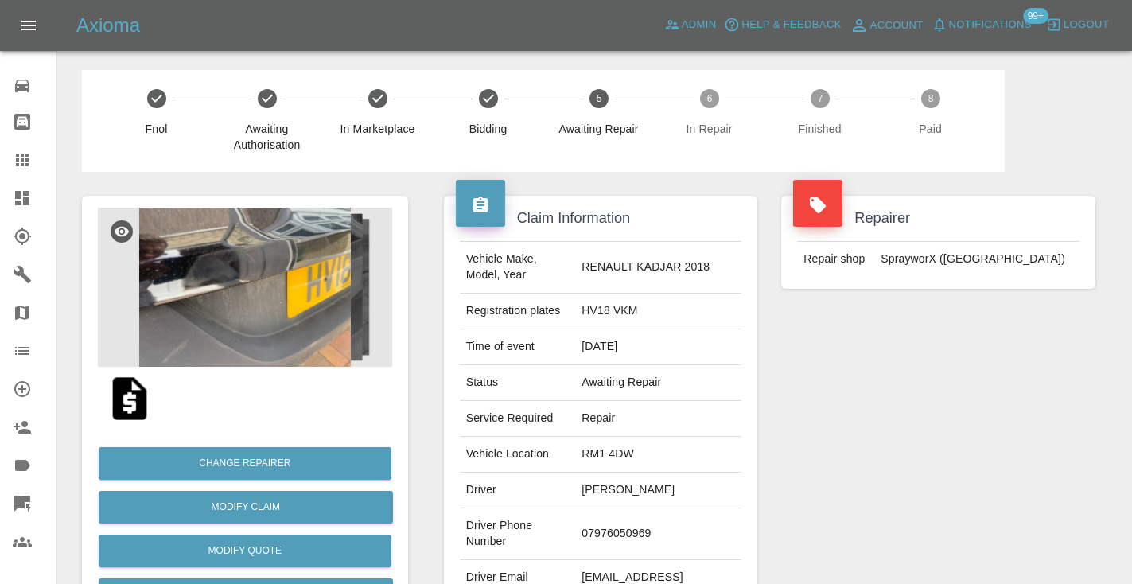
click at [623, 533] on td "07976050969" at bounding box center [658, 534] width 166 height 52
click at [623, 529] on td "07976050969" at bounding box center [658, 534] width 166 height 52
copy td "07976050969"
click at [825, 506] on div "Repairer Repair shop SprayworX ([GEOGRAPHIC_DATA])" at bounding box center [938, 409] width 338 height 475
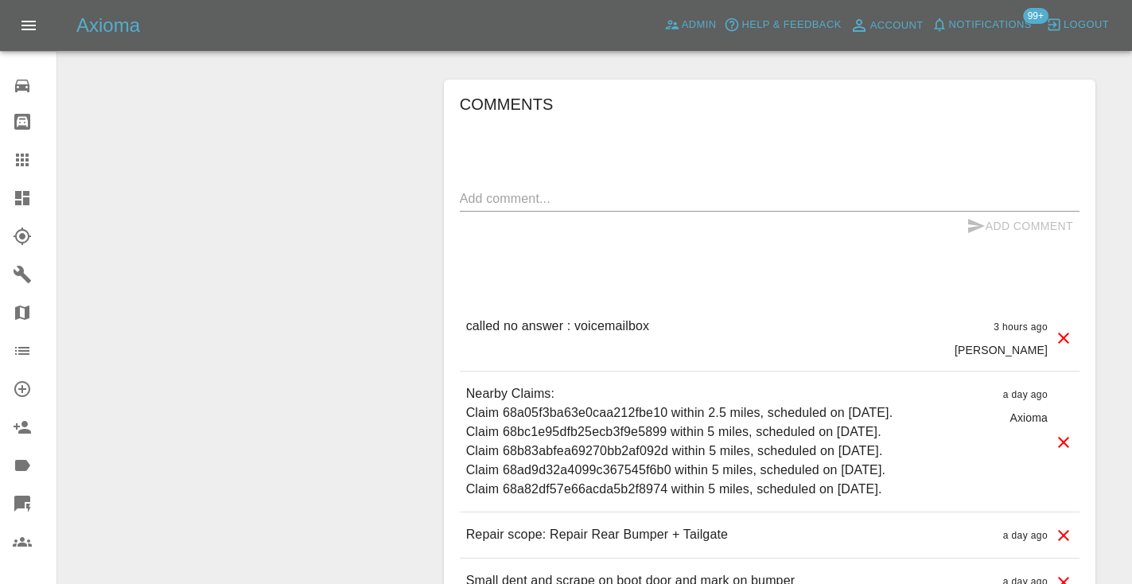
scroll to position [1213, 0]
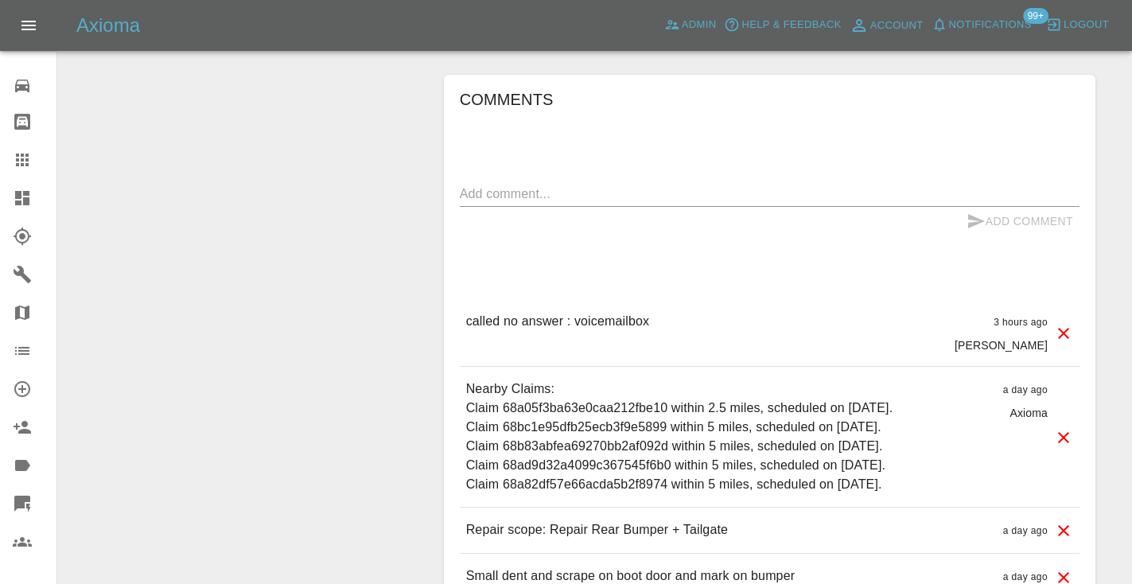
click at [1031, 19] on span "99+" at bounding box center [1035, 16] width 25 height 16
click at [1032, 16] on span "99+" at bounding box center [1035, 16] width 25 height 16
click at [772, 96] on div "Comments x Add Comment called no answer : voicemailbox 3 hours ago Castro calle…" at bounding box center [769, 343] width 619 height 513
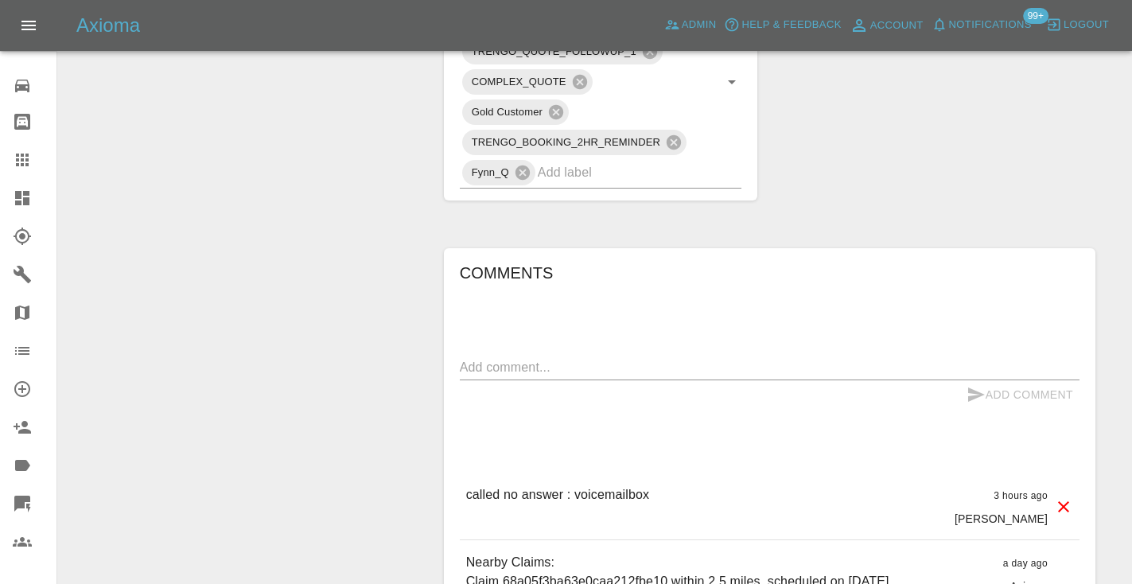
scroll to position [1038, 0]
click at [545, 360] on textarea at bounding box center [769, 369] width 619 height 18
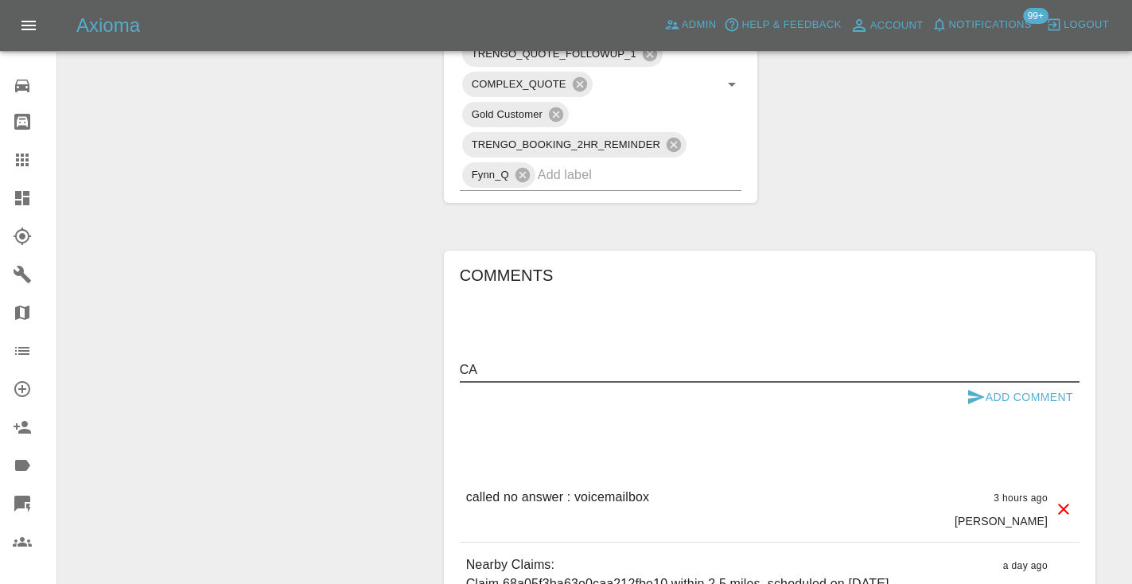
type textarea "C"
type textarea "called : says he is waiting on one more quote"
click at [971, 390] on icon "submit" at bounding box center [976, 397] width 17 height 14
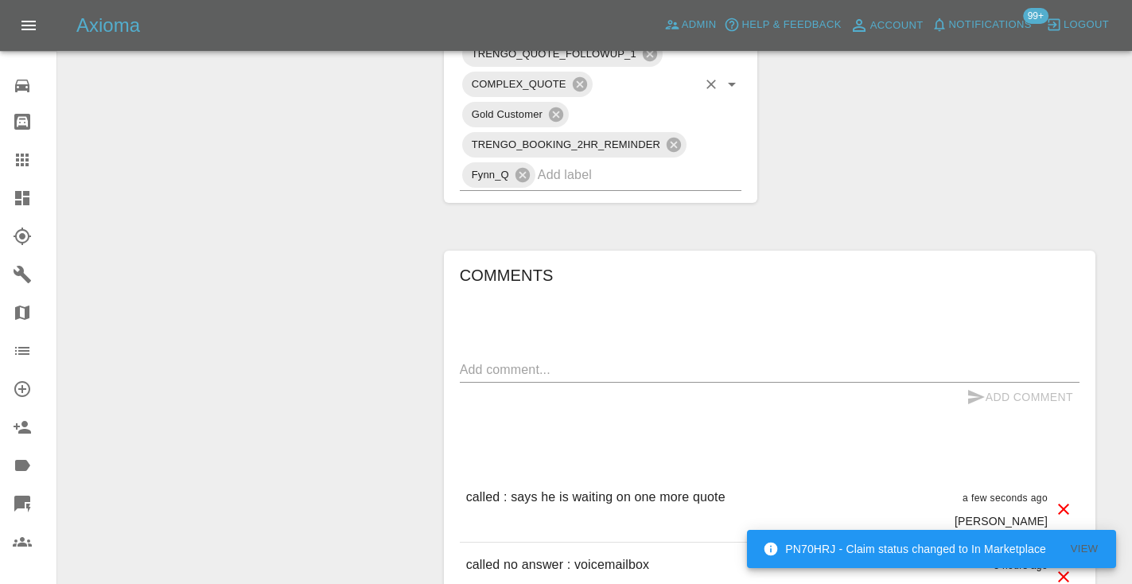
click at [597, 162] on input "text" at bounding box center [618, 174] width 160 height 25
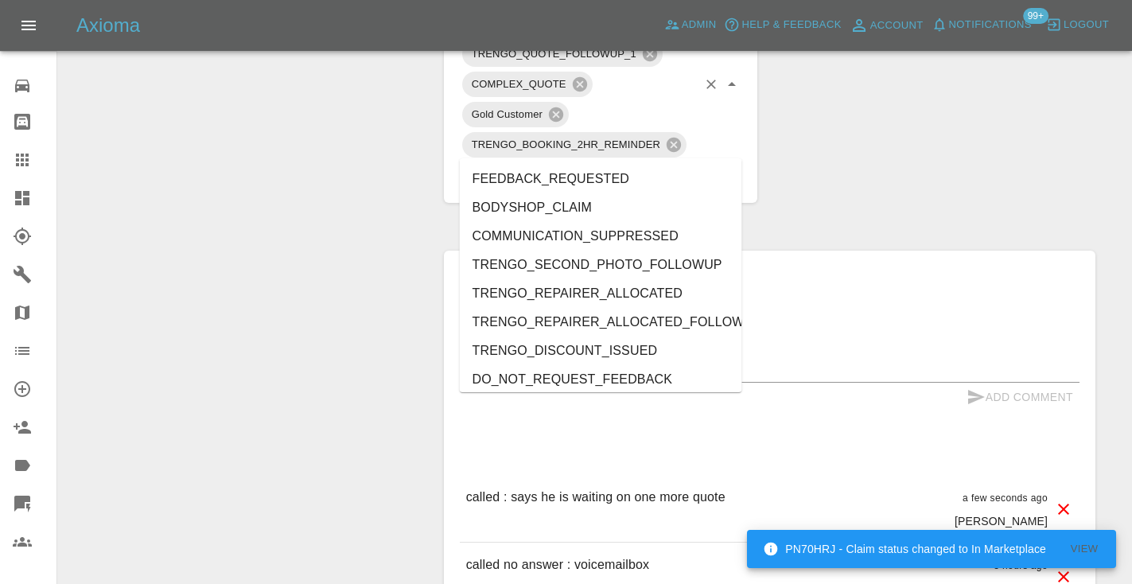
type input "cust"
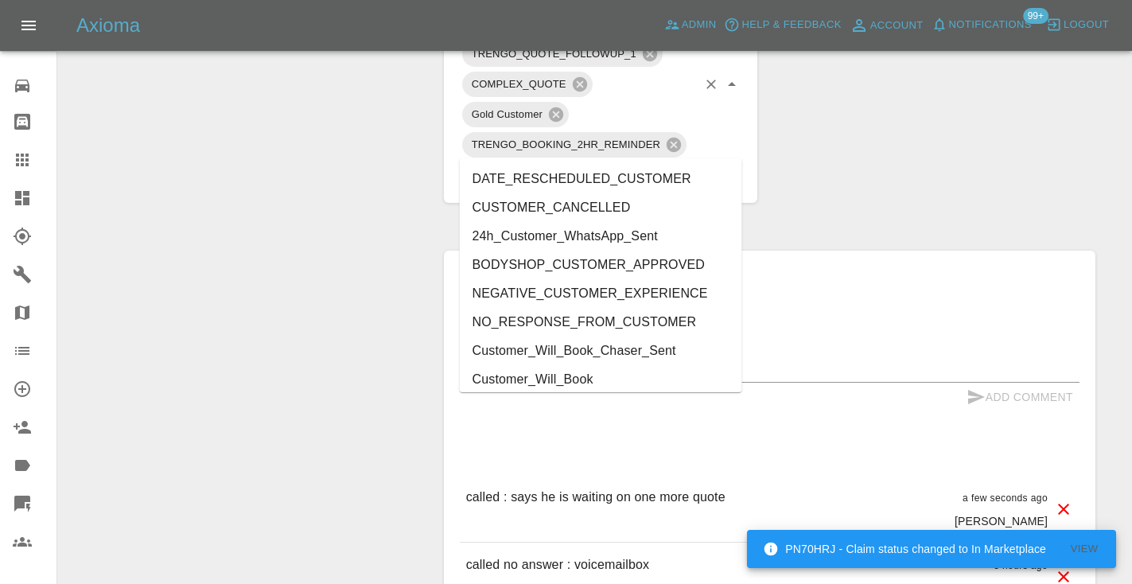
click at [544, 374] on li "Customer_Will_Book" at bounding box center [601, 379] width 282 height 29
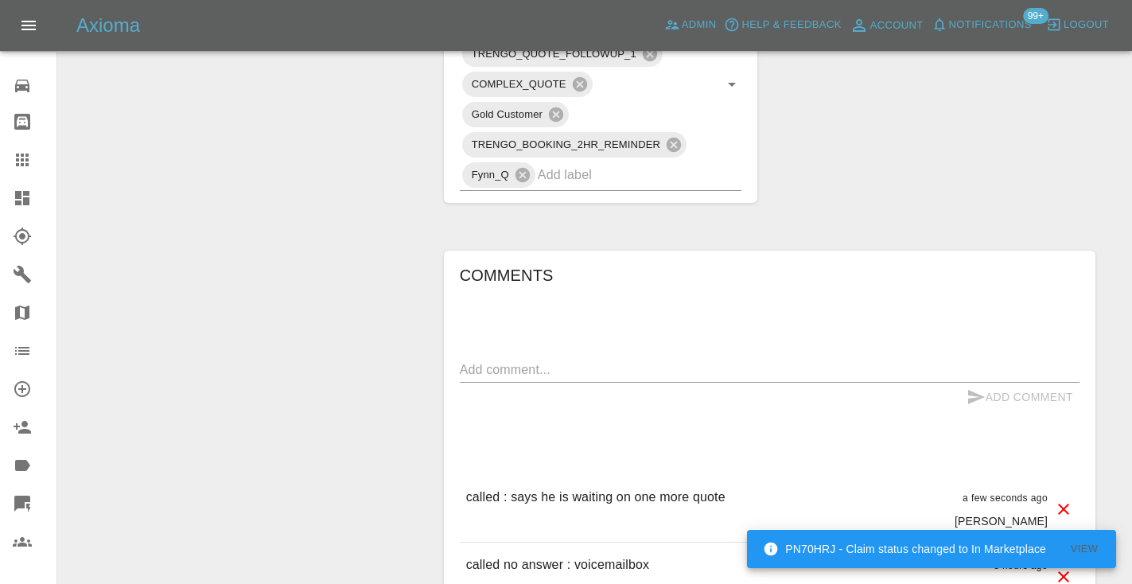
click at [355, 268] on div "Change Repairer Modify Claim Modify Quote Rollback Submit Payment Archive" at bounding box center [245, 6] width 350 height 1745
click at [31, 157] on icon at bounding box center [22, 159] width 19 height 19
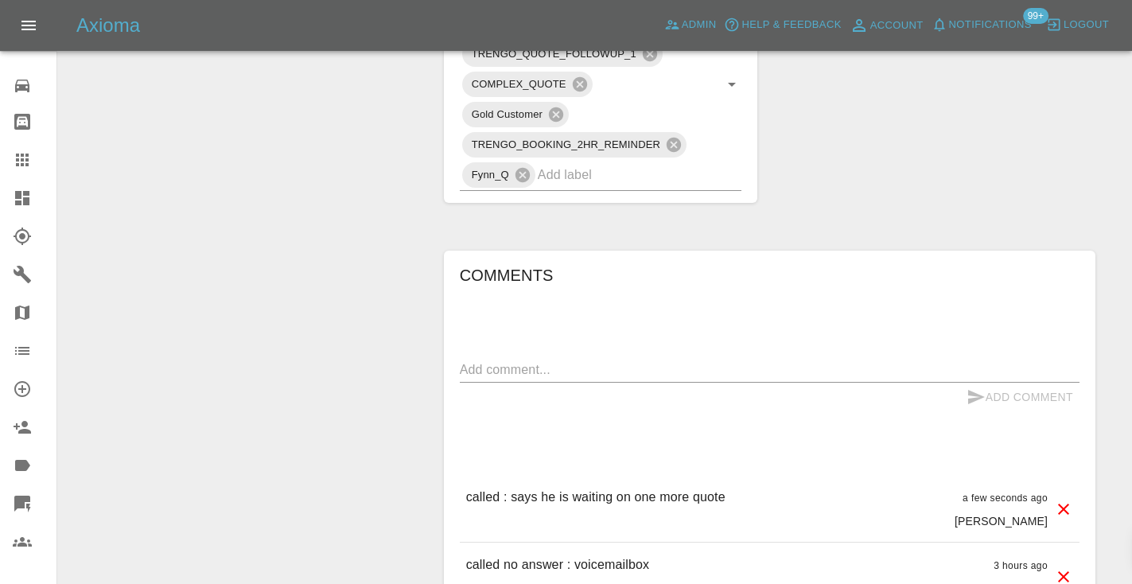
scroll to position [160, 0]
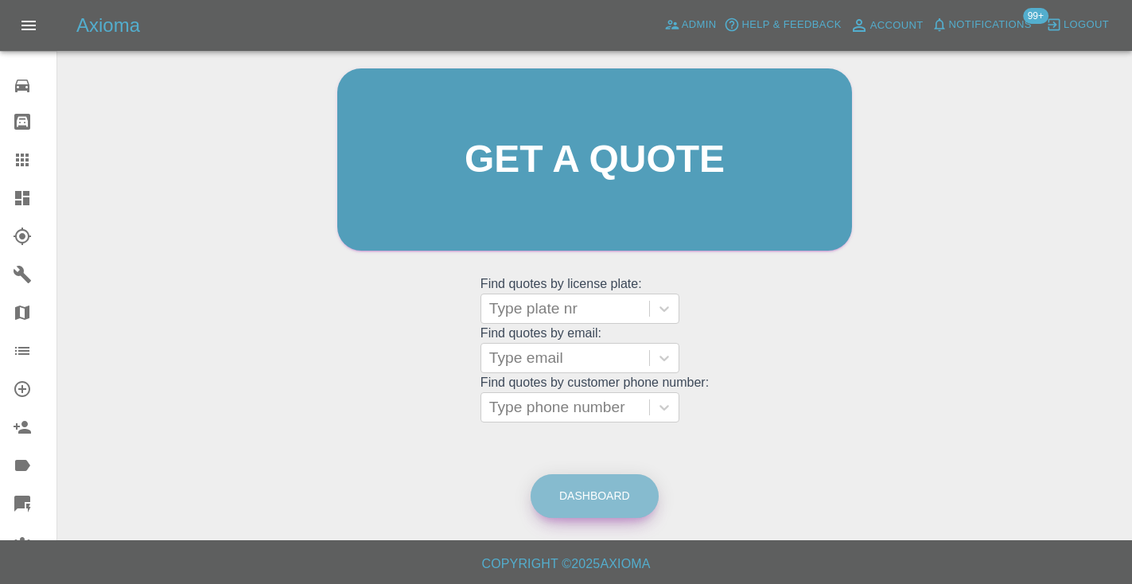
click at [601, 510] on link "Dashboard" at bounding box center [594, 496] width 128 height 44
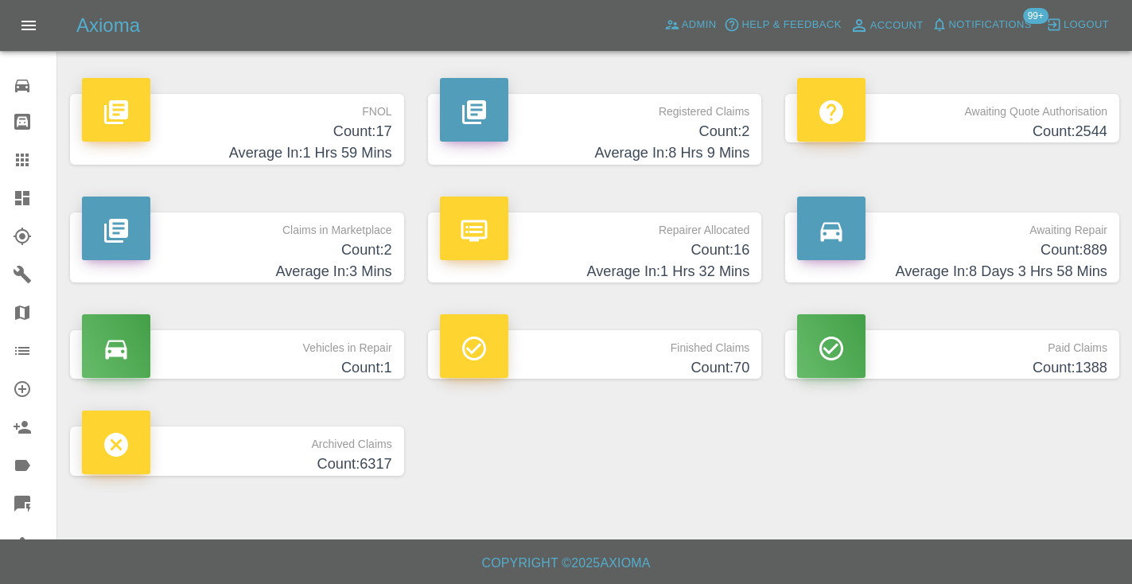
click at [1084, 253] on h4 "Count: 889" at bounding box center [952, 249] width 310 height 21
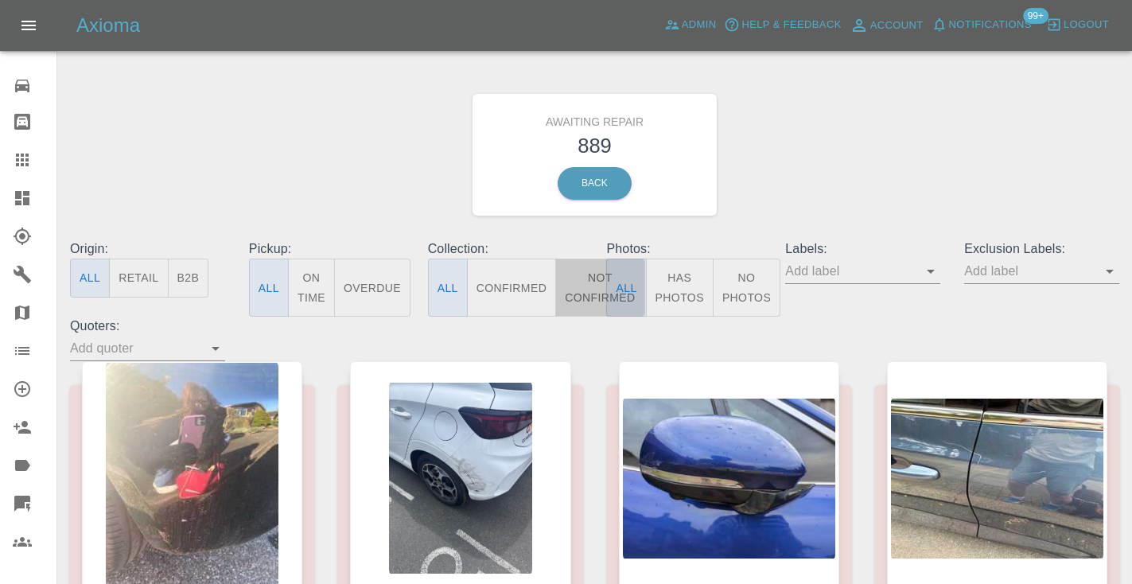
click at [583, 285] on button "Not Confirmed" at bounding box center [599, 287] width 89 height 58
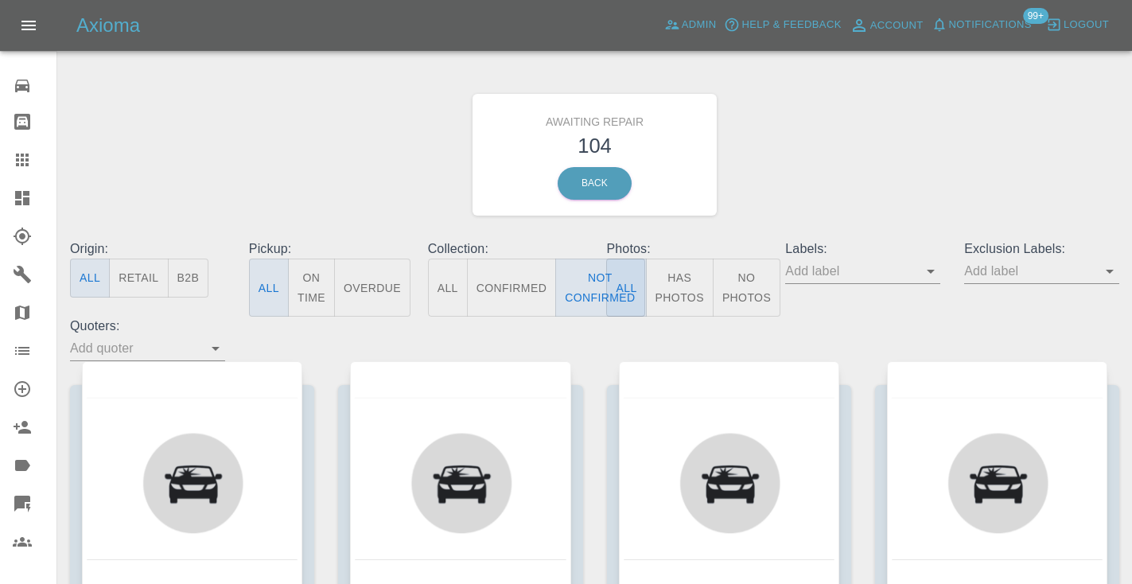
click at [785, 173] on div "Awaiting Repair 104 Back" at bounding box center [594, 154] width 1073 height 169
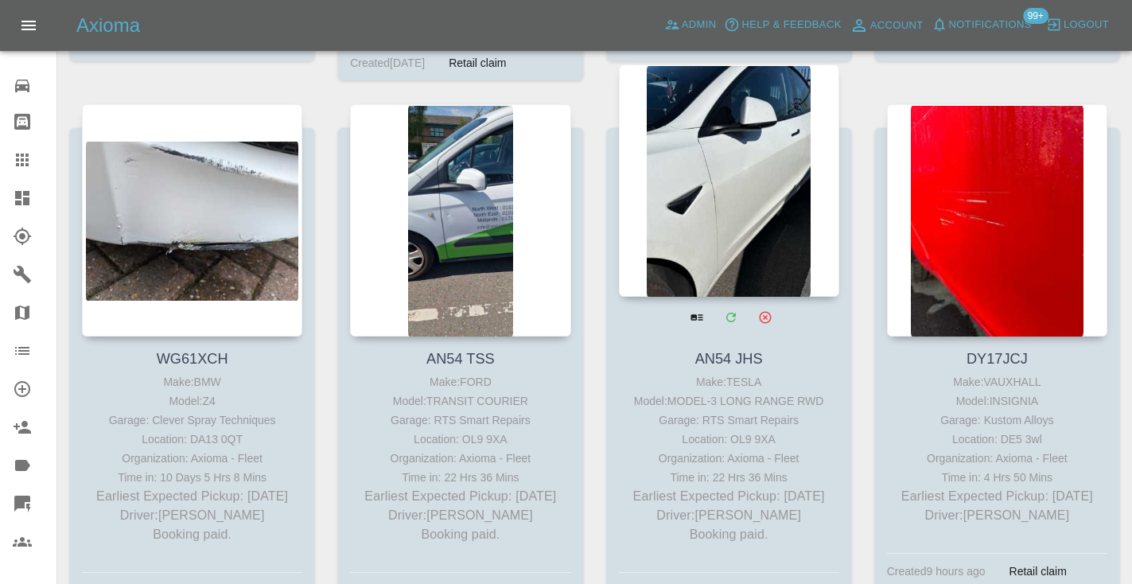
scroll to position [6509, 0]
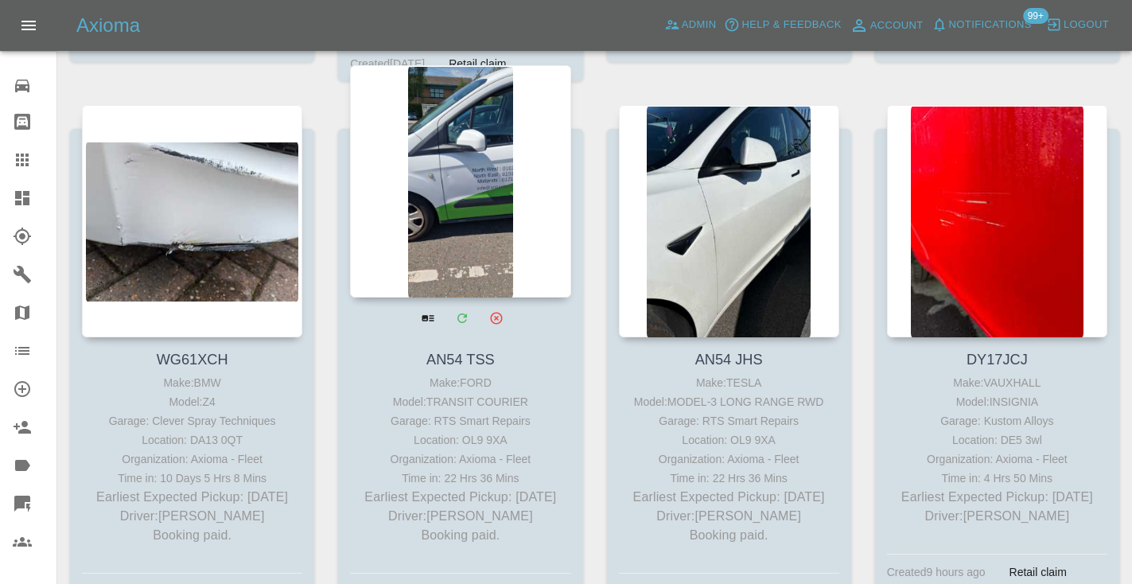
click at [492, 173] on div at bounding box center [460, 181] width 220 height 232
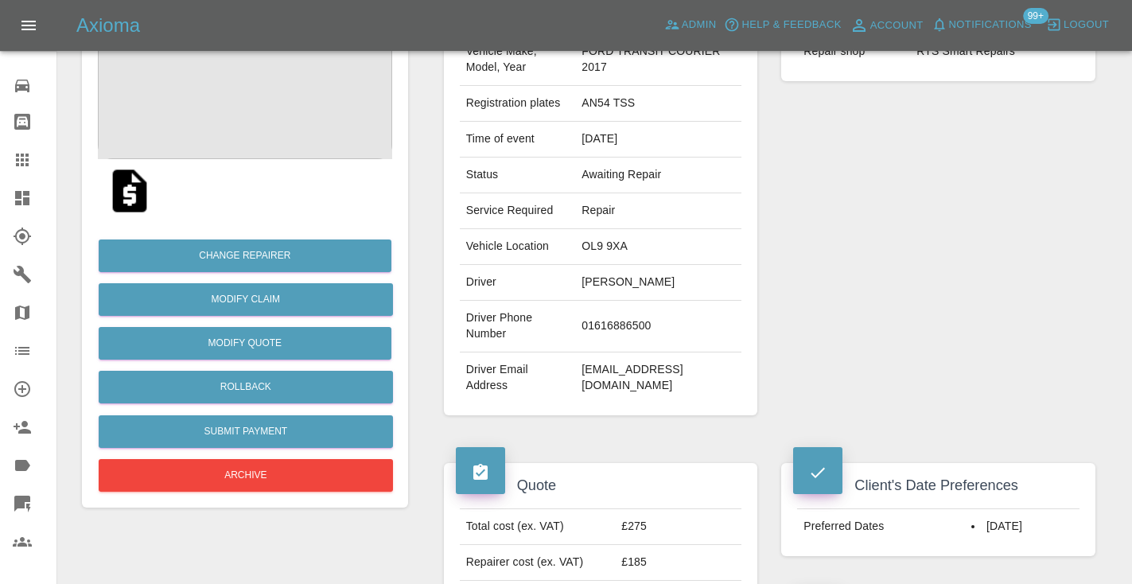
scroll to position [226, 0]
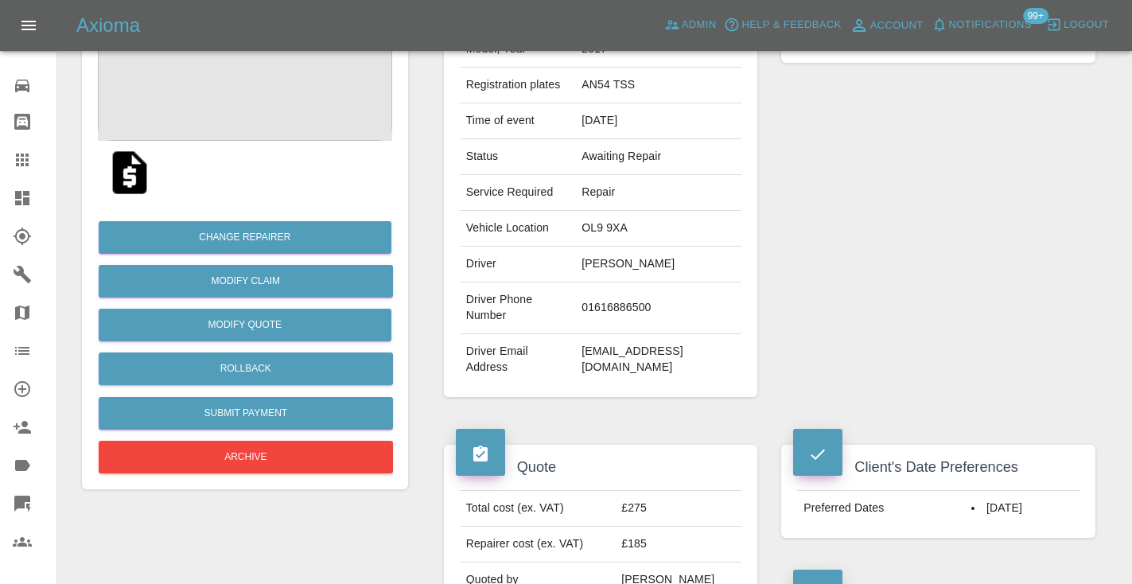
click at [686, 336] on td "fleet@ansaelevators.co.uk" at bounding box center [658, 359] width 166 height 51
copy div "fleet@ansaelevators.co.uk"
click at [46, 179] on link "Dashboard" at bounding box center [28, 198] width 56 height 38
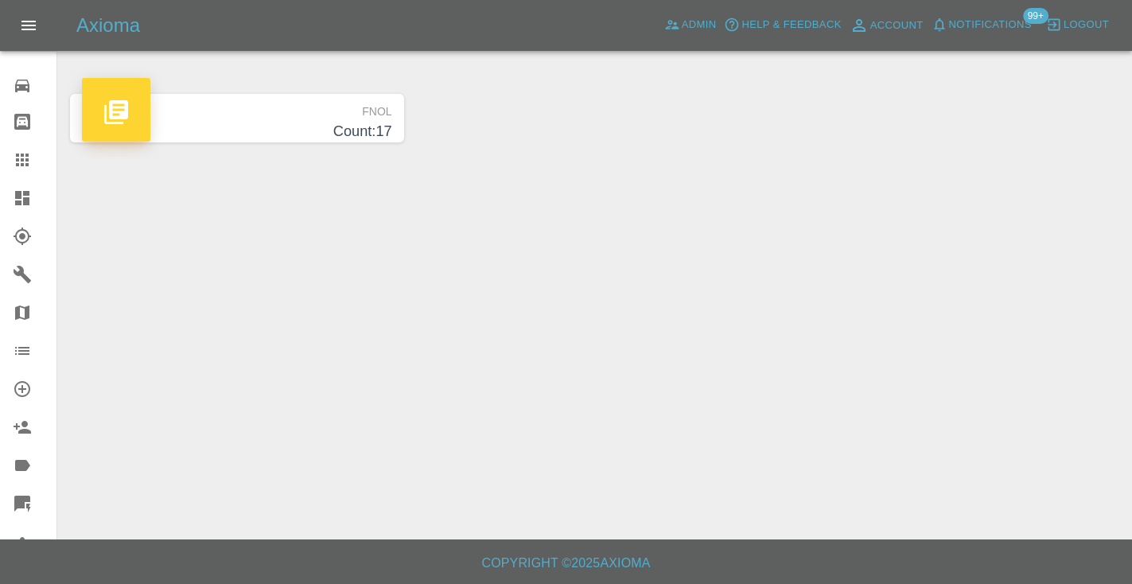
click at [30, 157] on icon at bounding box center [22, 159] width 19 height 19
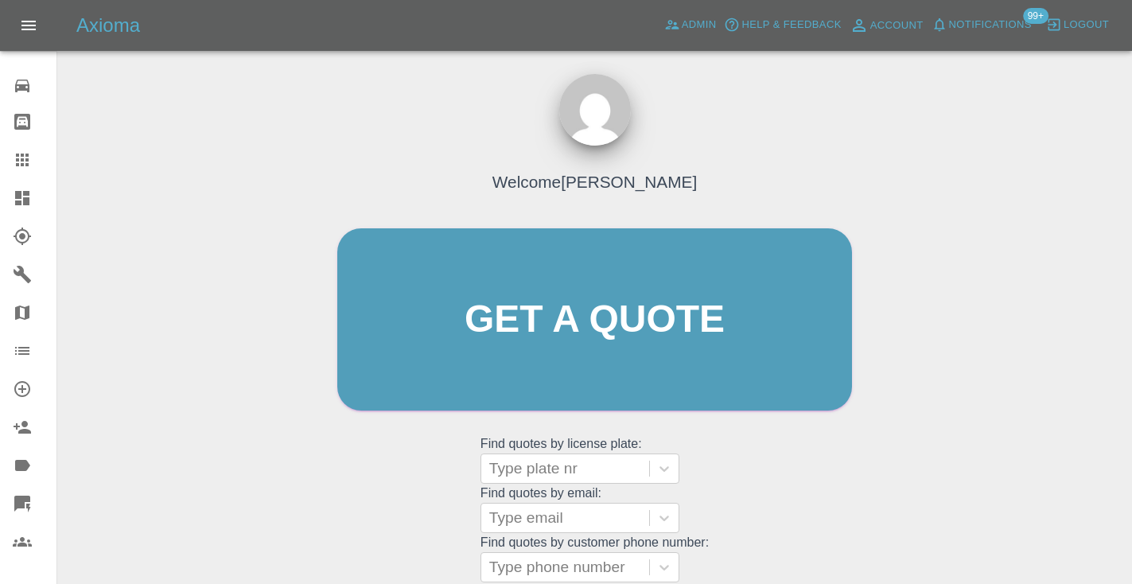
click at [711, 472] on div "Welcome Castro Get a quote Get a quote Find quotes by license plate: Type plate…" at bounding box center [594, 350] width 548 height 480
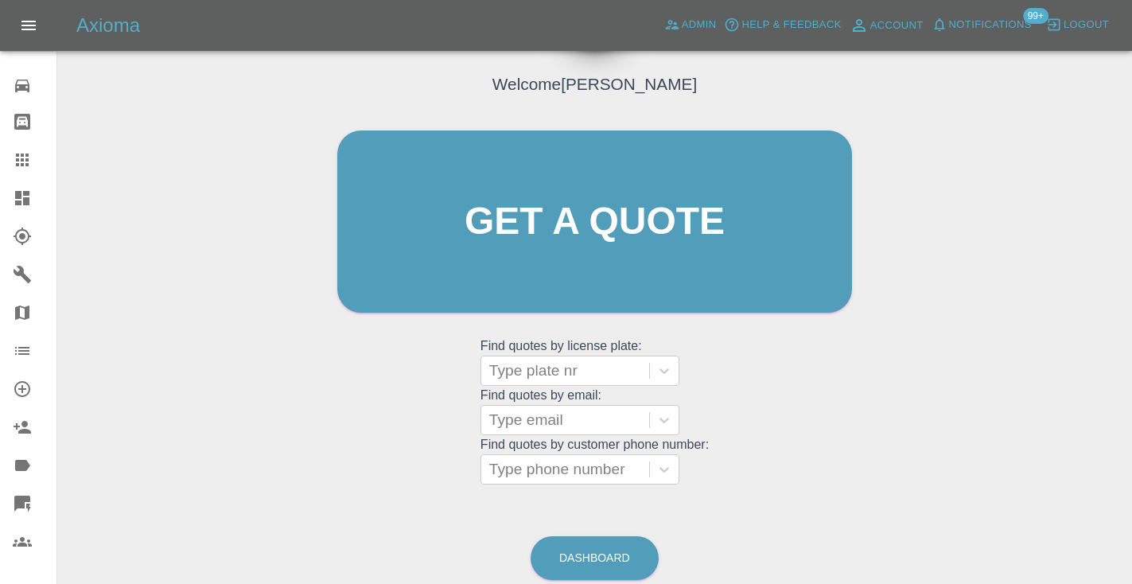
scroll to position [160, 0]
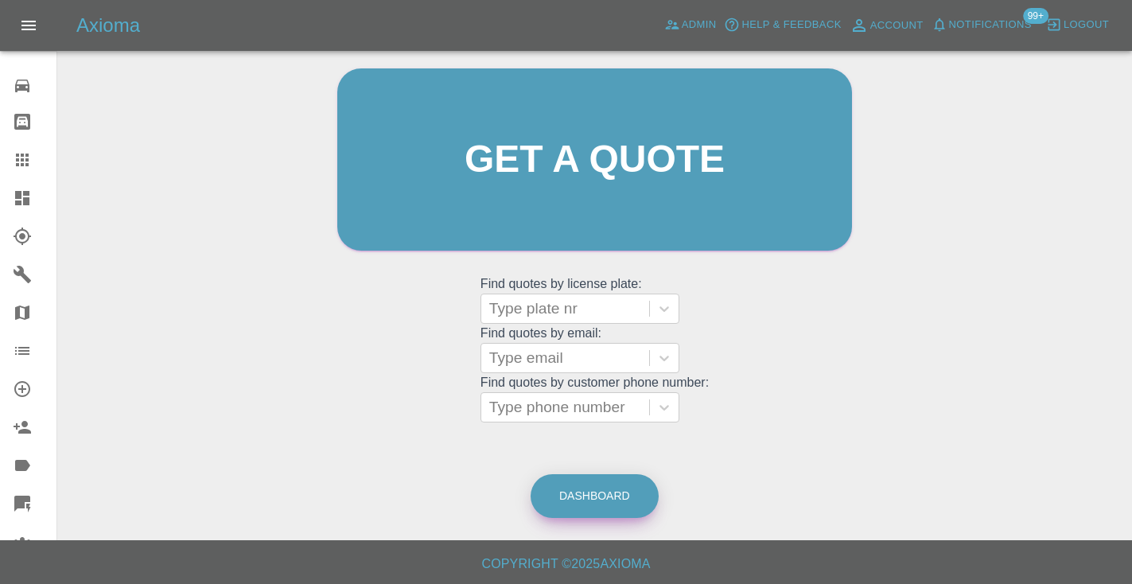
click at [619, 495] on link "Dashboard" at bounding box center [594, 496] width 128 height 44
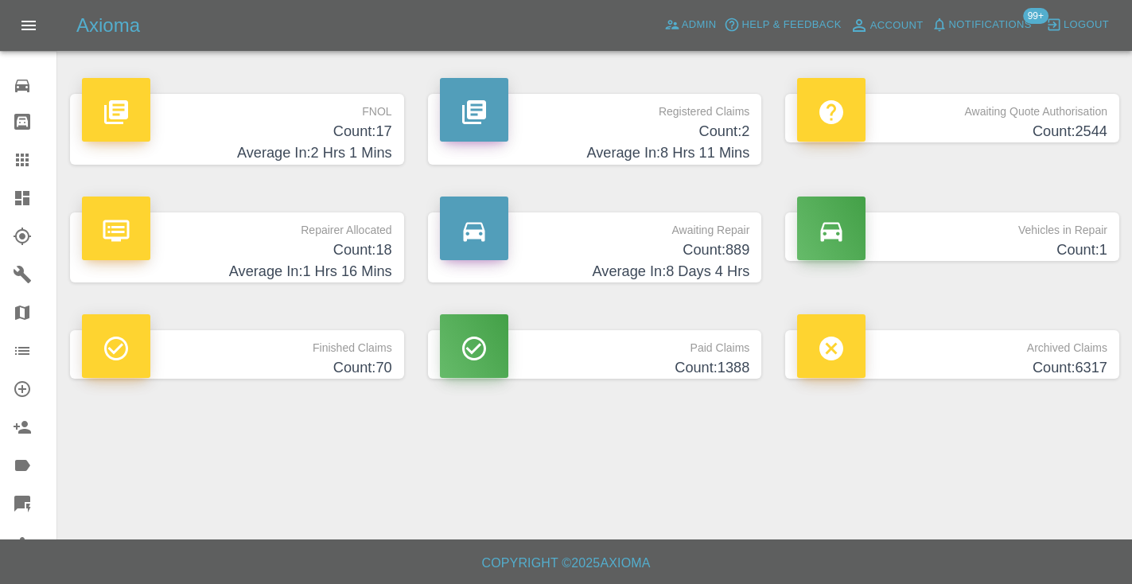
click at [725, 247] on h4 "Count: 889" at bounding box center [595, 249] width 310 height 21
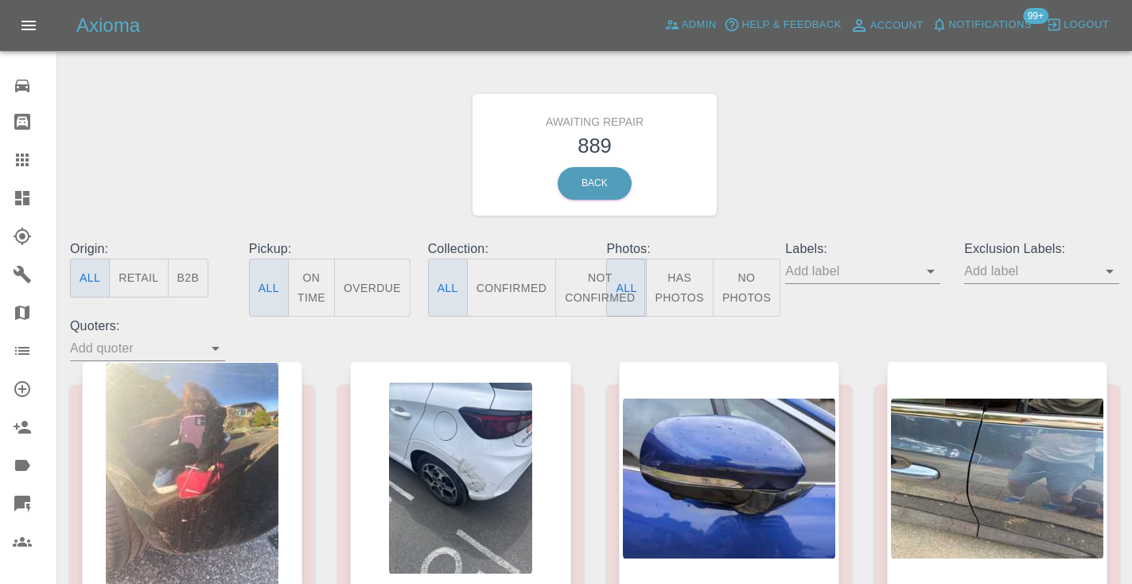
click at [580, 278] on button "Not Confirmed" at bounding box center [599, 287] width 89 height 58
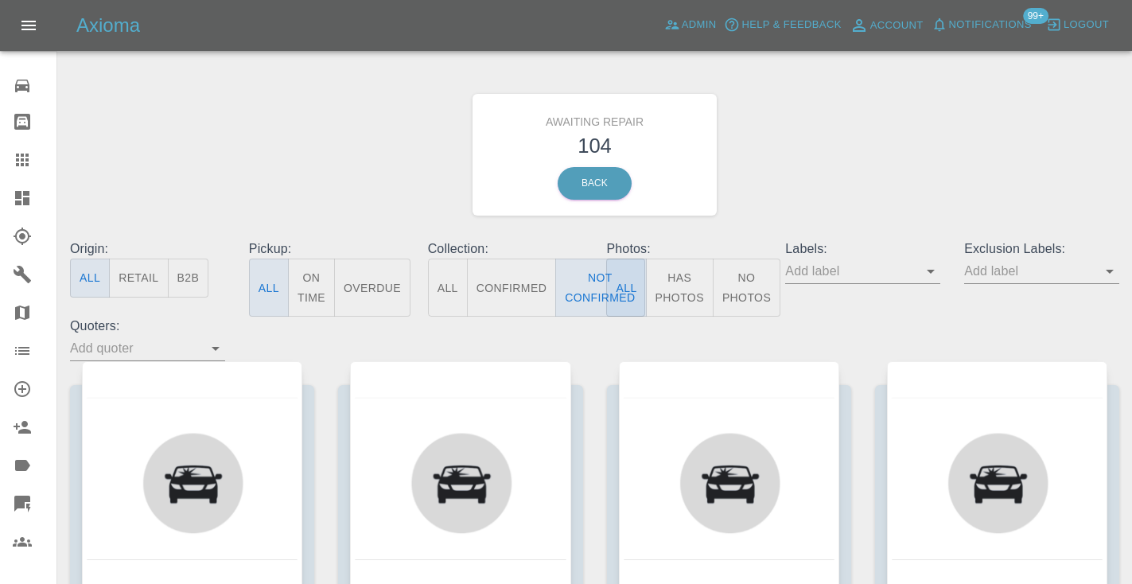
click at [787, 199] on div "Awaiting Repair 104 Back" at bounding box center [594, 154] width 1073 height 169
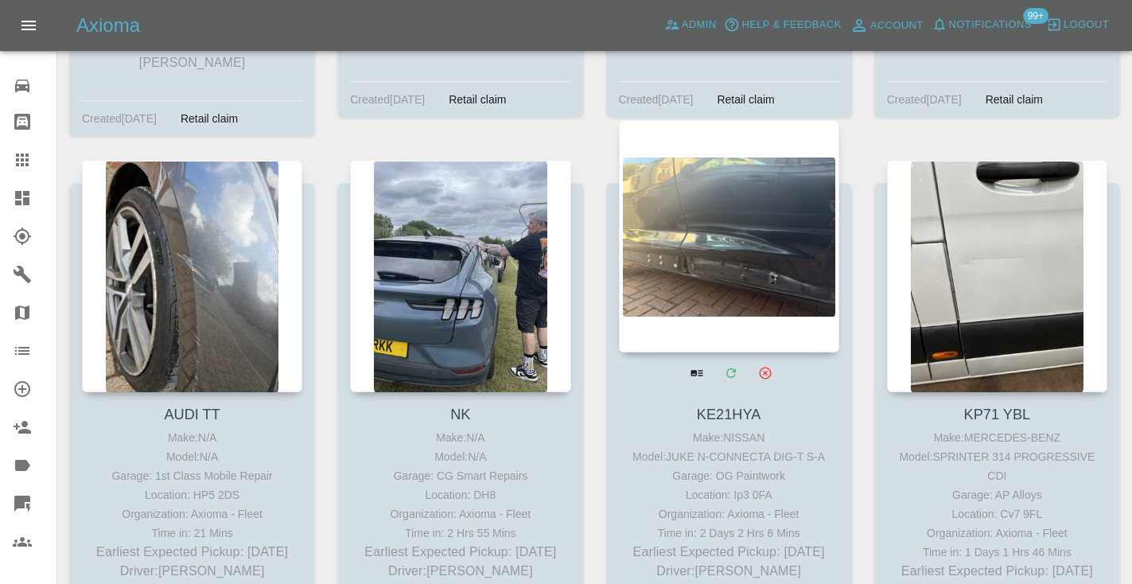
scroll to position [4873, 0]
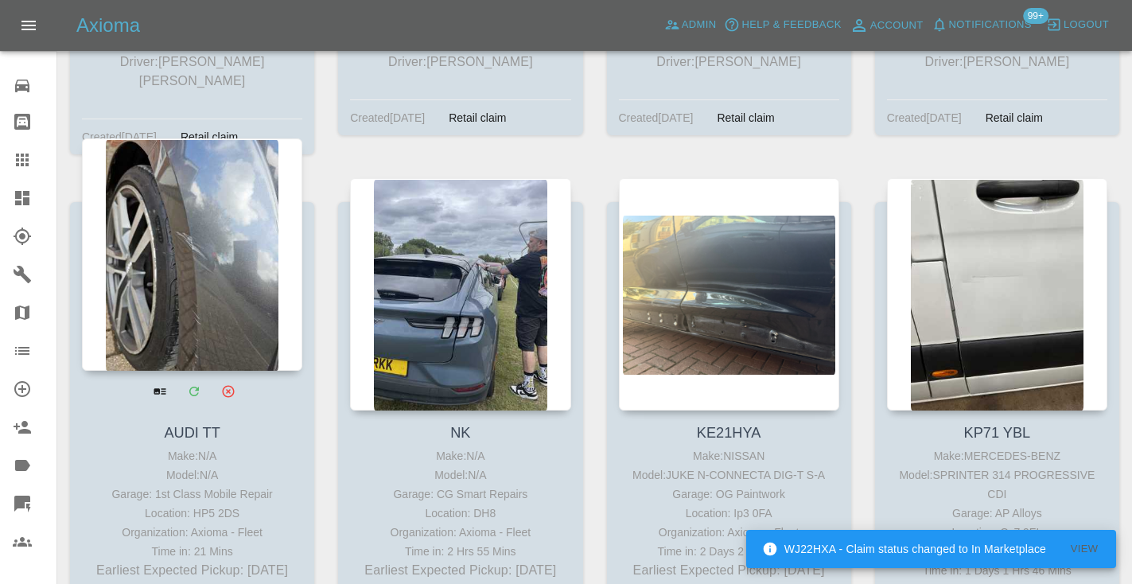
click at [193, 250] on div at bounding box center [192, 254] width 220 height 232
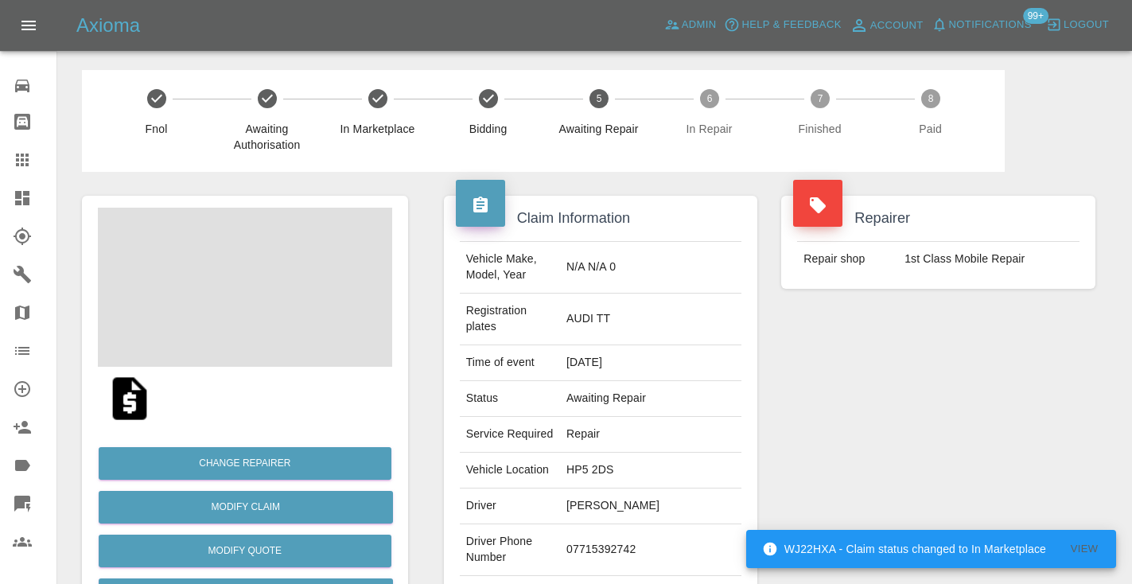
click at [626, 538] on td "07715392742" at bounding box center [650, 550] width 181 height 52
copy td "07715392742"
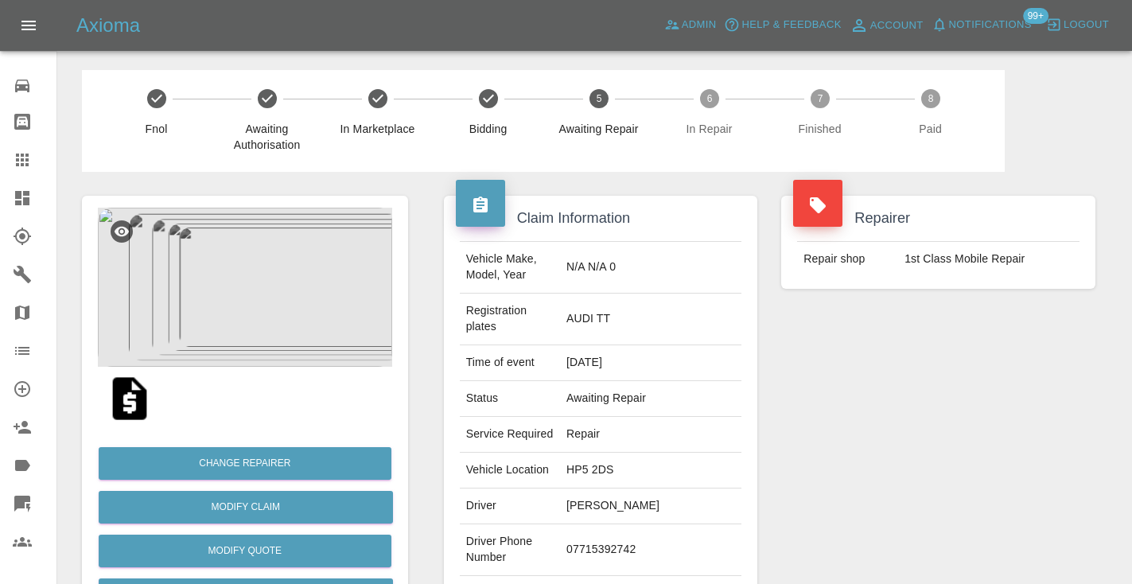
click at [992, 413] on div "Repairer Repair shop 1st Class Mobile Repair" at bounding box center [938, 425] width 338 height 507
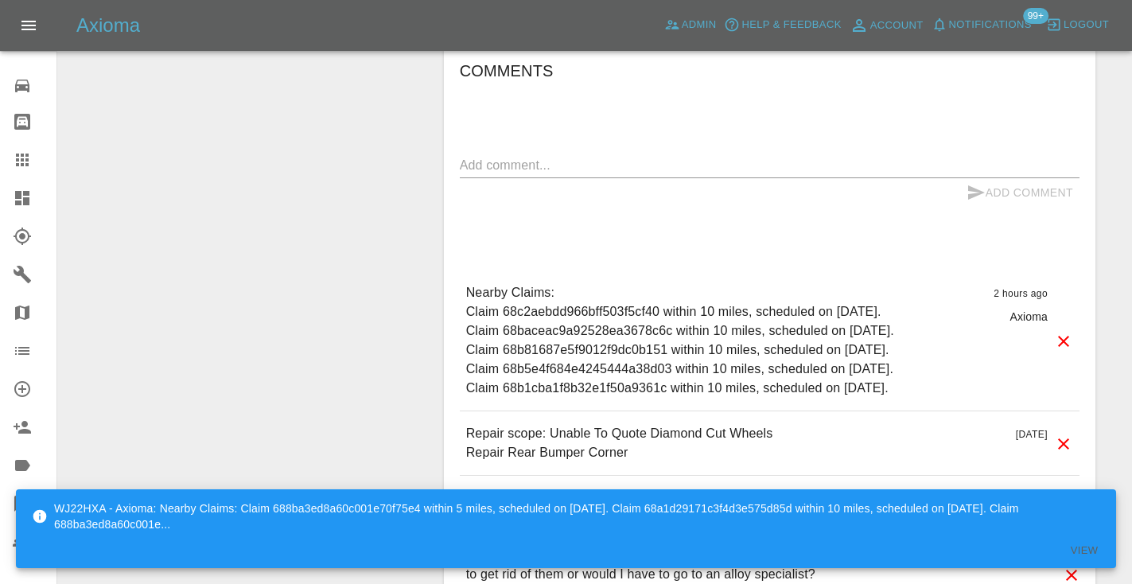
scroll to position [1466, 0]
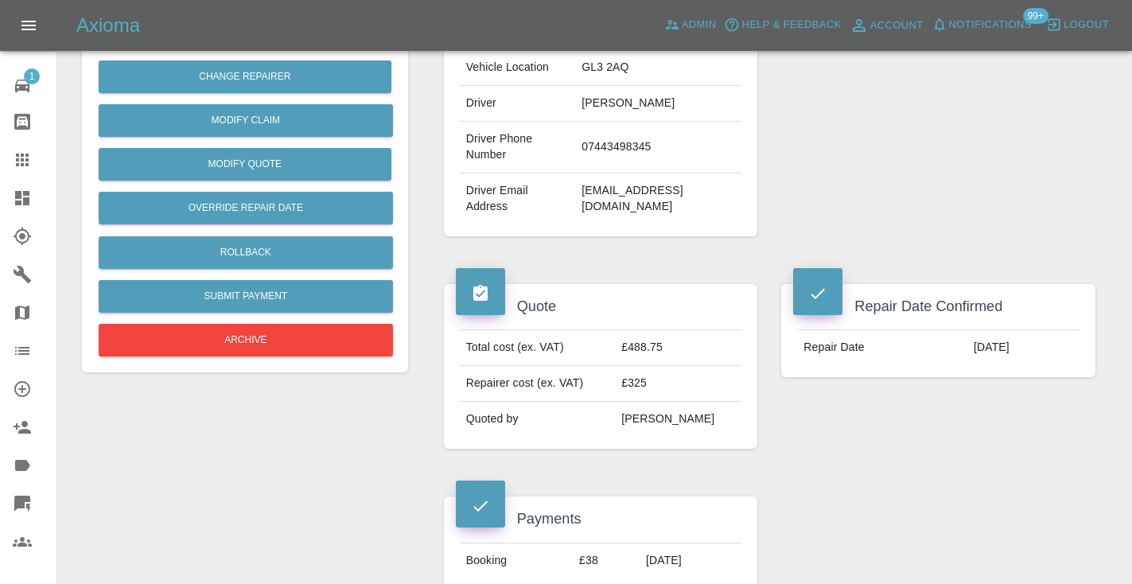
scroll to position [389, 0]
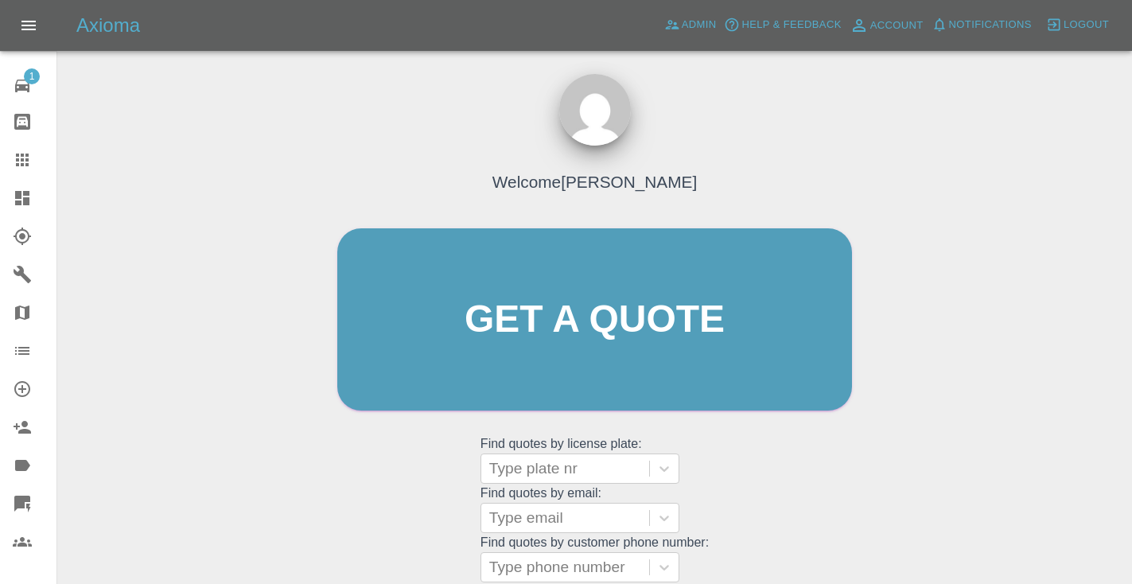
click at [737, 449] on div "Welcome [PERSON_NAME] Get a quote Get a quote Find quotes by license plate: Typ…" at bounding box center [594, 350] width 548 height 480
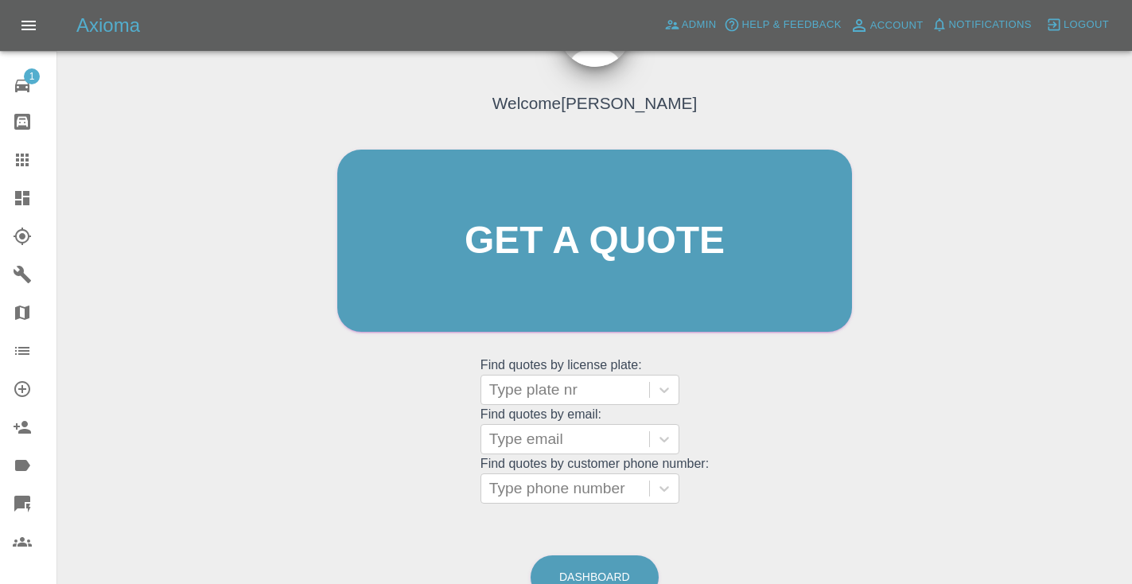
scroll to position [122, 0]
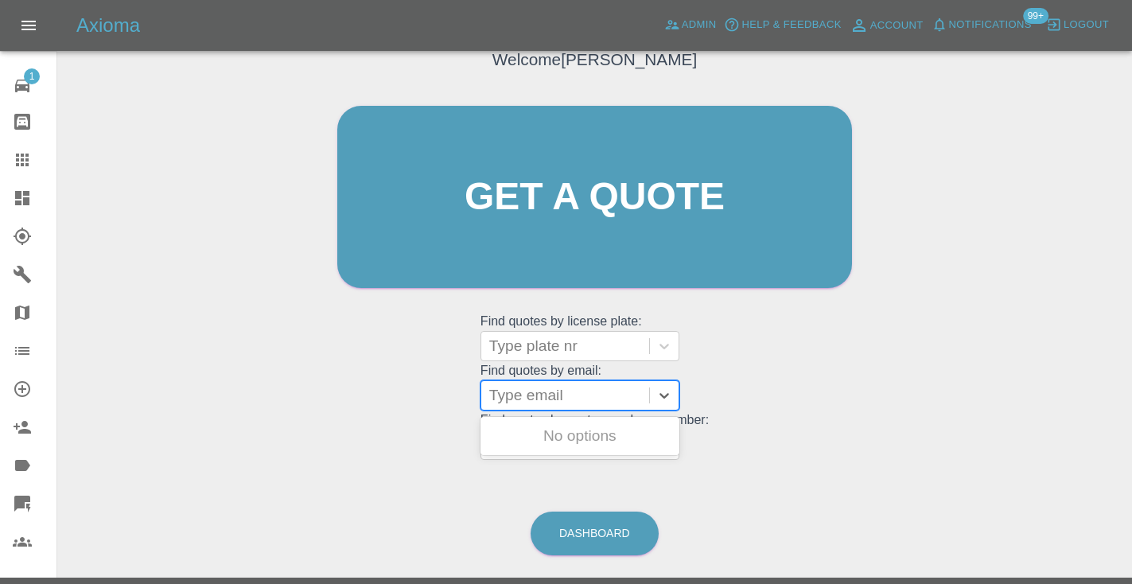
click at [512, 403] on div at bounding box center [565, 395] width 152 height 22
paste input "[EMAIL_ADDRESS][DOMAIN_NAME]"
type input "[EMAIL_ADDRESS][DOMAIN_NAME]"
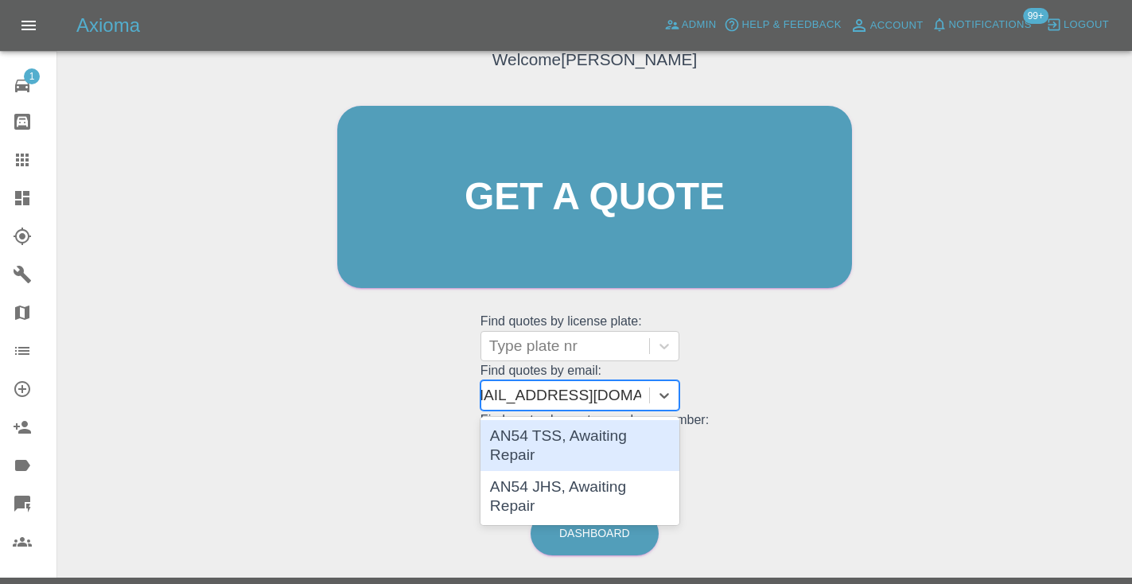
scroll to position [0, 28]
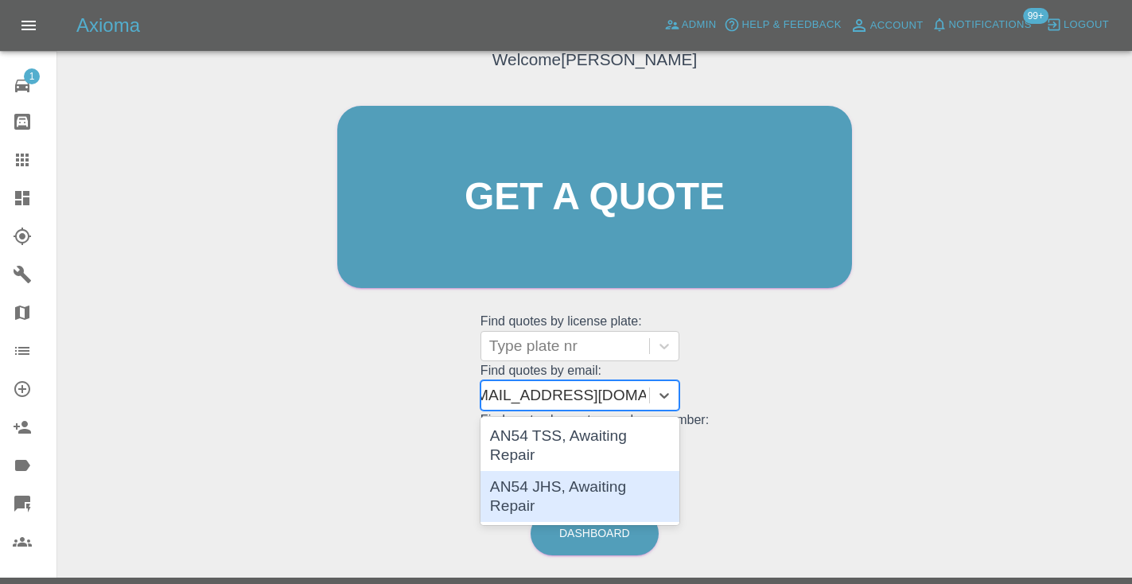
click at [539, 498] on div "AN54 JHS, Awaiting Repair" at bounding box center [579, 496] width 199 height 51
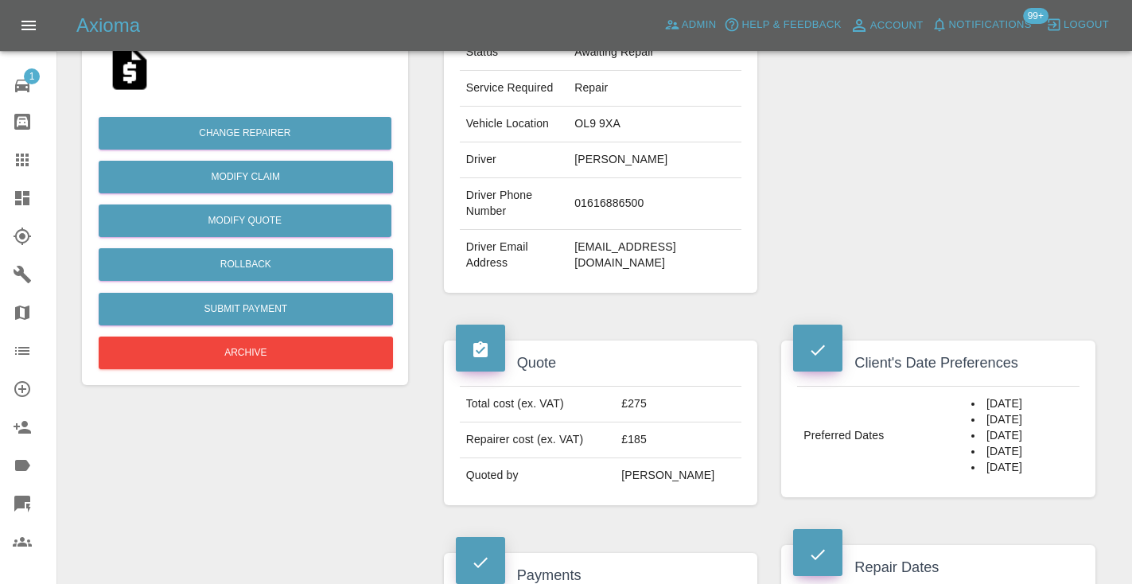
scroll to position [312, 0]
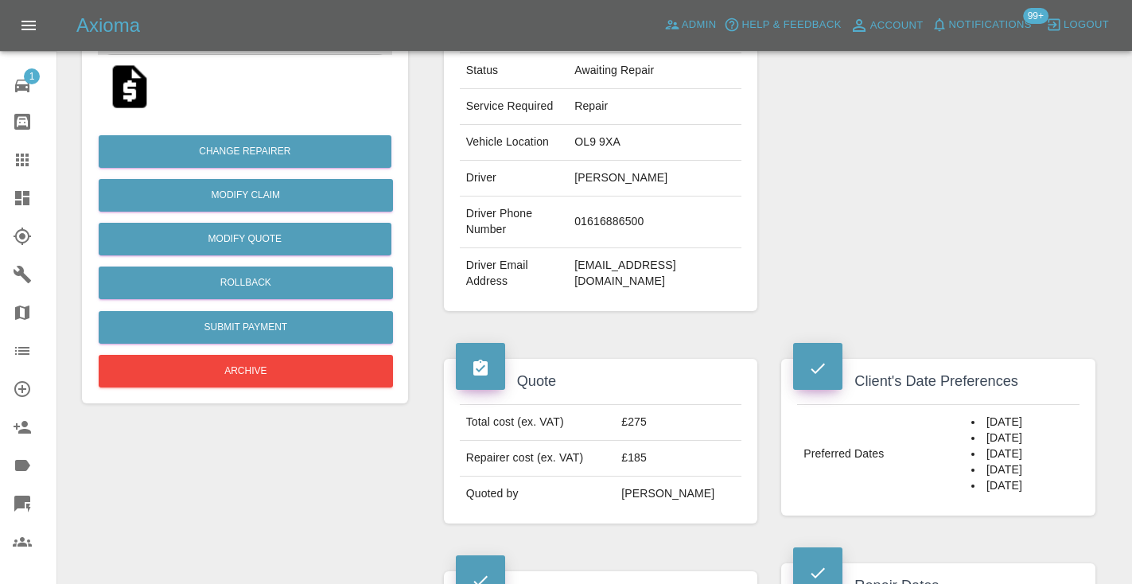
click at [33, 162] on div at bounding box center [35, 159] width 45 height 19
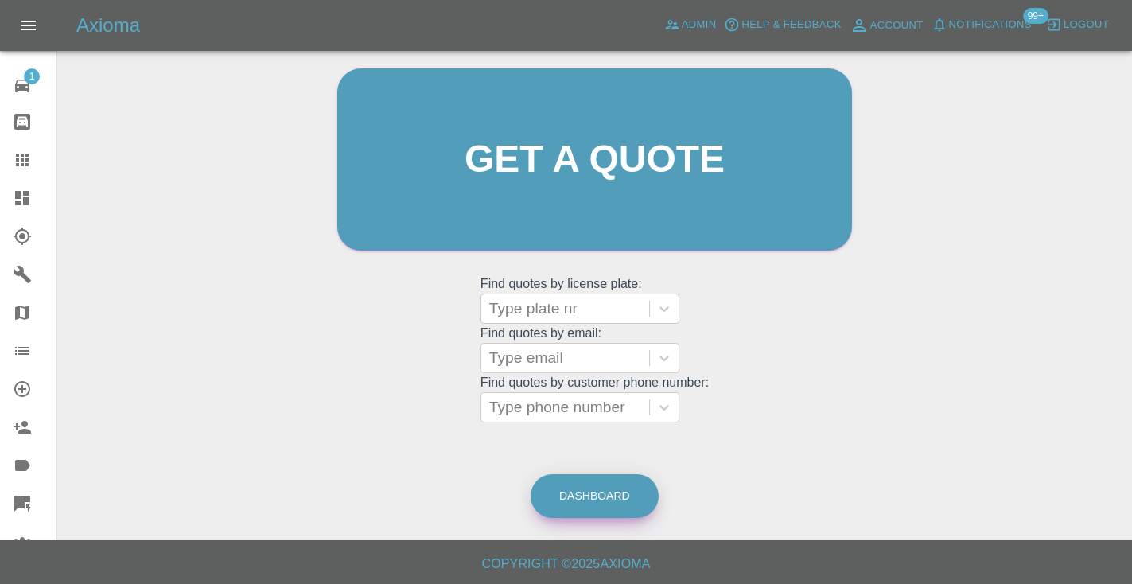
click at [575, 495] on link "Dashboard" at bounding box center [594, 496] width 128 height 44
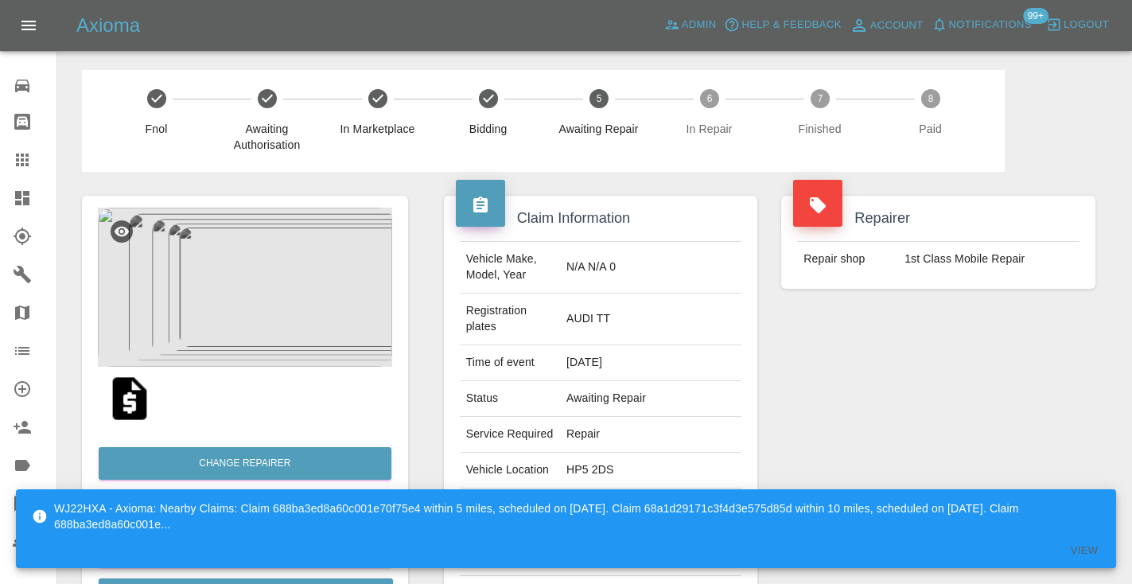
scroll to position [1466, 0]
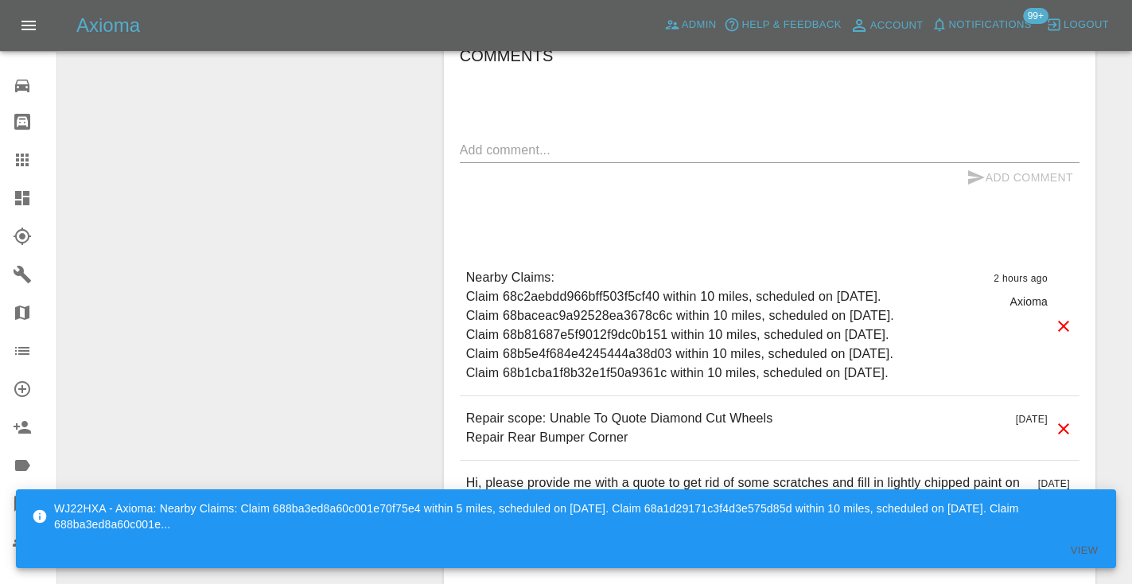
click at [548, 138] on div "x" at bounding box center [769, 150] width 619 height 25
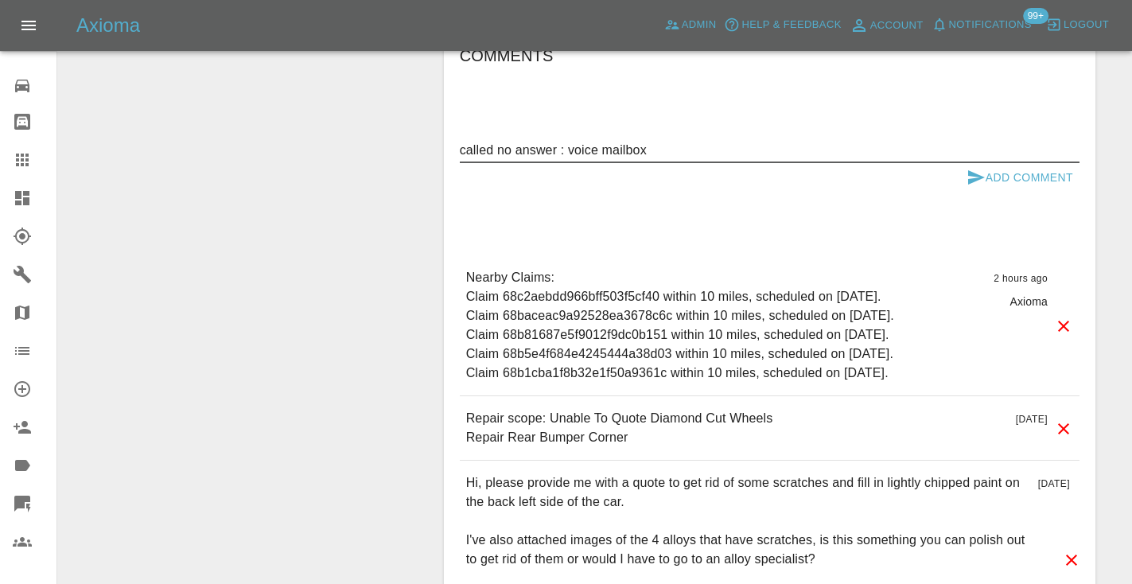
type textarea "called no answer : voice mailbox"
click at [984, 163] on button "Add Comment" at bounding box center [1019, 177] width 119 height 29
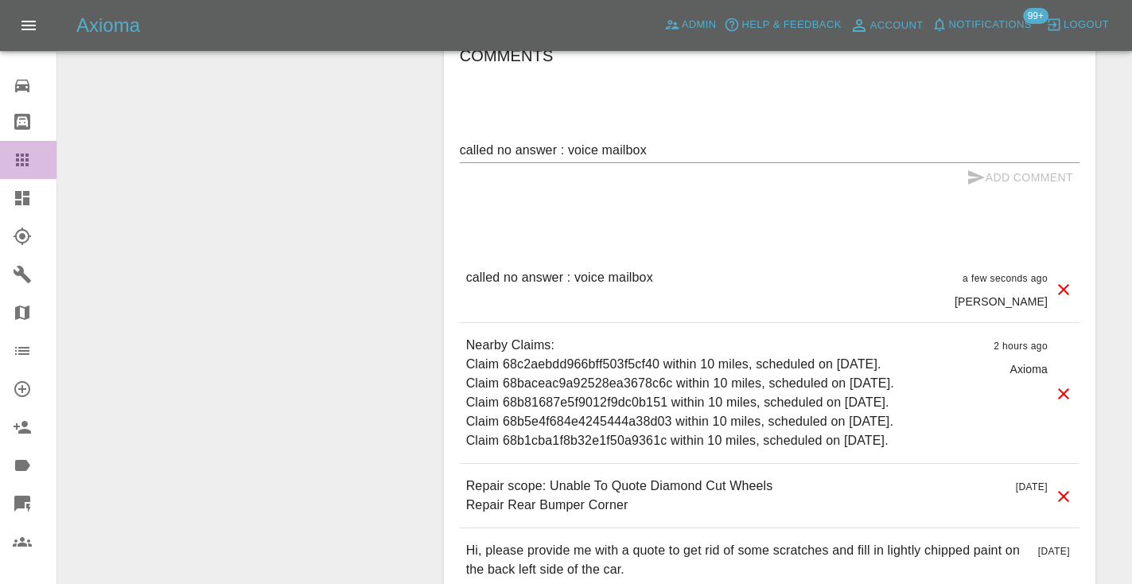
click at [25, 158] on icon at bounding box center [22, 159] width 19 height 19
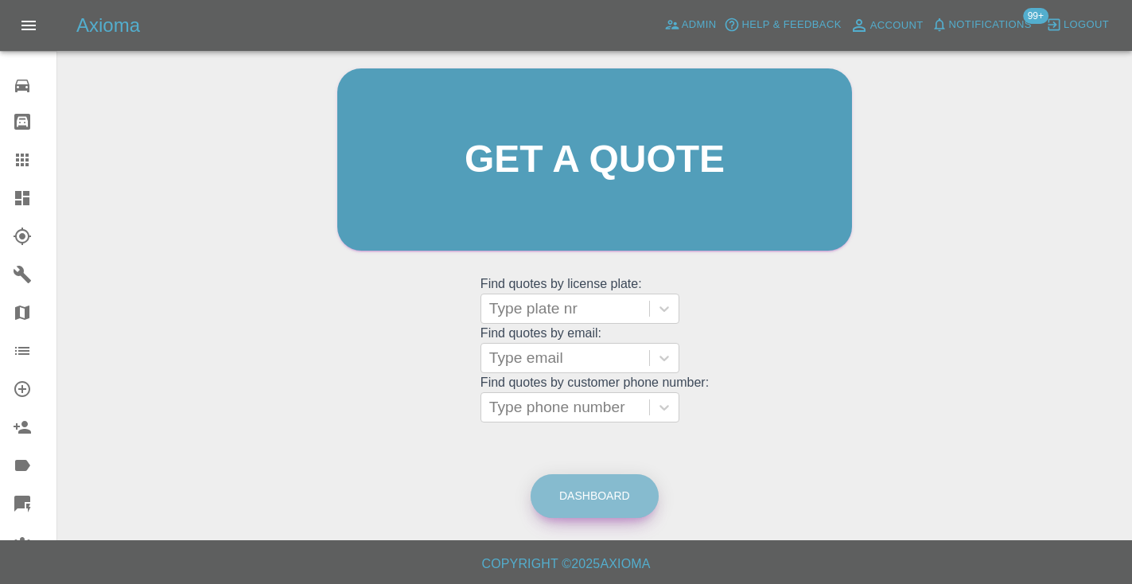
click at [580, 481] on link "Dashboard" at bounding box center [594, 496] width 128 height 44
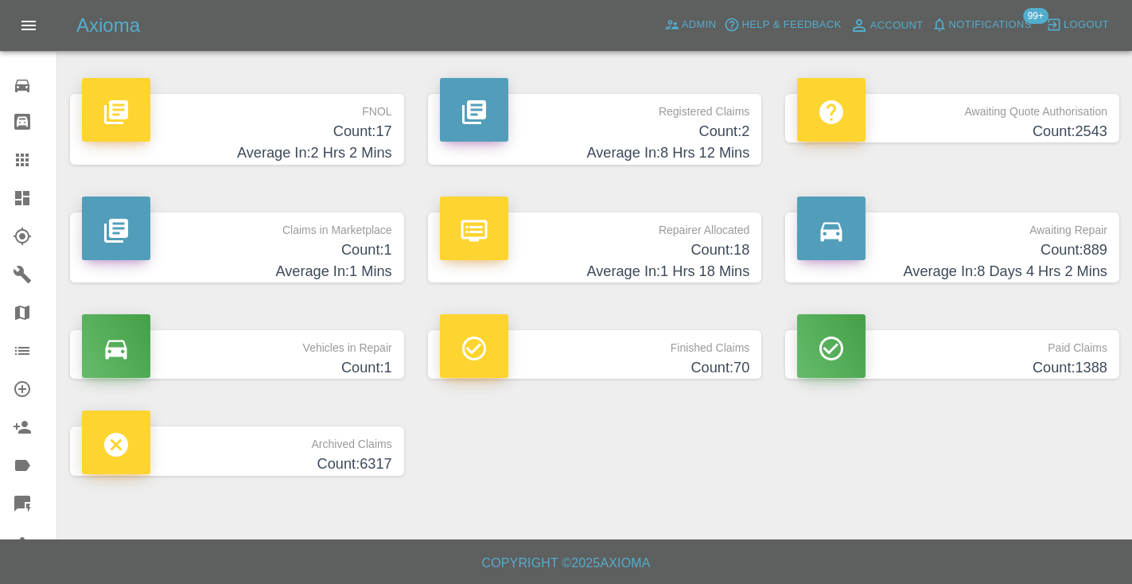
click at [994, 266] on h4 "Average In: 8 Days 4 Hrs 2 Mins" at bounding box center [952, 271] width 310 height 21
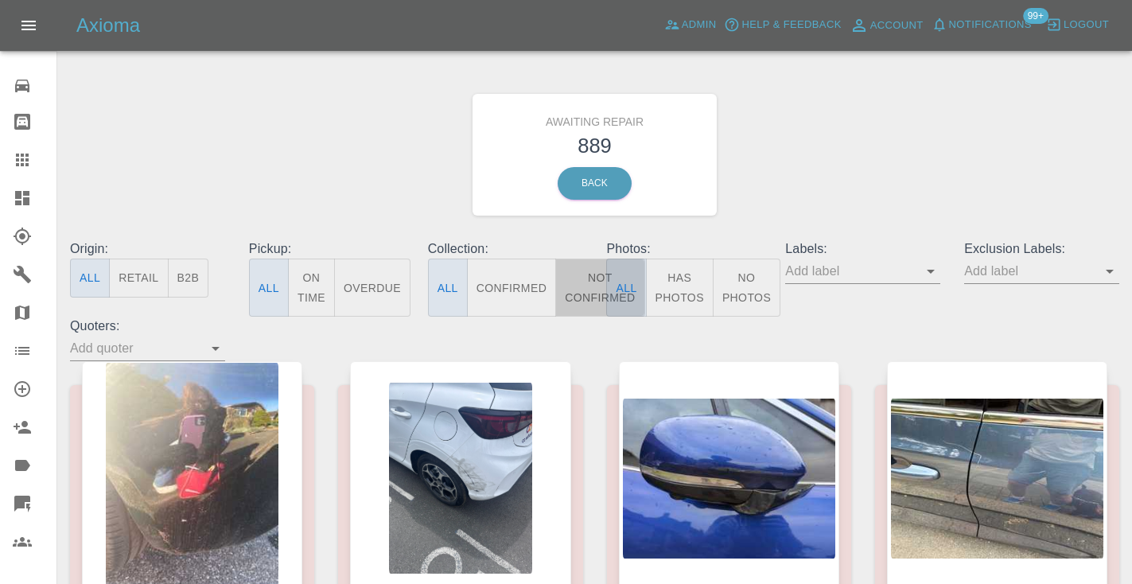
click at [588, 295] on button "Not Confirmed" at bounding box center [599, 287] width 89 height 58
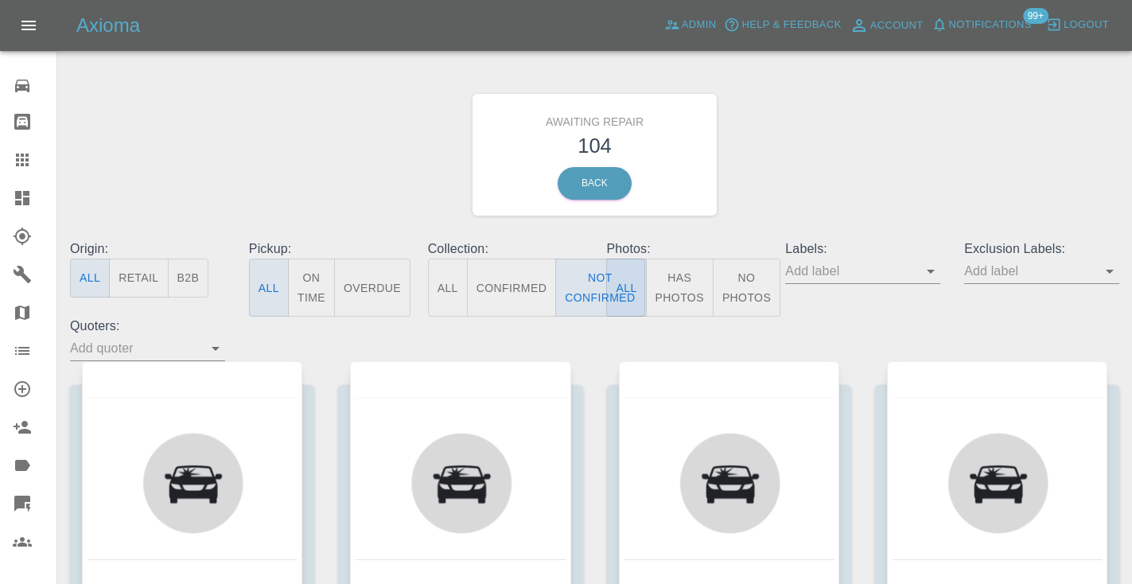
click at [821, 177] on div "Awaiting Repair 104 Back" at bounding box center [594, 154] width 1073 height 169
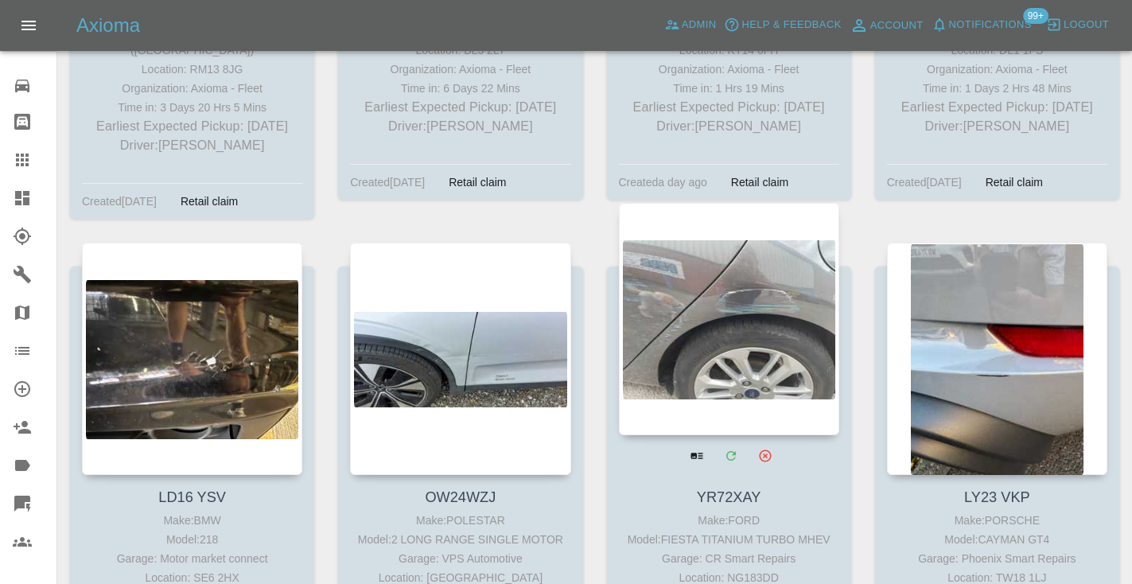
scroll to position [10041, 0]
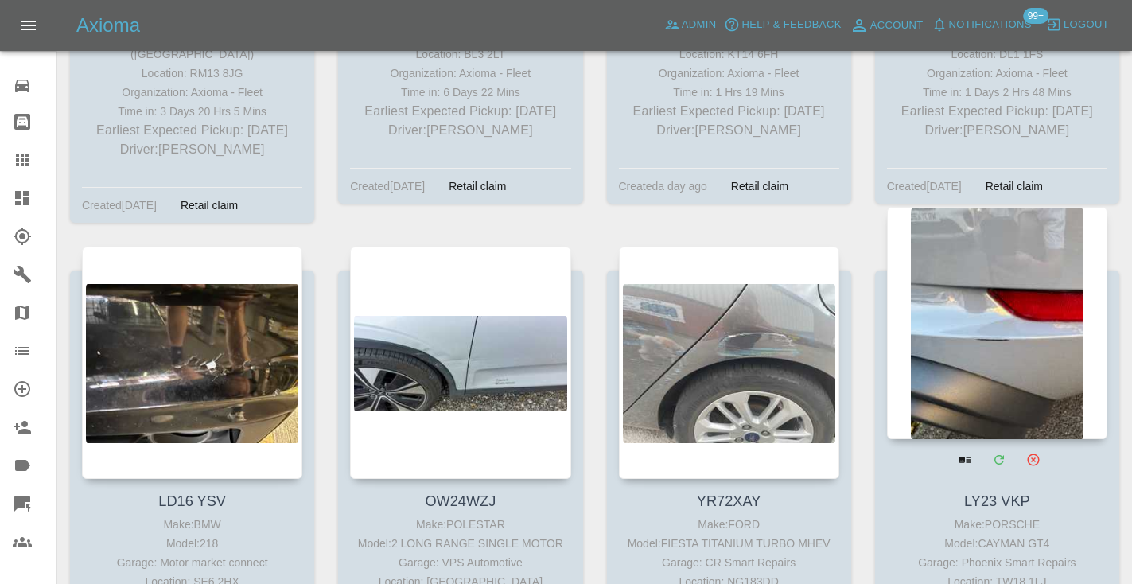
click at [996, 259] on div at bounding box center [997, 323] width 220 height 232
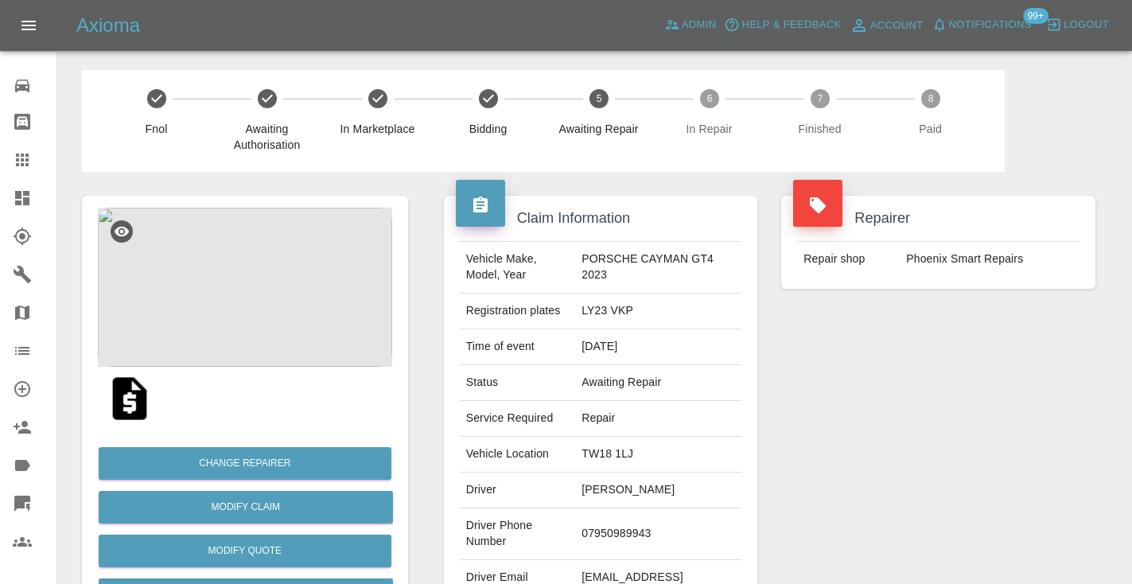
click at [621, 534] on td "07950989943" at bounding box center [658, 534] width 166 height 52
copy td "07950989943"
click at [908, 388] on div "Repairer Repair shop Phoenix Smart Repairs" at bounding box center [938, 409] width 338 height 475
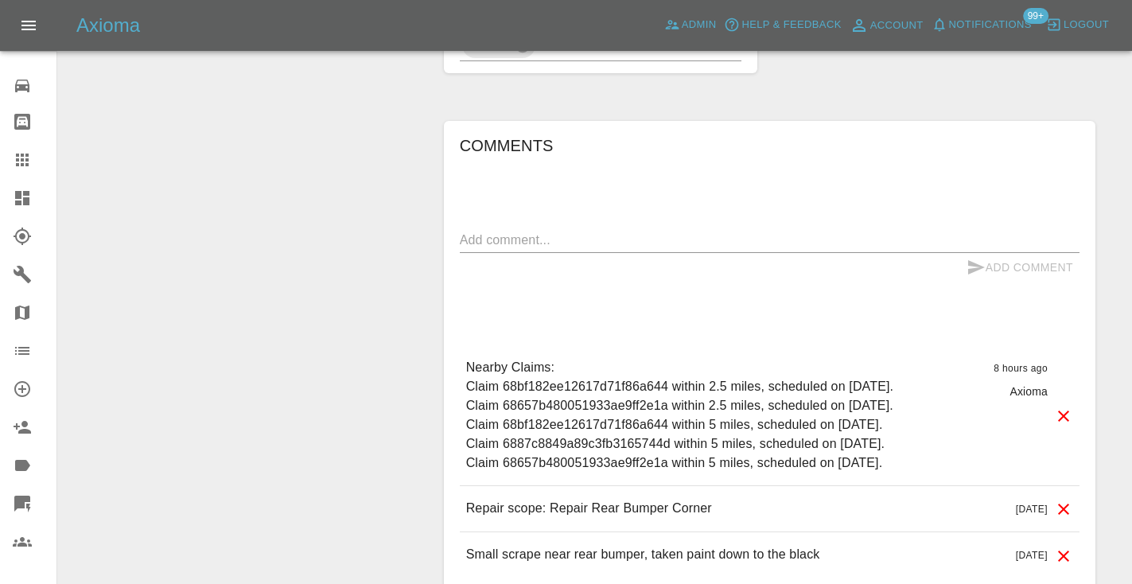
scroll to position [1143, 0]
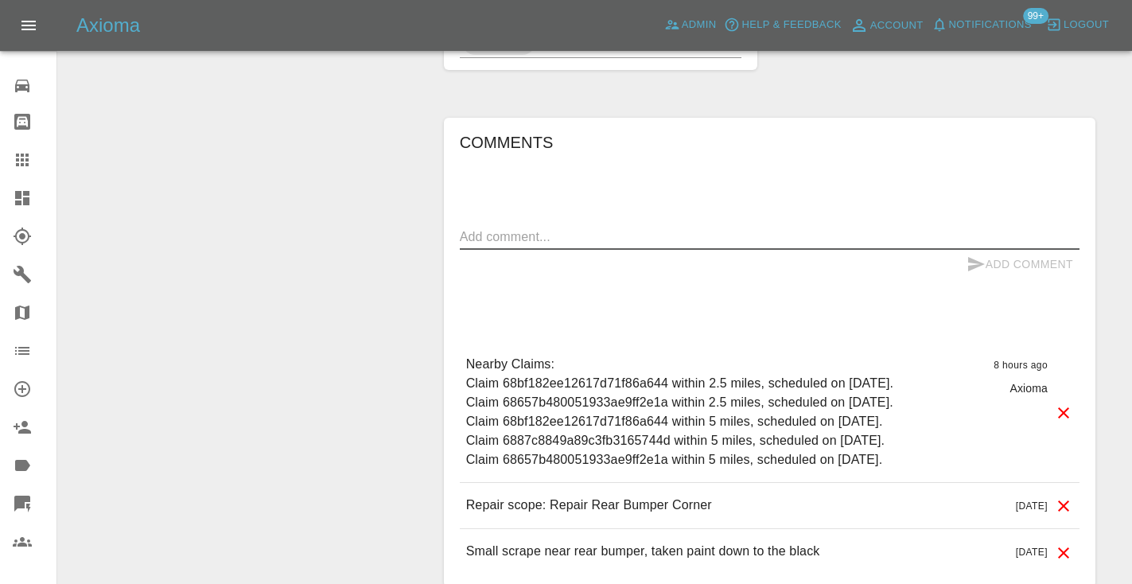
click at [498, 239] on textarea at bounding box center [769, 236] width 619 height 18
type textarea "called no answer : voice message left"
click at [978, 259] on icon "submit" at bounding box center [975, 263] width 19 height 19
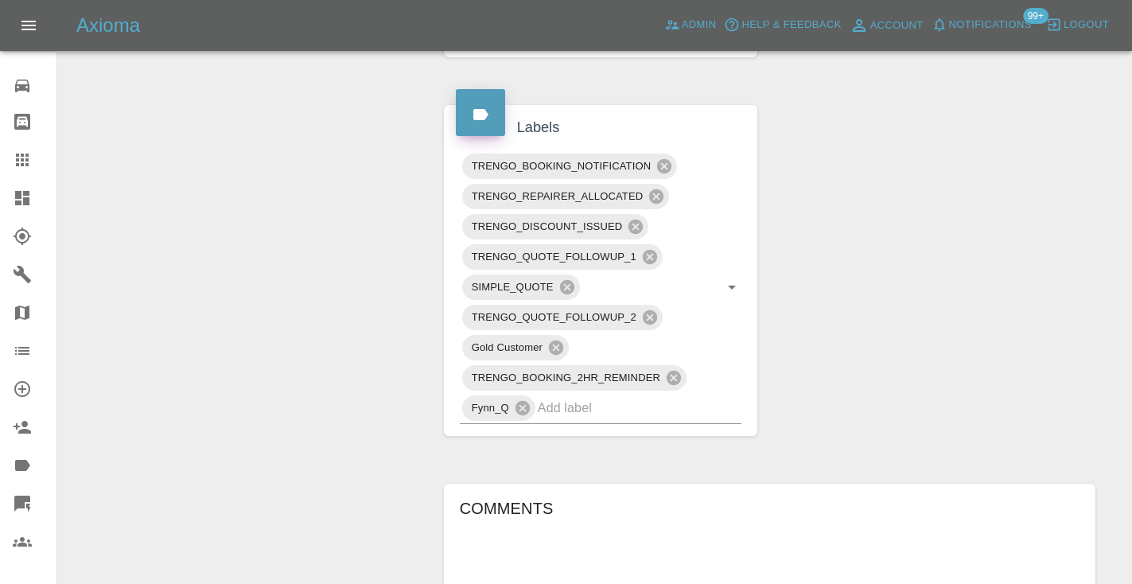
scroll to position [775, 0]
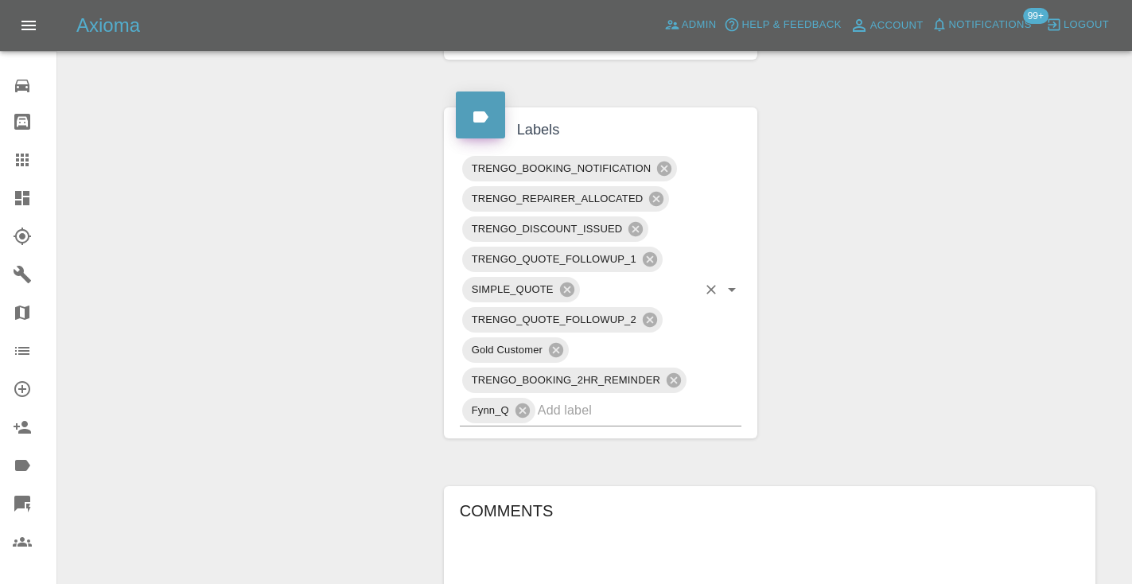
click at [606, 411] on input "text" at bounding box center [618, 410] width 160 height 25
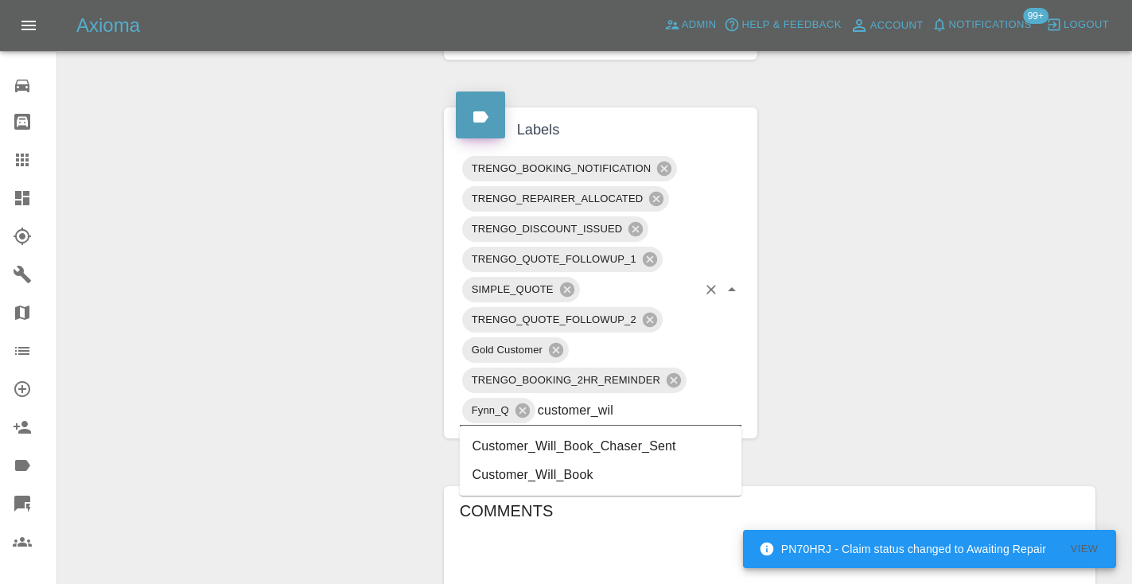
type input "customer_will"
click at [582, 472] on li "Customer_Will_Book" at bounding box center [601, 474] width 282 height 29
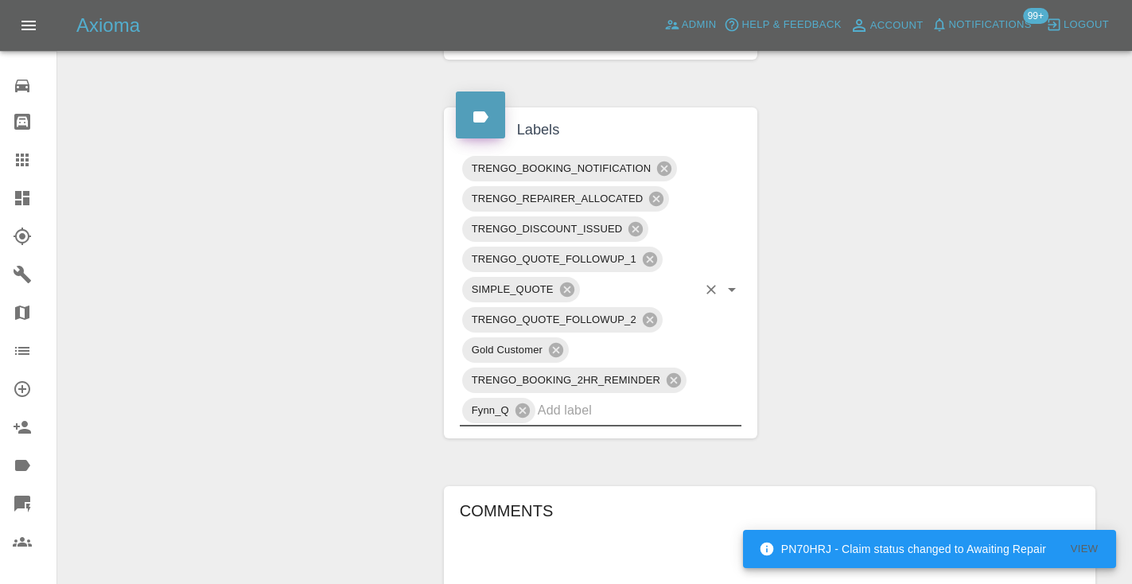
click at [334, 262] on div "Change Repairer Modify Claim Modify Quote Rollback Submit Payment Archive" at bounding box center [245, 221] width 350 height 1650
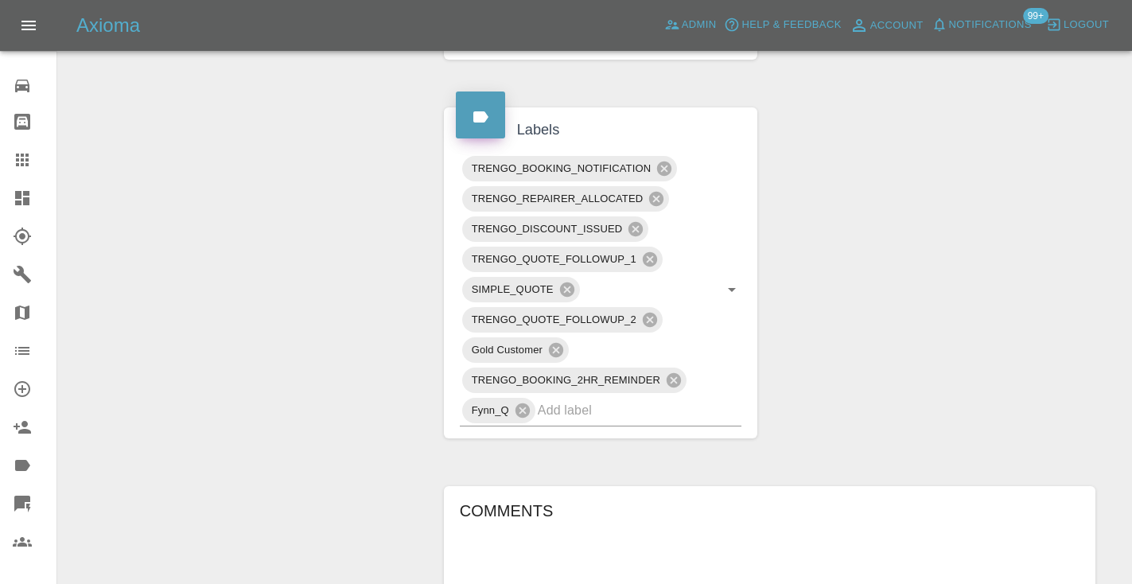
click at [19, 149] on link "Claims" at bounding box center [28, 160] width 56 height 38
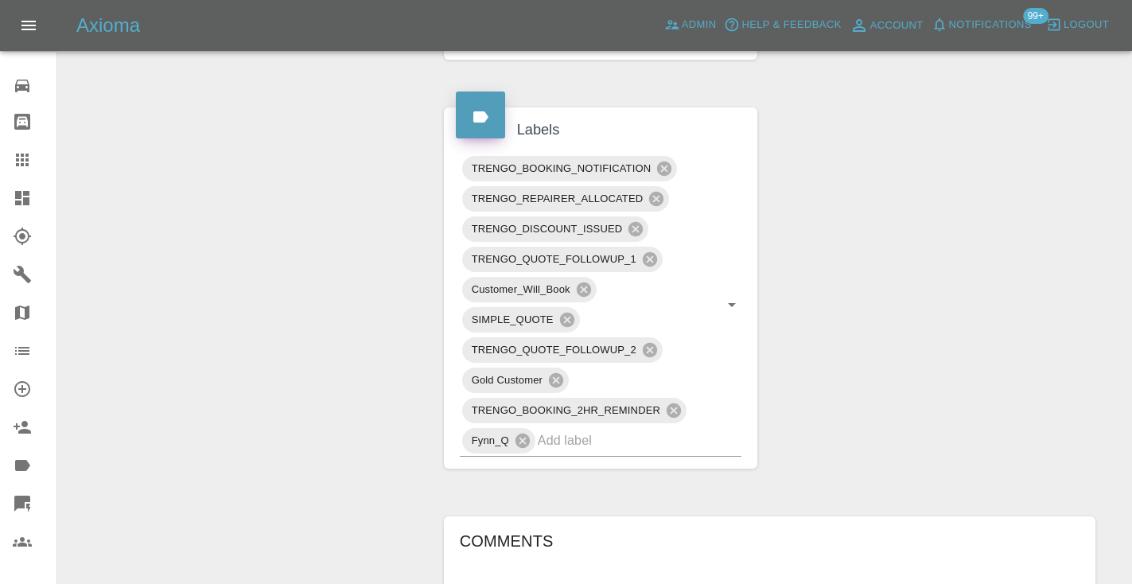
scroll to position [107, 0]
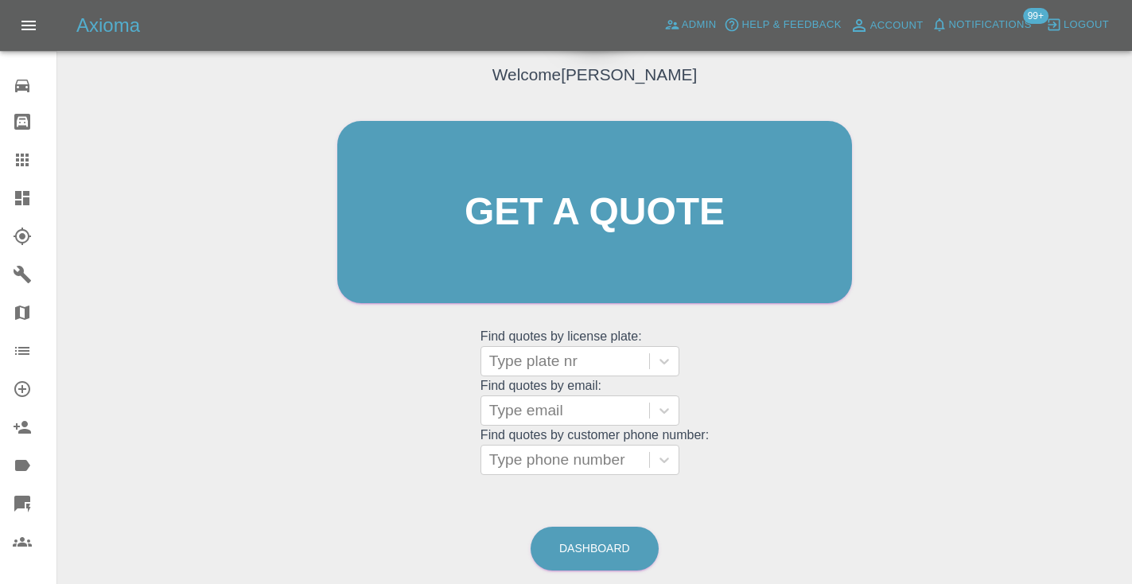
click at [603, 514] on div "Welcome [PERSON_NAME] Get a quote Get a quote Find quotes by license plate: Typ…" at bounding box center [594, 287] width 1049 height 571
click at [603, 515] on div "Welcome [PERSON_NAME] Get a quote Get a quote Find quotes by license plate: Typ…" at bounding box center [594, 287] width 1049 height 571
click at [595, 534] on link "Dashboard" at bounding box center [594, 548] width 128 height 44
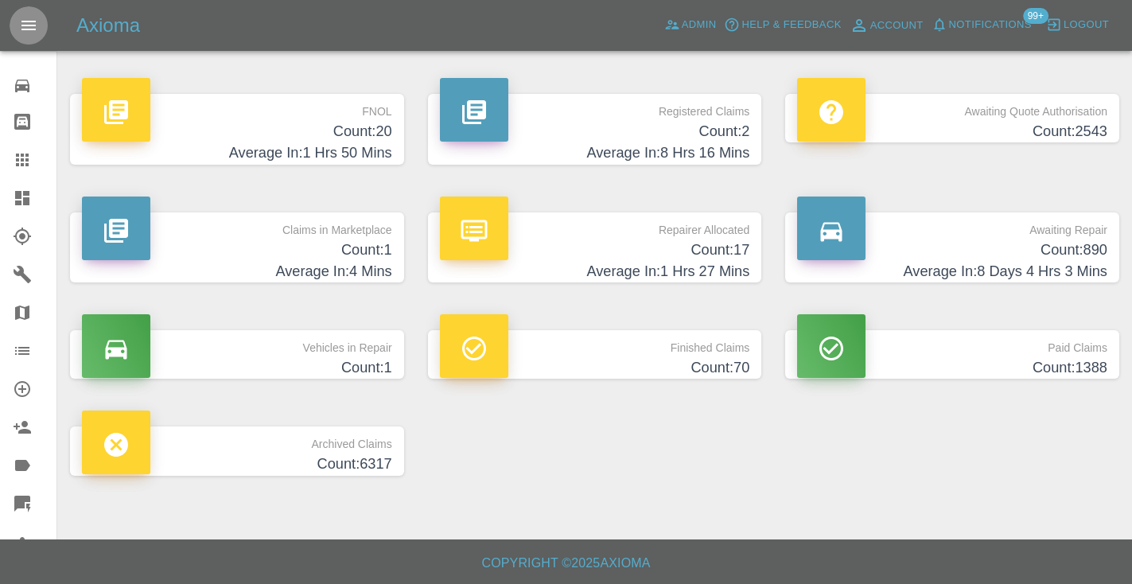
click at [29, 25] on button "Open drawer" at bounding box center [29, 25] width 38 height 38
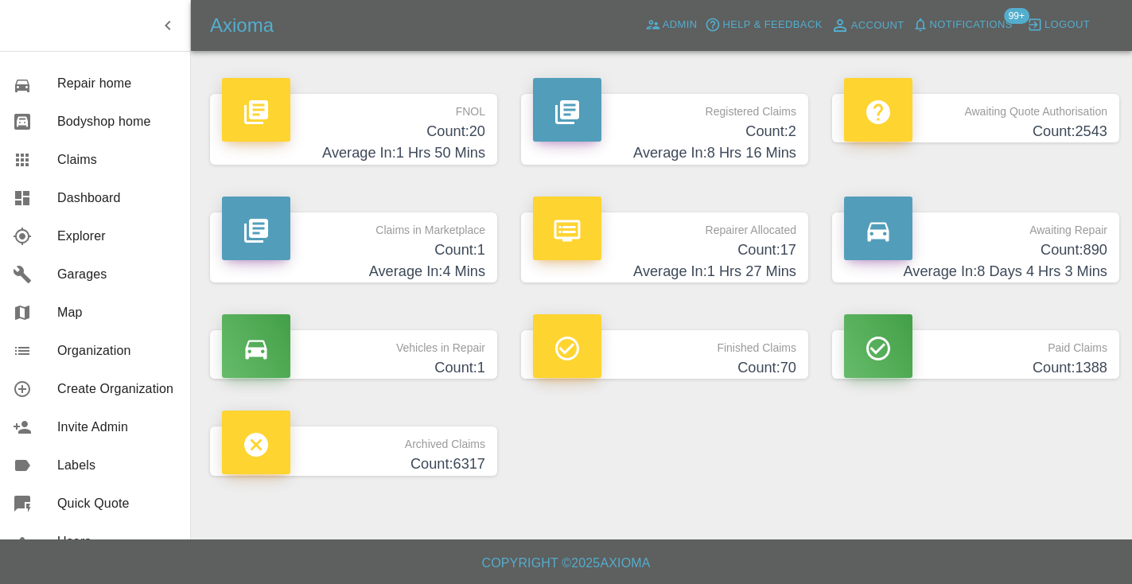
click at [161, 25] on icon "button" at bounding box center [167, 25] width 19 height 19
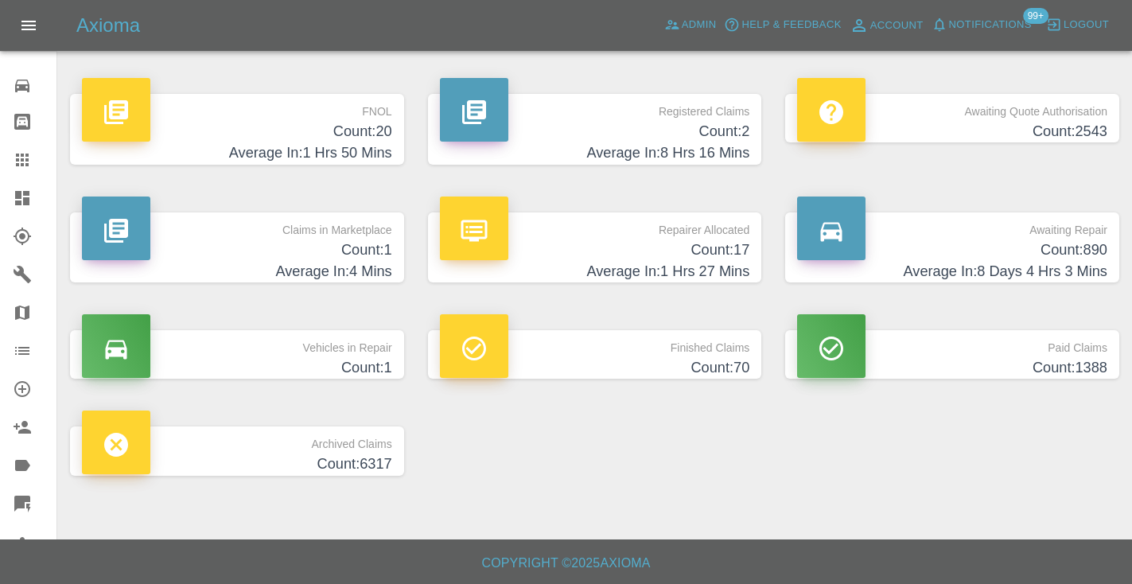
click at [1026, 258] on h4 "Count: 890" at bounding box center [952, 249] width 310 height 21
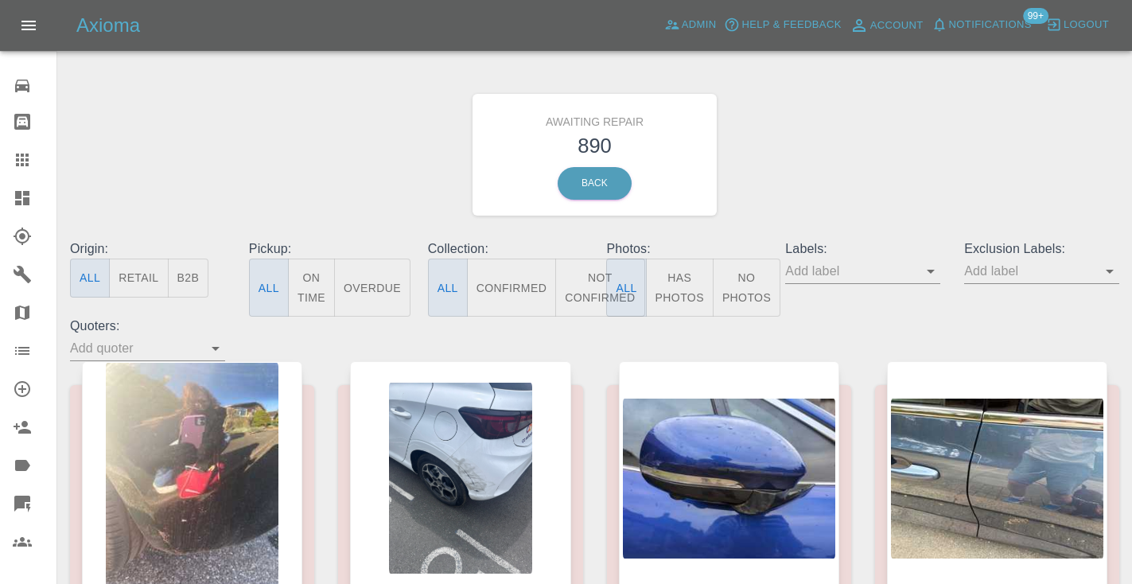
click at [590, 289] on button "Not Confirmed" at bounding box center [599, 287] width 89 height 58
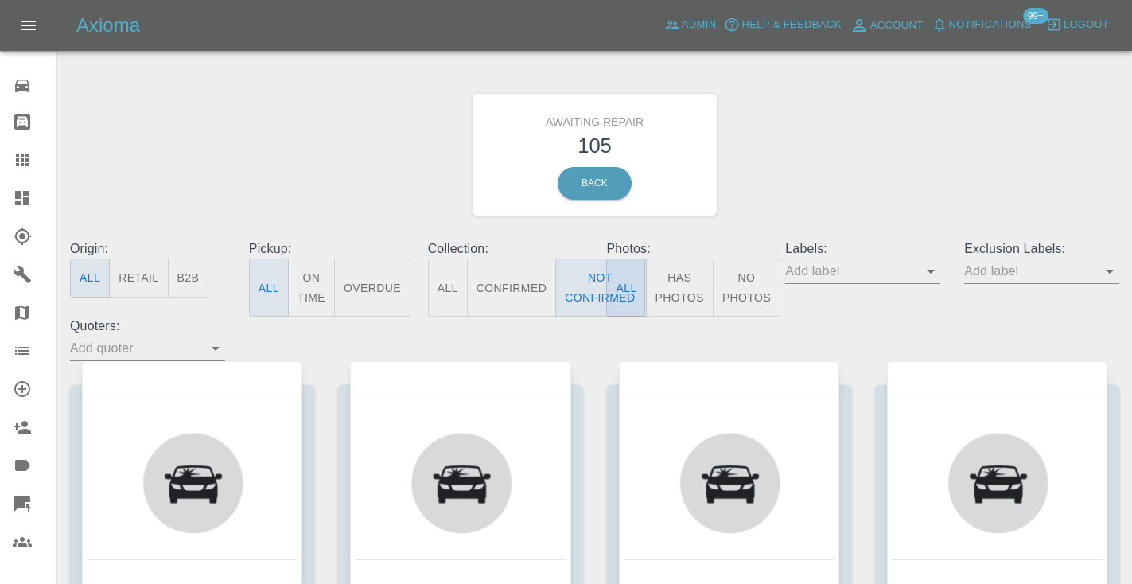
click at [817, 161] on div "Awaiting Repair 105 Back" at bounding box center [594, 154] width 1073 height 169
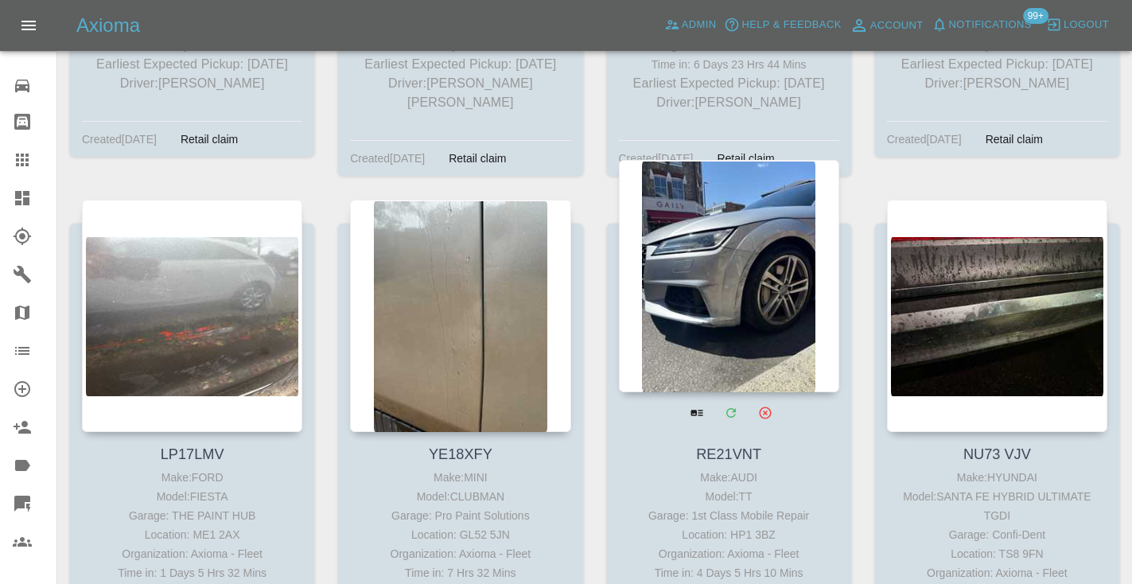
scroll to position [7969, 0]
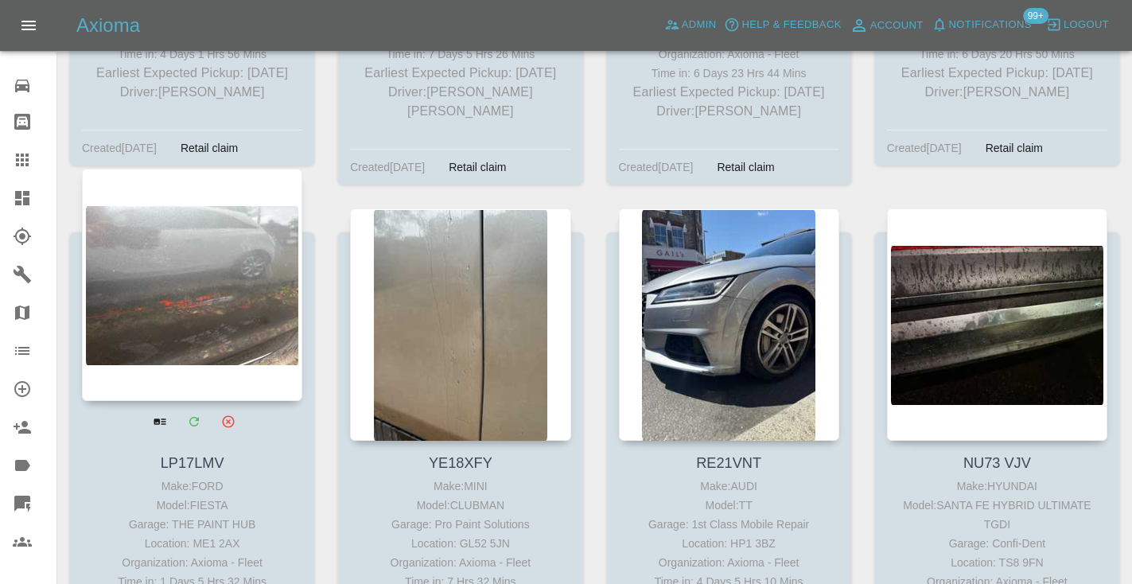
click at [192, 231] on div at bounding box center [192, 285] width 220 height 232
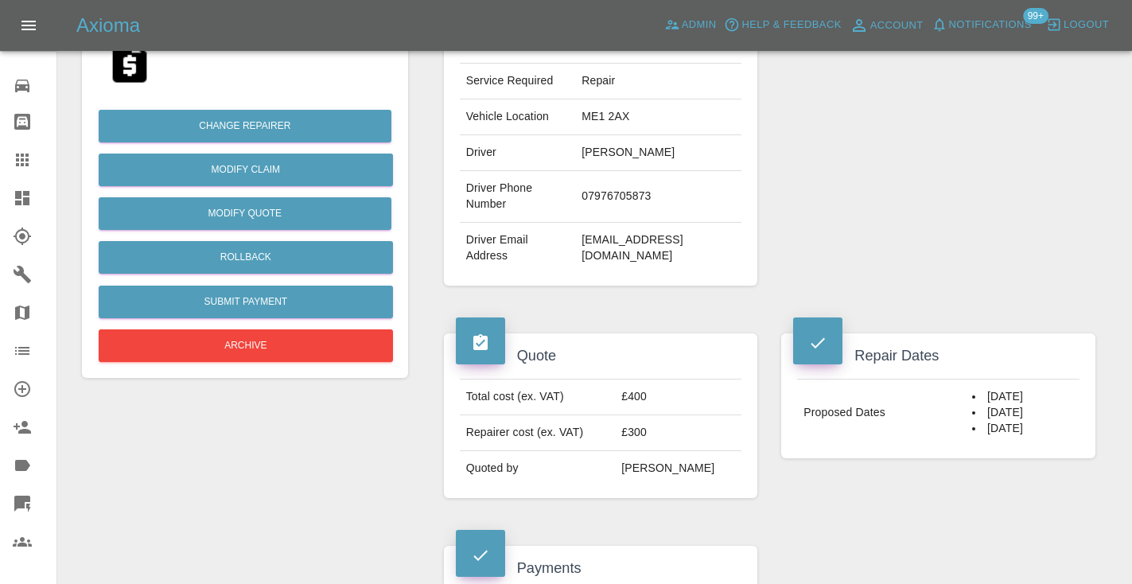
scroll to position [328, 0]
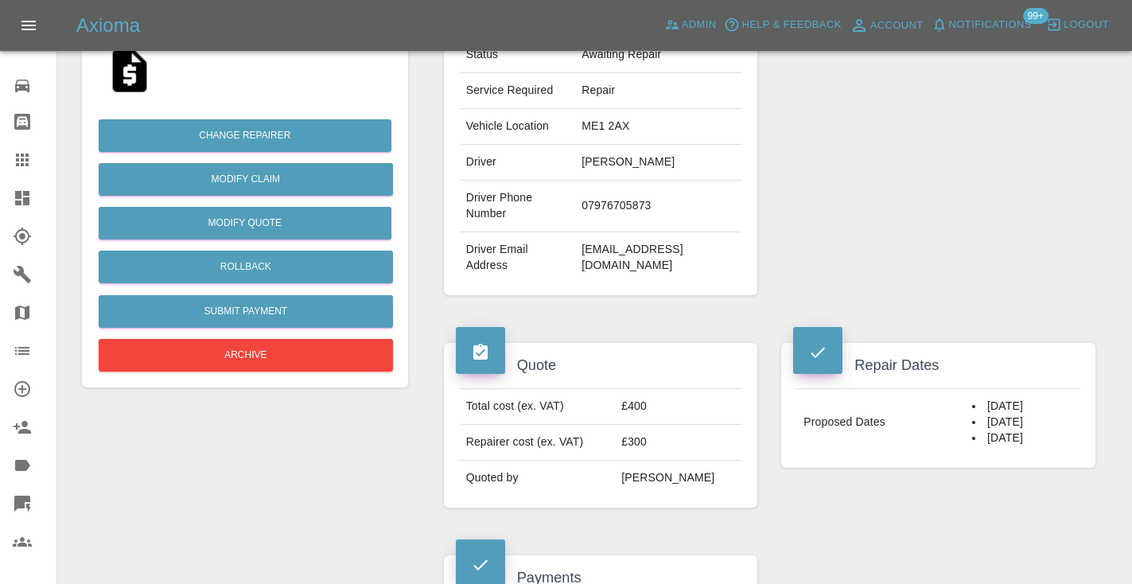
click at [627, 198] on td "07976705873" at bounding box center [658, 207] width 166 height 52
copy td "07976705873"
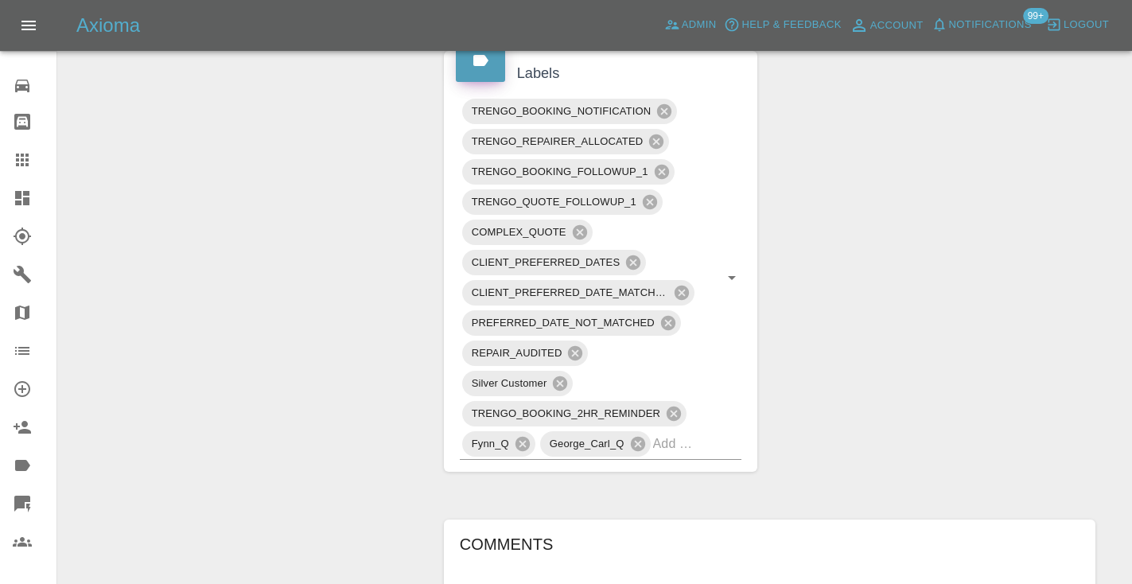
scroll to position [976, 0]
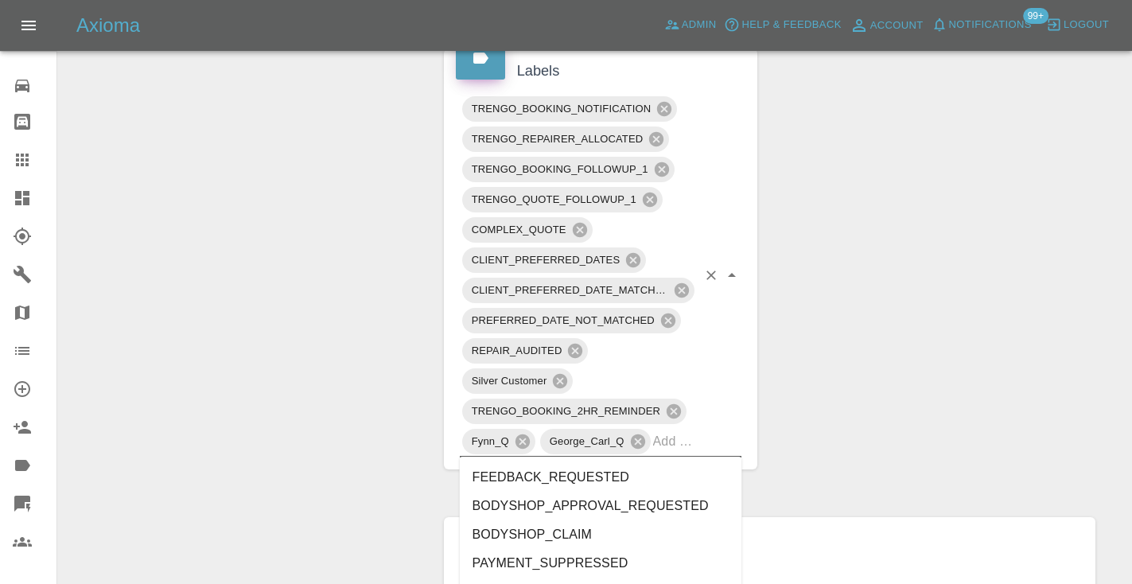
click at [682, 444] on input "text" at bounding box center [675, 441] width 45 height 25
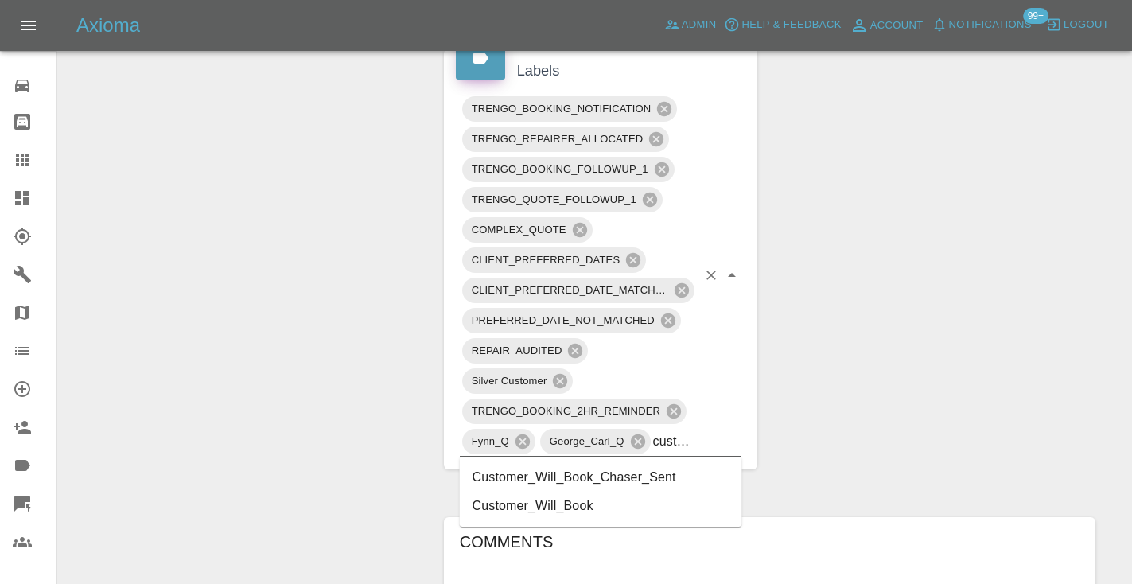
type input "customer_will"
click at [614, 503] on li "Customer_Will_Book" at bounding box center [601, 505] width 282 height 29
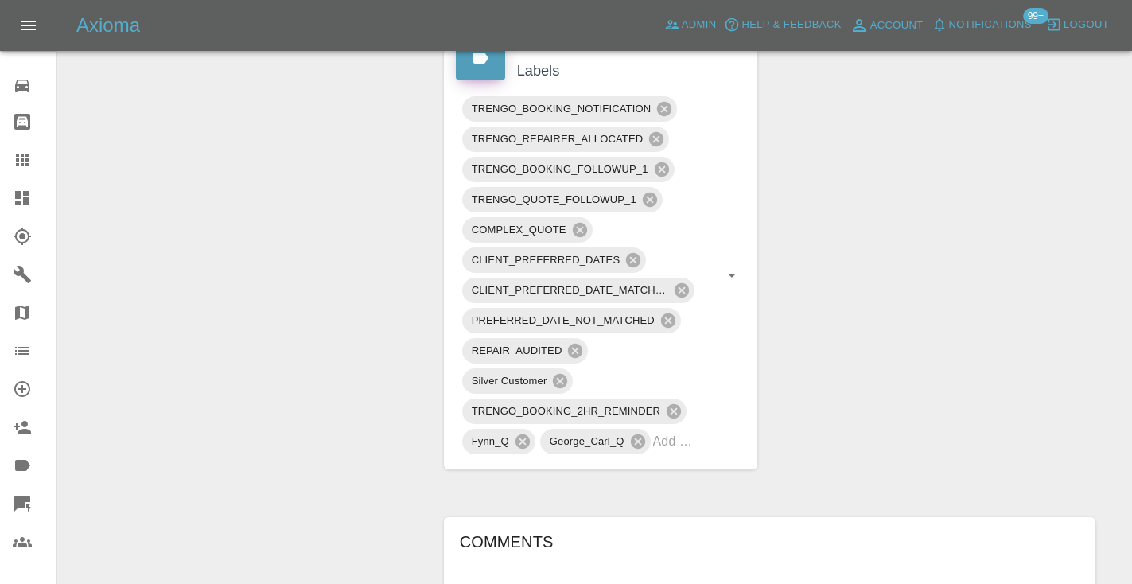
click at [864, 389] on div "Claim Information Vehicle Make, Model, Year FORD FIESTA 2017 Registration plate…" at bounding box center [769, 336] width 675 height 2281
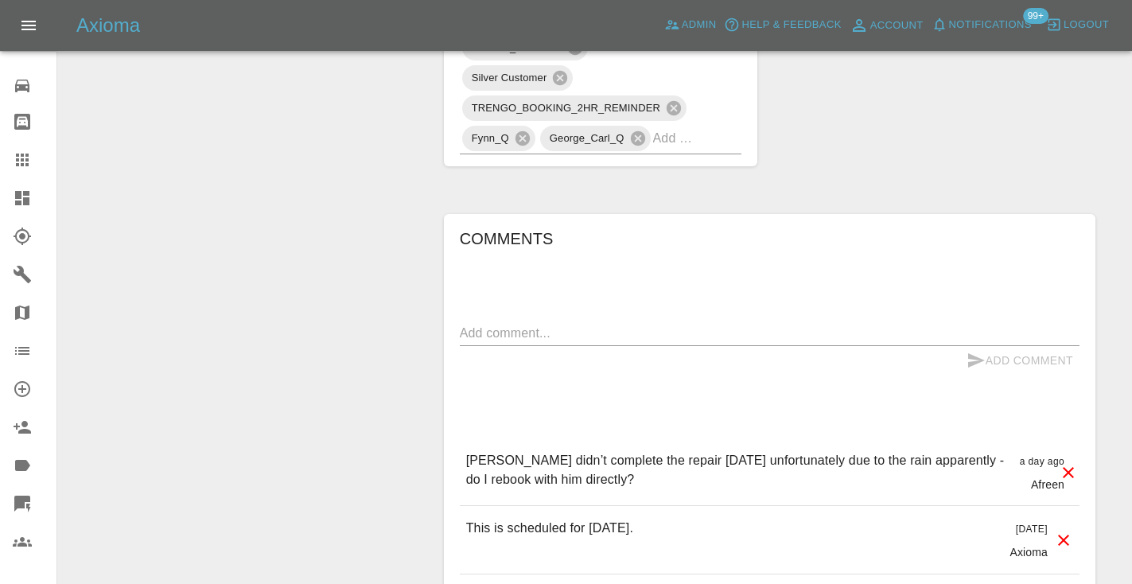
scroll to position [1319, 0]
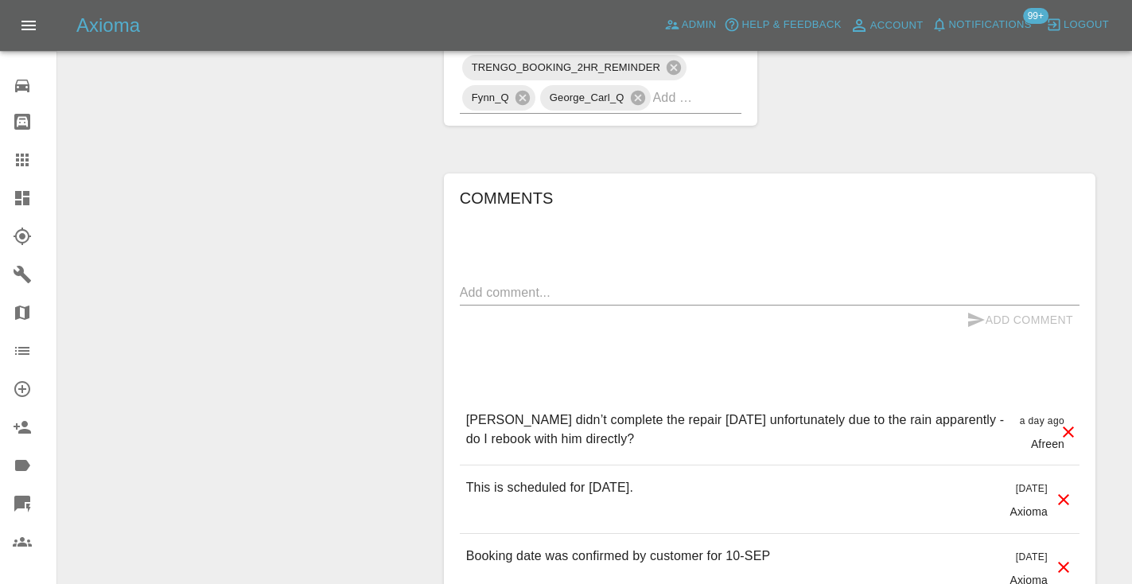
click at [527, 289] on textarea at bounding box center [769, 292] width 619 height 18
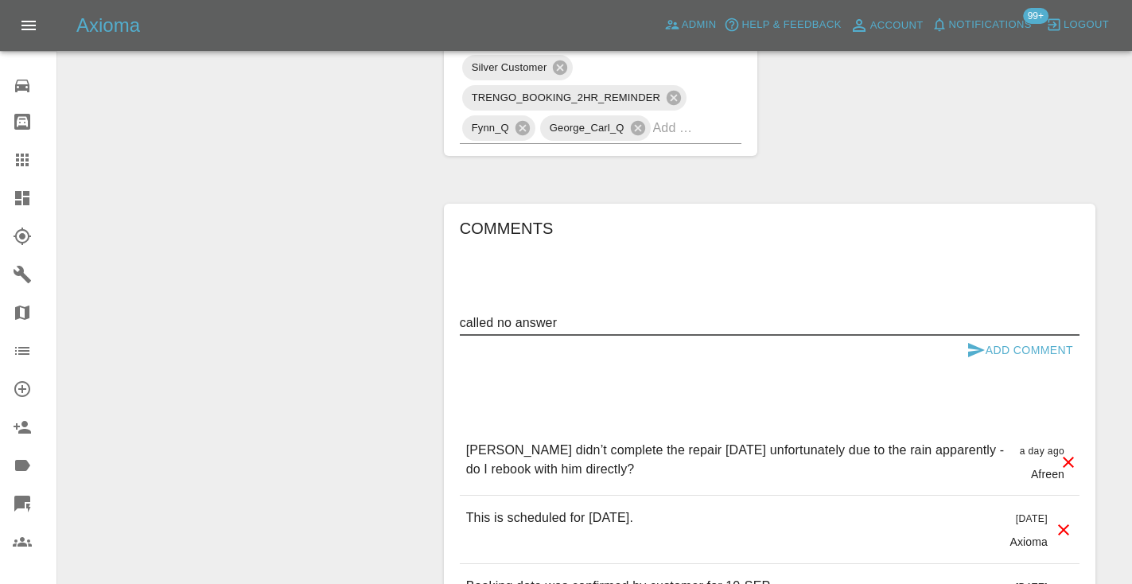
type textarea "called no answer"
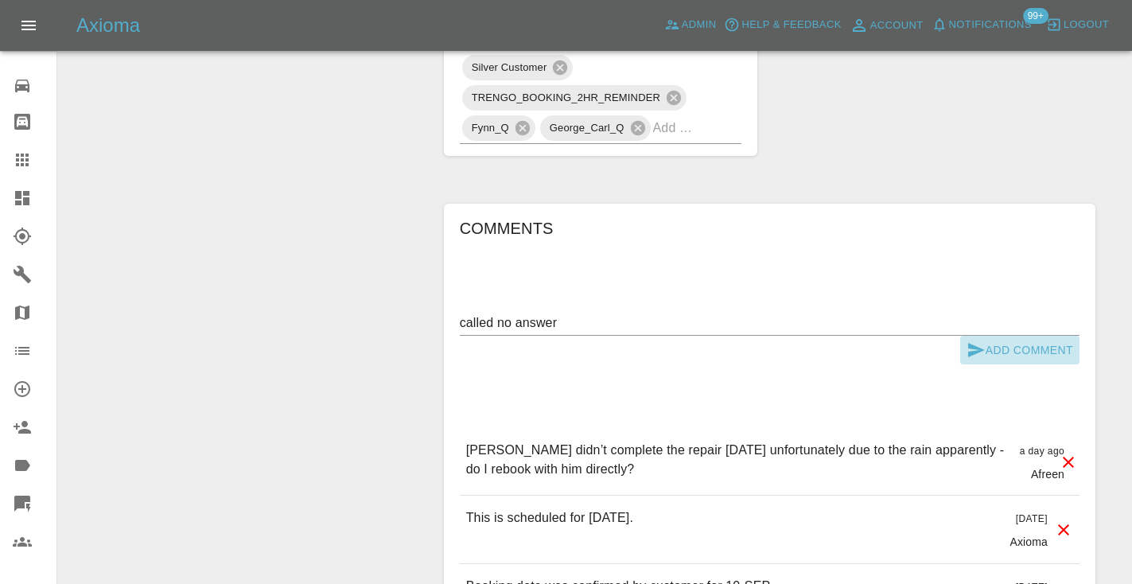
click at [966, 342] on icon "submit" at bounding box center [975, 349] width 19 height 19
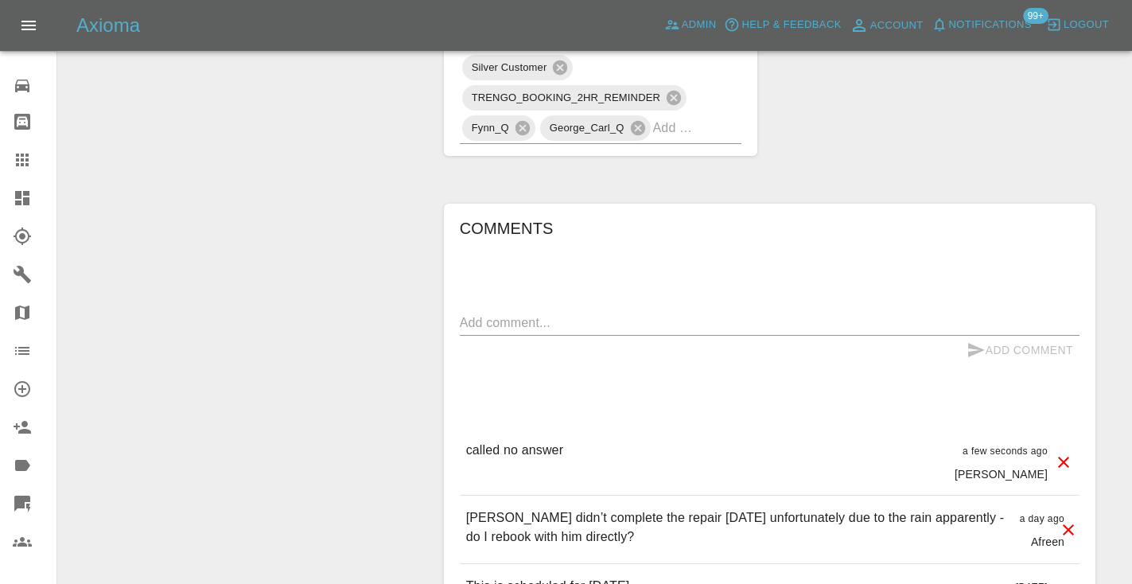
click at [27, 156] on icon at bounding box center [22, 159] width 13 height 13
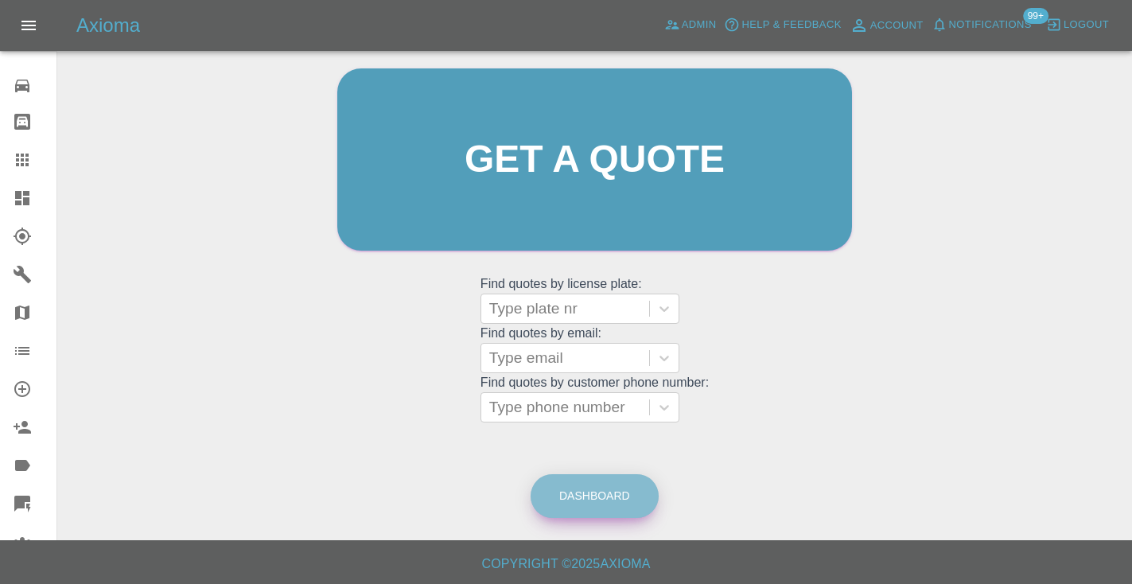
click at [626, 490] on link "Dashboard" at bounding box center [594, 496] width 128 height 44
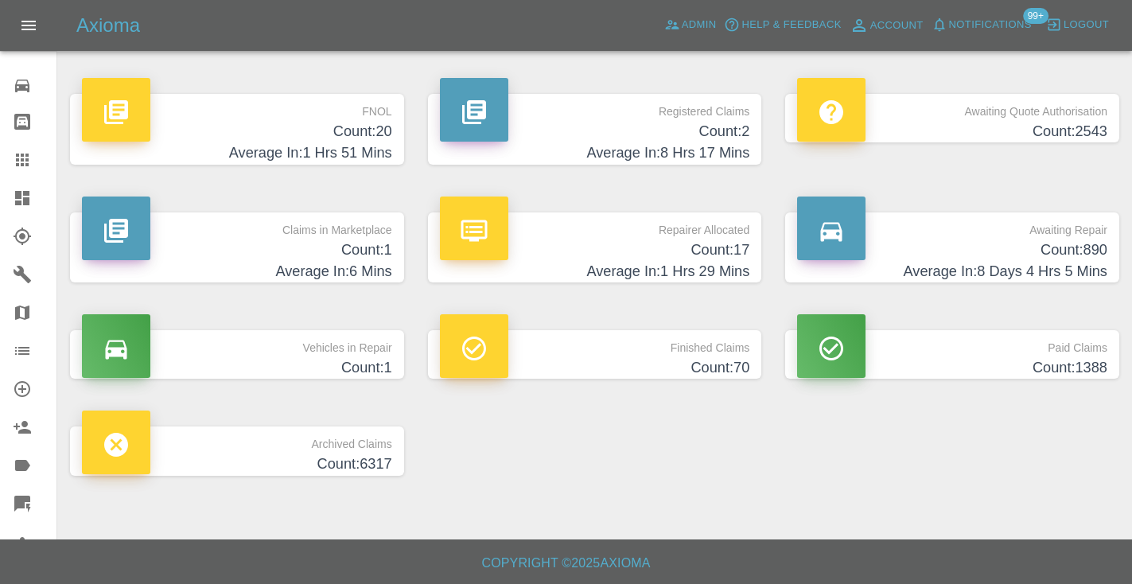
click at [1063, 244] on h4 "Count: 890" at bounding box center [952, 249] width 310 height 21
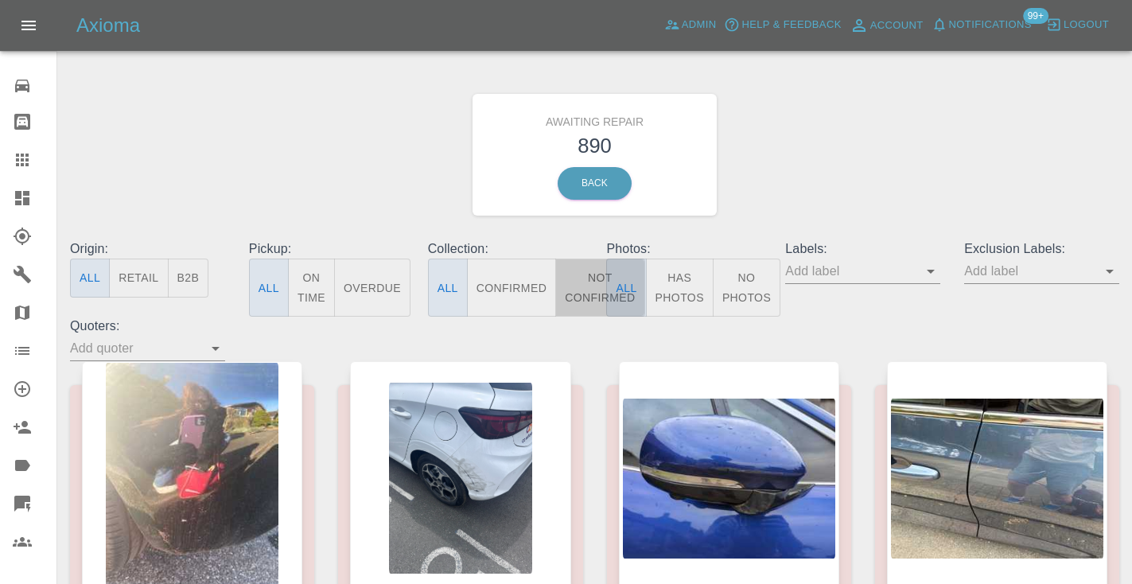
click at [596, 285] on button "Not Confirmed" at bounding box center [599, 287] width 89 height 58
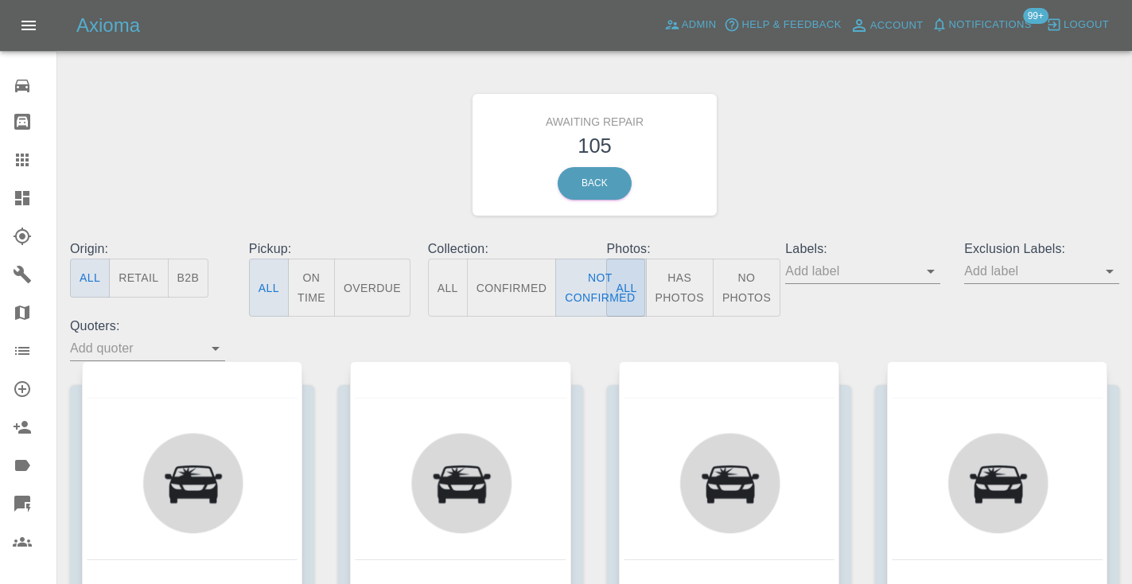
click at [890, 153] on div "Awaiting Repair 105 Back" at bounding box center [594, 154] width 1073 height 169
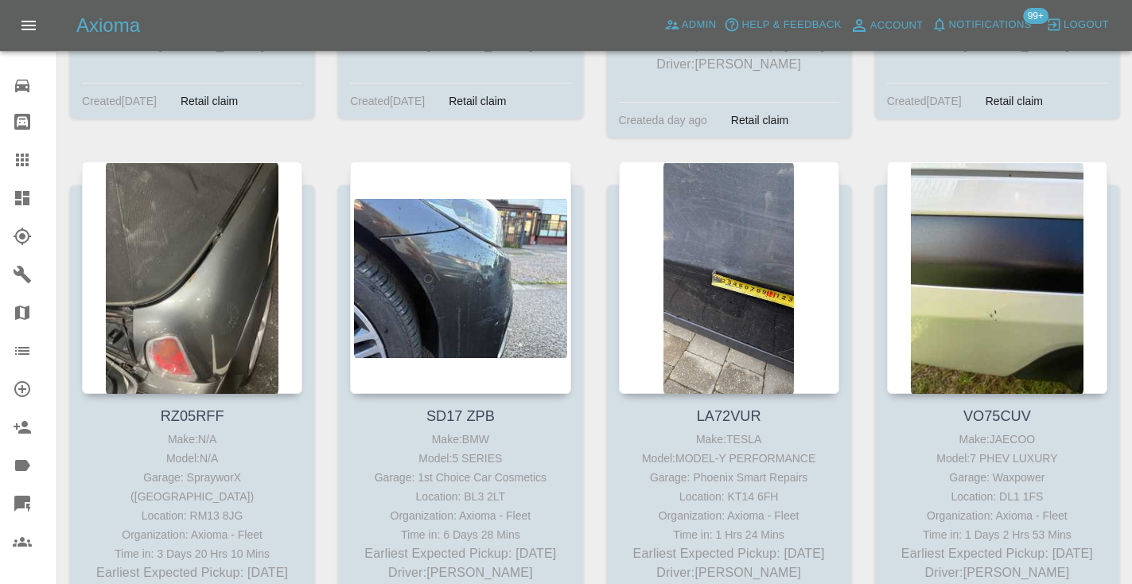
scroll to position [9602, 0]
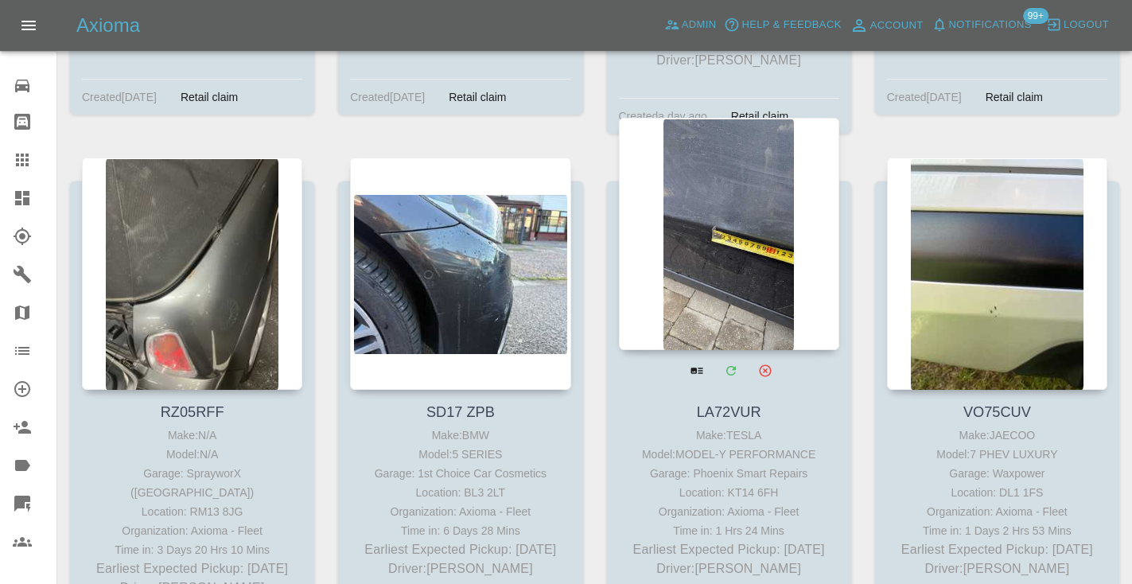
click at [743, 152] on div at bounding box center [729, 234] width 220 height 232
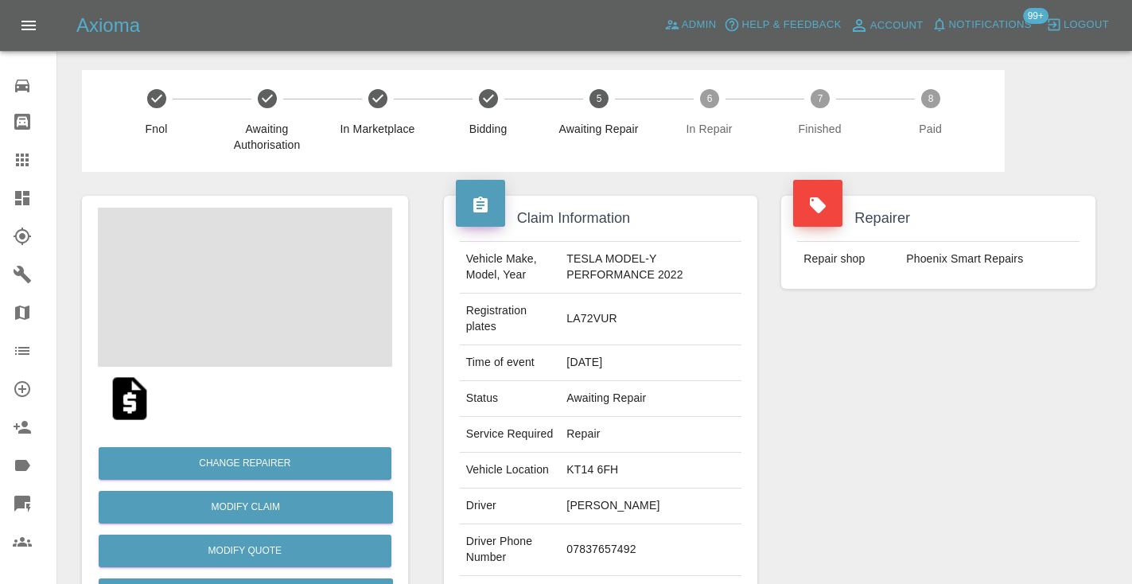
click at [642, 534] on td "07837657492" at bounding box center [650, 550] width 181 height 52
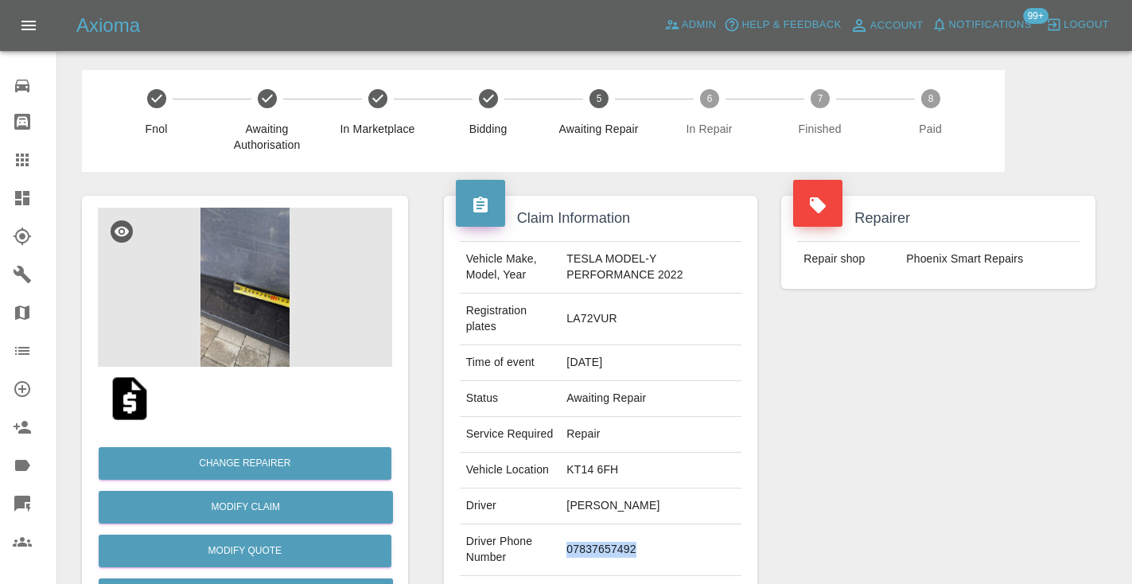
copy td "07837657492"
click at [1104, 394] on div "Repairer Repair shop Phoenix Smart Repairs" at bounding box center [938, 425] width 338 height 507
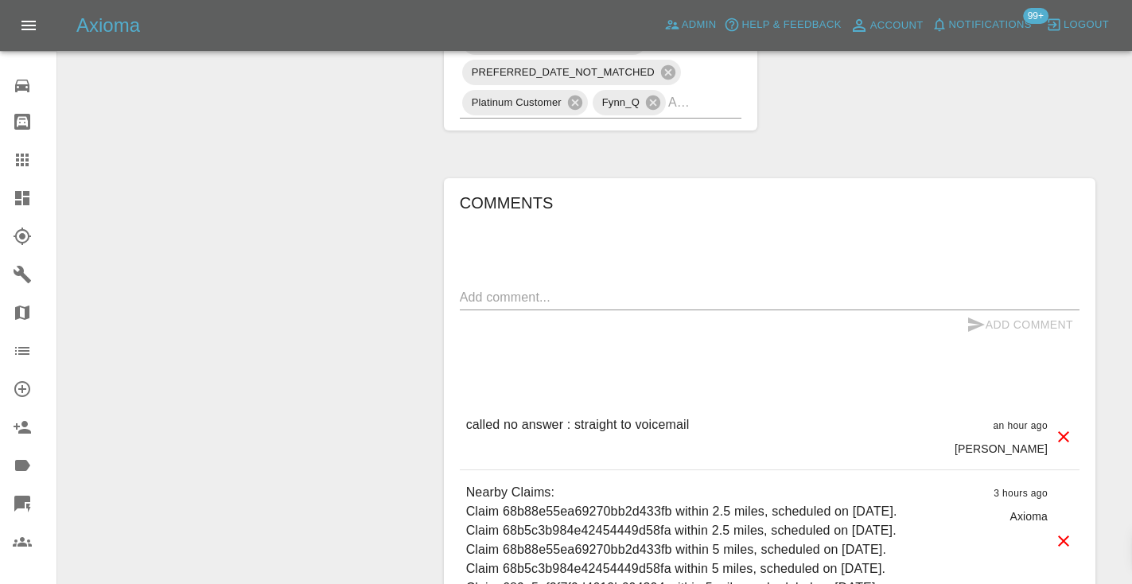
scroll to position [1252, 0]
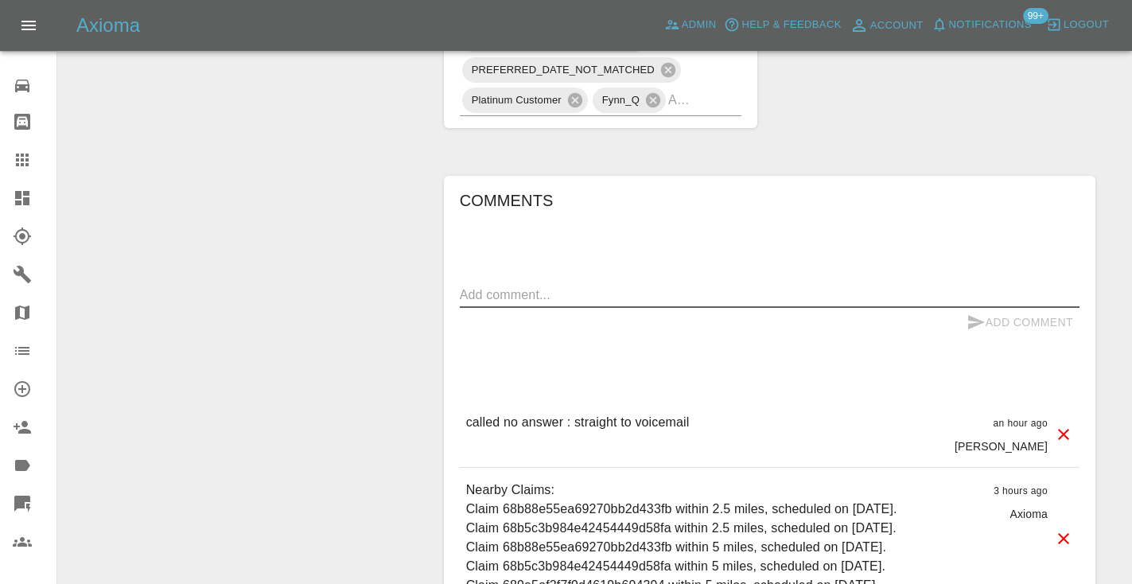
click at [513, 285] on textarea at bounding box center [769, 294] width 619 height 18
type textarea "called no answer"
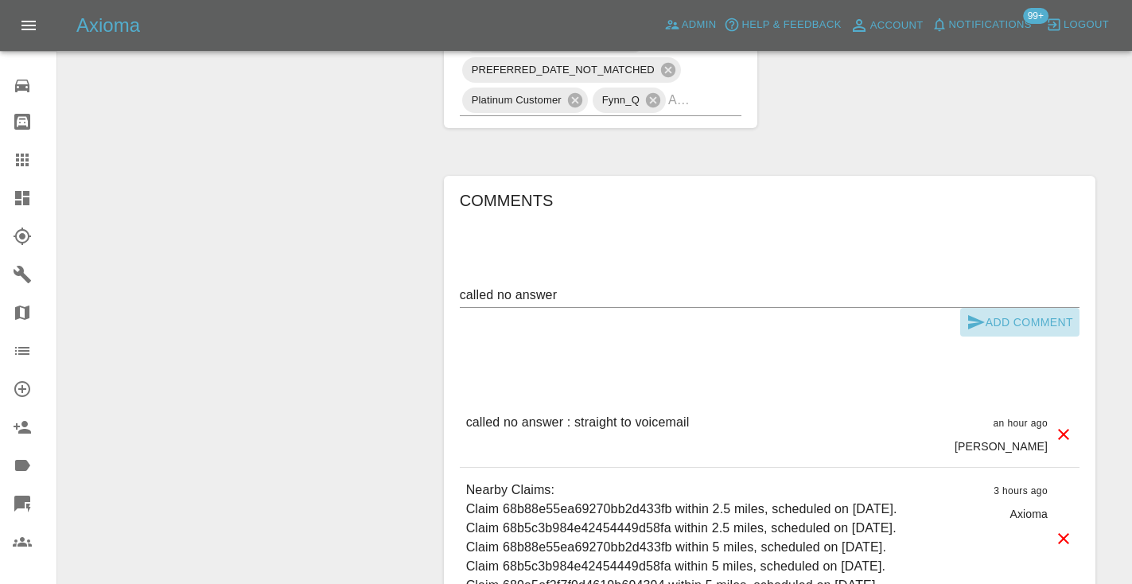
click at [976, 313] on icon "submit" at bounding box center [975, 322] width 19 height 19
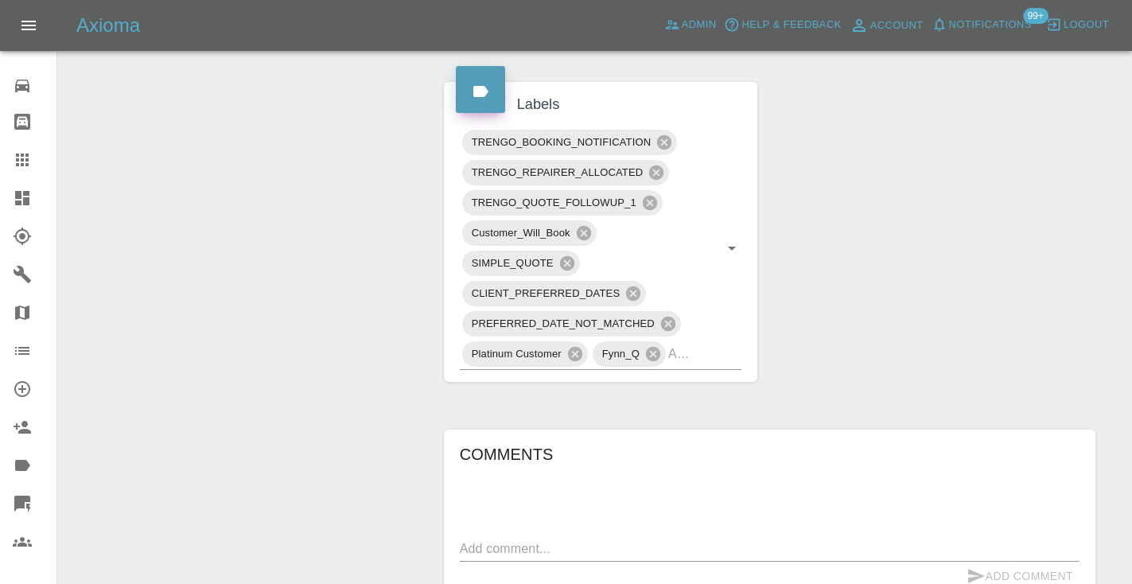
scroll to position [980, 0]
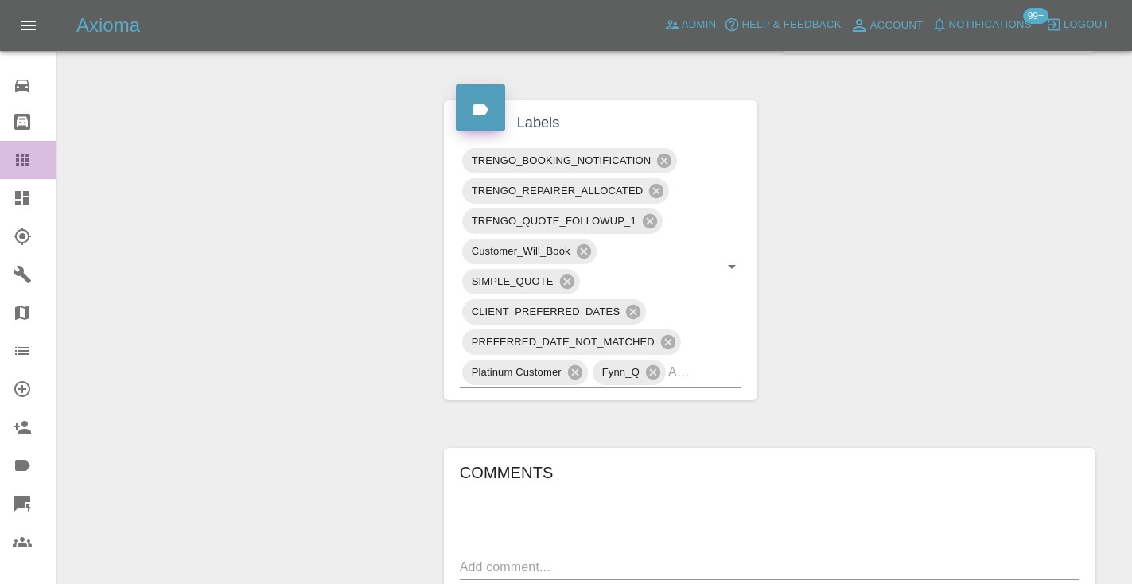
click at [30, 159] on icon at bounding box center [22, 159] width 19 height 19
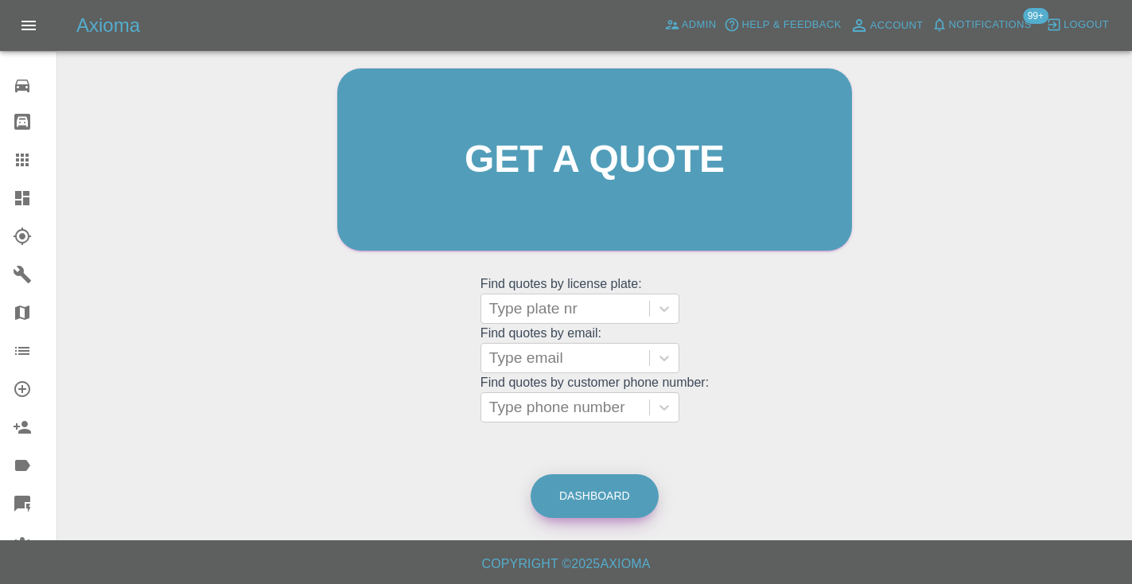
click at [600, 488] on link "Dashboard" at bounding box center [594, 496] width 128 height 44
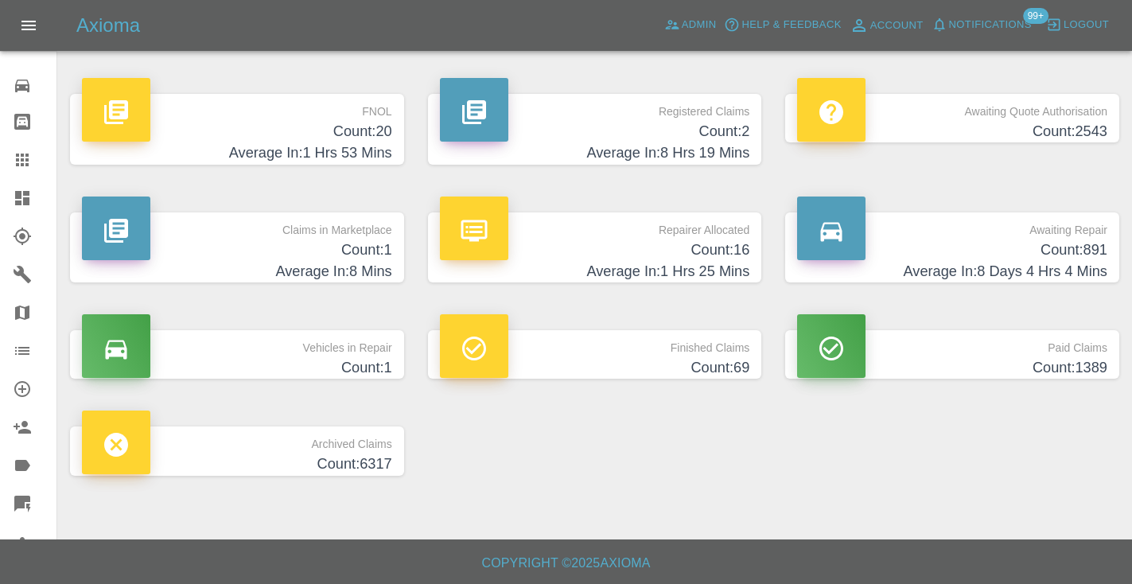
click at [1073, 258] on h4 "Count: 891" at bounding box center [952, 249] width 310 height 21
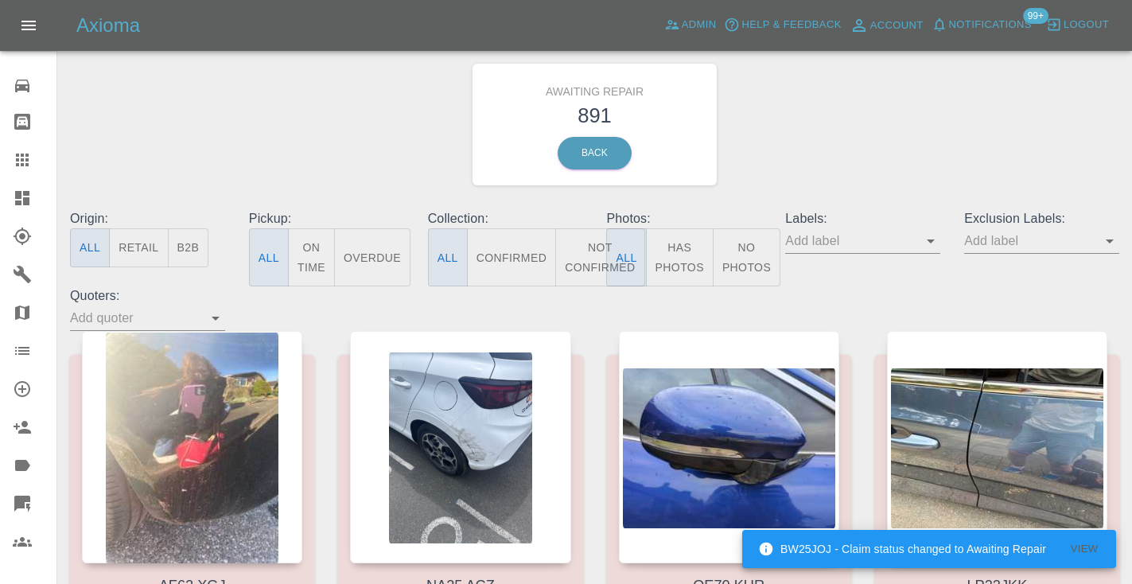
scroll to position [32, 0]
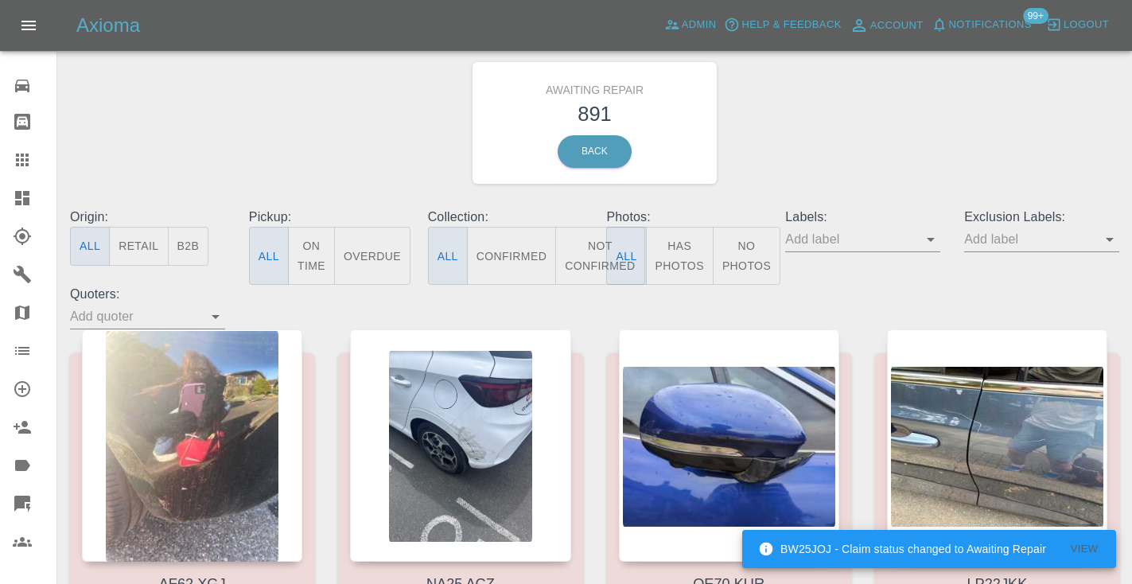
click at [601, 268] on button "Not Confirmed" at bounding box center [599, 256] width 89 height 58
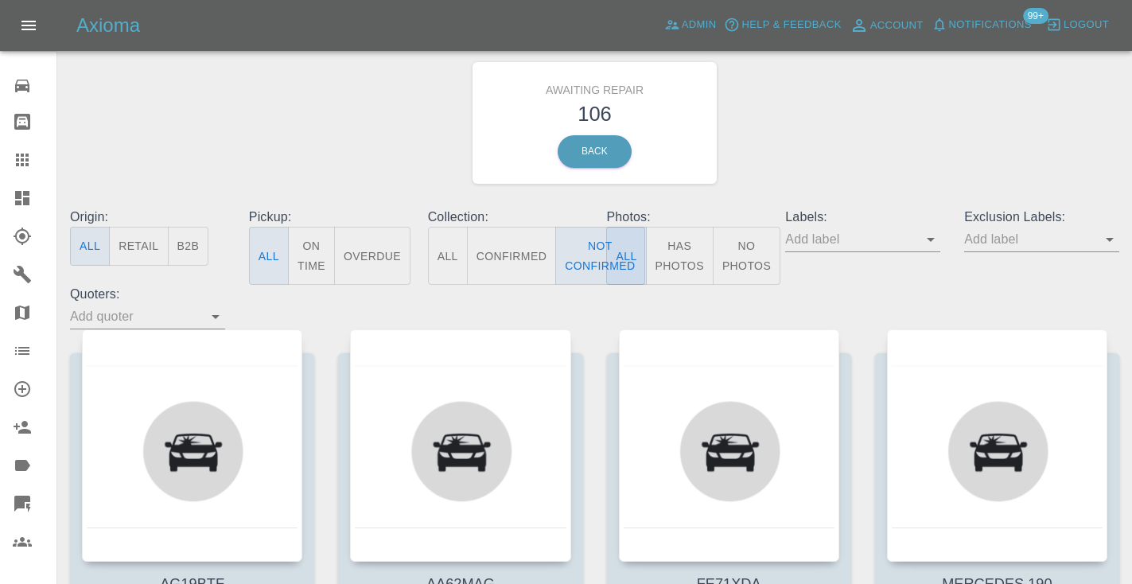
click at [939, 295] on div "Origin: All Retail B2B Pickup: All On Time Overdue Collection: All Confirmed No…" at bounding box center [594, 269] width 1073 height 122
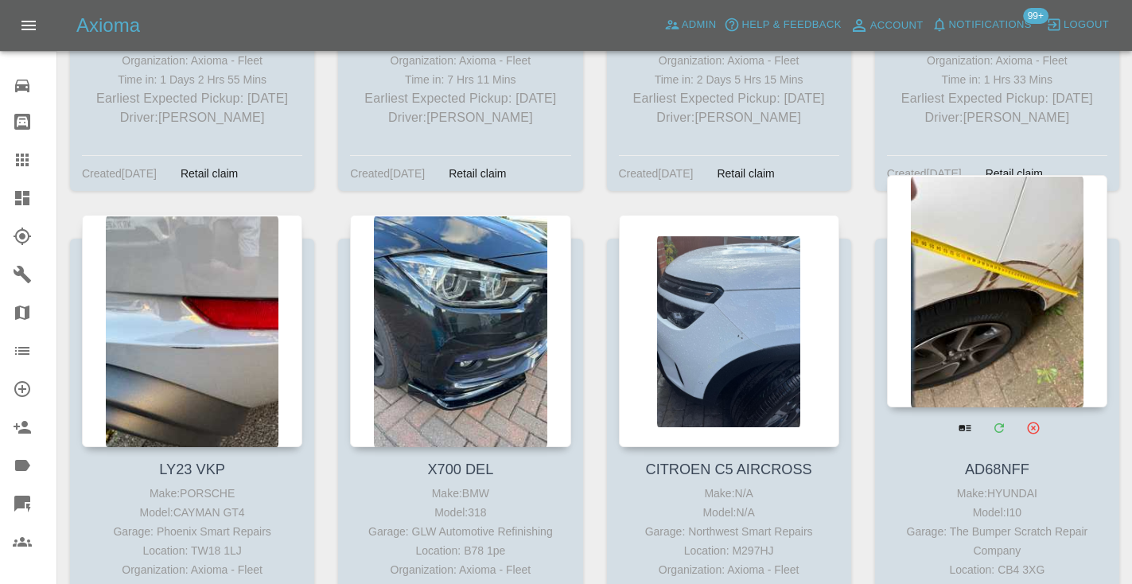
scroll to position [10577, 0]
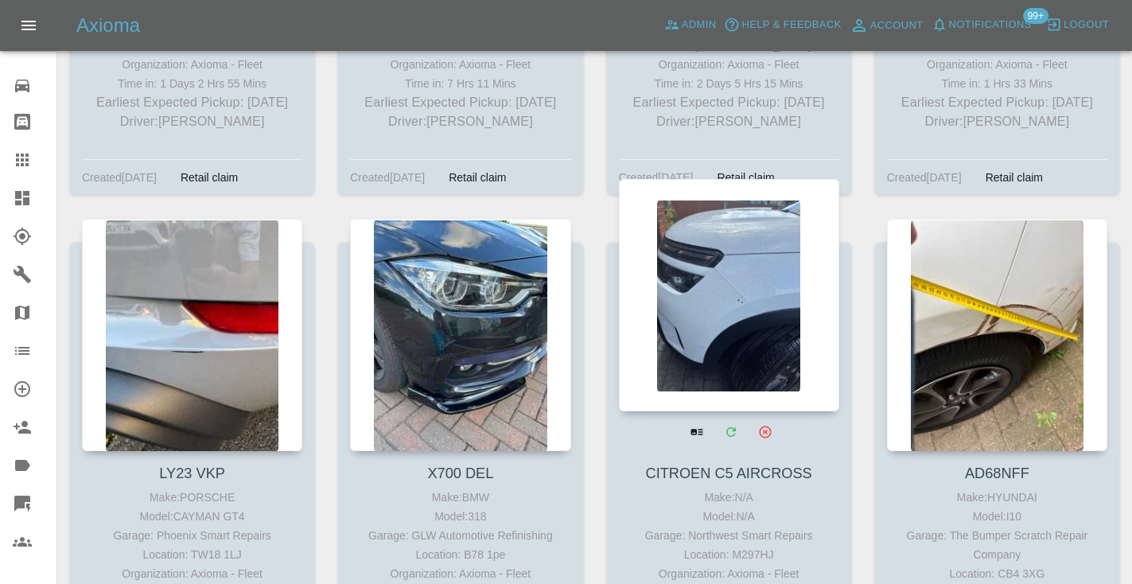
click at [749, 194] on div at bounding box center [729, 295] width 220 height 232
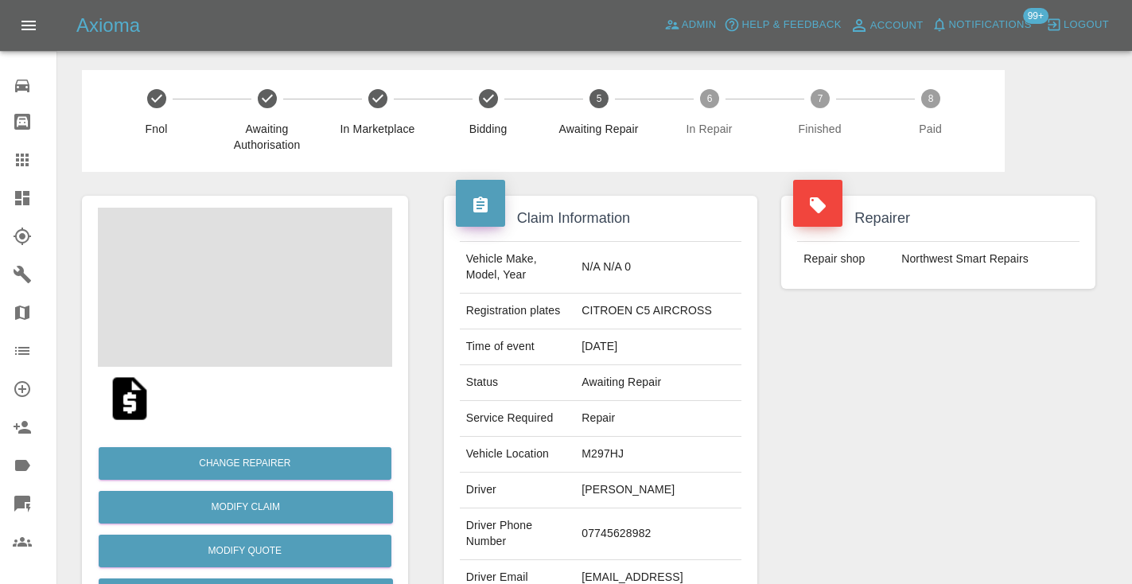
click at [649, 537] on td "07745628982" at bounding box center [658, 534] width 166 height 52
copy td "07745628982"
click at [910, 412] on div "Repairer Repair shop Northwest Smart Repairs" at bounding box center [938, 409] width 338 height 475
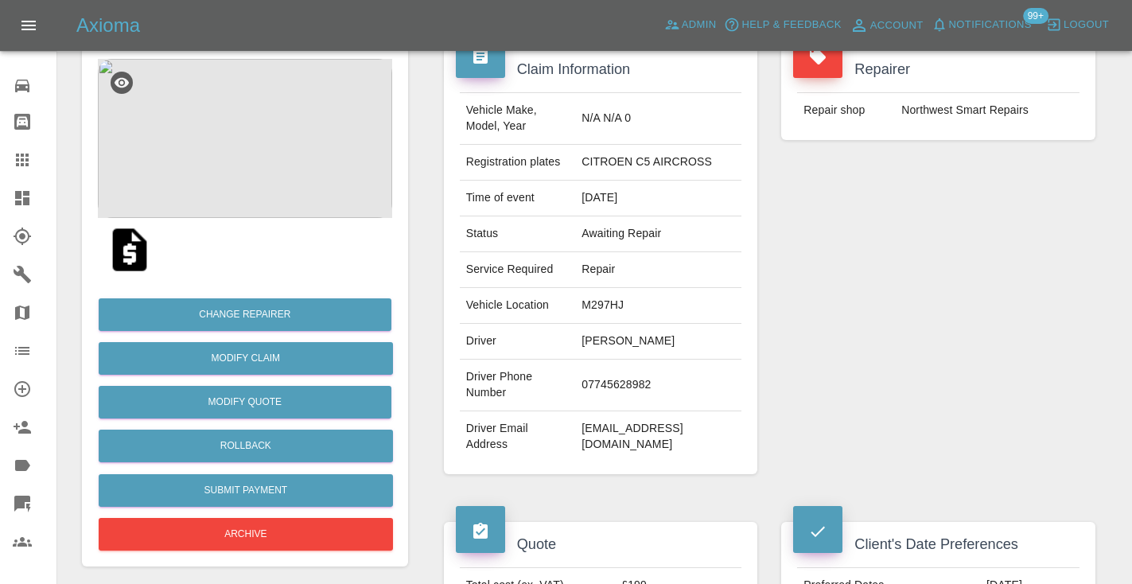
scroll to position [143, 0]
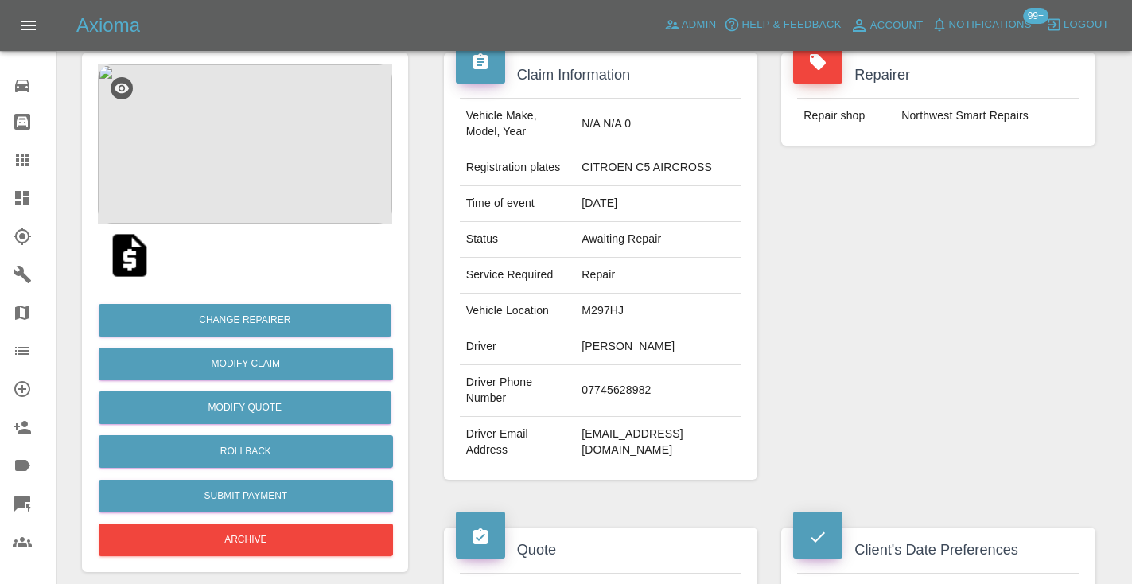
click at [640, 396] on td "07745628982" at bounding box center [658, 391] width 166 height 52
copy td "07745628982"
click at [921, 270] on div "Repairer Repair shop Northwest Smart Repairs" at bounding box center [938, 266] width 338 height 475
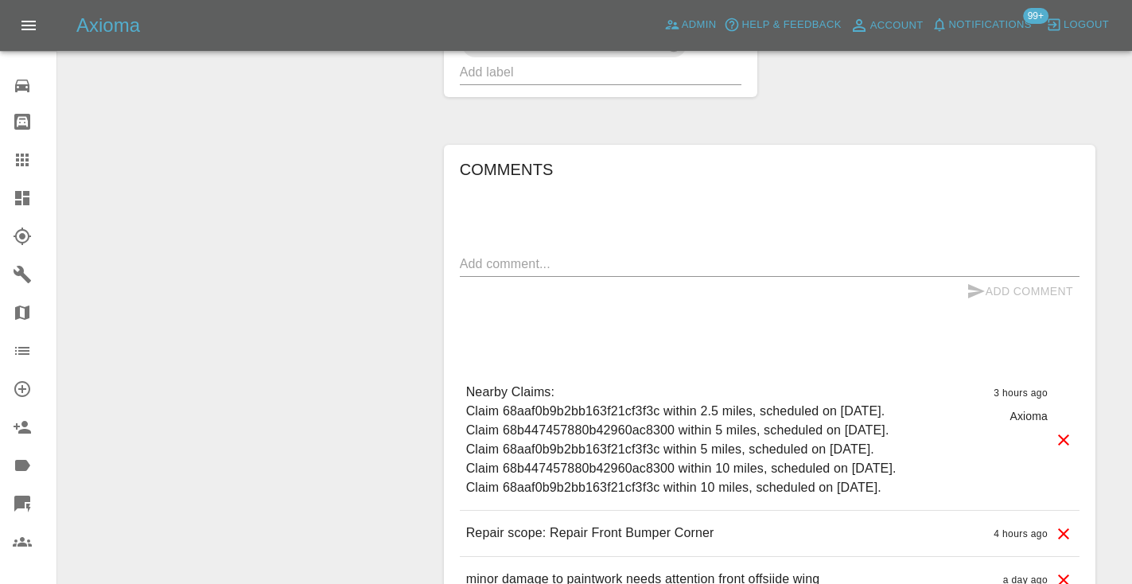
scroll to position [1303, 0]
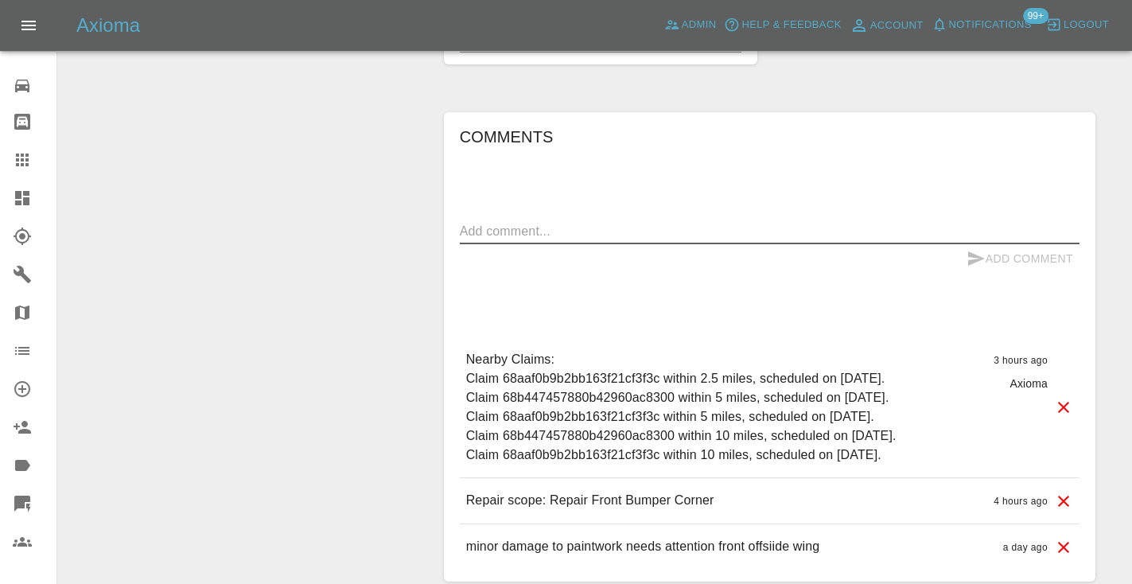
click at [546, 222] on textarea at bounding box center [769, 231] width 619 height 18
type textarea "called no answer : voice mailbox"
click at [969, 249] on icon "submit" at bounding box center [975, 258] width 19 height 19
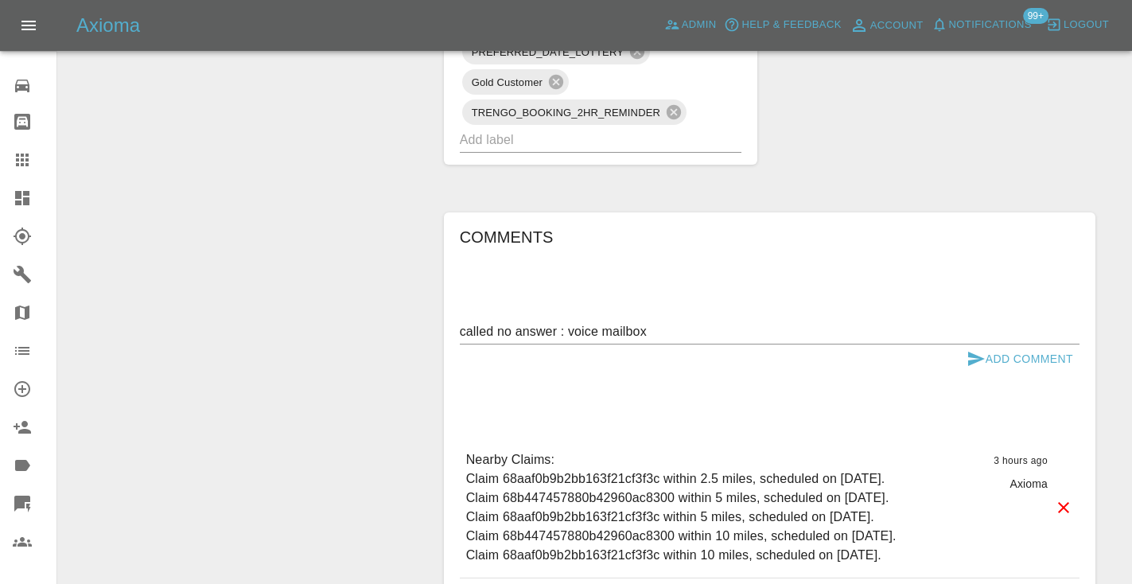
scroll to position [1071, 0]
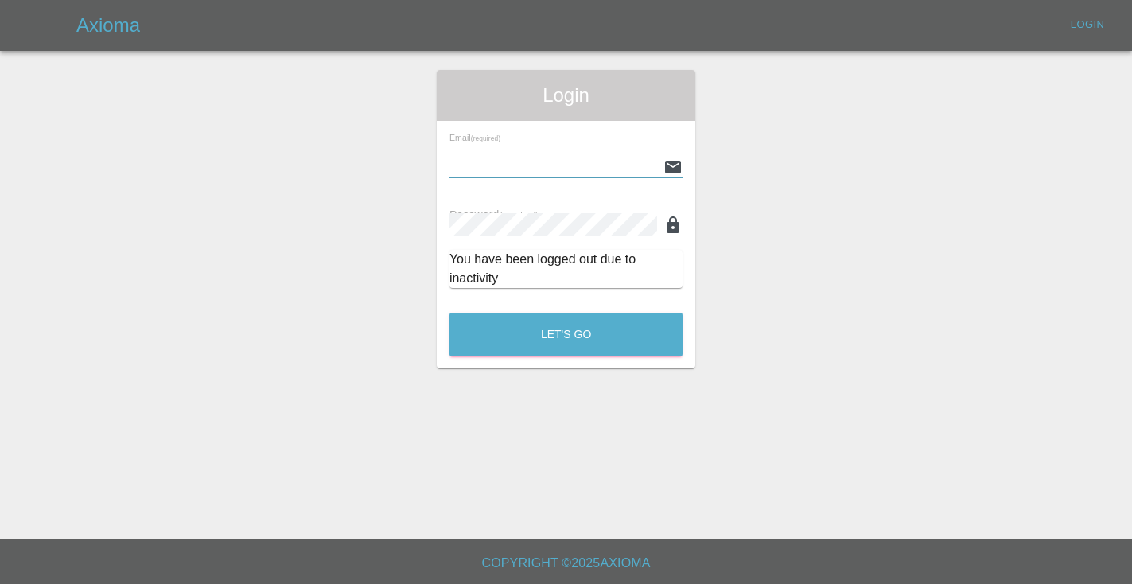
type input "[EMAIL_ADDRESS][DOMAIN_NAME]"
click at [565, 334] on button "Let's Go" at bounding box center [565, 335] width 233 height 44
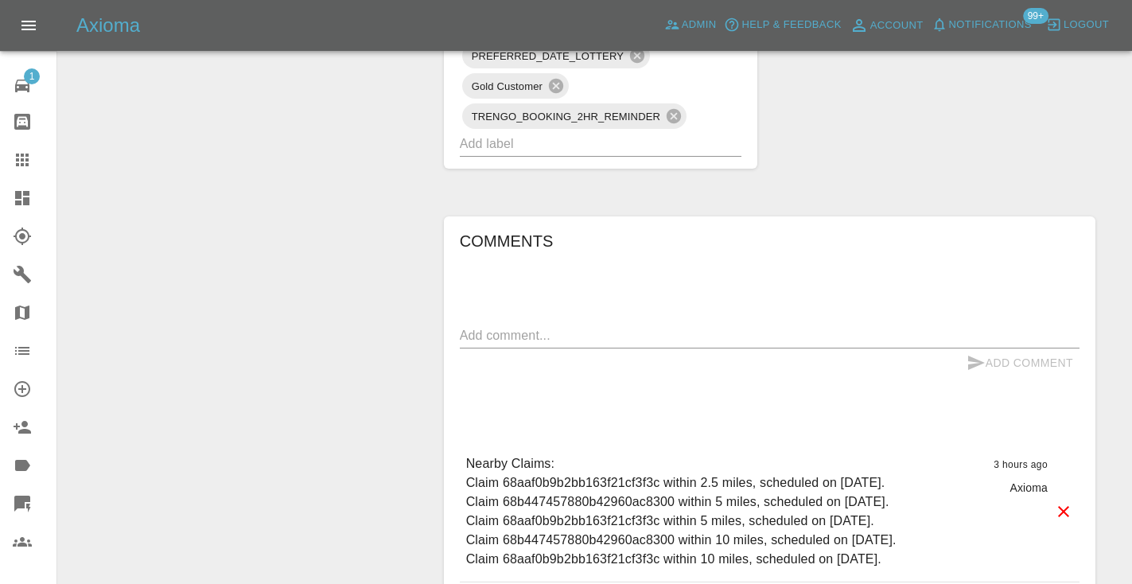
scroll to position [1202, 0]
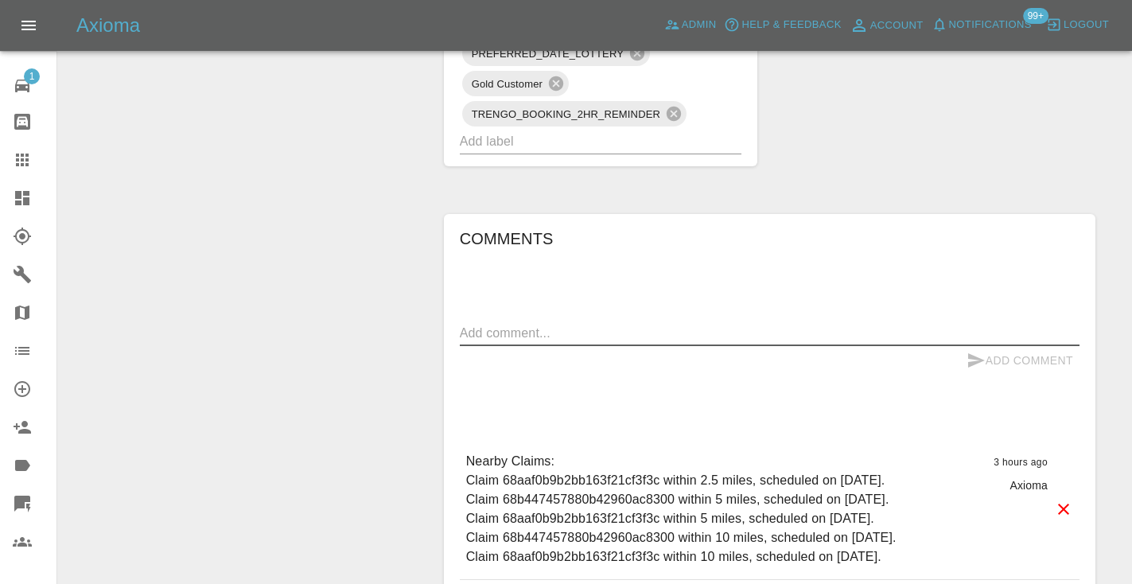
click at [558, 324] on textarea at bounding box center [769, 333] width 619 height 18
type textarea "called no answer : voice mailbox"
click at [972, 351] on icon "submit" at bounding box center [975, 360] width 19 height 19
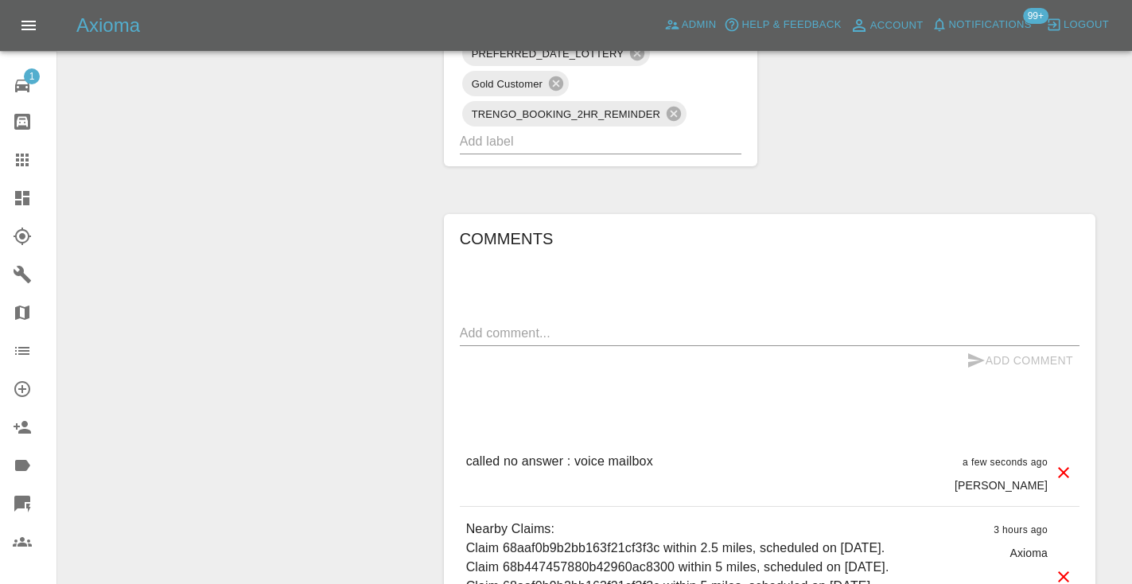
click at [569, 131] on input "text" at bounding box center [579, 141] width 238 height 25
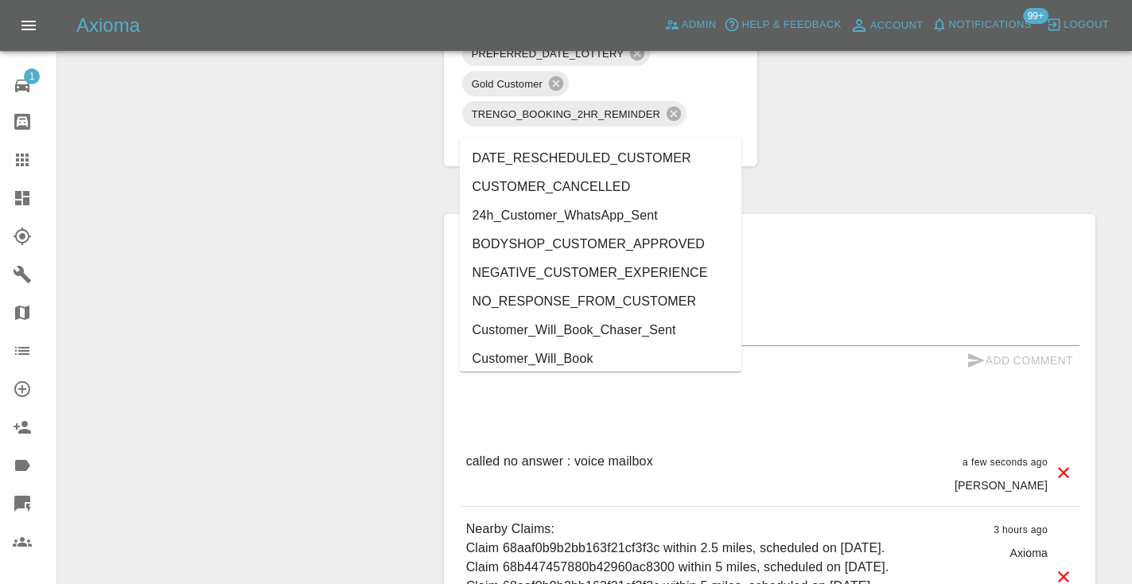
type input "cust"
click at [581, 359] on li "Customer_Will_Book" at bounding box center [601, 358] width 282 height 29
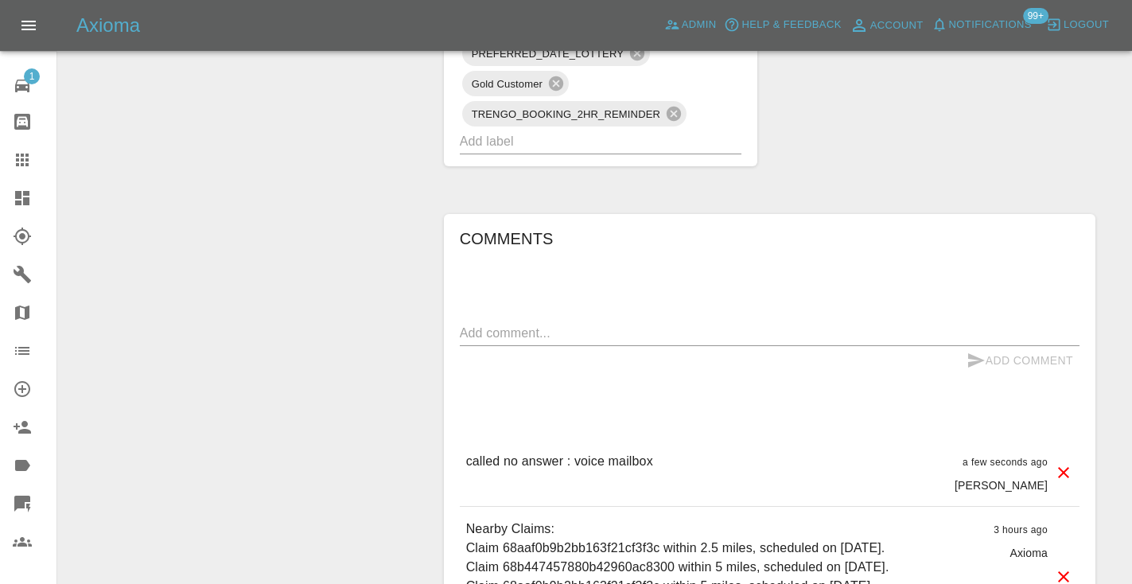
click at [21, 165] on icon at bounding box center [22, 159] width 13 height 13
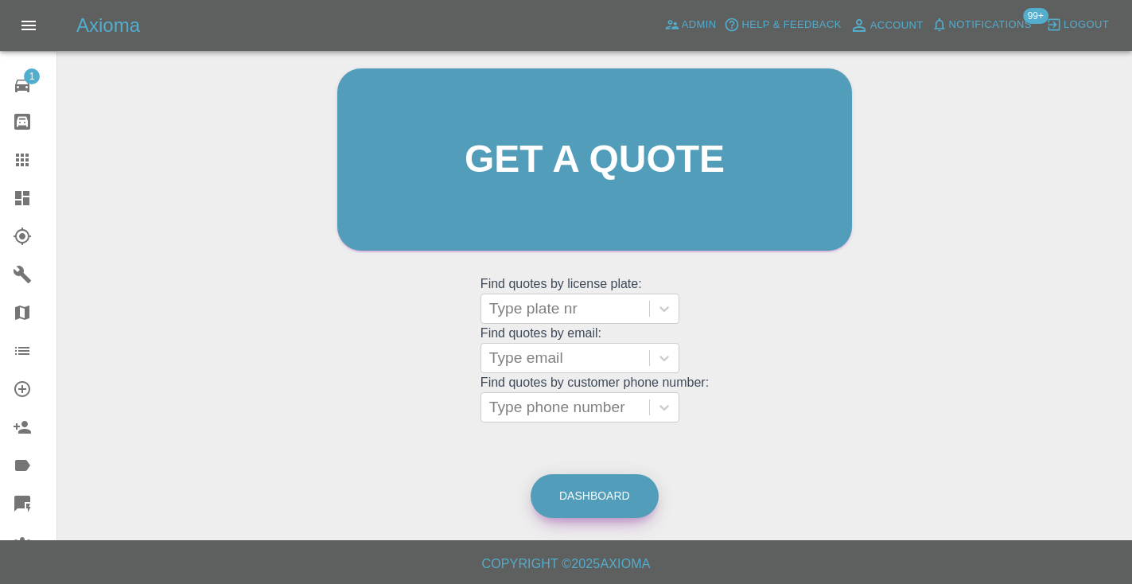
click at [591, 500] on link "Dashboard" at bounding box center [594, 496] width 128 height 44
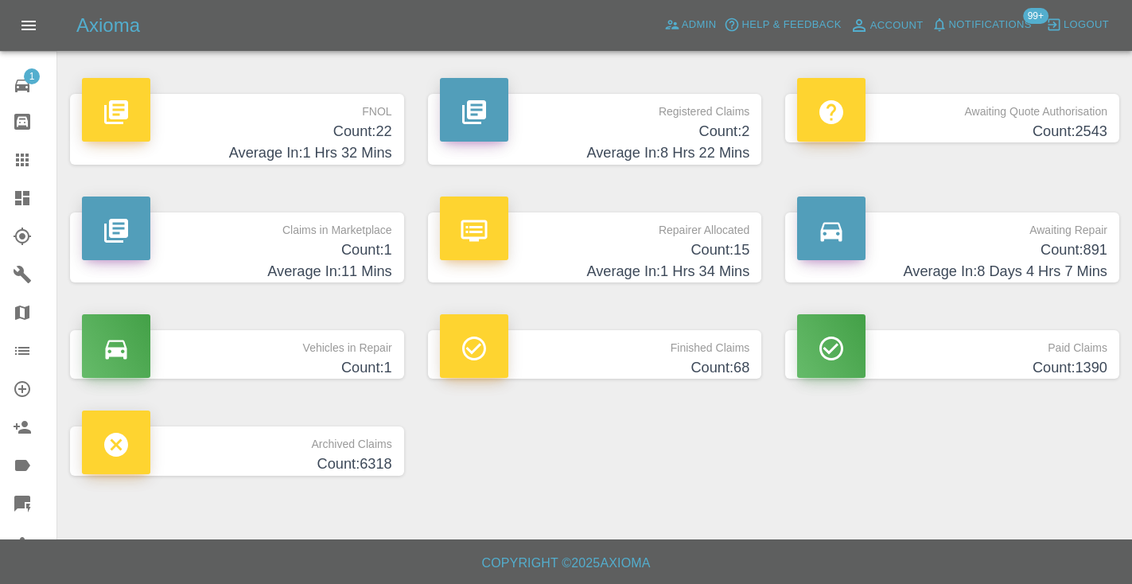
click at [1038, 261] on h4 "Average In: 8 Days 4 Hrs 7 Mins" at bounding box center [952, 271] width 310 height 21
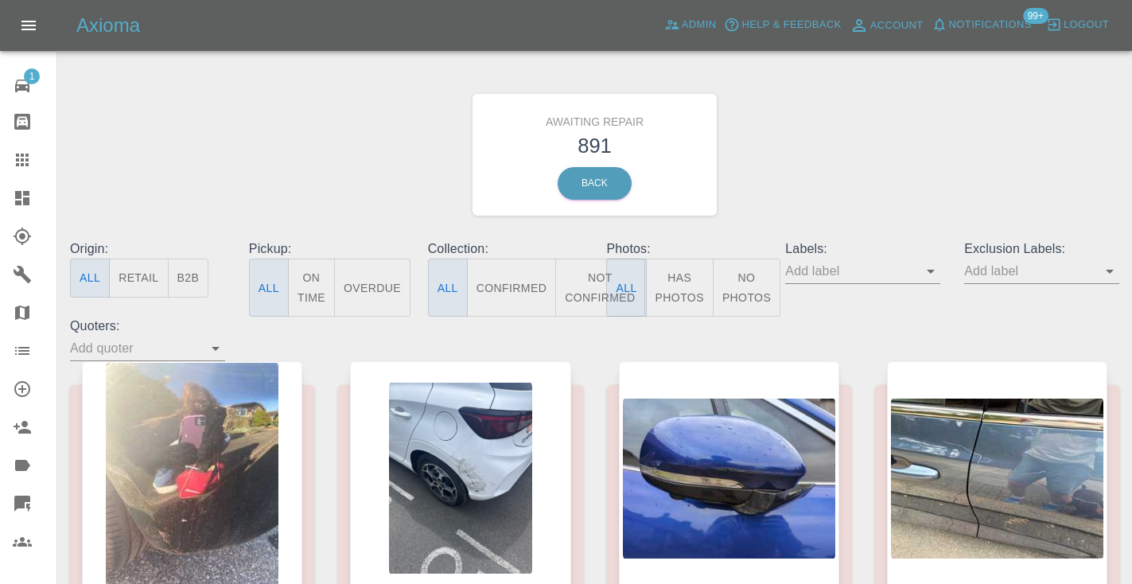
click at [584, 279] on button "Not Confirmed" at bounding box center [599, 287] width 89 height 58
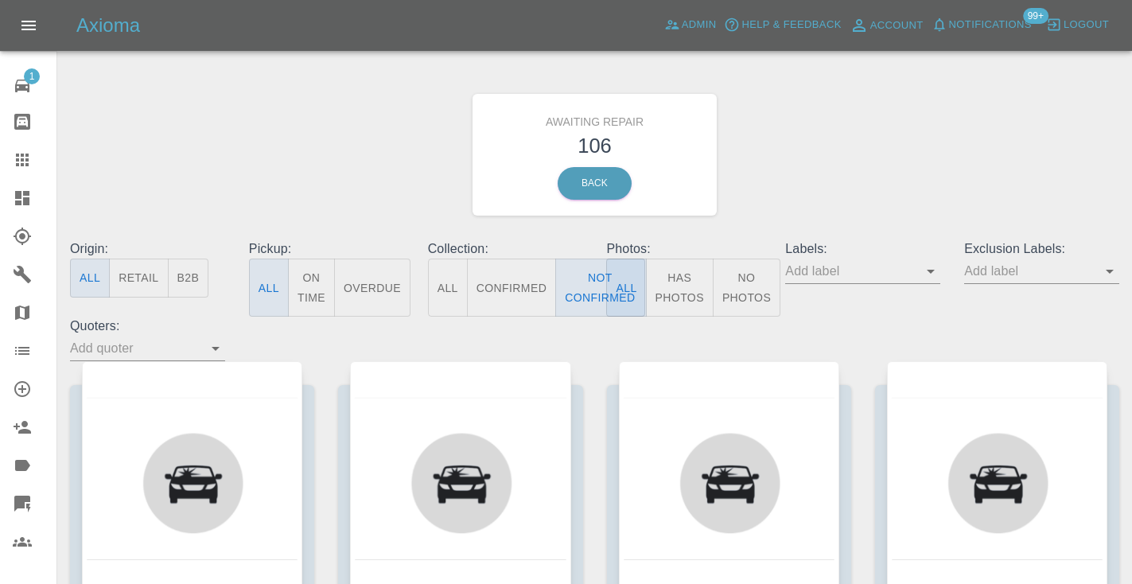
click at [844, 161] on div "Awaiting Repair 106 Back" at bounding box center [594, 154] width 1073 height 169
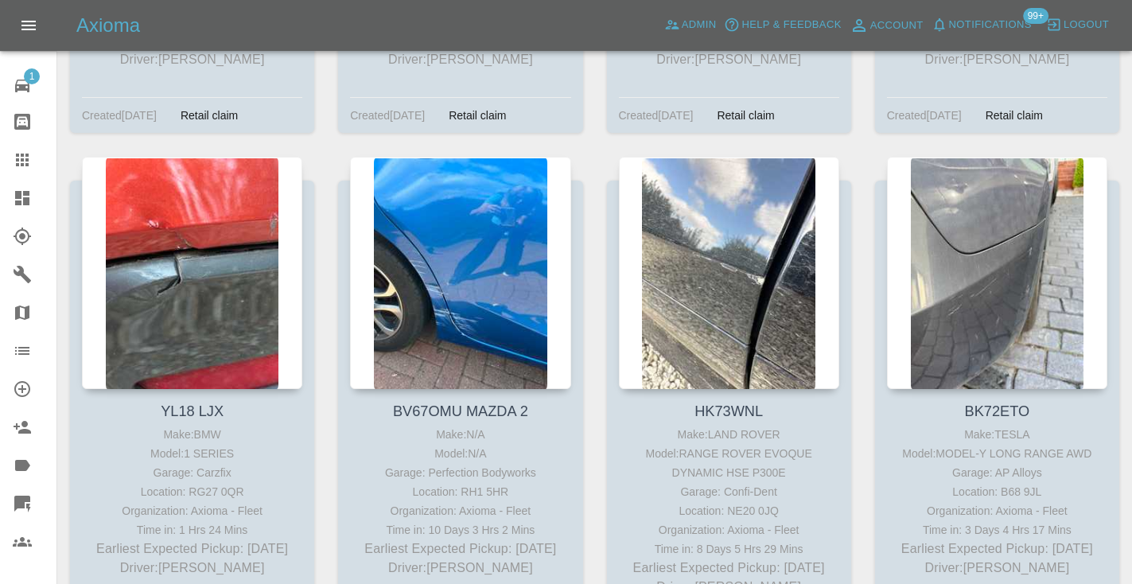
scroll to position [11672, 0]
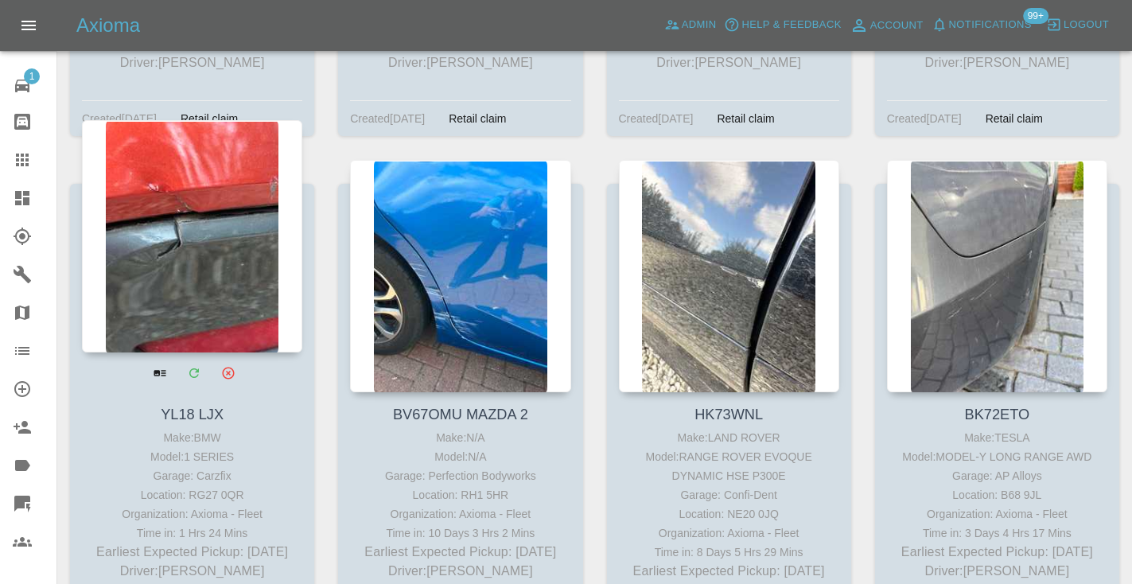
click at [209, 146] on div at bounding box center [192, 236] width 220 height 232
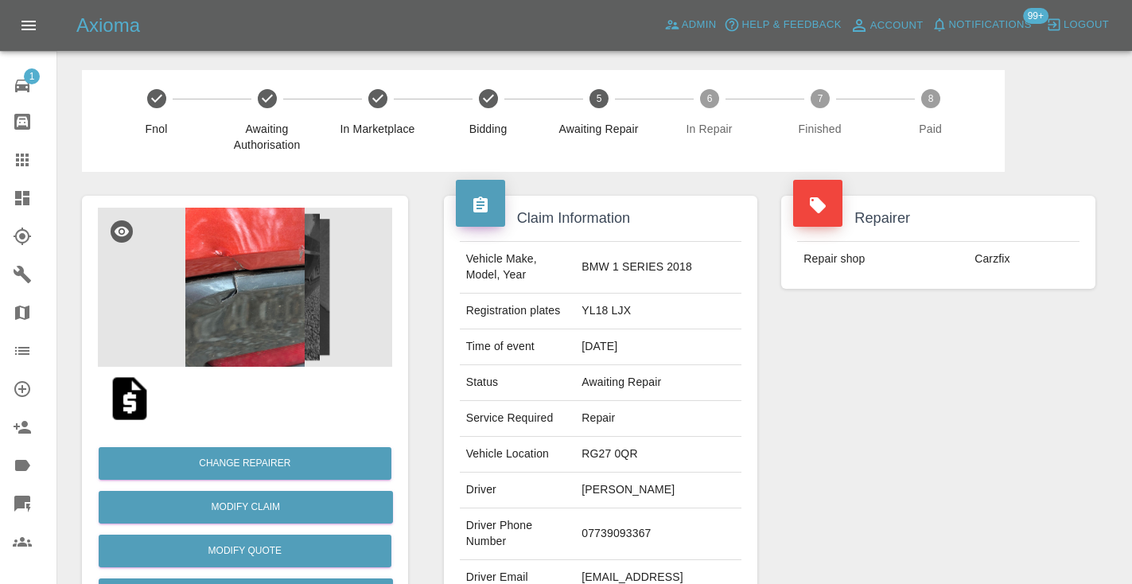
click at [646, 508] on td "07739093367" at bounding box center [658, 534] width 166 height 52
copy td "07739093367"
click at [982, 388] on div "Repairer Repair shop Carzfix" at bounding box center [938, 409] width 338 height 475
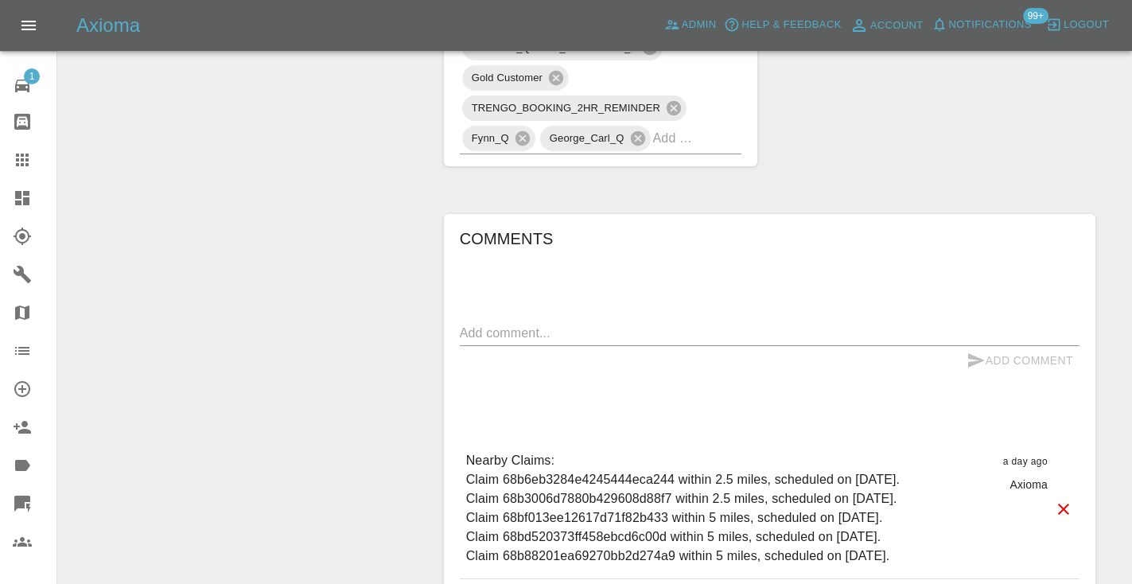
scroll to position [1091, 0]
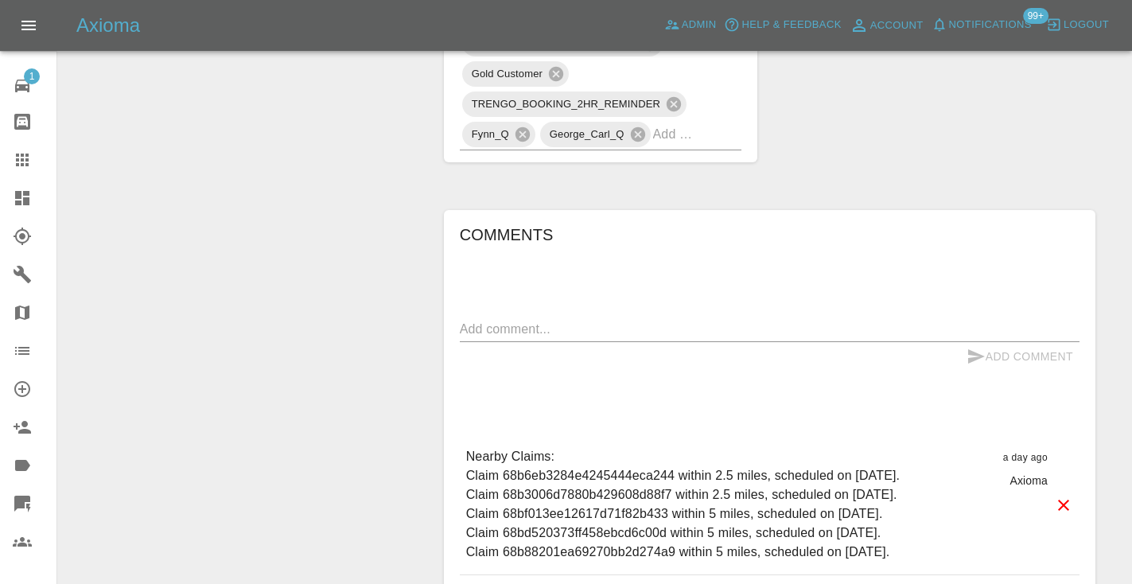
click at [1031, 18] on span "99+" at bounding box center [1035, 16] width 25 height 16
click at [1034, 12] on span "99+" at bounding box center [1035, 16] width 25 height 16
click at [1000, 20] on span "Notifications" at bounding box center [990, 25] width 83 height 18
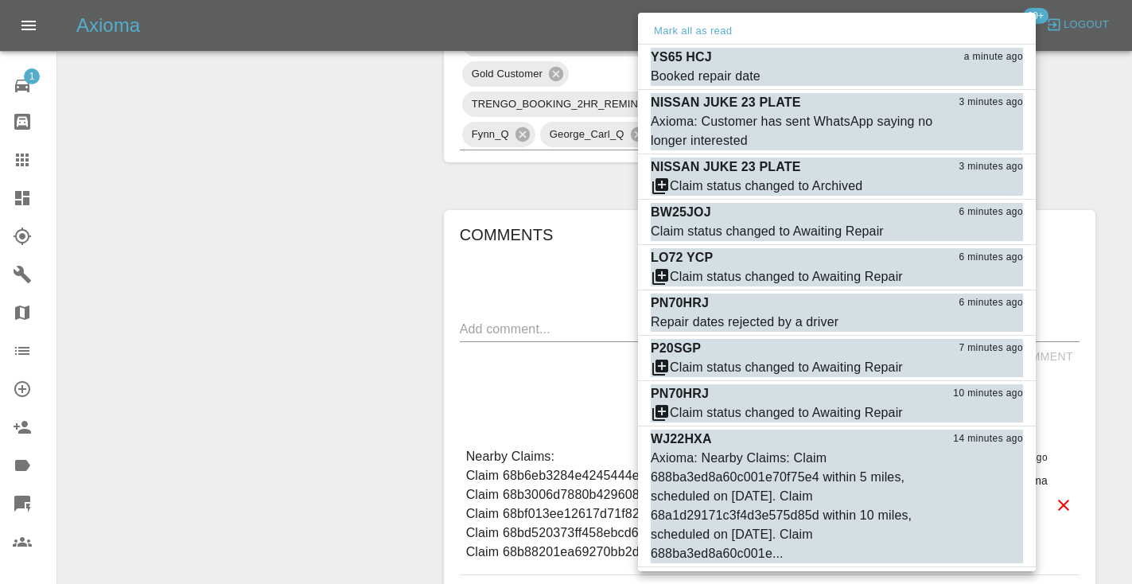
click at [515, 262] on div at bounding box center [566, 292] width 1132 height 584
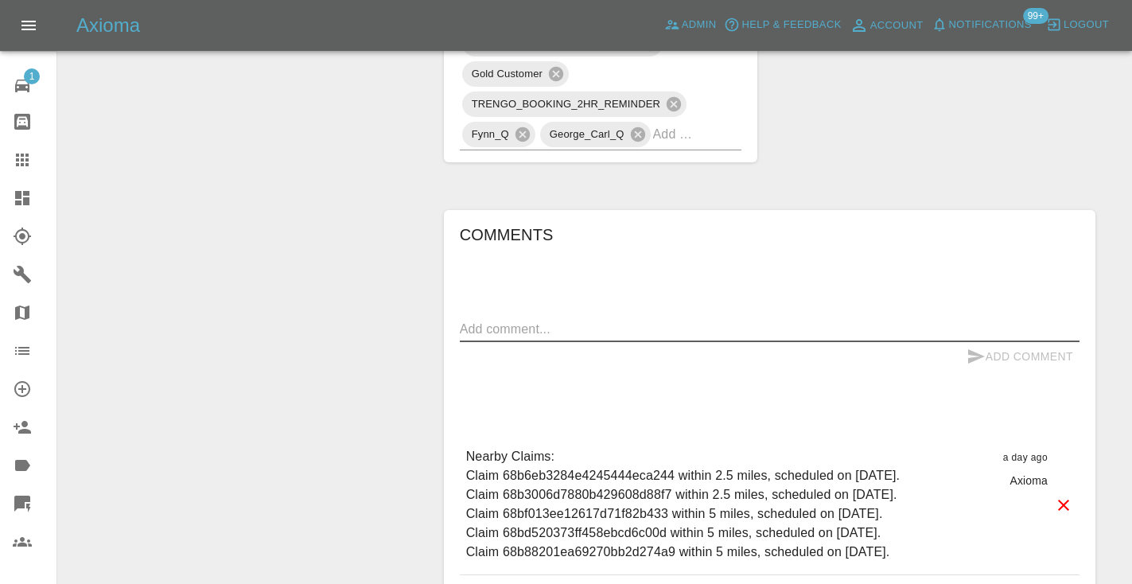
click at [519, 320] on textarea at bounding box center [769, 329] width 619 height 18
type textarea "straight to voice mail"
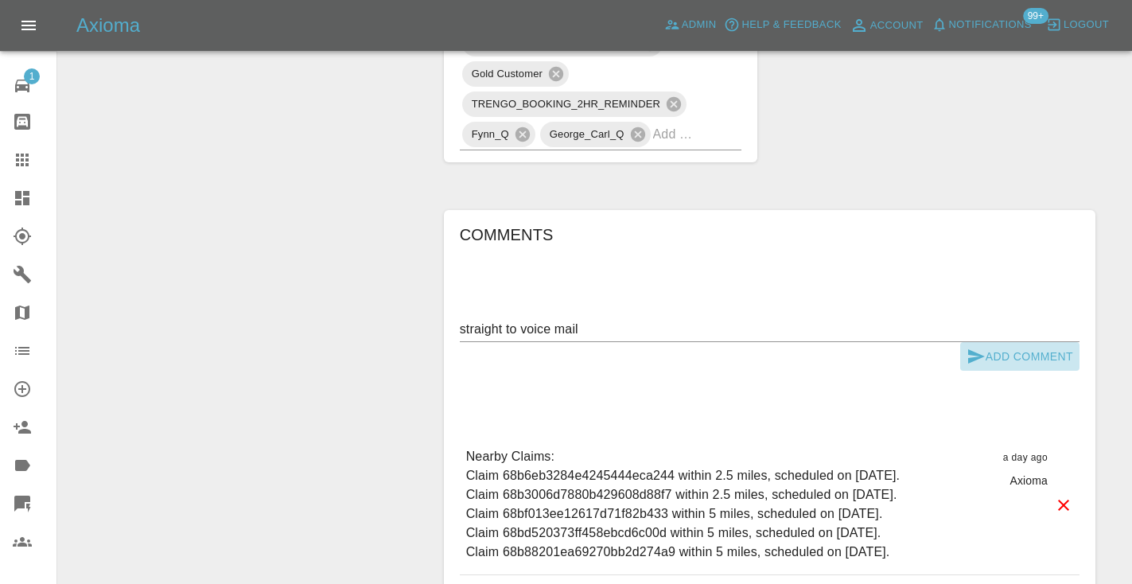
click at [988, 342] on button "Add Comment" at bounding box center [1019, 356] width 119 height 29
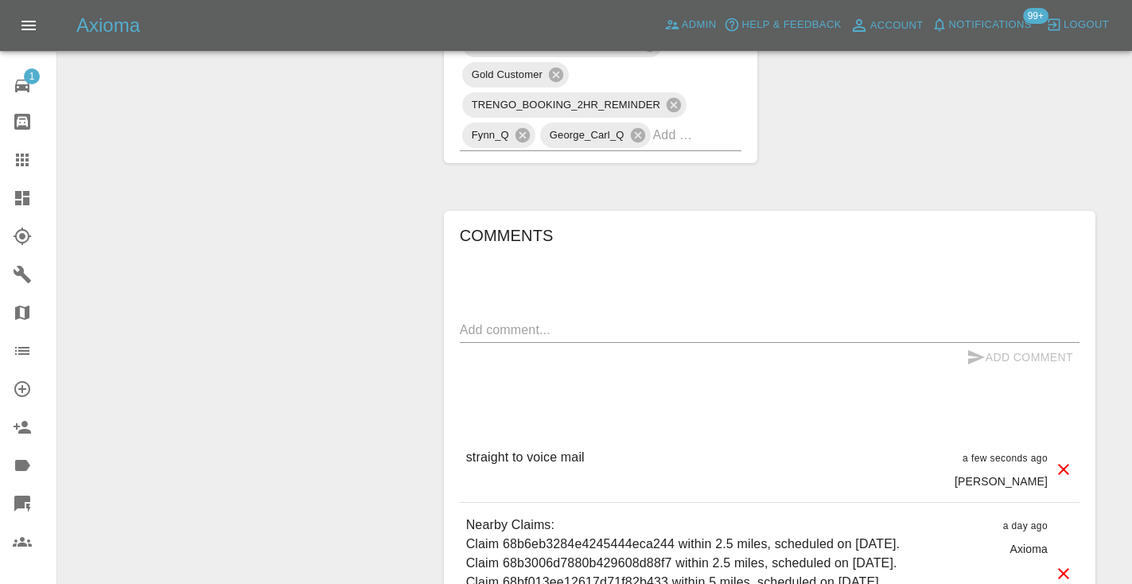
scroll to position [1103, 0]
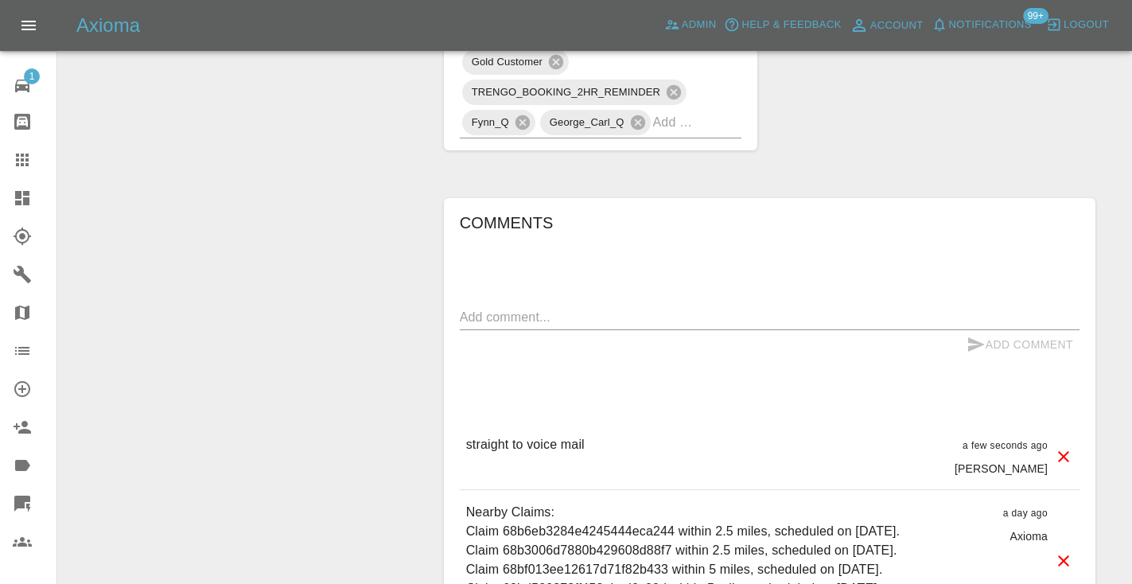
click at [33, 159] on div at bounding box center [35, 159] width 45 height 19
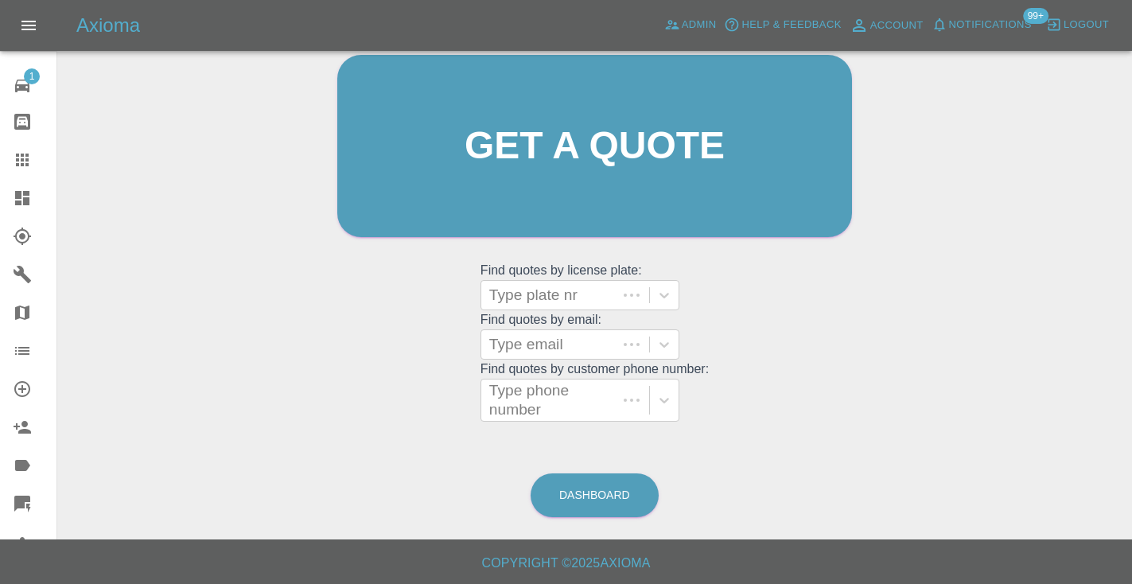
scroll to position [107, 0]
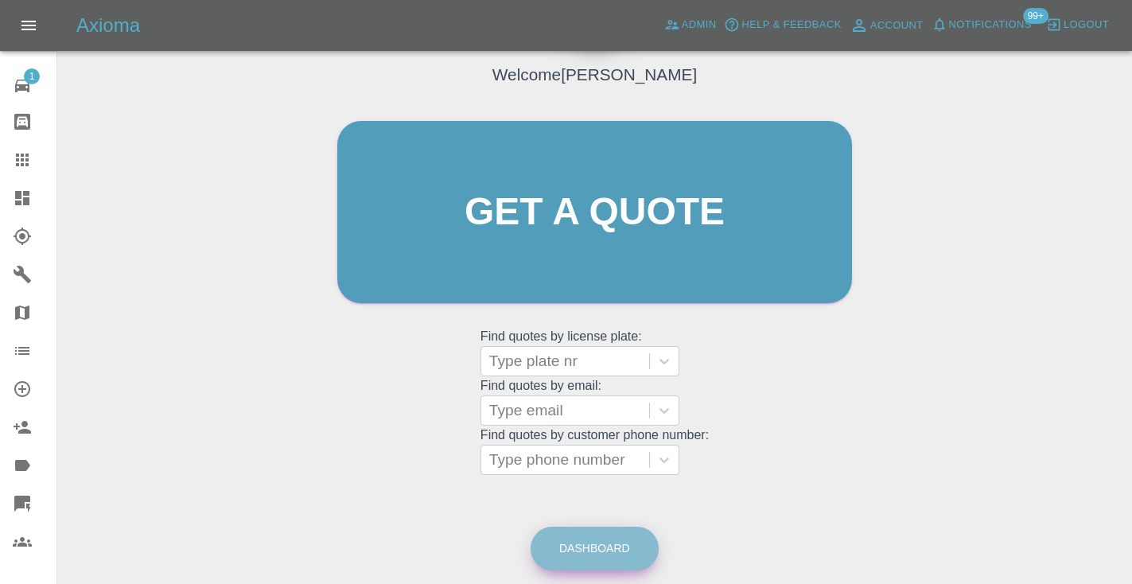
click at [607, 544] on link "Dashboard" at bounding box center [594, 548] width 128 height 44
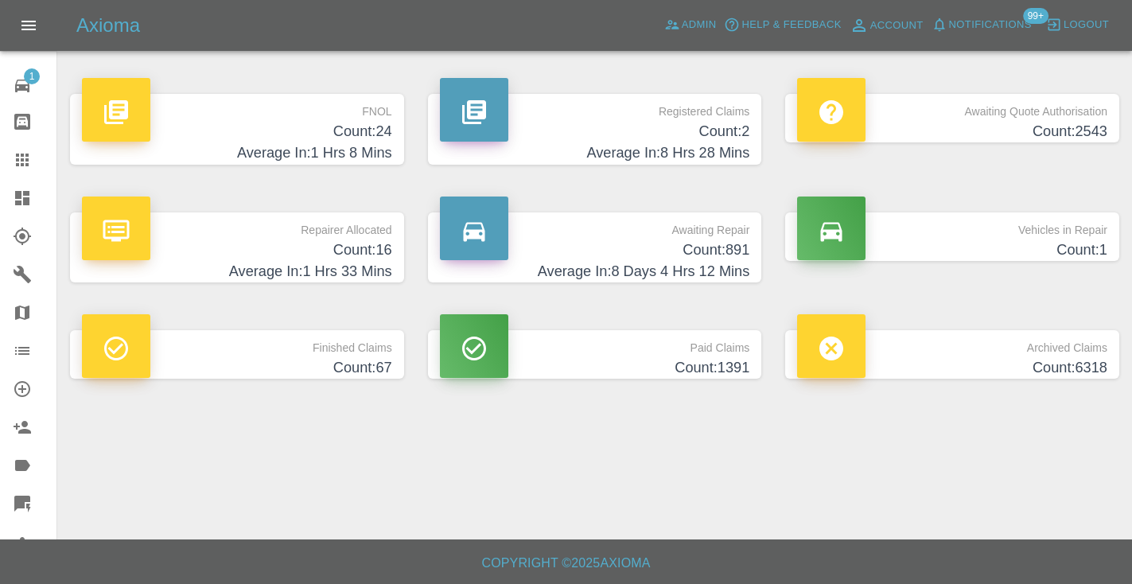
click at [711, 229] on p "Awaiting Repair" at bounding box center [595, 225] width 310 height 27
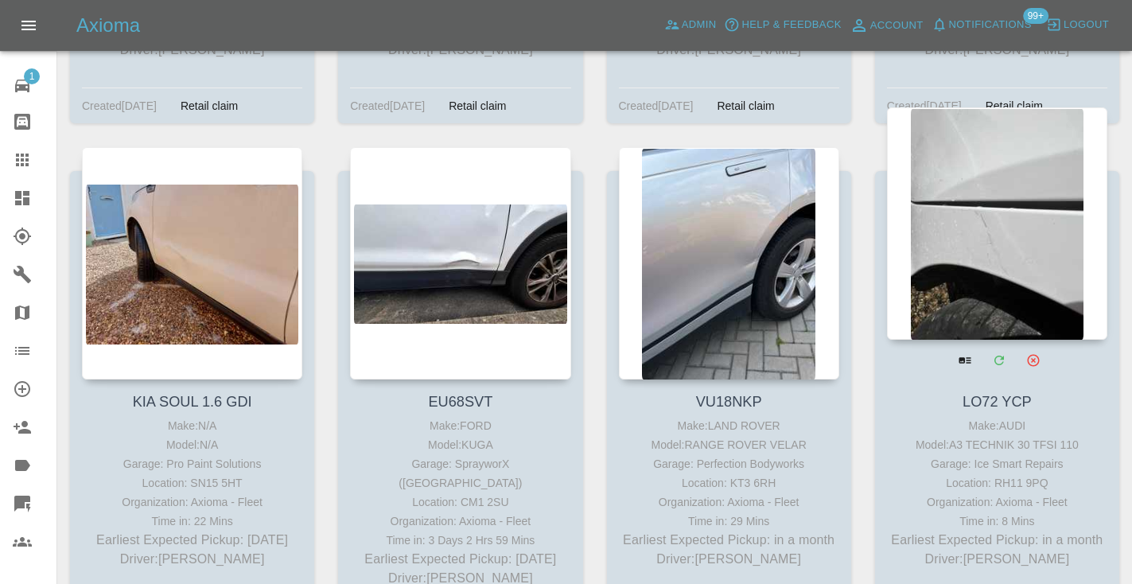
scroll to position [12172, 0]
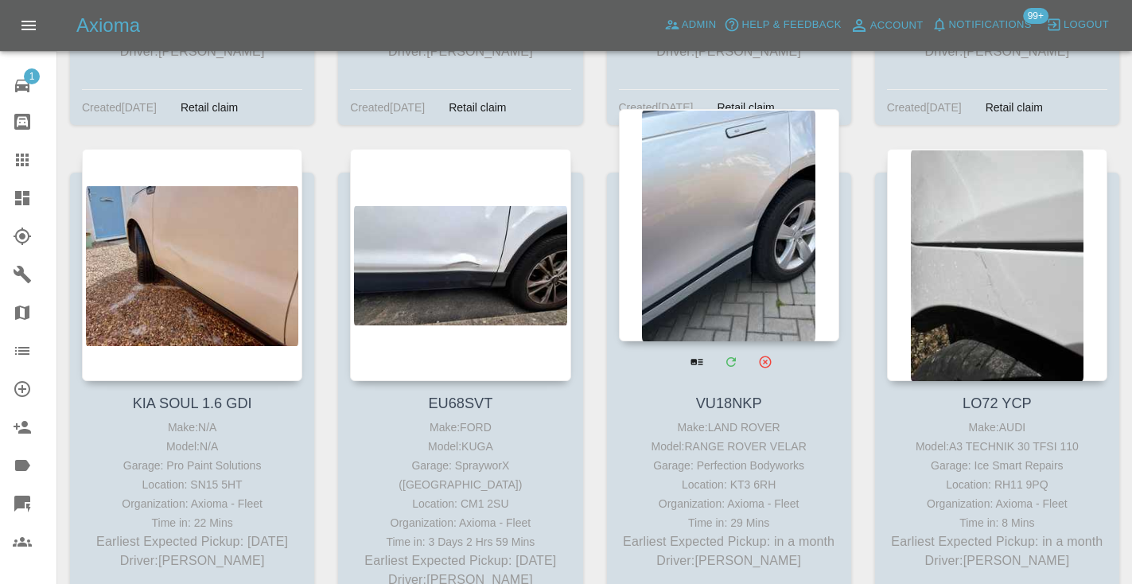
click at [724, 212] on div at bounding box center [729, 225] width 220 height 232
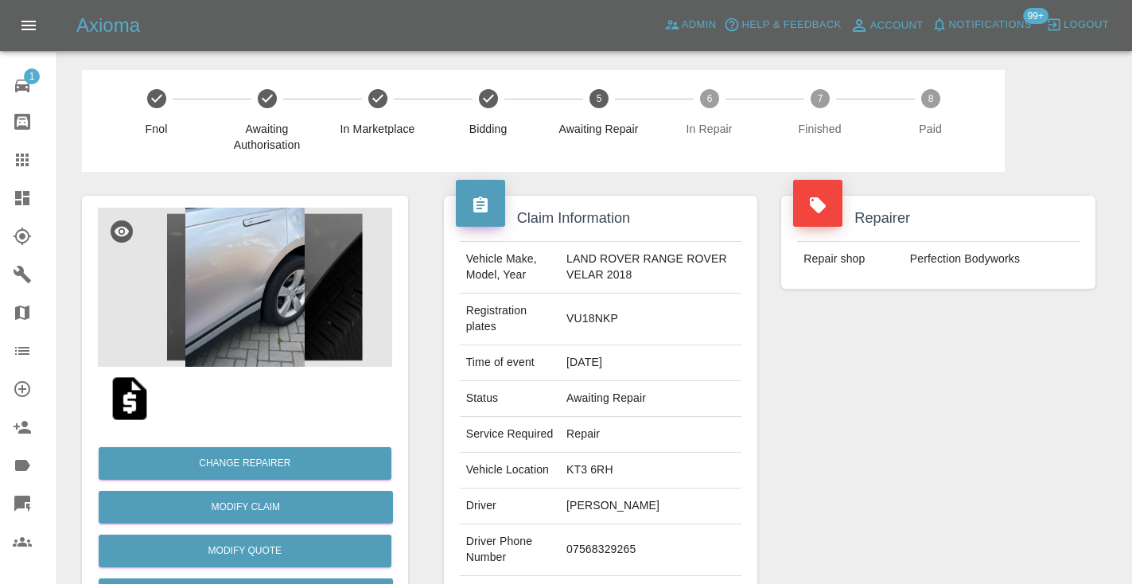
click at [609, 538] on td "07568329265" at bounding box center [650, 550] width 181 height 52
copy td "07568329265"
click at [787, 445] on div "Repairer Repair shop Perfection Bodyworks" at bounding box center [938, 425] width 338 height 507
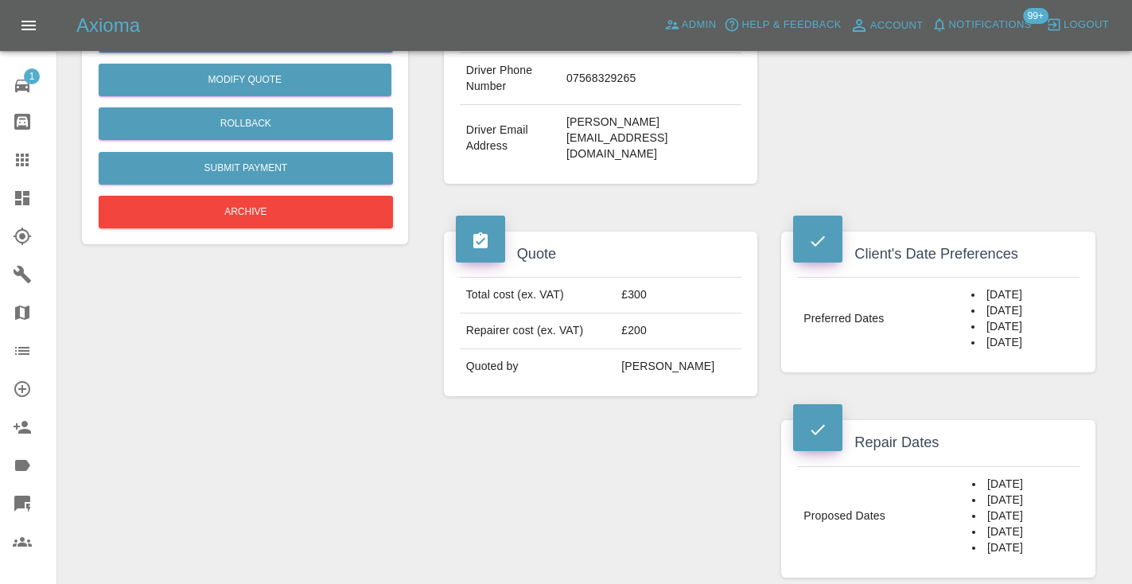
scroll to position [477, 0]
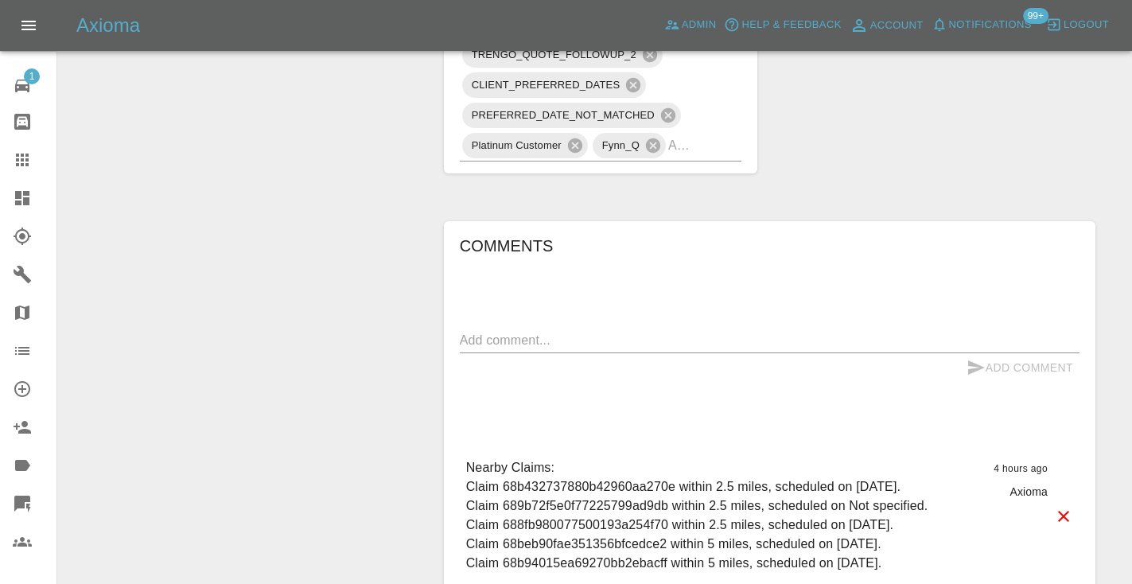
scroll to position [1240, 0]
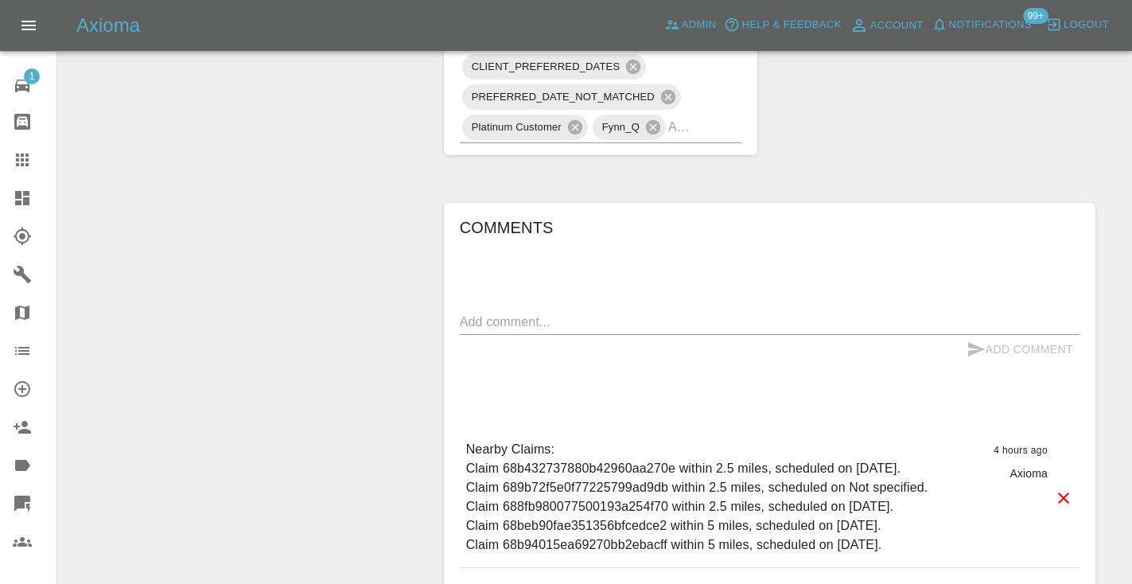
click at [484, 313] on textarea at bounding box center [769, 322] width 619 height 18
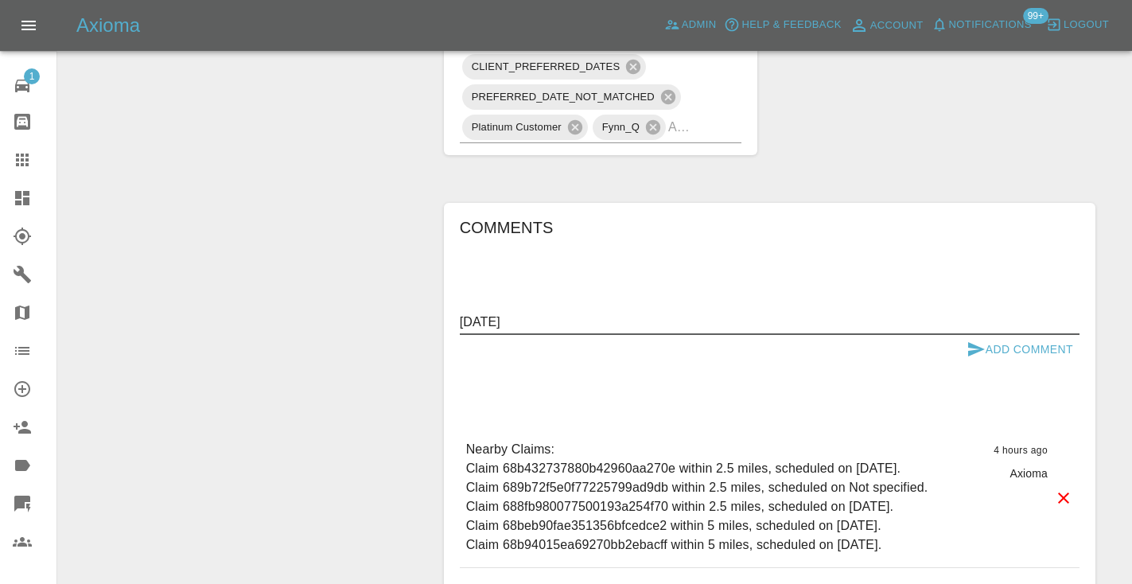
type textarea "[DATE]"
click at [979, 340] on icon "submit" at bounding box center [975, 349] width 19 height 19
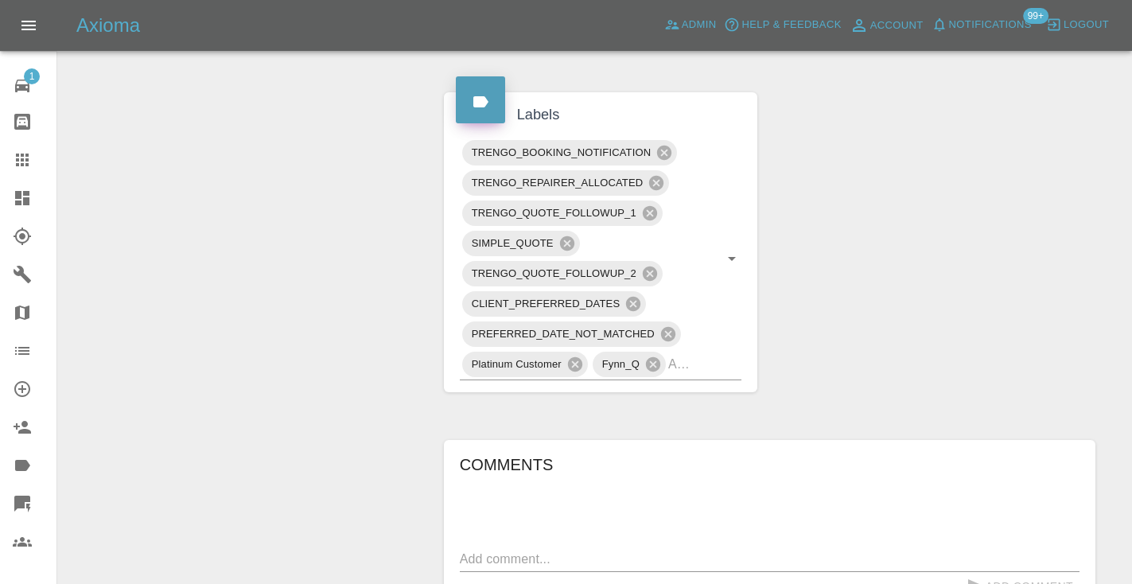
scroll to position [991, 0]
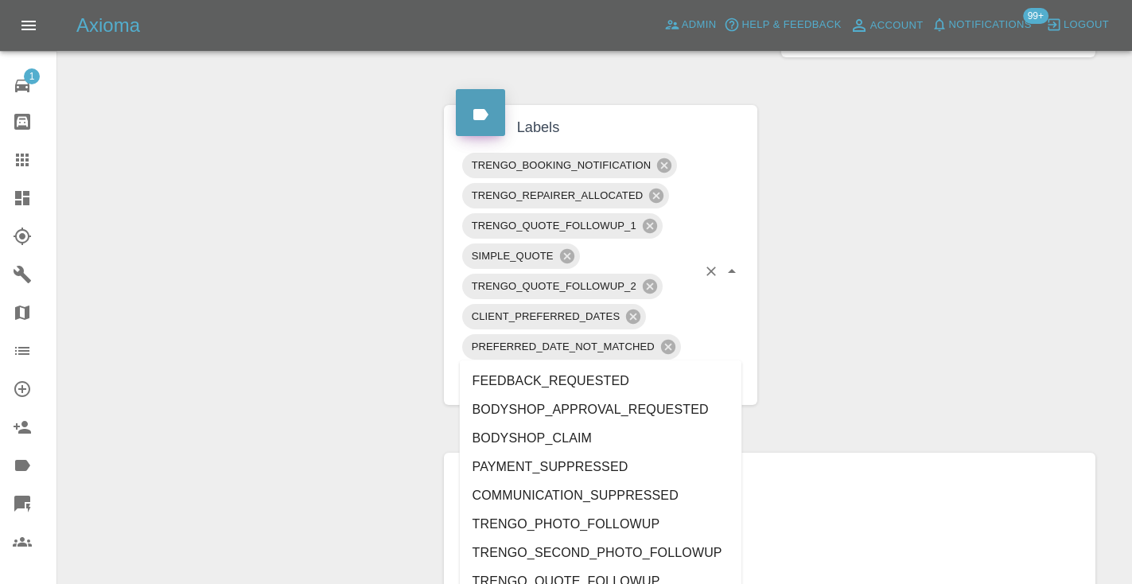
click at [692, 364] on input "text" at bounding box center [682, 376] width 29 height 25
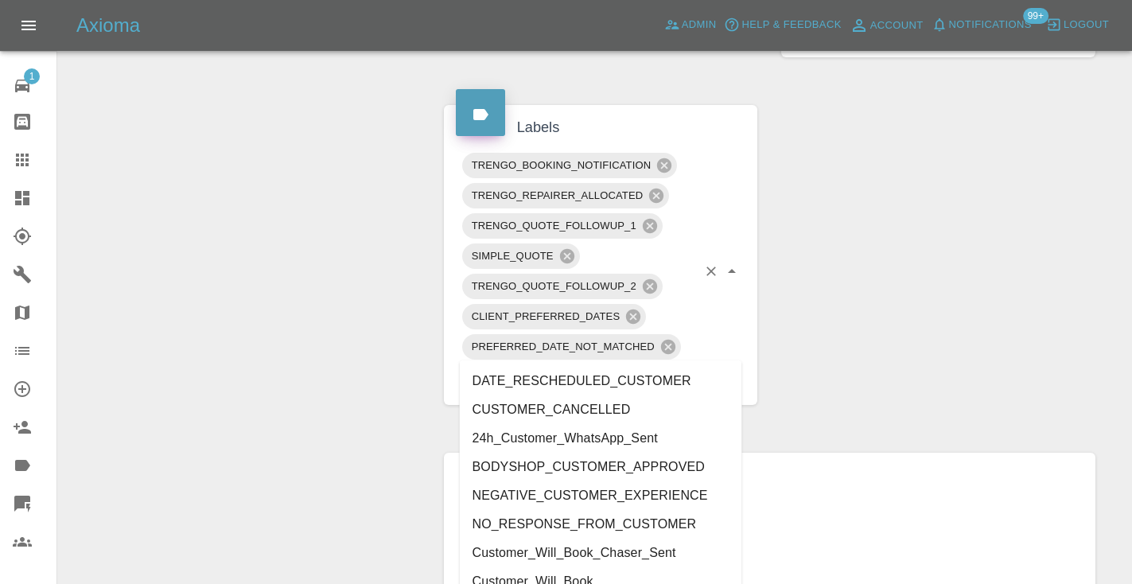
type input "cust"
click at [635, 576] on li "Customer_Will_Book" at bounding box center [601, 581] width 282 height 29
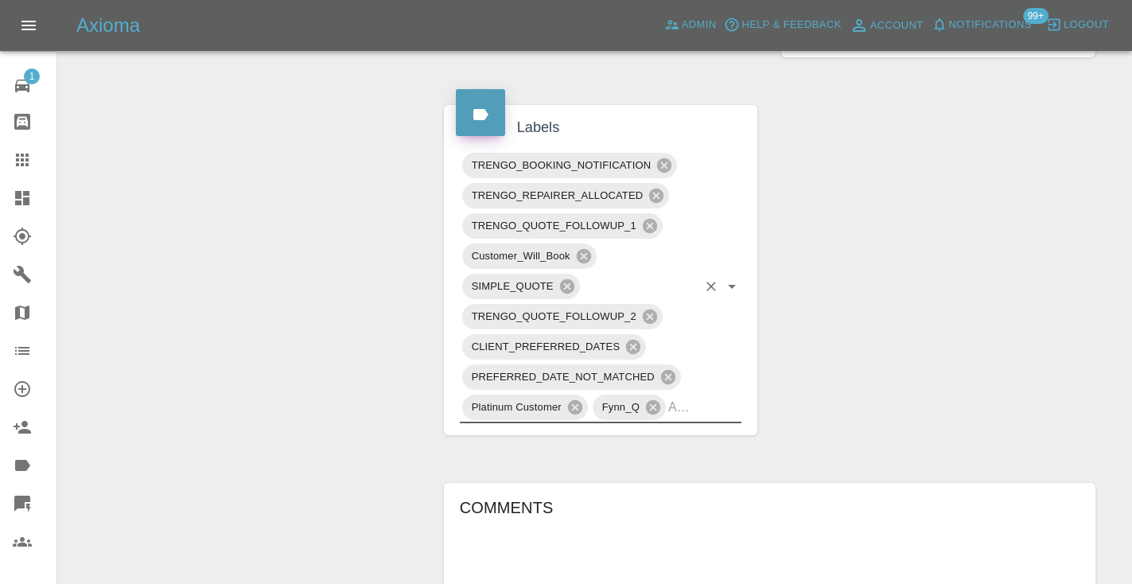
click at [538, 334] on div "CLIENT_PREFERRED_DATES" at bounding box center [554, 346] width 184 height 25
click at [297, 285] on div "Change Repairer Modify Claim Modify Quote Rollback Submit Payment Archive" at bounding box center [245, 112] width 350 height 1862
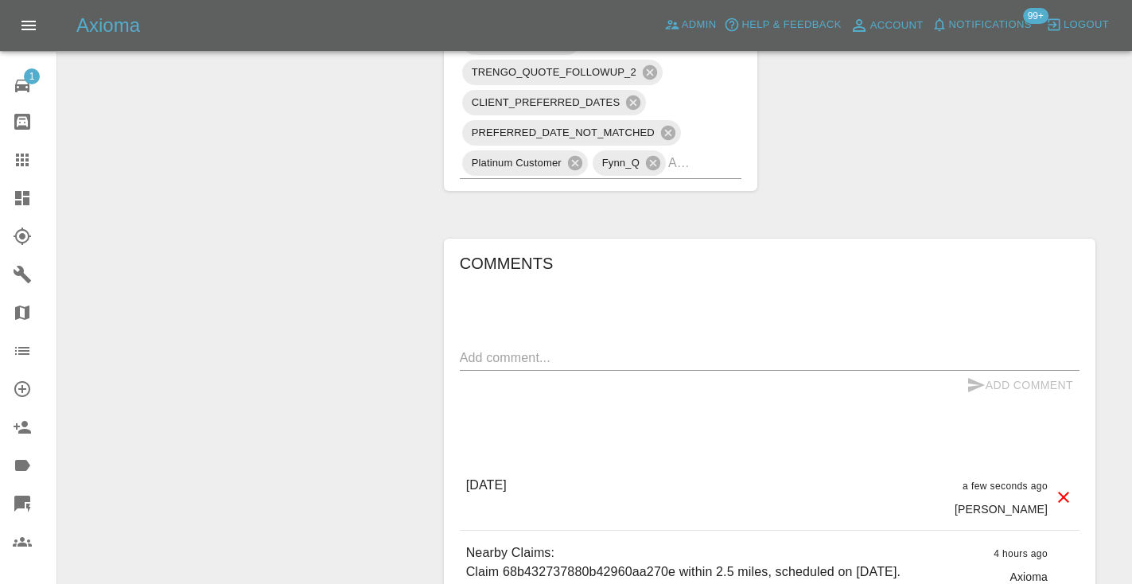
scroll to position [1241, 0]
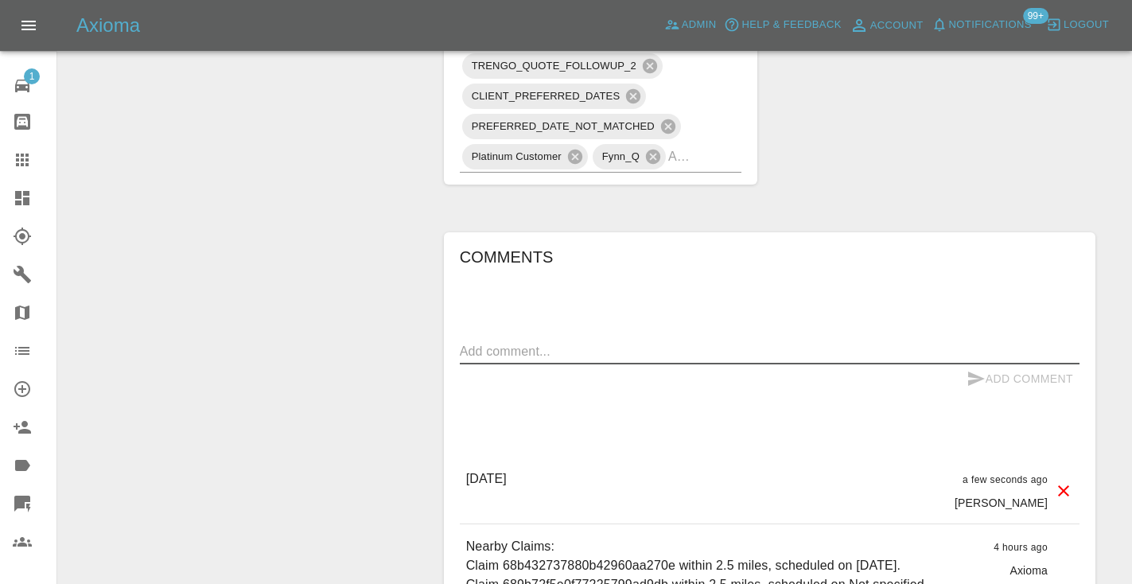
click at [482, 342] on textarea at bounding box center [769, 351] width 619 height 18
type textarea "these are the best dates we got"
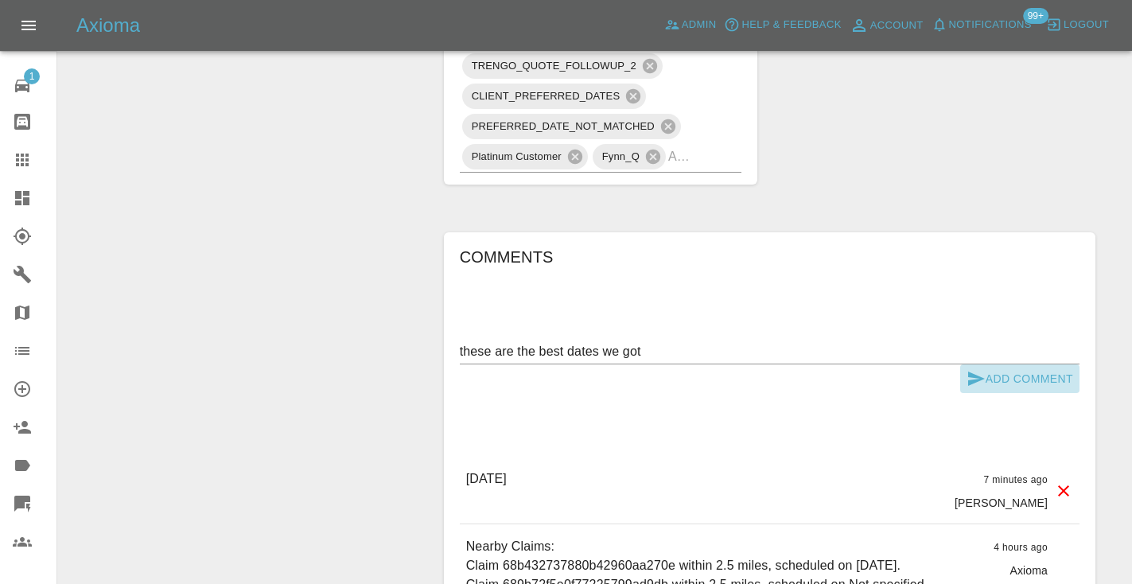
click at [1019, 364] on button "Add Comment" at bounding box center [1019, 378] width 119 height 29
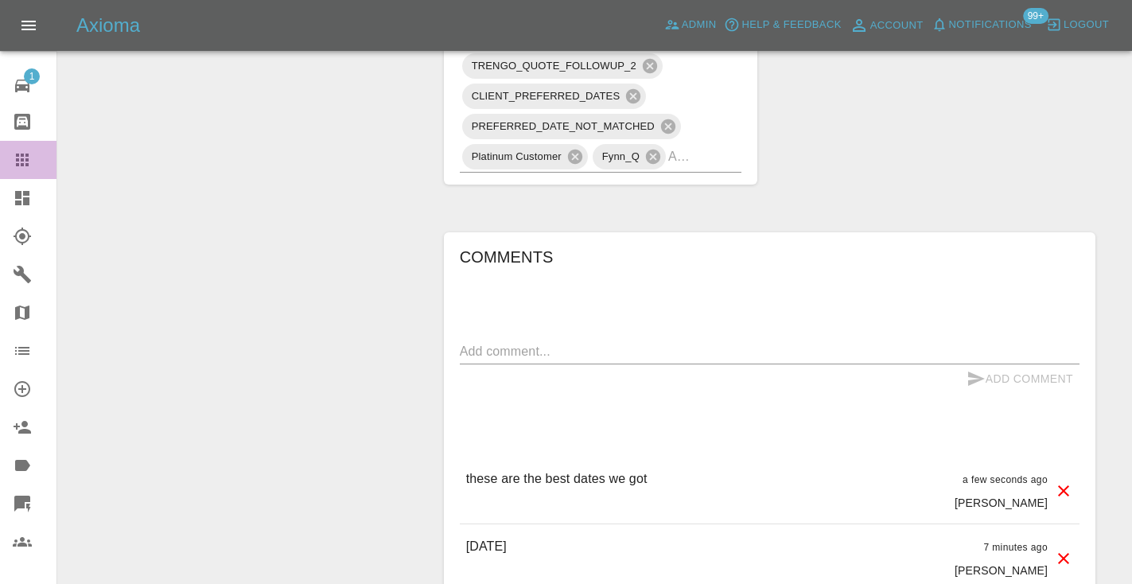
click at [32, 153] on div at bounding box center [35, 159] width 45 height 19
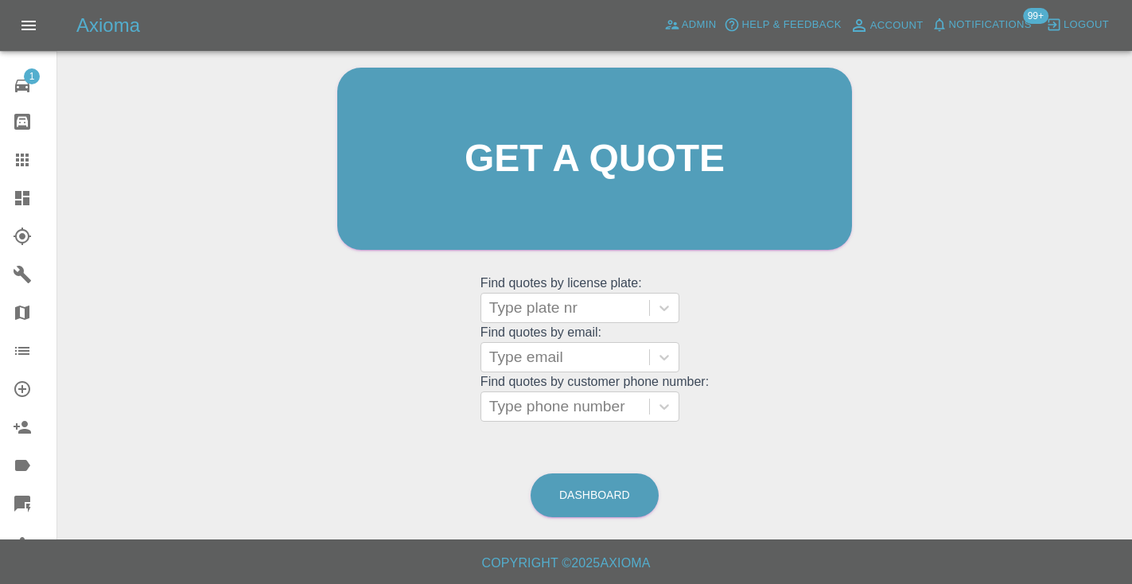
scroll to position [160, 0]
click at [632, 489] on link "Dashboard" at bounding box center [594, 496] width 128 height 44
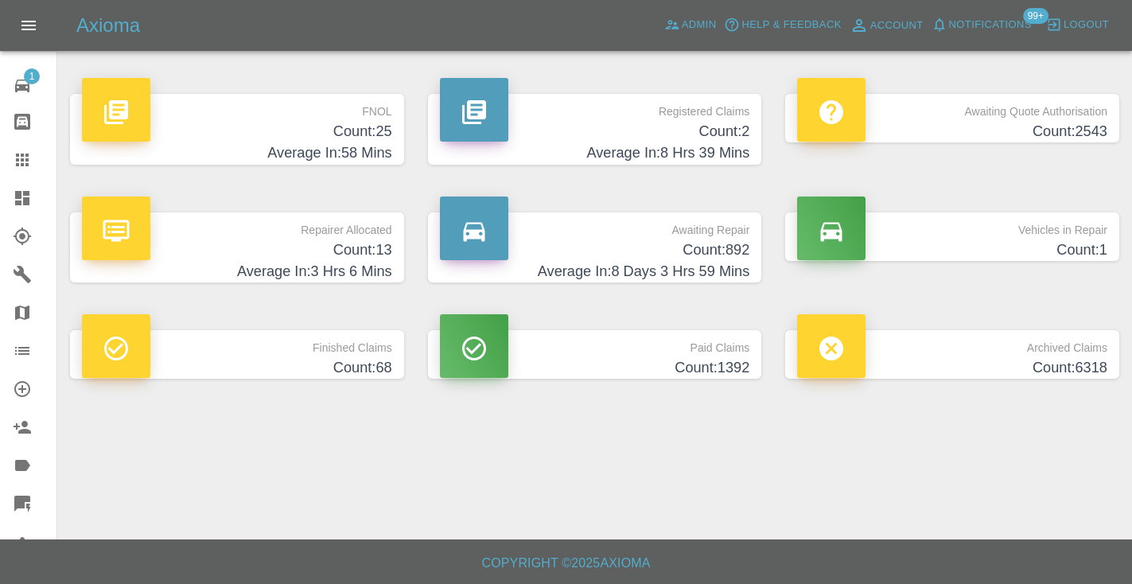
click at [698, 242] on h4 "Count: 892" at bounding box center [595, 249] width 310 height 21
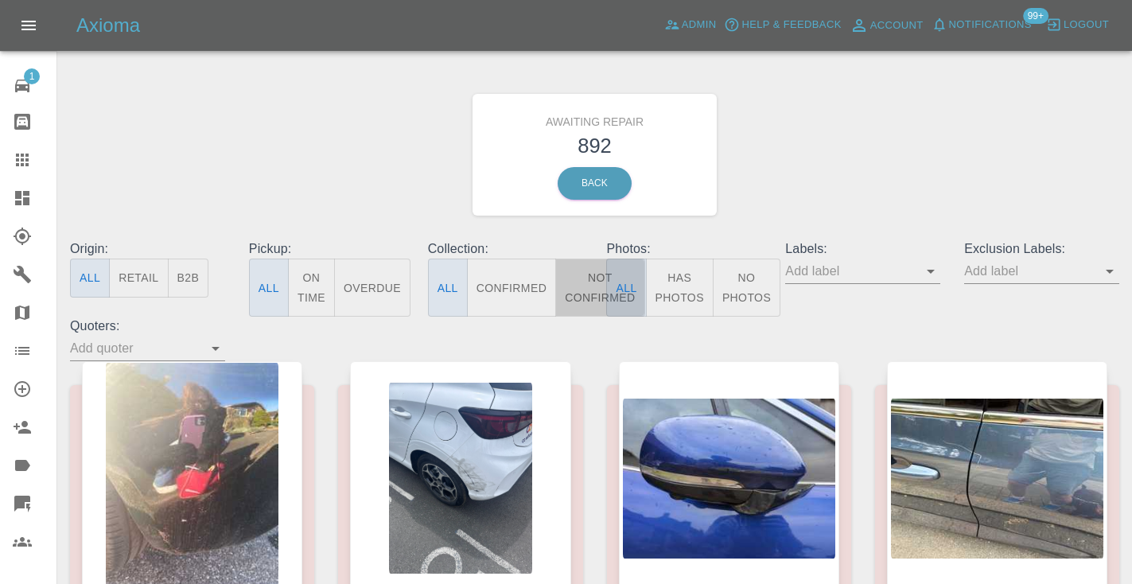
click at [588, 270] on button "Not Confirmed" at bounding box center [599, 287] width 89 height 58
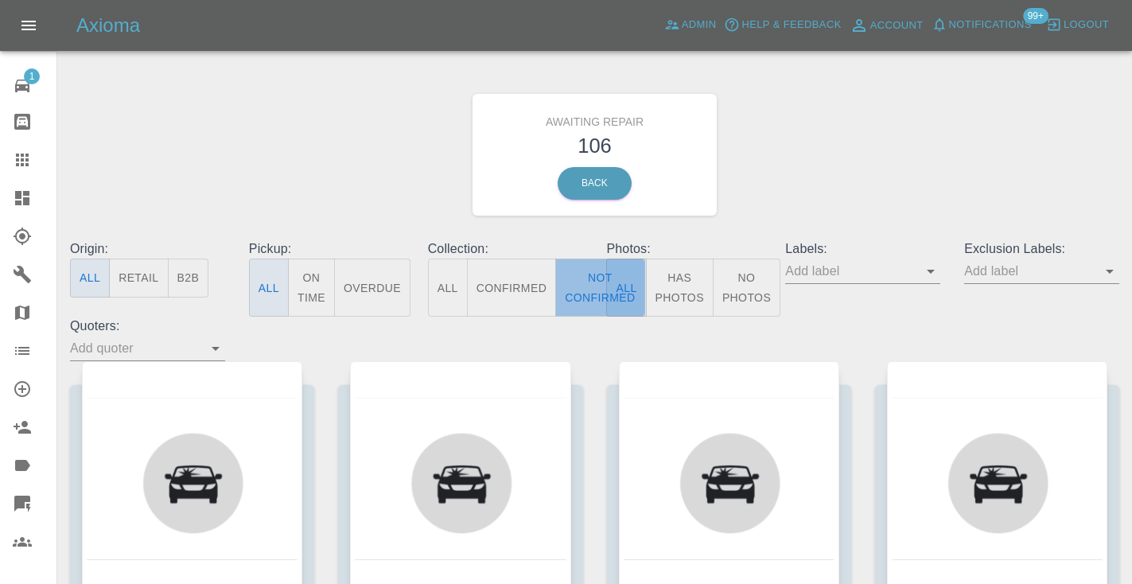
click at [579, 279] on button "Not Confirmed" at bounding box center [599, 287] width 89 height 58
click at [895, 122] on div "Awaiting Repair 106 Back" at bounding box center [594, 154] width 1073 height 169
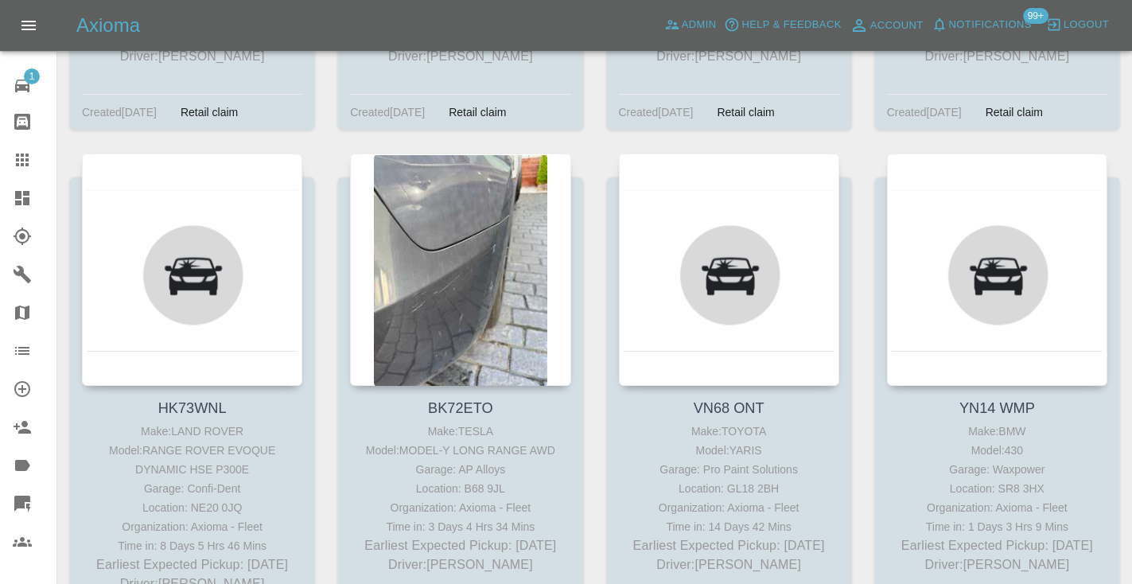
scroll to position [11672, 0]
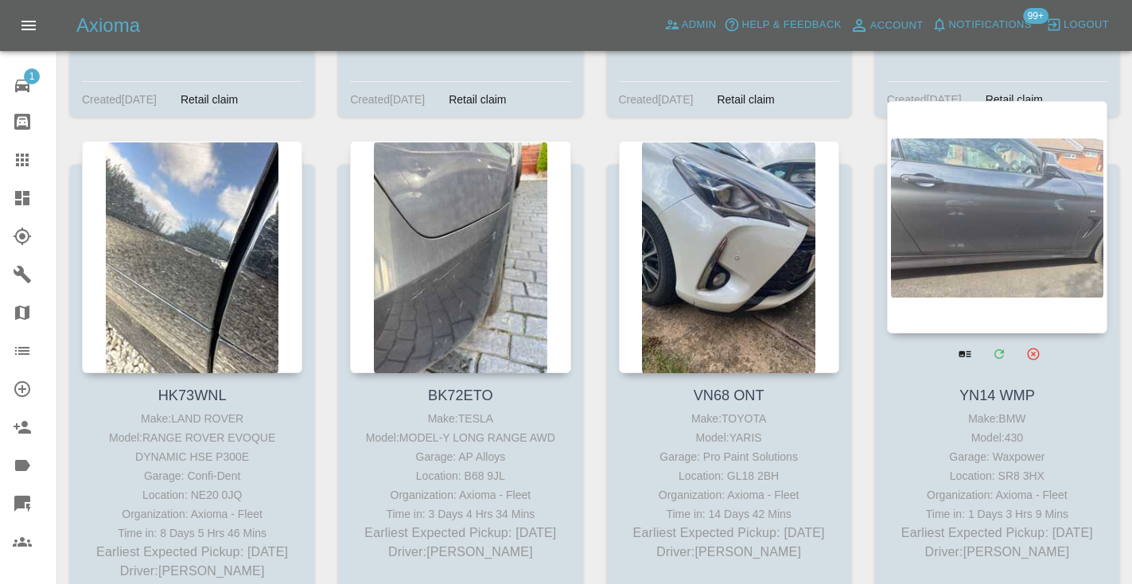
click at [1042, 161] on div at bounding box center [997, 217] width 220 height 232
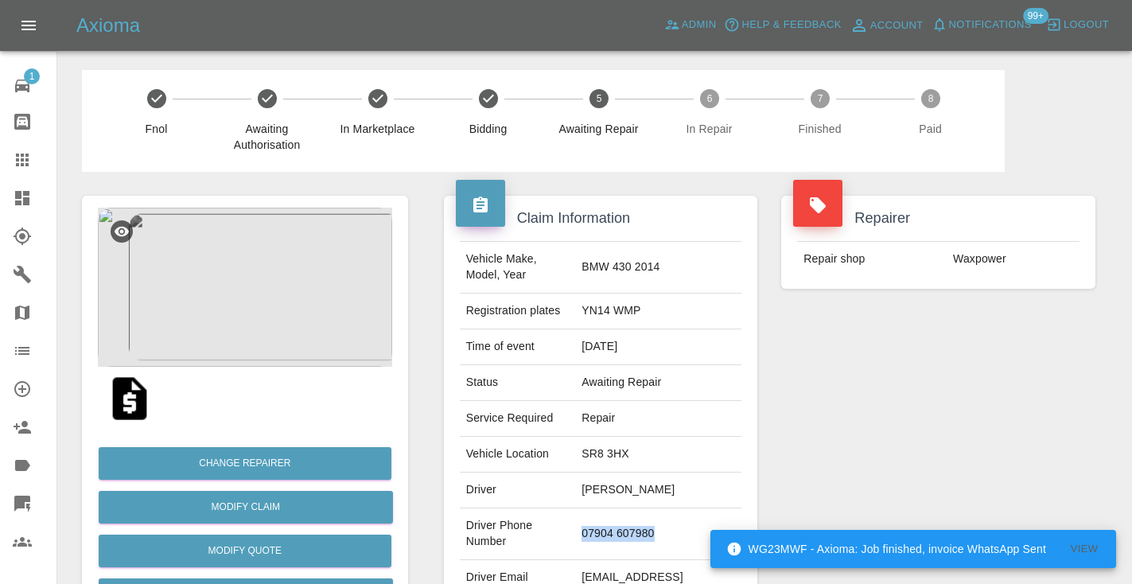
drag, startPoint x: 709, startPoint y: 511, endPoint x: 622, endPoint y: 509, distance: 87.5
click at [622, 509] on td "07904 607980" at bounding box center [658, 534] width 166 height 52
copy td "07904 607980"
click at [820, 432] on div "Repairer Repair shop Waxpower" at bounding box center [938, 409] width 338 height 475
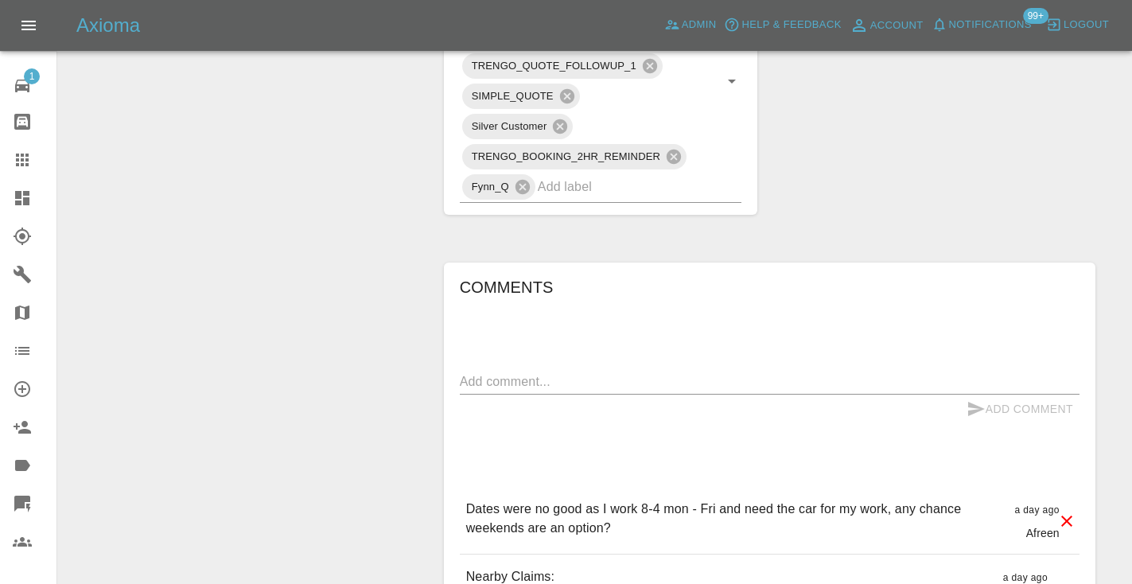
scroll to position [1007, 0]
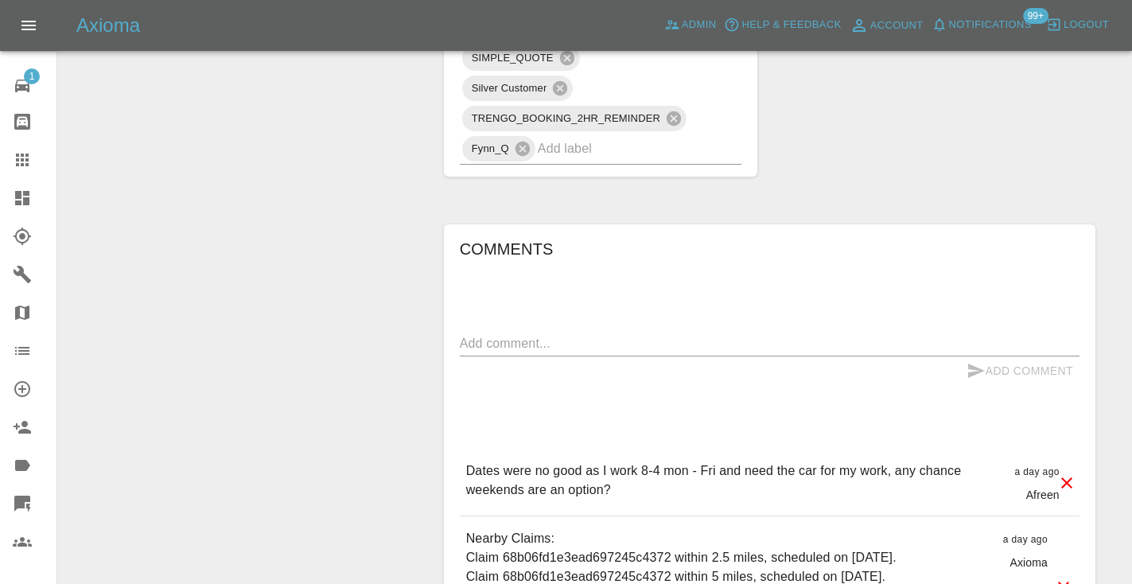
click at [492, 334] on textarea at bounding box center [769, 343] width 619 height 18
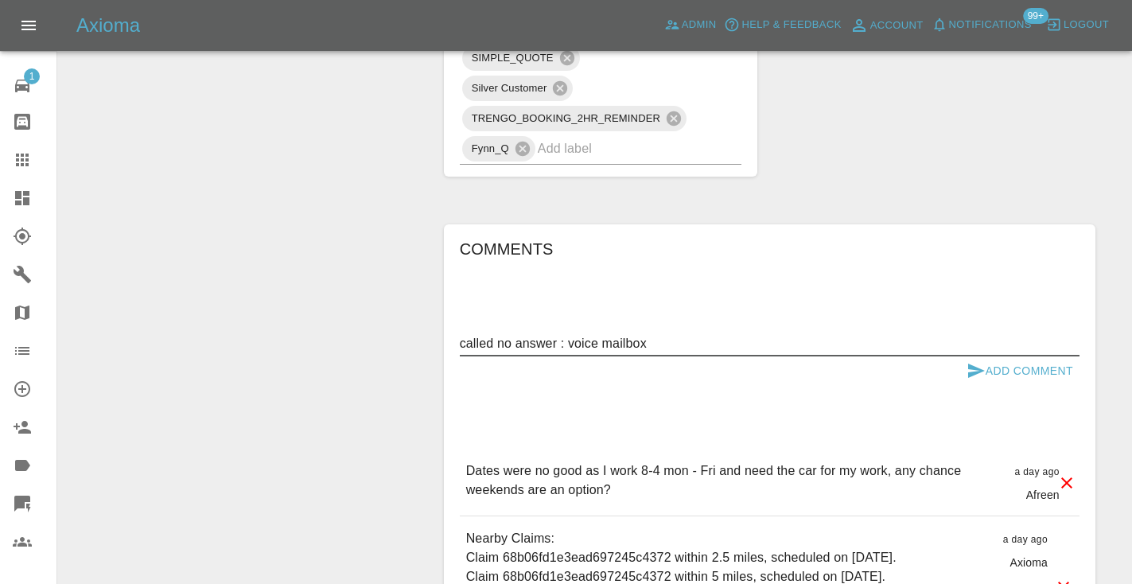
drag, startPoint x: 654, startPoint y: 294, endPoint x: 567, endPoint y: 293, distance: 86.7
click at [567, 334] on textarea "called no answer : voice mailbox" at bounding box center [769, 343] width 619 height 18
type textarea "called no answer : line just keeps ringing"
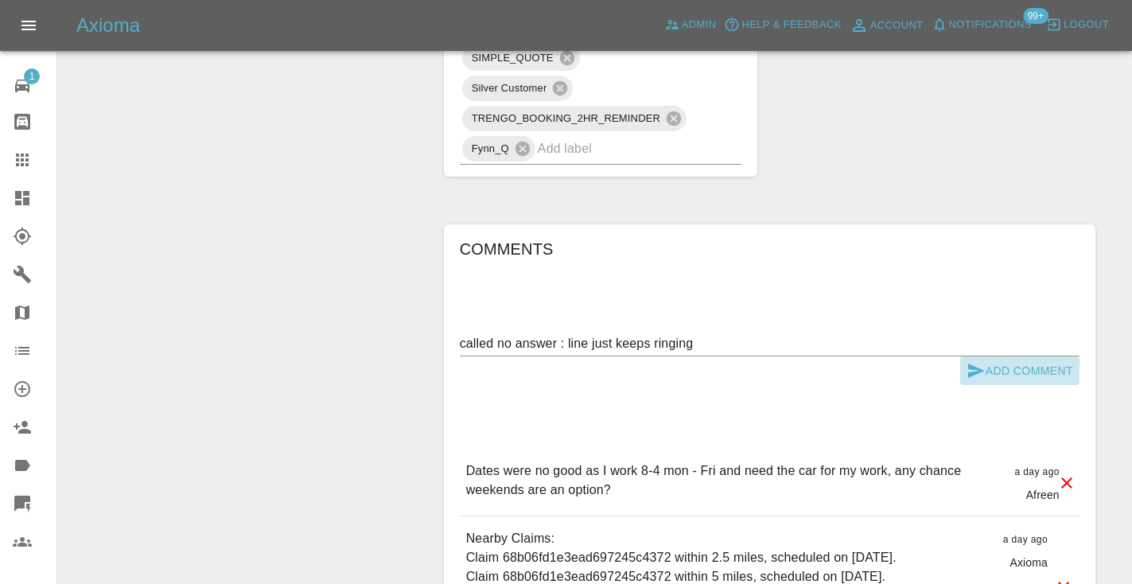
click at [973, 361] on icon "submit" at bounding box center [975, 370] width 19 height 19
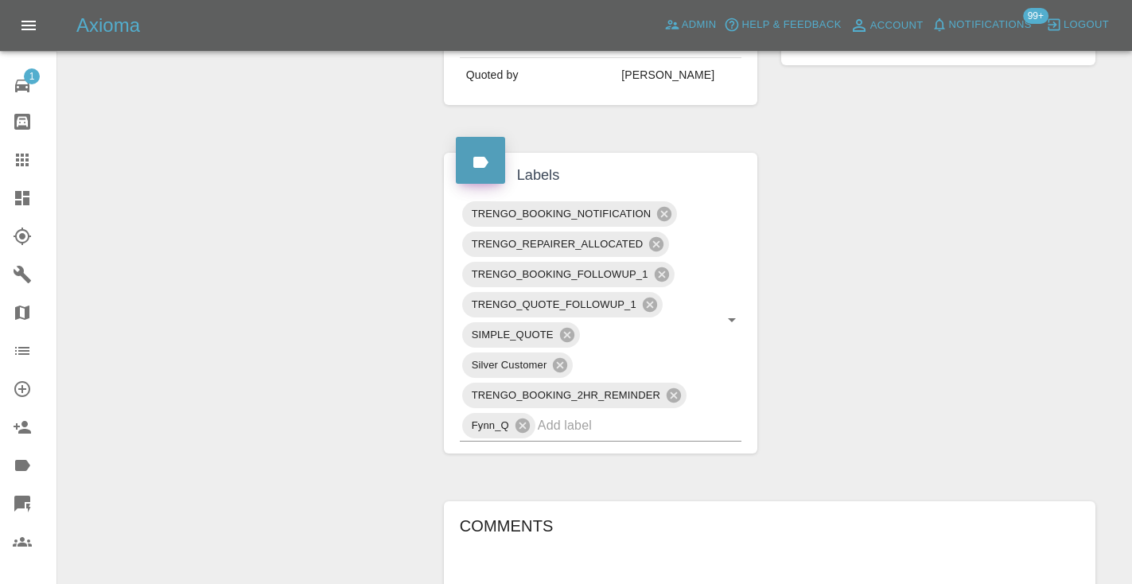
scroll to position [711, 0]
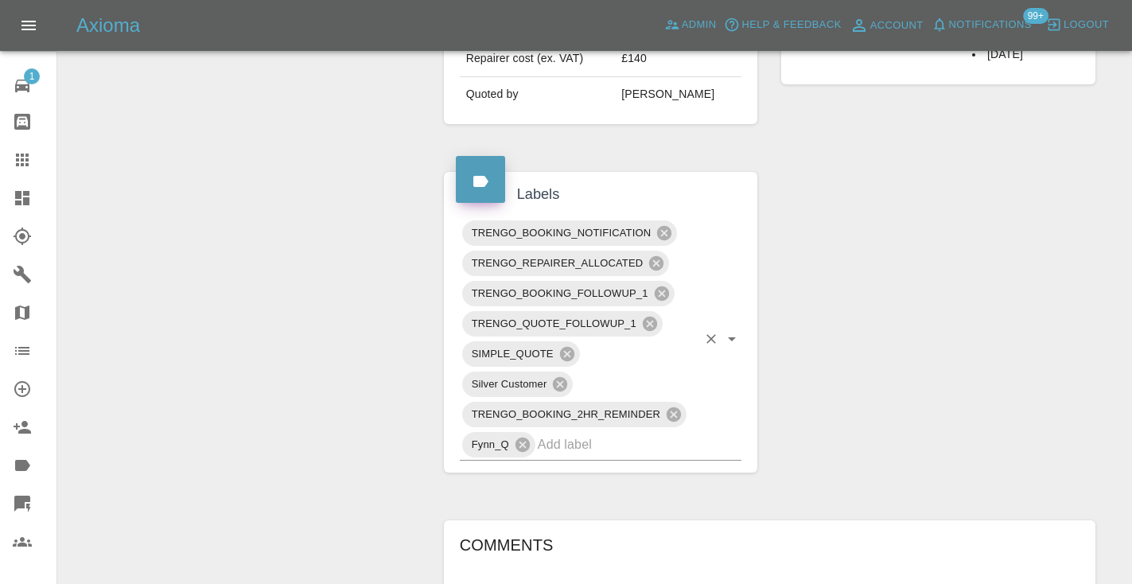
click at [576, 432] on input "text" at bounding box center [618, 444] width 160 height 25
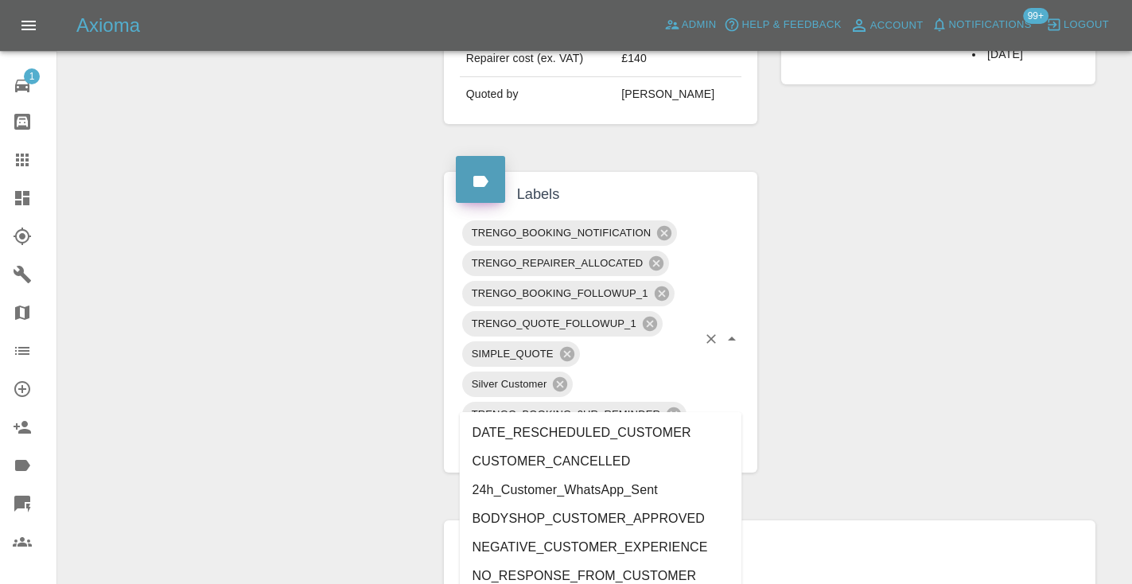
type input "customer_"
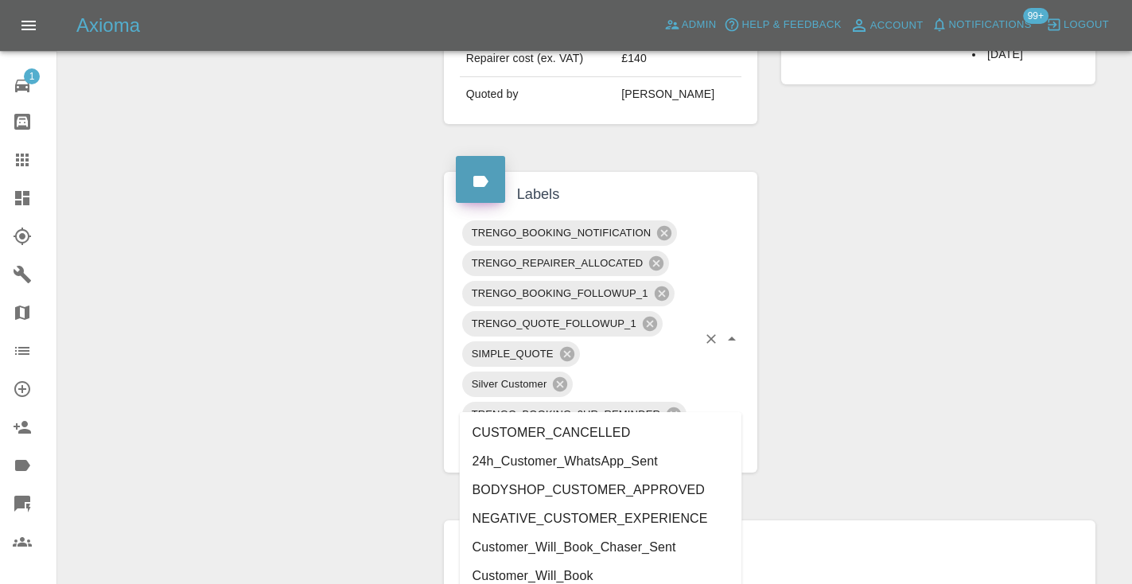
click at [527, 570] on li "Customer_Will_Book" at bounding box center [601, 575] width 282 height 29
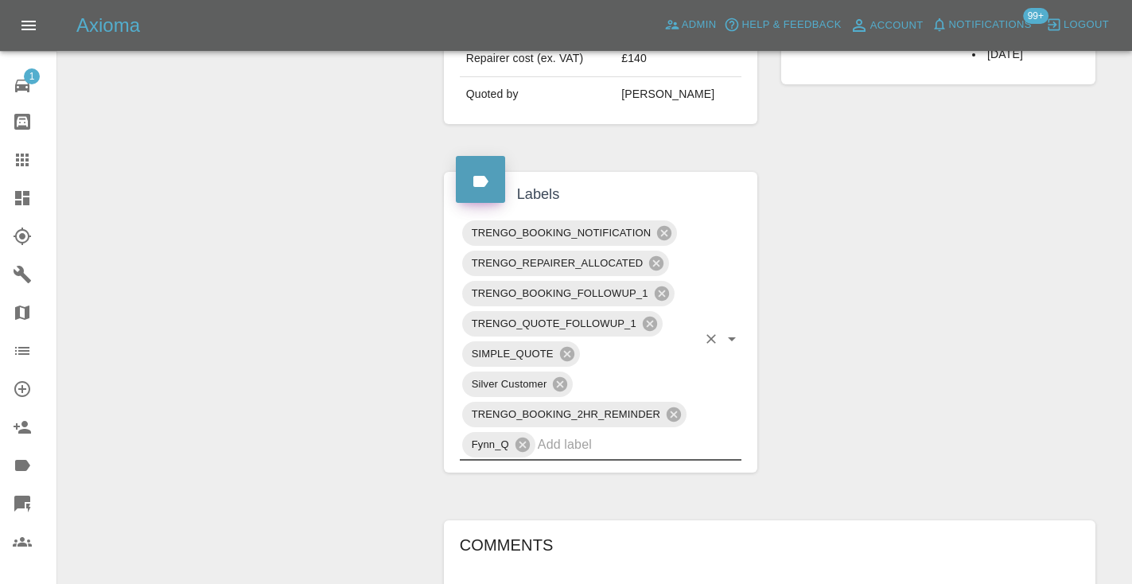
click at [330, 411] on div "Change Repairer Modify Claim Modify Quote Rollback Submit Payment Archive" at bounding box center [245, 304] width 350 height 1687
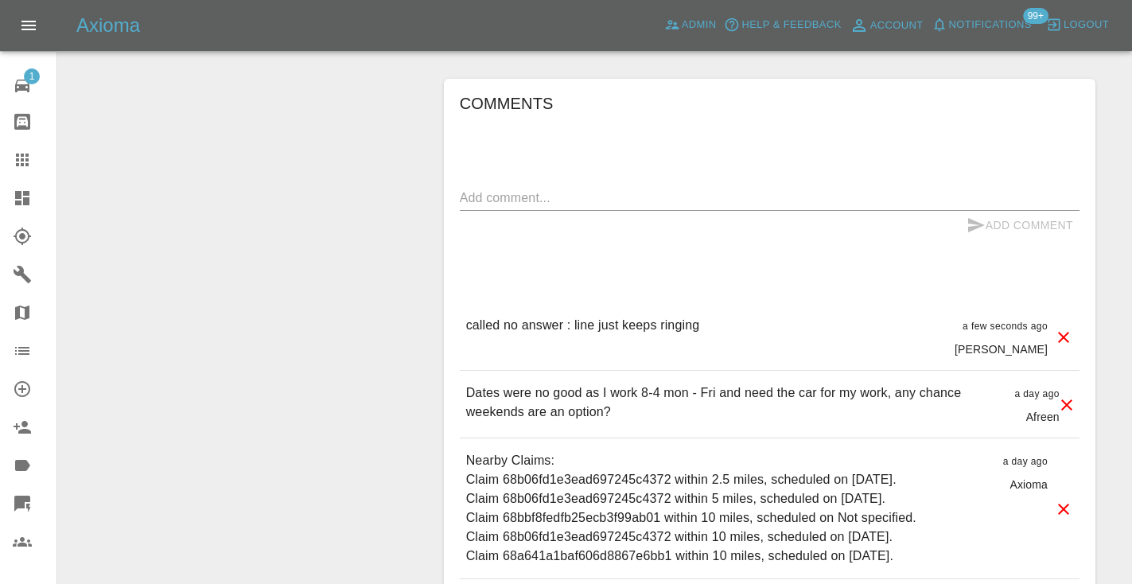
scroll to position [1180, 0]
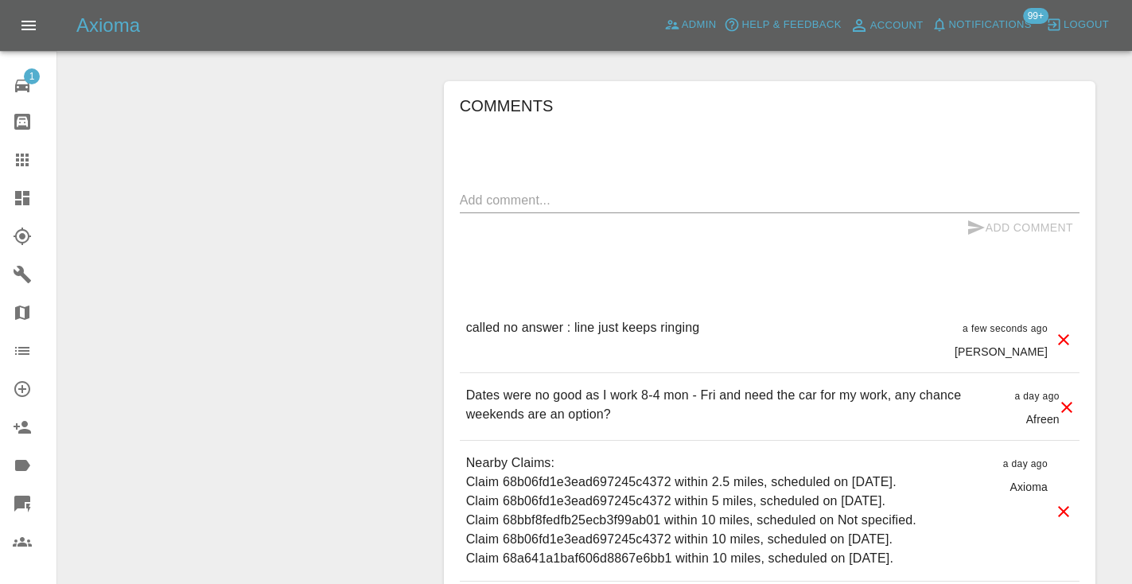
click at [27, 165] on icon at bounding box center [22, 159] width 13 height 13
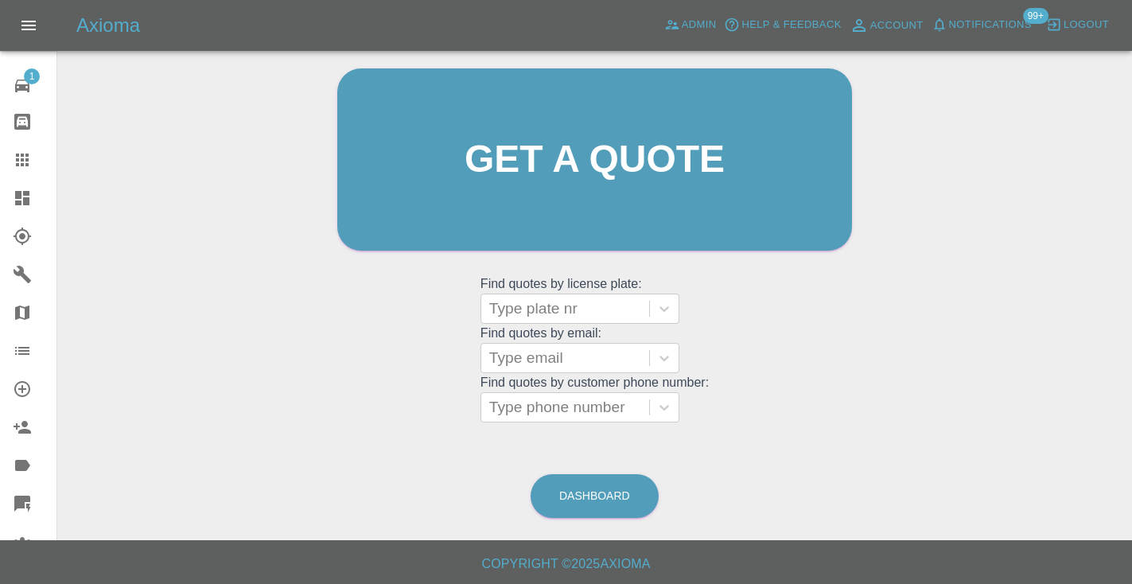
click at [974, 26] on span "Notifications" at bounding box center [990, 25] width 83 height 18
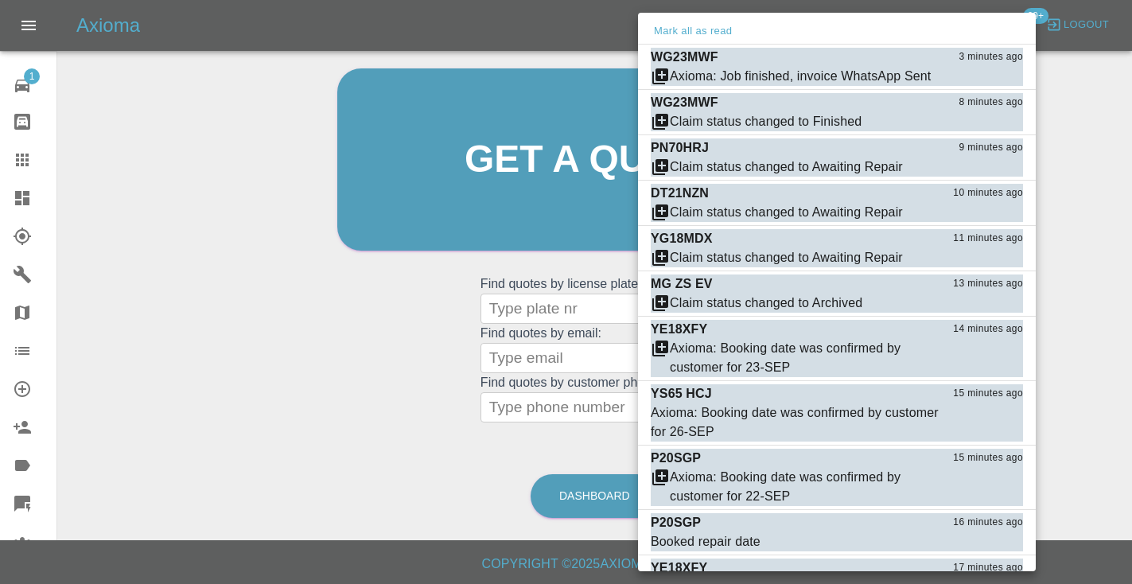
click at [1104, 228] on div at bounding box center [566, 292] width 1132 height 584
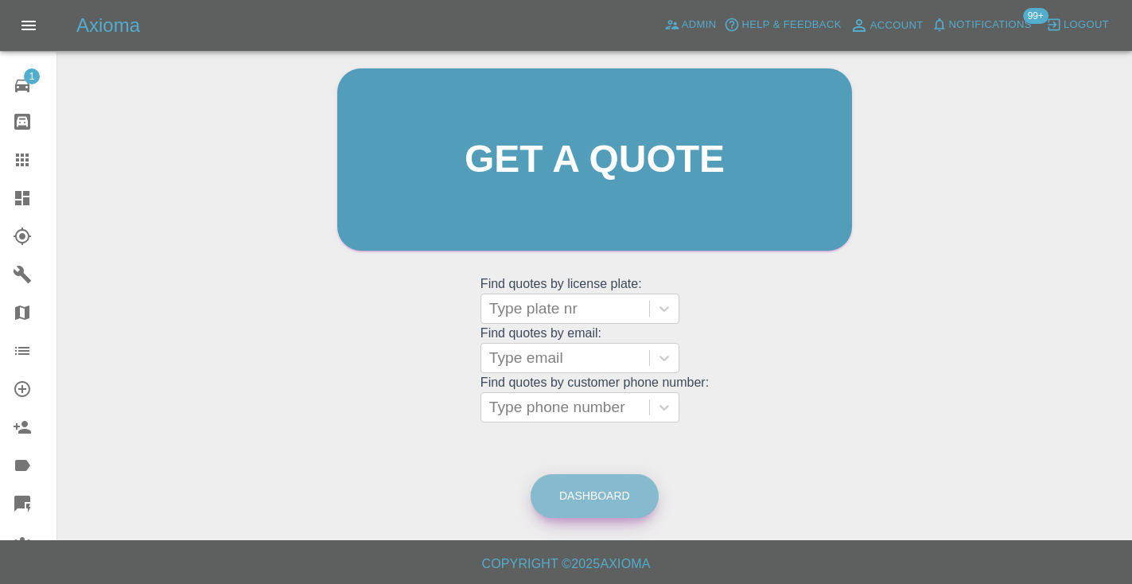
click at [630, 492] on link "Dashboard" at bounding box center [594, 496] width 128 height 44
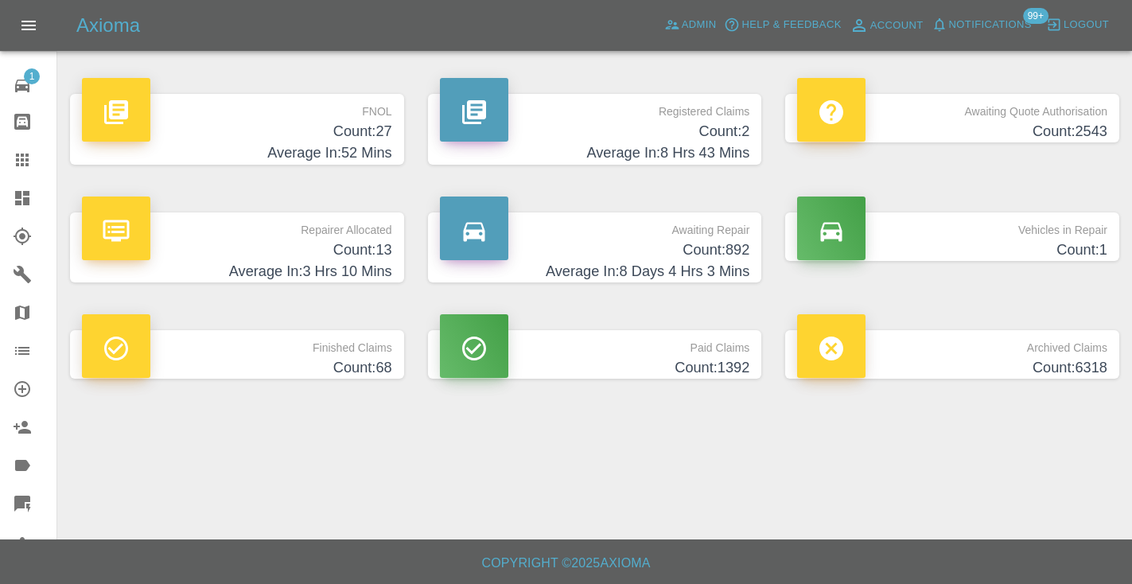
click at [720, 269] on h4 "Average In: 8 Days 4 Hrs 3 Mins" at bounding box center [595, 271] width 310 height 21
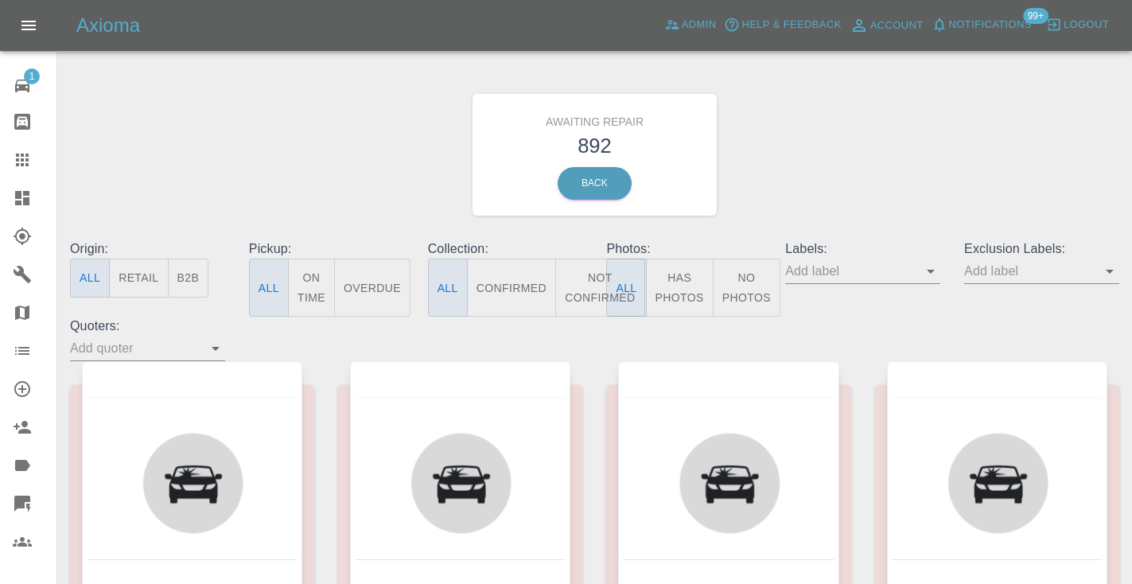
click at [589, 294] on button "Not Confirmed" at bounding box center [599, 287] width 89 height 58
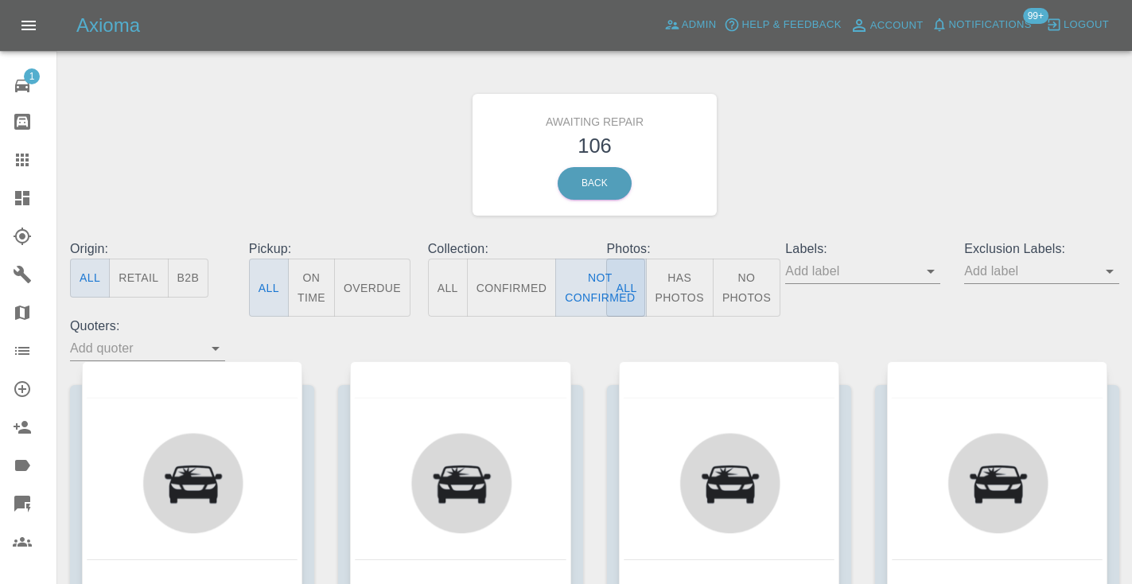
click at [876, 177] on div "Awaiting Repair 106 Back" at bounding box center [594, 154] width 1073 height 169
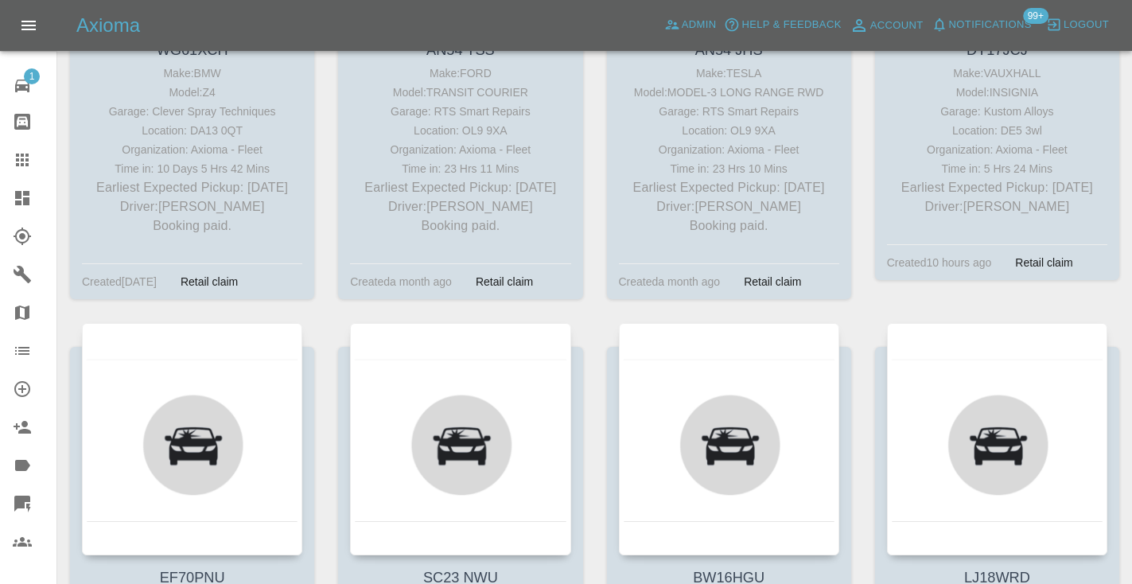
scroll to position [6887, 0]
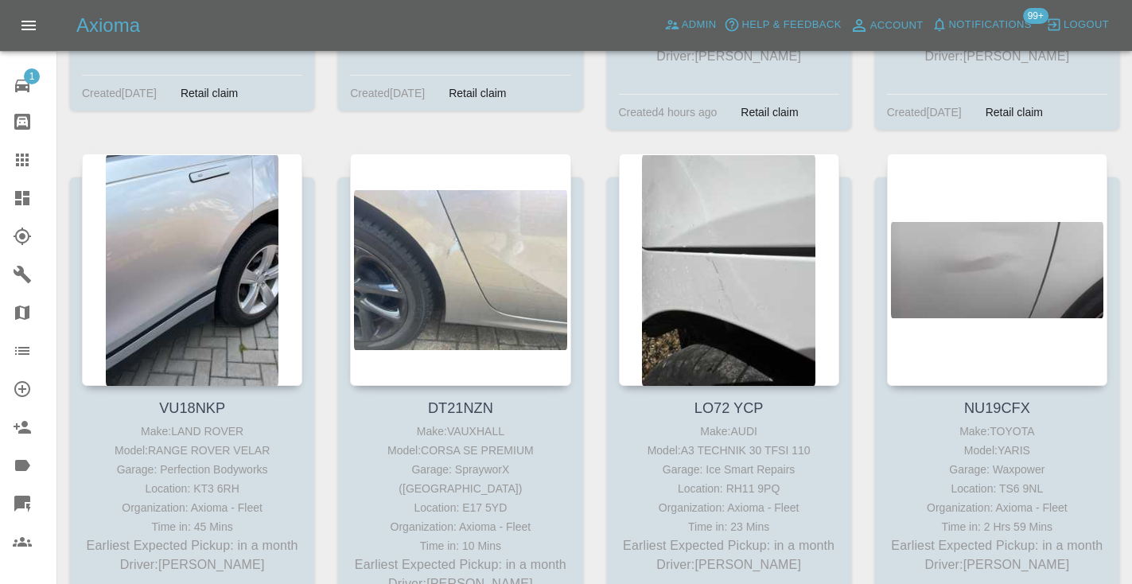
scroll to position [12712, 0]
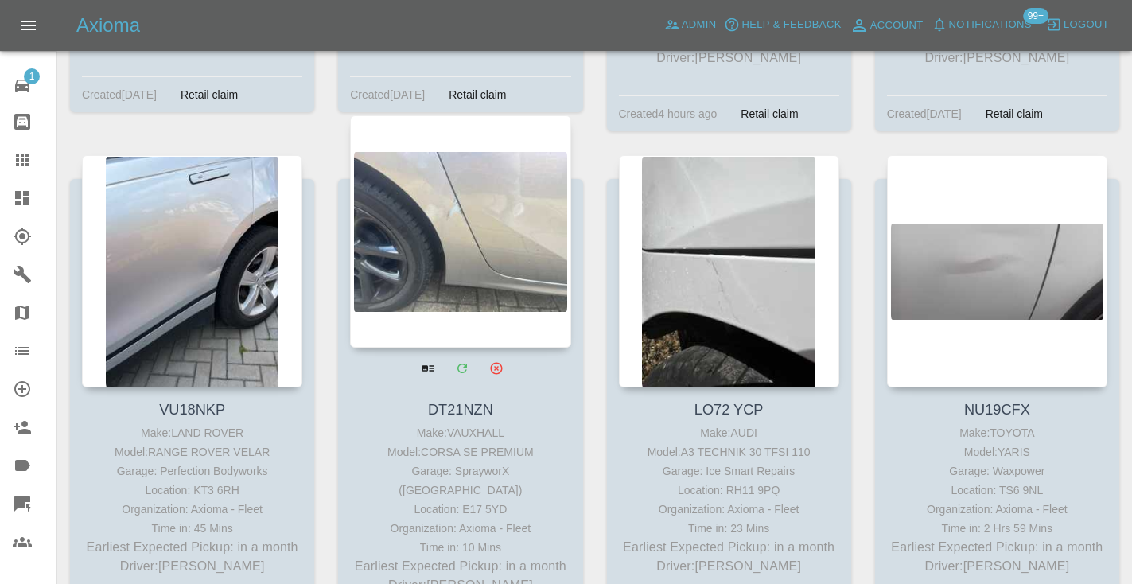
click at [460, 152] on div at bounding box center [460, 231] width 220 height 232
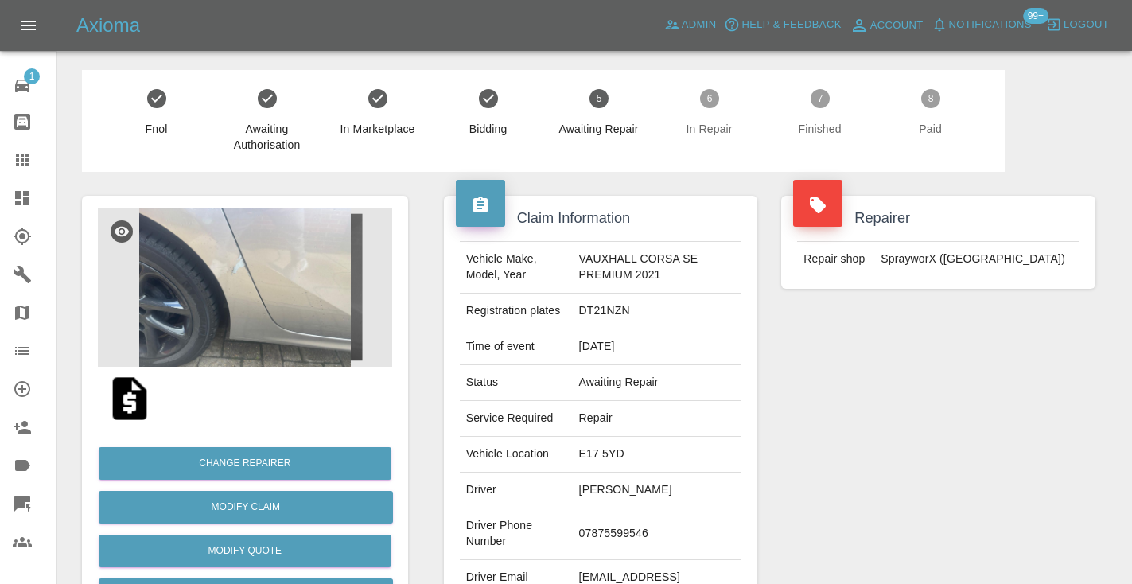
click at [611, 531] on td "07875599546" at bounding box center [657, 534] width 169 height 52
copy td "07875599546"
click at [877, 435] on div "Repairer Repair shop SprayworX ([GEOGRAPHIC_DATA])" at bounding box center [938, 409] width 338 height 475
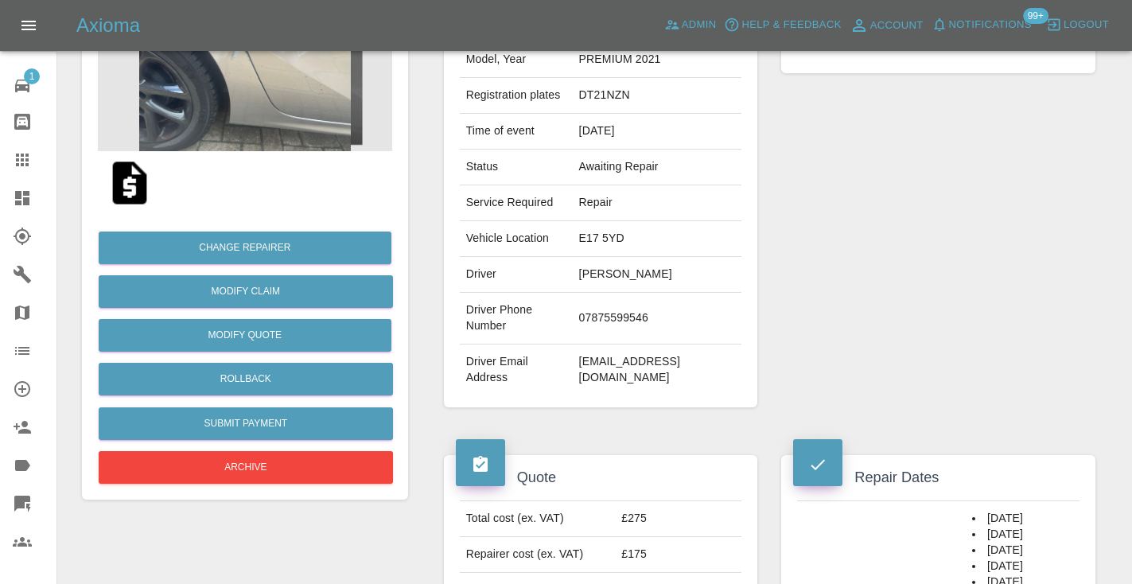
scroll to position [215, 0]
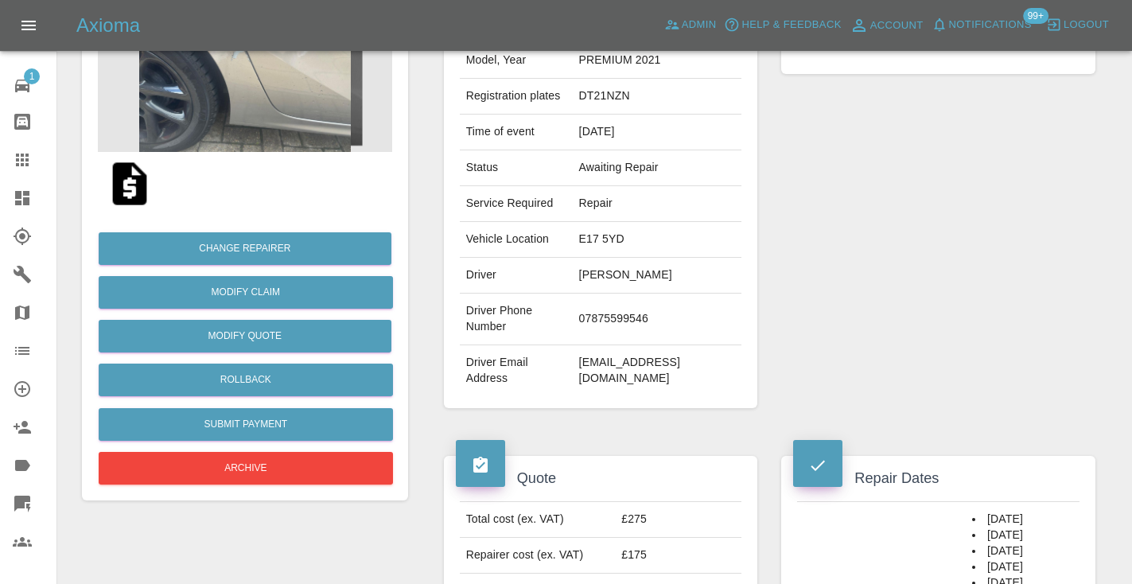
click at [632, 320] on td "07875599546" at bounding box center [657, 319] width 169 height 52
copy td "07875599546"
click at [914, 214] on div "Repairer Repair shop SprayworX ([GEOGRAPHIC_DATA])" at bounding box center [938, 194] width 338 height 475
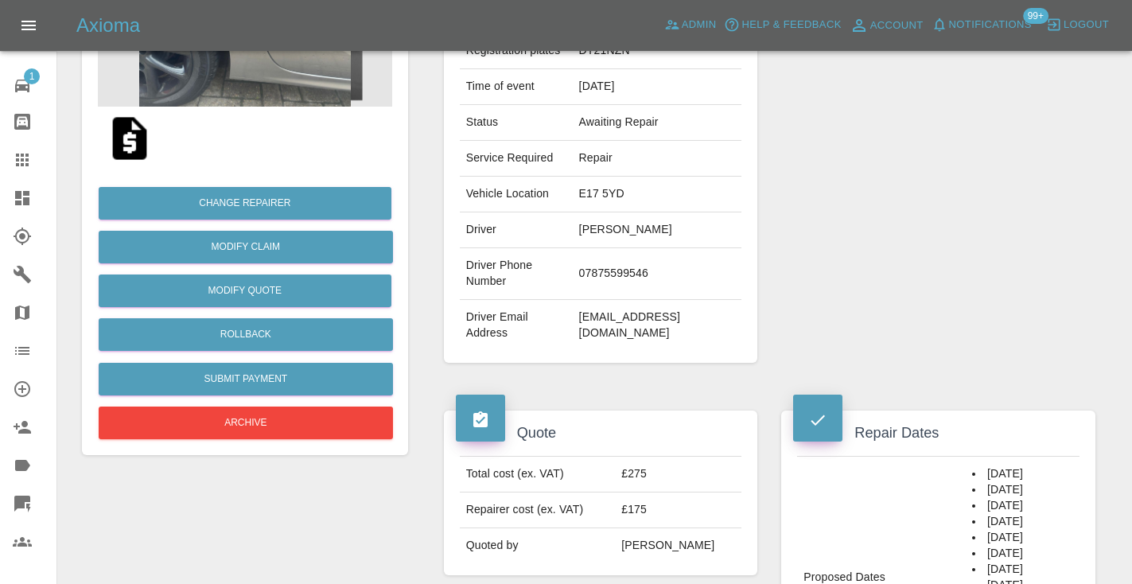
scroll to position [249, 0]
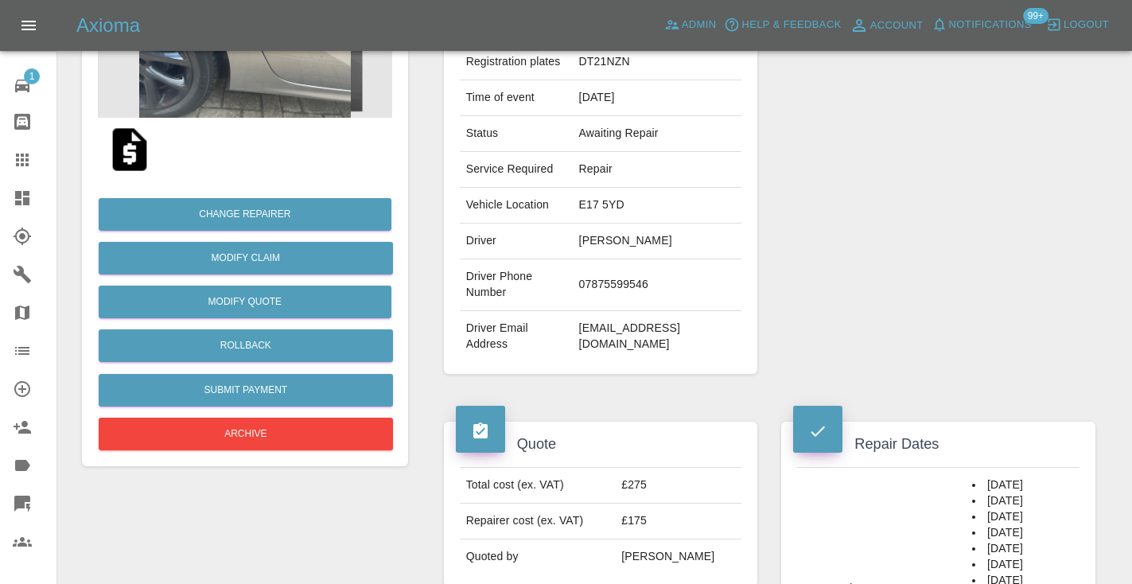
click at [1015, 21] on span "Notifications" at bounding box center [990, 25] width 83 height 18
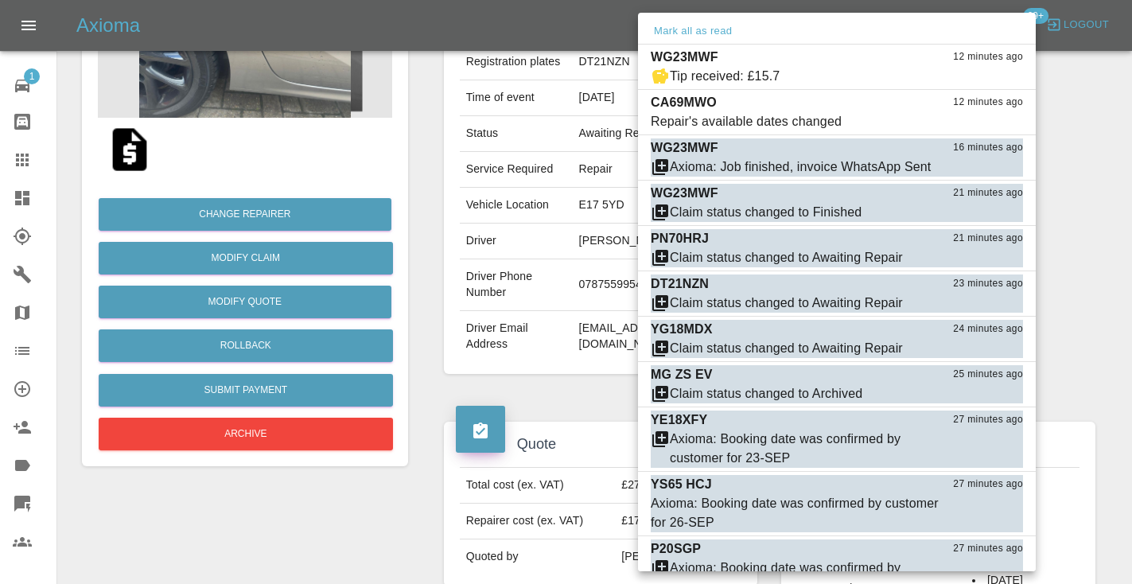
click at [1085, 177] on div at bounding box center [566, 292] width 1132 height 584
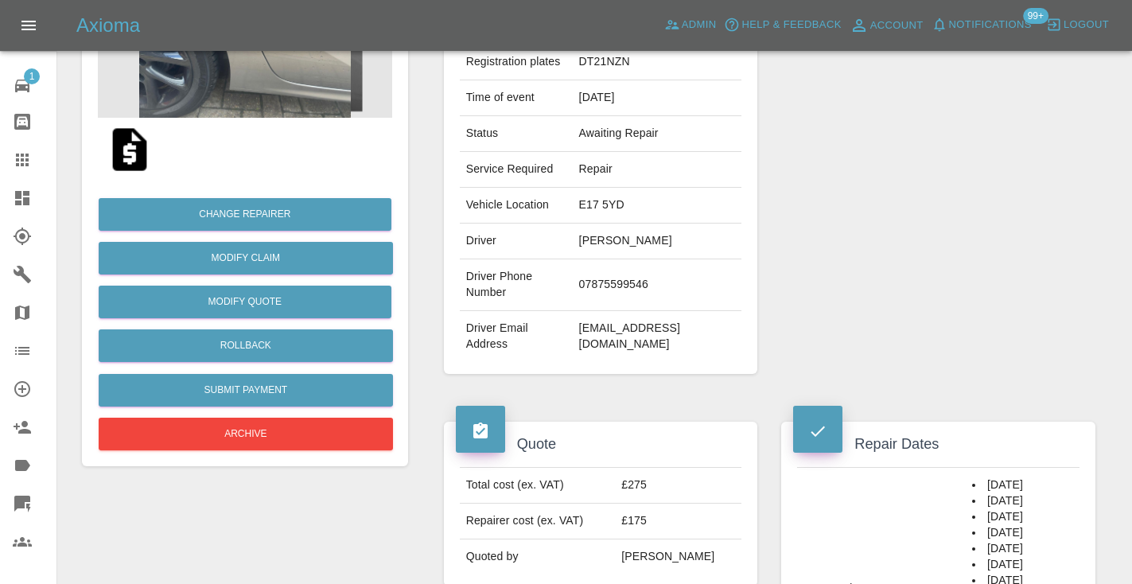
click at [1085, 177] on div "Mark all as read WG23MWF 12 minutes ago Tip received: £15.7 Mark as read CA69MW…" at bounding box center [566, 292] width 1132 height 584
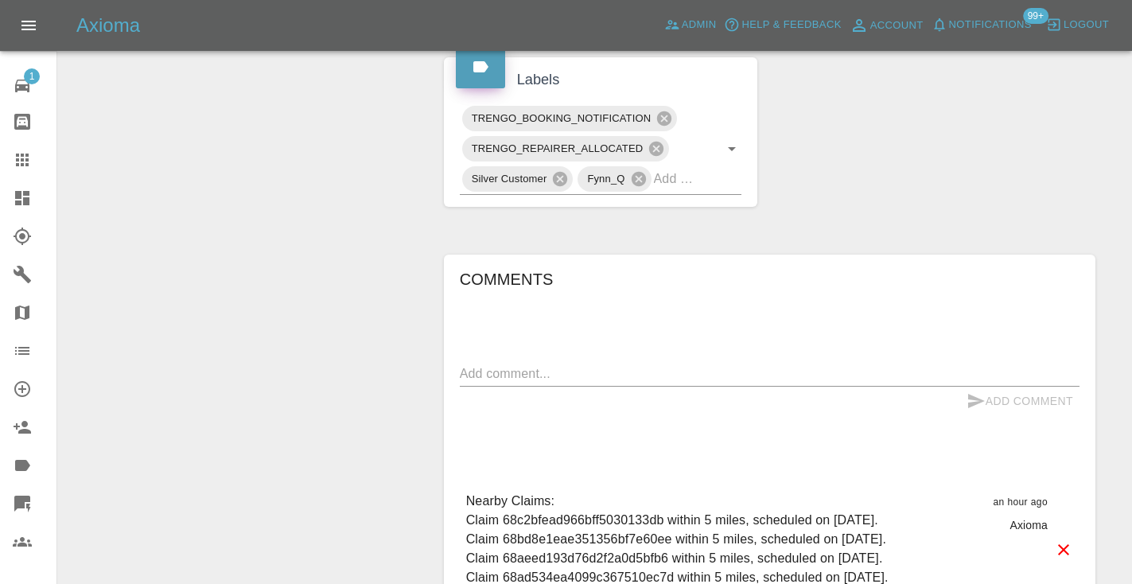
scroll to position [974, 0]
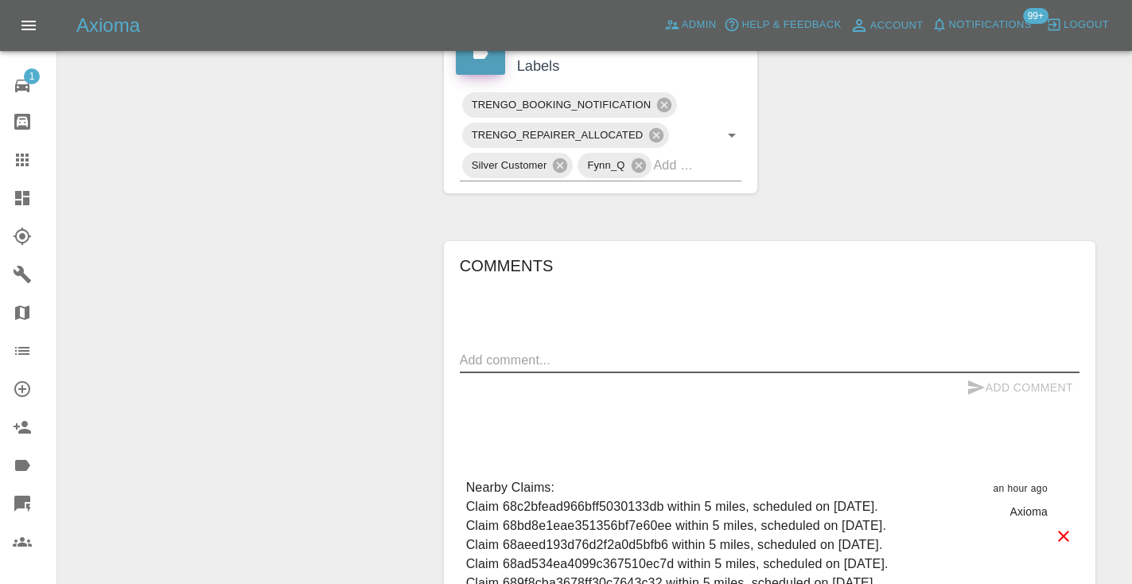
click at [495, 363] on textarea at bounding box center [769, 360] width 619 height 18
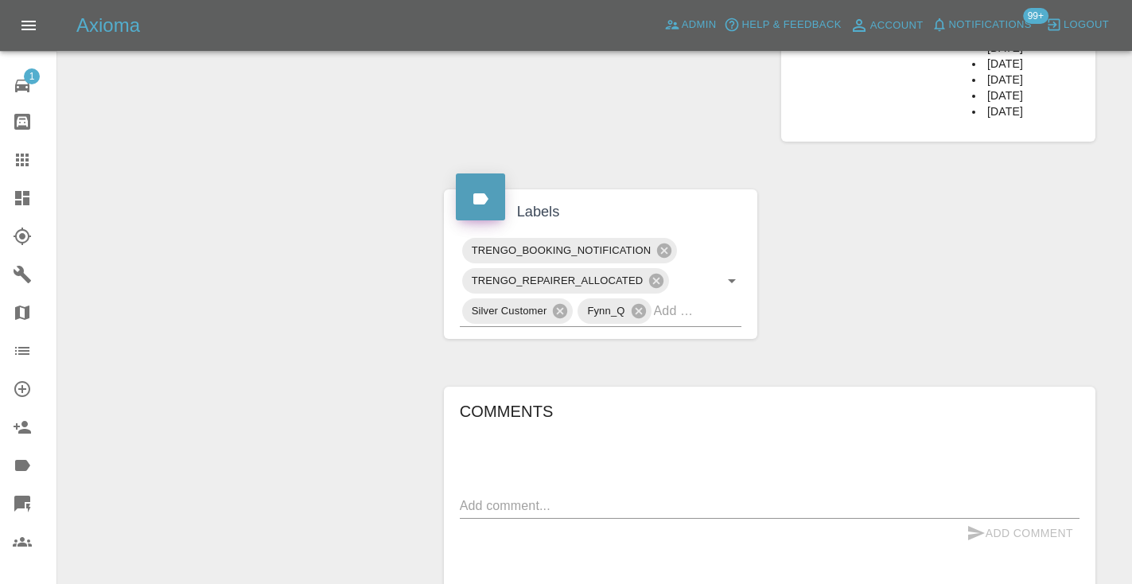
scroll to position [831, 0]
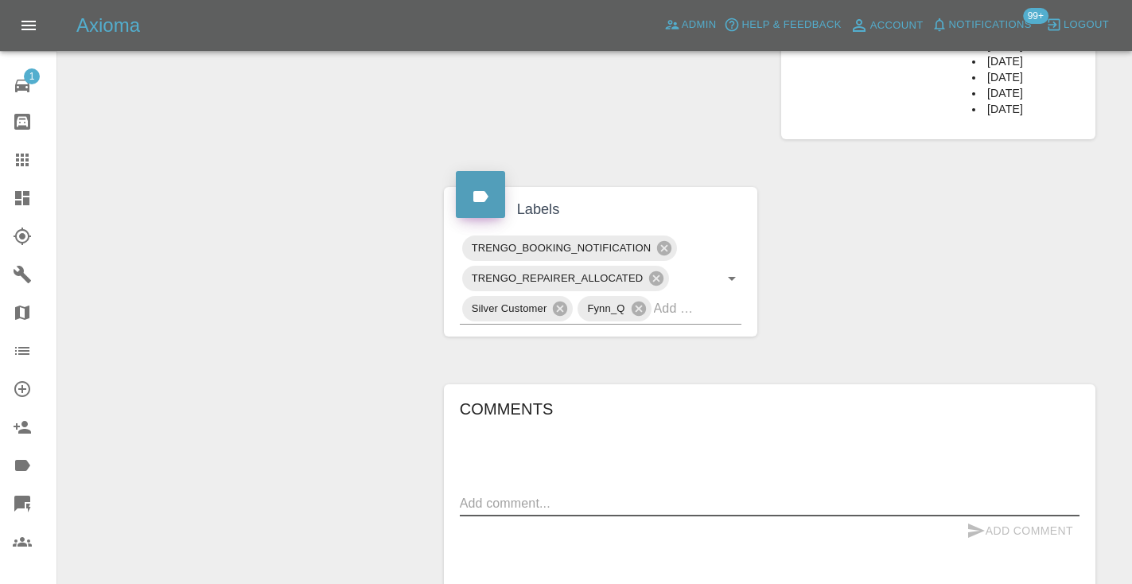
click at [519, 497] on textarea at bounding box center [769, 503] width 619 height 18
type textarea "sooner dates"
click at [984, 526] on icon "submit" at bounding box center [975, 530] width 19 height 19
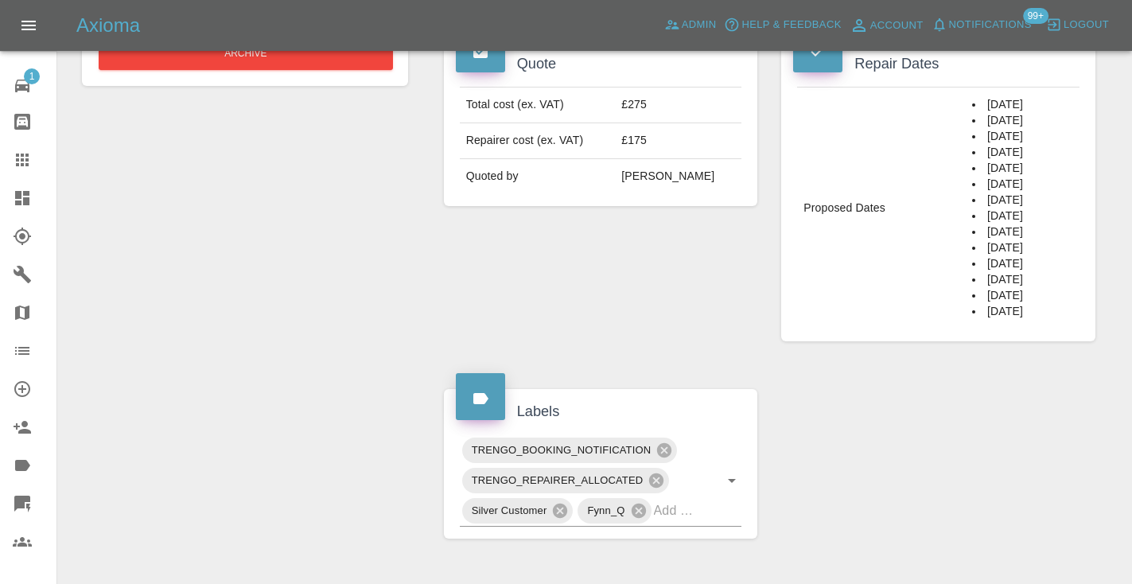
scroll to position [631, 0]
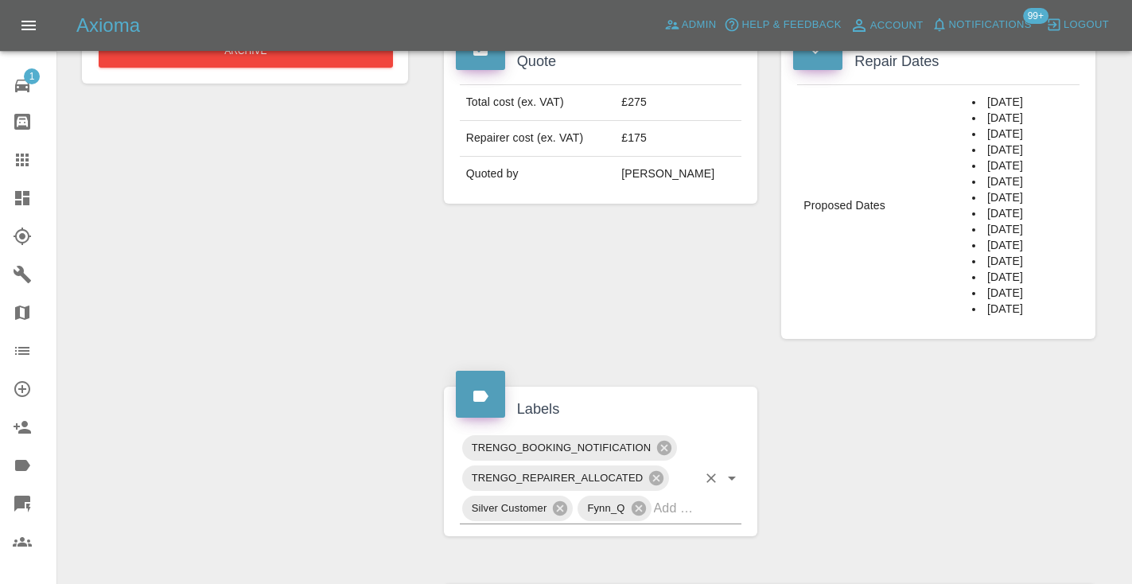
click at [699, 514] on div "TRENGO_BOOKING_NOTIFICATION TRENGO_REPAIRER_ALLOCATED Silver Customer Fynn_Q" at bounding box center [601, 478] width 282 height 91
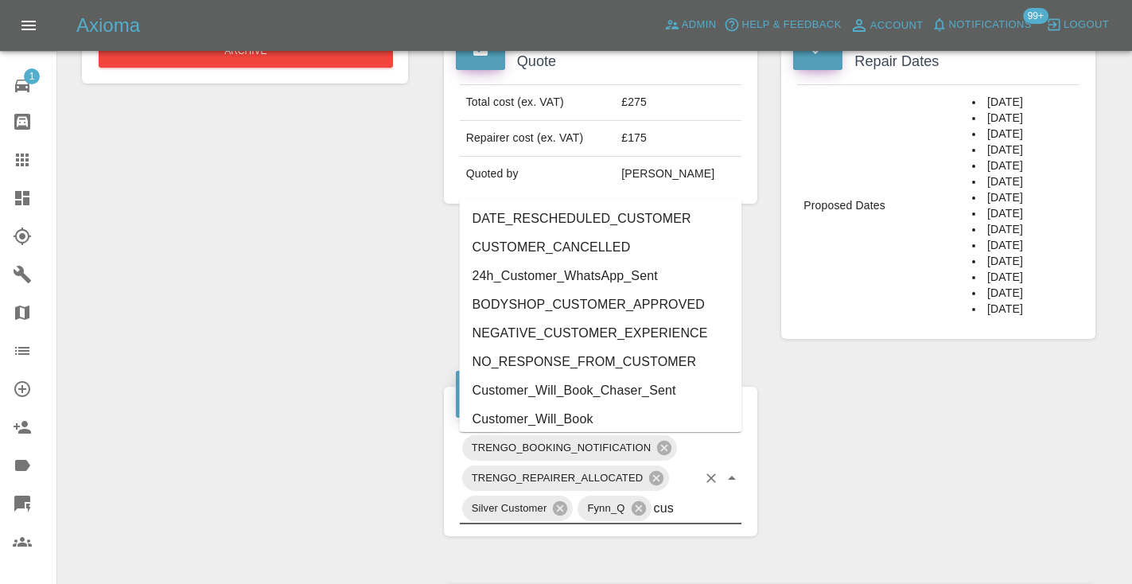
type input "cust"
click at [632, 425] on li "Customer_Will_Book" at bounding box center [601, 419] width 282 height 29
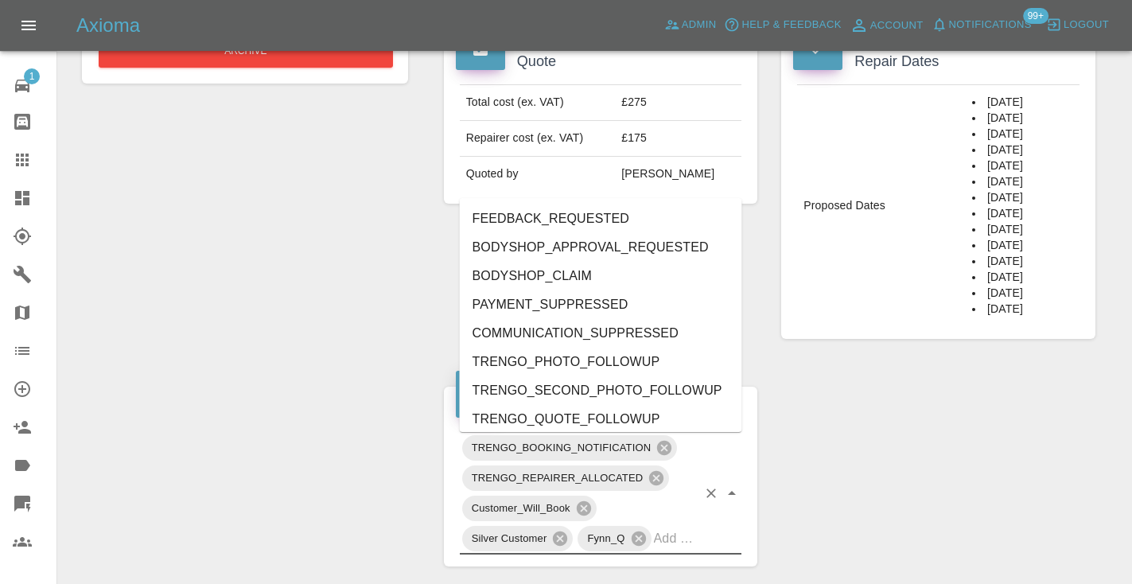
click at [949, 394] on div "Claim Information Vehicle Make, Model, Year VAUXHALL CORSA SE PREMIUM 2021 Regi…" at bounding box center [769, 366] width 675 height 1652
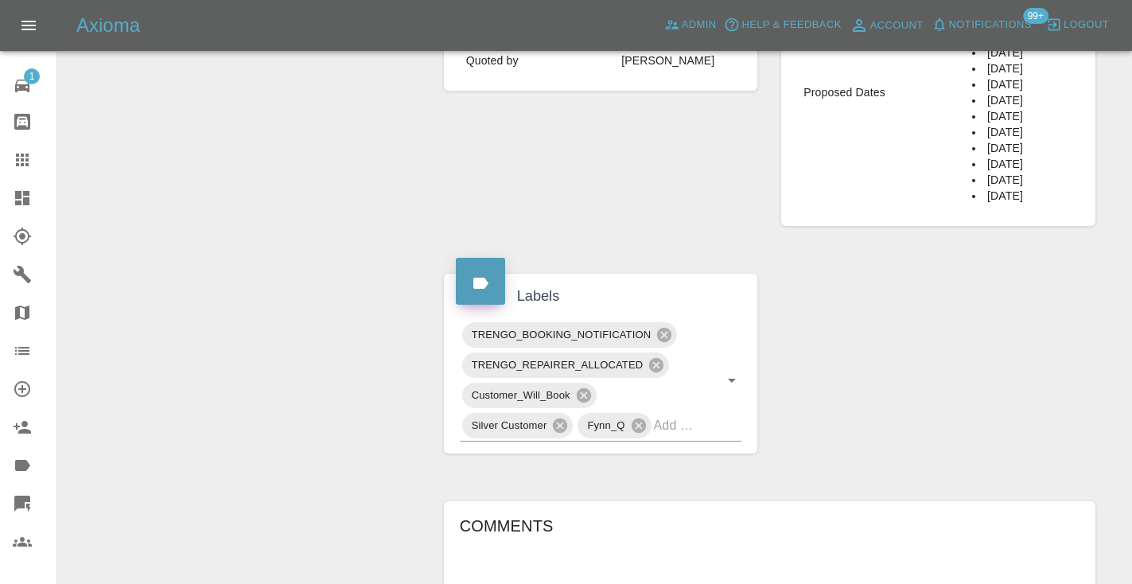
scroll to position [743, 0]
click at [25, 158] on icon at bounding box center [22, 159] width 13 height 13
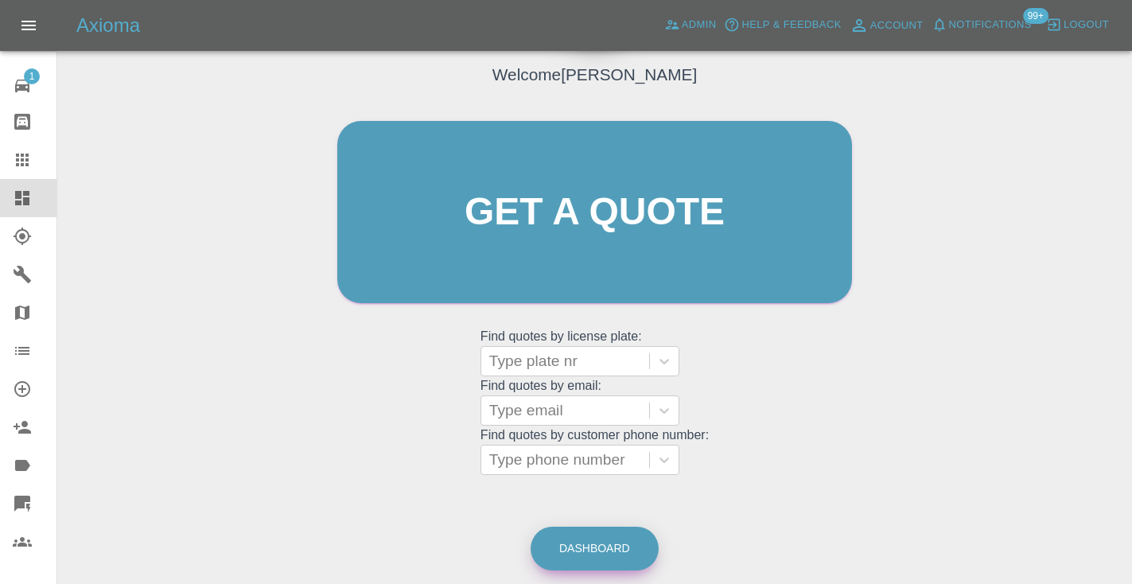
click at [614, 551] on link "Dashboard" at bounding box center [594, 548] width 128 height 44
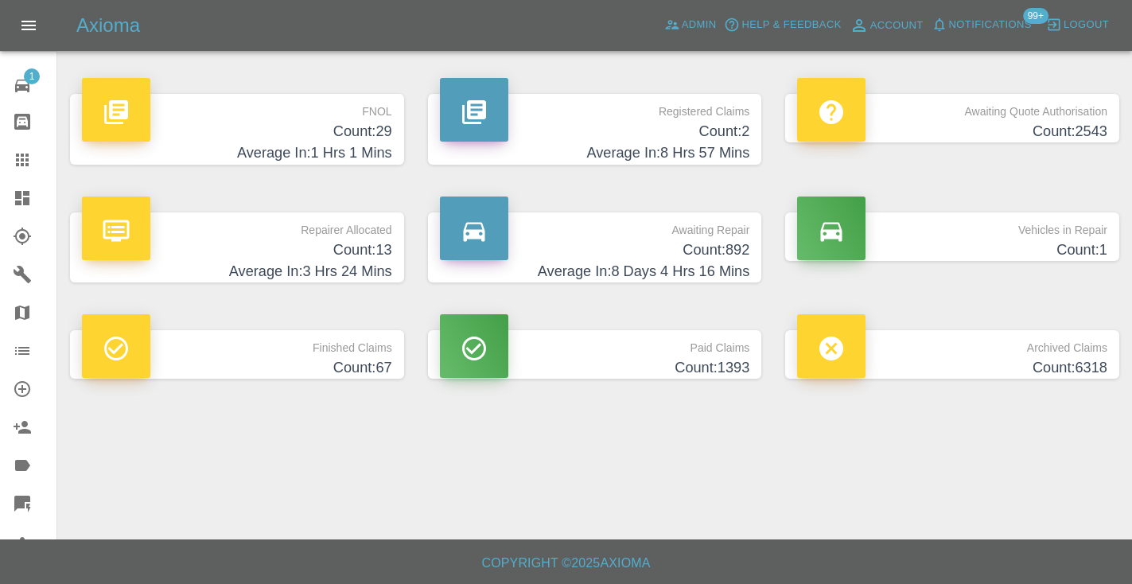
click at [724, 252] on h4 "Count: 892" at bounding box center [595, 249] width 310 height 21
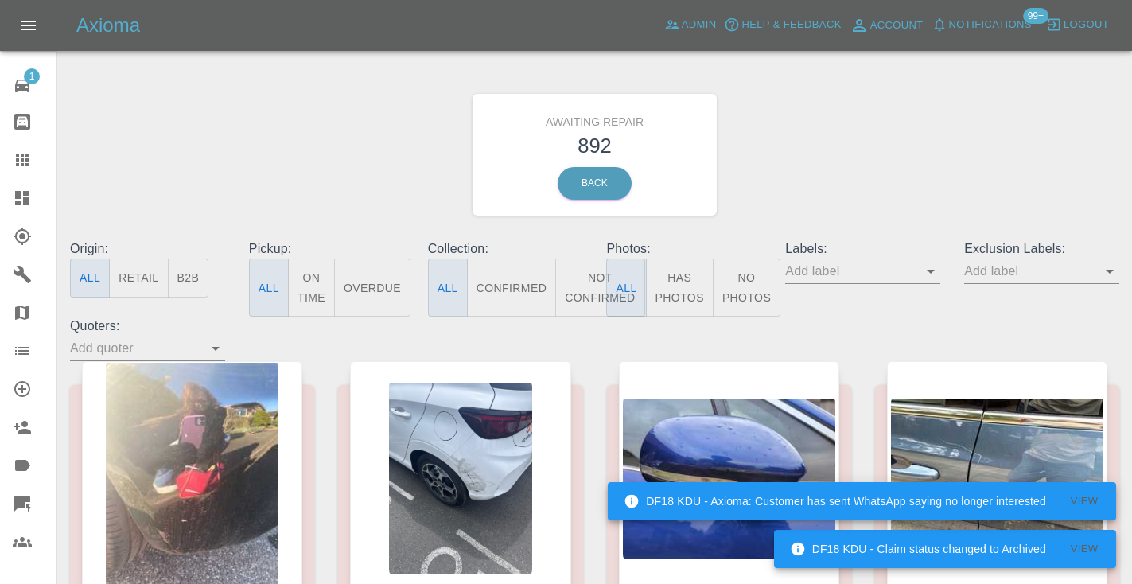
click at [586, 285] on button "Not Confirmed" at bounding box center [599, 287] width 89 height 58
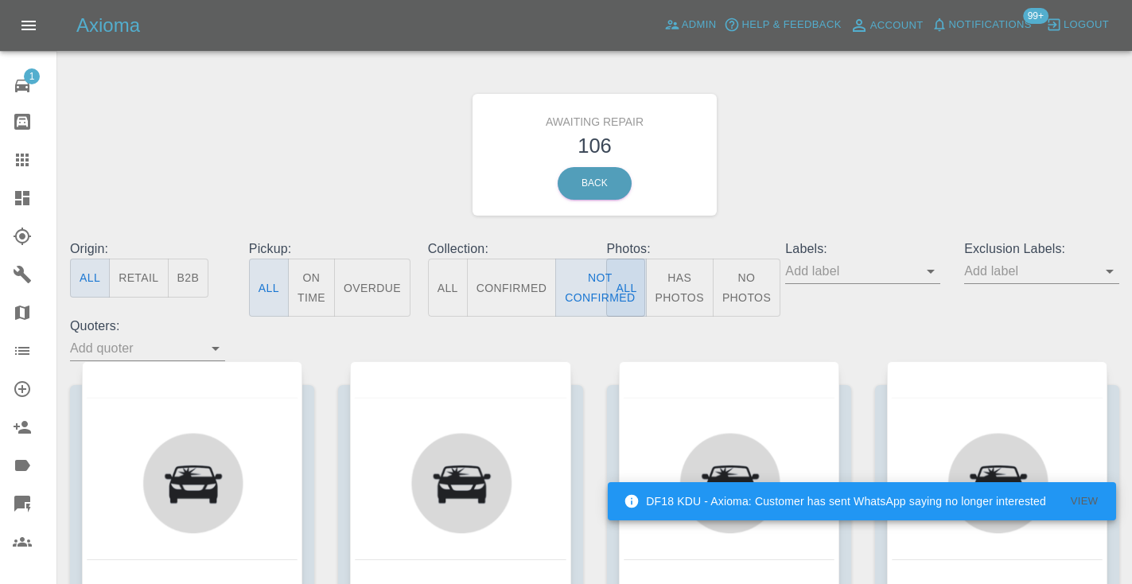
click at [770, 168] on div "Awaiting Repair 106 Back" at bounding box center [594, 154] width 1073 height 169
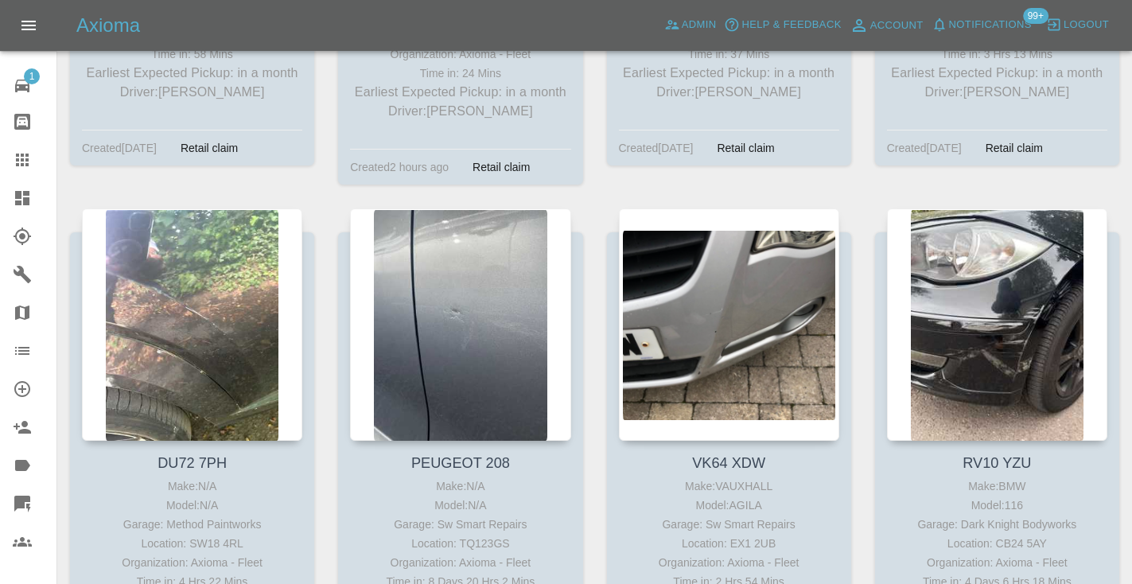
scroll to position [13181, 0]
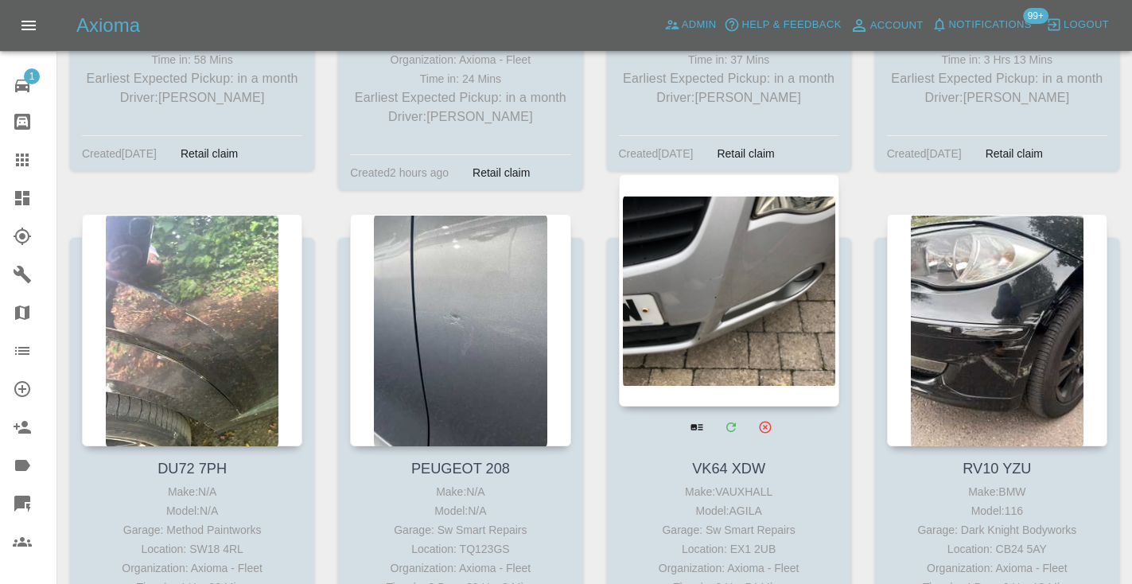
click at [740, 174] on div at bounding box center [729, 290] width 220 height 232
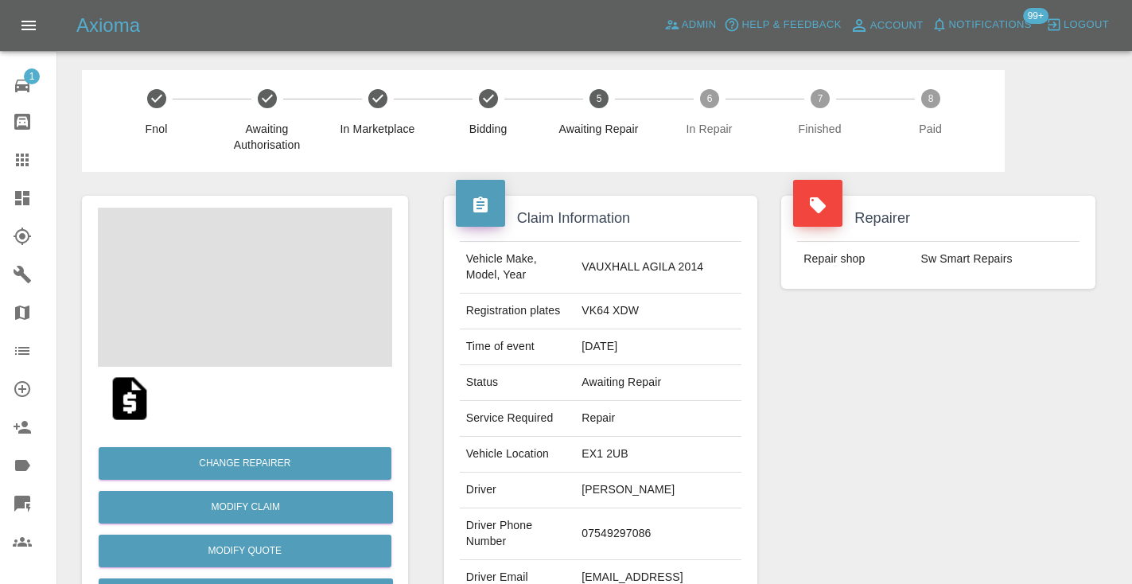
click at [648, 508] on td "07549297086" at bounding box center [658, 534] width 166 height 52
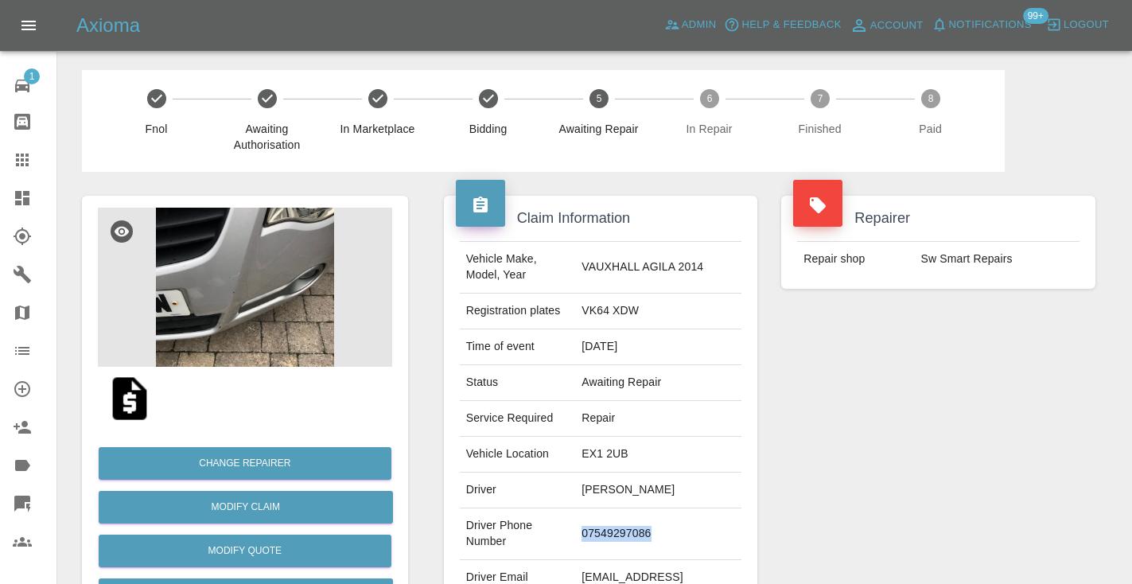
copy td "07549297086"
click at [908, 456] on div "Repairer Repair shop Sw Smart Repairs" at bounding box center [938, 409] width 338 height 475
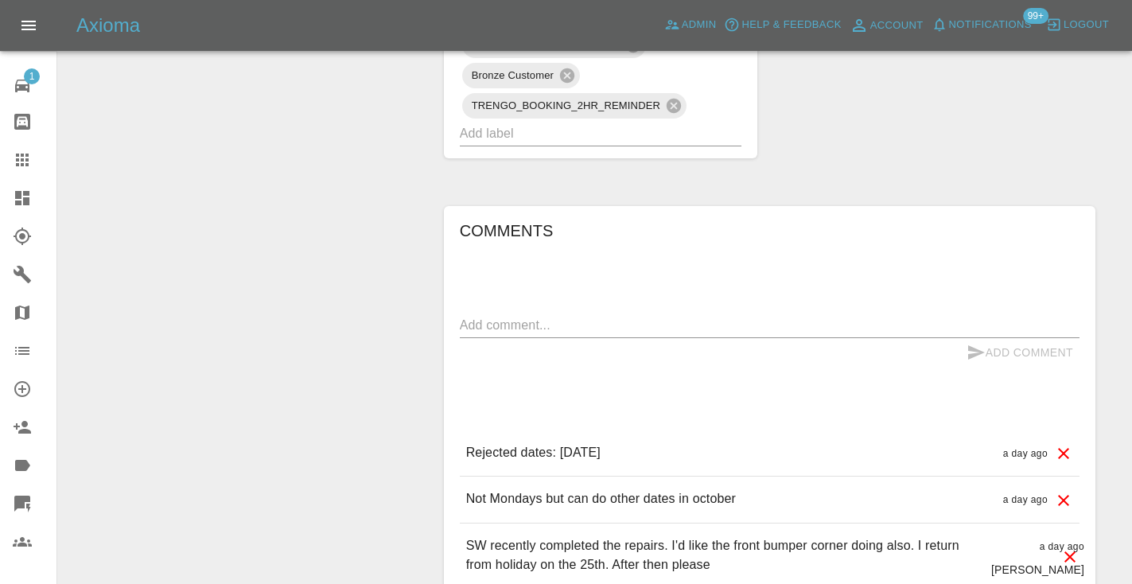
scroll to position [995, 0]
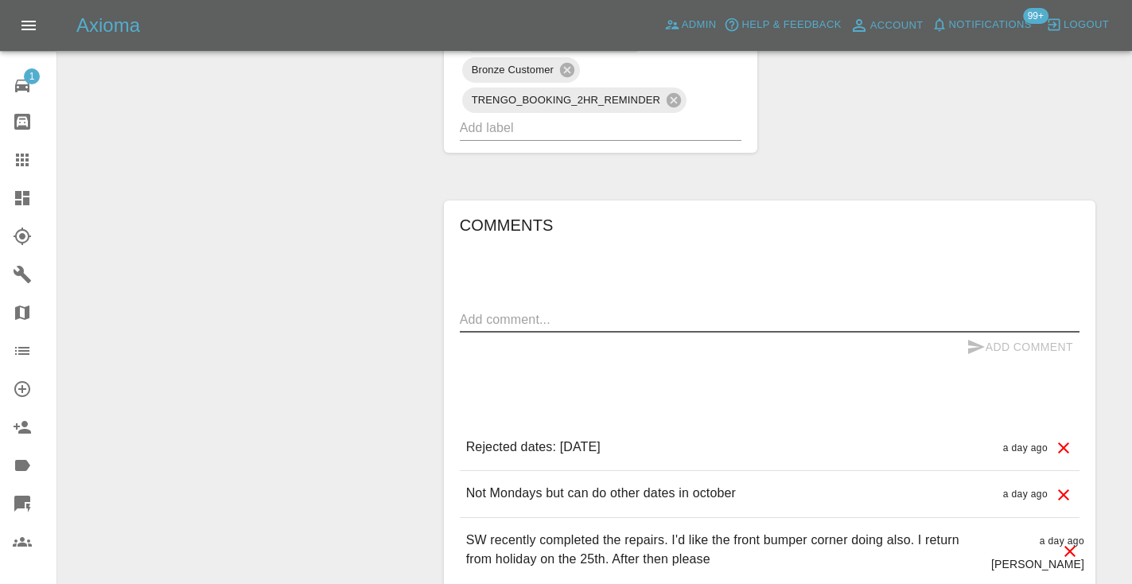
click at [495, 310] on textarea at bounding box center [769, 319] width 619 height 18
type textarea "the number is not available"
click at [981, 340] on icon "submit" at bounding box center [976, 347] width 17 height 14
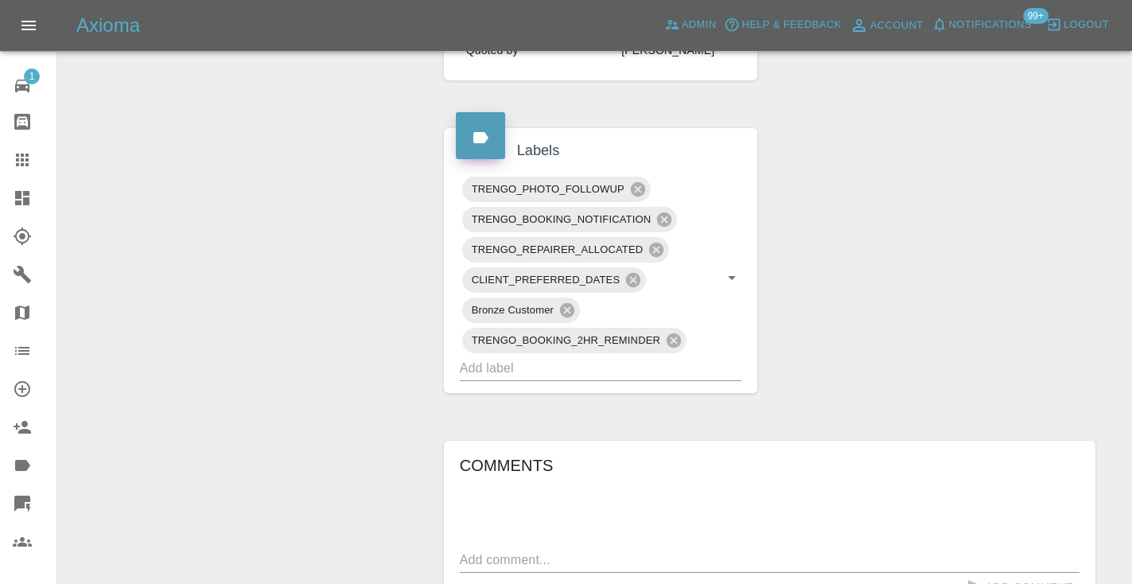
scroll to position [713, 0]
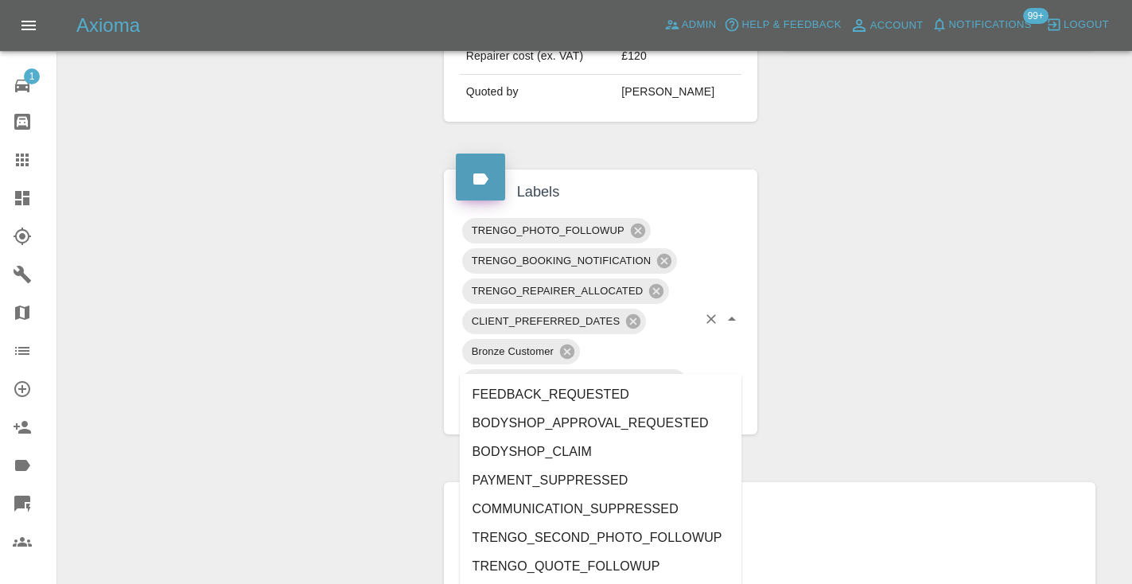
click at [565, 397] on input "text" at bounding box center [579, 409] width 238 height 25
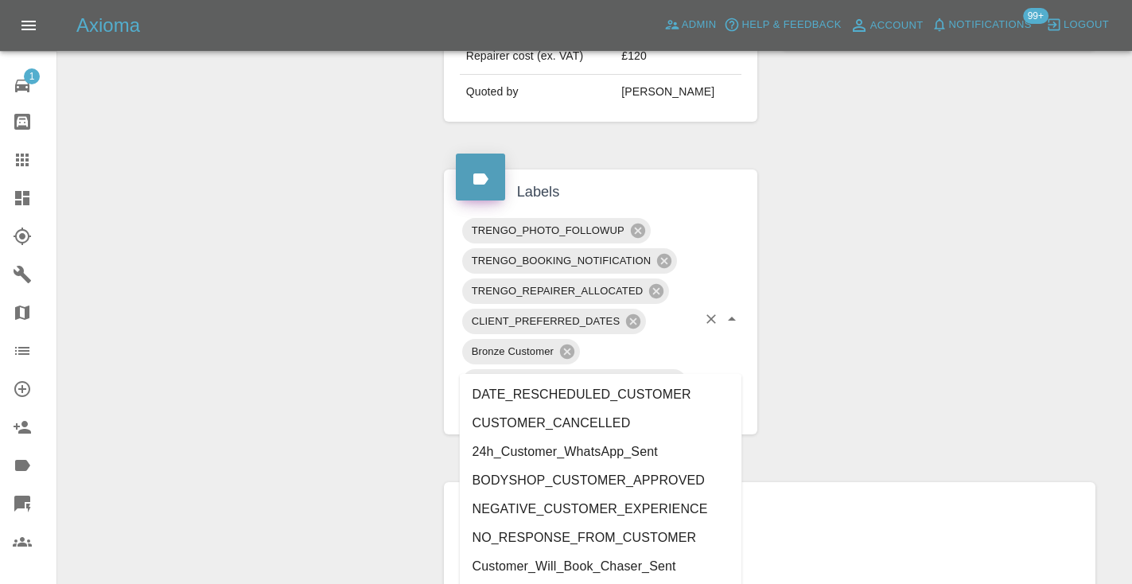
type input "cust"
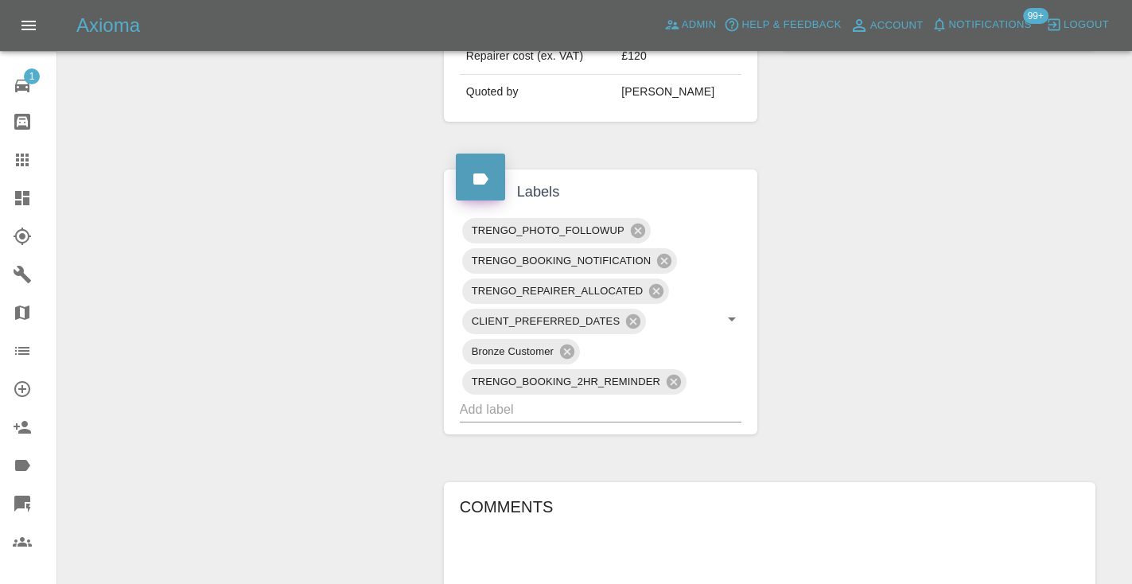
click at [868, 348] on div "Claim Information Vehicle Make, Model, Year VAUXHALL AGILA 2014 Registration pl…" at bounding box center [769, 259] width 675 height 1603
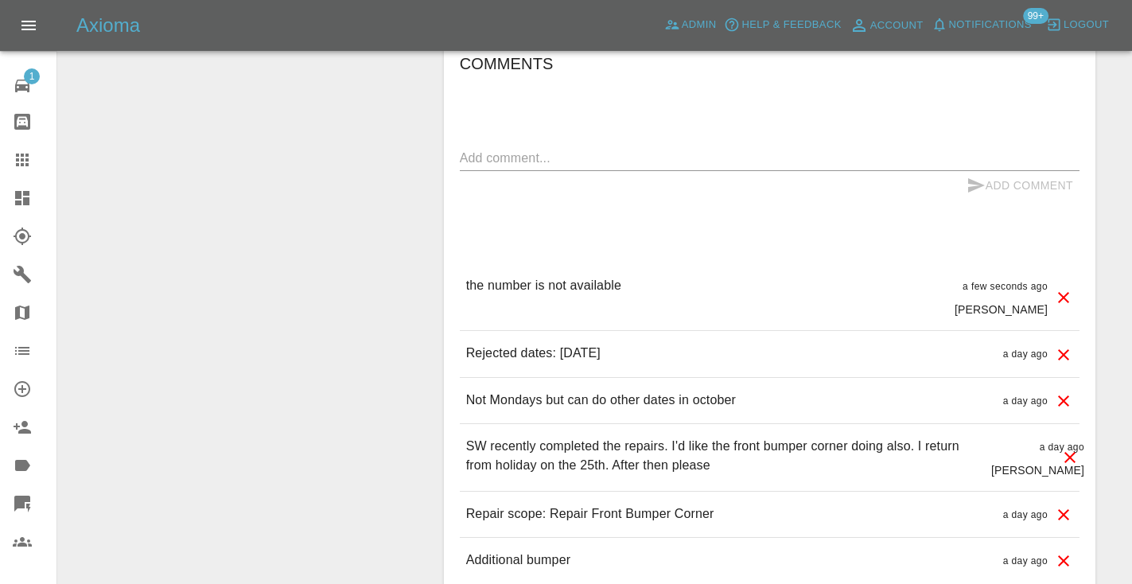
scroll to position [1247, 0]
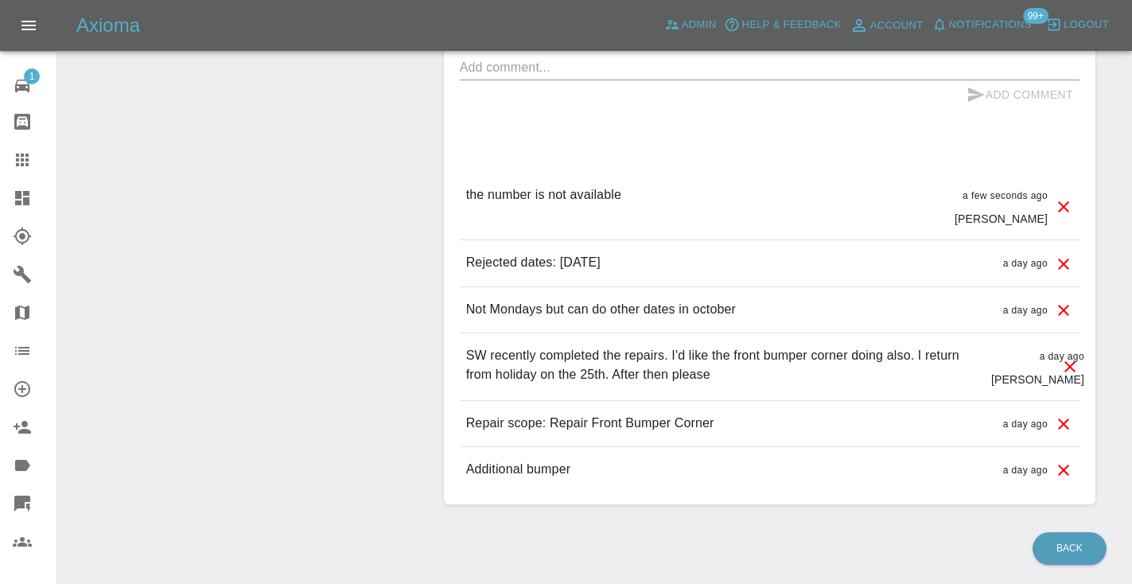
click at [825, 87] on div "Comments x Add Comment the number is not available a few seconds ago Castro the…" at bounding box center [769, 226] width 619 height 533
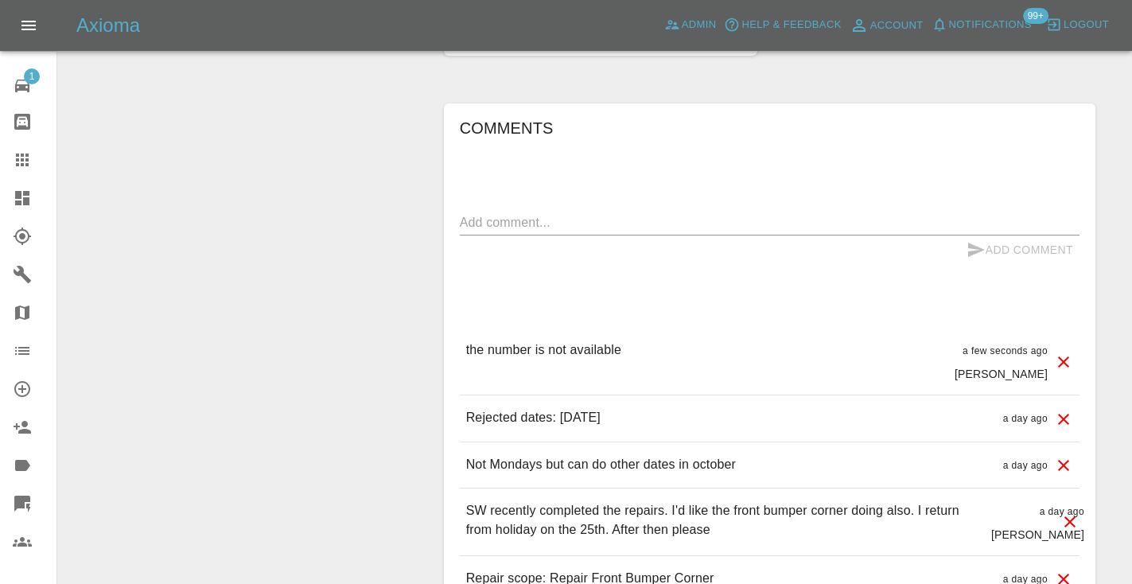
scroll to position [1066, 0]
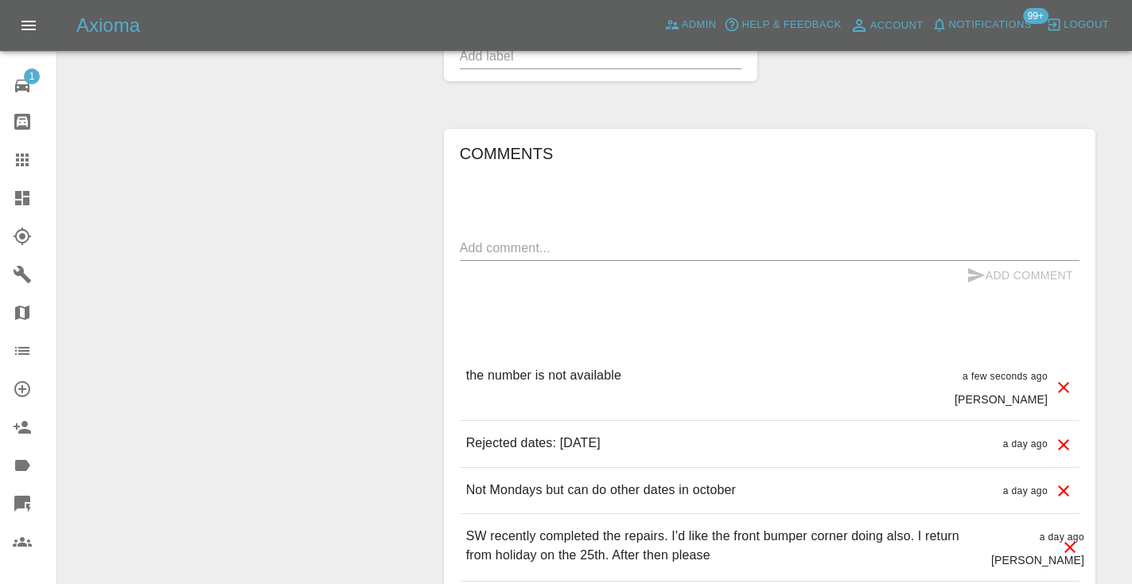
click at [25, 163] on icon at bounding box center [22, 159] width 19 height 19
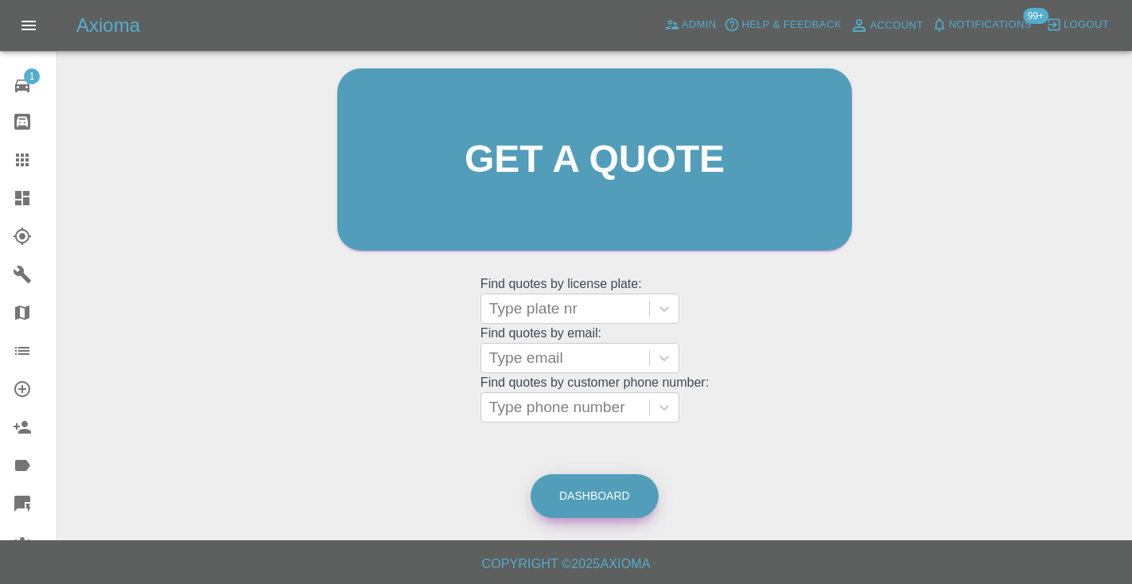
click at [647, 493] on link "Dashboard" at bounding box center [594, 496] width 128 height 44
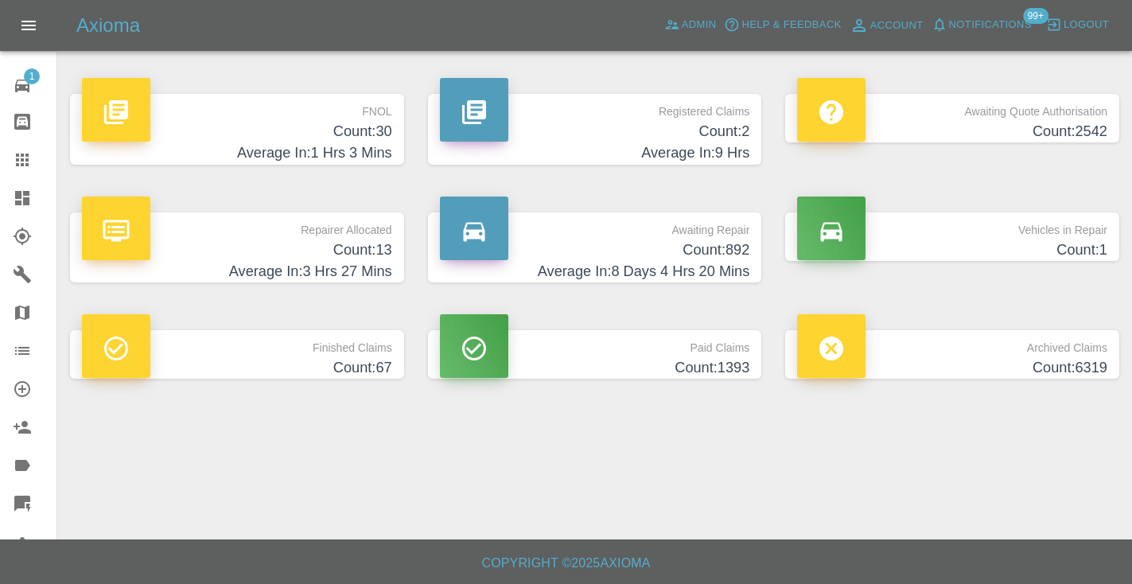
click at [699, 243] on h4 "Count: 892" at bounding box center [595, 249] width 310 height 21
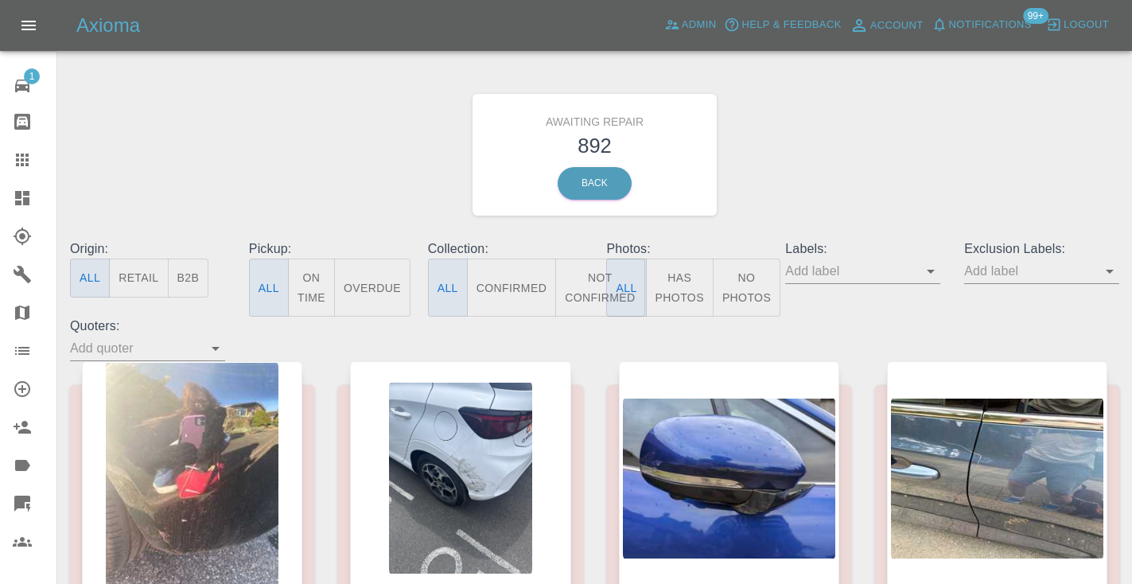
click at [587, 289] on button "Not Confirmed" at bounding box center [599, 287] width 89 height 58
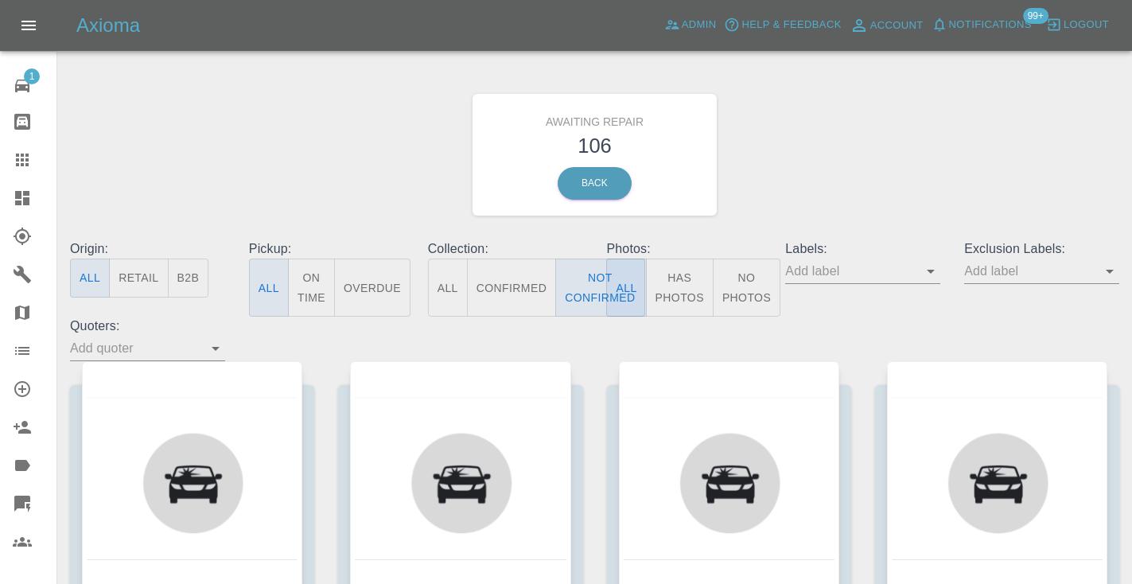
click at [820, 143] on div "Awaiting Repair 106 Back" at bounding box center [594, 154] width 1073 height 169
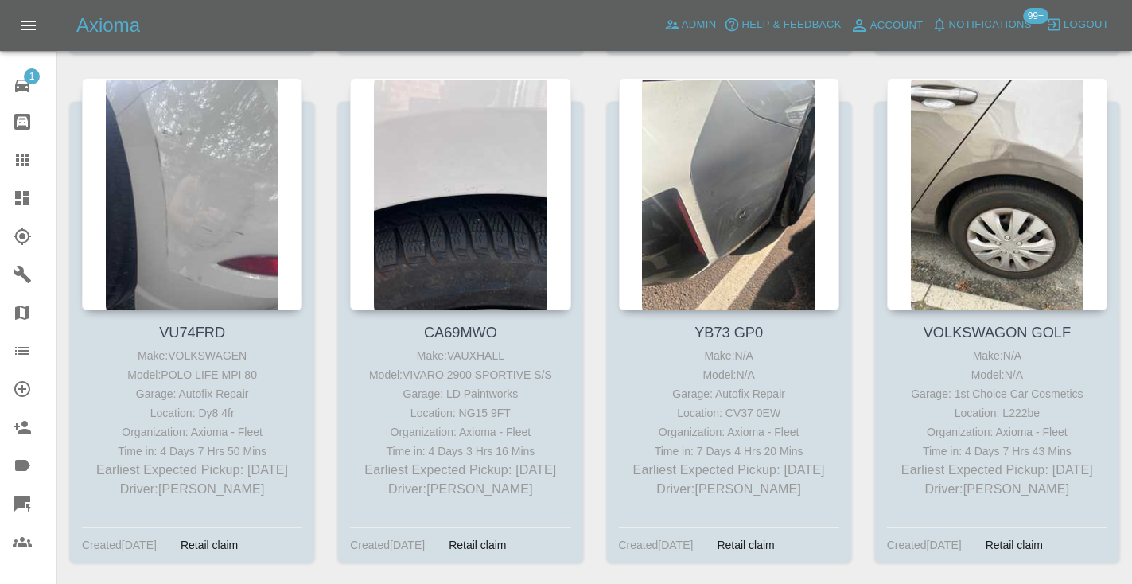
scroll to position [2397, 0]
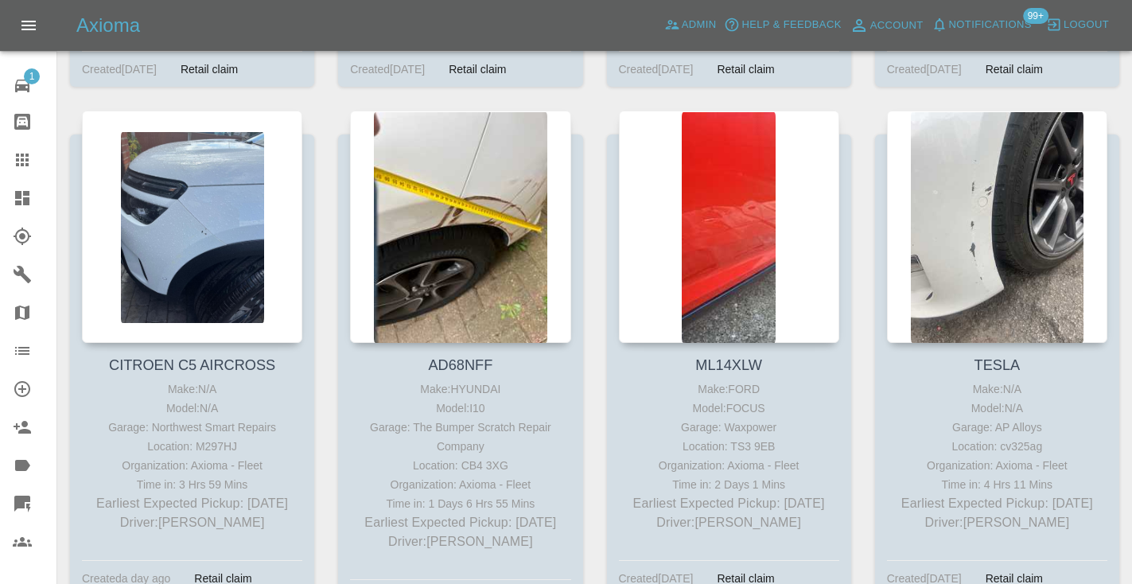
scroll to position [10652, 0]
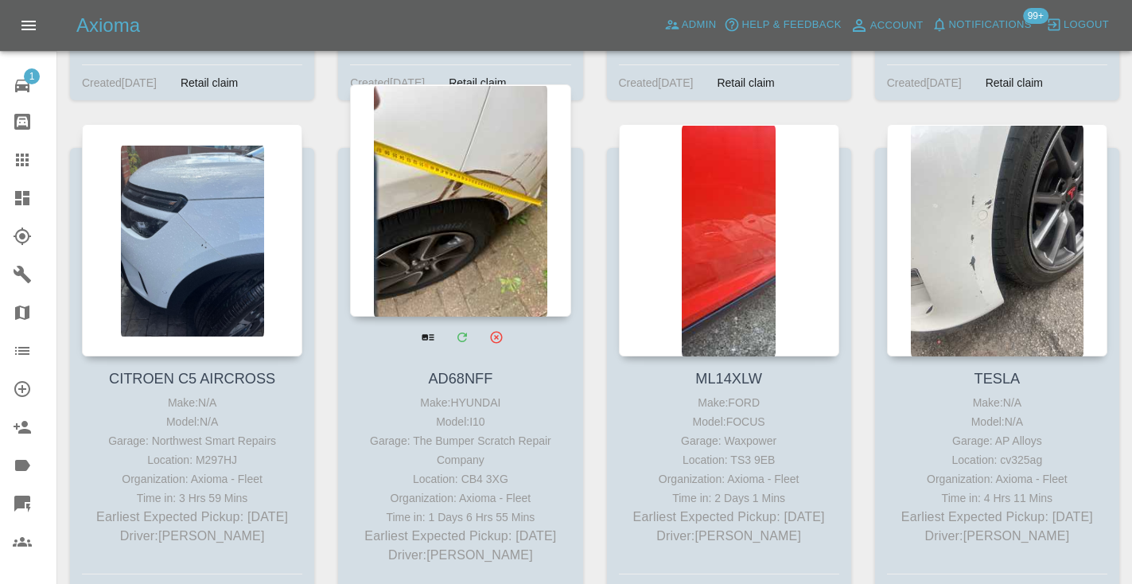
click at [486, 138] on div at bounding box center [460, 200] width 220 height 232
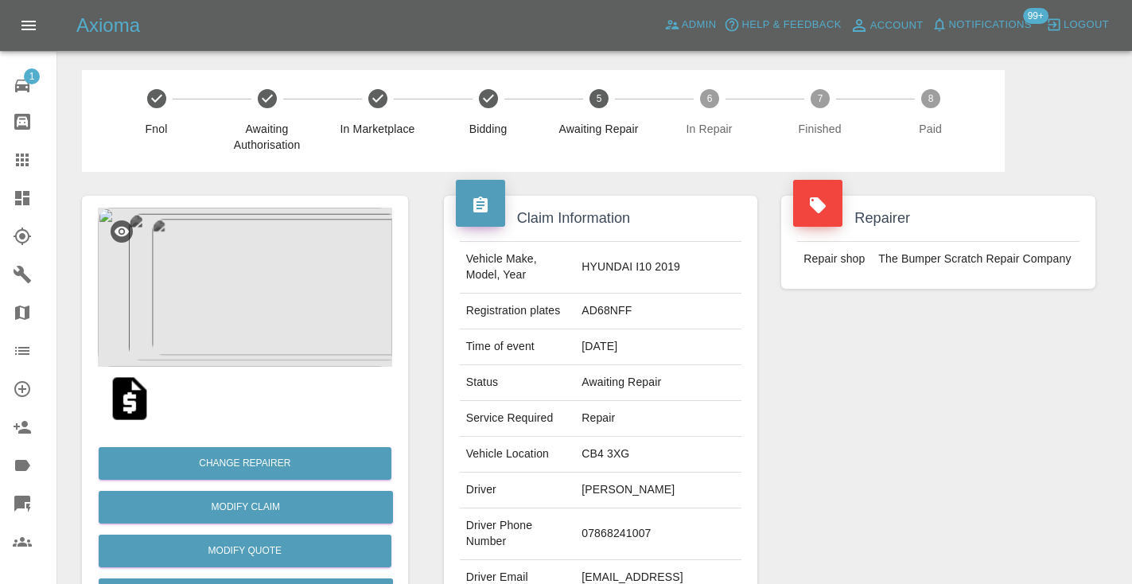
click at [652, 518] on td "07868241007" at bounding box center [658, 534] width 166 height 52
copy td "07868241007"
click at [851, 445] on div "Repairer Repair shop The Bumper Scratch Repair Company" at bounding box center [938, 409] width 338 height 475
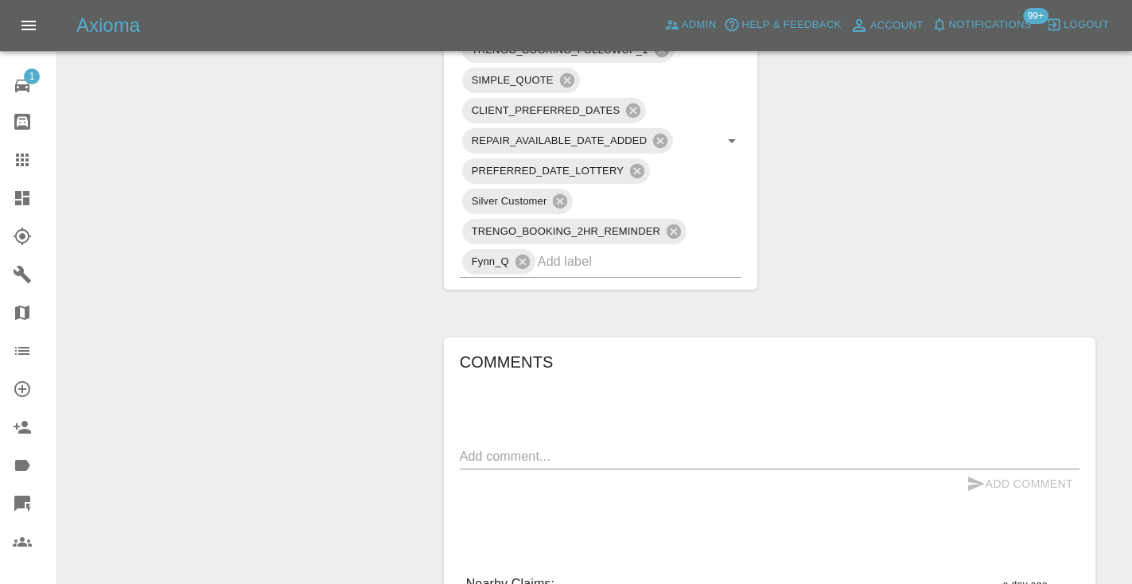
scroll to position [1043, 0]
click at [526, 445] on textarea at bounding box center [769, 454] width 619 height 18
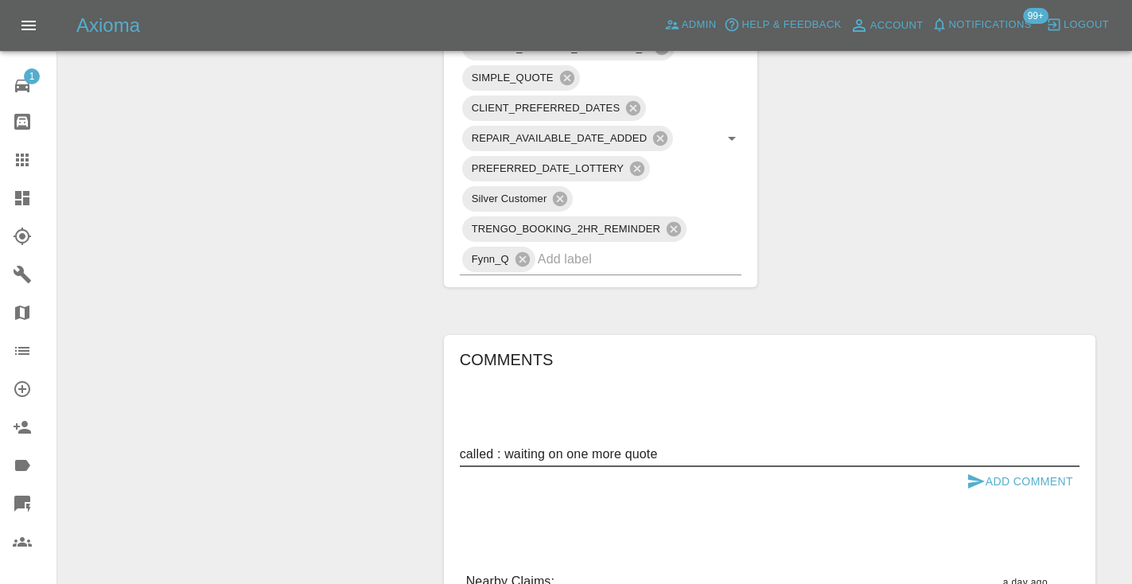
type textarea "called : waiting on one more quote"
click at [966, 472] on icon "submit" at bounding box center [975, 481] width 19 height 19
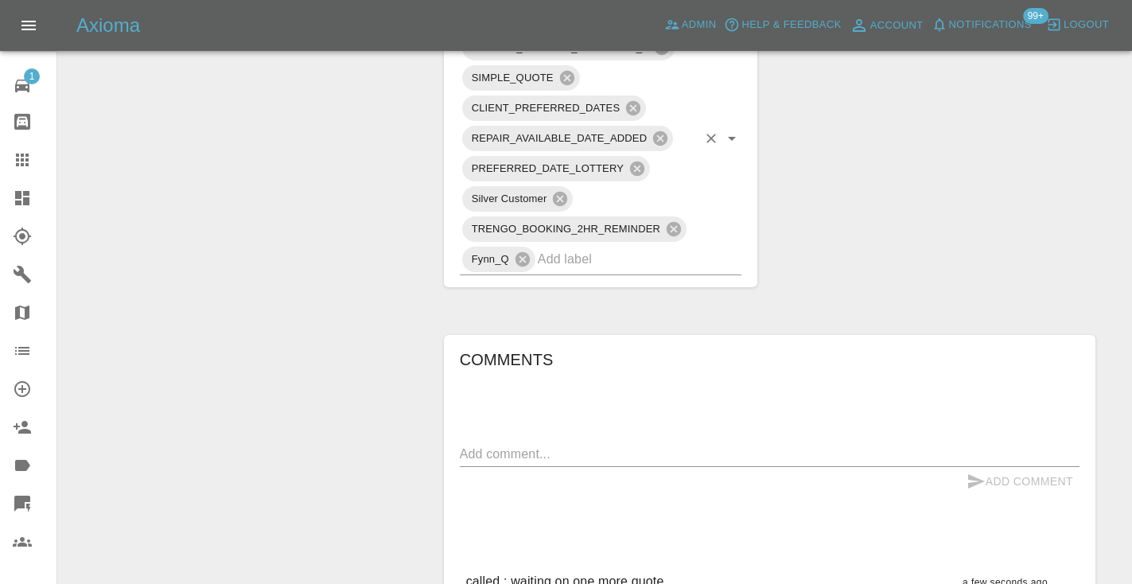
click at [641, 247] on input "text" at bounding box center [618, 259] width 160 height 25
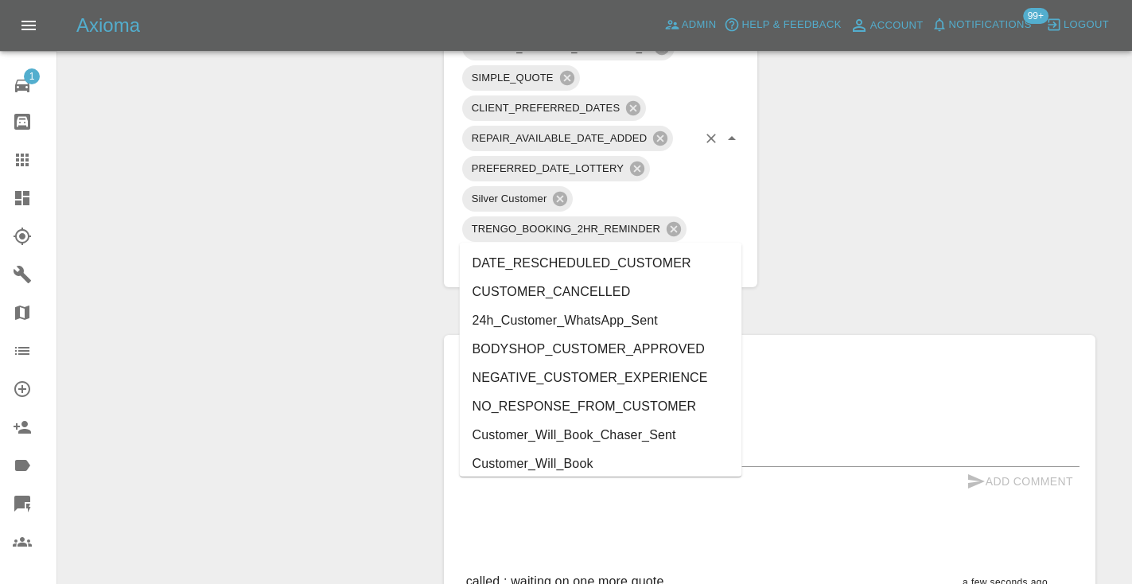
type input "cust"
click at [658, 463] on li "Customer_Will_Book" at bounding box center [601, 463] width 282 height 29
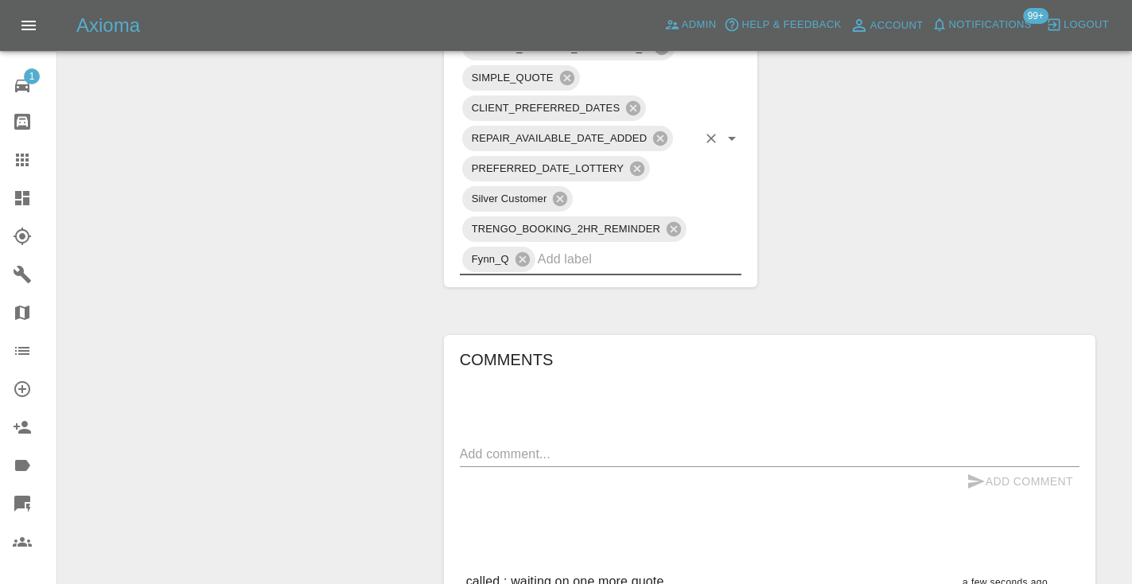
click at [275, 191] on div "Change Repairer Modify Claim Modify Quote Rollback Submit Payment Archive" at bounding box center [245, 11] width 350 height 1767
click at [21, 148] on link "Claims" at bounding box center [28, 160] width 56 height 38
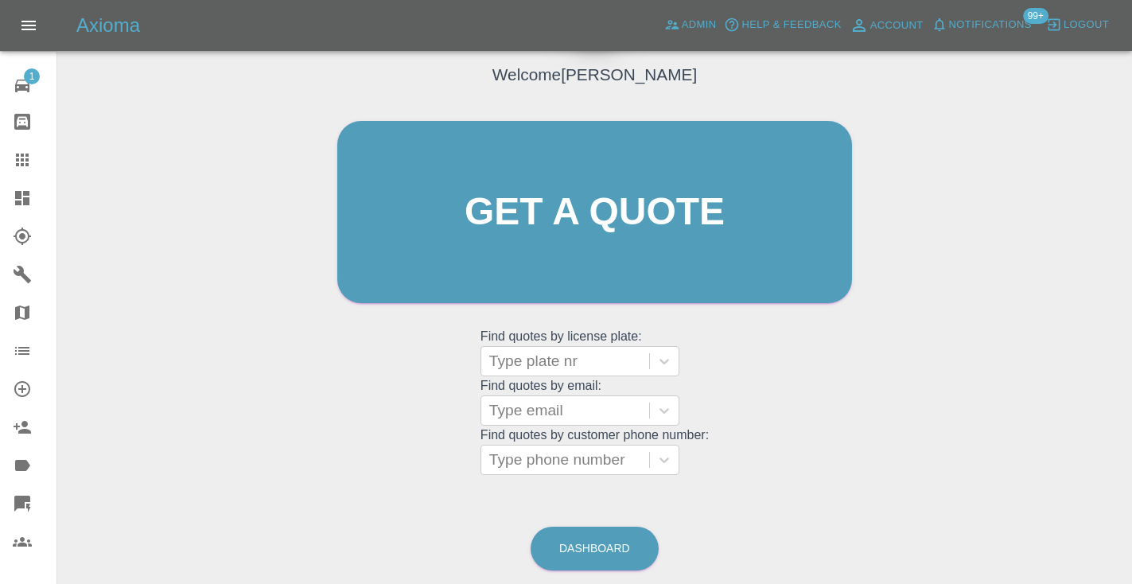
click at [614, 483] on div "Welcome [PERSON_NAME] Get a quote Get a quote Find quotes by license plate: Typ…" at bounding box center [594, 287] width 1049 height 571
click at [605, 535] on link "Dashboard" at bounding box center [594, 548] width 128 height 44
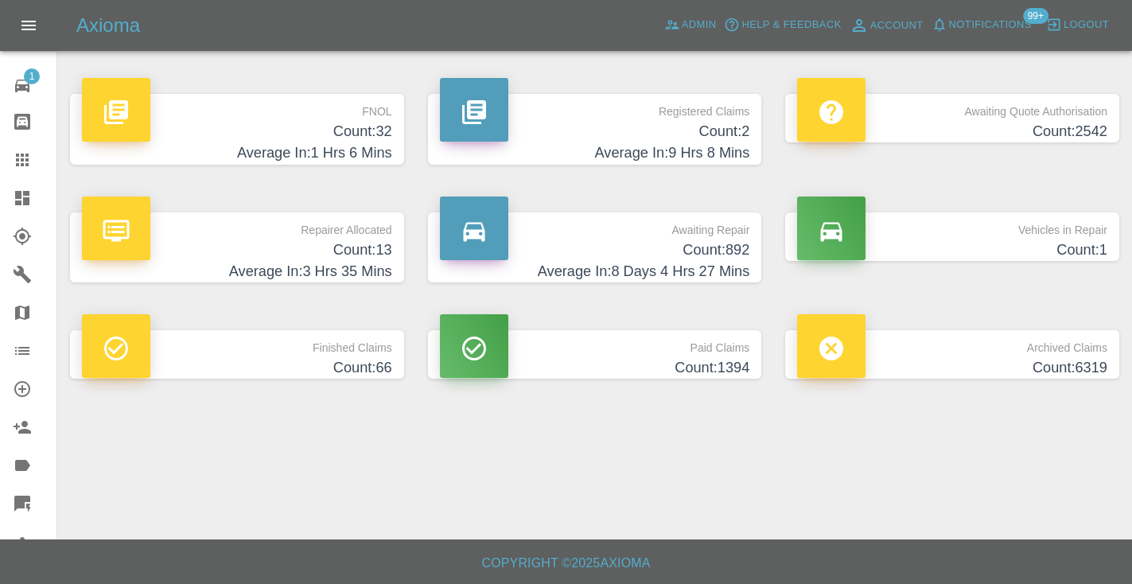
click at [742, 256] on h4 "Count: 892" at bounding box center [595, 249] width 310 height 21
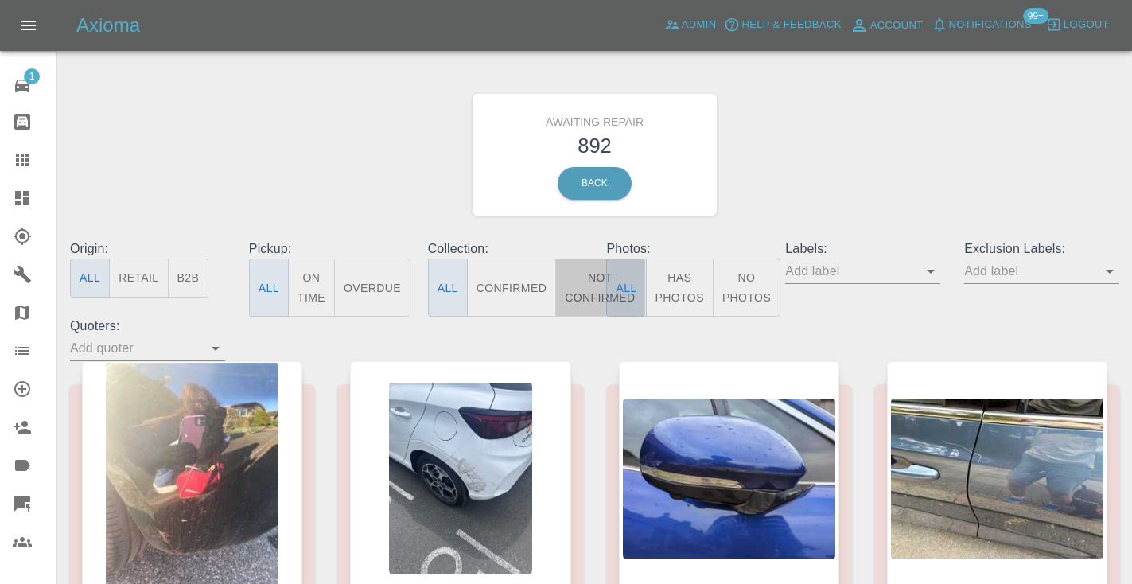
click at [588, 276] on button "Not Confirmed" at bounding box center [599, 287] width 89 height 58
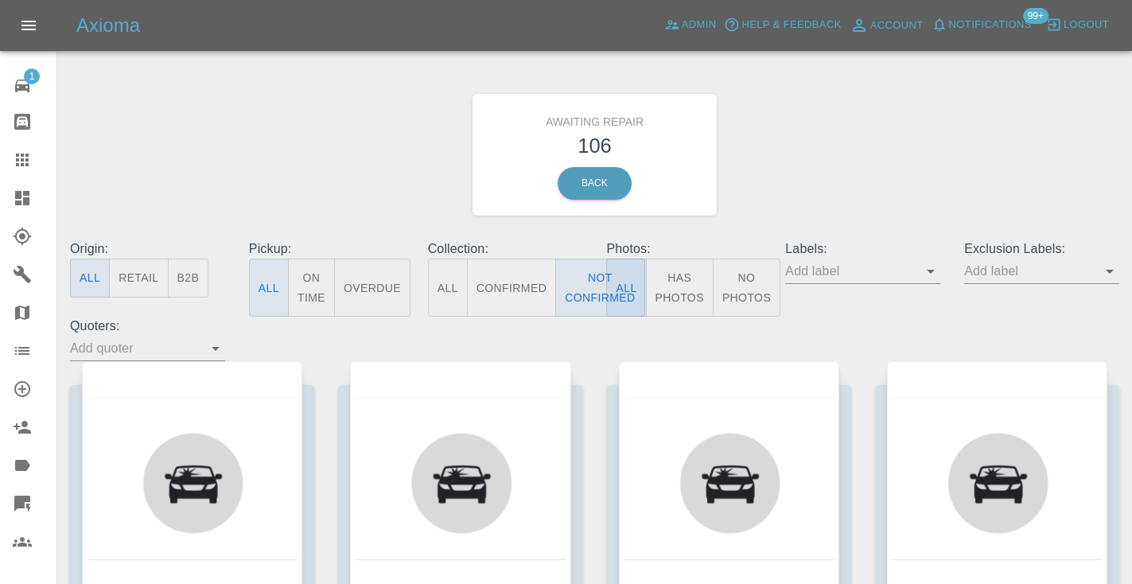
click at [738, 166] on div "Awaiting Repair 106 Back" at bounding box center [594, 154] width 1073 height 169
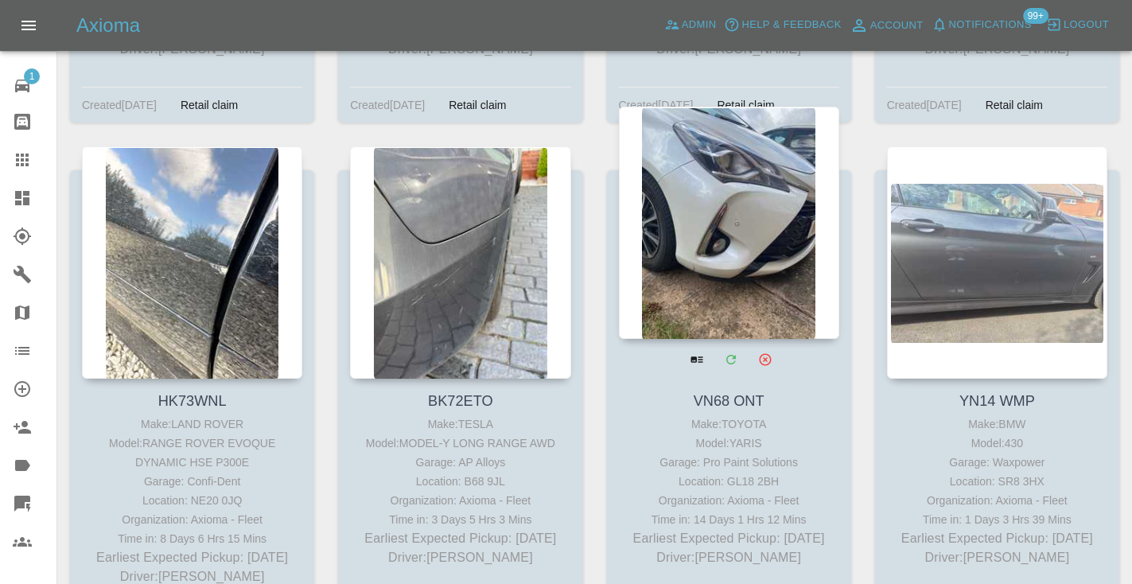
scroll to position [11656, 0]
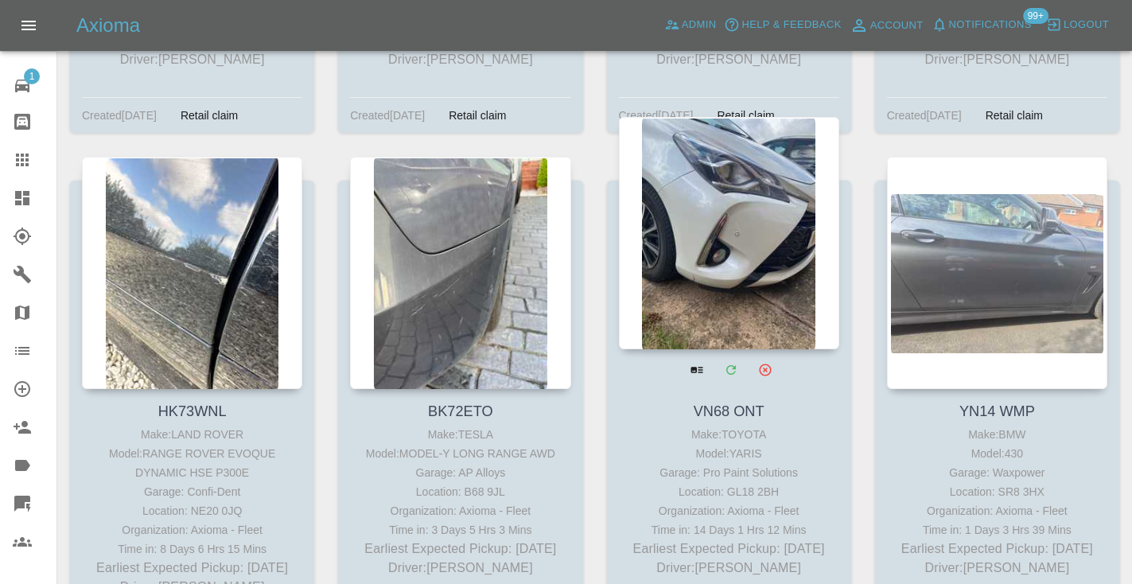
click at [698, 128] on div at bounding box center [729, 233] width 220 height 232
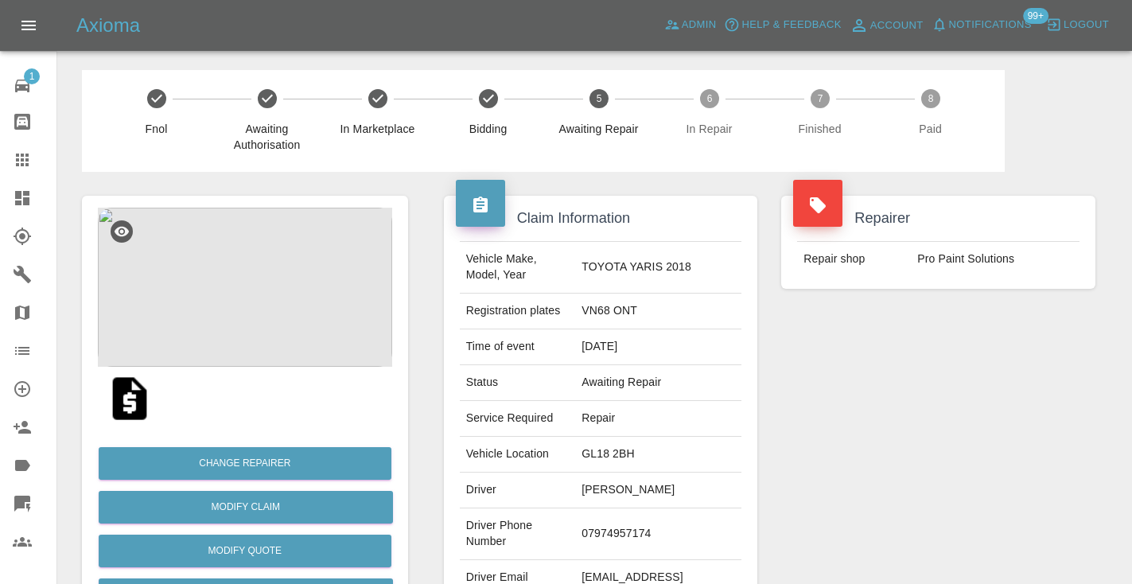
click at [661, 508] on td "07974957174" at bounding box center [658, 534] width 166 height 52
copy td "07974957174"
click at [900, 441] on div "Repairer Repair shop Pro Paint Solutions" at bounding box center [938, 409] width 338 height 475
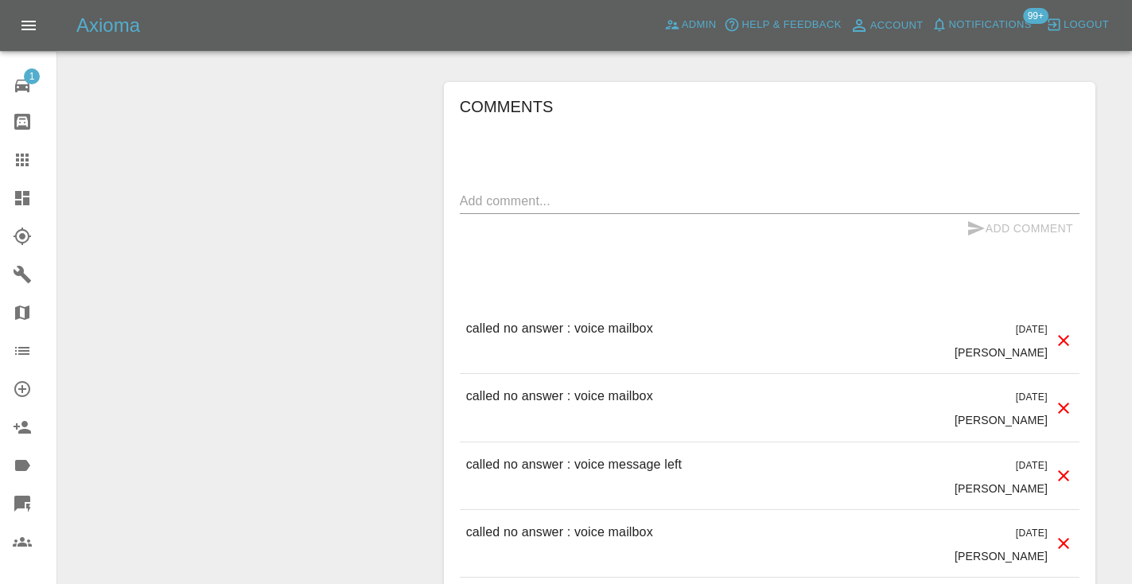
scroll to position [1403, 0]
click at [498, 189] on textarea at bounding box center [769, 198] width 619 height 18
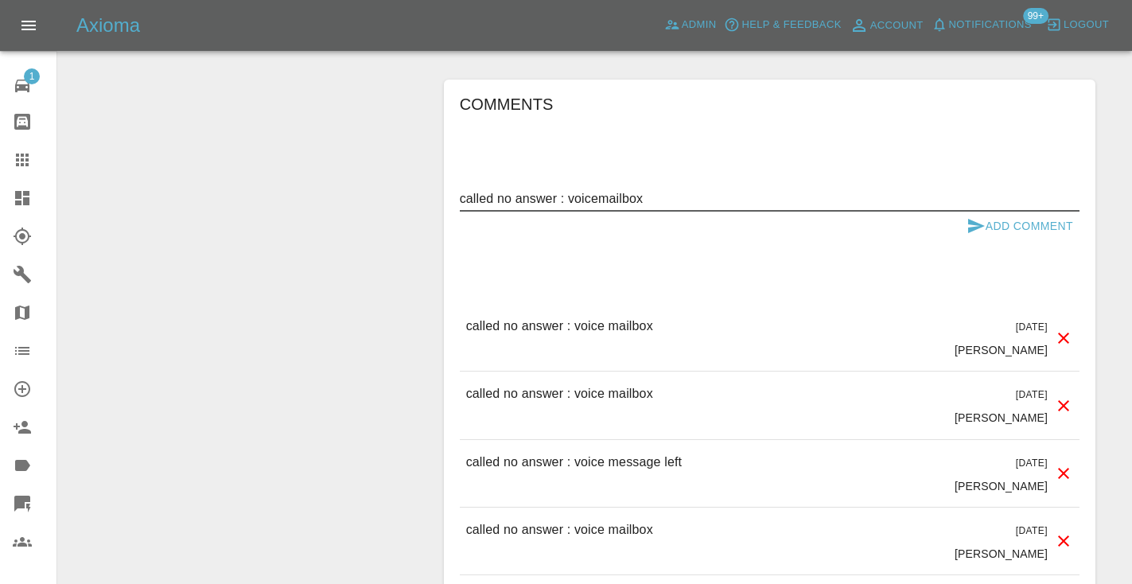
type textarea "called no answer : voicemailbox"
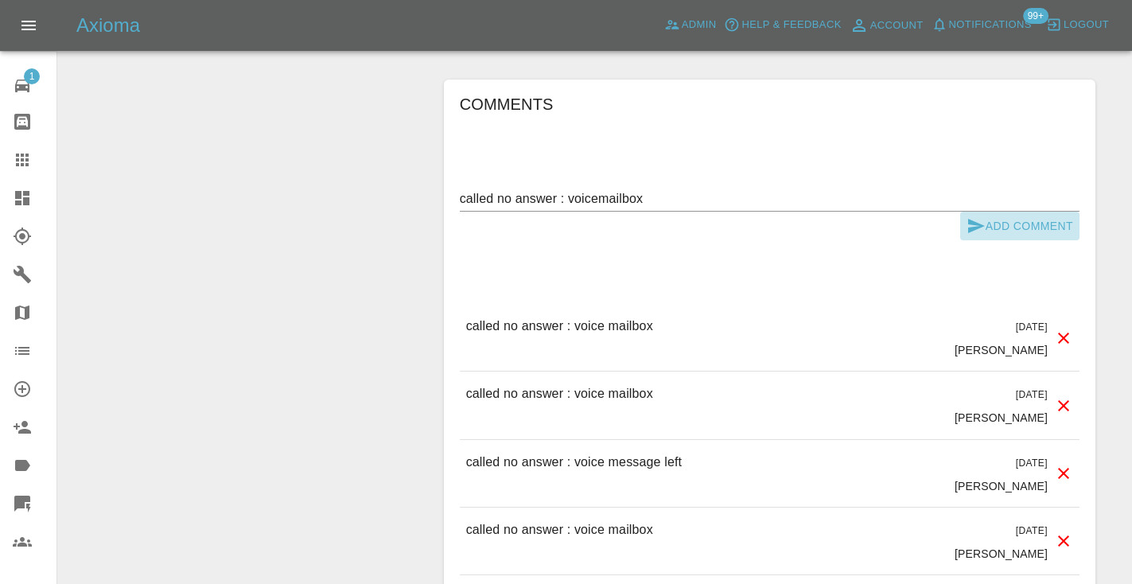
click at [988, 212] on button "Add Comment" at bounding box center [1019, 226] width 119 height 29
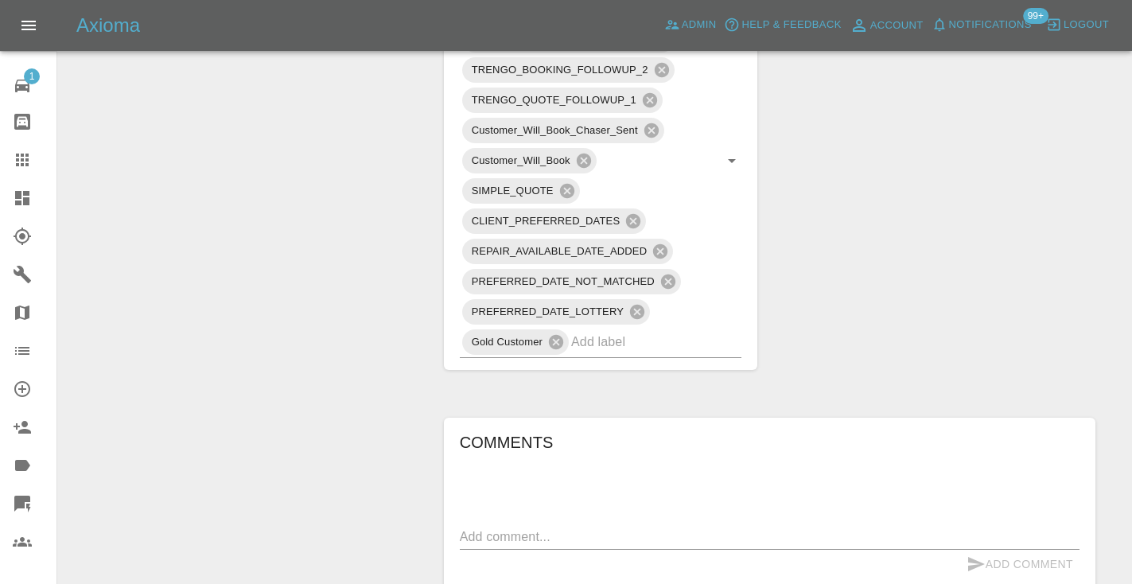
scroll to position [1053, 0]
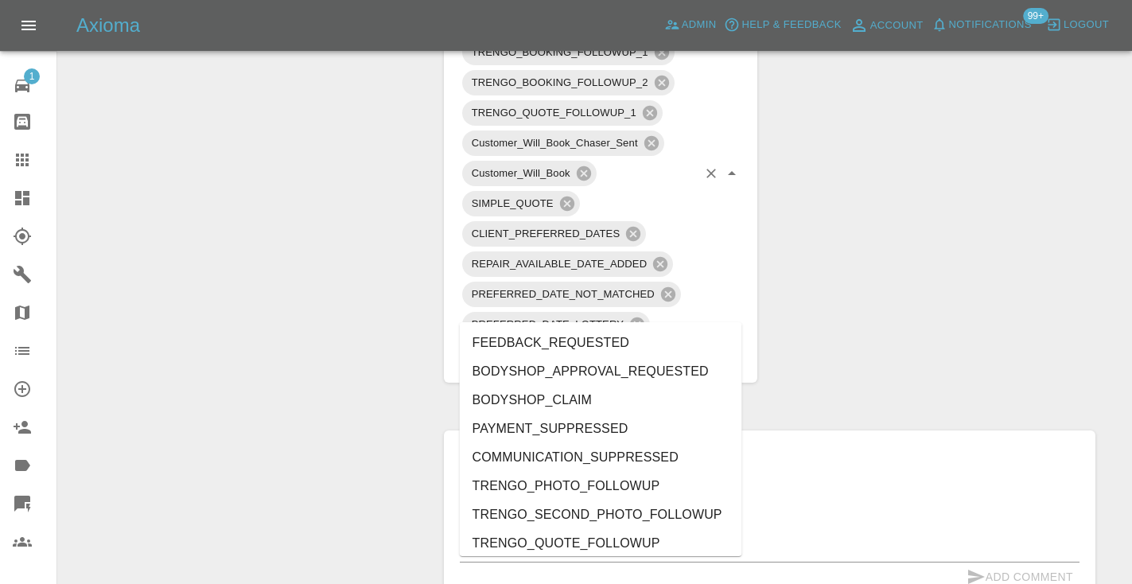
click at [639, 342] on input "text" at bounding box center [634, 354] width 126 height 25
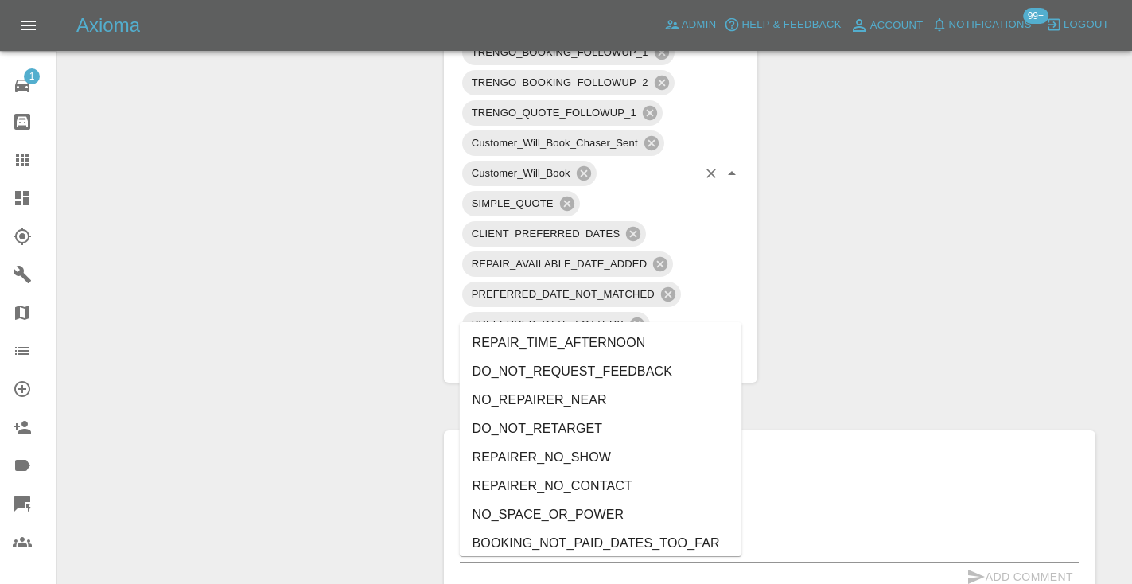
type input "no_"
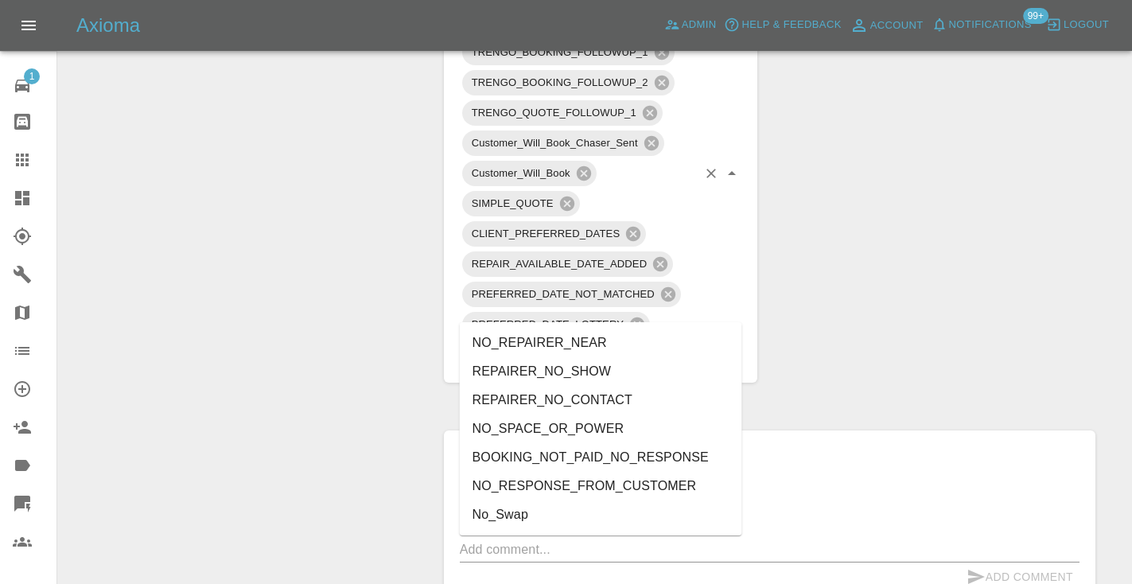
click at [559, 488] on li "NO_RESPONSE_FROM_CUSTOMER" at bounding box center [601, 486] width 282 height 29
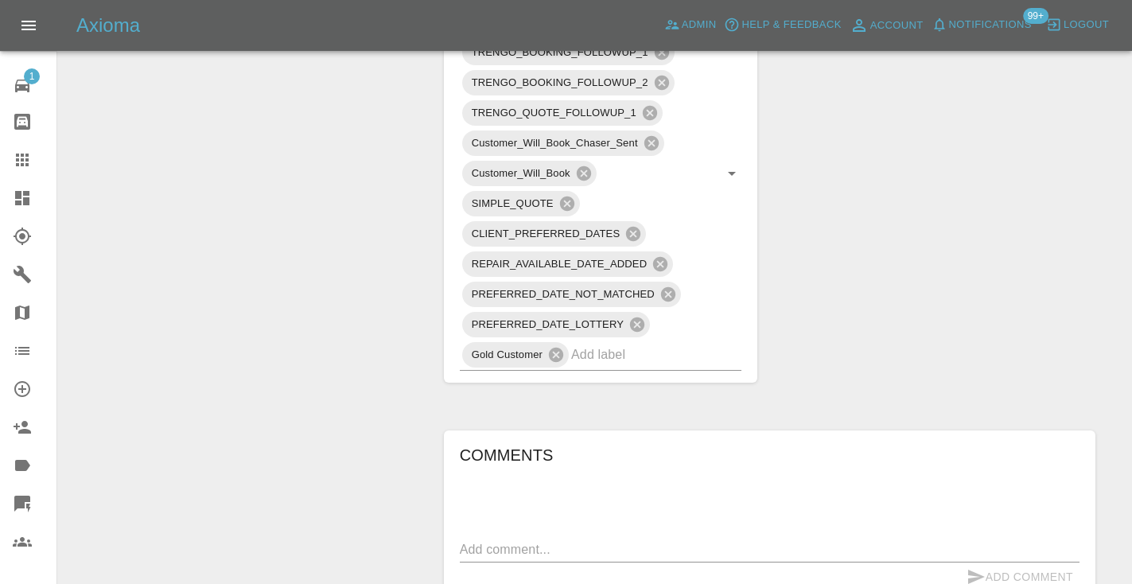
click at [406, 253] on div "Change Repairer Modify Claim Modify Quote Rollback Submit Payment Archive" at bounding box center [245, 153] width 350 height 2069
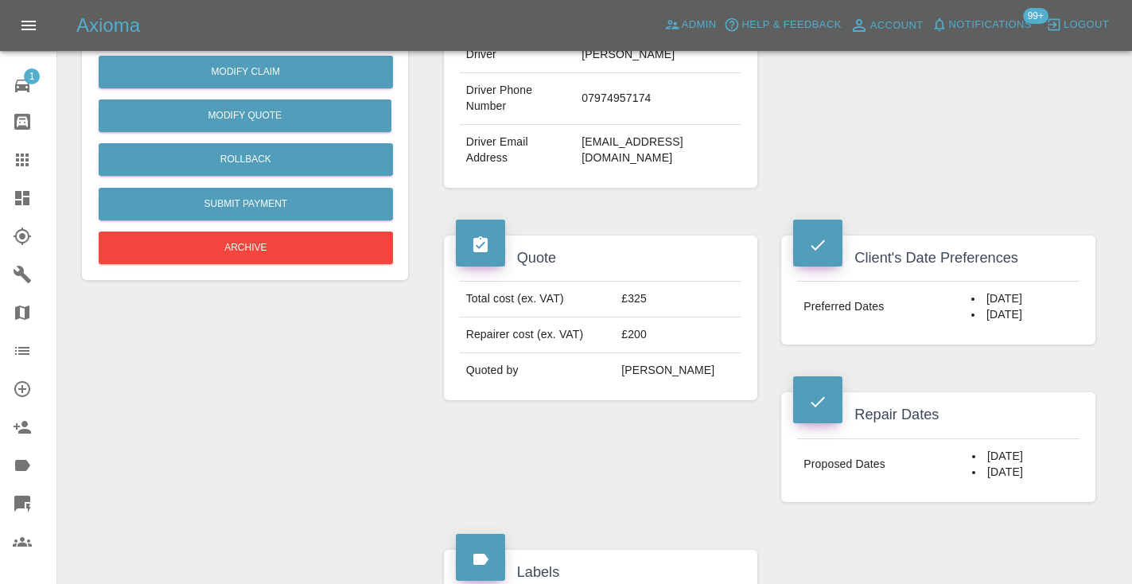
scroll to position [446, 0]
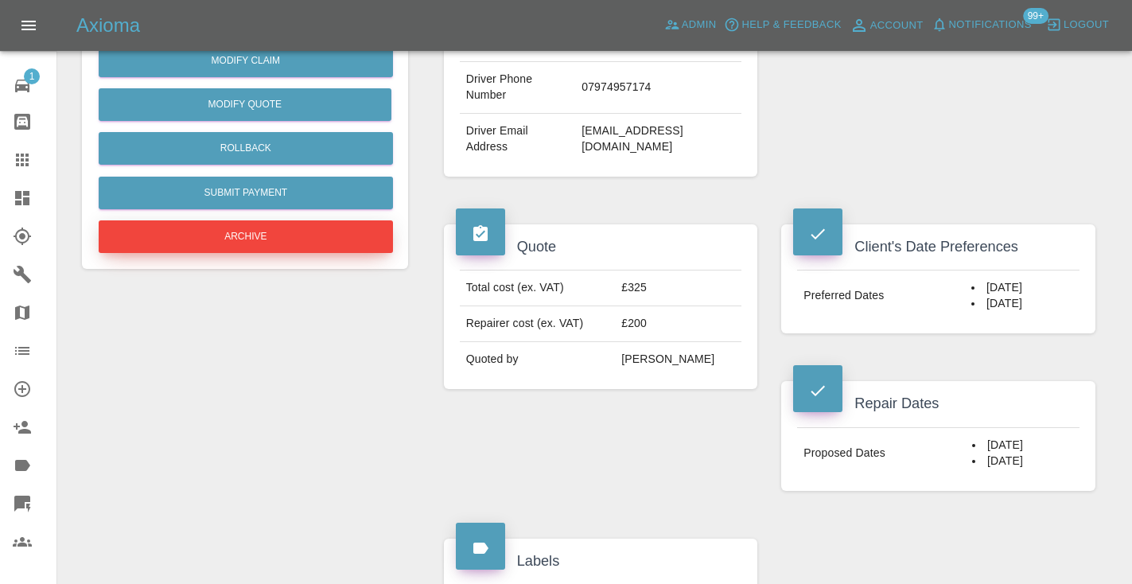
click at [305, 241] on button "Archive" at bounding box center [246, 236] width 294 height 33
